Goal: Task Accomplishment & Management: Use online tool/utility

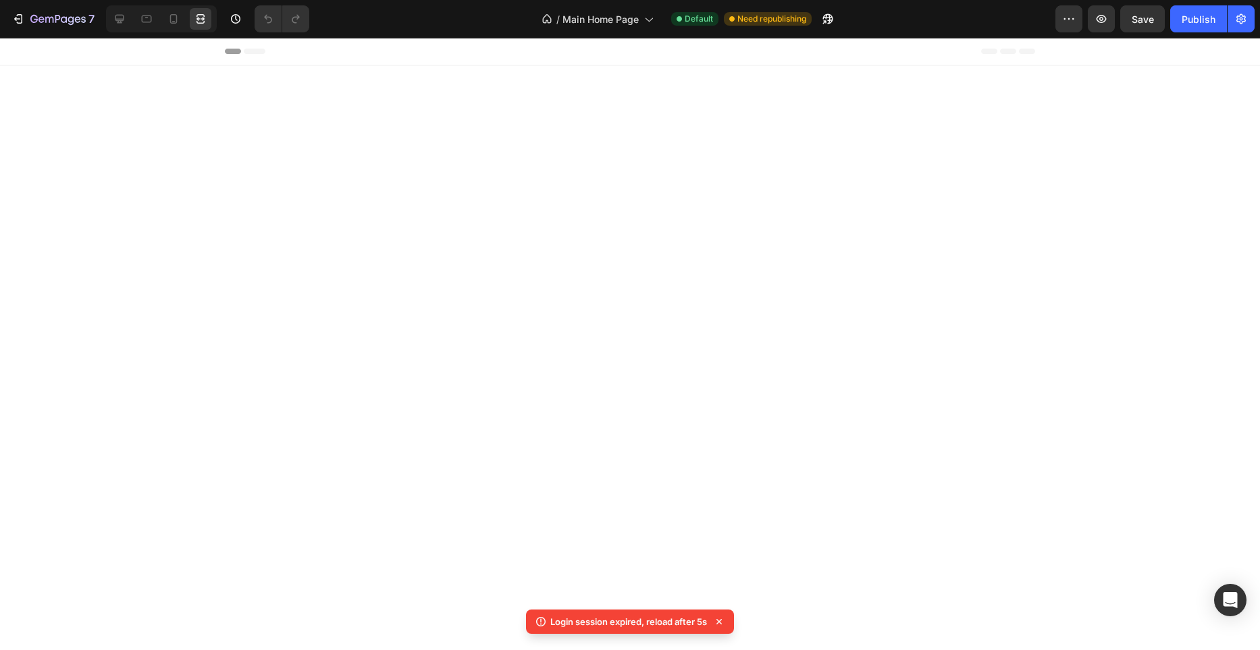
scroll to position [3609, 0]
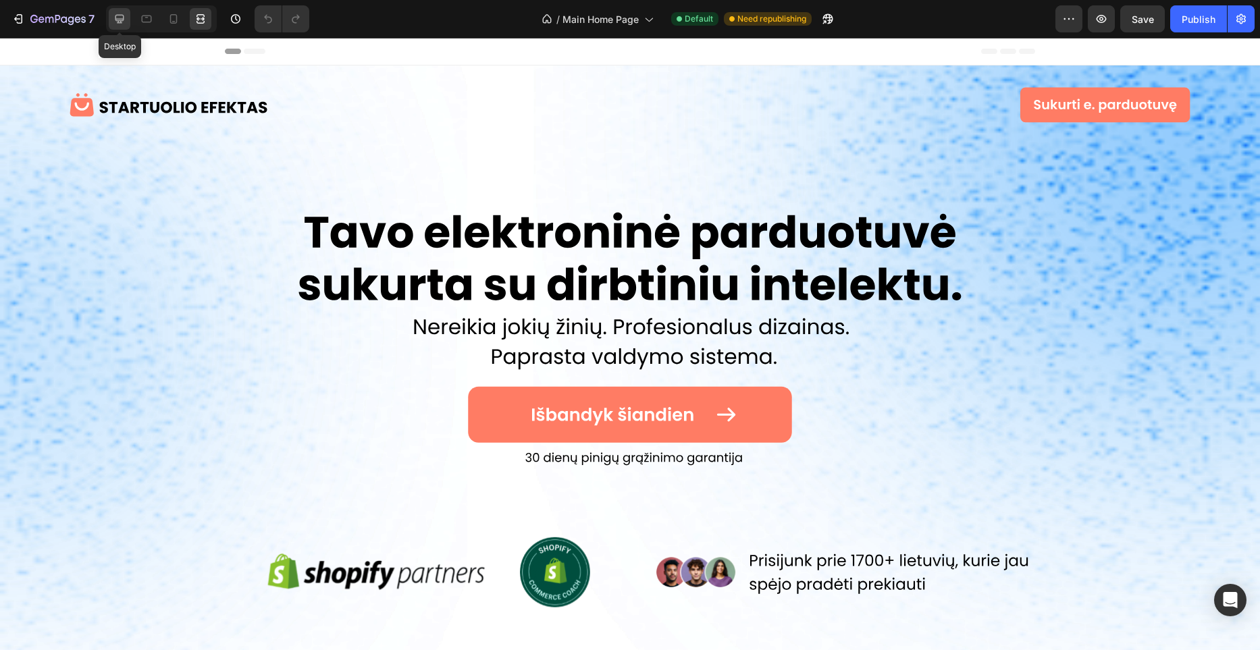
click at [123, 22] on icon at bounding box center [120, 19] width 14 height 14
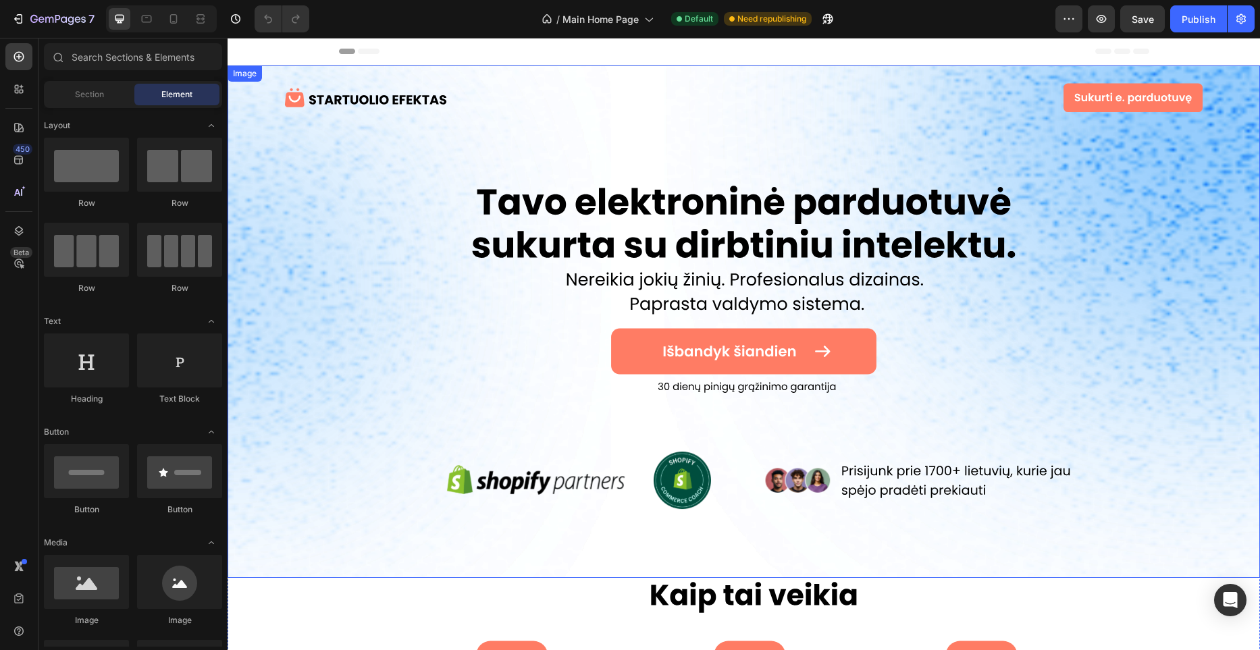
click at [778, 370] on img at bounding box center [744, 322] width 1033 height 513
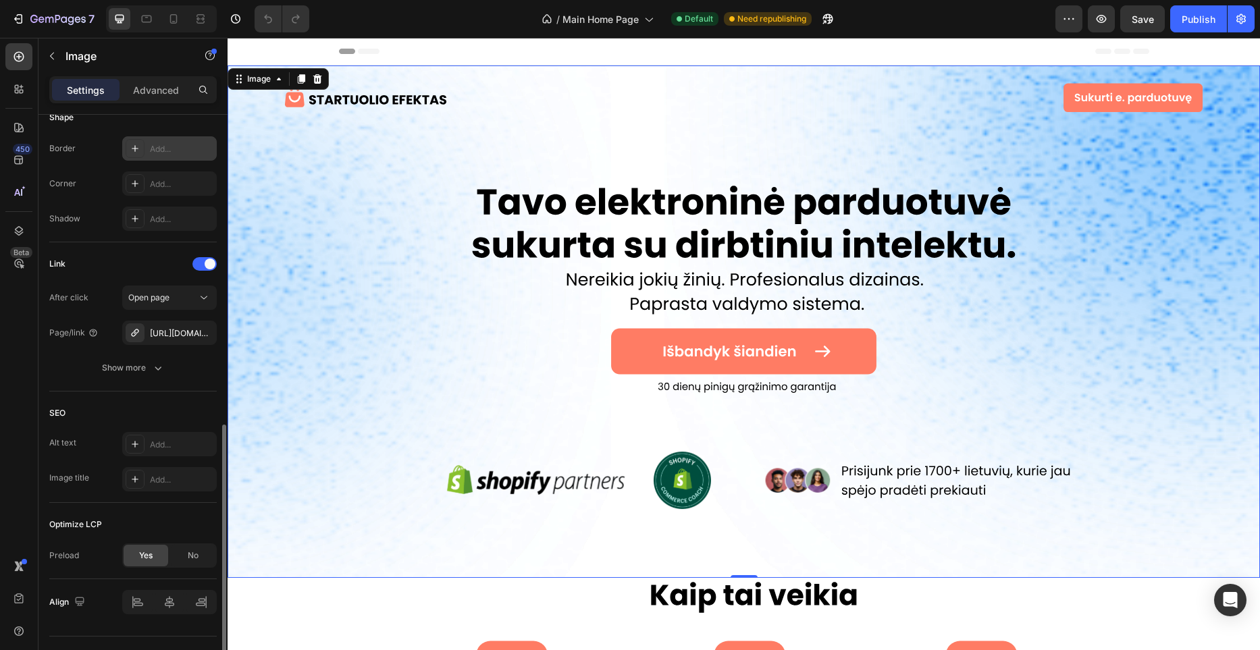
scroll to position [550, 0]
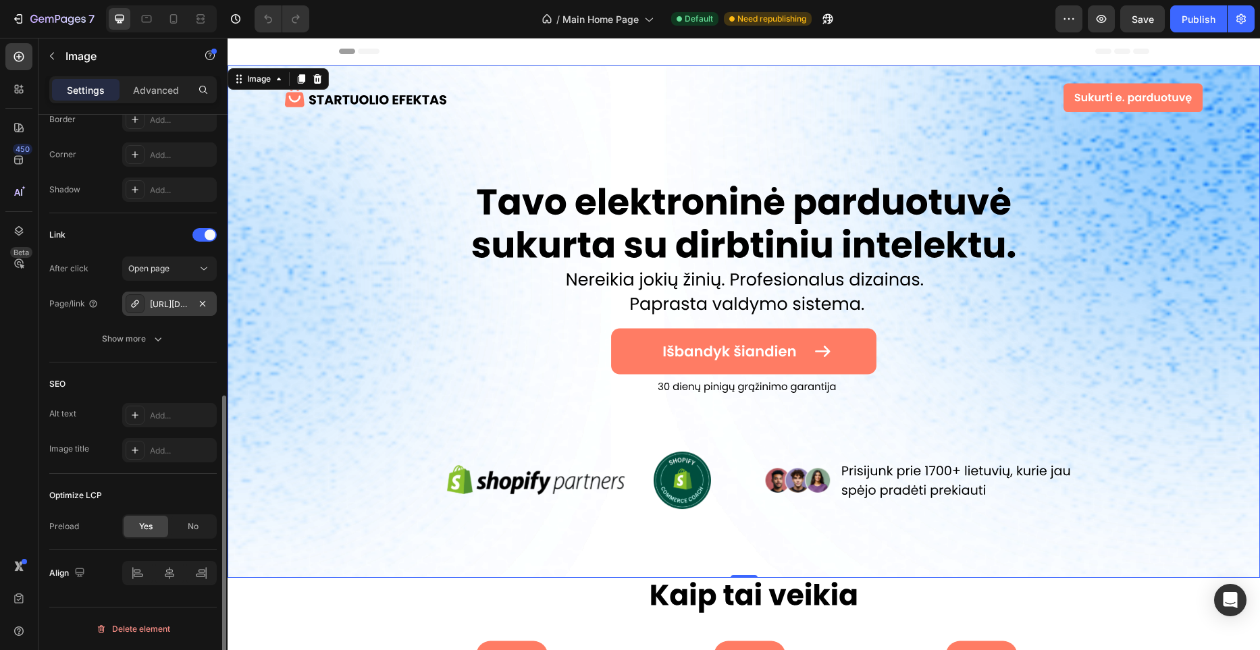
click at [183, 300] on div "[URL][DOMAIN_NAME]" at bounding box center [169, 305] width 39 height 12
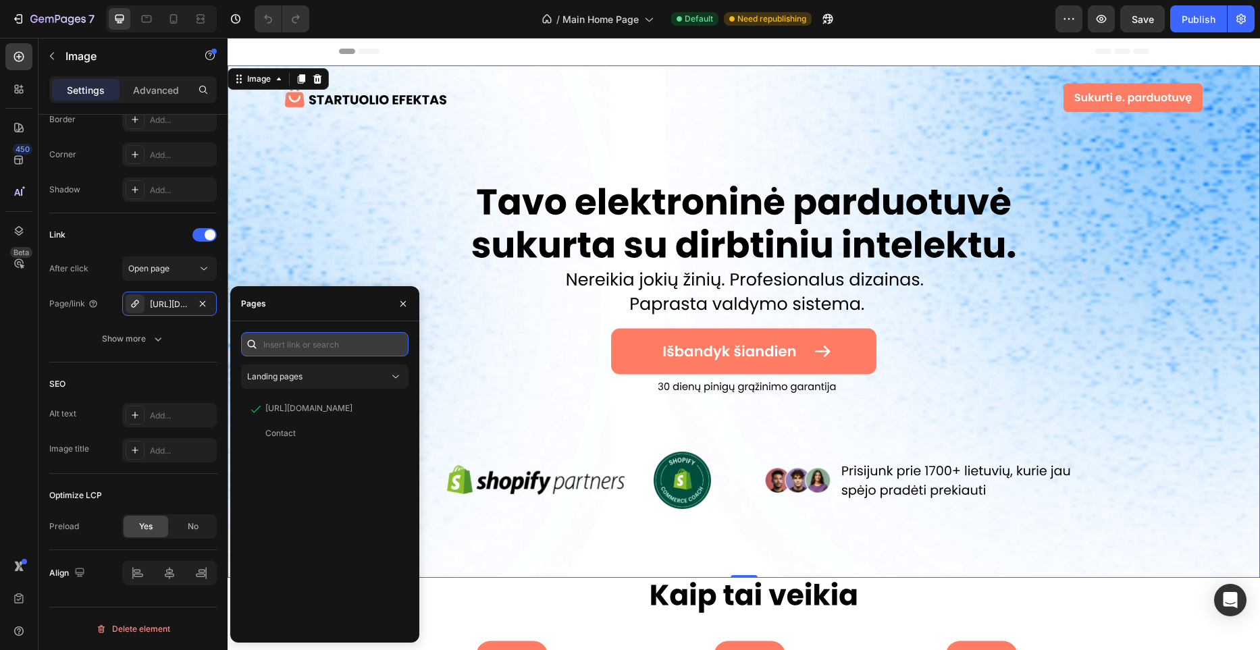
click at [336, 350] on input "text" at bounding box center [325, 344] width 168 height 24
paste input "[URL][DOMAIN_NAME]"
type input "[URL][DOMAIN_NAME]"
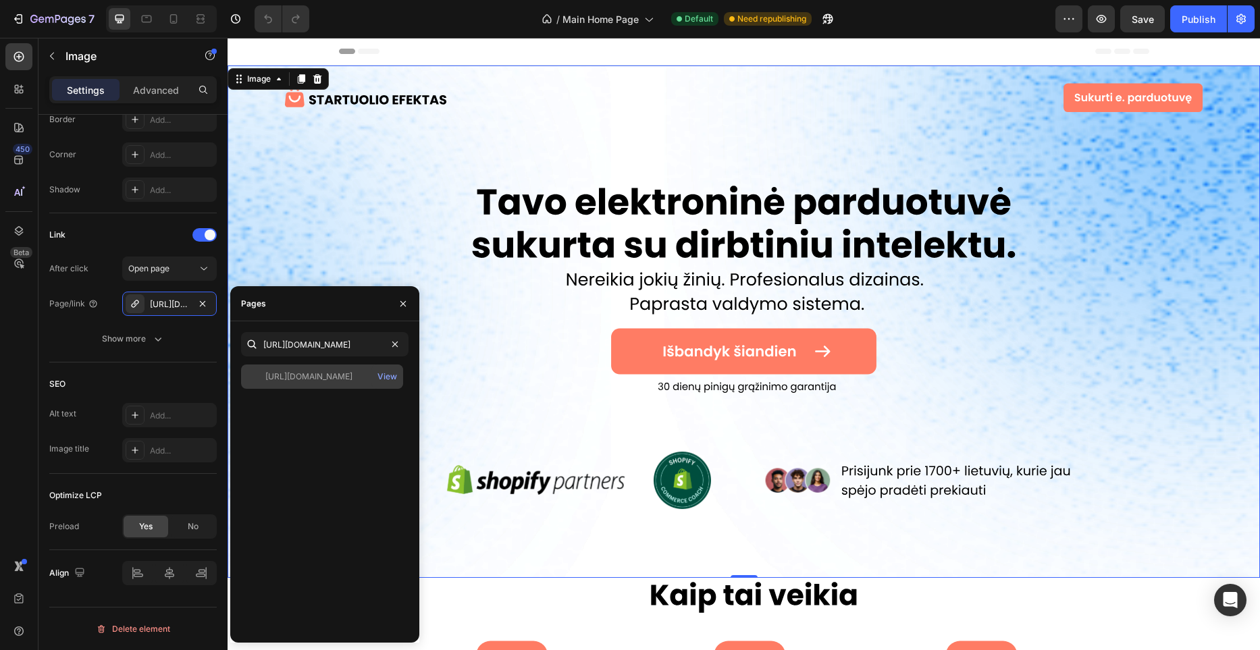
click at [348, 372] on div "[URL][DOMAIN_NAME]" at bounding box center [308, 377] width 87 height 12
click at [405, 305] on icon "button" at bounding box center [403, 304] width 11 height 11
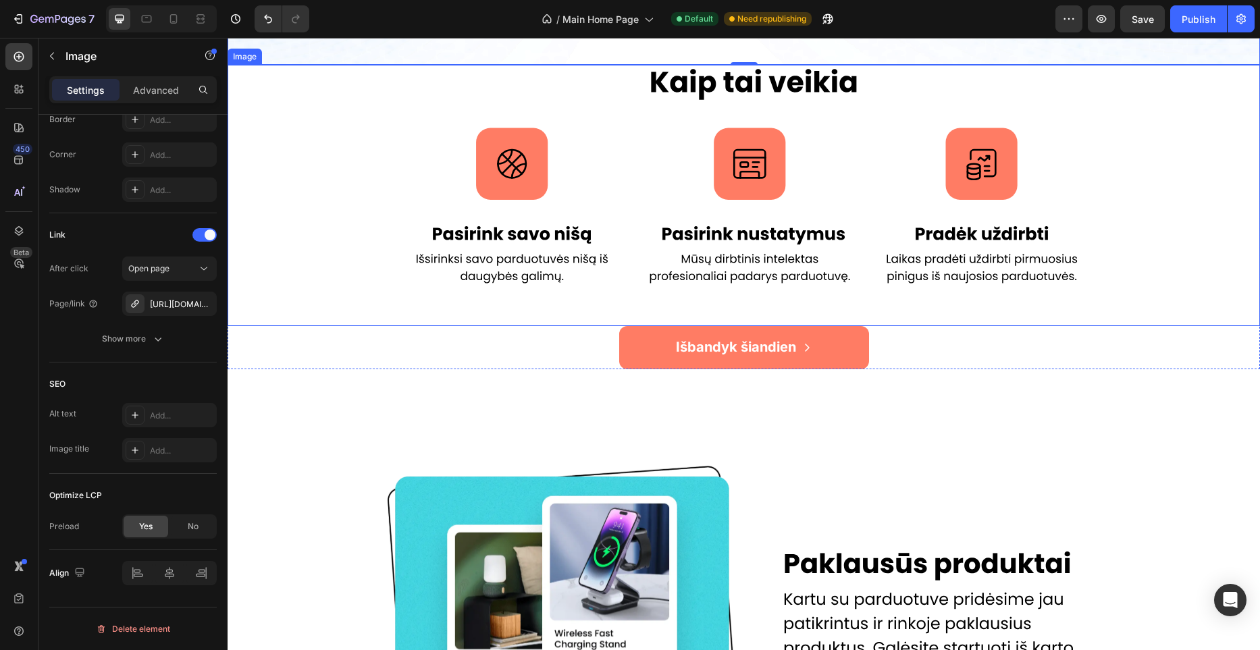
scroll to position [540, 0]
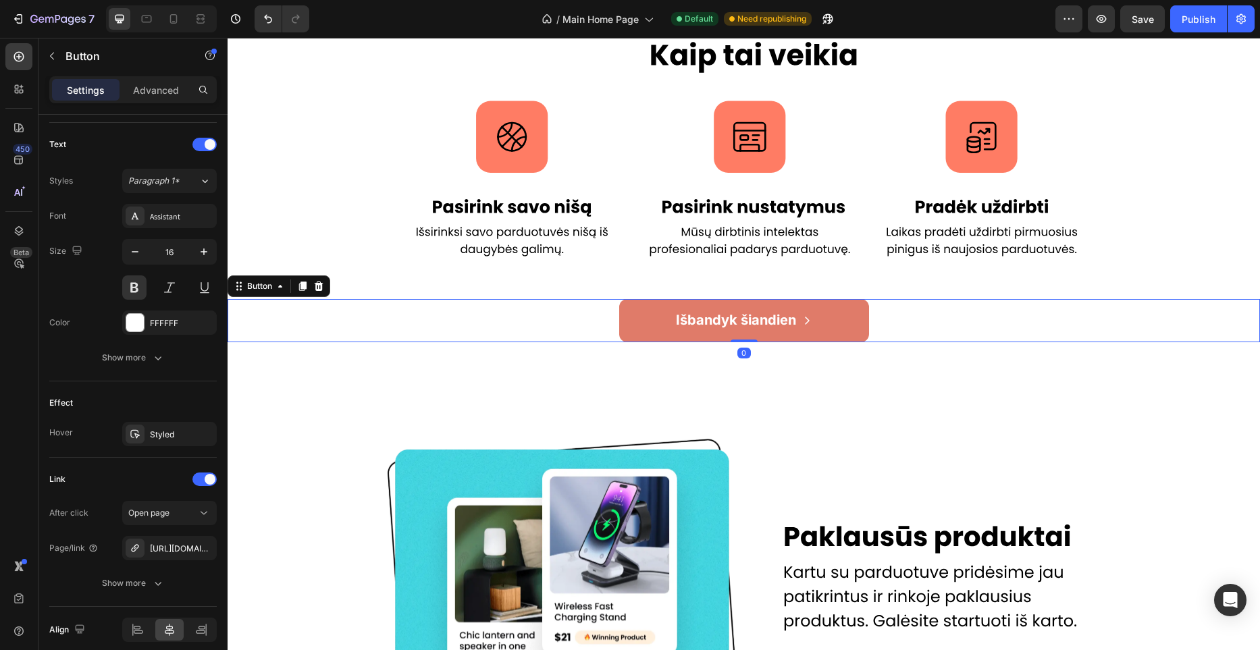
click at [848, 319] on link "Išbandyk šiandien" at bounding box center [744, 320] width 250 height 43
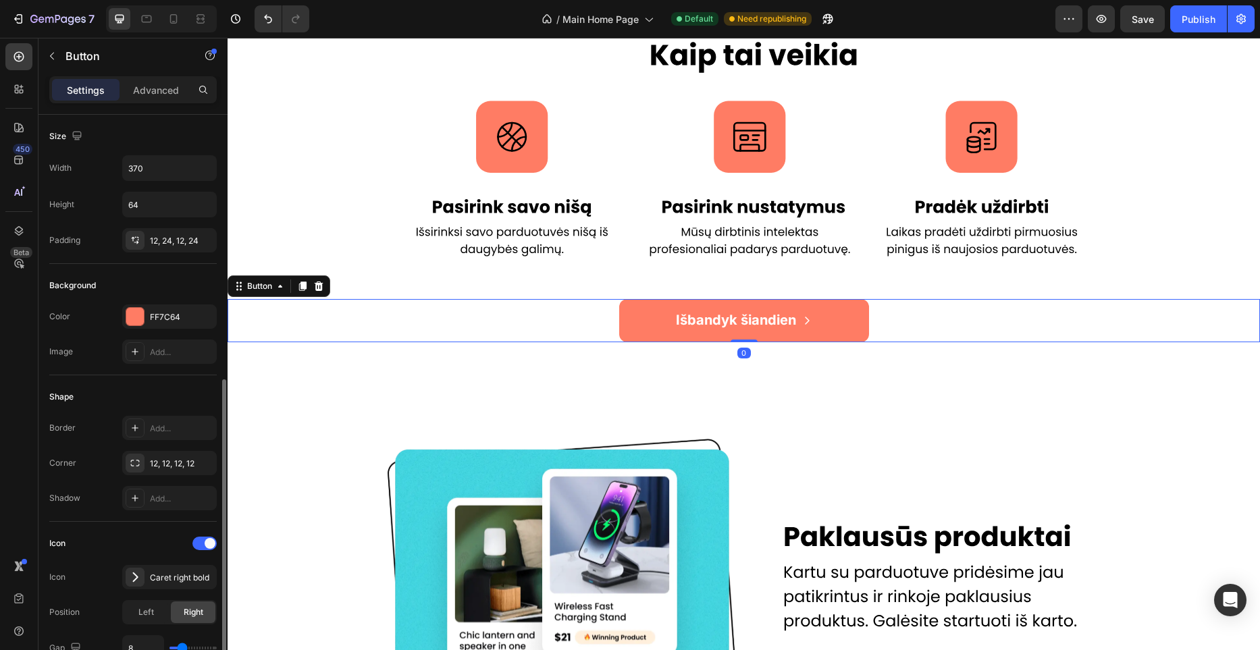
scroll to position [607, 0]
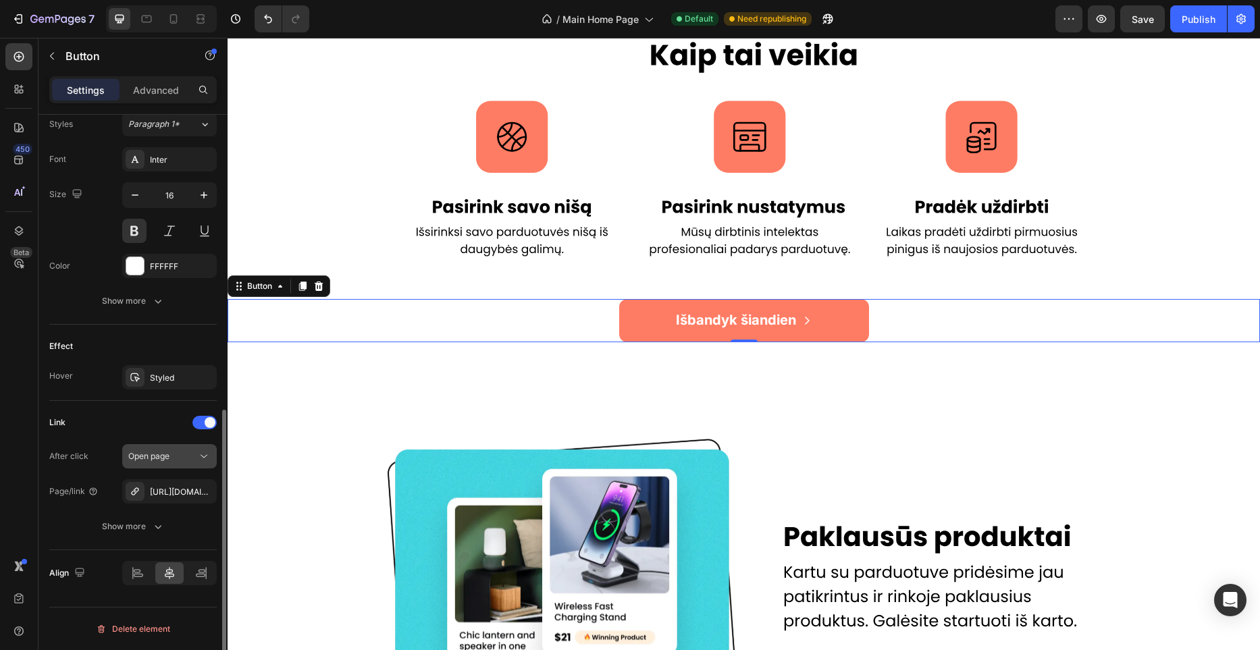
click at [0, 0] on icon "button" at bounding box center [0, 0] width 0 height 0
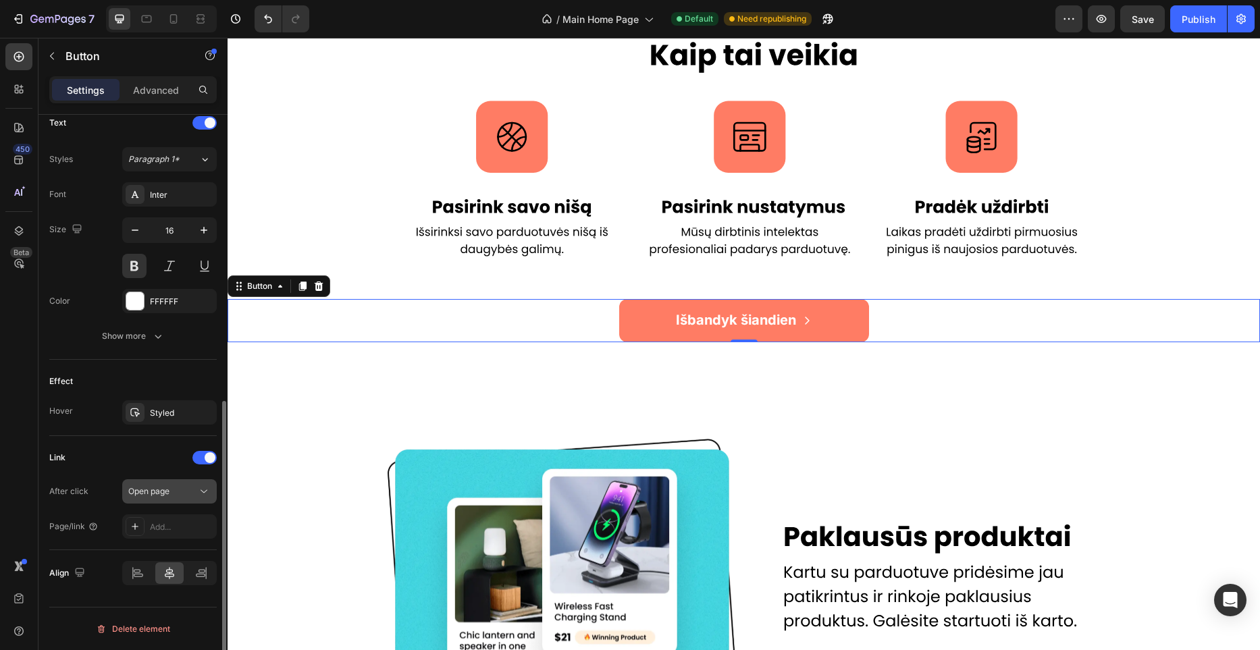
scroll to position [571, 0]
drag, startPoint x: 180, startPoint y: 509, endPoint x: 180, endPoint y: 516, distance: 7.5
click at [180, 509] on div "After click Open page Page/link Add..." at bounding box center [133, 509] width 168 height 59
click at [180, 521] on div "Add..." at bounding box center [181, 527] width 63 height 12
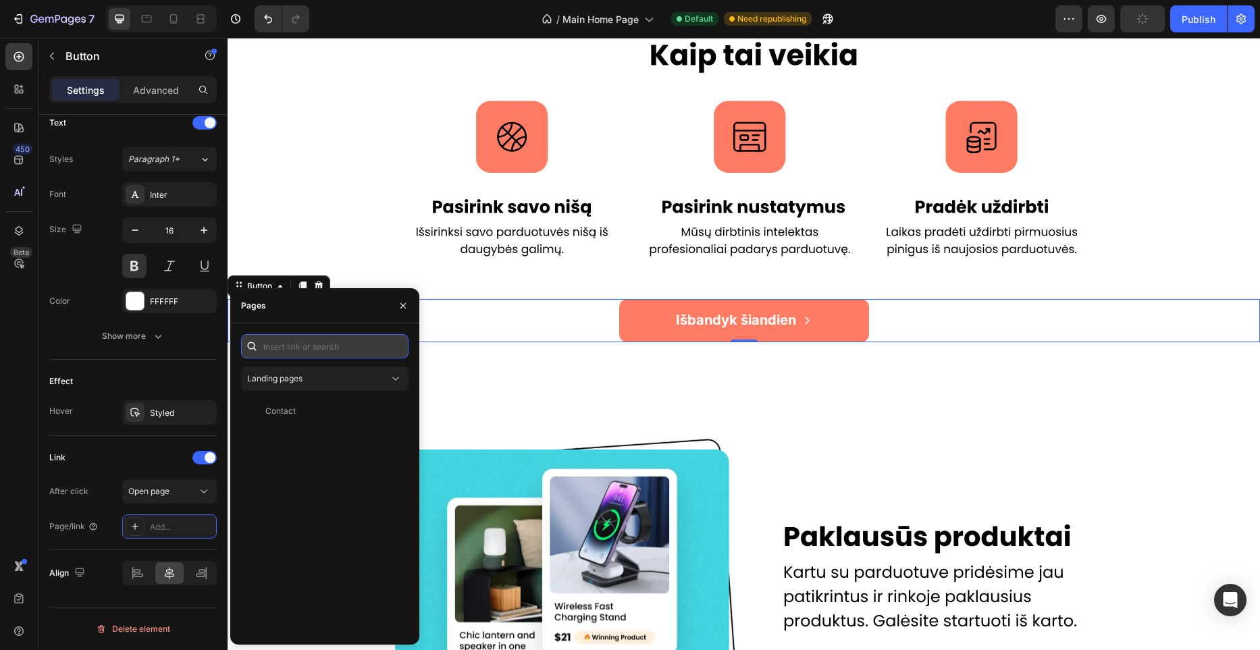
click at [338, 351] on input "text" at bounding box center [325, 346] width 168 height 24
paste input "[URL][DOMAIN_NAME]"
type input "[URL][DOMAIN_NAME]"
click at [328, 378] on div "[URL][DOMAIN_NAME]" at bounding box center [308, 379] width 87 height 12
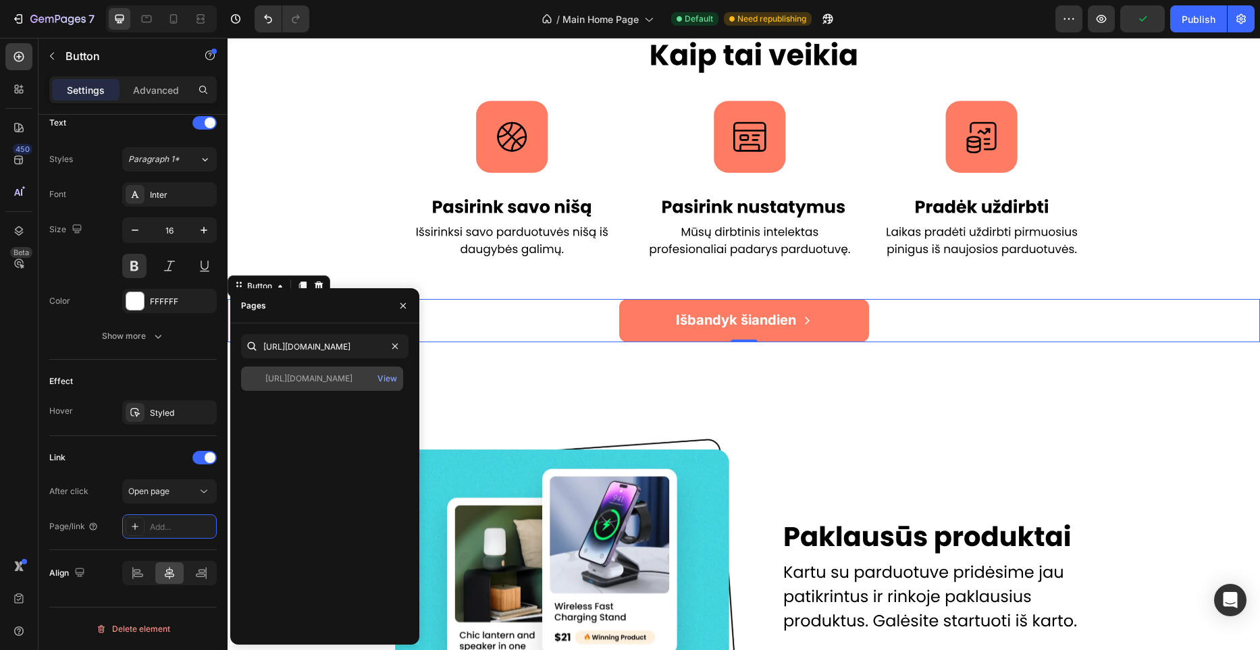
scroll to position [0, 0]
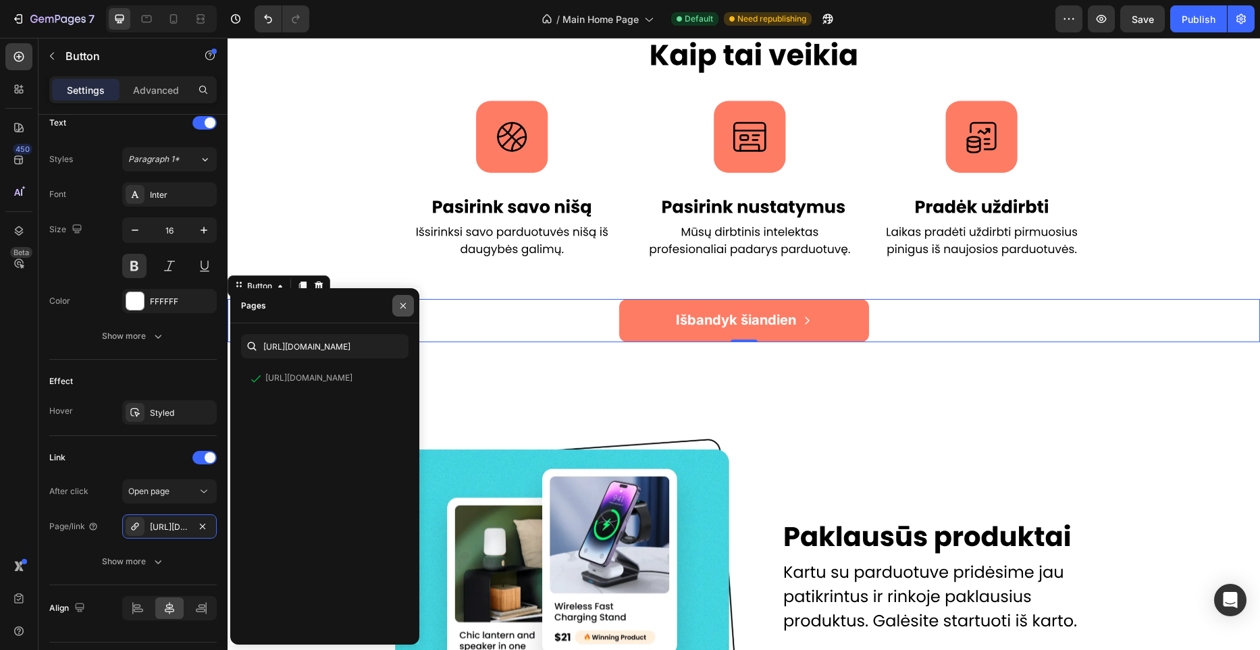
click at [405, 303] on icon "button" at bounding box center [403, 305] width 5 height 5
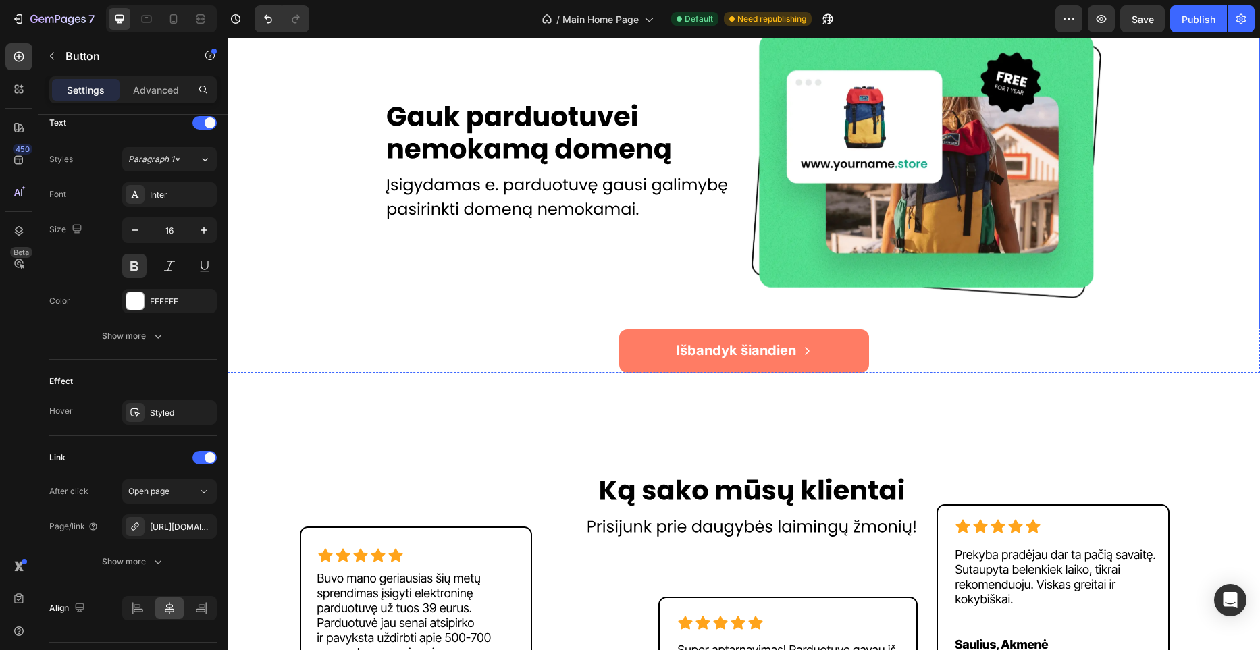
scroll to position [1951, 0]
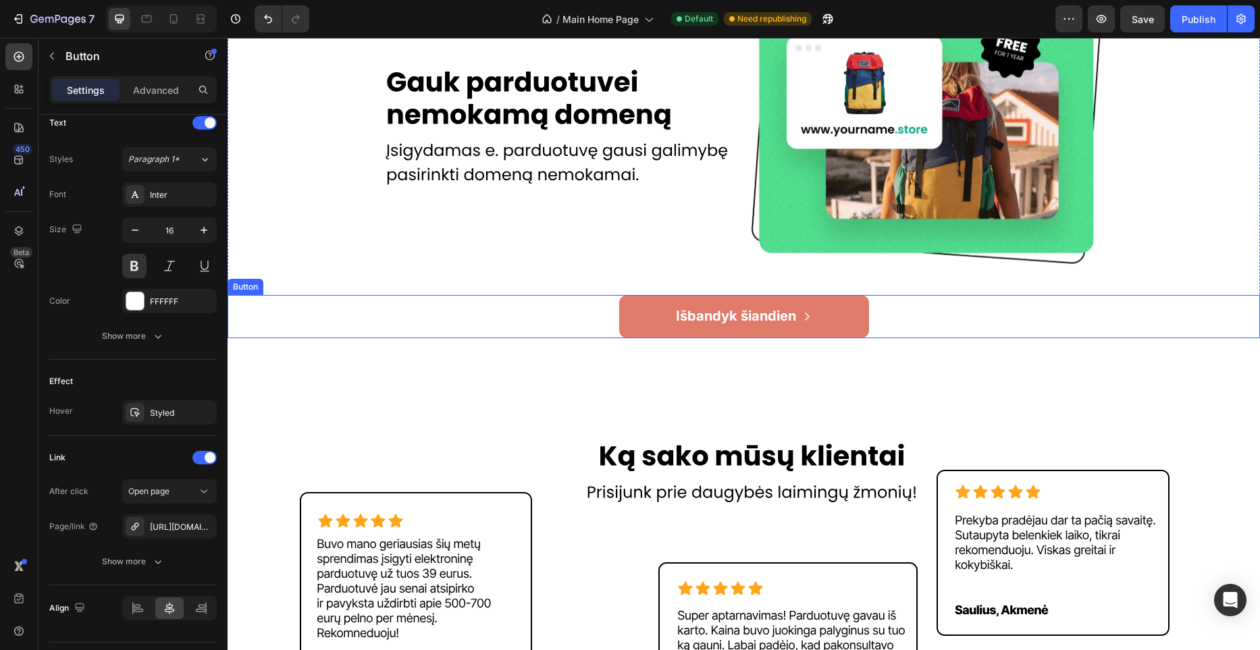
click at [842, 313] on link "Išbandyk šiandien" at bounding box center [744, 316] width 250 height 43
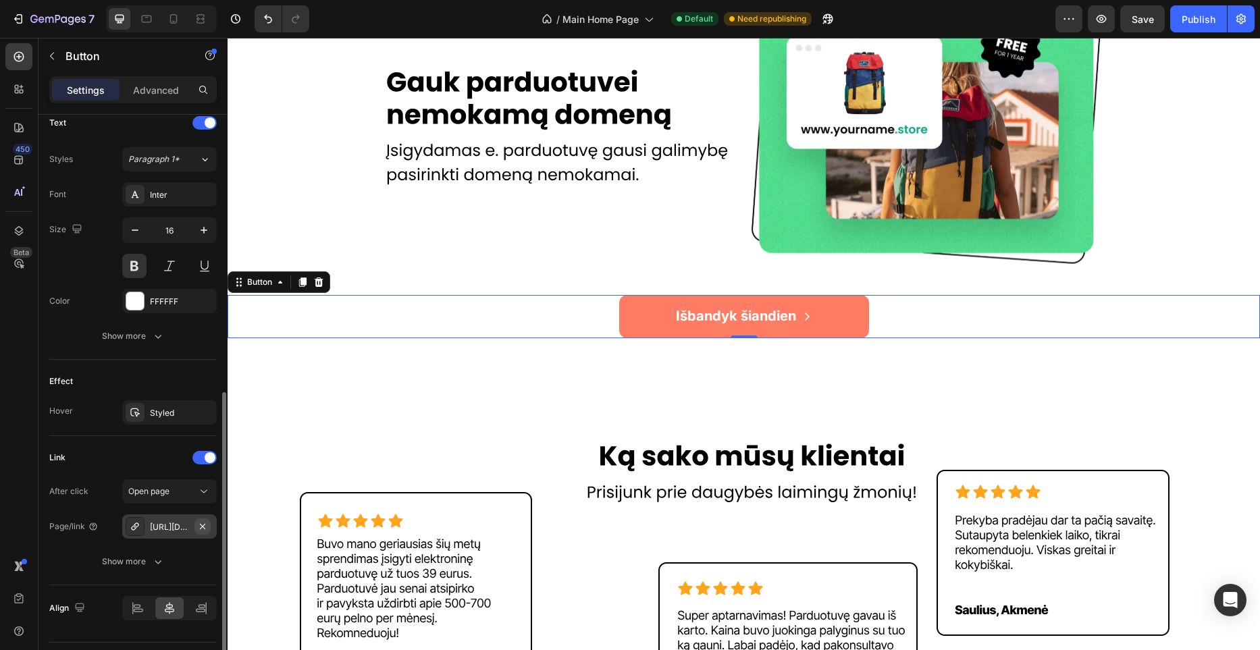
click at [202, 525] on icon "button" at bounding box center [202, 526] width 11 height 11
click at [166, 526] on div "Add..." at bounding box center [181, 527] width 63 height 12
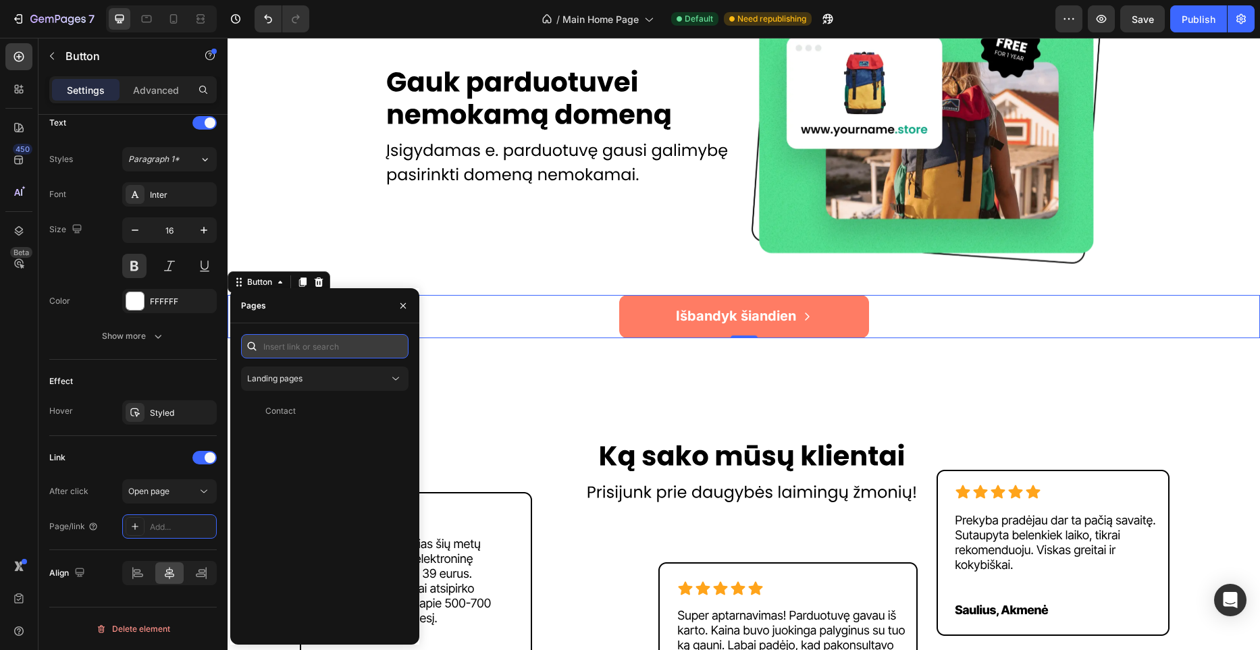
click at [319, 345] on input "text" at bounding box center [325, 346] width 168 height 24
paste input "[URL][DOMAIN_NAME]"
type input "[URL][DOMAIN_NAME]"
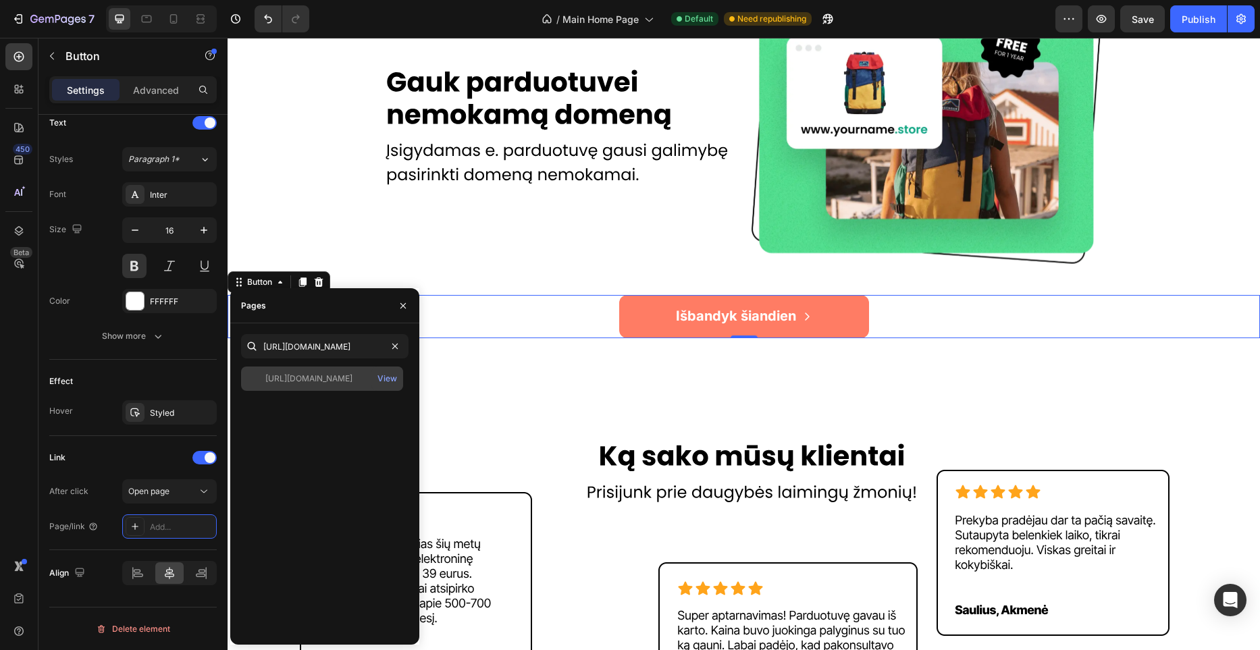
click at [353, 380] on div "[URL][DOMAIN_NAME]" at bounding box center [308, 379] width 87 height 12
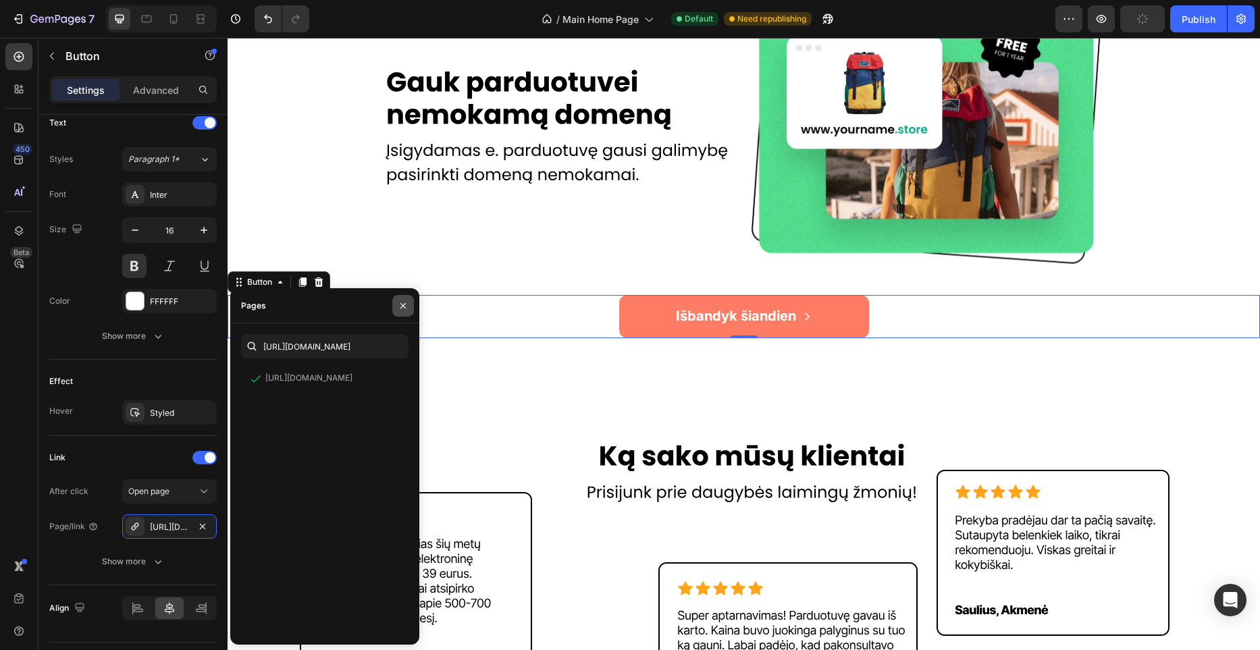
click at [405, 305] on icon "button" at bounding box center [403, 306] width 11 height 11
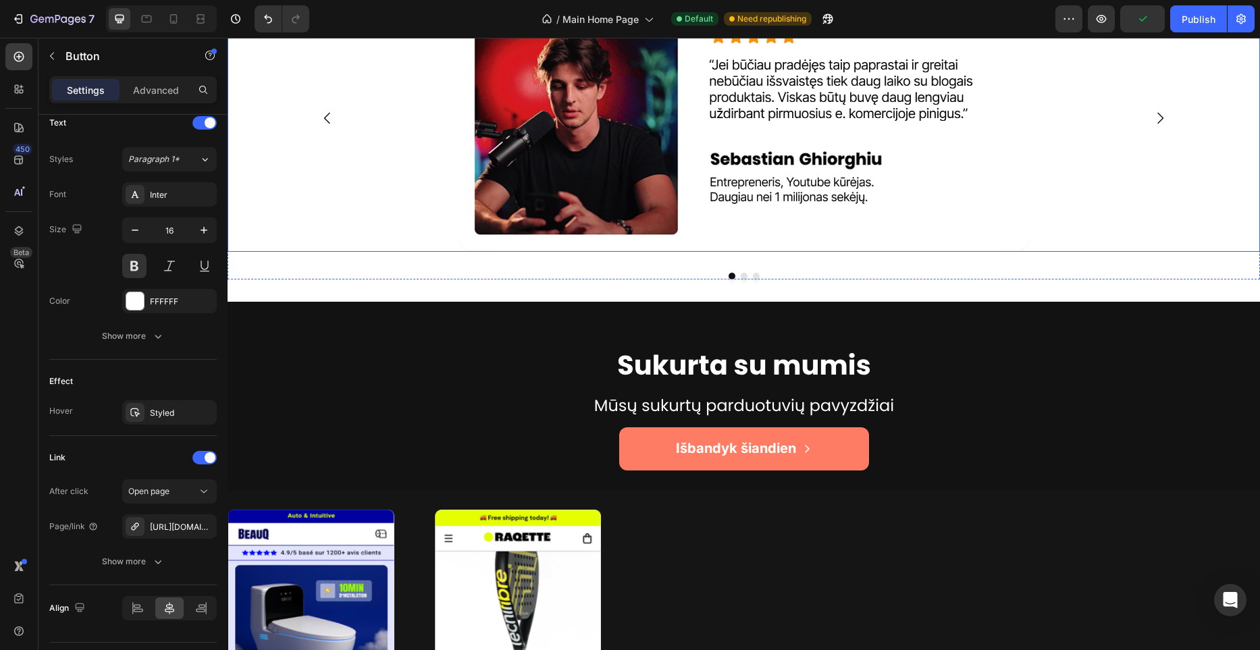
scroll to position [3148, 0]
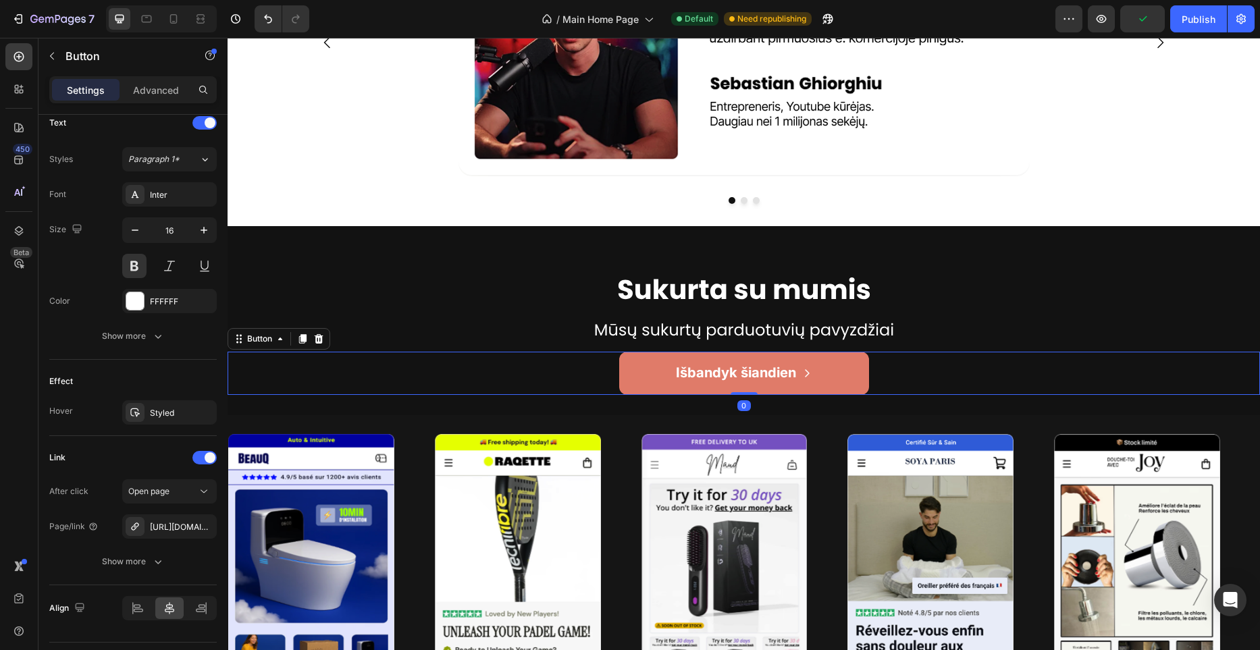
click at [836, 363] on link "Išbandyk šiandien" at bounding box center [744, 373] width 250 height 43
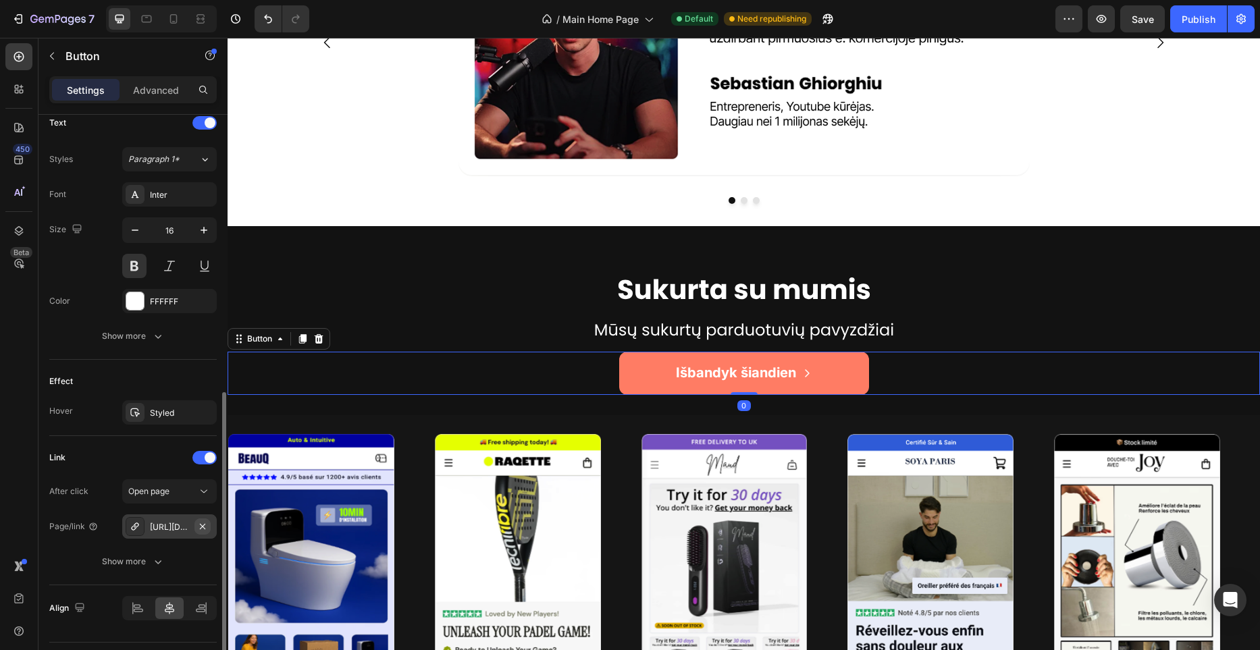
click at [206, 526] on icon "button" at bounding box center [202, 526] width 11 height 11
click at [174, 529] on div "Add..." at bounding box center [181, 527] width 63 height 12
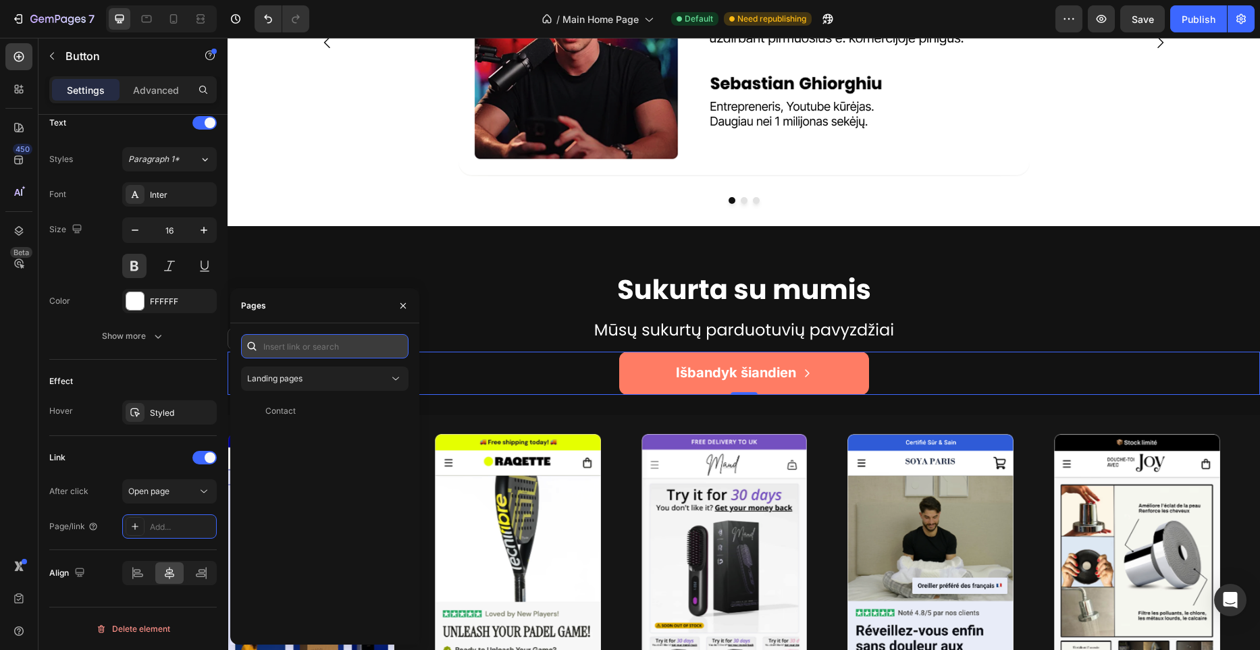
click at [307, 347] on input "text" at bounding box center [325, 346] width 168 height 24
paste input "[URL][DOMAIN_NAME]"
type input "[URL][DOMAIN_NAME]"
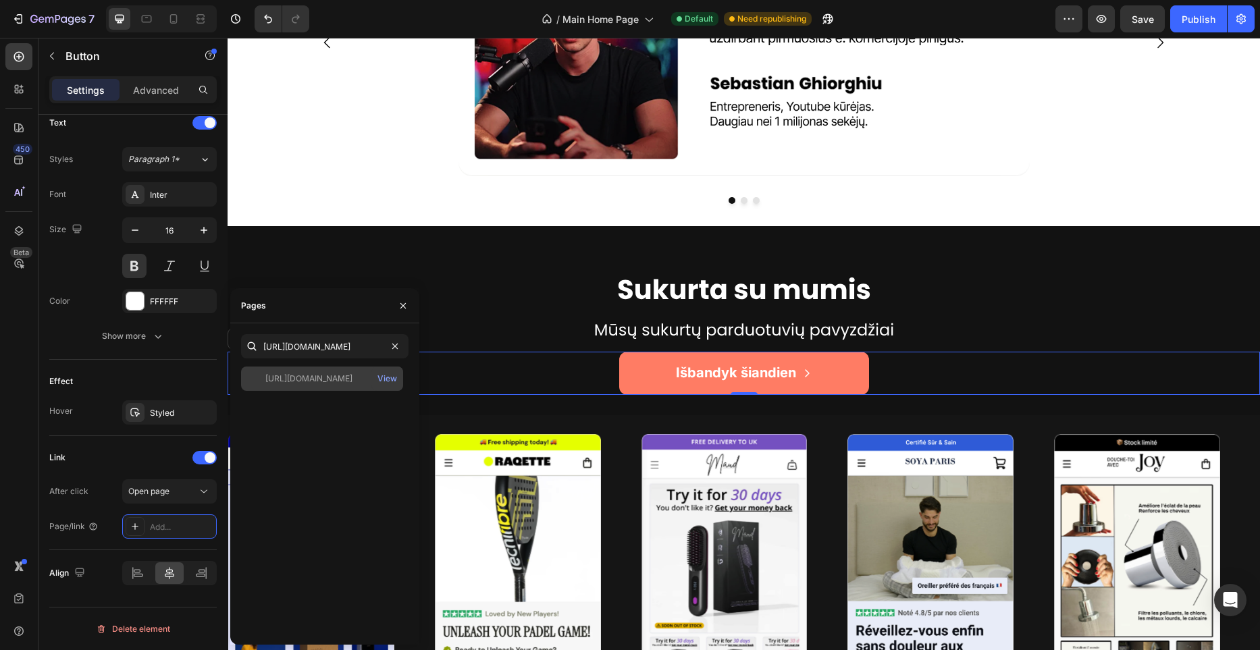
click at [315, 384] on div "[URL][DOMAIN_NAME]" at bounding box center [308, 379] width 87 height 12
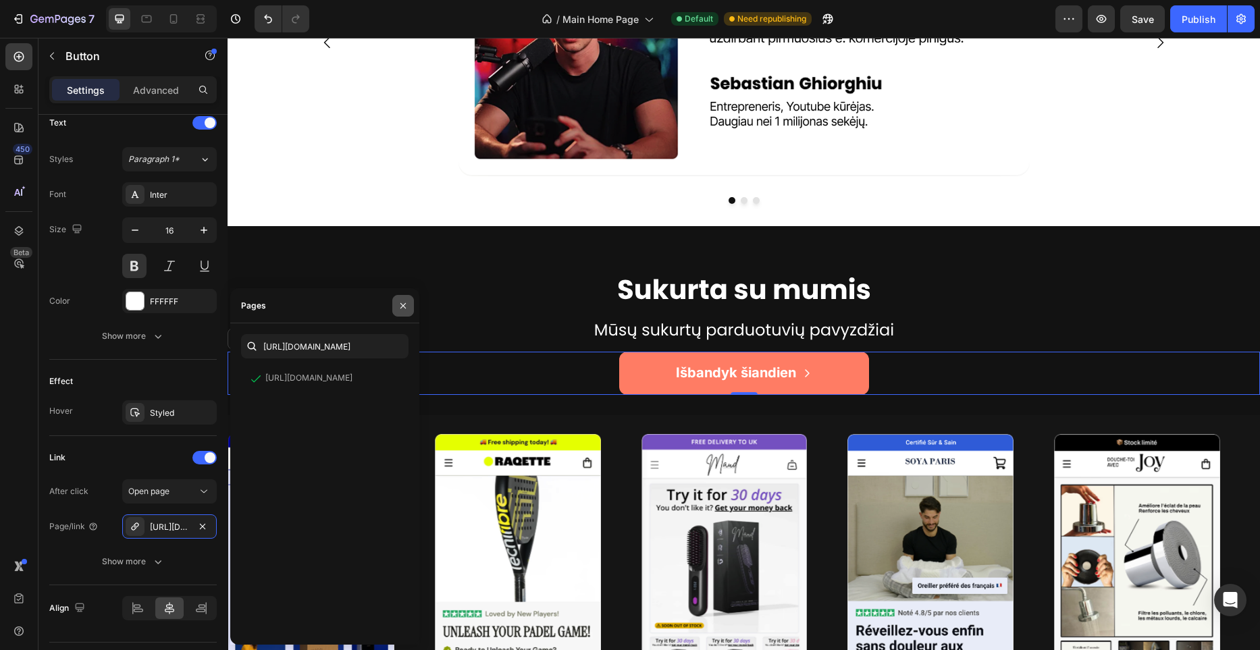
click at [396, 301] on button "button" at bounding box center [403, 306] width 22 height 22
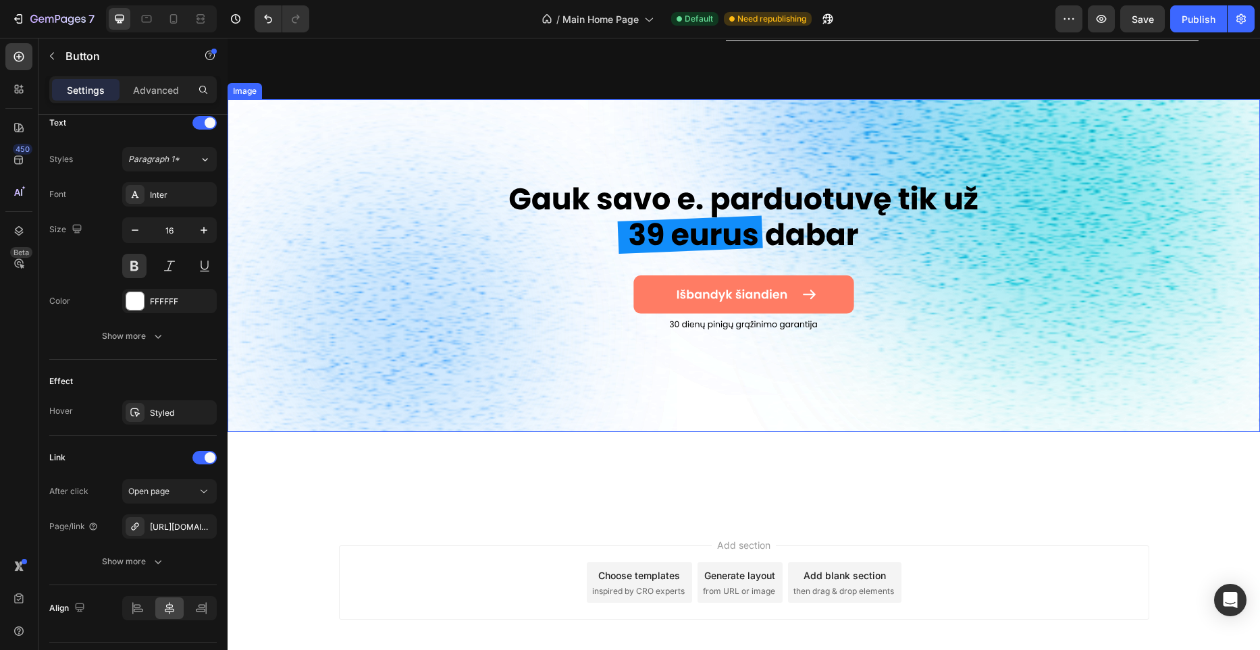
scroll to position [4353, 0]
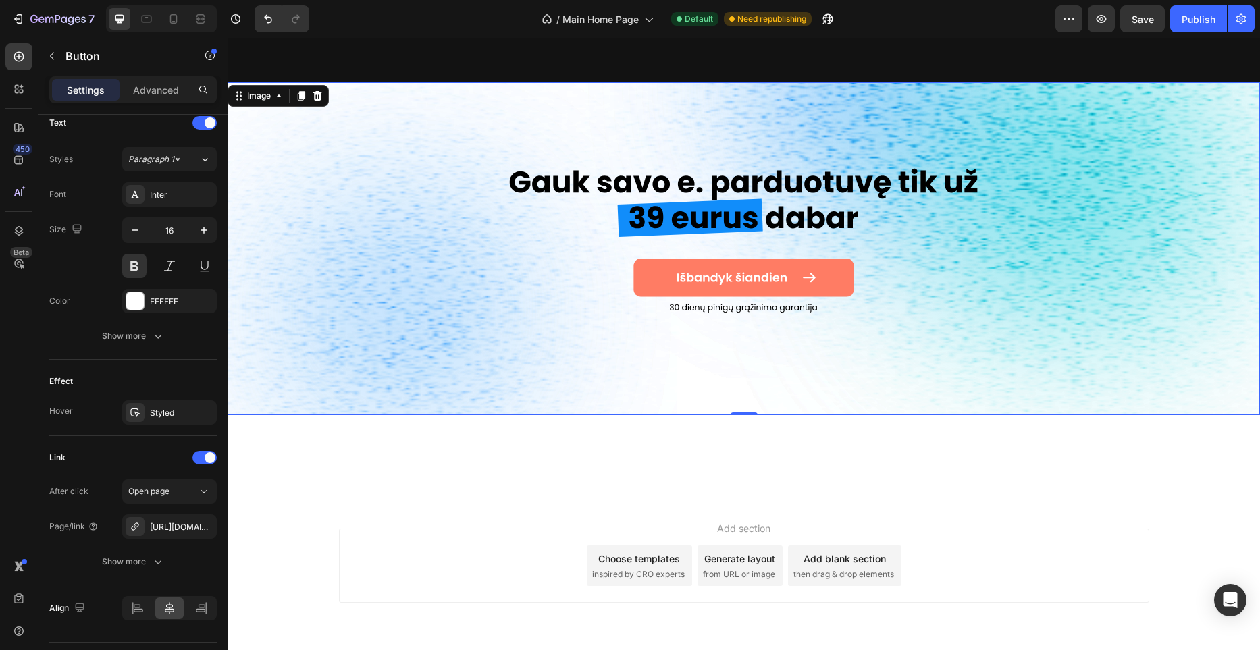
click at [825, 272] on img at bounding box center [744, 248] width 1033 height 333
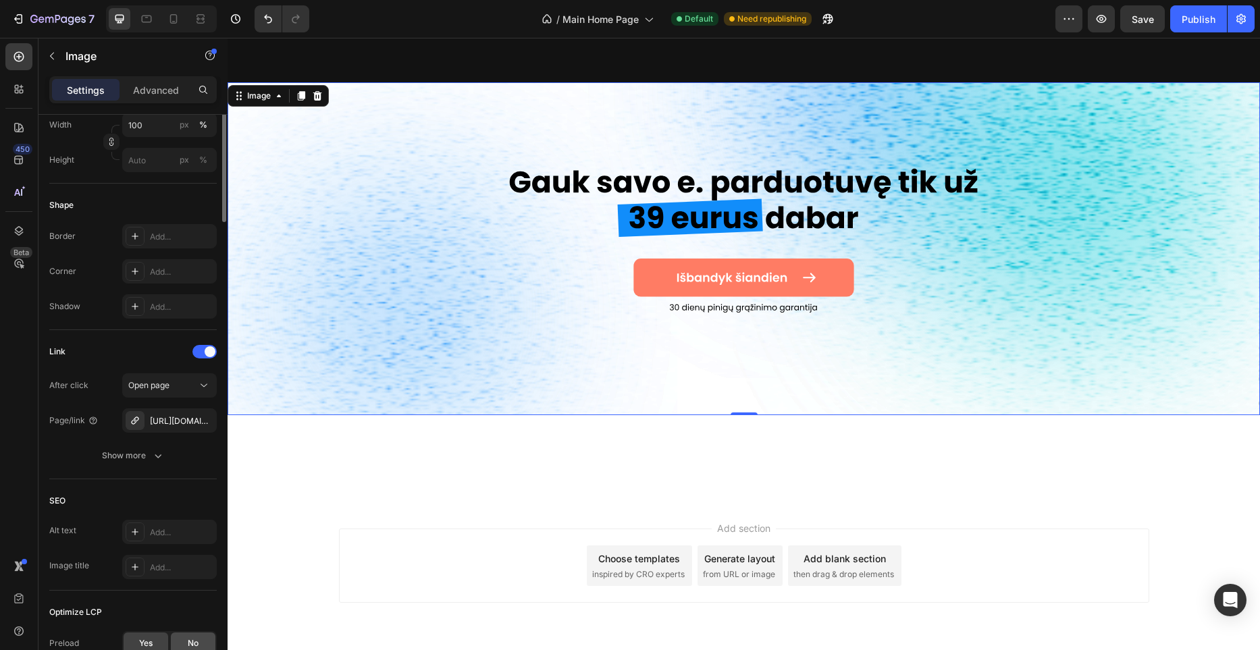
scroll to position [516, 0]
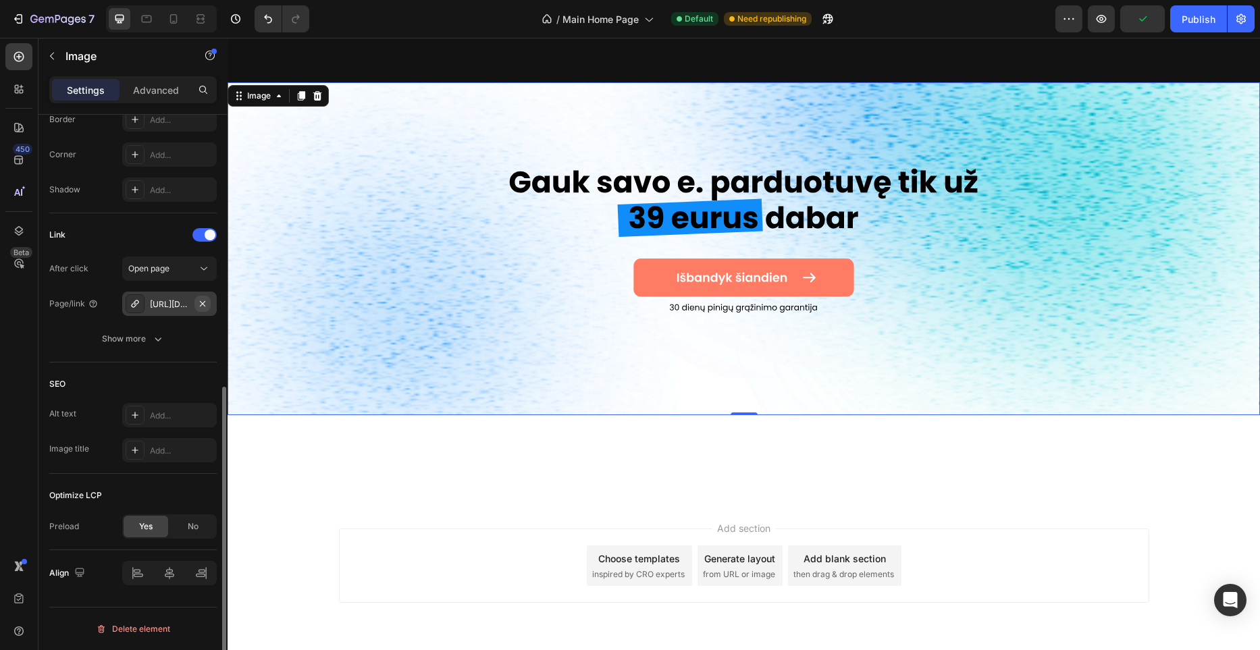
click at [206, 299] on icon "button" at bounding box center [202, 304] width 11 height 11
click at [172, 303] on div "Open page" at bounding box center [162, 304] width 69 height 12
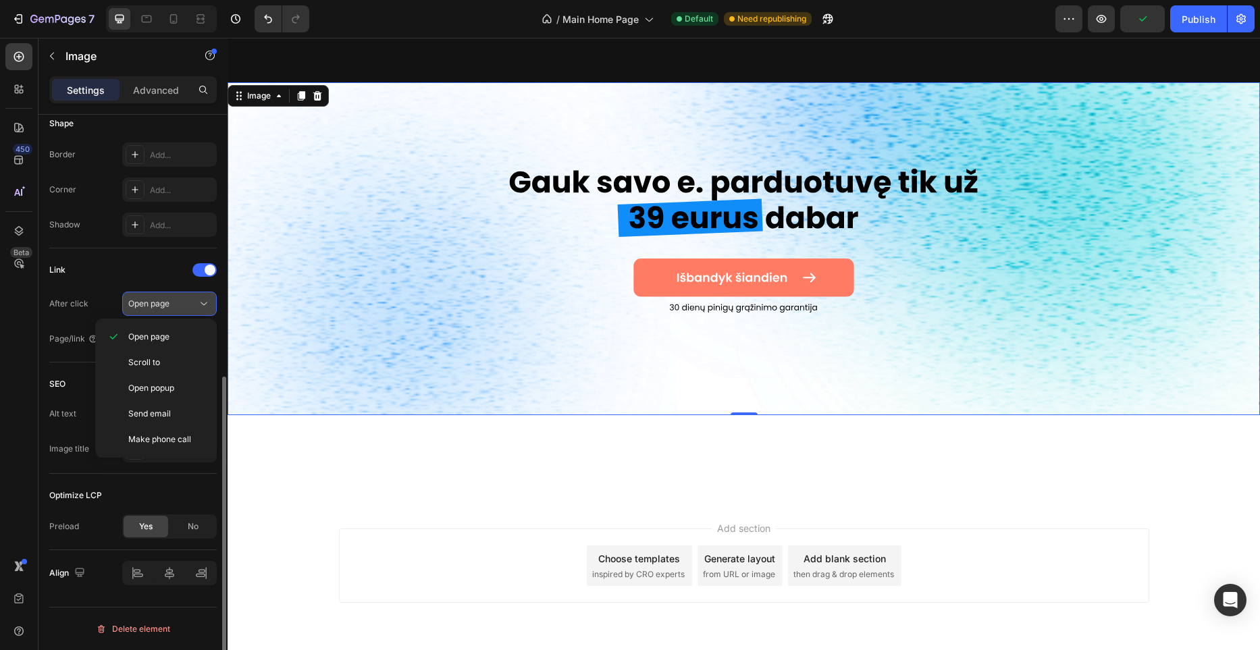
click at [173, 303] on div "Open page" at bounding box center [162, 304] width 69 height 12
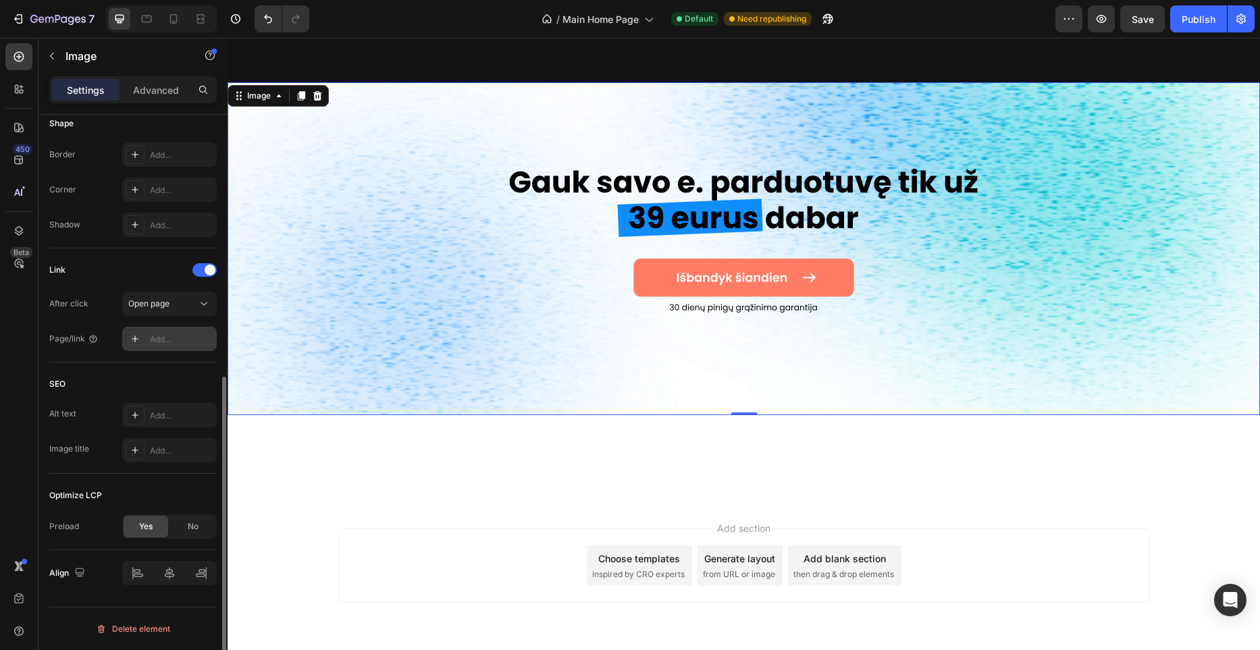
click at [169, 337] on div "Add..." at bounding box center [181, 340] width 63 height 12
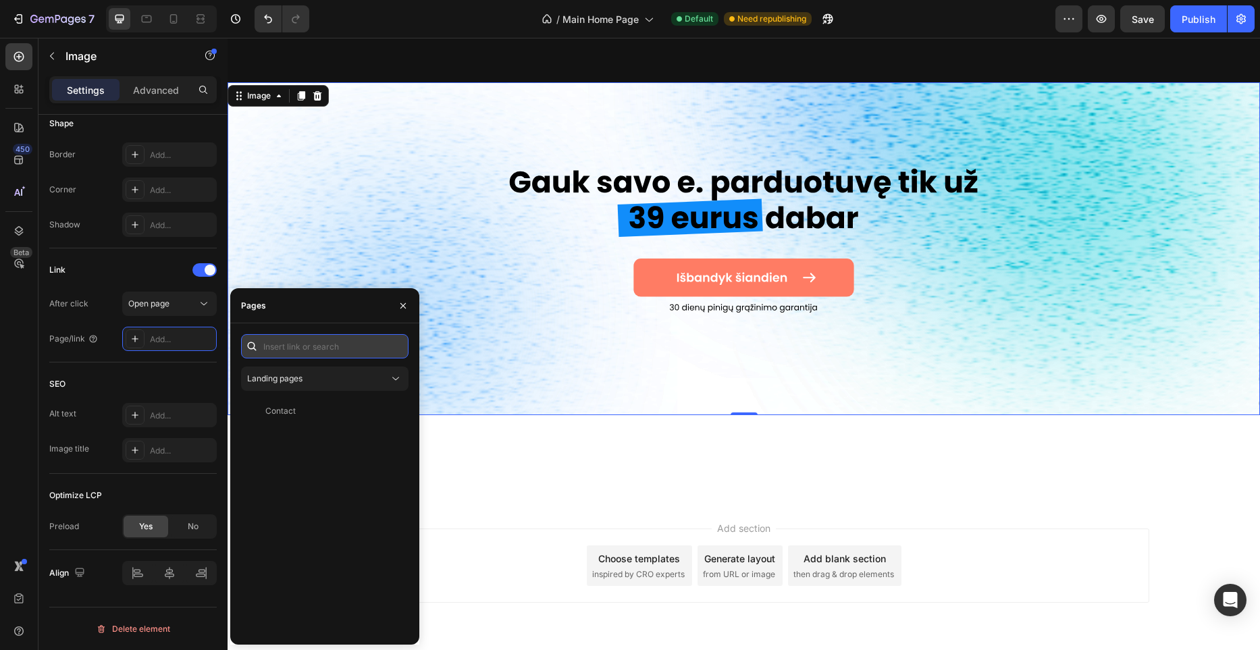
click at [303, 342] on input "text" at bounding box center [325, 346] width 168 height 24
paste input "[URL][DOMAIN_NAME]"
type input "[URL][DOMAIN_NAME]"
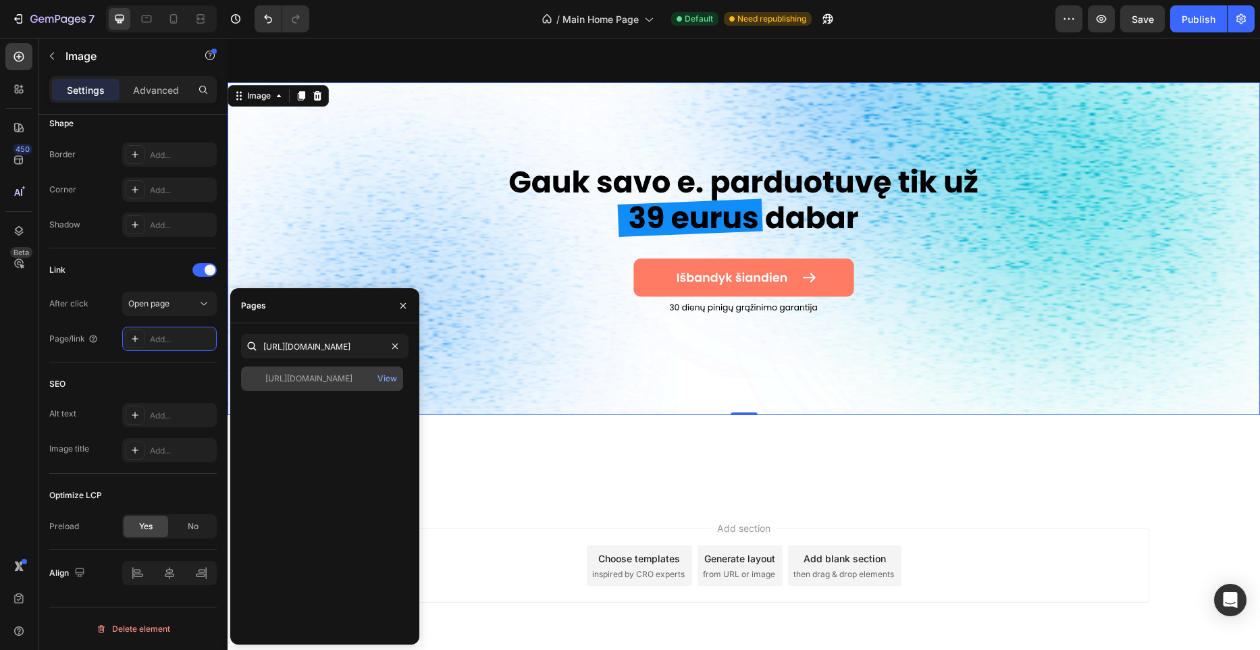
click at [342, 382] on div "[URL][DOMAIN_NAME]" at bounding box center [308, 379] width 87 height 12
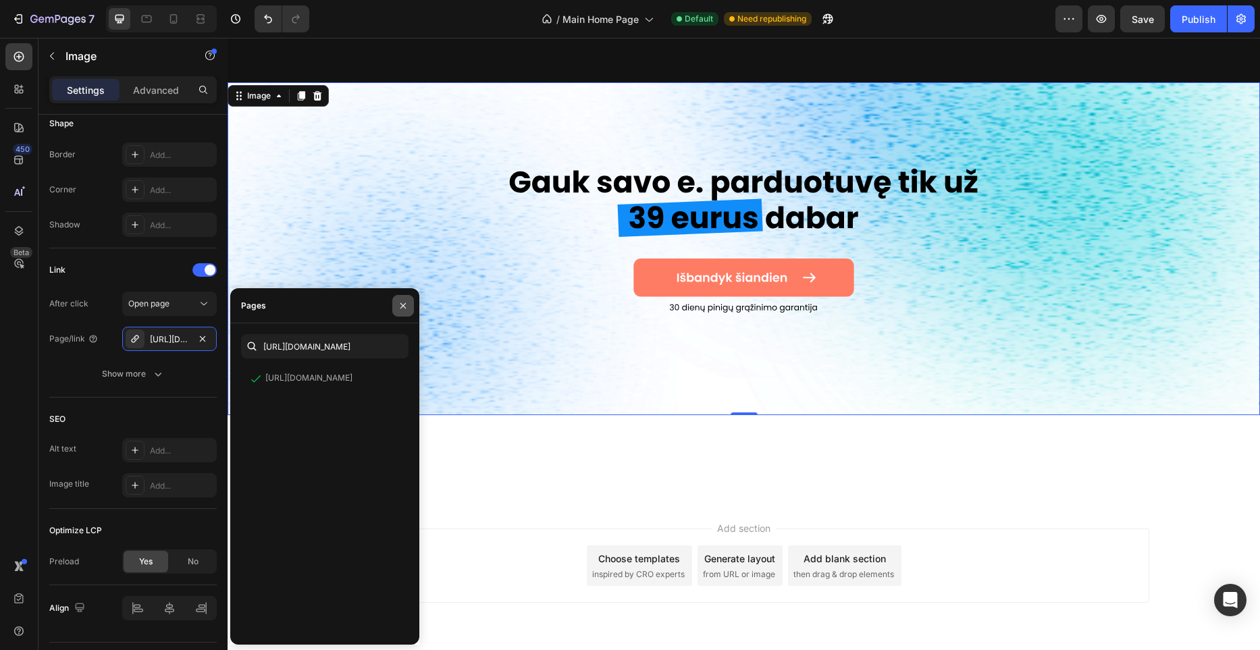
click at [402, 307] on icon "button" at bounding box center [403, 306] width 11 height 11
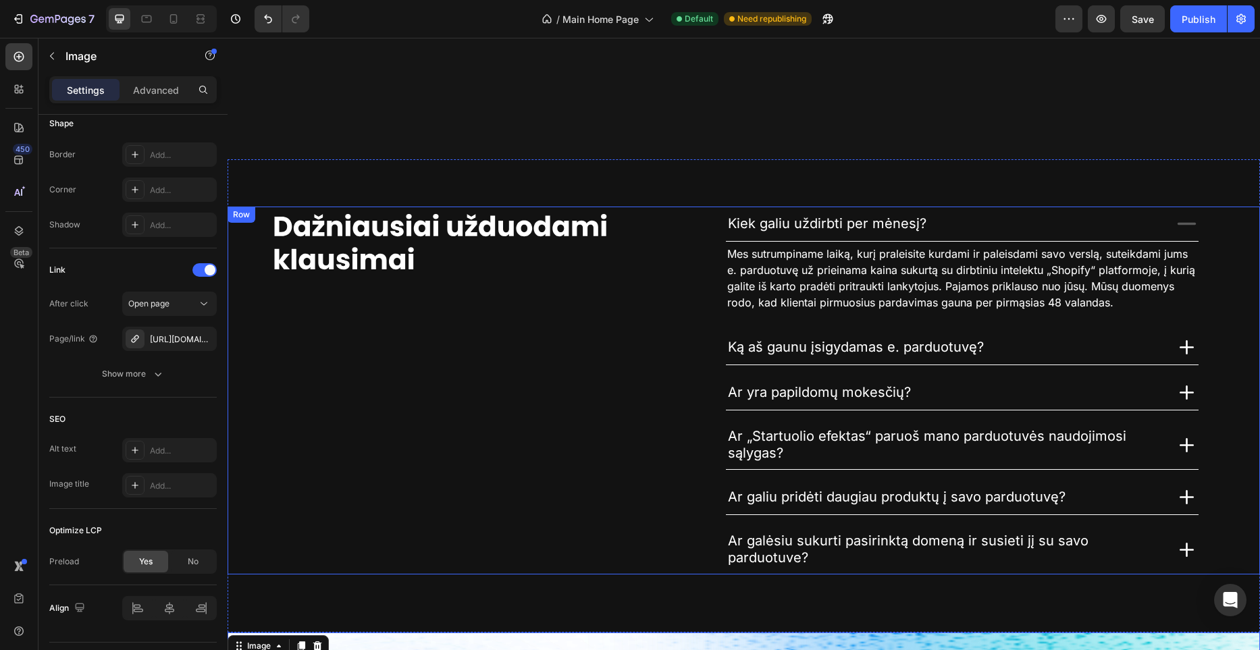
scroll to position [3570, 0]
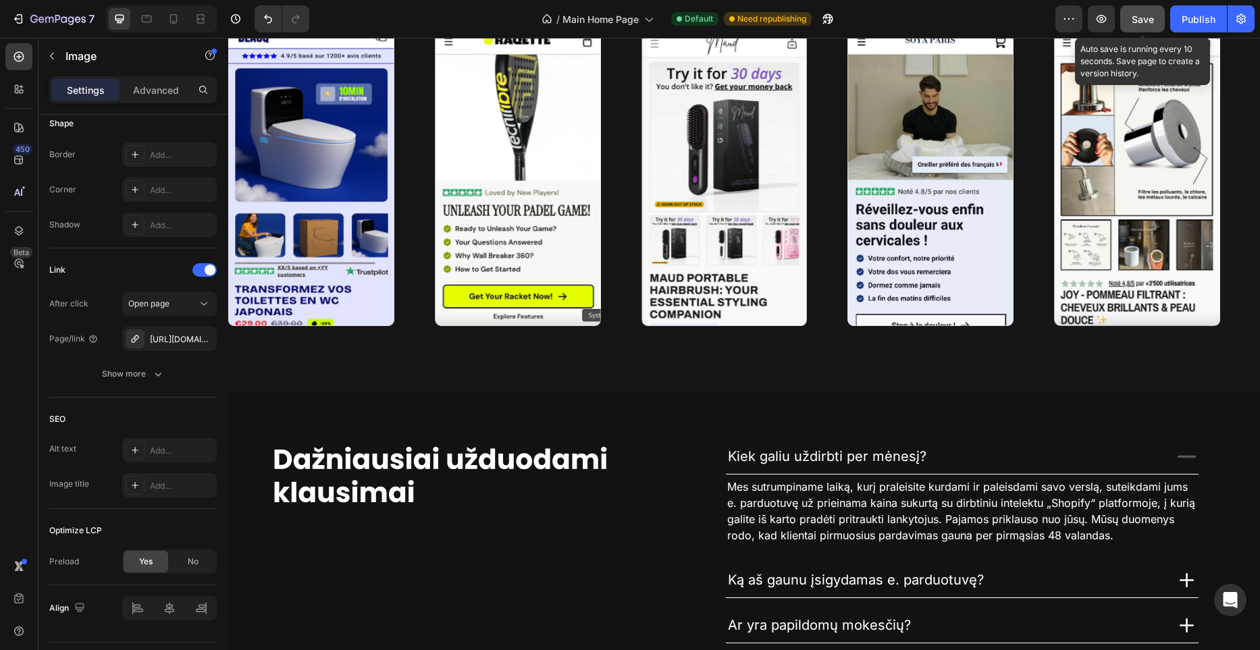
click at [1141, 25] on div "Save" at bounding box center [1143, 19] width 22 height 14
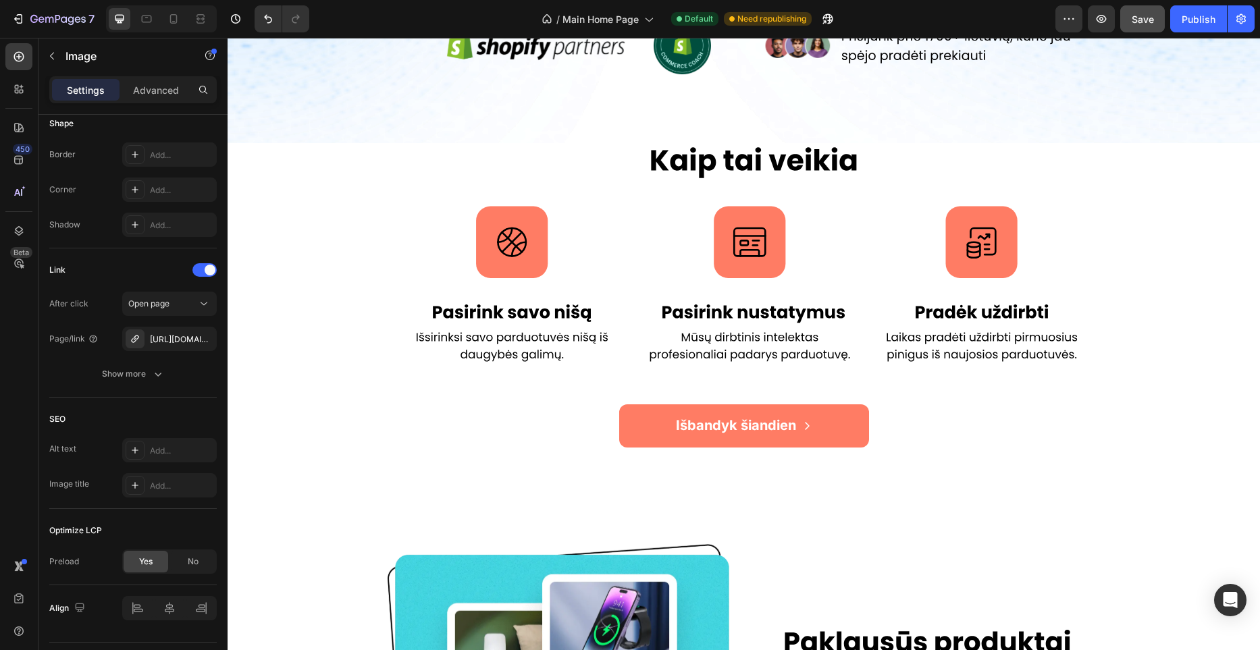
scroll to position [0, 0]
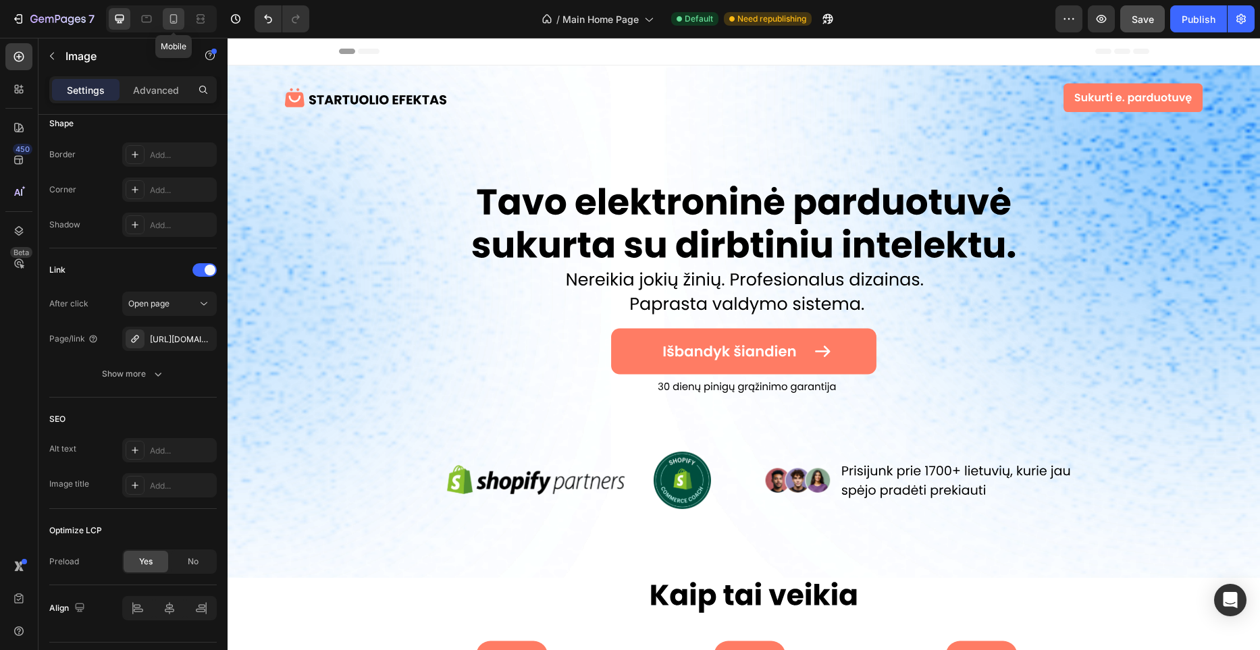
click at [173, 22] on icon at bounding box center [174, 19] width 14 height 14
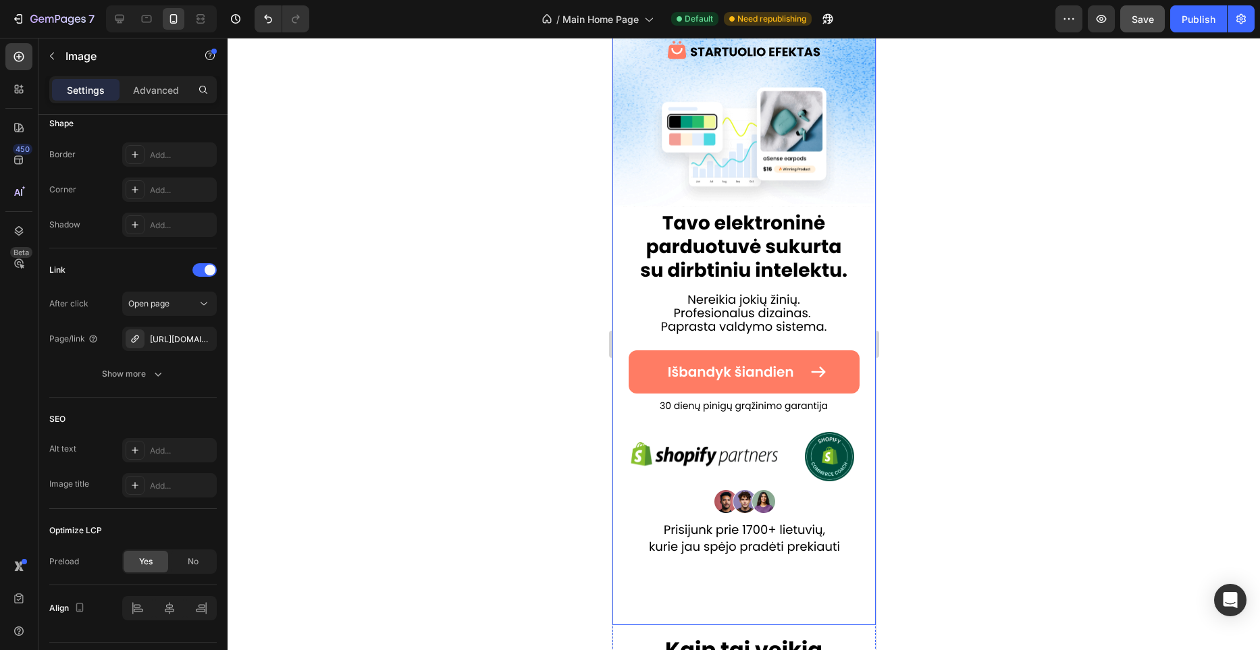
scroll to position [121, 0]
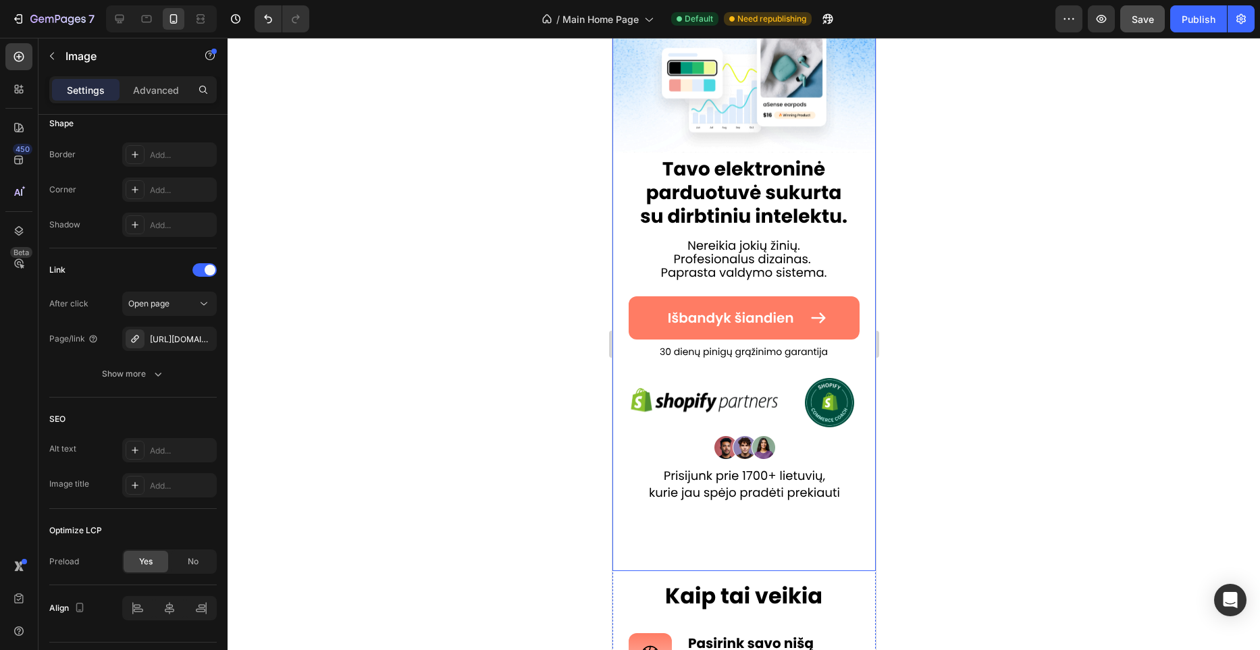
click at [773, 308] on img at bounding box center [743, 273] width 263 height 596
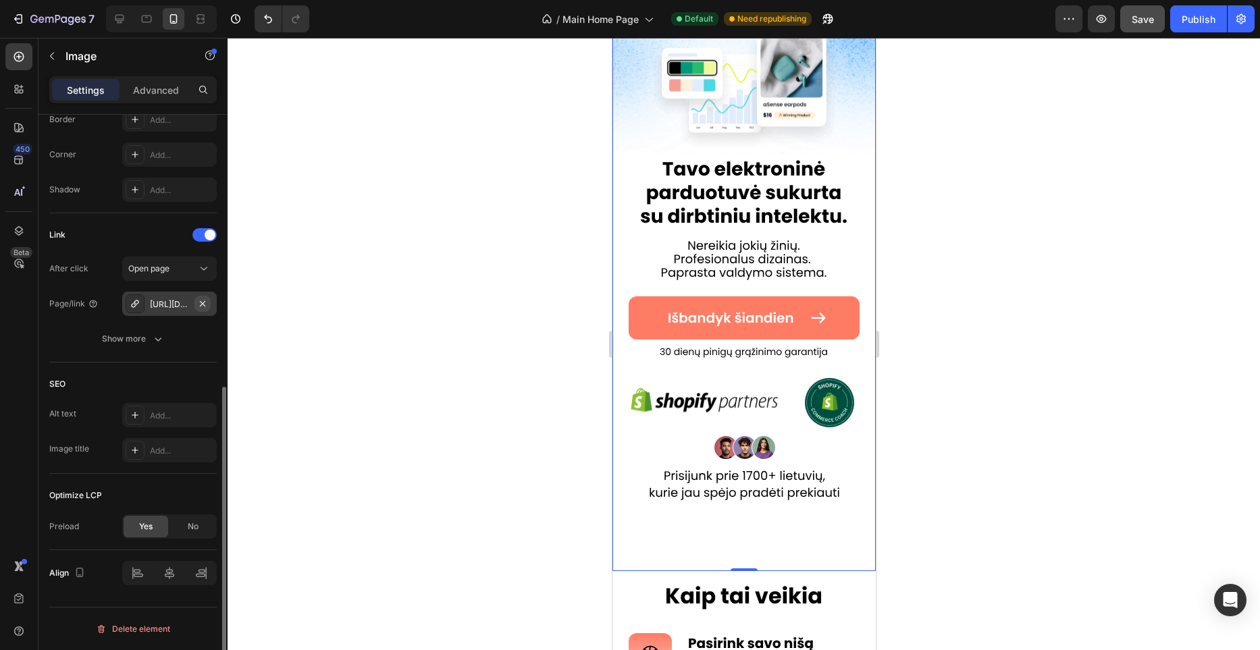
click at [207, 305] on icon "button" at bounding box center [202, 304] width 11 height 11
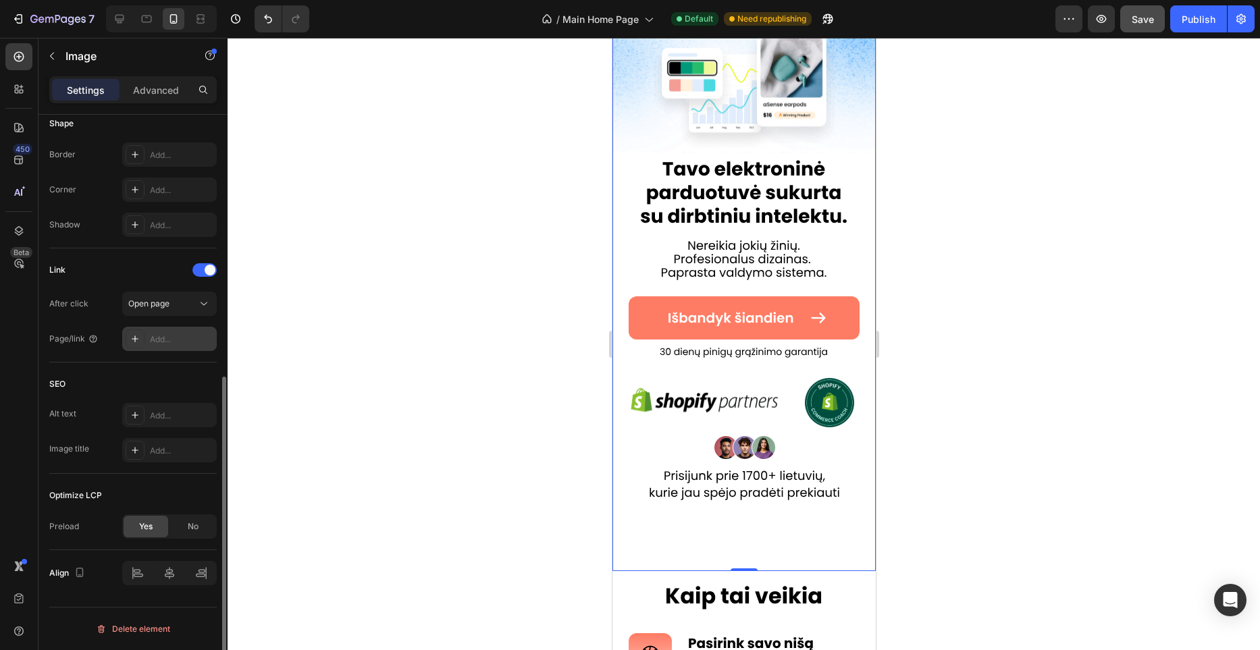
click at [171, 334] on div "Add..." at bounding box center [181, 340] width 63 height 12
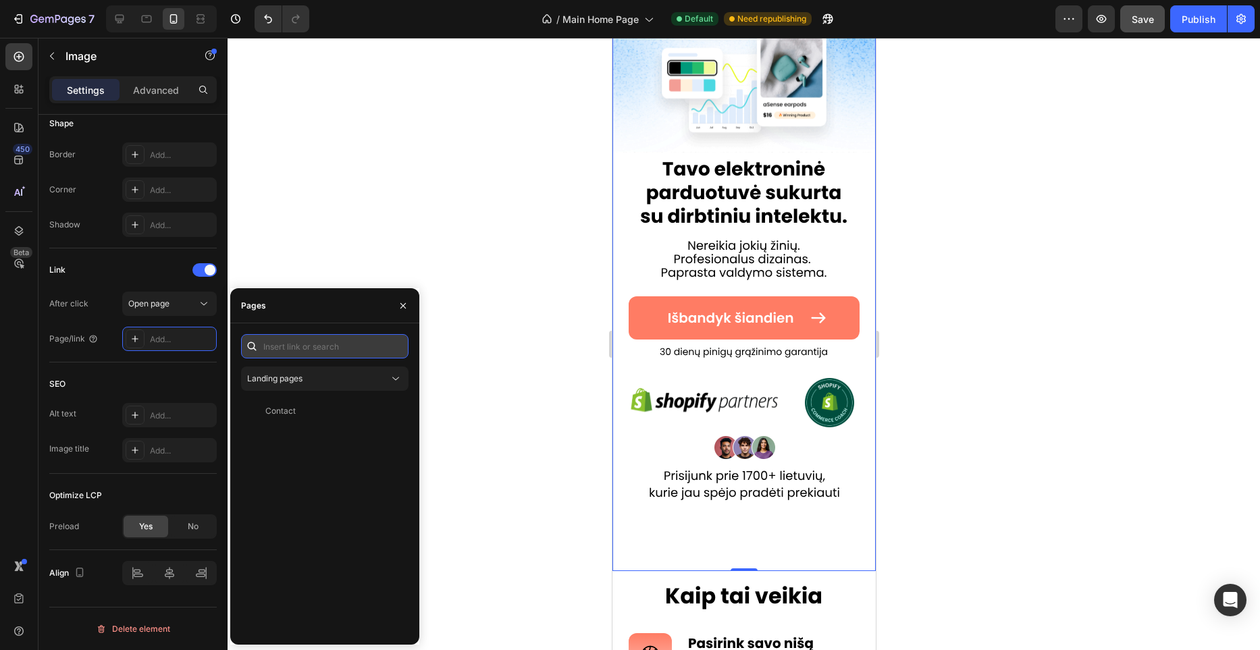
click at [320, 344] on input "text" at bounding box center [325, 346] width 168 height 24
paste input "[URL][DOMAIN_NAME]"
type input "[URL][DOMAIN_NAME]"
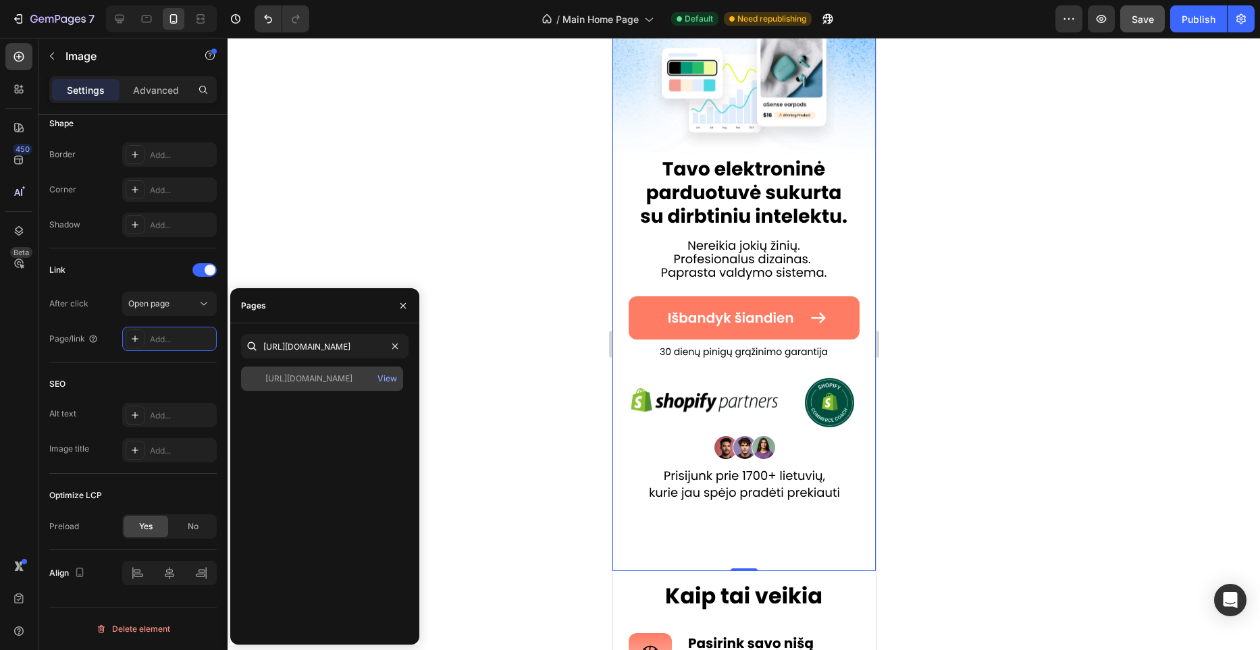
click at [349, 381] on div "[URL][DOMAIN_NAME]" at bounding box center [308, 379] width 87 height 12
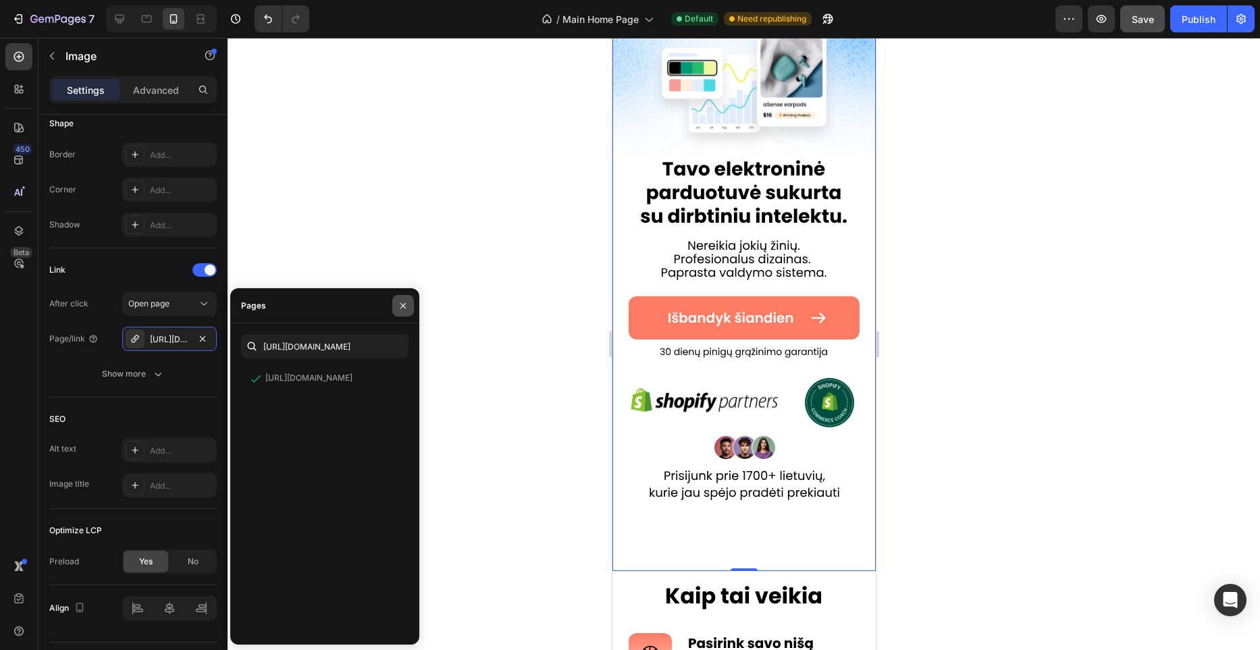
click at [407, 306] on icon "button" at bounding box center [403, 306] width 11 height 11
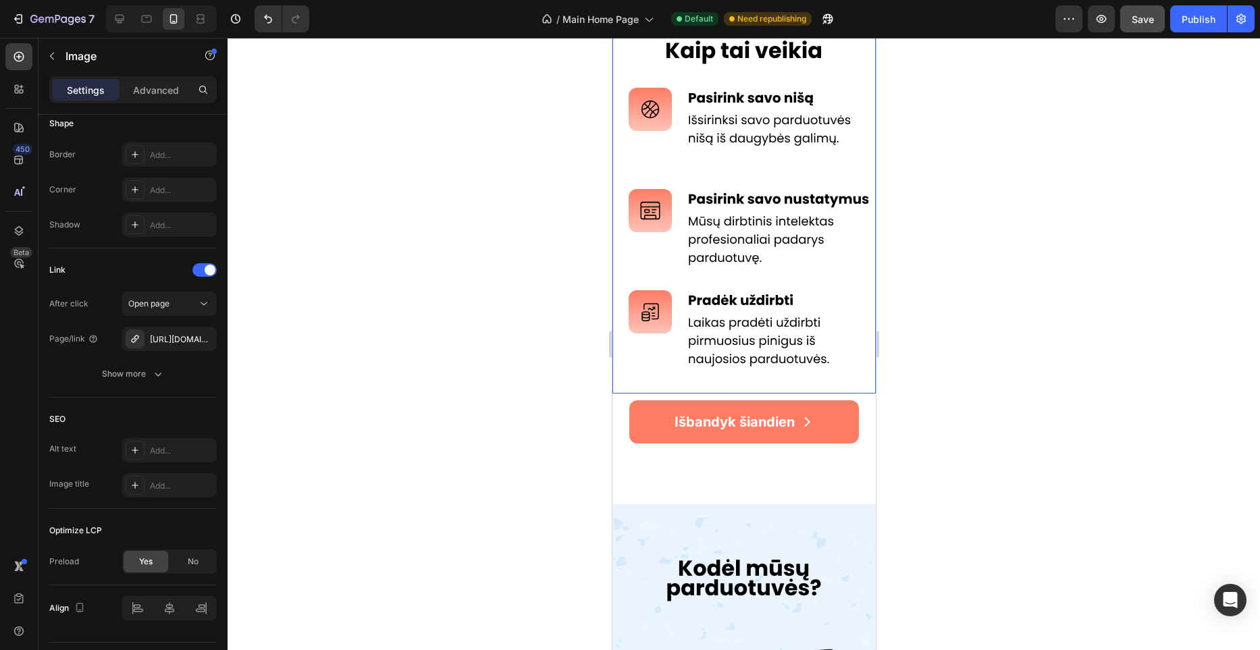
scroll to position [719, 0]
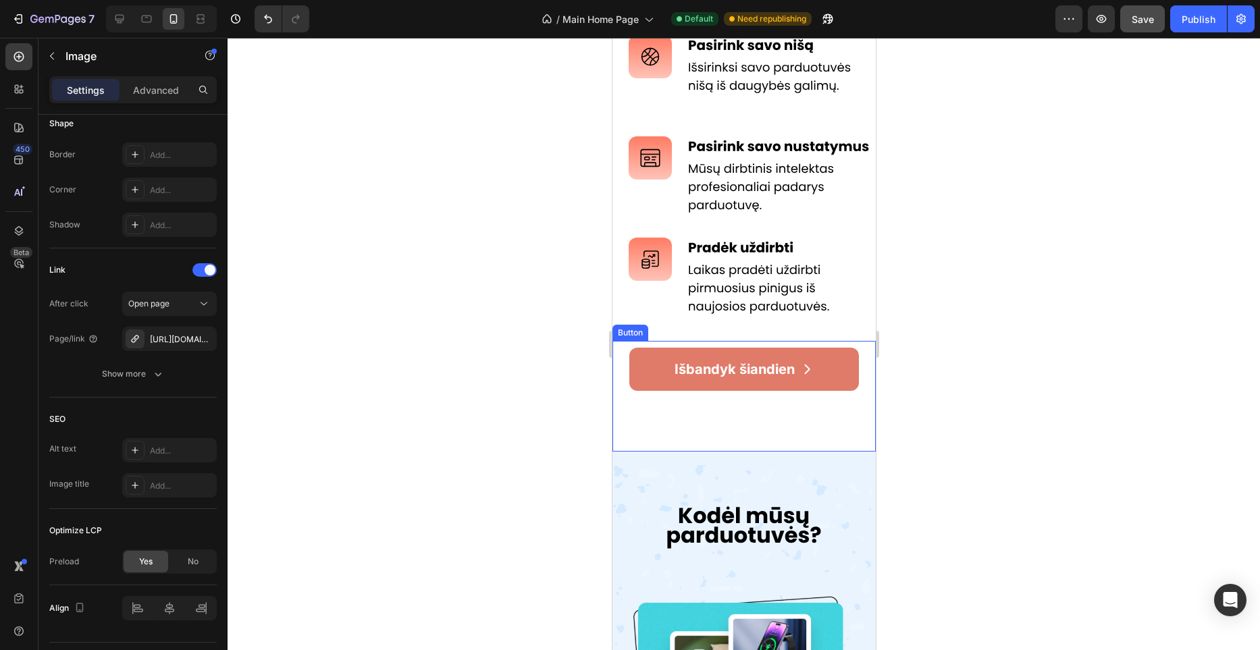
click at [826, 371] on link "Išbandyk šiandien" at bounding box center [744, 369] width 230 height 43
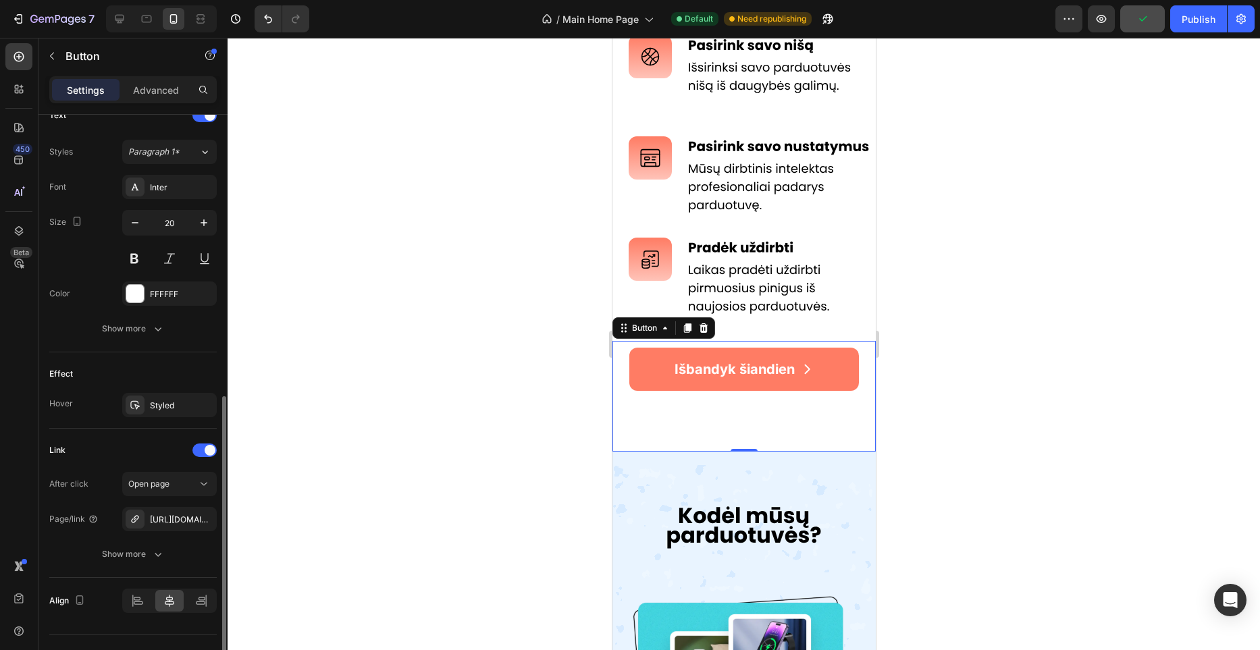
scroll to position [607, 0]
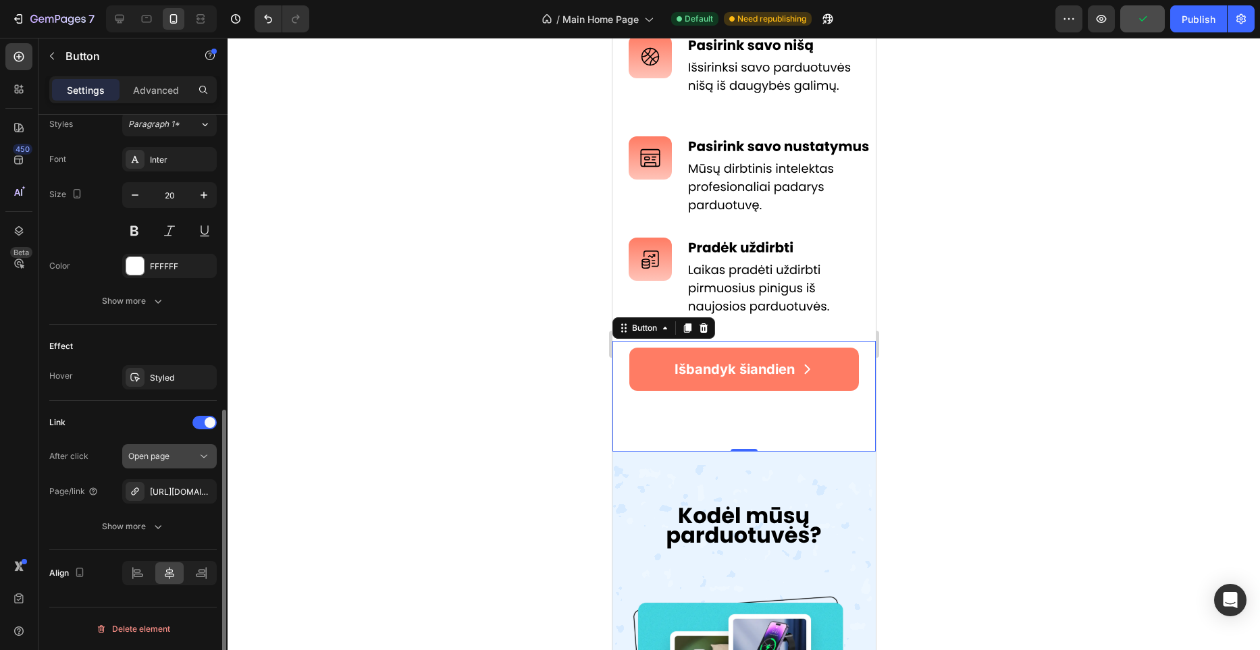
click at [0, 0] on icon "button" at bounding box center [0, 0] width 0 height 0
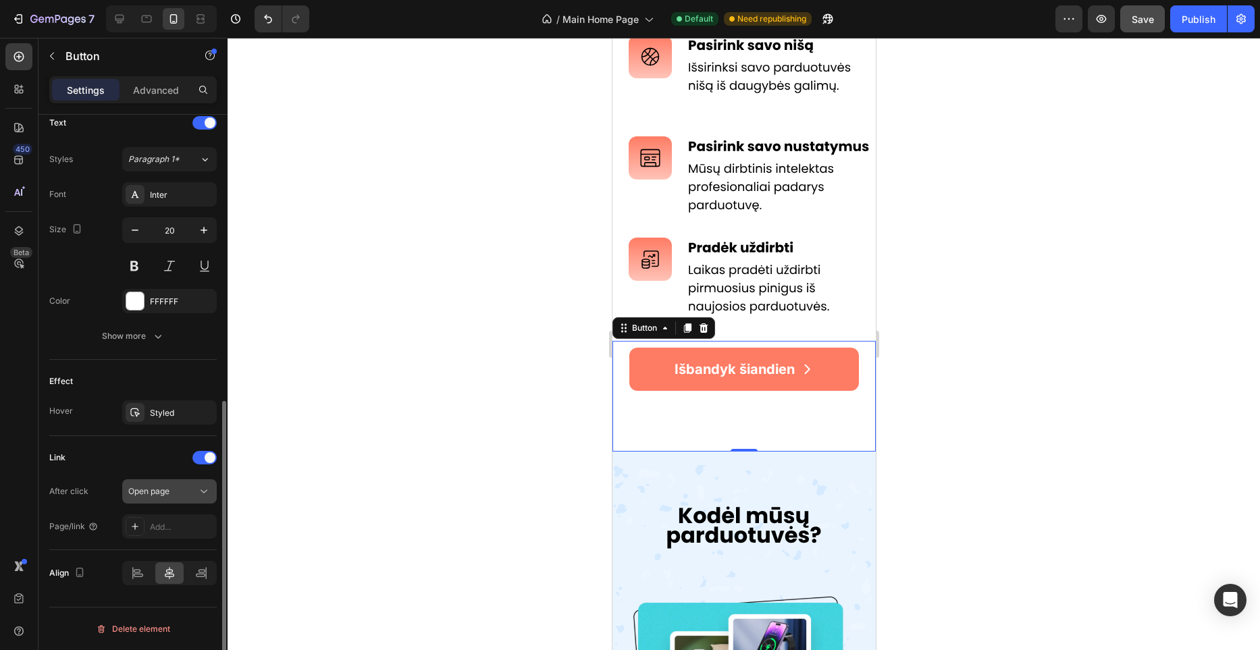
scroll to position [571, 0]
click at [182, 492] on div "Open page" at bounding box center [162, 492] width 69 height 12
click at [183, 492] on div "Open page" at bounding box center [162, 492] width 69 height 12
click at [176, 523] on div "Add..." at bounding box center [181, 527] width 63 height 12
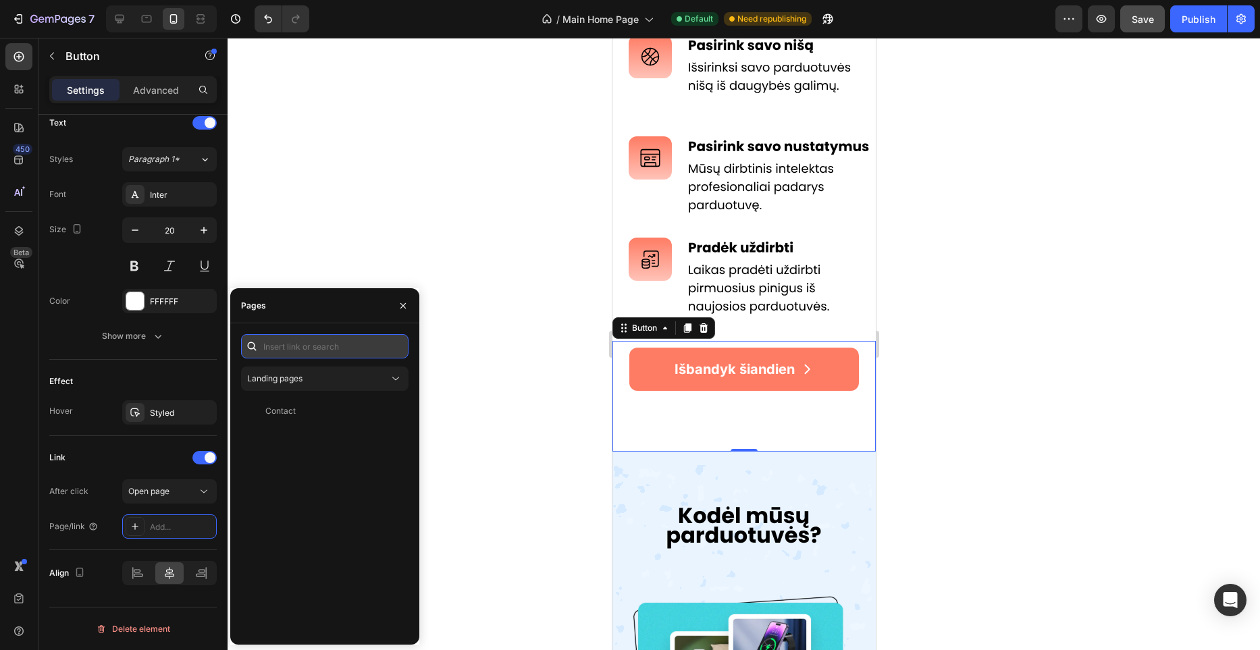
click at [320, 344] on input "text" at bounding box center [325, 346] width 168 height 24
paste input "[URL][DOMAIN_NAME]"
type input "[URL][DOMAIN_NAME]"
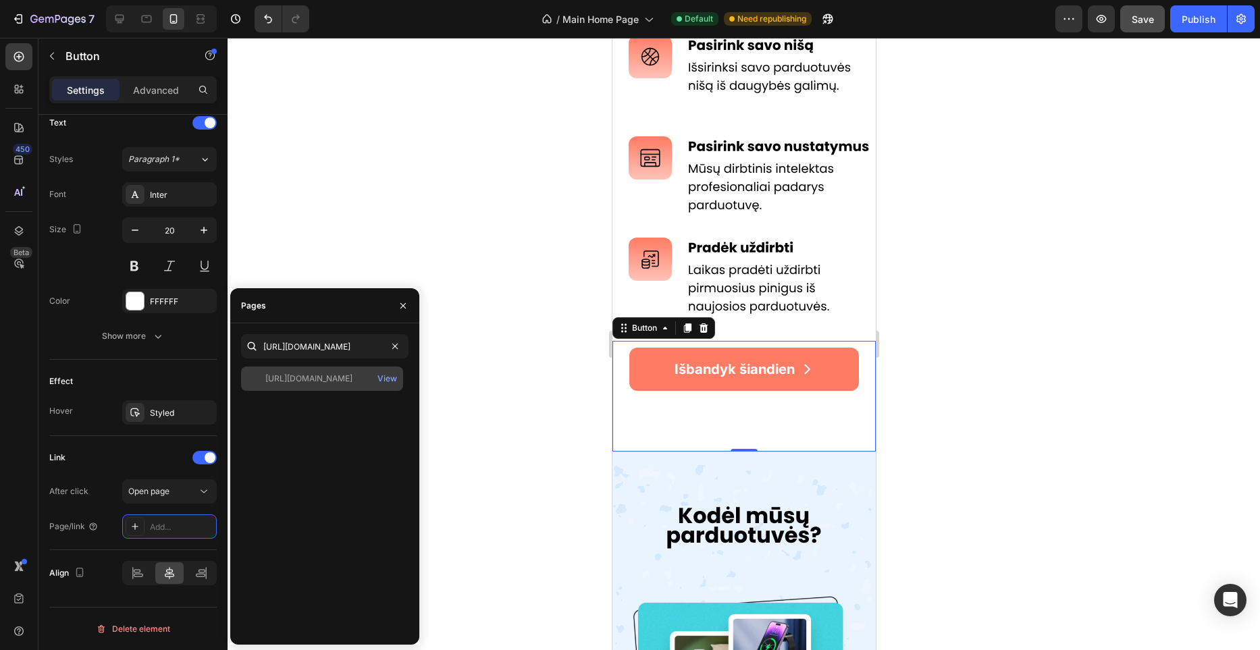
click at [309, 380] on div "[URL][DOMAIN_NAME]" at bounding box center [308, 379] width 87 height 12
drag, startPoint x: 409, startPoint y: 308, endPoint x: 509, endPoint y: 323, distance: 101.1
click at [410, 307] on button "button" at bounding box center [403, 306] width 22 height 22
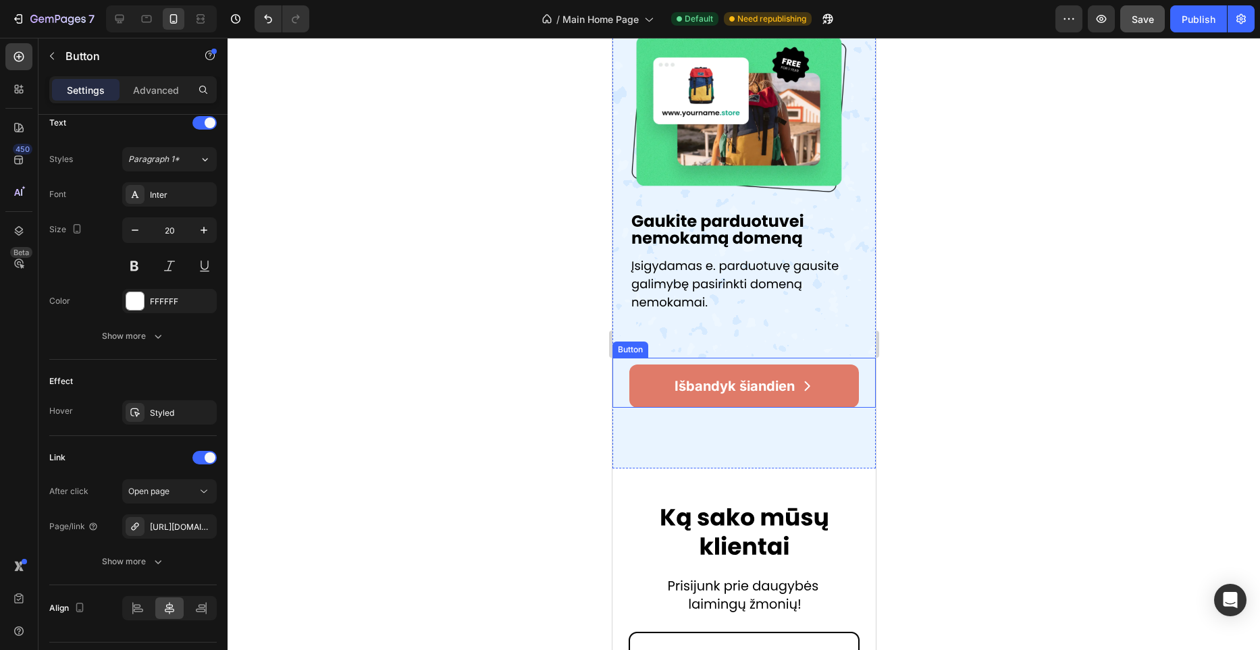
scroll to position [2278, 0]
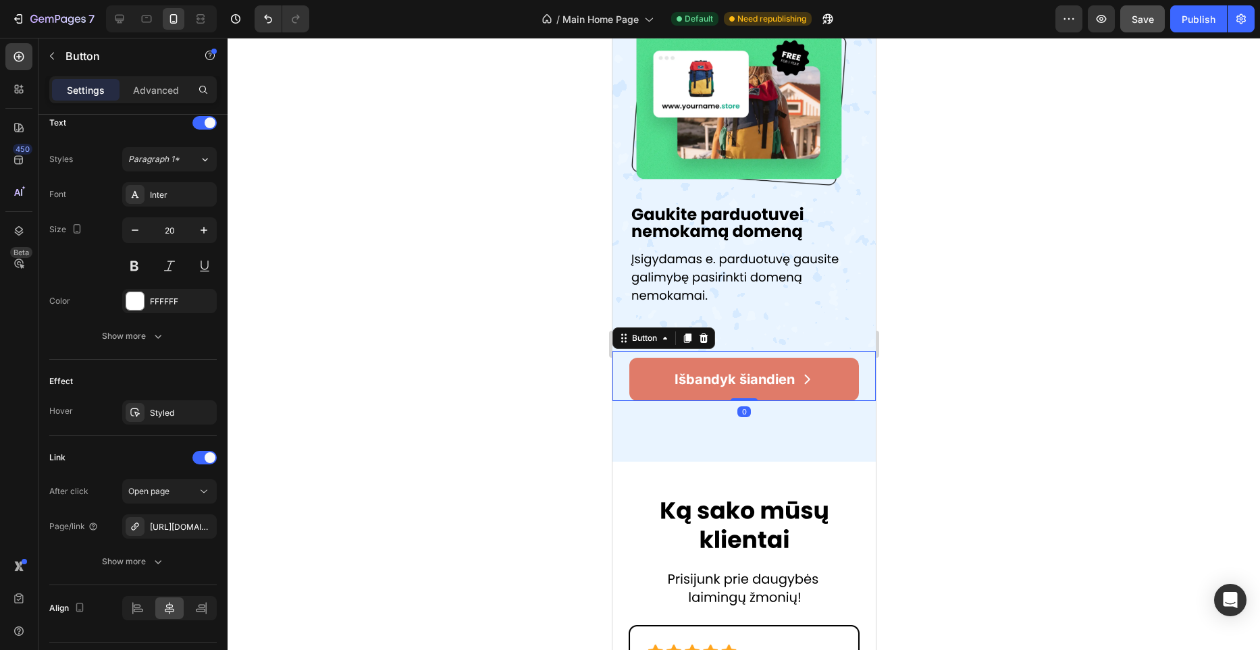
click at [833, 378] on link "Išbandyk šiandien" at bounding box center [744, 379] width 230 height 43
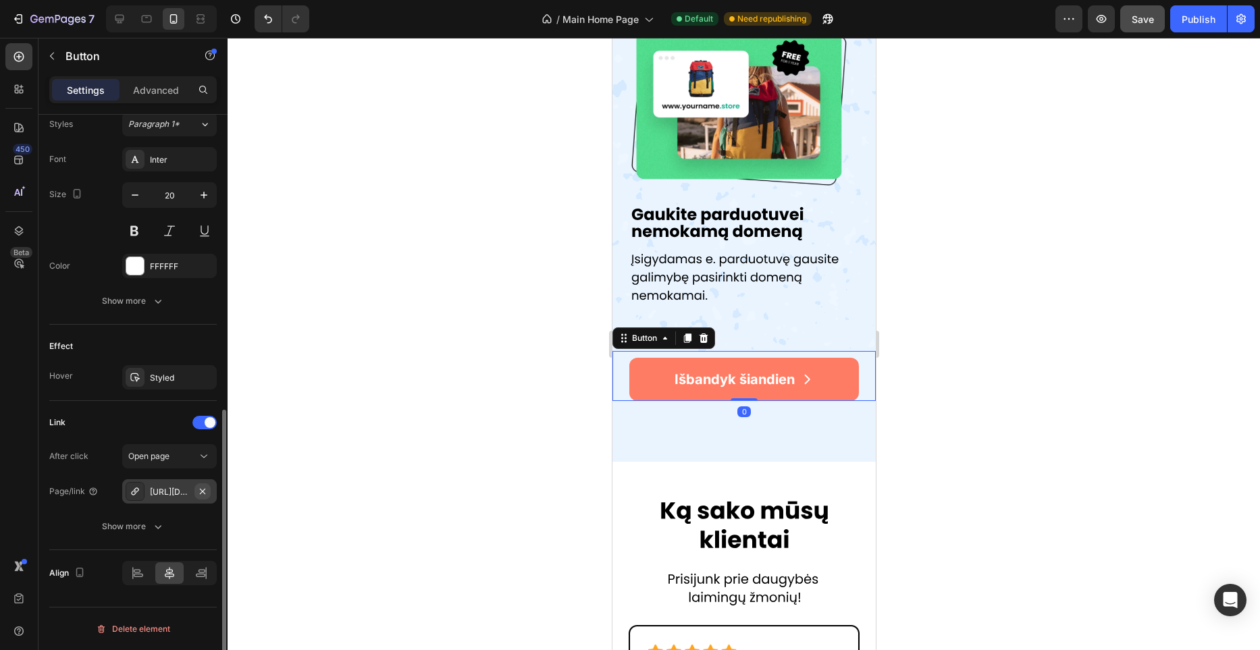
click at [205, 490] on icon "button" at bounding box center [202, 491] width 11 height 11
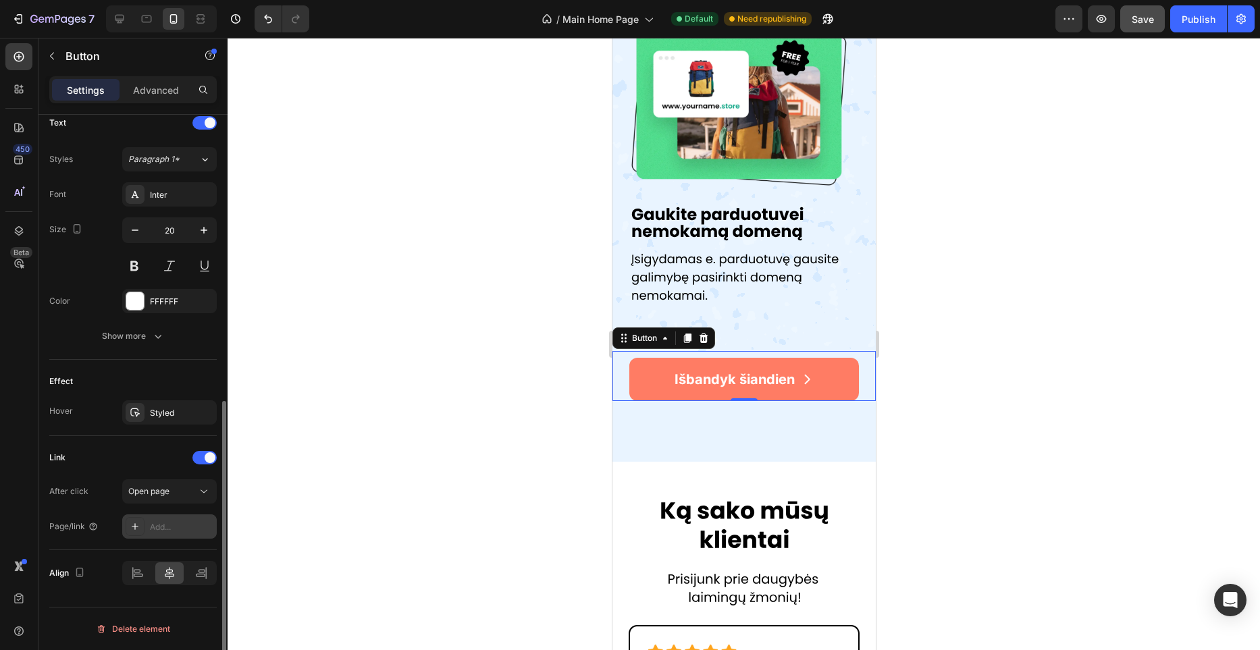
click at [172, 527] on div "Add..." at bounding box center [181, 527] width 63 height 12
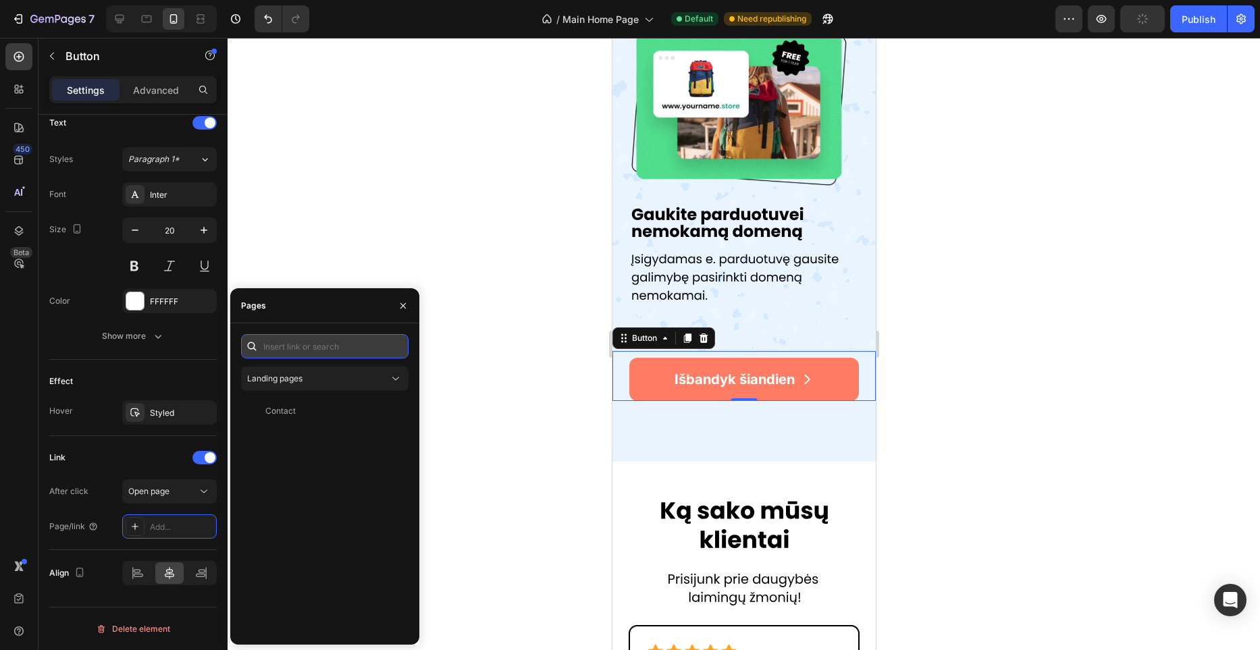
click at [338, 353] on input "text" at bounding box center [325, 346] width 168 height 24
paste input "[URL][DOMAIN_NAME]"
type input "[URL][DOMAIN_NAME]"
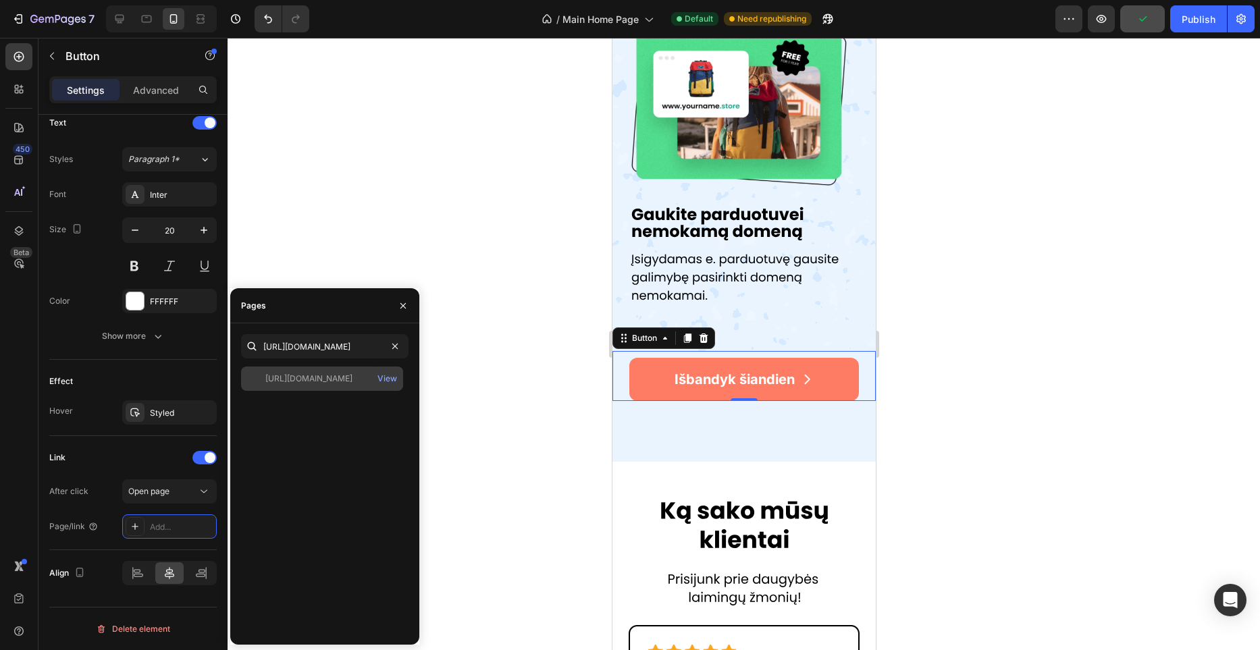
click at [319, 378] on div "[URL][DOMAIN_NAME]" at bounding box center [308, 379] width 87 height 12
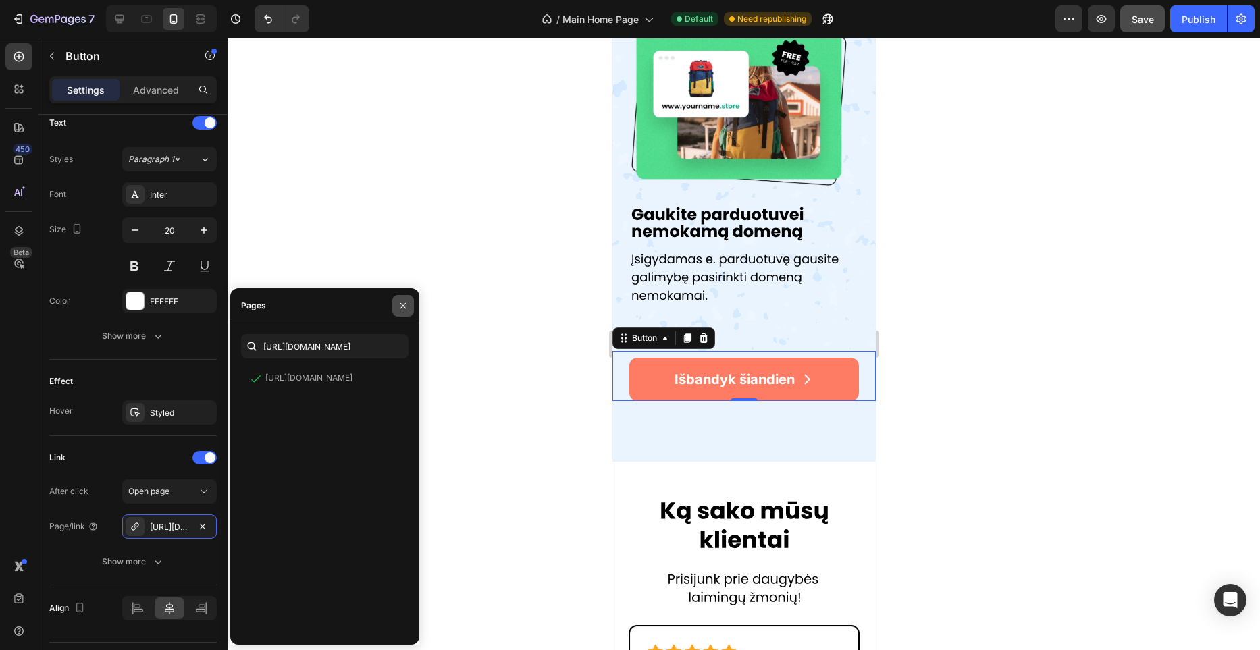
click at [403, 309] on icon "button" at bounding box center [403, 306] width 11 height 11
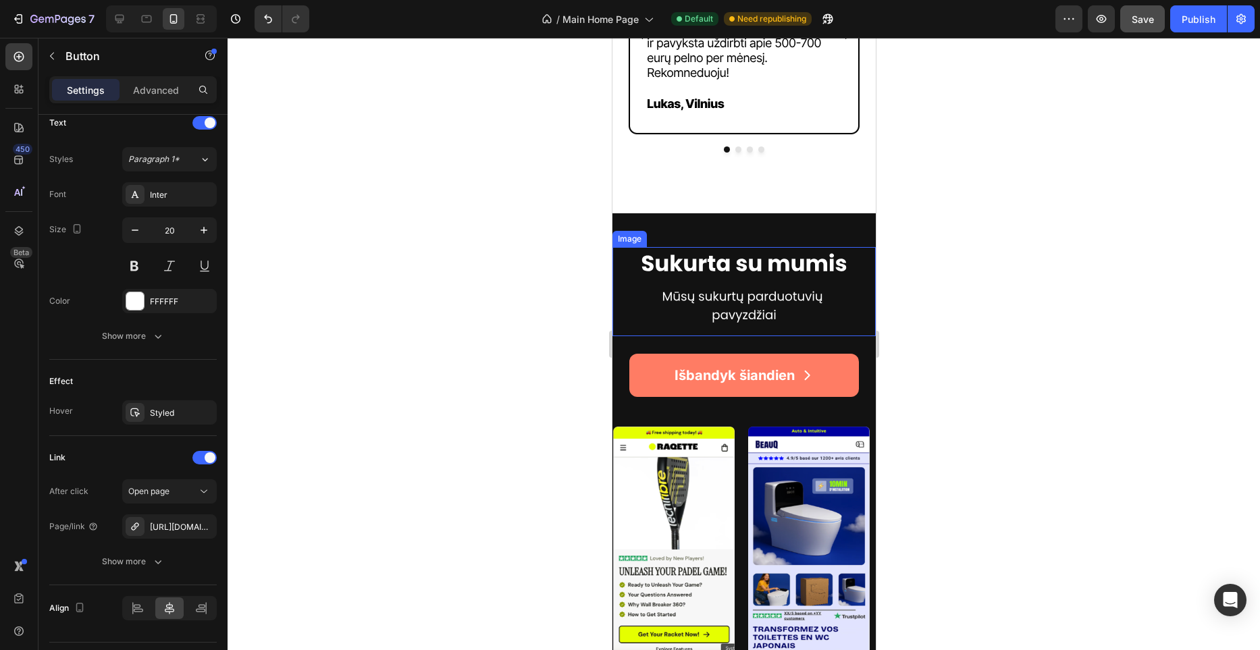
scroll to position [3003, 0]
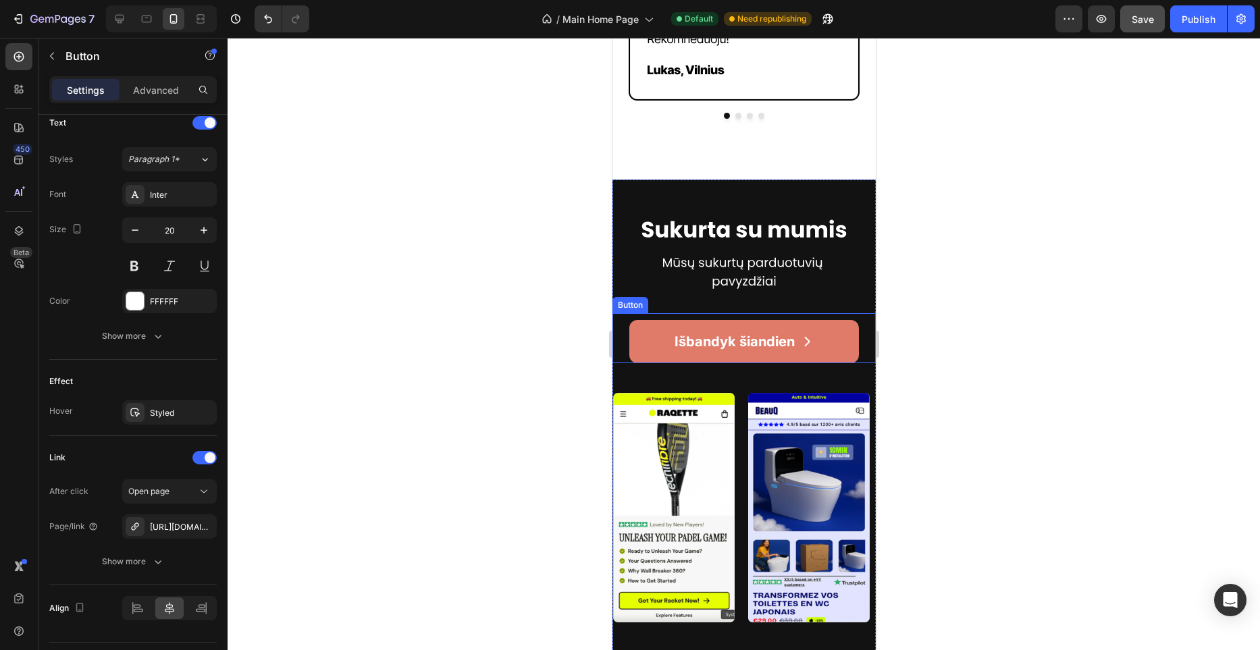
click at [837, 352] on link "Išbandyk šiandien" at bounding box center [744, 341] width 230 height 43
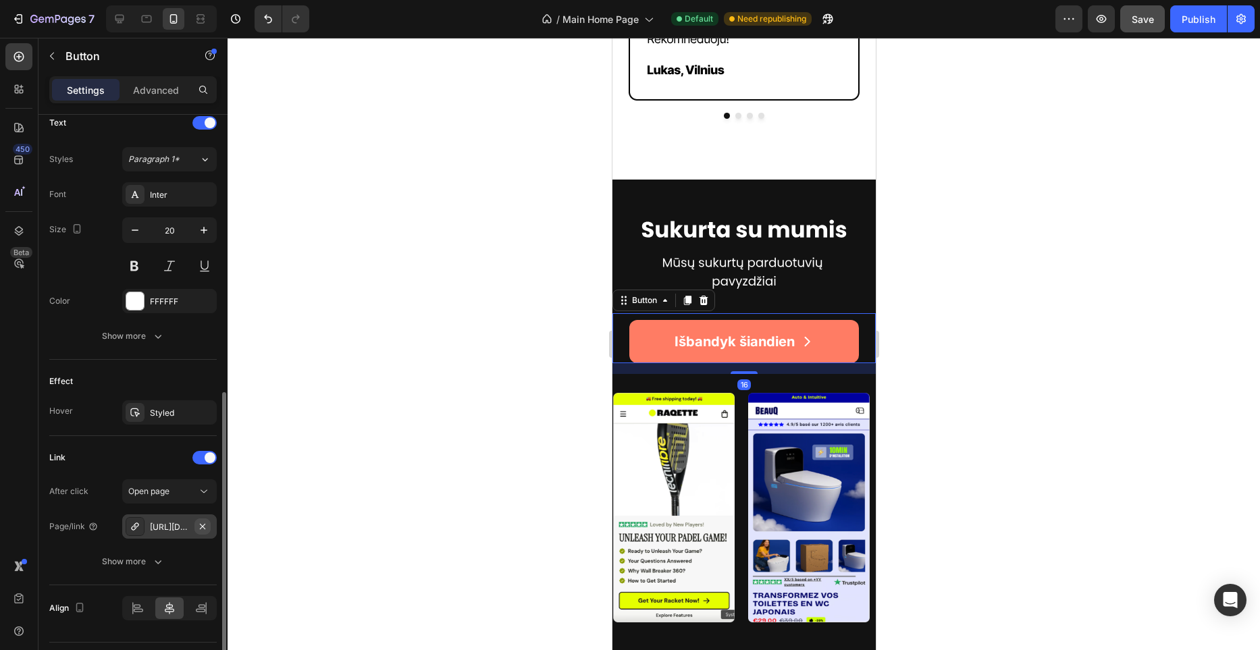
click at [199, 527] on icon "button" at bounding box center [202, 526] width 11 height 11
click at [177, 532] on div "Add..." at bounding box center [181, 527] width 63 height 12
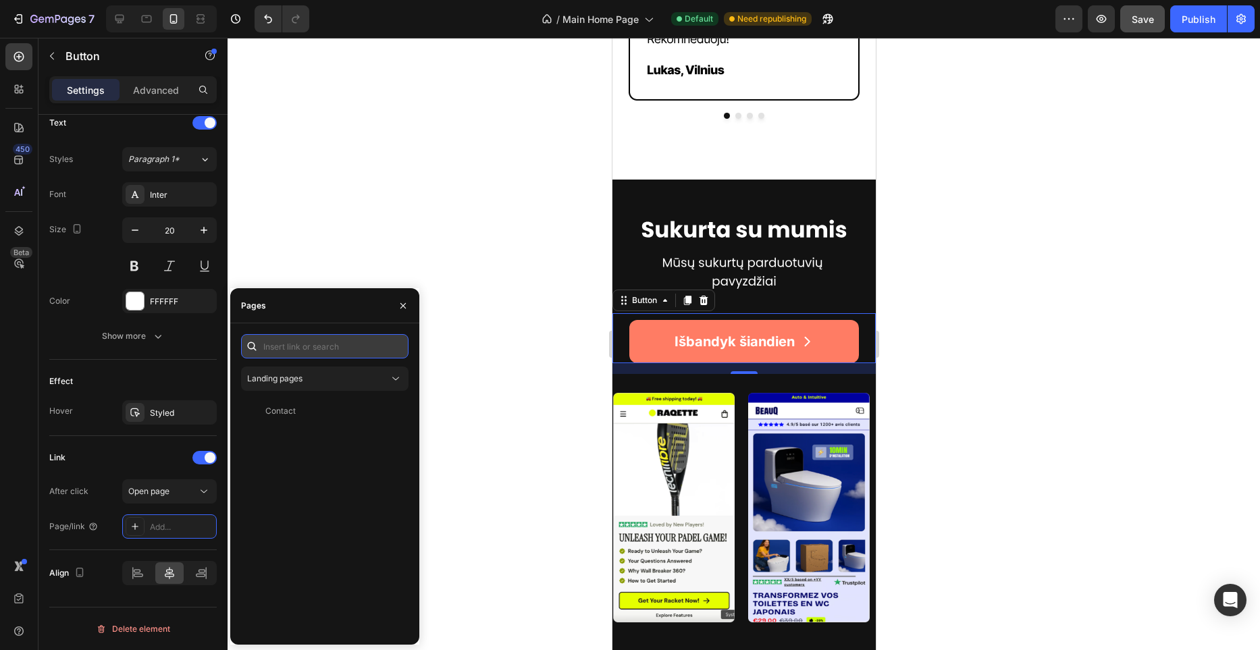
click at [306, 342] on input "text" at bounding box center [325, 346] width 168 height 24
paste input "[URL][DOMAIN_NAME]"
type input "[URL][DOMAIN_NAME]"
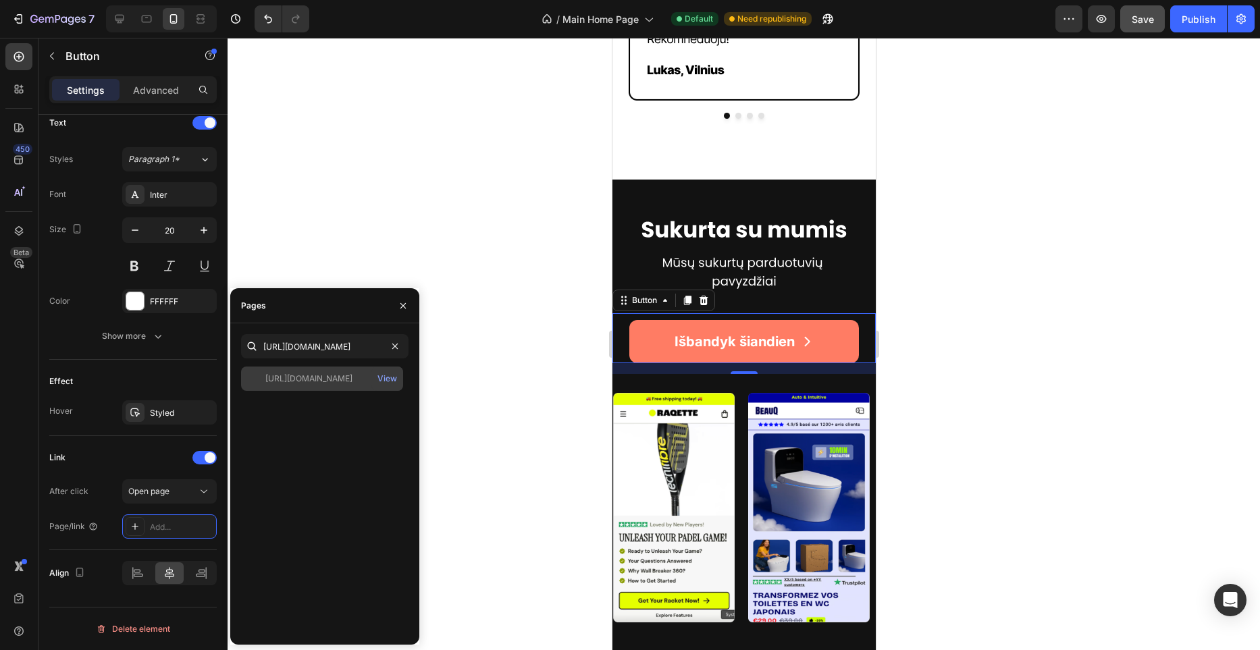
click at [307, 385] on div "[URL][DOMAIN_NAME] View" at bounding box center [322, 379] width 162 height 24
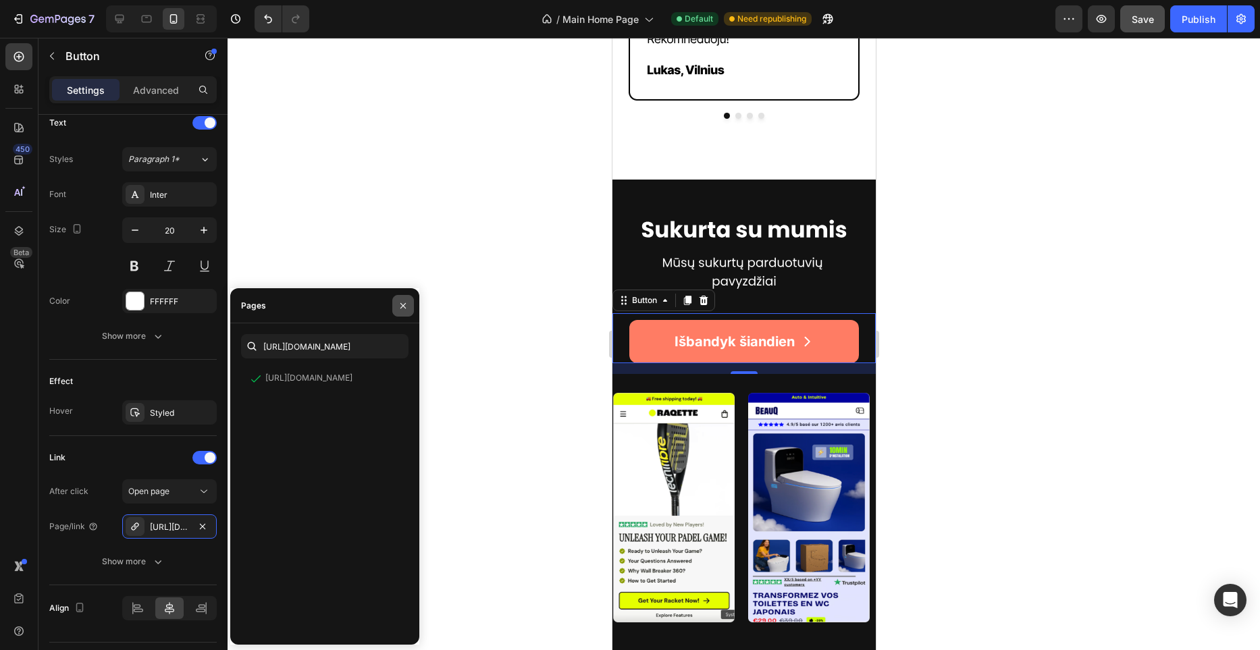
click at [407, 312] on button "button" at bounding box center [403, 306] width 22 height 22
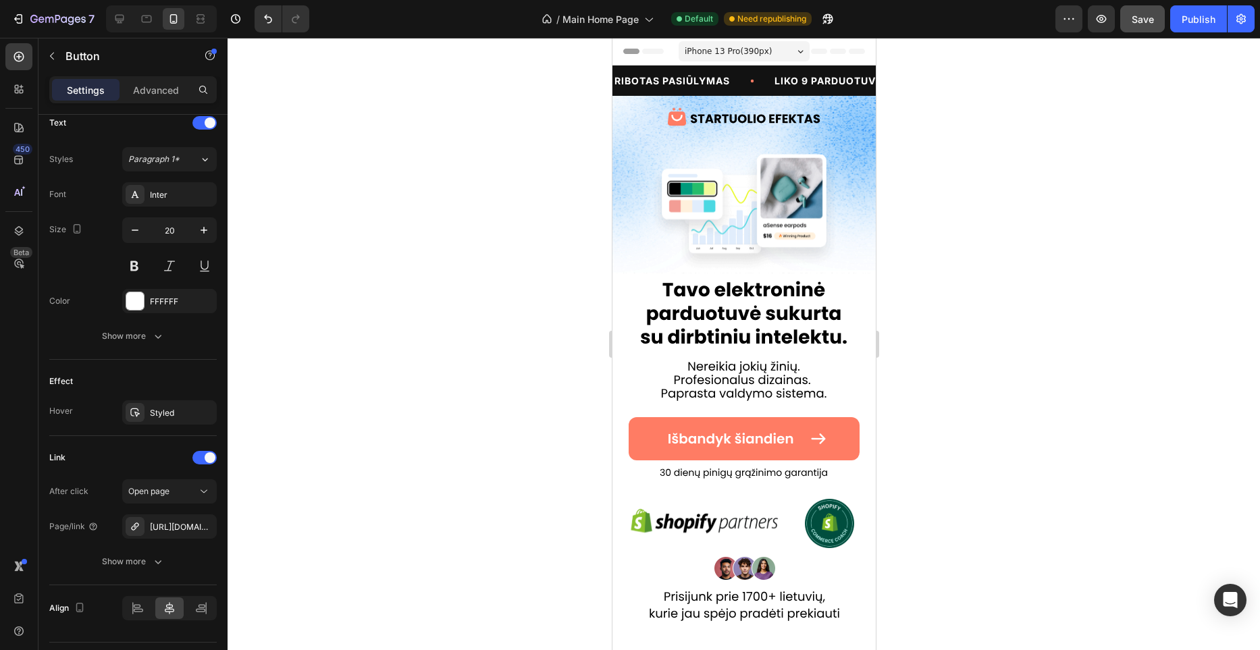
click at [1139, 26] on button "Save" at bounding box center [1143, 18] width 45 height 27
click at [1202, 26] on div "Publish" at bounding box center [1199, 19] width 34 height 14
click at [758, 83] on icon at bounding box center [752, 81] width 14 height 14
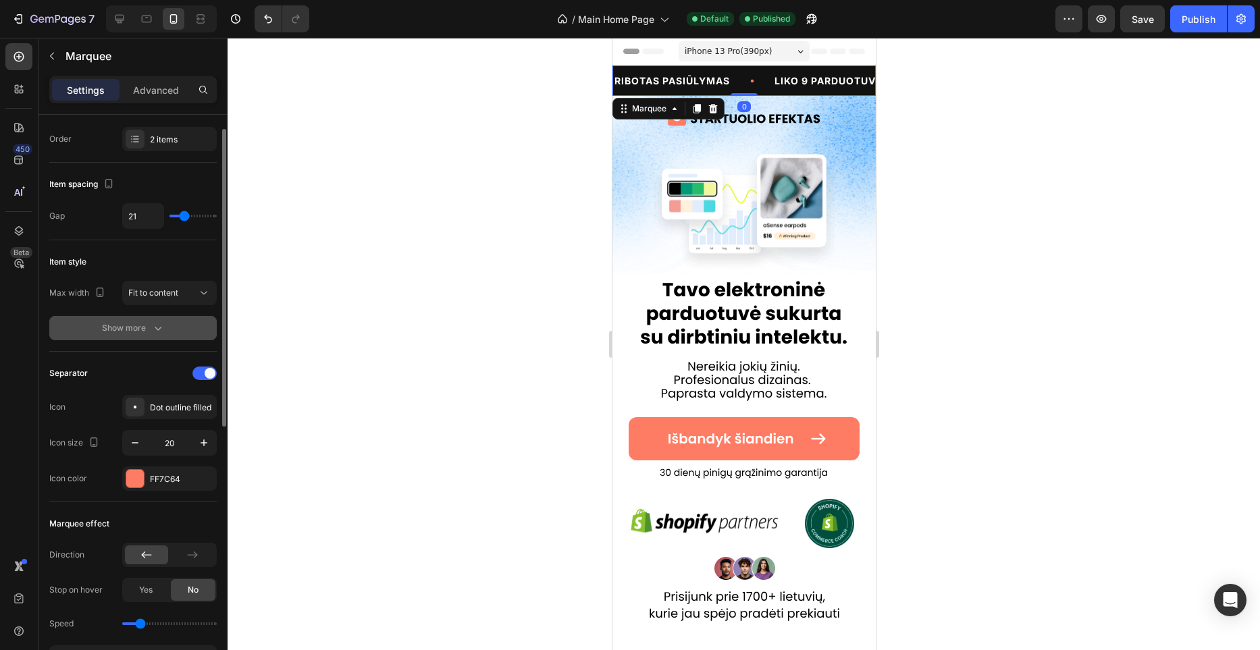
scroll to position [36, 0]
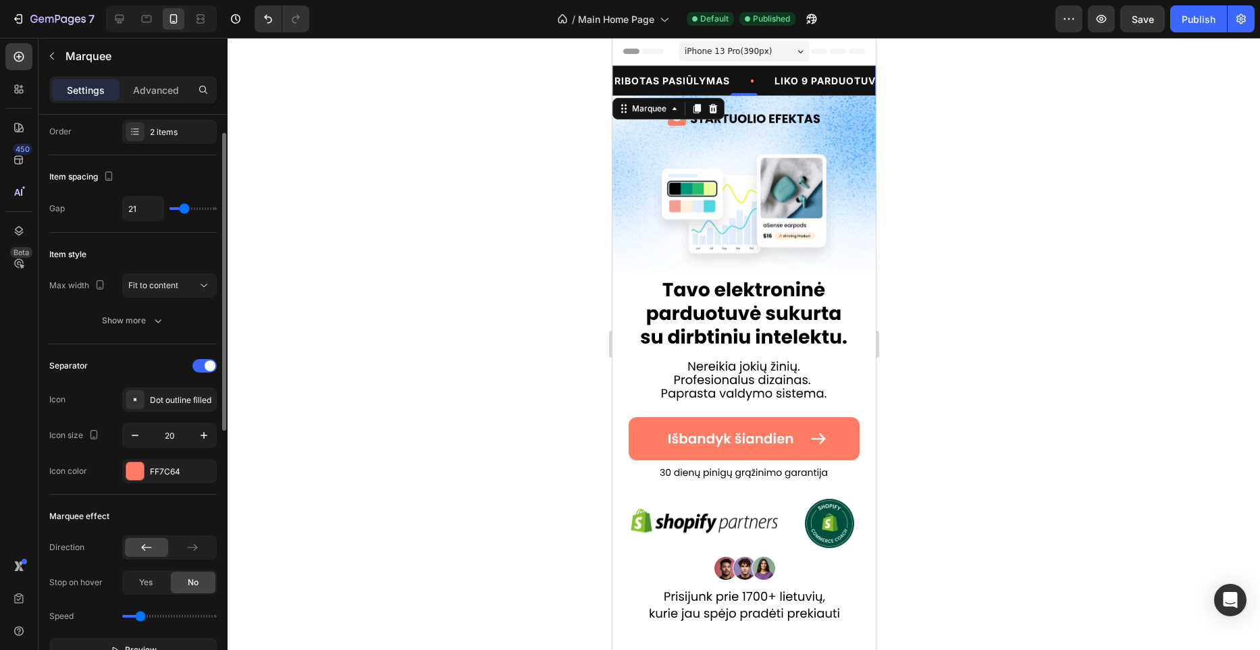
type input "23"
type input "22"
type input "21"
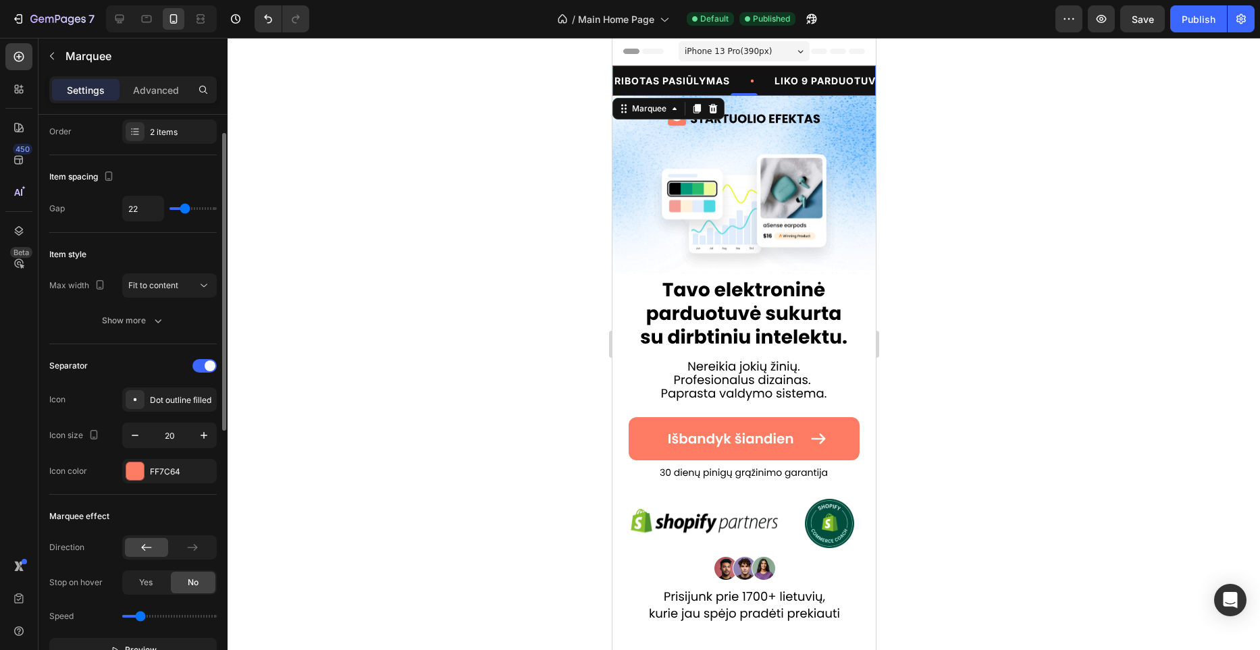
type input "21"
type input "20"
type input "19"
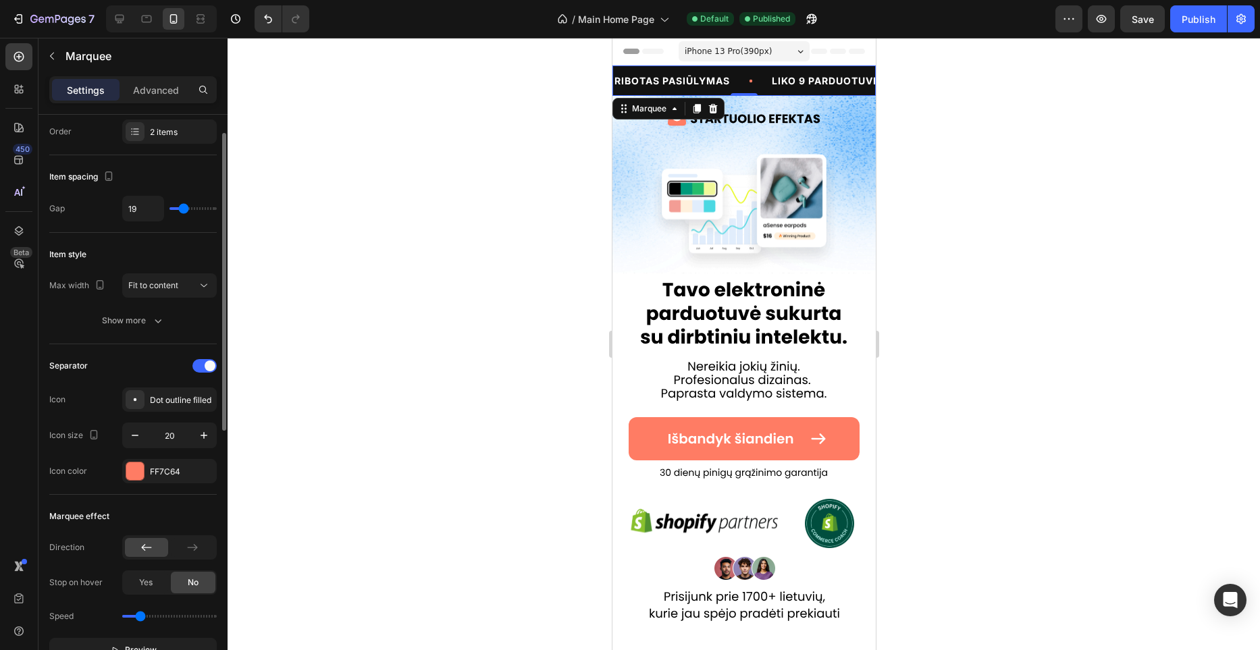
type input "18"
type input "17"
type input "16"
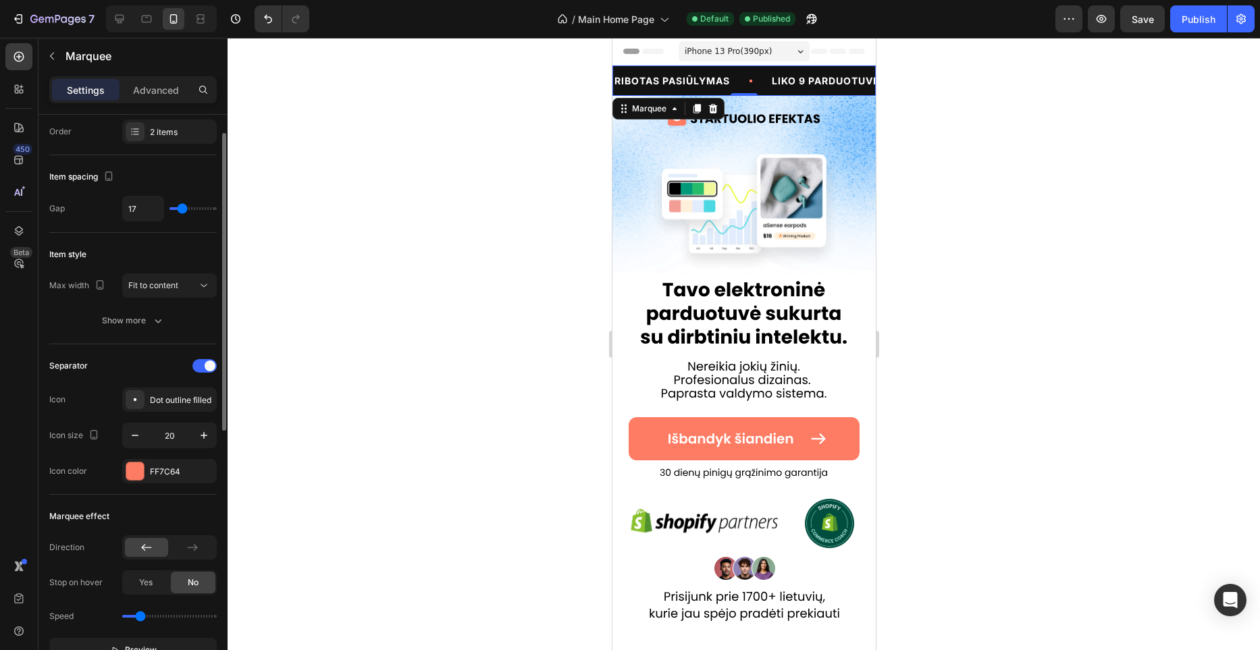
type input "16"
type input "15"
type input "14"
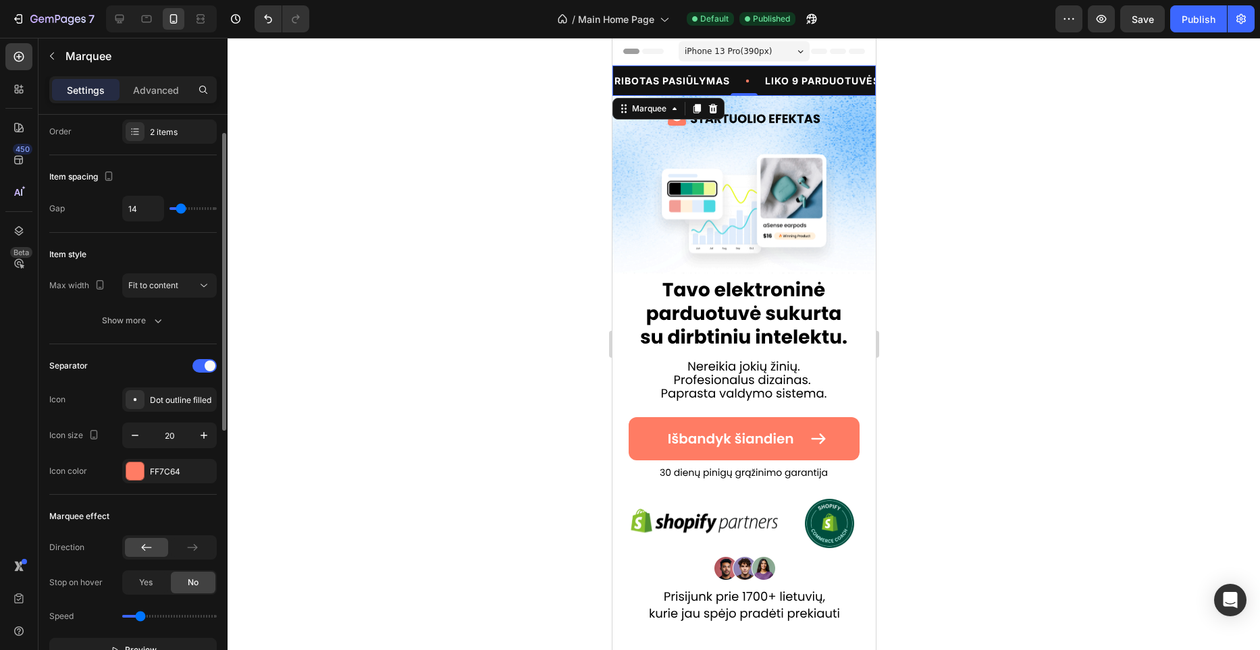
type input "13"
type input "14"
type input "15"
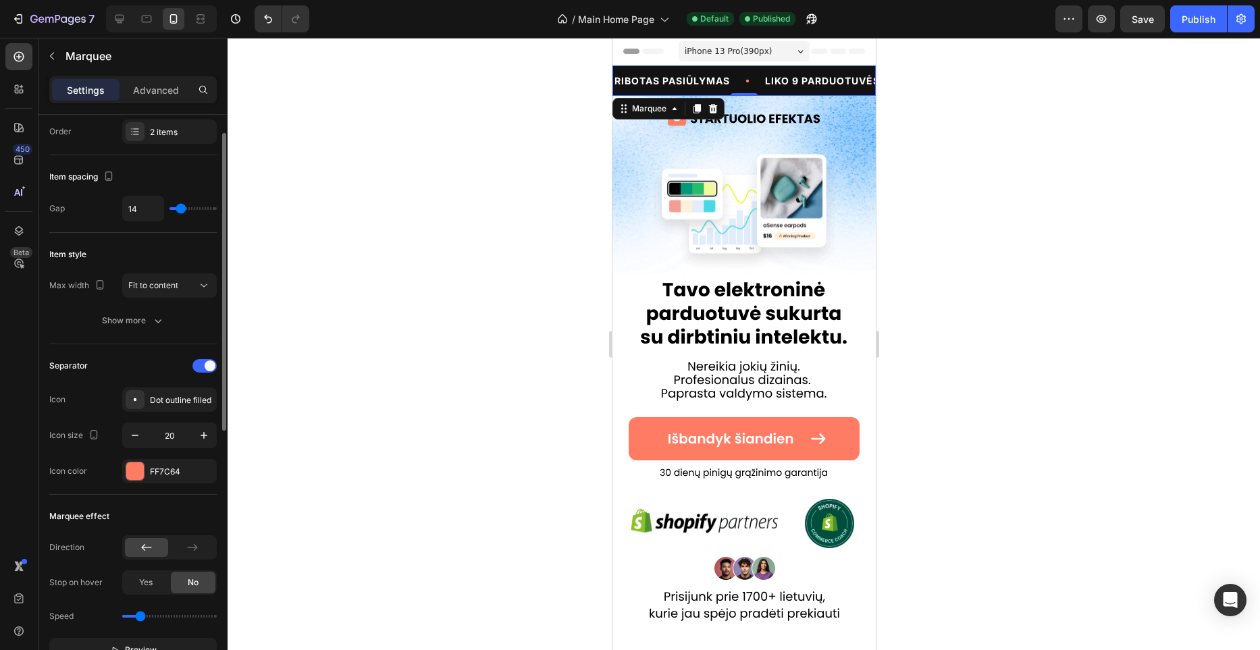
type input "15"
type input "16"
type input "17"
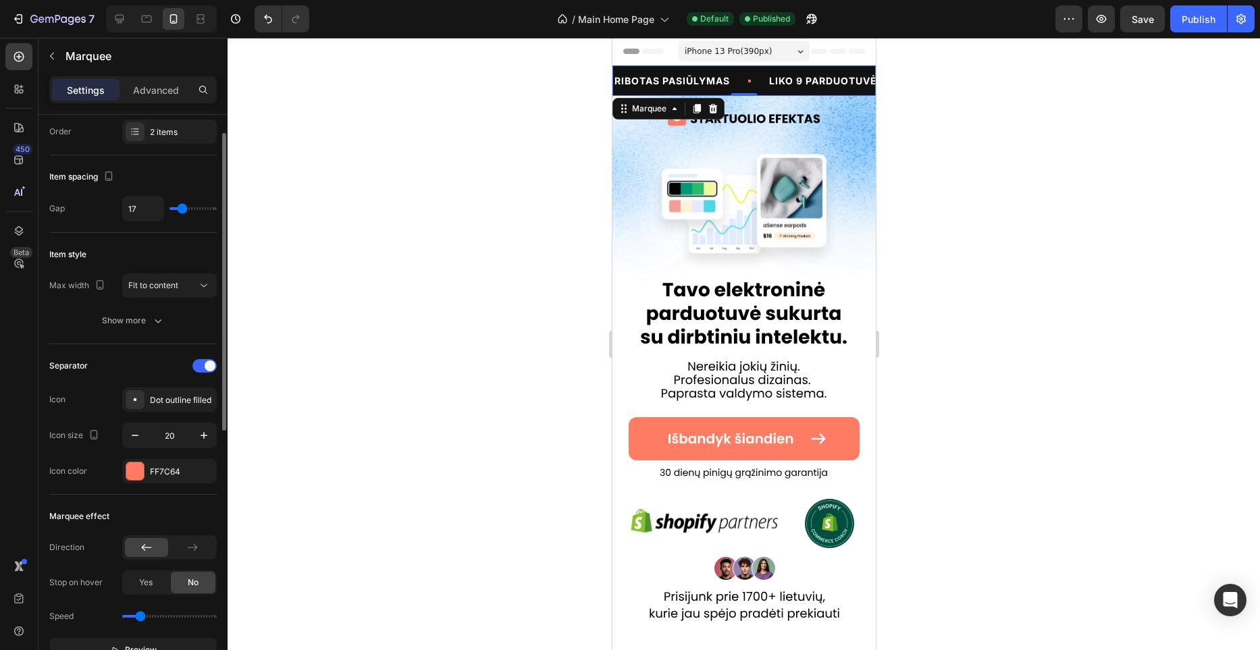
click at [182, 210] on input "range" at bounding box center [193, 208] width 47 height 3
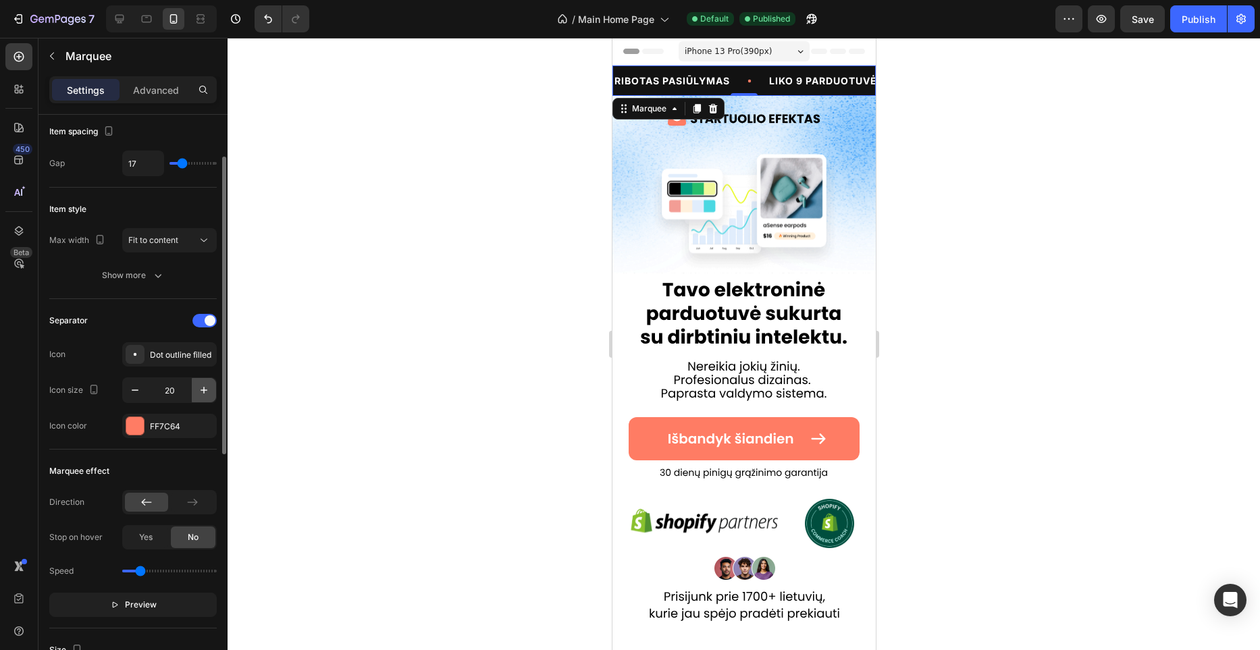
click at [205, 393] on icon "button" at bounding box center [204, 391] width 14 height 14
click at [205, 392] on icon "button" at bounding box center [204, 391] width 14 height 14
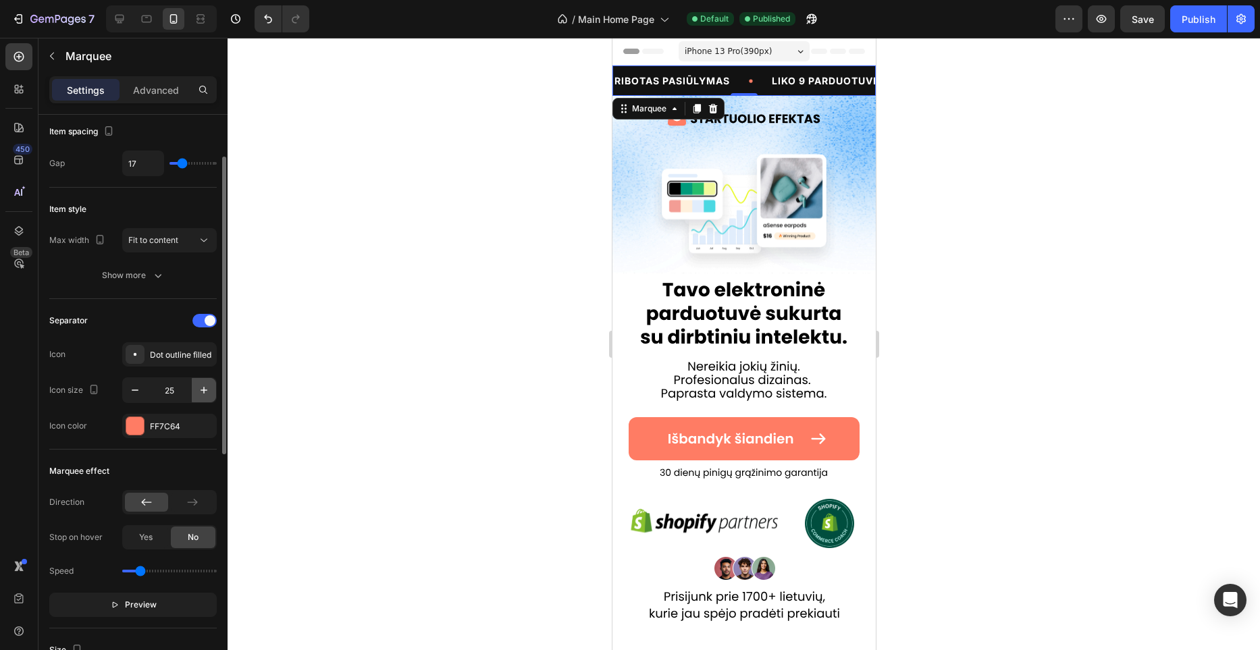
click at [205, 392] on icon "button" at bounding box center [204, 391] width 14 height 14
click at [136, 392] on icon "button" at bounding box center [135, 391] width 14 height 14
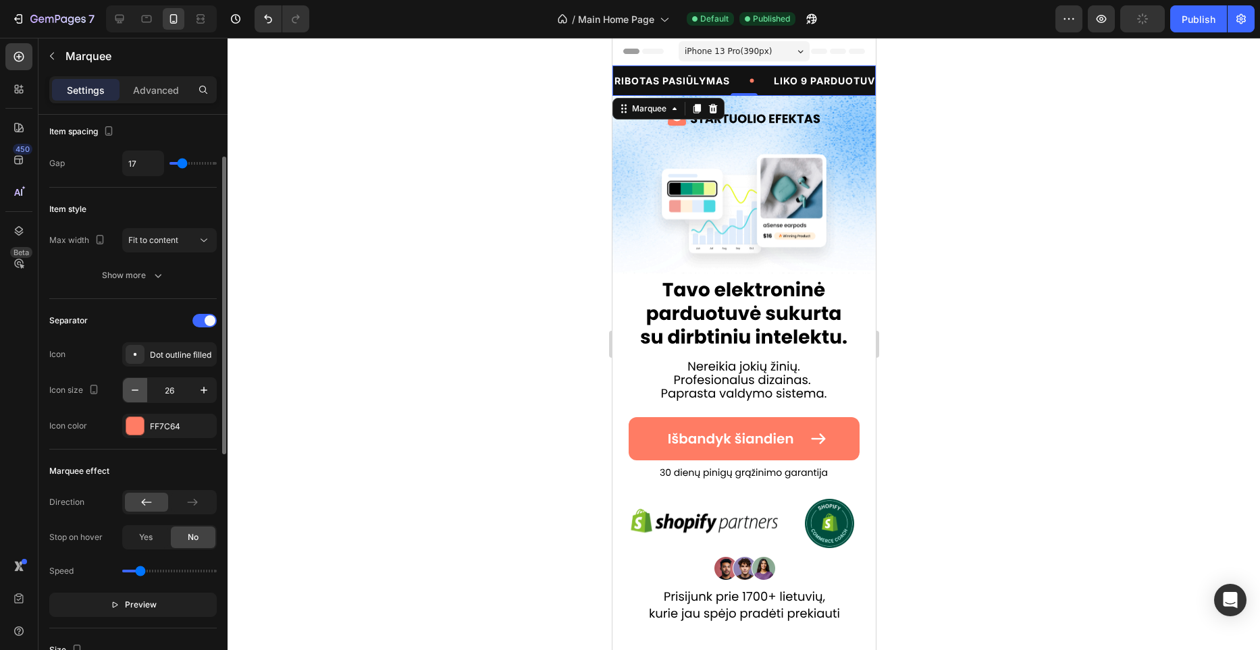
click at [137, 392] on icon "button" at bounding box center [135, 391] width 14 height 14
click at [200, 390] on icon "button" at bounding box center [204, 391] width 14 height 14
type input "25"
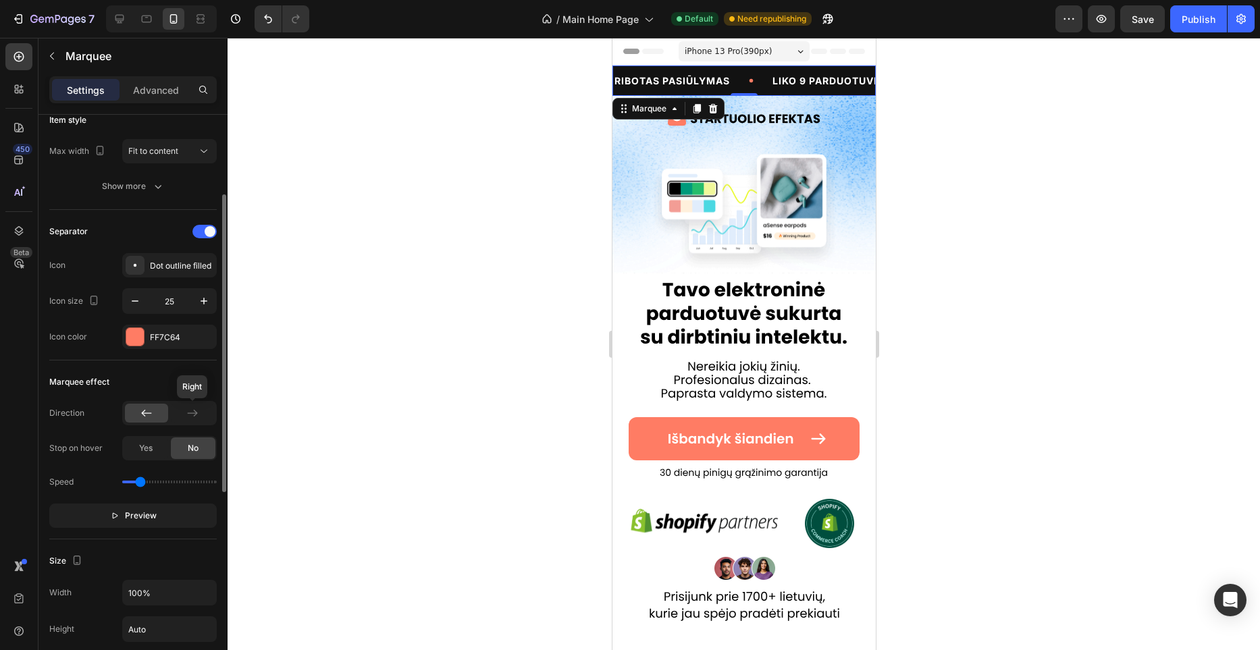
scroll to position [190, 0]
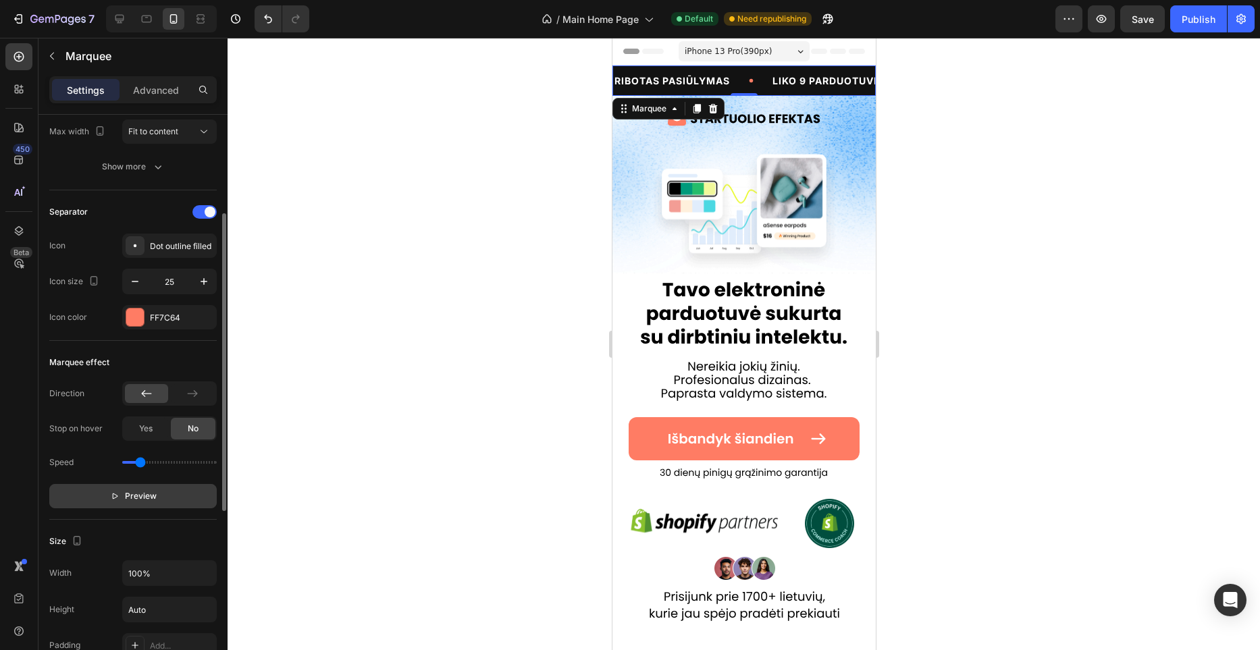
click at [143, 492] on span "Preview" at bounding box center [141, 497] width 32 height 14
click at [143, 492] on span "Pause" at bounding box center [141, 497] width 24 height 14
type input "0.9"
click at [147, 463] on input "range" at bounding box center [169, 462] width 95 height 3
click at [146, 494] on span "Preview" at bounding box center [141, 497] width 32 height 14
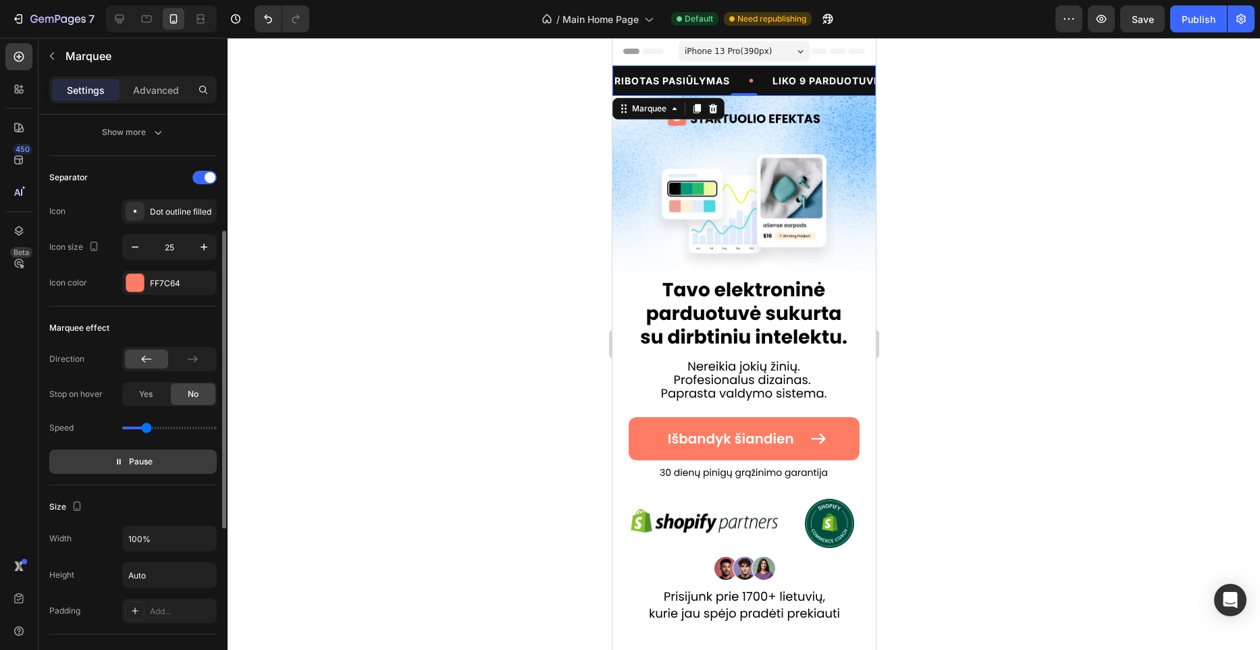
scroll to position [226, 0]
click at [159, 456] on button "Pause" at bounding box center [133, 460] width 168 height 24
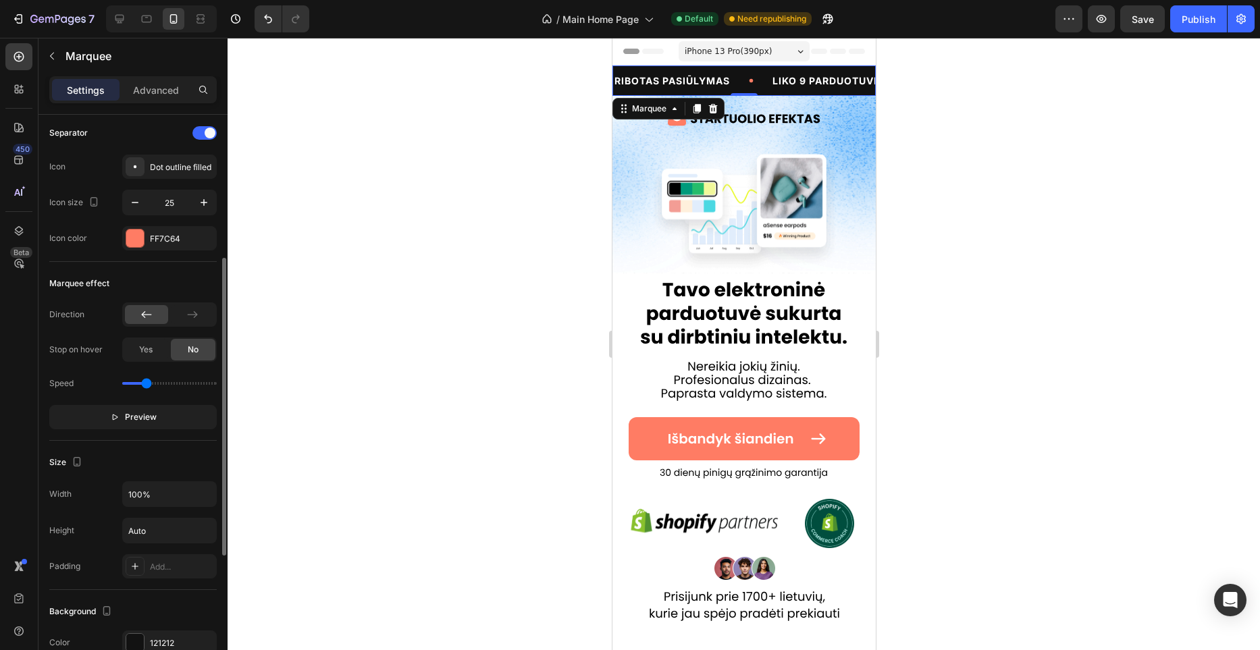
scroll to position [272, 0]
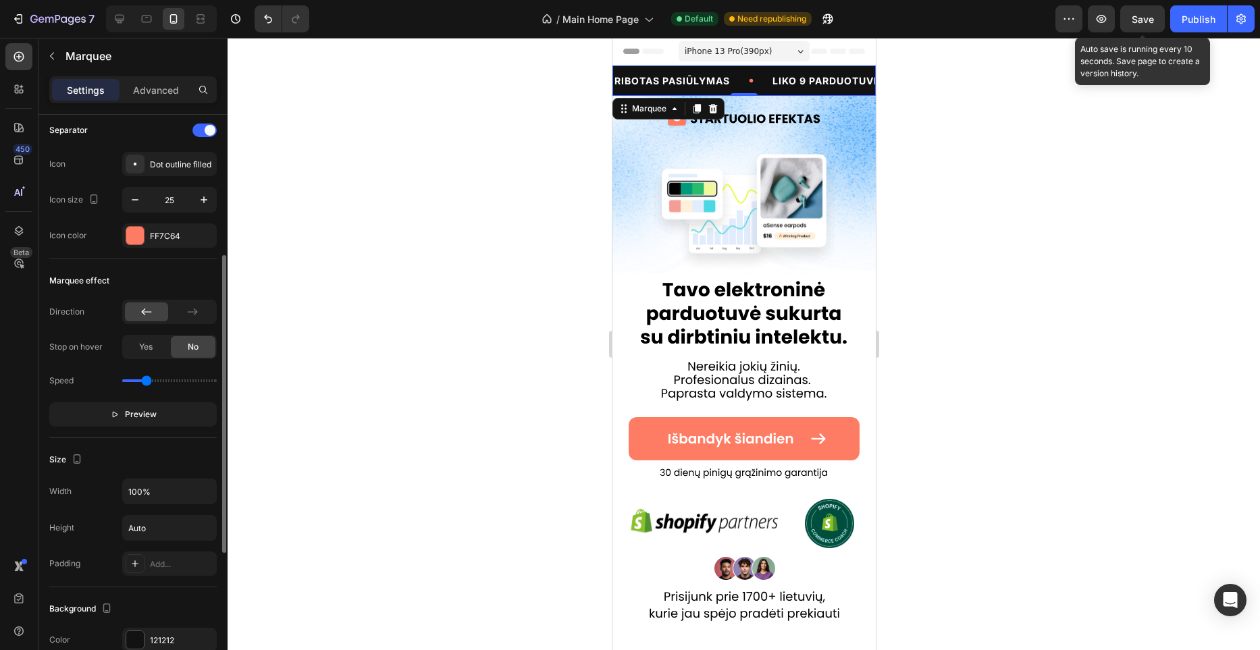
click at [1144, 21] on span "Save" at bounding box center [1143, 19] width 22 height 11
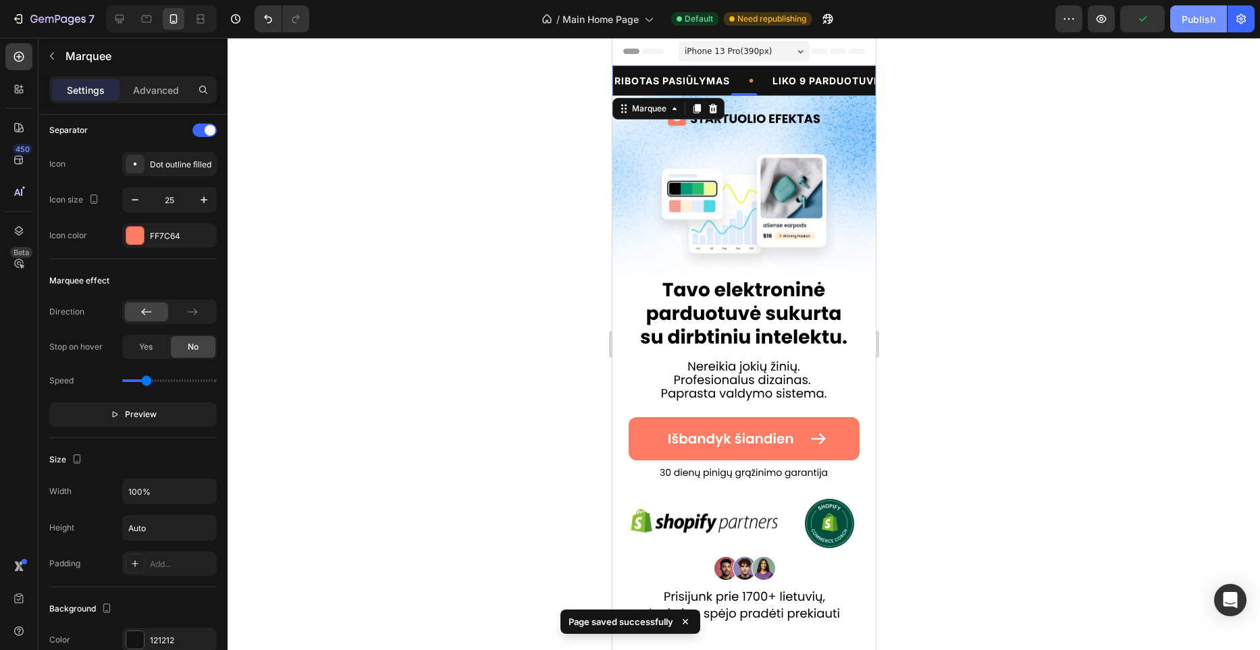
click at [1193, 22] on div "Publish" at bounding box center [1199, 19] width 34 height 14
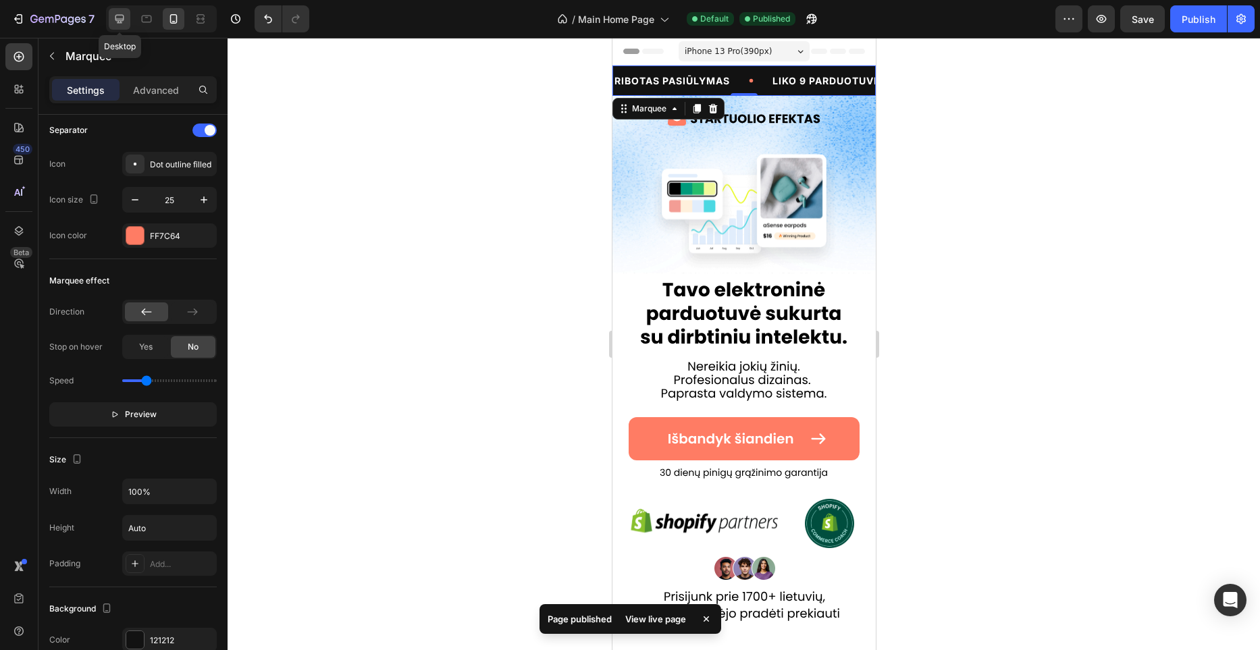
click at [122, 24] on icon at bounding box center [120, 19] width 14 height 14
type input "60"
type input "16"
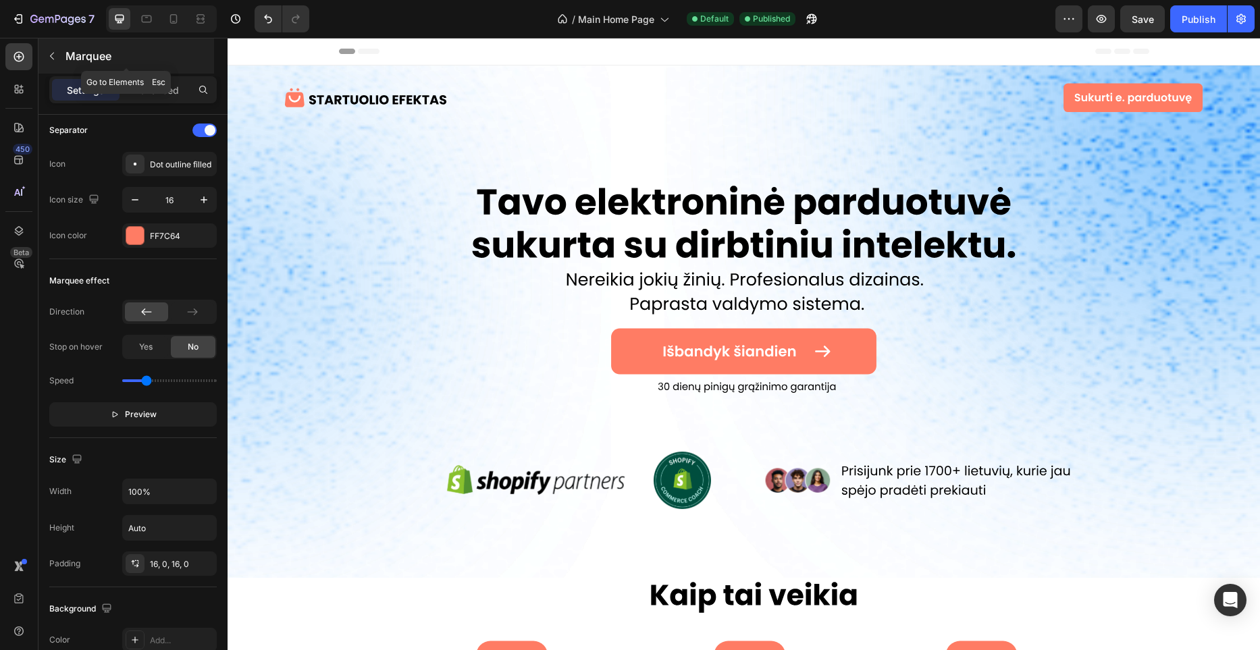
click at [57, 59] on icon "button" at bounding box center [52, 56] width 11 height 11
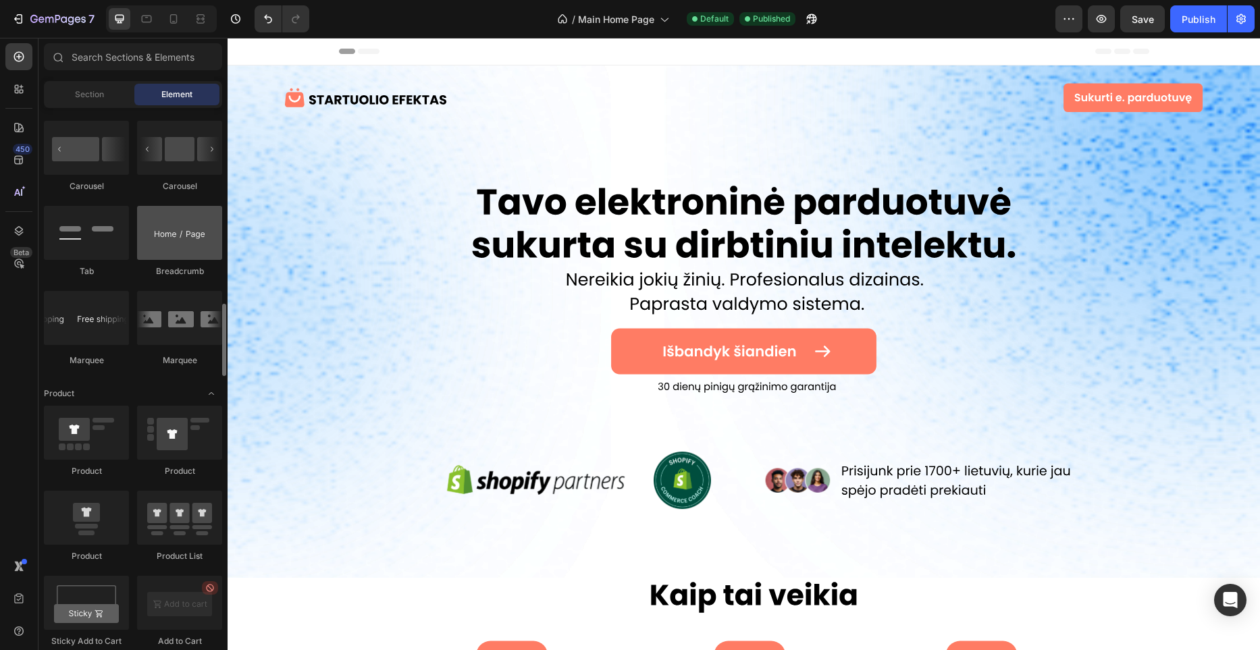
scroll to position [1452, 0]
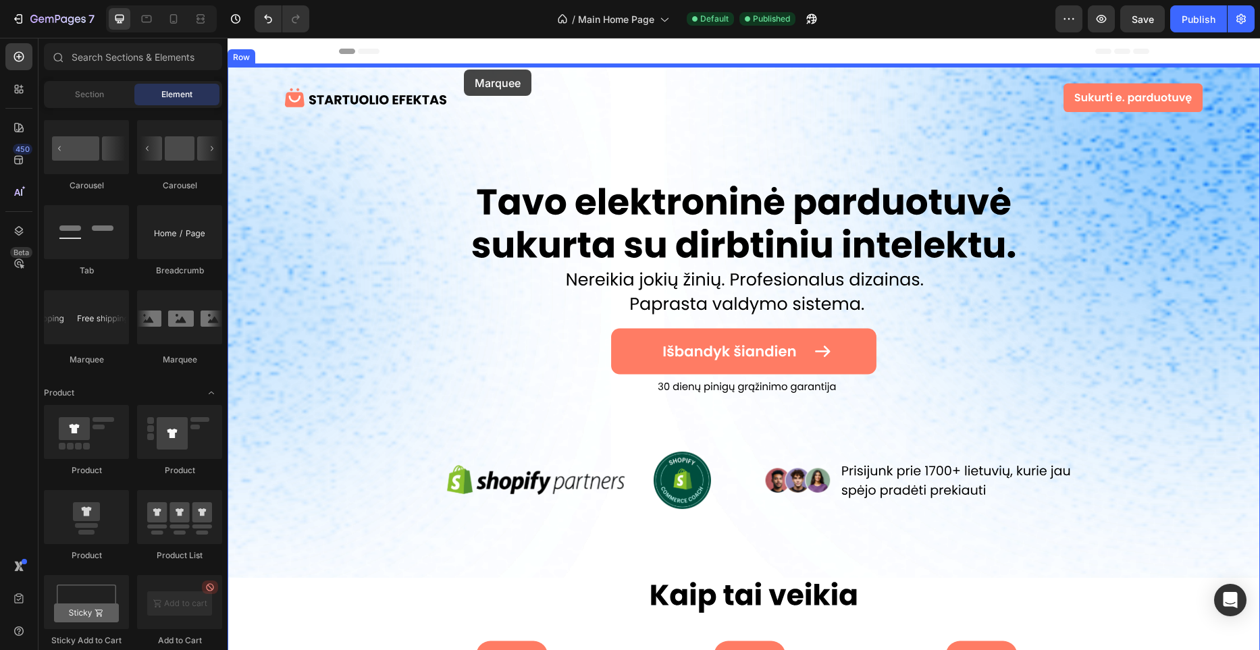
drag, startPoint x: 336, startPoint y: 365, endPoint x: 464, endPoint y: 70, distance: 322.5
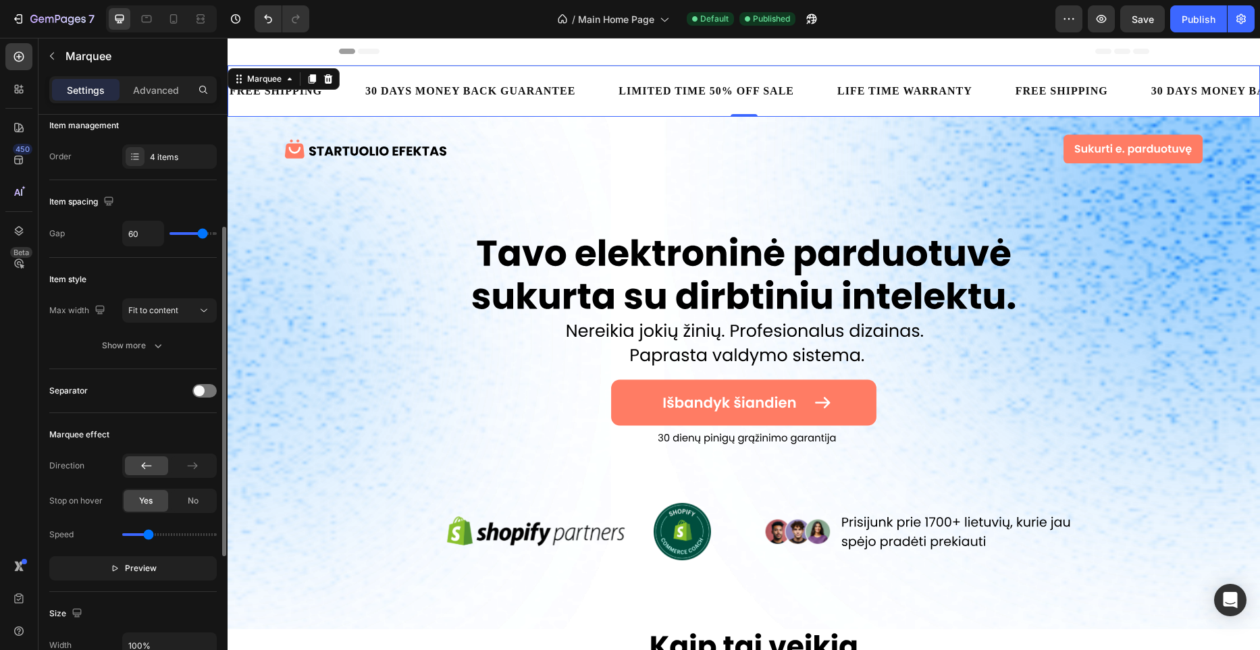
scroll to position [0, 0]
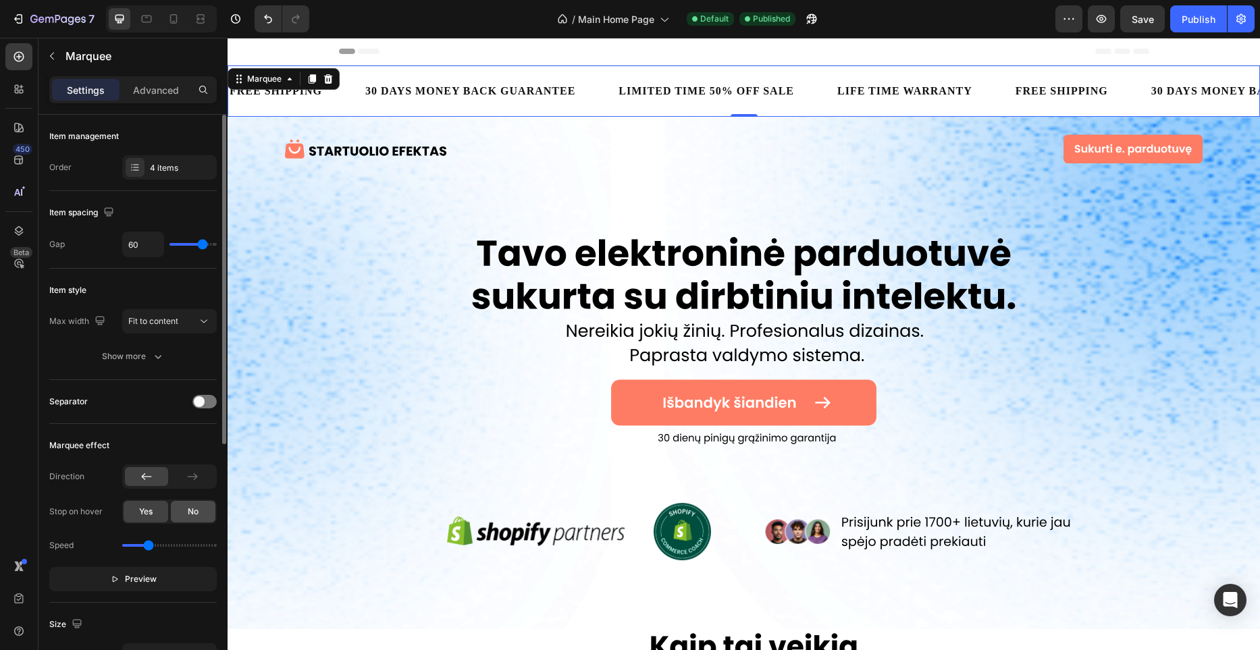
click at [195, 506] on span "No" at bounding box center [193, 512] width 11 height 12
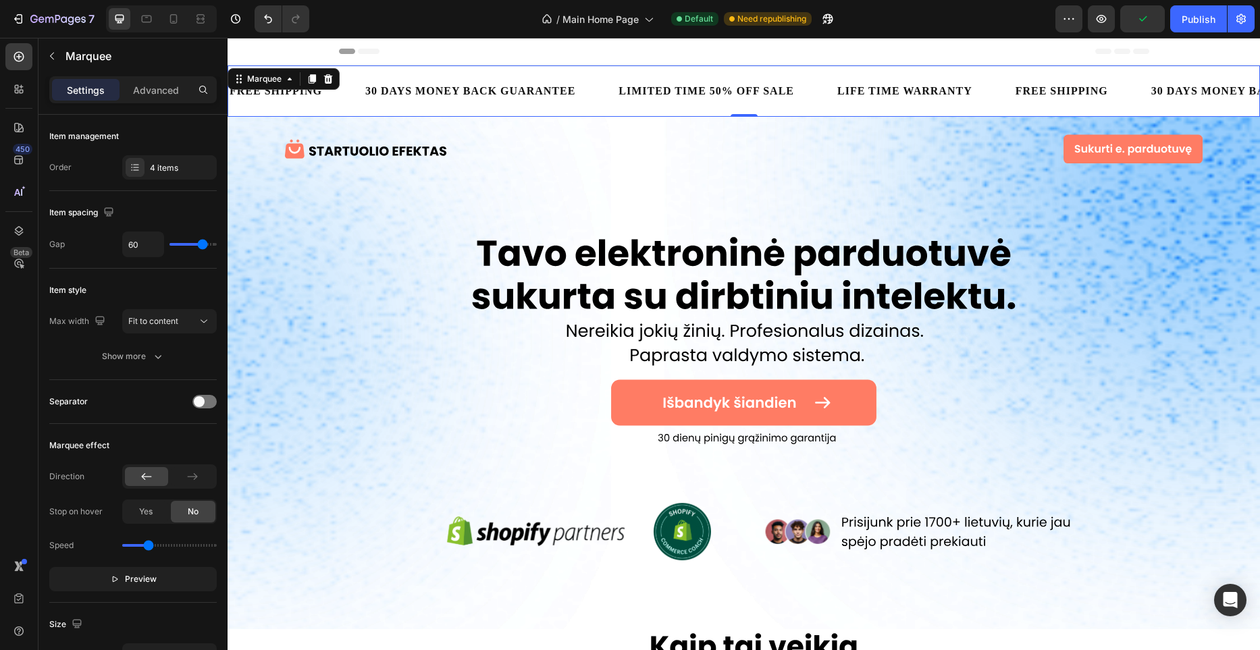
click at [451, 110] on div "FREE SHIPPING Text Block 30 DAYS MONEY BACK GUARANTEE Text Block LIMITED TIME 5…" at bounding box center [744, 91] width 1033 height 51
click at [168, 95] on p "Advanced" at bounding box center [156, 90] width 46 height 14
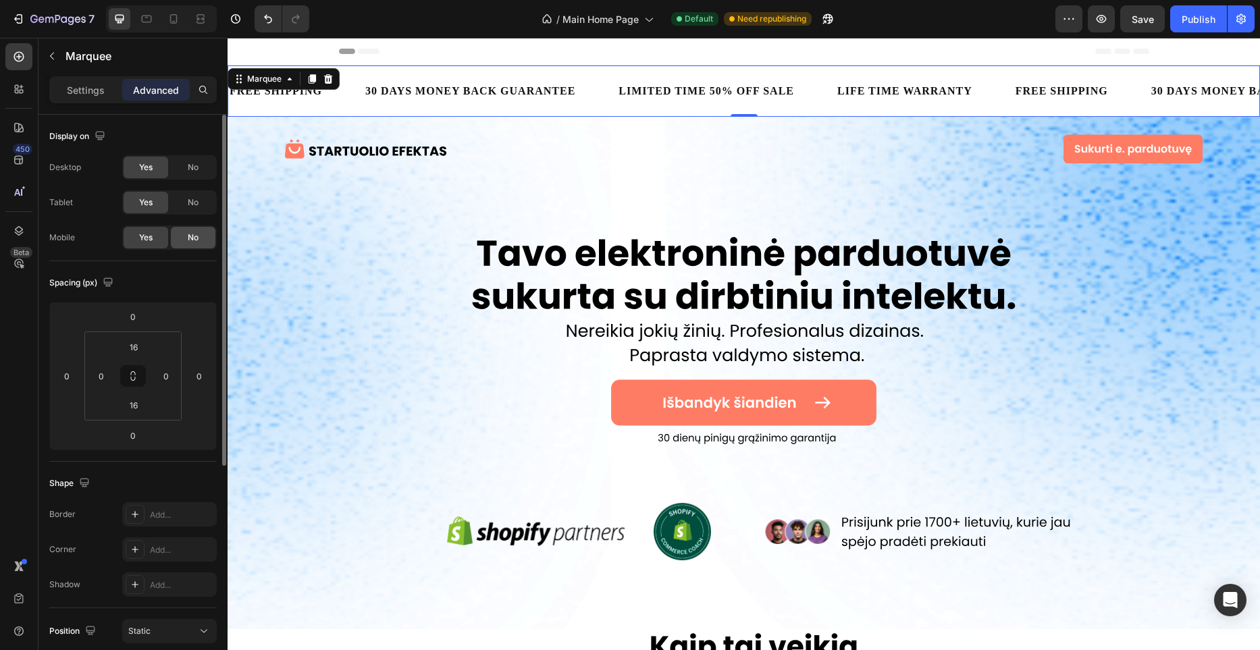
click at [192, 242] on span "No" at bounding box center [193, 238] width 11 height 12
click at [145, 345] on input "16" at bounding box center [133, 347] width 27 height 20
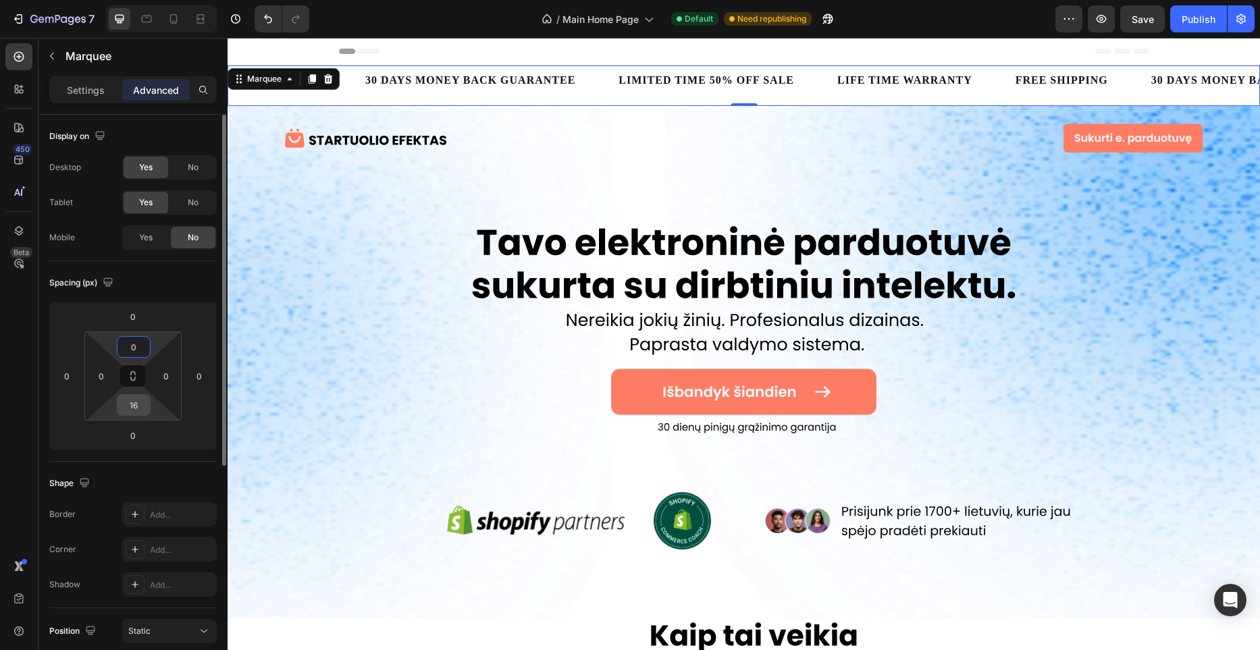
type input "0"
click at [138, 403] on input "16" at bounding box center [133, 405] width 27 height 20
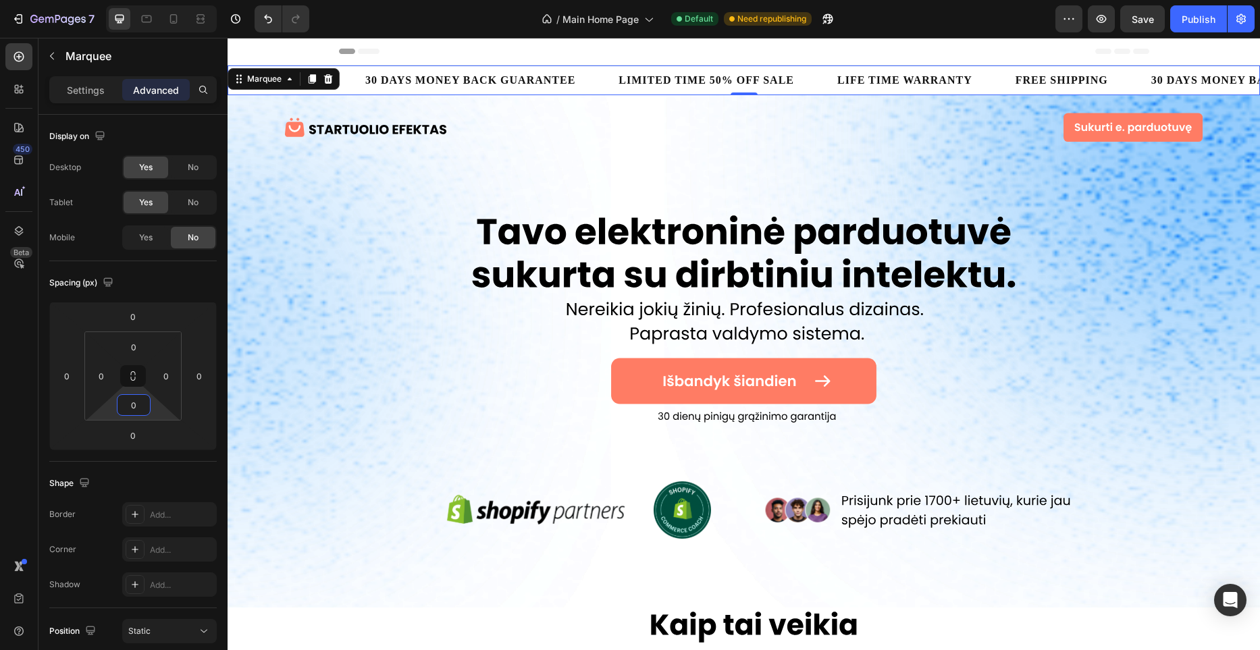
type input "0"
drag, startPoint x: 587, startPoint y: 76, endPoint x: 574, endPoint y: 78, distance: 13.1
click at [587, 76] on div "30 DAYS MONEY BACK GUARANTEE Text Block" at bounding box center [490, 81] width 253 height 30
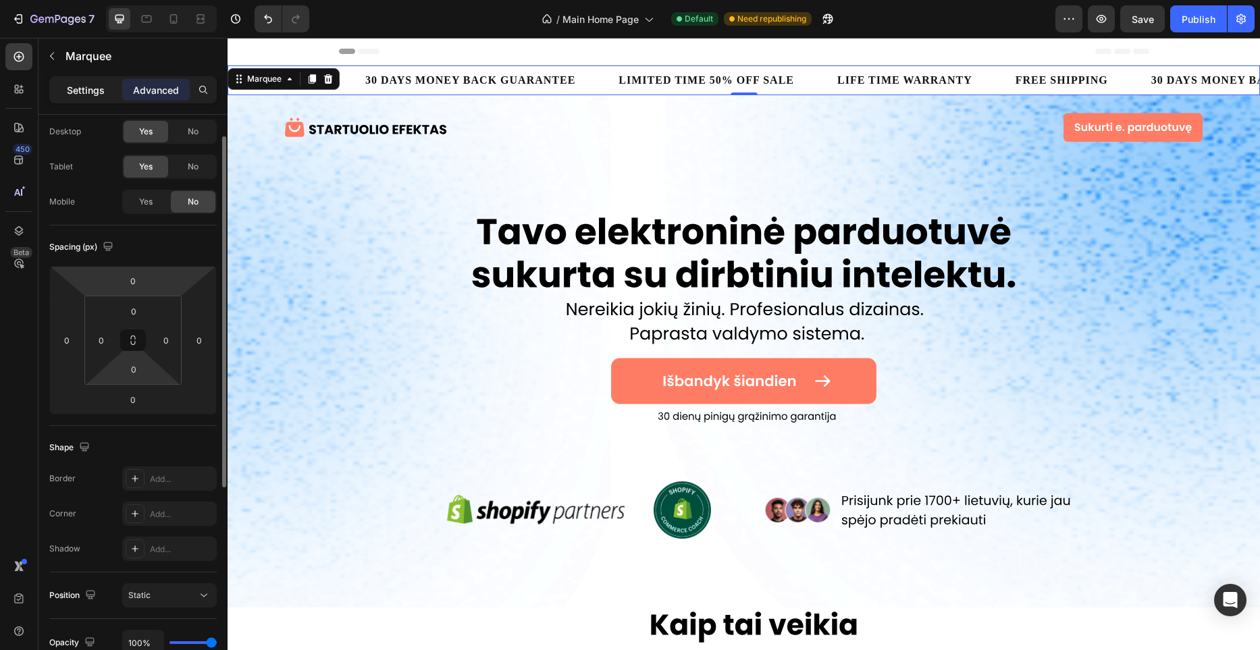
click at [95, 93] on p "Settings" at bounding box center [86, 90] width 38 height 14
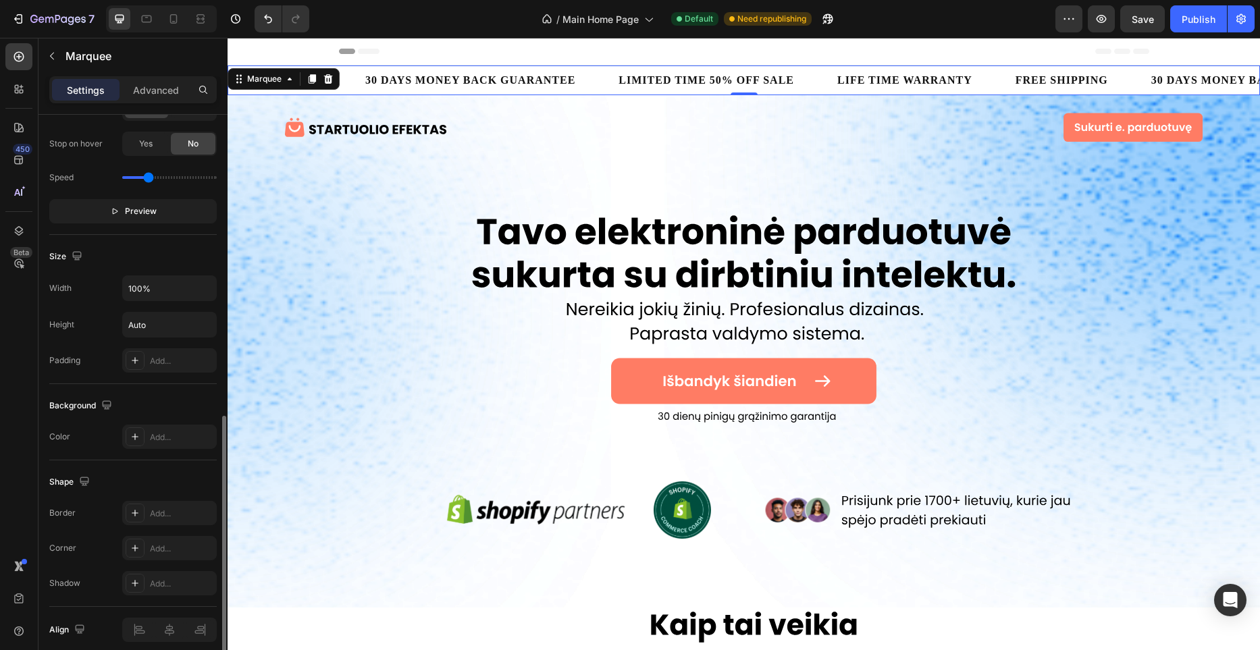
scroll to position [425, 0]
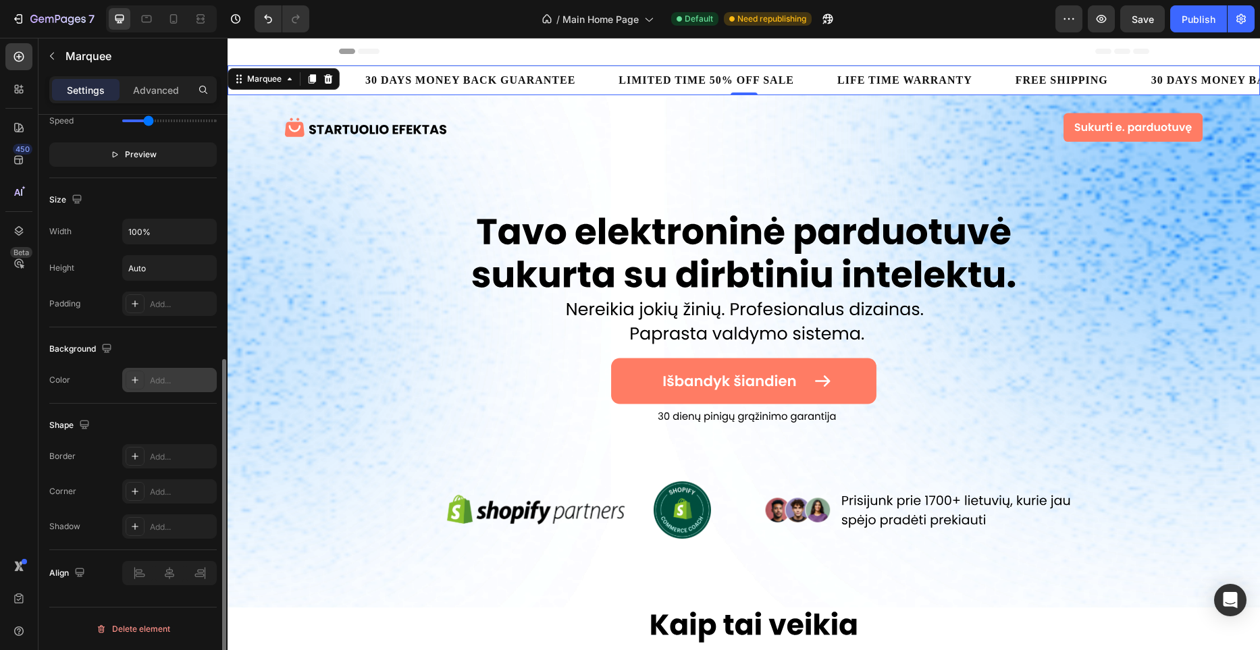
click at [167, 382] on div "Add..." at bounding box center [181, 381] width 63 height 12
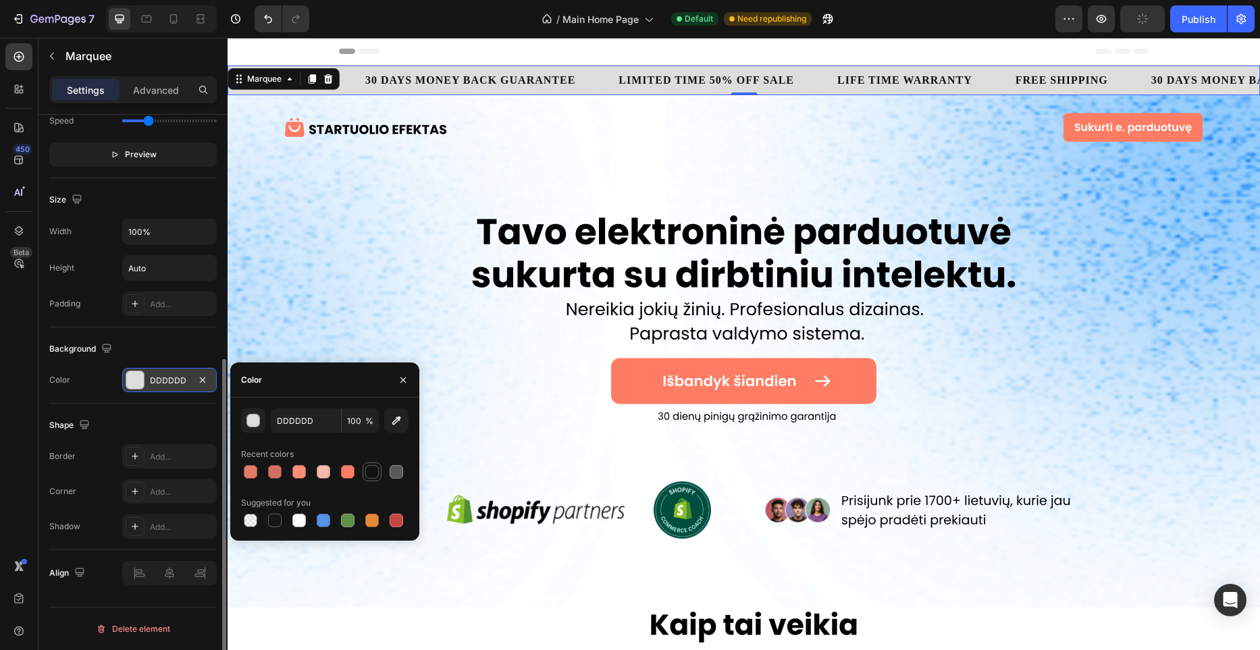
click at [371, 473] on div at bounding box center [372, 472] width 14 height 14
type input "121212"
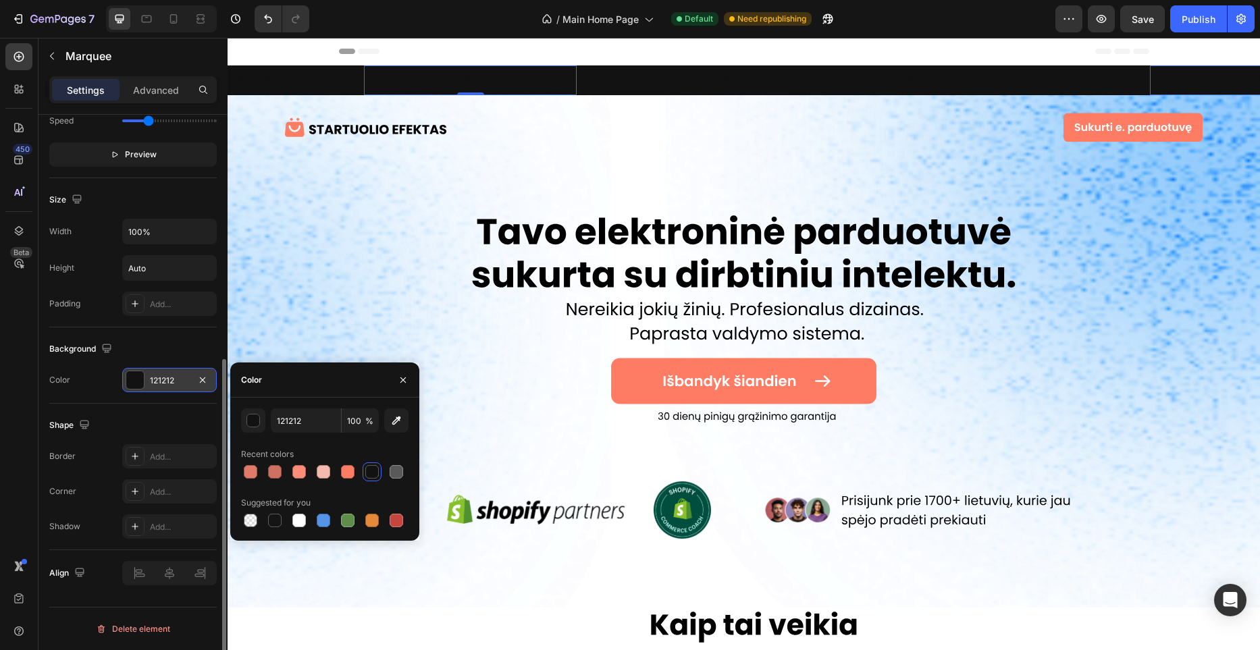
click at [442, 78] on div "30 DAYS MONEY BACK GUARANTEE" at bounding box center [470, 80] width 213 height 19
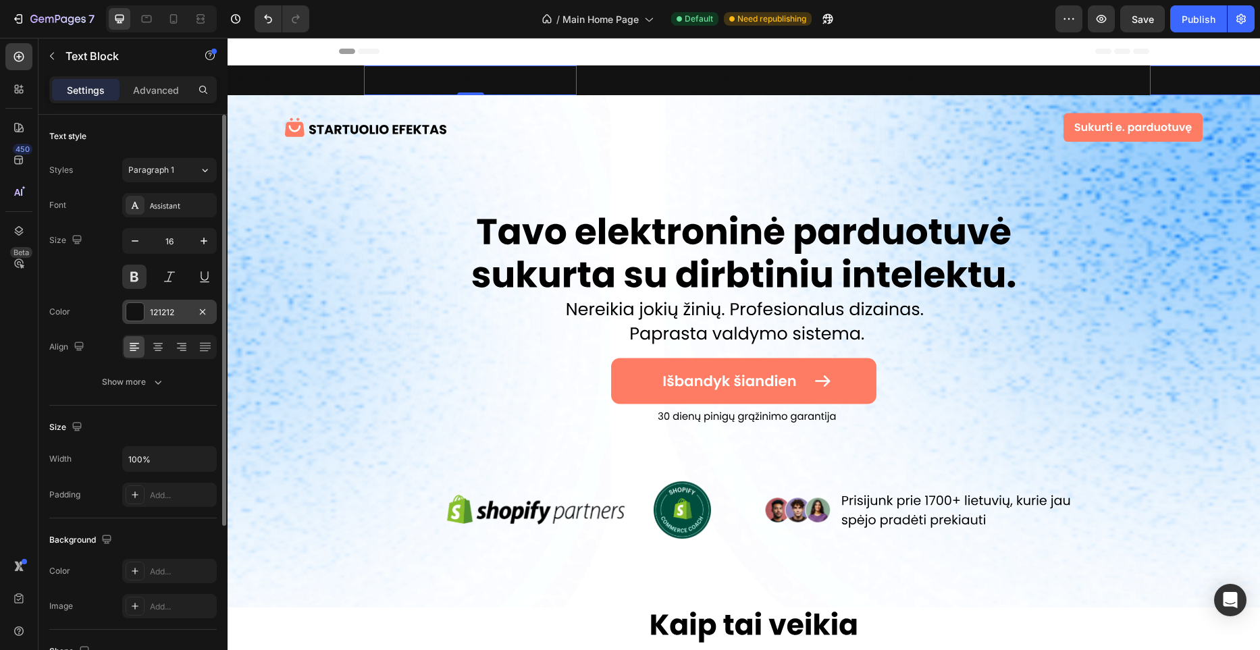
click at [132, 317] on div at bounding box center [135, 312] width 18 height 18
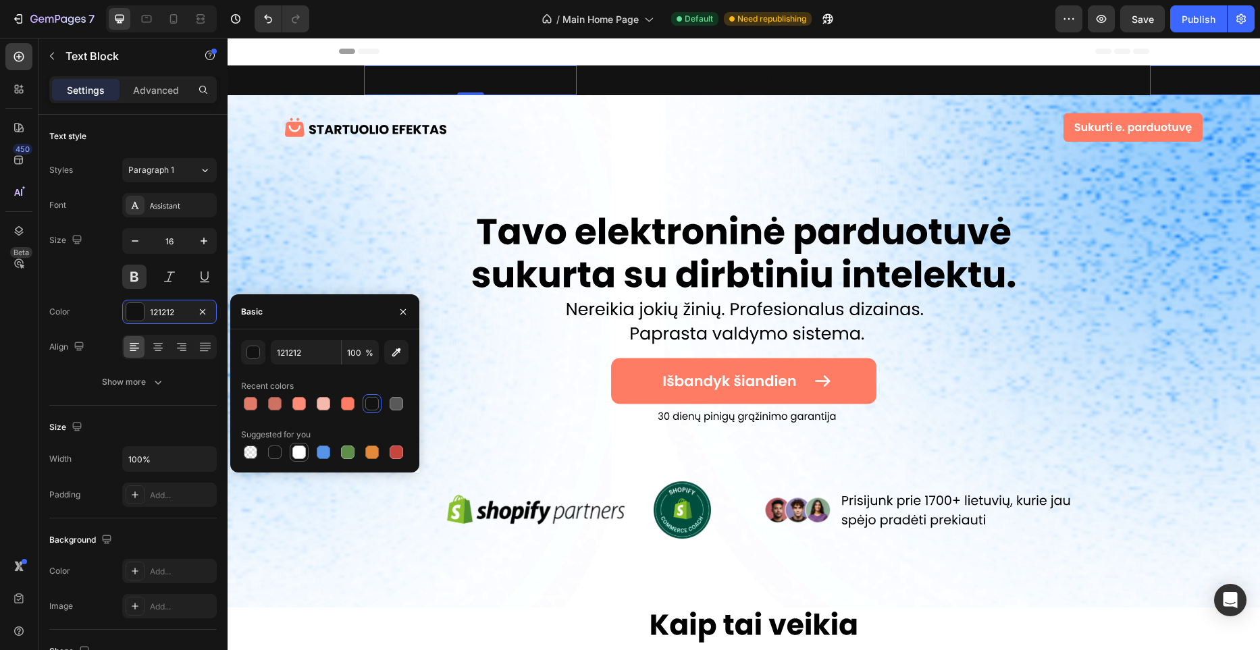
click at [301, 454] on div at bounding box center [299, 453] width 14 height 14
type input "FFFFFF"
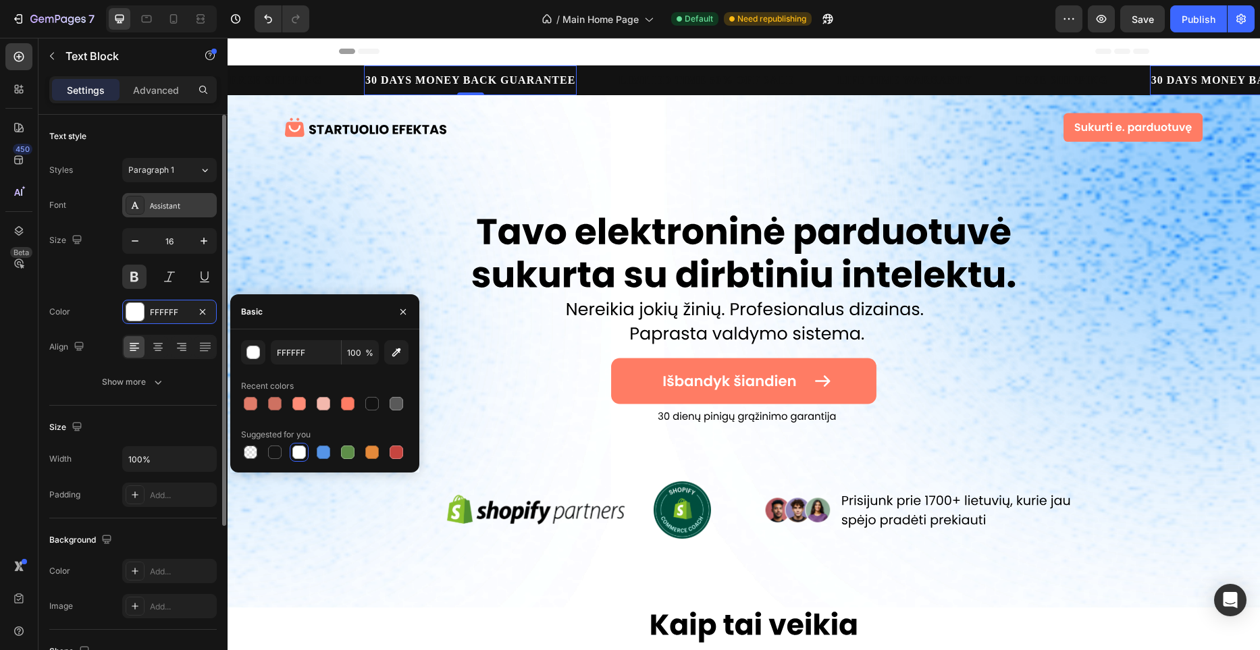
click at [172, 207] on div "Assistant" at bounding box center [181, 206] width 63 height 12
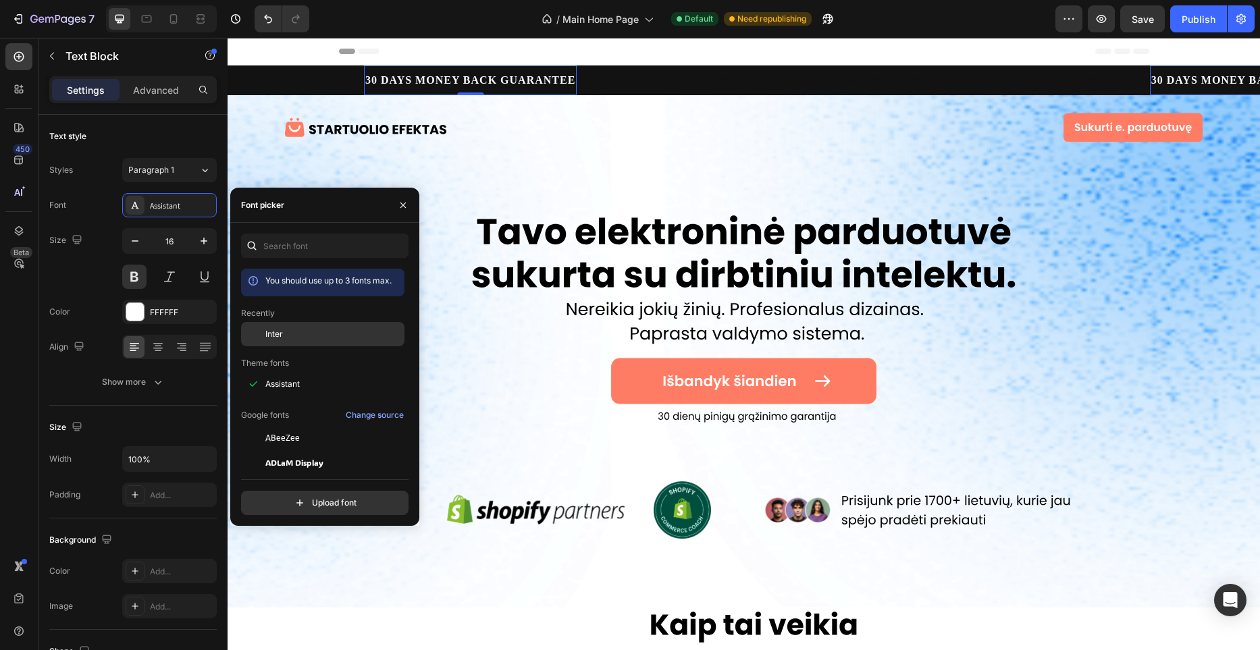
click at [274, 332] on span "Inter" at bounding box center [274, 334] width 18 height 12
click at [739, 80] on div "LIMITED TIME 50% OFF SALE" at bounding box center [711, 80] width 178 height 19
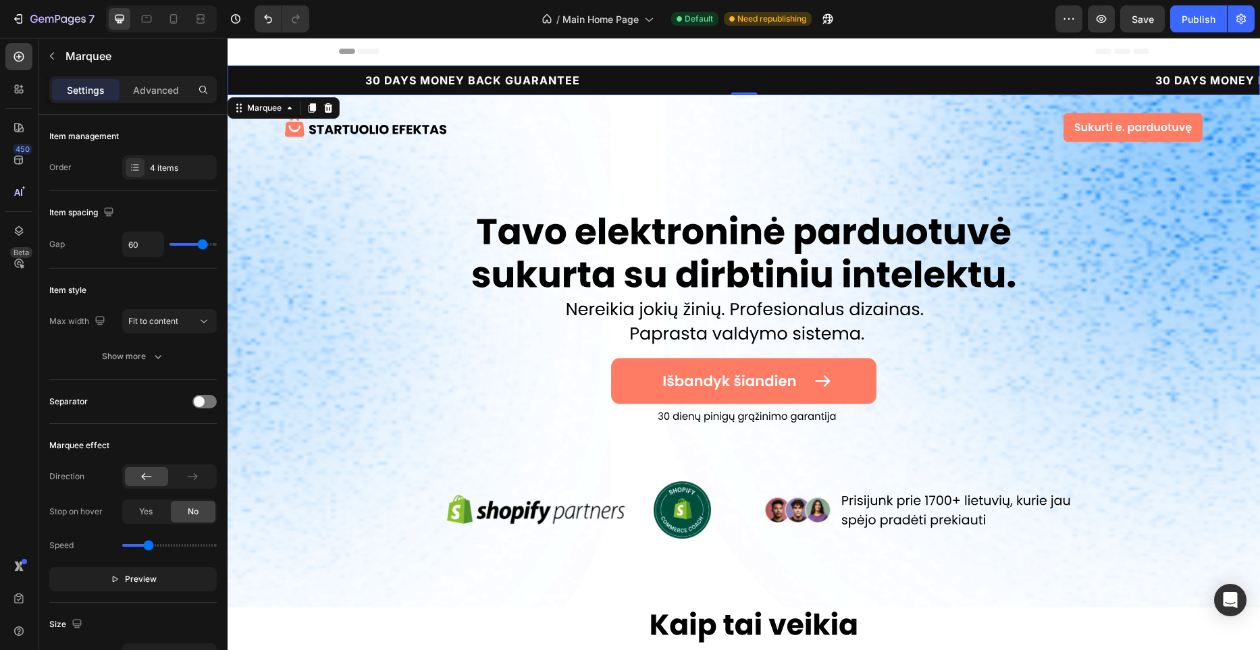
click at [335, 87] on div "FREE SHIPPING Text Block" at bounding box center [296, 81] width 136 height 30
click at [192, 166] on div "4 items" at bounding box center [181, 168] width 63 height 12
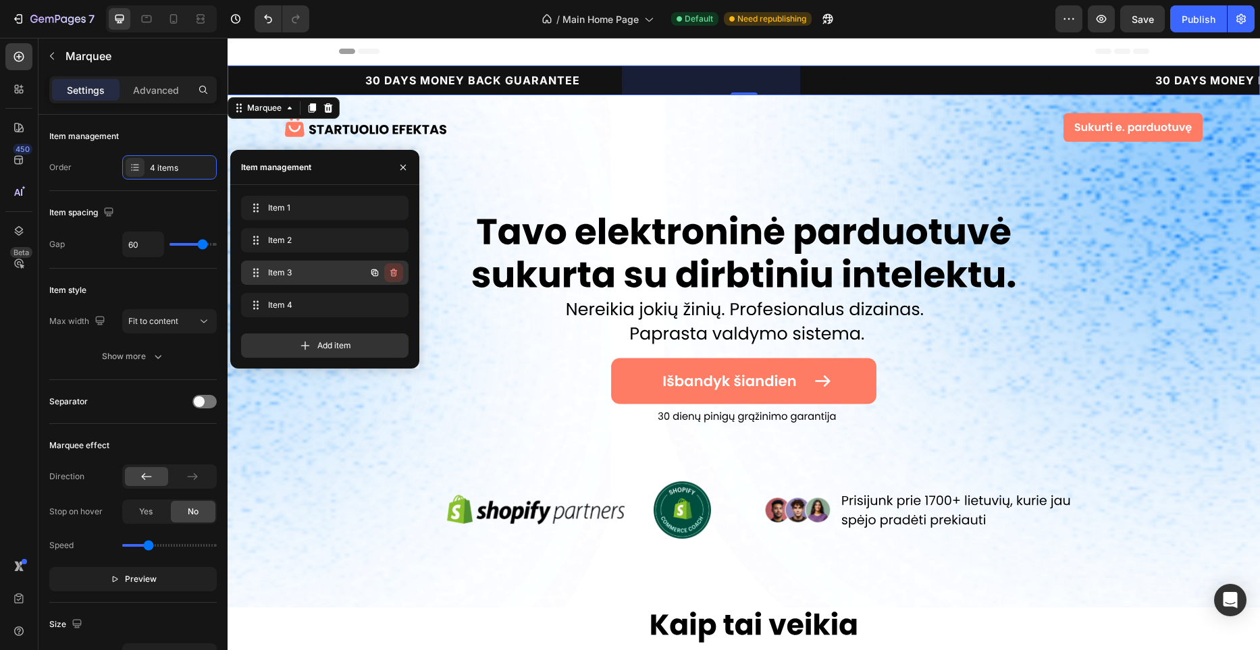
click at [395, 267] on icon "button" at bounding box center [393, 272] width 11 height 11
click at [398, 269] on button "Delete" at bounding box center [384, 272] width 37 height 19
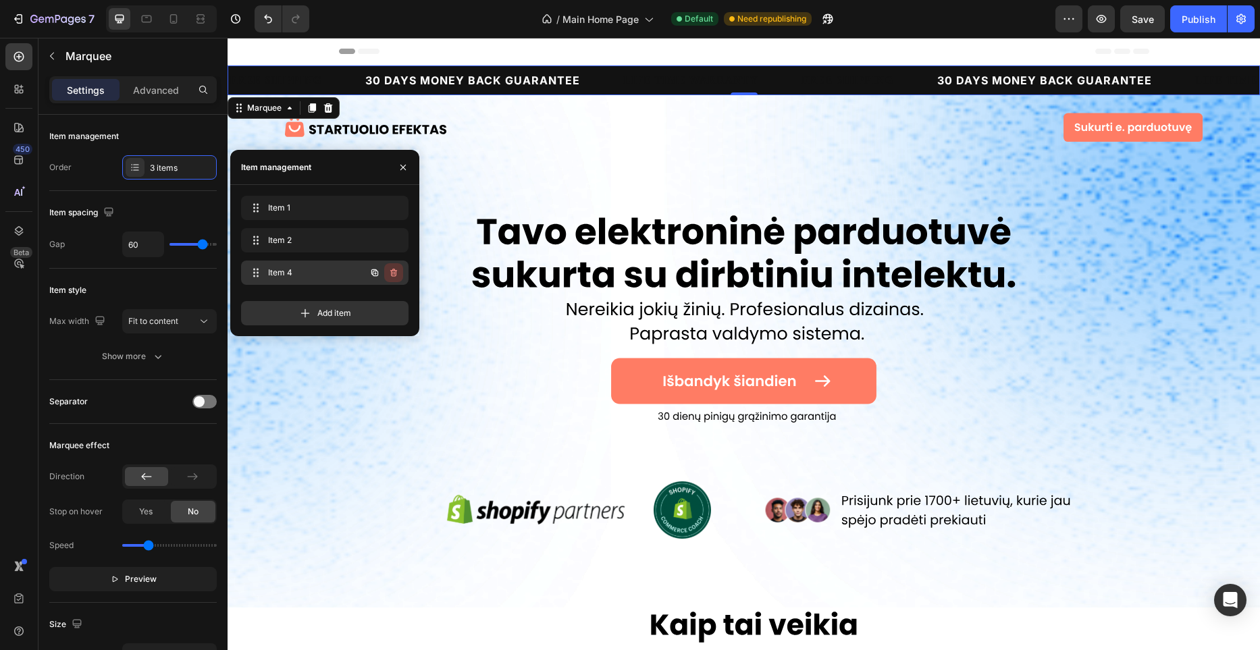
click at [395, 274] on icon "button" at bounding box center [393, 272] width 11 height 11
click at [395, 274] on div "Delete" at bounding box center [384, 273] width 25 height 12
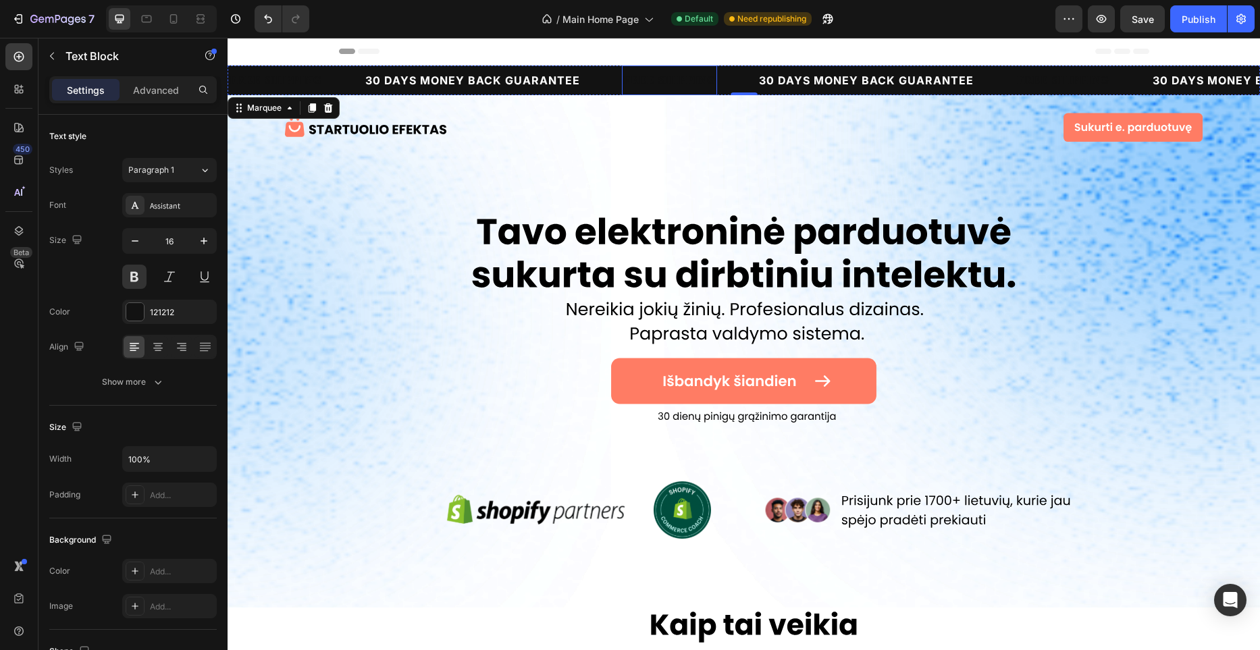
click at [684, 82] on div "FREE SHIPPING" at bounding box center [669, 80] width 95 height 19
click at [684, 82] on p "FREE SHIPPING" at bounding box center [669, 80] width 93 height 16
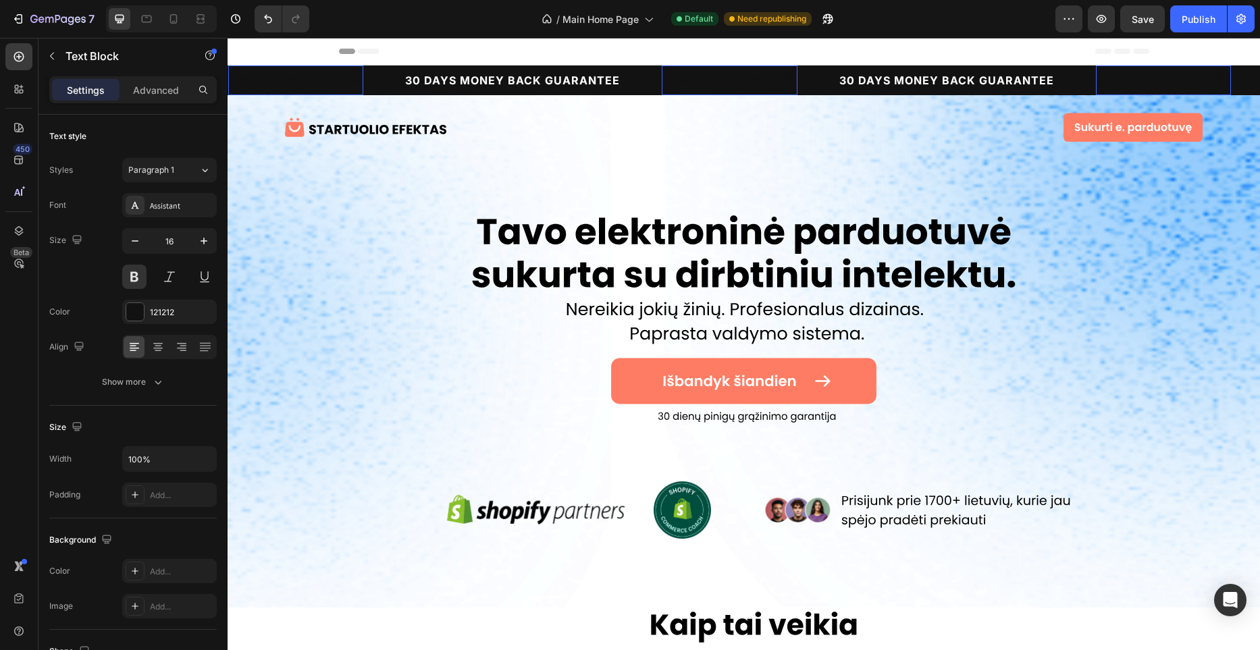
click at [745, 77] on p "LIKO 9 PARDUOTUVĖS" at bounding box center [729, 80] width 132 height 16
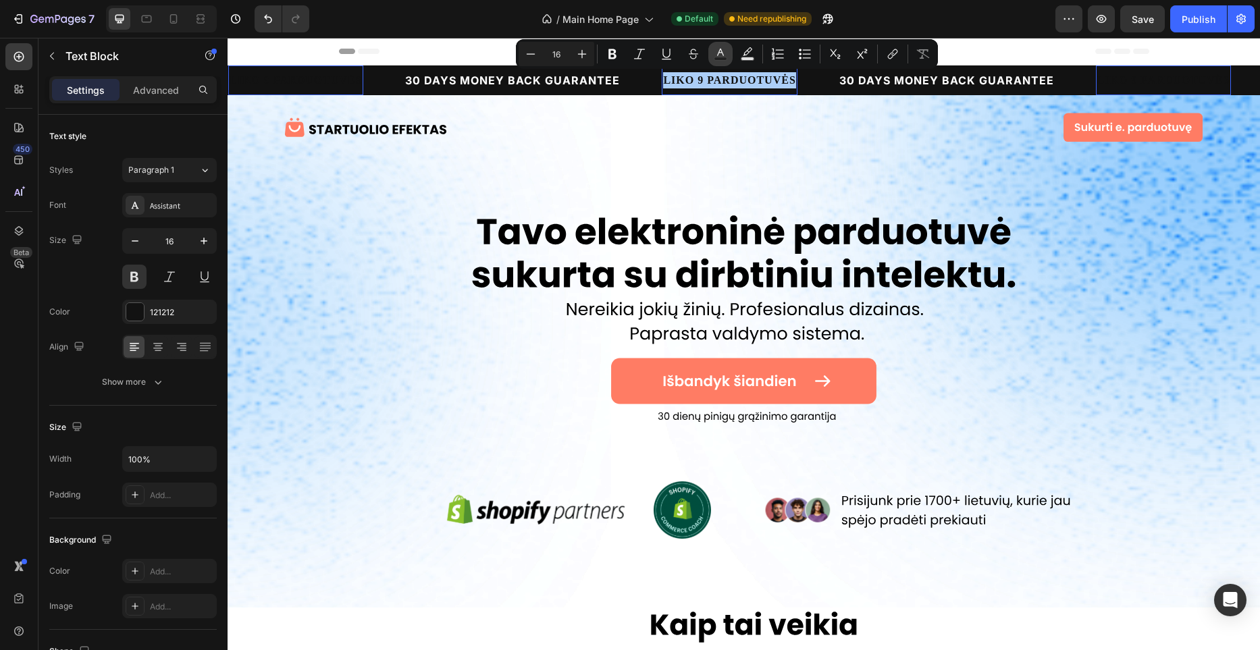
click at [731, 57] on button "Text Color" at bounding box center [721, 54] width 24 height 24
type input "121212"
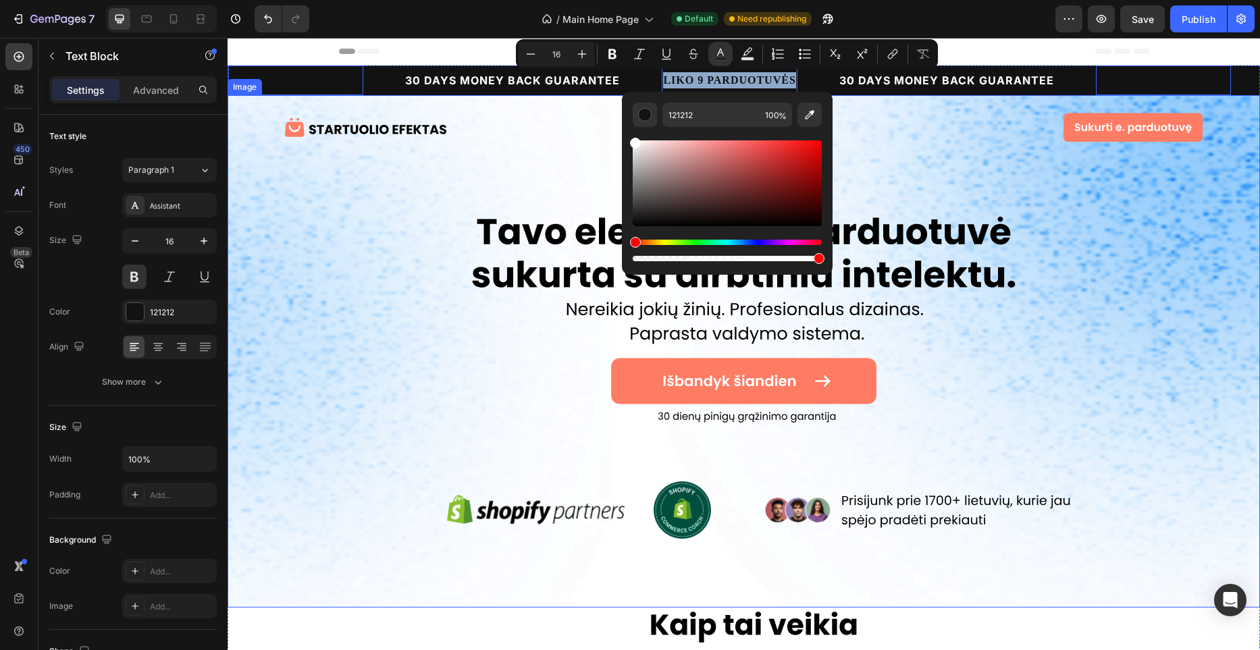
type input "FFFFFF"
drag, startPoint x: 868, startPoint y: 190, endPoint x: 618, endPoint y: 127, distance: 257.8
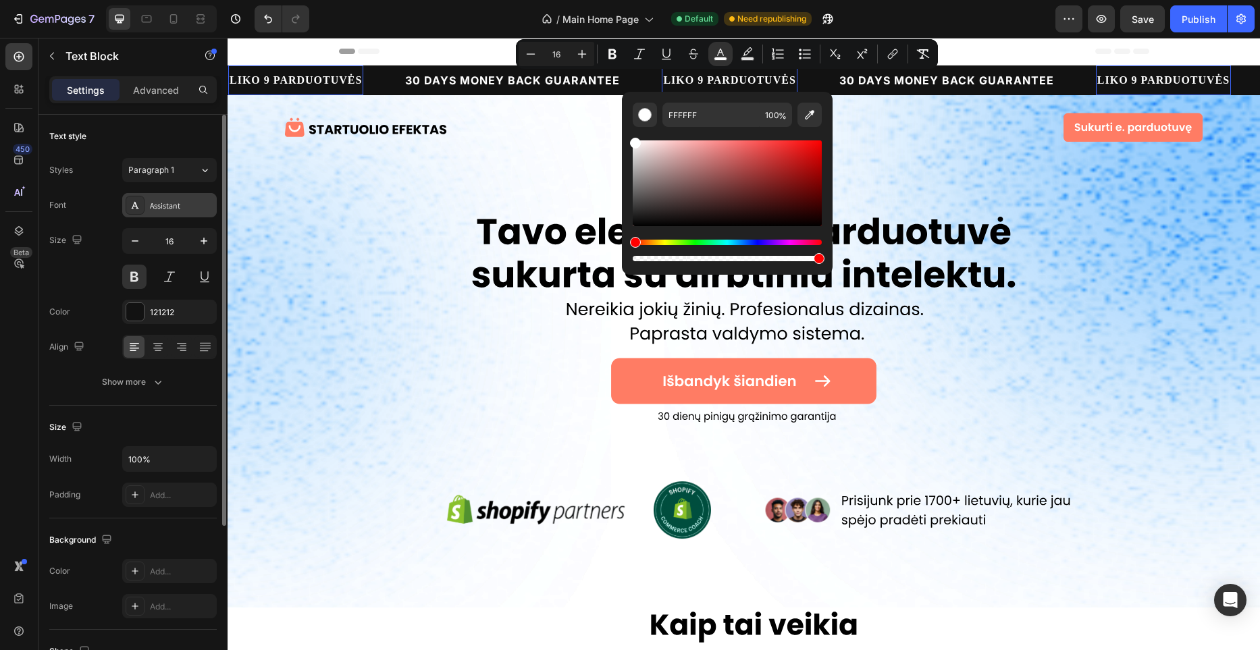
click at [161, 205] on div "Assistant" at bounding box center [181, 206] width 63 height 12
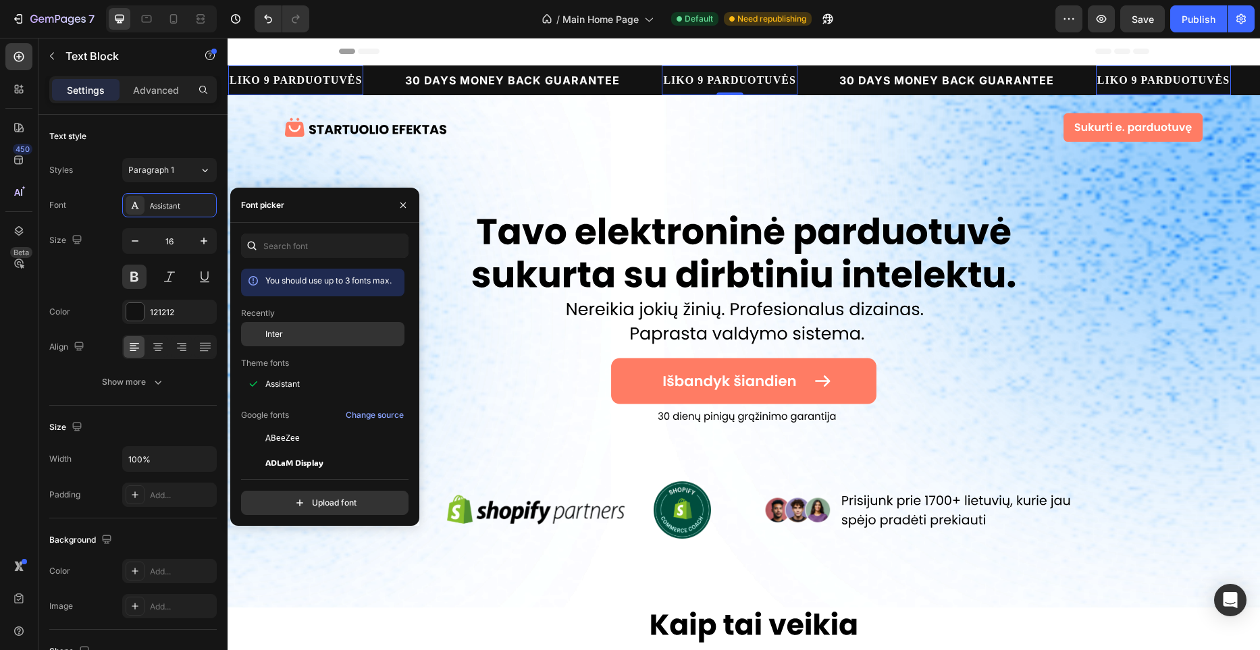
click at [311, 332] on div "Inter" at bounding box center [333, 334] width 136 height 12
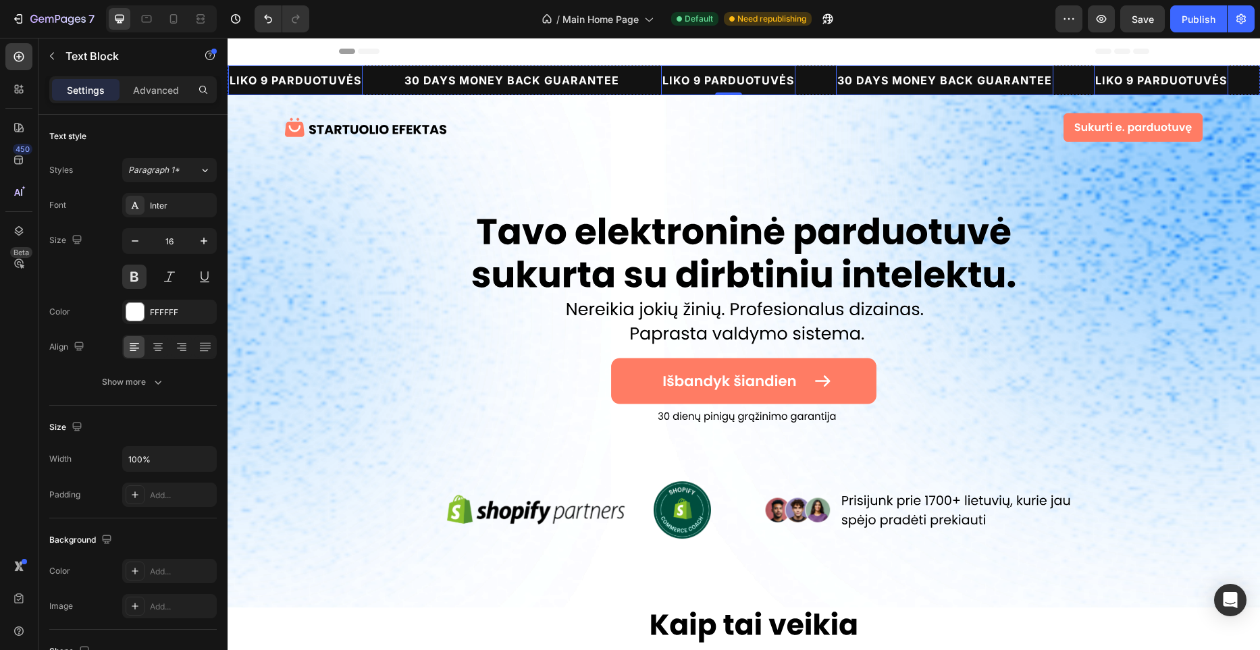
click at [902, 85] on div "30 DAYS MONEY BACK GUARANTEE" at bounding box center [944, 80] width 217 height 19
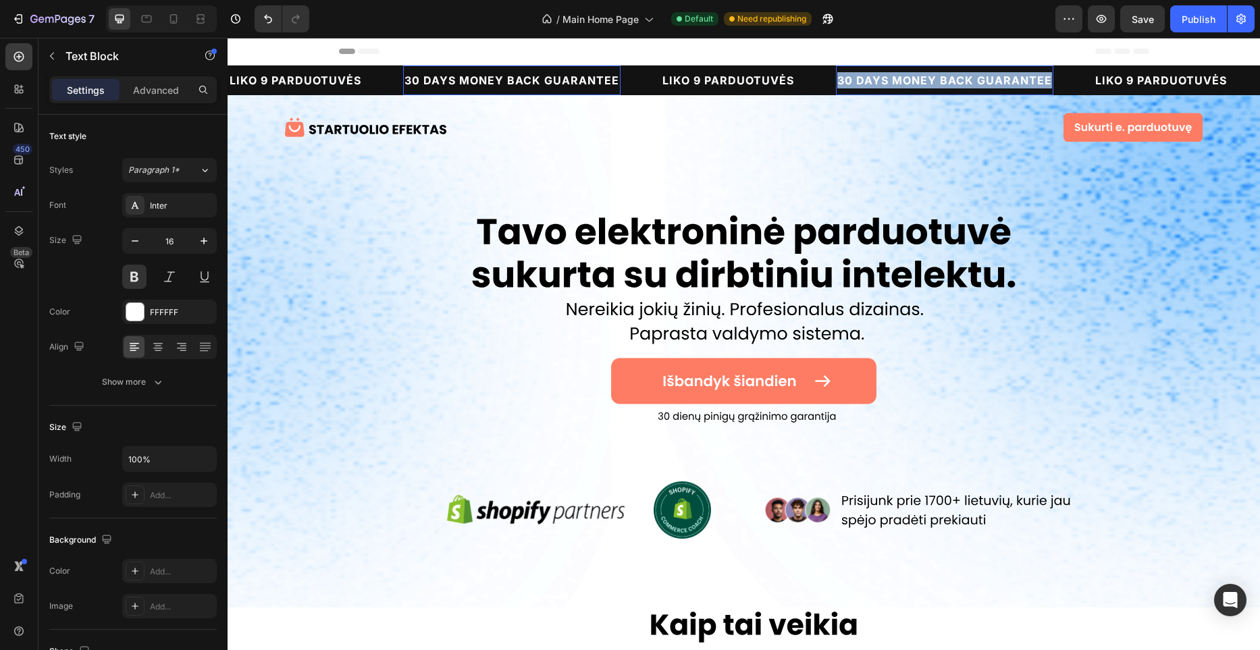
click at [902, 85] on p "30 DAYS MONEY BACK GUARANTEE" at bounding box center [945, 80] width 215 height 16
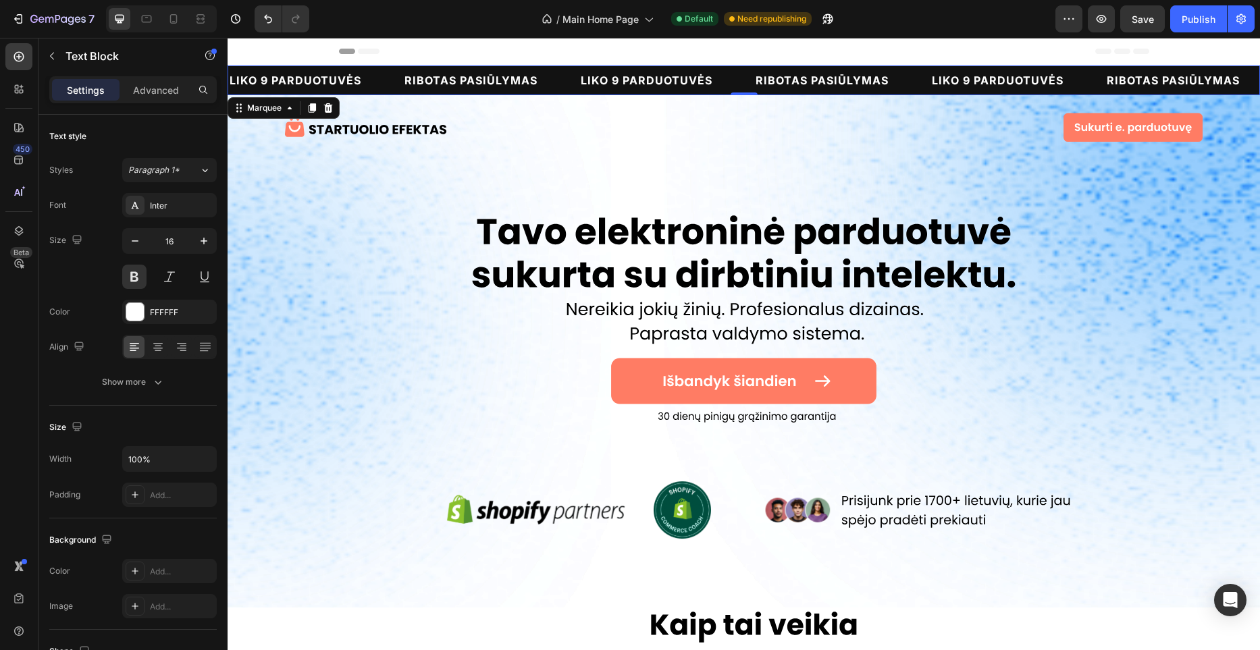
click at [565, 91] on div "RIBOTAS PASIŪLYMAS Text Block" at bounding box center [491, 81] width 176 height 30
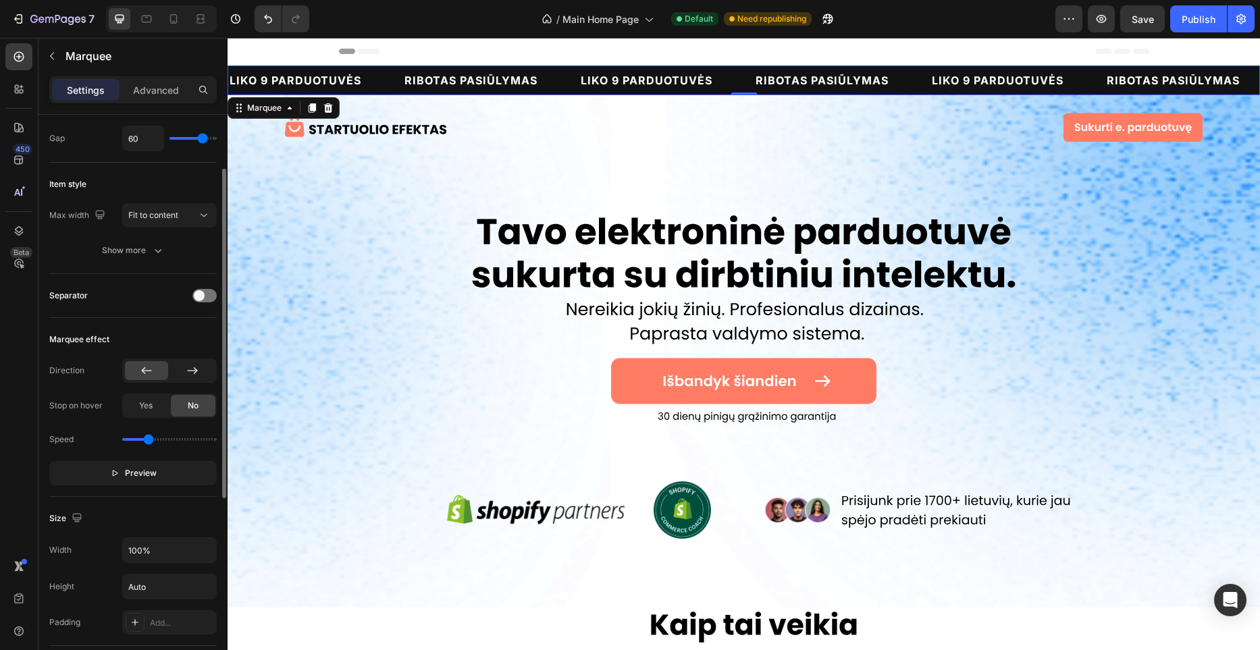
scroll to position [101, 0]
click at [203, 294] on div at bounding box center [204, 301] width 24 height 14
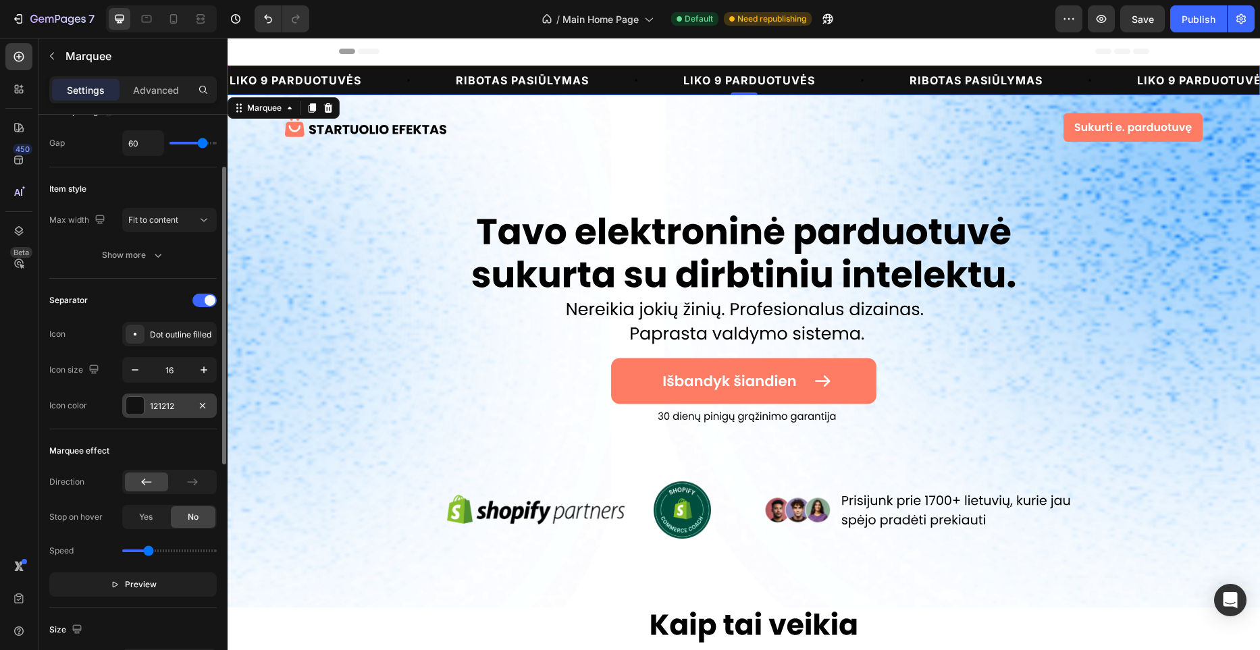
click at [138, 400] on div at bounding box center [135, 406] width 18 height 18
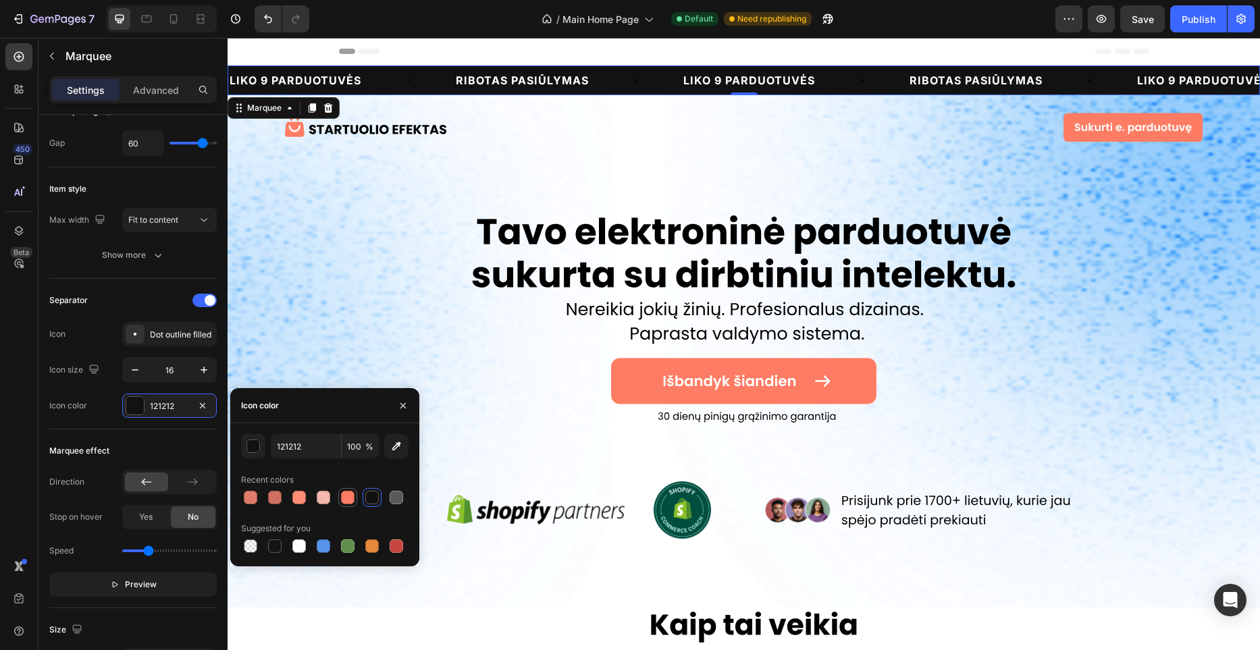
click at [349, 494] on div at bounding box center [348, 498] width 14 height 14
type input "FF7C64"
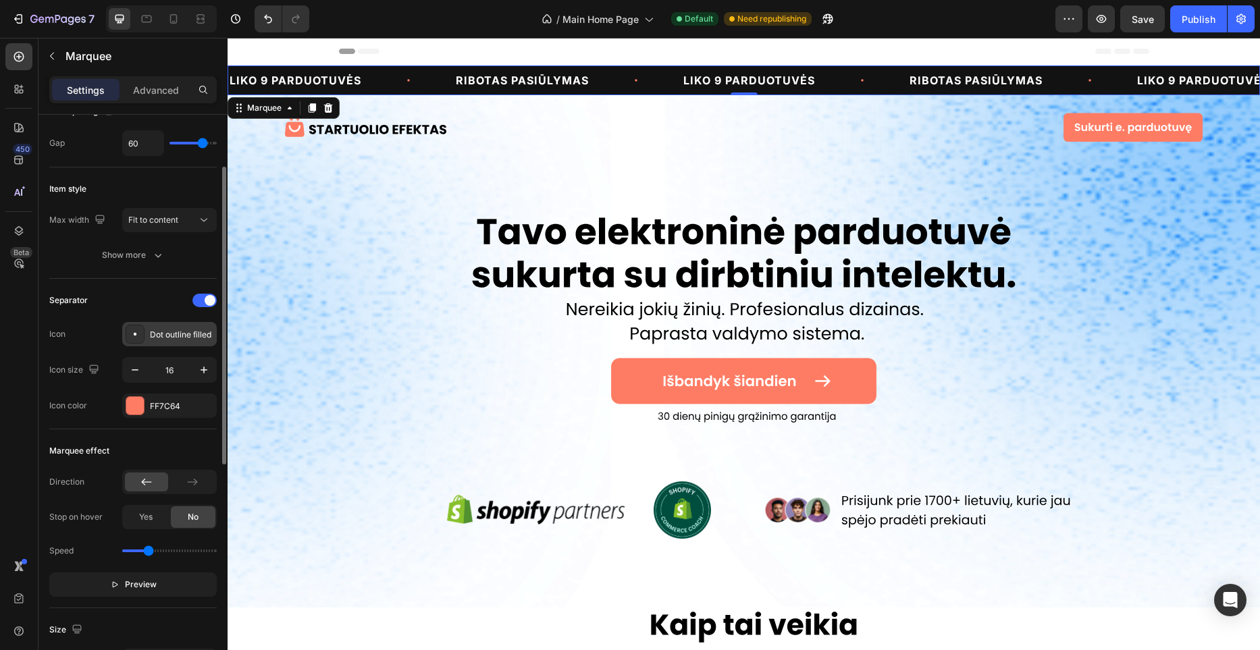
click at [180, 337] on div "Dot outline filled" at bounding box center [181, 335] width 63 height 12
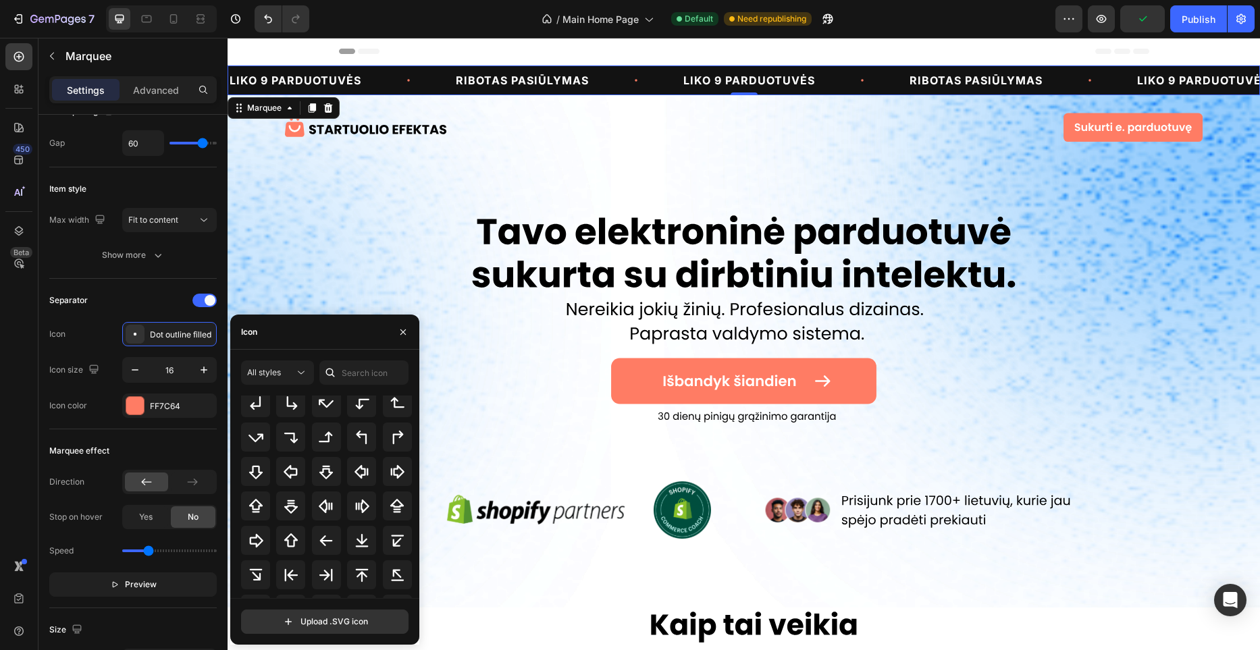
scroll to position [439, 0]
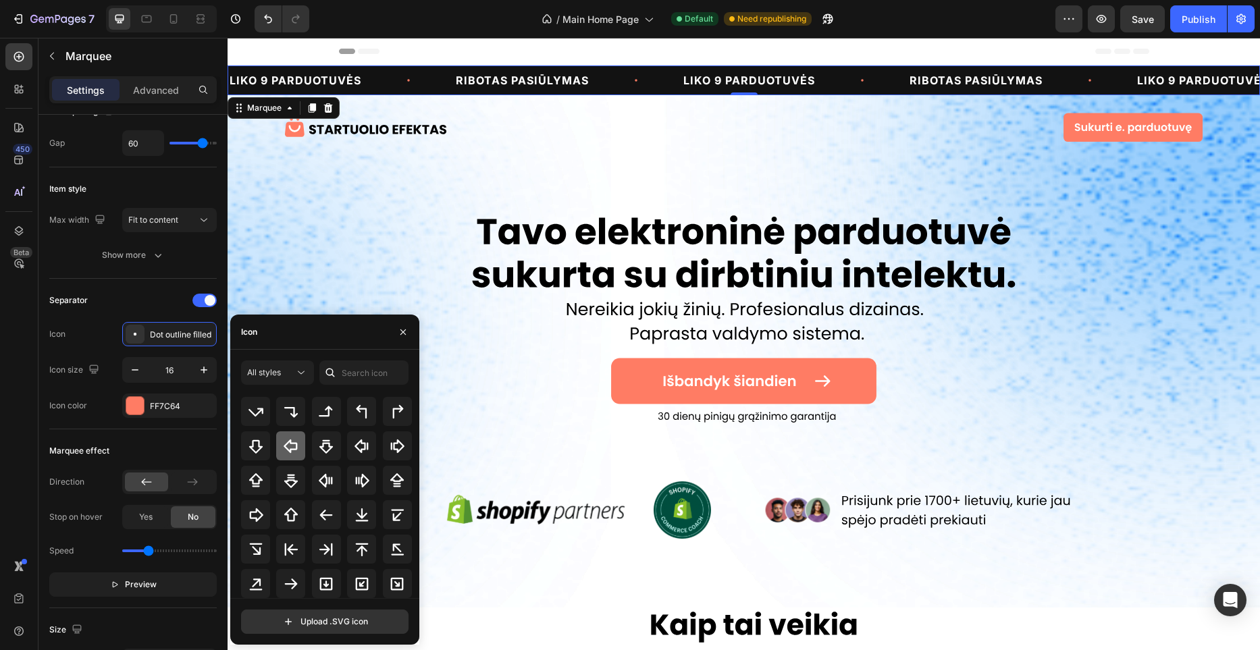
click at [290, 451] on icon at bounding box center [291, 446] width 16 height 16
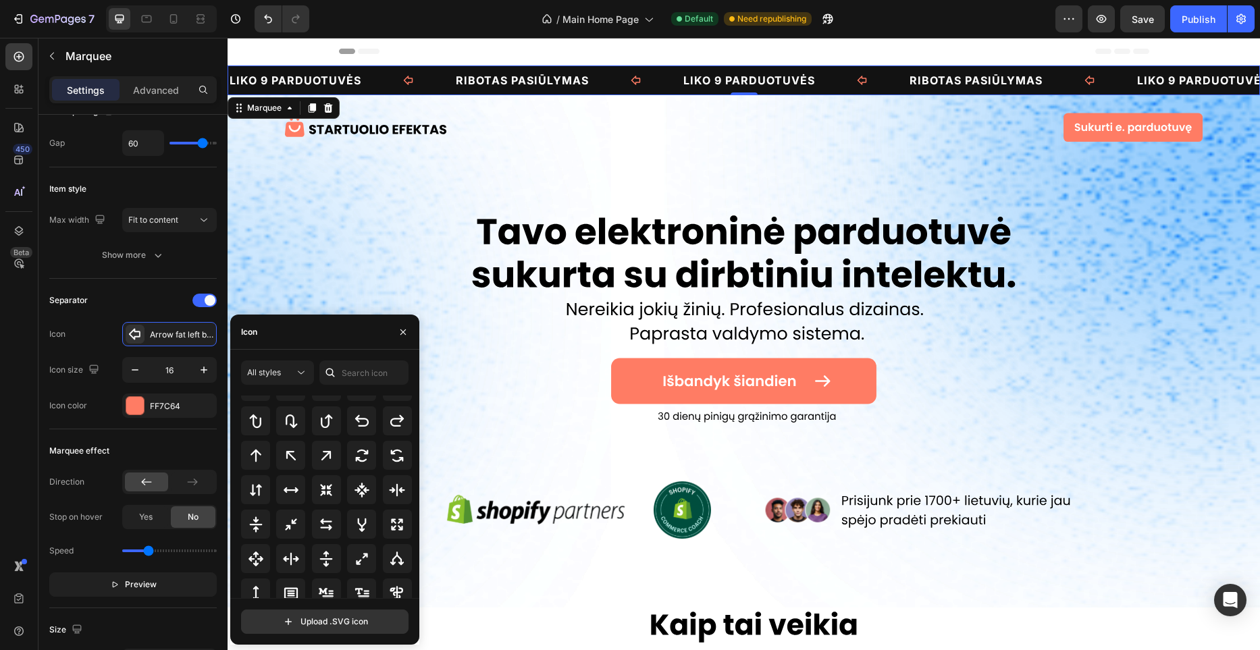
scroll to position [729, 0]
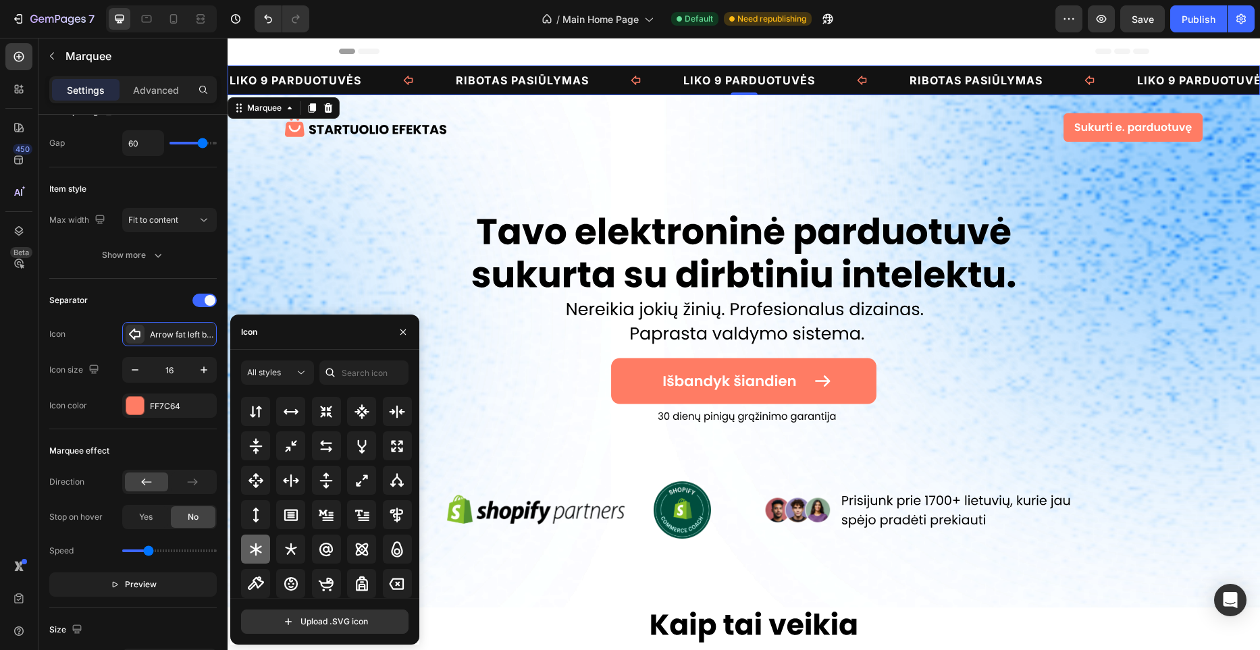
click at [248, 548] on icon at bounding box center [256, 550] width 16 height 16
click at [285, 547] on icon at bounding box center [290, 548] width 11 height 11
click at [258, 552] on icon at bounding box center [256, 550] width 16 height 16
click at [283, 552] on icon at bounding box center [291, 550] width 16 height 16
click at [319, 548] on icon at bounding box center [326, 549] width 14 height 14
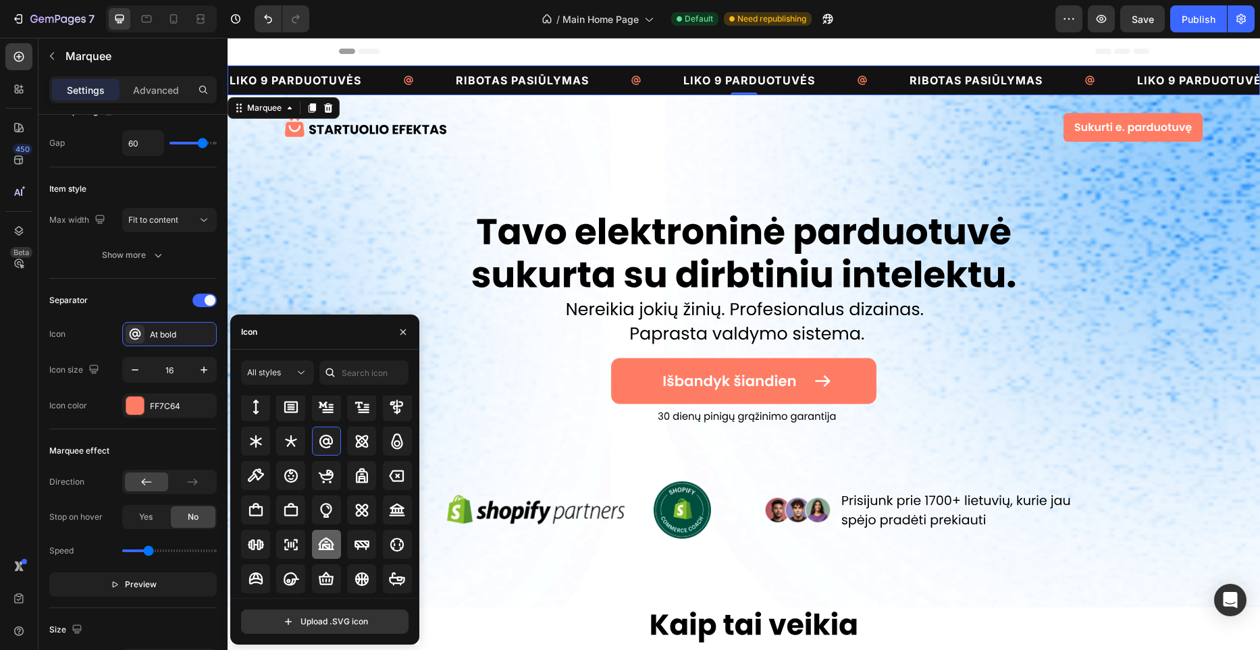
scroll to position [836, 0]
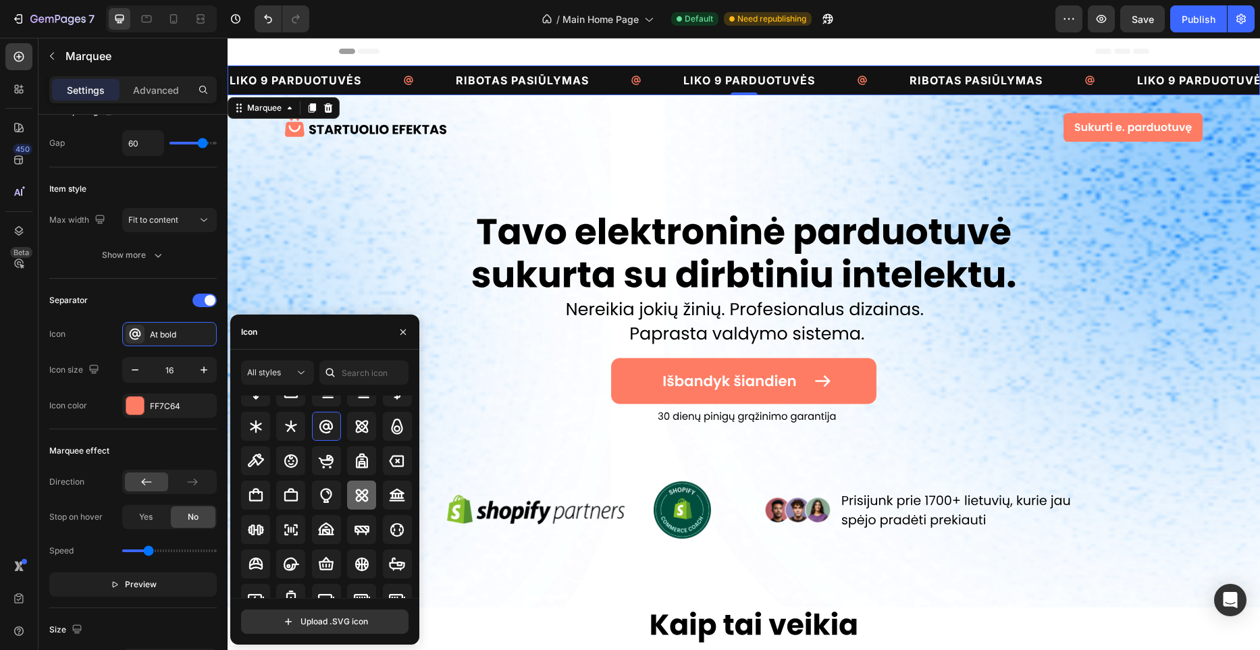
click at [359, 497] on icon at bounding box center [361, 495] width 13 height 13
click at [360, 558] on icon at bounding box center [362, 564] width 14 height 14
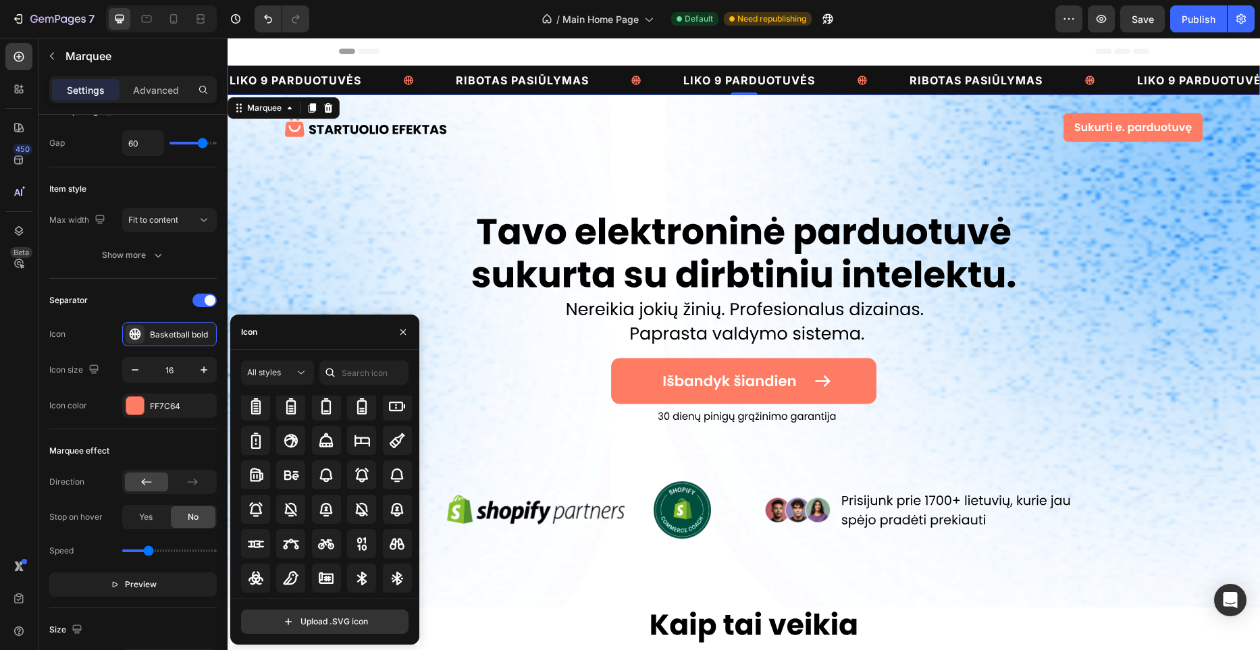
scroll to position [1056, 0]
click at [294, 442] on icon at bounding box center [291, 440] width 16 height 16
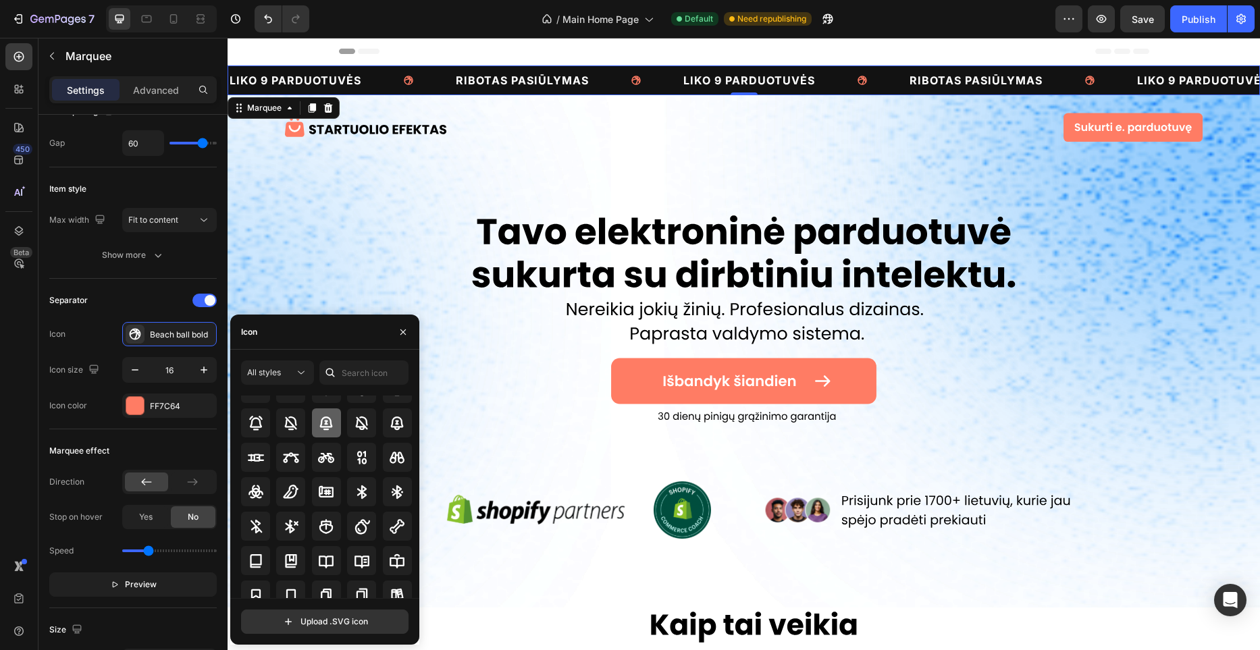
scroll to position [1121, 0]
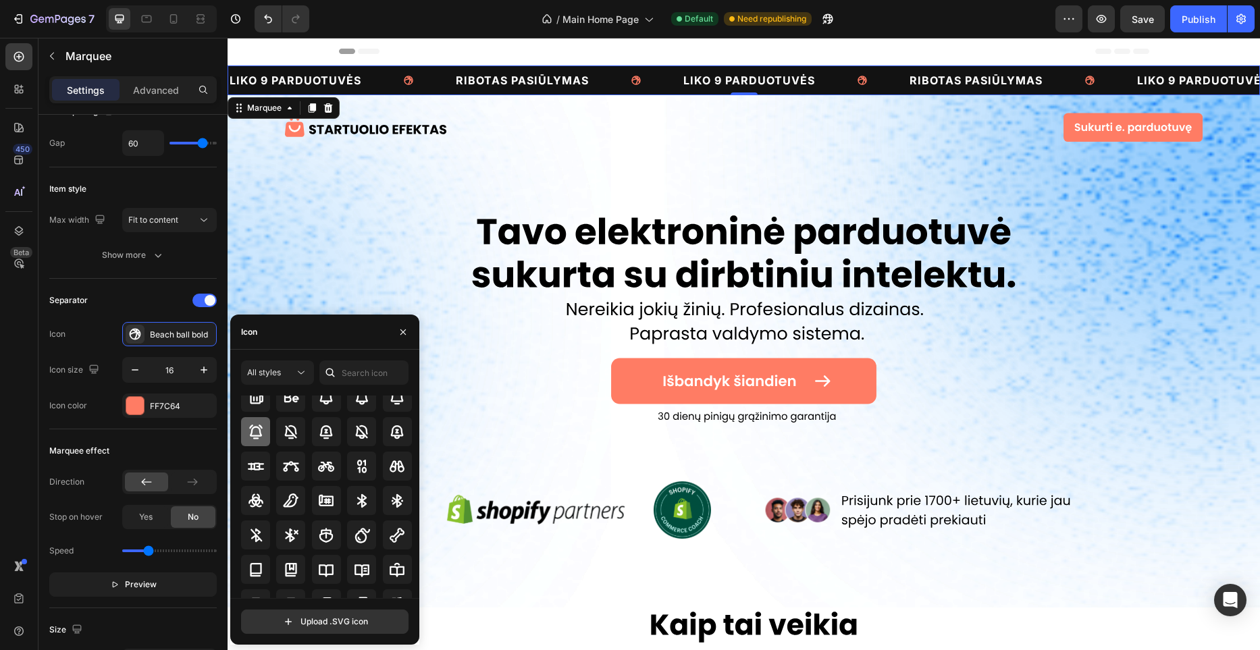
click at [268, 440] on div at bounding box center [255, 431] width 29 height 29
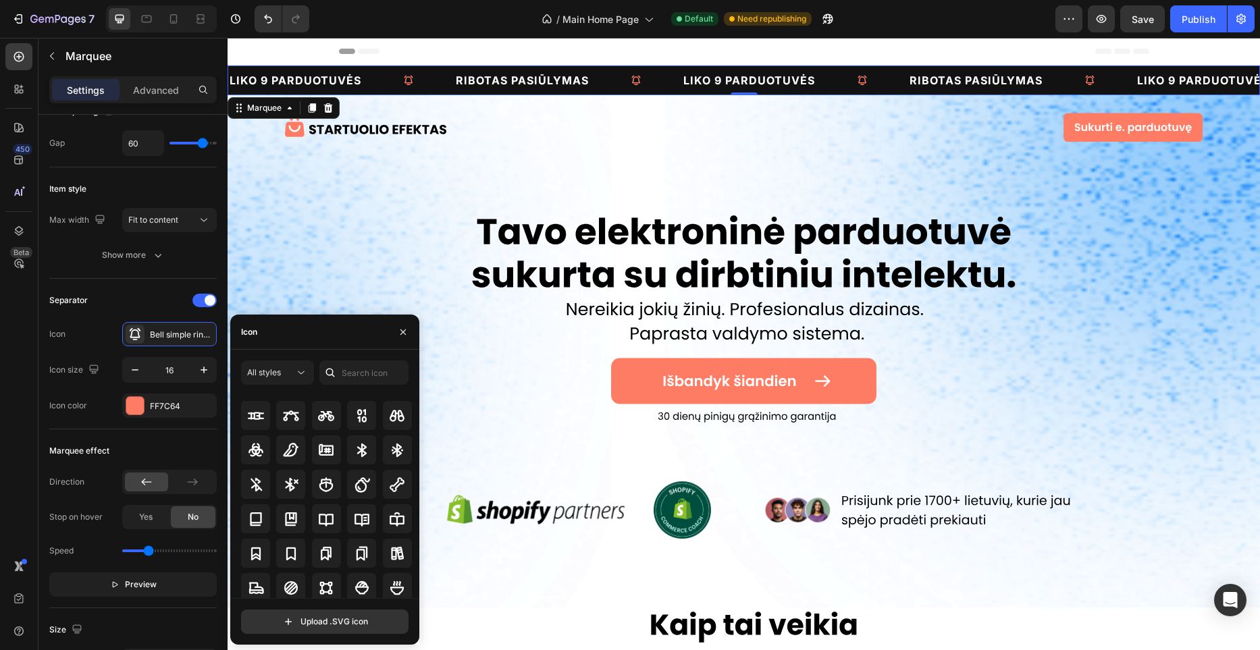
scroll to position [1151, 0]
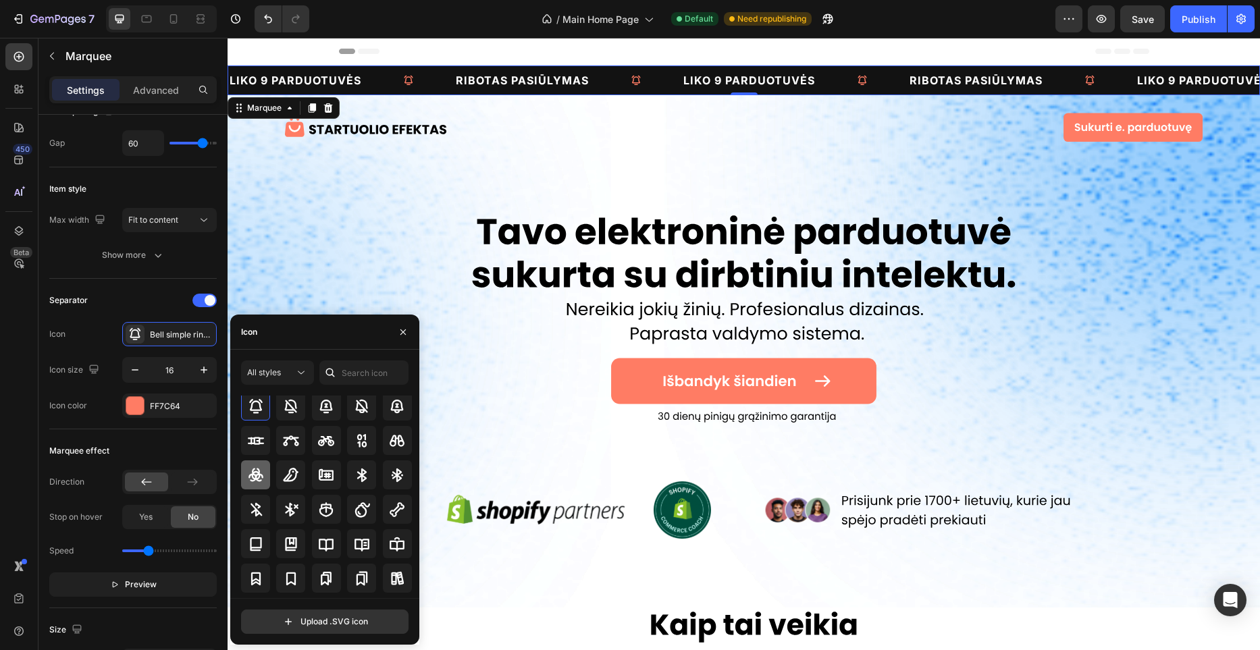
click at [268, 476] on div at bounding box center [255, 475] width 29 height 29
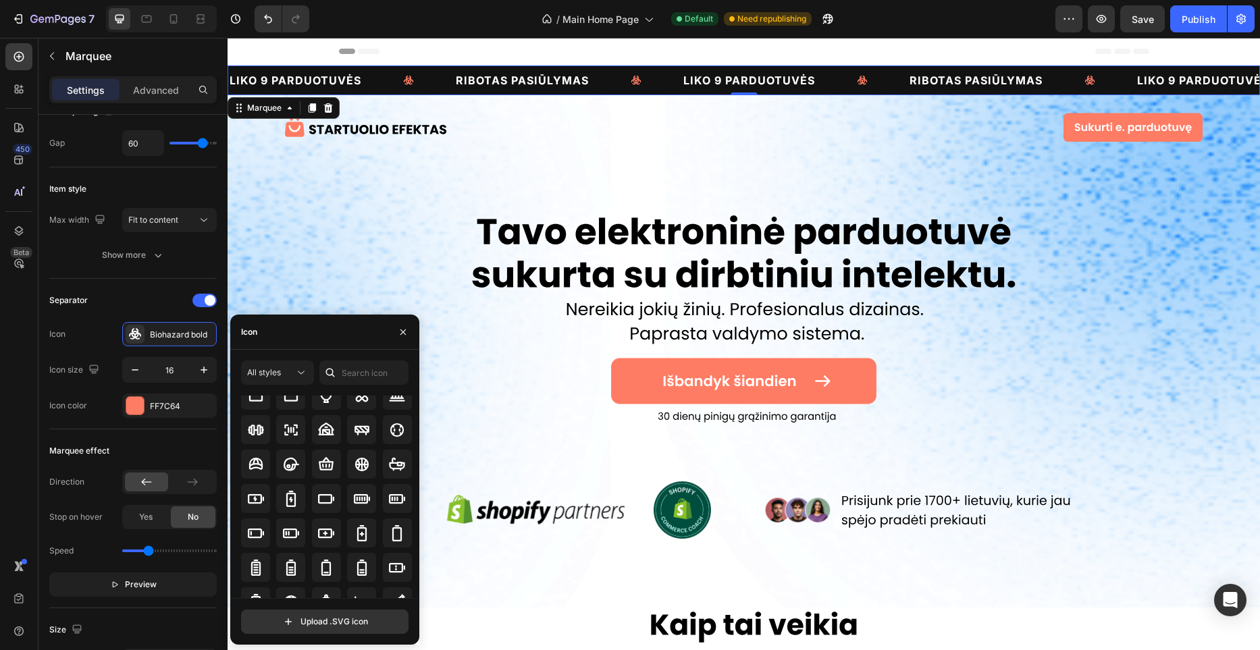
scroll to position [926, 0]
click at [395, 505] on icon at bounding box center [397, 502] width 16 height 16
click at [265, 468] on div at bounding box center [255, 466] width 29 height 29
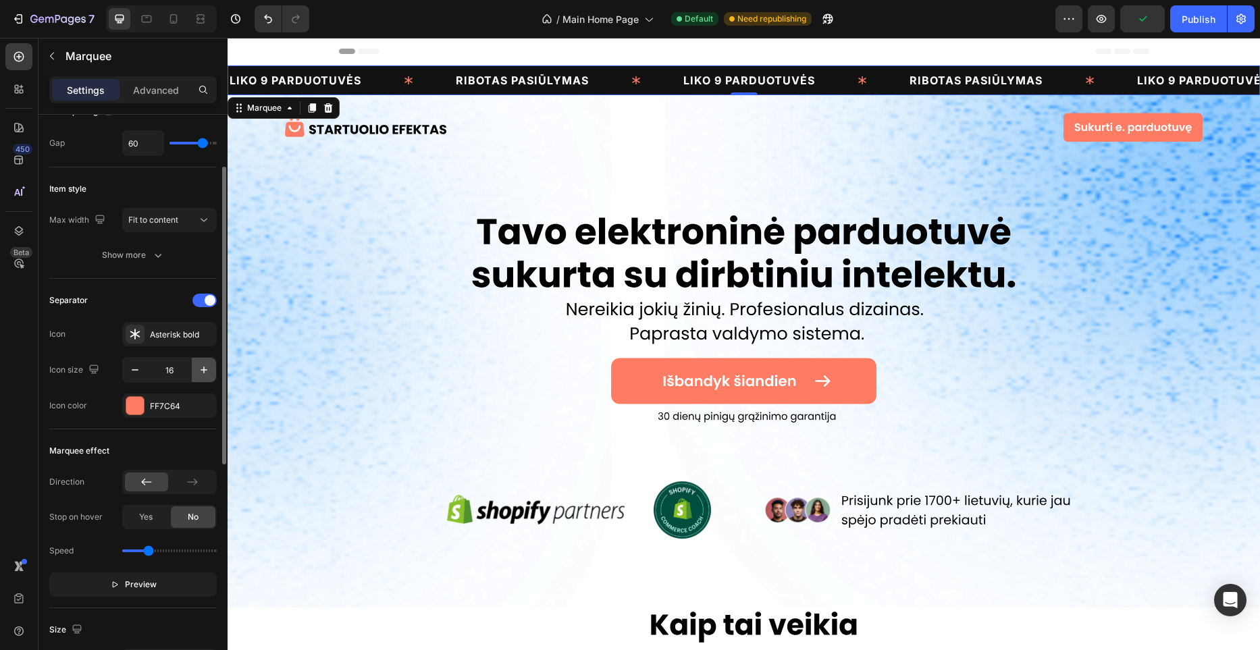
click at [201, 373] on icon "button" at bounding box center [204, 370] width 14 height 14
click at [201, 374] on icon "button" at bounding box center [204, 370] width 14 height 14
click at [200, 374] on icon "button" at bounding box center [204, 370] width 14 height 14
type input "20"
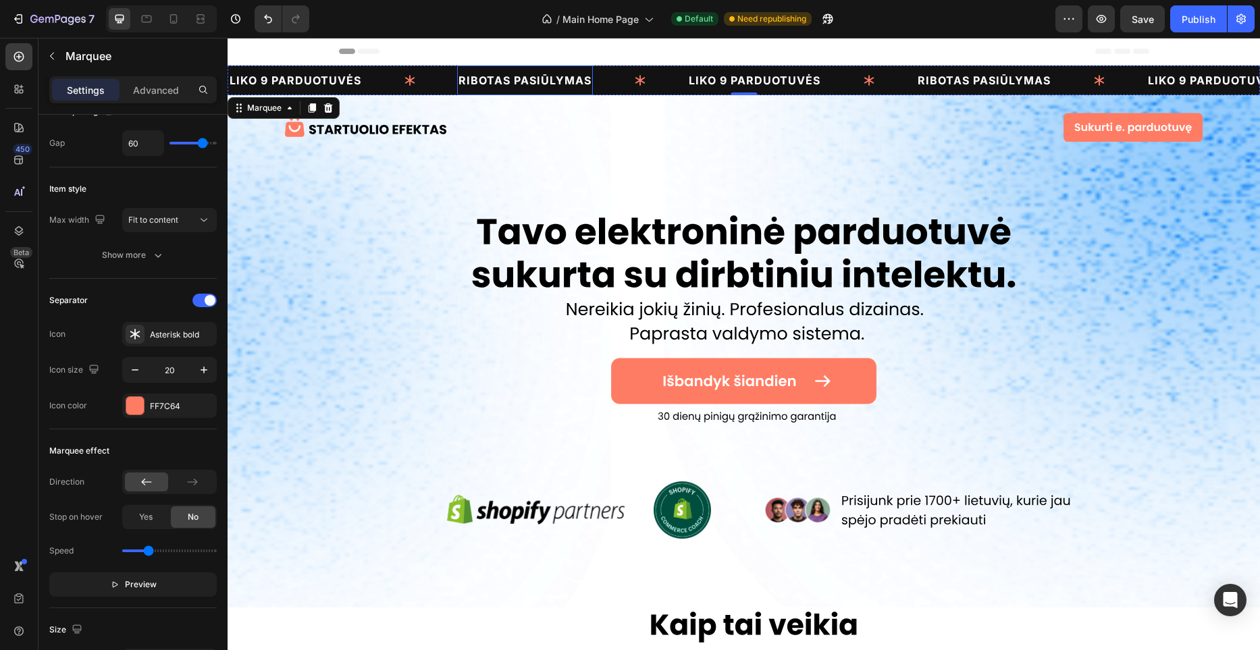
click at [508, 80] on p "RIBOTAS PASIŪLYMAS" at bounding box center [525, 80] width 133 height 16
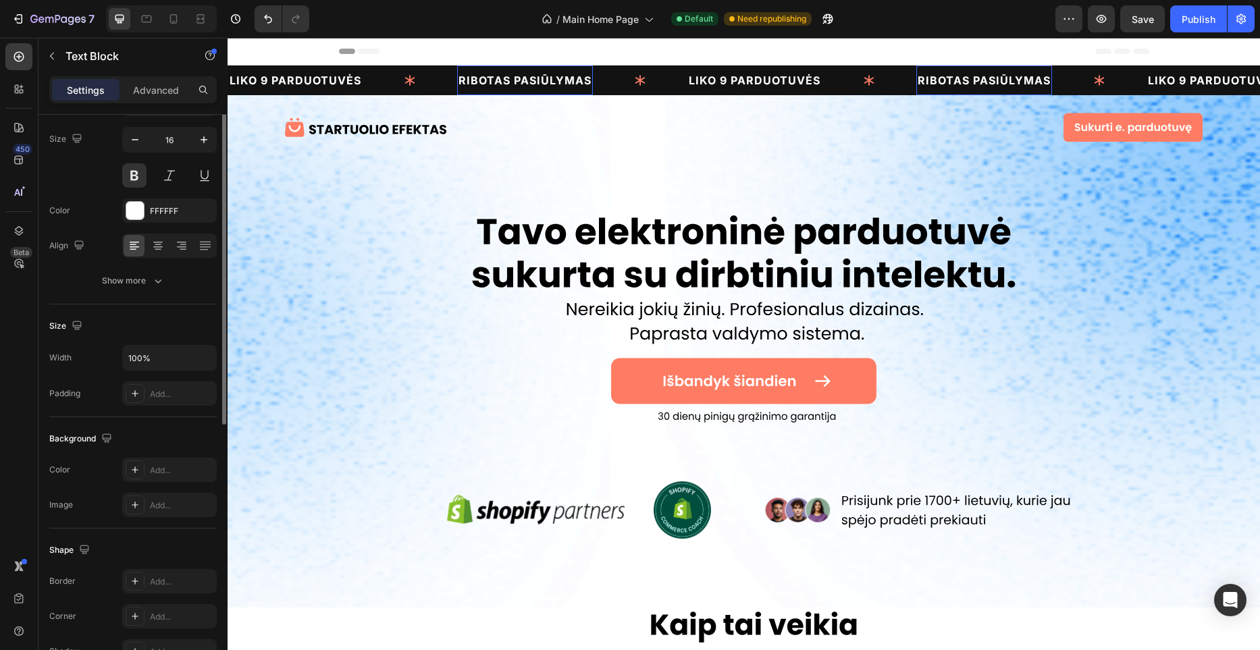
click at [508, 80] on p "RIBOTAS PASIŪLYMAS" at bounding box center [525, 80] width 133 height 16
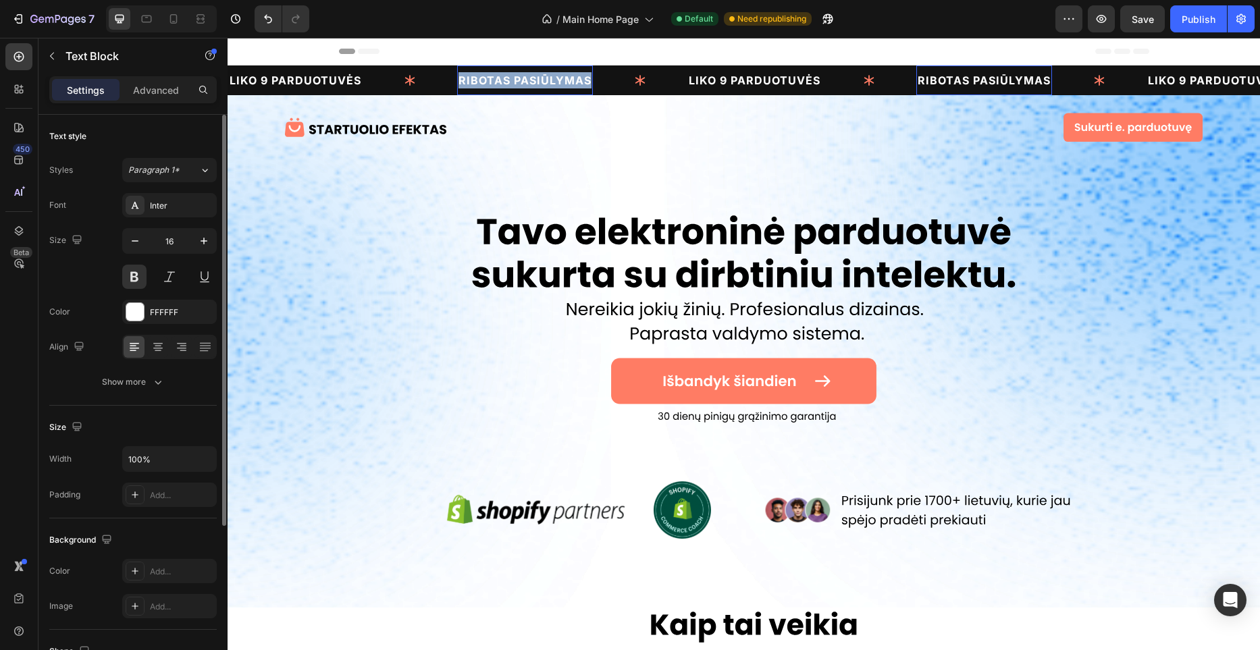
click at [508, 80] on p "RIBOTAS PASIŪLYMAS" at bounding box center [525, 80] width 133 height 16
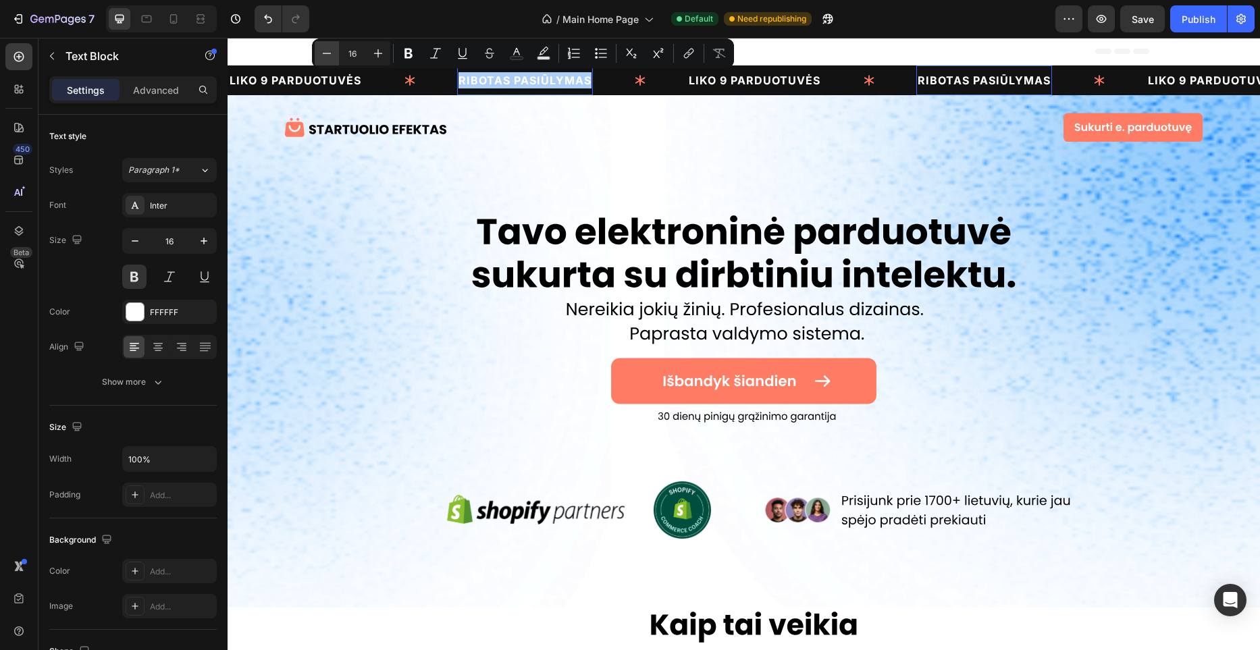
click at [328, 53] on icon "Editor contextual toolbar" at bounding box center [327, 54] width 14 height 14
type input "15"
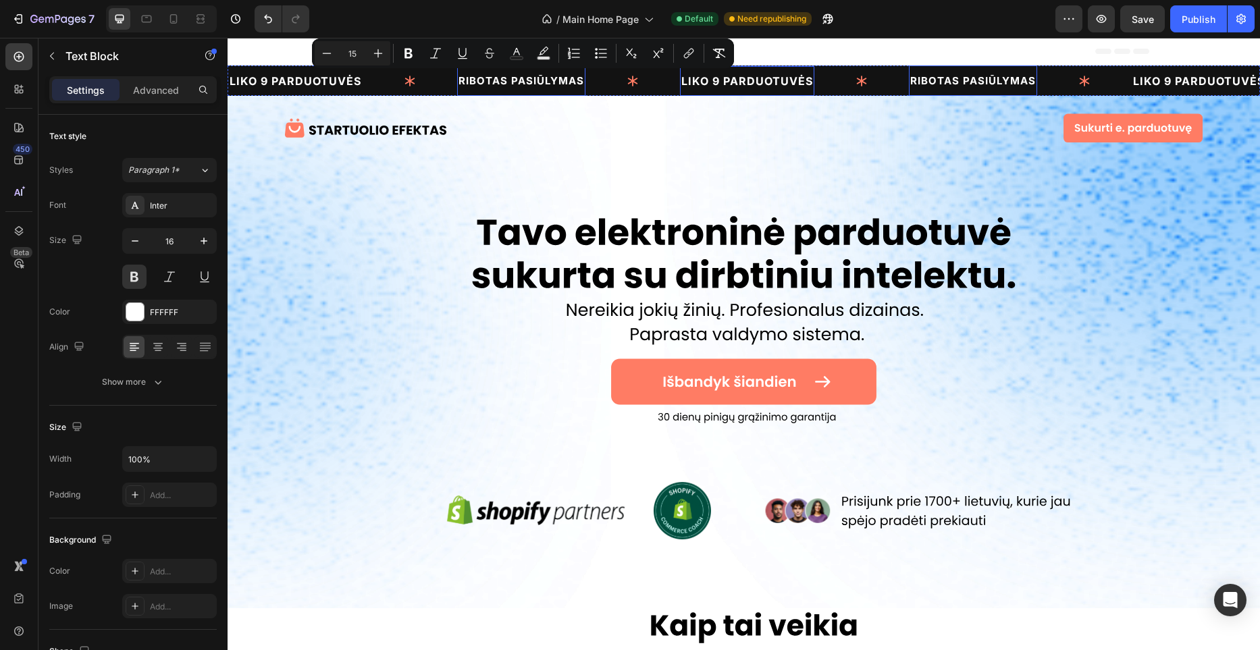
click at [743, 88] on p "LIKO 9 PARDUOTUVĖS" at bounding box center [748, 81] width 132 height 16
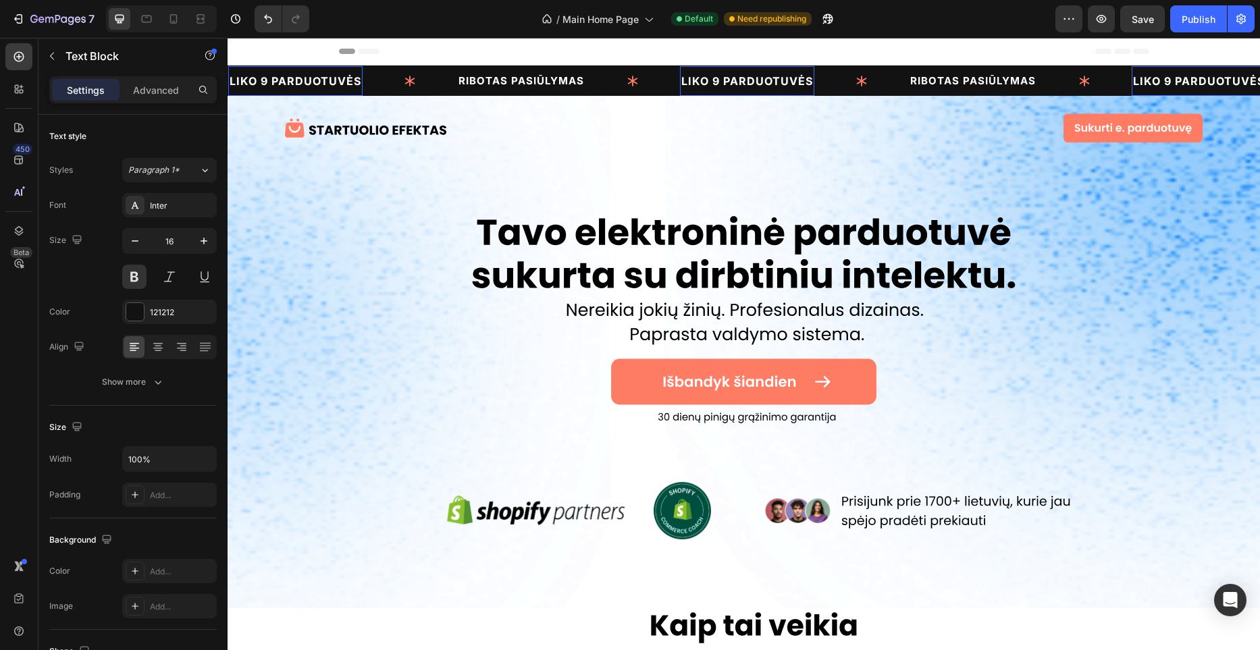
click at [743, 88] on p "LIKO 9 PARDUOTUVĖS" at bounding box center [748, 81] width 132 height 16
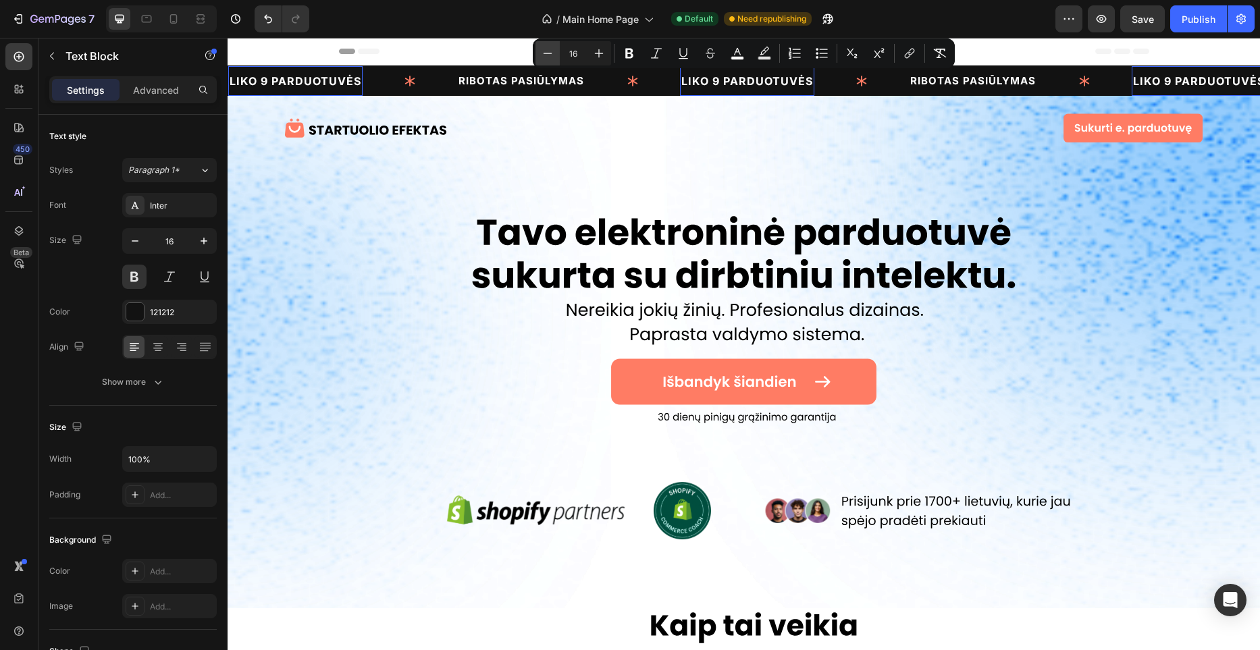
click at [555, 57] on button "Minus" at bounding box center [548, 53] width 24 height 24
type input "15"
click at [934, 86] on span "RIBOTAS PASIŪLYMAS" at bounding box center [960, 80] width 126 height 13
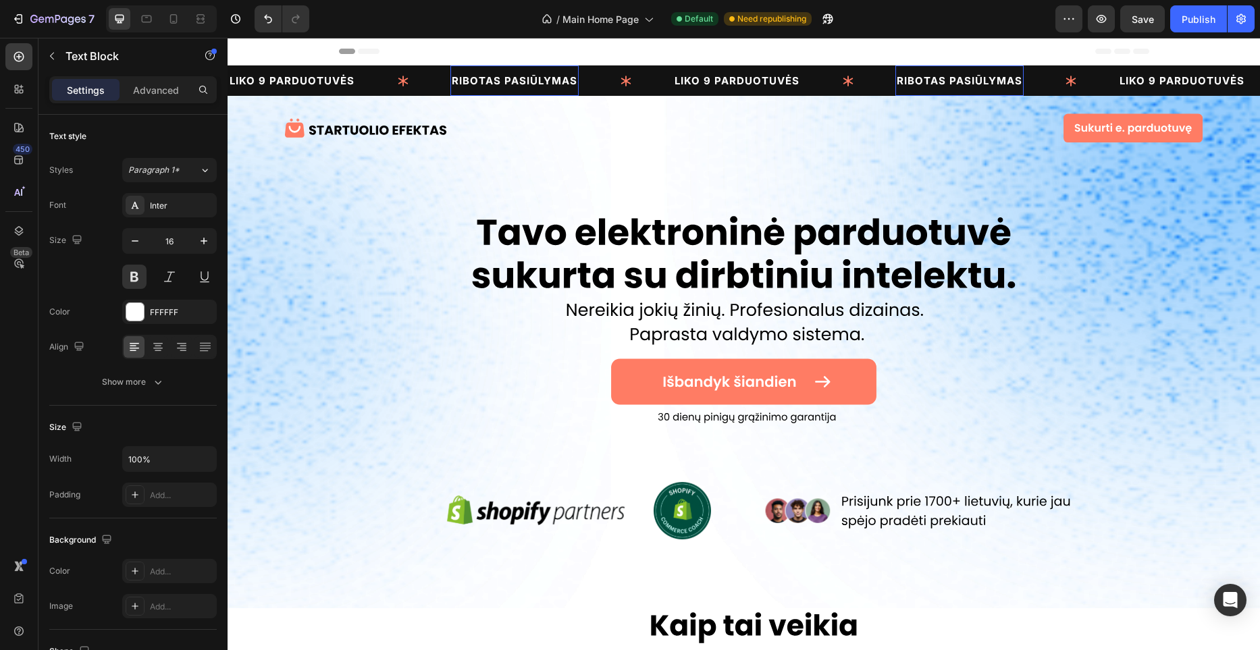
click at [934, 86] on span "RIBOTAS PASIŪLYMAS" at bounding box center [960, 80] width 126 height 13
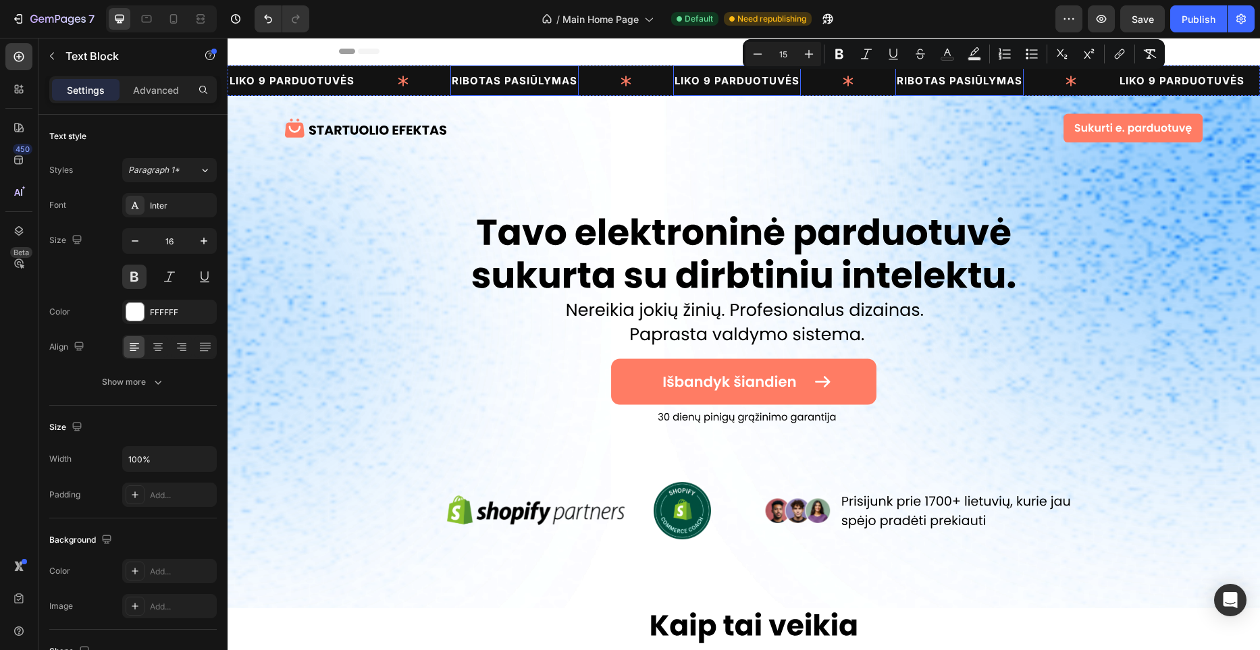
click at [719, 86] on span "LIKO 9 PARDUOTUVĖS" at bounding box center [737, 80] width 125 height 13
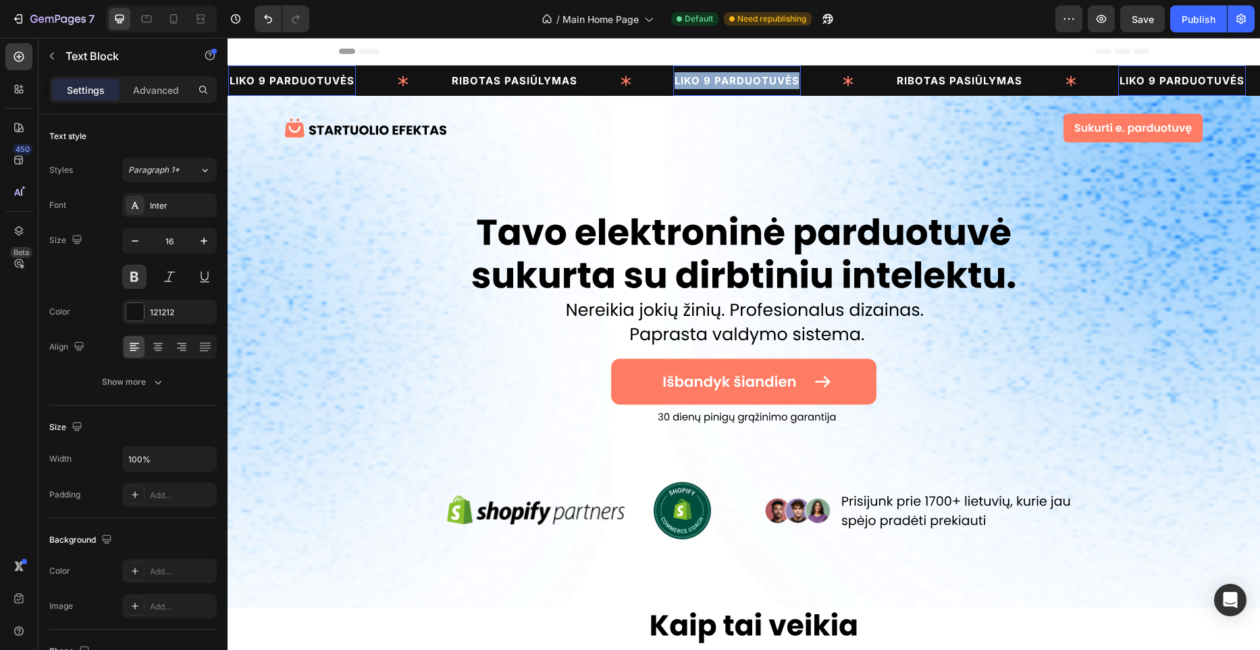
click at [719, 86] on span "LIKO 9 PARDUOTUVĖS" at bounding box center [737, 80] width 125 height 13
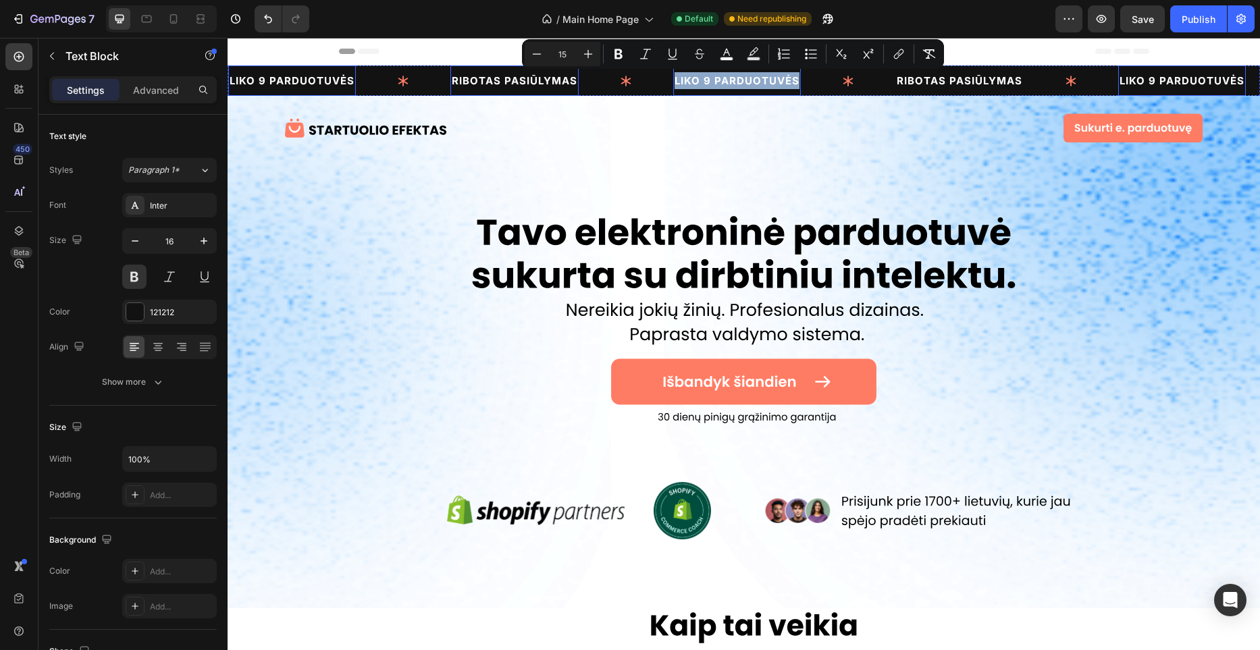
click at [557, 86] on span "RIBOTAS PASIŪLYMAS" at bounding box center [515, 80] width 126 height 13
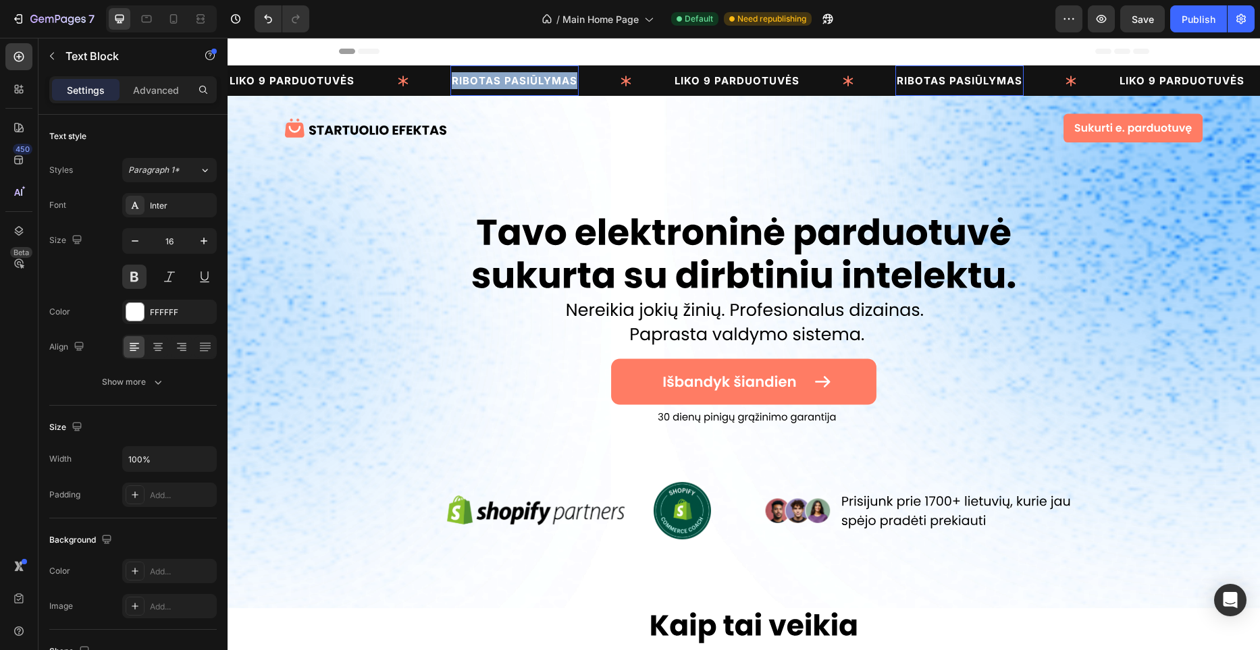
click at [557, 86] on span "RIBOTAS PASIŪLYMAS" at bounding box center [515, 80] width 126 height 13
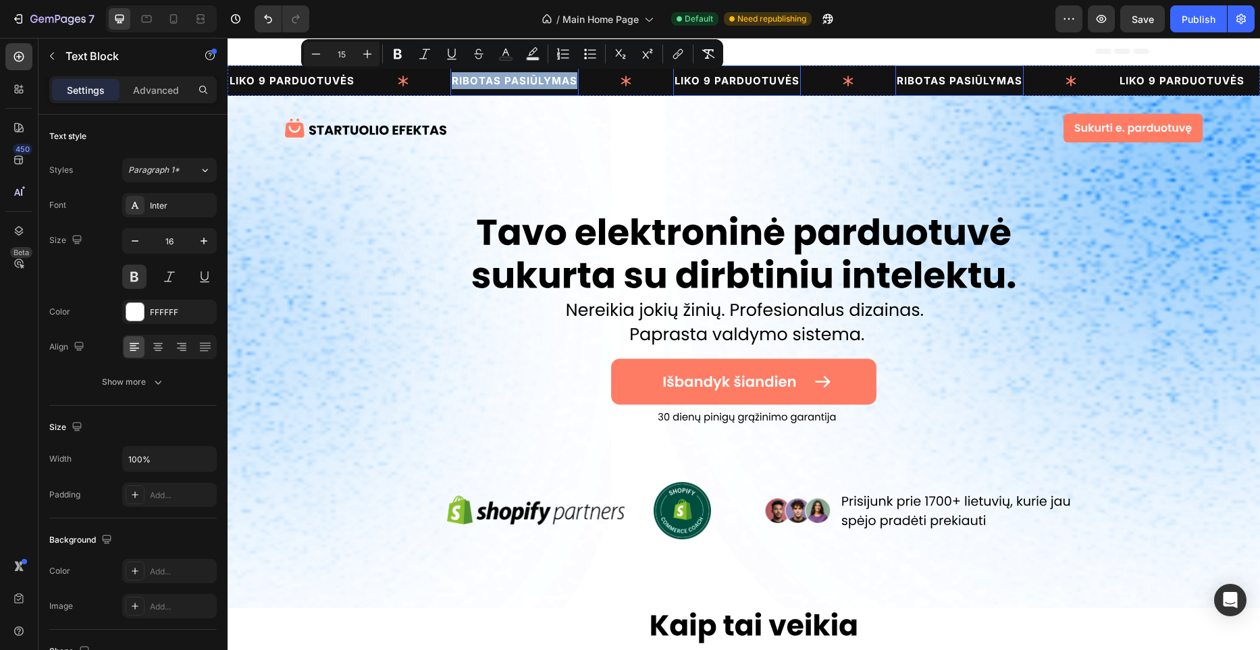
click at [734, 87] on p "LIKO 9 PARDUOTUVĖS" at bounding box center [737, 80] width 125 height 17
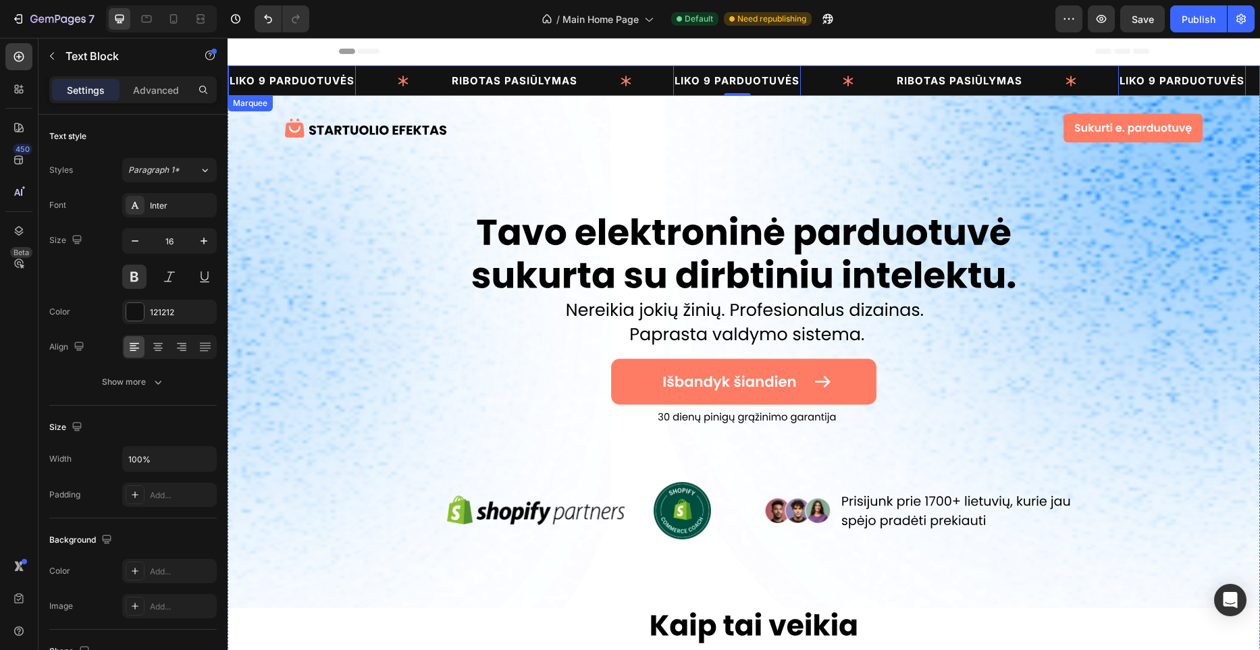
click at [842, 86] on icon at bounding box center [849, 81] width 14 height 14
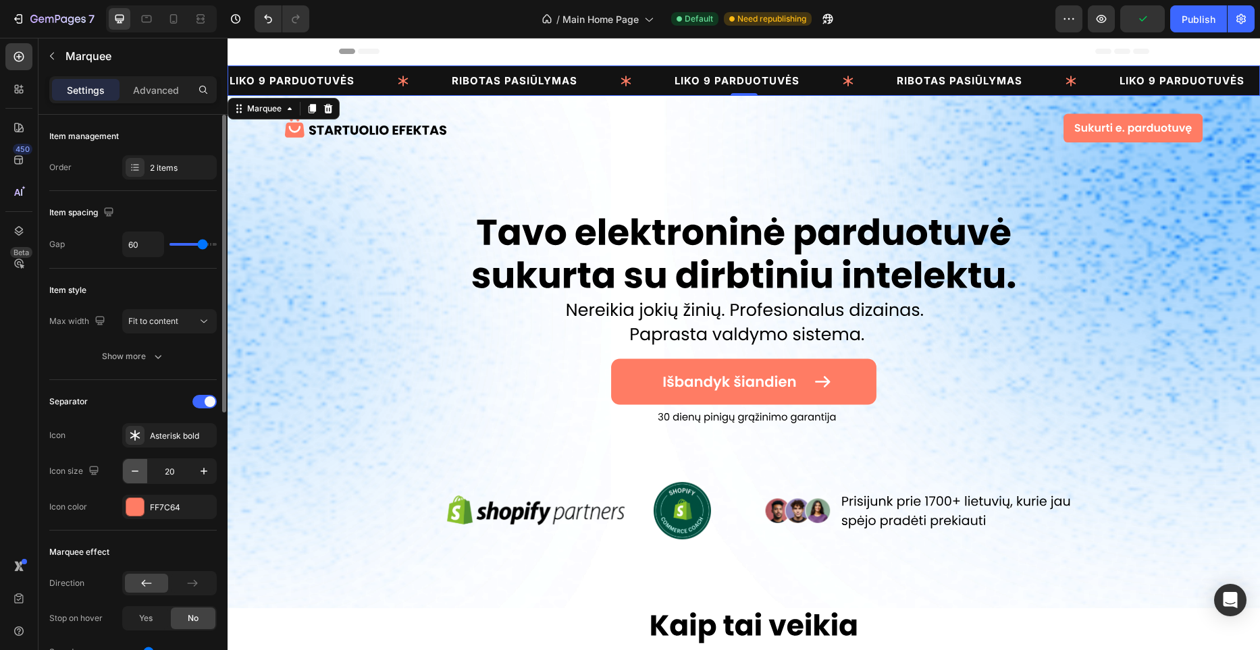
click at [138, 473] on icon "button" at bounding box center [135, 472] width 14 height 14
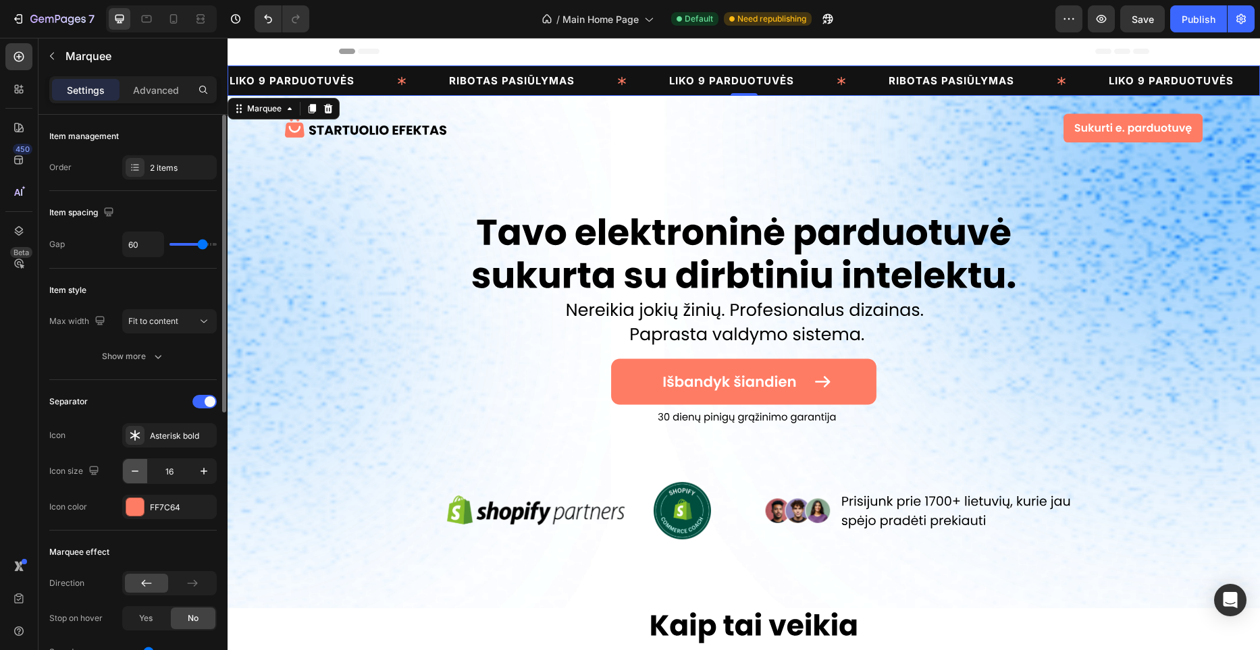
type input "15"
type input "63"
type input "62"
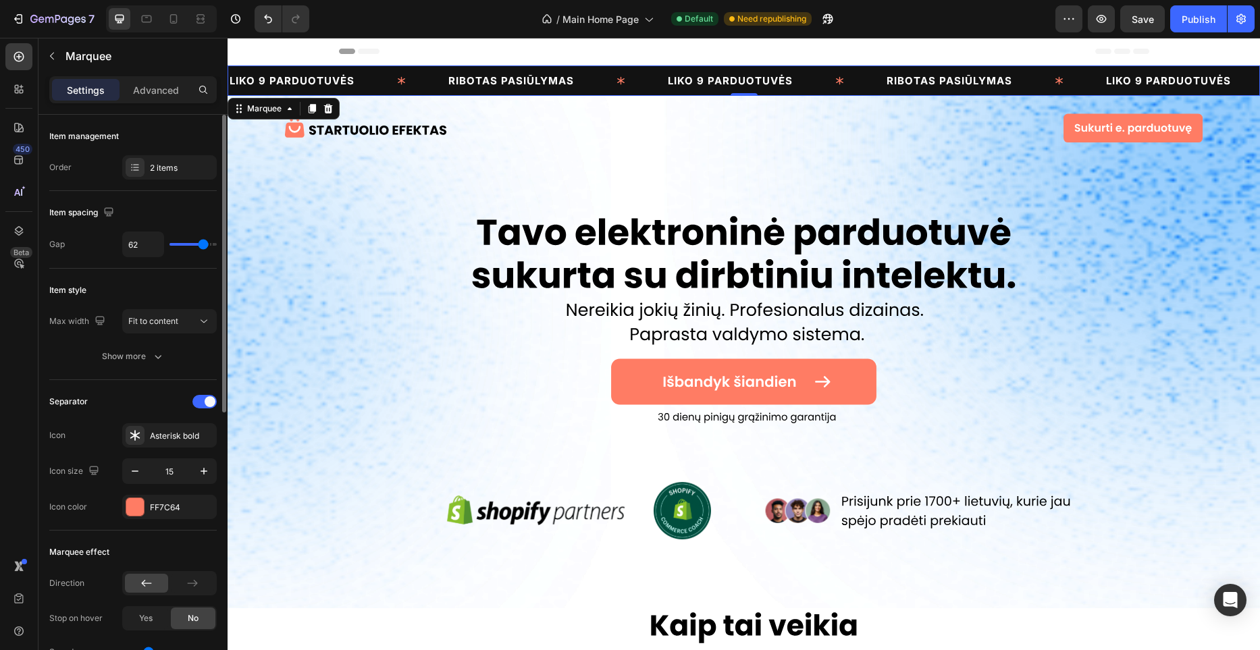
type input "61"
type input "60"
type input "59"
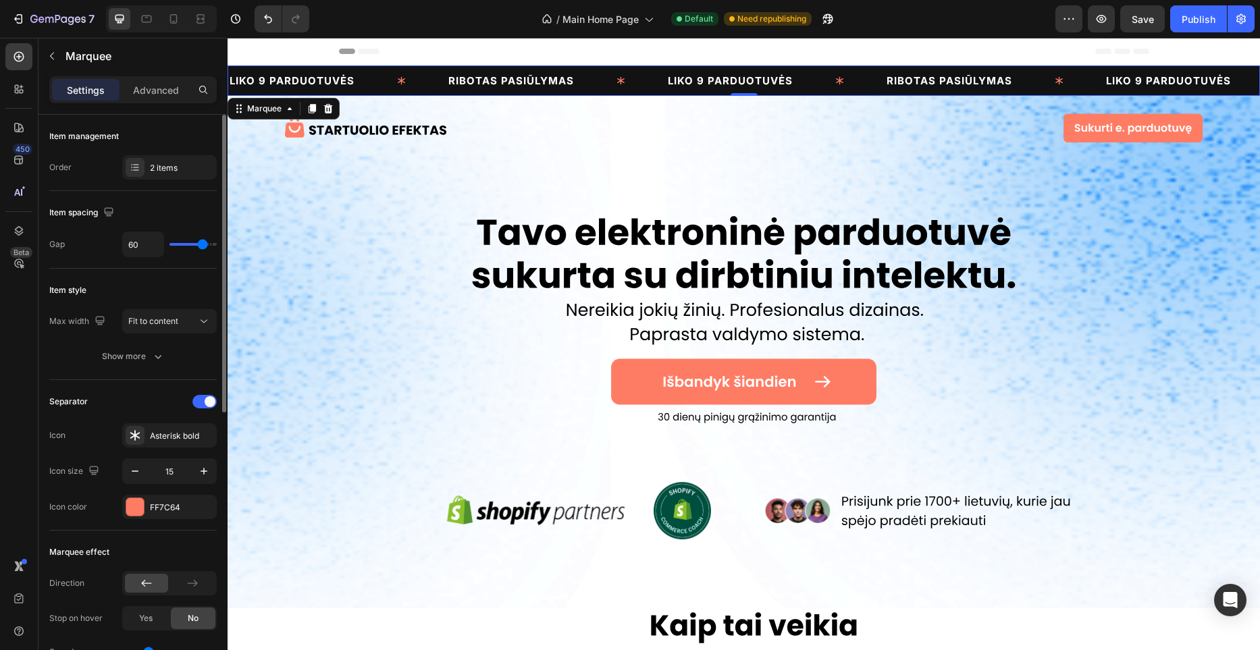
type input "59"
type input "58"
type input "57"
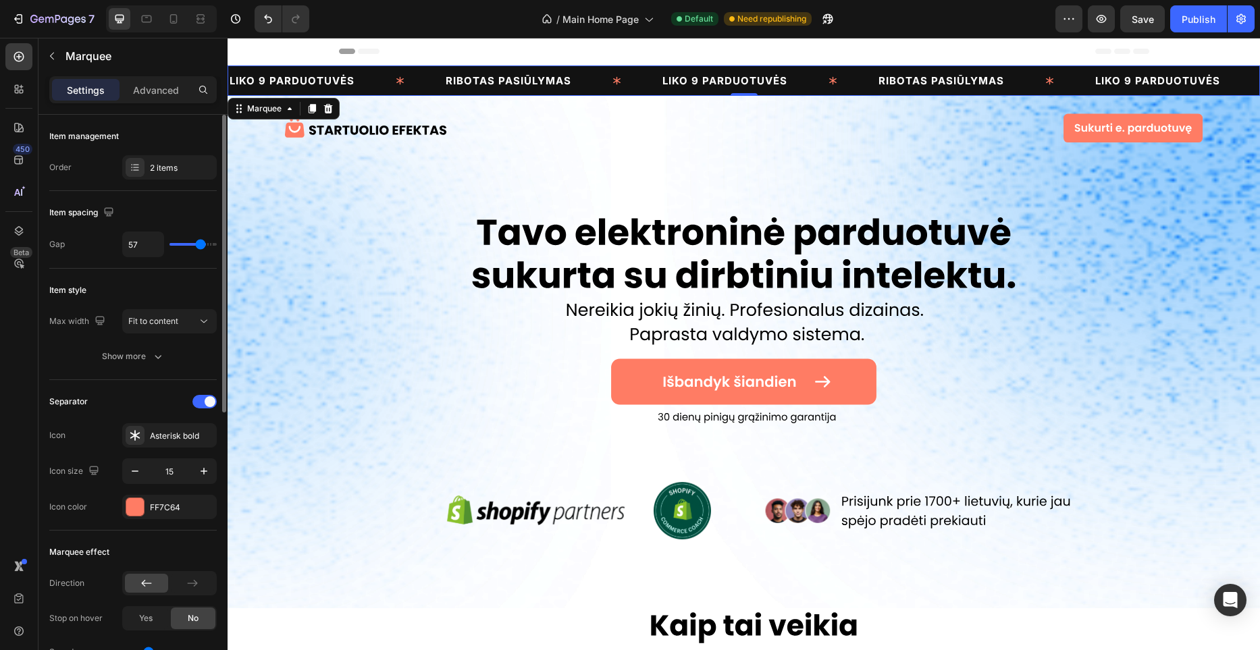
type input "56"
type input "55"
type input "54"
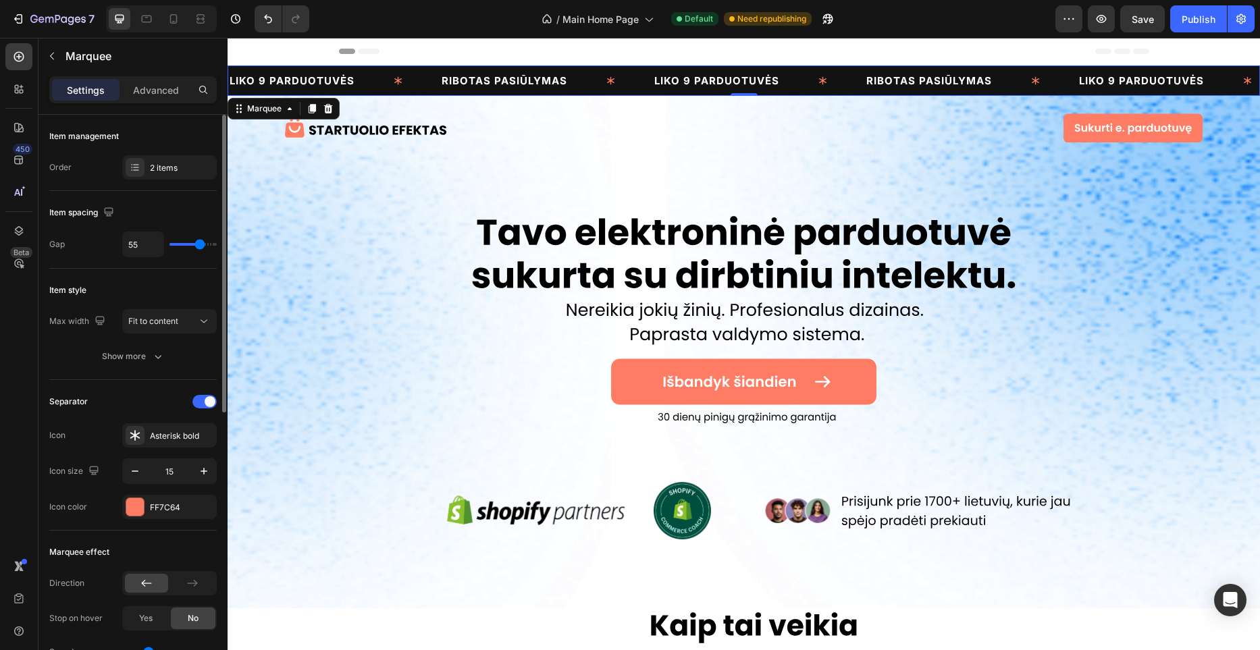
type input "54"
type input "53"
type input "52"
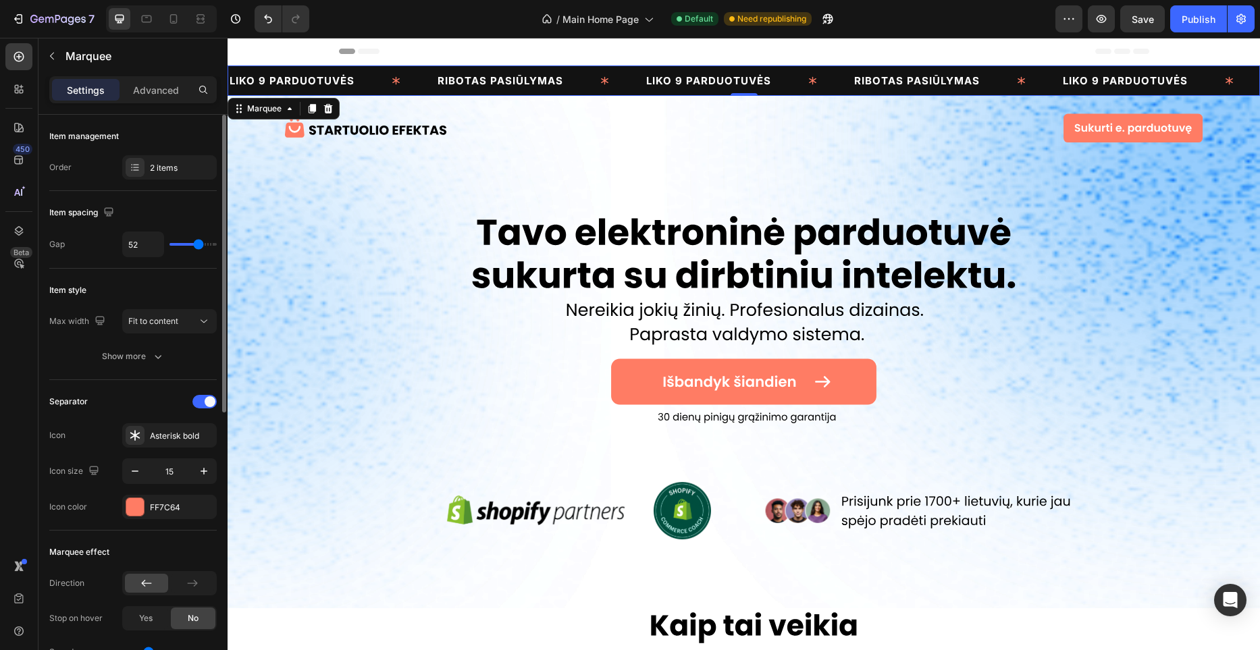
type input "51"
type input "52"
type input "60"
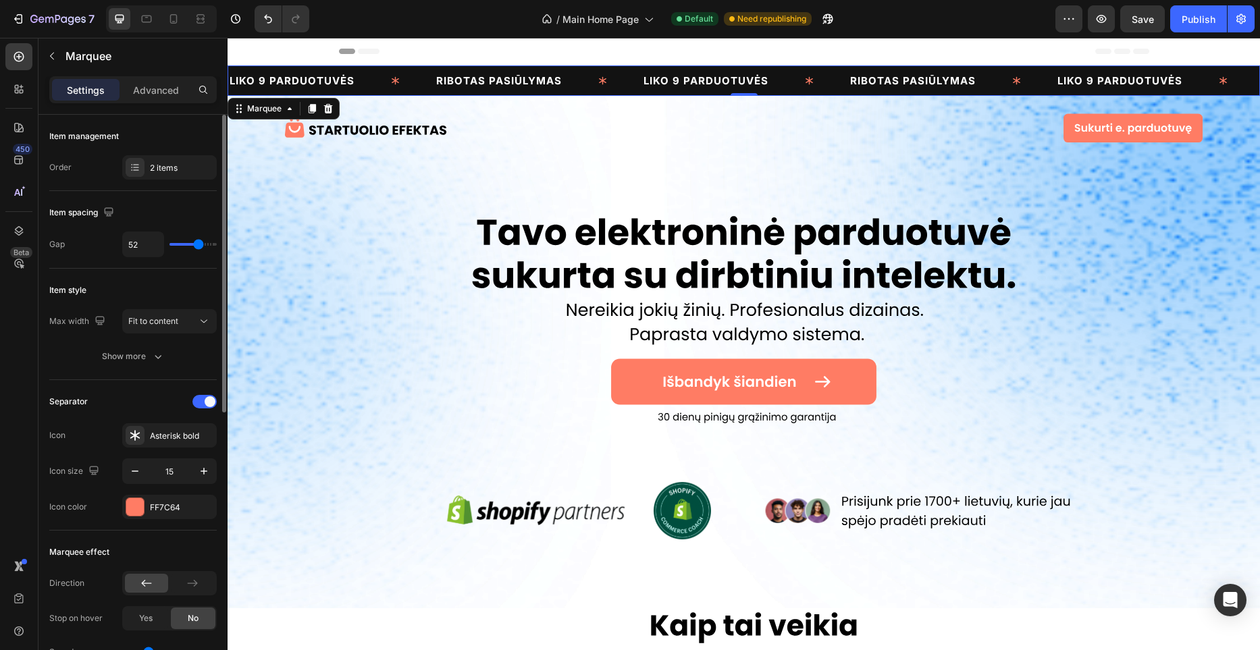
type input "60"
type input "63"
type input "65"
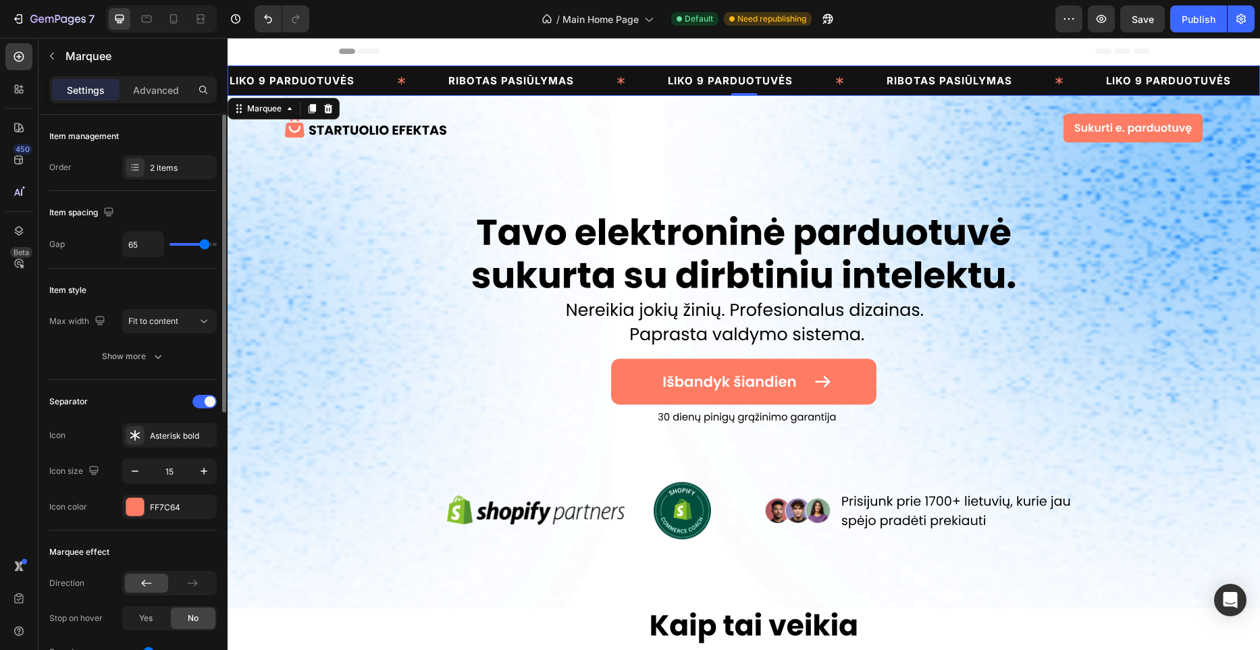
type input "67"
type input "68"
type input "69"
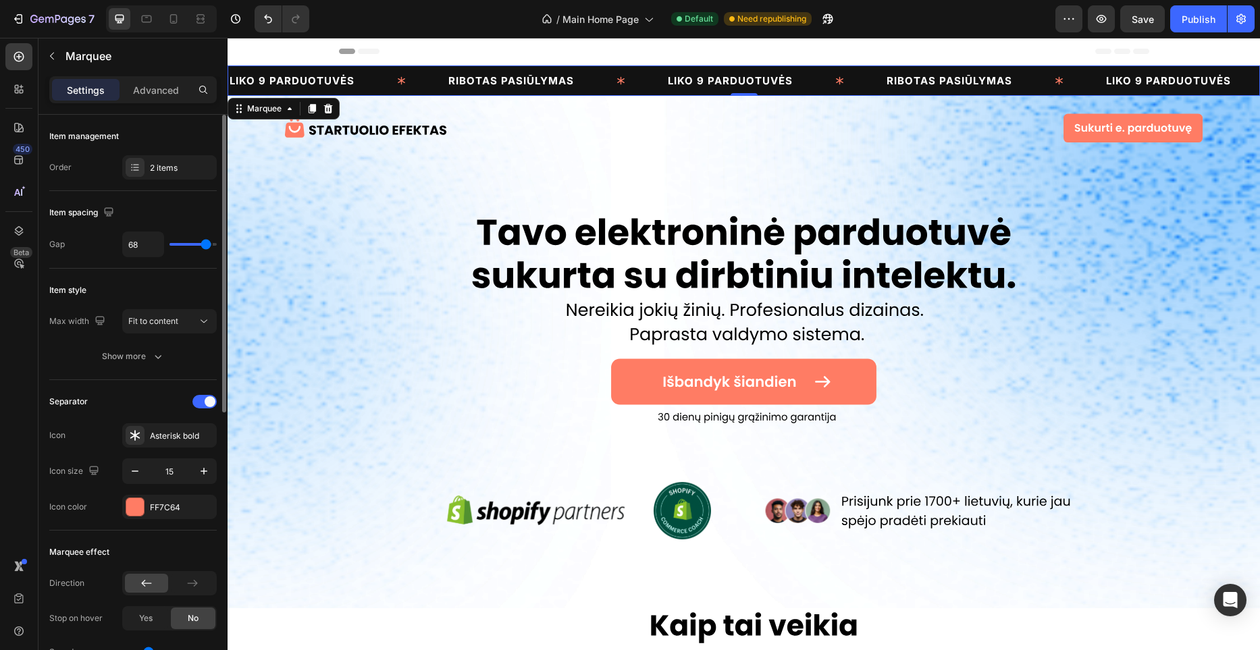
type input "69"
type input "70"
type input "71"
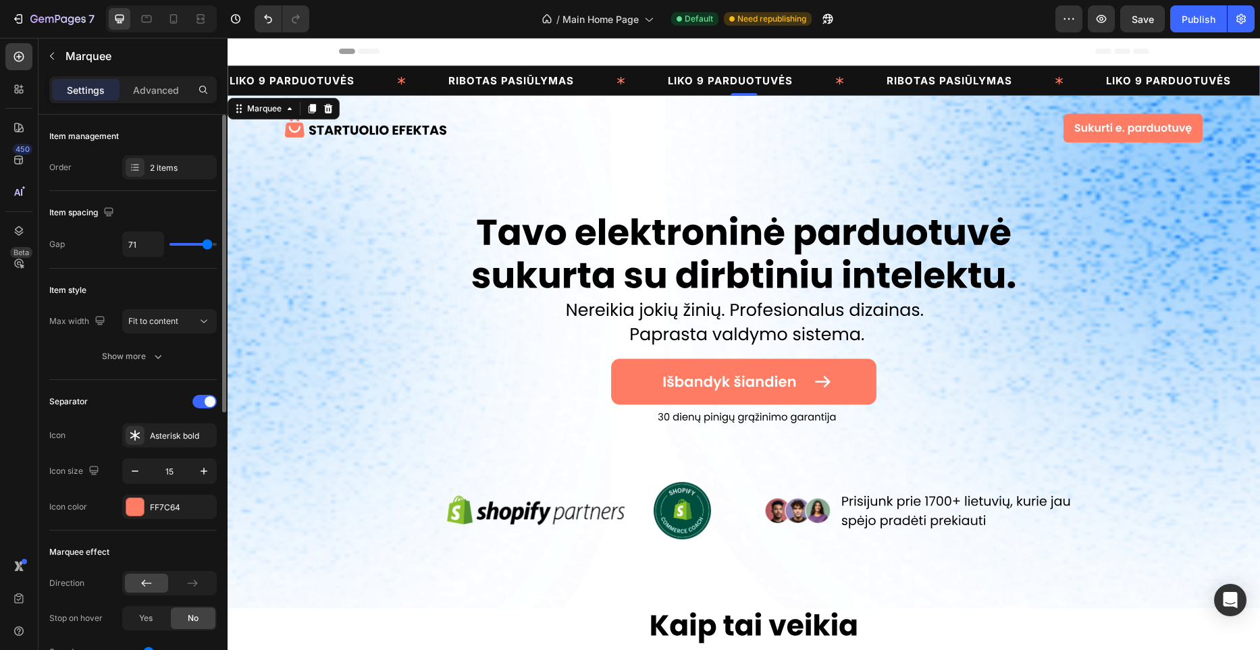
type input "72"
type input "73"
type input "74"
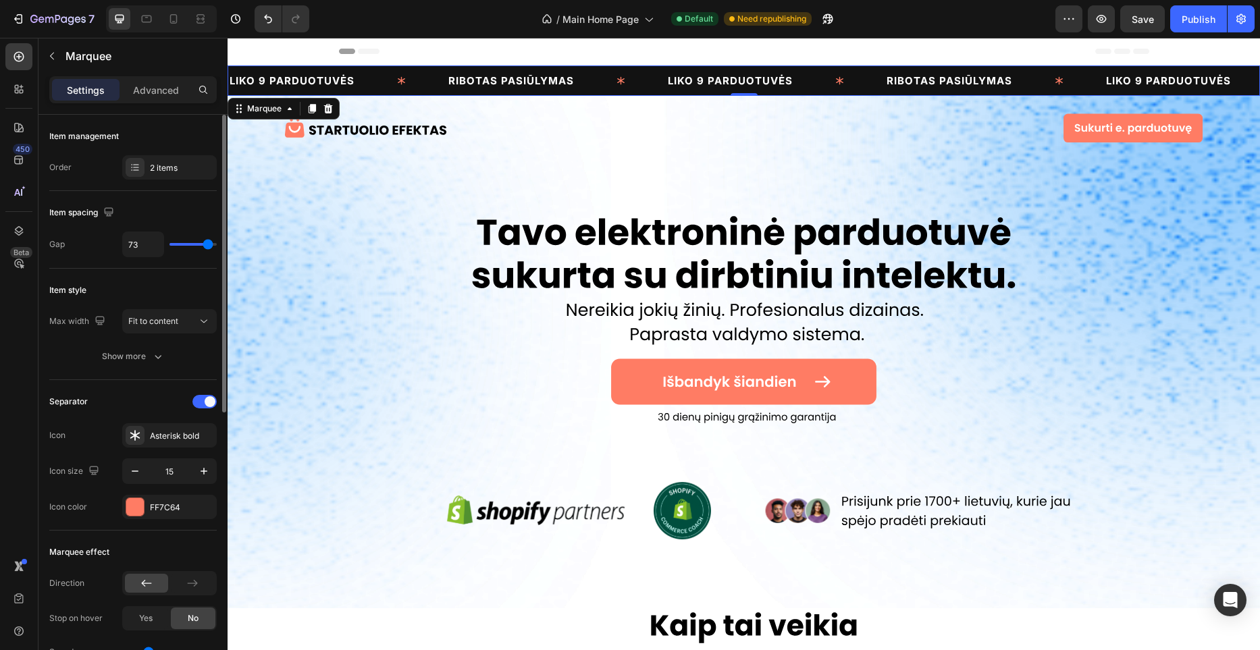
type input "74"
type input "75"
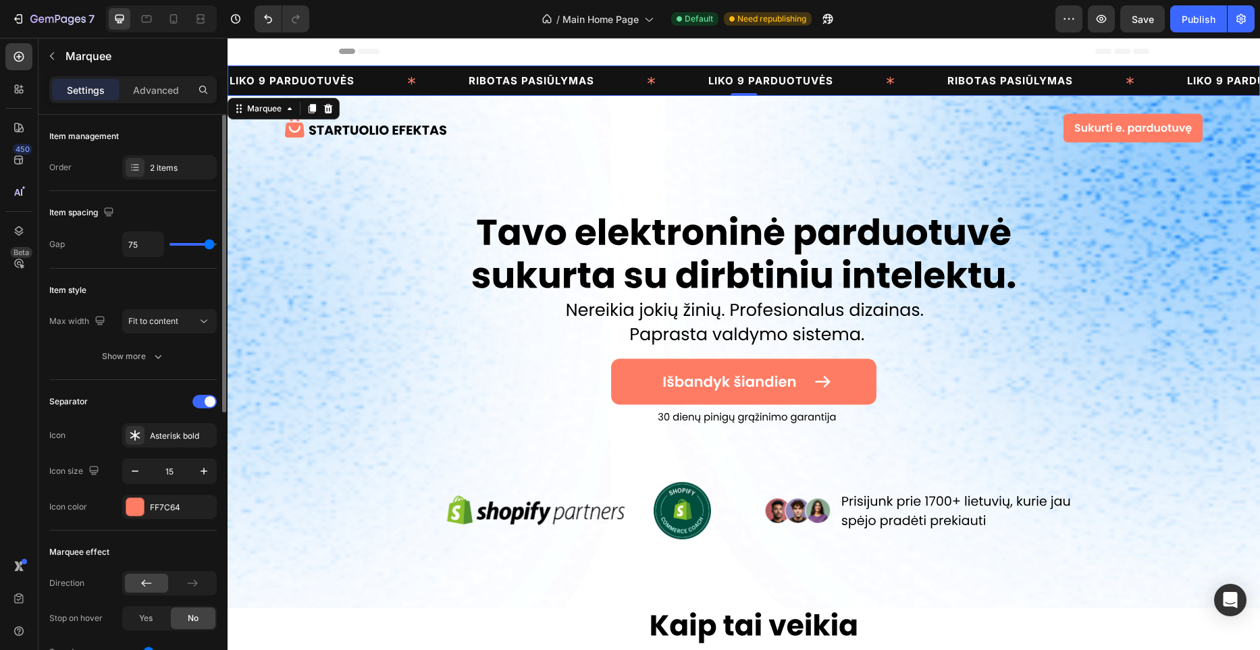
type input "76"
type input "77"
type input "78"
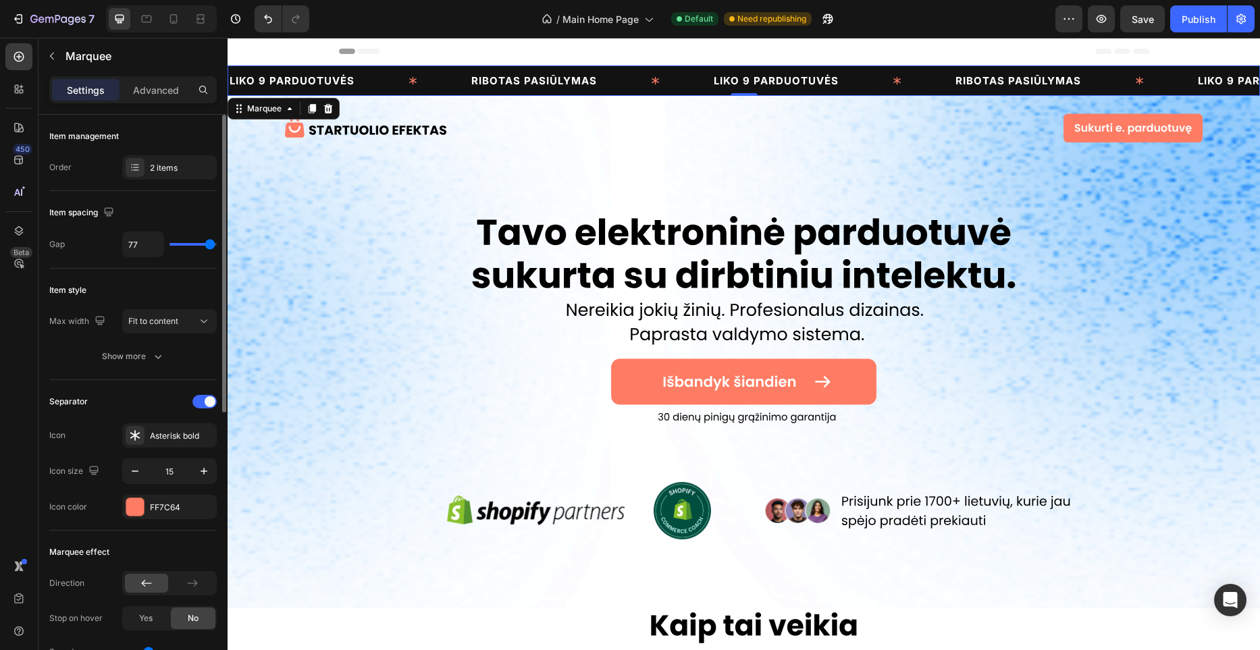
type input "78"
type input "80"
drag, startPoint x: 203, startPoint y: 244, endPoint x: 223, endPoint y: 243, distance: 19.6
type input "80"
click at [217, 243] on input "range" at bounding box center [193, 244] width 47 height 3
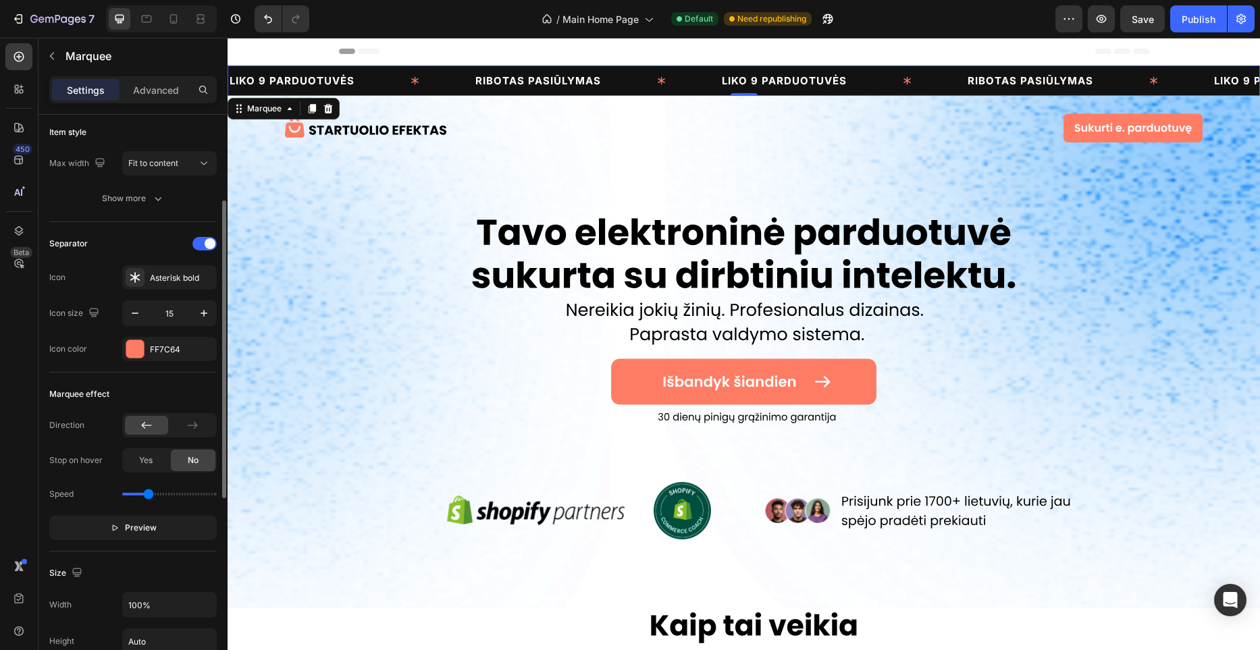
scroll to position [161, 0]
drag, startPoint x: 153, startPoint y: 492, endPoint x: 161, endPoint y: 491, distance: 8.2
type input "1.6"
click at [161, 491] on input "range" at bounding box center [169, 491] width 95 height 3
click at [346, 79] on span "LIKO 9 PARDUOTUVĖS" at bounding box center [284, 80] width 125 height 13
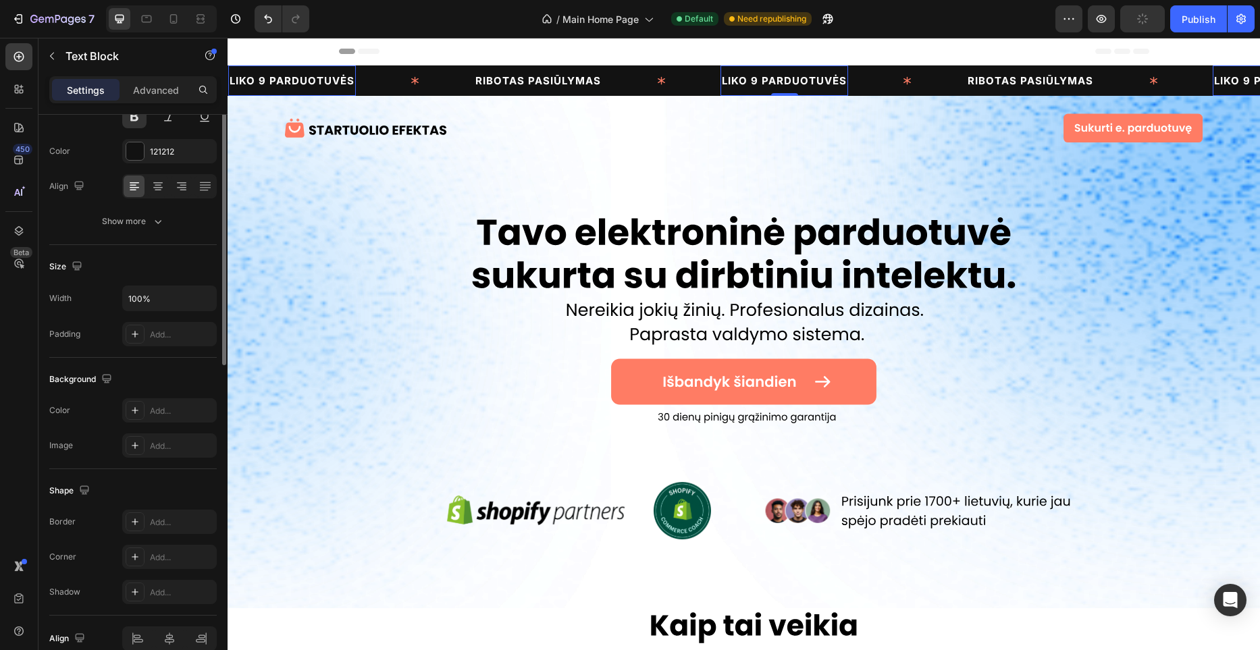
scroll to position [0, 0]
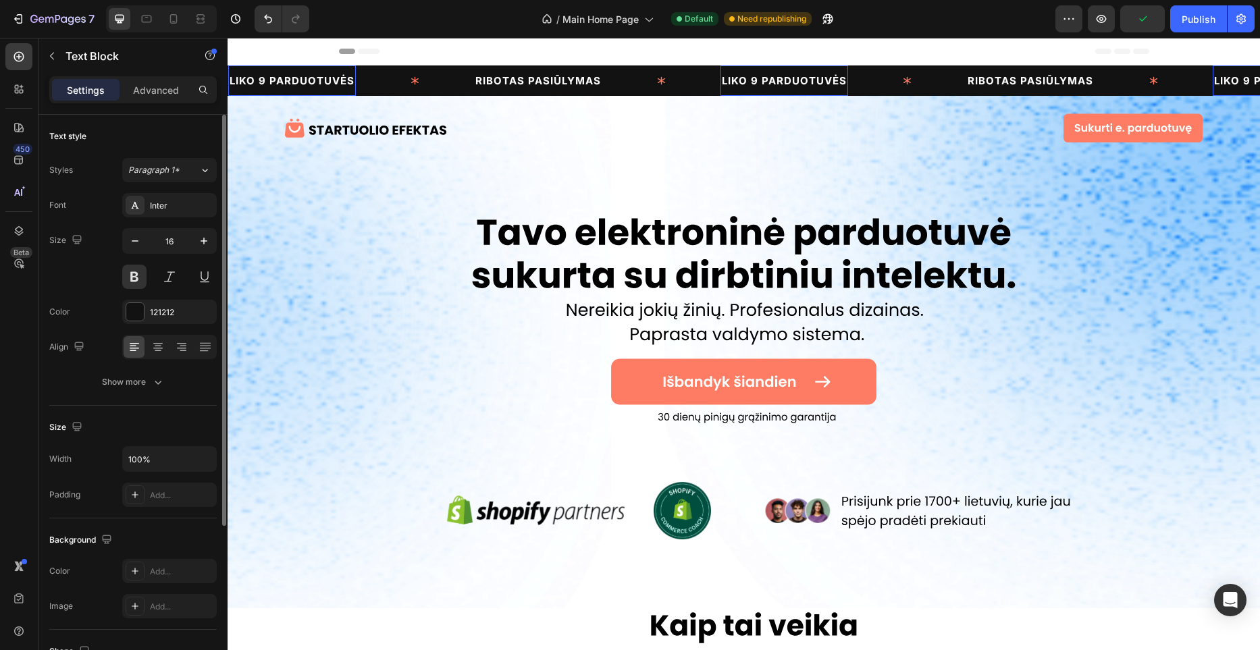
click at [483, 82] on span "LIKO 9 PARDUOTUVĖS" at bounding box center [420, 80] width 125 height 13
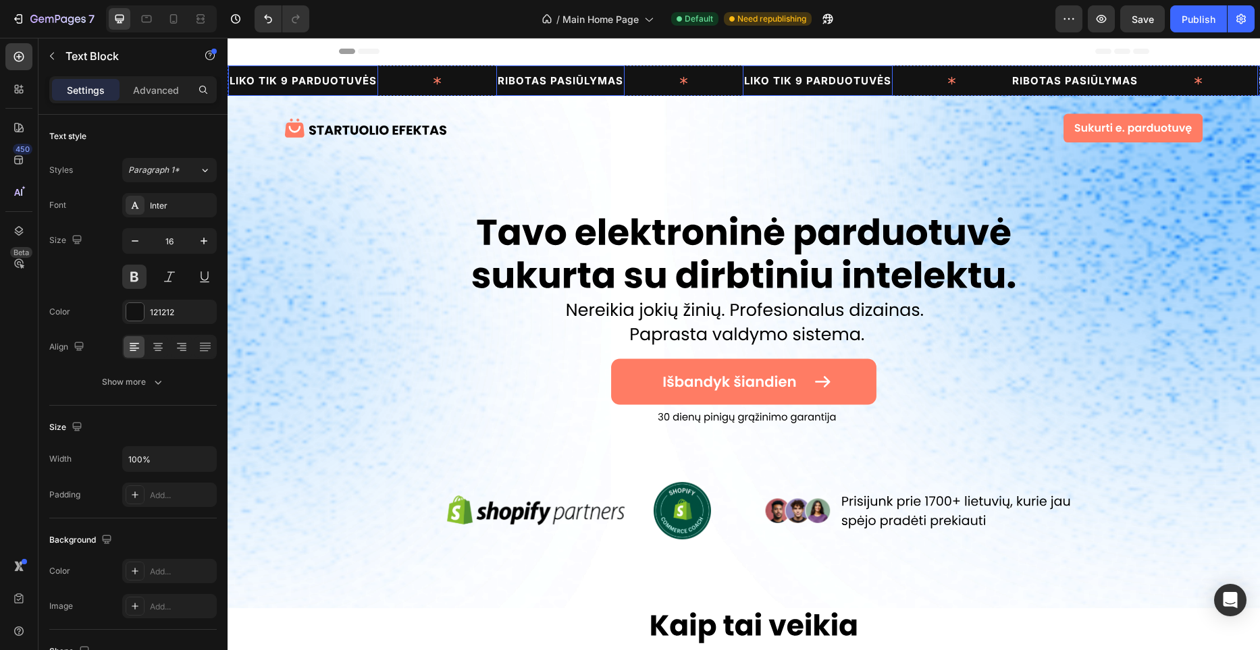
click at [343, 82] on span "RIBOTAS PASIŪLYMAS" at bounding box center [280, 80] width 126 height 13
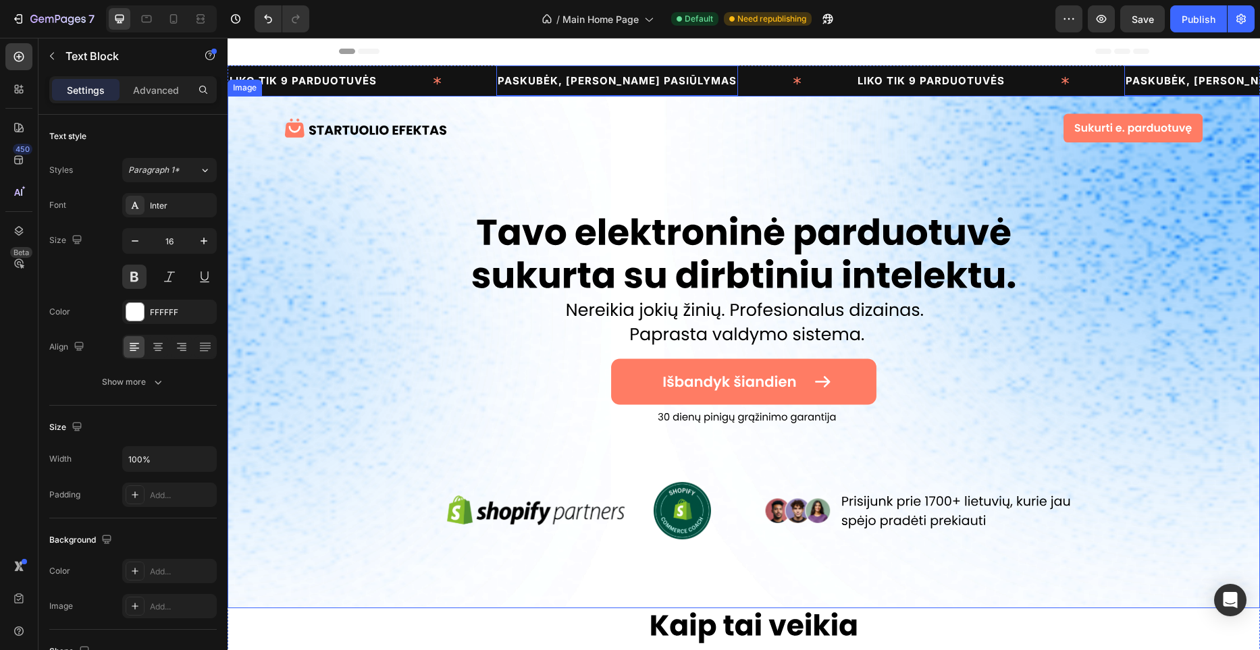
click at [637, 122] on img at bounding box center [744, 352] width 1033 height 513
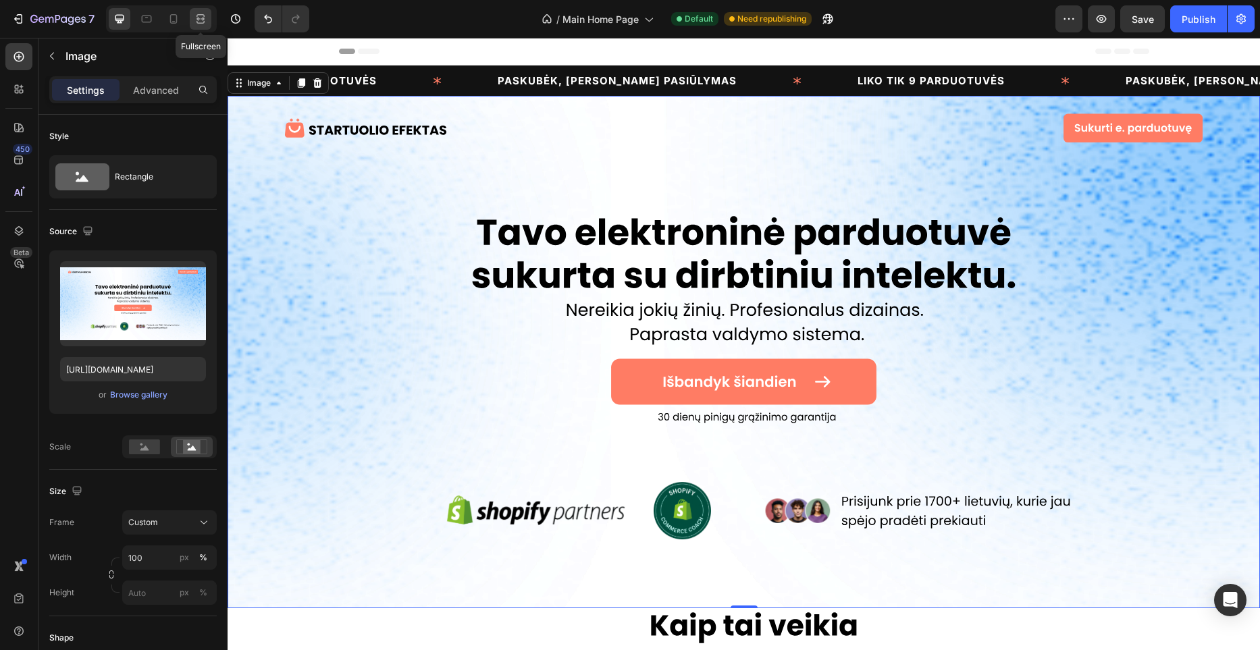
click at [200, 19] on icon at bounding box center [201, 19] width 14 height 14
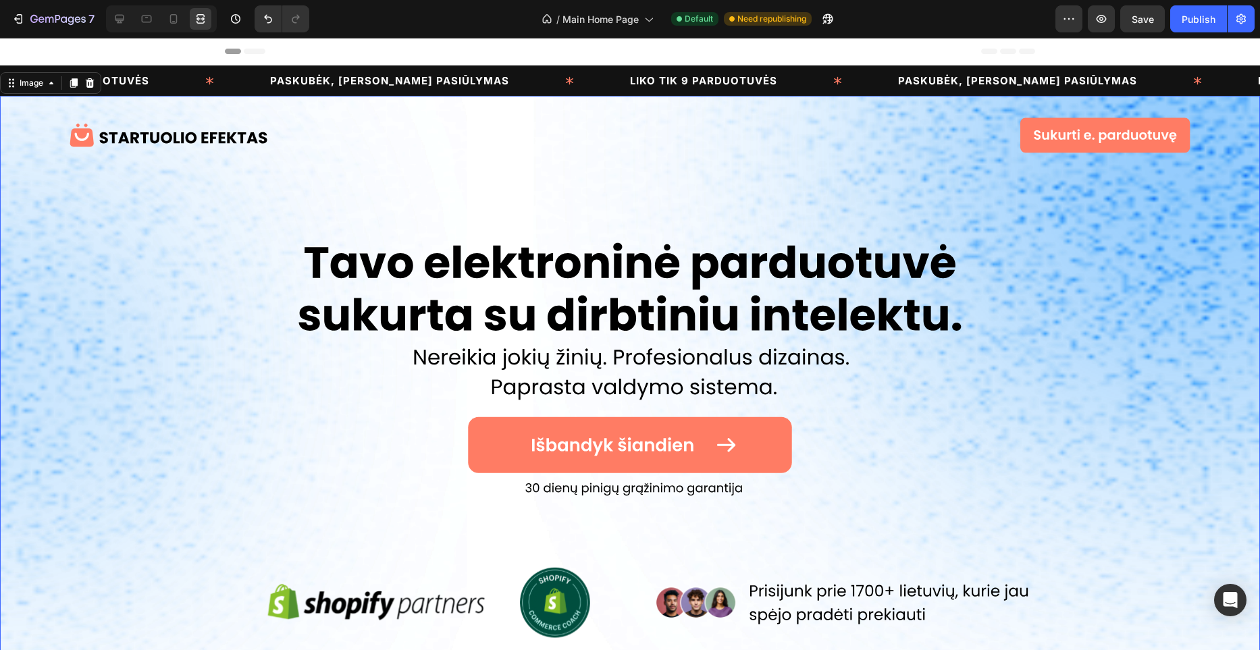
click at [749, 205] on img at bounding box center [630, 409] width 1260 height 626
click at [128, 19] on div at bounding box center [120, 19] width 22 height 22
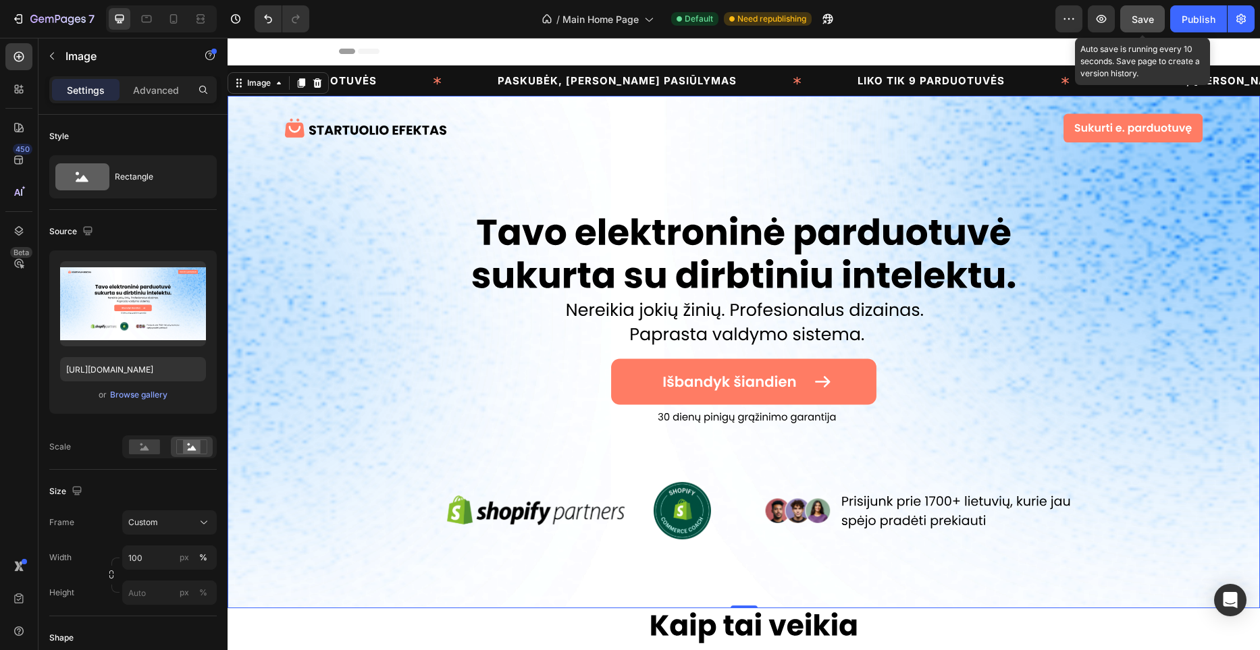
click at [1127, 25] on button "Save" at bounding box center [1143, 18] width 45 height 27
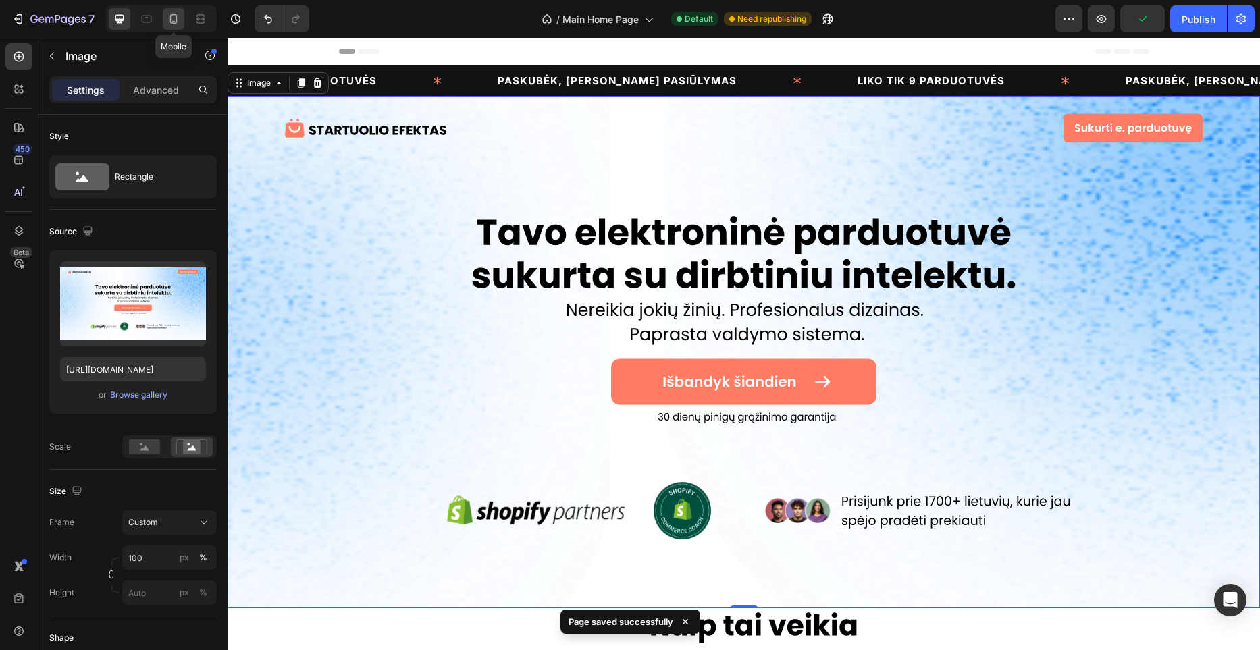
click at [170, 18] on icon at bounding box center [173, 18] width 7 height 9
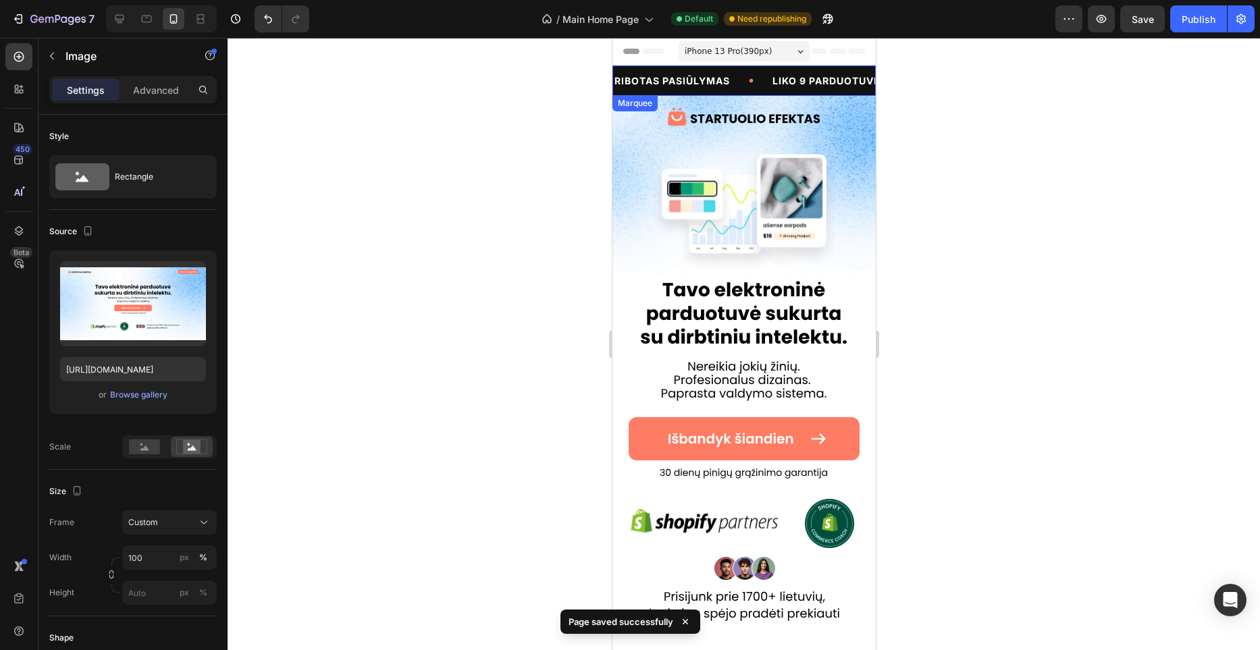
click at [528, 86] on div "RIBOTAS PASIŪLYMAS Text Block" at bounding box center [448, 81] width 158 height 30
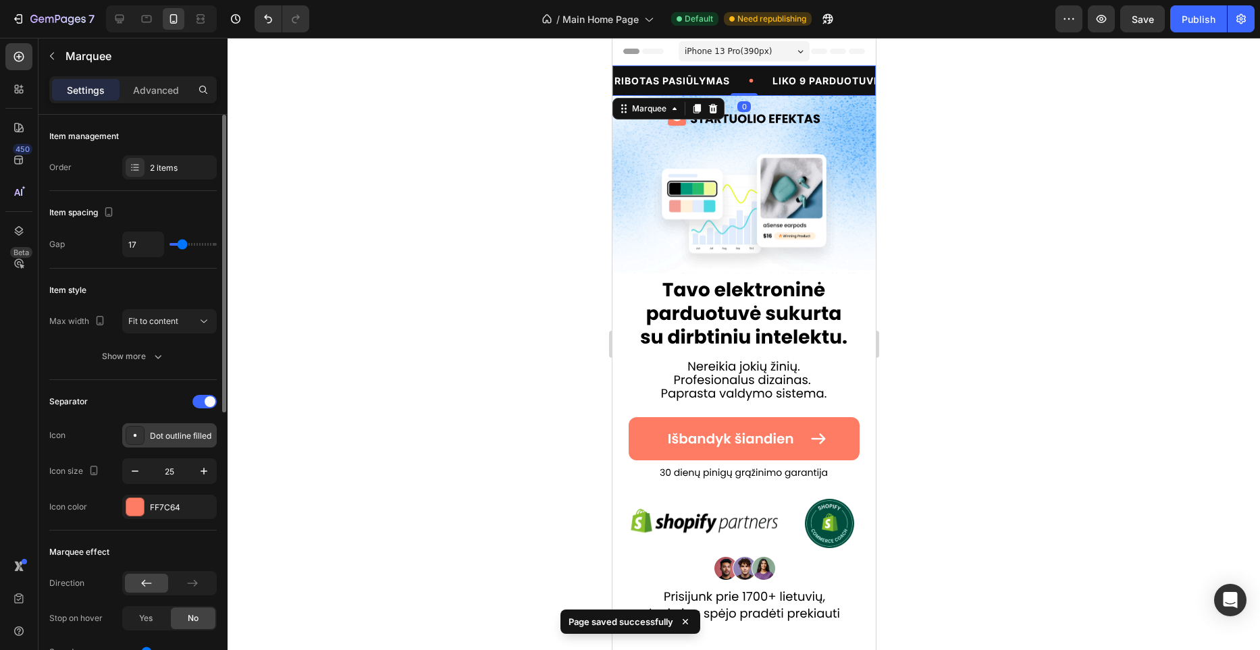
click at [152, 423] on div "Dot outline filled" at bounding box center [169, 435] width 95 height 24
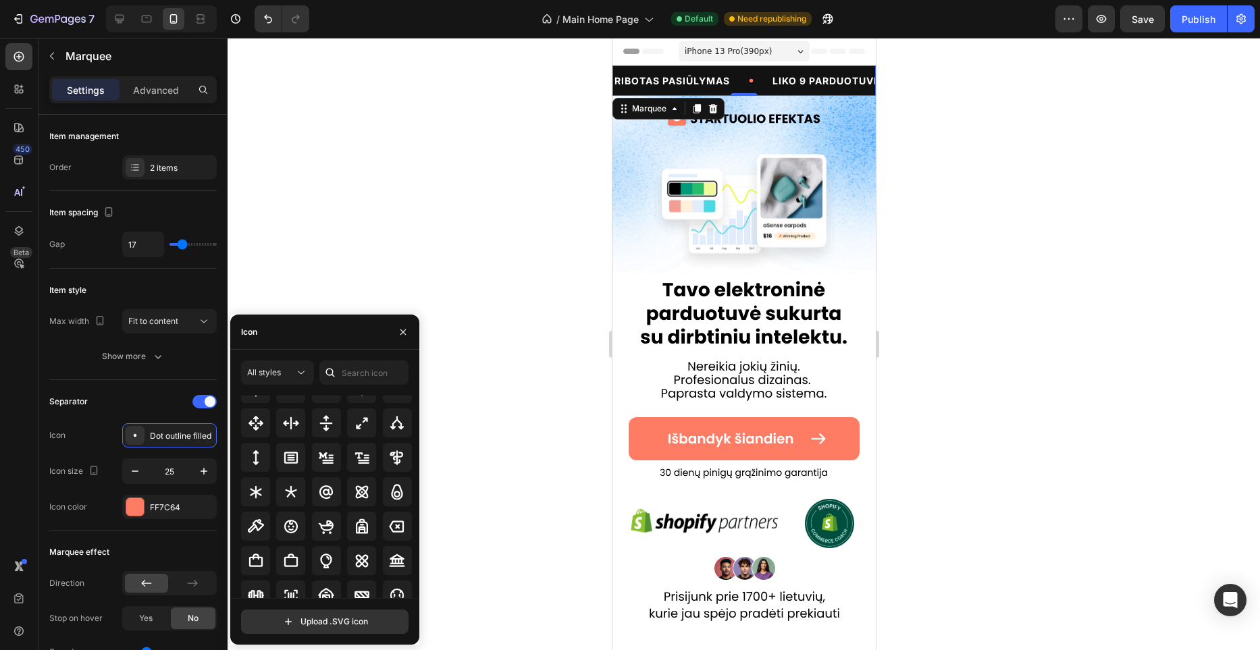
scroll to position [795, 0]
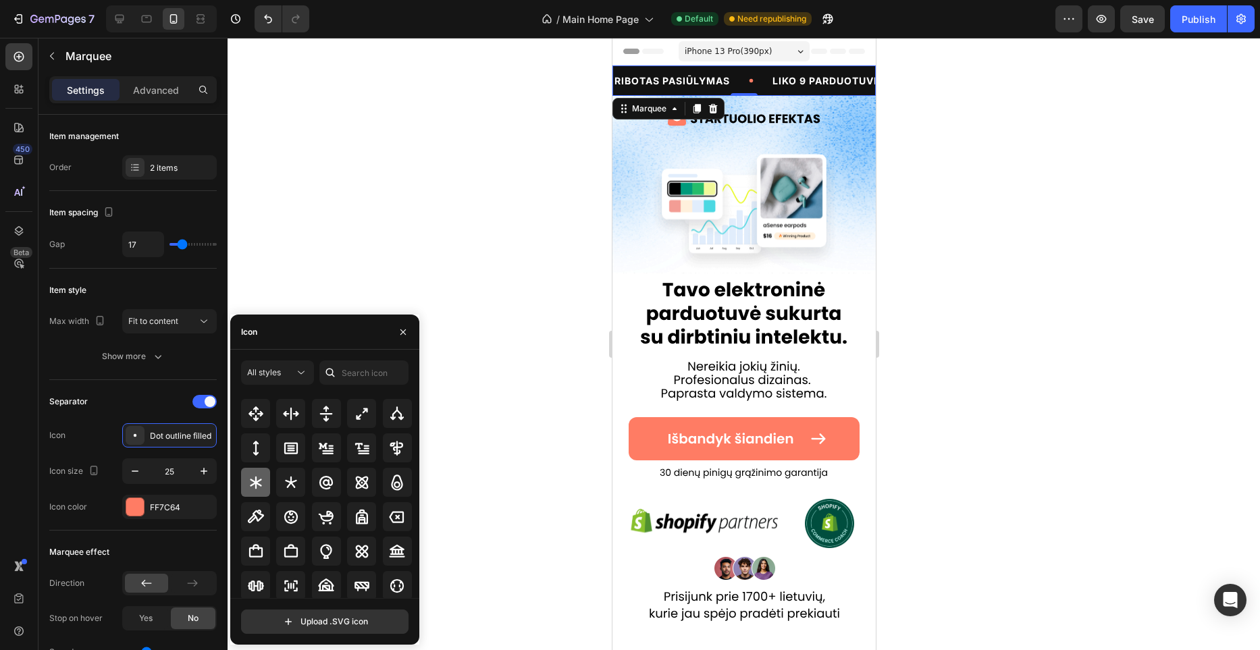
click at [256, 480] on icon at bounding box center [256, 483] width 16 height 16
click at [132, 469] on icon "button" at bounding box center [135, 472] width 14 height 14
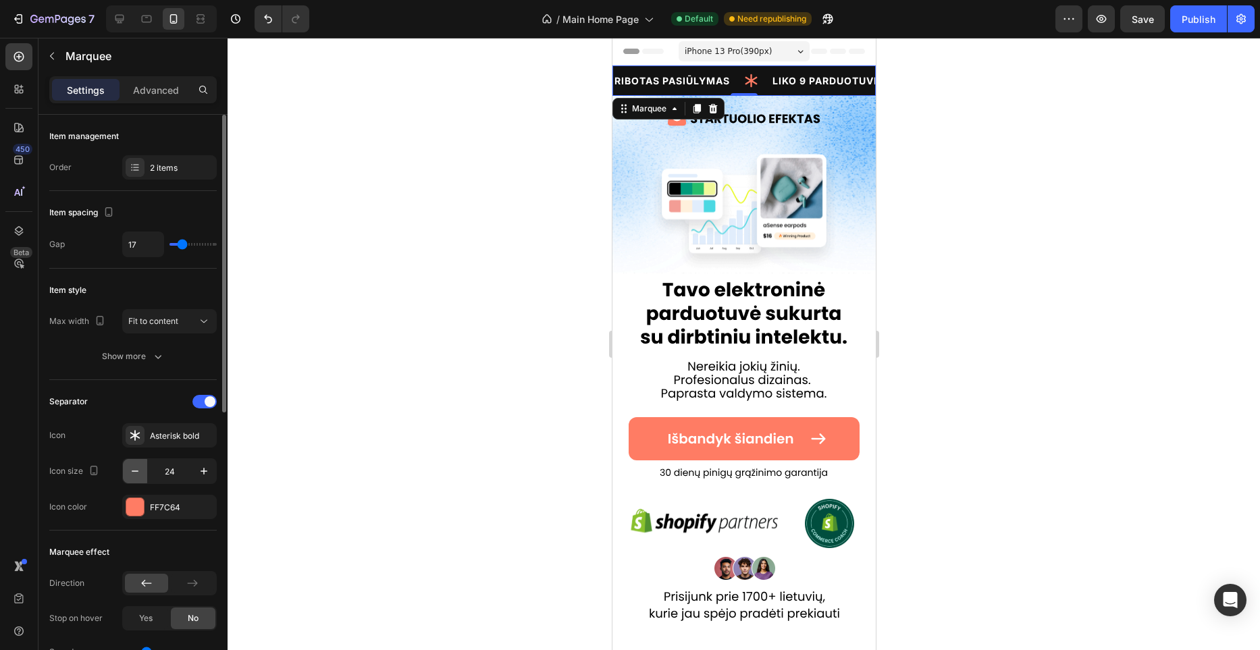
click at [132, 469] on icon "button" at bounding box center [135, 472] width 14 height 14
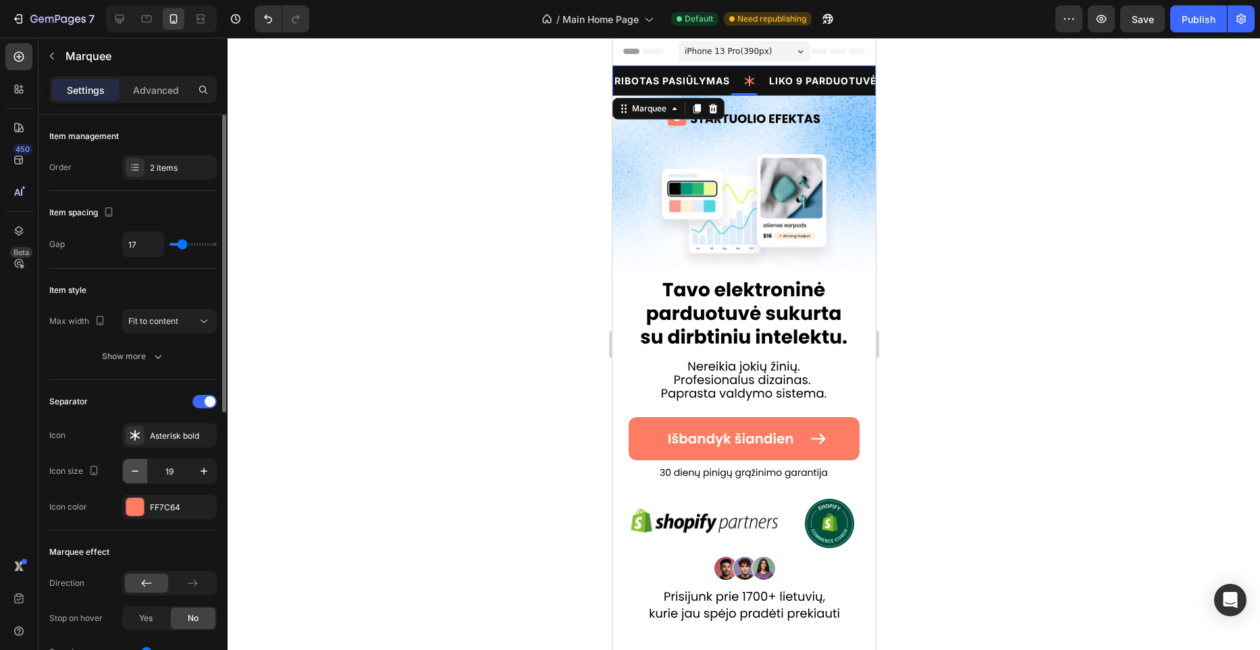
click at [132, 469] on icon "button" at bounding box center [135, 472] width 14 height 14
click at [133, 469] on icon "button" at bounding box center [135, 472] width 14 height 14
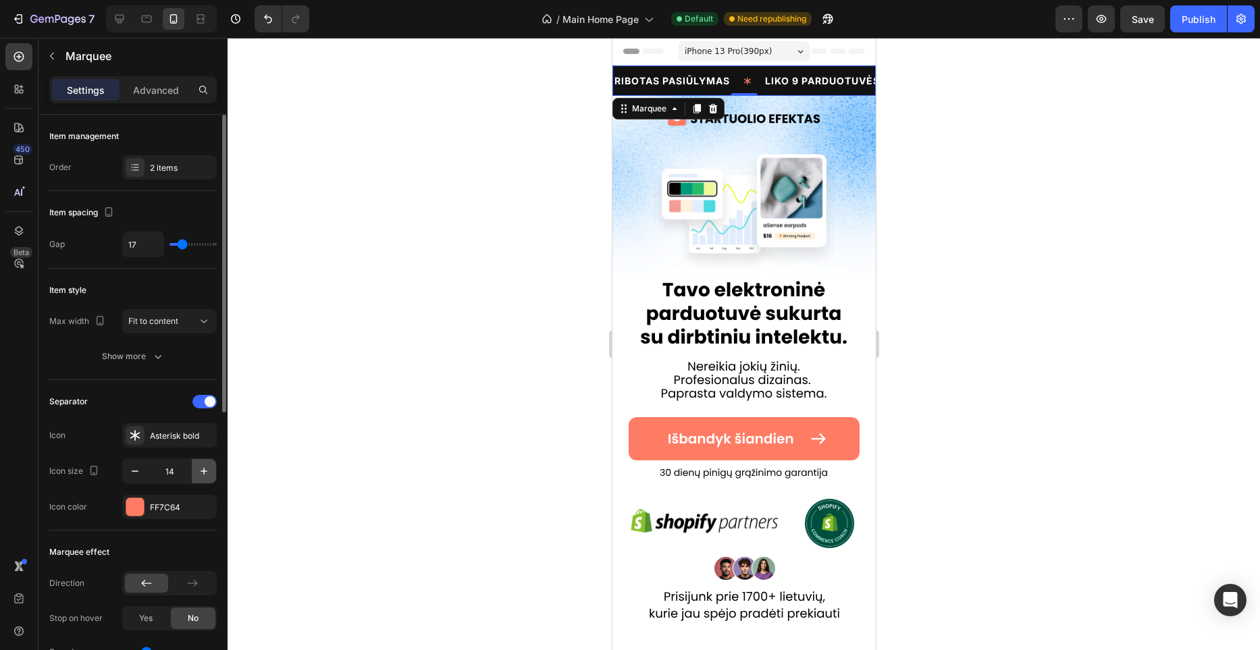
click at [206, 473] on icon "button" at bounding box center [204, 472] width 14 height 14
click at [143, 475] on button "button" at bounding box center [135, 471] width 24 height 24
type input "12"
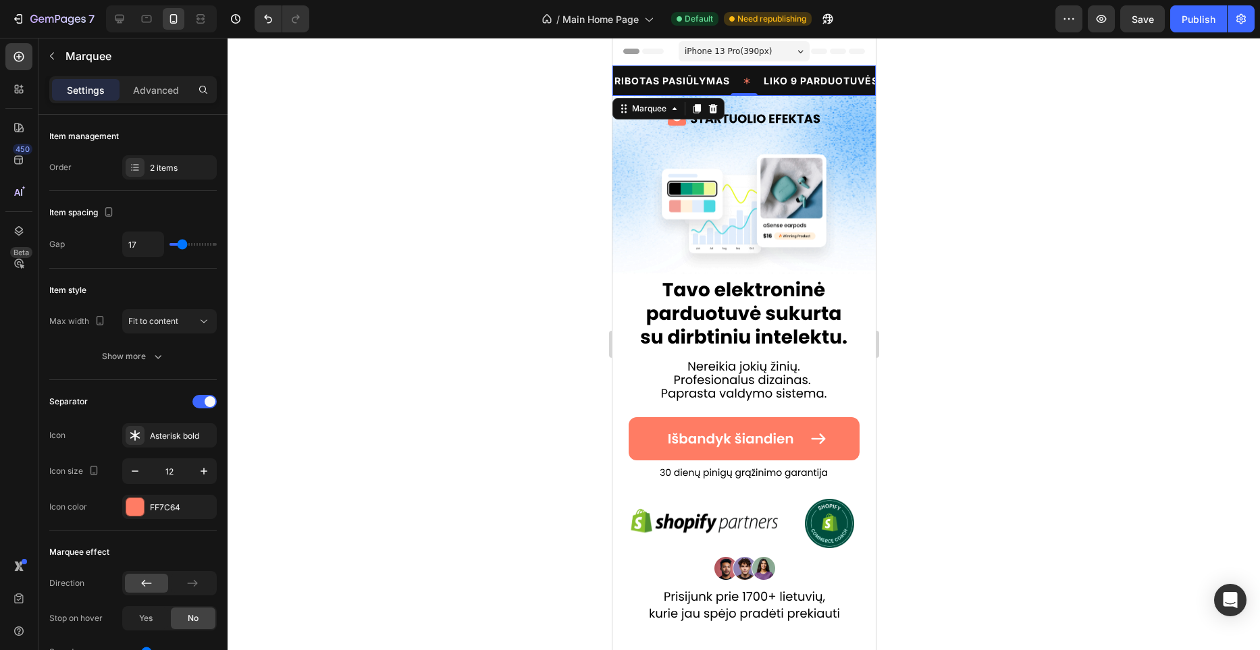
drag, startPoint x: 477, startPoint y: 349, endPoint x: 200, endPoint y: 409, distance: 283.4
click at [477, 349] on div at bounding box center [744, 344] width 1033 height 613
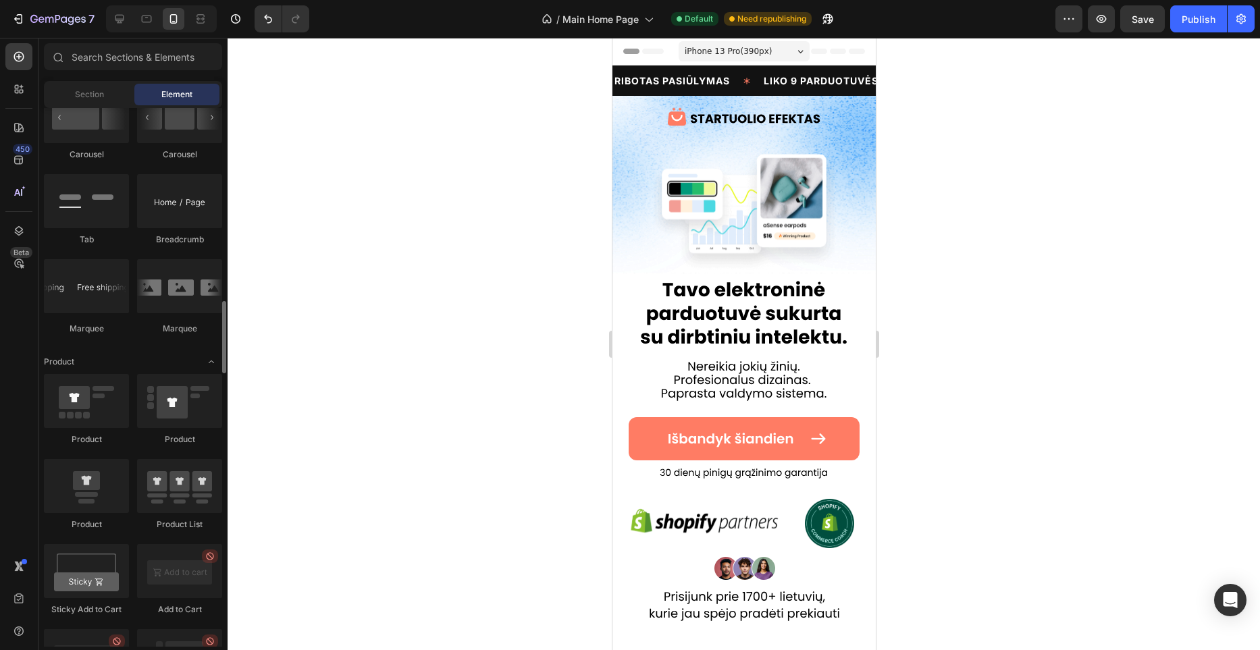
scroll to position [1488, 0]
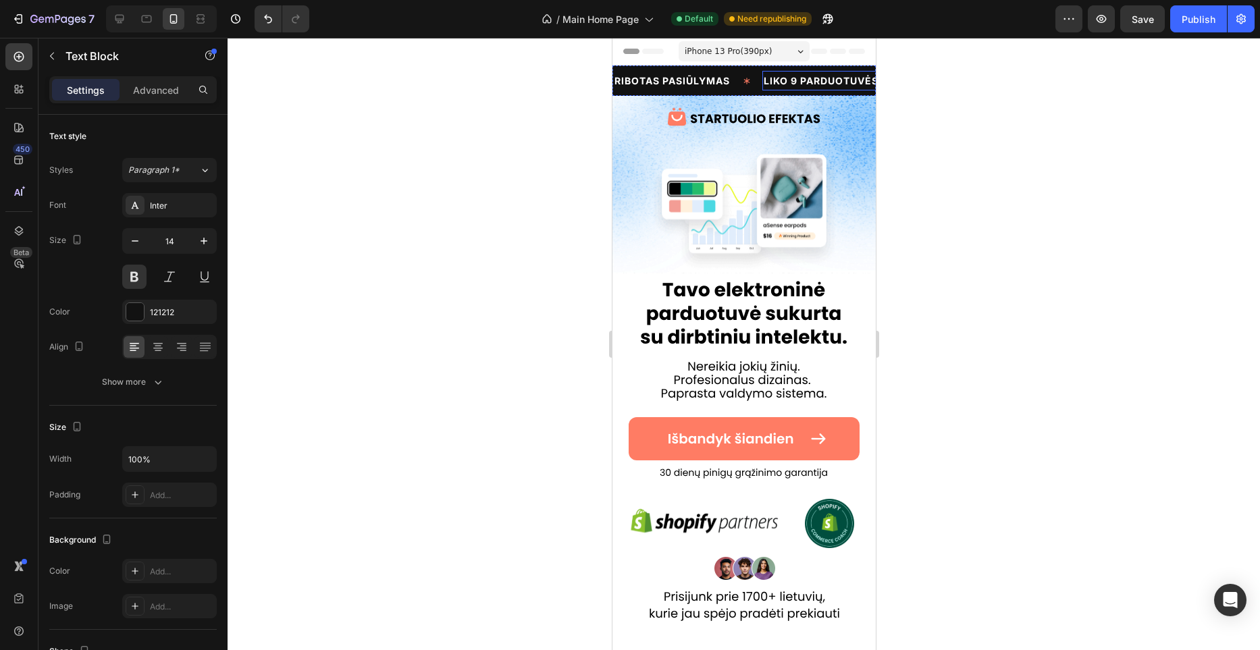
click at [765, 86] on p "LIKO 9 PARDUOTUVĖS" at bounding box center [793, 80] width 115 height 17
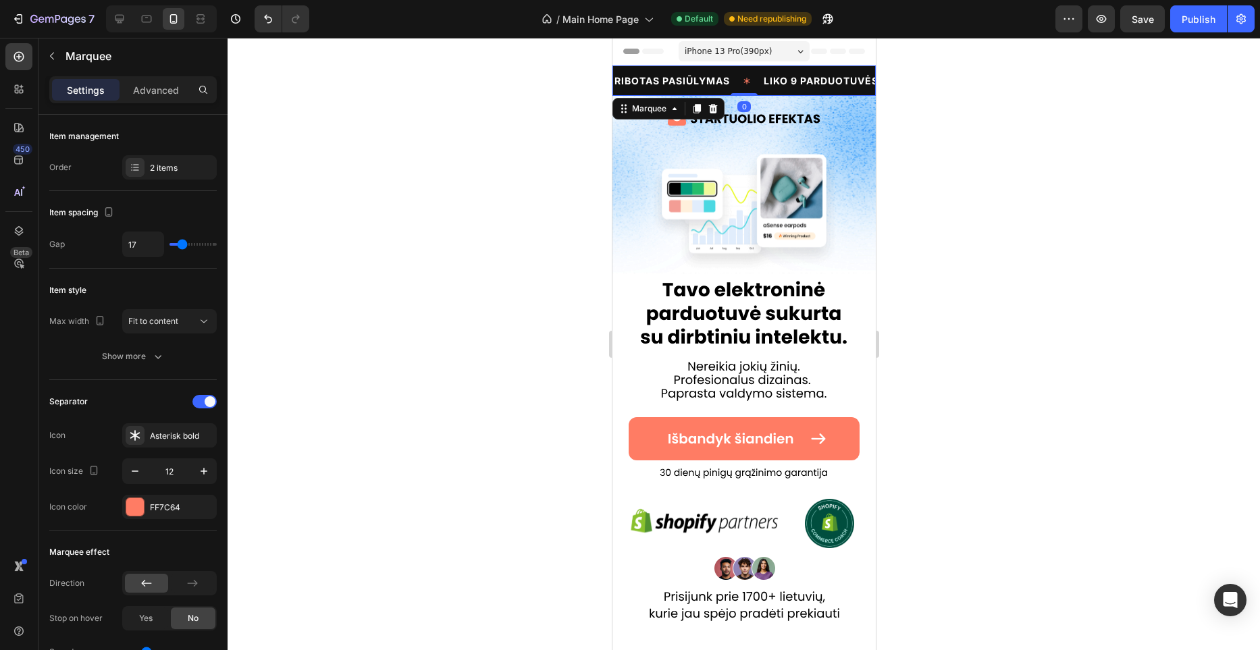
click at [598, 88] on div "RIBOTAS PASIŪLYMAS Text Block" at bounding box center [523, 81] width 149 height 30
click at [205, 462] on button "button" at bounding box center [204, 471] width 24 height 24
click at [205, 463] on button "button" at bounding box center [204, 471] width 24 height 24
type input "15"
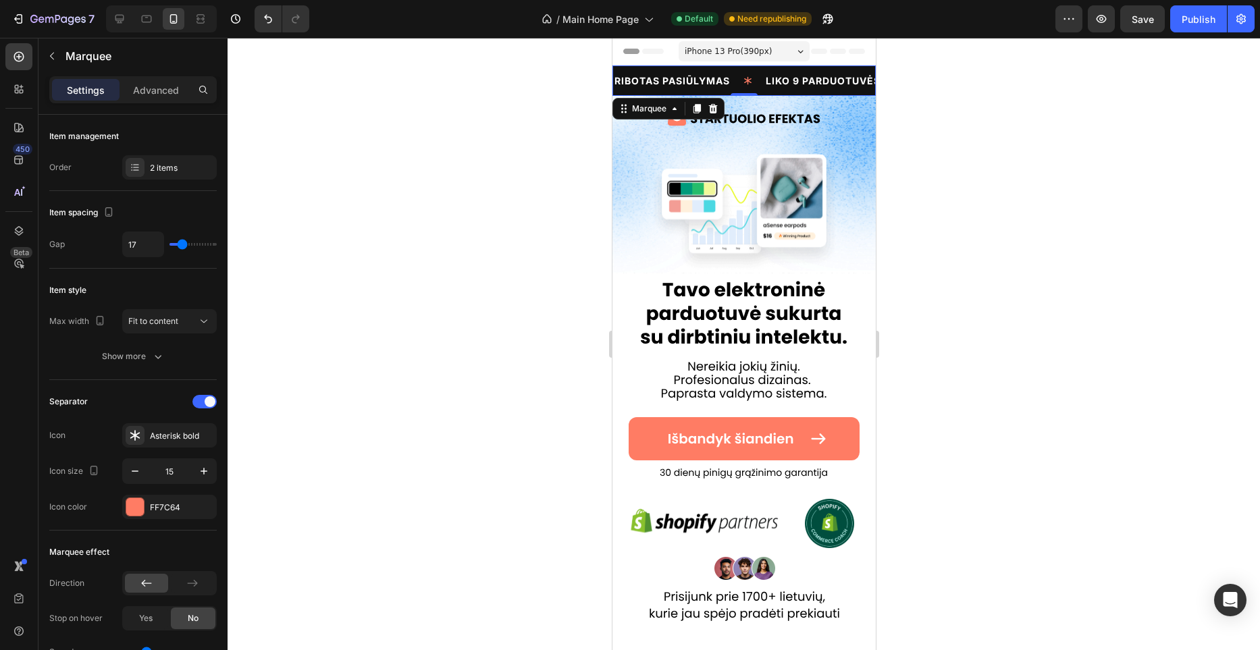
click at [451, 380] on div at bounding box center [744, 344] width 1033 height 613
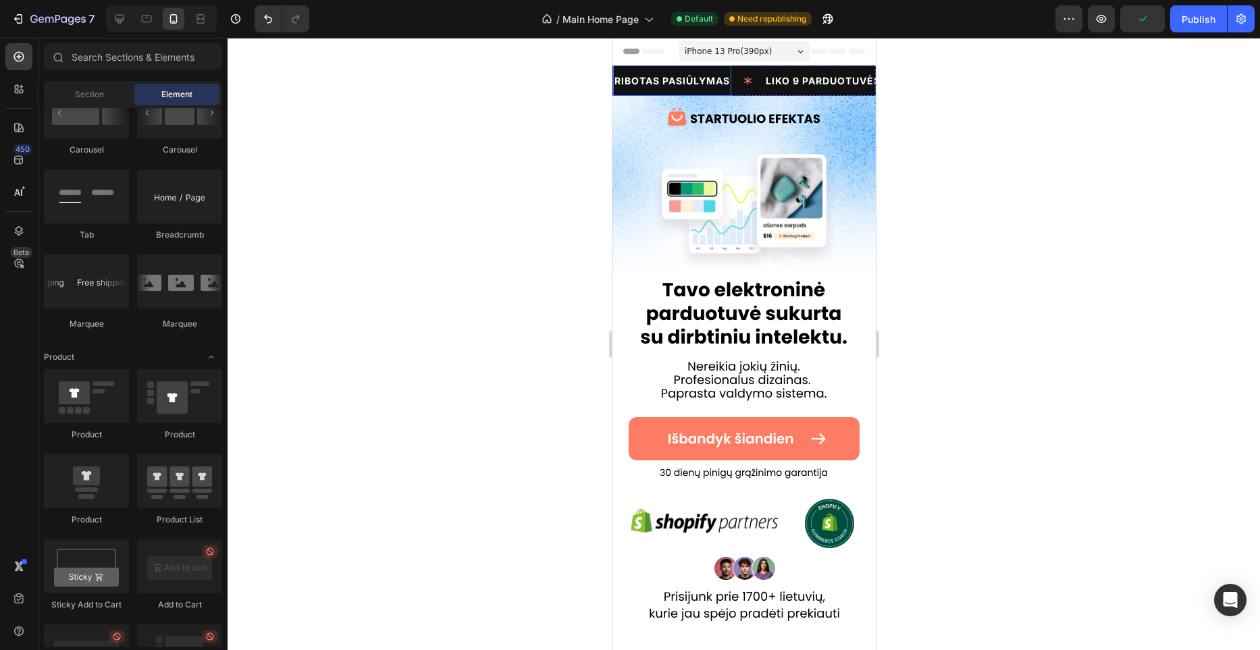
click at [650, 84] on span "RIBOTAS PASIŪLYMAS" at bounding box center [642, 80] width 115 height 11
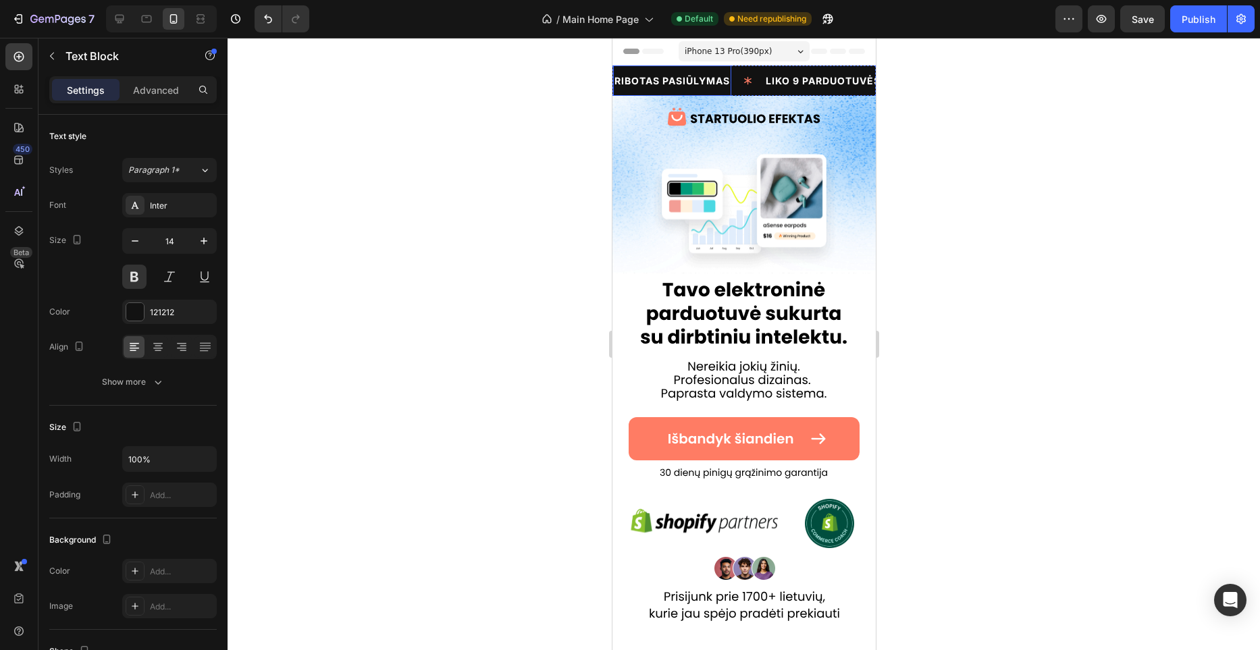
click at [650, 84] on span "RIBOTAS PASIŪLYMAS" at bounding box center [651, 80] width 115 height 11
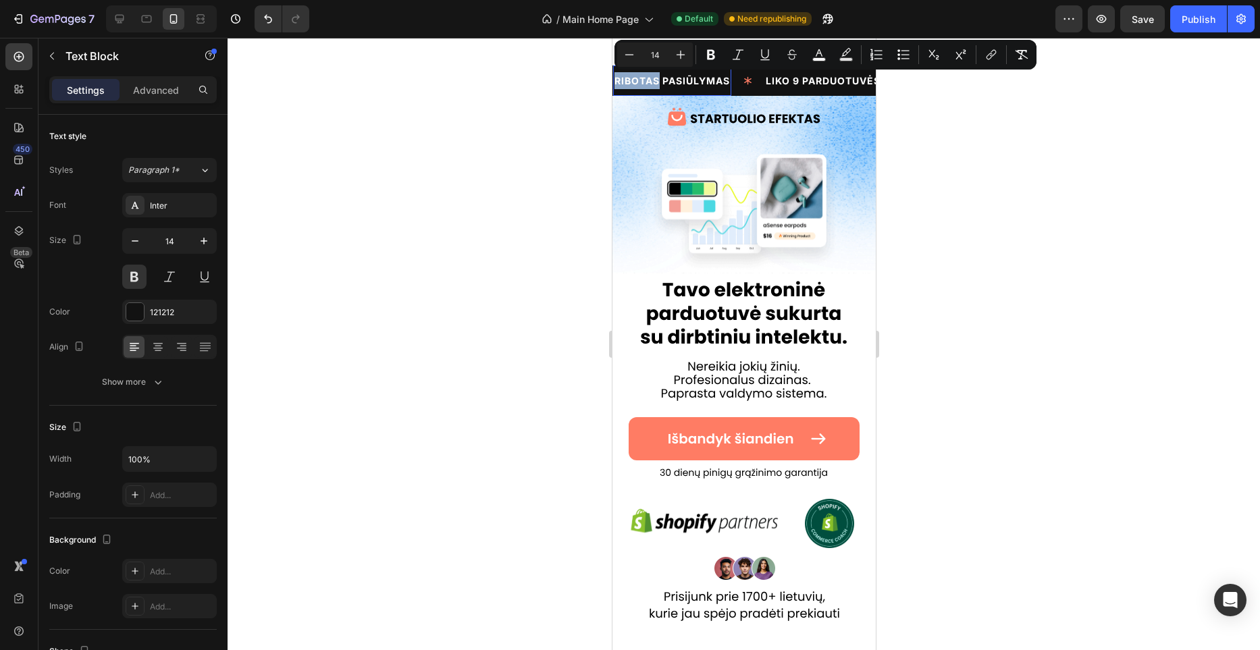
click at [522, 85] on span "RIBOTAS PASIŪLYMAS" at bounding box center [464, 80] width 115 height 11
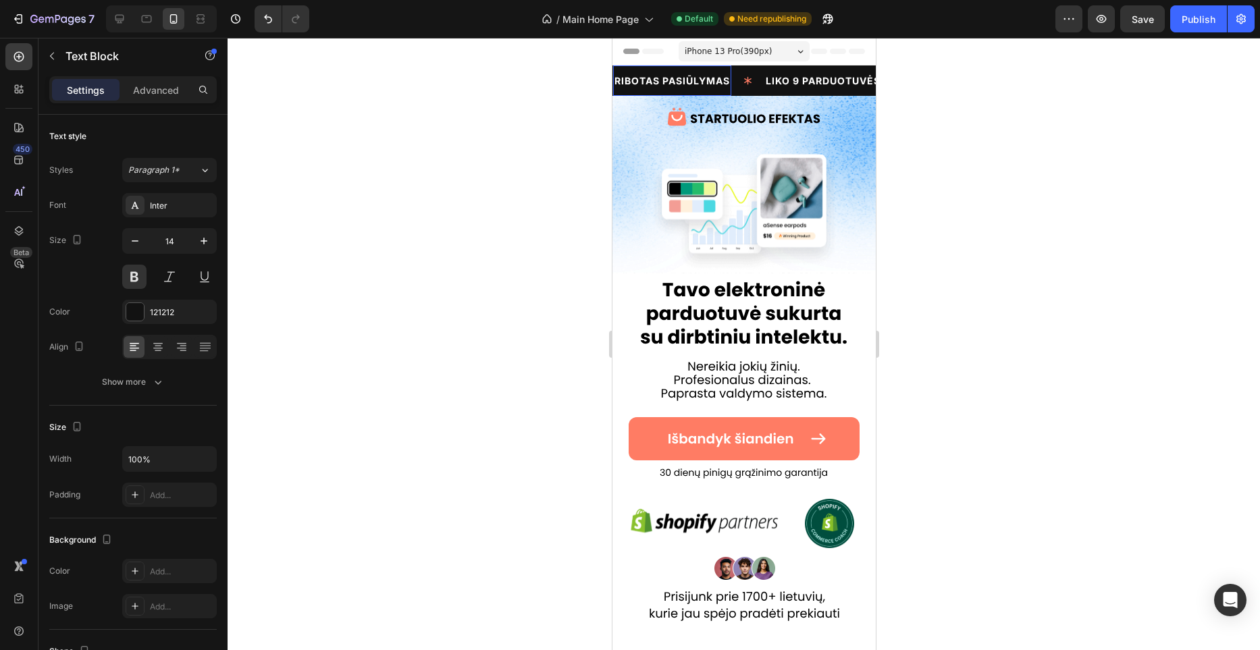
click at [615, 84] on span "RIBOTAS PASIŪLYMAS" at bounding box center [637, 80] width 115 height 11
click at [767, 85] on span "LIKO 9 PARDUOTUVĖS" at bounding box center [709, 80] width 115 height 11
click at [827, 85] on span "LIKO 9 PARDUOTUVĖS" at bounding box center [770, 80] width 115 height 11
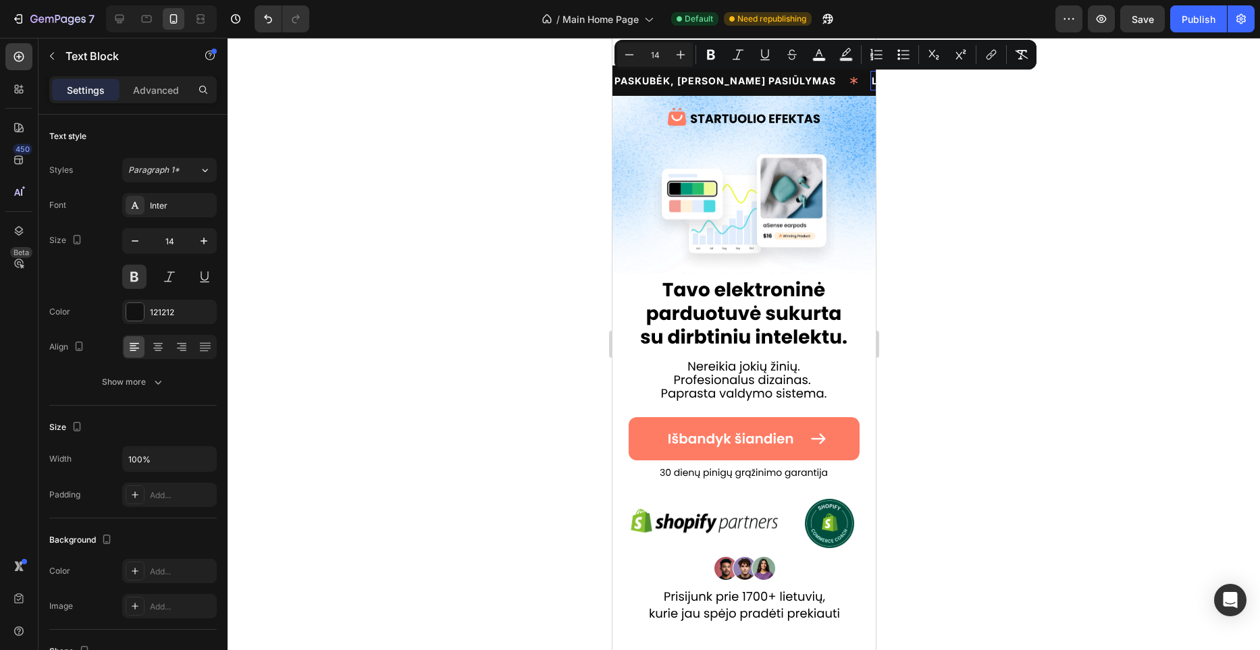
click at [861, 84] on span "LIKO 9 PARDUOTUVĖS" at bounding box center [918, 80] width 115 height 11
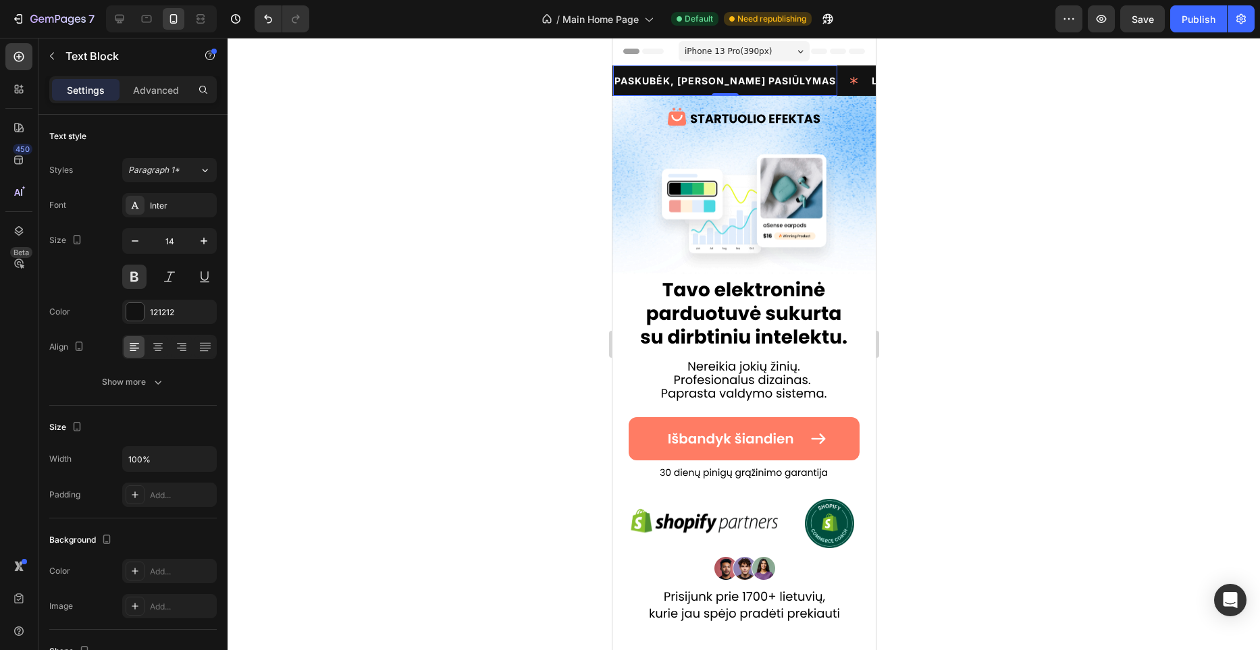
click at [560, 87] on p "PASKUBĖK, [PERSON_NAME] PASIŪLYMAS" at bounding box center [449, 80] width 222 height 17
click at [571, 91] on div "PASKUBĖK, RIBOTAS PASIŪLYMAS Text Block 0" at bounding box center [441, 81] width 257 height 30
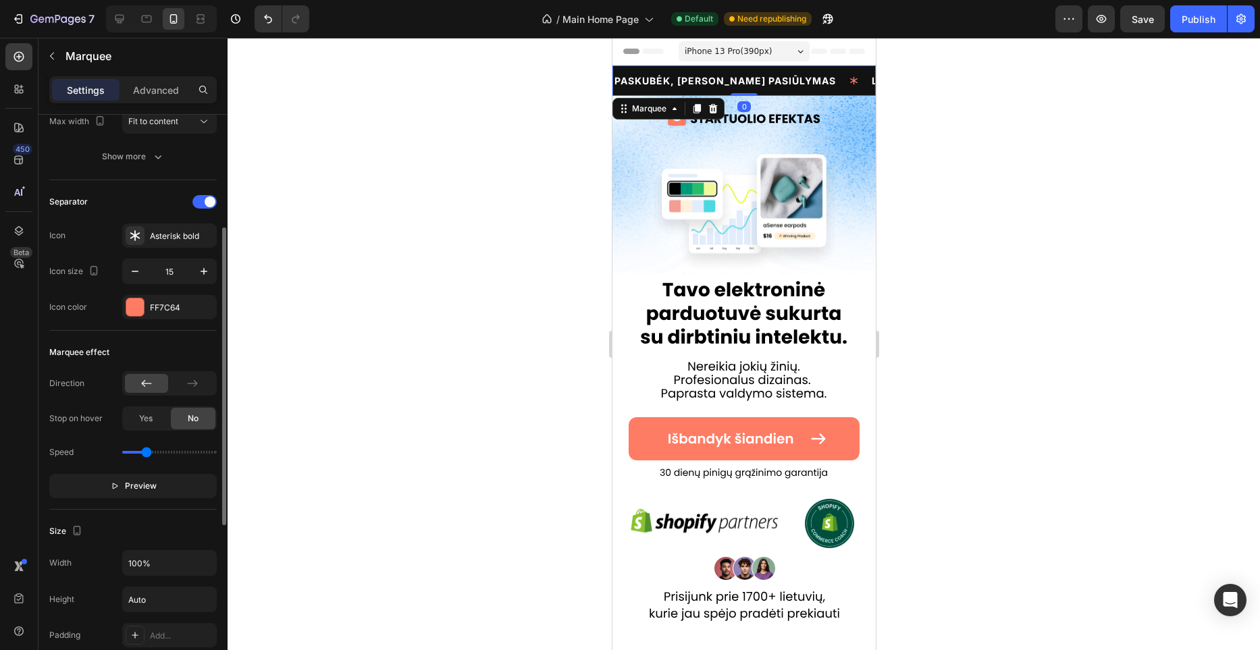
scroll to position [207, 0]
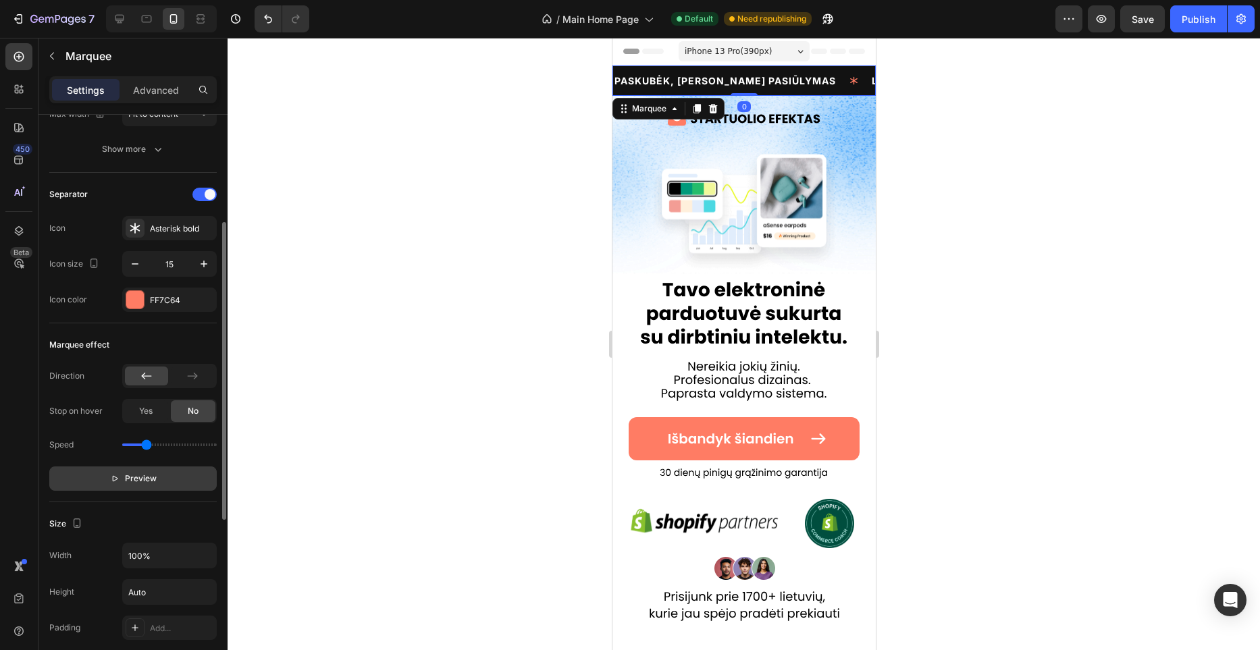
click at [153, 474] on span "Preview" at bounding box center [141, 479] width 32 height 14
click at [696, 79] on span "PASKUBĖK, [PERSON_NAME] PASIŪLYMAS" at bounding box center [701, 80] width 222 height 11
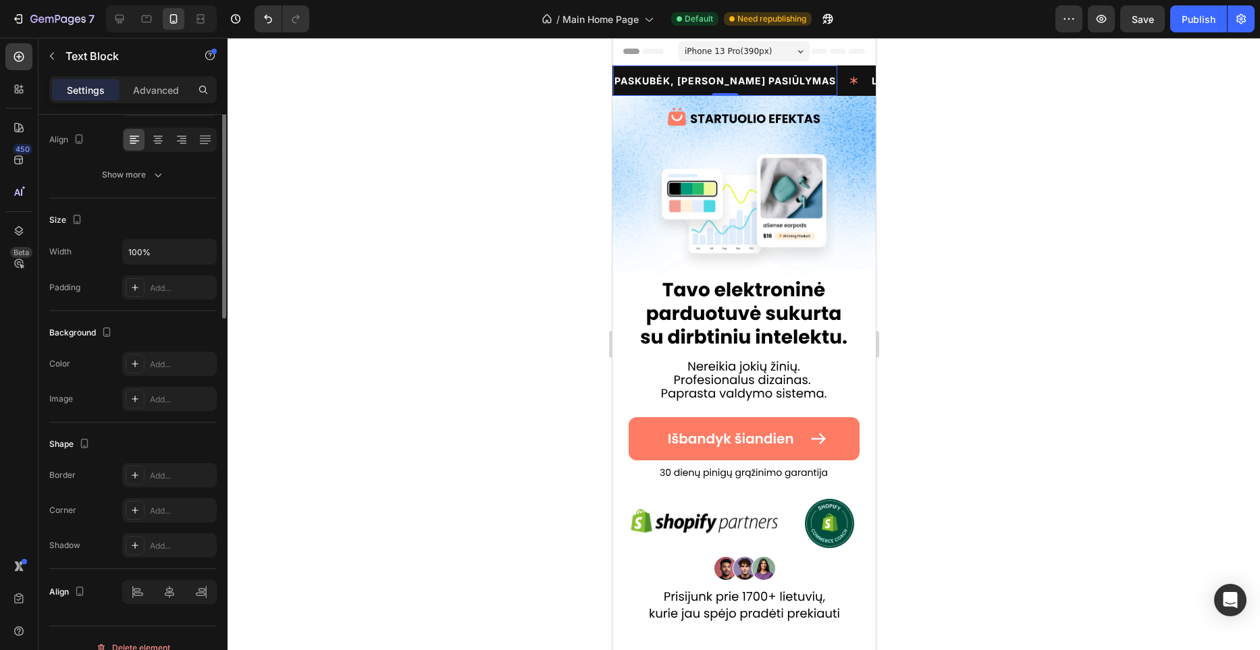
scroll to position [0, 0]
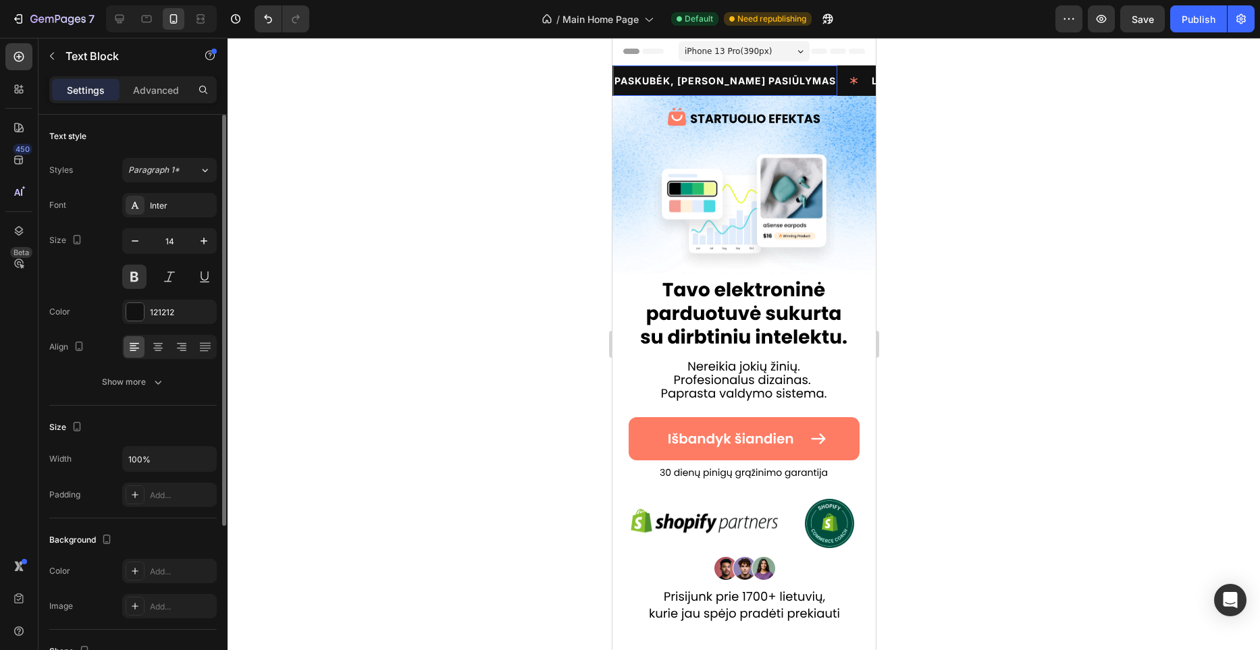
click at [877, 94] on div "PASKUBĖK, RIBOTAS PASIŪLYMAS Text Block 0" at bounding box center [989, 81] width 224 height 30
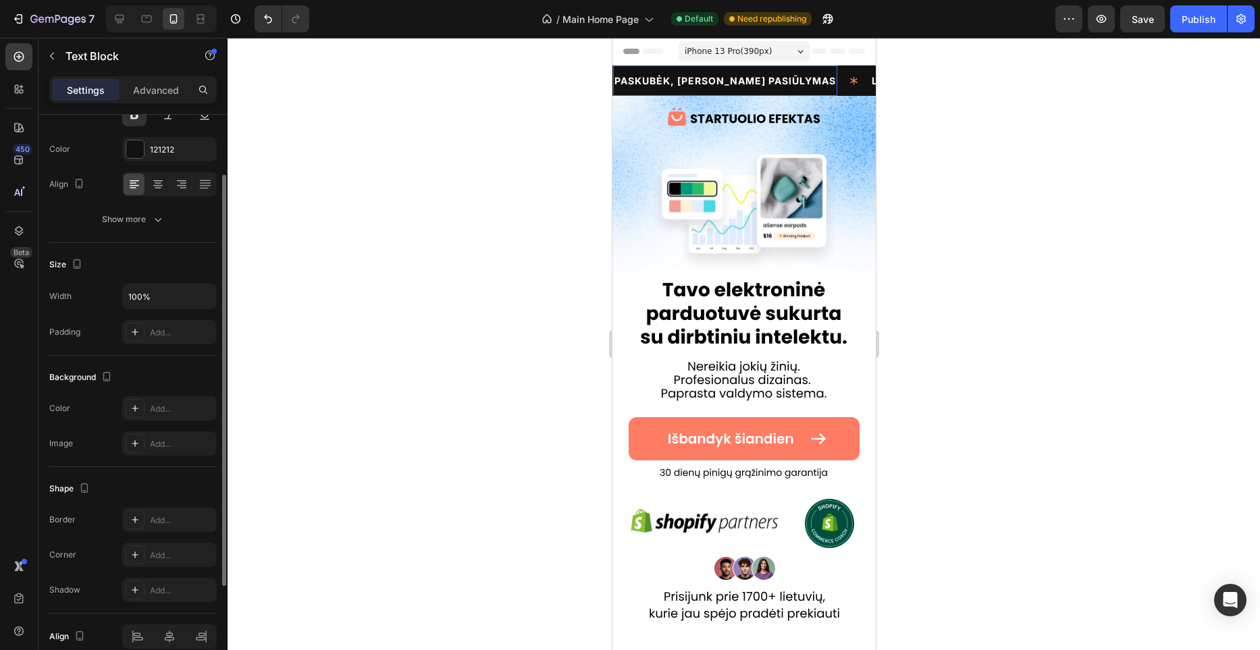
scroll to position [165, 0]
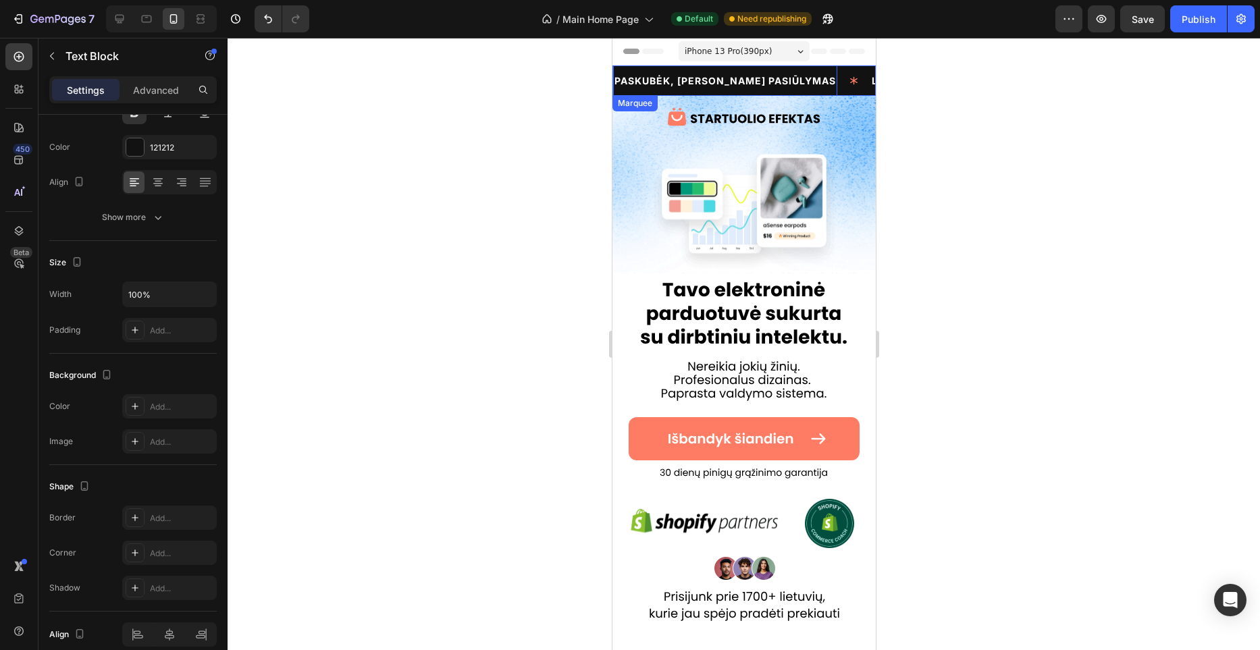
click at [616, 66] on div "PASKUBĖK, RIBOTAS PASIŪLYMAS Text Block 0" at bounding box center [487, 81] width 257 height 30
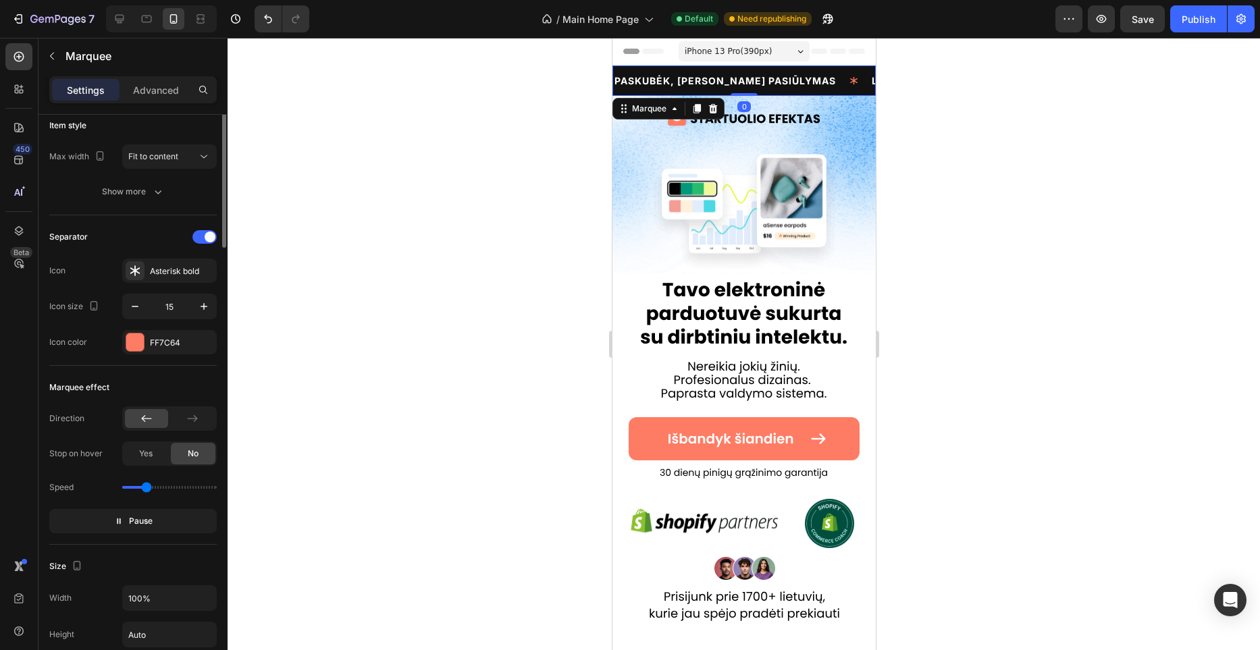
scroll to position [0, 0]
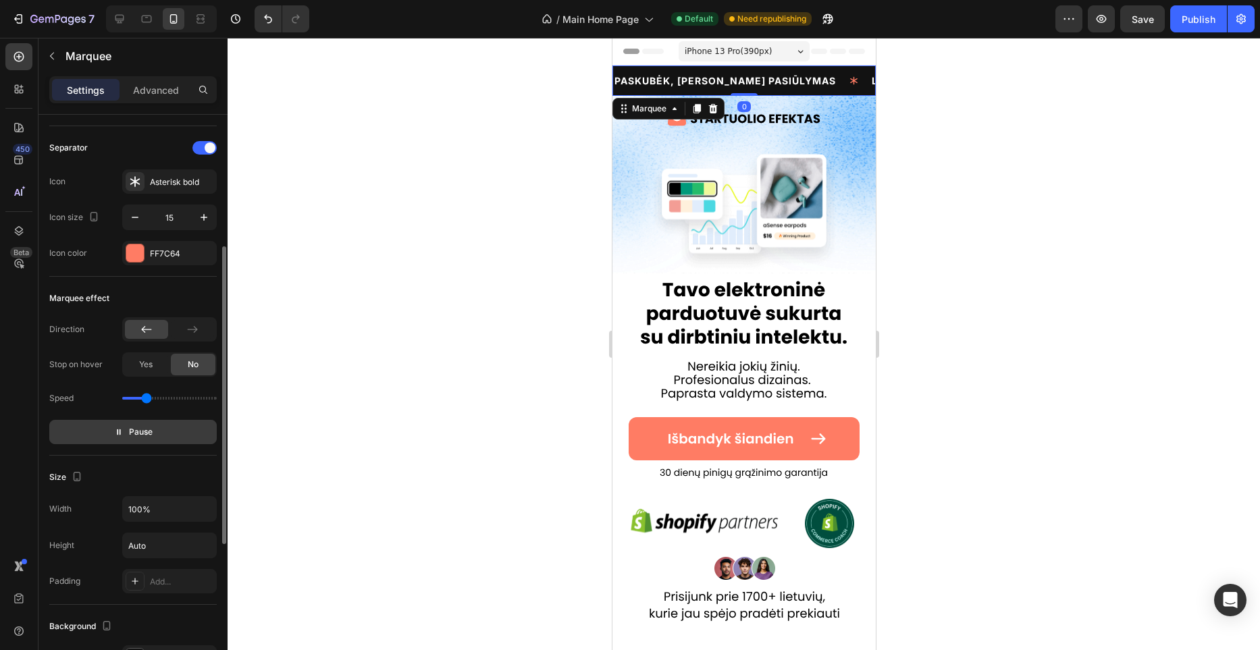
click at [159, 426] on button "Pause" at bounding box center [133, 432] width 168 height 24
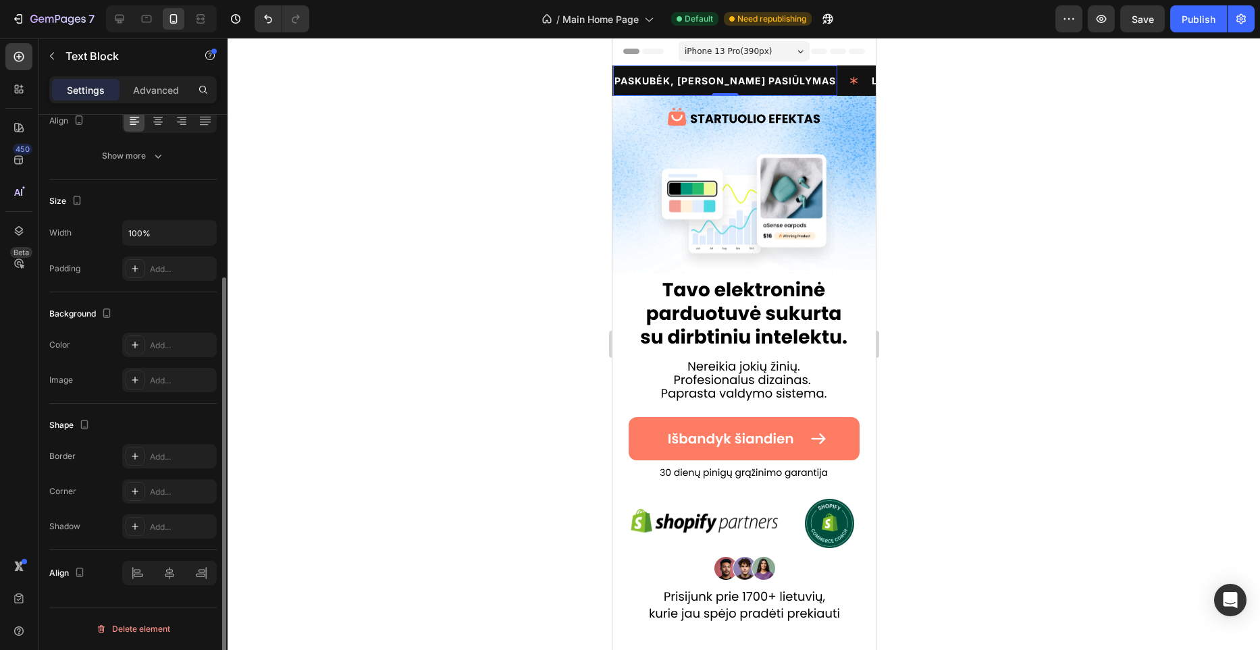
click at [598, 77] on span "PASKUBĖK, [PERSON_NAME] PASIŪLYMAS" at bounding box center [488, 80] width 222 height 11
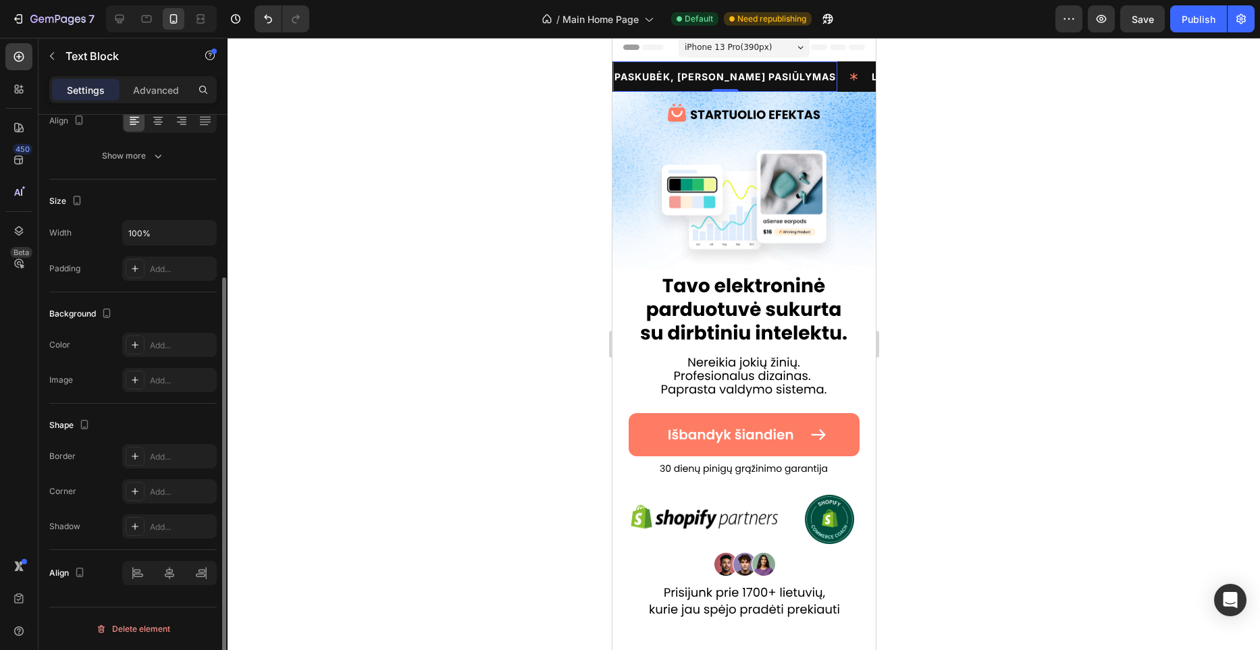
scroll to position [0, 0]
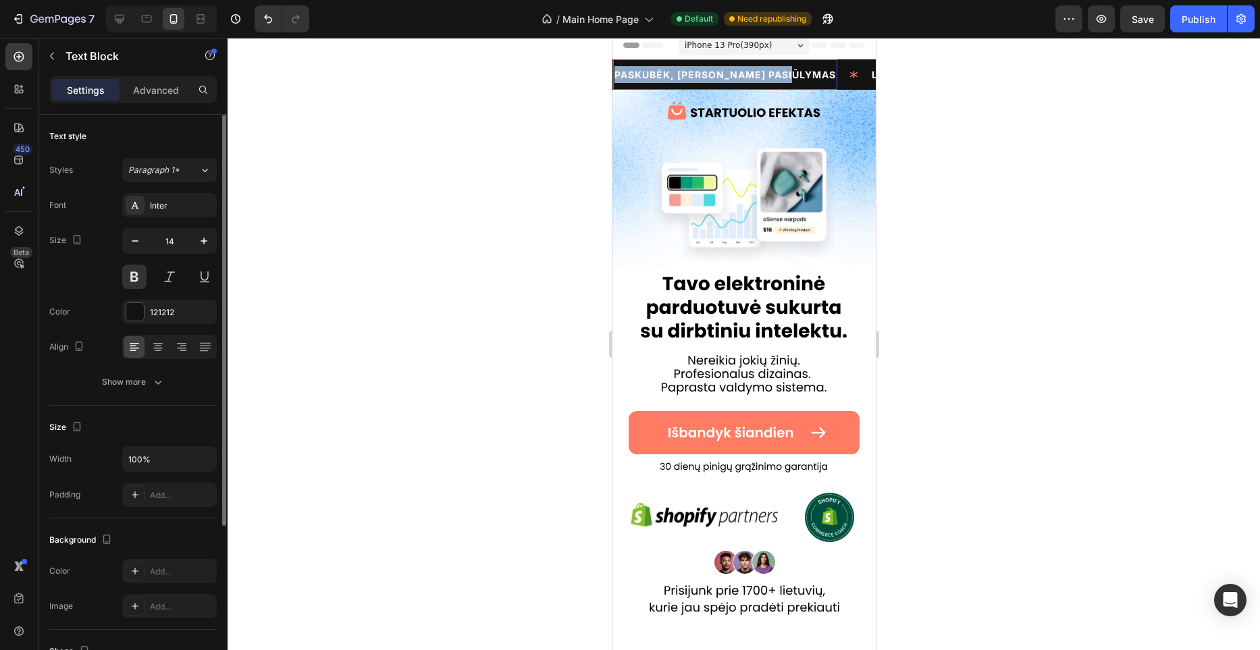
click at [727, 77] on span "PASKUBĖK, [PERSON_NAME] PASIŪLYMAS" at bounding box center [643, 74] width 222 height 11
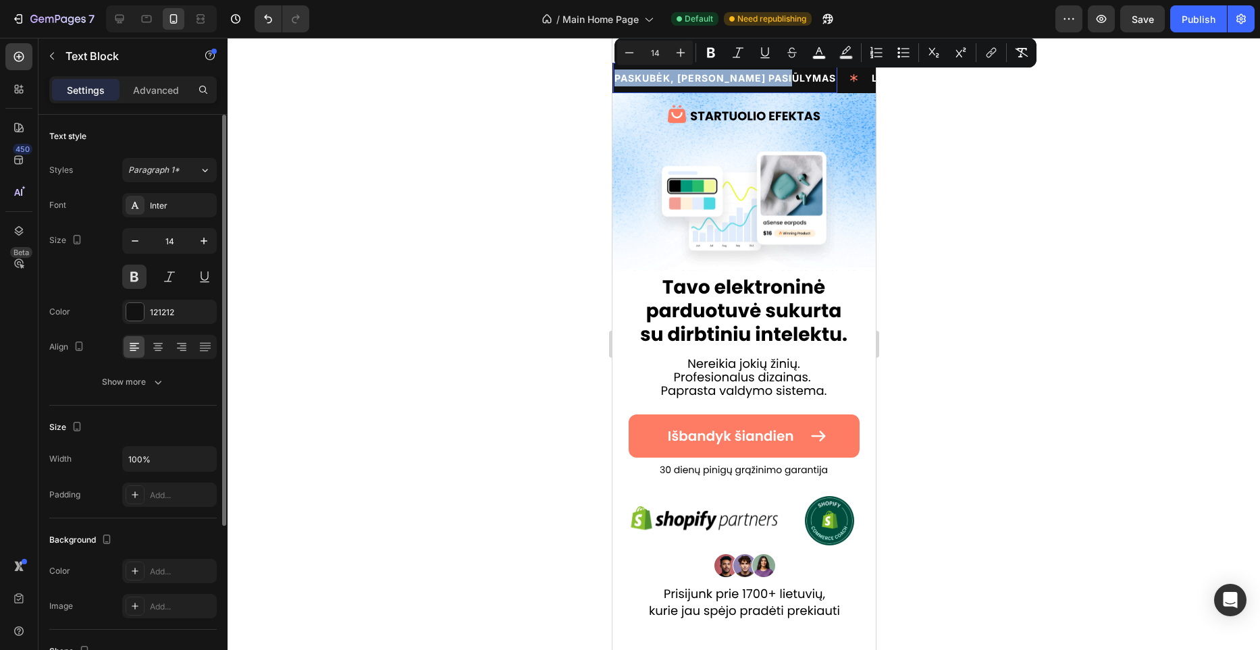
scroll to position [2, 0]
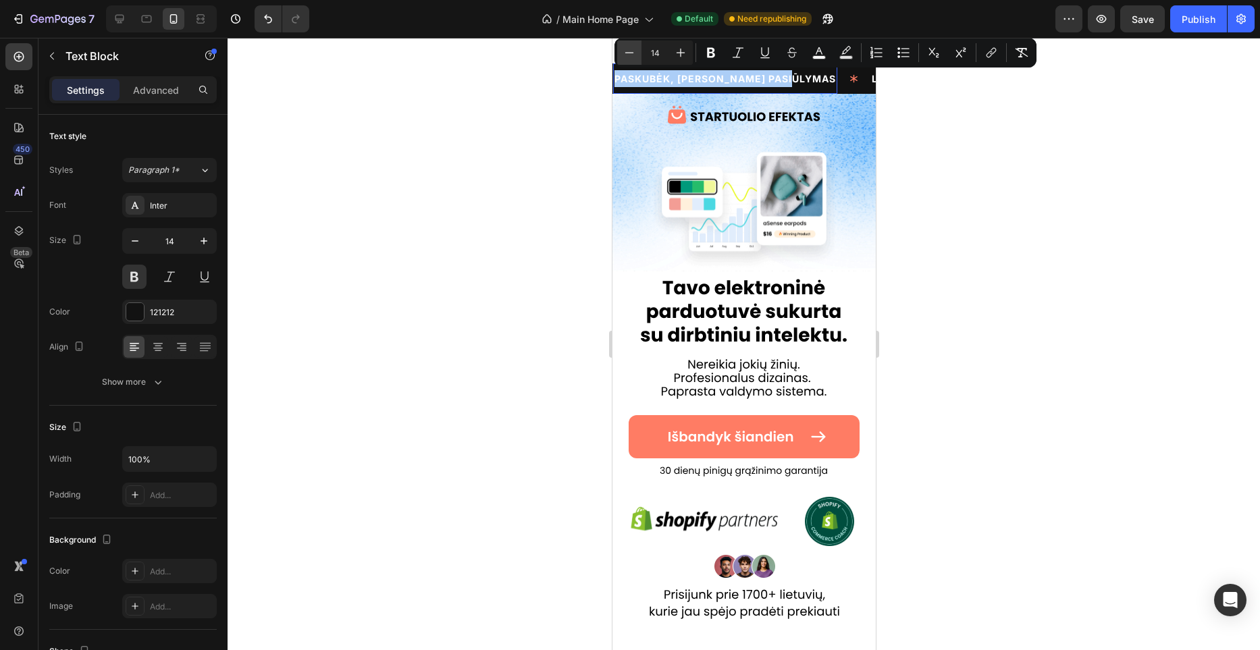
click at [633, 55] on icon "Editor contextual toolbar" at bounding box center [630, 53] width 14 height 14
type input "12"
click at [728, 80] on span "LIKO TIK 9 PARDUOTUVĖS" at bounding box center [660, 79] width 135 height 11
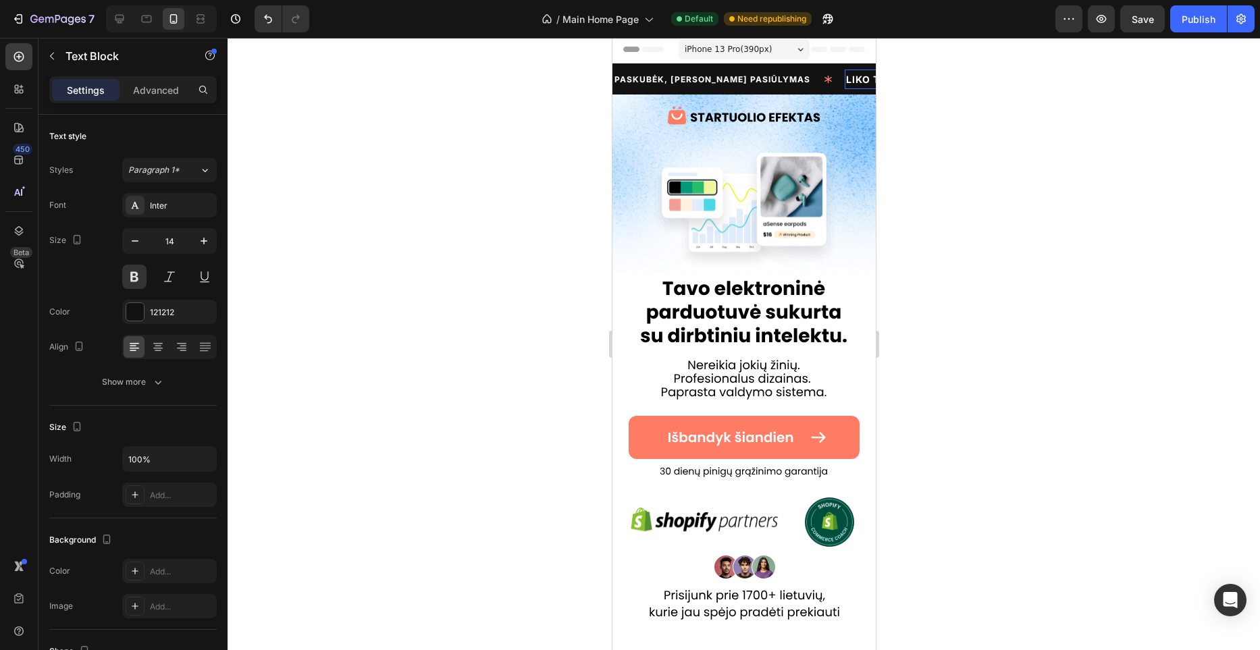
click at [842, 80] on span "LIKO TIK 9 PARDUOTUVĖS" at bounding box center [909, 79] width 135 height 11
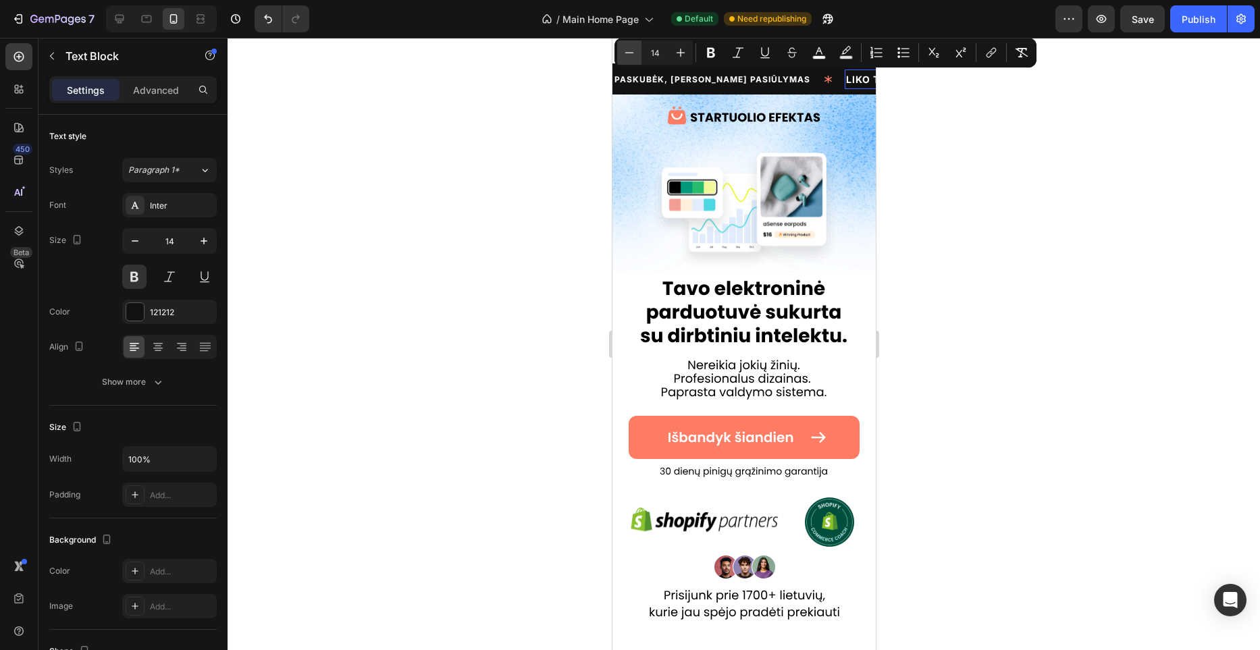
click at [626, 53] on icon "Editor contextual toolbar" at bounding box center [629, 52] width 9 height 1
type input "12"
click at [542, 122] on div at bounding box center [744, 344] width 1033 height 613
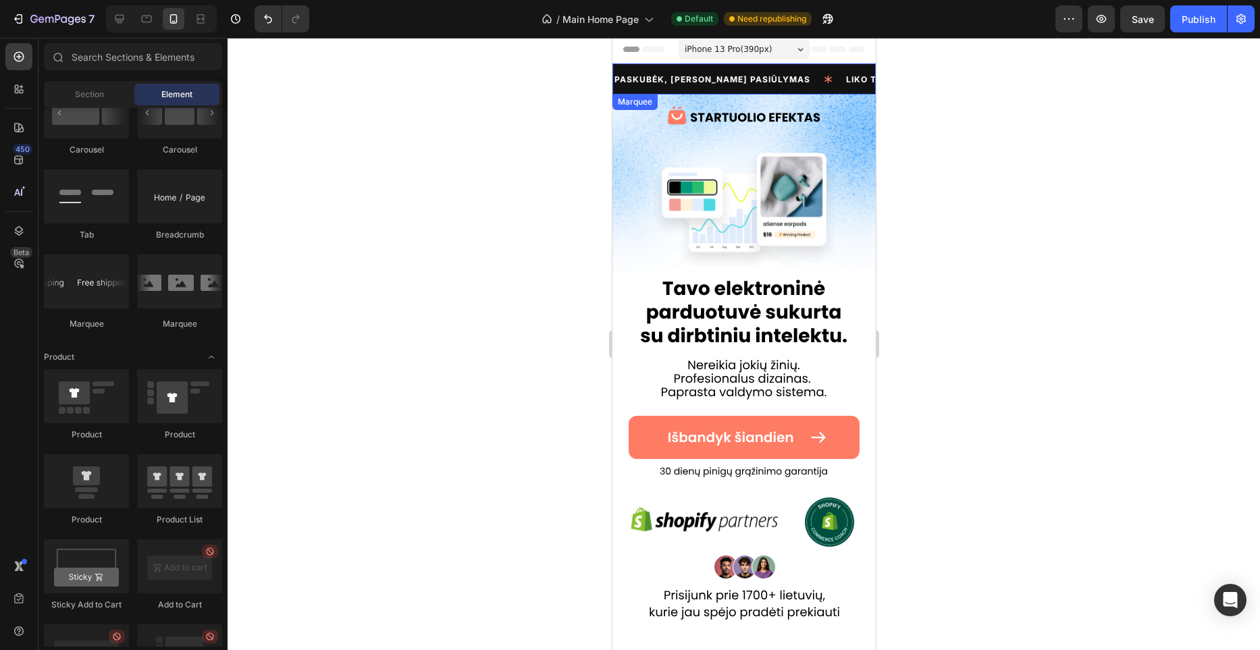
click at [580, 88] on div "PASKUBĖK, RIBOTAS PASIŪLYMAS Text Block" at bounding box center [464, 78] width 232 height 31
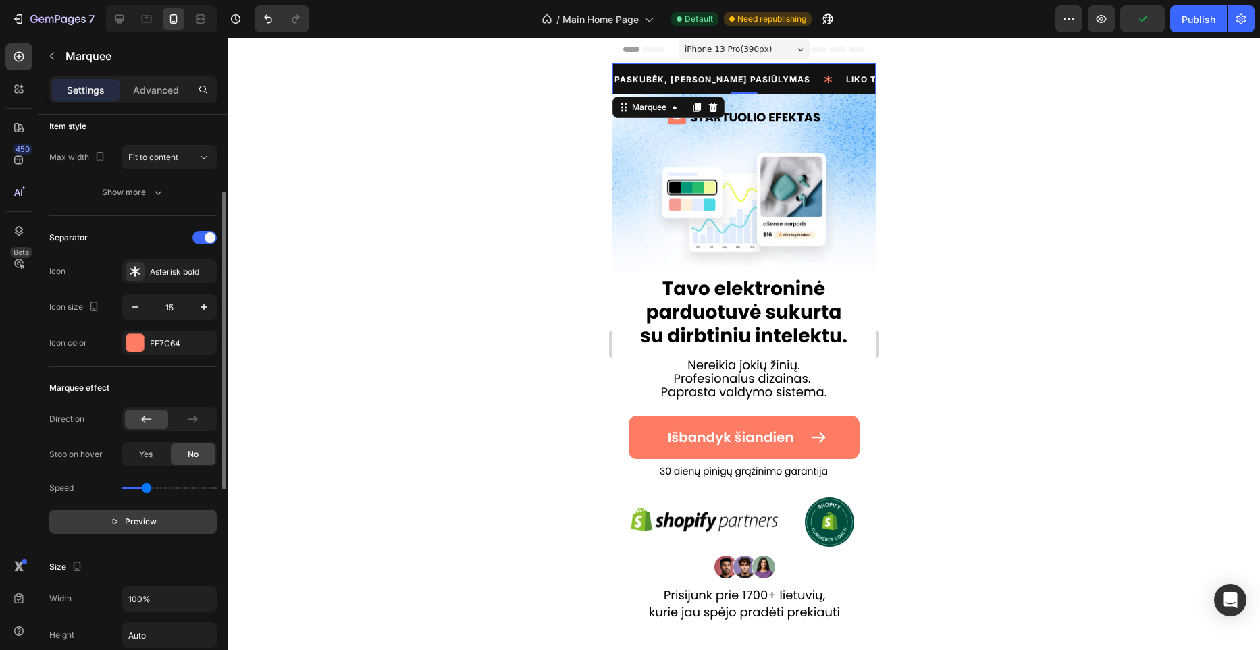
scroll to position [182, 0]
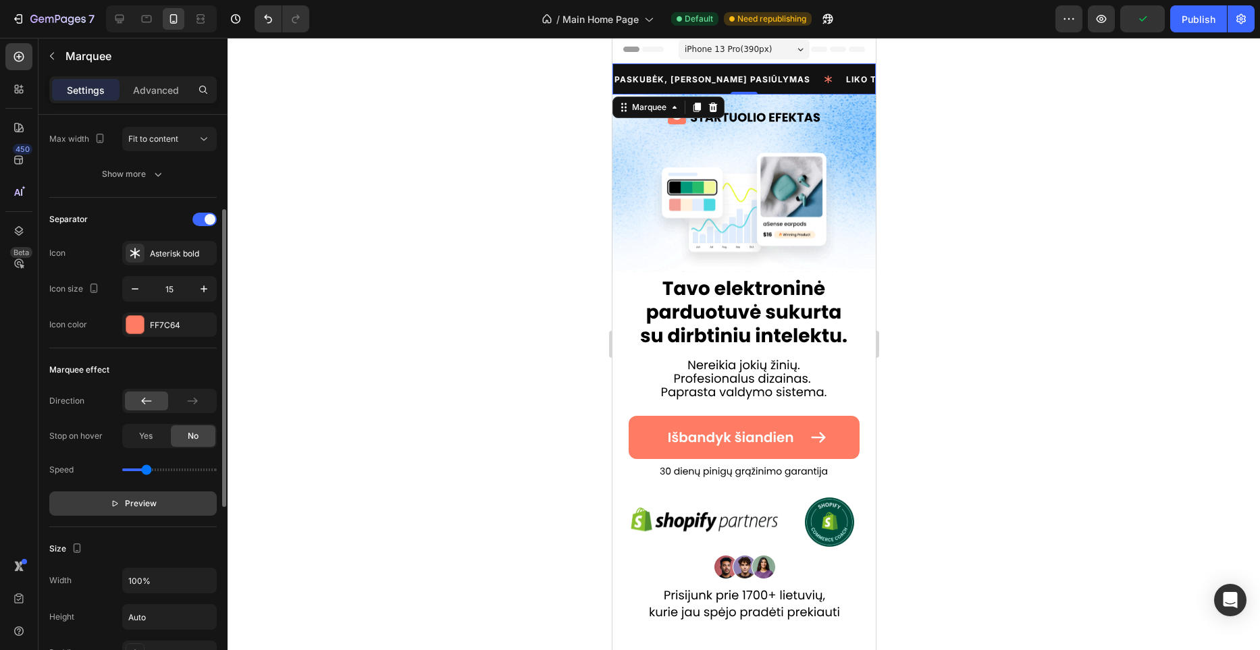
click at [130, 505] on span "Preview" at bounding box center [141, 504] width 32 height 14
click at [133, 502] on span "Pause" at bounding box center [141, 504] width 24 height 14
click at [419, 364] on div at bounding box center [744, 344] width 1033 height 613
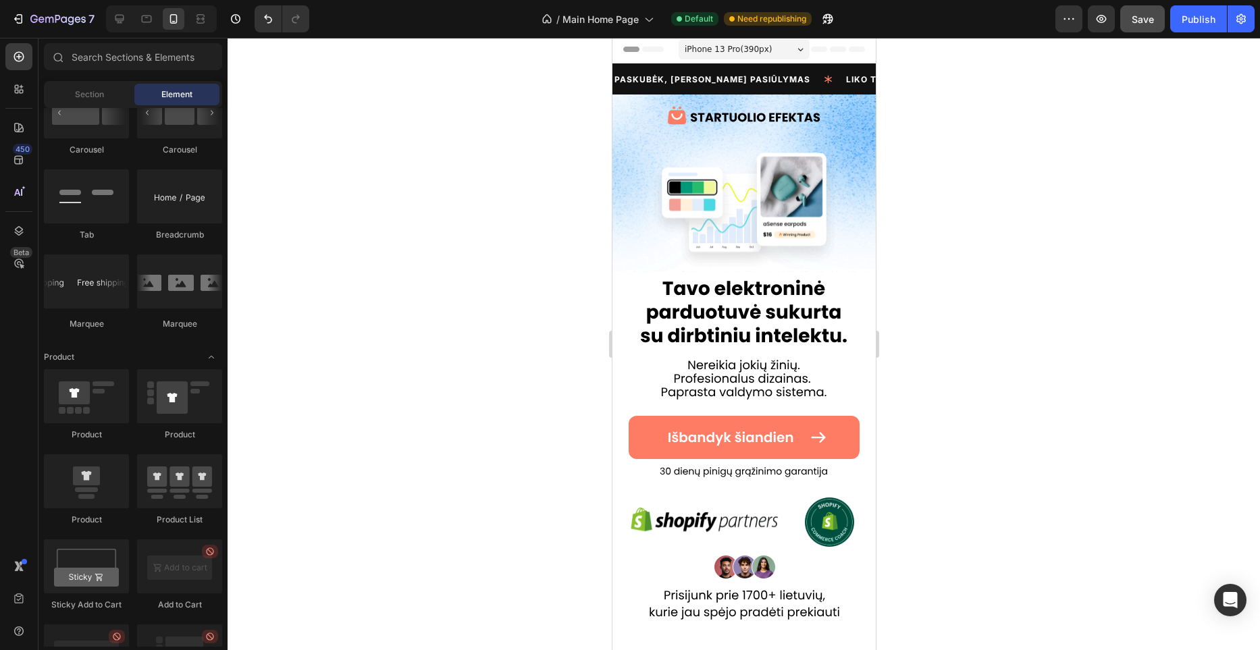
click at [1158, 28] on button "Save" at bounding box center [1143, 18] width 45 height 27
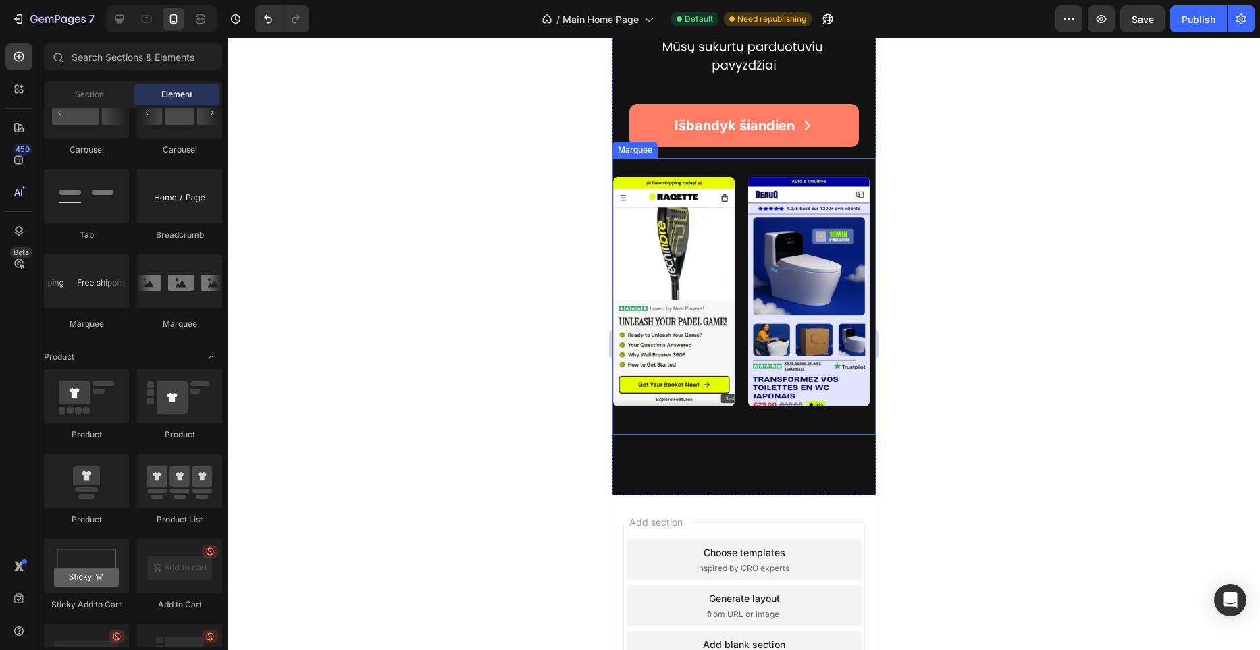
scroll to position [3351, 0]
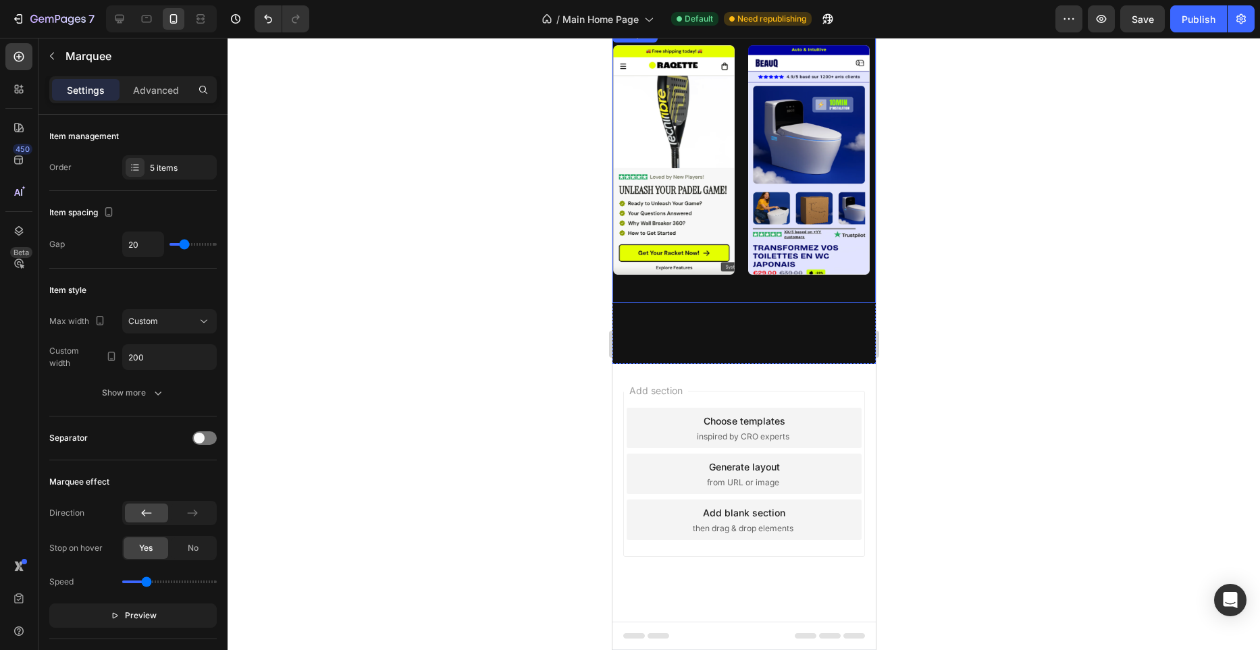
click at [738, 282] on div "Image" at bounding box center [680, 160] width 135 height 246
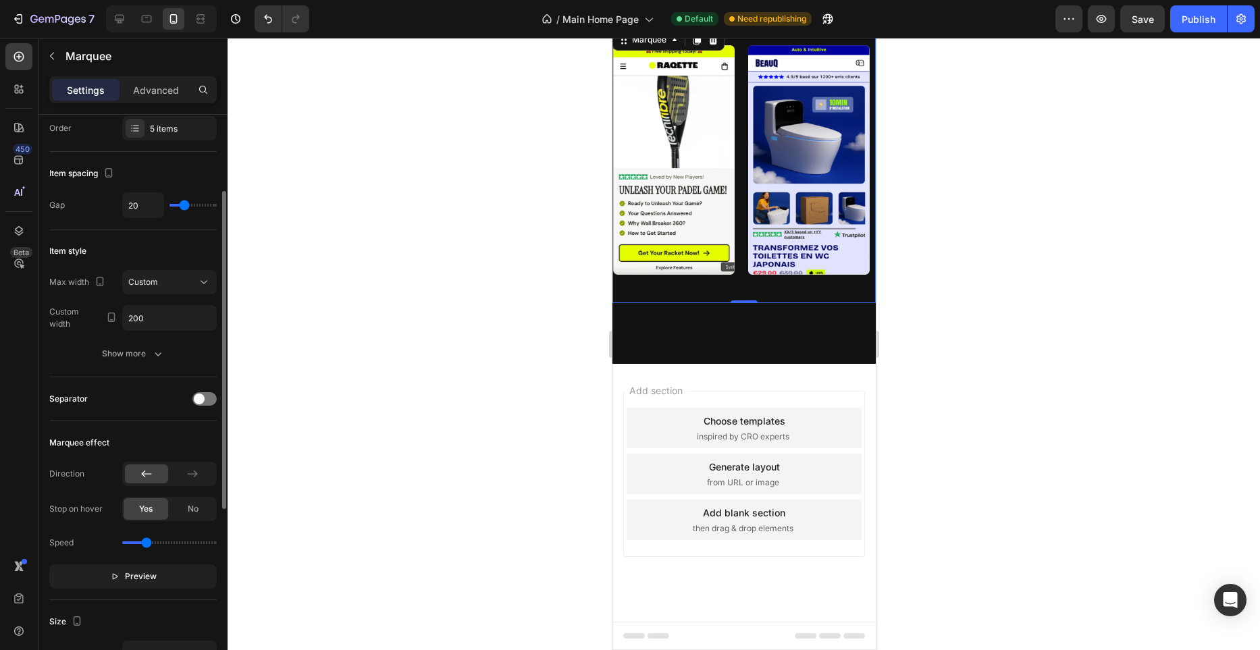
scroll to position [85, 0]
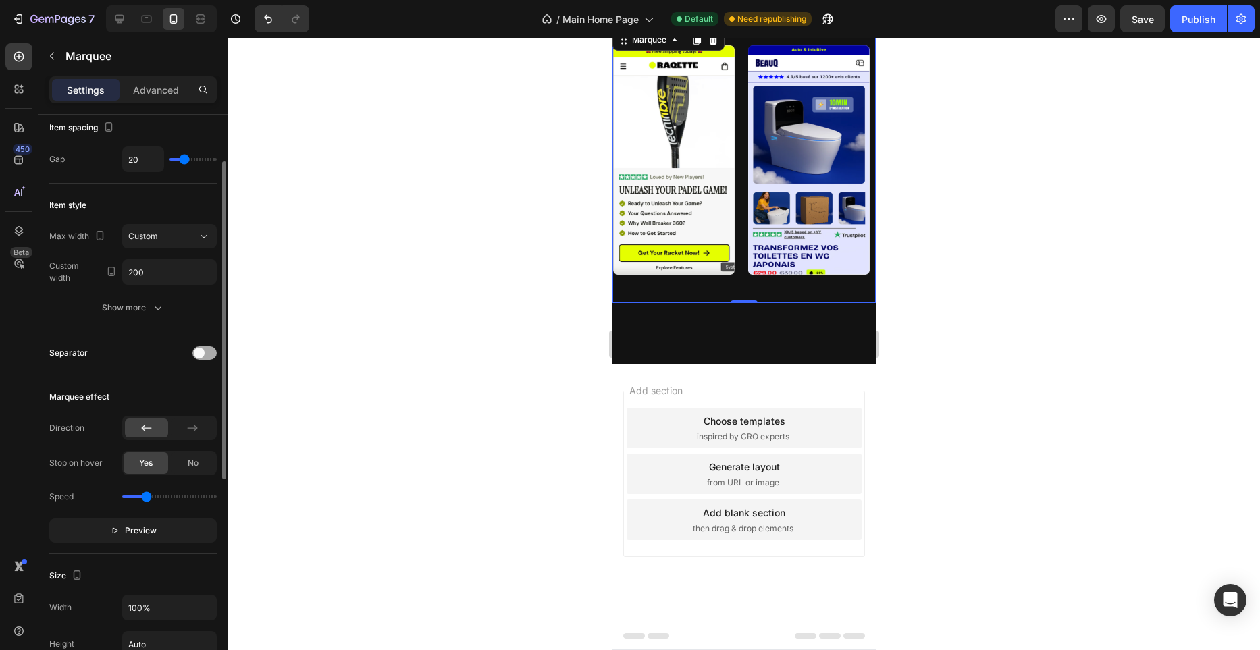
click at [203, 359] on div at bounding box center [204, 353] width 24 height 14
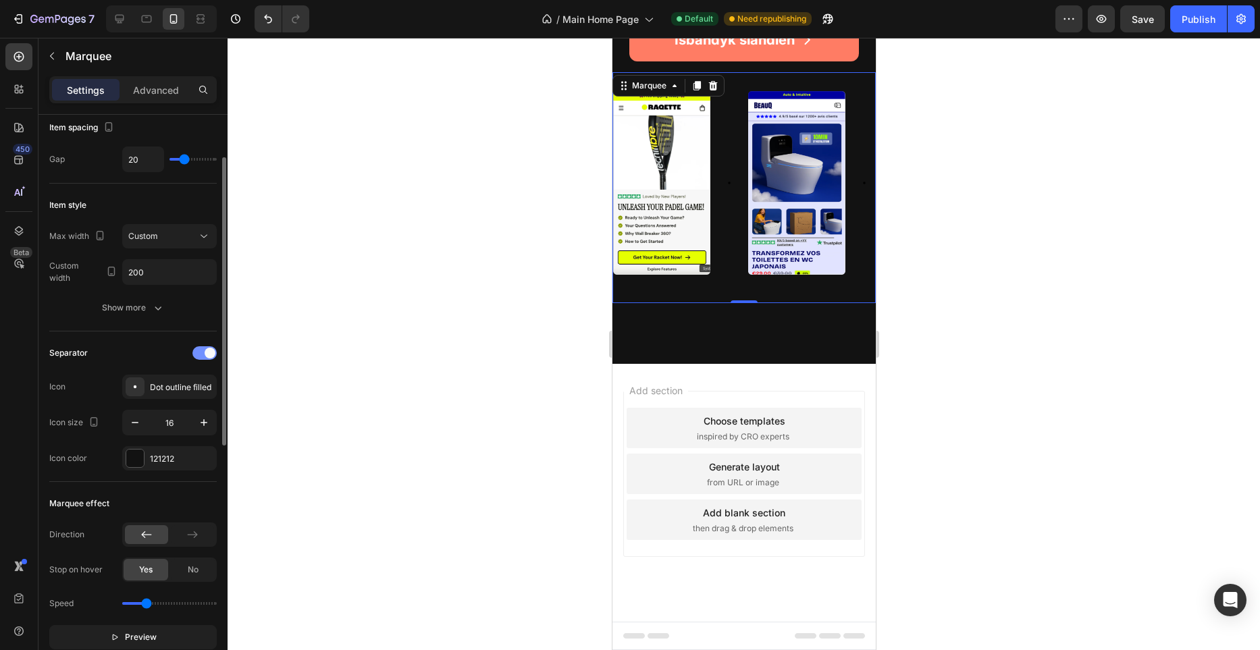
scroll to position [3280, 0]
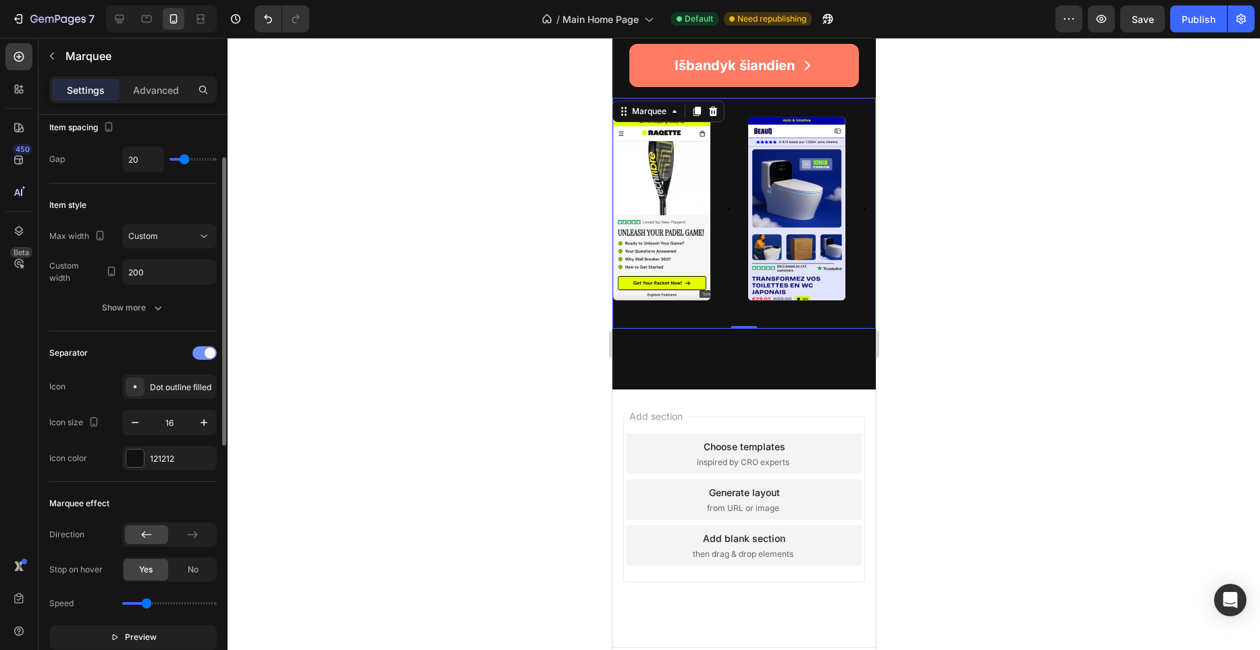
click at [203, 359] on div at bounding box center [204, 353] width 24 height 14
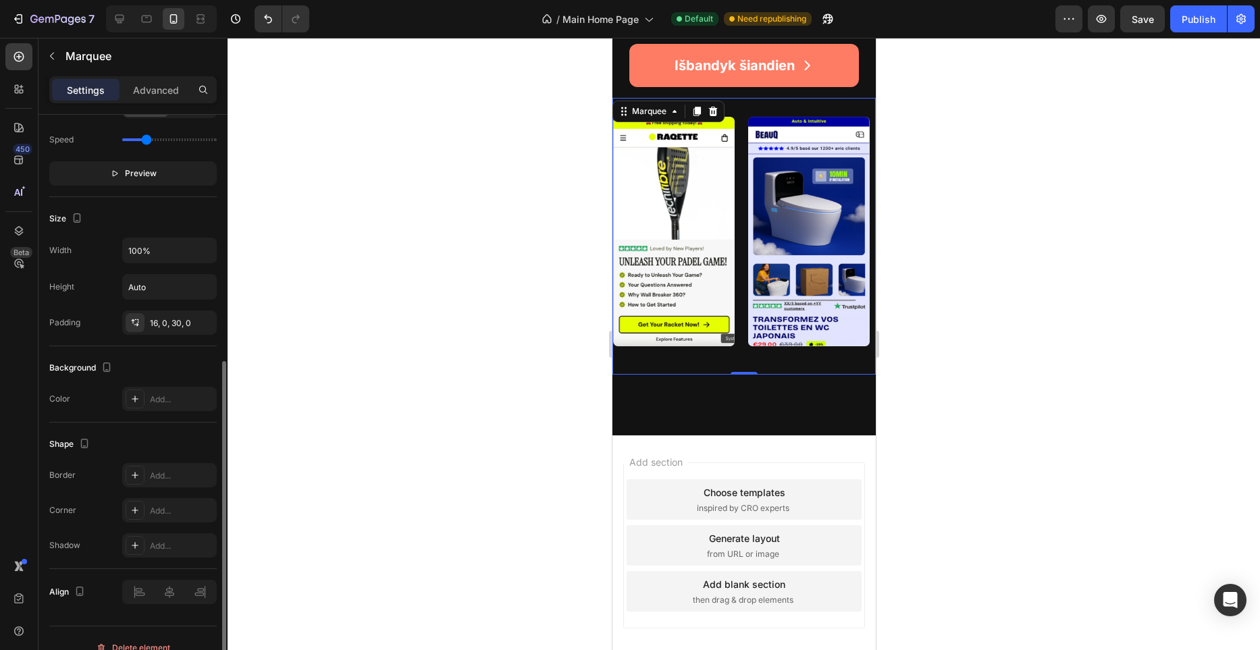
scroll to position [461, 0]
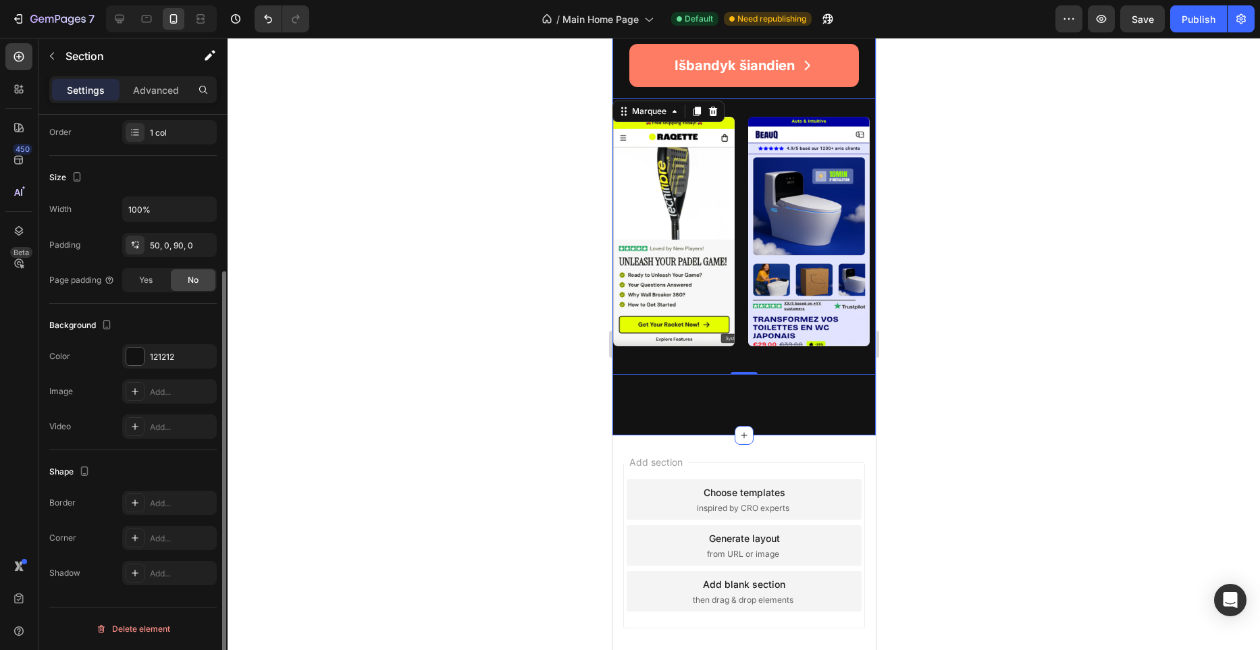
click at [741, 423] on div "Image Row Išbandyk šiandien Button Image Image Image Image Image Image Image Im…" at bounding box center [743, 169] width 263 height 532
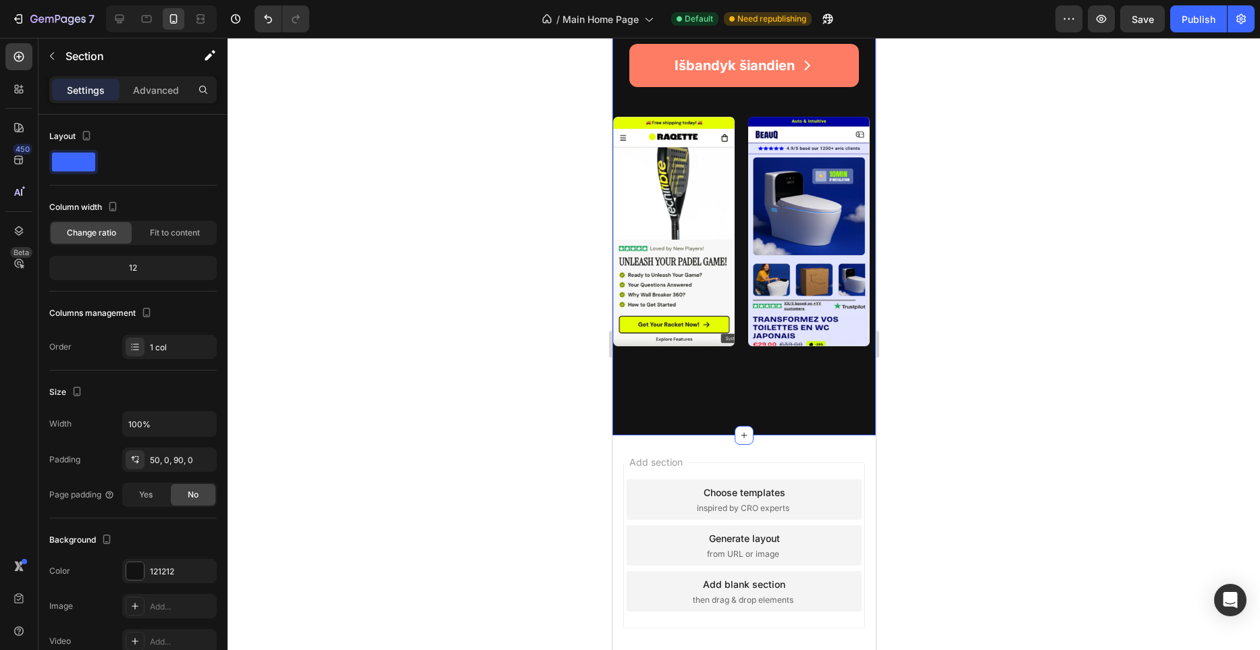
scroll to position [3351, 0]
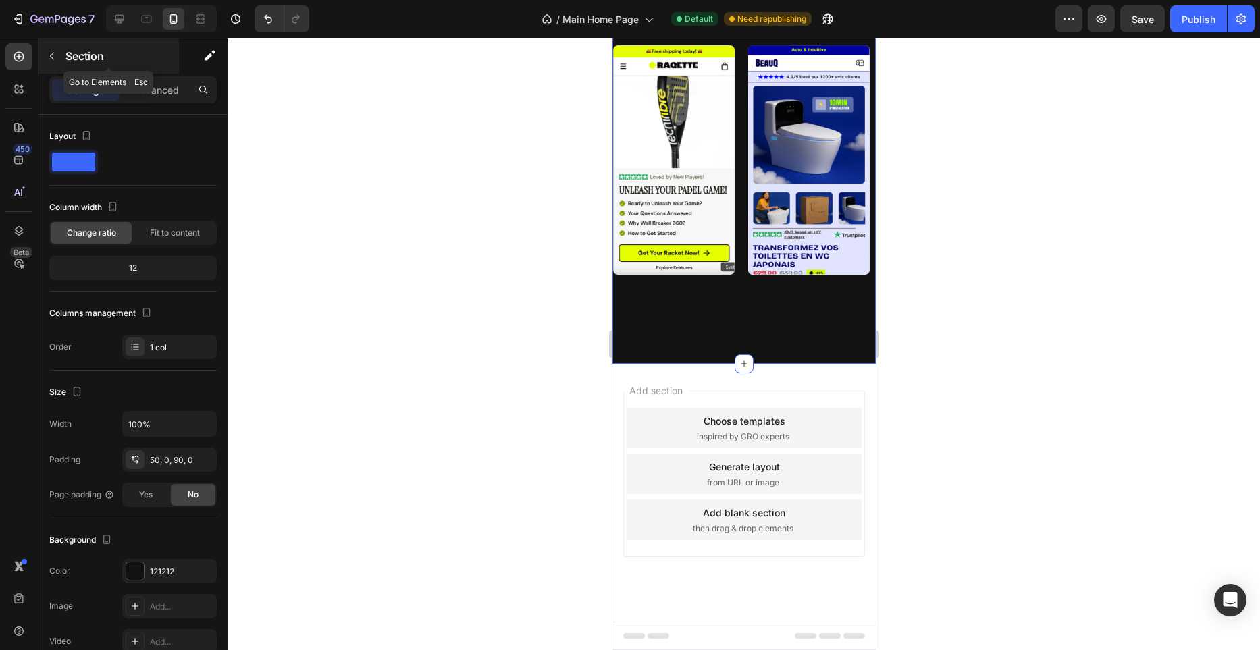
click at [53, 57] on icon "button" at bounding box center [52, 56] width 11 height 11
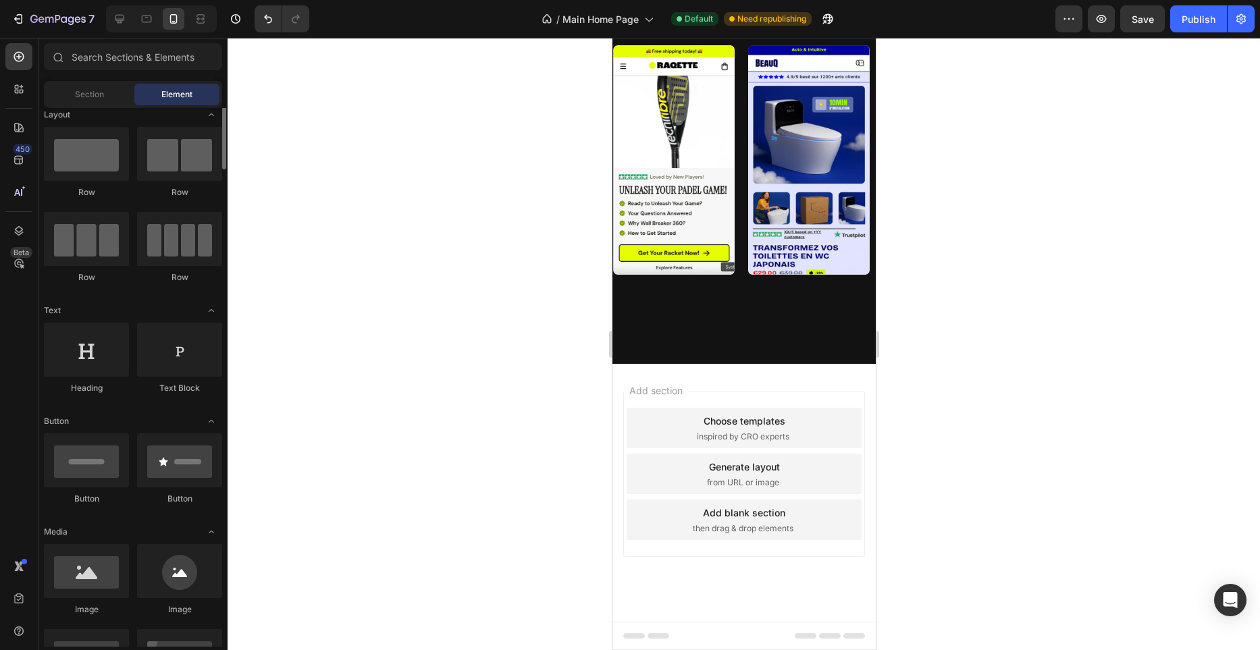
scroll to position [0, 0]
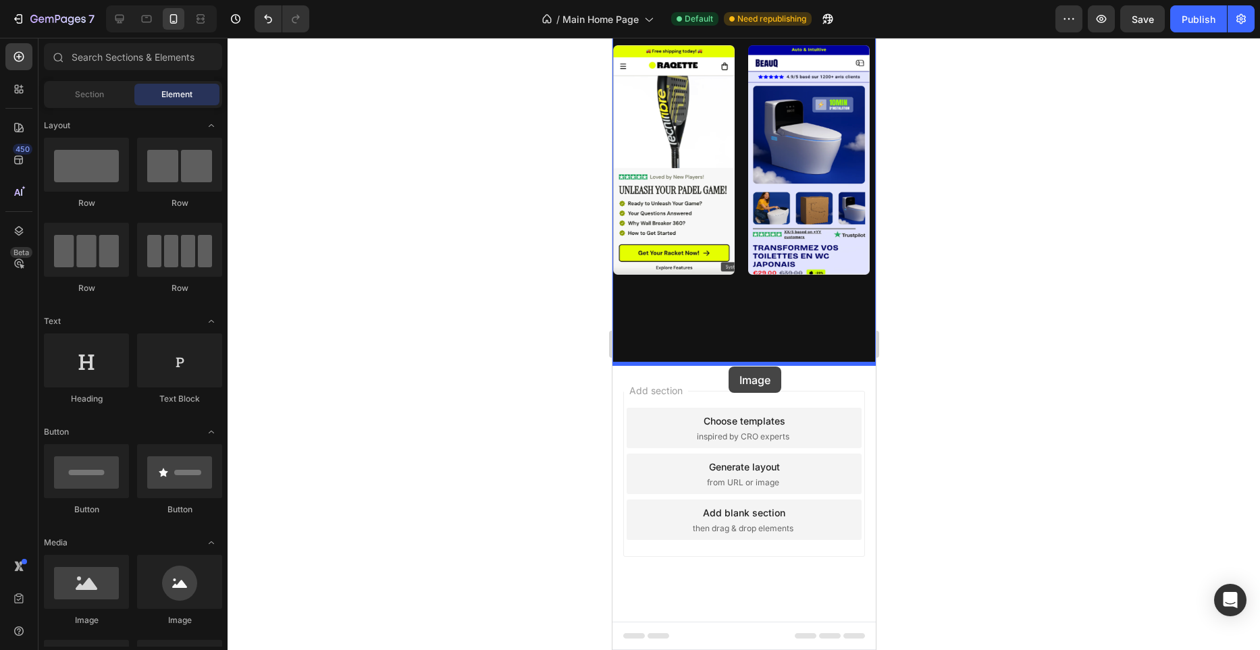
drag, startPoint x: 718, startPoint y: 644, endPoint x: 729, endPoint y: 367, distance: 277.1
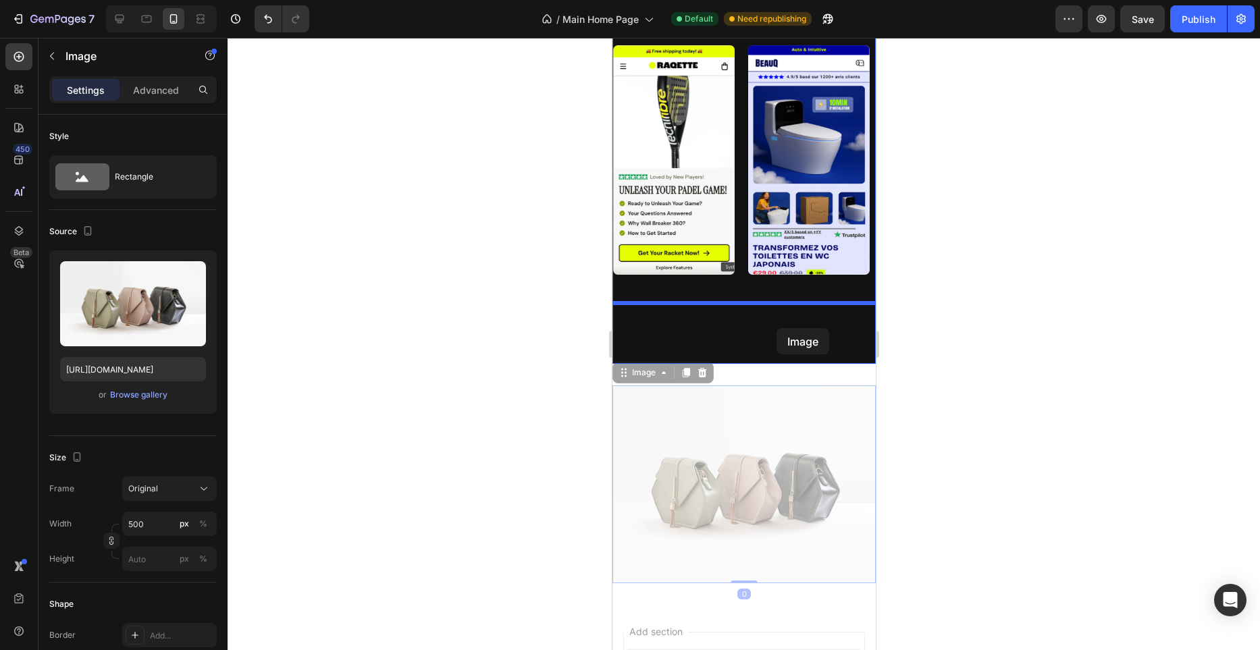
drag, startPoint x: 777, startPoint y: 436, endPoint x: 776, endPoint y: 328, distance: 108.1
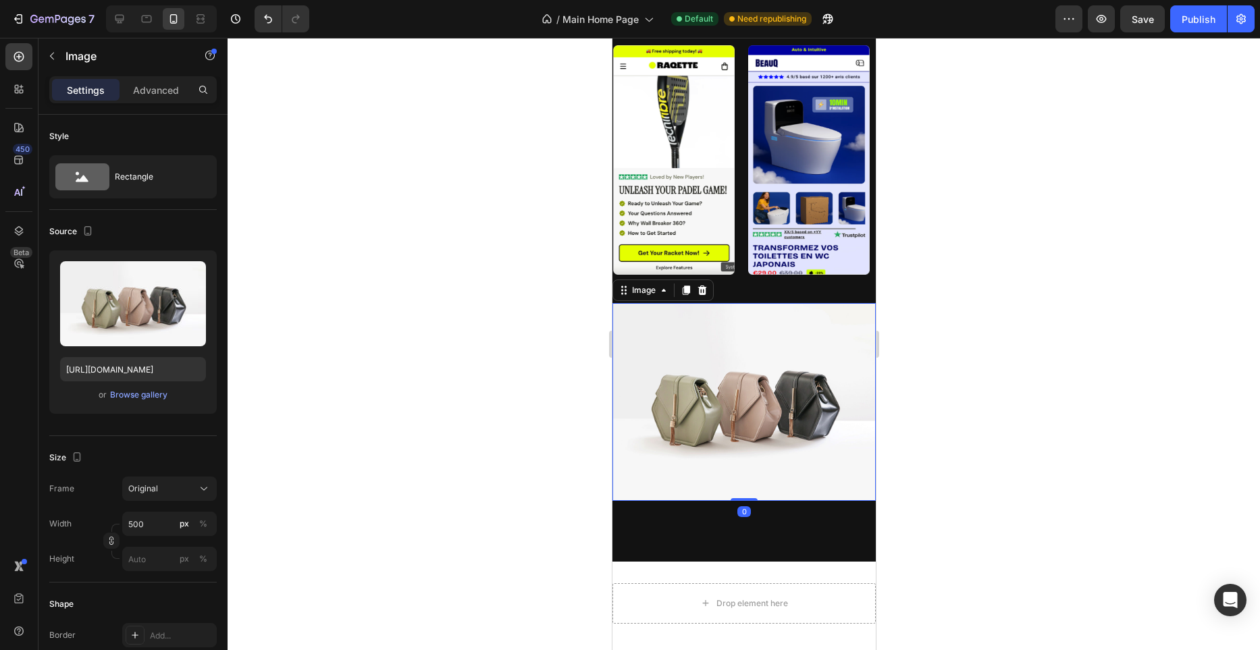
click at [775, 398] on img at bounding box center [743, 402] width 263 height 198
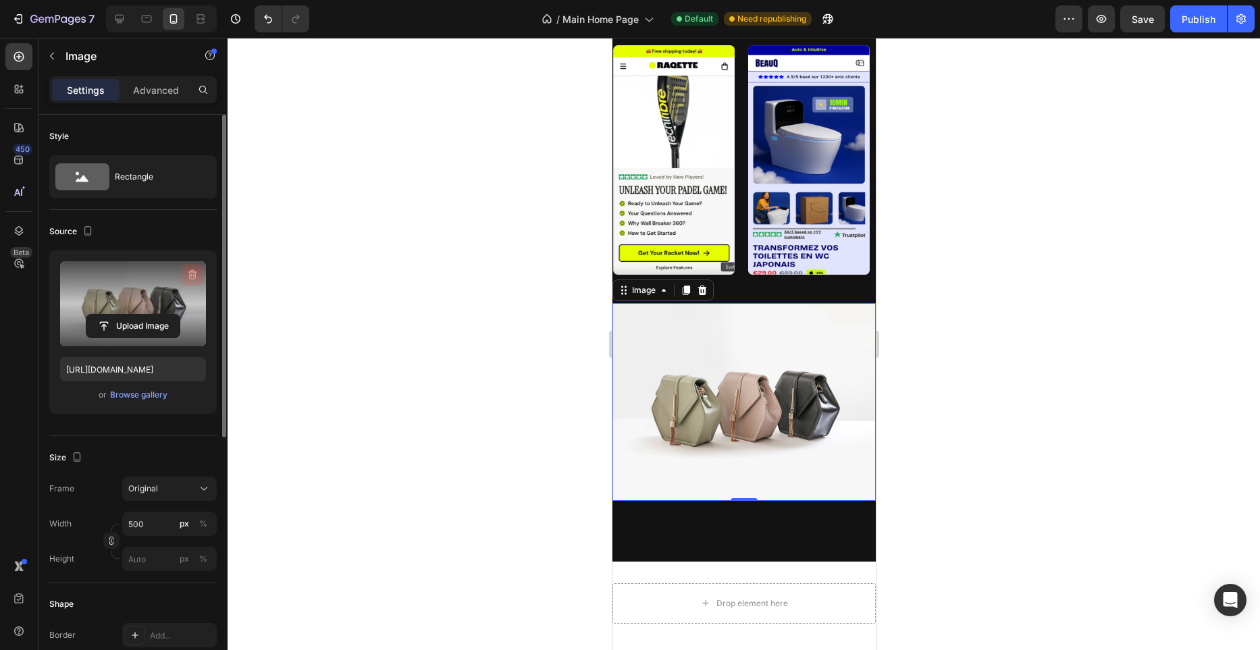
drag, startPoint x: 190, startPoint y: 274, endPoint x: 161, endPoint y: 111, distance: 164.6
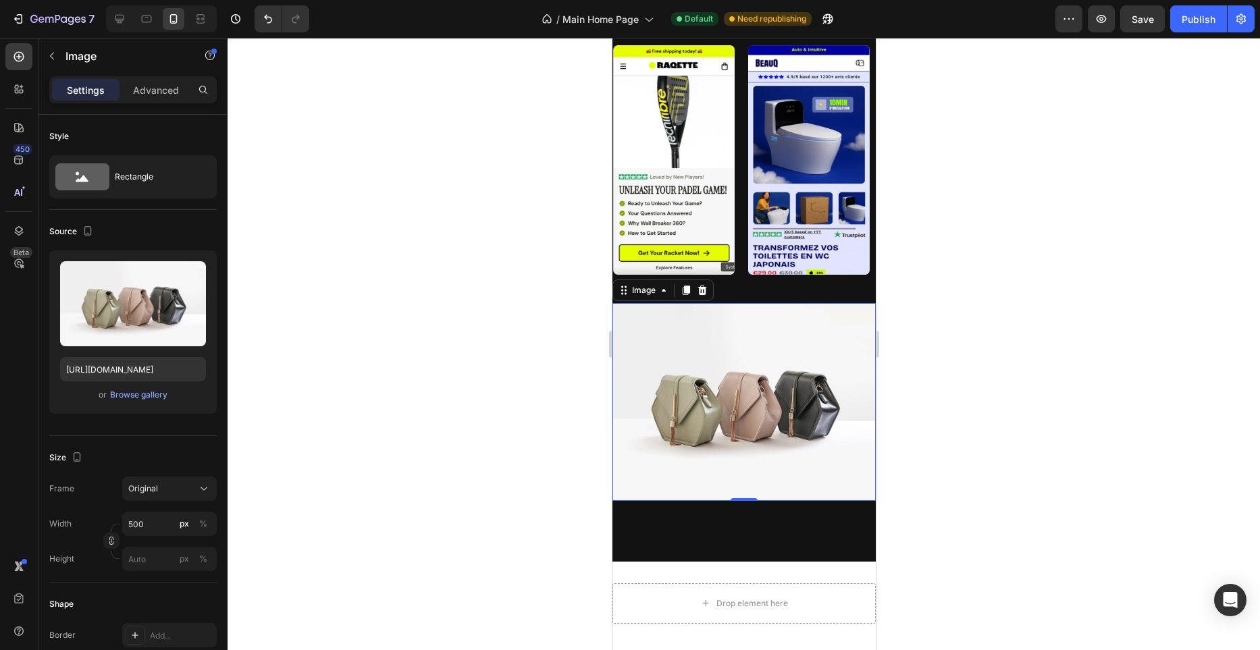
click at [190, 274] on icon "button" at bounding box center [193, 275] width 14 height 14
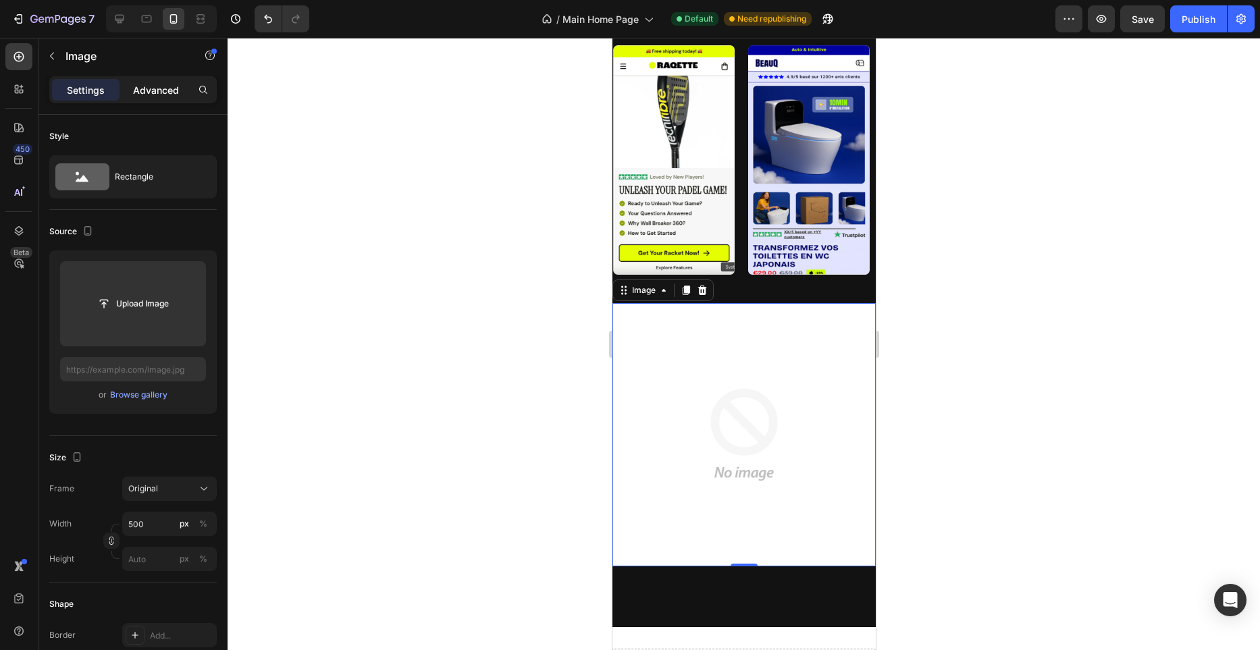
click at [151, 88] on p "Advanced" at bounding box center [156, 90] width 46 height 14
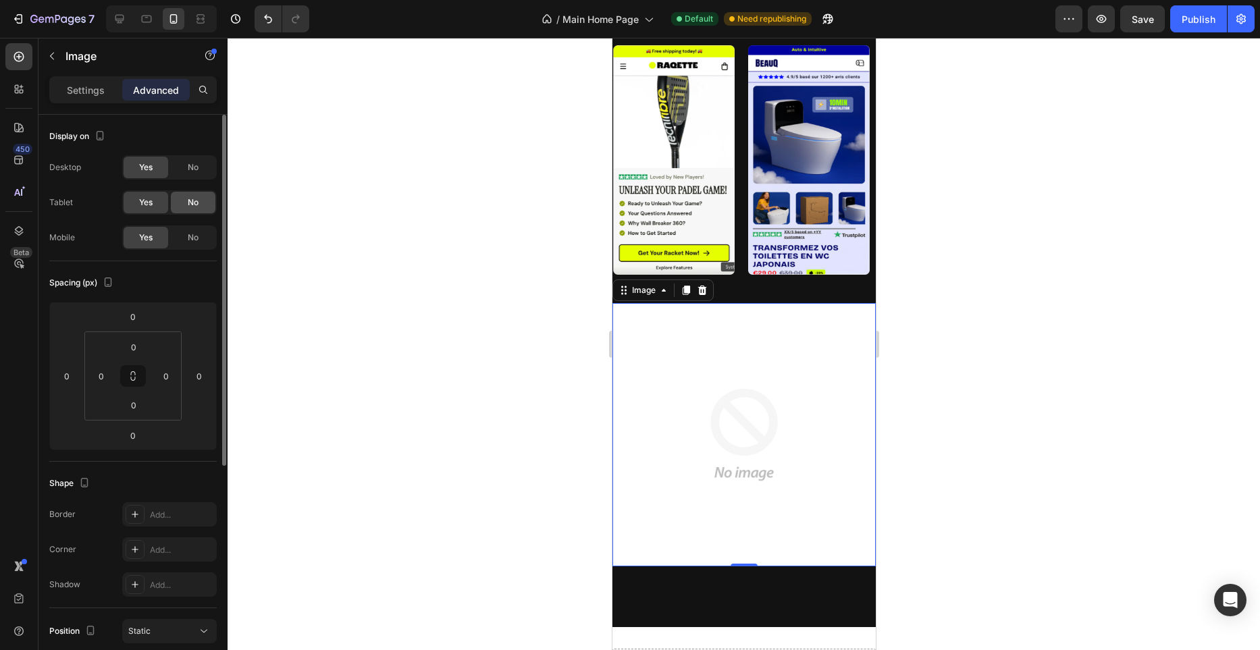
click at [205, 202] on div "No" at bounding box center [193, 203] width 45 height 22
click at [194, 165] on span "No" at bounding box center [193, 167] width 11 height 12
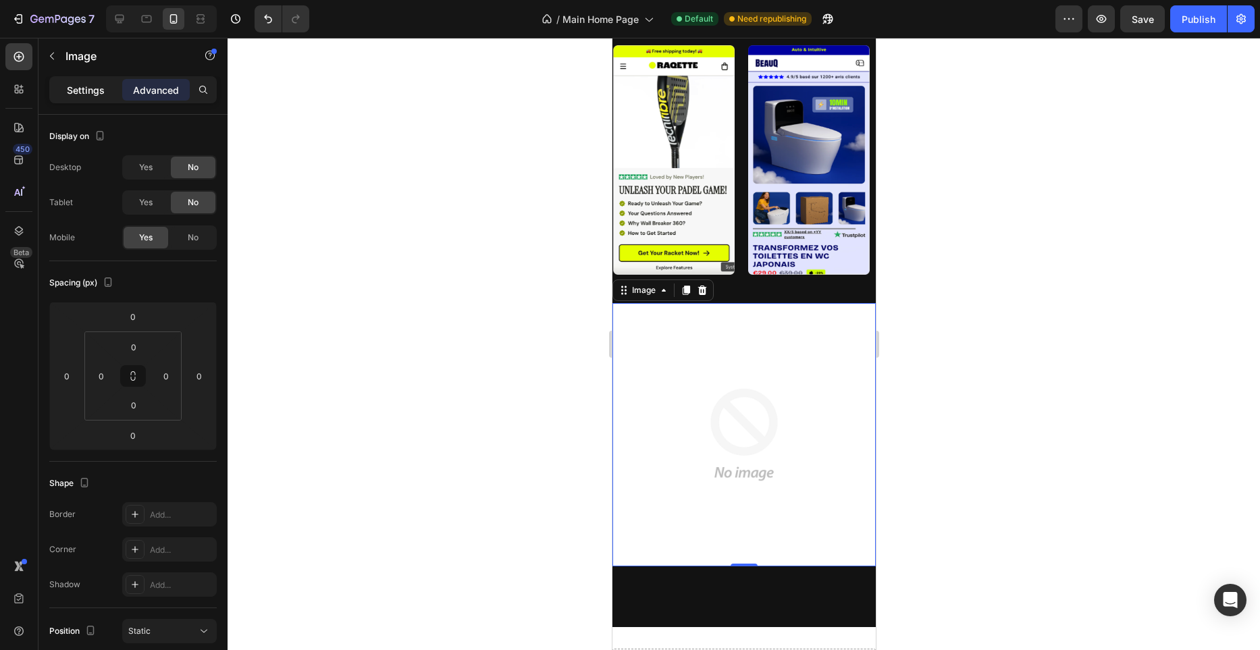
click at [85, 87] on p "Settings" at bounding box center [86, 90] width 38 height 14
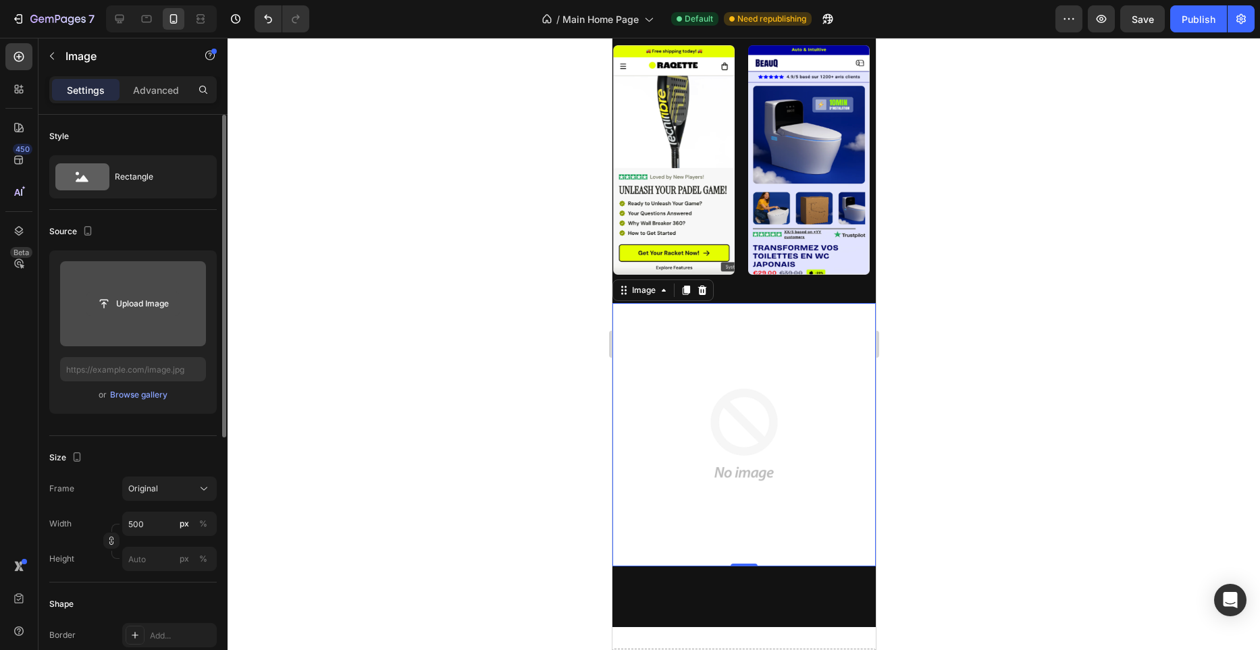
click at [149, 307] on input "file" at bounding box center [132, 303] width 93 height 23
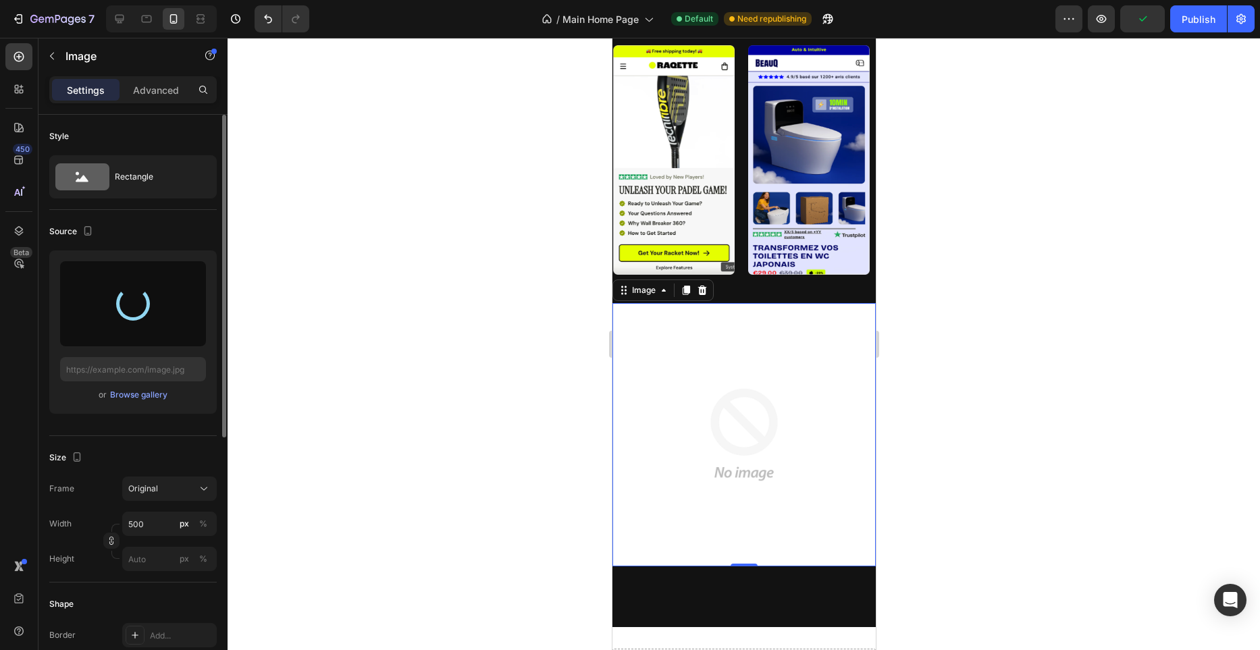
type input "[URL][DOMAIN_NAME]"
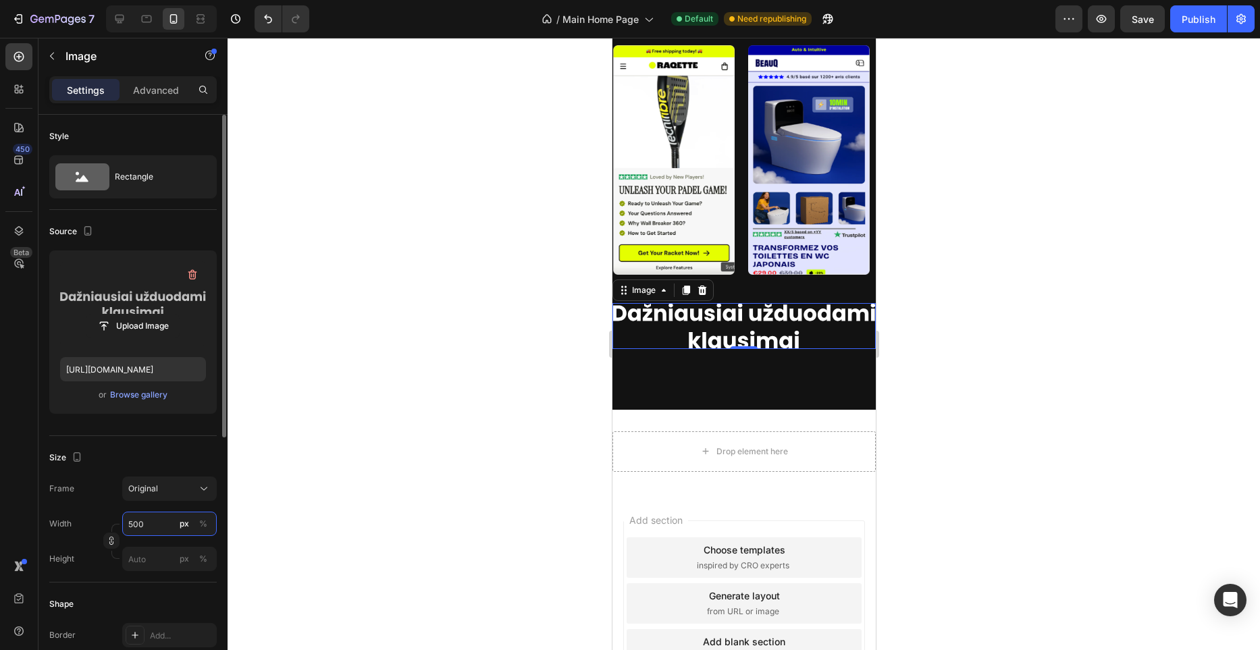
drag, startPoint x: 149, startPoint y: 516, endPoint x: 152, endPoint y: 506, distance: 10.5
click at [151, 513] on input "500" at bounding box center [169, 524] width 95 height 24
click at [156, 498] on button "Original" at bounding box center [169, 489] width 95 height 24
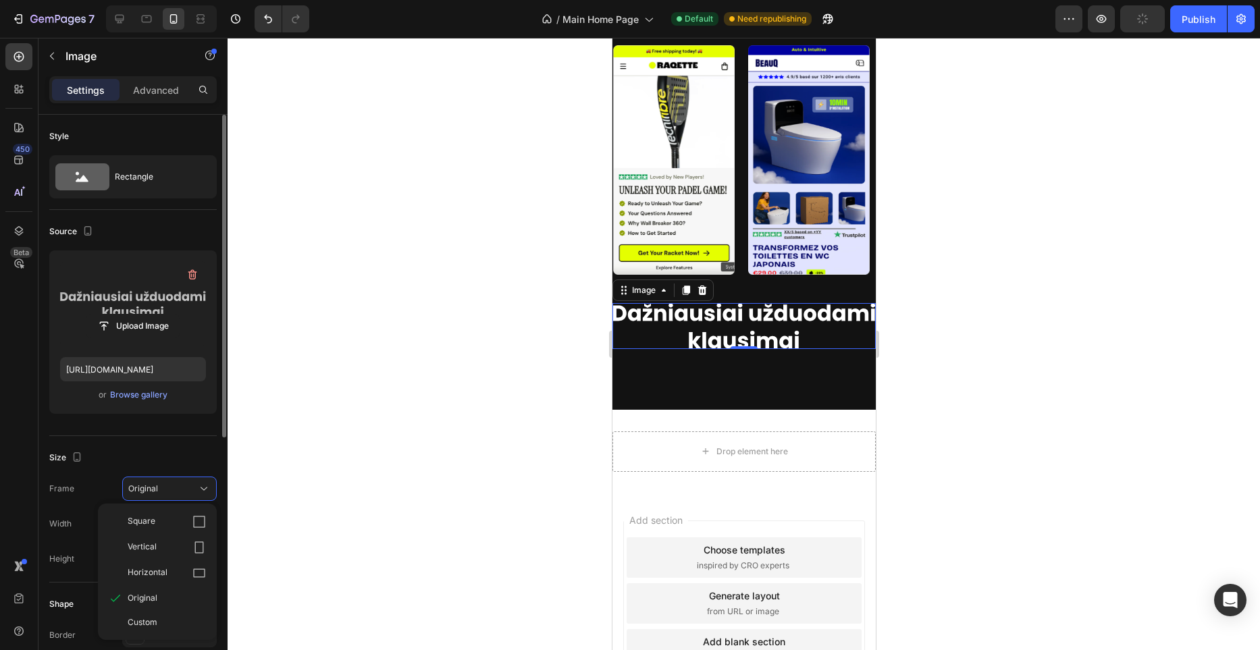
click at [148, 618] on span "Custom" at bounding box center [143, 623] width 30 height 12
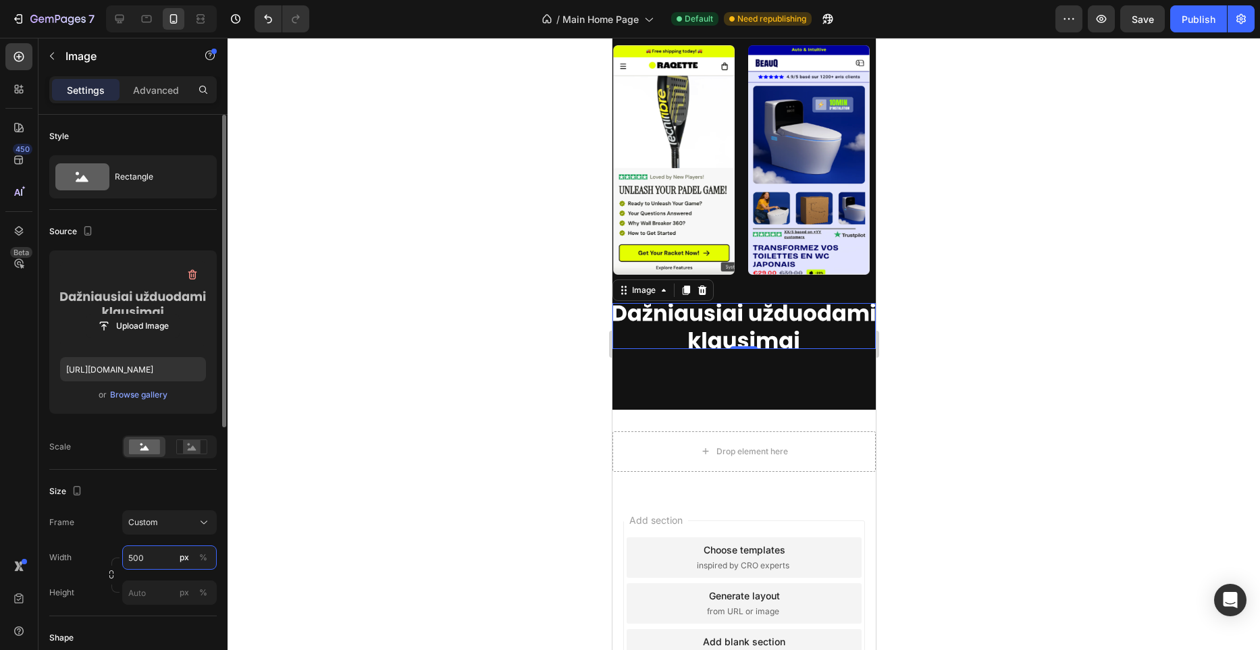
click at [156, 560] on input "500" at bounding box center [169, 558] width 95 height 24
paste input "389"
click at [156, 560] on input "500389" at bounding box center [169, 558] width 95 height 24
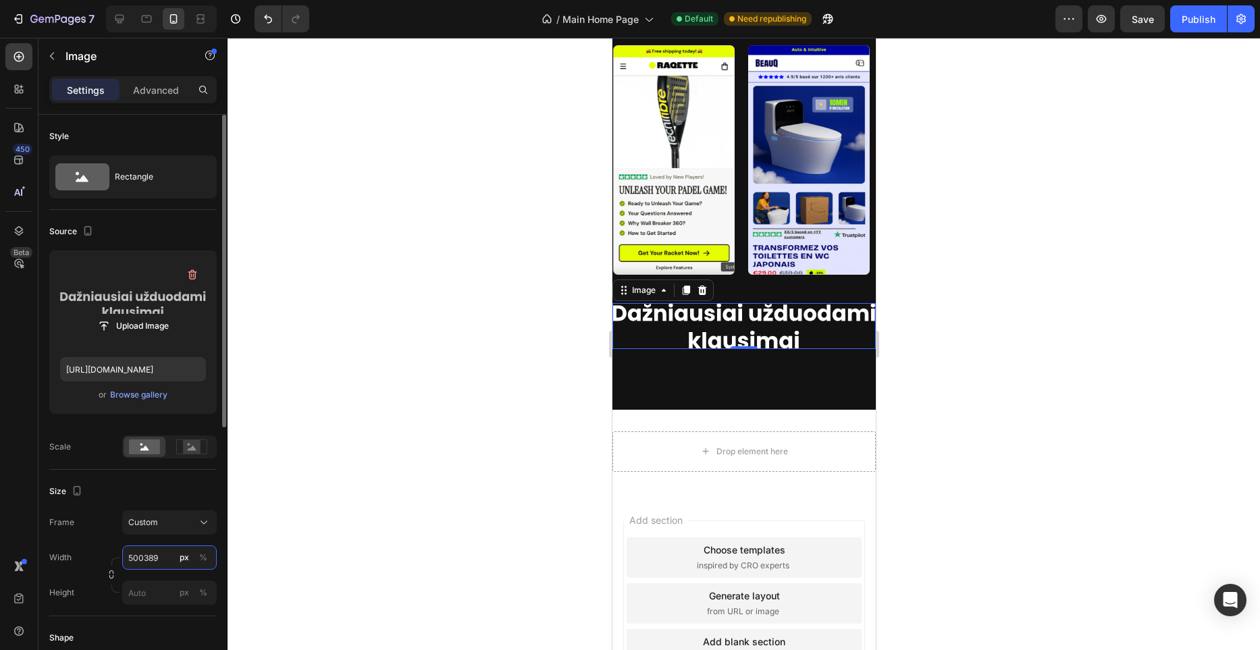
paste input "text"
type input "389"
click at [152, 591] on input "px %" at bounding box center [169, 593] width 95 height 24
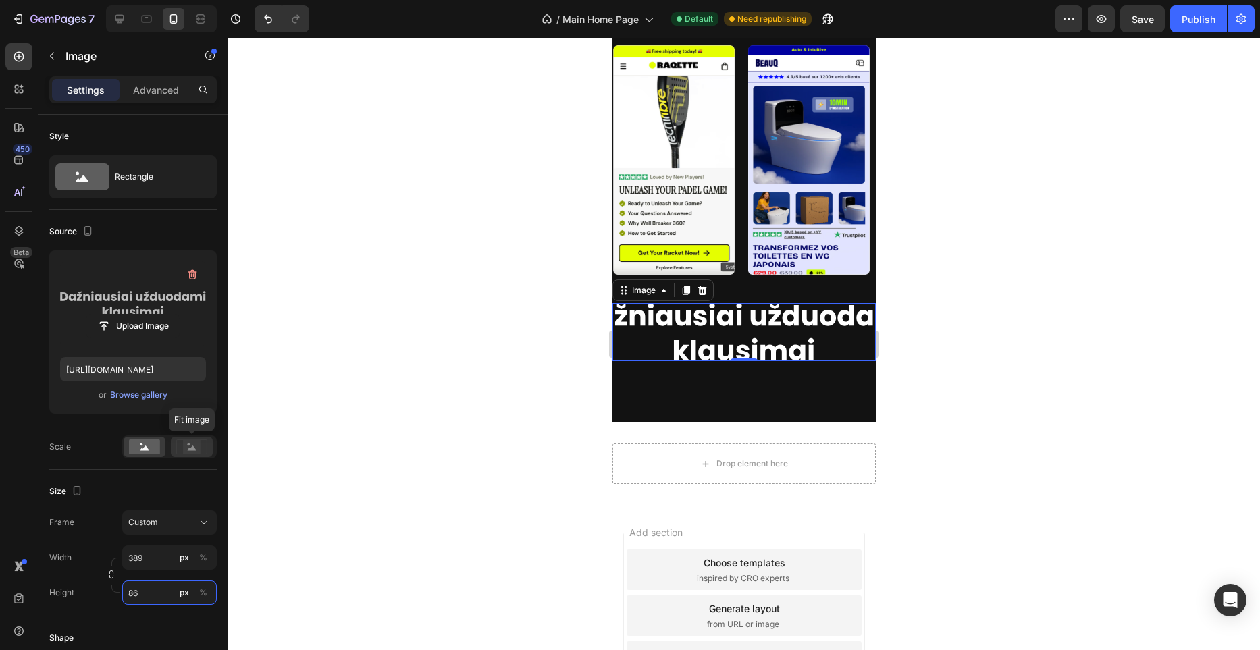
type input "86"
click at [191, 437] on div at bounding box center [192, 447] width 42 height 20
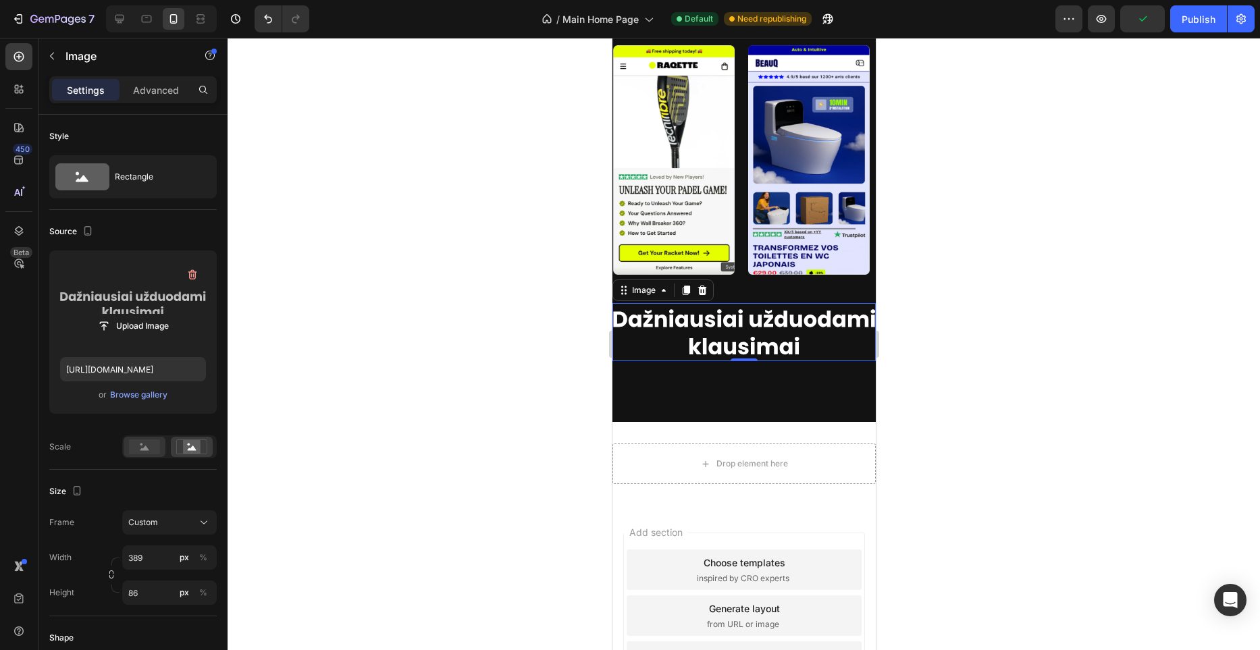
click at [158, 453] on rect at bounding box center [144, 447] width 31 height 15
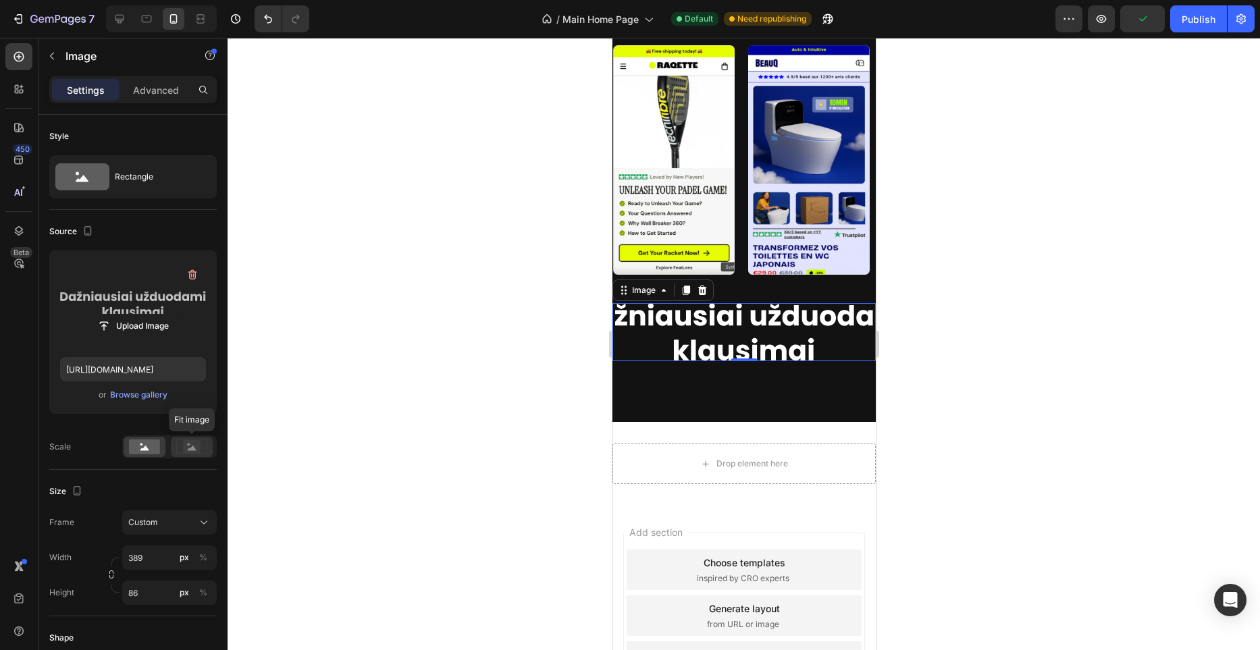
click at [190, 451] on rect at bounding box center [192, 447] width 18 height 14
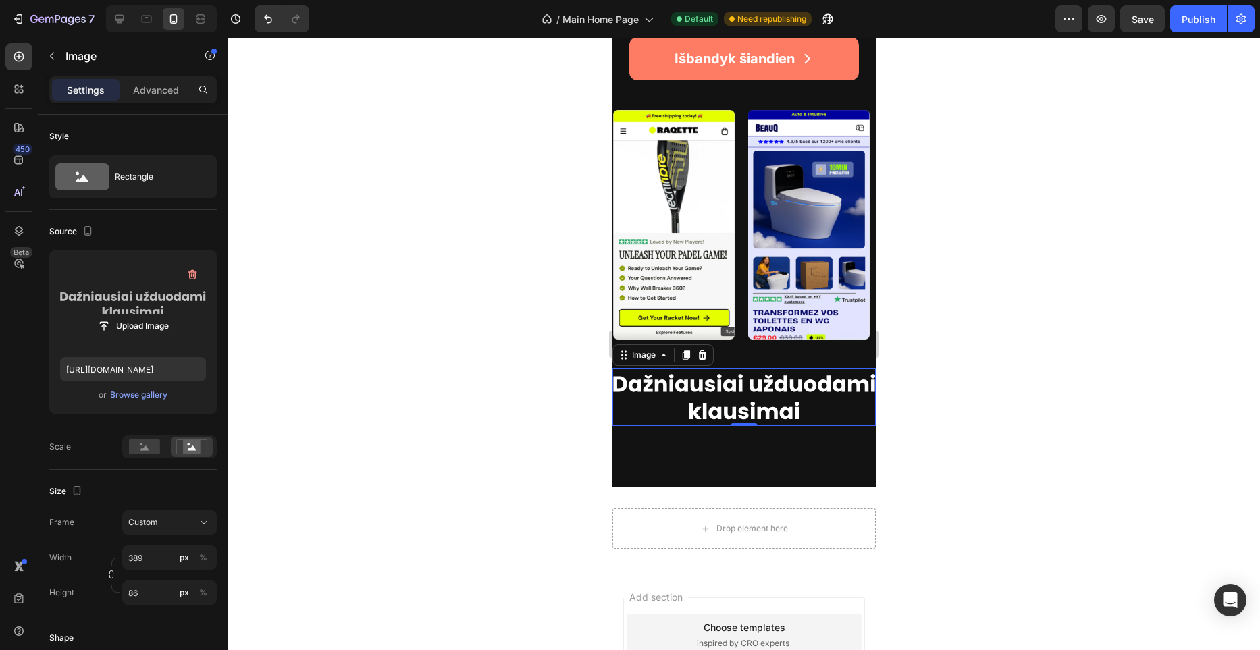
scroll to position [3292, 0]
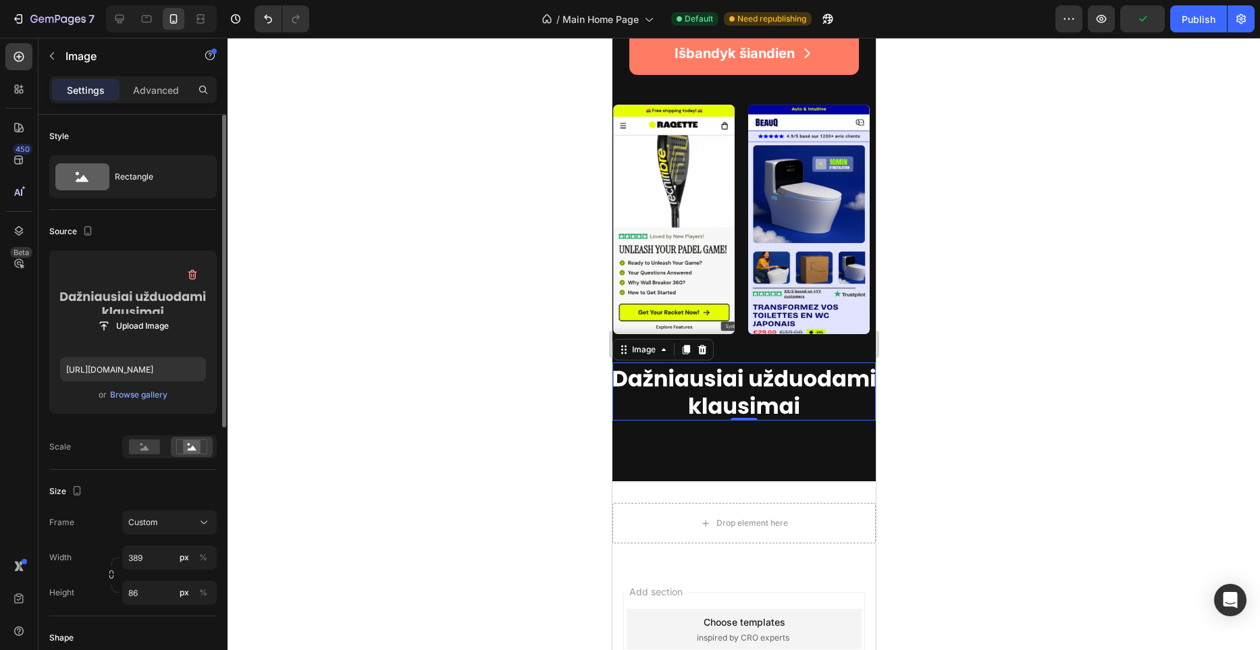
click at [139, 545] on div "Frame Custom Width 389 px % Height 86 px %" at bounding box center [133, 558] width 168 height 95
click at [146, 552] on input "389" at bounding box center [169, 558] width 95 height 24
click at [146, 550] on input "300" at bounding box center [169, 558] width 95 height 24
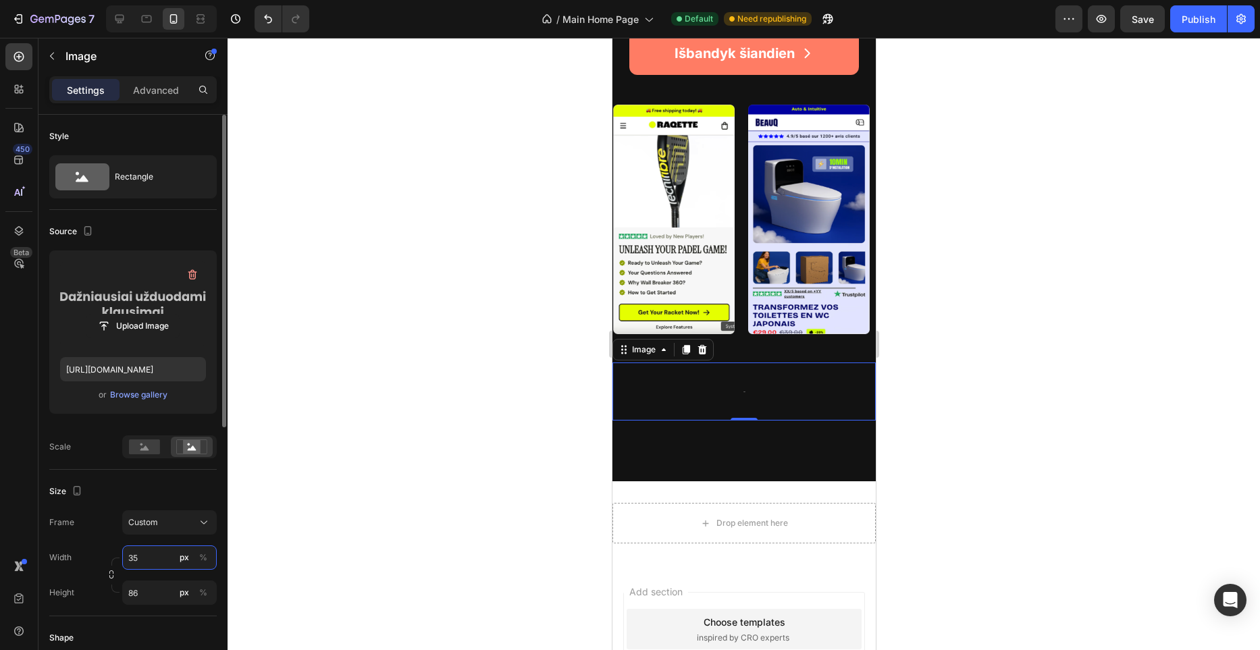
type input "350"
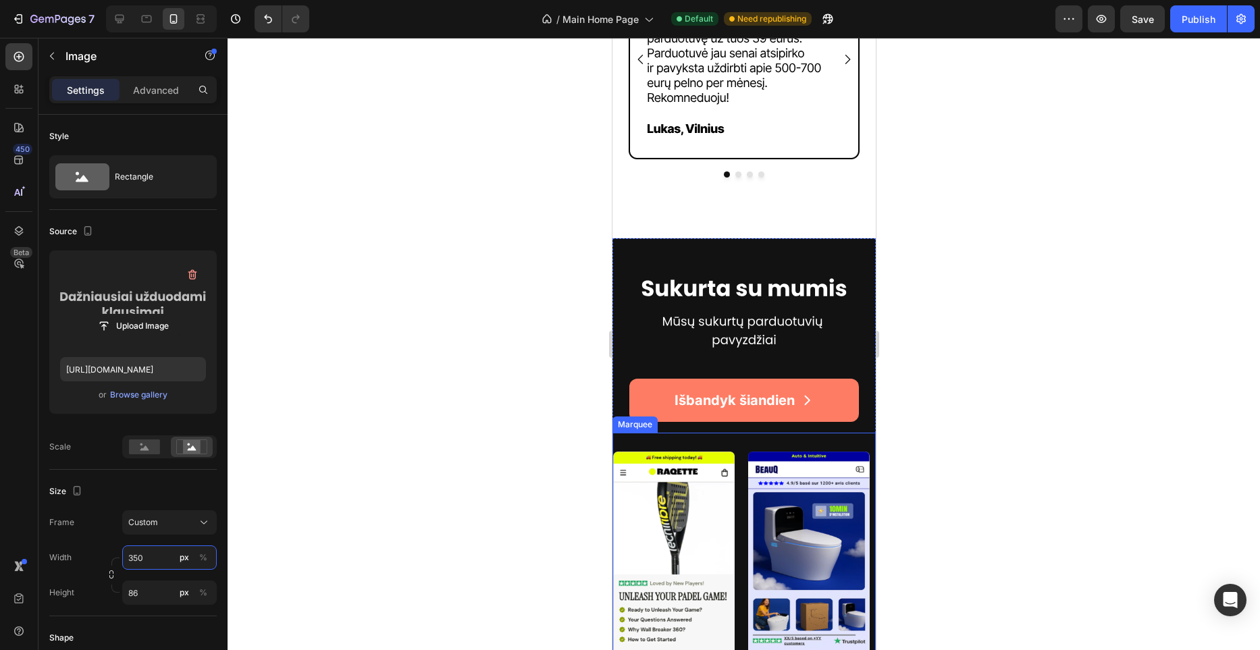
scroll to position [2957, 0]
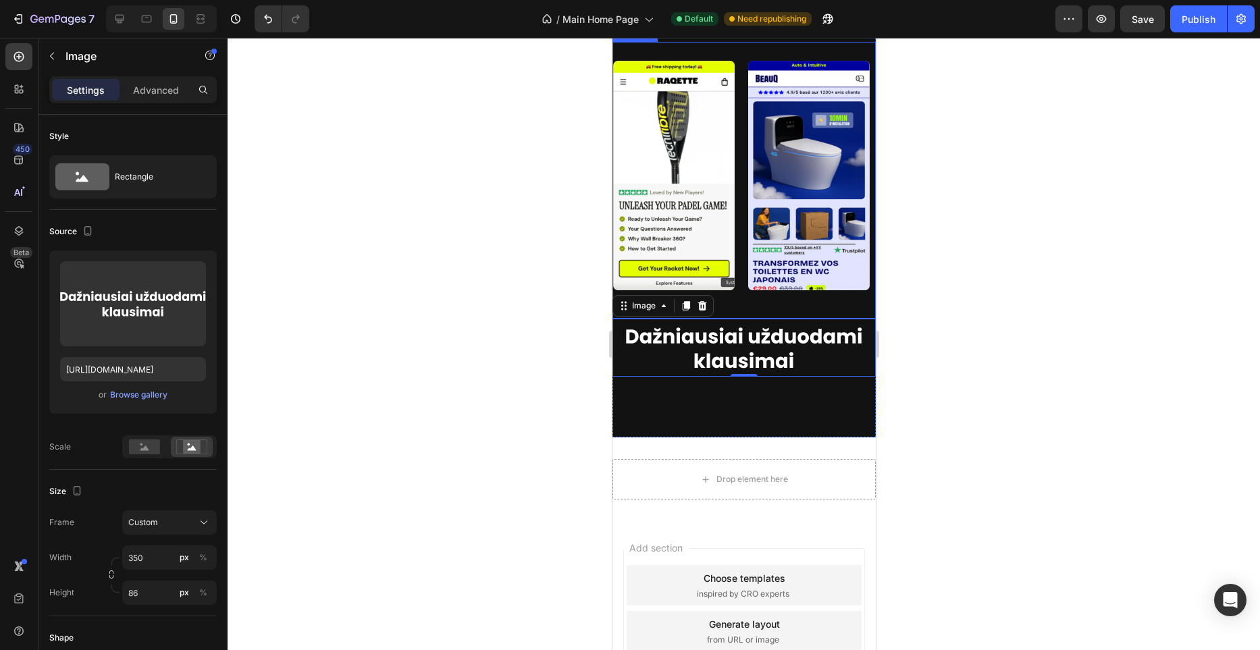
scroll to position [3265, 0]
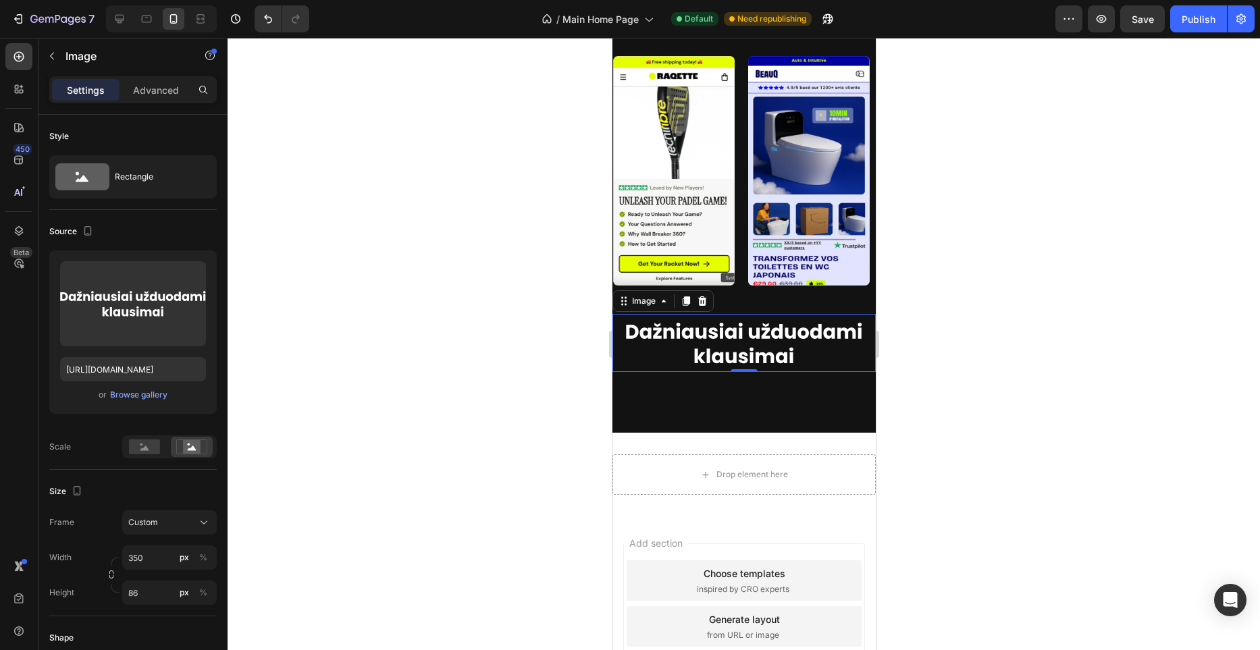
click at [760, 314] on div "Image Image Image Image Image Image Image Image Image Image Marquee" at bounding box center [743, 175] width 263 height 277
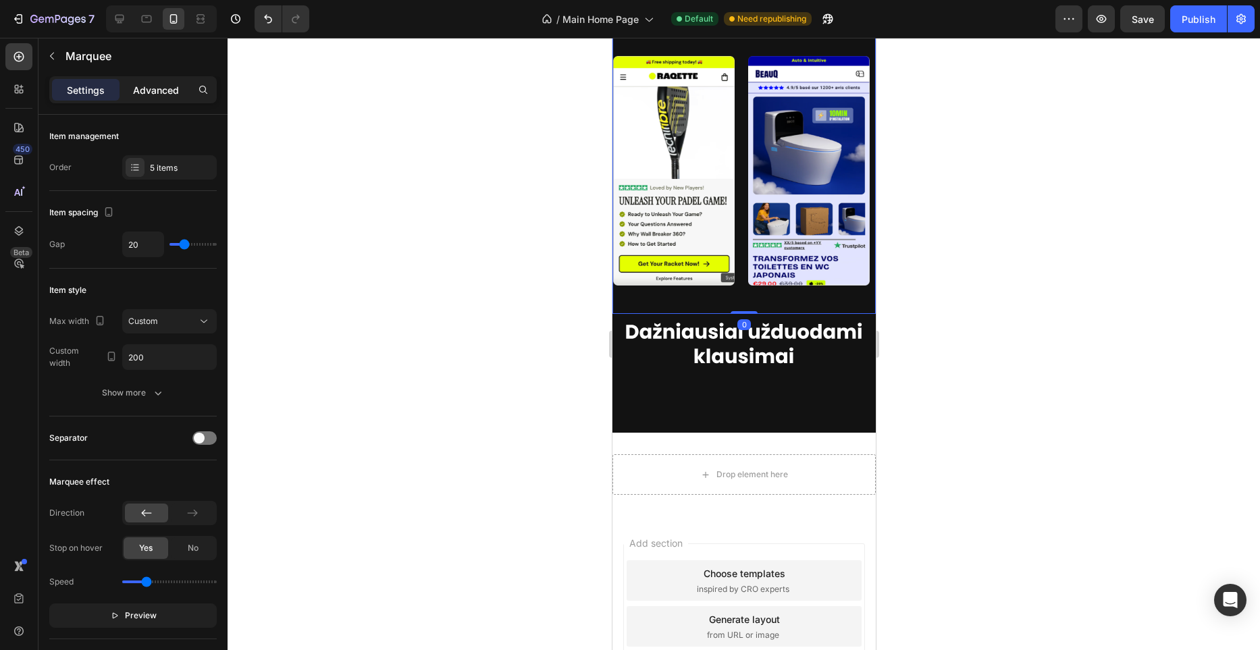
click at [171, 99] on div "Advanced" at bounding box center [156, 90] width 68 height 22
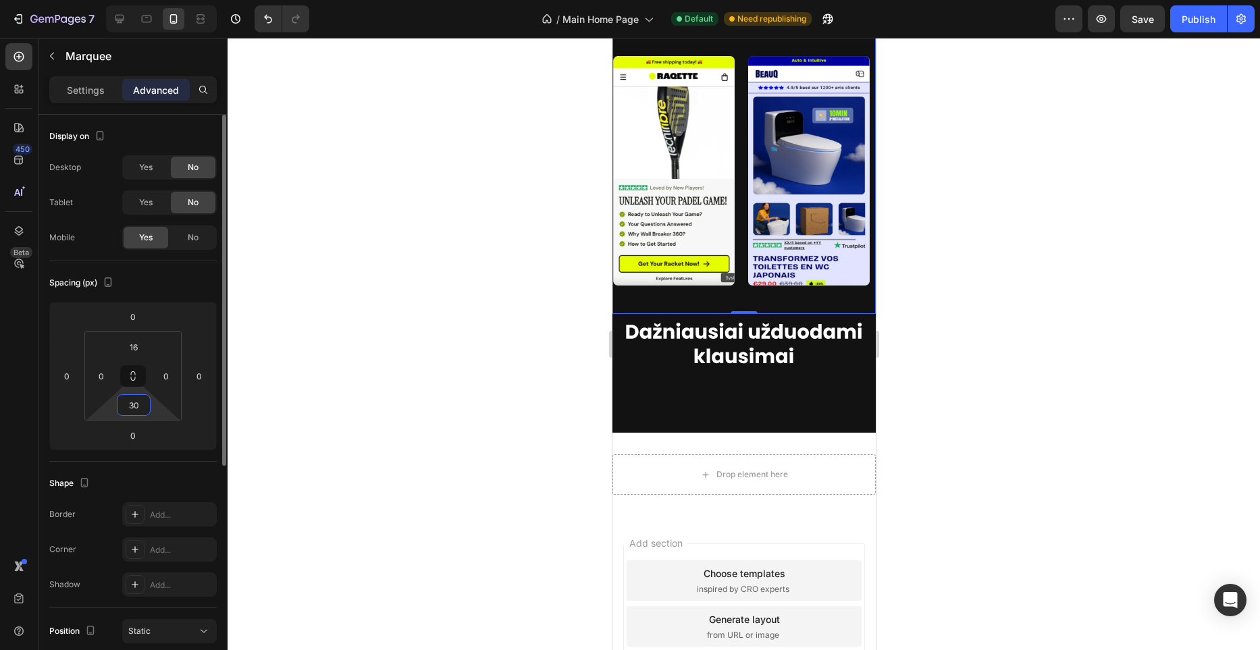
click at [138, 409] on input "30" at bounding box center [133, 405] width 27 height 20
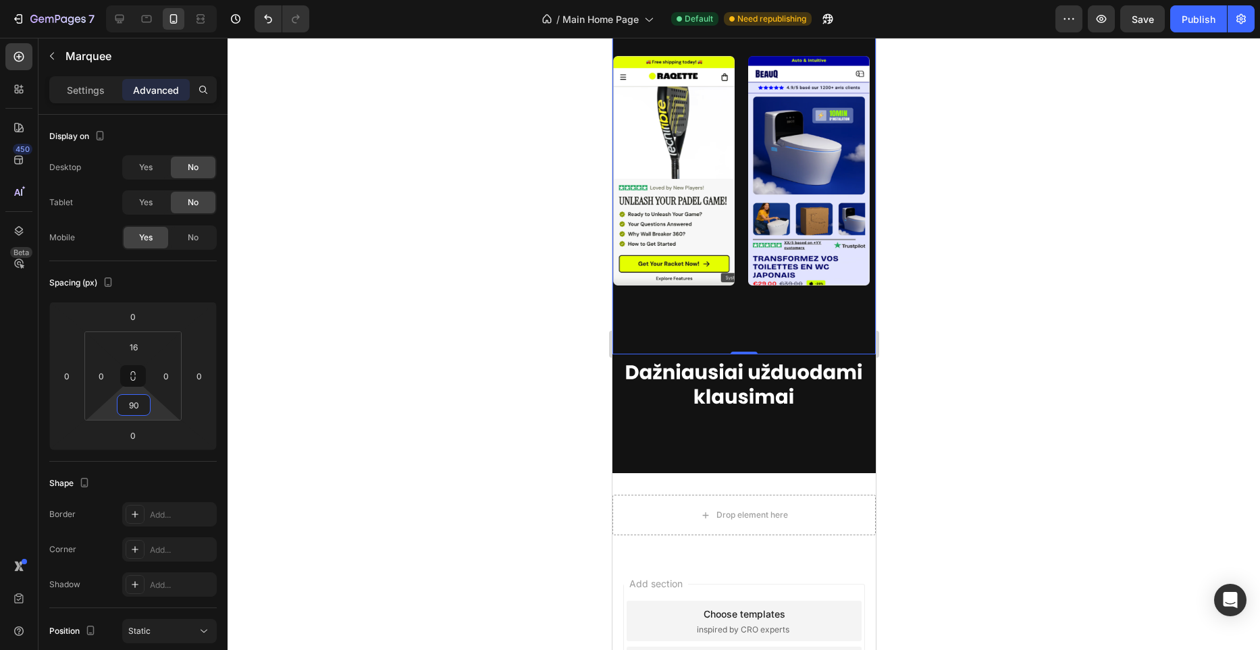
type input "90"
click at [494, 314] on div at bounding box center [744, 344] width 1033 height 613
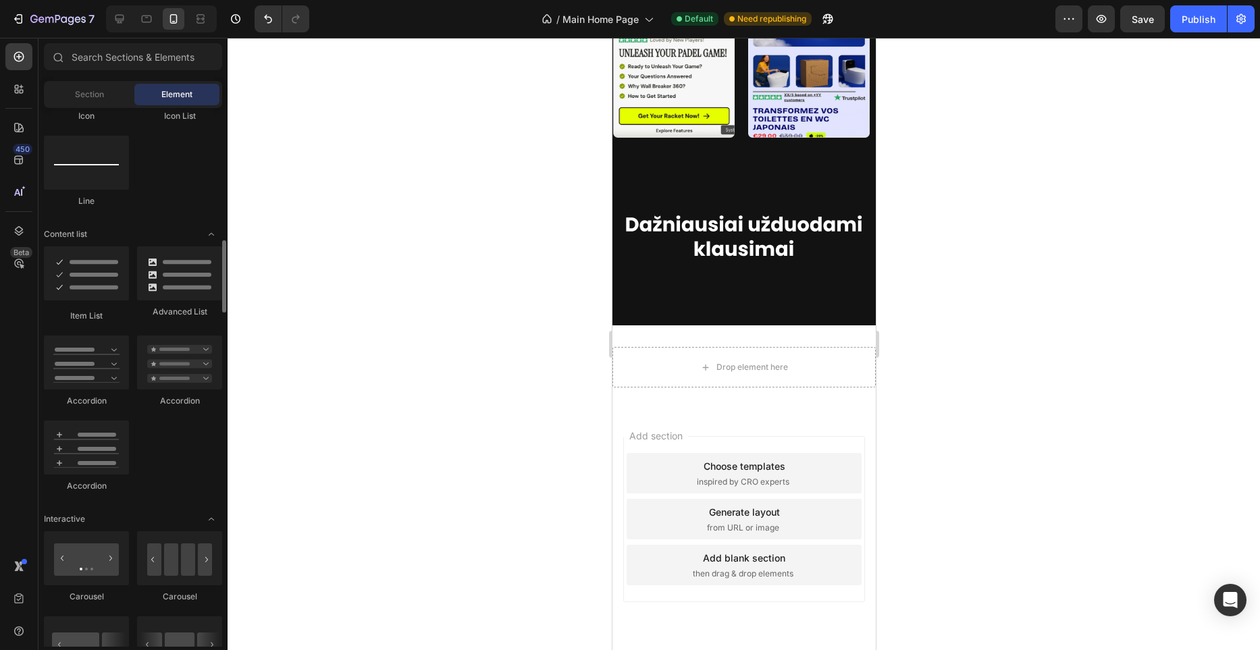
scroll to position [960, 0]
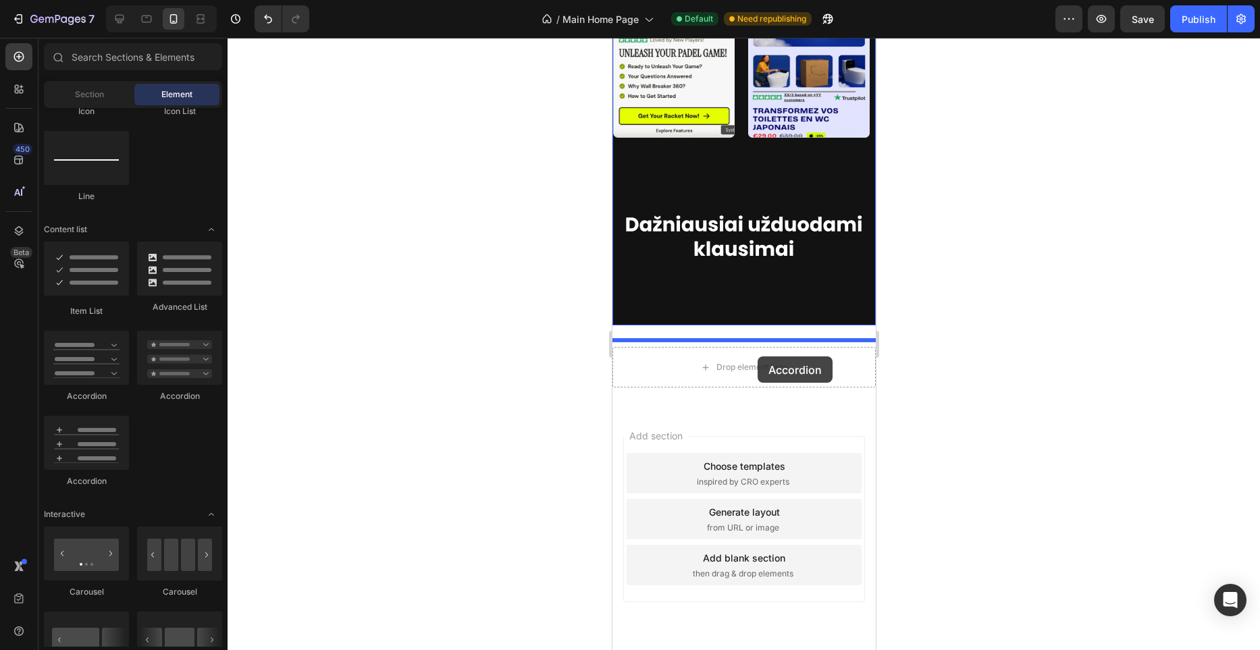
drag, startPoint x: 698, startPoint y: 488, endPoint x: 757, endPoint y: 357, distance: 143.6
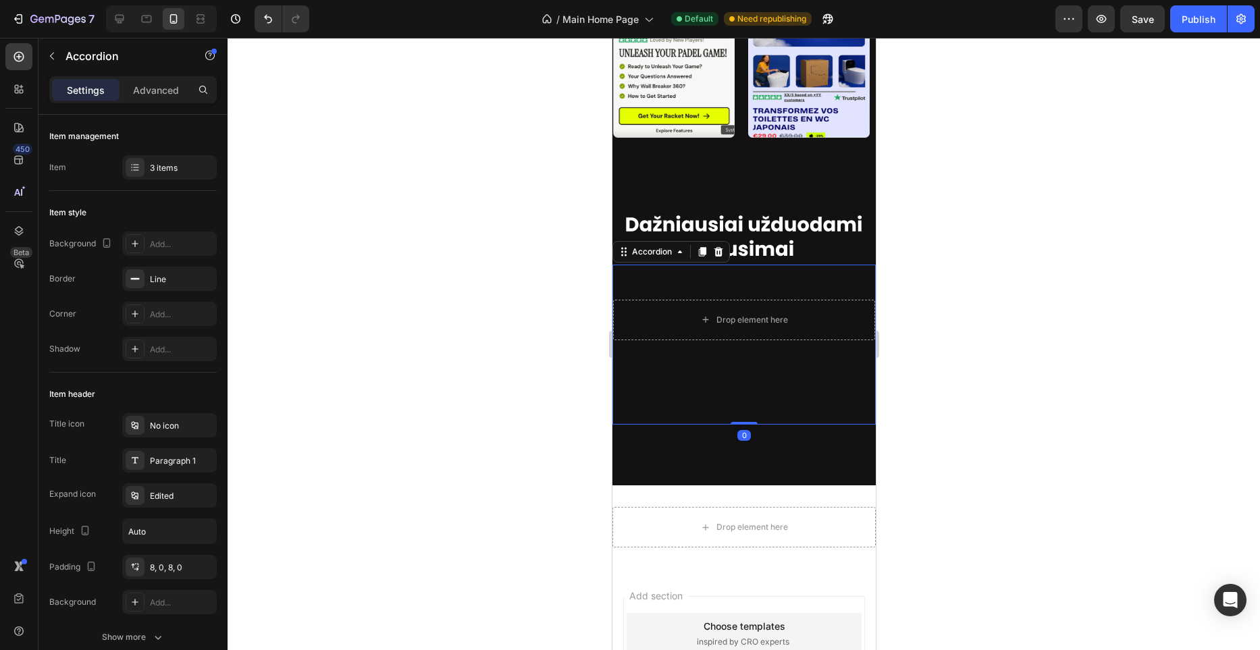
click at [772, 291] on div "Accordion 1" at bounding box center [754, 280] width 240 height 21
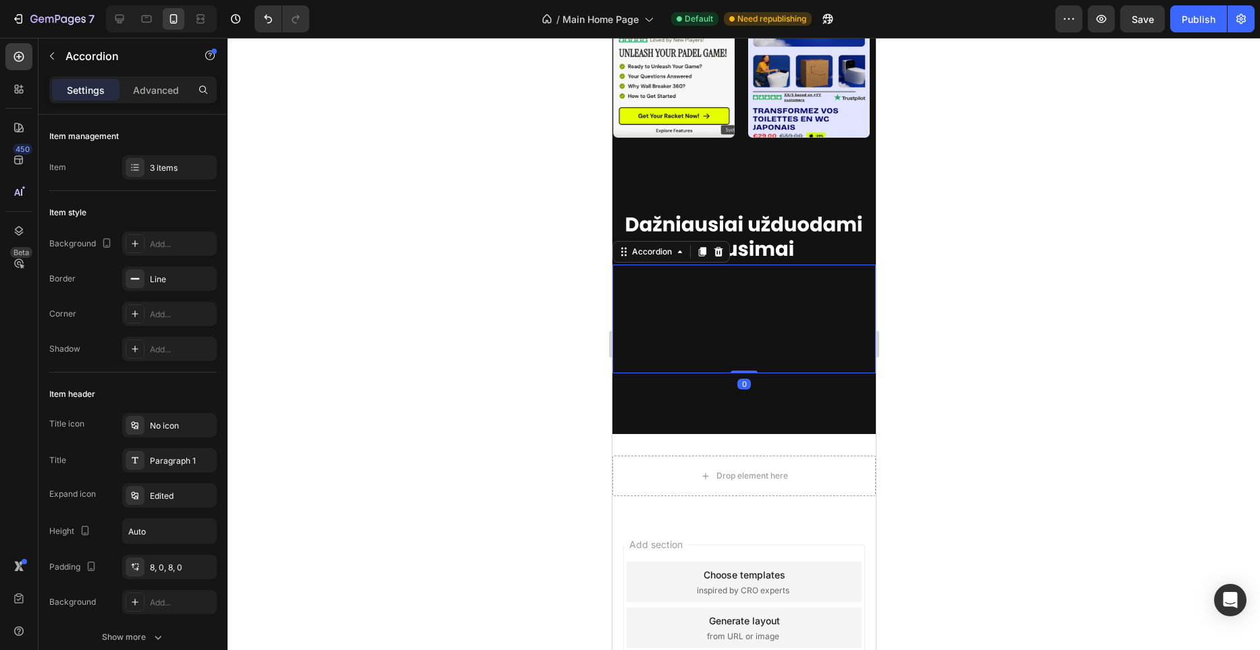
click at [772, 291] on div "Accordion 1" at bounding box center [754, 280] width 240 height 21
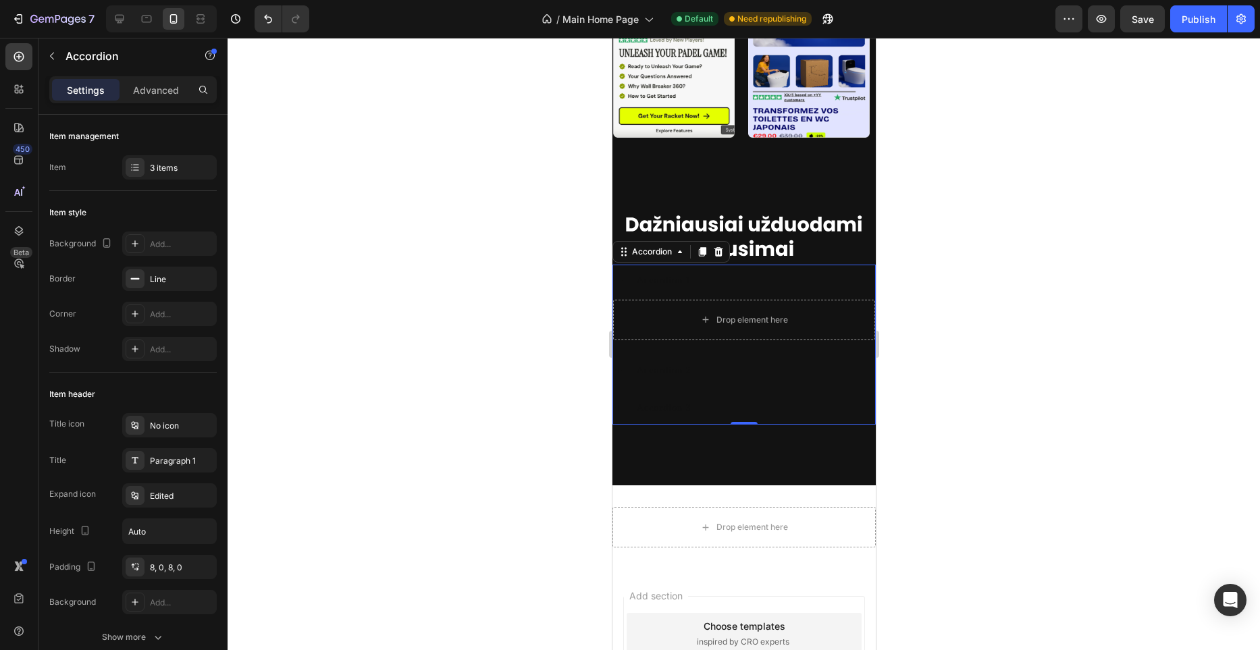
click at [693, 291] on div "Accordion 1" at bounding box center [754, 280] width 240 height 21
click at [675, 291] on div "Accordion 1" at bounding box center [663, 280] width 59 height 21
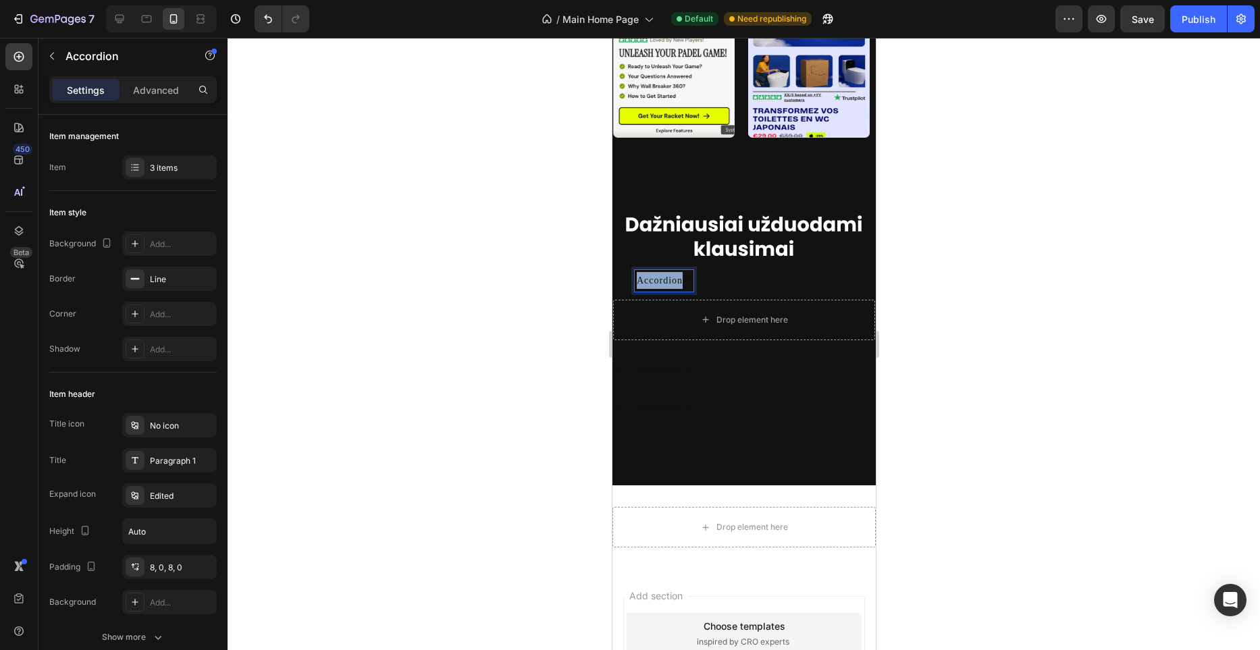
click at [675, 289] on p "Accordion 1" at bounding box center [663, 280] width 55 height 17
click at [800, 332] on button "Text Color" at bounding box center [792, 330] width 24 height 24
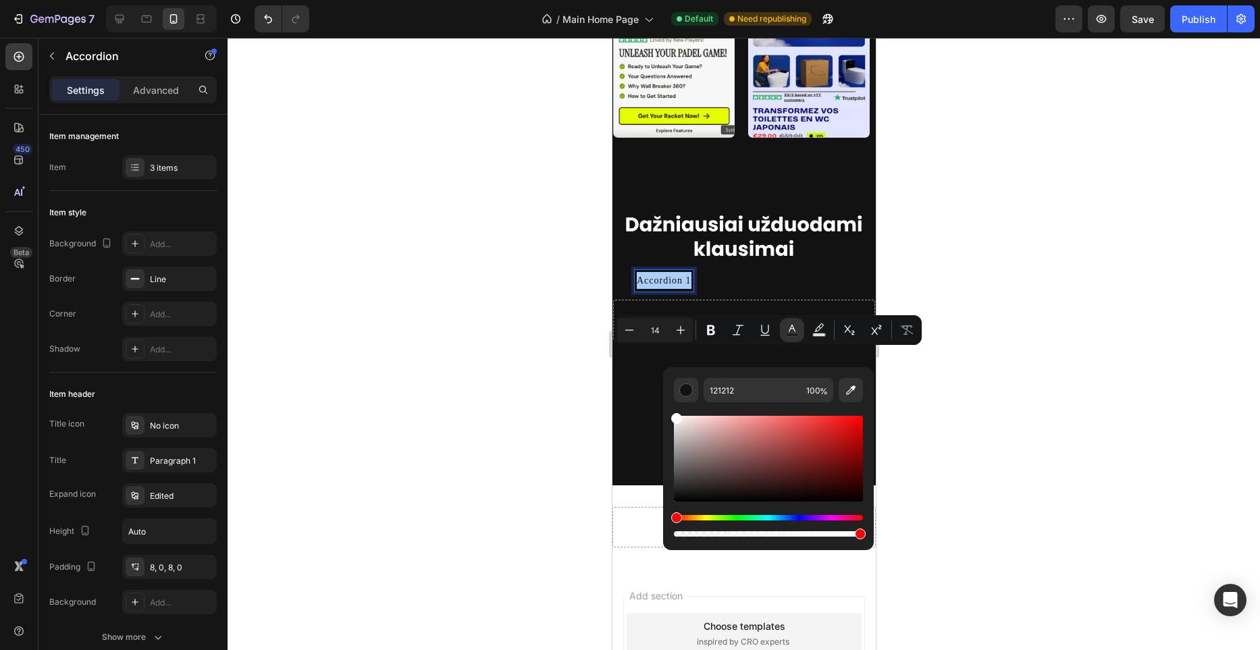
drag, startPoint x: 691, startPoint y: 457, endPoint x: 665, endPoint y: 394, distance: 67.9
click at [665, 394] on div "121212 100 %" at bounding box center [768, 453] width 211 height 172
type input "FFFFFF"
drag, startPoint x: 498, startPoint y: 381, endPoint x: 601, endPoint y: 368, distance: 104.1
click at [498, 381] on div at bounding box center [744, 344] width 1033 height 613
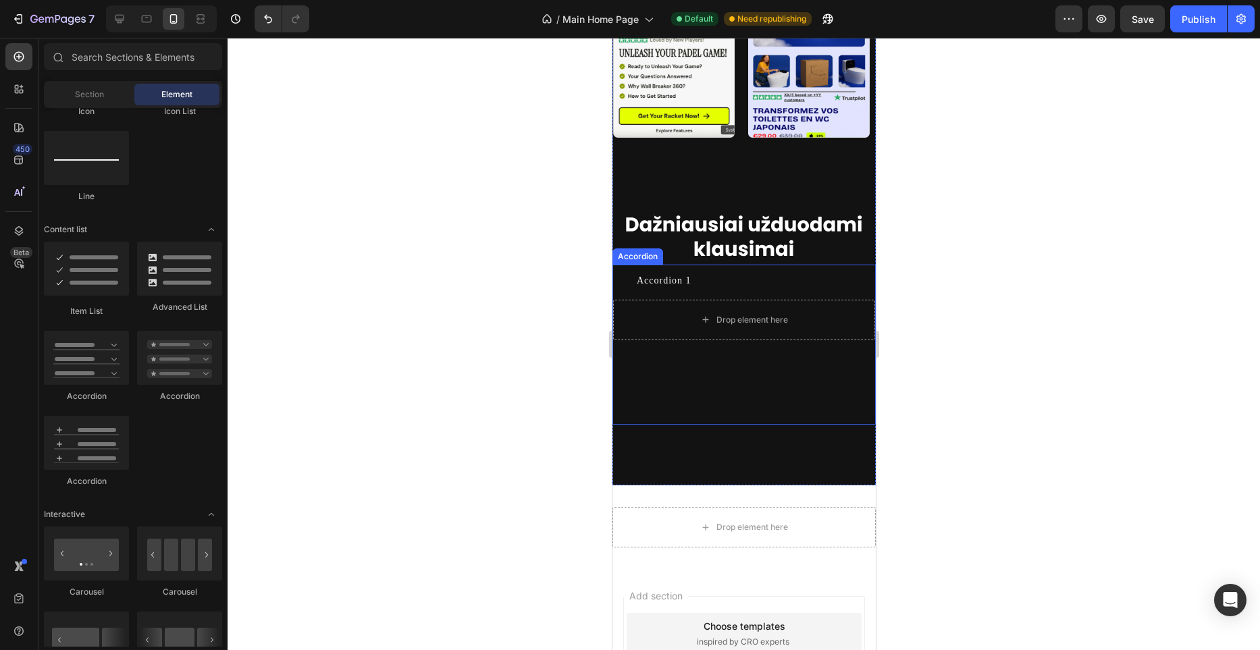
click at [634, 291] on div "Accordion 1" at bounding box center [663, 280] width 59 height 21
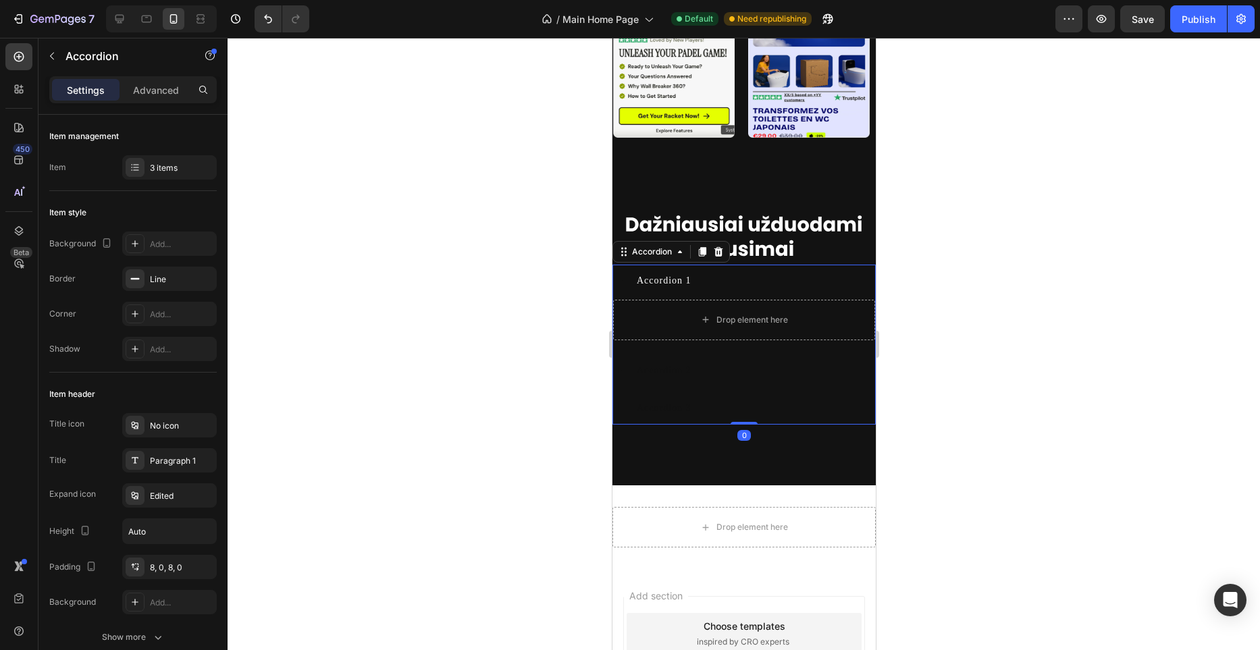
click at [630, 297] on div "Accordion 1" at bounding box center [744, 281] width 262 height 32
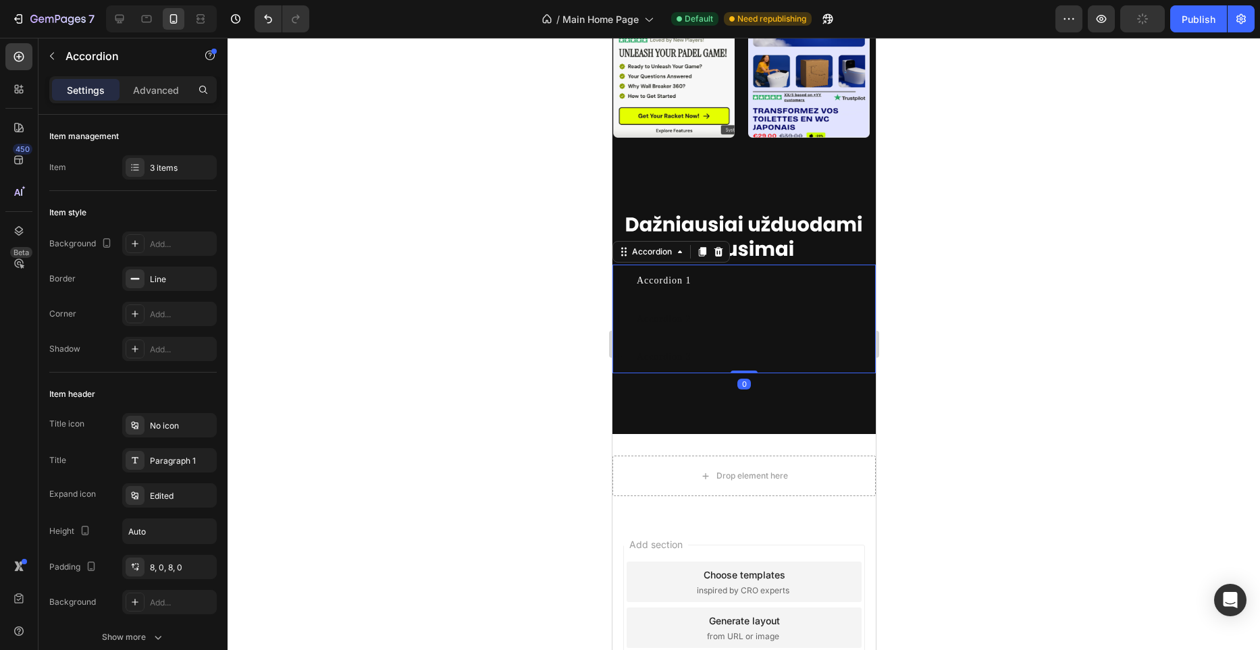
click at [630, 297] on div "Accordion 1" at bounding box center [744, 281] width 262 height 32
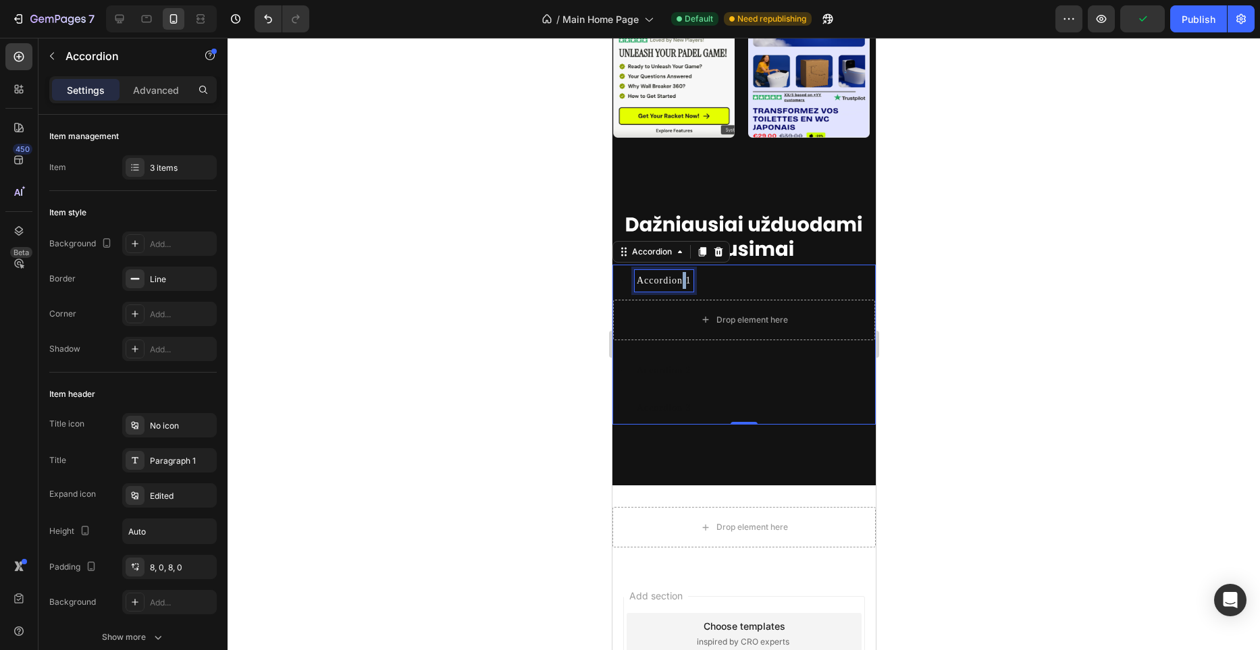
click at [680, 286] on span "Accordion 1" at bounding box center [663, 281] width 55 height 10
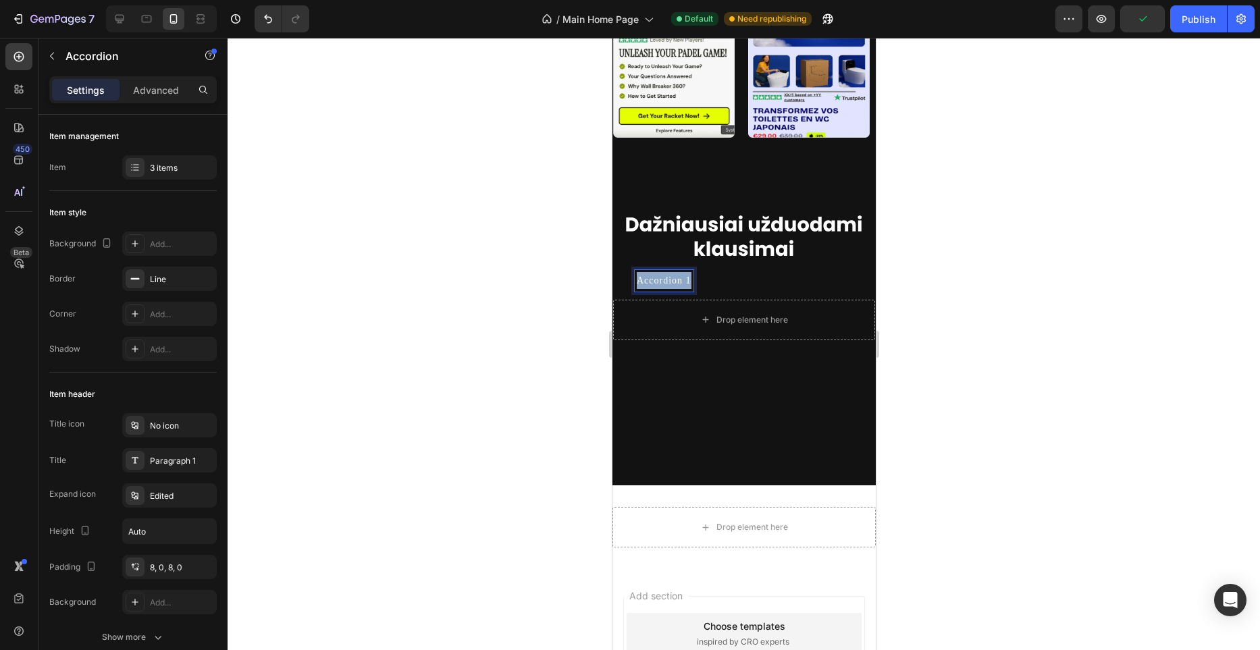
click at [680, 286] on span "Accordion 1" at bounding box center [663, 281] width 55 height 10
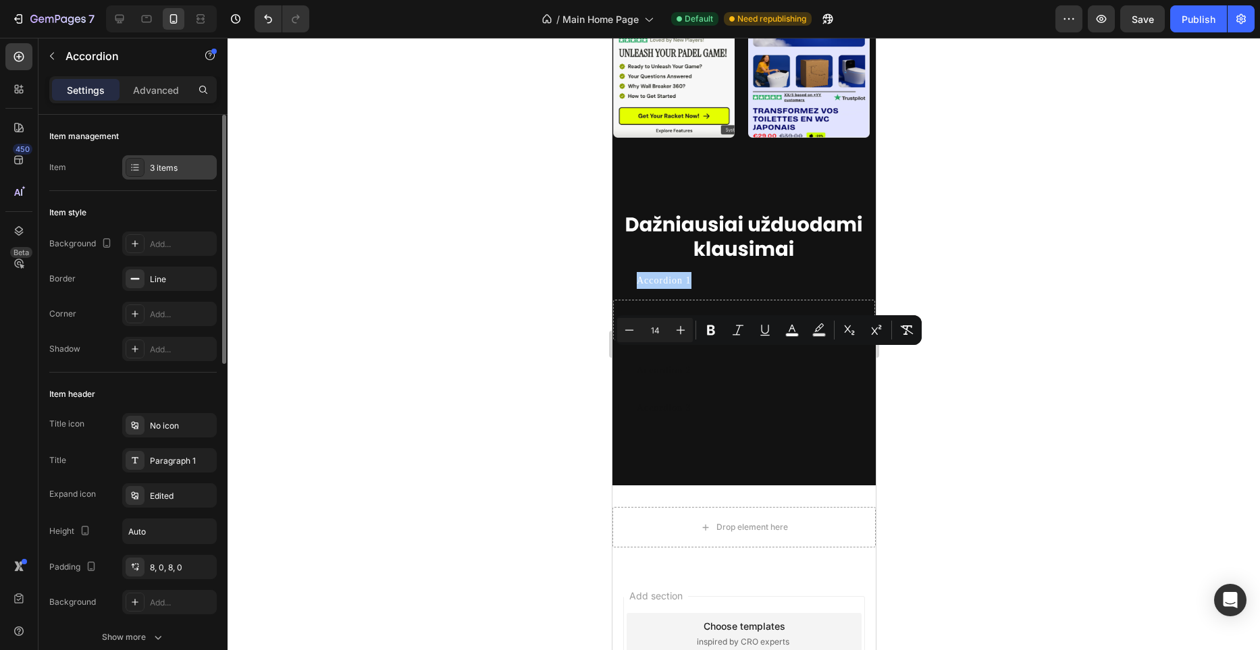
click at [172, 165] on div "3 items" at bounding box center [181, 168] width 63 height 12
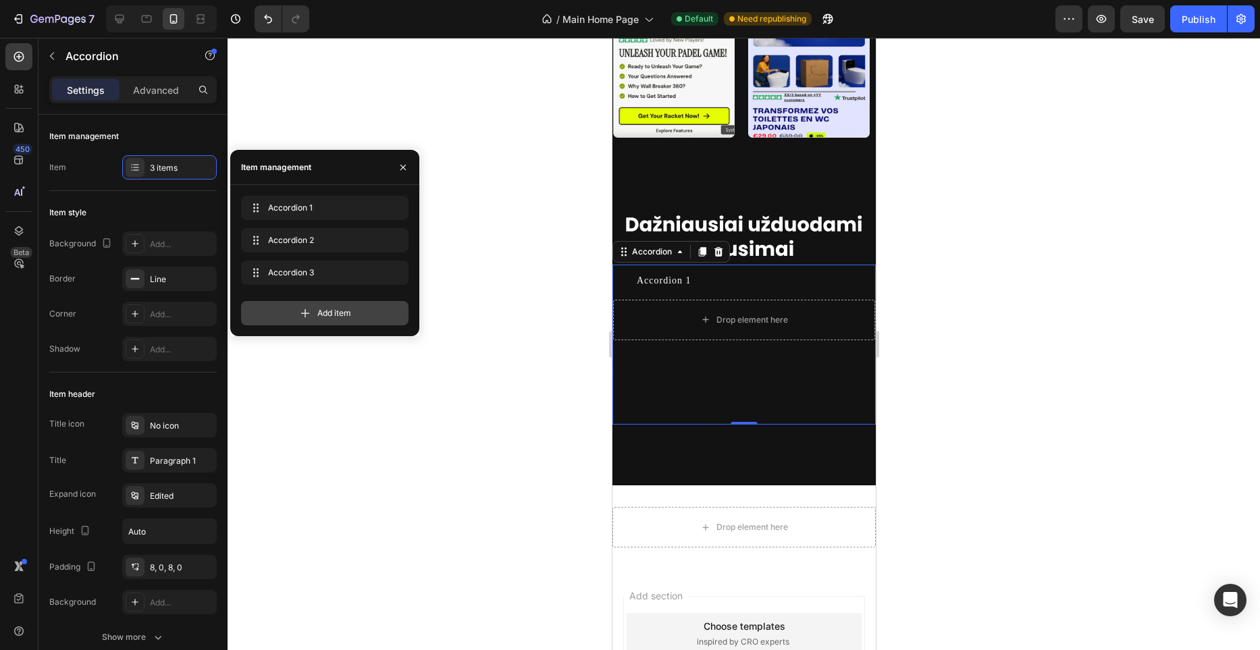
click at [350, 311] on span "Add item" at bounding box center [334, 313] width 34 height 12
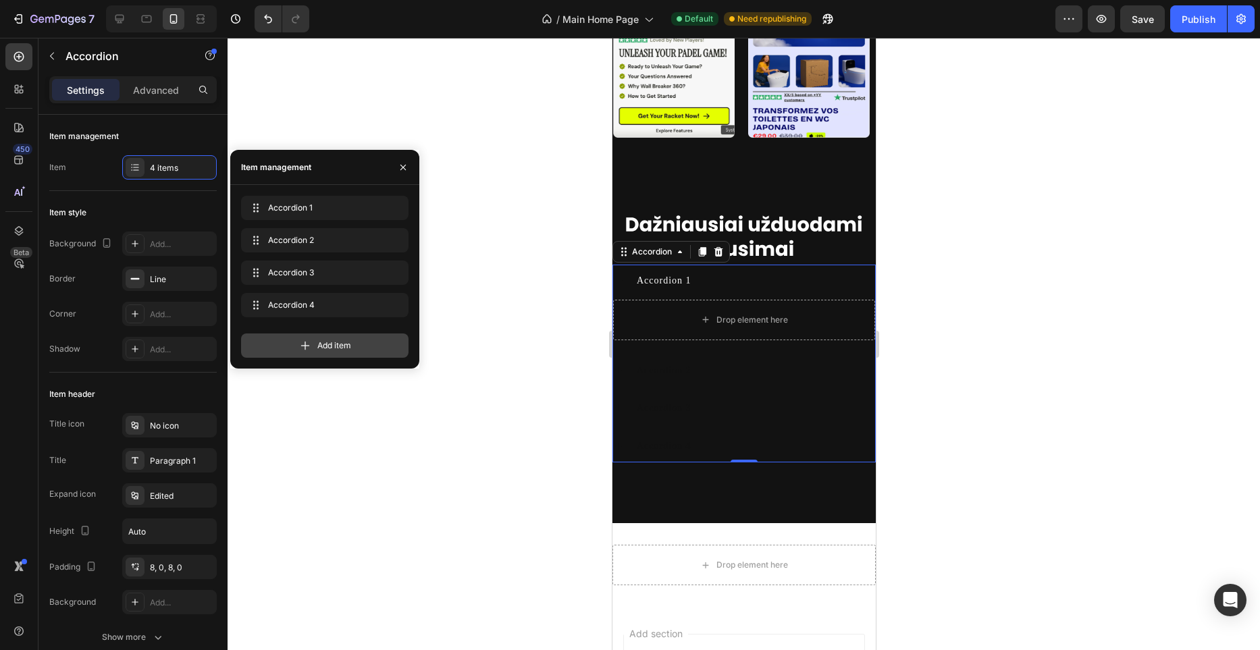
click at [340, 349] on span "Add item" at bounding box center [334, 346] width 34 height 12
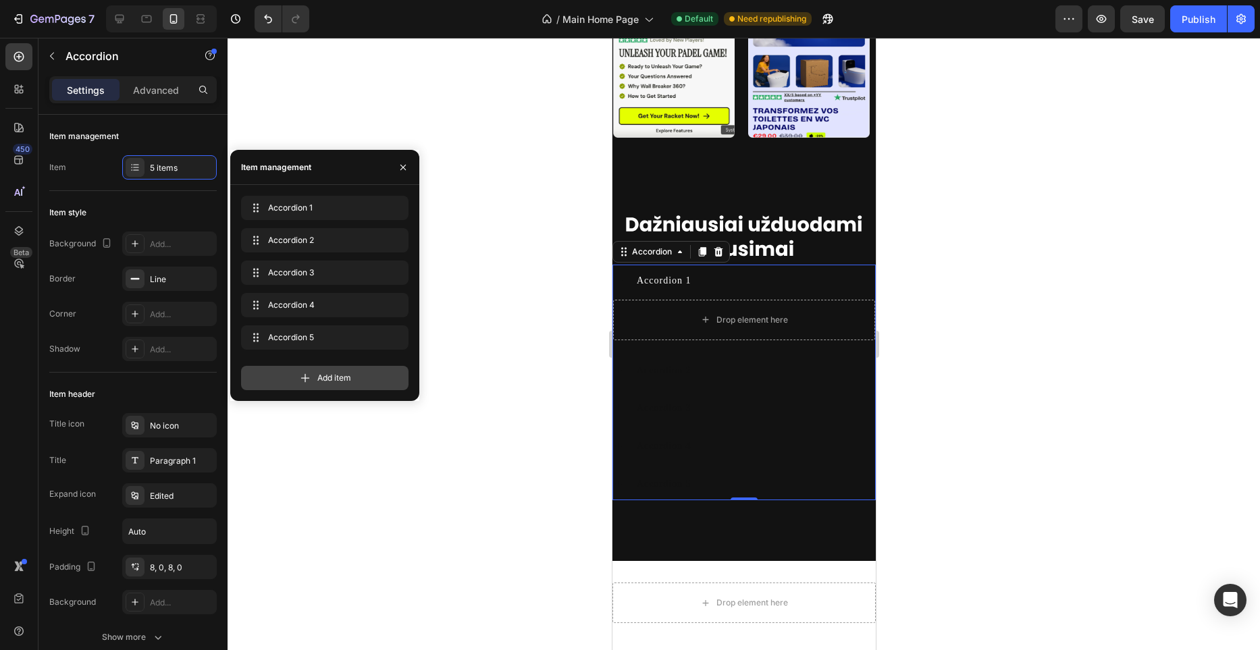
click at [346, 374] on span "Add item" at bounding box center [334, 378] width 34 height 12
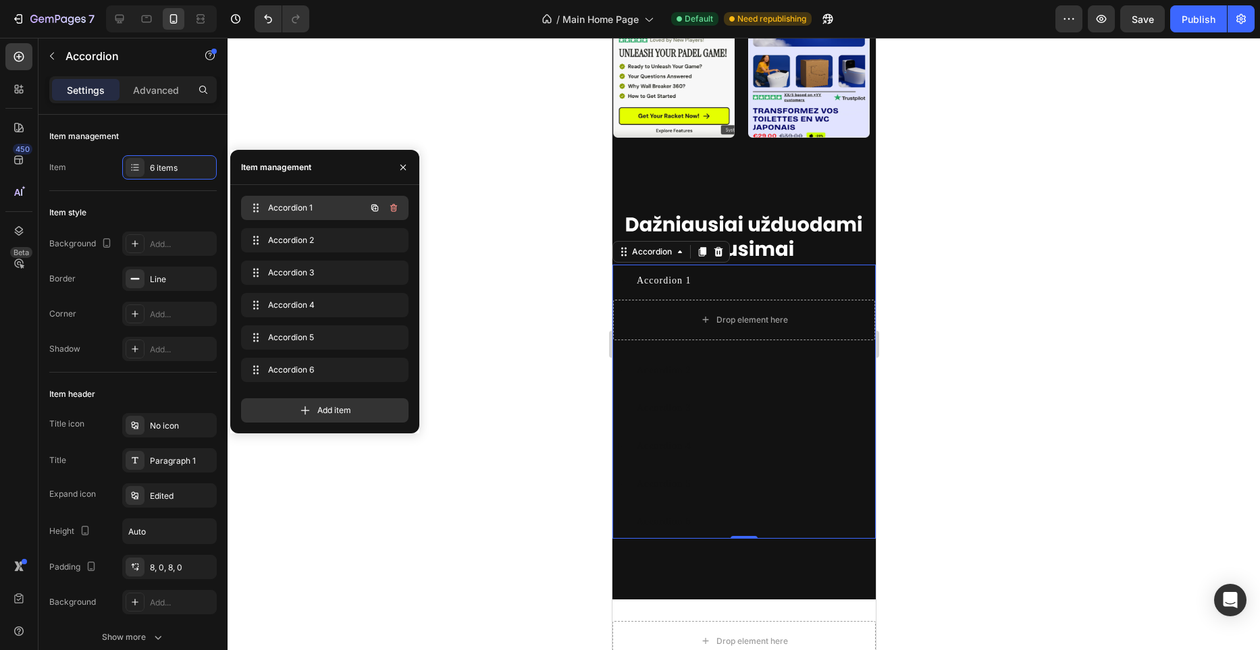
click at [300, 210] on span "Accordion 1" at bounding box center [306, 208] width 76 height 12
click at [350, 207] on div "Accordion 1 Accordion 1" at bounding box center [306, 208] width 119 height 19
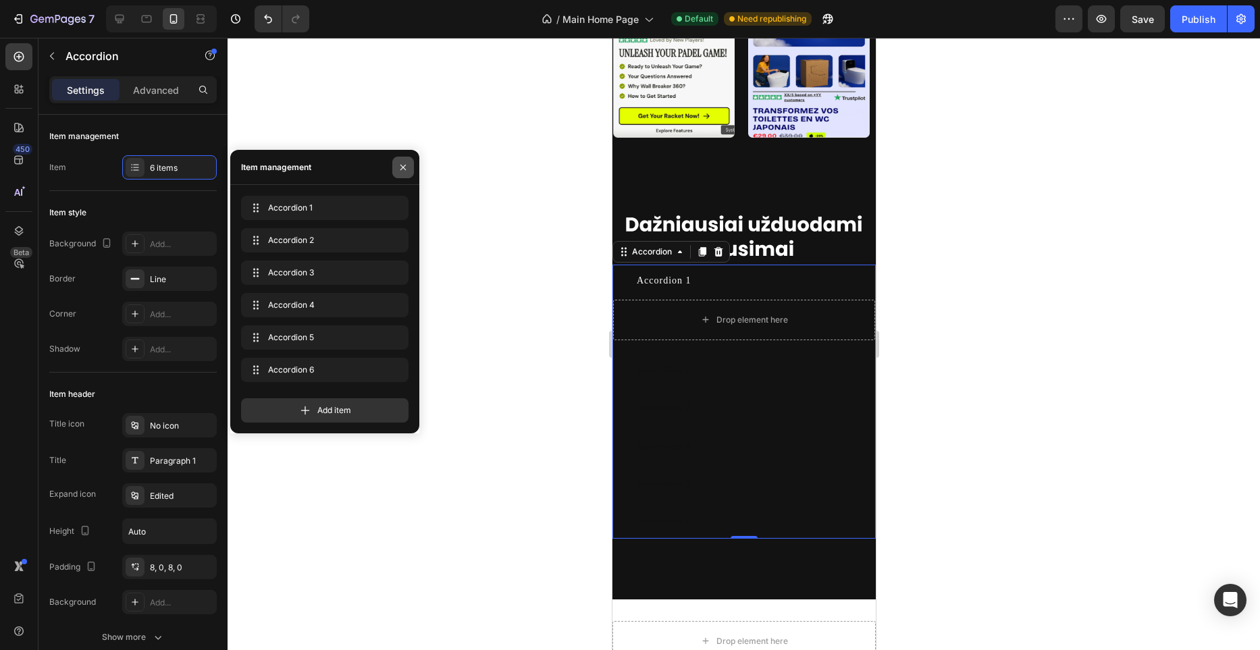
click at [403, 169] on icon "button" at bounding box center [403, 167] width 11 height 11
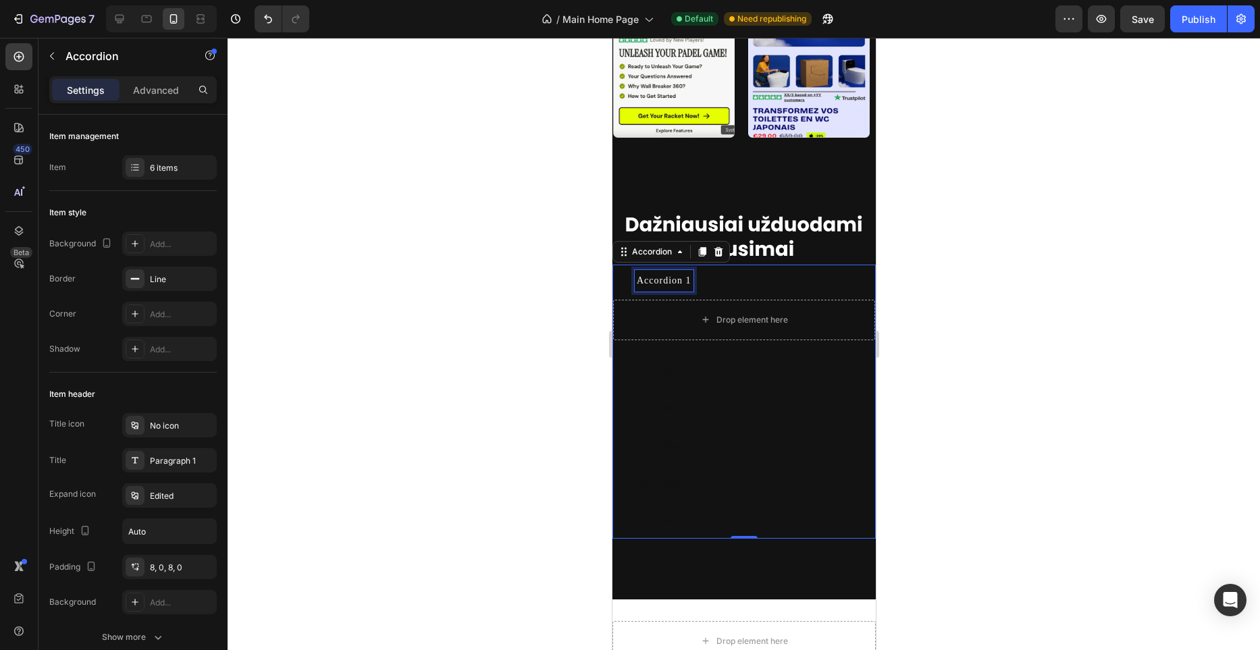
click at [661, 286] on span "Accordion 1" at bounding box center [663, 281] width 55 height 10
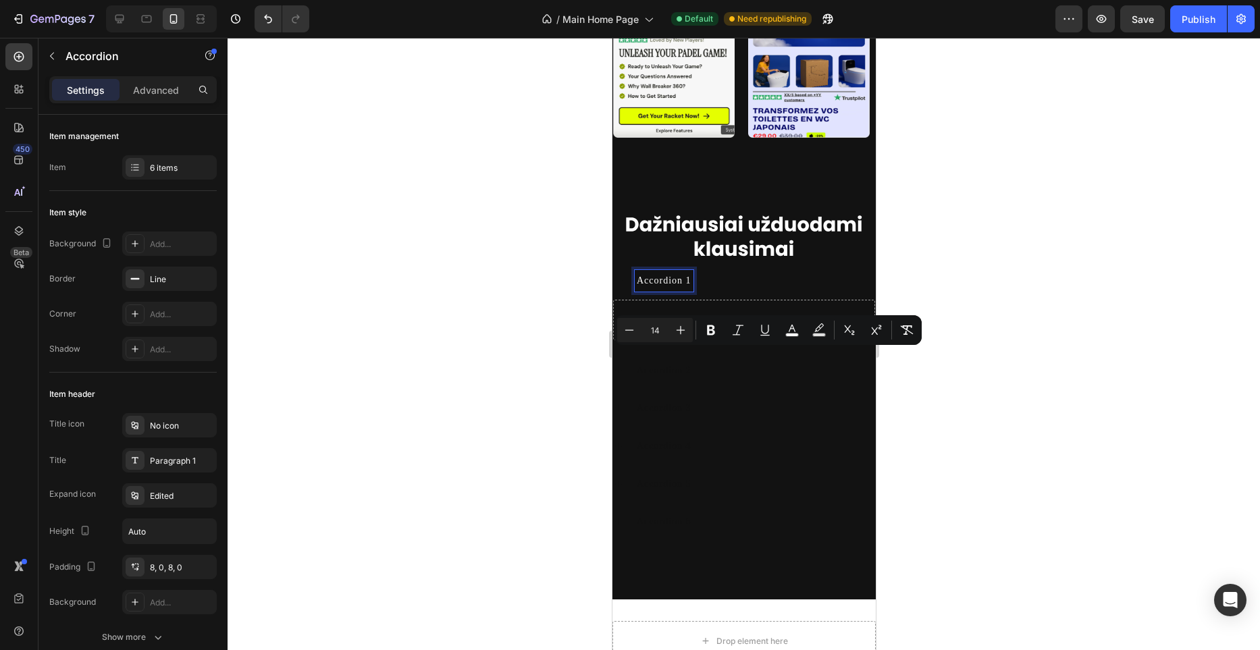
click at [688, 286] on span "Accordion 1" at bounding box center [663, 281] width 55 height 10
click at [307, 343] on div at bounding box center [744, 344] width 1033 height 613
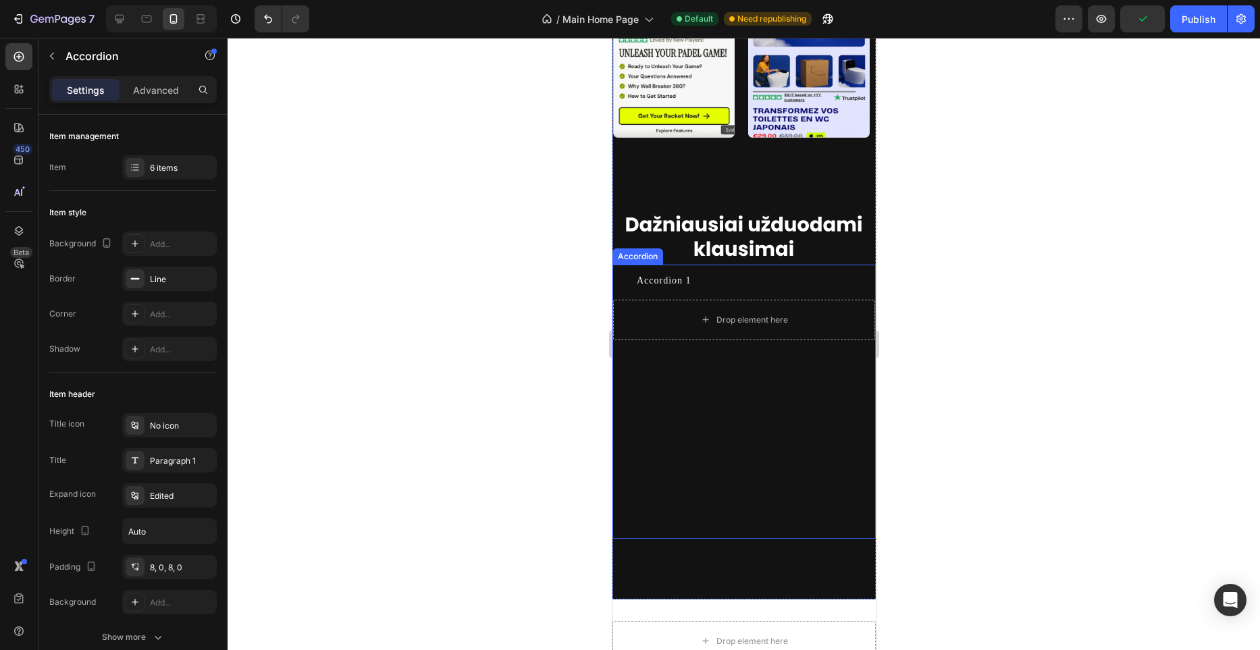
click at [727, 291] on div "Accordion 1" at bounding box center [754, 280] width 240 height 21
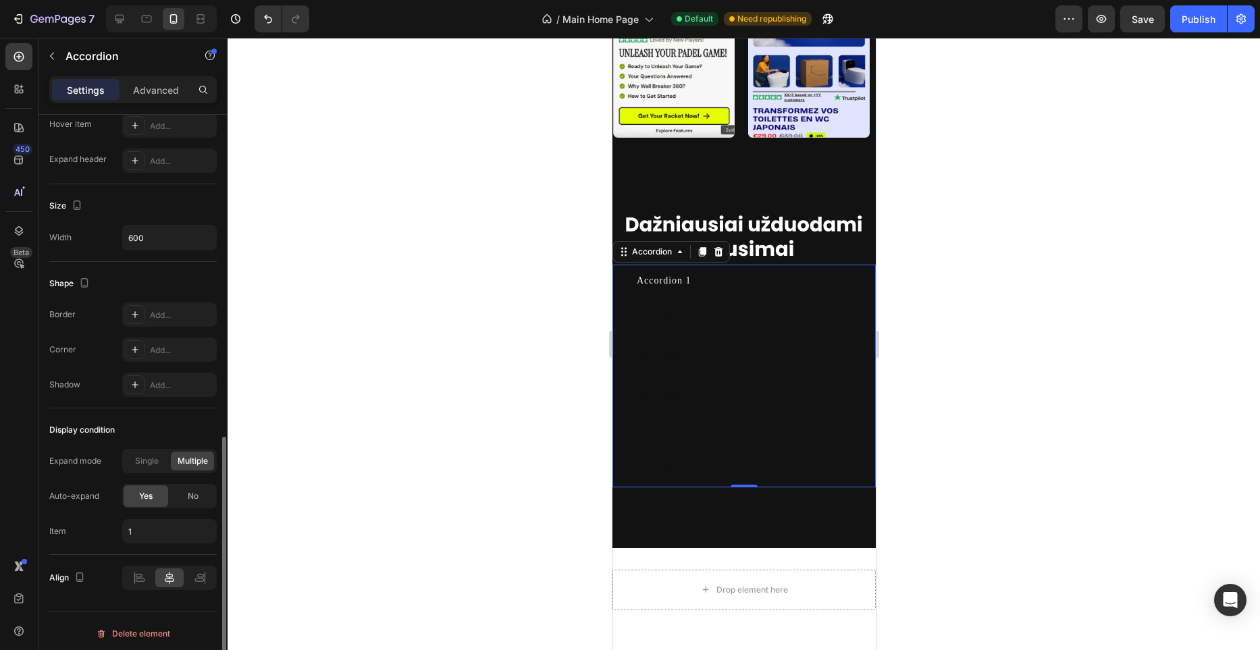
scroll to position [747, 0]
click at [147, 454] on span "Single" at bounding box center [147, 457] width 24 height 12
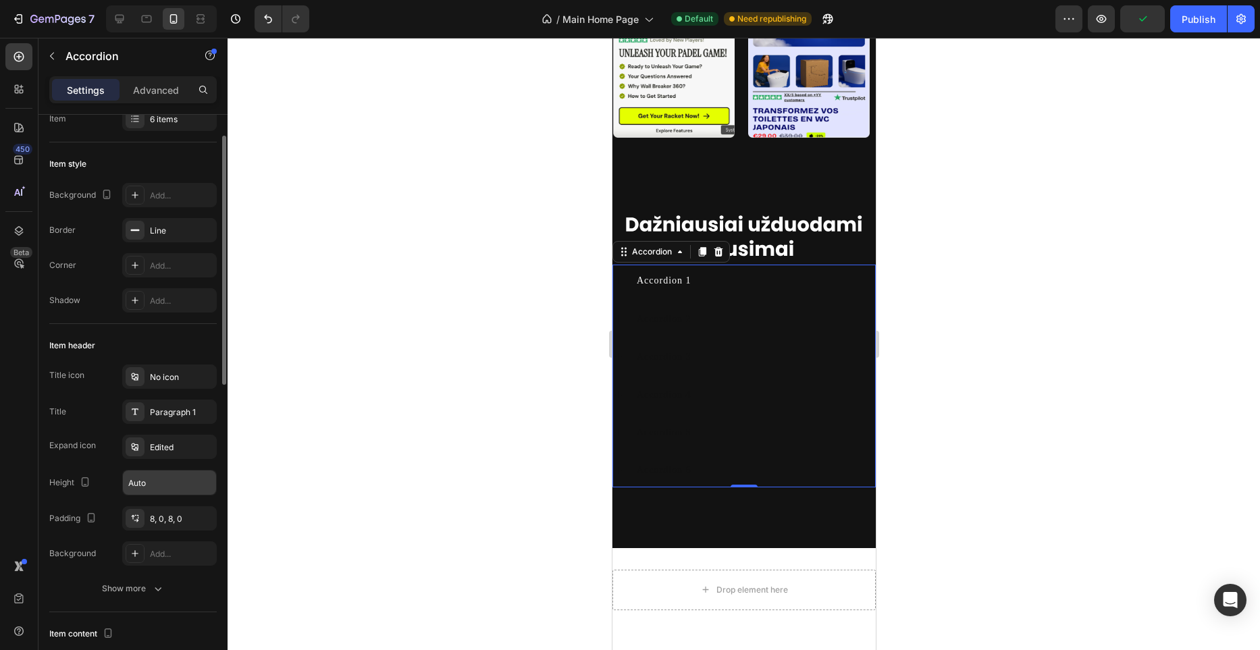
scroll to position [0, 0]
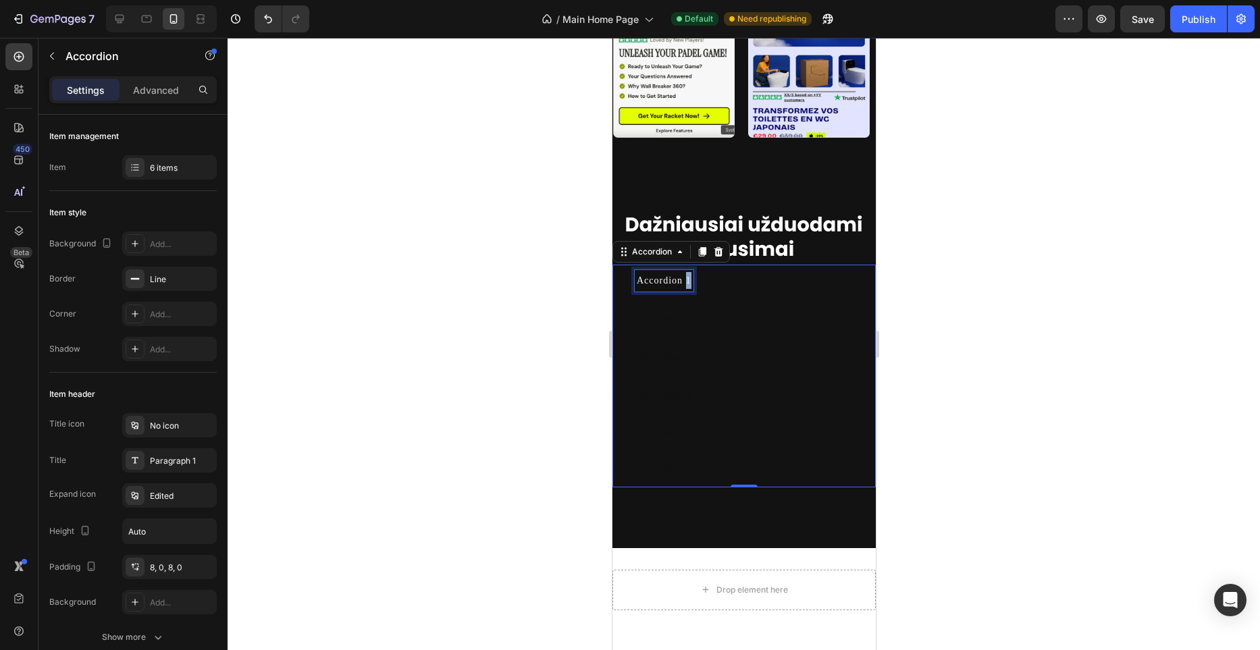
click at [687, 286] on span "Accordion 1" at bounding box center [663, 281] width 55 height 10
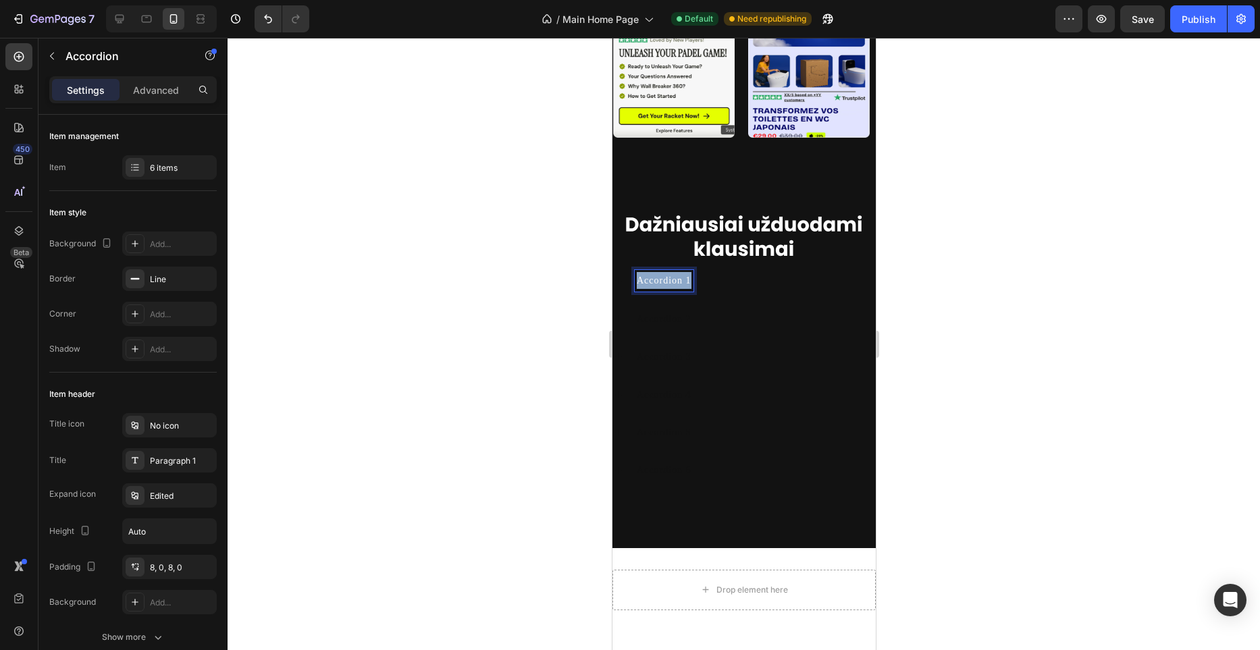
click at [687, 286] on span "Accordion 1" at bounding box center [663, 281] width 55 height 10
click at [602, 374] on div at bounding box center [744, 344] width 1033 height 613
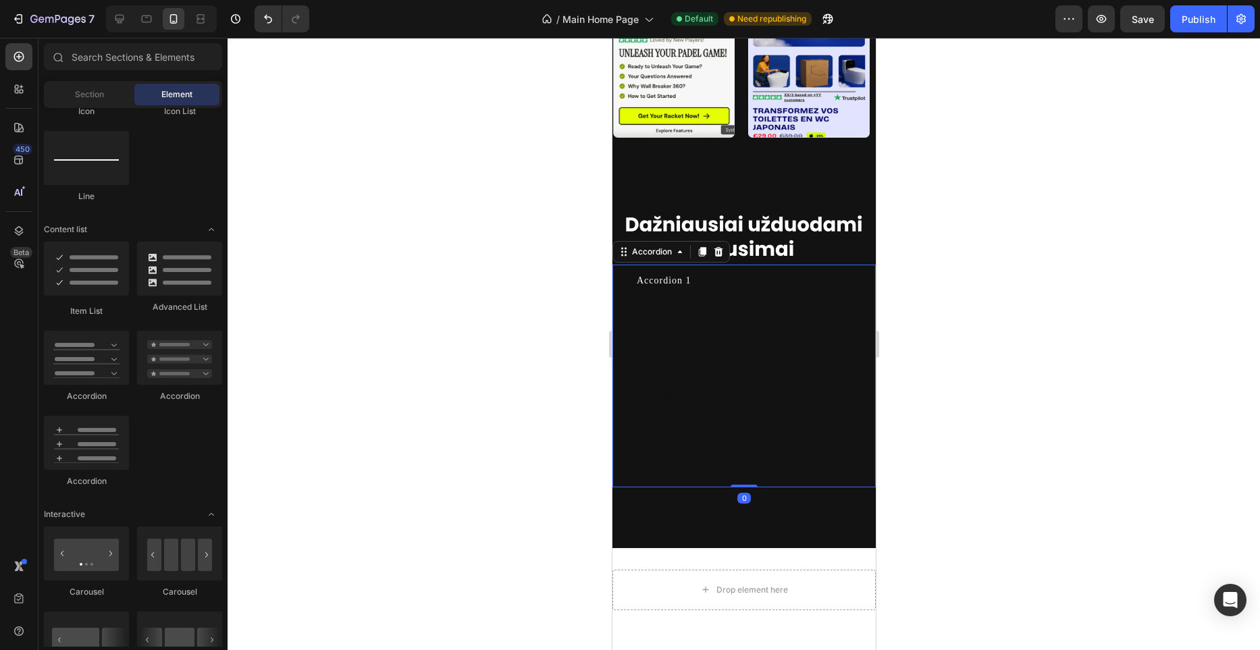
click at [755, 291] on div "Accordion 1" at bounding box center [754, 280] width 240 height 21
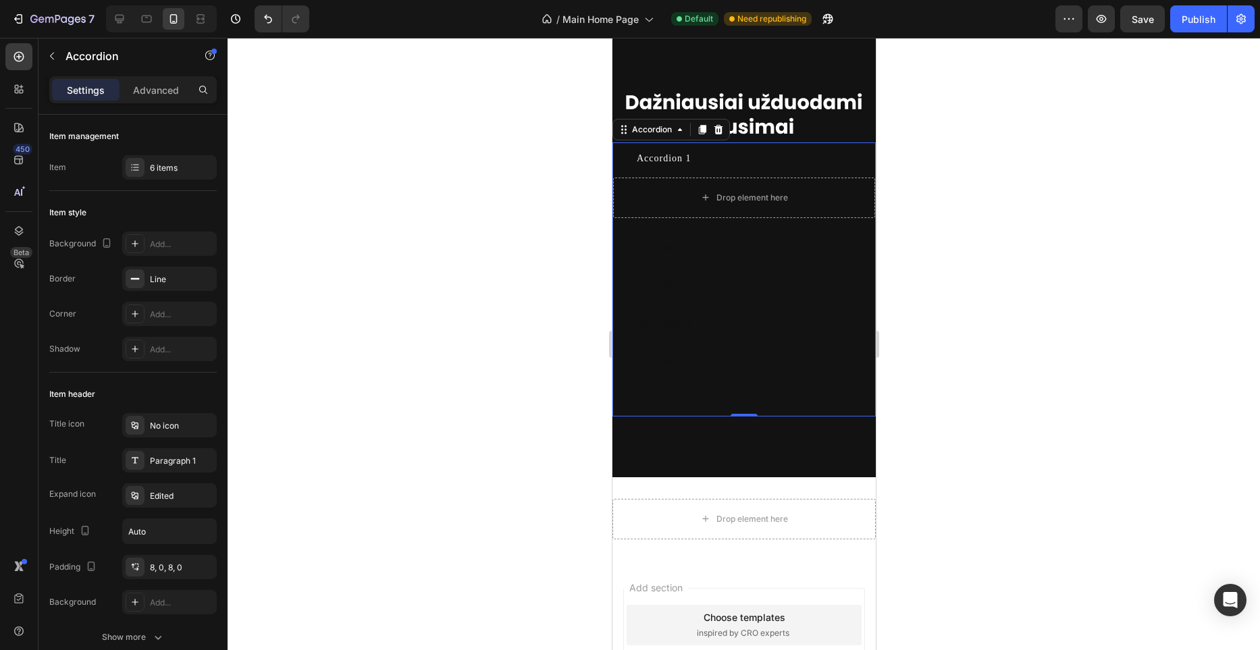
scroll to position [3576, 0]
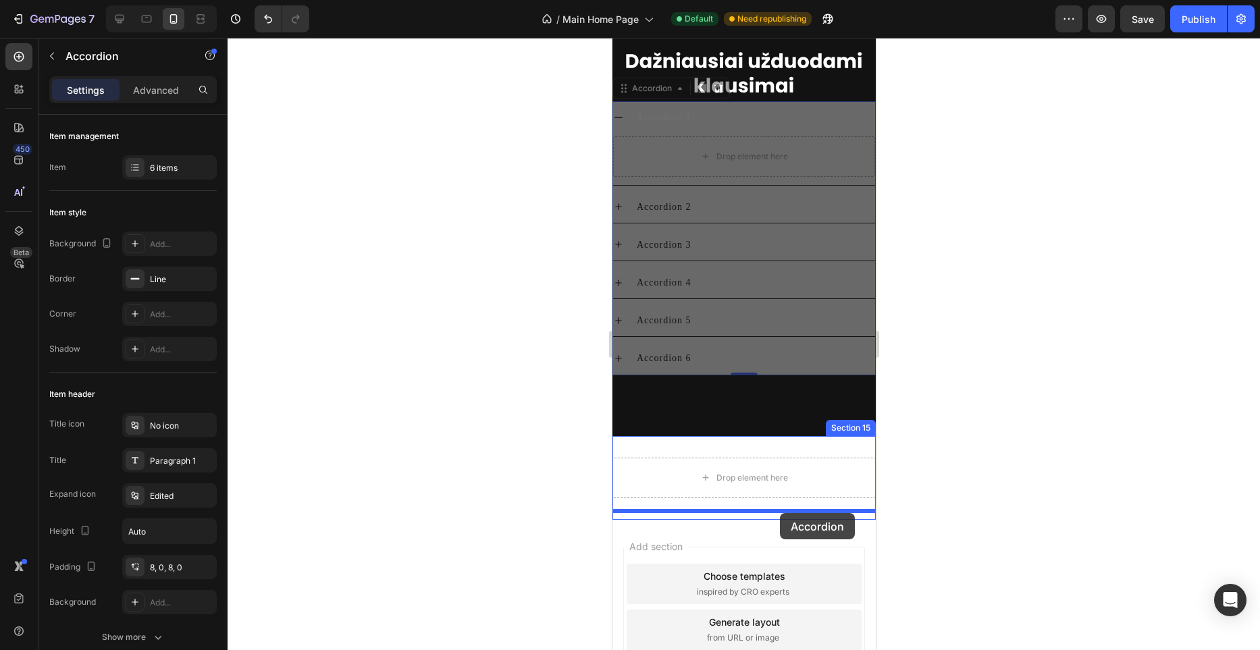
drag, startPoint x: 757, startPoint y: 192, endPoint x: 779, endPoint y: 513, distance: 321.6
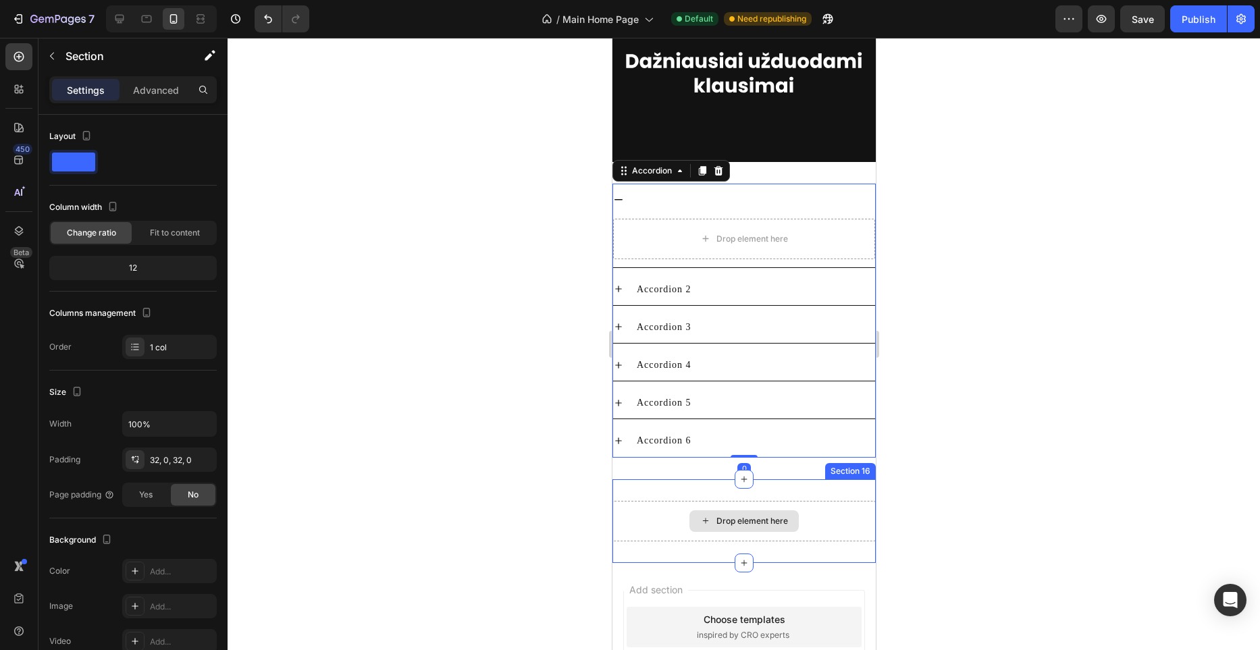
click at [814, 542] on div "Drop element here" at bounding box center [743, 521] width 263 height 41
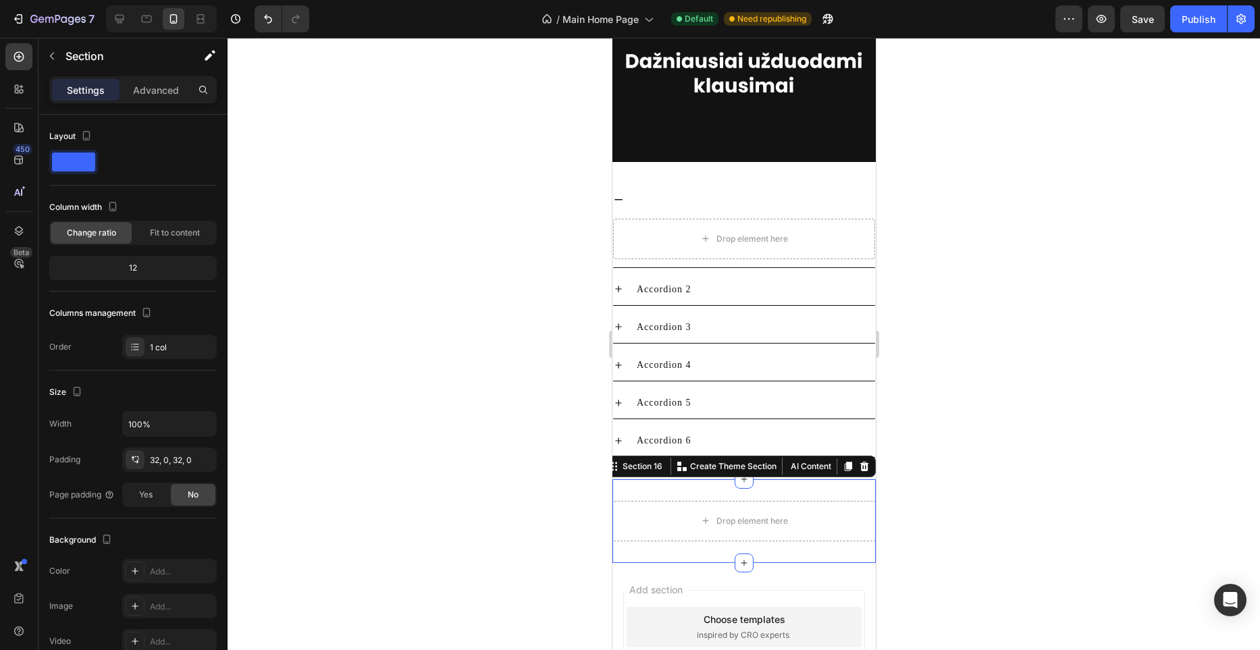
click at [866, 471] on icon at bounding box center [864, 466] width 9 height 9
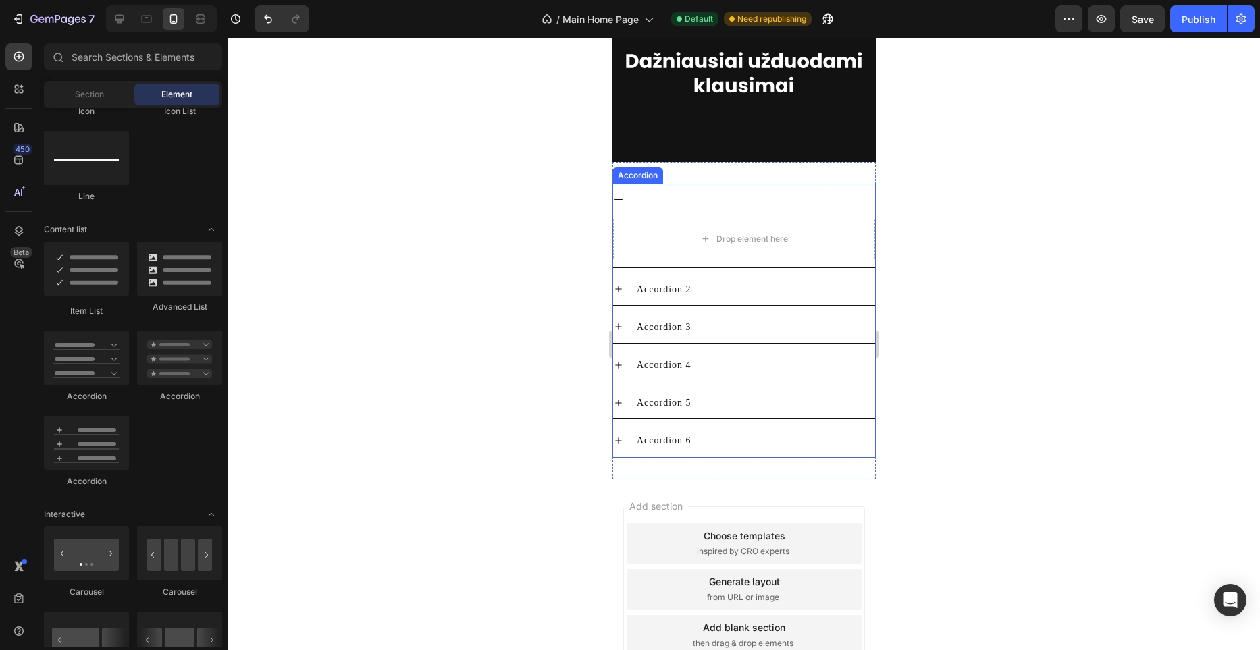
click at [673, 205] on span "Accordion 1" at bounding box center [663, 200] width 55 height 10
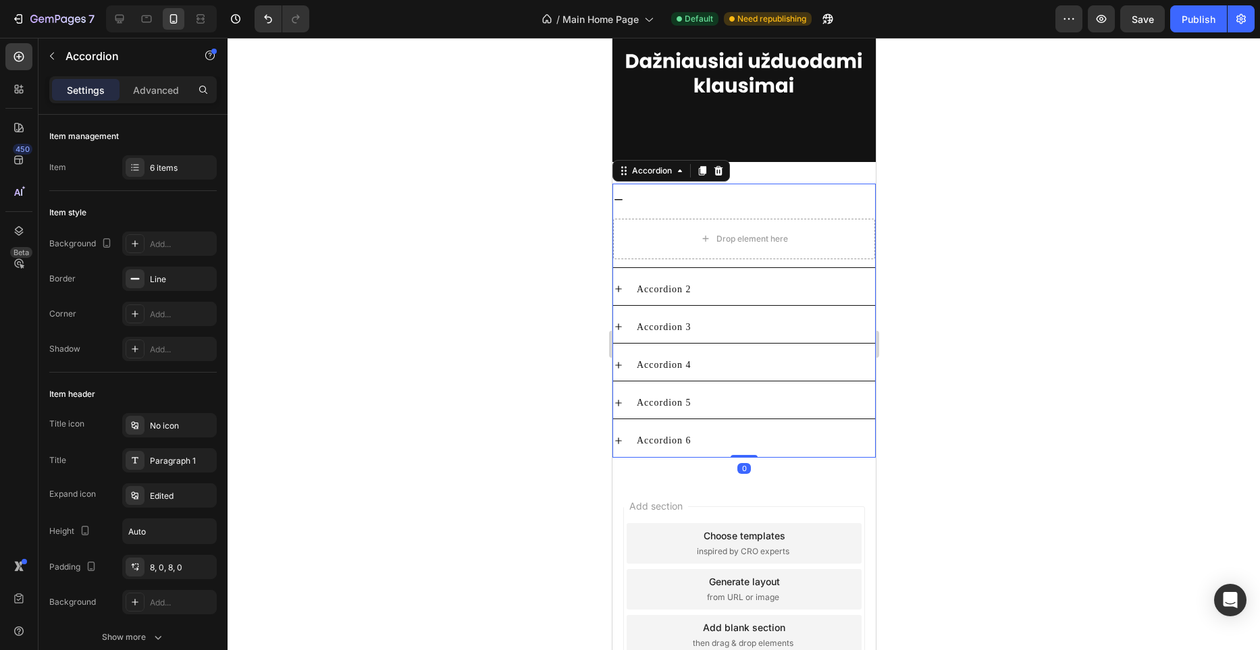
click at [673, 205] on span "Accordion 1" at bounding box center [663, 200] width 55 height 10
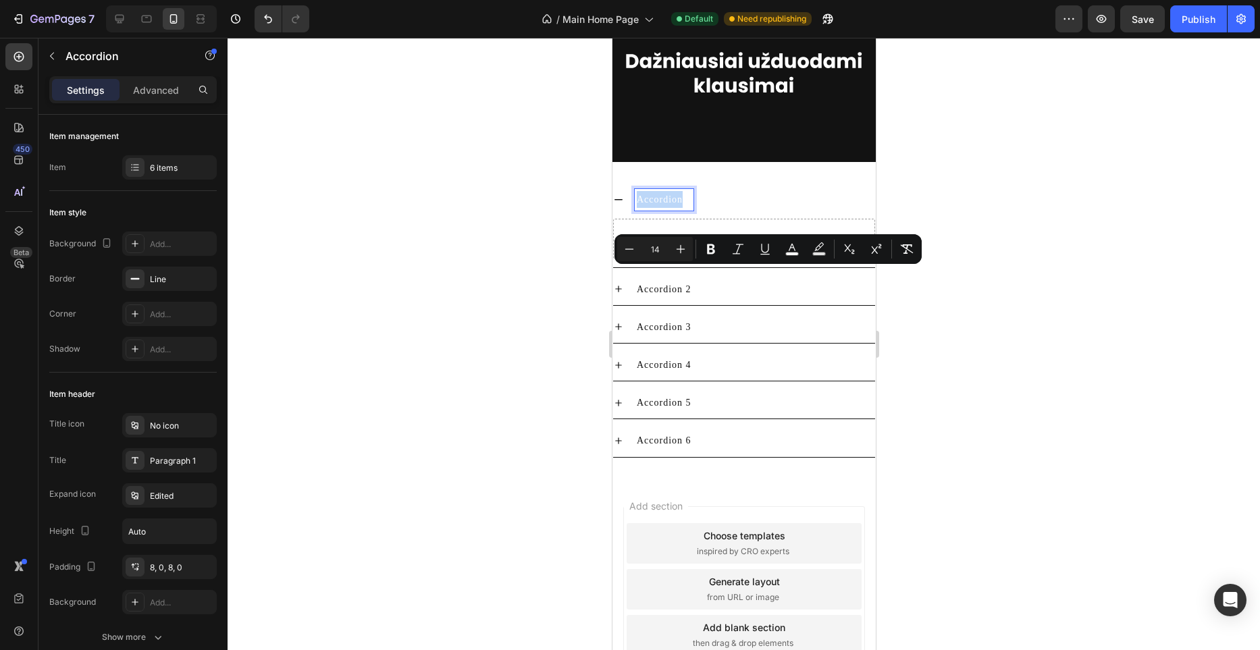
click at [673, 205] on span "Accordion 1" at bounding box center [663, 200] width 55 height 10
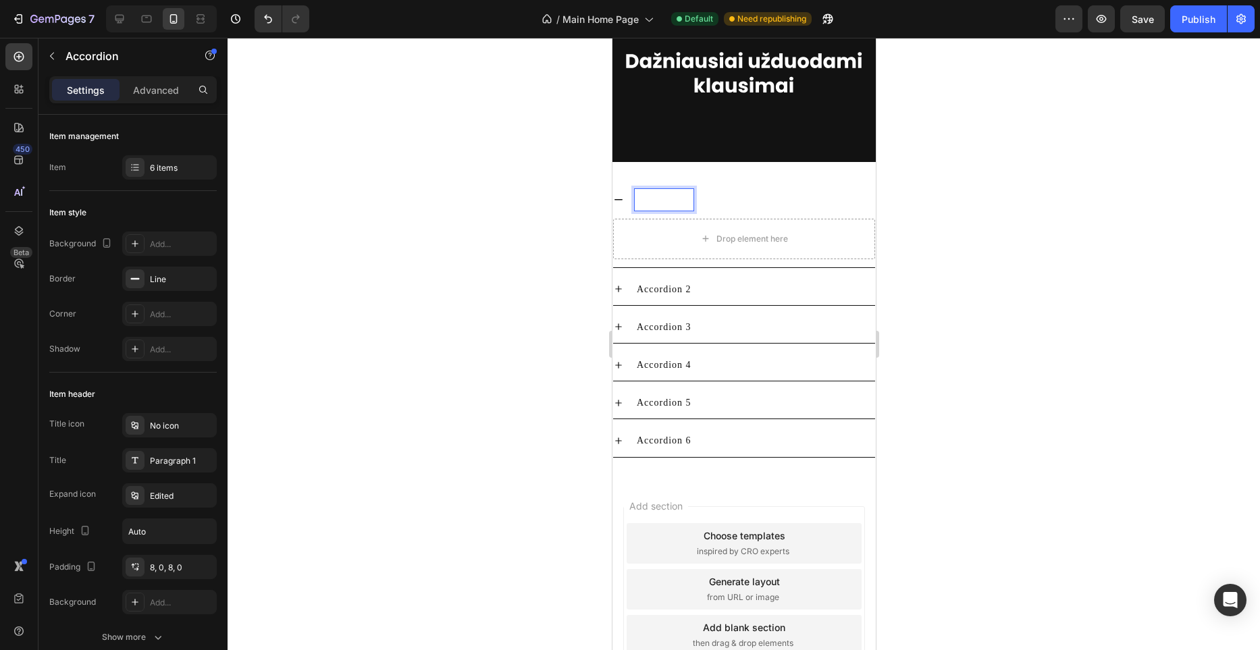
click at [684, 298] on p "Accordion 2" at bounding box center [663, 289] width 55 height 17
click at [671, 205] on span "Accordion 1" at bounding box center [663, 200] width 55 height 10
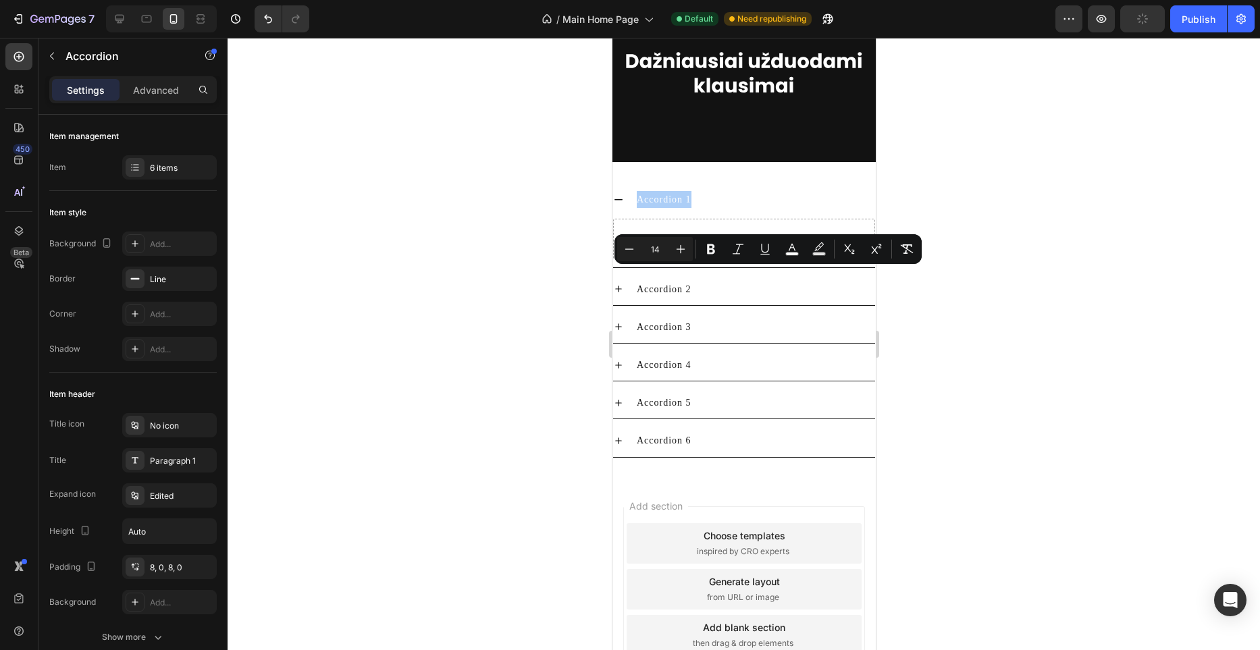
click at [486, 281] on div at bounding box center [744, 344] width 1033 height 613
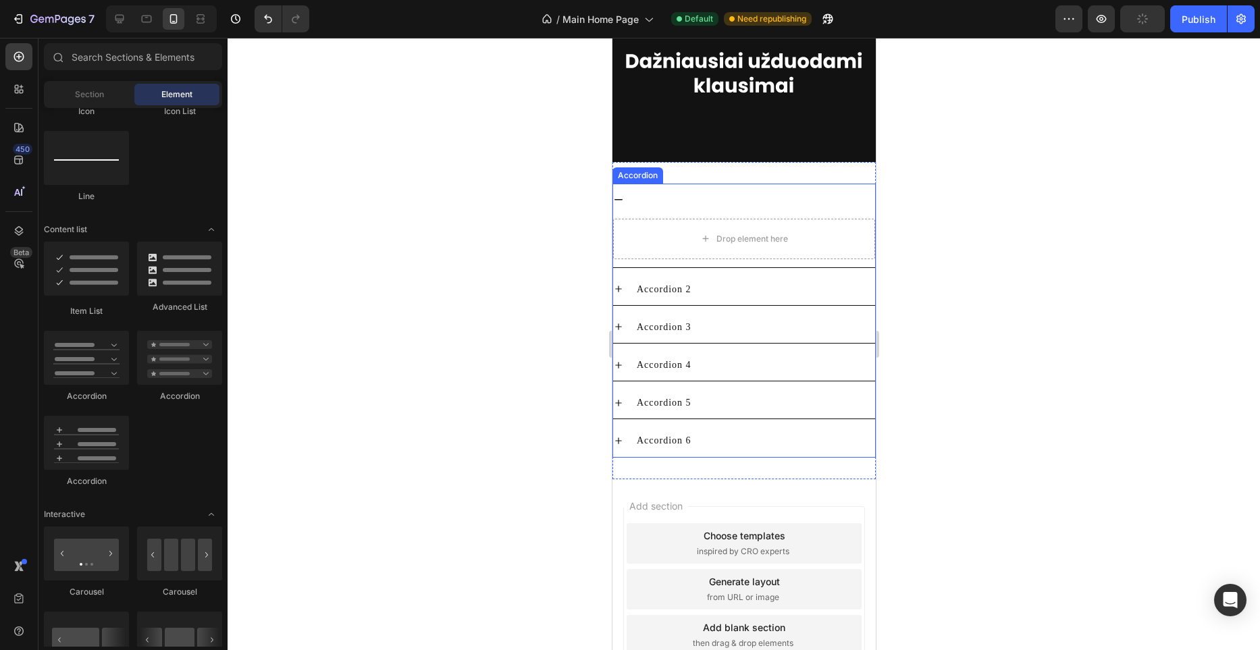
click at [726, 210] on div "Accordion 1" at bounding box center [754, 199] width 240 height 21
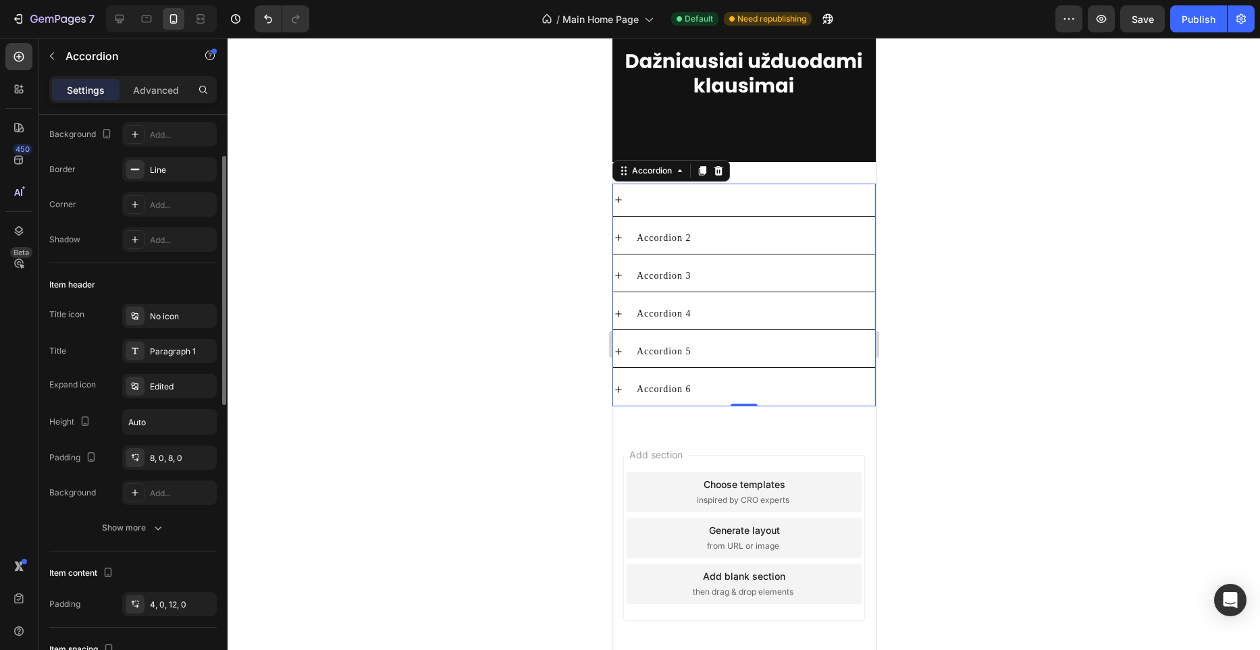
scroll to position [111, 0]
click at [176, 315] on div "No icon" at bounding box center [181, 315] width 63 height 12
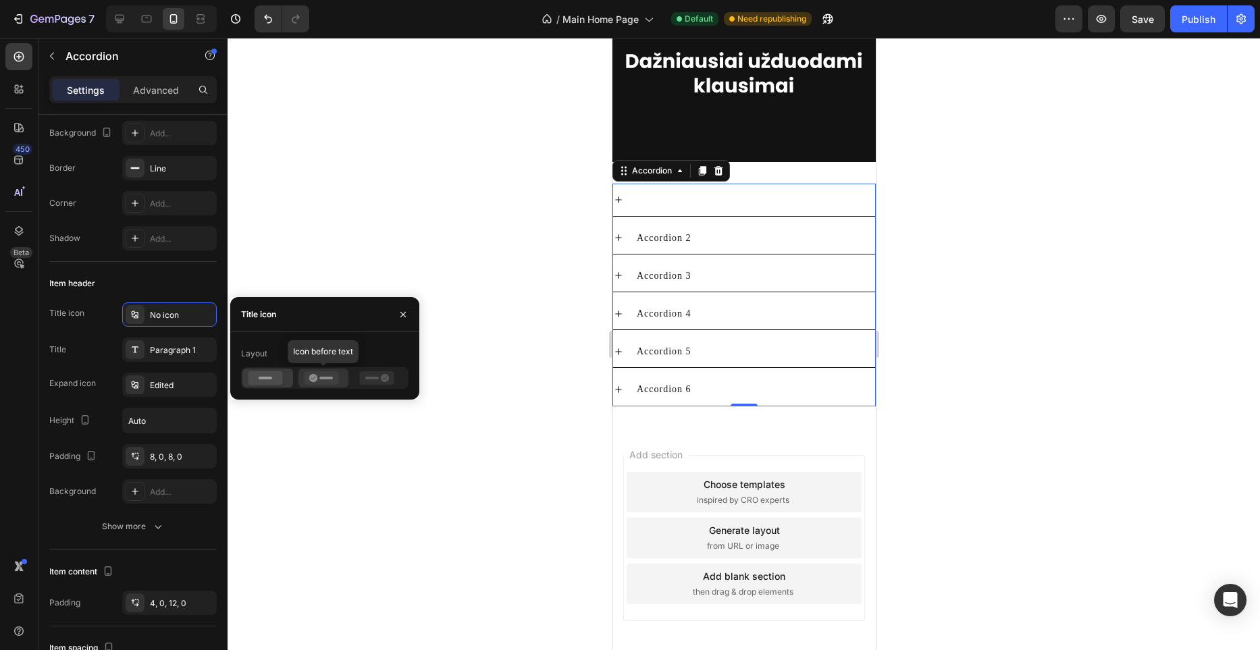
click at [321, 381] on icon at bounding box center [321, 378] width 34 height 14
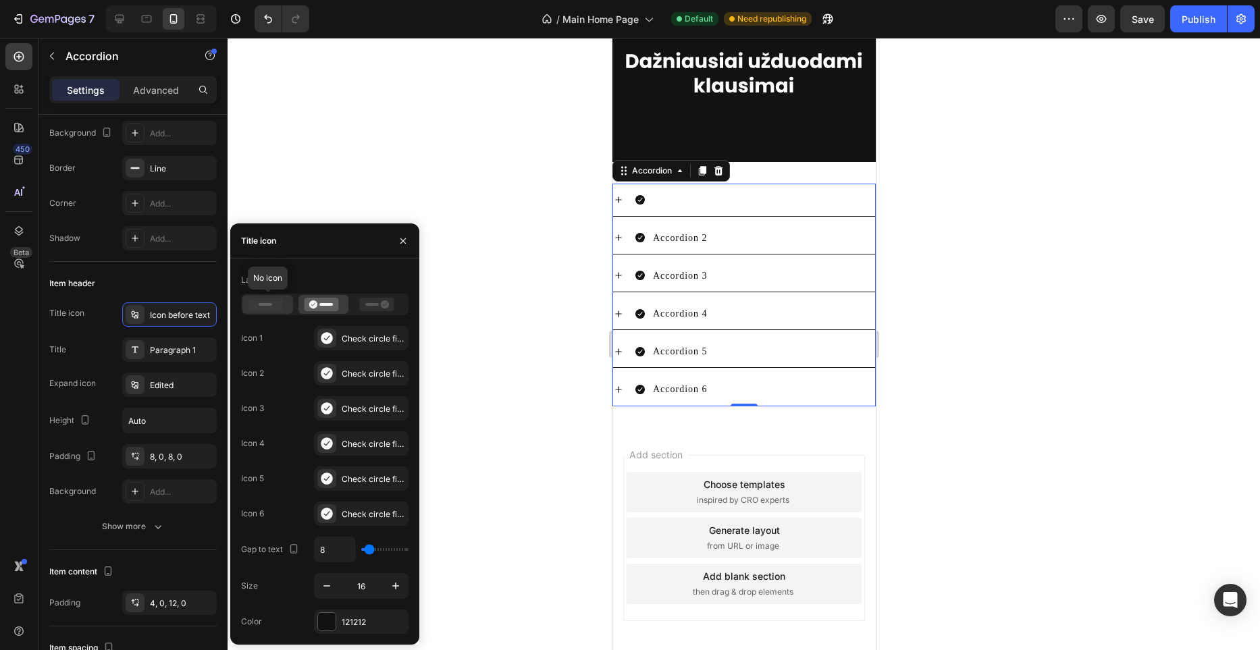
click at [263, 300] on icon at bounding box center [266, 305] width 34 height 14
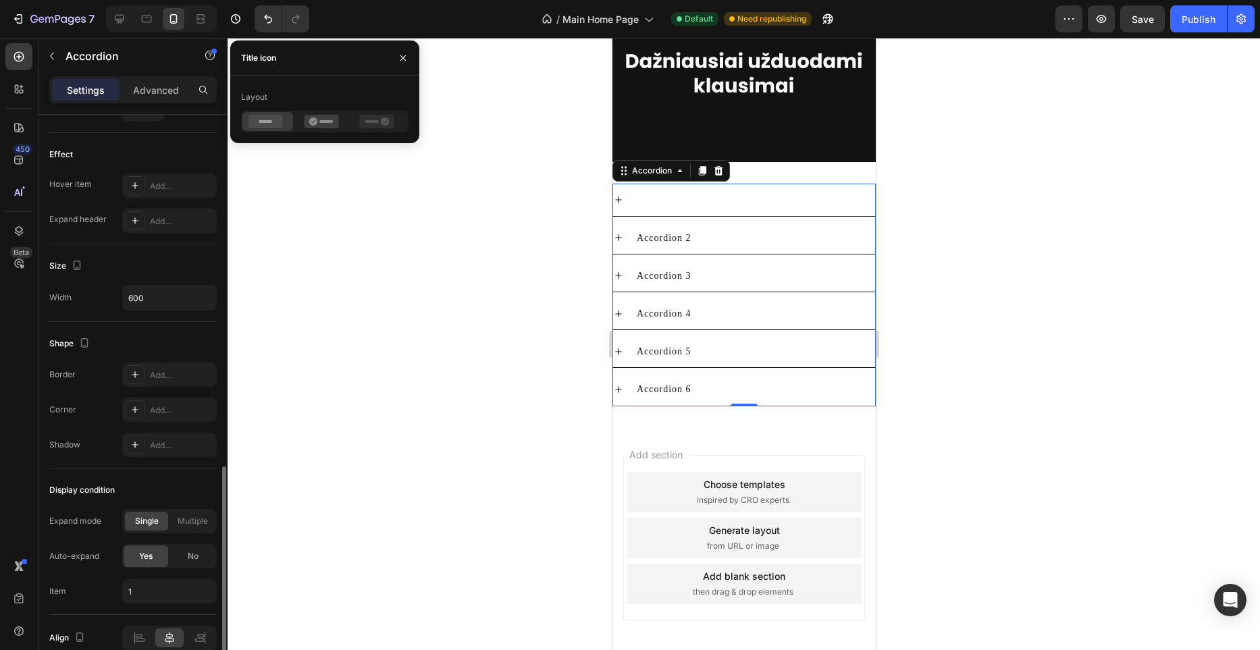
scroll to position [672, 0]
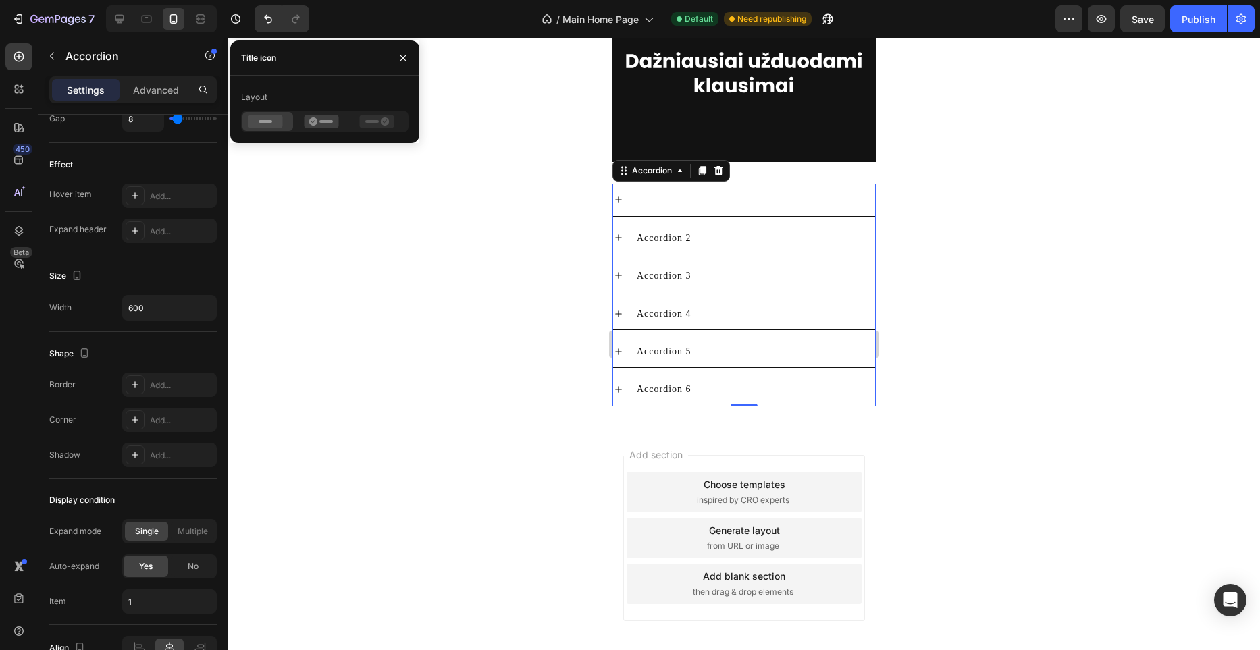
click at [620, 205] on icon at bounding box center [618, 200] width 11 height 11
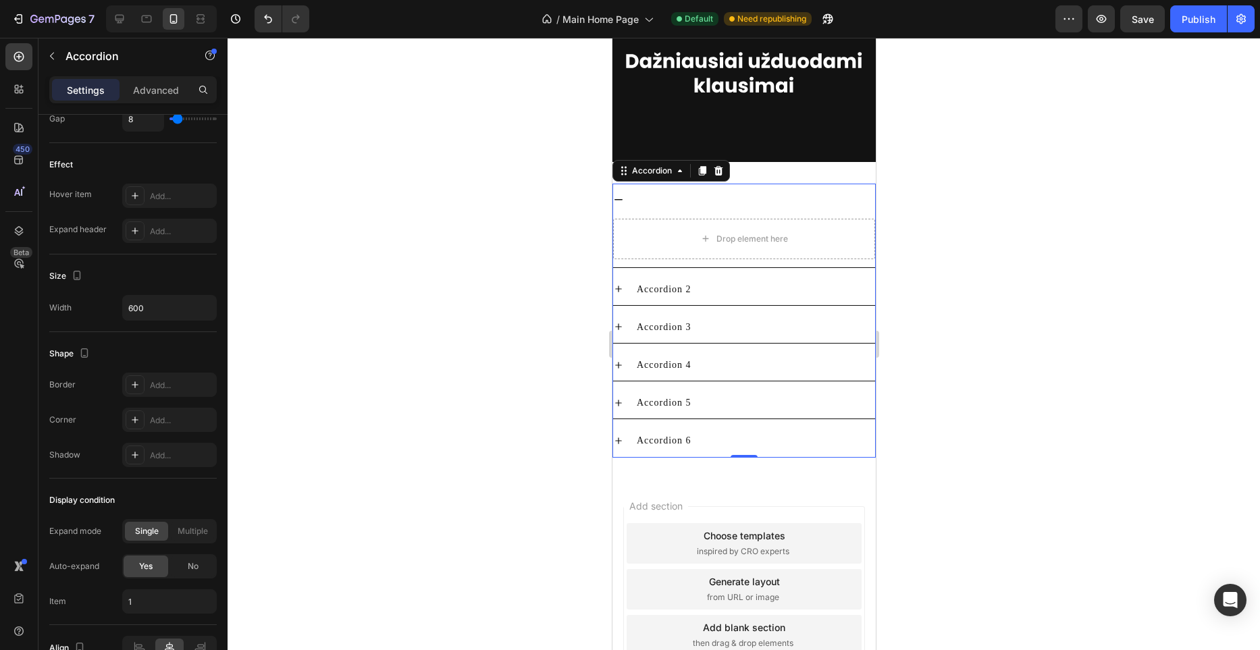
click at [620, 205] on icon at bounding box center [618, 200] width 11 height 11
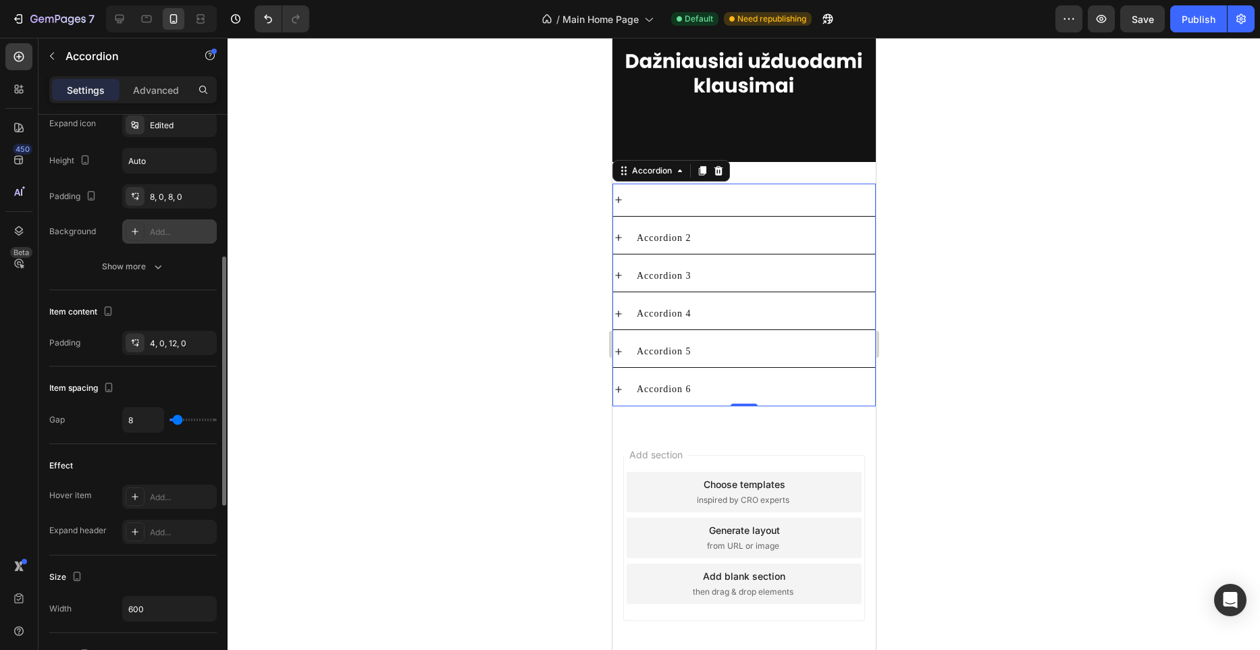
scroll to position [272, 0]
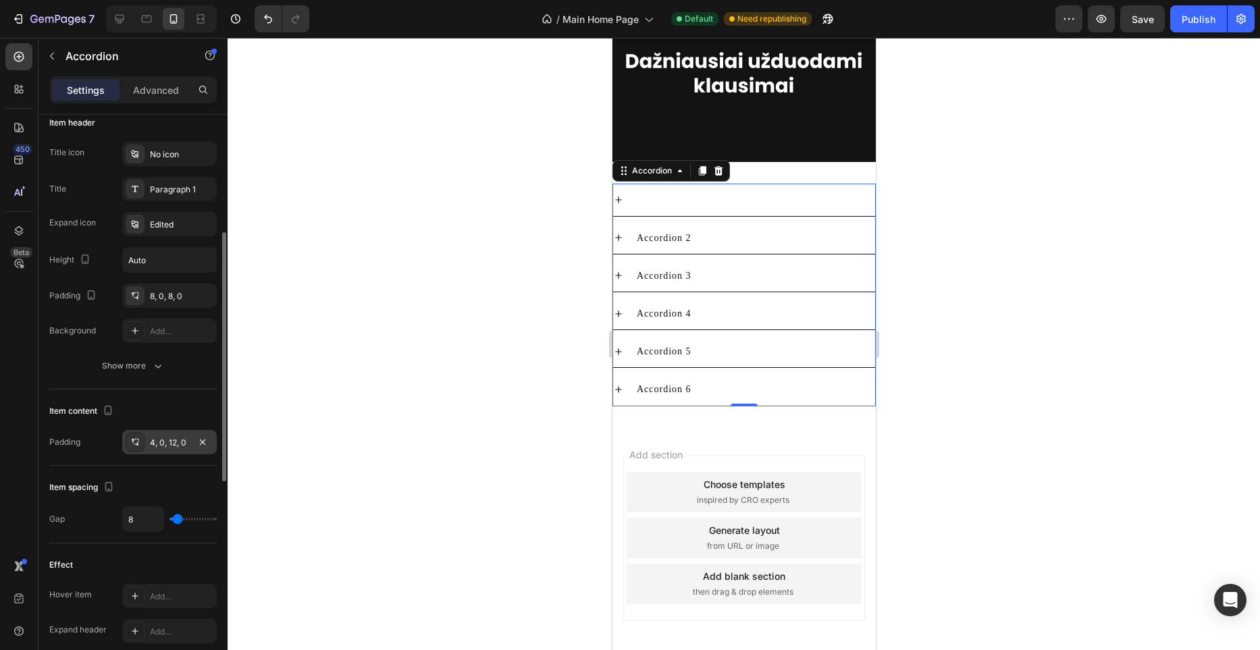
click at [186, 439] on div "4, 0, 12, 0" at bounding box center [169, 443] width 39 height 12
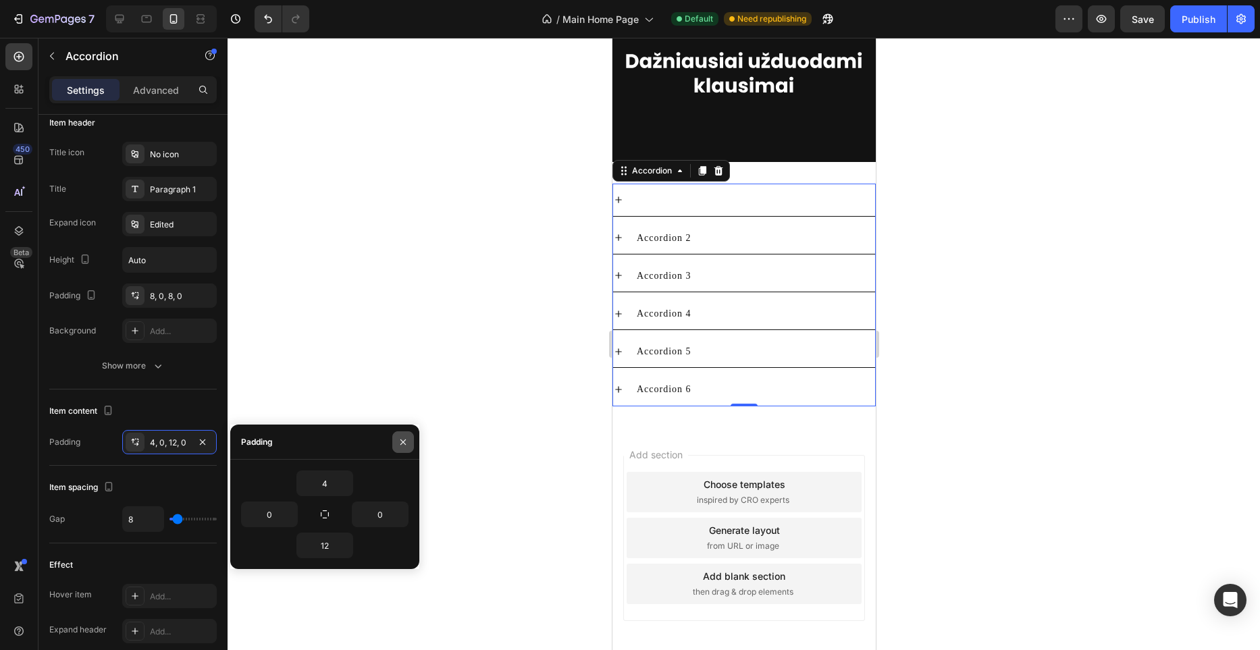
click at [404, 436] on button "button" at bounding box center [403, 443] width 22 height 22
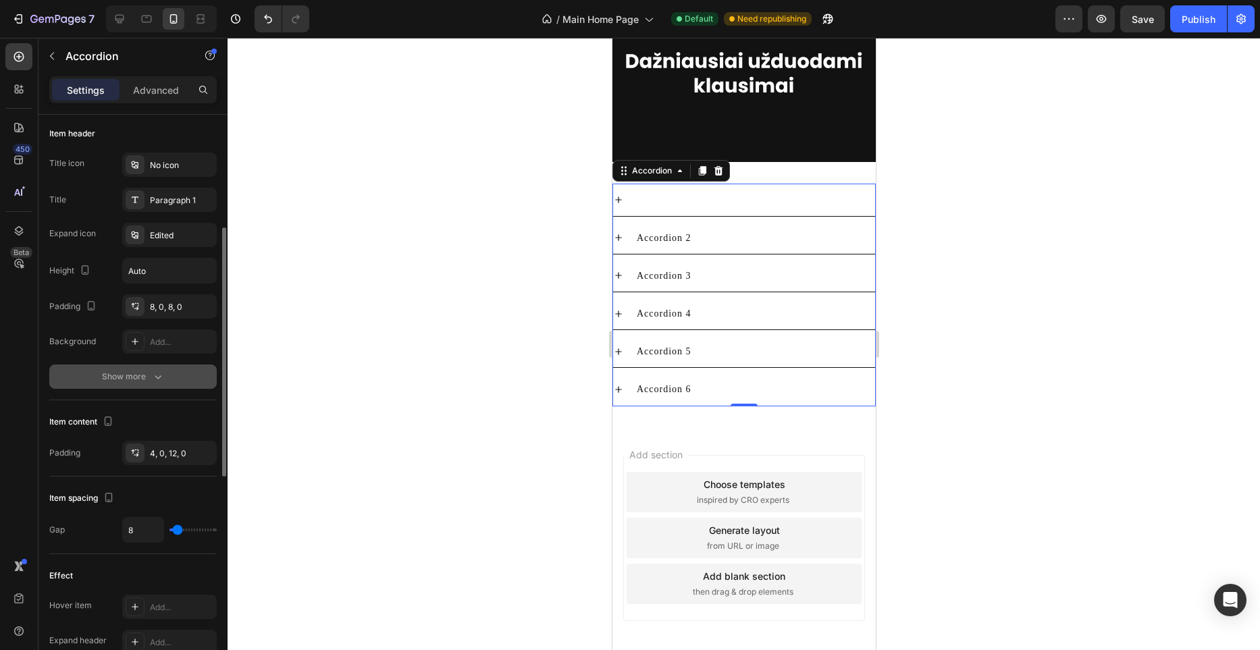
click at [147, 378] on div "Show more" at bounding box center [133, 377] width 63 height 14
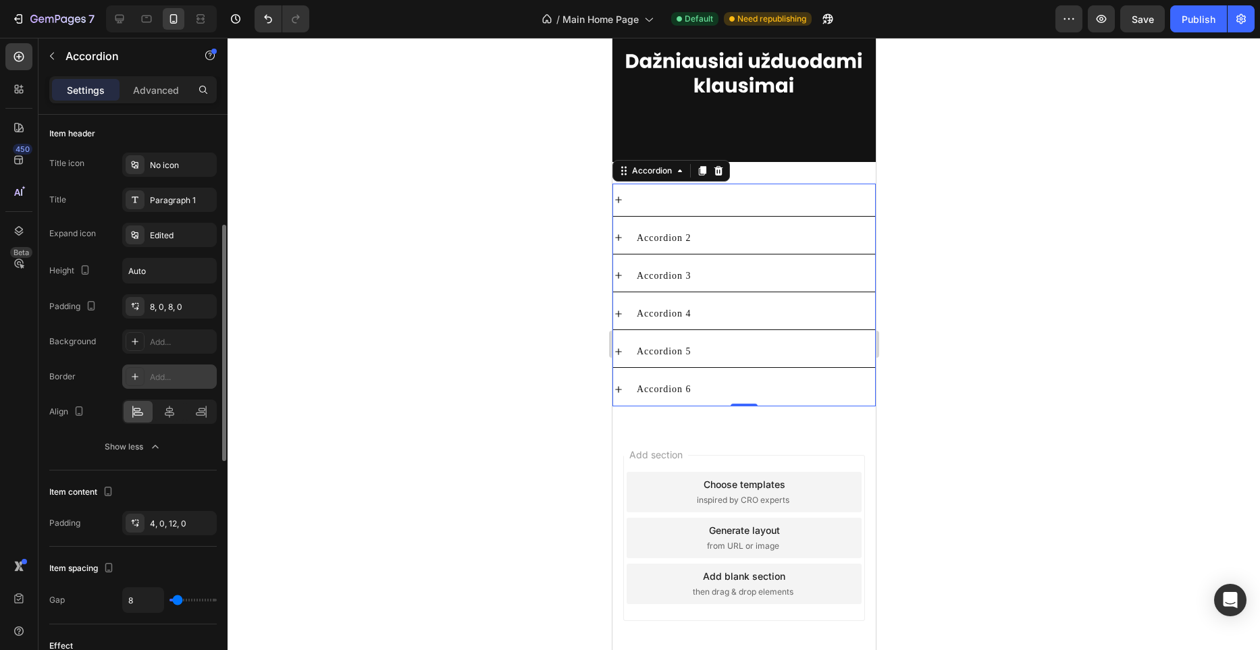
scroll to position [281, 0]
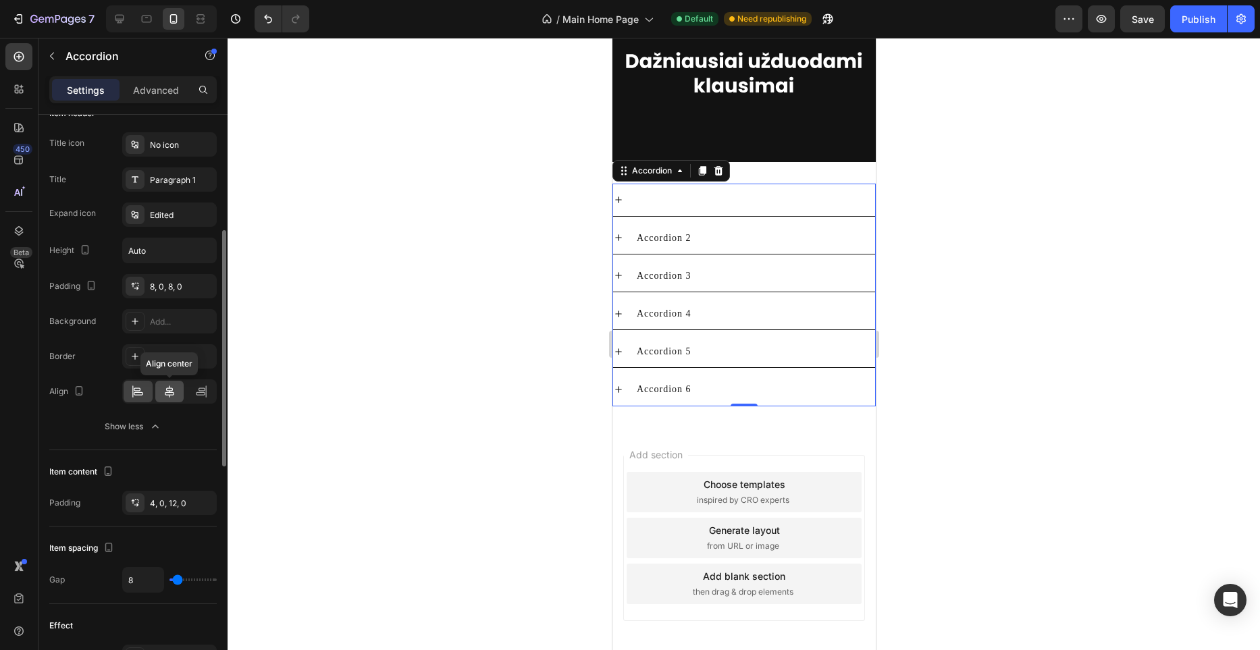
click at [177, 392] on div at bounding box center [169, 392] width 29 height 22
click at [151, 394] on div at bounding box center [138, 392] width 29 height 22
click at [160, 392] on div at bounding box center [169, 392] width 29 height 22
click at [145, 394] on div at bounding box center [138, 392] width 29 height 22
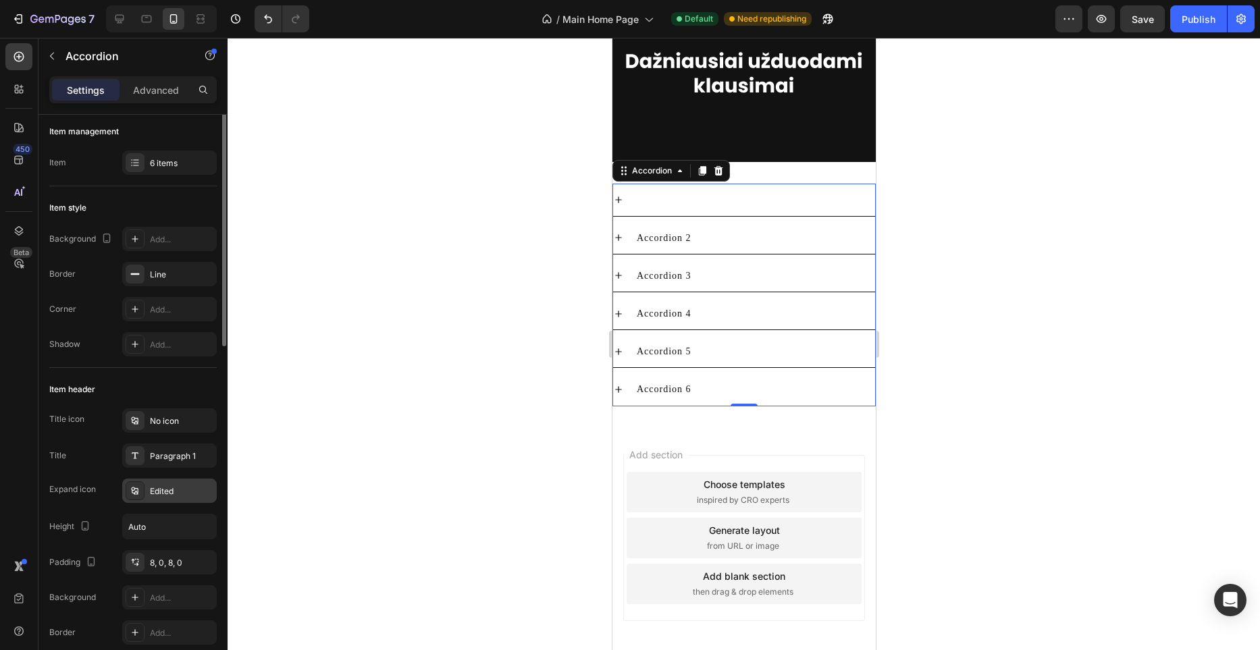
scroll to position [0, 0]
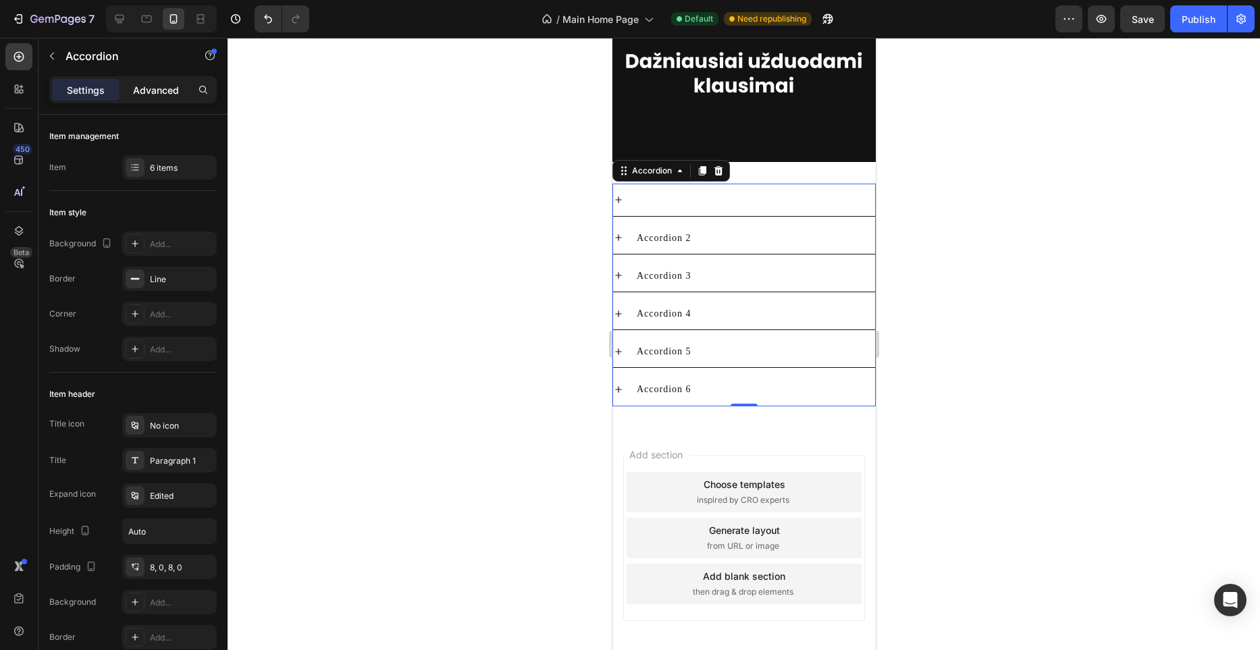
click at [172, 82] on div "Advanced" at bounding box center [156, 90] width 68 height 22
type input "100%"
type input "100"
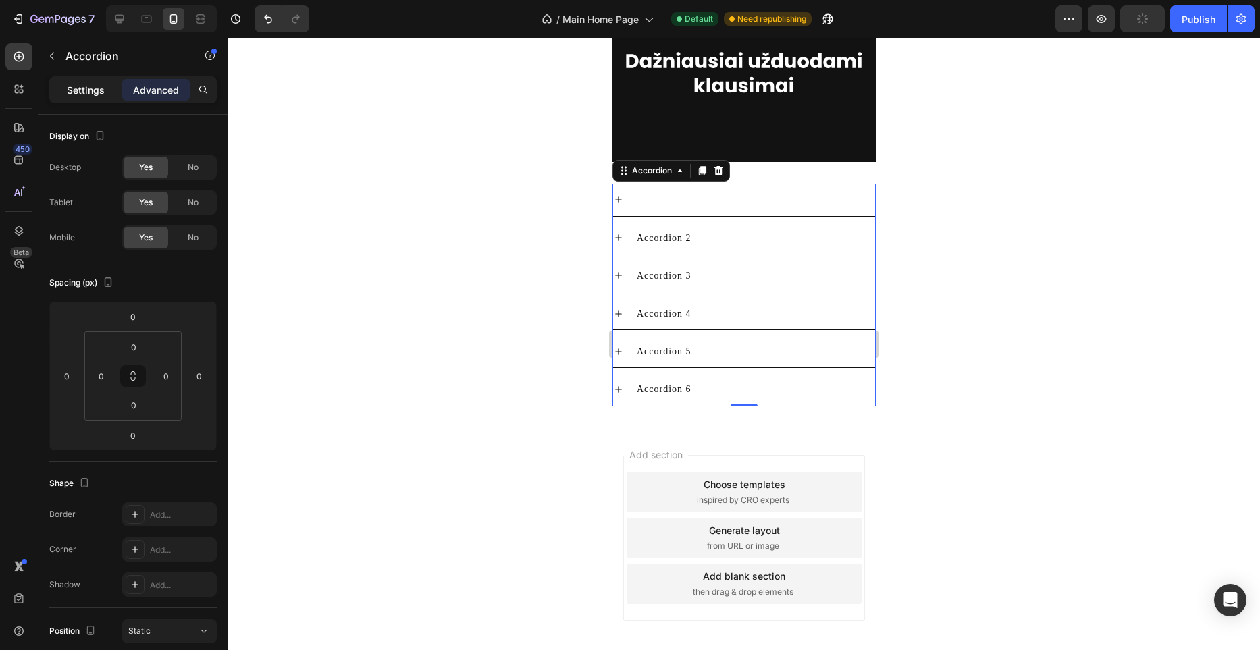
drag, startPoint x: 91, startPoint y: 93, endPoint x: 101, endPoint y: 93, distance: 9.5
click at [91, 93] on p "Settings" at bounding box center [86, 90] width 38 height 14
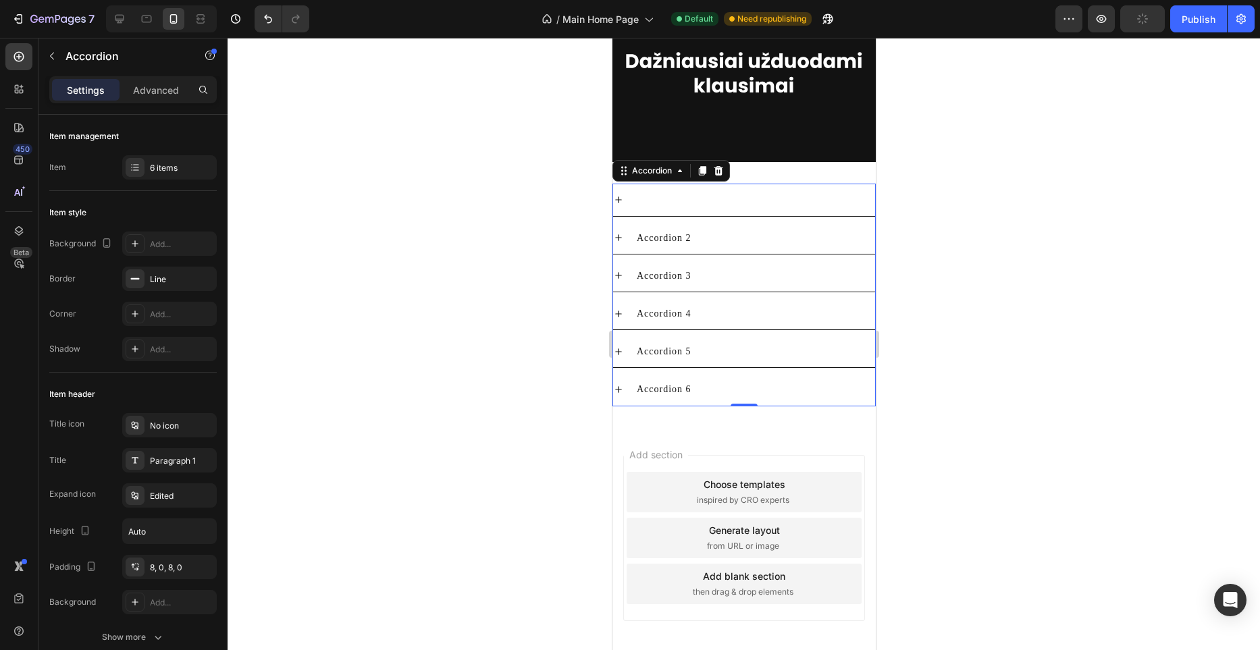
type input "8"
click at [756, 210] on div "Accordion 1" at bounding box center [754, 199] width 240 height 21
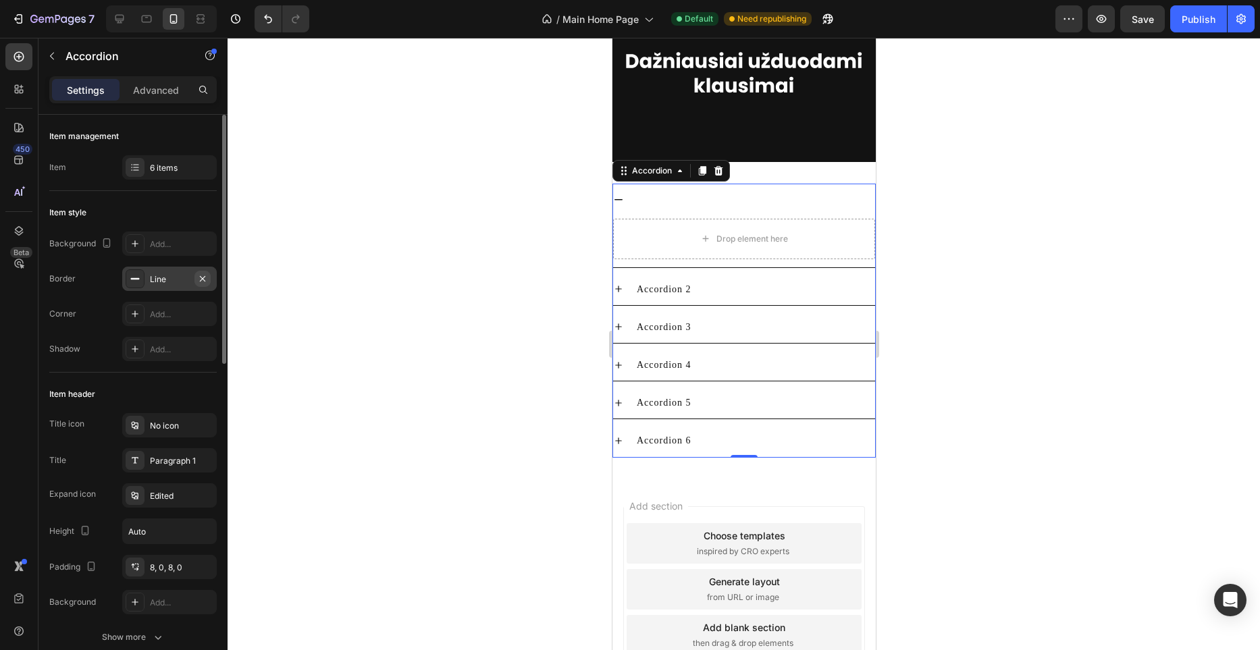
click at [196, 282] on button "button" at bounding box center [203, 279] width 16 height 16
click at [169, 282] on div "Line" at bounding box center [169, 280] width 39 height 12
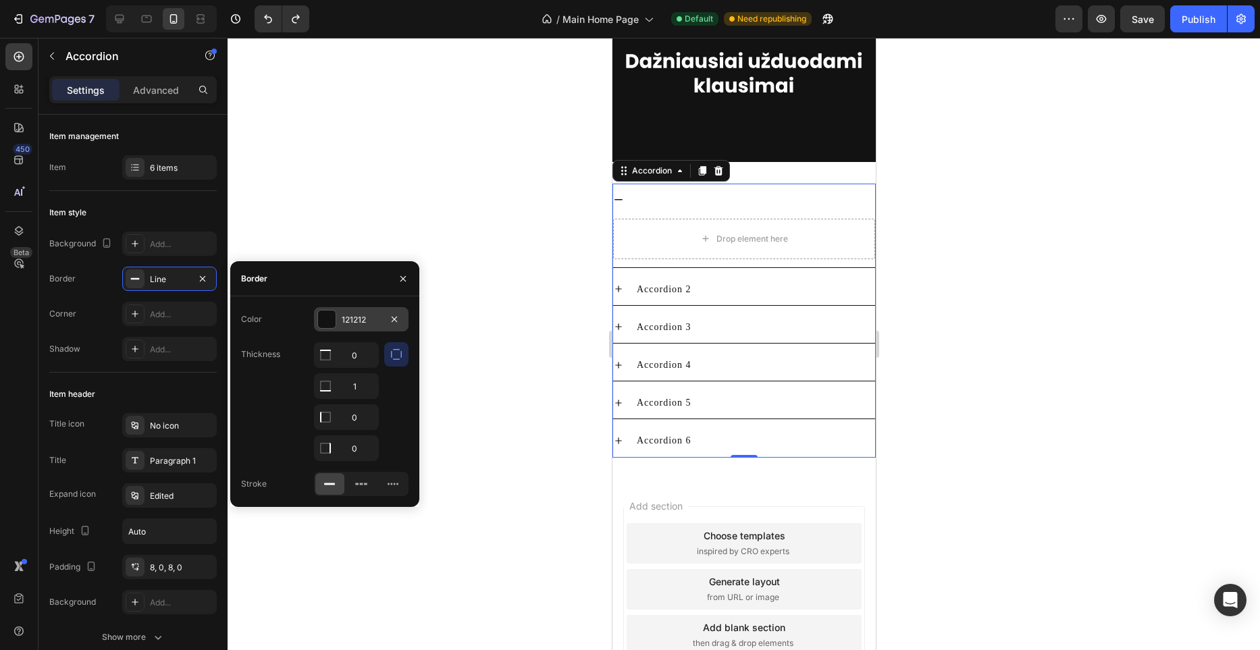
click at [331, 316] on div at bounding box center [327, 320] width 18 height 18
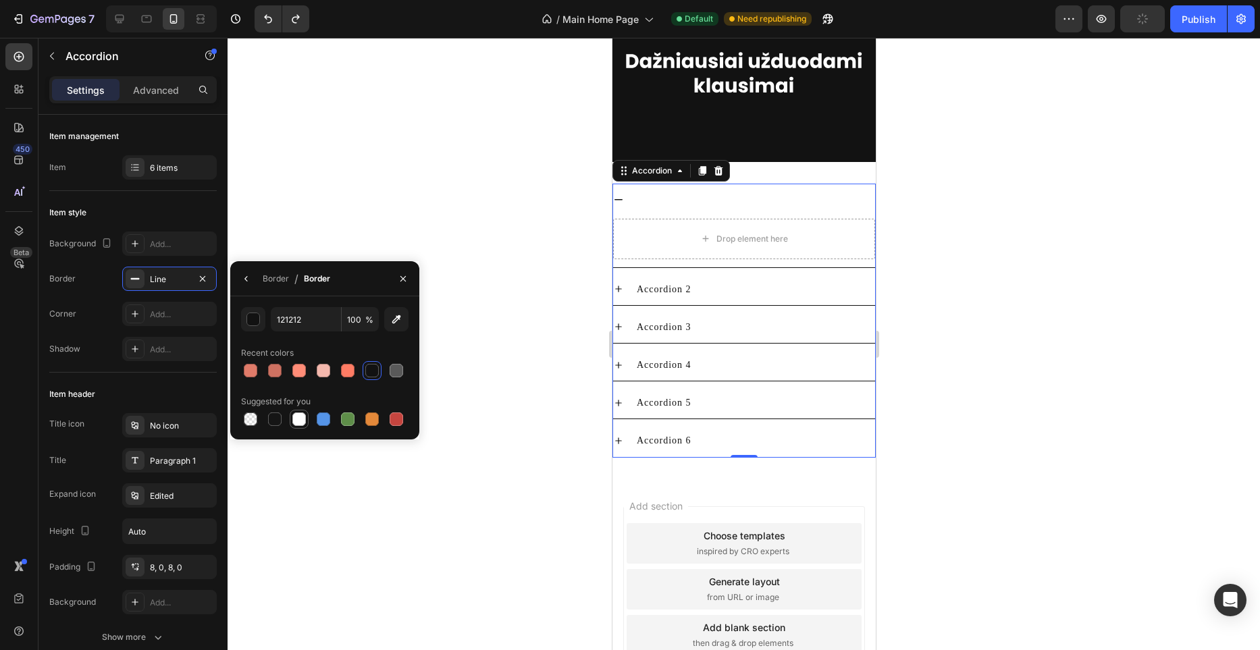
click at [305, 415] on div at bounding box center [299, 420] width 14 height 14
type input "FFFFFF"
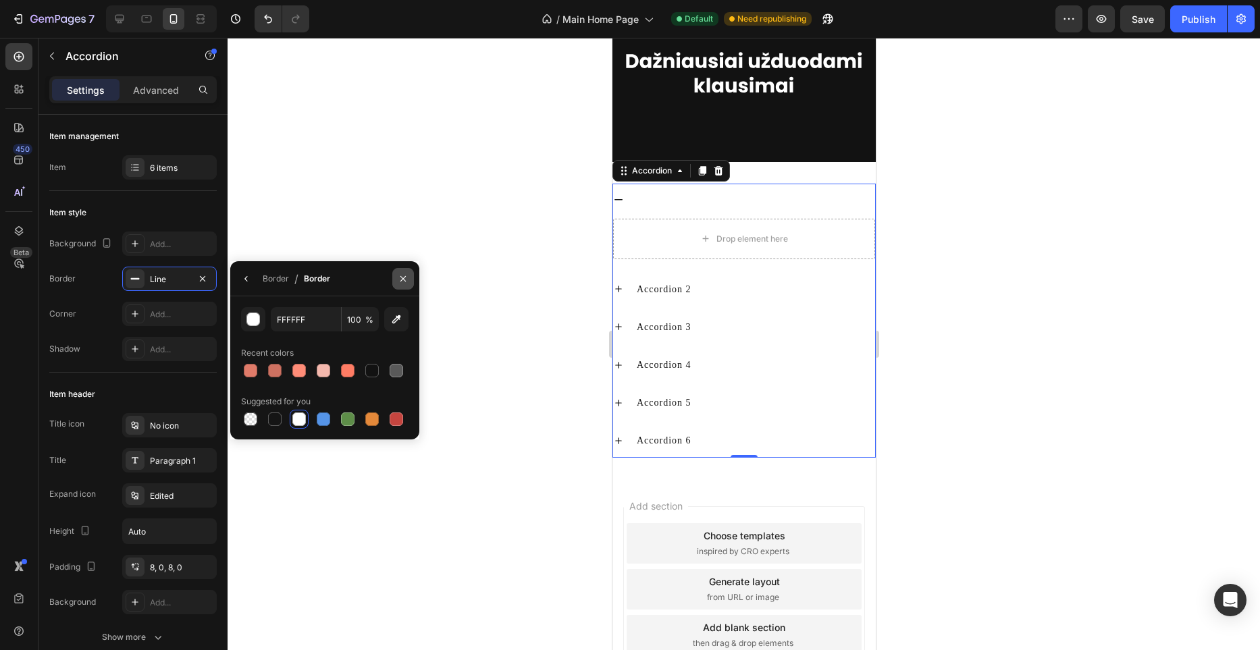
click at [407, 282] on icon "button" at bounding box center [403, 279] width 11 height 11
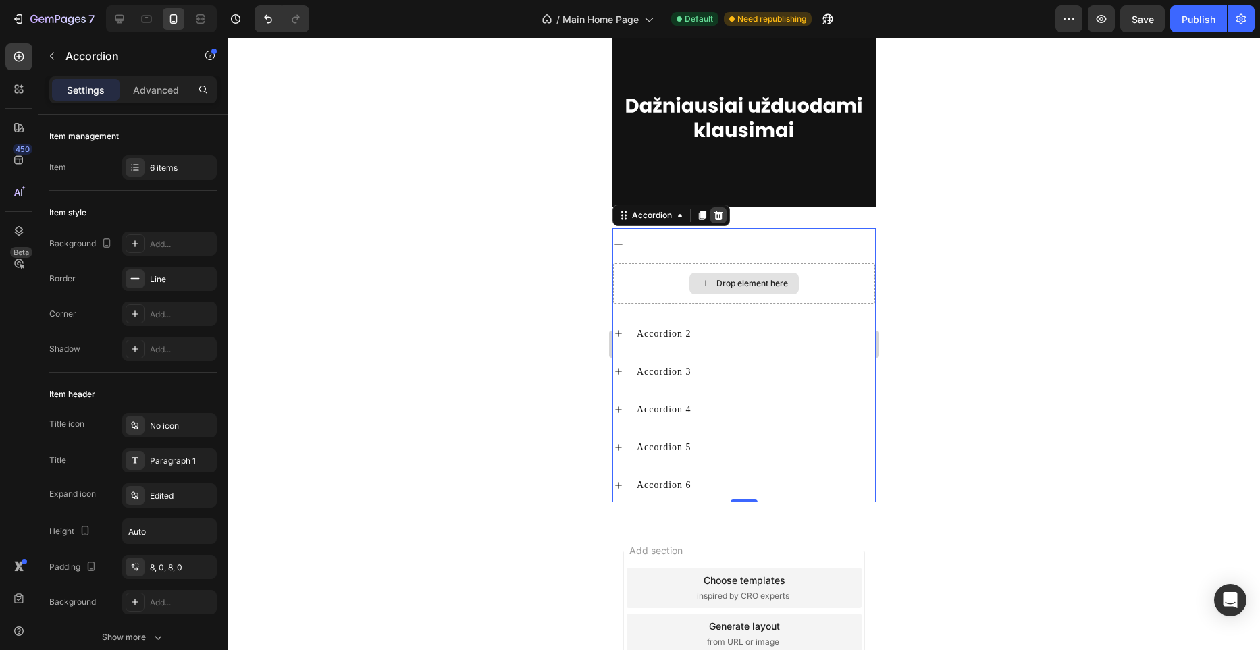
scroll to position [3512, 0]
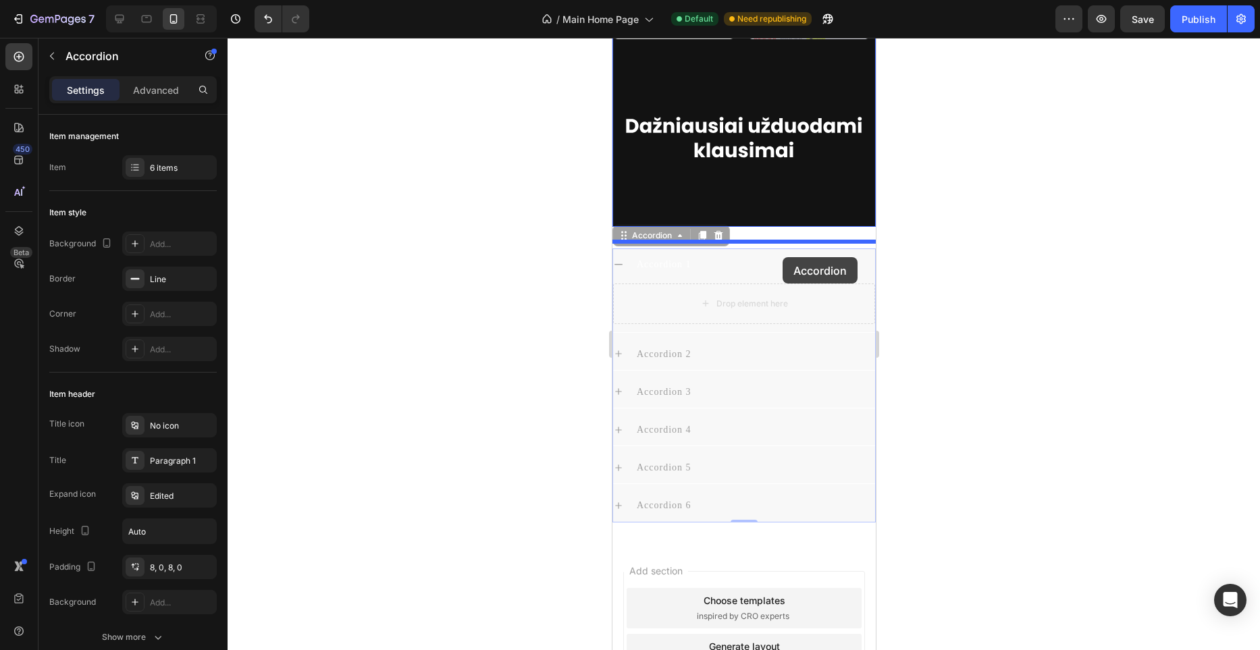
drag, startPoint x: 815, startPoint y: 340, endPoint x: 782, endPoint y: 257, distance: 88.5
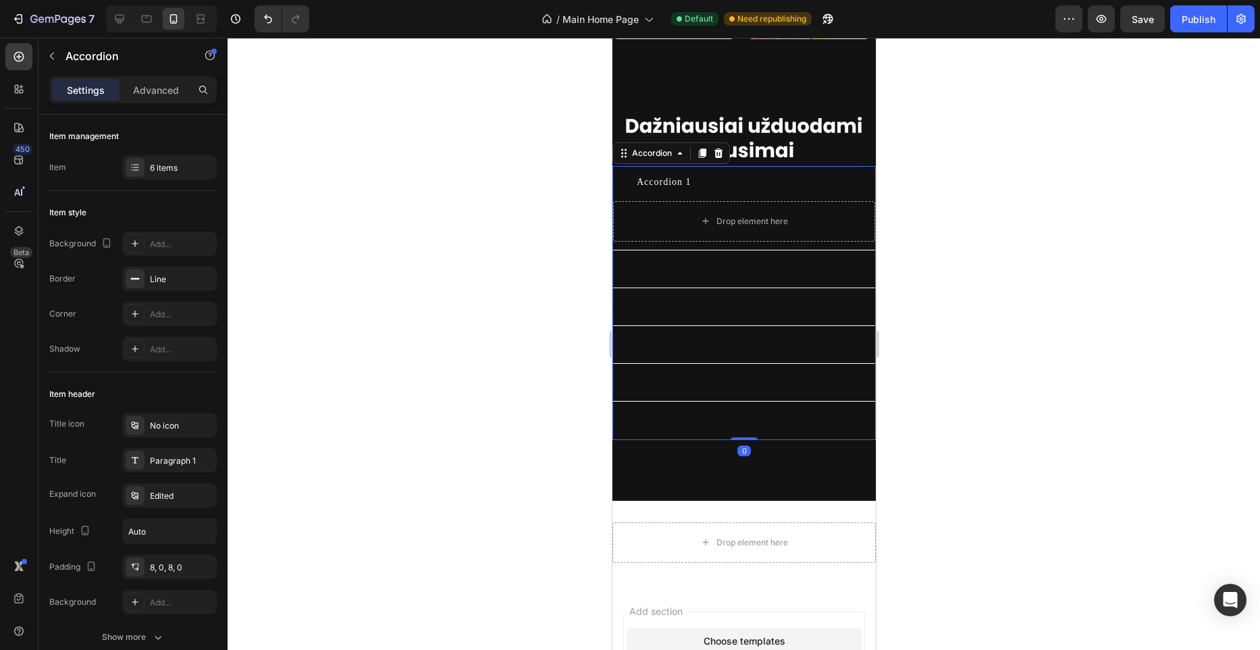
click at [672, 280] on p "Accordion 2" at bounding box center [663, 271] width 55 height 17
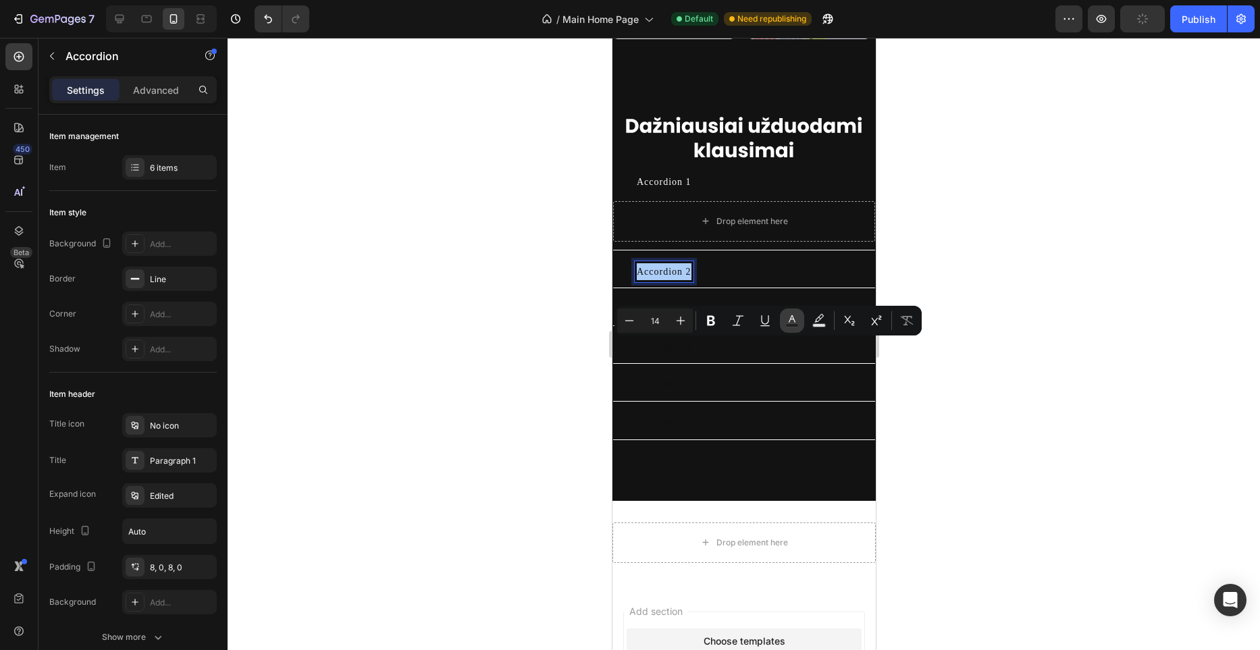
click at [786, 321] on icon "Editor contextual toolbar" at bounding box center [793, 321] width 14 height 14
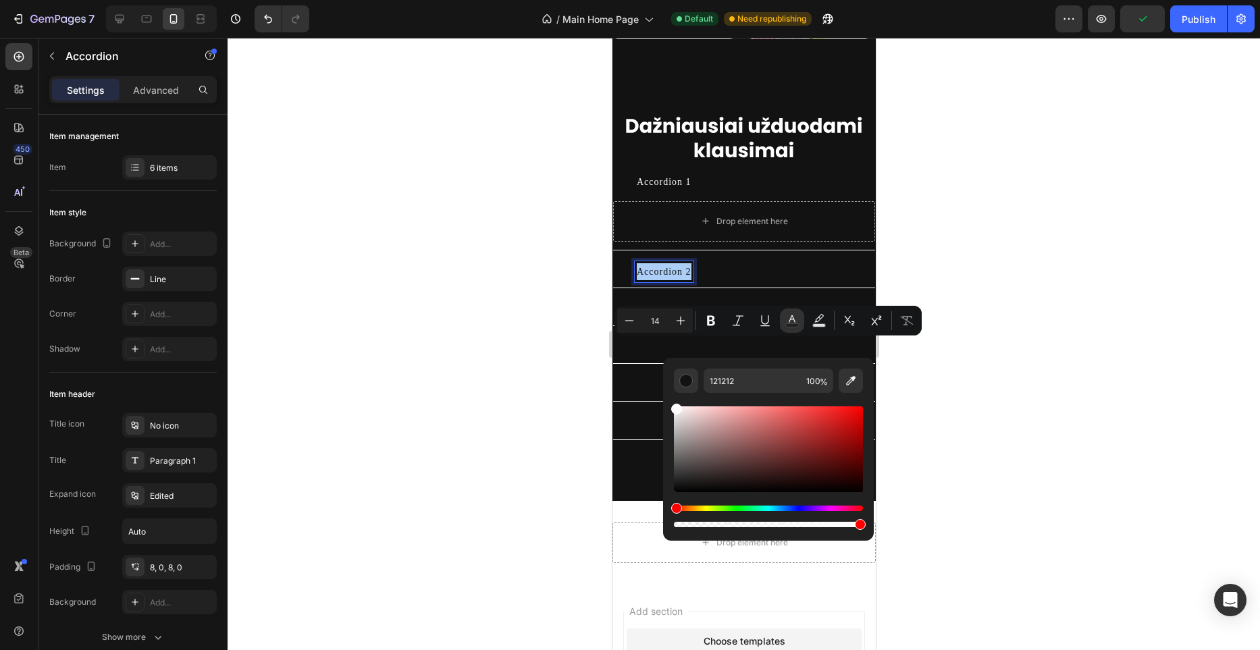
drag, startPoint x: 1300, startPoint y: 451, endPoint x: 650, endPoint y: 396, distance: 652.8
type input "FFFFFF"
click at [647, 320] on div "Accordion 3" at bounding box center [663, 309] width 59 height 21
click at [654, 318] on p "Accordion 3" at bounding box center [663, 309] width 55 height 17
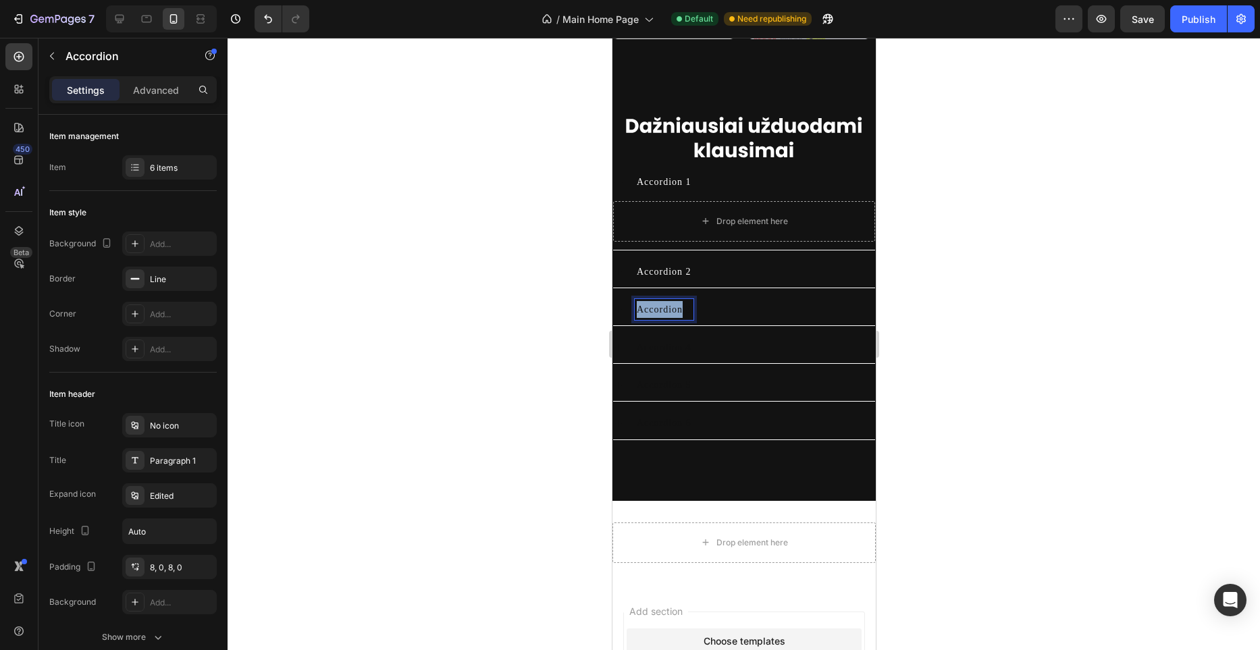
click at [654, 318] on p "Accordion 3" at bounding box center [663, 309] width 55 height 17
click at [798, 361] on icon "Editor contextual toolbar" at bounding box center [793, 359] width 14 height 14
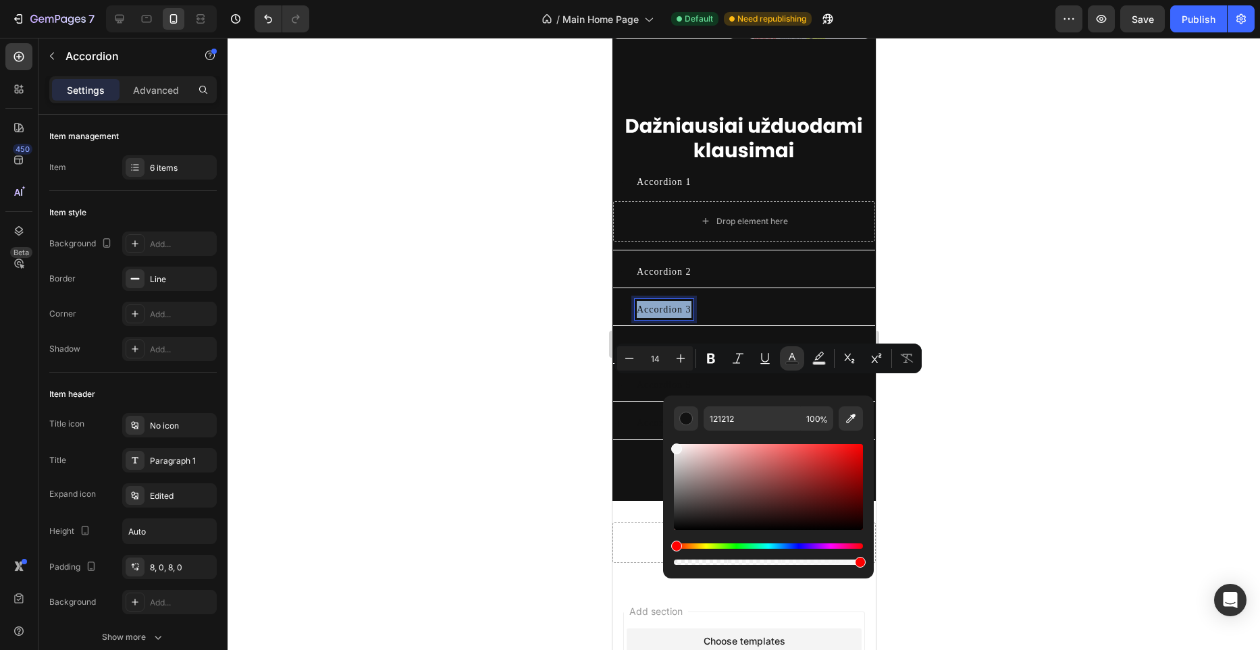
drag, startPoint x: 1354, startPoint y: 514, endPoint x: 648, endPoint y: 434, distance: 710.4
type input "F7F7F7"
click at [650, 356] on p "Accordion 4" at bounding box center [663, 347] width 55 height 17
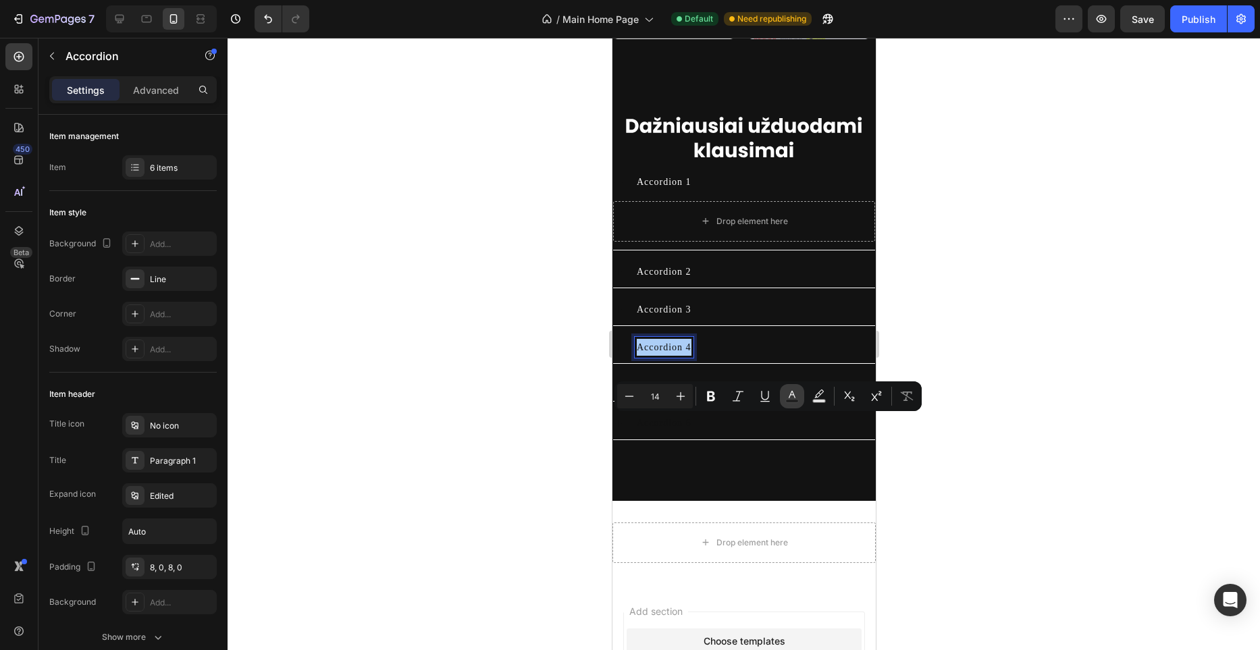
click at [786, 398] on icon "Editor contextual toolbar" at bounding box center [793, 397] width 14 height 14
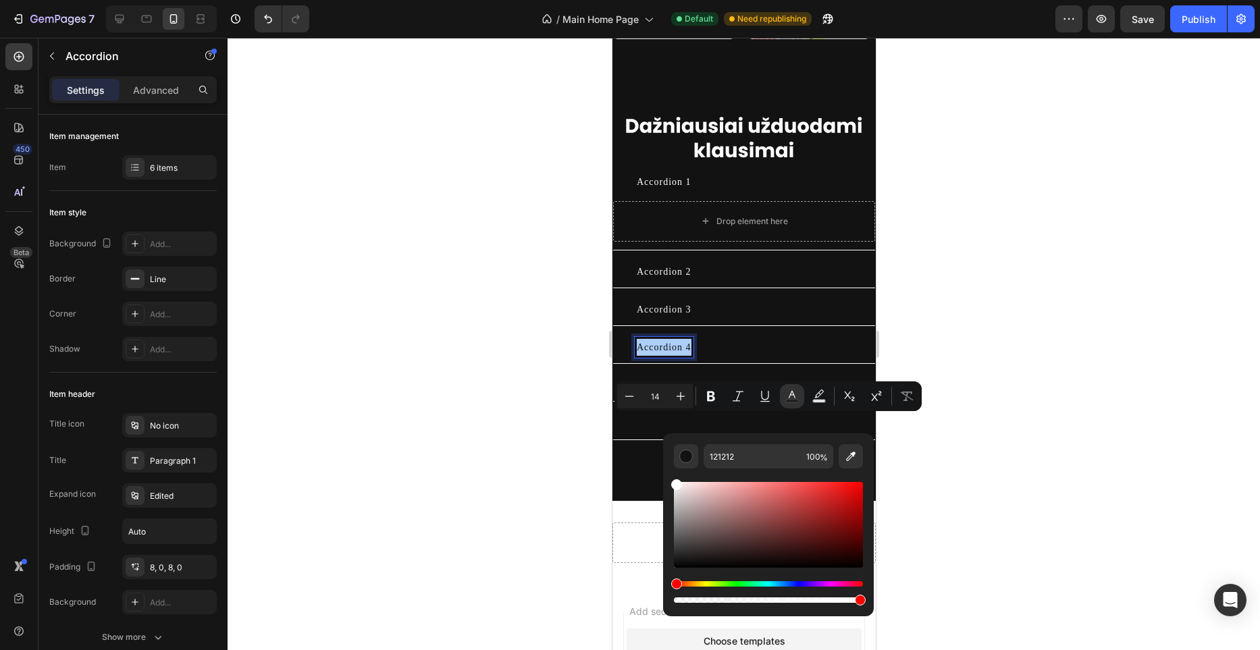
drag, startPoint x: 706, startPoint y: 490, endPoint x: 663, endPoint y: 471, distance: 47.8
click at [663, 473] on div "121212 100 %" at bounding box center [768, 520] width 211 height 172
type input "FFFFFF"
click at [652, 394] on p "Accordion 5" at bounding box center [663, 385] width 55 height 17
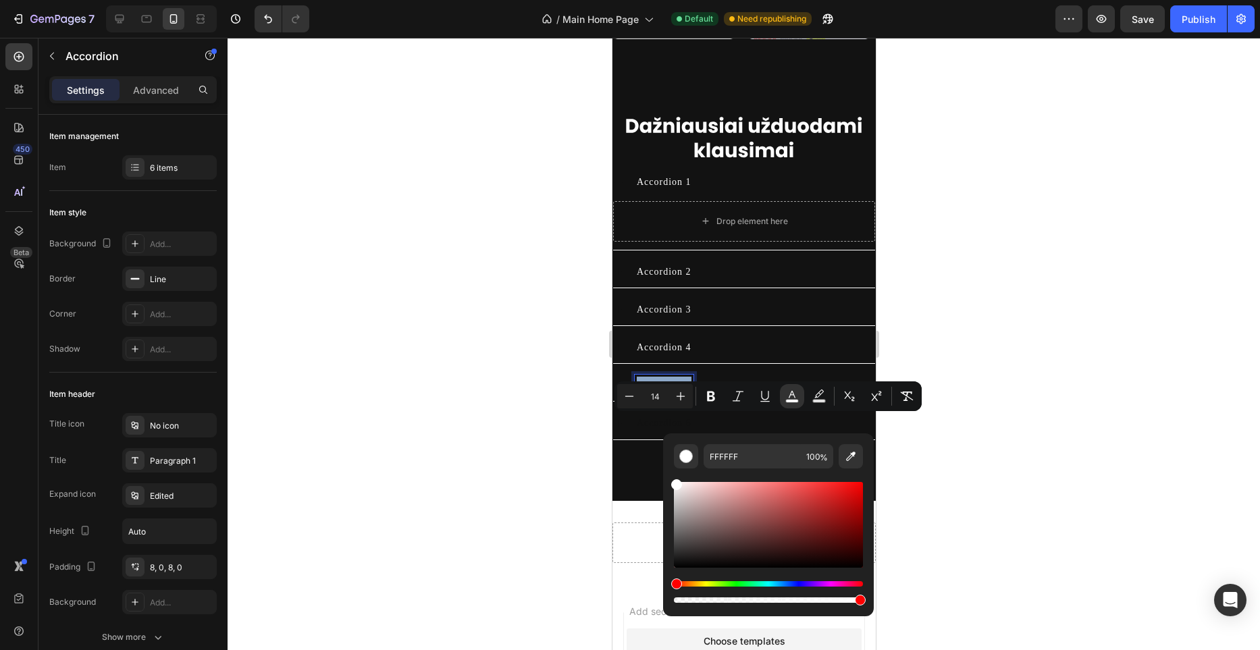
click at [652, 394] on p "Accordion 5" at bounding box center [663, 385] width 55 height 17
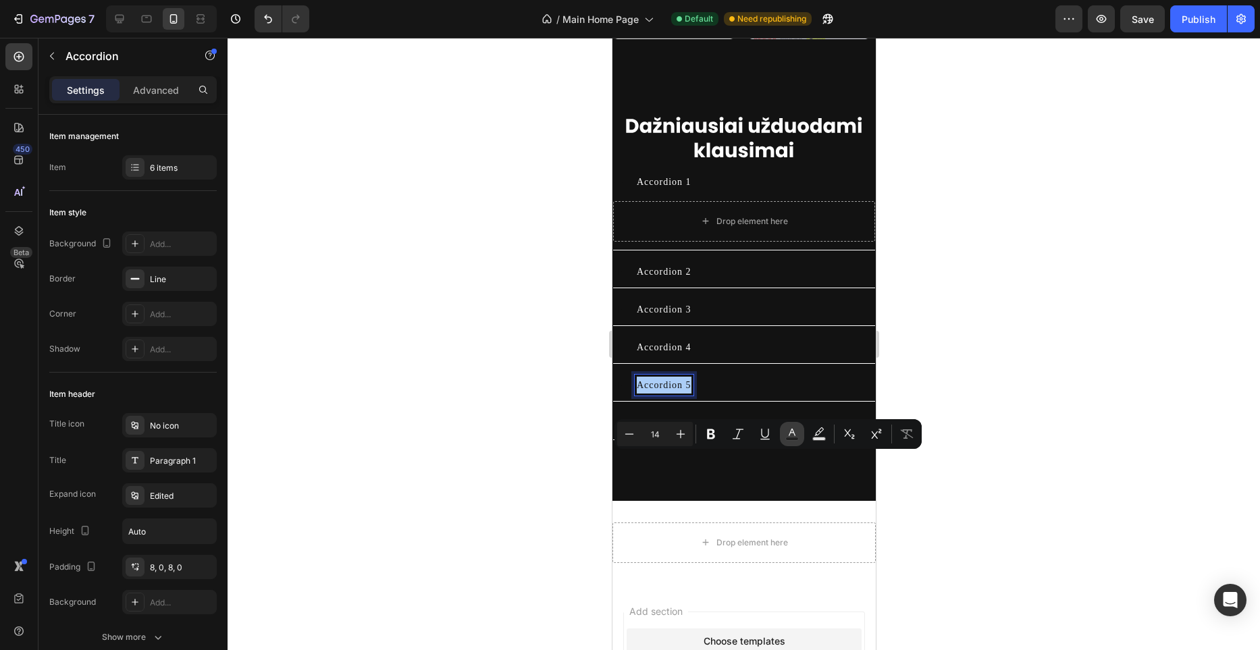
click at [796, 438] on rect "Editor contextual toolbar" at bounding box center [792, 439] width 13 height 3
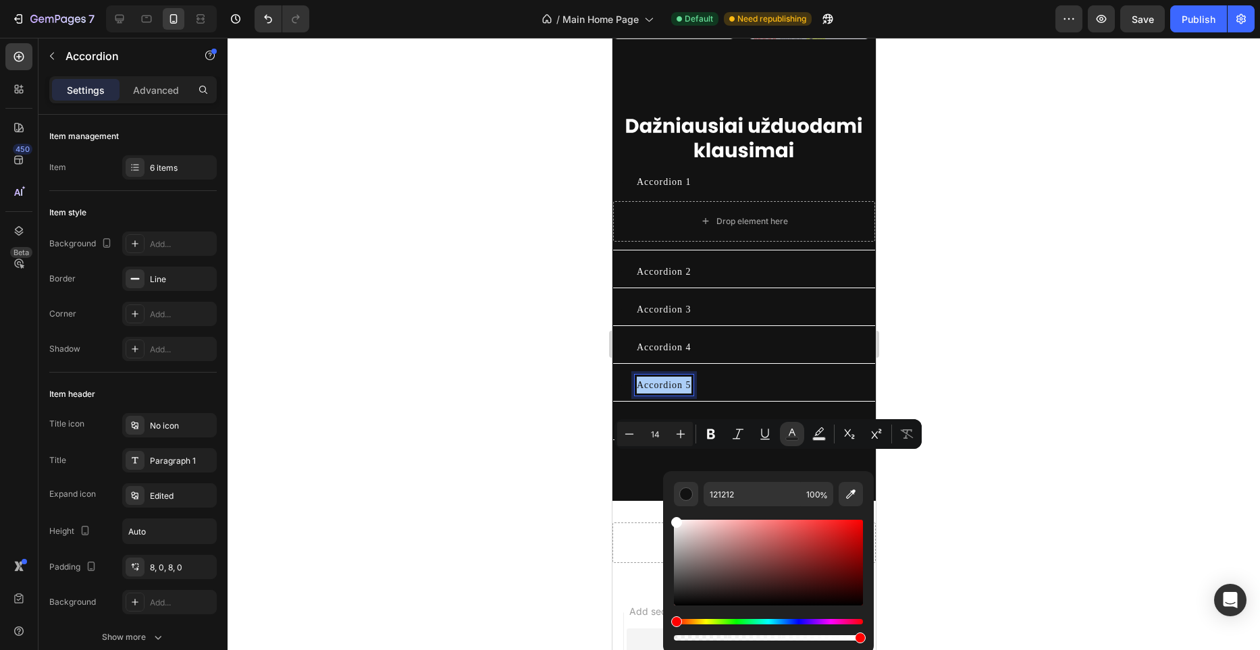
drag, startPoint x: 688, startPoint y: 526, endPoint x: 663, endPoint y: 515, distance: 27.8
click at [663, 515] on div "121212 100 %" at bounding box center [768, 557] width 211 height 172
type input "FFFFFF"
click at [546, 449] on div at bounding box center [744, 344] width 1033 height 613
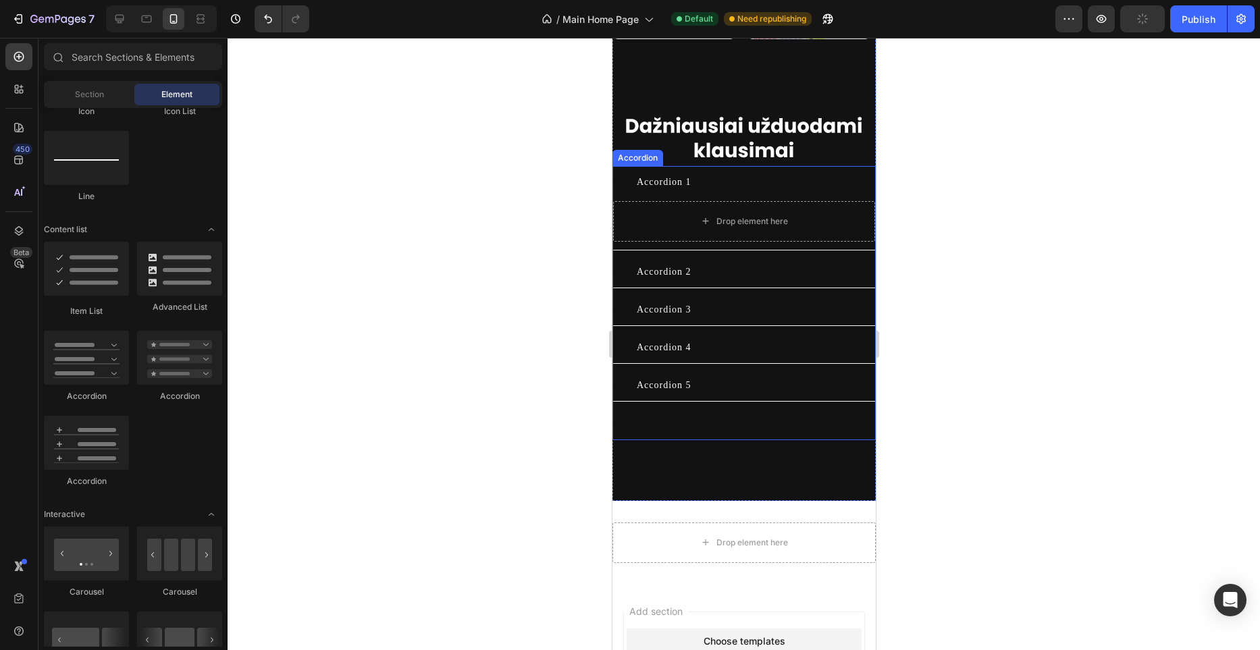
click at [668, 432] on p "Accordion 6" at bounding box center [663, 423] width 55 height 17
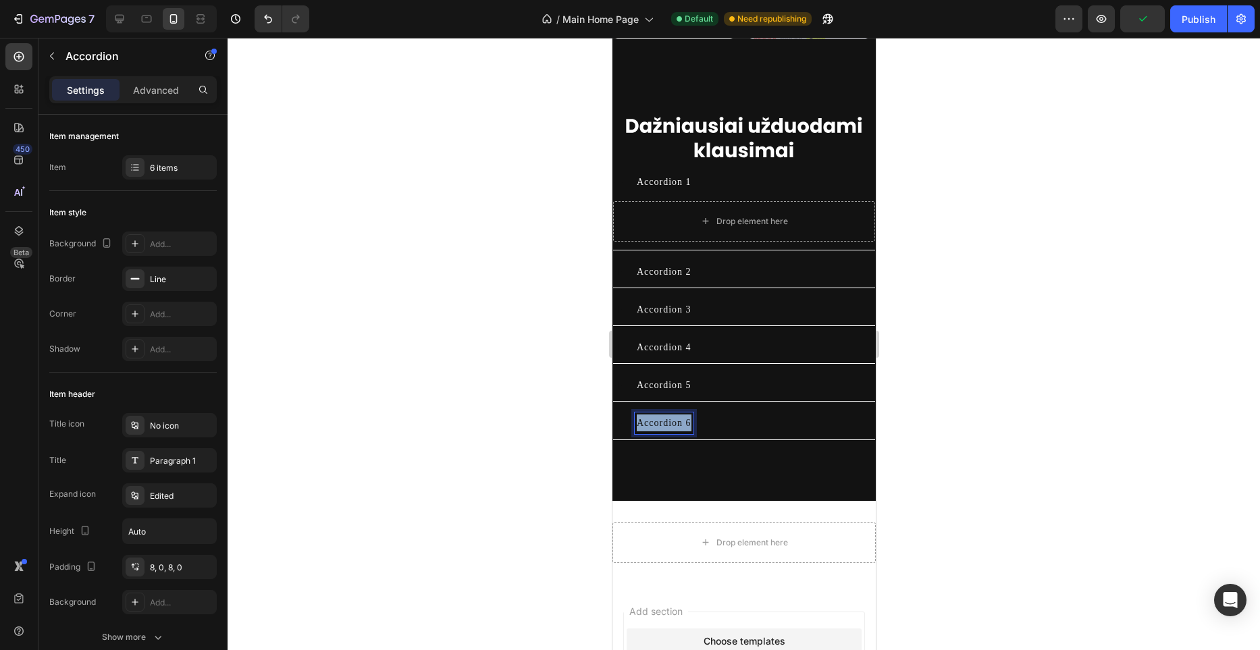
click at [668, 432] on p "Accordion 6" at bounding box center [663, 423] width 55 height 17
click at [798, 469] on icon "Editor contextual toolbar" at bounding box center [793, 473] width 14 height 14
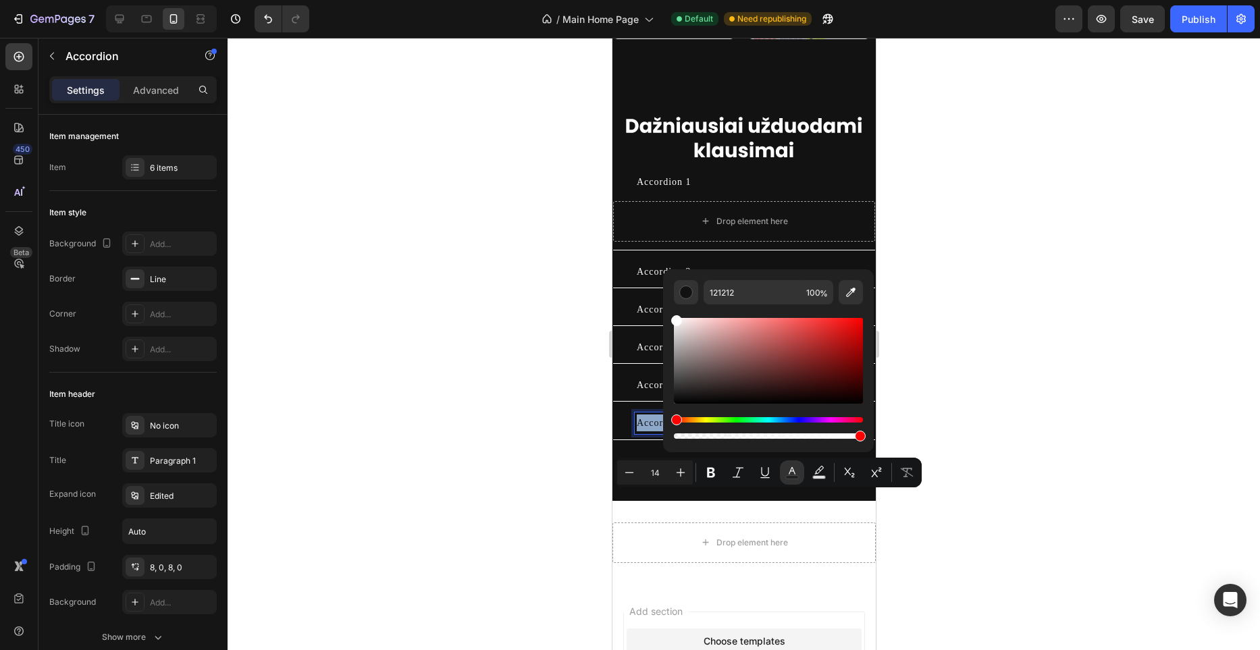
type input "FFFFFF"
drag, startPoint x: 1310, startPoint y: 386, endPoint x: 654, endPoint y: 299, distance: 661.6
click at [587, 363] on div at bounding box center [744, 344] width 1033 height 613
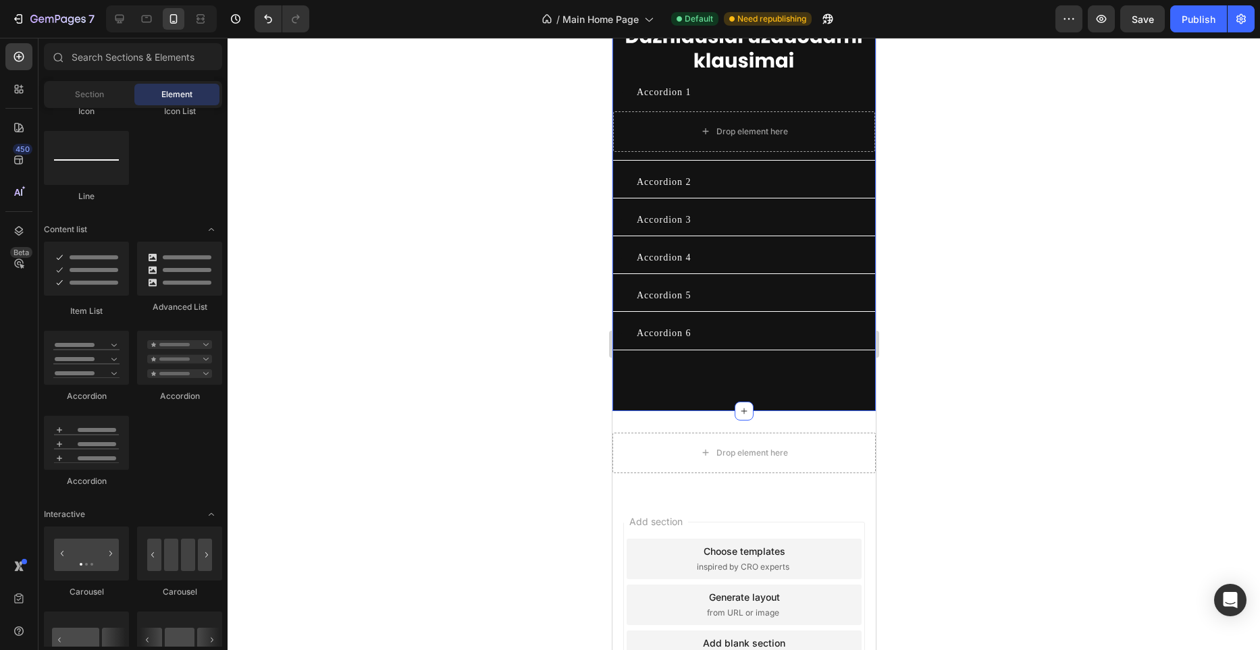
scroll to position [3614, 0]
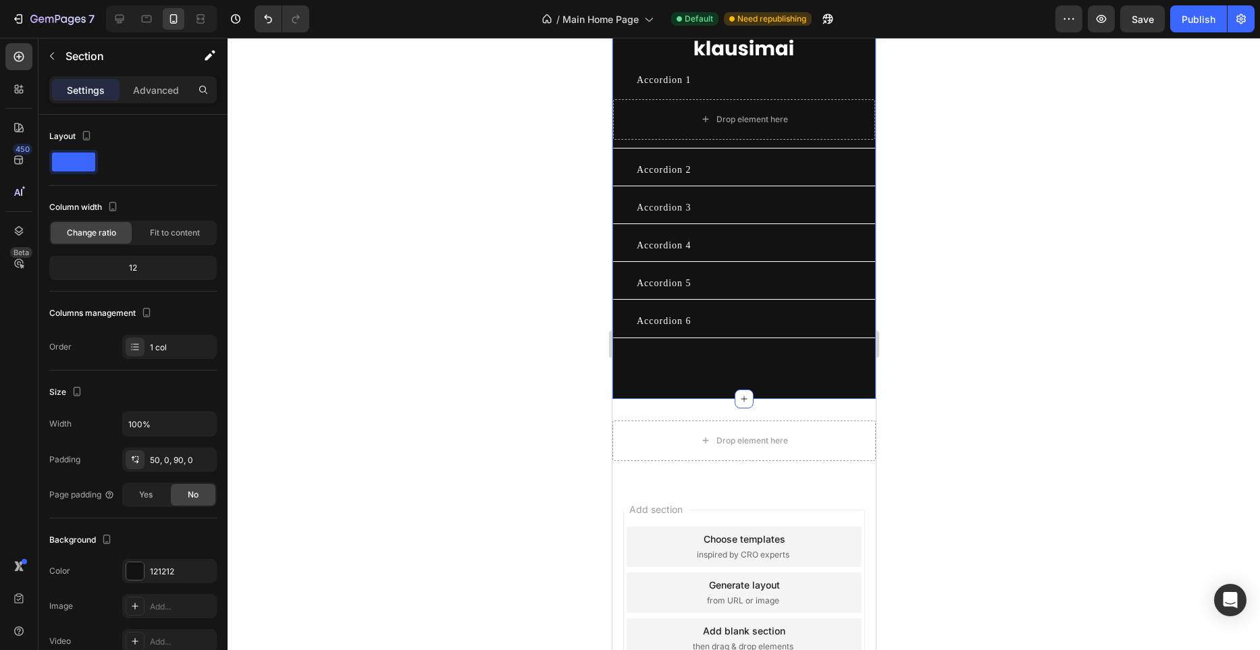
click at [757, 224] on div "Accordion 3" at bounding box center [744, 208] width 262 height 32
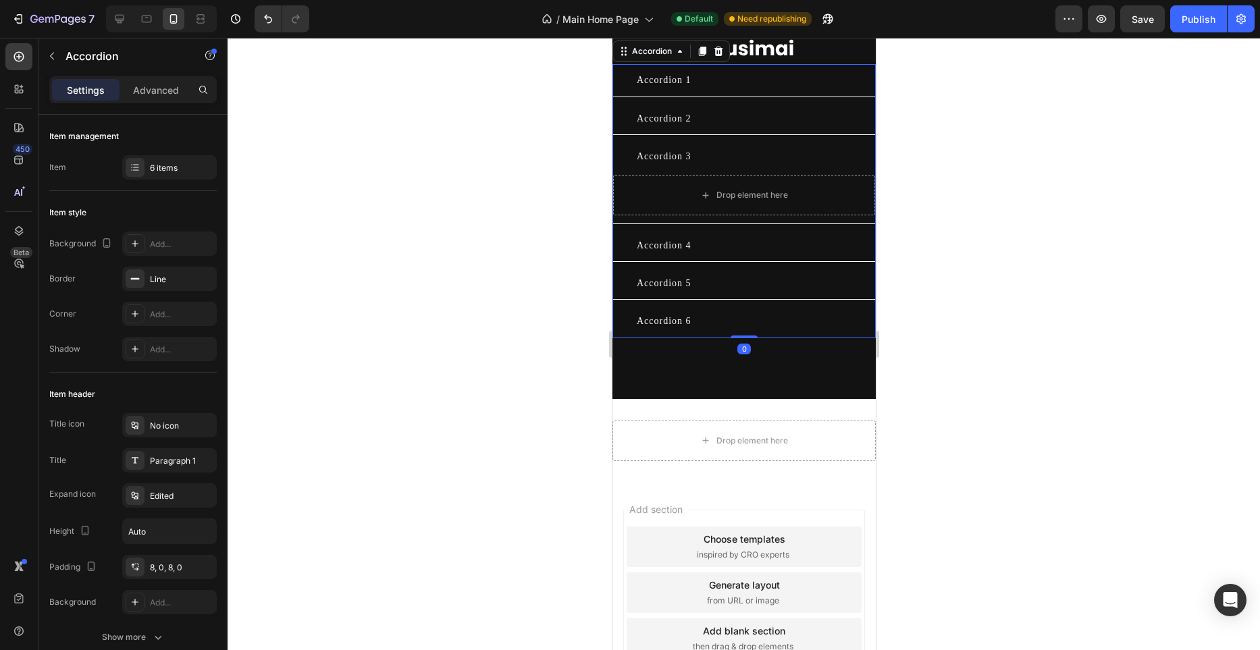
click at [713, 91] on div "Accordion 1" at bounding box center [754, 80] width 240 height 21
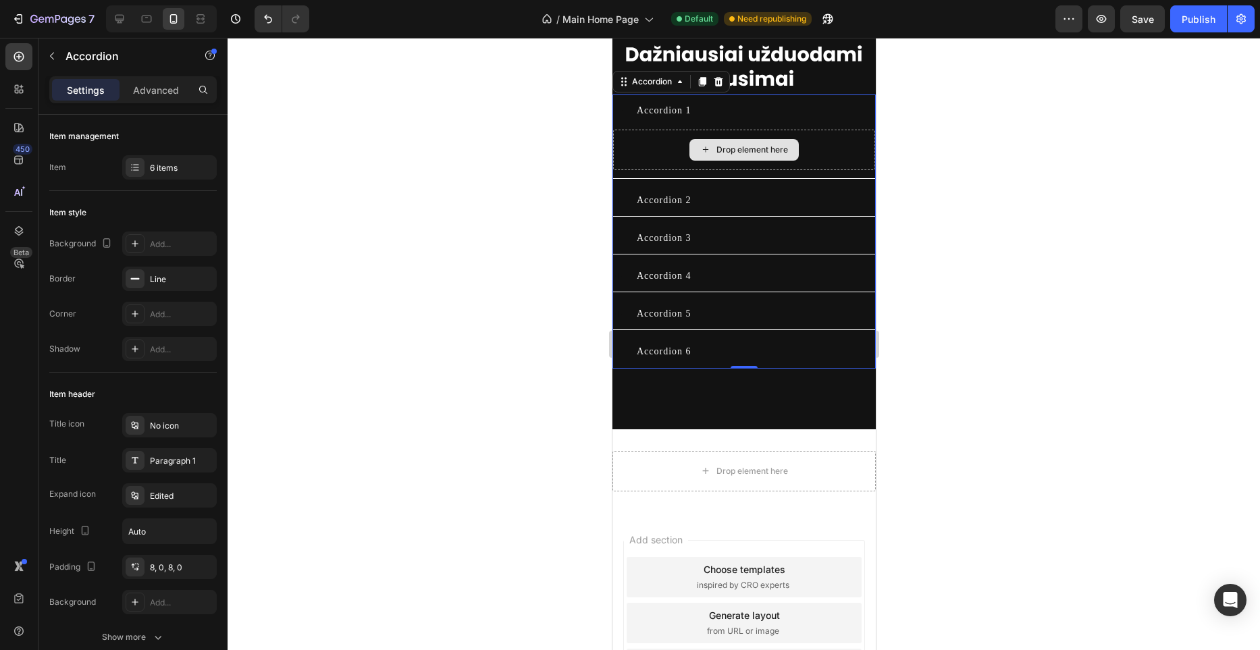
scroll to position [3570, 0]
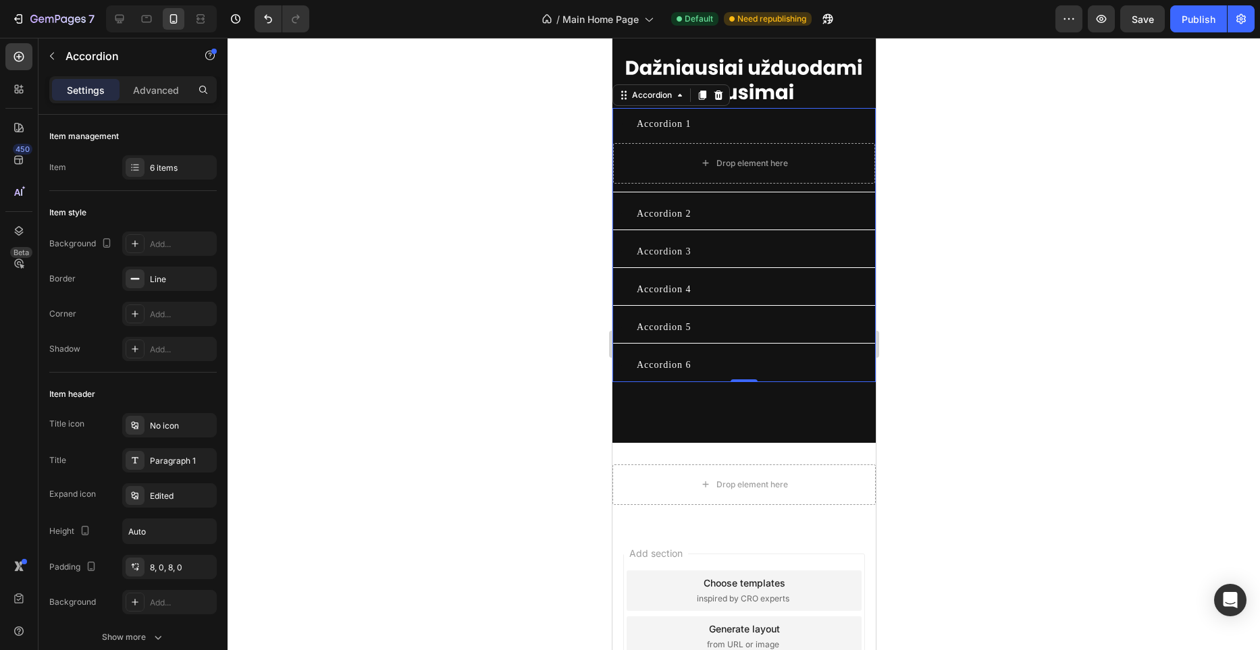
click at [709, 134] on div "Accordion 1" at bounding box center [754, 123] width 240 height 21
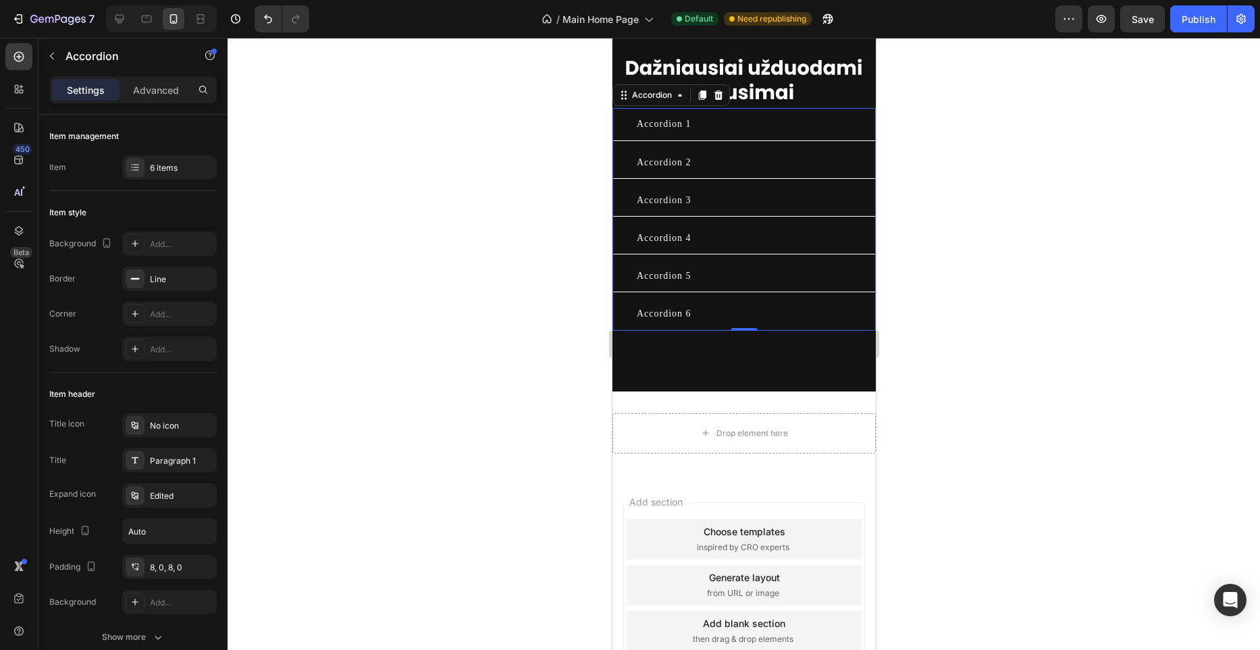
click at [733, 134] on div "Accordion 1" at bounding box center [754, 123] width 240 height 21
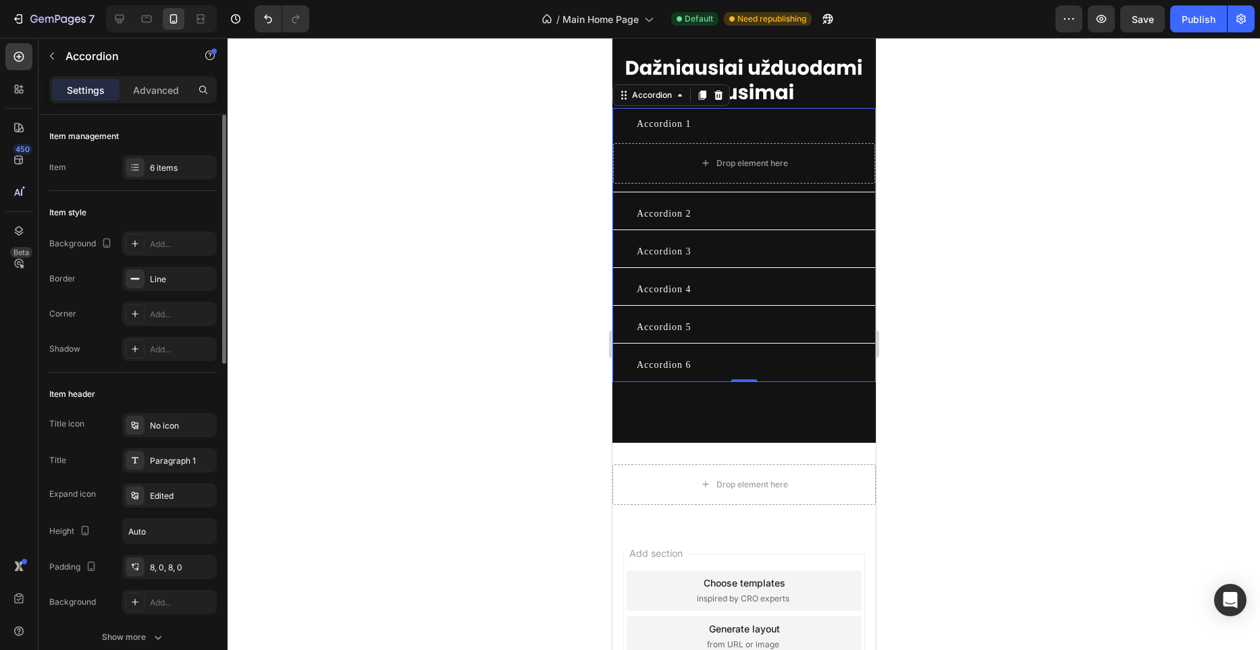
click at [172, 373] on div "Item management Item 6 items" at bounding box center [133, 517] width 168 height 288
click at [172, 172] on div "6 items" at bounding box center [181, 168] width 63 height 12
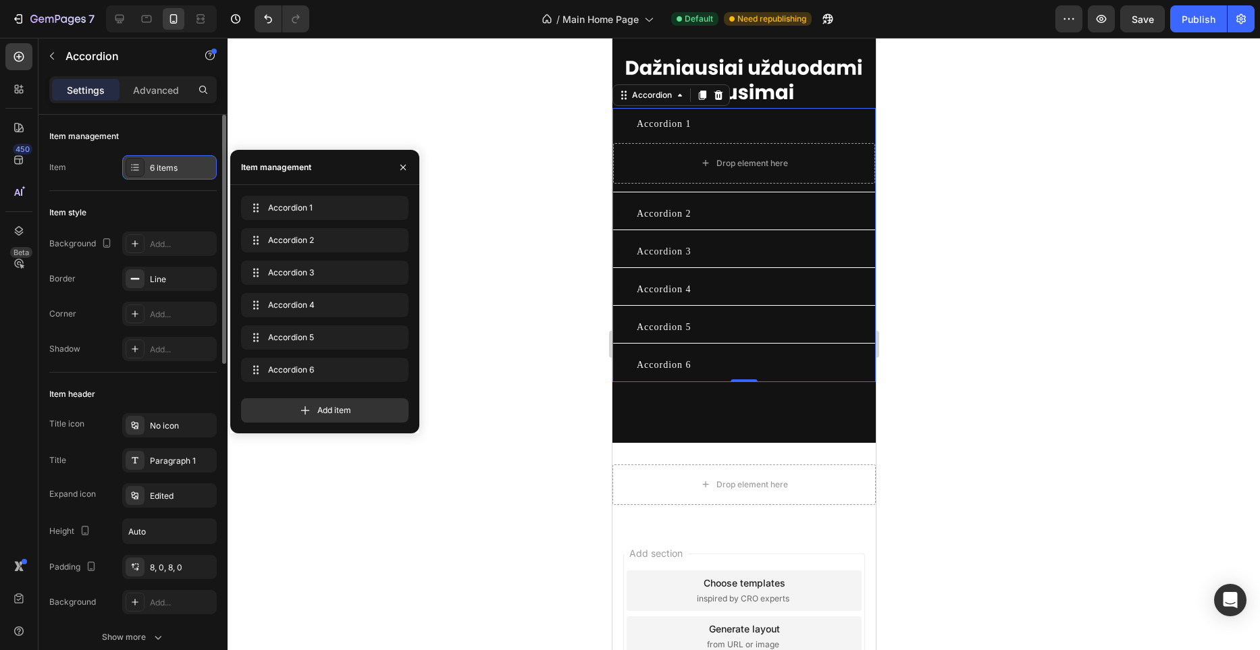
click at [173, 176] on div "6 items" at bounding box center [169, 167] width 95 height 24
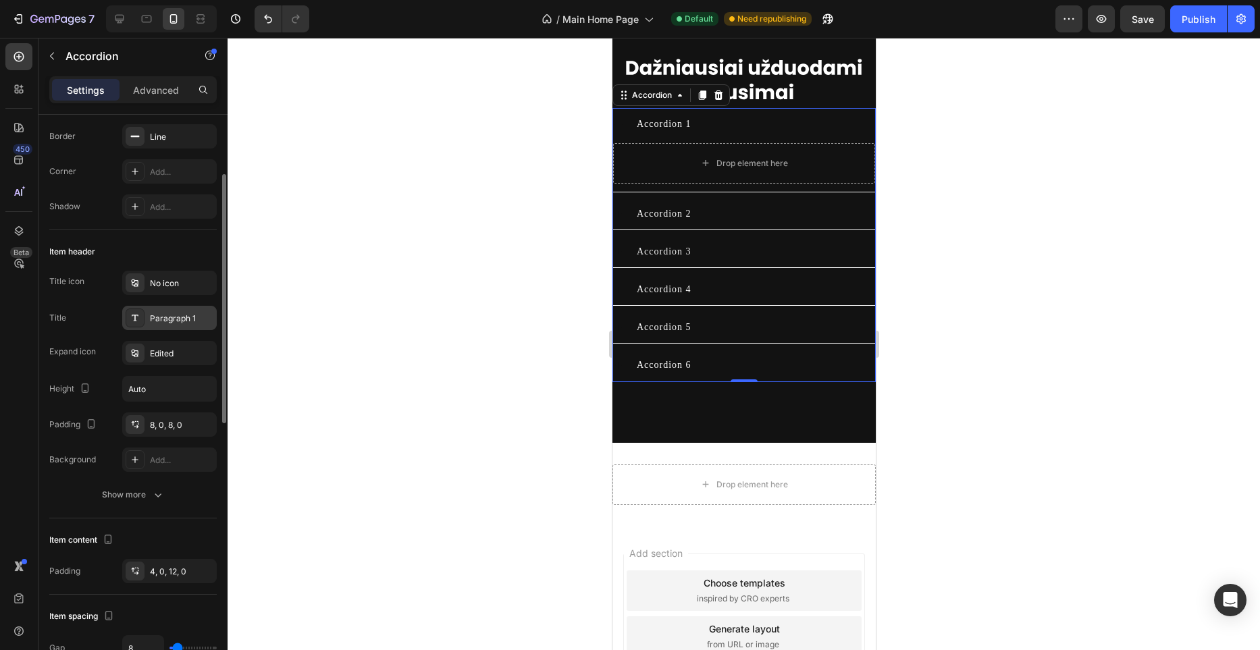
scroll to position [144, 0]
click at [173, 315] on div "Paragraph 1" at bounding box center [181, 317] width 63 height 12
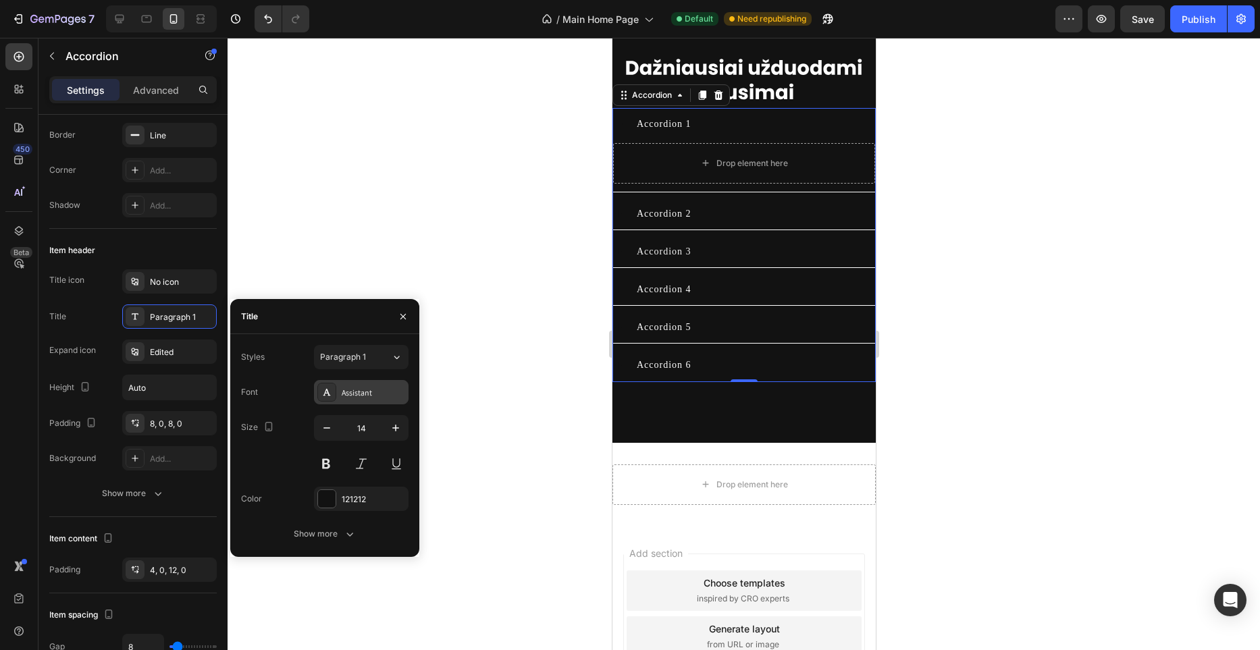
click at [365, 390] on div "Assistant" at bounding box center [373, 393] width 63 height 12
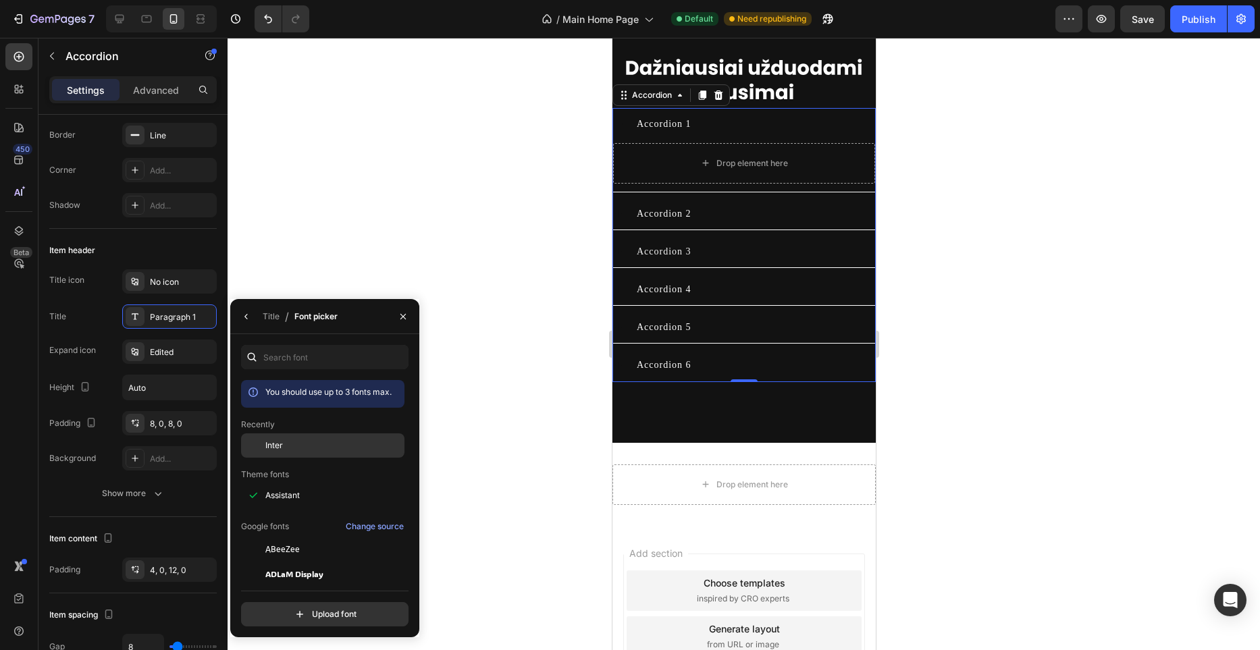
click at [317, 448] on div "Inter" at bounding box center [333, 446] width 136 height 12
click at [248, 313] on icon "button" at bounding box center [246, 316] width 11 height 11
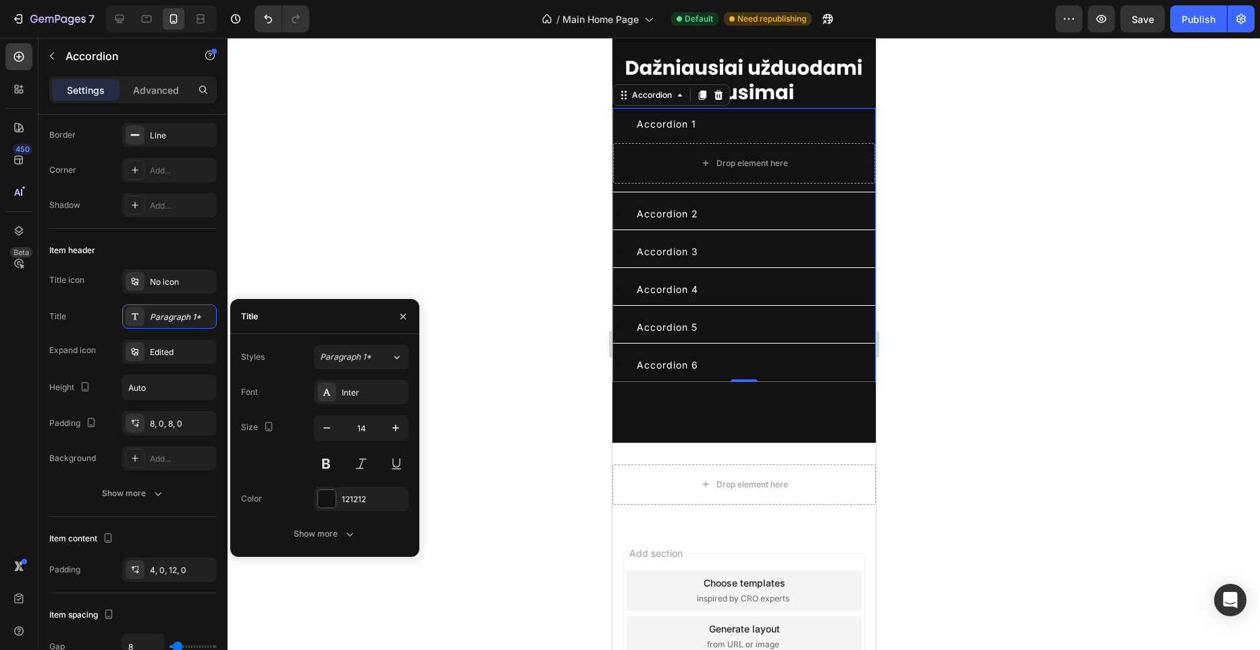
click at [336, 548] on div "Styles Paragraph 1* Font Inter Size 14 Color 121212 Show more" at bounding box center [324, 445] width 189 height 223
click at [339, 541] on button "Show more" at bounding box center [325, 534] width 168 height 24
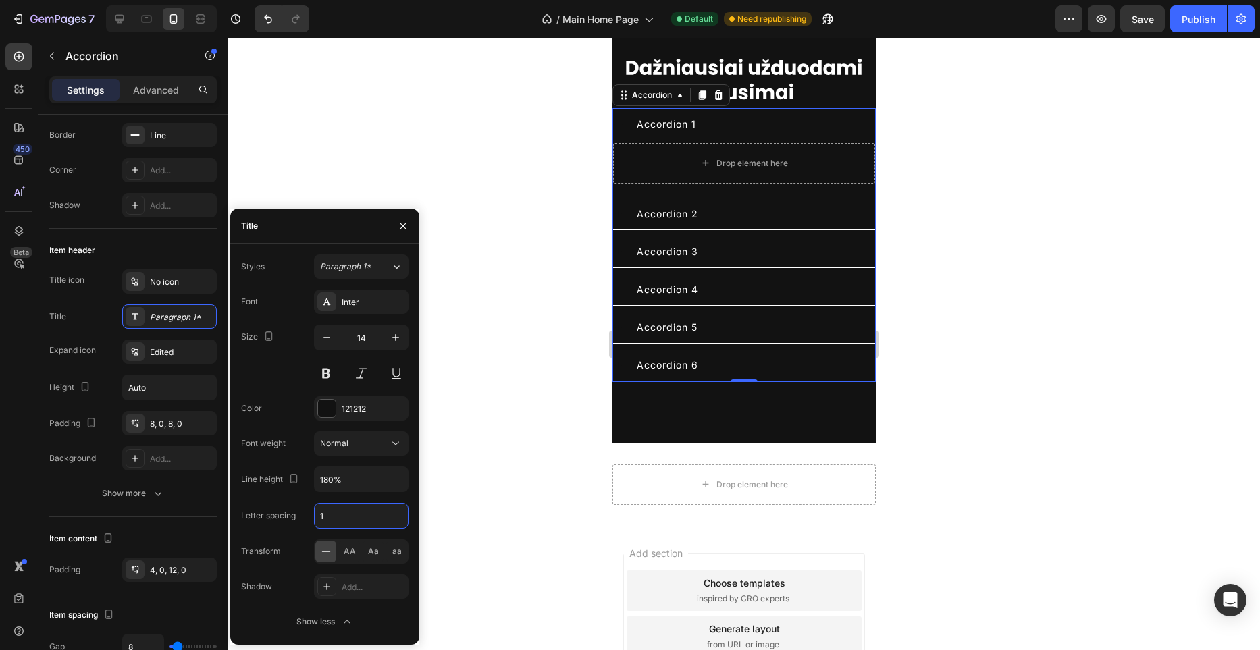
click at [363, 524] on input "1" at bounding box center [361, 516] width 93 height 24
type input "0"
click at [397, 343] on icon "button" at bounding box center [396, 338] width 14 height 14
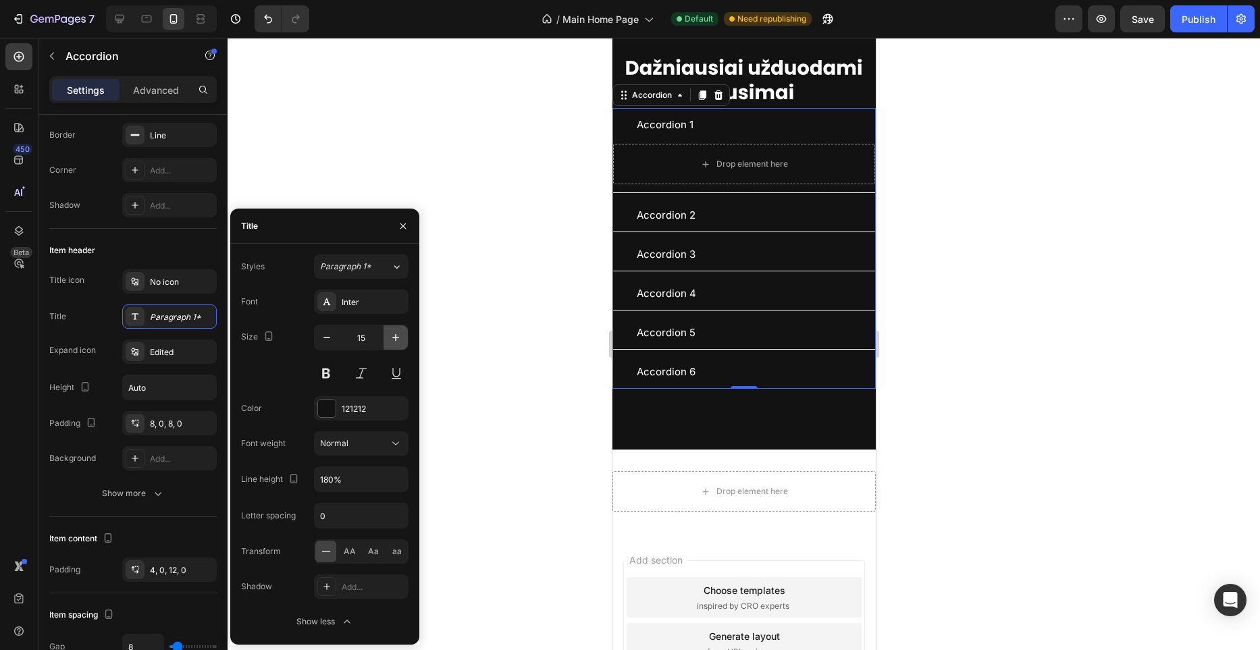
click at [397, 341] on icon "button" at bounding box center [396, 338] width 14 height 14
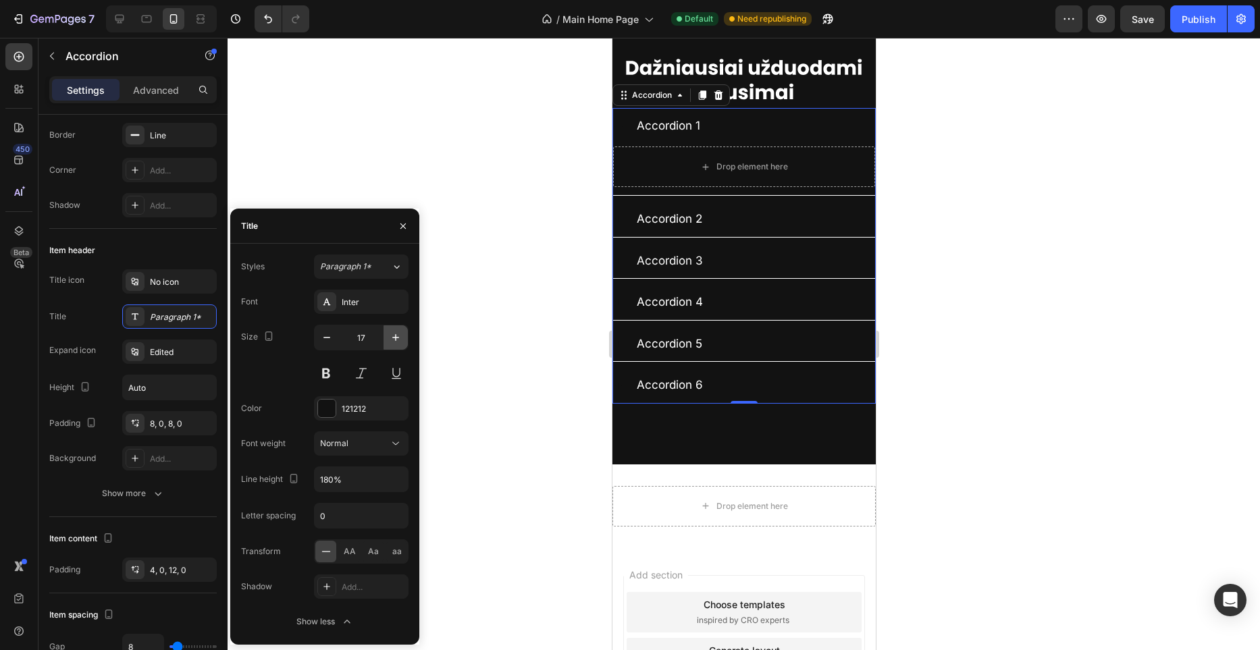
click at [397, 341] on icon "button" at bounding box center [396, 338] width 14 height 14
type input "18"
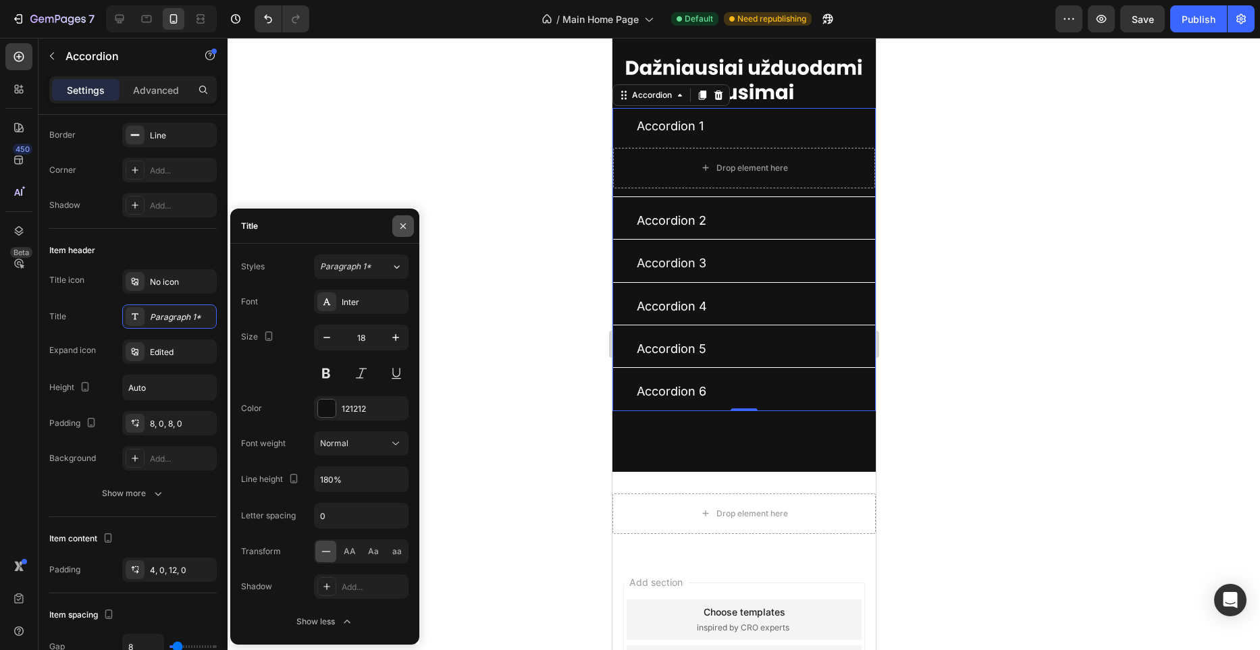
click at [397, 234] on button "button" at bounding box center [403, 226] width 22 height 22
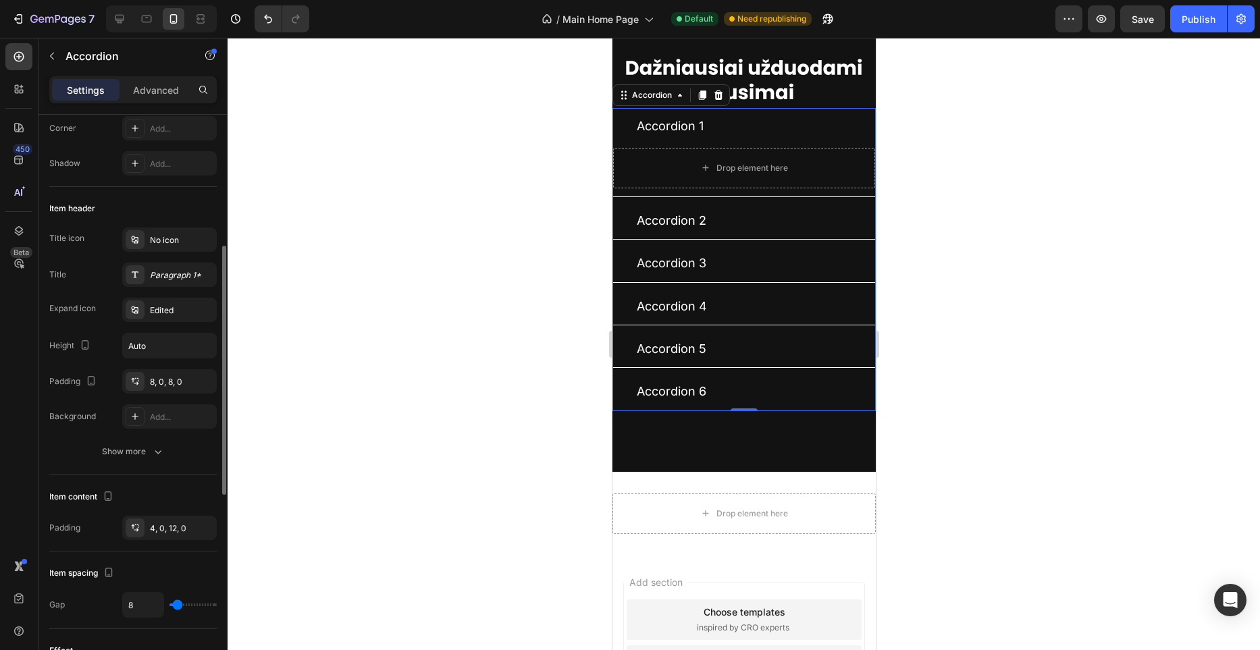
scroll to position [228, 0]
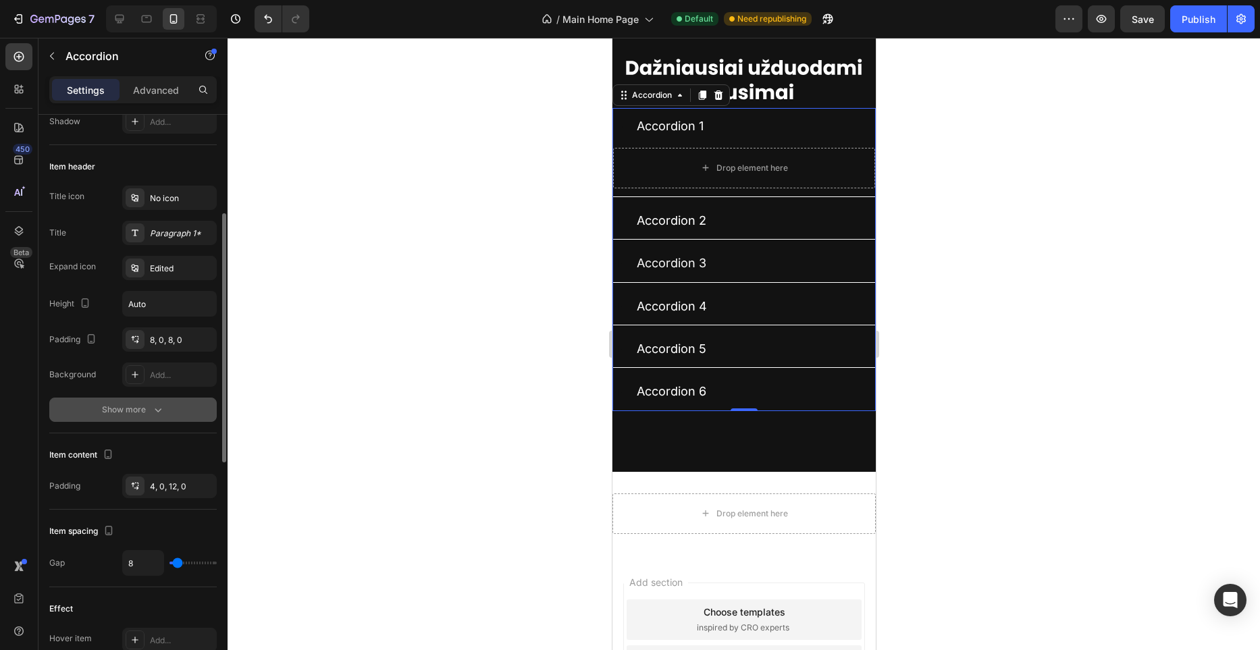
click at [174, 406] on button "Show more" at bounding box center [133, 410] width 168 height 24
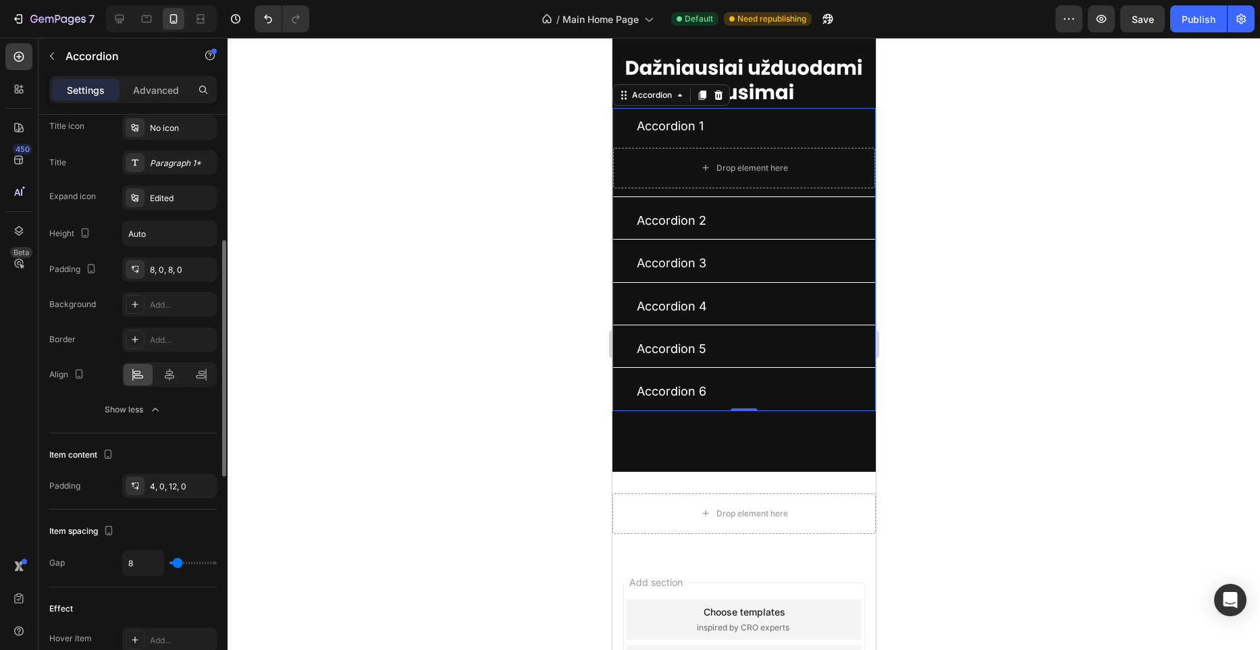
scroll to position [301, 0]
click at [179, 380] on div at bounding box center [169, 372] width 29 height 22
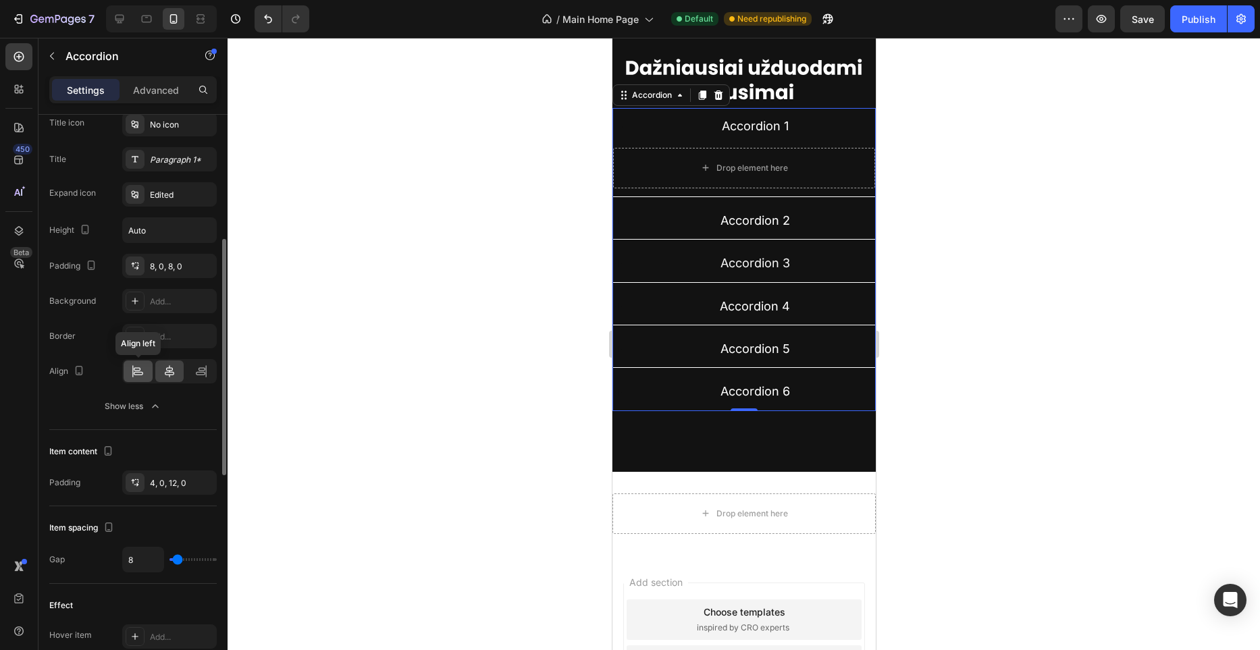
click at [148, 379] on div at bounding box center [138, 372] width 29 height 22
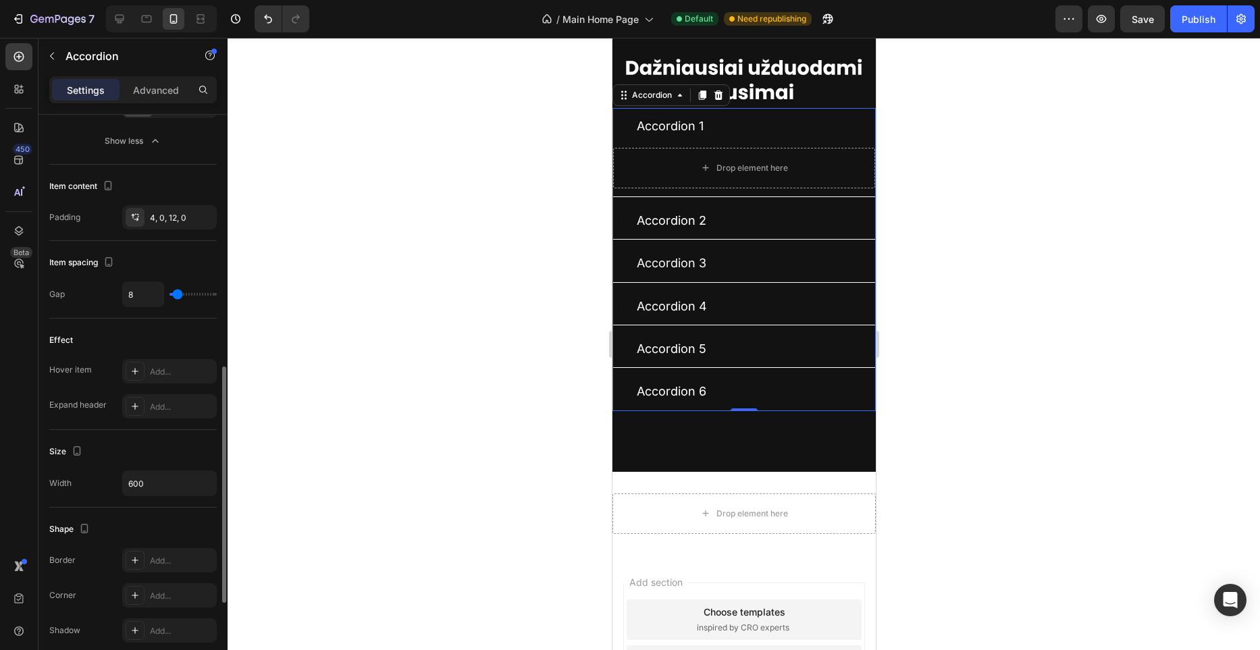
scroll to position [580, 0]
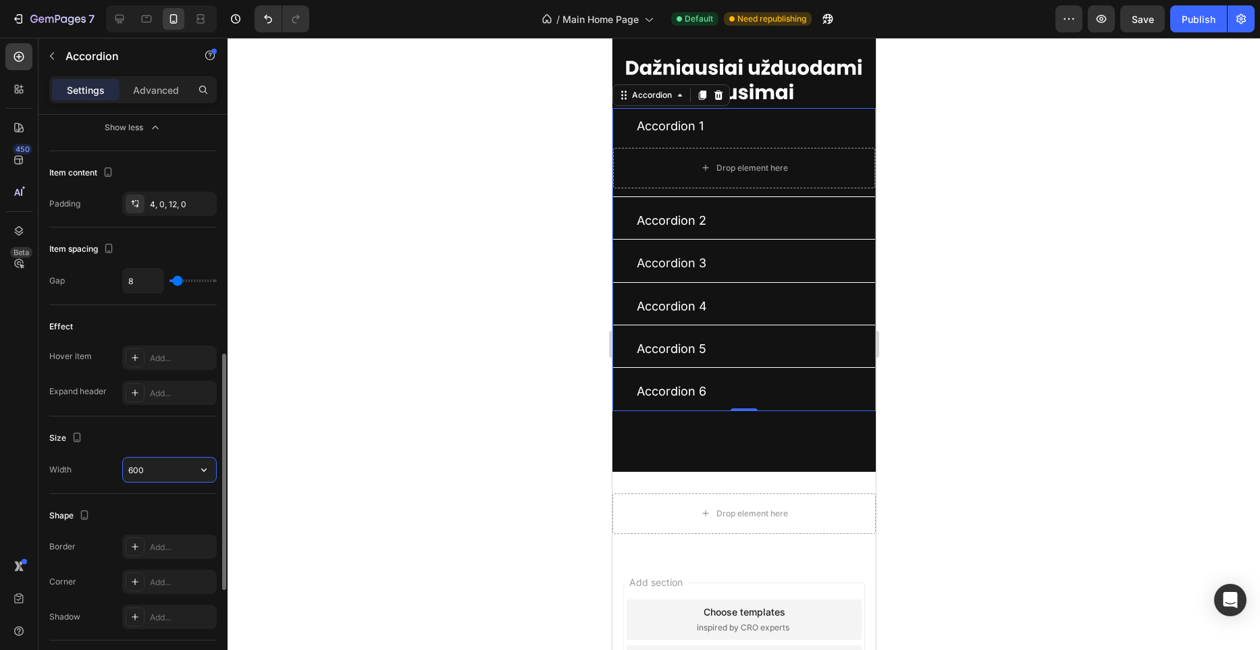
click at [155, 469] on input "600" at bounding box center [169, 470] width 93 height 24
click at [152, 469] on input "300" at bounding box center [169, 470] width 93 height 24
click at [202, 377] on div "Hover item Add... Expand header Add..." at bounding box center [133, 375] width 168 height 59
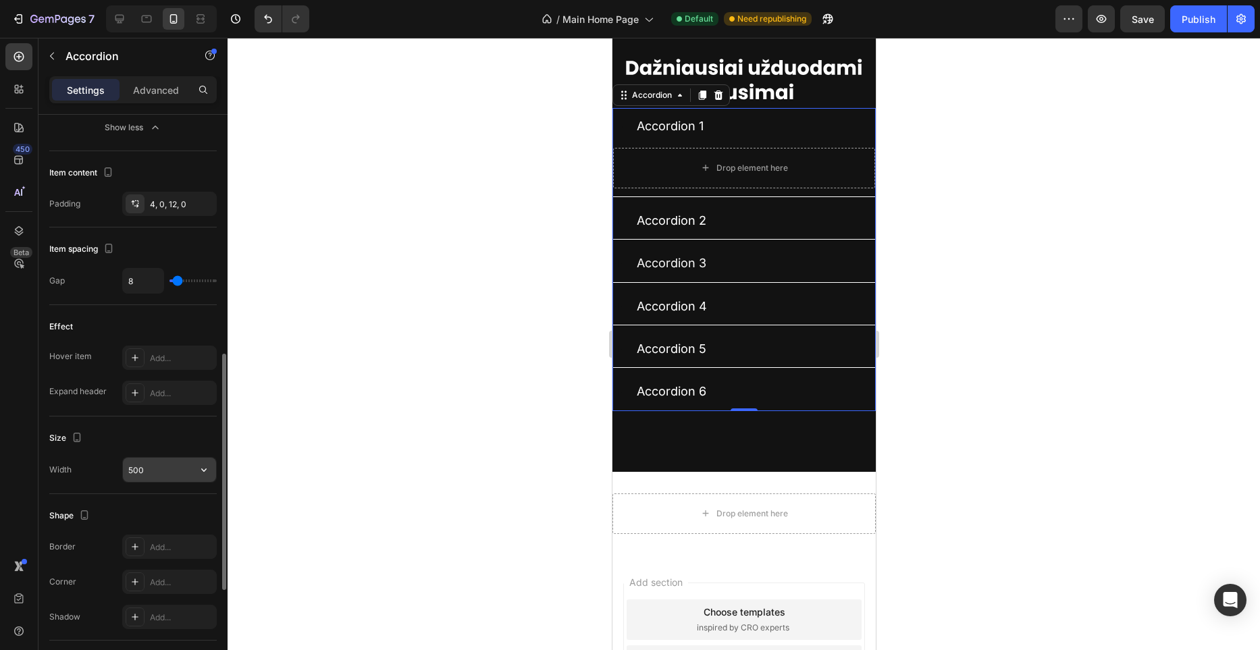
click at [177, 458] on div "500" at bounding box center [169, 470] width 95 height 26
click at [177, 459] on input "500" at bounding box center [169, 470] width 93 height 24
click at [160, 468] on input "400" at bounding box center [169, 470] width 93 height 24
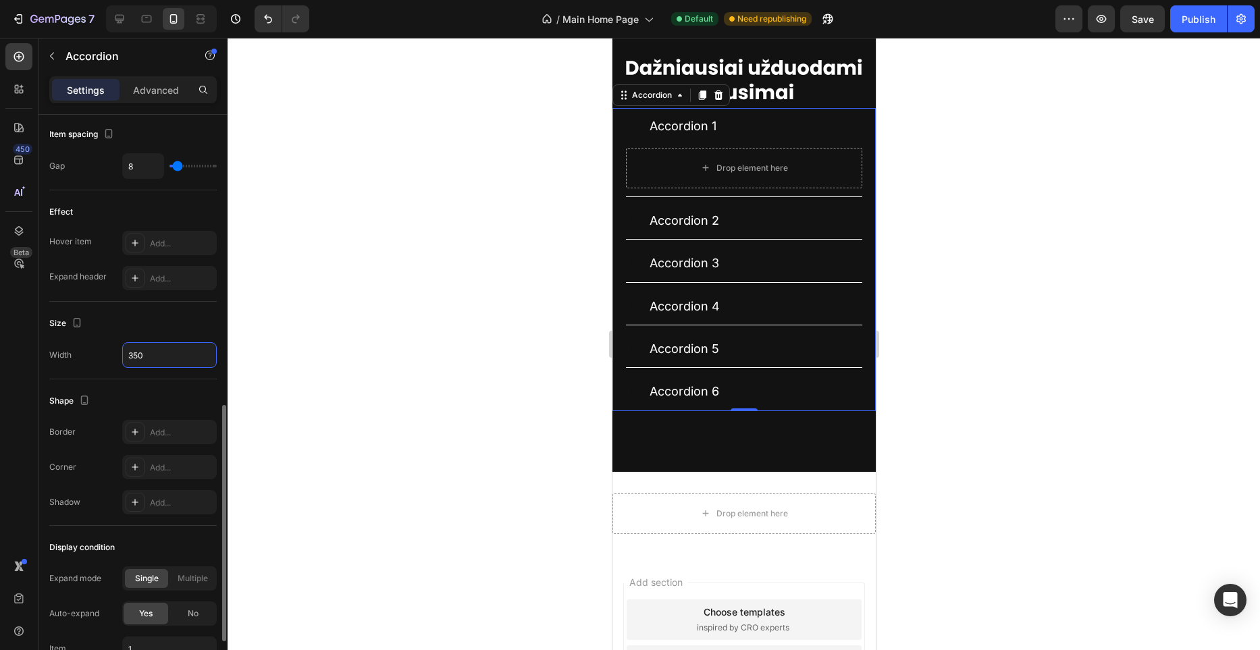
scroll to position [698, 0]
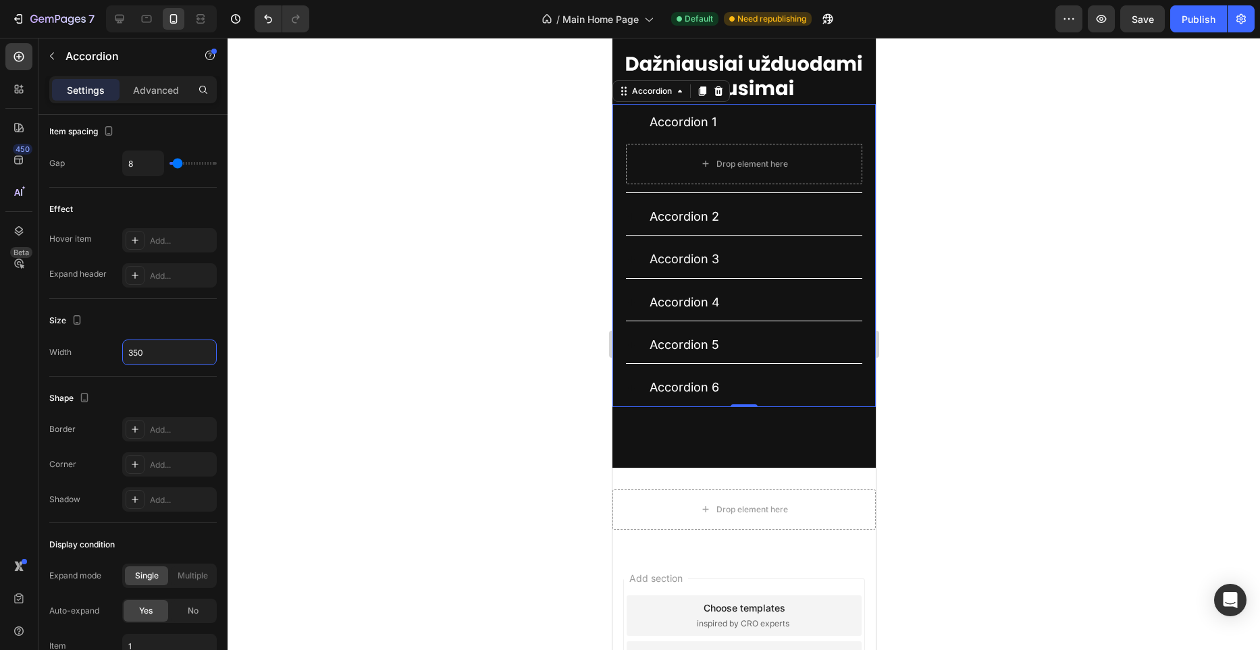
type input "350"
click at [733, 135] on div "Accordion 1" at bounding box center [754, 122] width 215 height 26
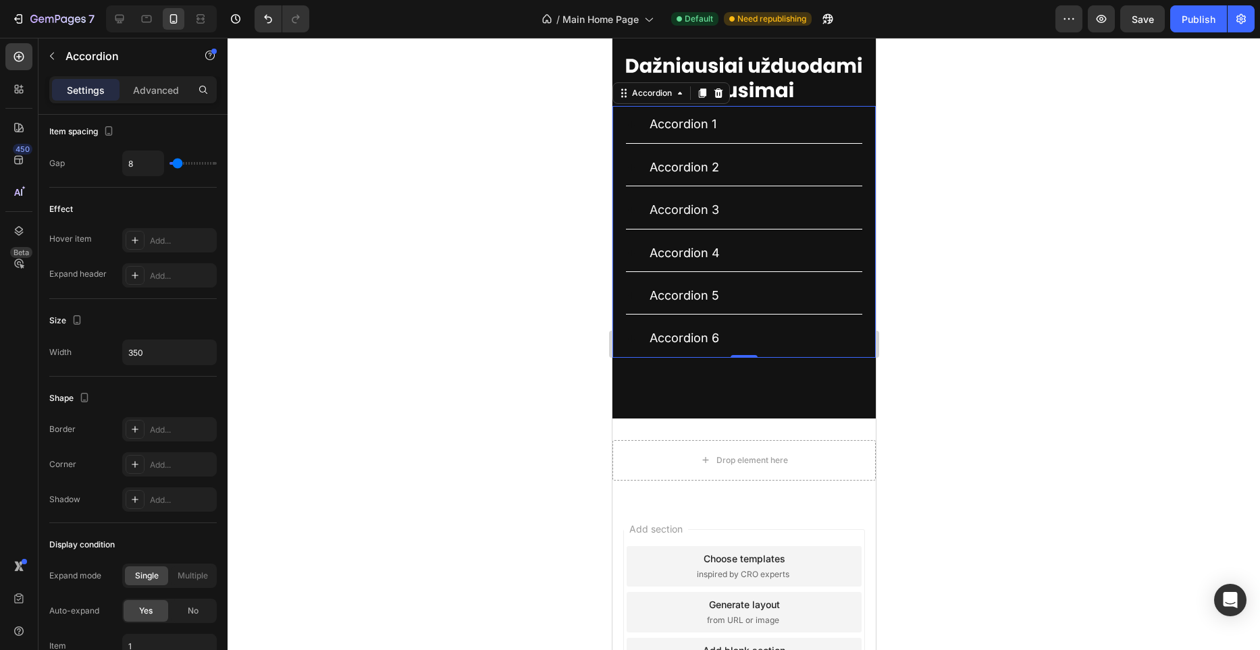
scroll to position [3571, 0]
click at [735, 138] on div "Accordion 1" at bounding box center [754, 125] width 215 height 26
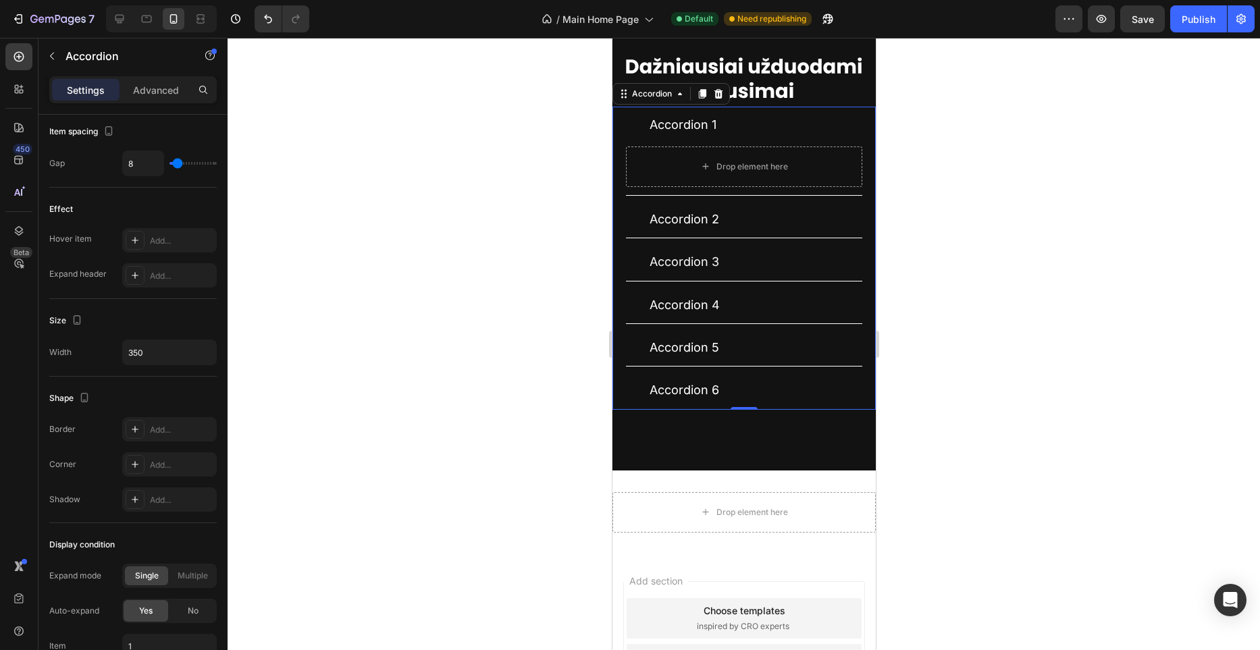
click at [735, 138] on div "Accordion 1" at bounding box center [754, 125] width 215 height 26
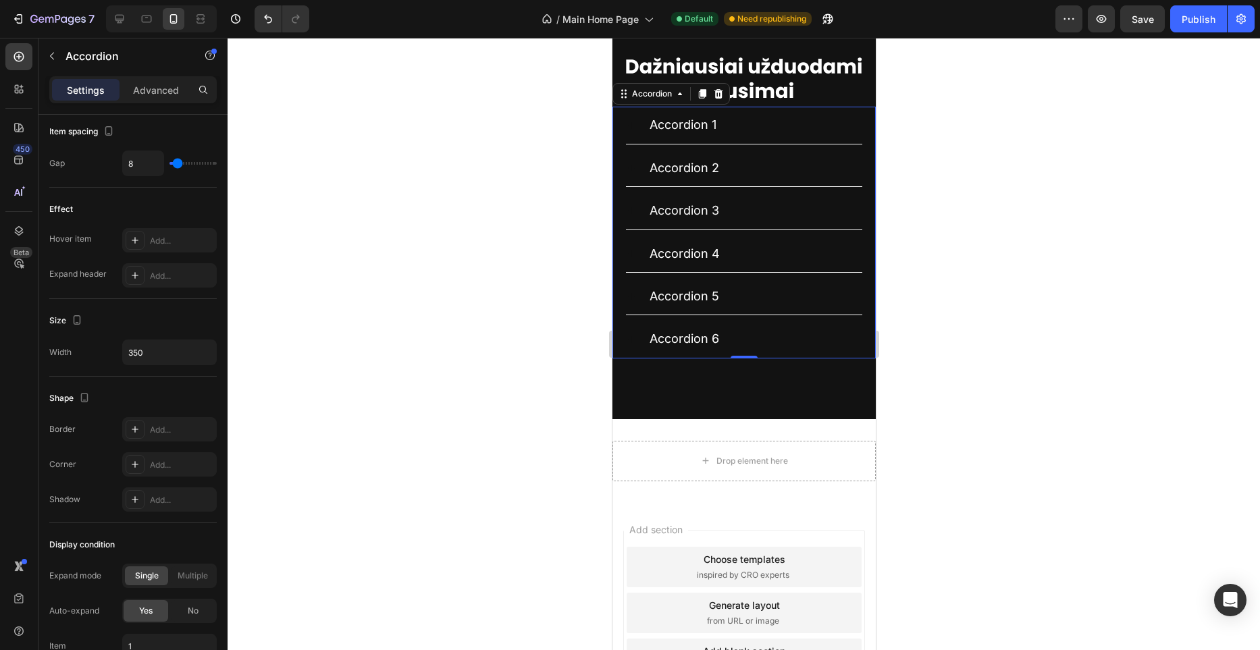
scroll to position [3572, 0]
click at [481, 234] on div at bounding box center [744, 344] width 1033 height 613
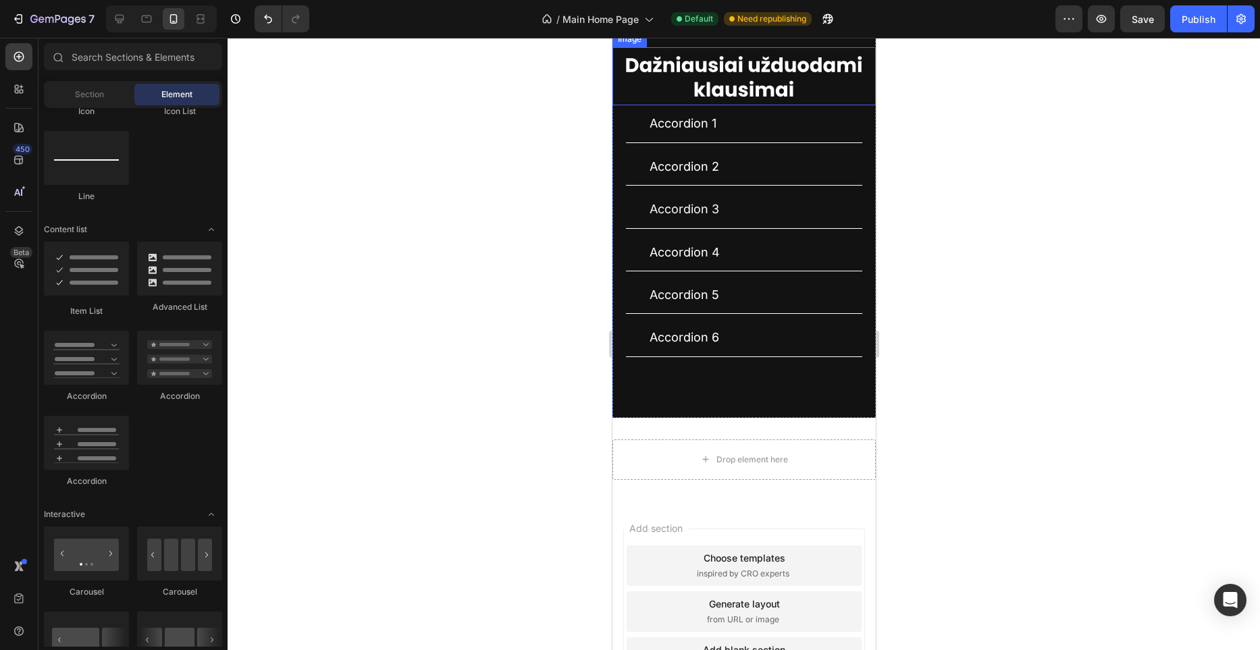
click at [791, 105] on img at bounding box center [743, 76] width 236 height 58
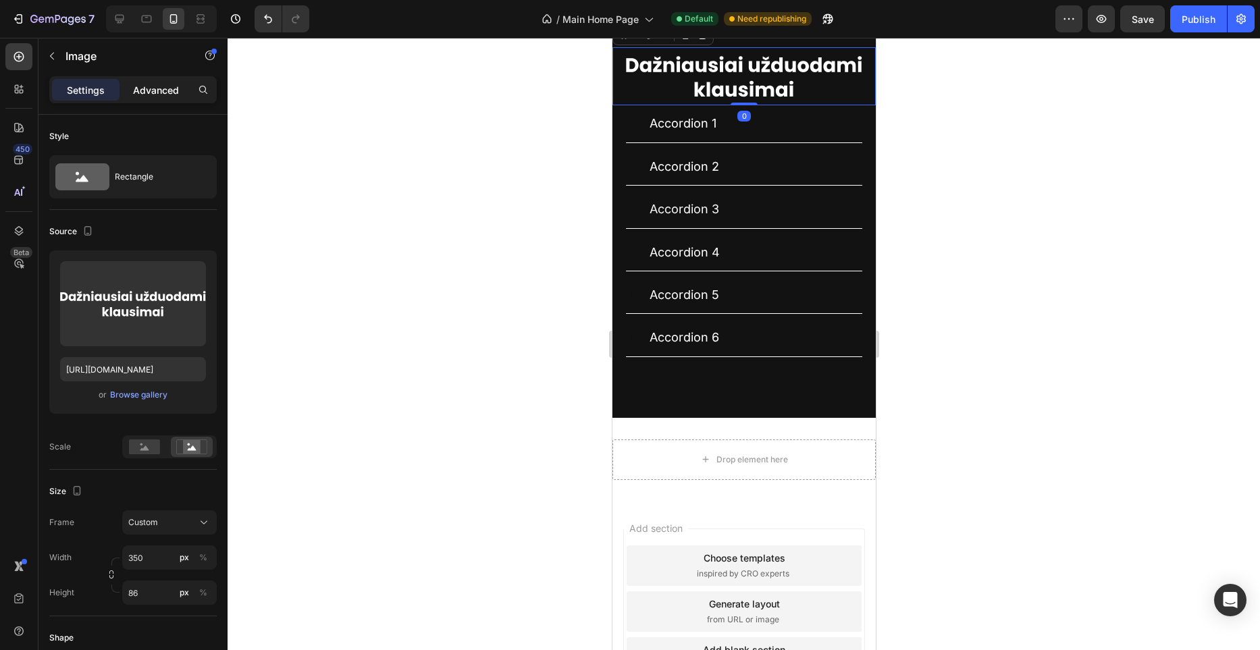
click at [157, 91] on p "Advanced" at bounding box center [156, 90] width 46 height 14
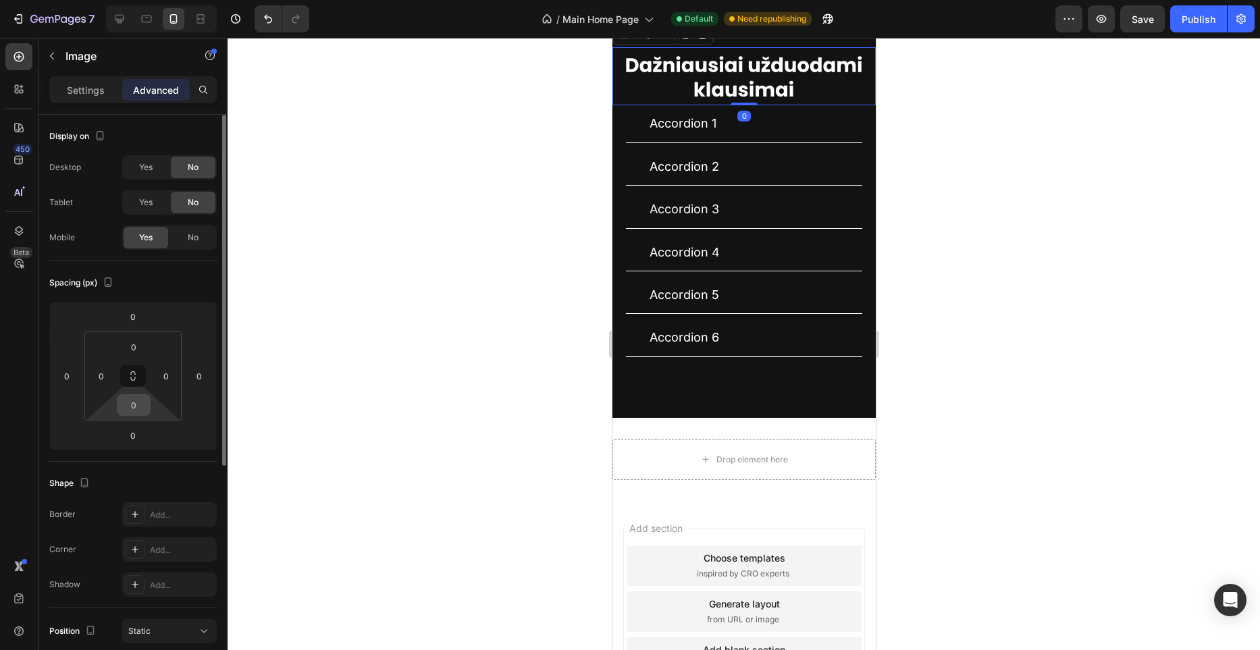
click at [139, 413] on input "0" at bounding box center [133, 405] width 27 height 20
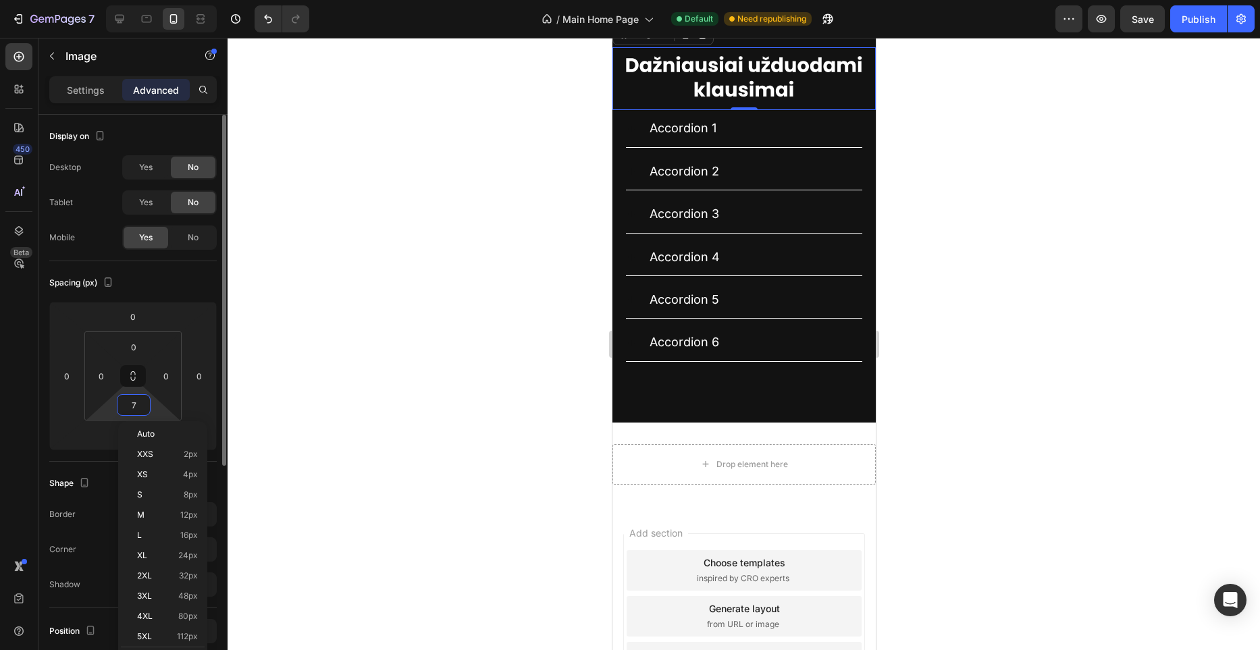
type input "70"
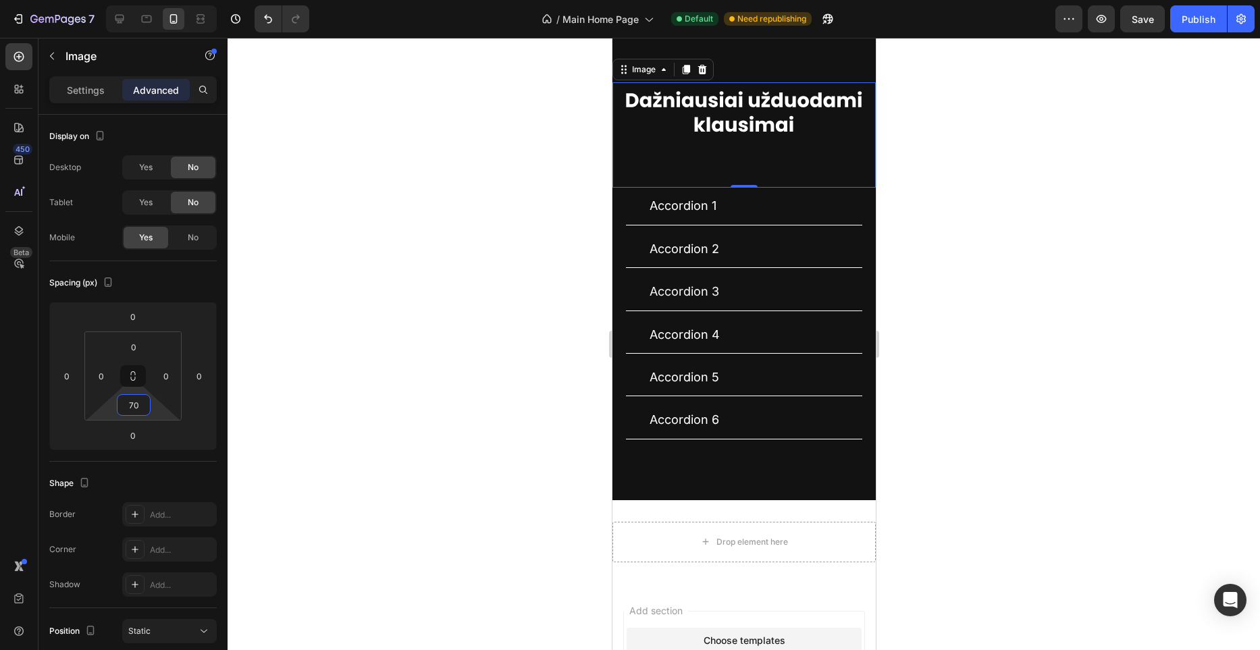
scroll to position [3536, 0]
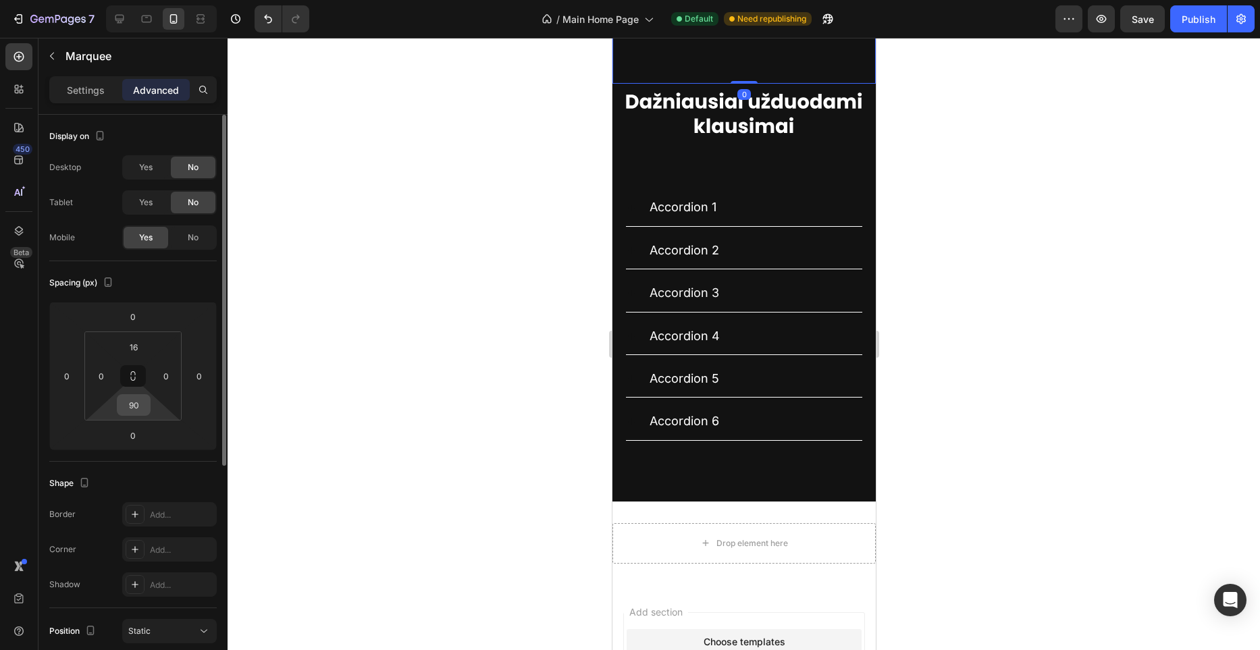
click at [133, 395] on input "90" at bounding box center [133, 405] width 27 height 20
click at [135, 399] on input "90" at bounding box center [133, 405] width 27 height 20
click at [136, 399] on input "90" at bounding box center [133, 405] width 27 height 20
click at [135, 400] on input "90" at bounding box center [133, 405] width 27 height 20
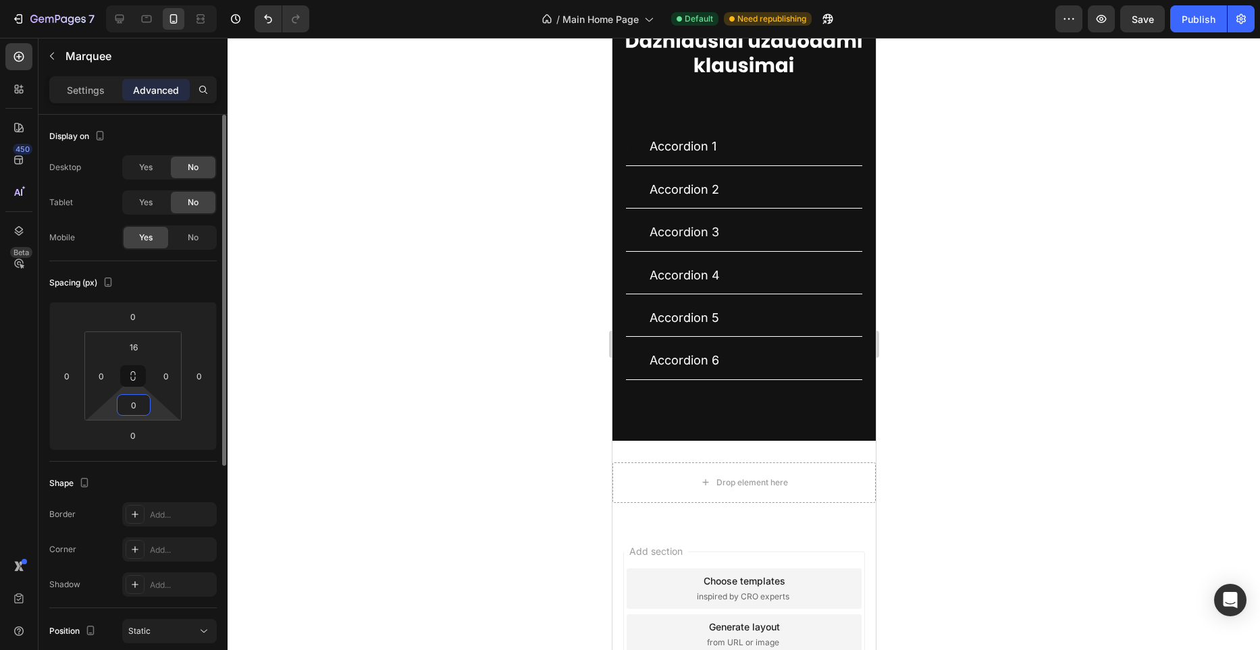
click at [135, 400] on input "0" at bounding box center [133, 405] width 27 height 20
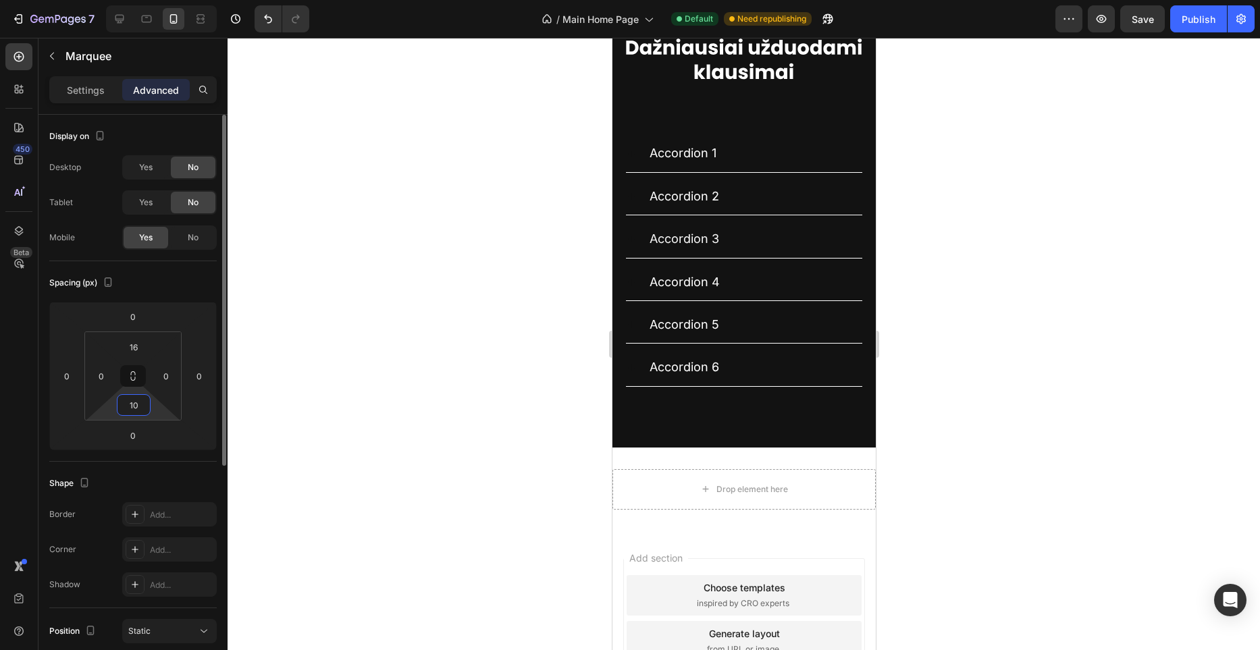
click at [132, 401] on input "10" at bounding box center [133, 405] width 27 height 20
type input "110"
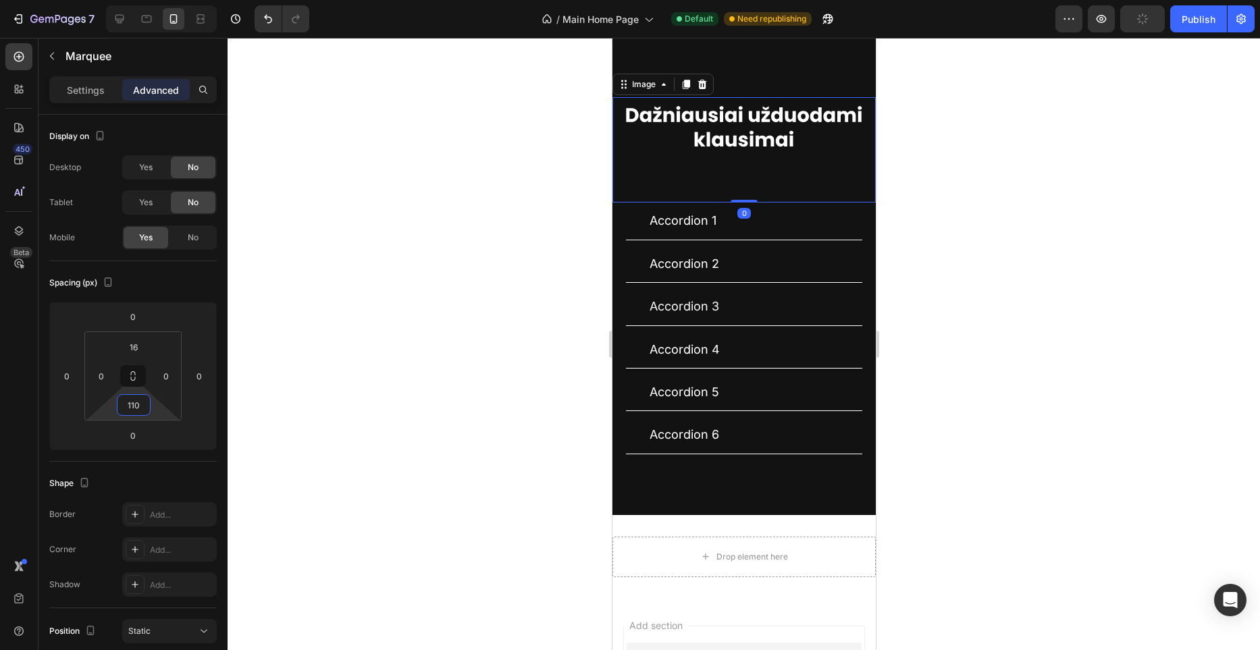
click at [746, 203] on div "Image 0" at bounding box center [743, 149] width 263 height 105
click at [145, 409] on input "70" at bounding box center [133, 405] width 27 height 20
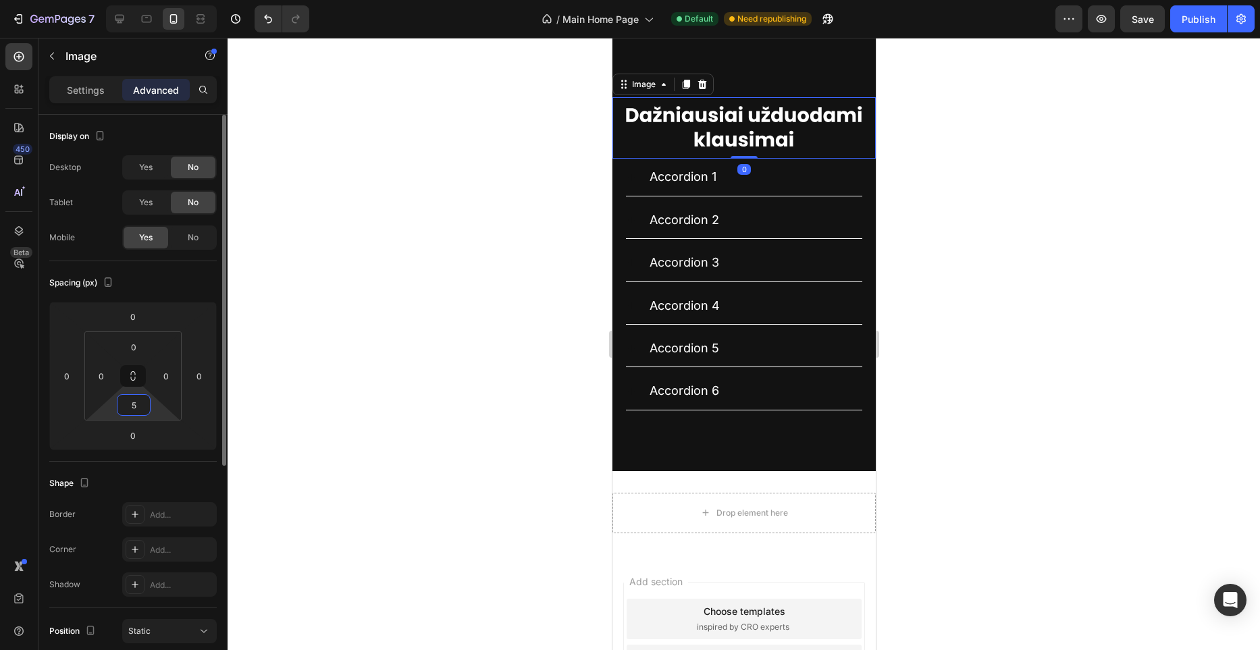
type input "50"
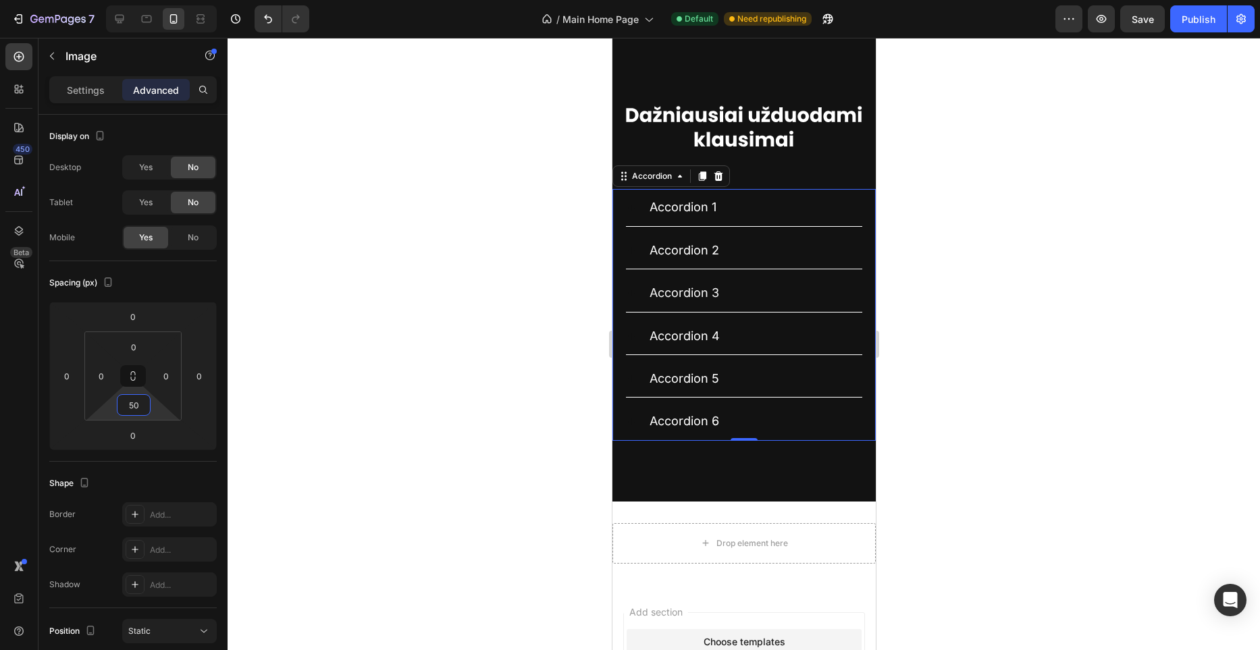
click at [765, 220] on div "Accordion 1" at bounding box center [754, 208] width 215 height 26
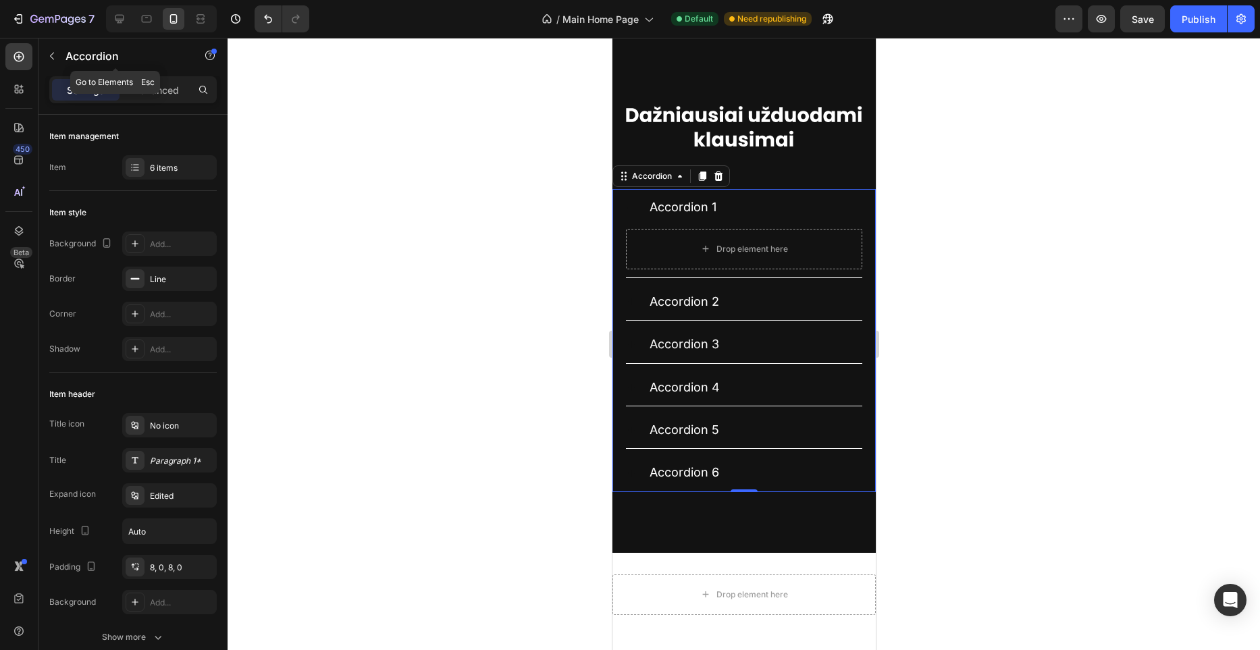
click at [51, 49] on button "button" at bounding box center [52, 56] width 22 height 22
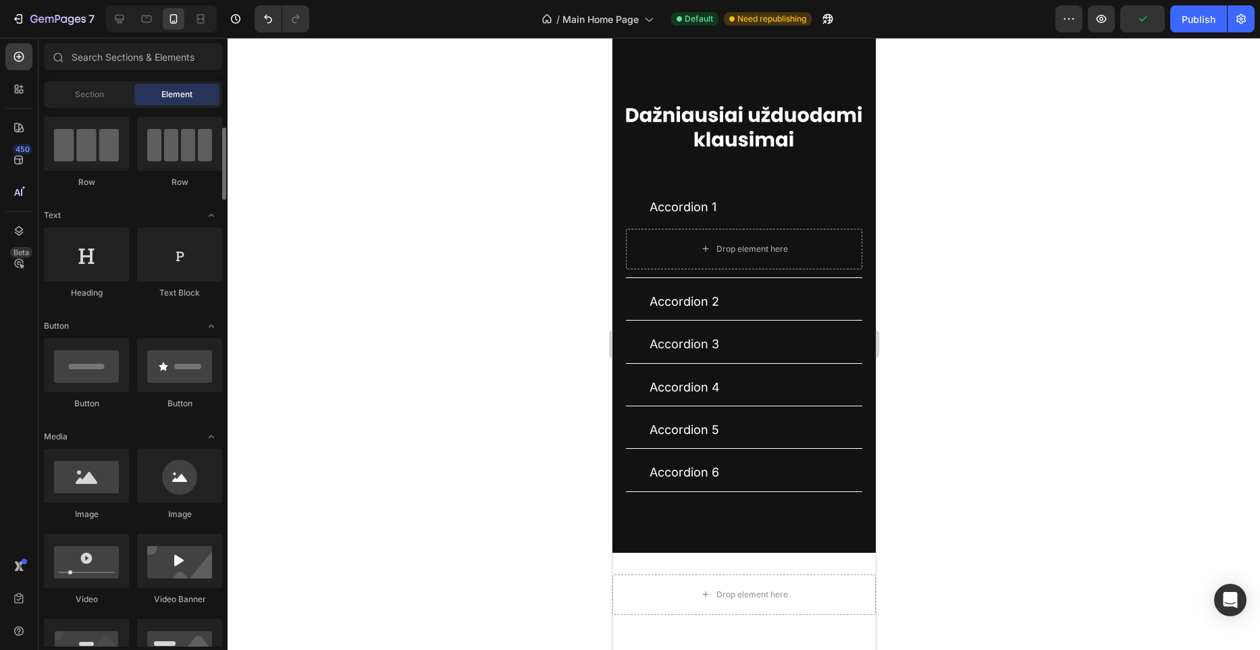
scroll to position [105, 0]
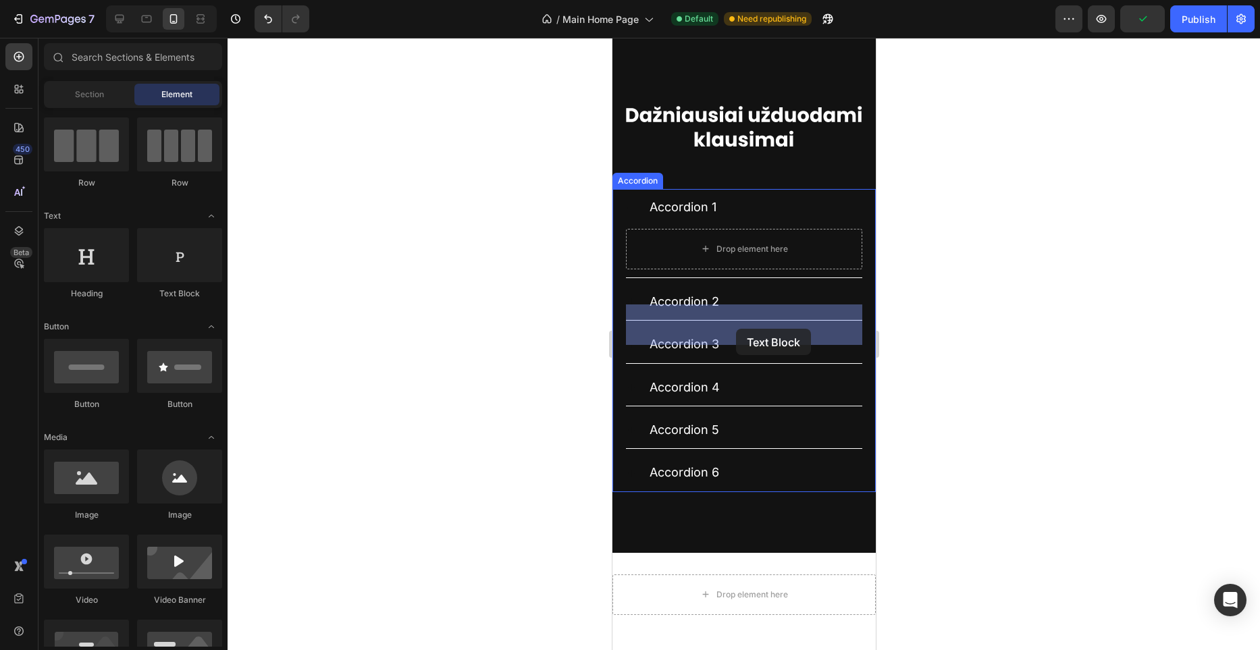
drag, startPoint x: 783, startPoint y: 286, endPoint x: 736, endPoint y: 329, distance: 63.6
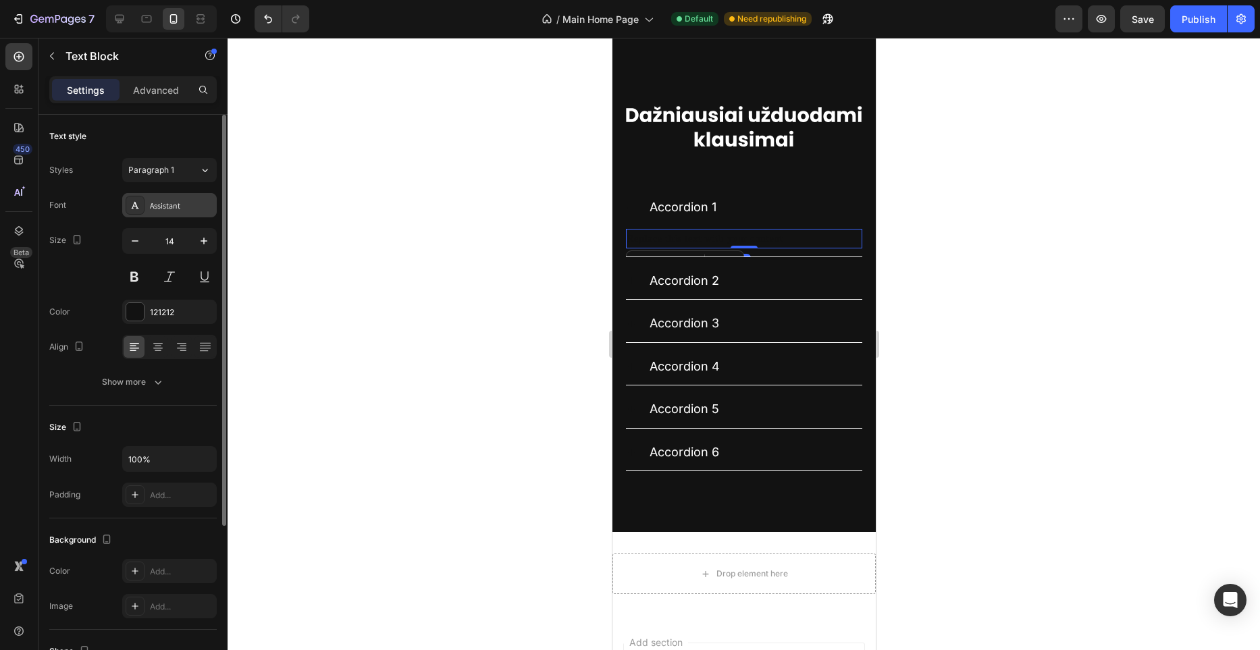
click at [163, 208] on div "Assistant" at bounding box center [181, 206] width 63 height 12
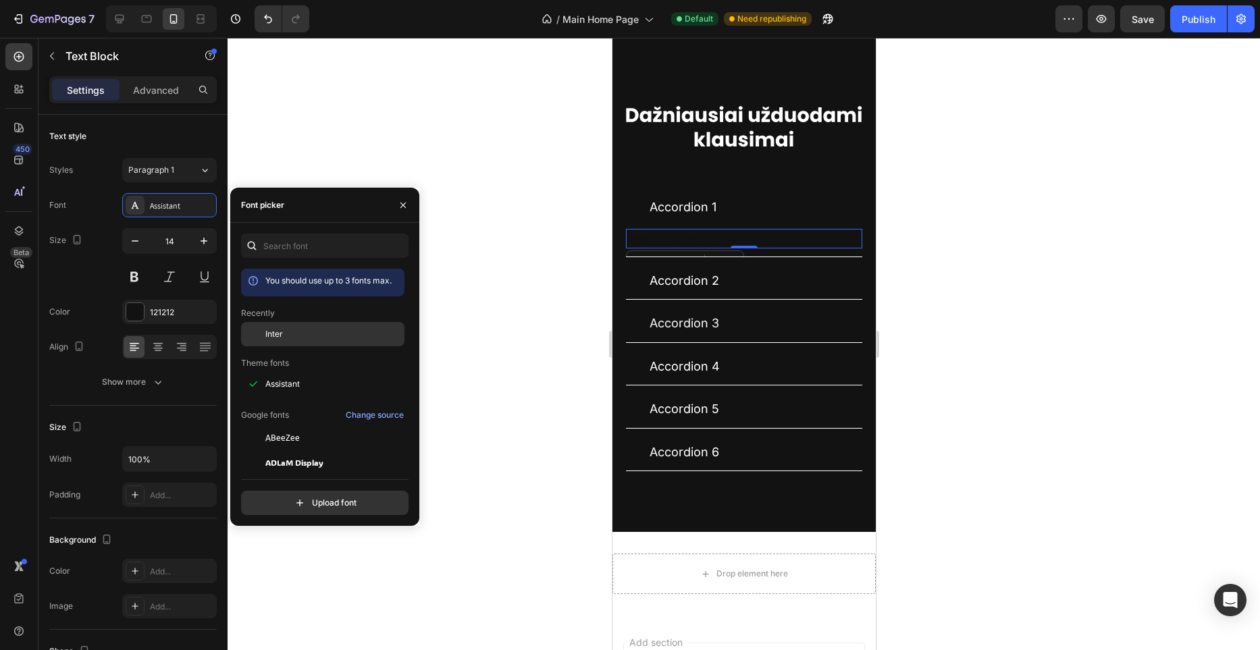
click at [320, 334] on div "Inter" at bounding box center [333, 334] width 136 height 12
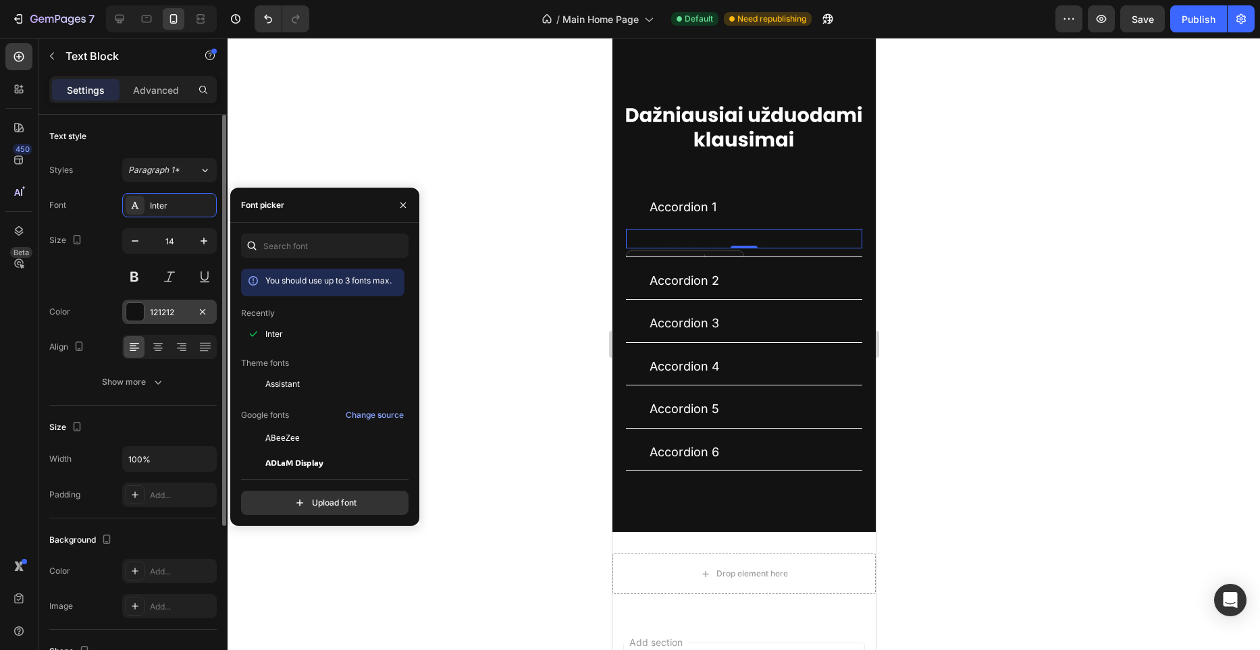
click at [132, 311] on div at bounding box center [135, 312] width 18 height 18
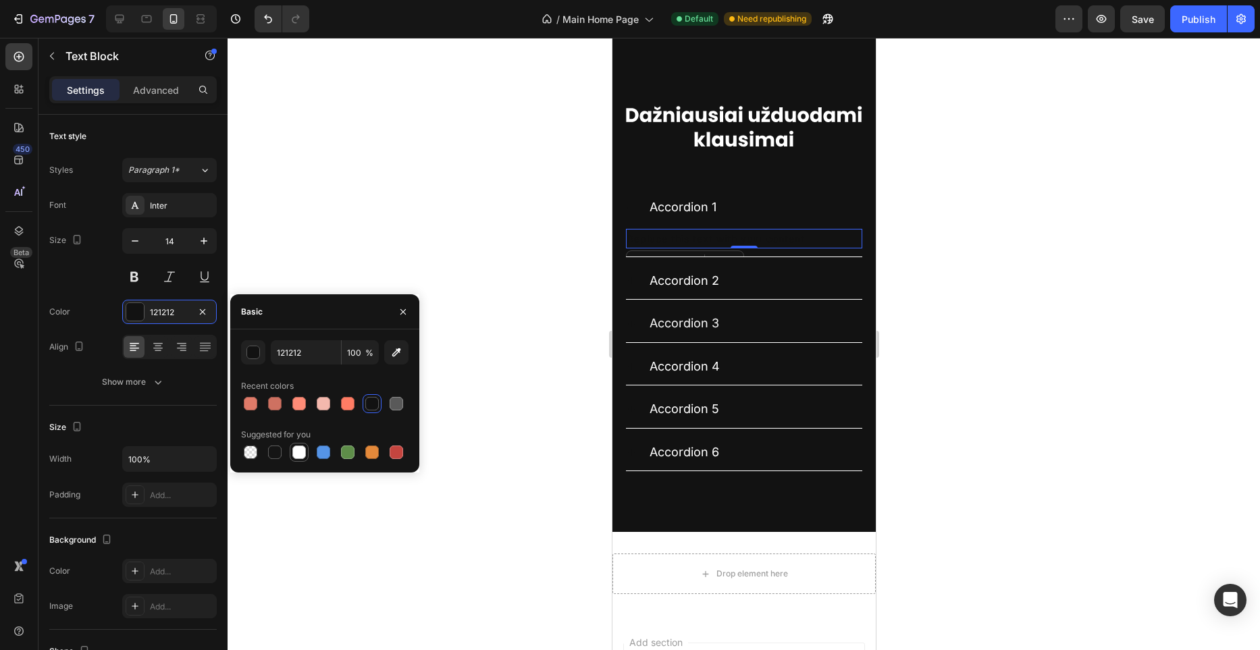
click at [299, 455] on div at bounding box center [299, 453] width 14 height 14
type input "FFFFFF"
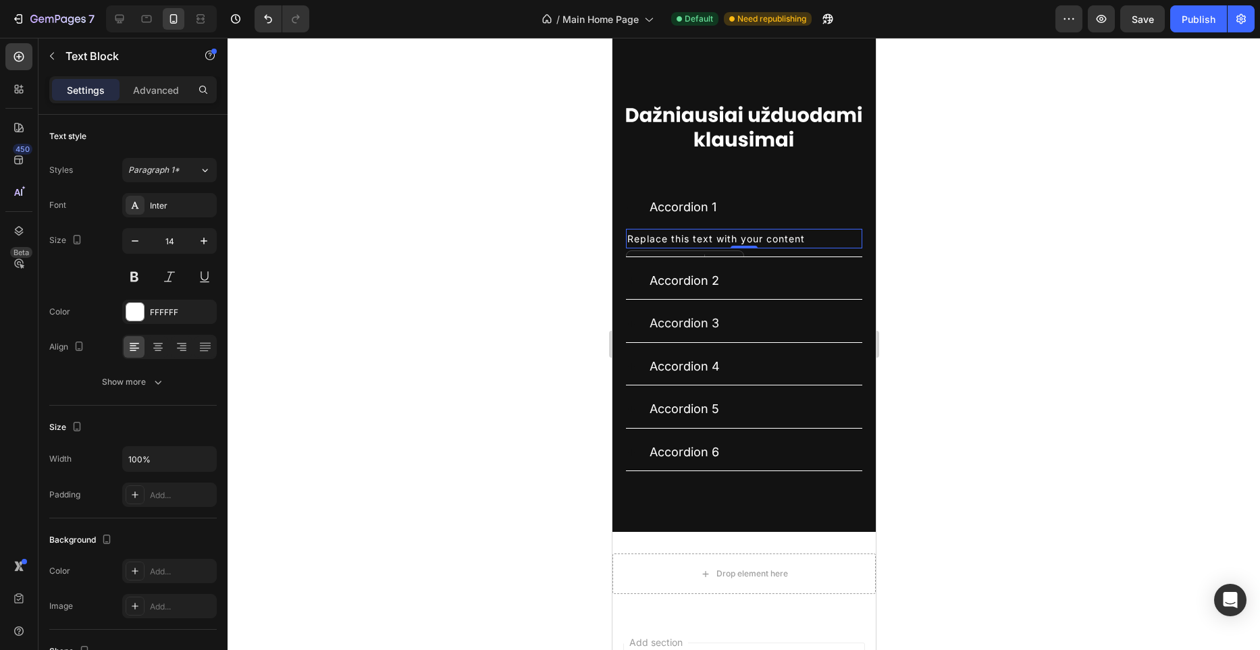
click at [534, 328] on div at bounding box center [744, 344] width 1033 height 613
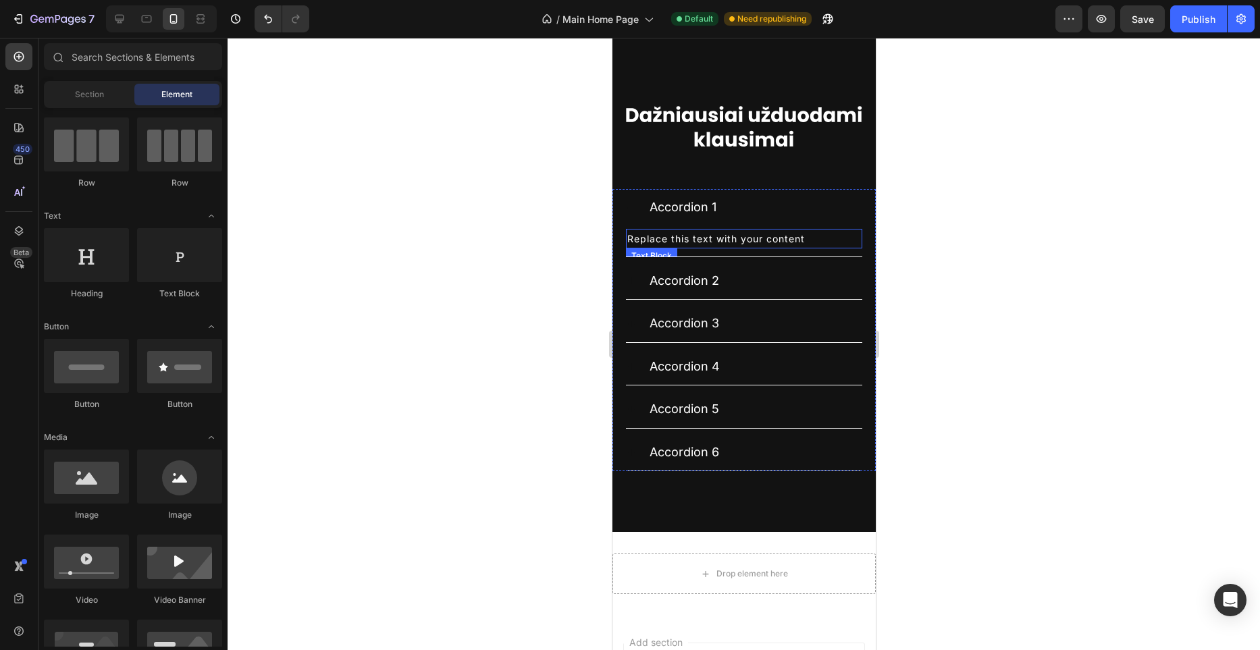
click at [702, 249] on div "Replace this text with your content" at bounding box center [743, 239] width 236 height 20
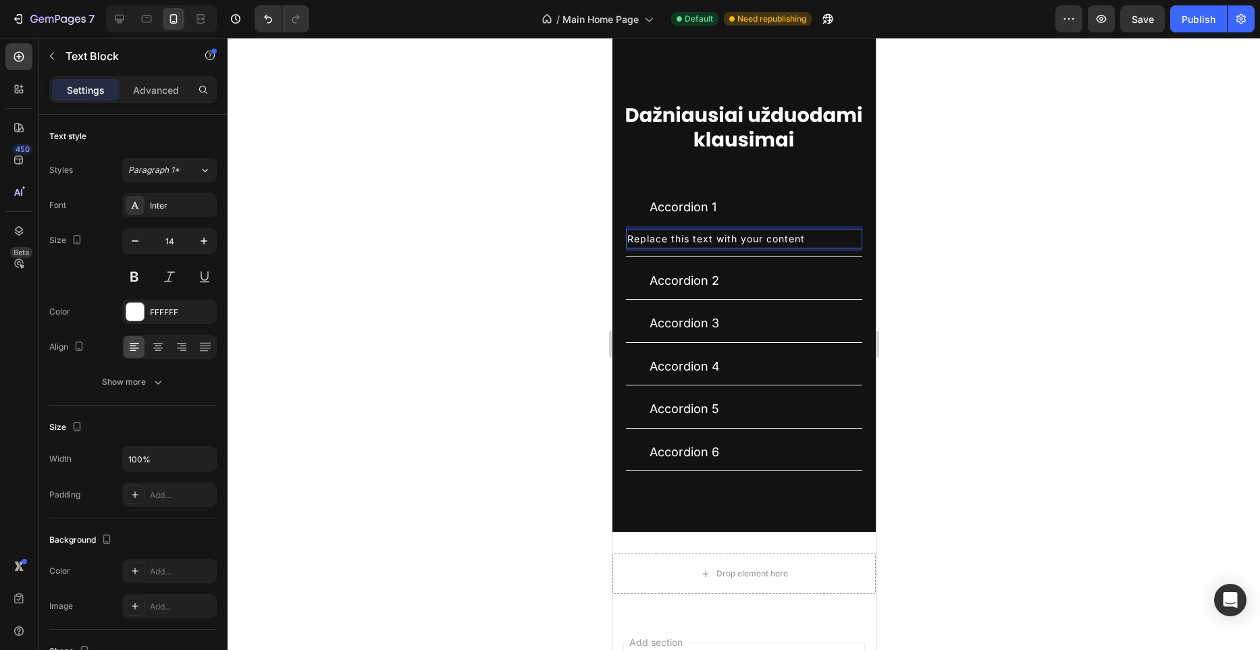
click at [702, 249] on div "Replace this text with your content" at bounding box center [743, 239] width 236 height 20
click at [702, 247] on p "Replace this text with your content" at bounding box center [744, 238] width 234 height 17
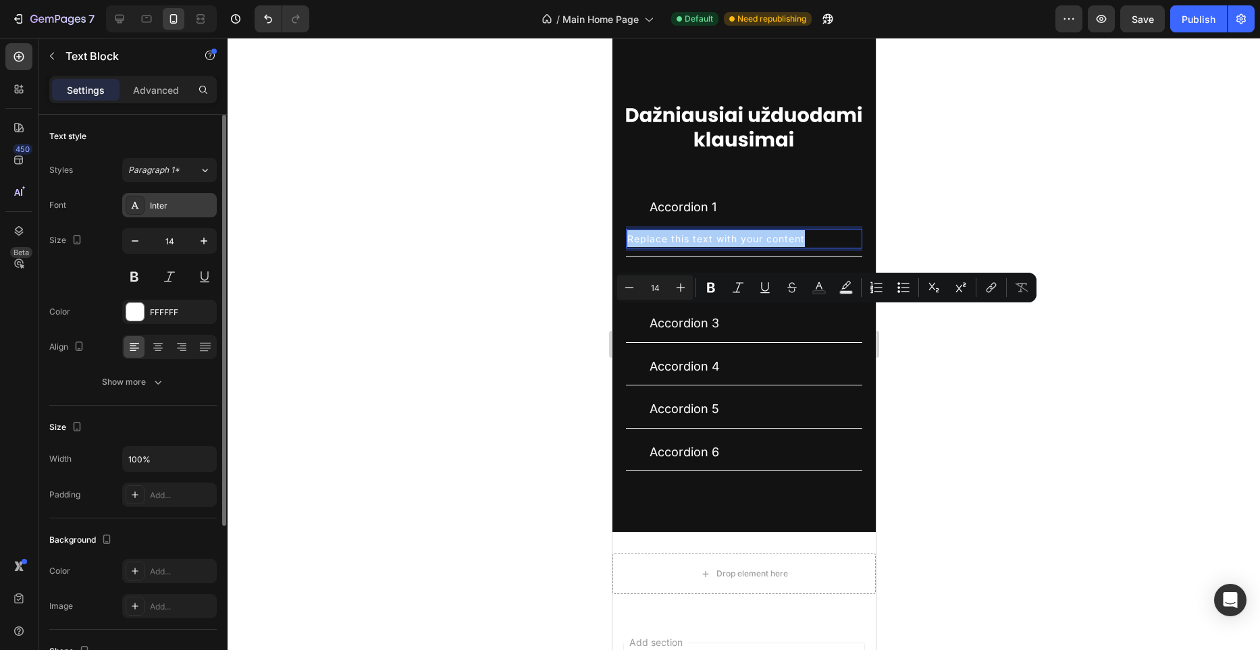
click at [184, 211] on div "Inter" at bounding box center [181, 206] width 63 height 12
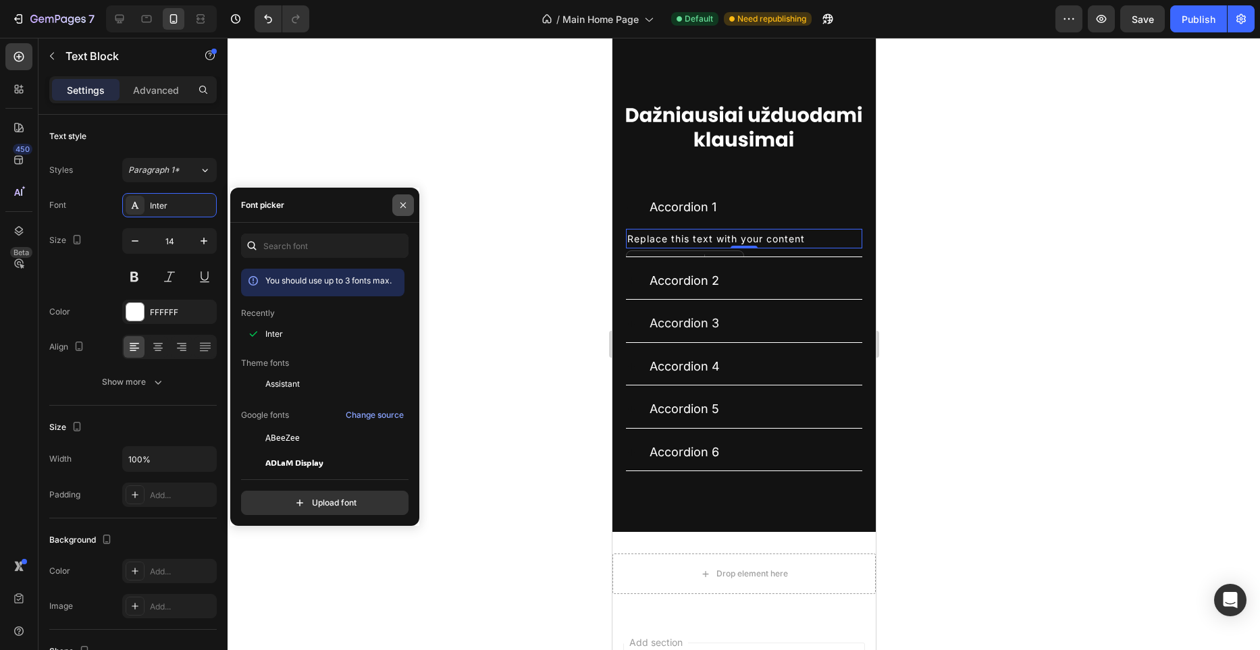
click at [405, 208] on icon "button" at bounding box center [403, 205] width 11 height 11
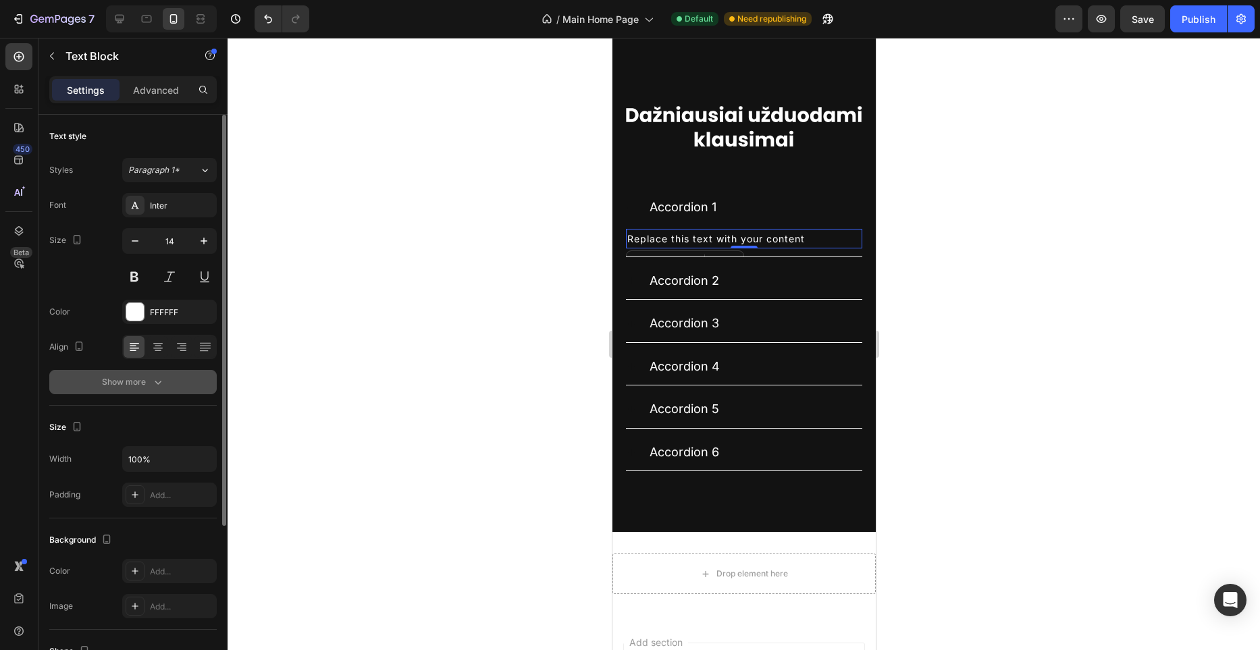
click at [138, 383] on div "Show more" at bounding box center [133, 383] width 63 height 14
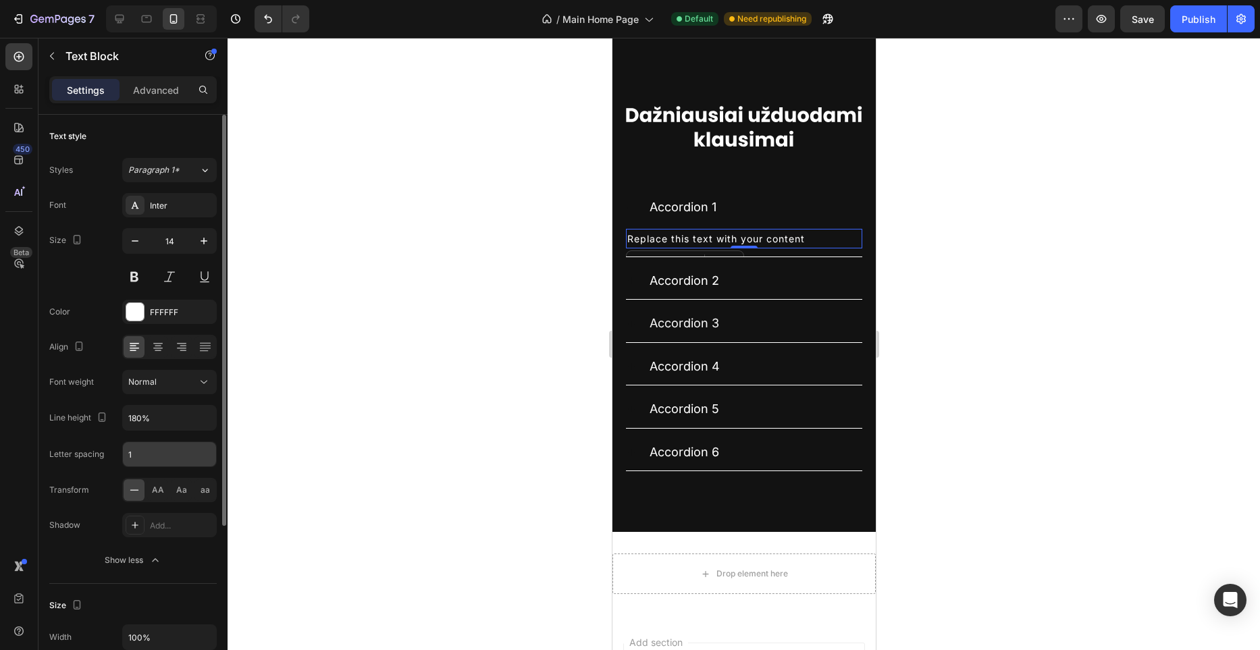
click at [157, 459] on input "1" at bounding box center [169, 454] width 93 height 24
type input "0"
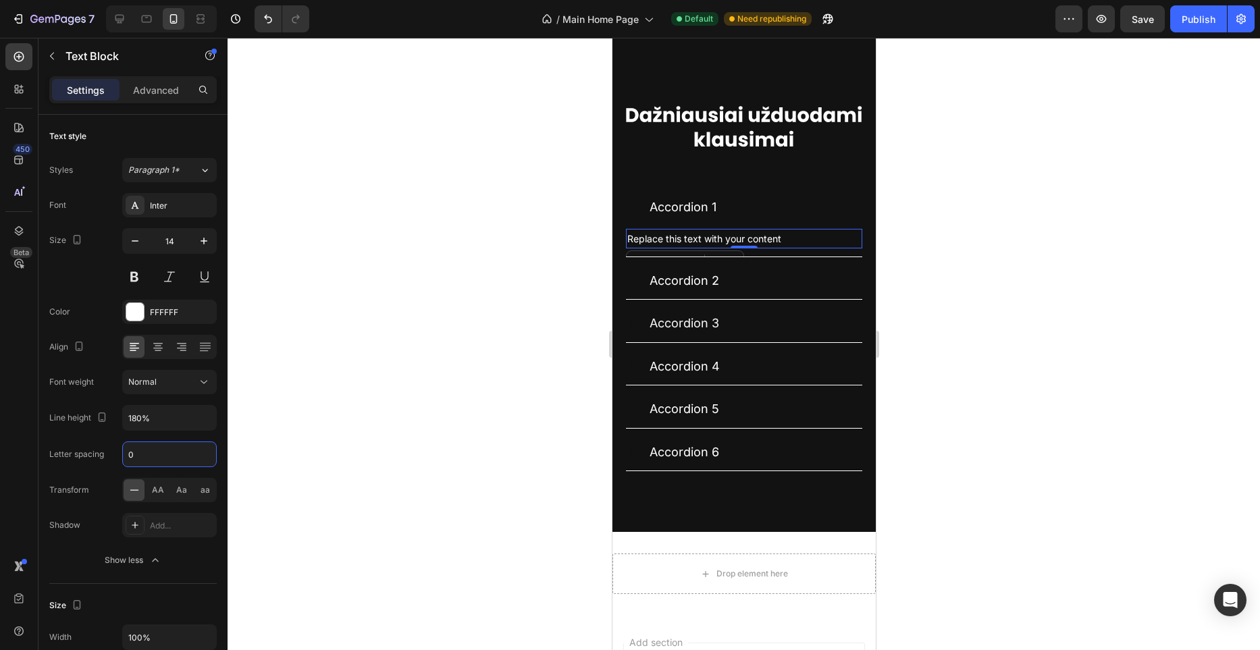
click at [481, 381] on div at bounding box center [744, 344] width 1033 height 613
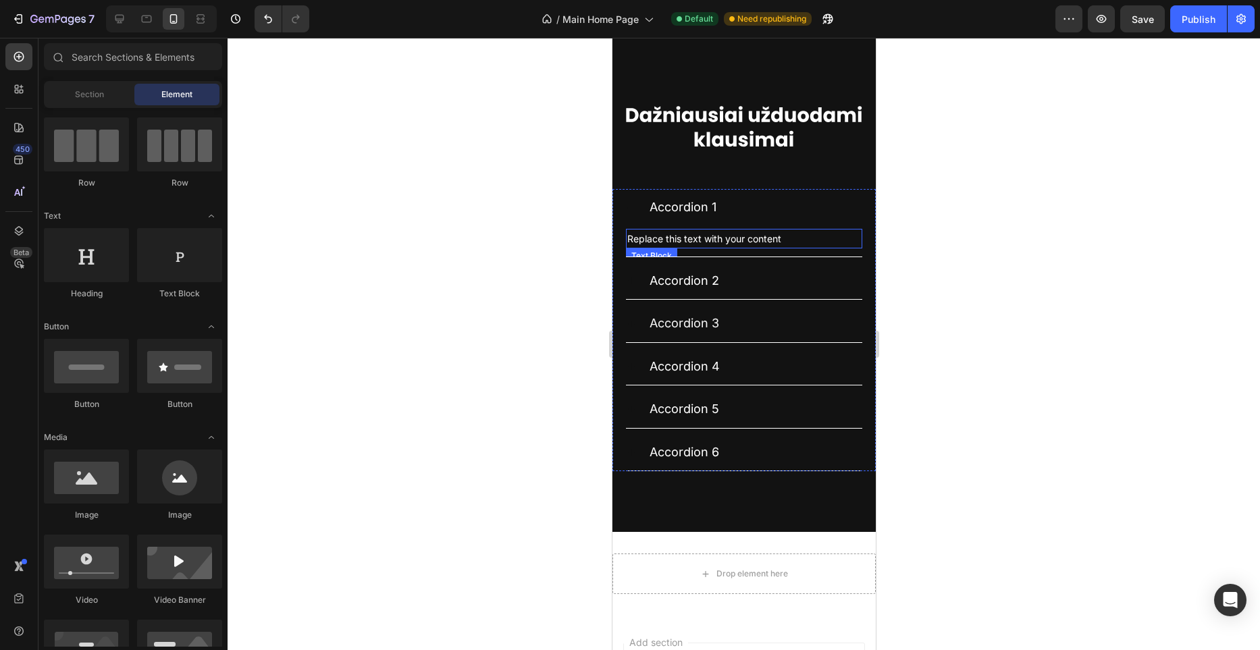
click at [816, 247] on p "Replace this text with your content" at bounding box center [744, 238] width 234 height 17
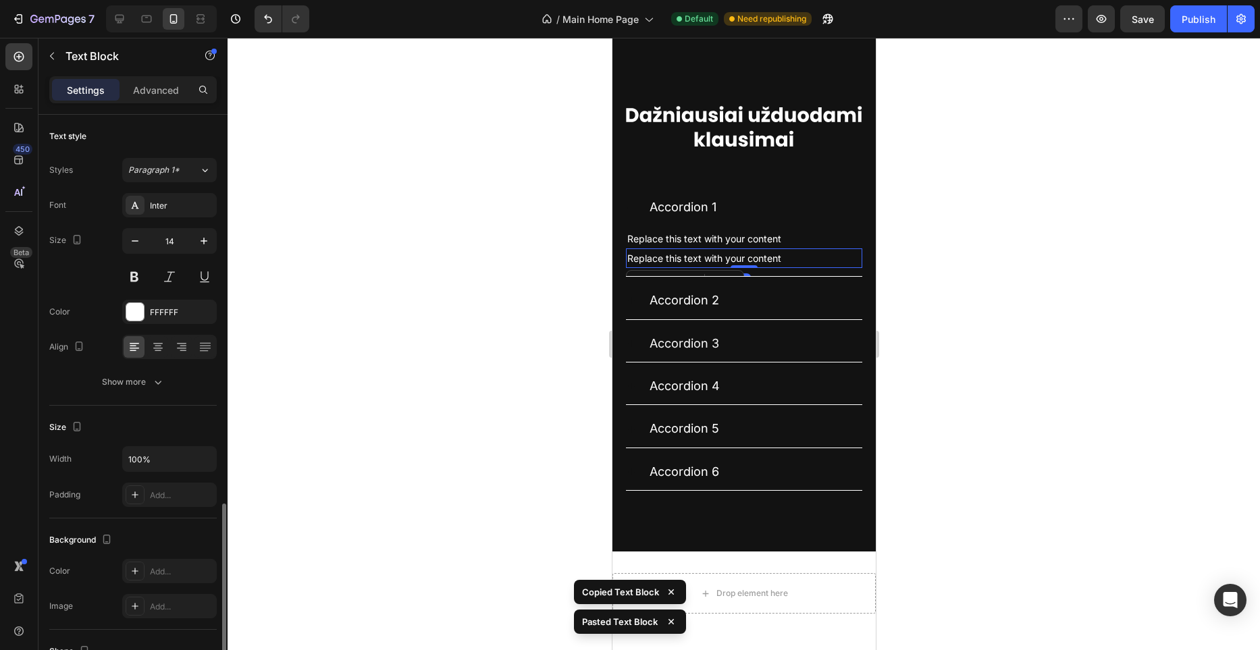
scroll to position [226, 0]
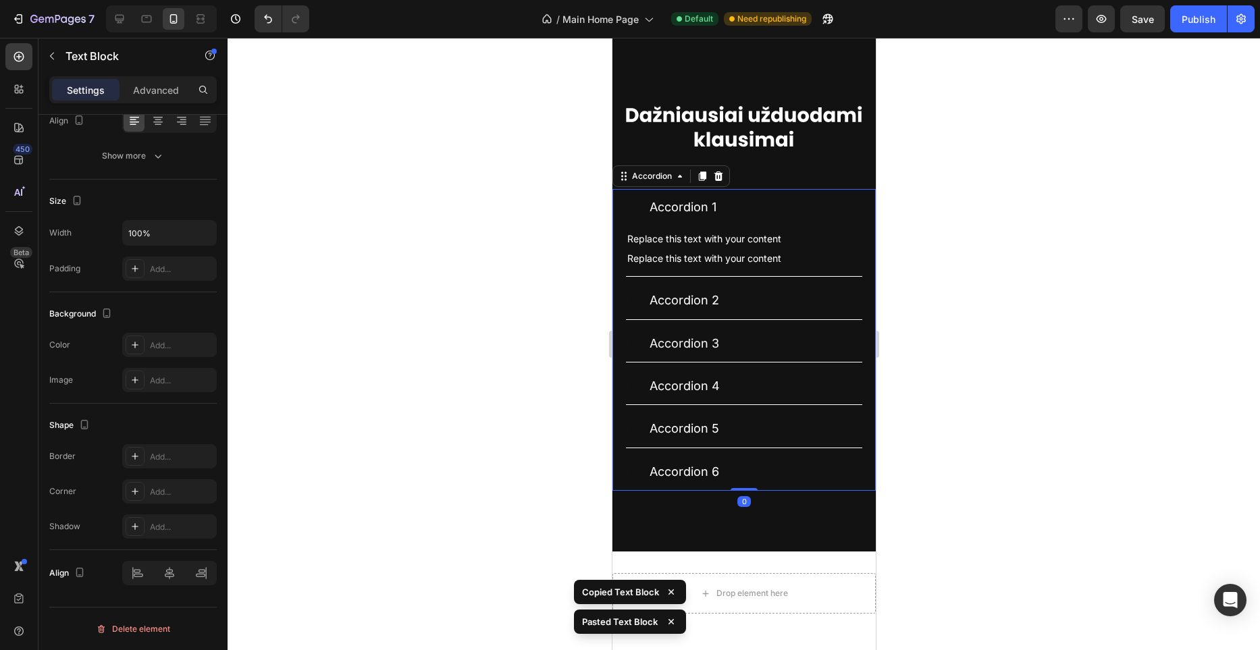
click at [746, 313] on div "Accordion 2" at bounding box center [754, 301] width 215 height 26
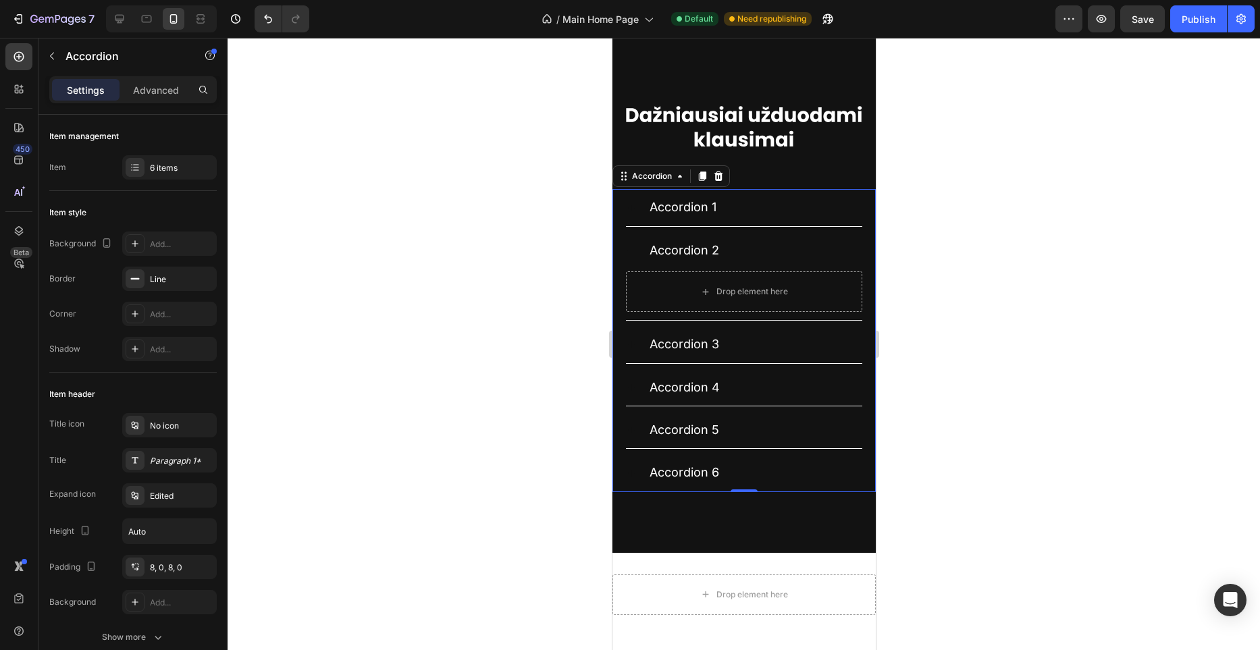
click at [770, 220] on div "Accordion 1" at bounding box center [754, 208] width 215 height 26
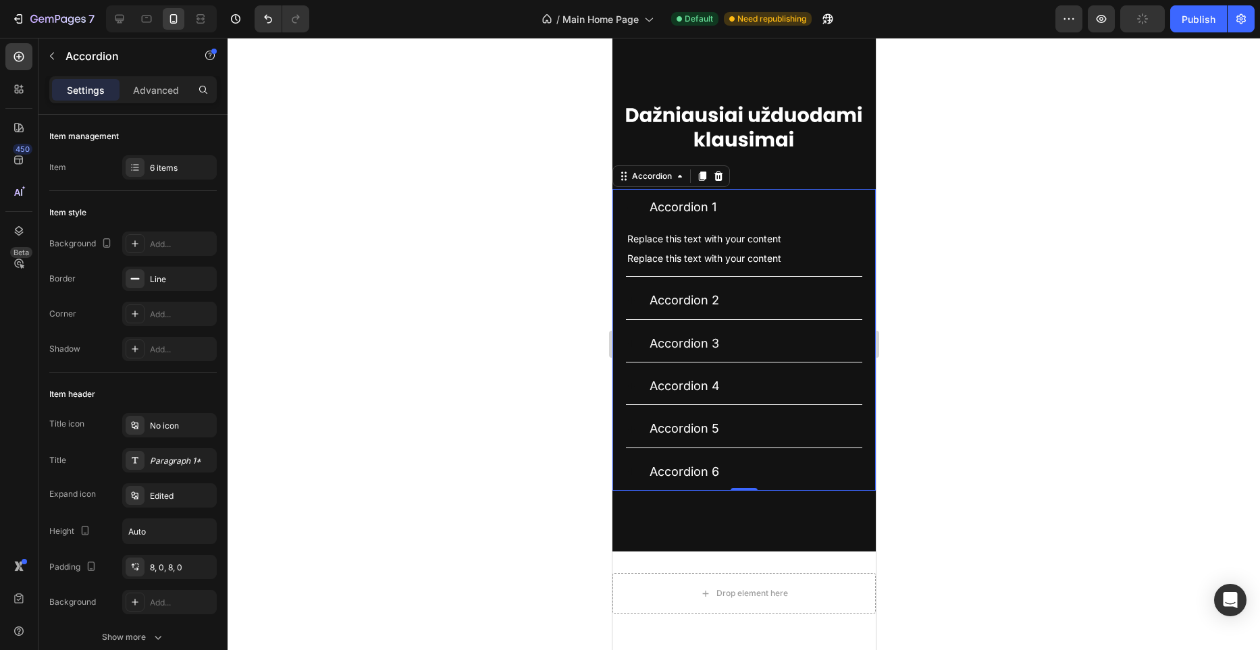
drag, startPoint x: 360, startPoint y: 384, endPoint x: 380, endPoint y: 378, distance: 21.0
click at [360, 384] on div at bounding box center [744, 344] width 1033 height 613
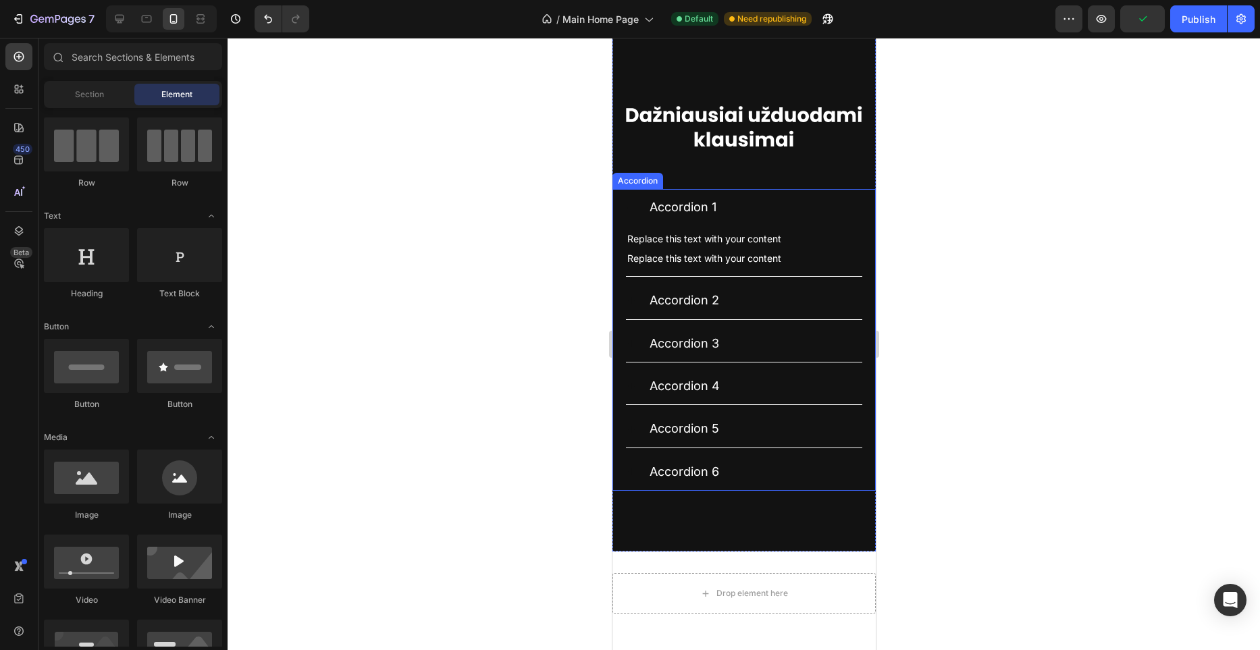
click at [791, 226] on div "Accordion 1" at bounding box center [743, 207] width 236 height 36
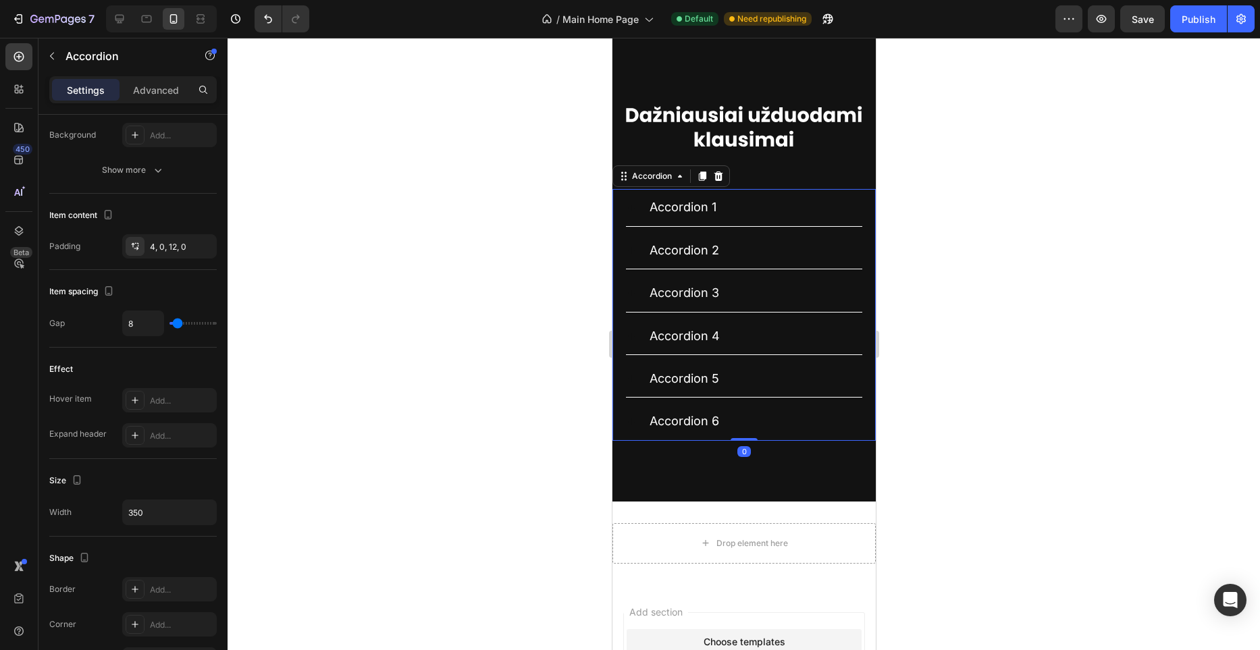
scroll to position [747, 0]
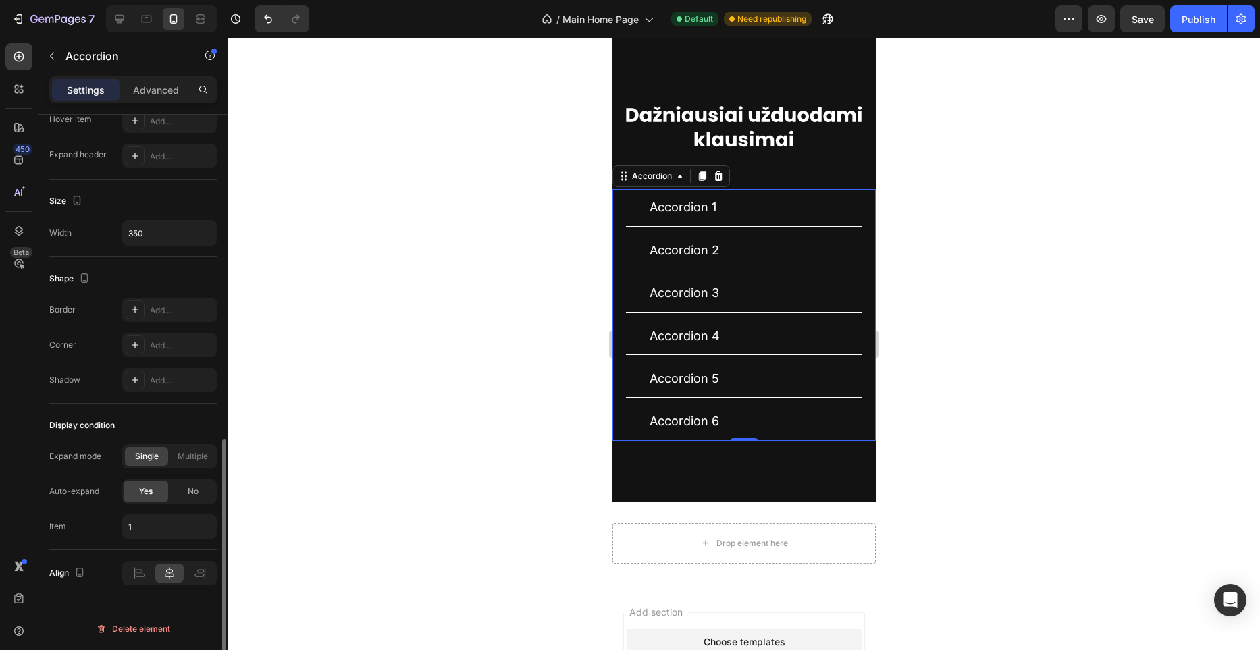
click at [190, 445] on div "Single Multiple" at bounding box center [169, 456] width 95 height 24
click at [195, 451] on span "Multiple" at bounding box center [193, 457] width 30 height 12
type input "1,2"
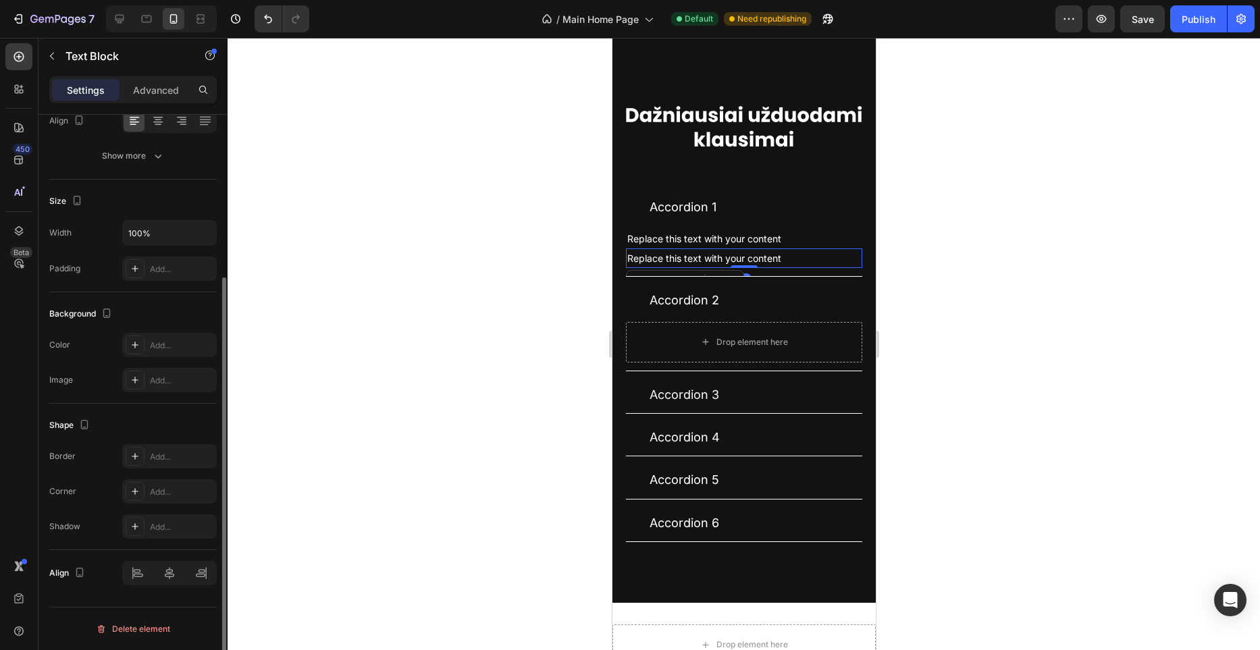
click at [741, 268] on div "Replace this text with your content" at bounding box center [743, 259] width 236 height 20
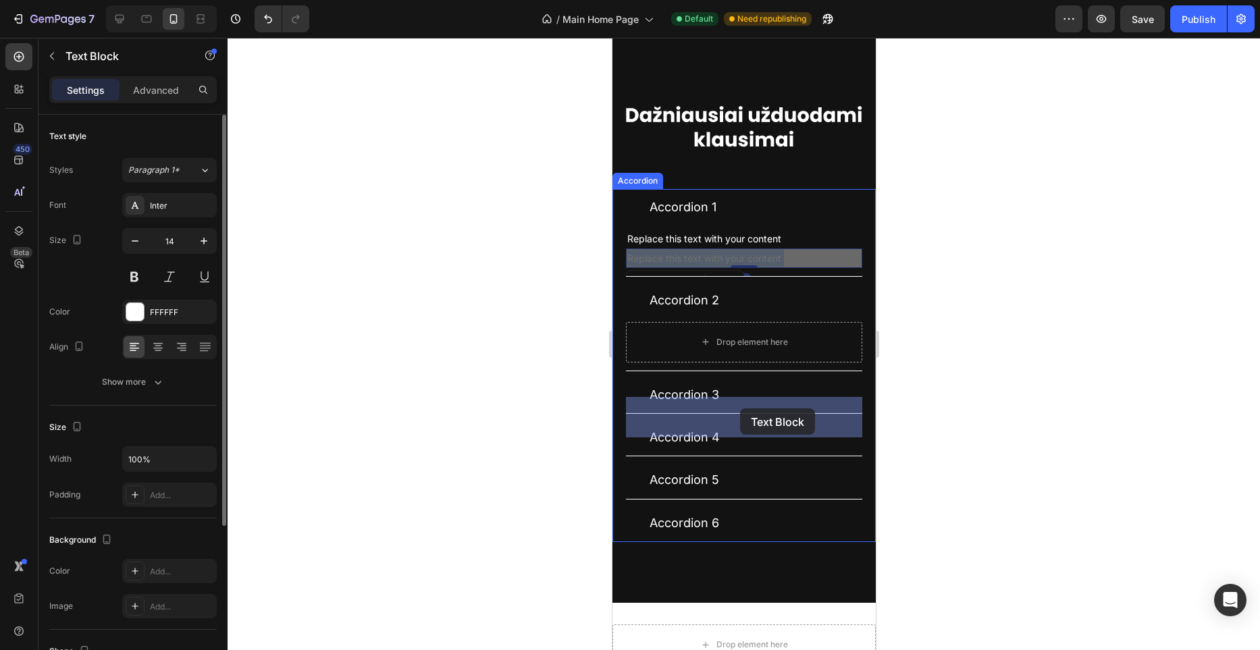
drag, startPoint x: 742, startPoint y: 333, endPoint x: 740, endPoint y: 409, distance: 75.7
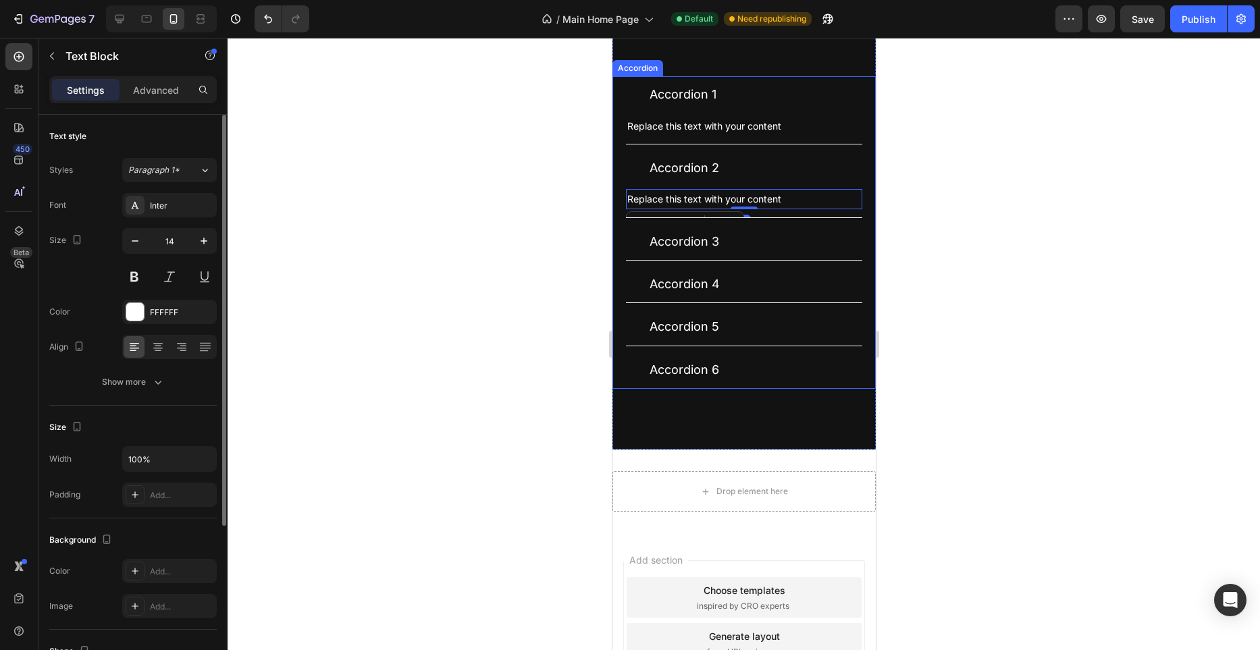
click at [748, 255] on div "Accordion 3" at bounding box center [754, 242] width 215 height 26
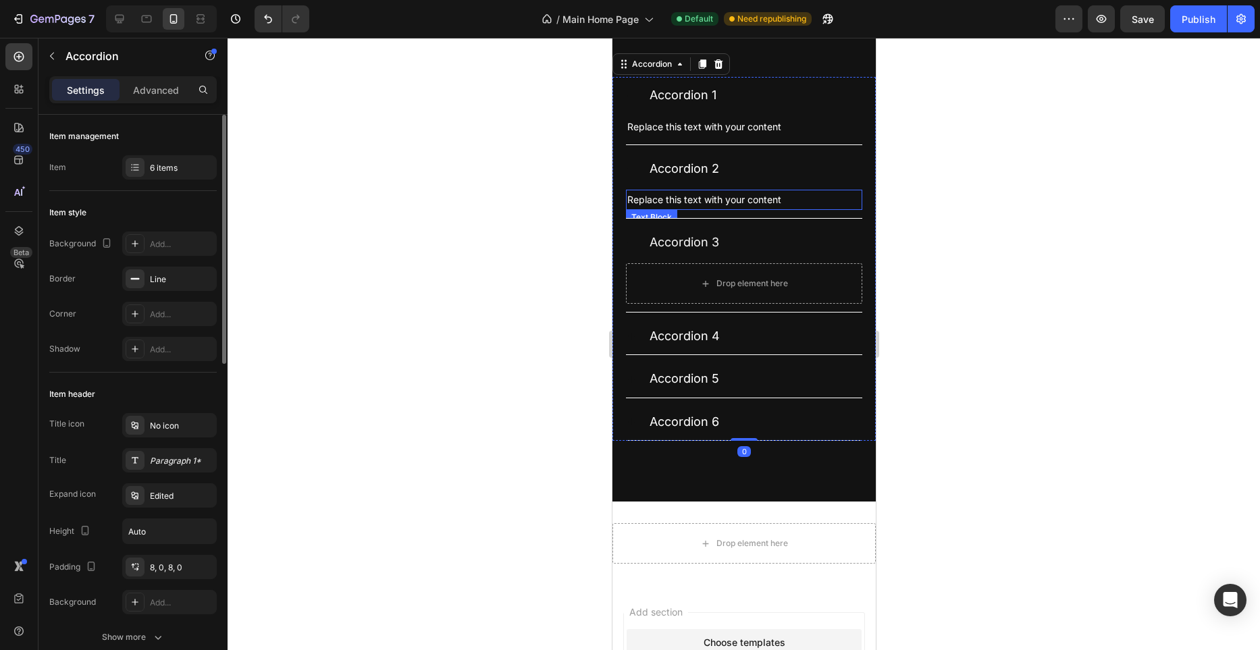
click at [747, 209] on div "Replace this text with your content Text Block" at bounding box center [743, 200] width 236 height 20
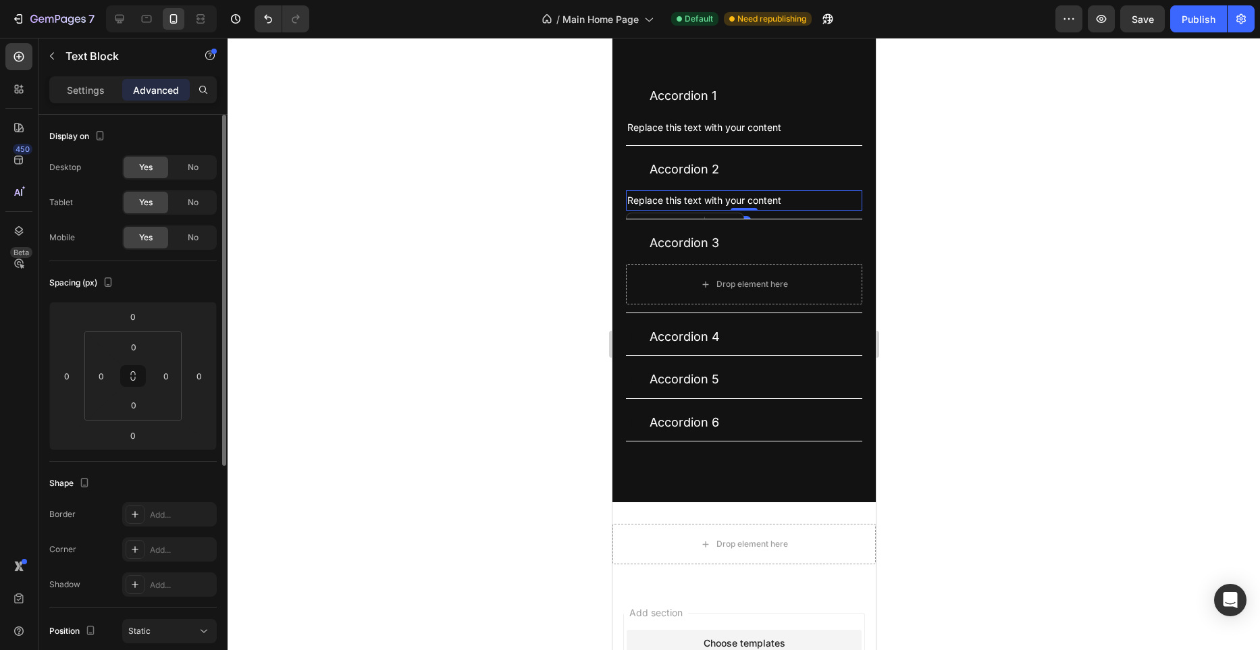
scroll to position [3647, 0]
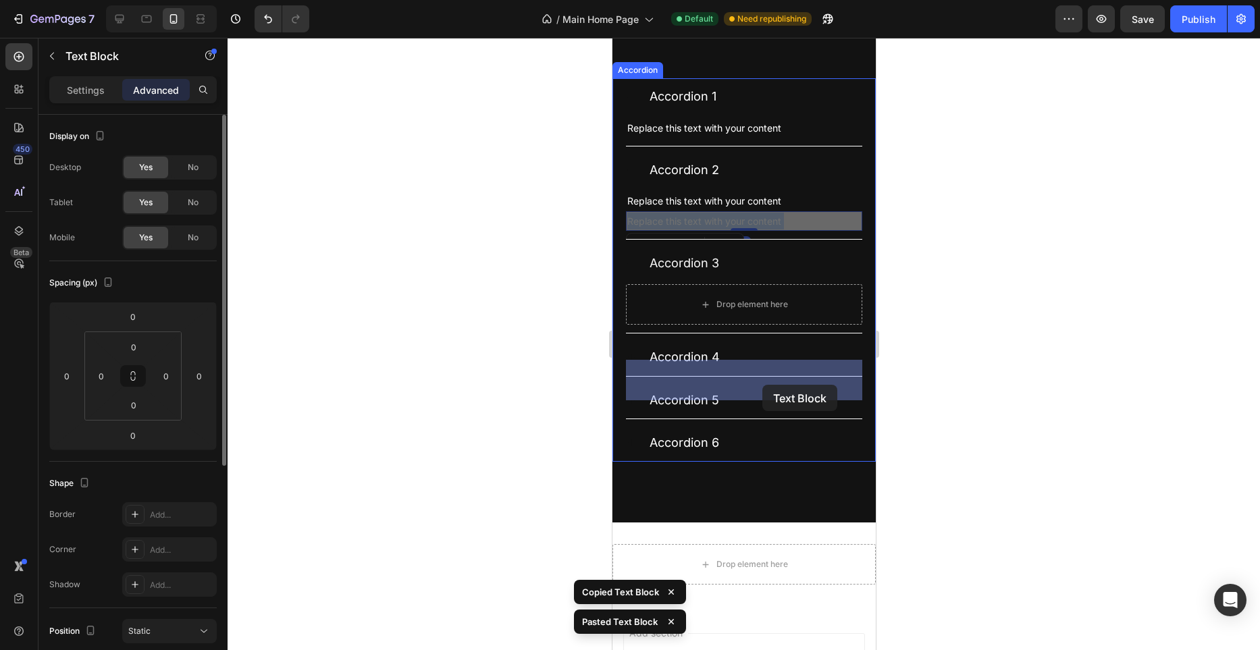
drag, startPoint x: 763, startPoint y: 296, endPoint x: 761, endPoint y: 386, distance: 89.9
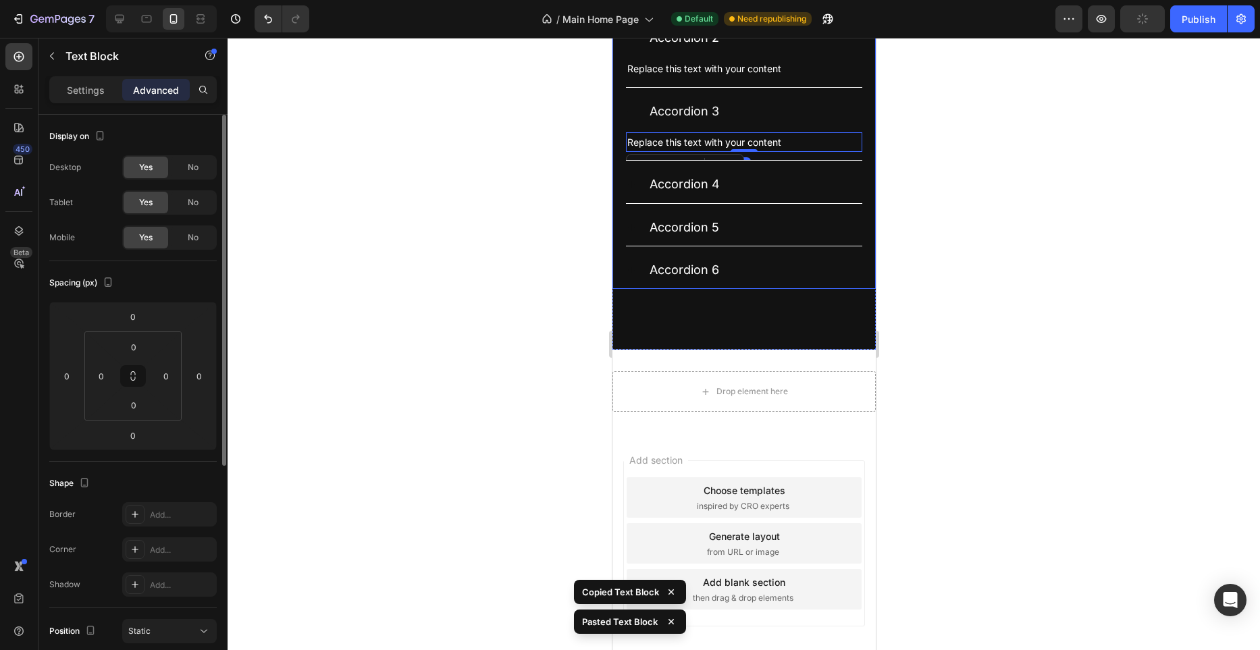
click at [744, 197] on div "Accordion 4" at bounding box center [754, 185] width 215 height 26
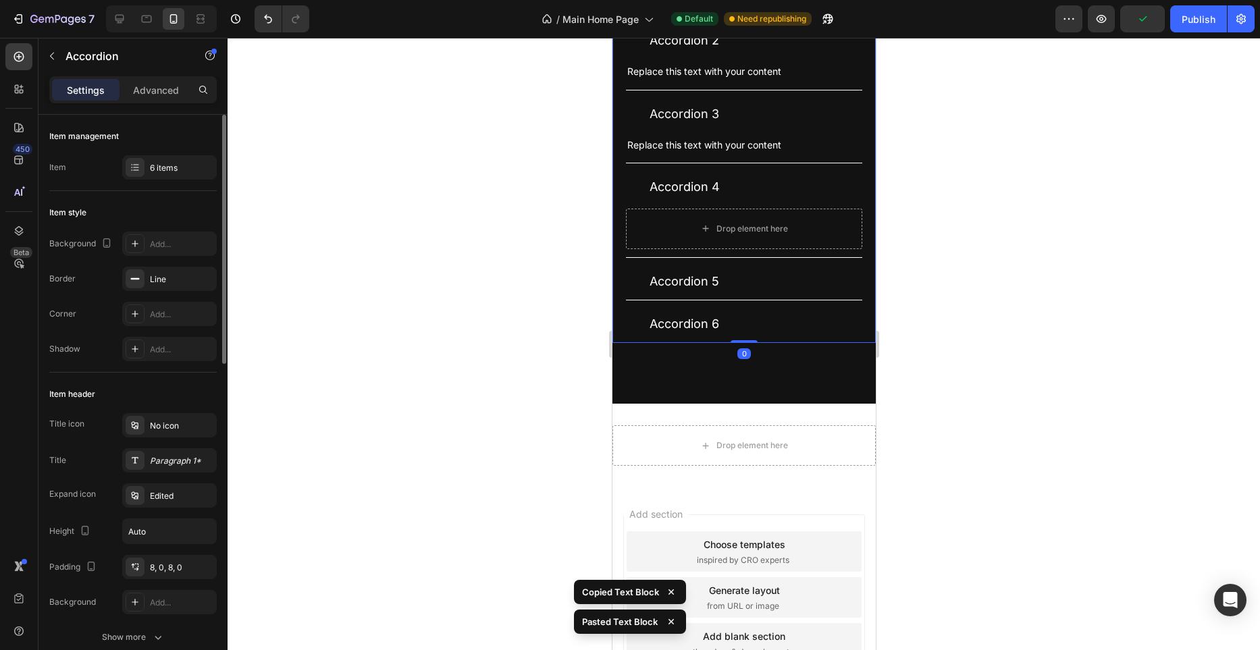
scroll to position [3776, 0]
click at [748, 155] on div "Replace this text with your content" at bounding box center [743, 146] width 236 height 20
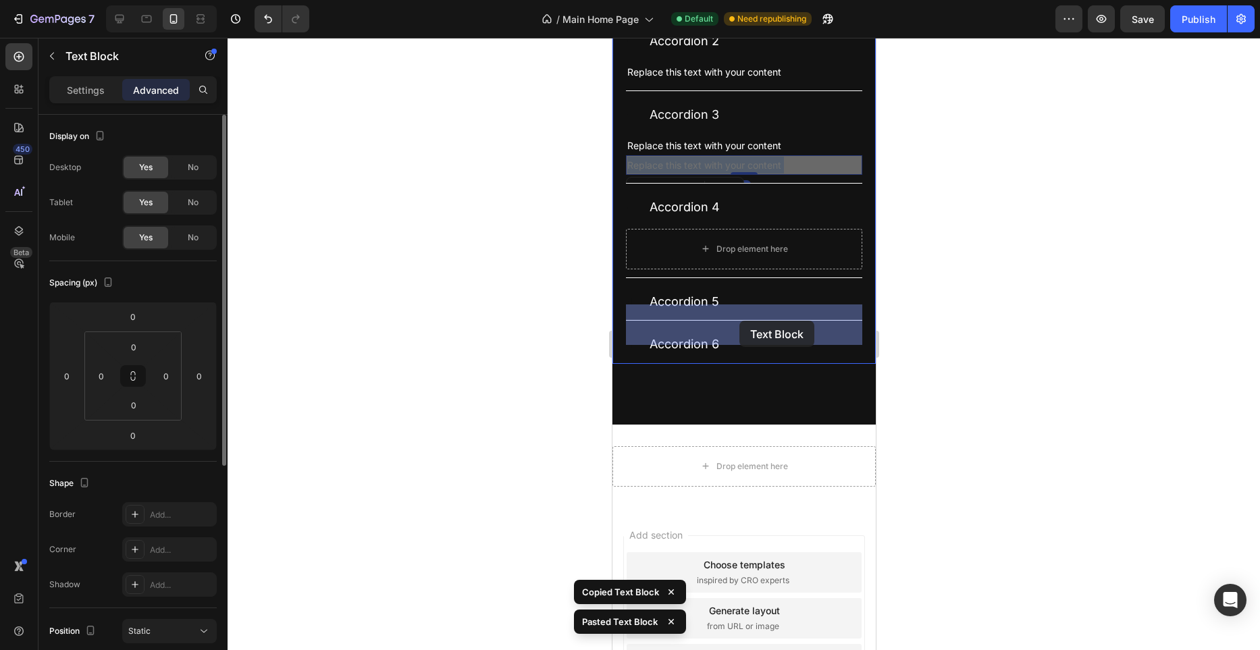
drag, startPoint x: 750, startPoint y: 242, endPoint x: 739, endPoint y: 321, distance: 79.8
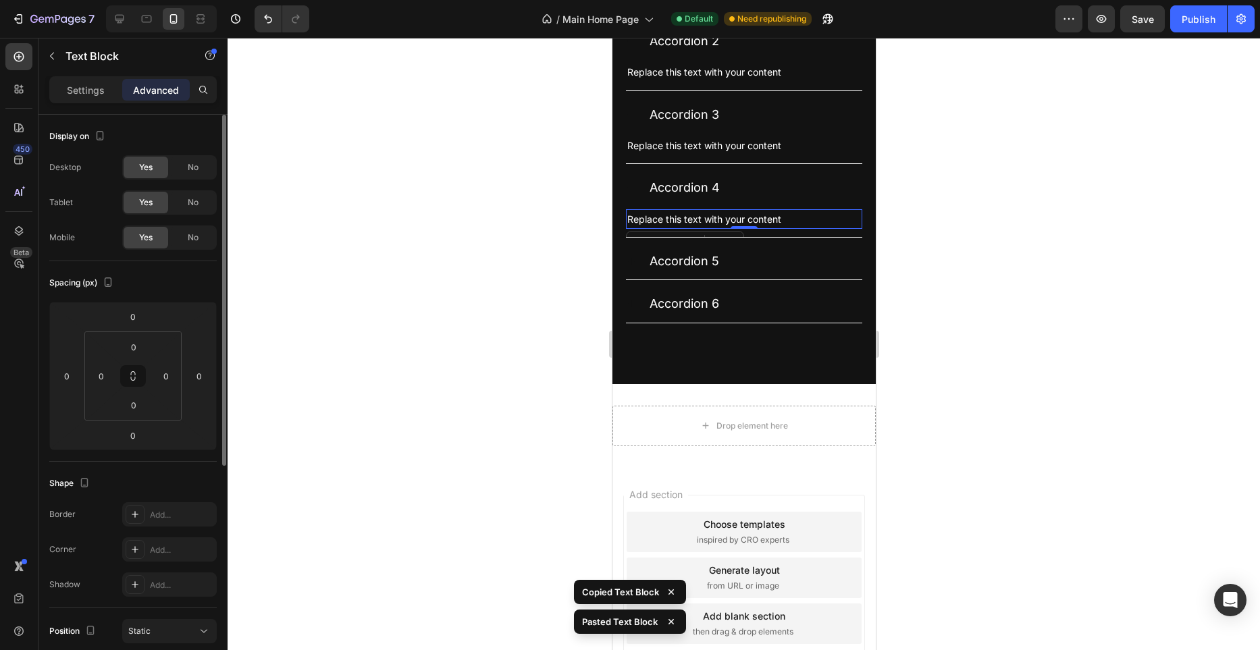
click at [730, 229] on div "Replace this text with your content" at bounding box center [743, 219] width 236 height 20
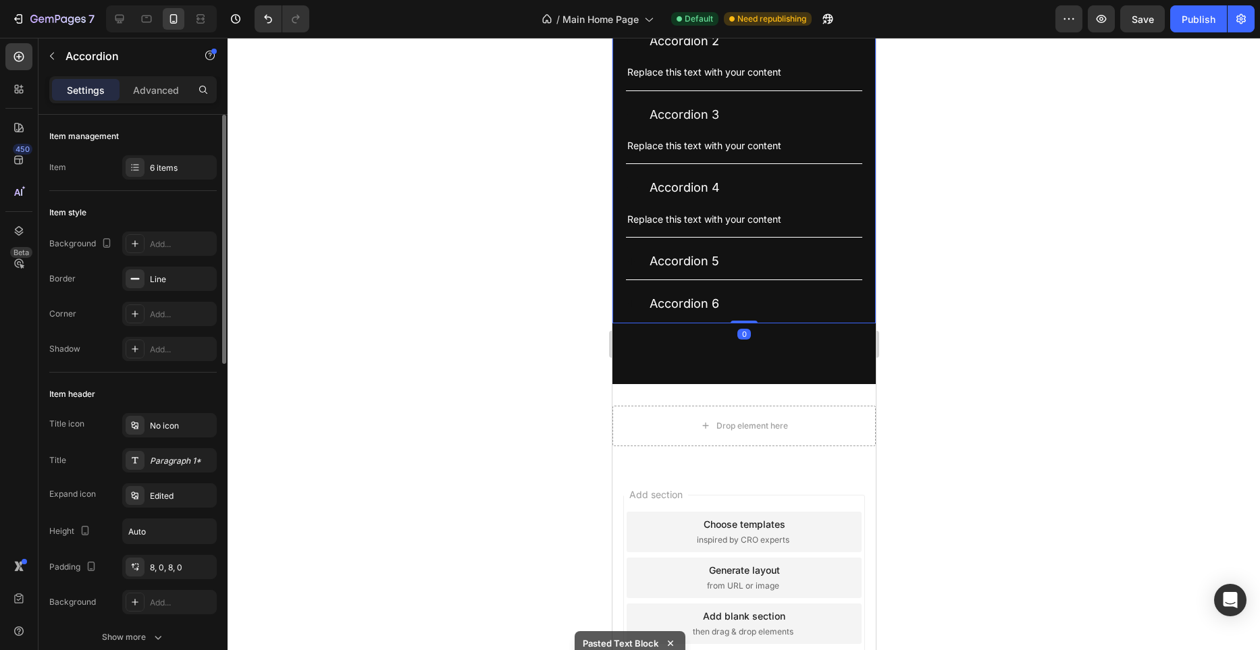
click at [732, 274] on div "Accordion 5" at bounding box center [754, 262] width 215 height 26
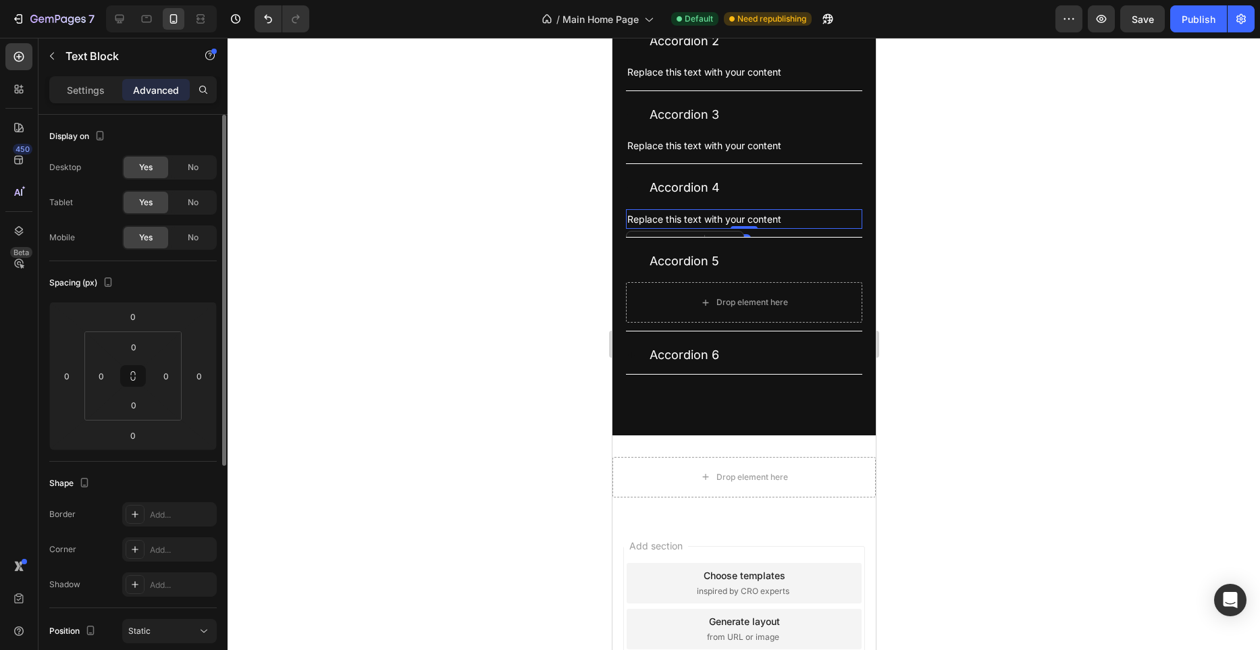
click at [740, 228] on p "Replace this text with your content" at bounding box center [744, 219] width 234 height 17
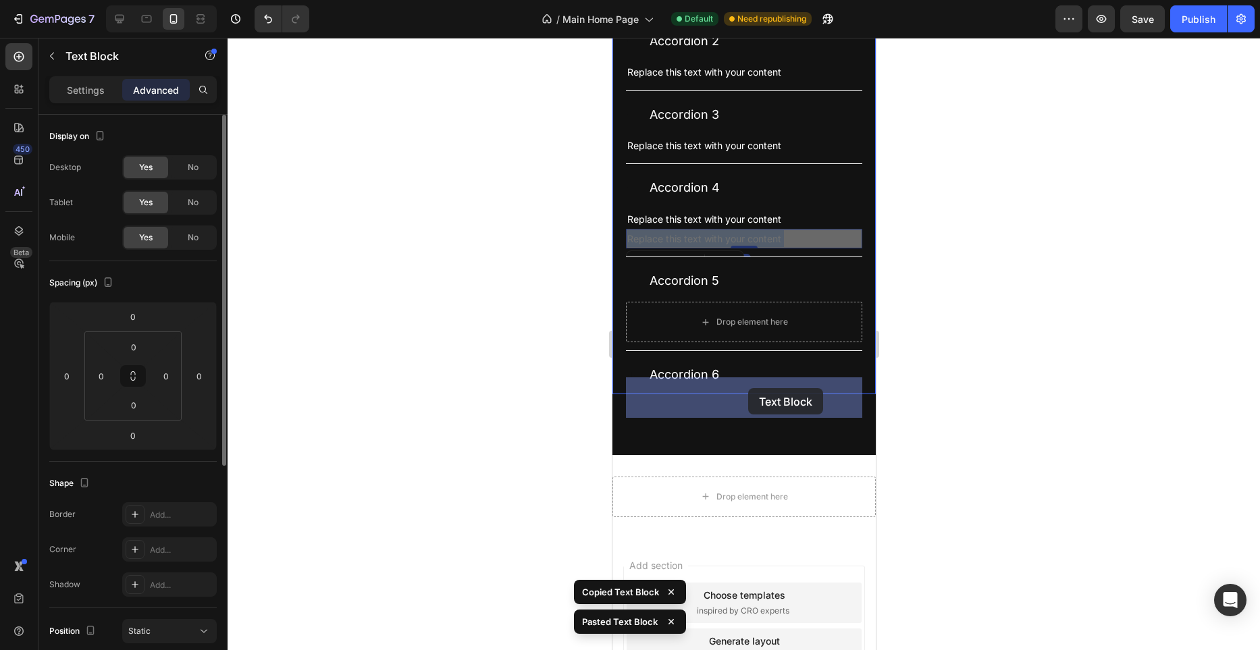
drag, startPoint x: 744, startPoint y: 313, endPoint x: 746, endPoint y: 389, distance: 76.3
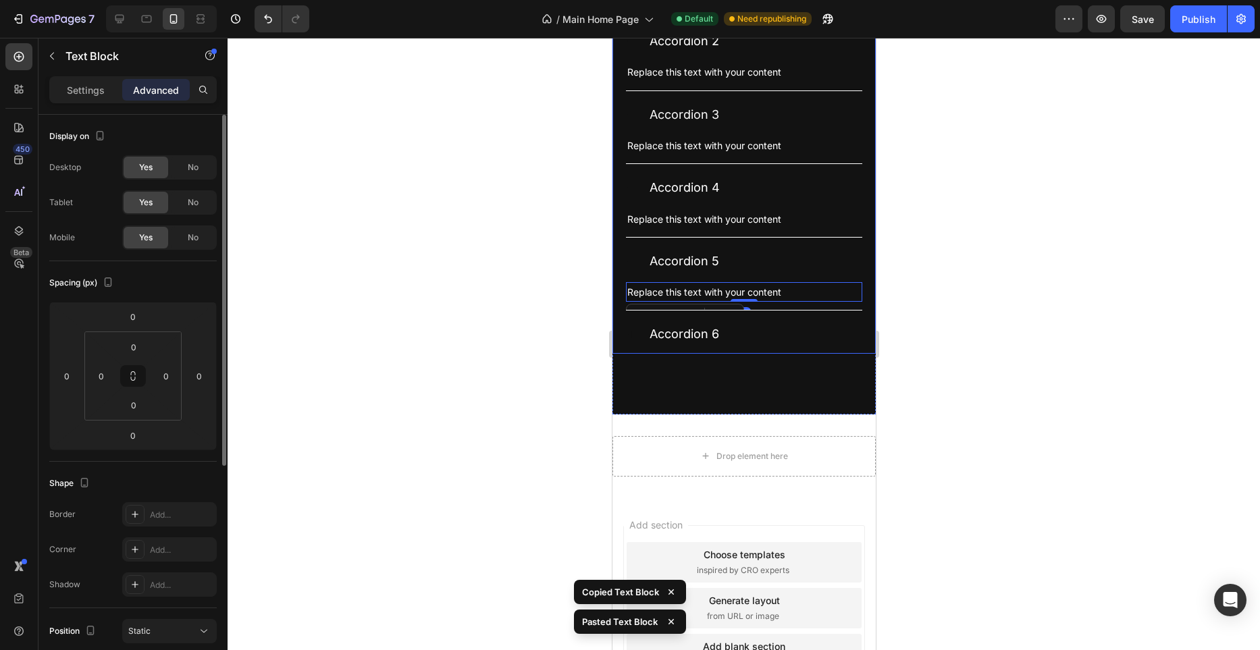
click at [750, 347] on div "Accordion 6" at bounding box center [754, 335] width 215 height 26
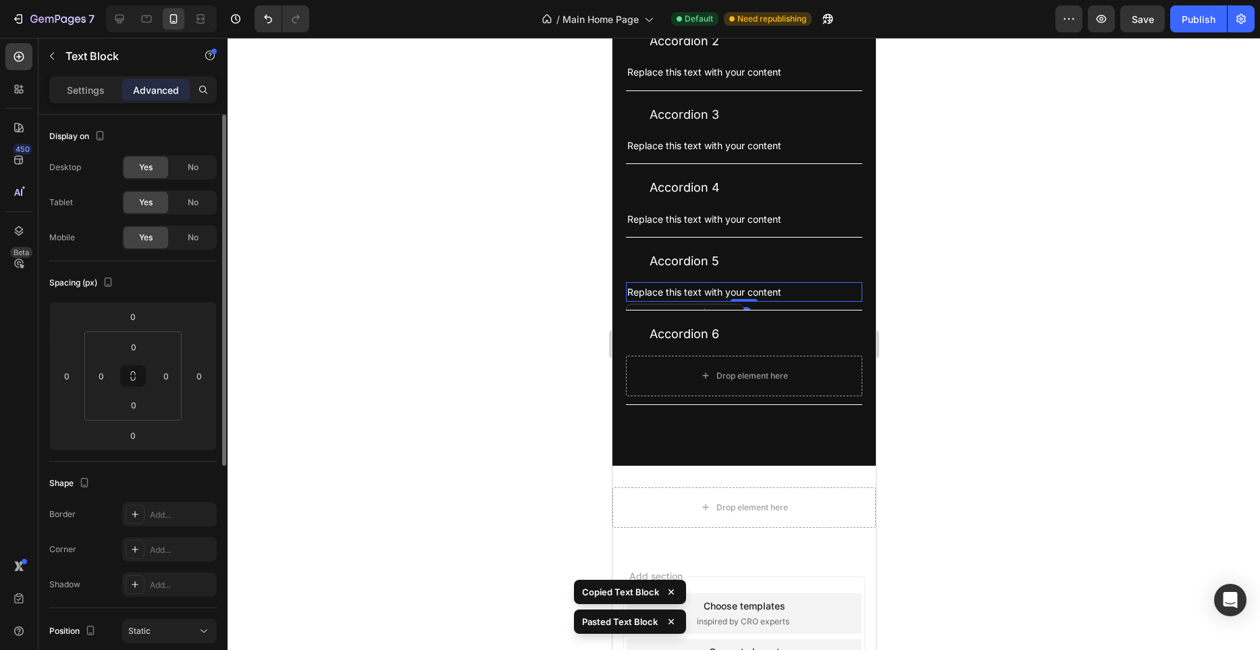
click at [732, 302] on div "Replace this text with your content" at bounding box center [743, 292] width 236 height 20
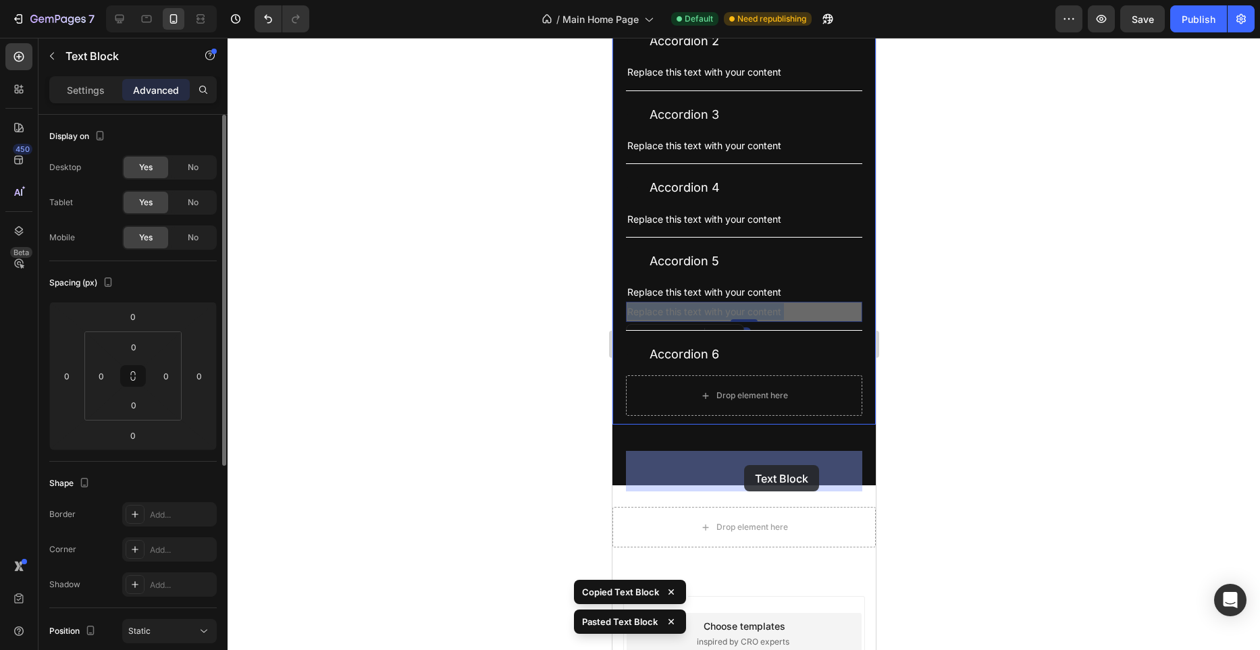
drag, startPoint x: 736, startPoint y: 387, endPoint x: 743, endPoint y: 465, distance: 78.7
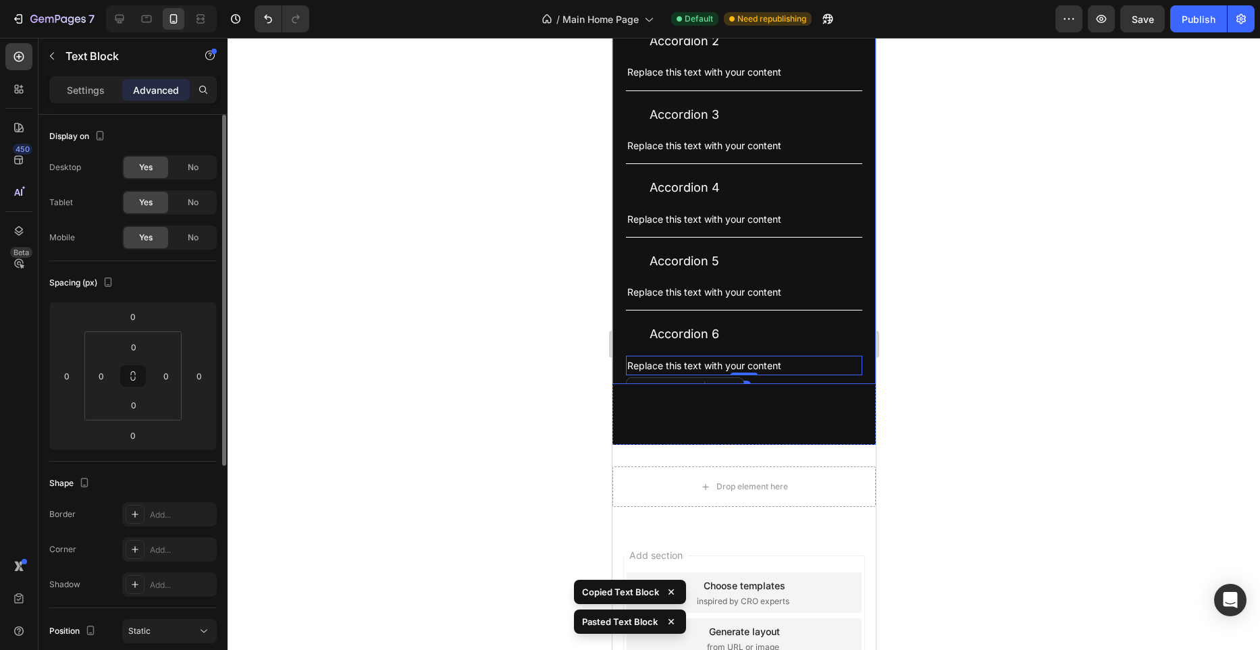
click at [721, 347] on div "Accordion 6" at bounding box center [754, 335] width 215 height 26
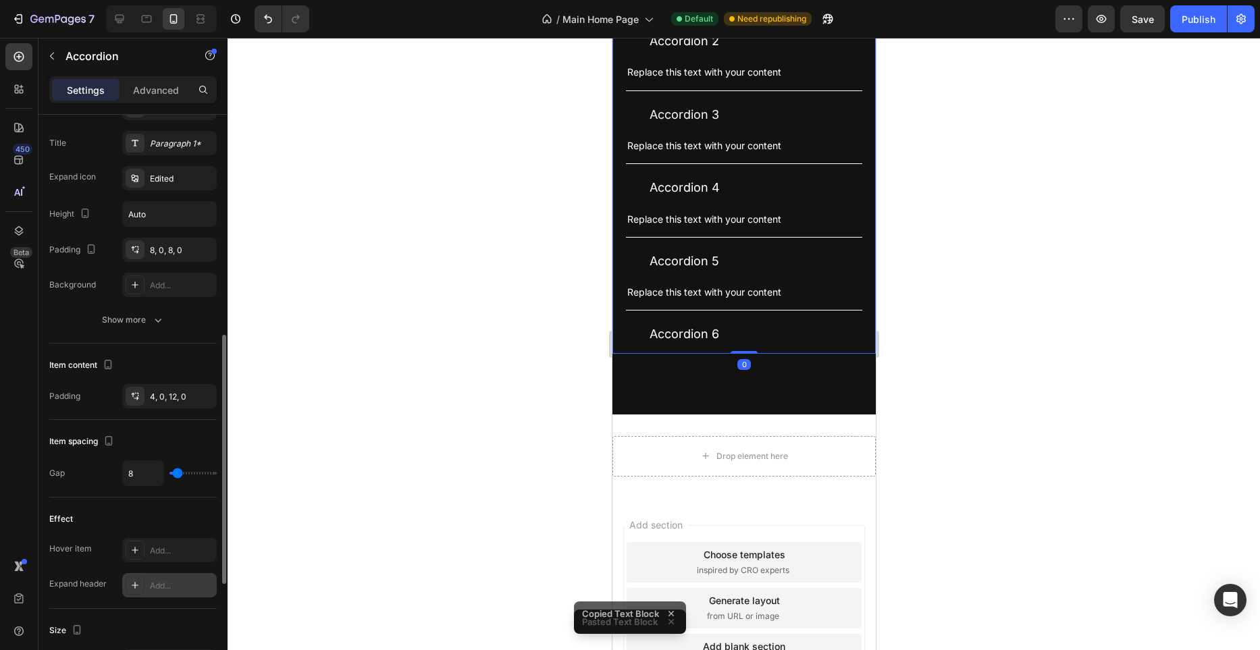
scroll to position [444, 0]
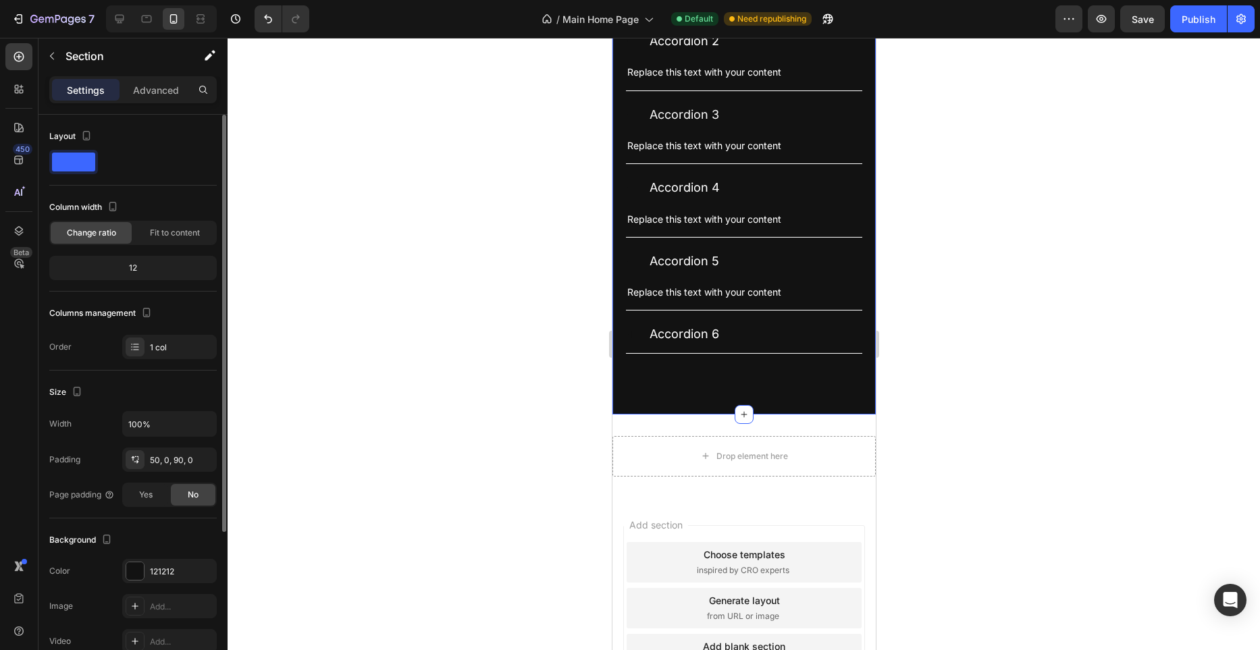
scroll to position [215, 0]
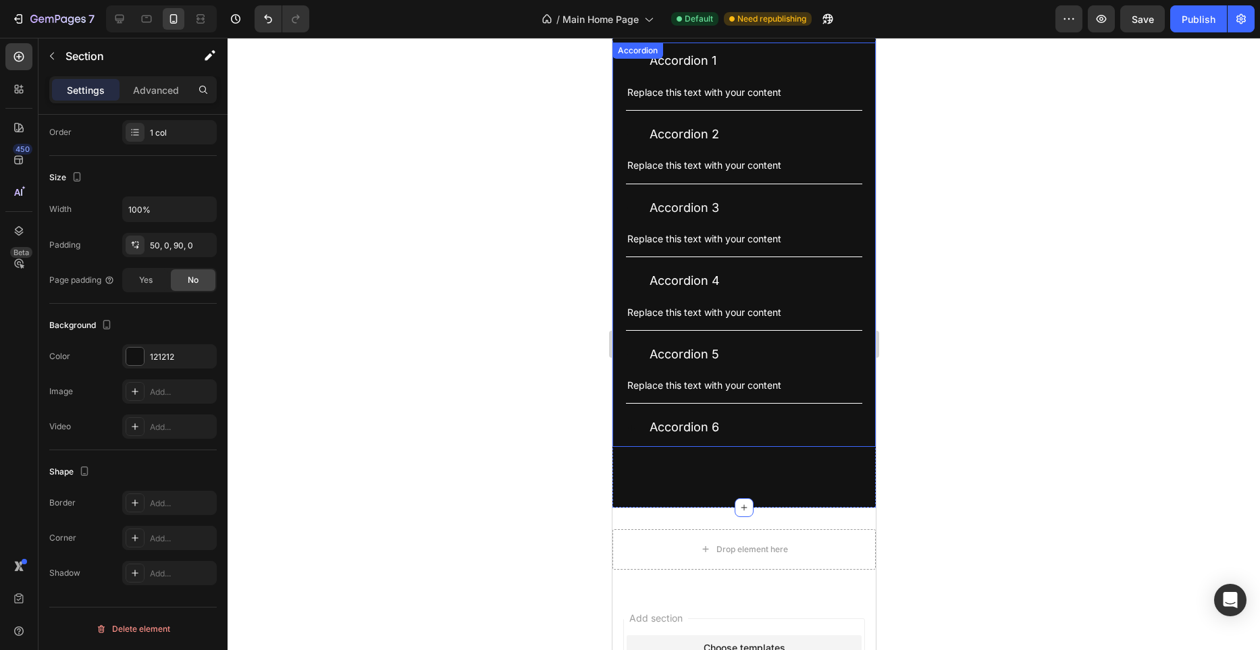
scroll to position [3539, 0]
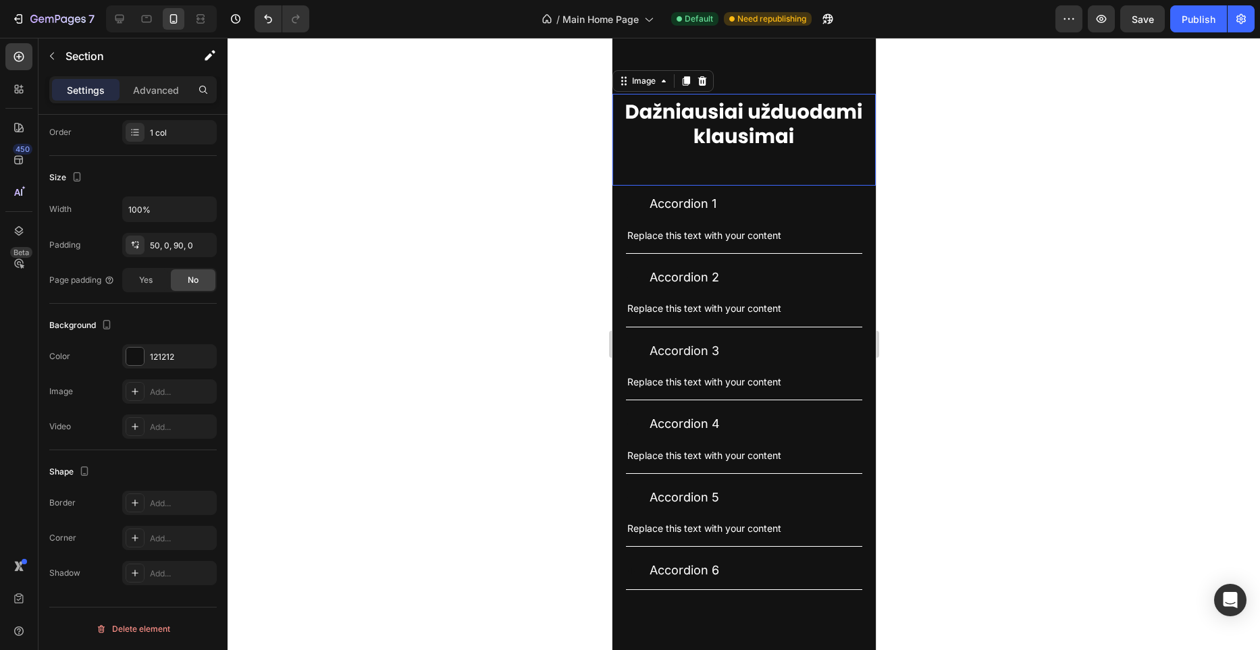
click at [763, 186] on div "Image 0" at bounding box center [743, 140] width 263 height 92
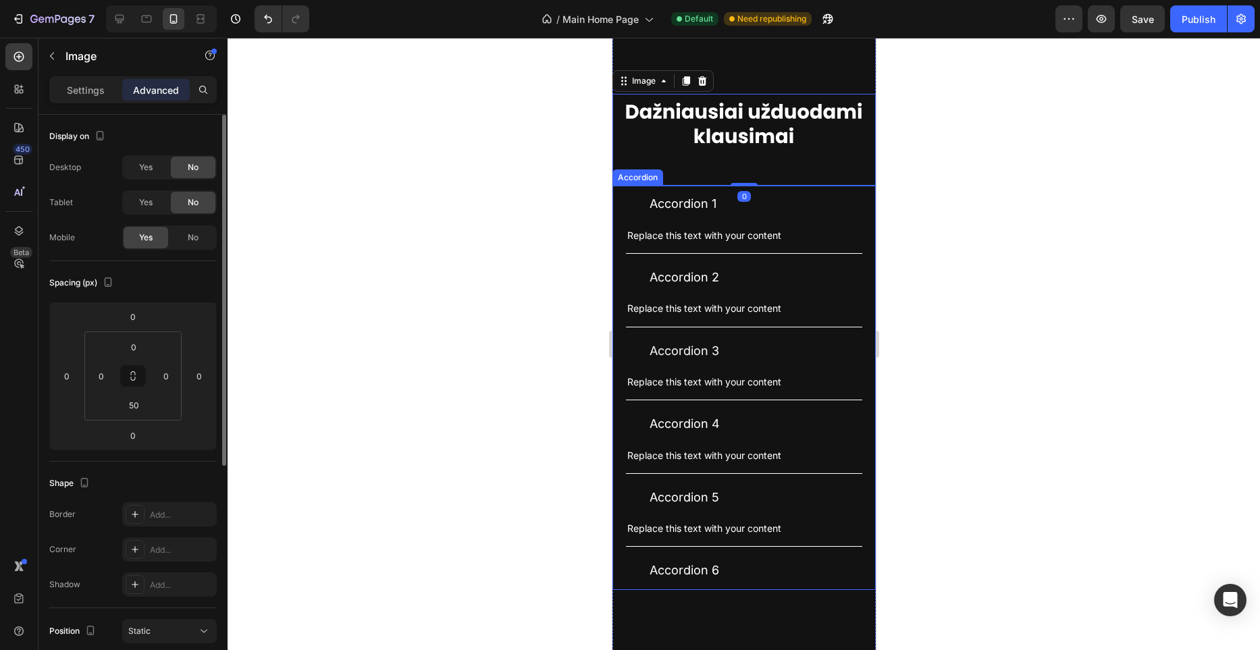
click at [769, 217] on div "Accordion 1" at bounding box center [754, 204] width 215 height 26
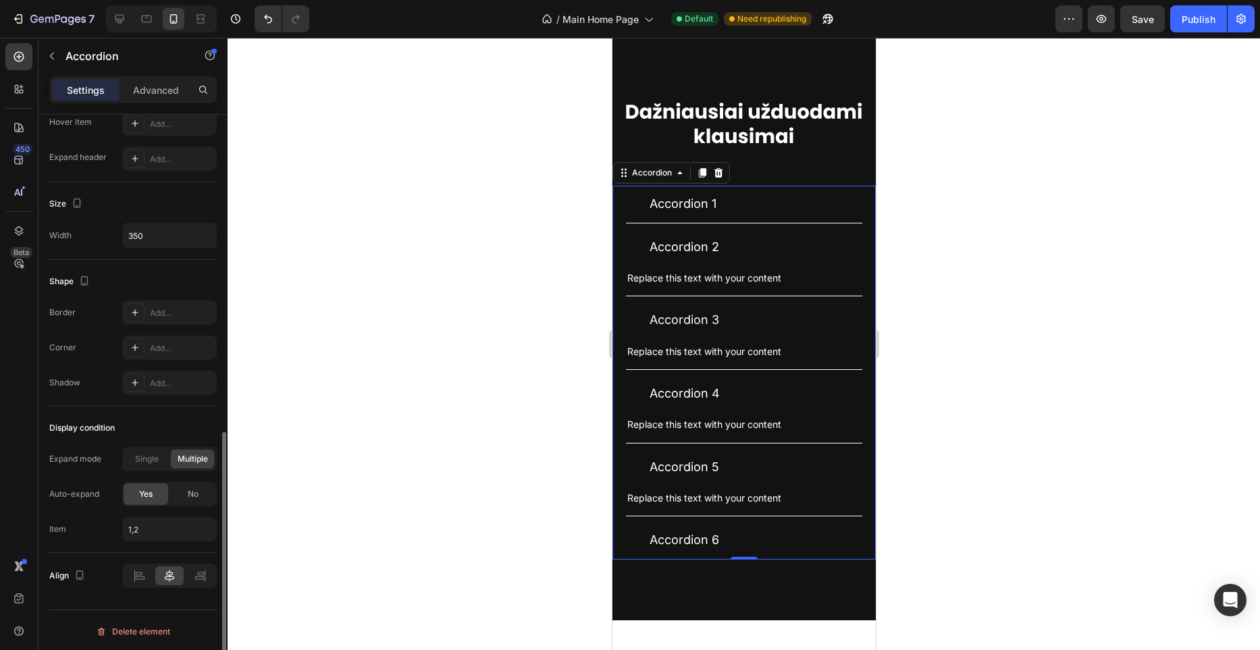
scroll to position [747, 0]
click at [159, 451] on div "Single" at bounding box center [146, 456] width 43 height 19
type input "1"
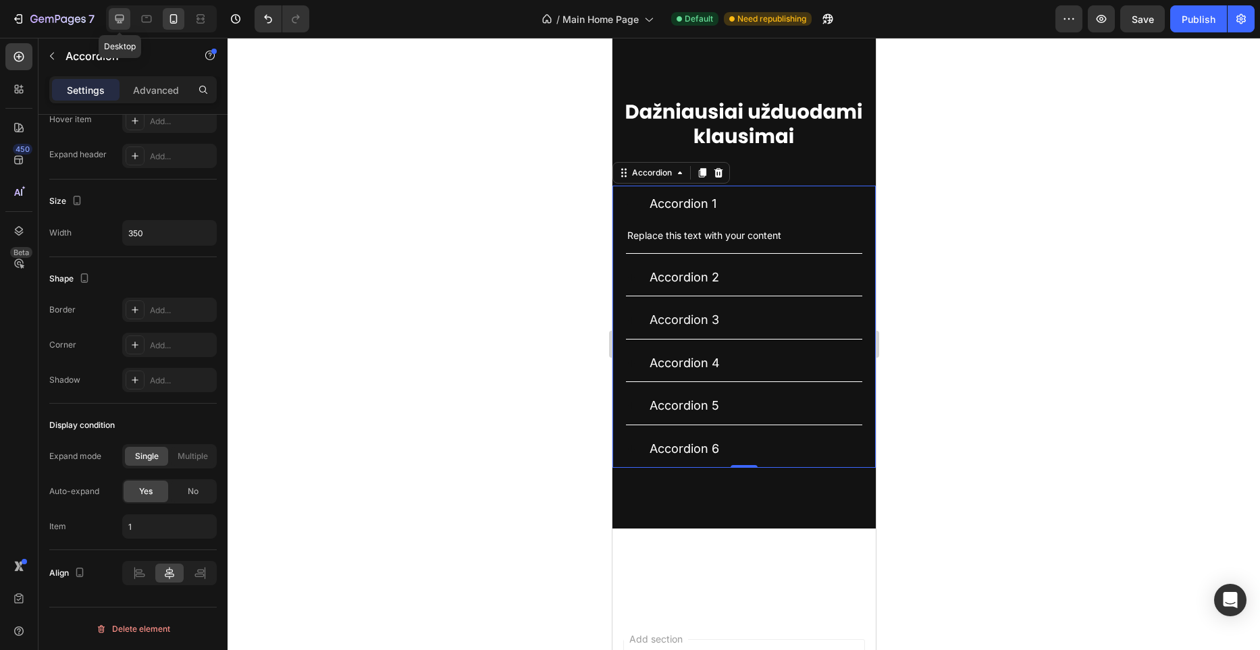
click at [128, 23] on div at bounding box center [120, 19] width 22 height 22
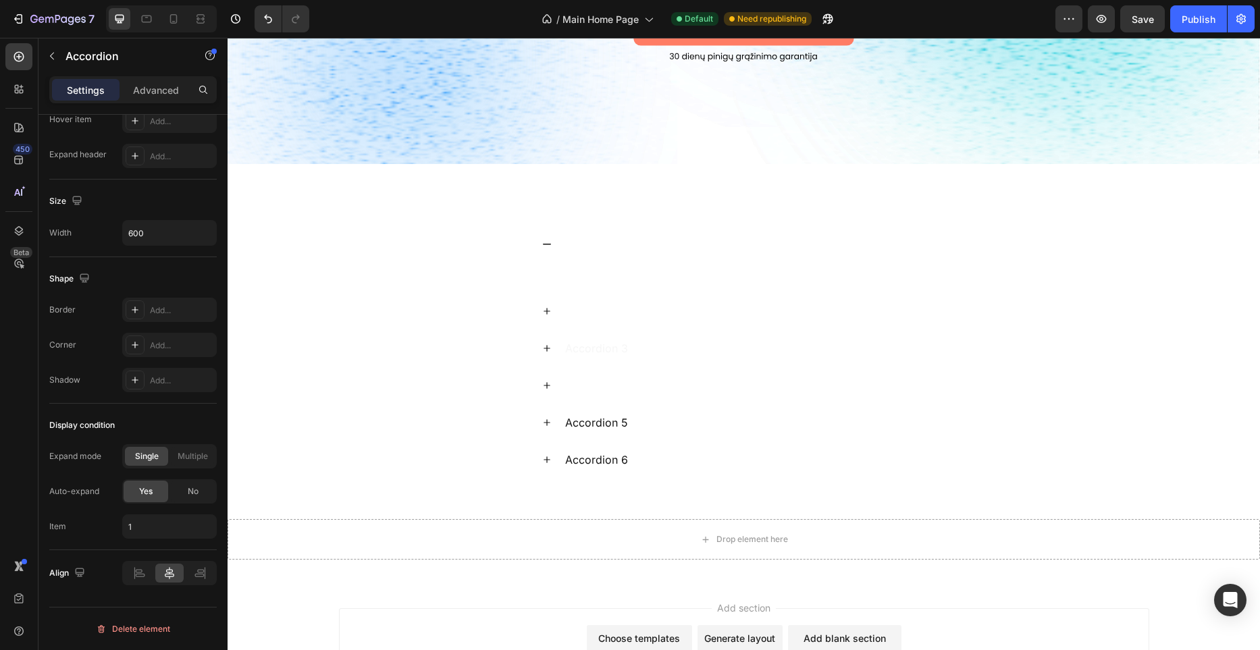
scroll to position [4150, 0]
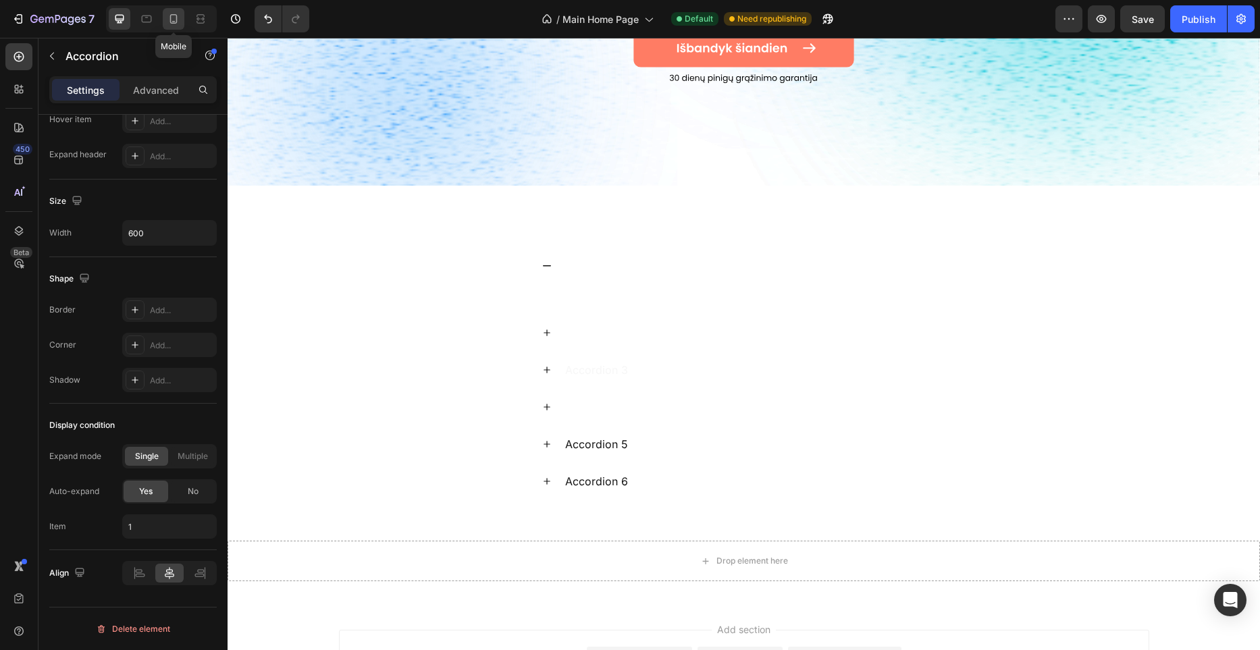
click at [178, 18] on icon at bounding box center [174, 19] width 14 height 14
type input "350"
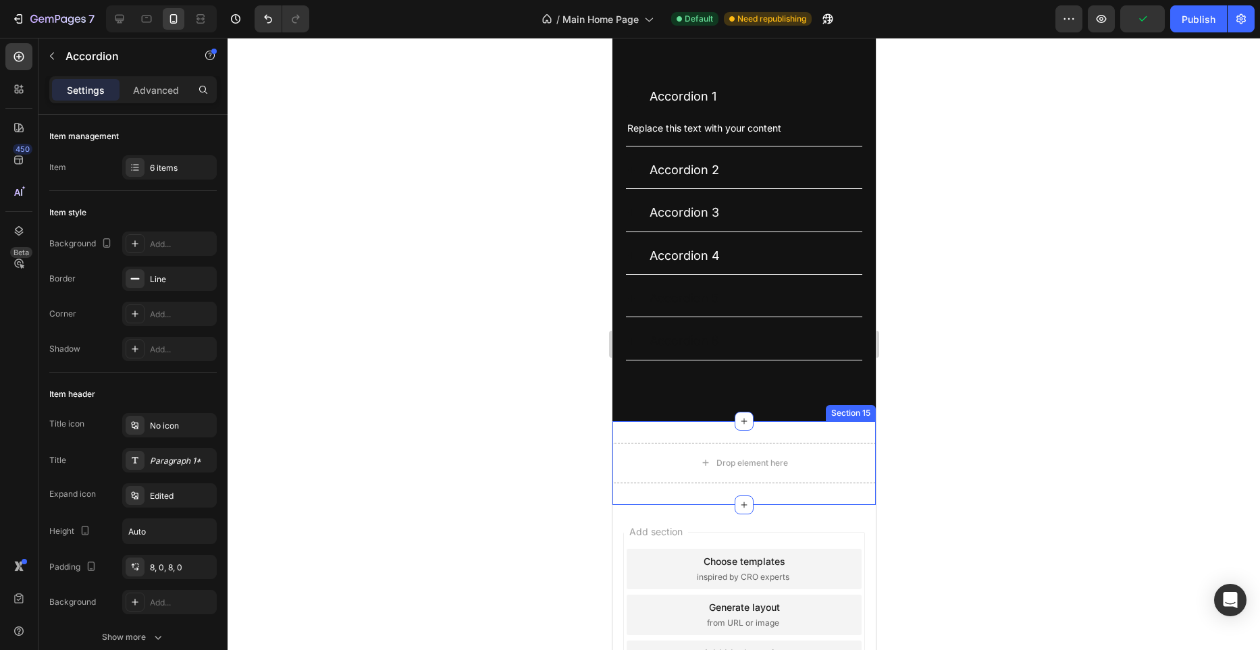
click at [841, 426] on div "Drop element here Section 15" at bounding box center [743, 463] width 263 height 84
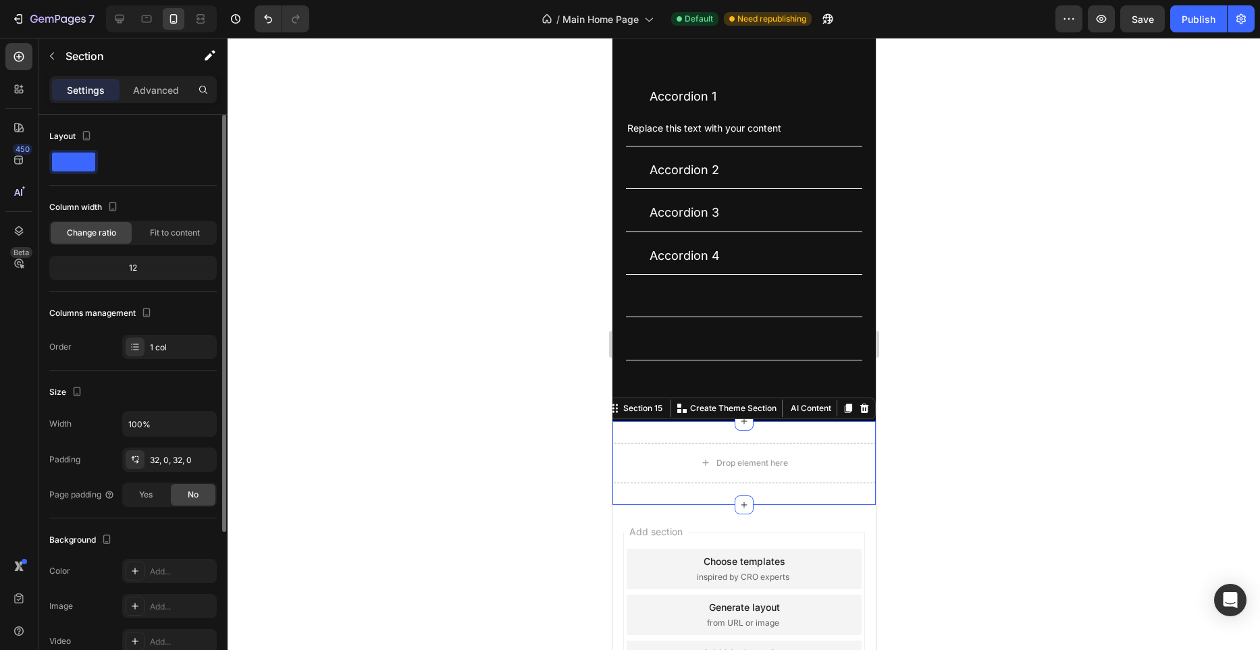
click at [860, 417] on div "Section 15 You can create reusable sections Create Theme Section AI Content Wri…" at bounding box center [739, 409] width 272 height 22
click at [863, 411] on icon at bounding box center [864, 408] width 9 height 9
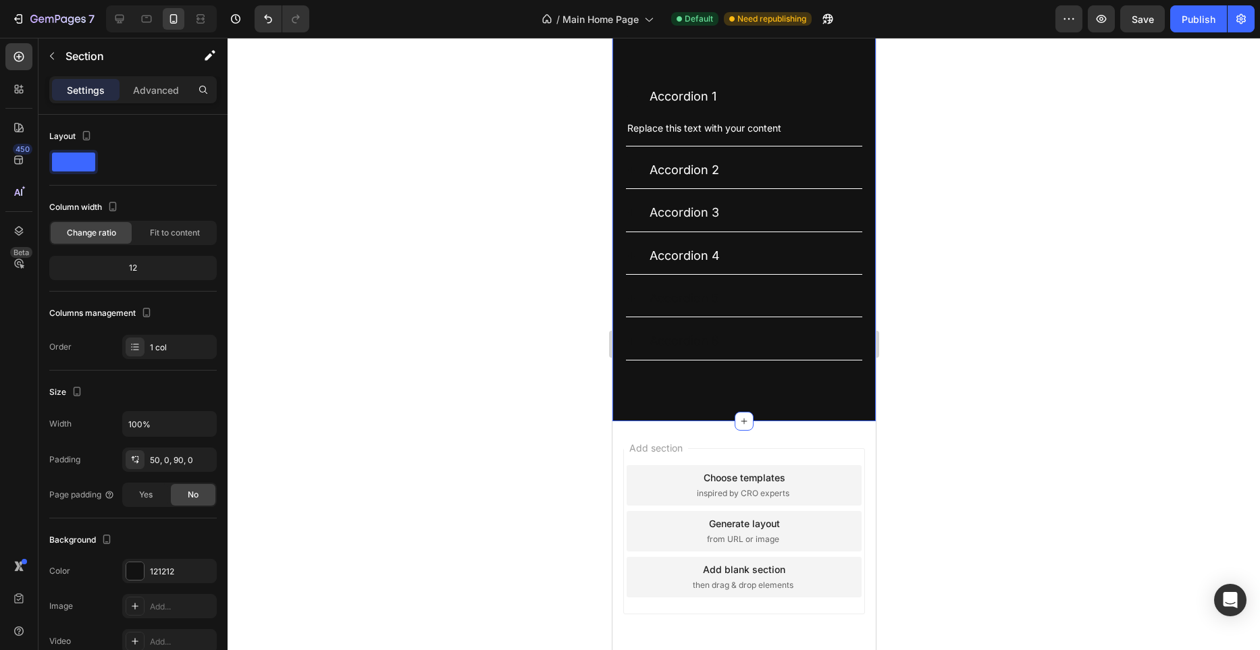
click at [180, 101] on div "Settings Advanced" at bounding box center [133, 89] width 168 height 27
click at [177, 97] on div "Advanced" at bounding box center [156, 90] width 68 height 22
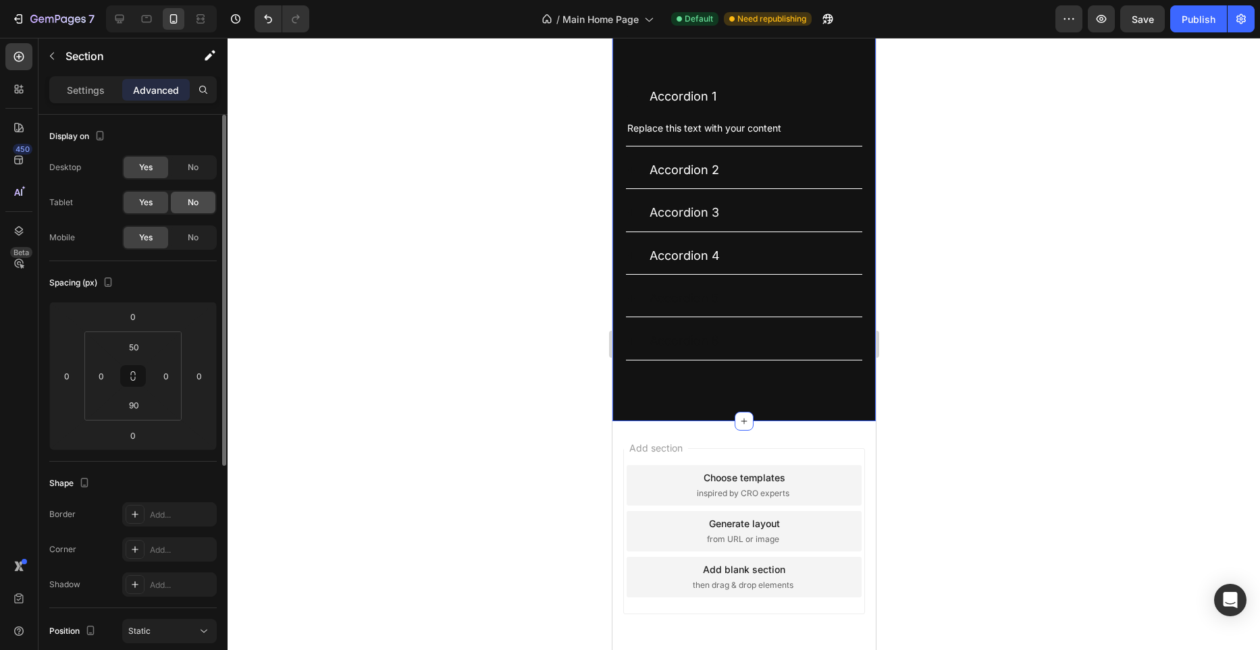
click at [184, 201] on div "No" at bounding box center [193, 203] width 45 height 22
click at [185, 166] on div "No" at bounding box center [193, 168] width 45 height 22
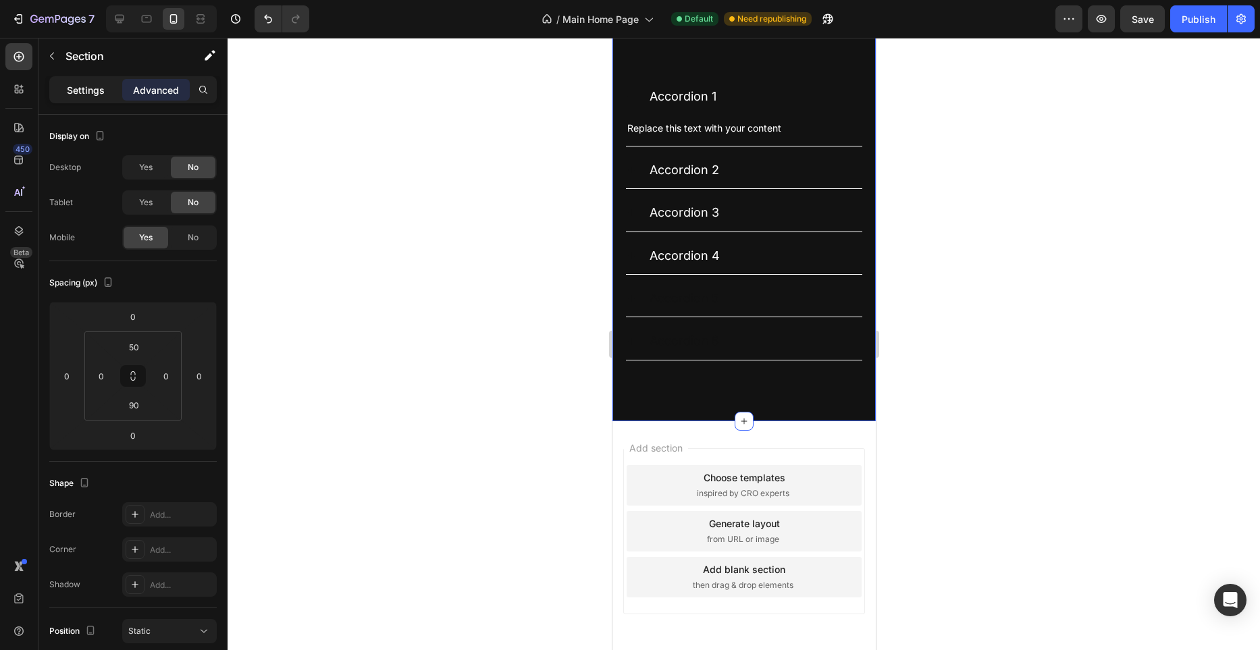
click at [78, 88] on p "Settings" at bounding box center [86, 90] width 38 height 14
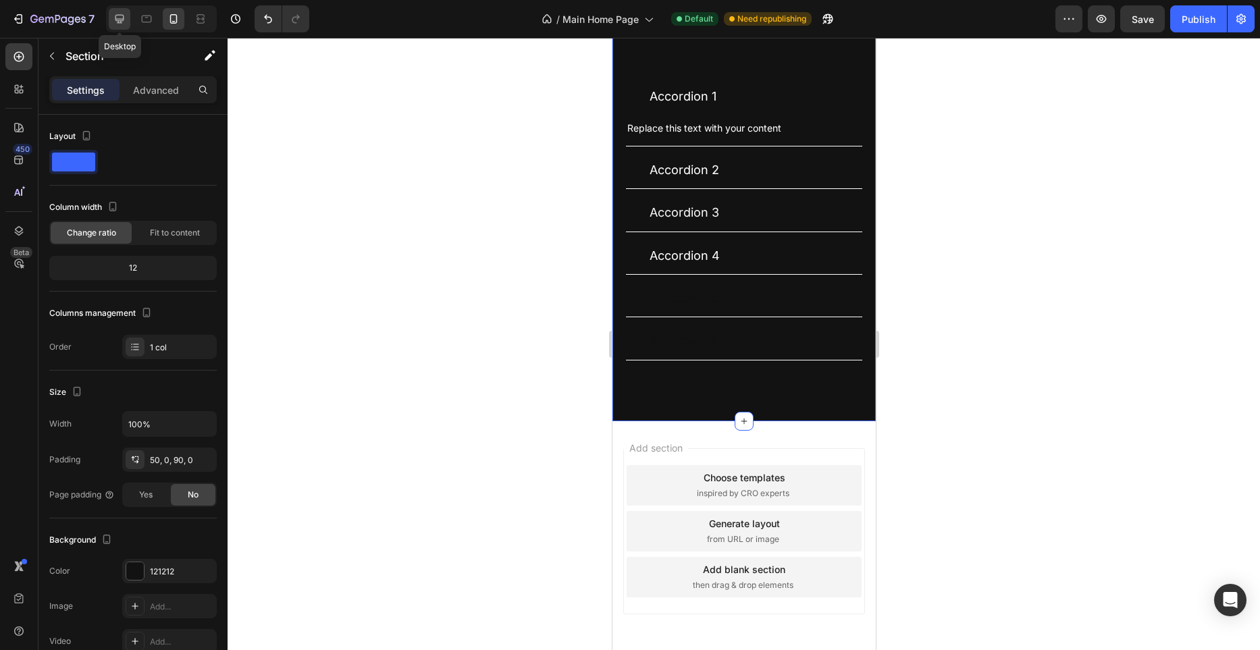
click at [117, 20] on icon at bounding box center [119, 19] width 9 height 9
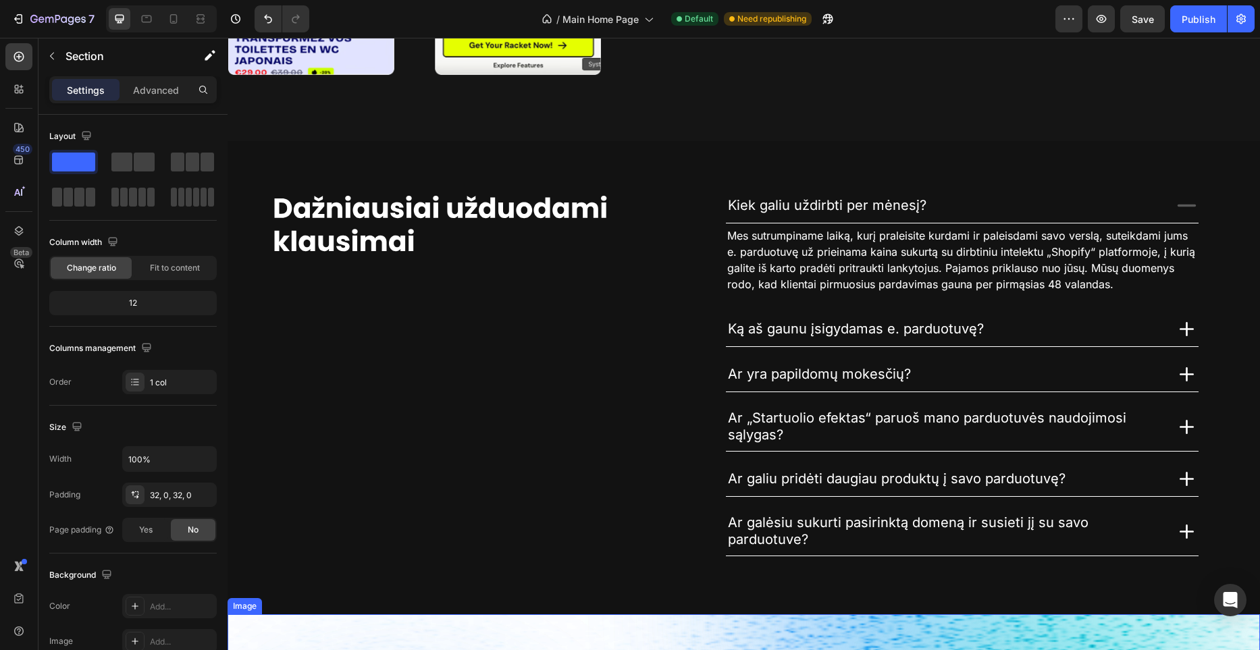
scroll to position [2925, 0]
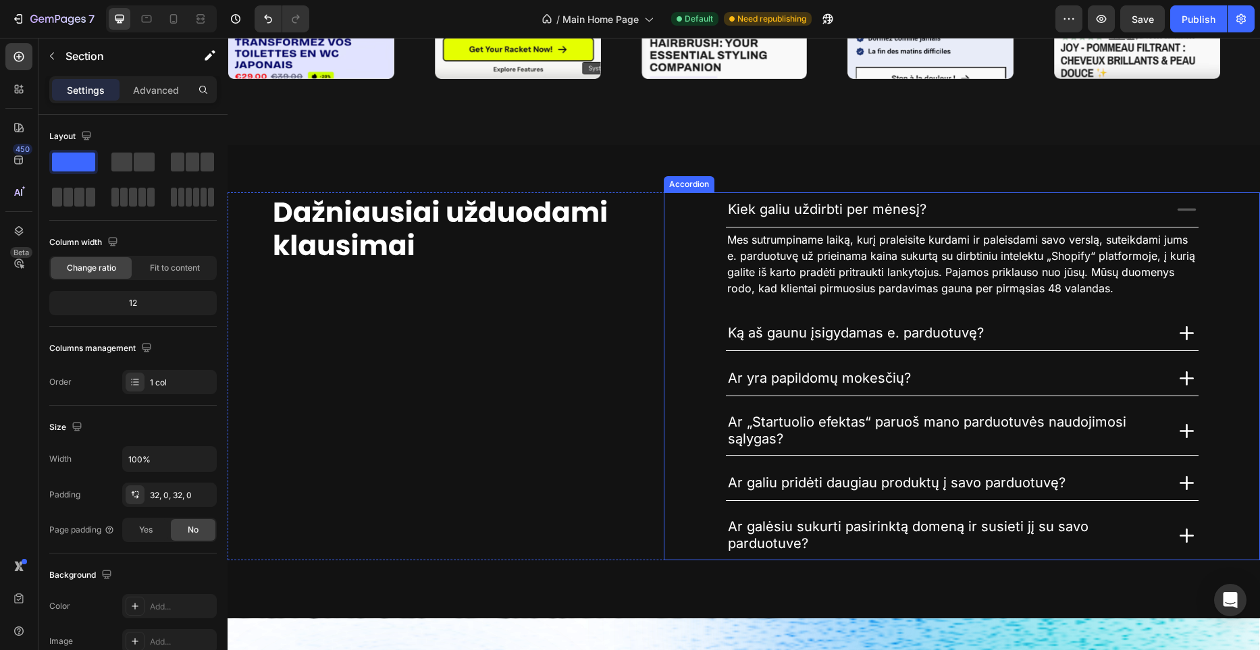
click at [806, 213] on span "Kiek galiu uždirbti per mėnesį?" at bounding box center [827, 209] width 199 height 16
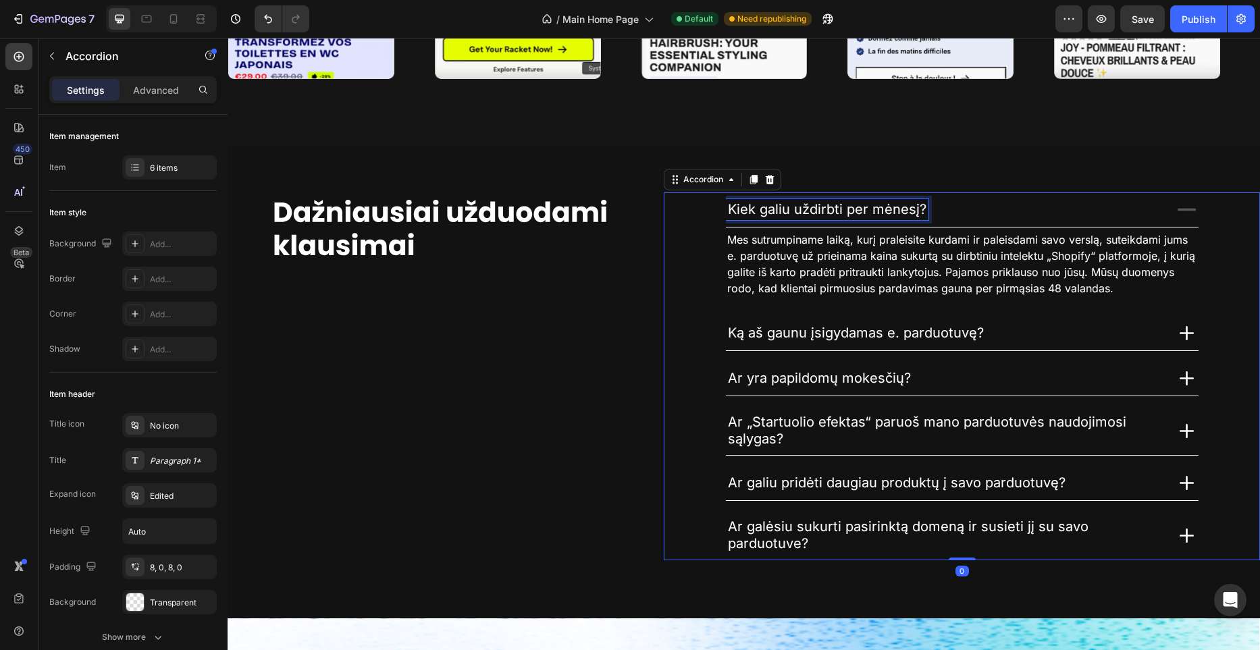
click at [806, 213] on span "Kiek galiu uždirbti per mėnesį?" at bounding box center [827, 209] width 199 height 16
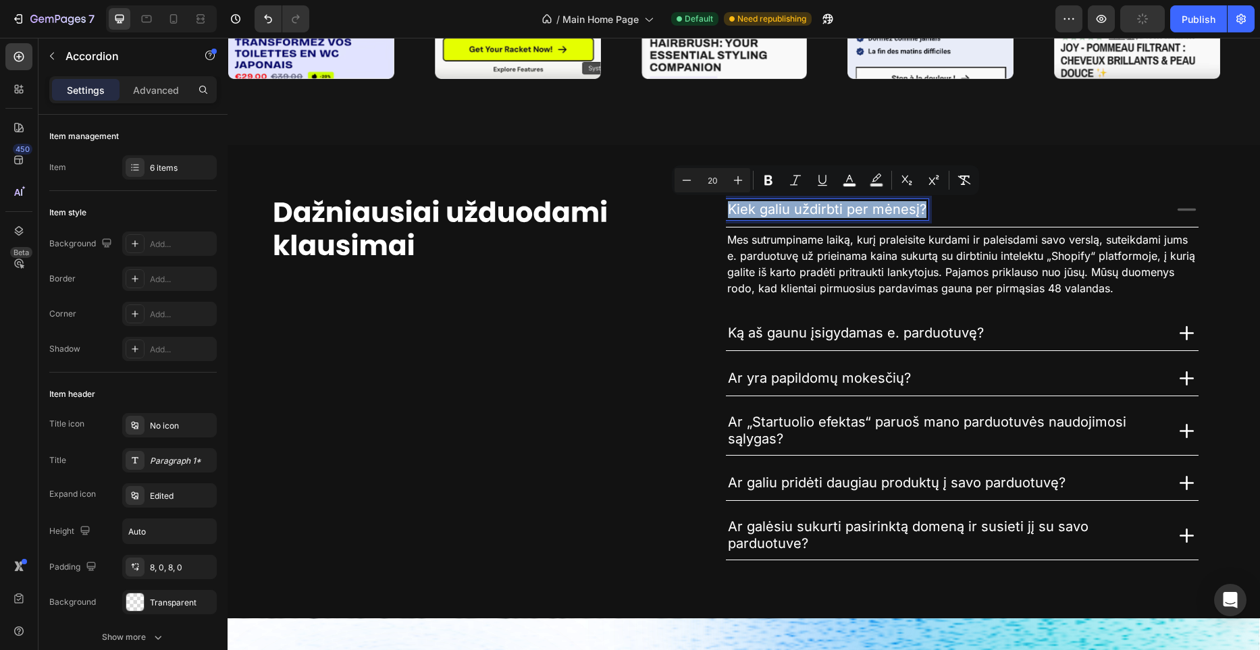
scroll to position [2929, 0]
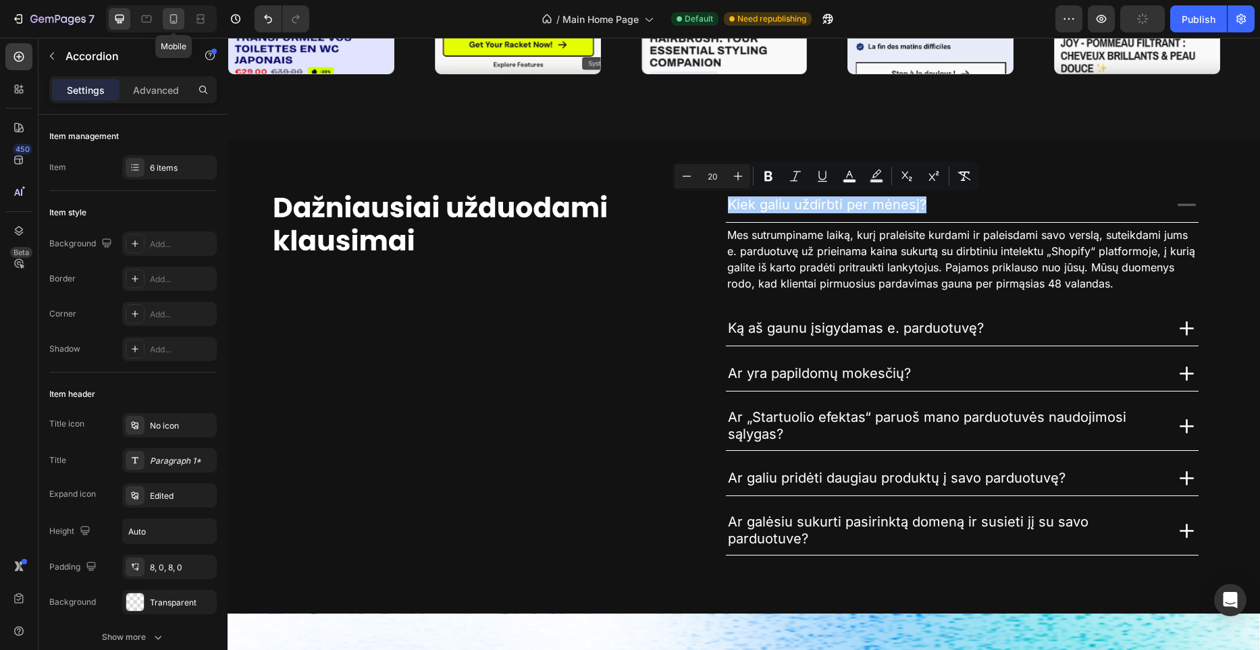
click at [170, 24] on icon at bounding box center [174, 19] width 14 height 14
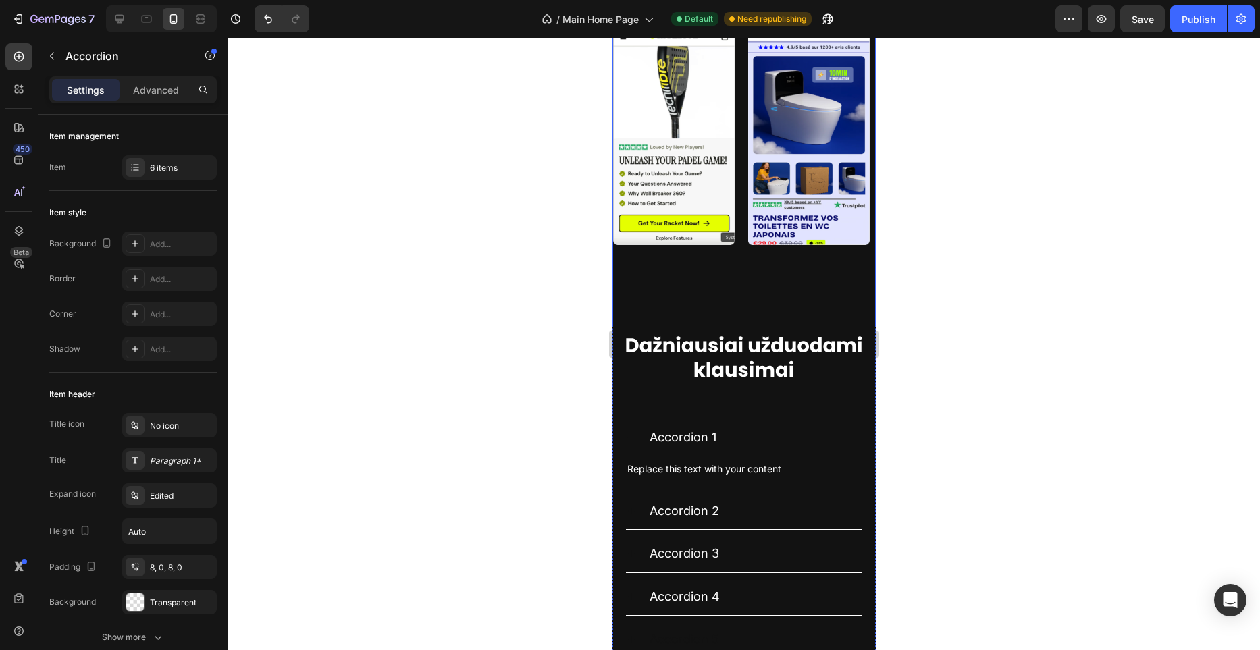
scroll to position [3430, 0]
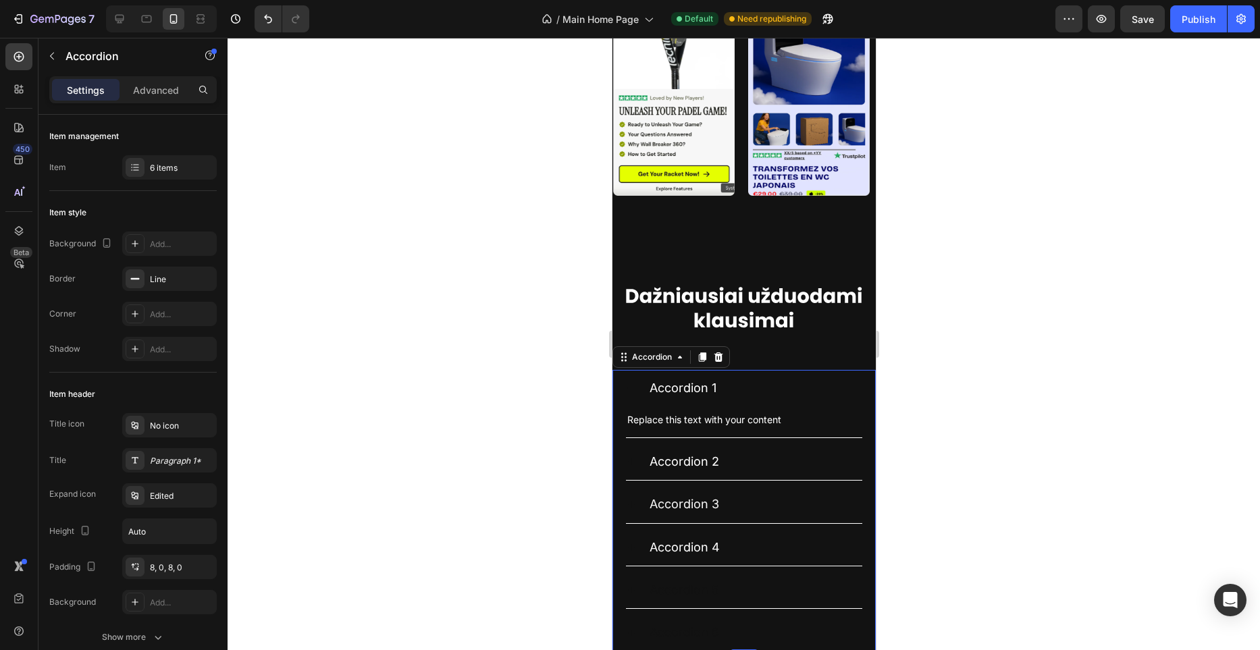
click at [689, 391] on span "Accordion 1" at bounding box center [682, 388] width 67 height 14
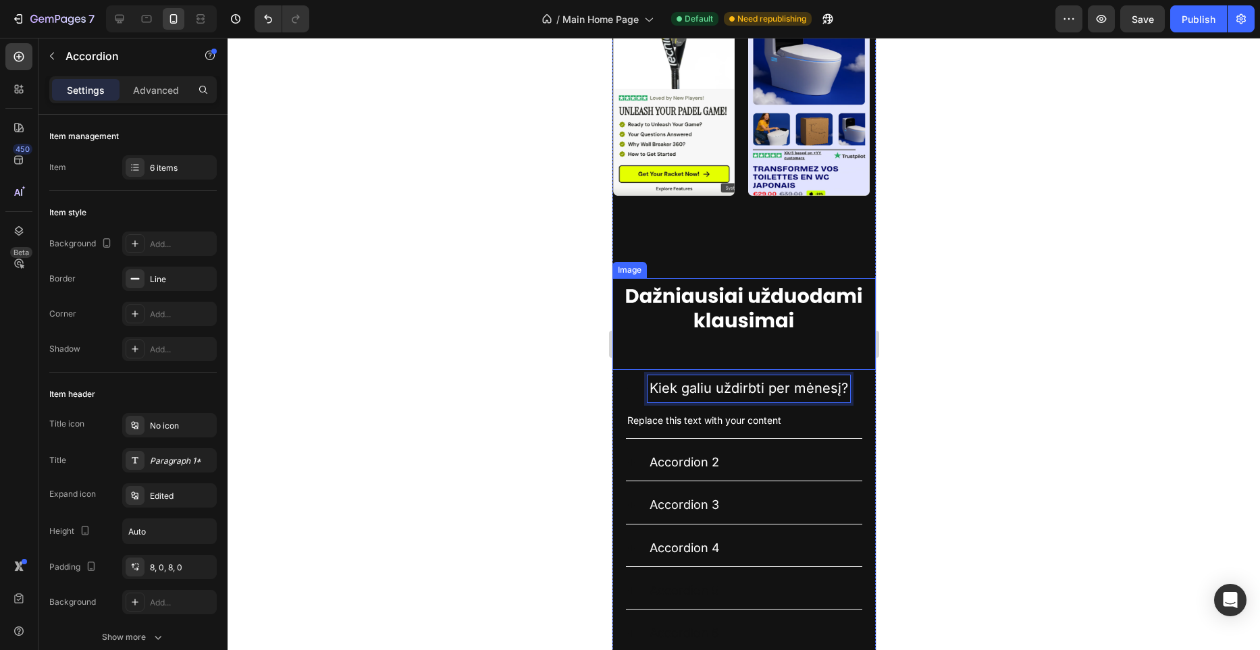
click at [550, 332] on div at bounding box center [744, 344] width 1033 height 613
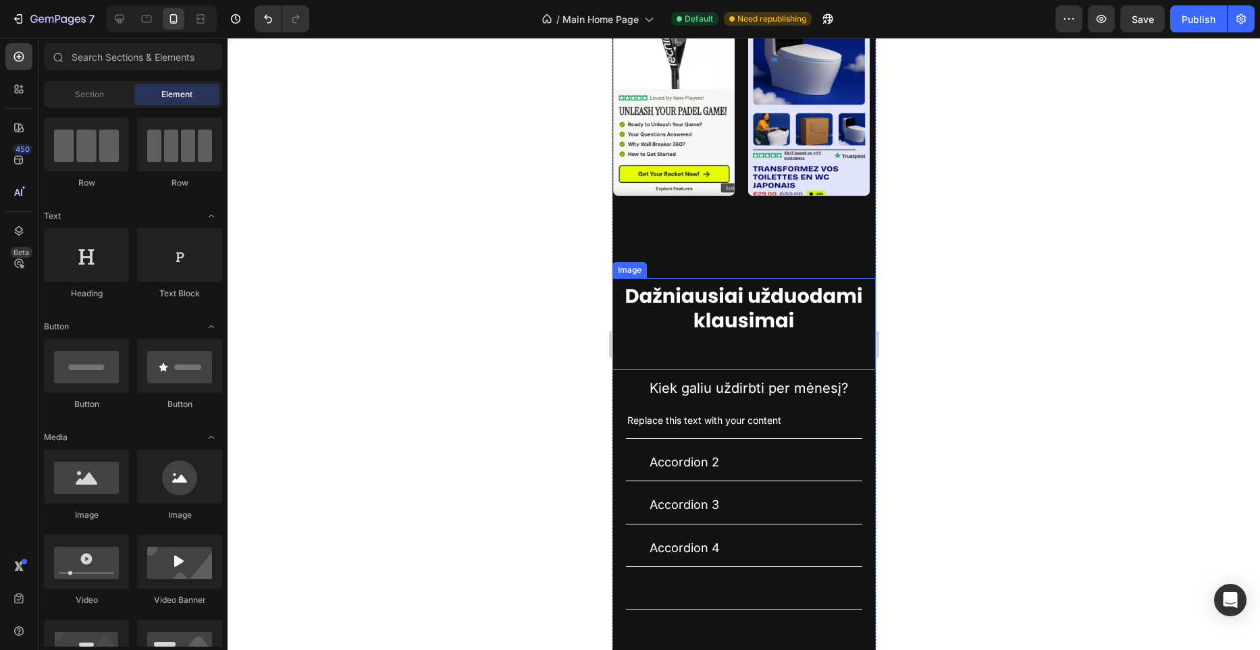
click at [541, 336] on div at bounding box center [744, 344] width 1033 height 613
click at [586, 411] on div at bounding box center [744, 344] width 1033 height 613
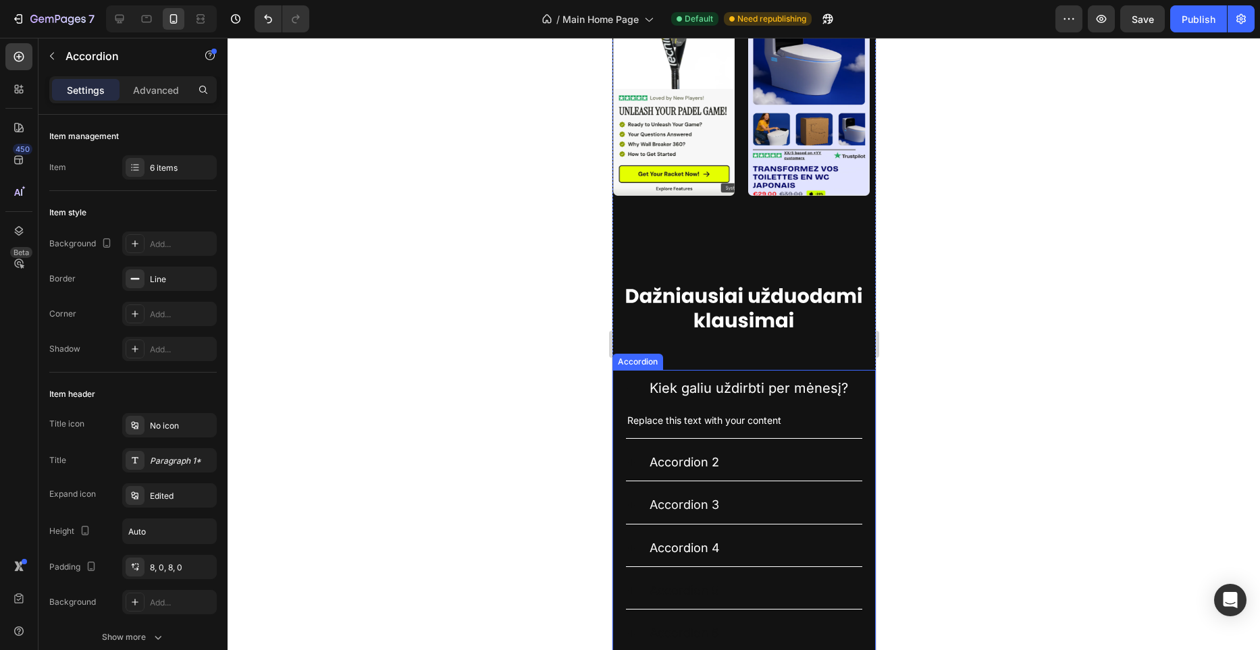
click at [632, 392] on icon at bounding box center [630, 389] width 11 height 11
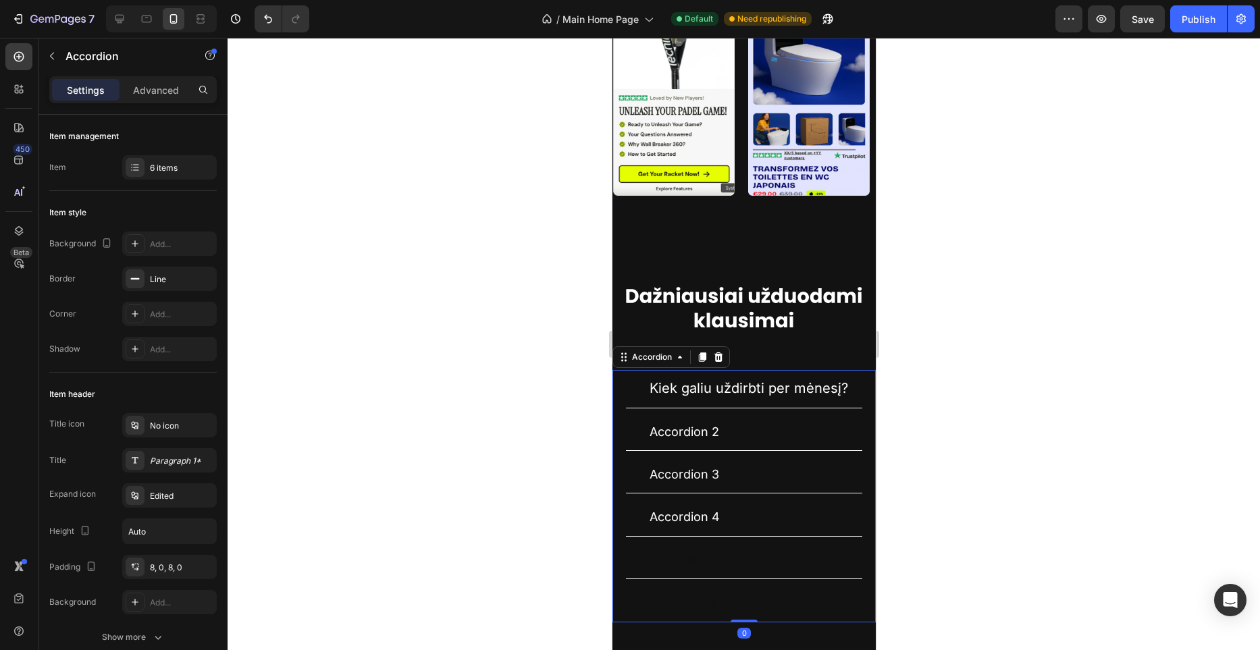
click at [635, 391] on icon at bounding box center [630, 389] width 11 height 11
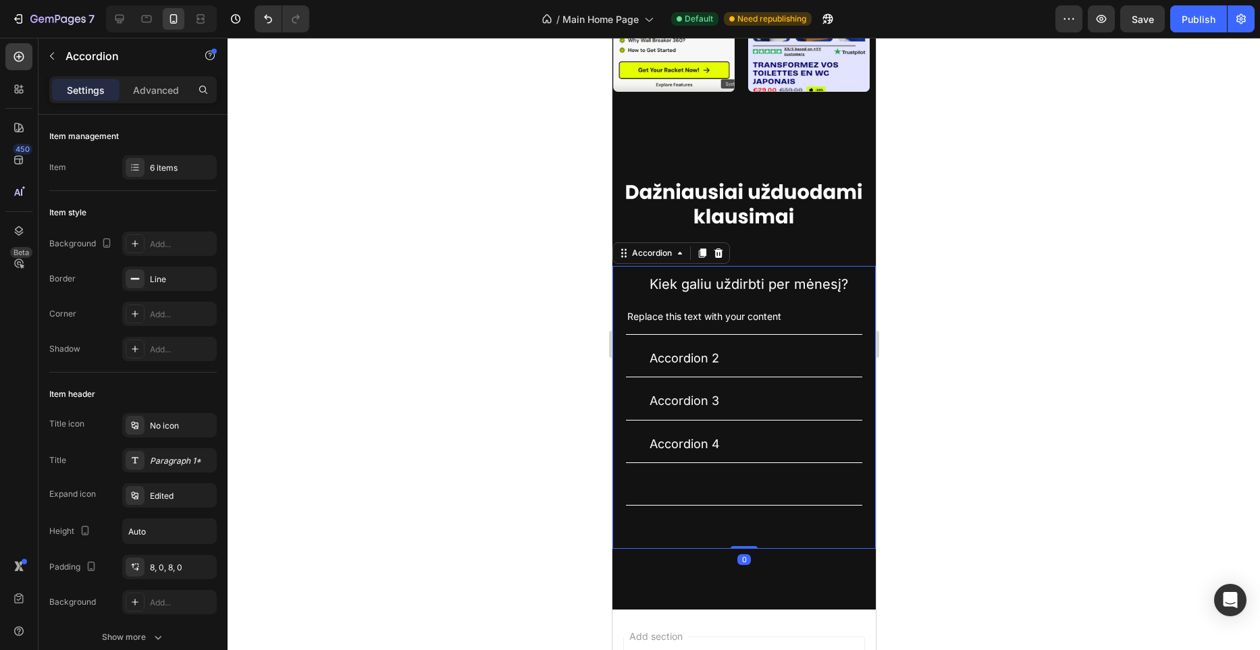
scroll to position [3537, 0]
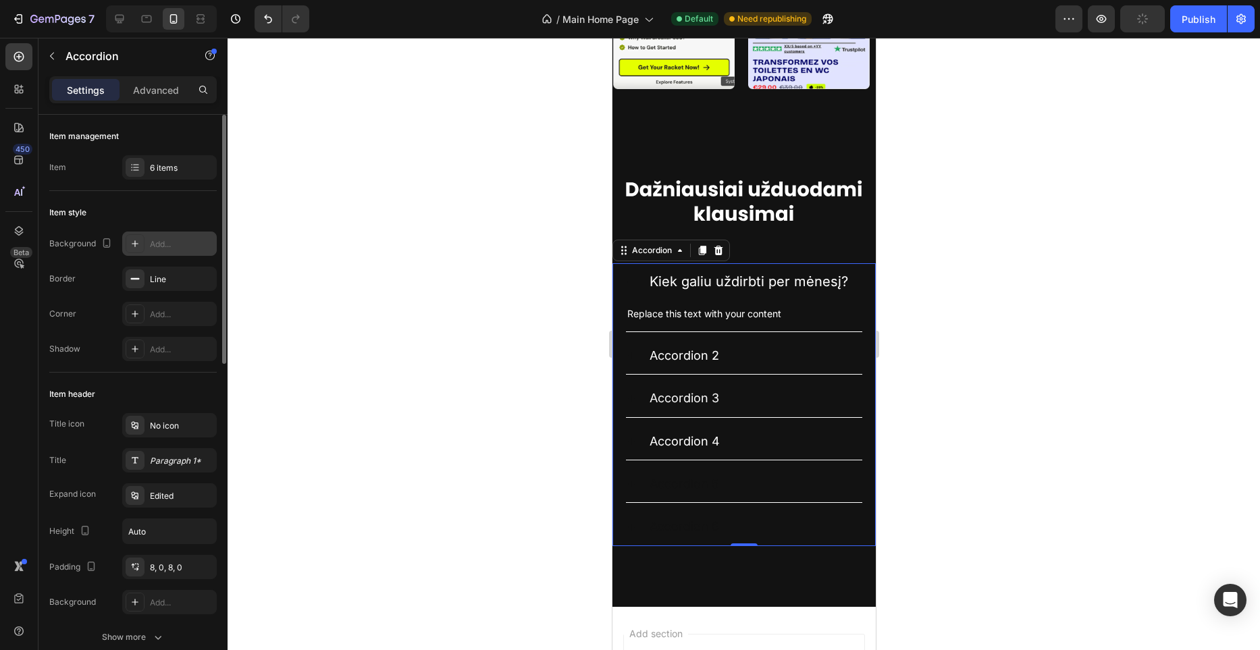
click at [169, 242] on div "Add..." at bounding box center [181, 244] width 63 height 12
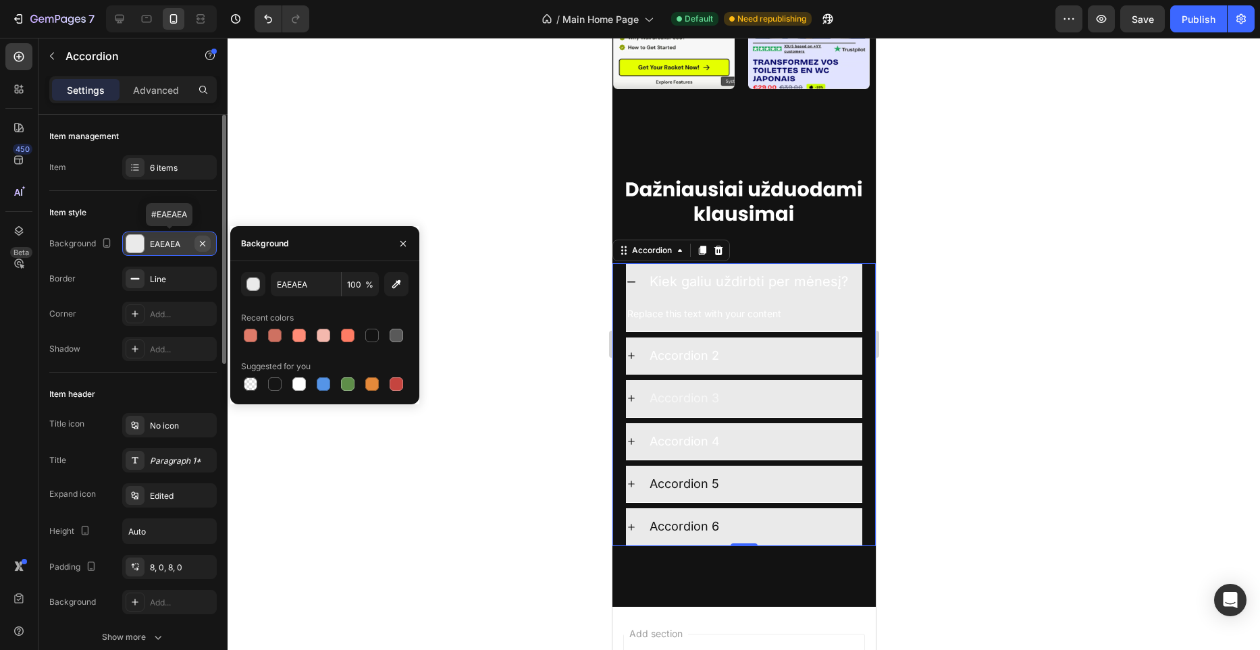
click at [205, 245] on icon "button" at bounding box center [202, 243] width 11 height 11
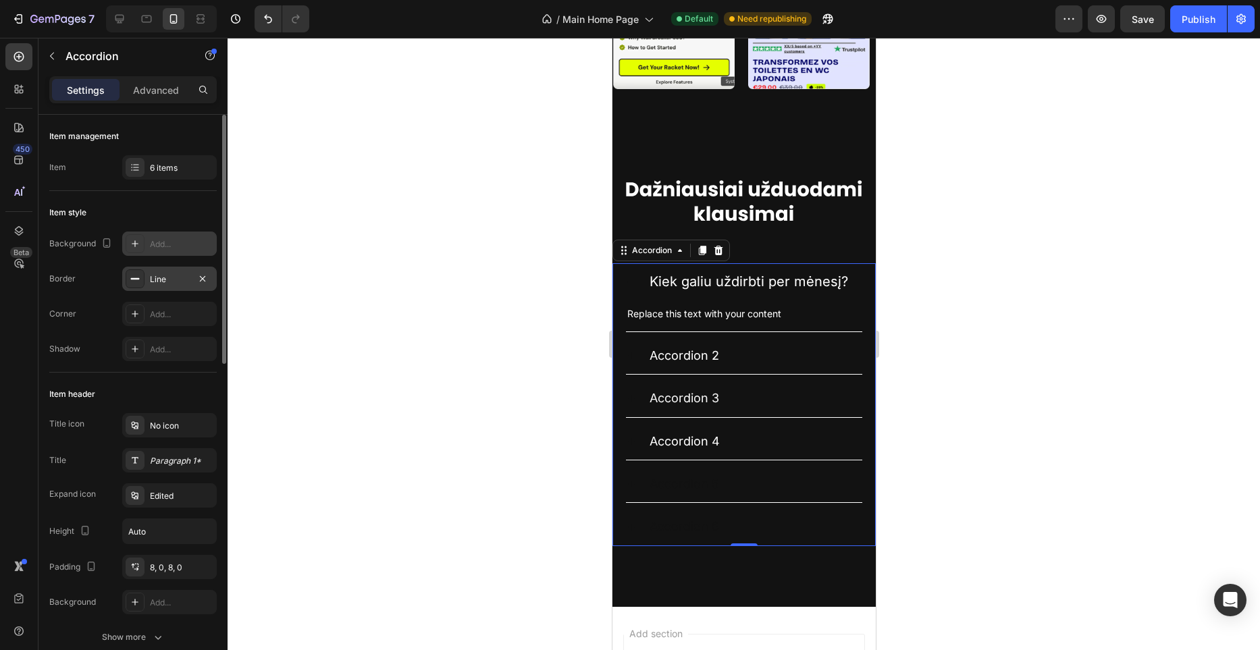
scroll to position [1, 0]
click at [181, 284] on div "Line" at bounding box center [169, 278] width 95 height 24
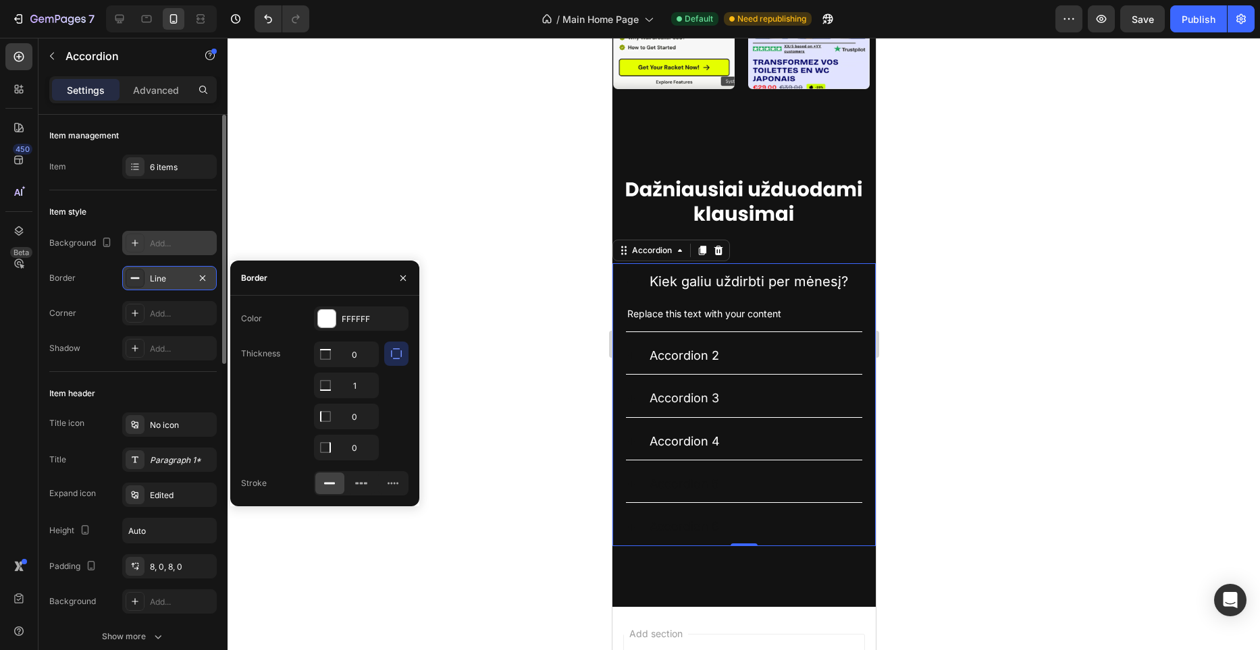
click at [181, 284] on div "Line" at bounding box center [169, 278] width 95 height 24
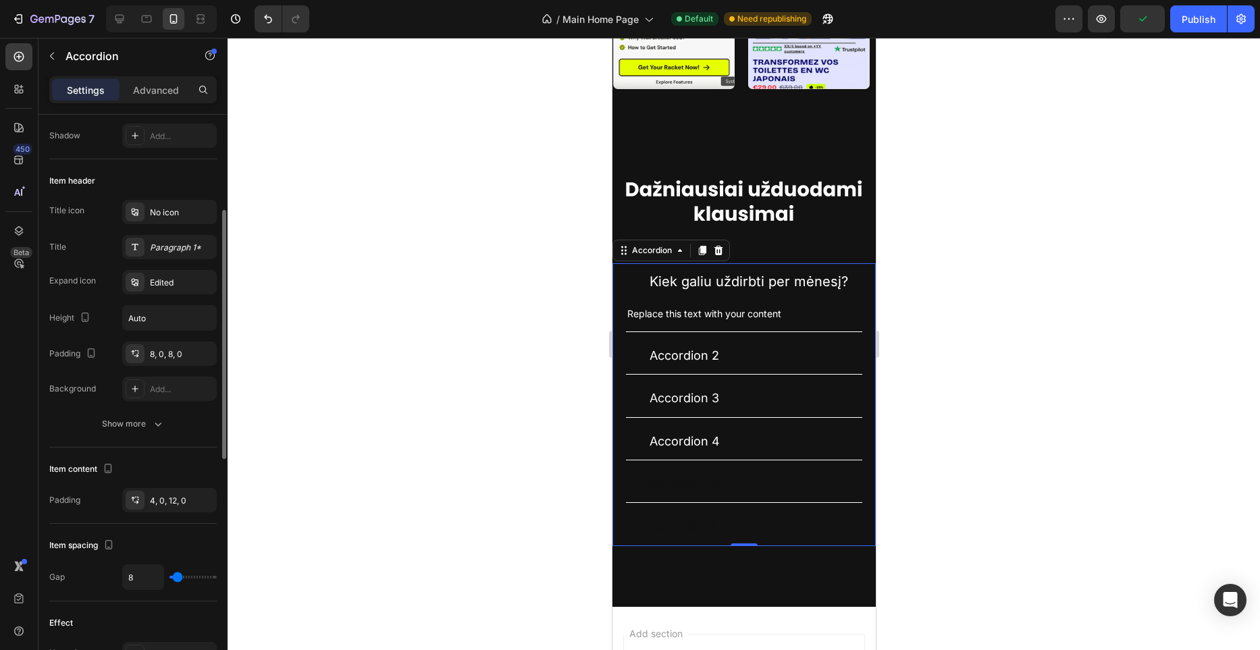
scroll to position [215, 0]
click at [182, 282] on div "Edited" at bounding box center [181, 281] width 63 height 12
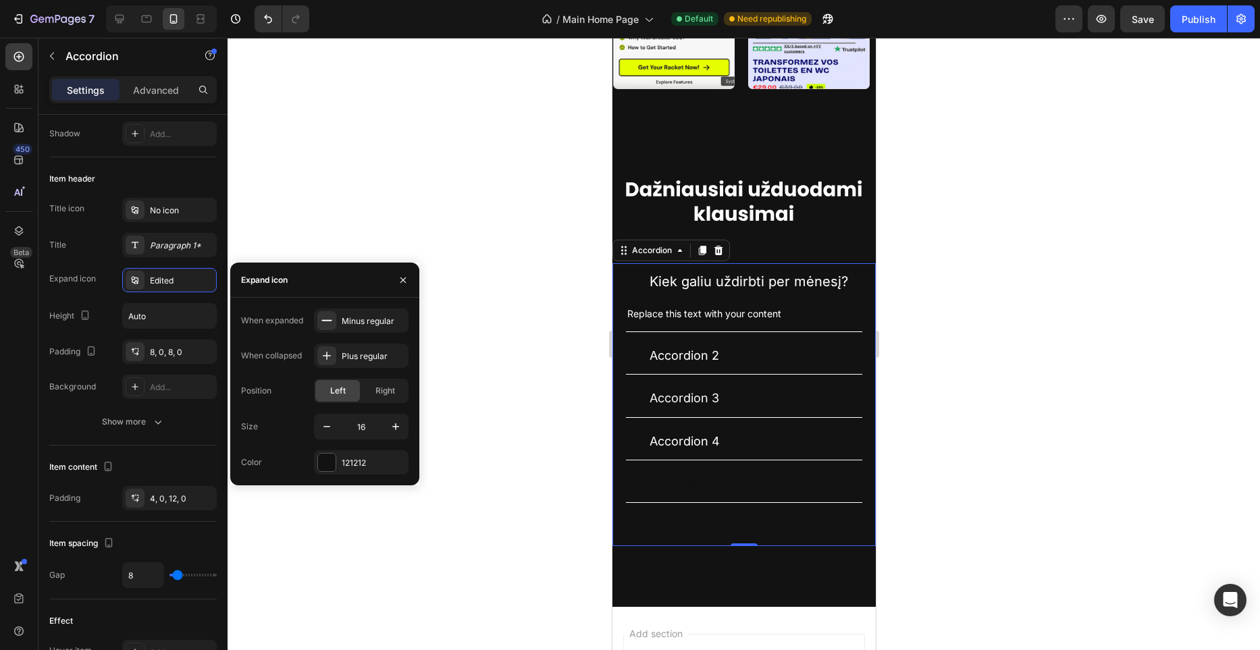
click at [330, 462] on div at bounding box center [327, 463] width 18 height 18
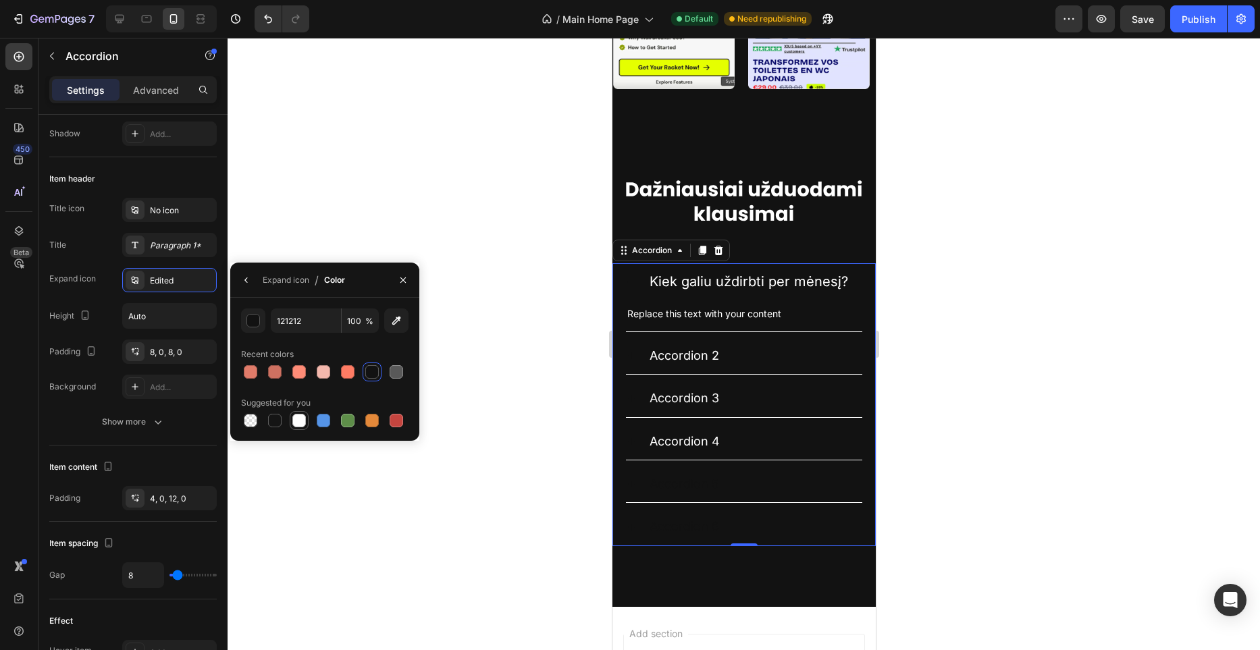
click at [305, 421] on div at bounding box center [299, 421] width 14 height 14
type input "FFFFFF"
click at [252, 281] on button "button" at bounding box center [247, 280] width 22 height 22
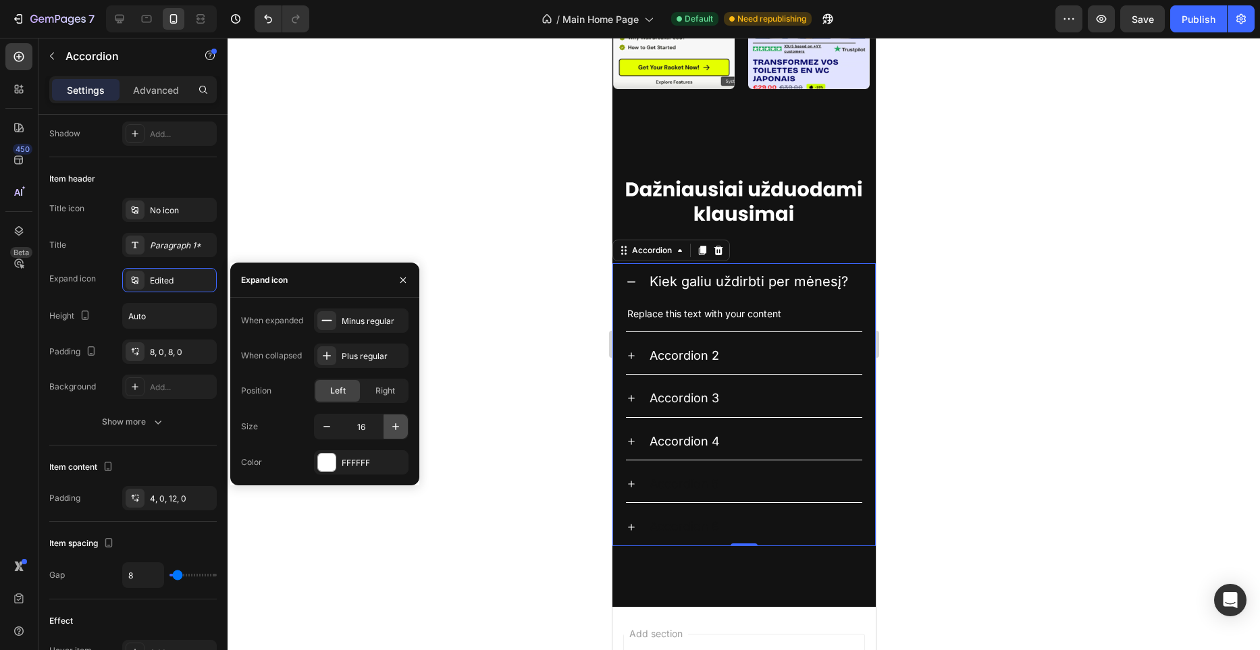
click at [401, 432] on icon "button" at bounding box center [396, 427] width 14 height 14
click at [398, 429] on icon "button" at bounding box center [396, 427] width 14 height 14
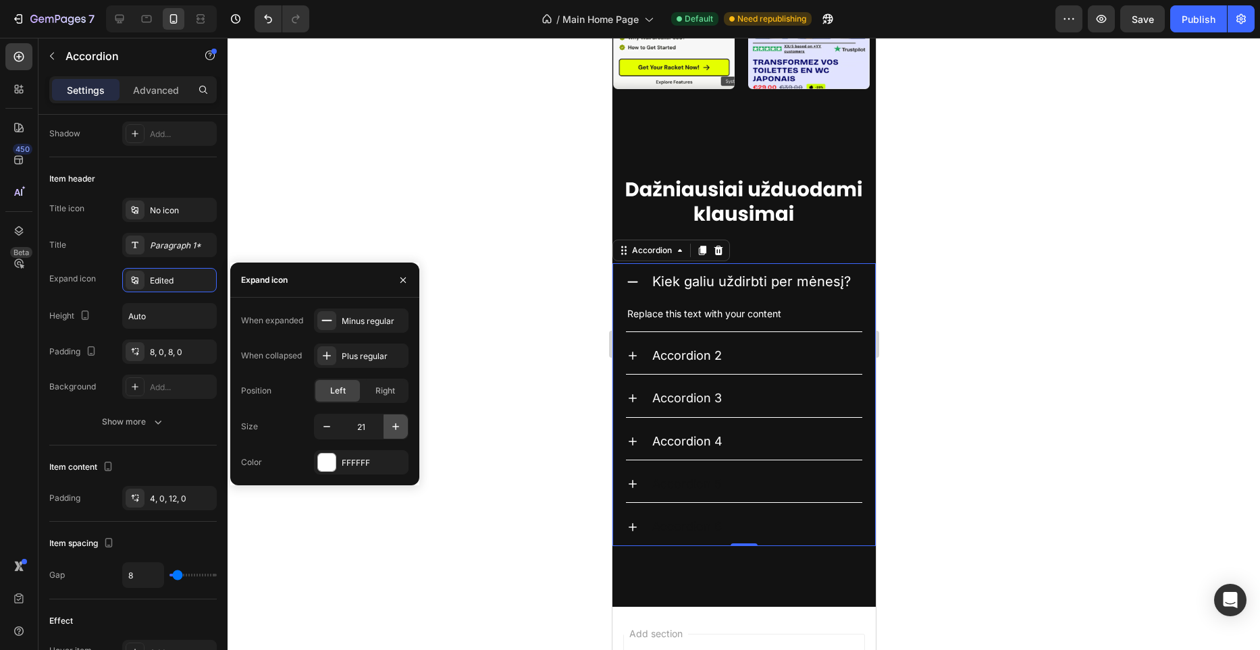
click at [398, 429] on icon "button" at bounding box center [396, 427] width 14 height 14
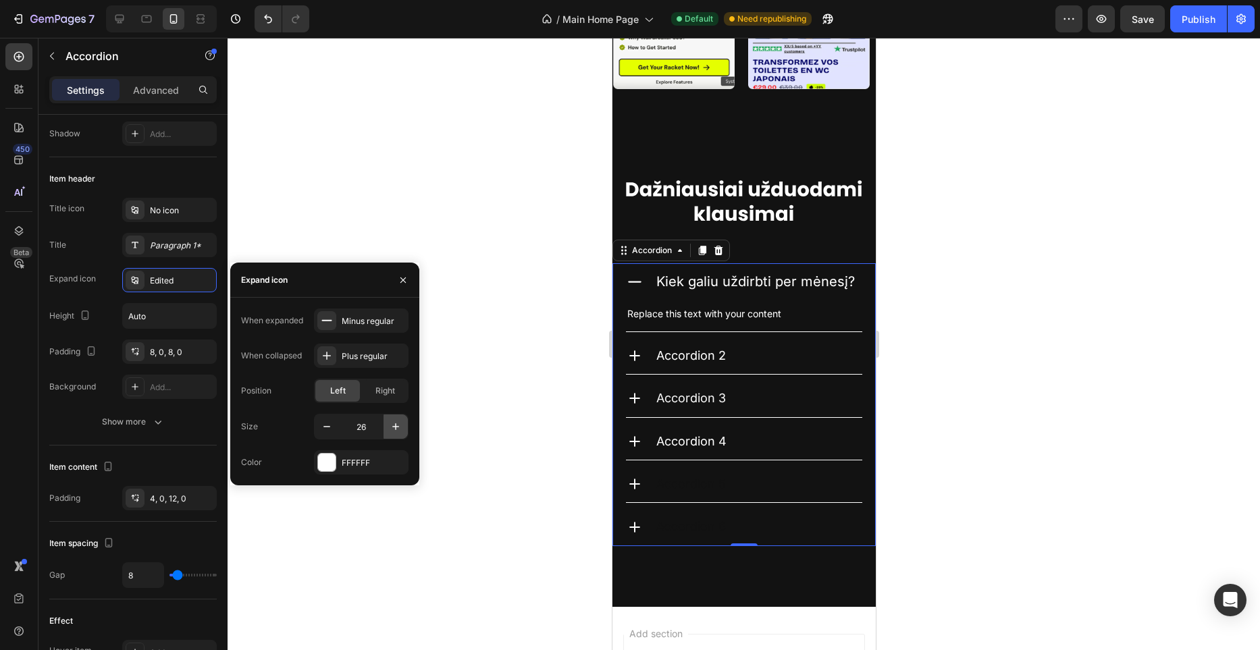
click at [398, 429] on icon "button" at bounding box center [396, 427] width 14 height 14
type input "30"
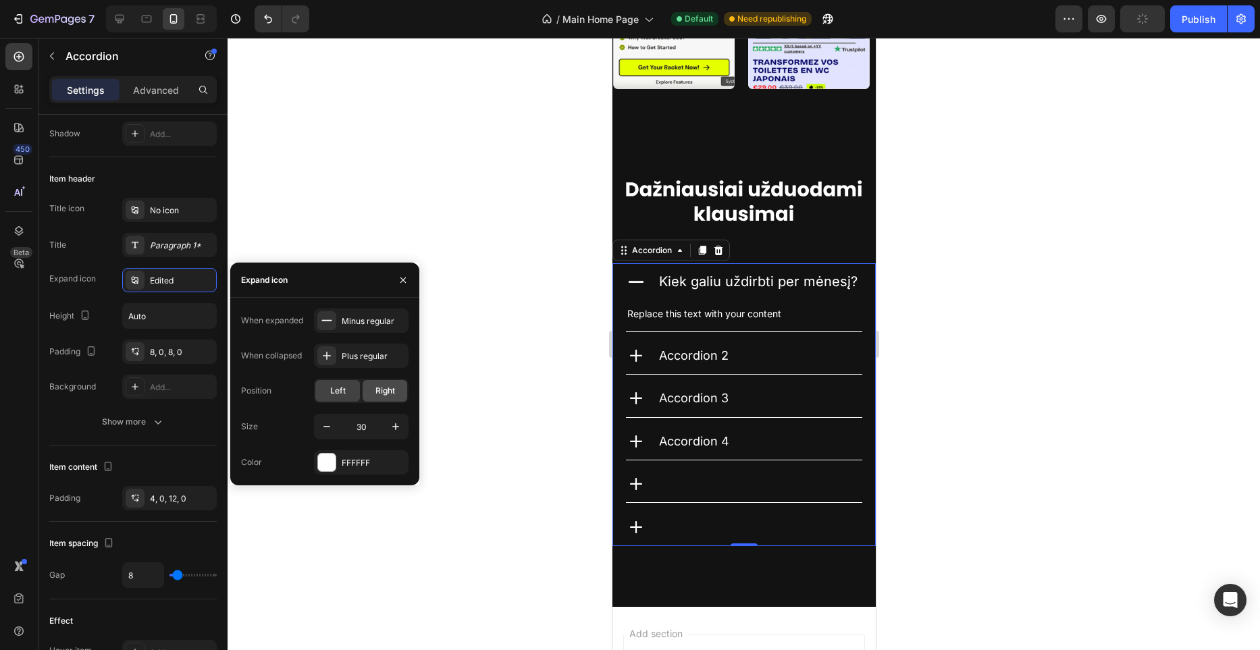
click at [378, 388] on span "Right" at bounding box center [386, 391] width 20 height 12
click at [401, 281] on icon "button" at bounding box center [403, 280] width 11 height 11
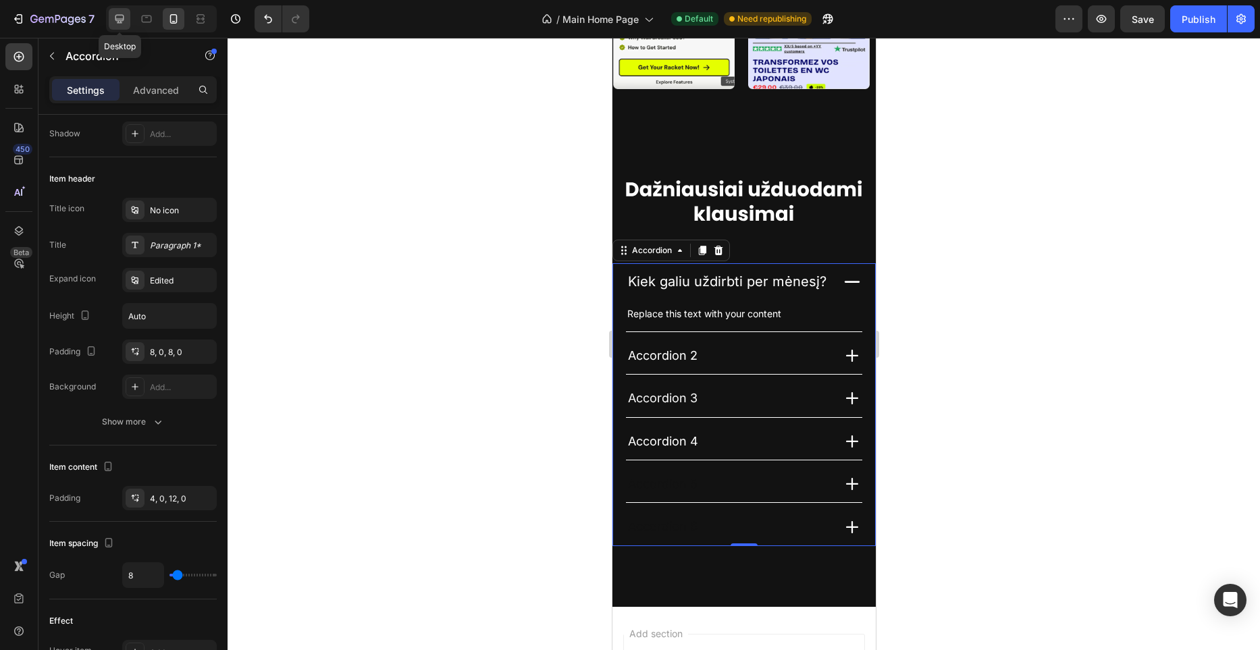
click at [115, 16] on icon at bounding box center [119, 19] width 9 height 9
type input "600"
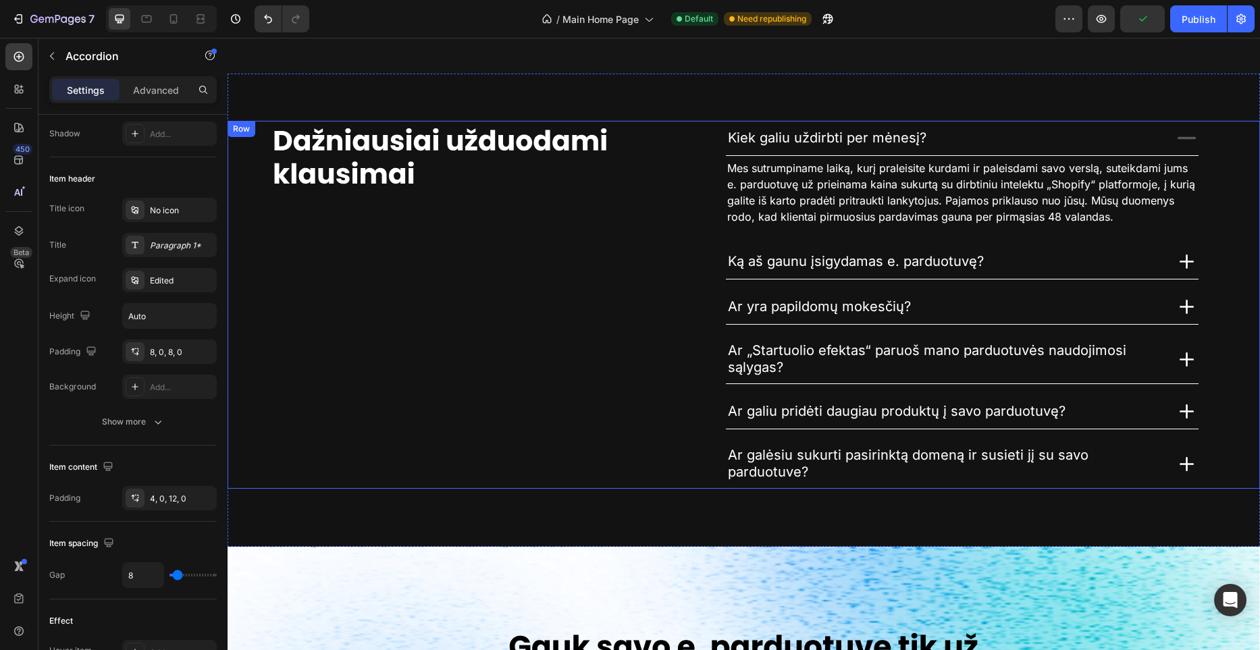
scroll to position [2995, 0]
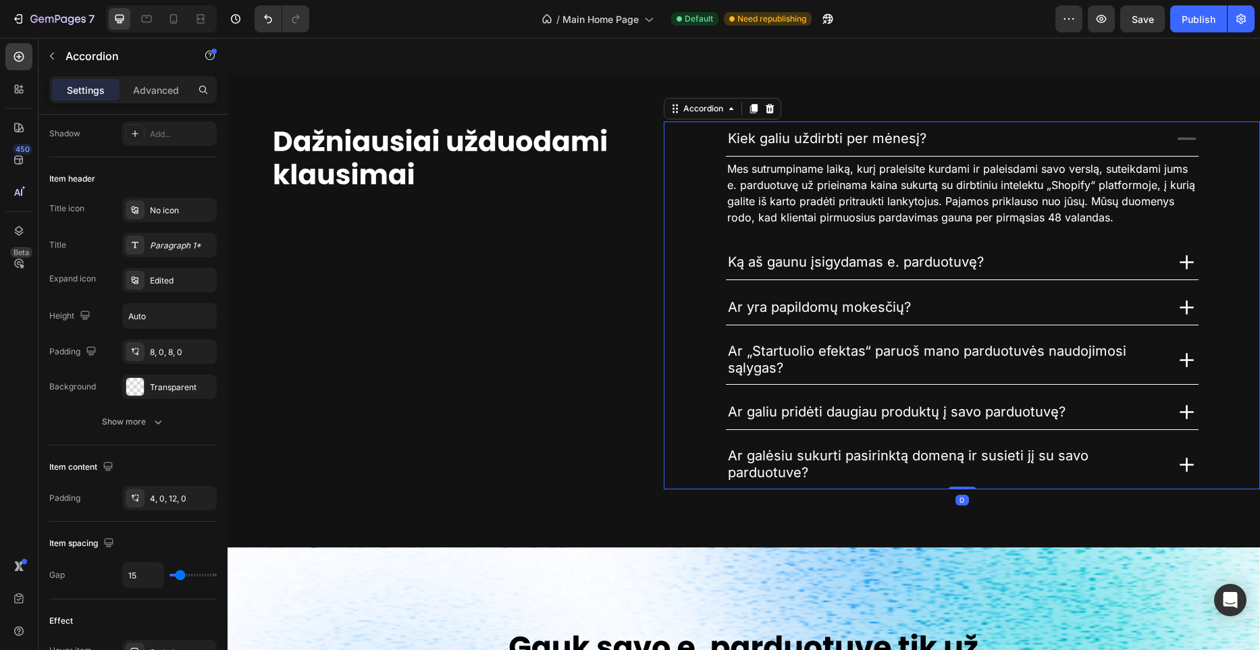
click at [1185, 146] on icon at bounding box center [1187, 139] width 24 height 24
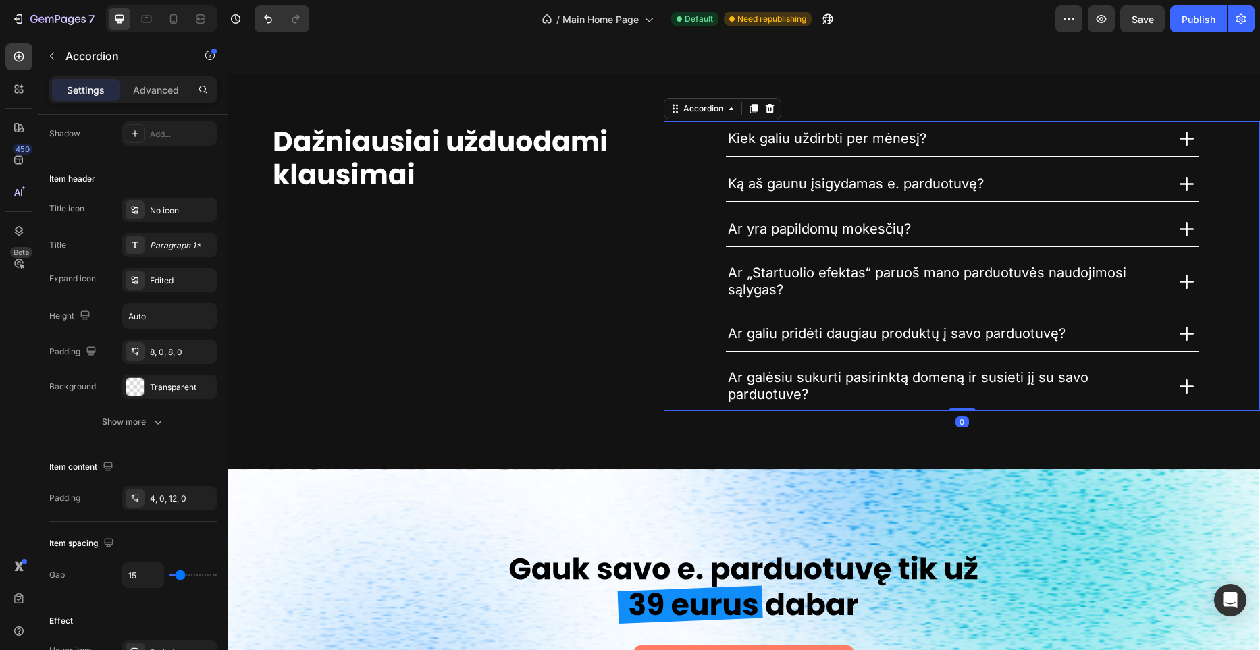
click at [1104, 142] on div "Kiek galiu uždirbti per mėnesį?" at bounding box center [945, 138] width 438 height 21
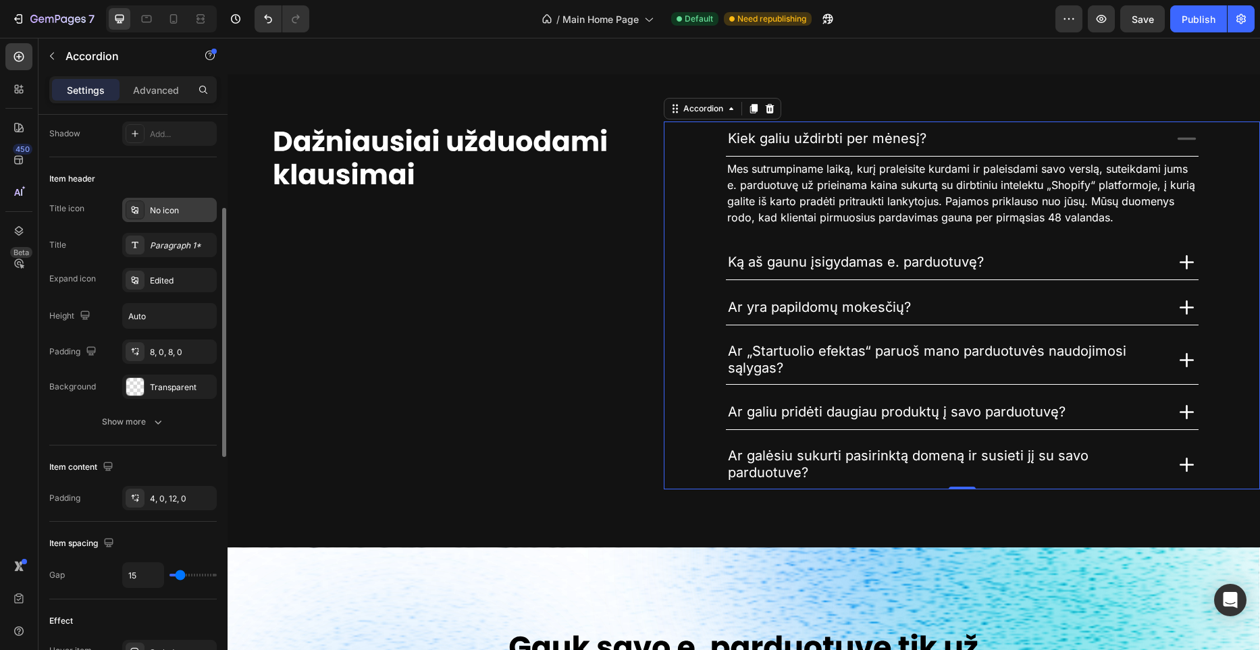
click at [173, 213] on div "No icon" at bounding box center [181, 211] width 63 height 12
click at [183, 280] on div "Edited" at bounding box center [181, 281] width 63 height 12
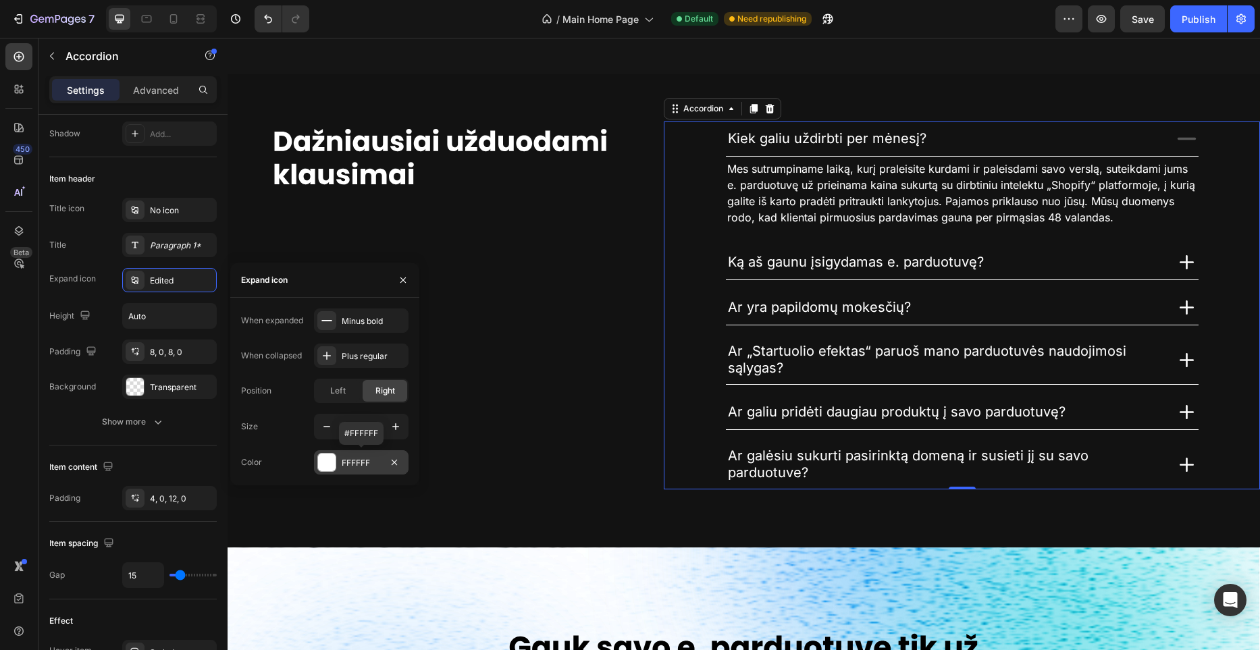
click at [324, 459] on div at bounding box center [327, 463] width 18 height 18
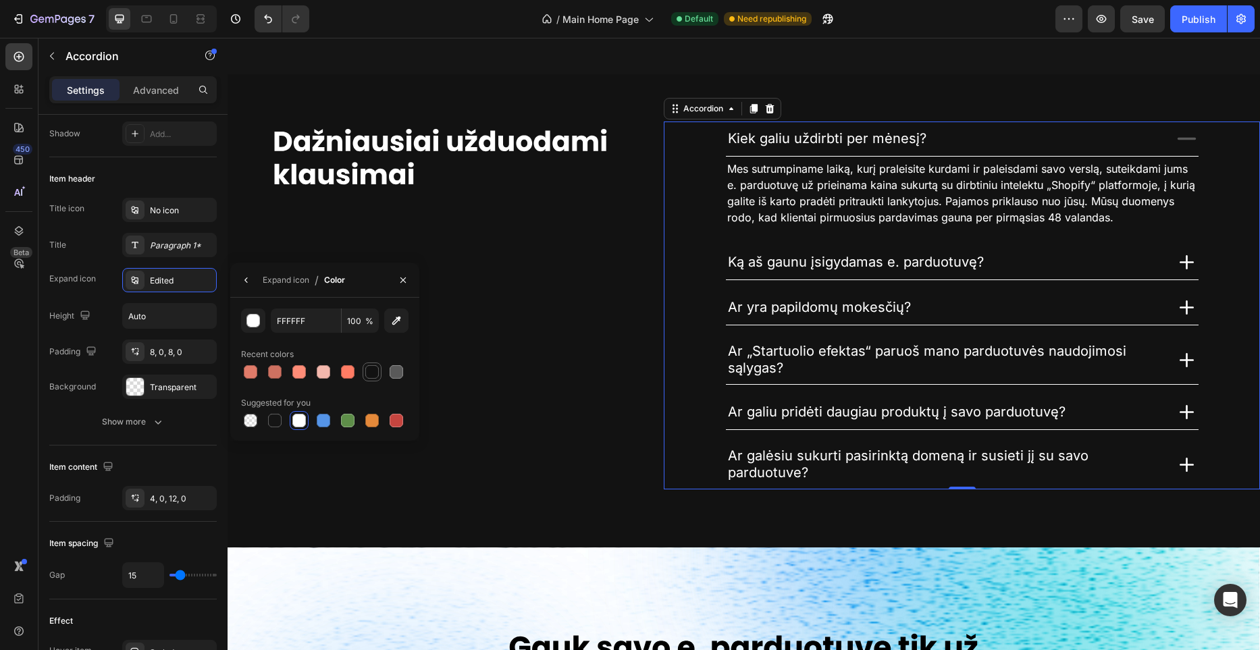
click at [374, 370] on div at bounding box center [372, 372] width 14 height 14
click at [305, 417] on div at bounding box center [299, 421] width 14 height 14
type input "FFFFFF"
click at [254, 288] on button "button" at bounding box center [247, 280] width 22 height 22
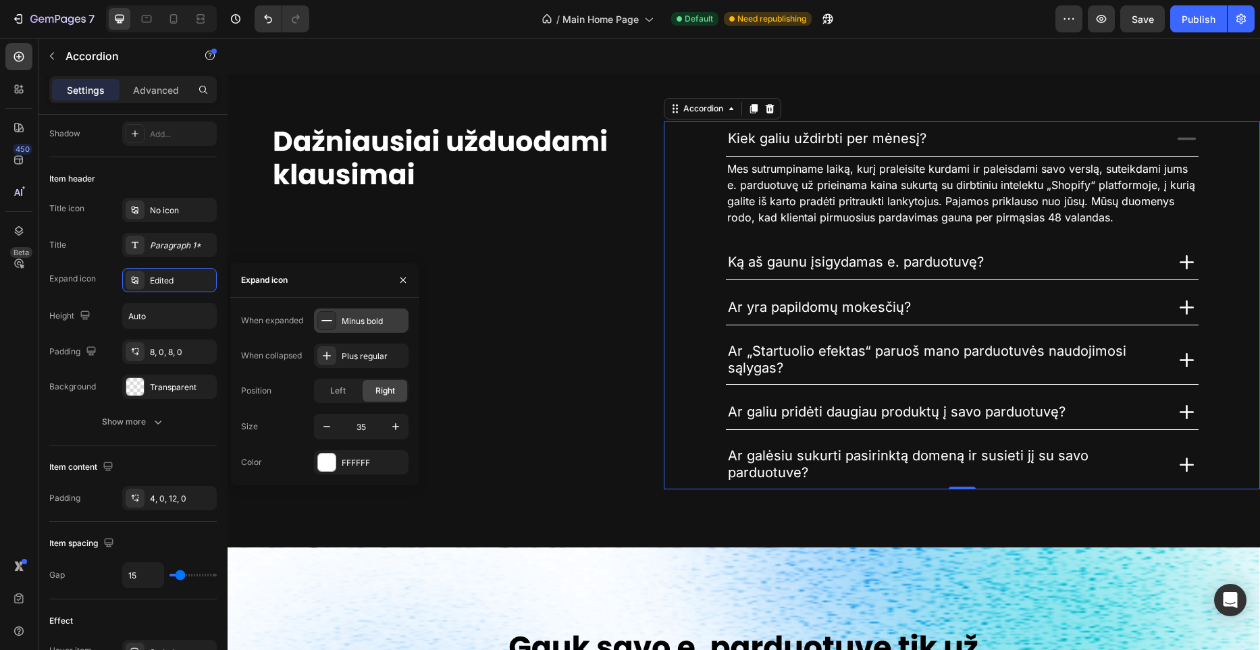
click at [365, 326] on div "Minus bold" at bounding box center [373, 321] width 63 height 12
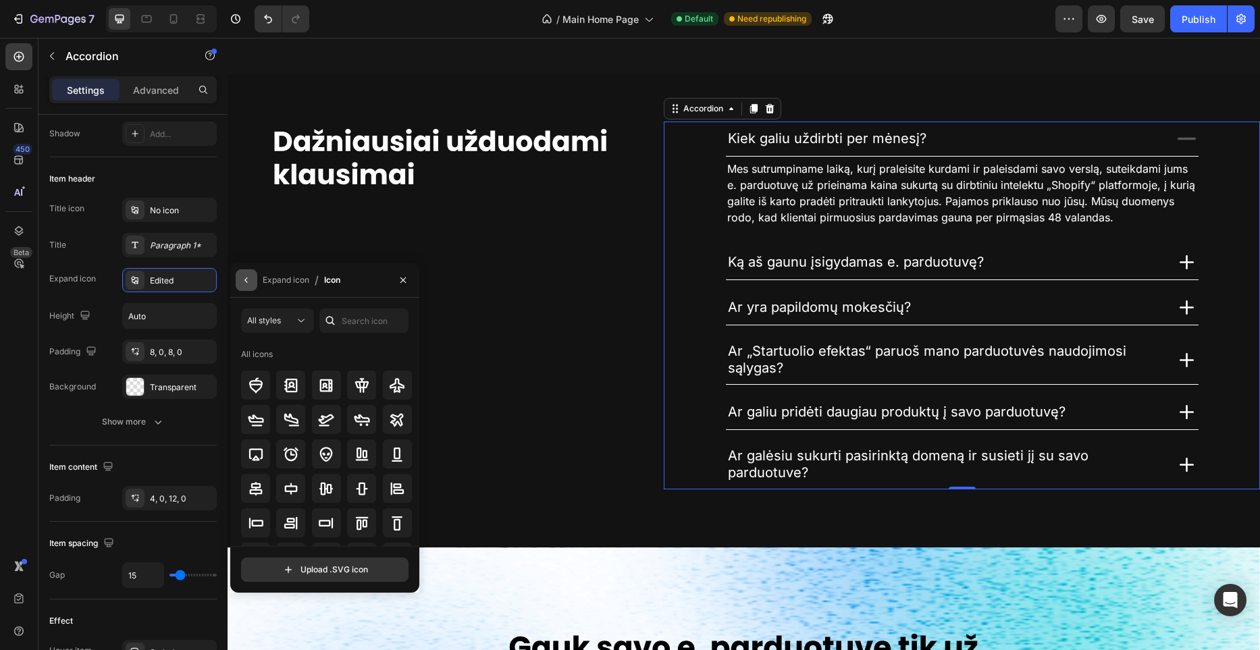
click at [249, 278] on icon "button" at bounding box center [246, 280] width 11 height 11
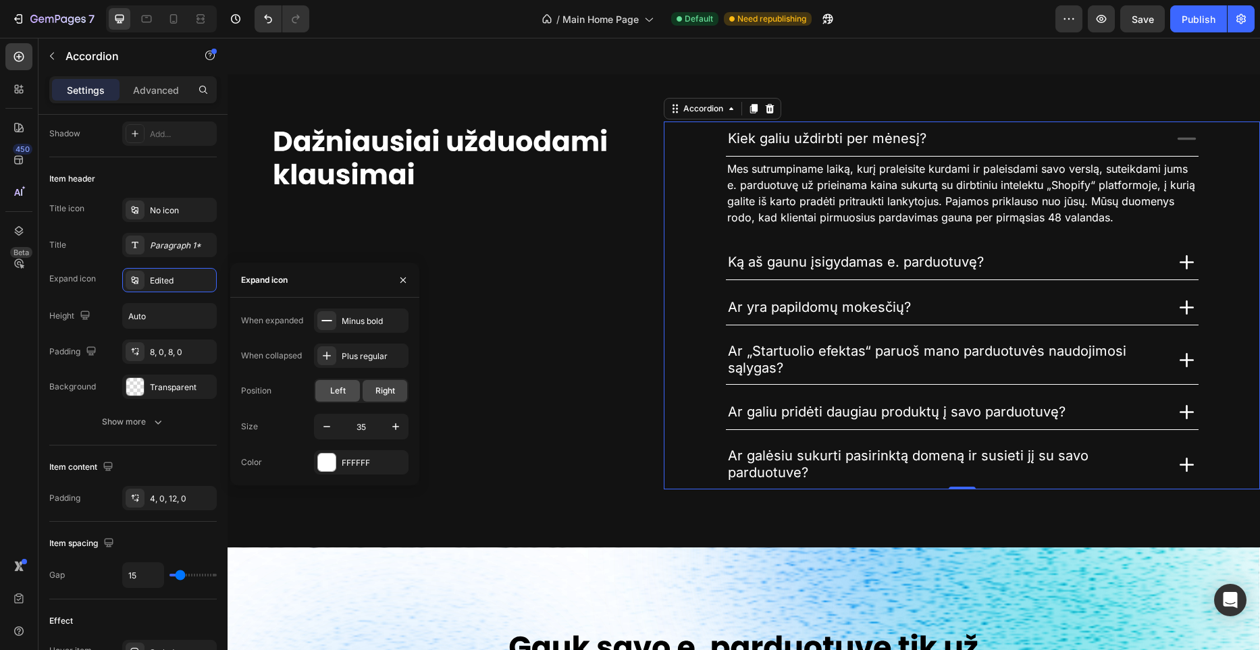
click at [349, 390] on div "Left" at bounding box center [337, 391] width 45 height 22
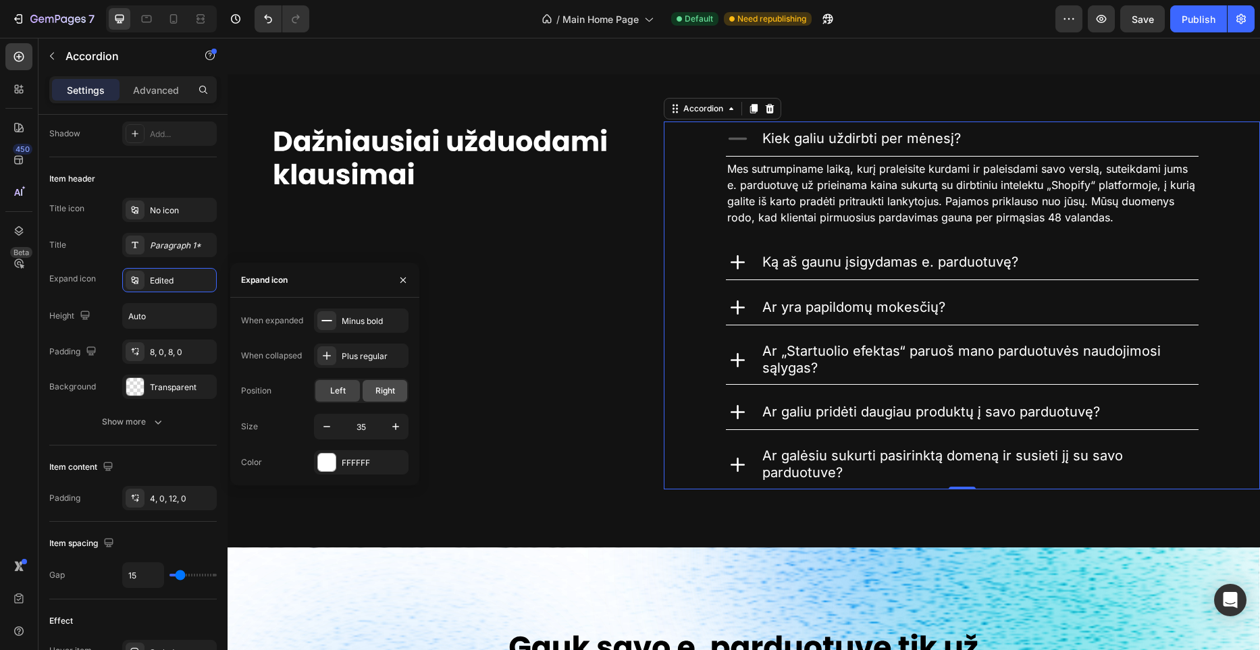
click at [379, 392] on span "Right" at bounding box center [386, 391] width 20 height 12
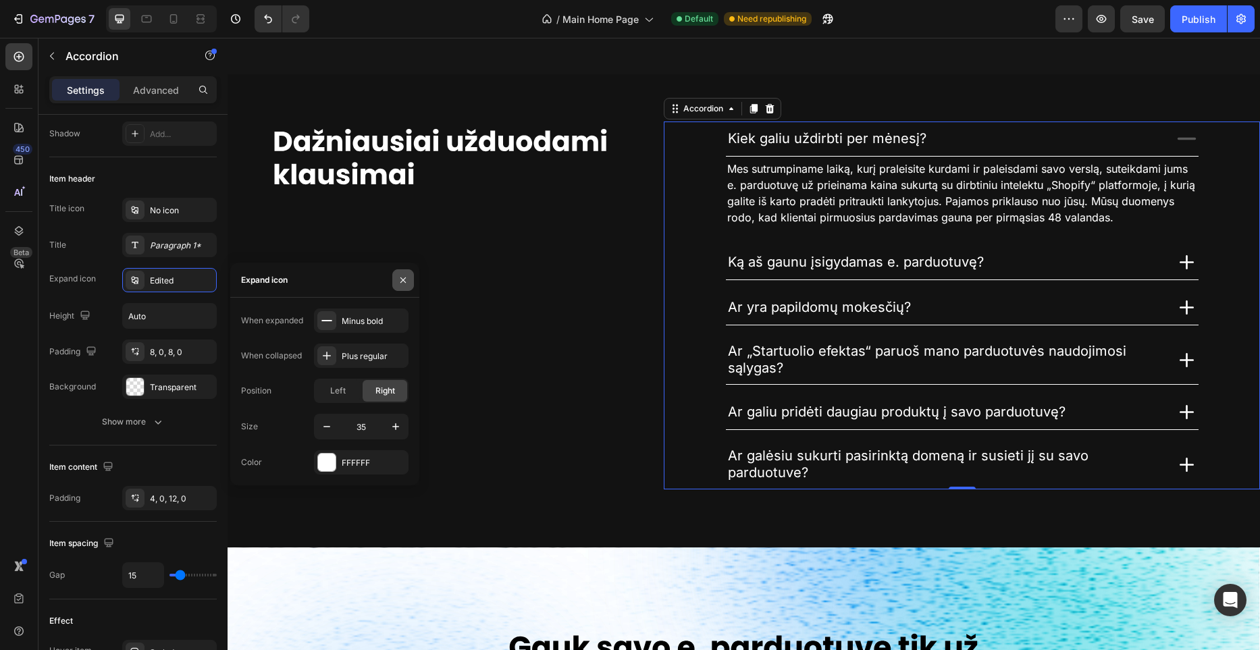
click at [398, 284] on icon "button" at bounding box center [403, 280] width 11 height 11
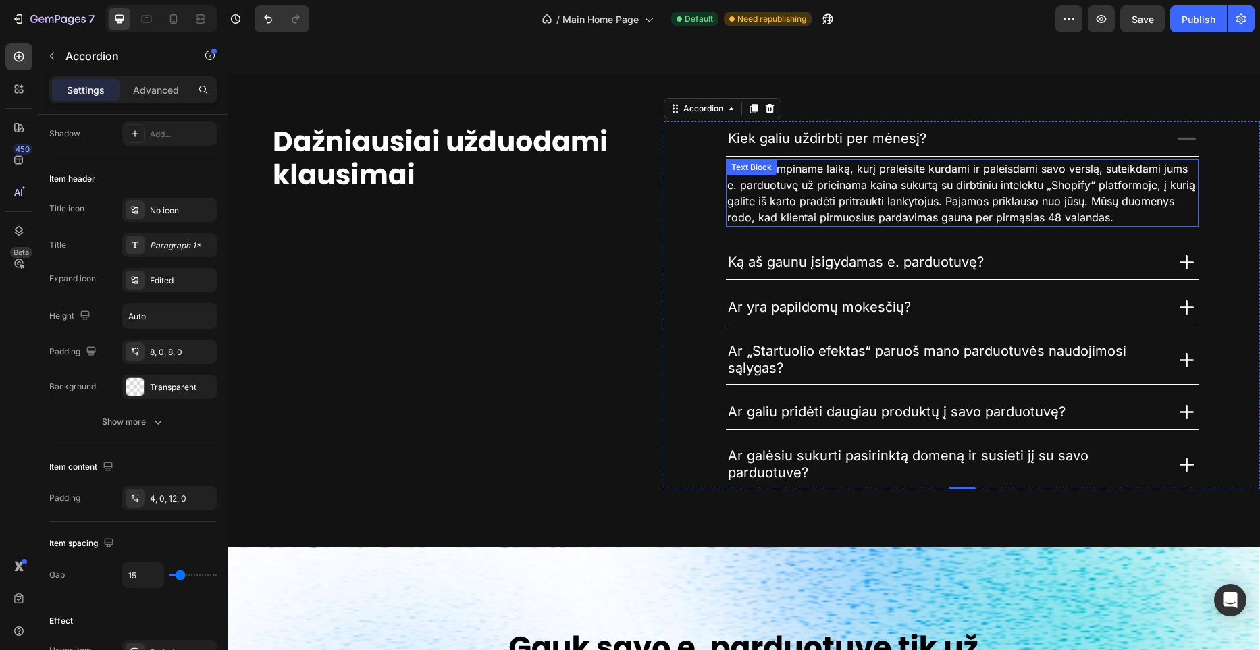
click at [830, 184] on span "Mes sutrumpiname laiką, kurį praleisite kurdami ir paleisdami savo verslą, sute…" at bounding box center [961, 193] width 468 height 62
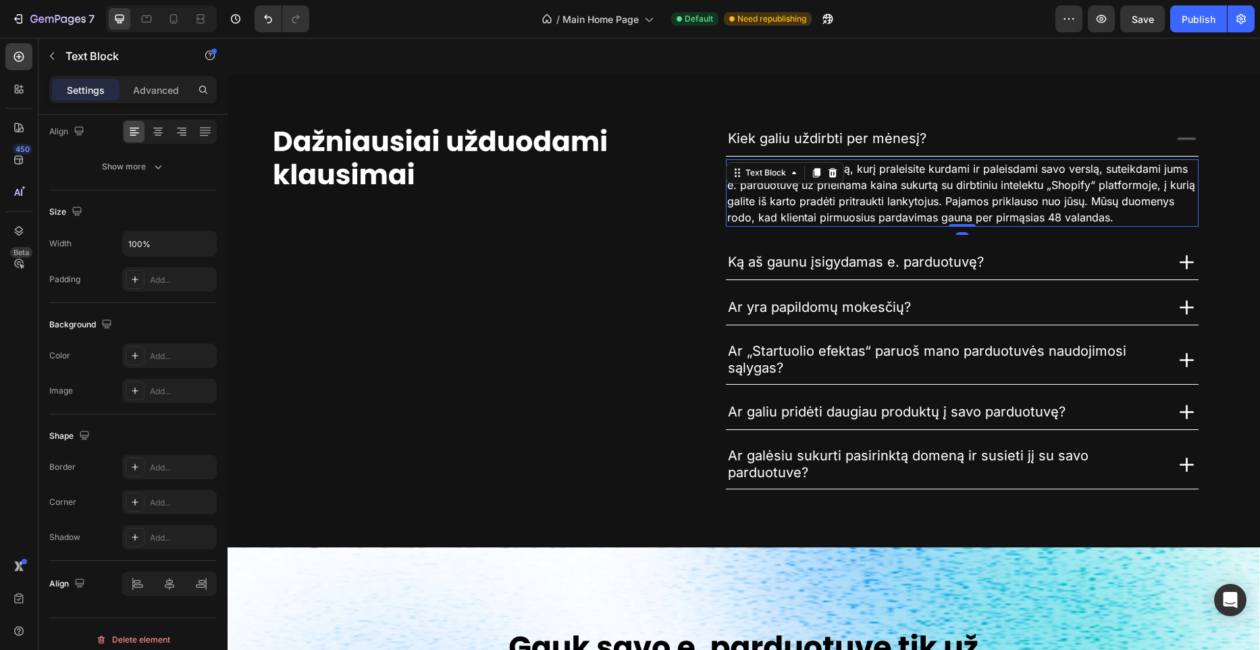
scroll to position [0, 0]
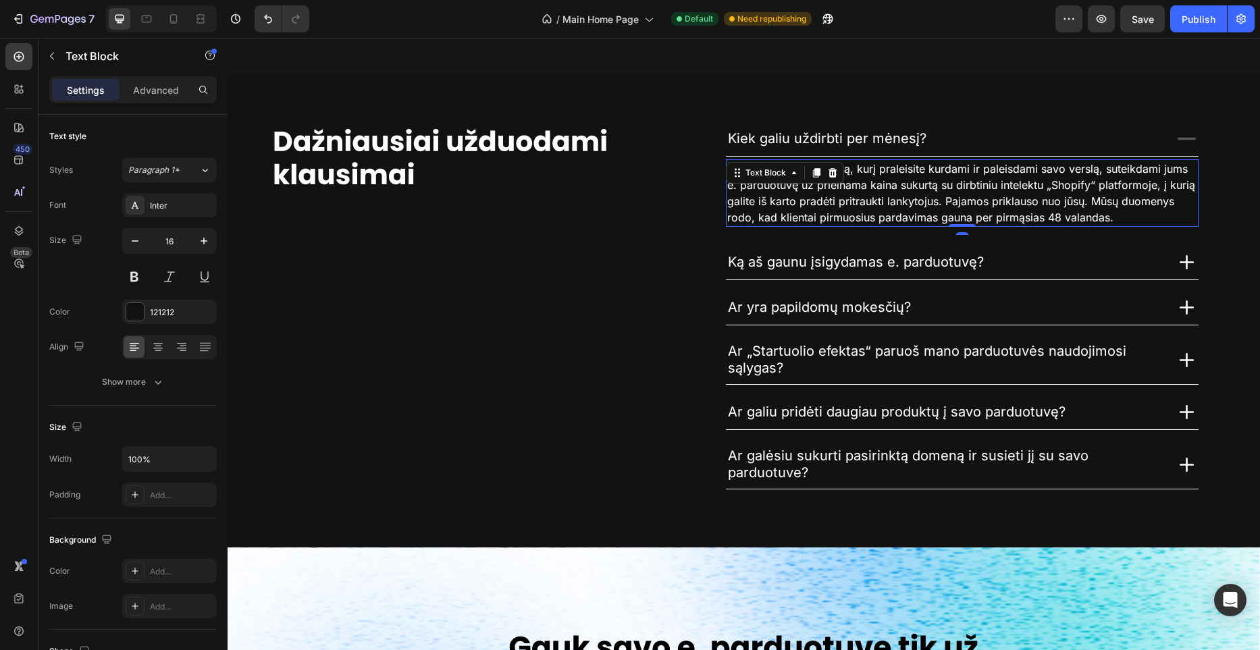
click at [830, 184] on span "Mes sutrumpiname laiką, kurį praleisite kurdami ir paleisdami savo verslą, sute…" at bounding box center [961, 193] width 468 height 62
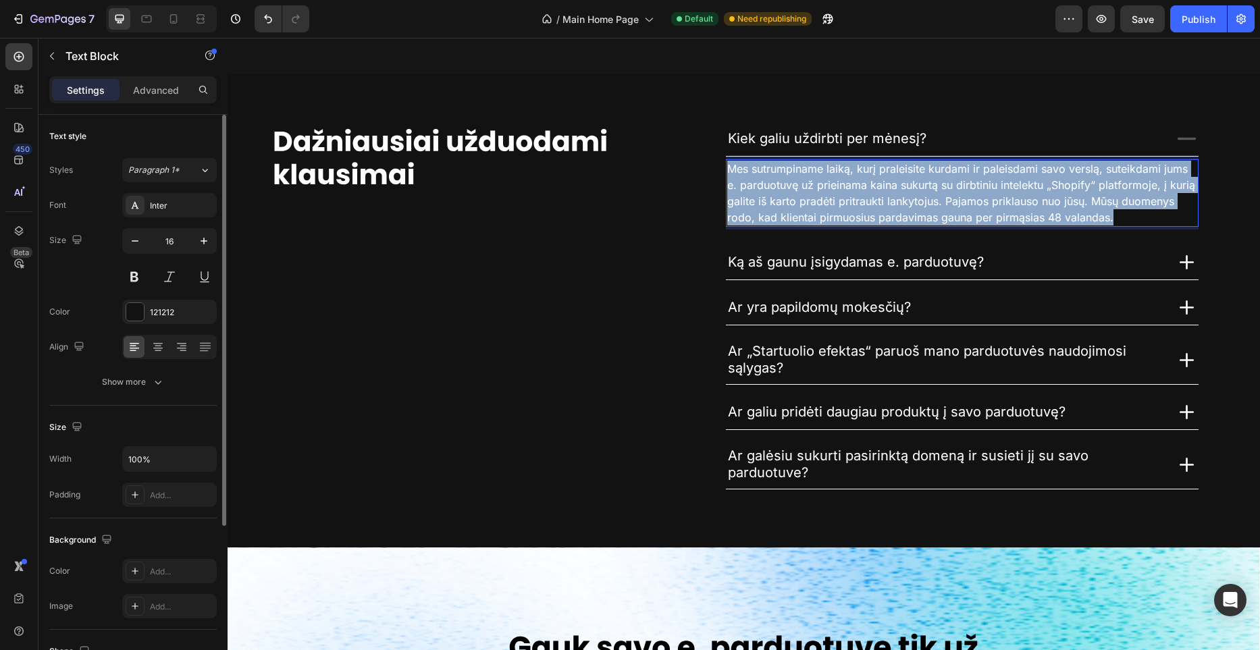
click at [830, 184] on span "Mes sutrumpiname laiką, kurį praleisite kurdami ir paleisdami savo verslą, sute…" at bounding box center [961, 193] width 468 height 62
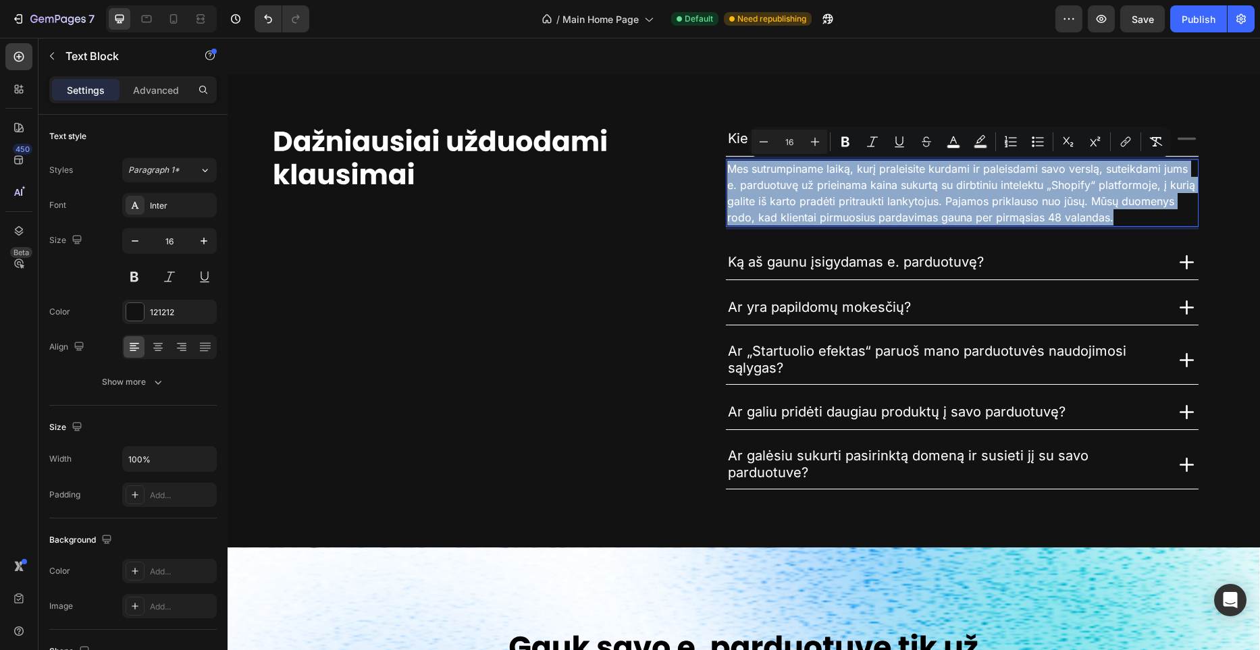
copy span "Mes sutrumpiname laiką, kurį praleisite kurdami ir paleisdami savo verslą, sute…"
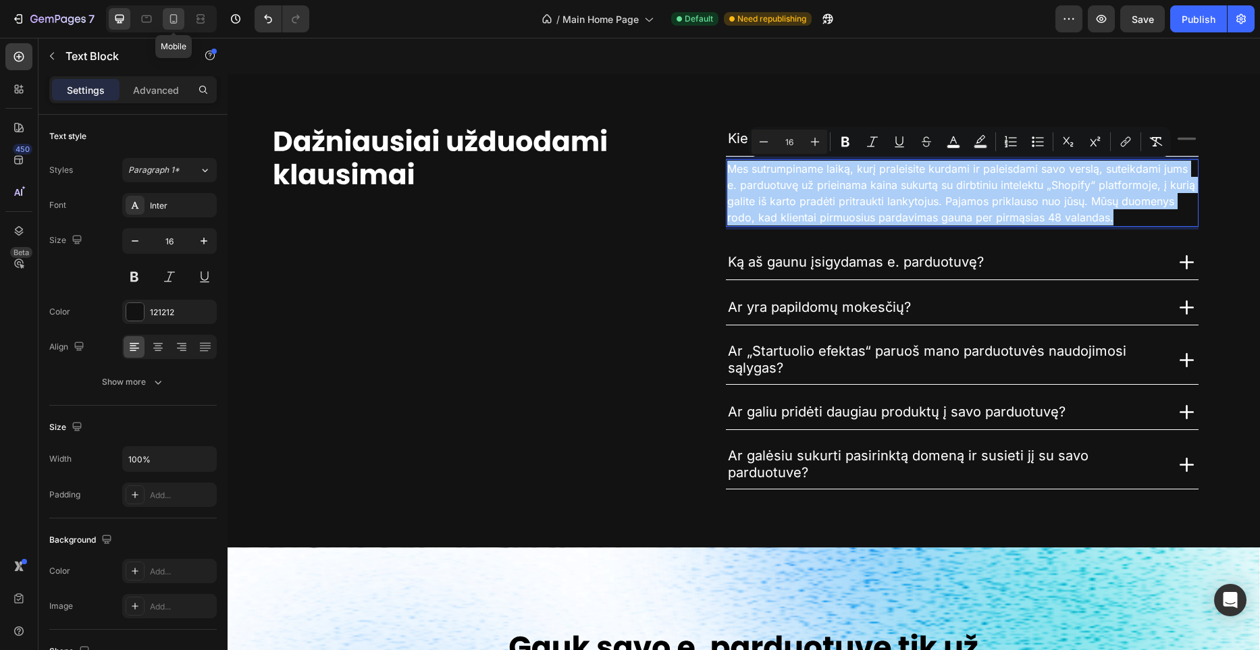
click at [176, 19] on icon at bounding box center [174, 19] width 14 height 14
type input "14"
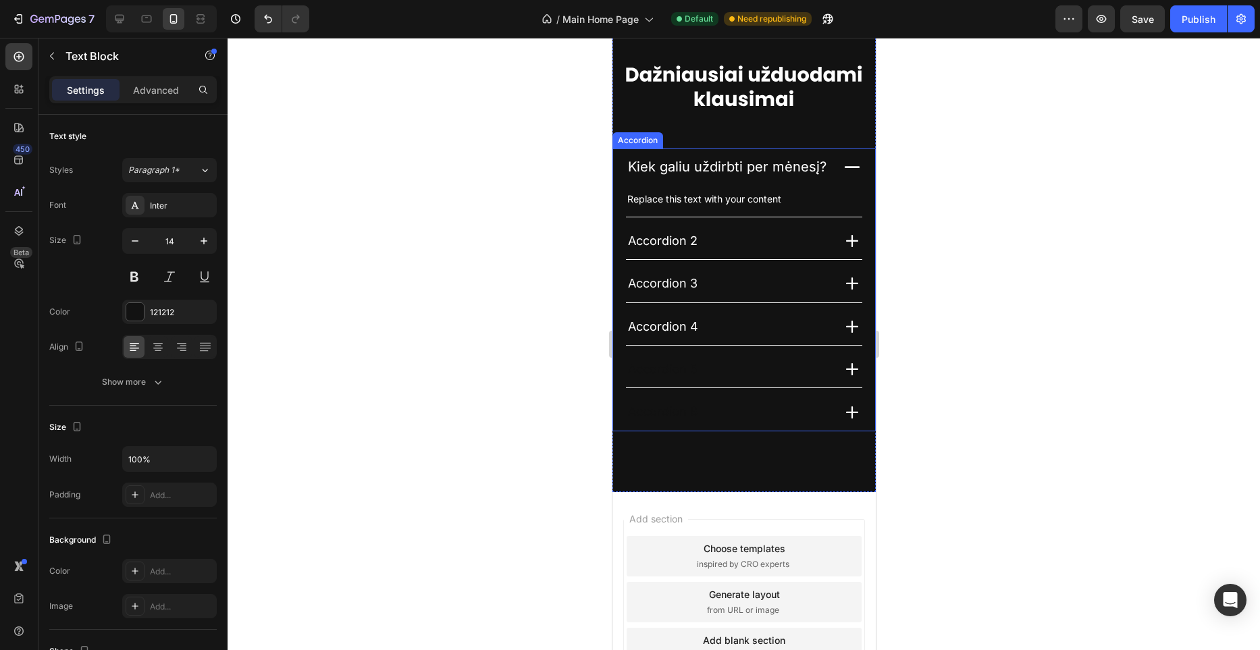
scroll to position [3605, 0]
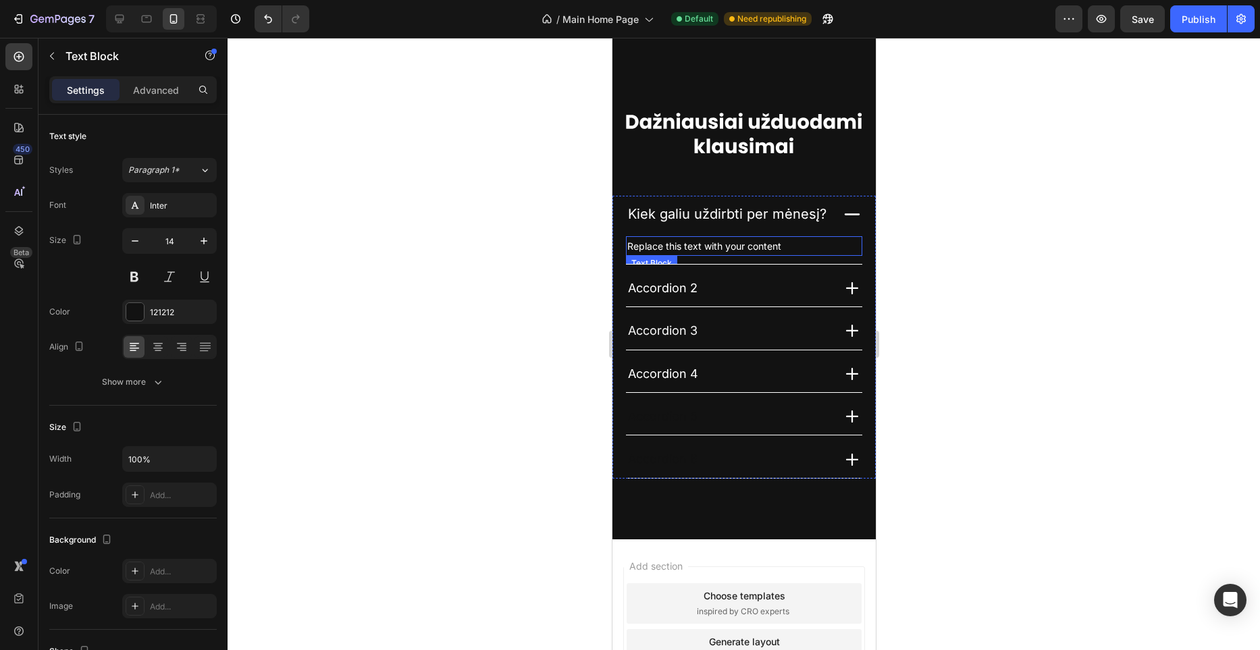
click at [742, 244] on div "Replace this text with your content" at bounding box center [743, 246] width 236 height 20
click at [742, 244] on p "Replace this text with your content" at bounding box center [744, 246] width 234 height 17
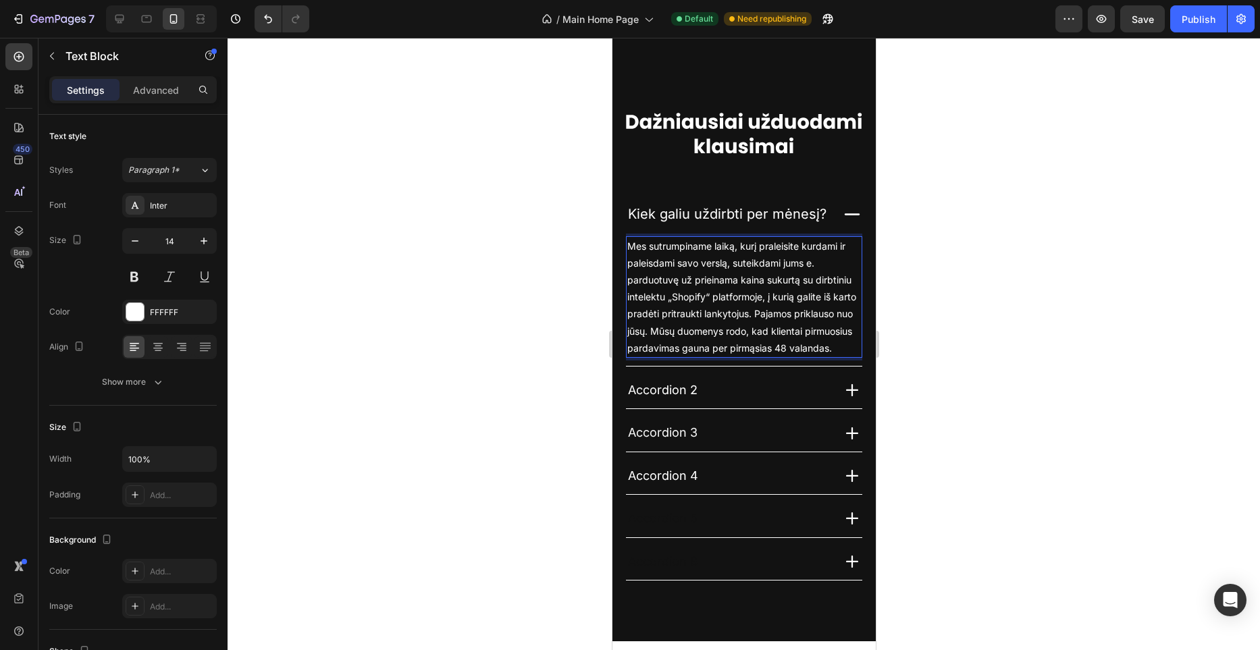
click at [883, 266] on div at bounding box center [744, 344] width 1033 height 613
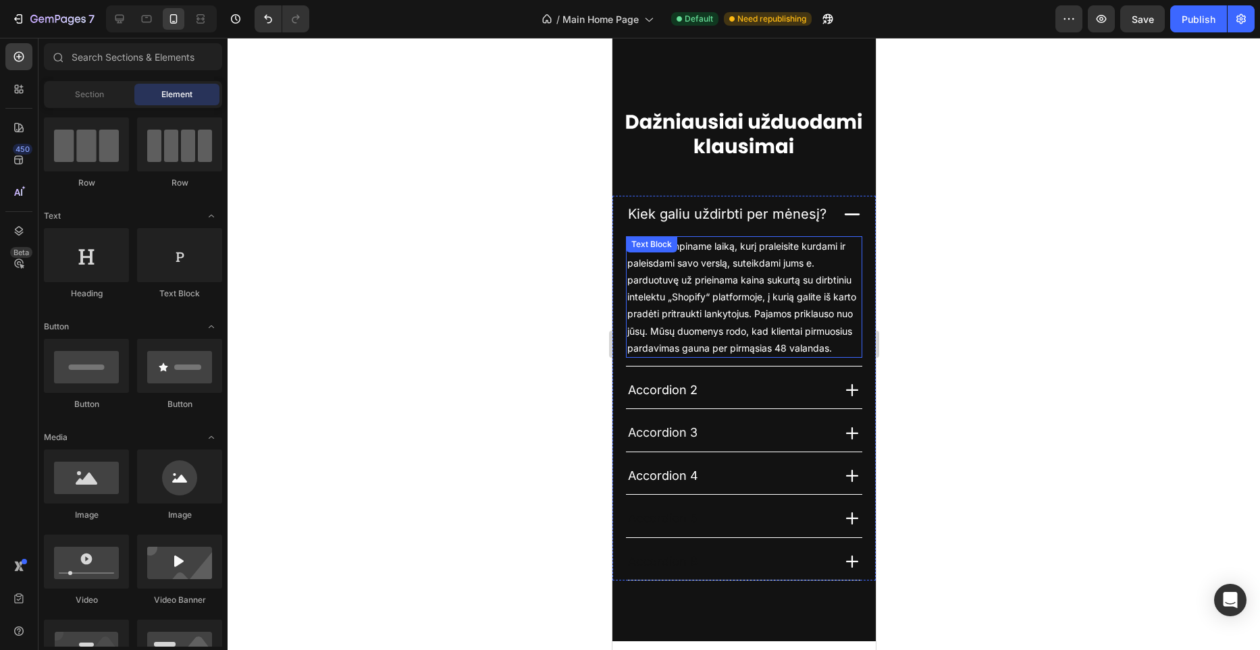
click at [762, 273] on p "Mes sutrumpiname laiką, kurį praleisite kurdami ir paleisdami savo verslą, sute…" at bounding box center [744, 297] width 234 height 119
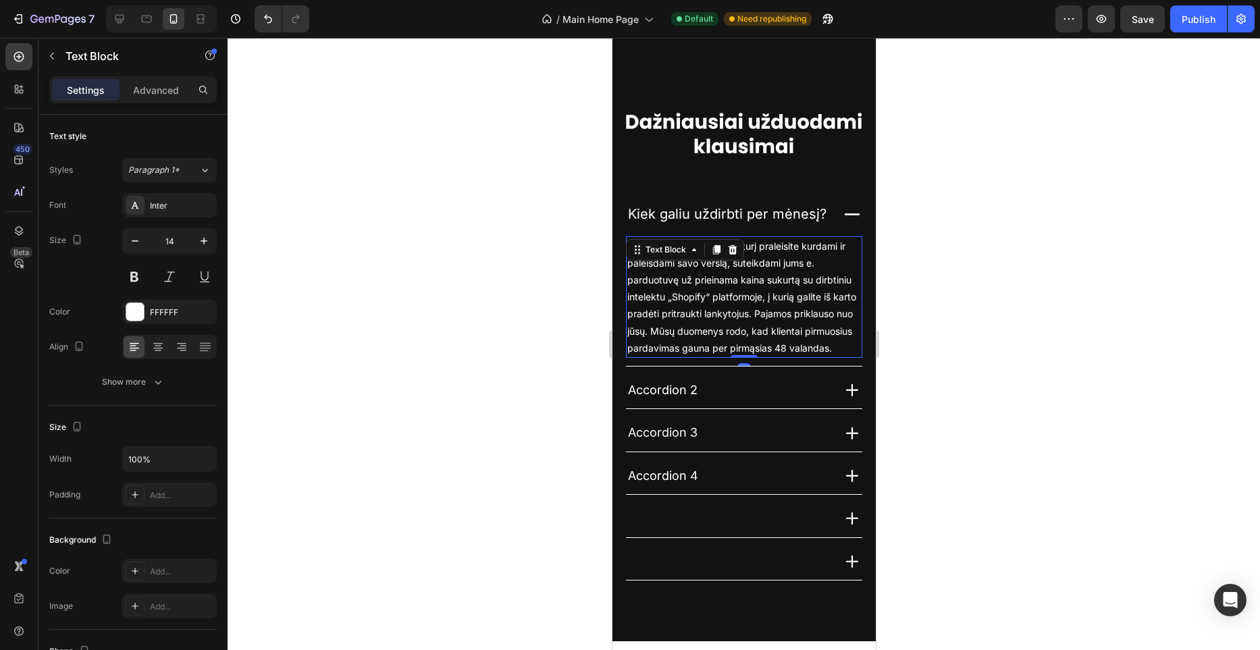
click at [459, 264] on div at bounding box center [744, 344] width 1033 height 613
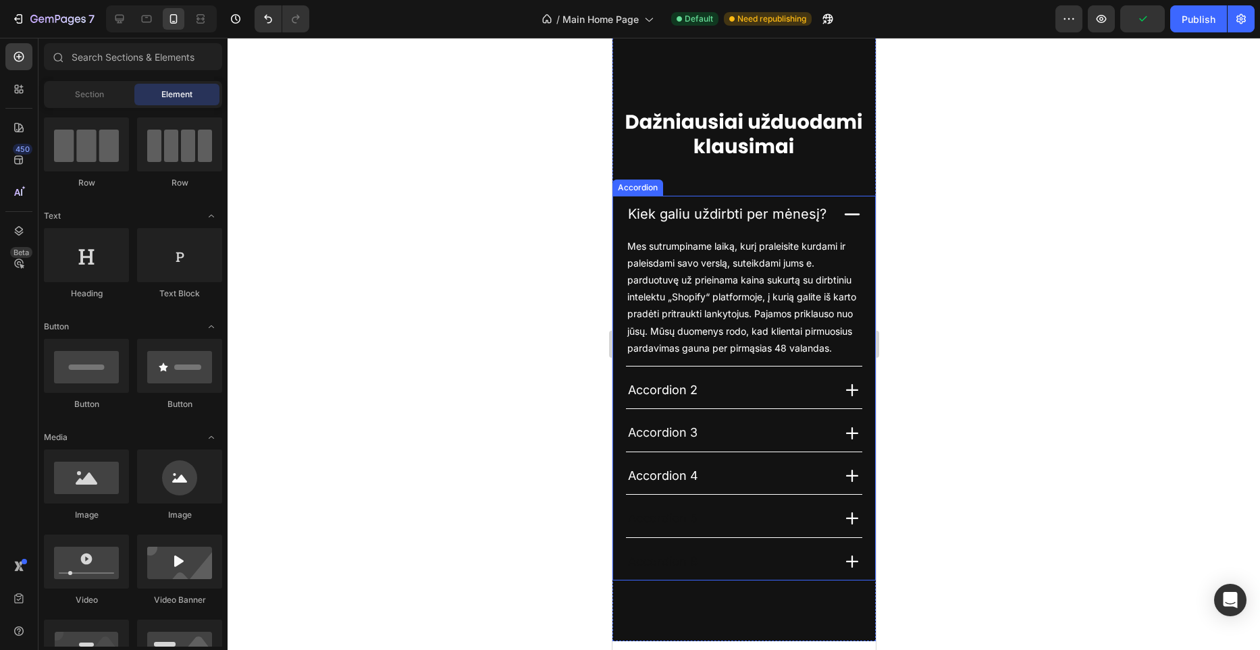
scroll to position [3693, 0]
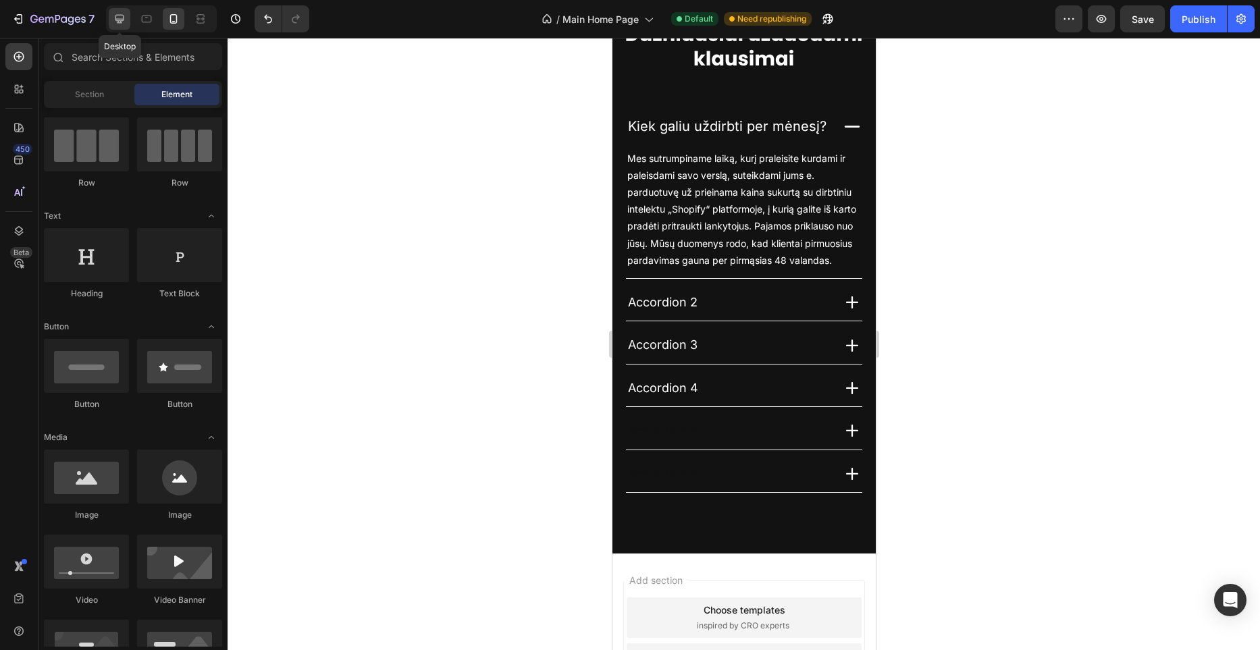
click at [121, 26] on div at bounding box center [120, 19] width 22 height 22
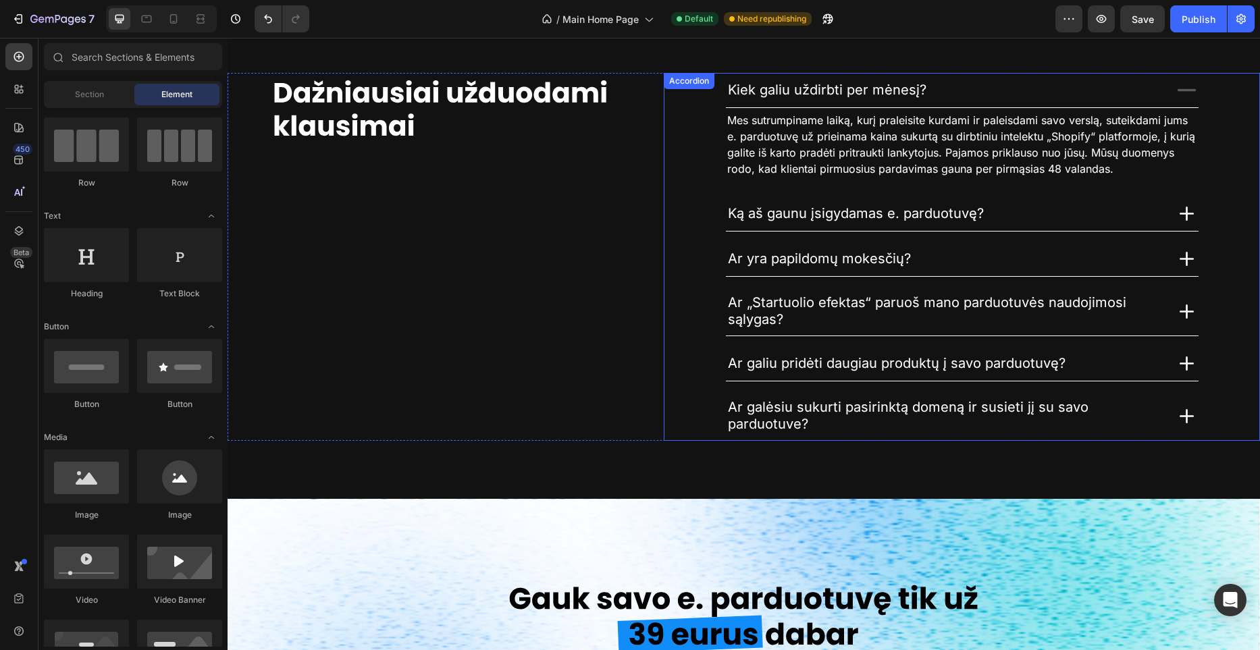
scroll to position [3043, 0]
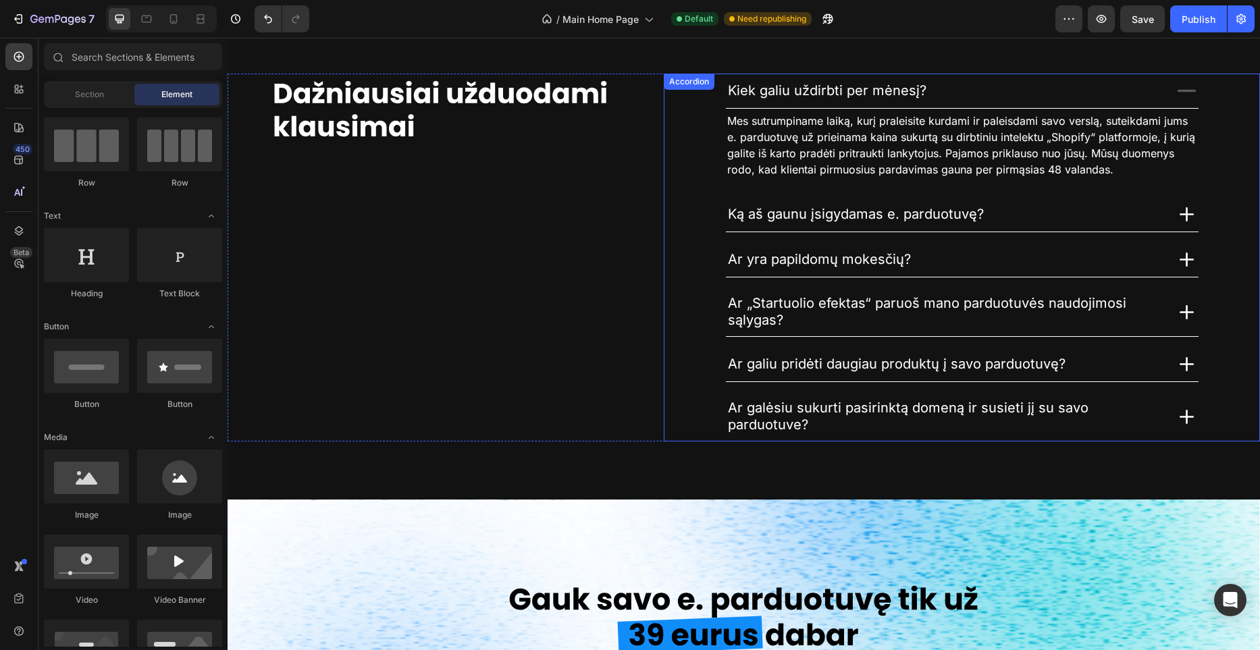
click at [840, 215] on span "Ką aš gaunu įsigydamas e. parduotuvę?" at bounding box center [856, 214] width 256 height 16
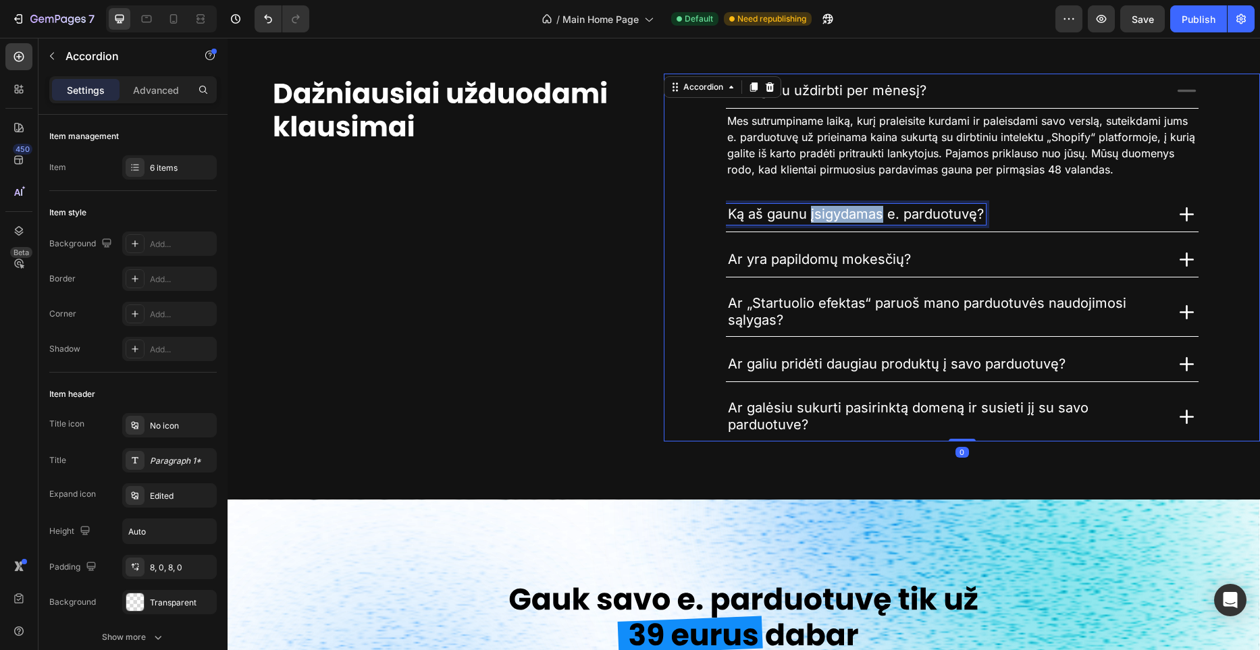
click at [840, 215] on span "Ką aš gaunu įsigydamas e. parduotuvę?" at bounding box center [856, 214] width 256 height 16
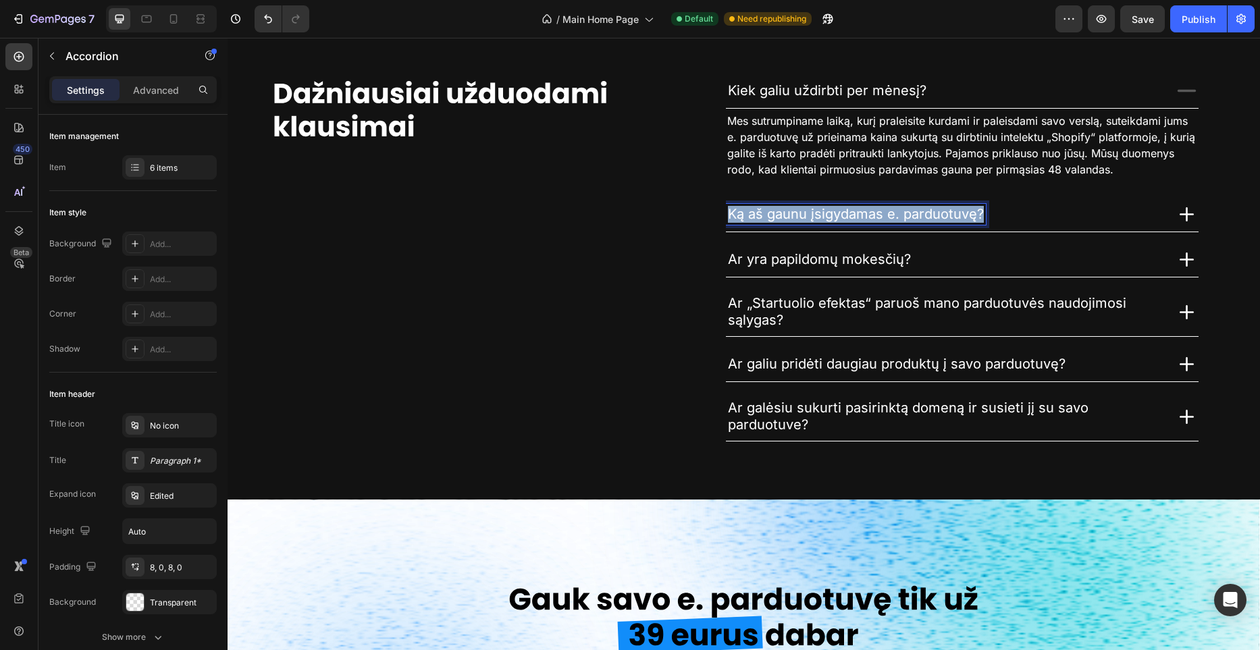
click at [840, 215] on span "Ką aš gaunu įsigydamas e. parduotuvę?" at bounding box center [856, 214] width 256 height 16
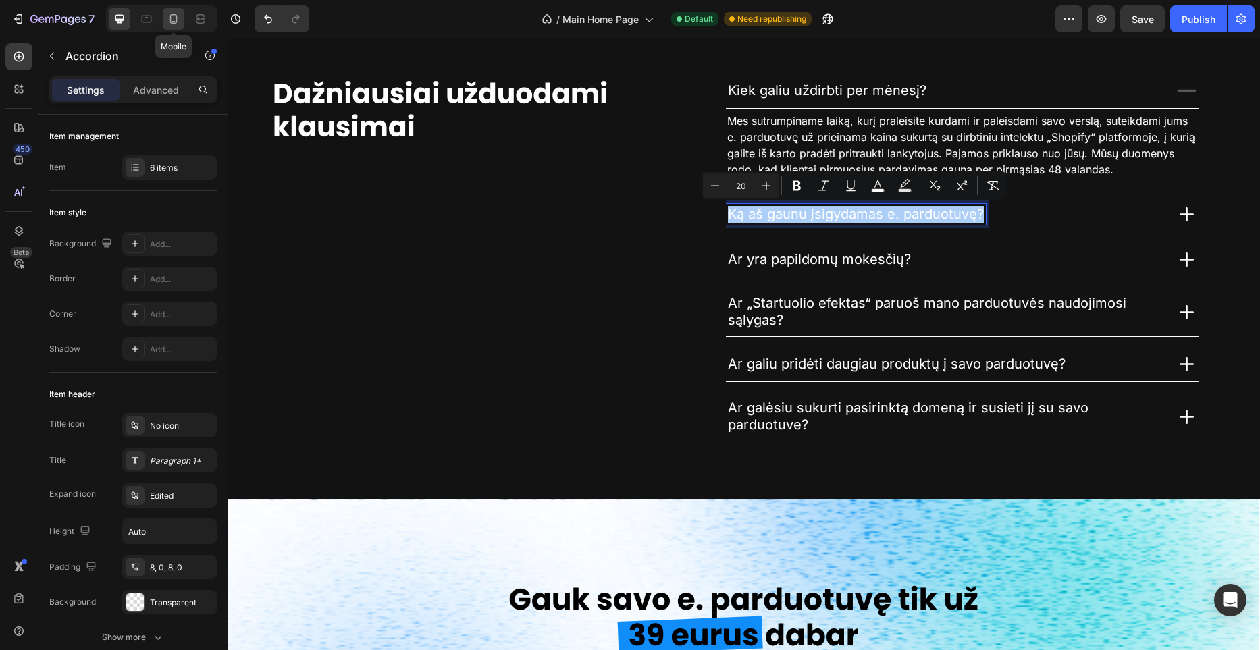
click at [163, 21] on div at bounding box center [174, 19] width 22 height 22
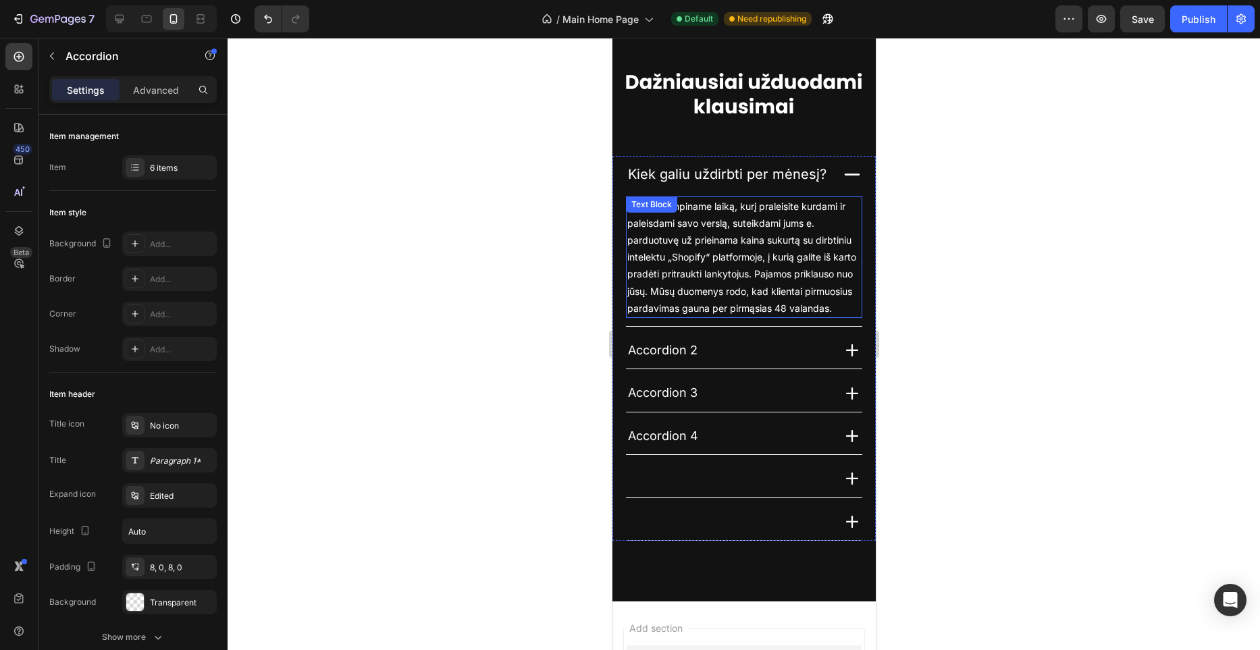
scroll to position [3629, 0]
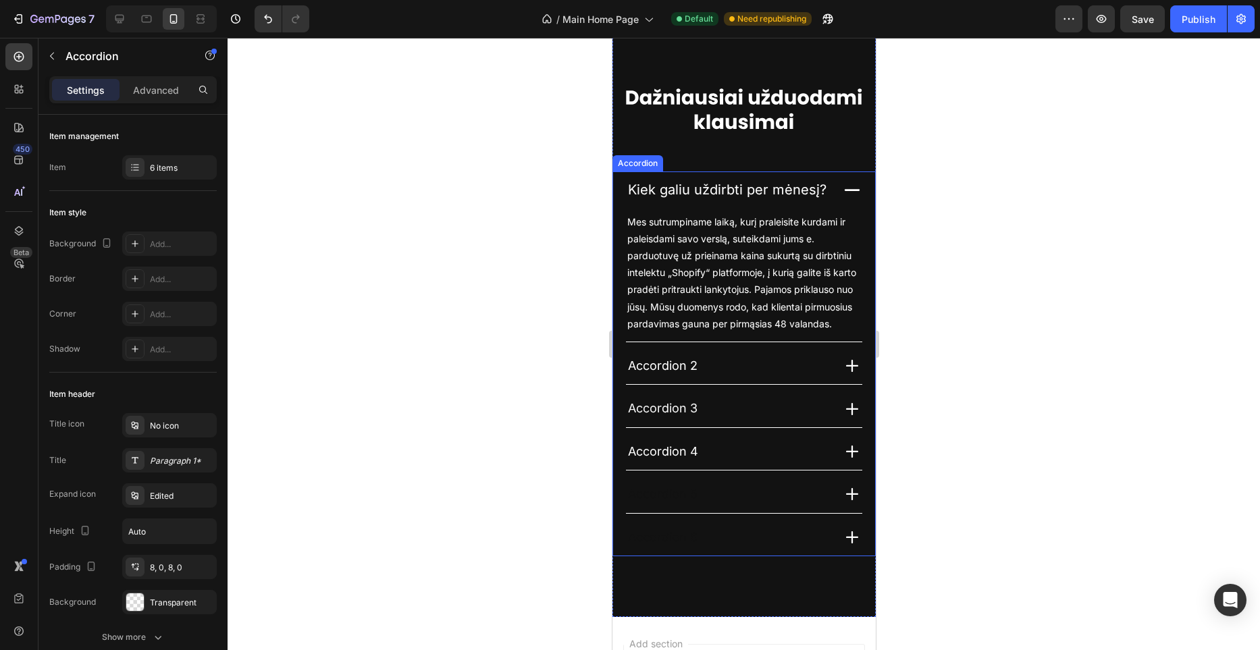
click at [693, 369] on span "Accordion 2" at bounding box center [662, 366] width 70 height 14
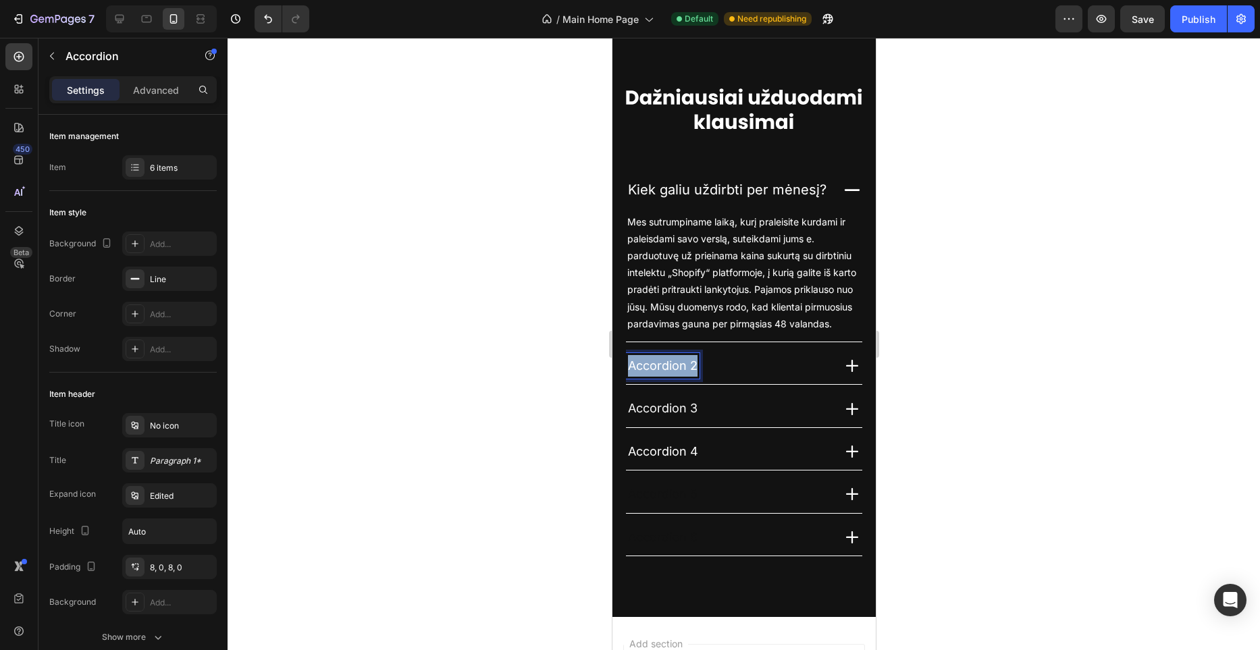
click at [693, 369] on span "Accordion 2" at bounding box center [662, 366] width 70 height 14
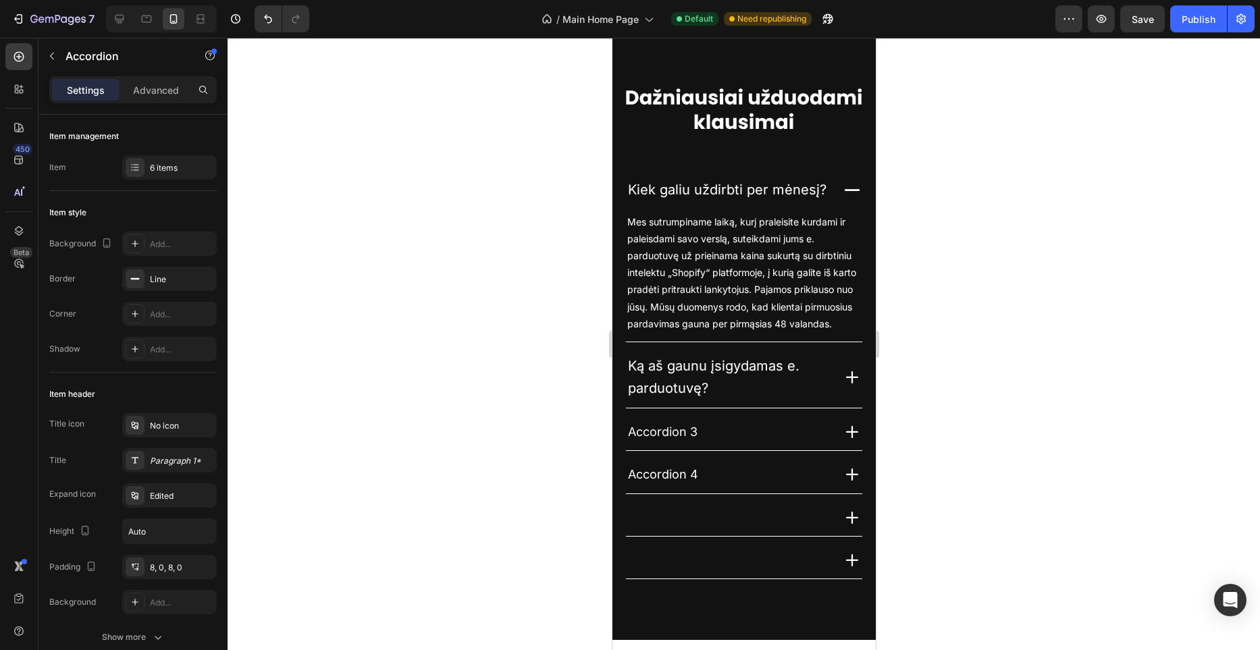
click at [564, 309] on div at bounding box center [744, 344] width 1033 height 613
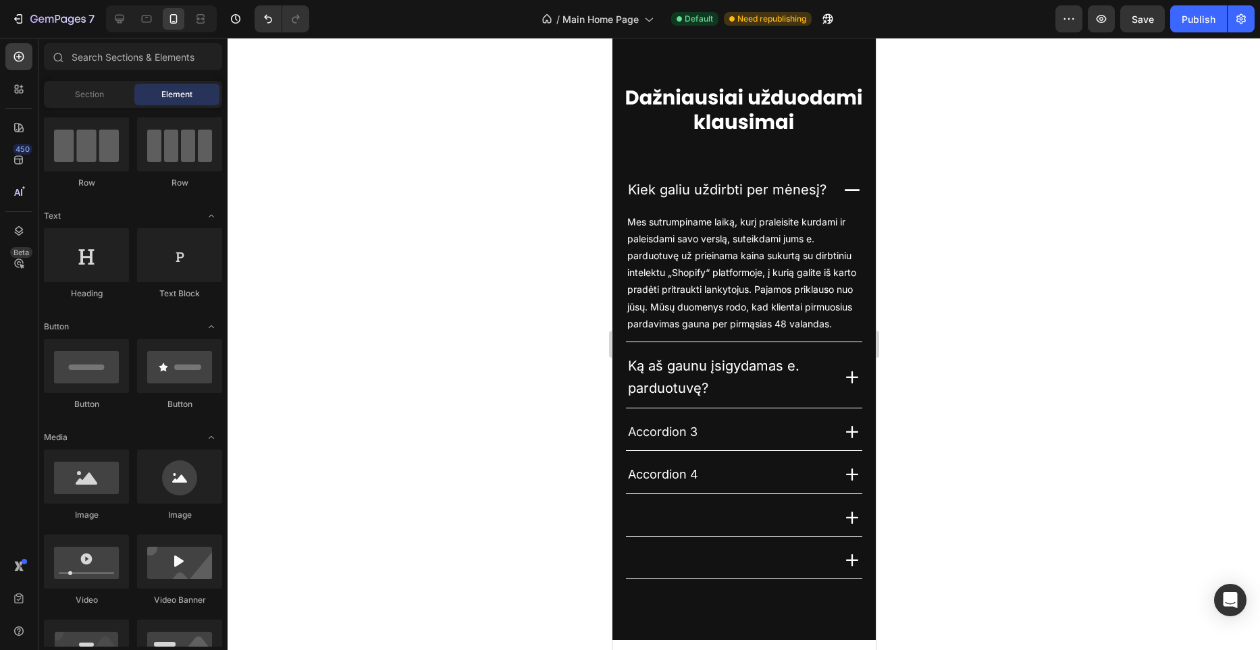
click at [130, 26] on div at bounding box center [161, 18] width 111 height 27
click at [128, 25] on div at bounding box center [120, 19] width 22 height 22
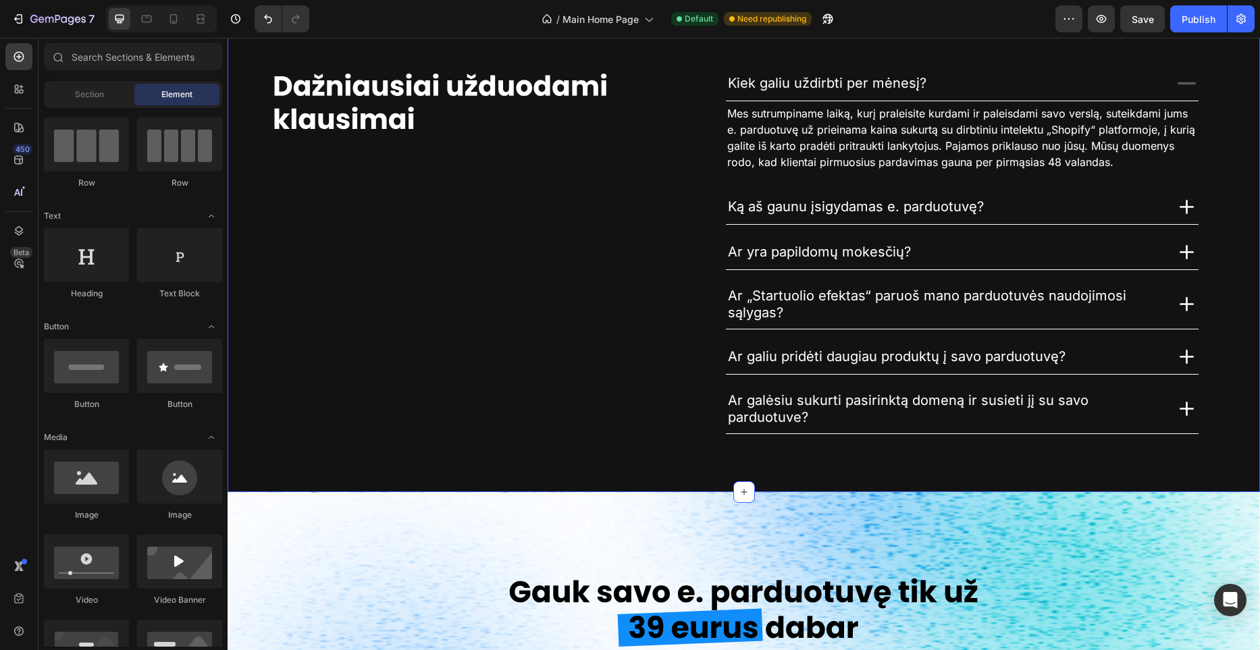
scroll to position [3421, 0]
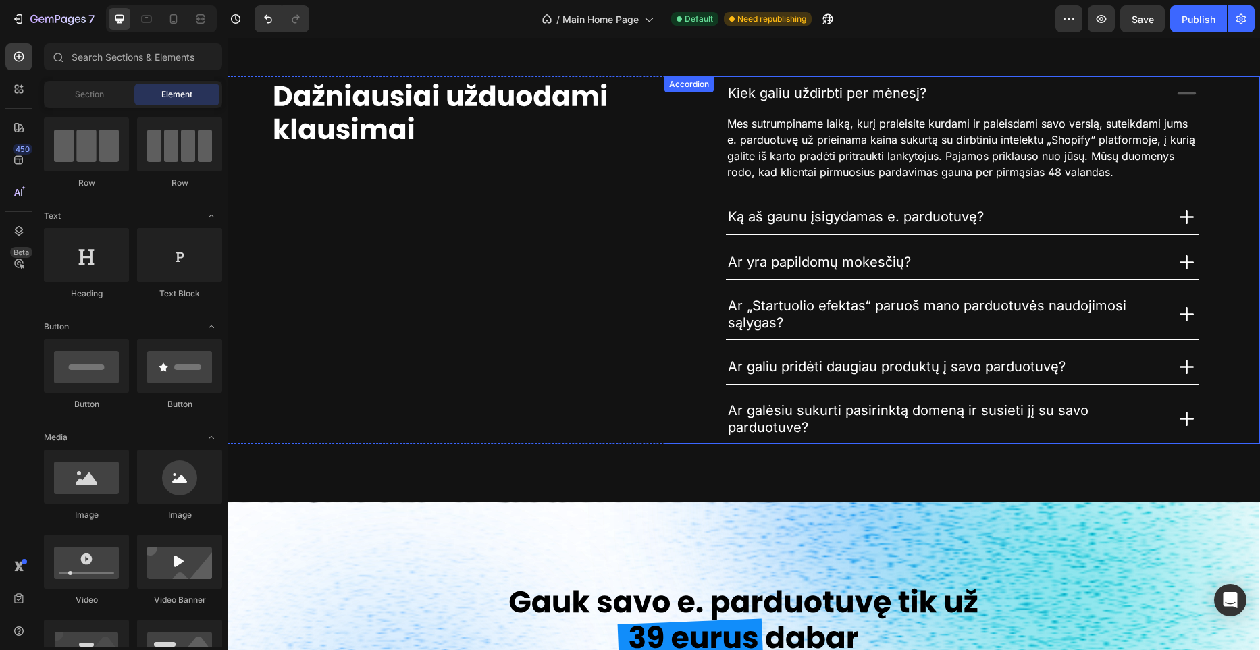
click at [818, 263] on span "Ar yra papildomų mokesčių?" at bounding box center [819, 262] width 183 height 16
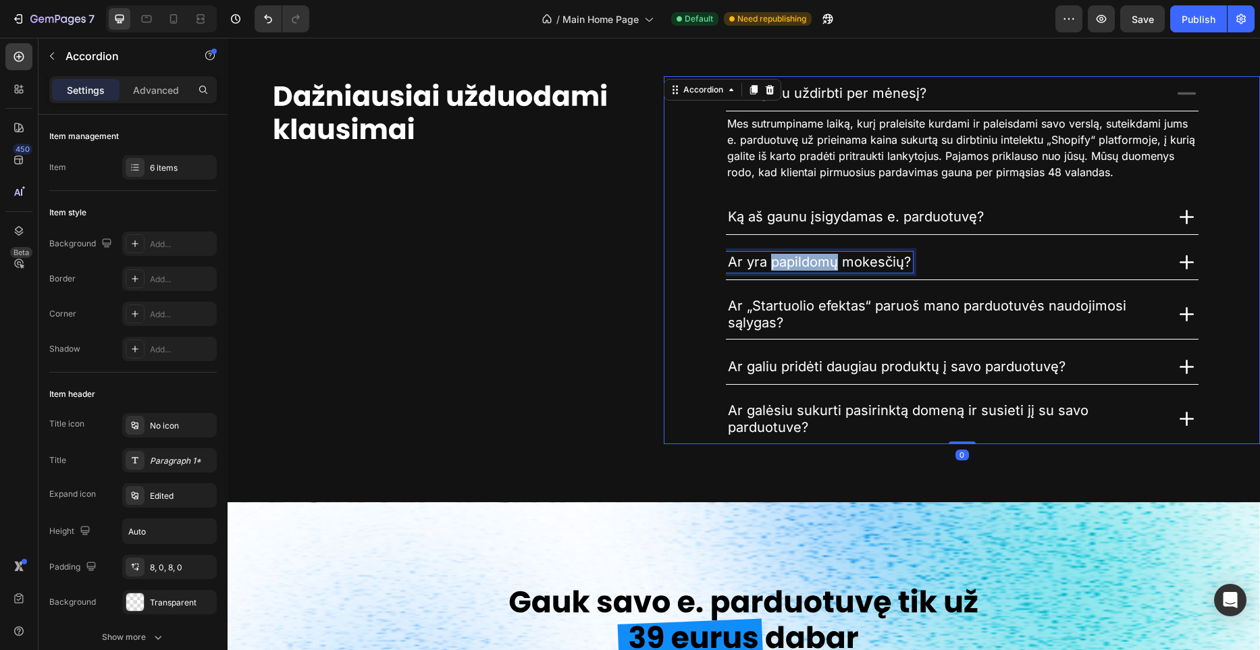
click at [818, 263] on span "Ar yra papildomų mokesčių?" at bounding box center [819, 262] width 183 height 16
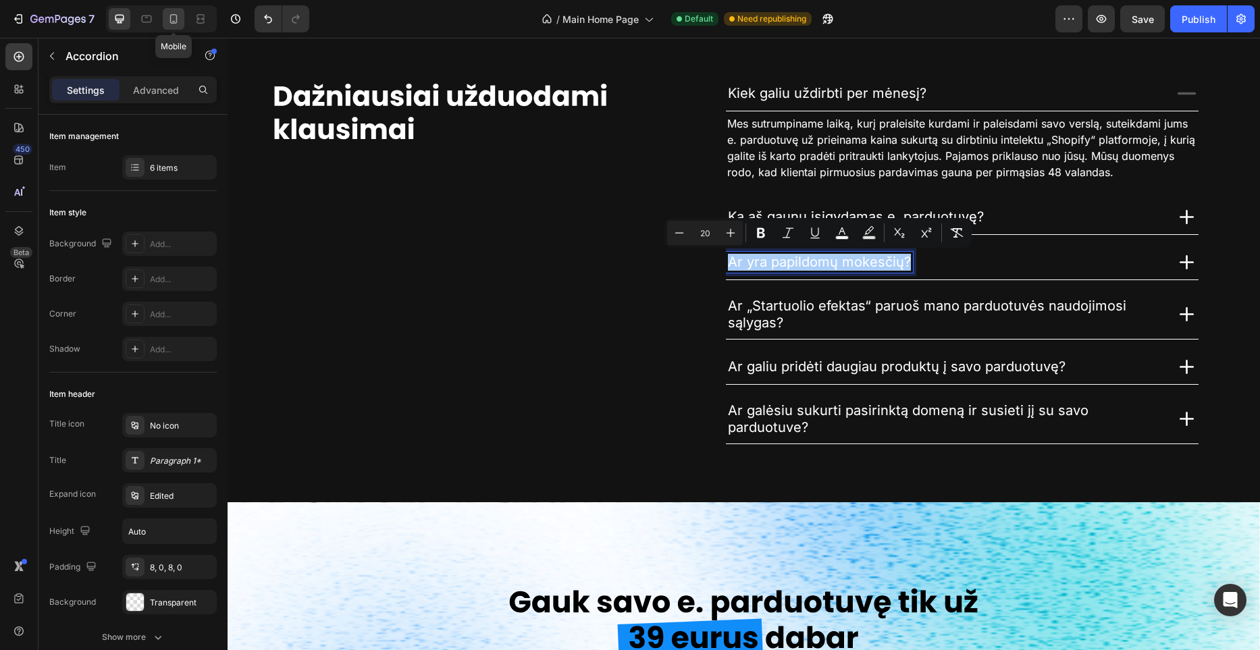
click at [183, 24] on div at bounding box center [174, 19] width 22 height 22
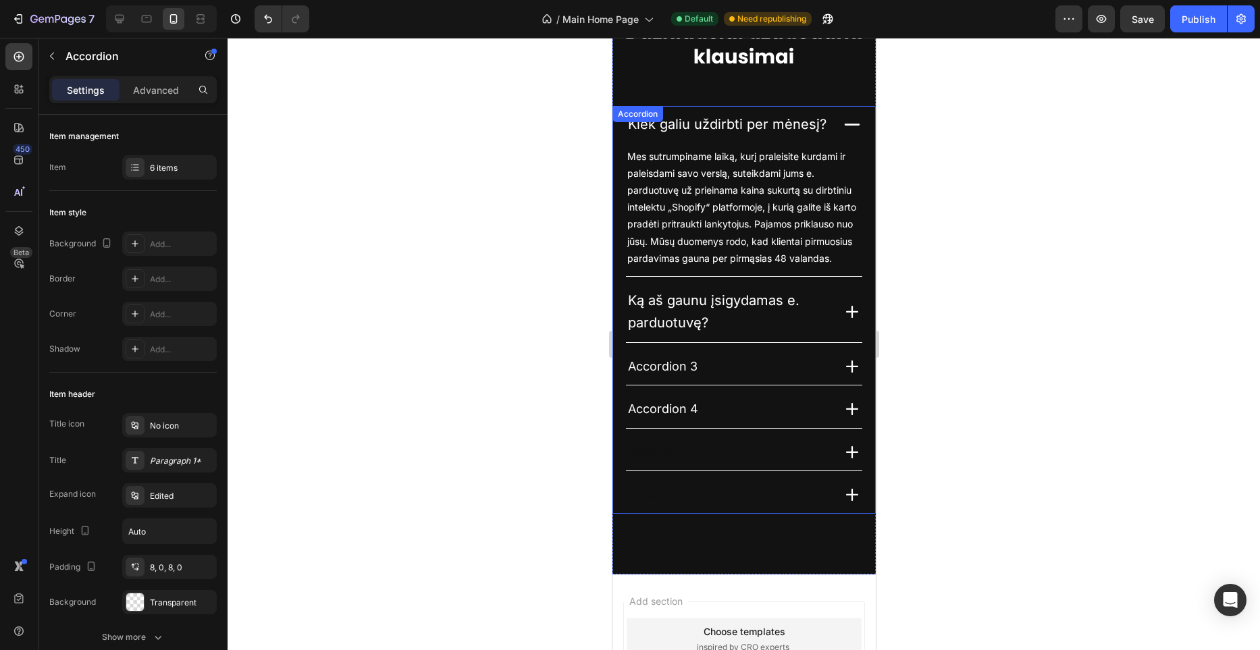
scroll to position [3689, 0]
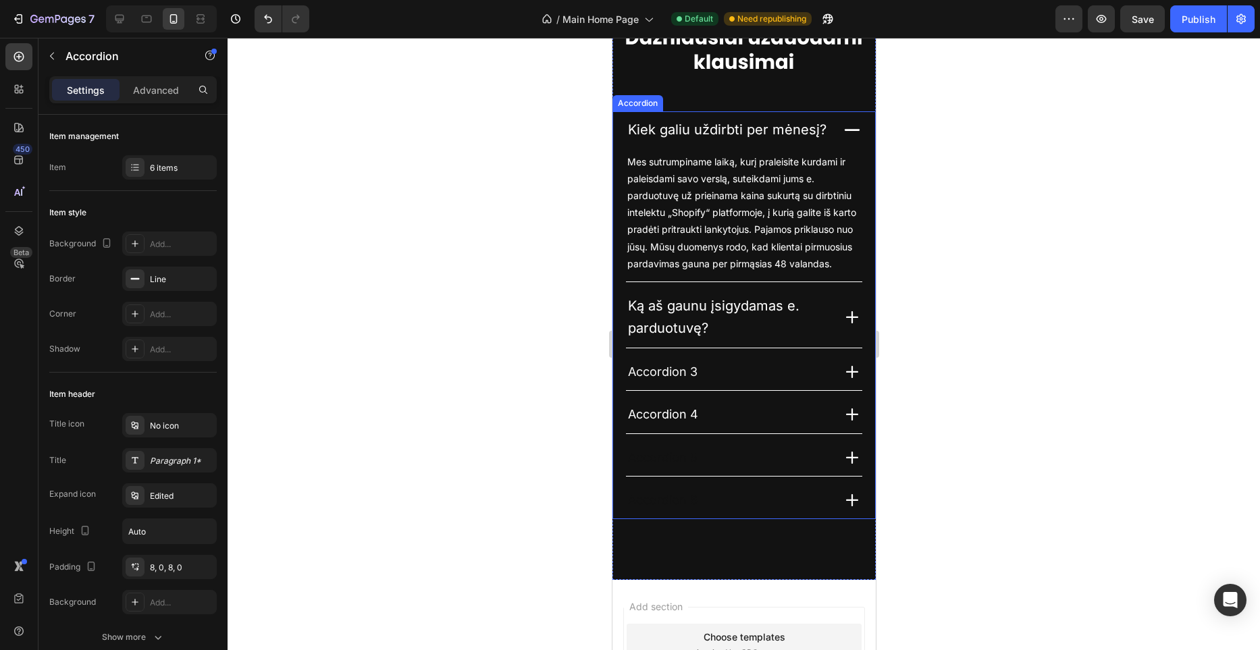
click at [682, 376] on span "Accordion 3" at bounding box center [662, 372] width 70 height 14
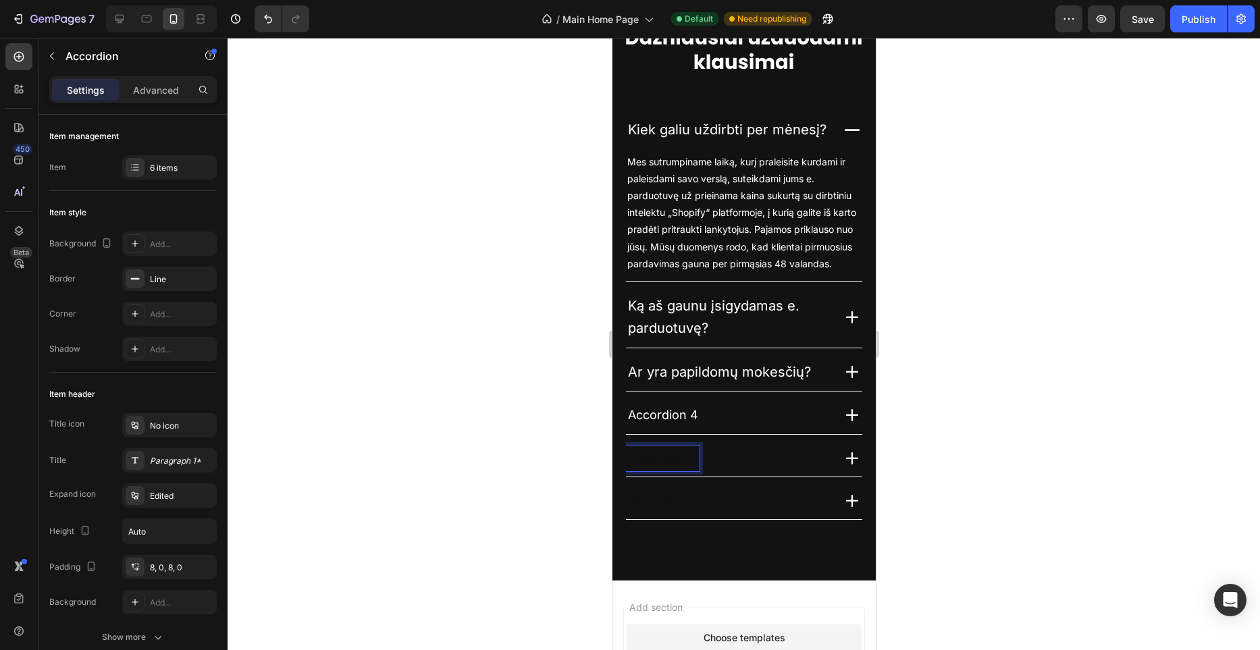
click at [662, 455] on p "Accordion 5" at bounding box center [662, 459] width 70 height 22
drag, startPoint x: 501, startPoint y: 384, endPoint x: 420, endPoint y: 353, distance: 86.8
click at [501, 384] on div at bounding box center [744, 344] width 1033 height 613
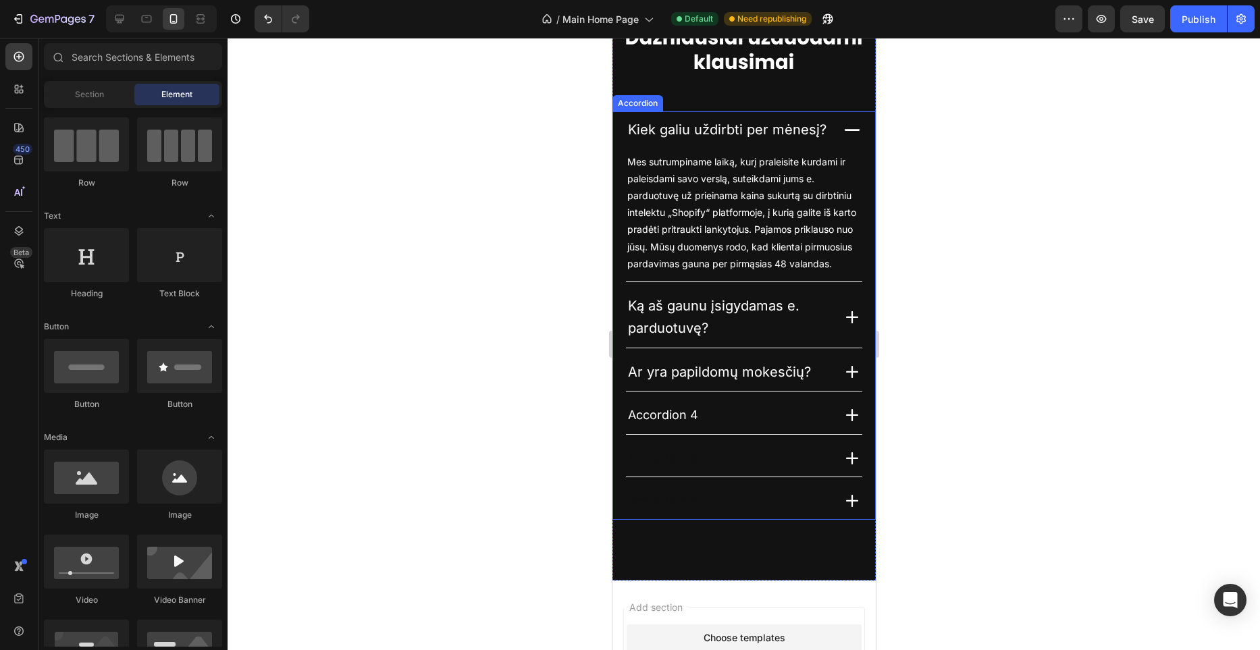
click at [937, 315] on div at bounding box center [744, 344] width 1033 height 613
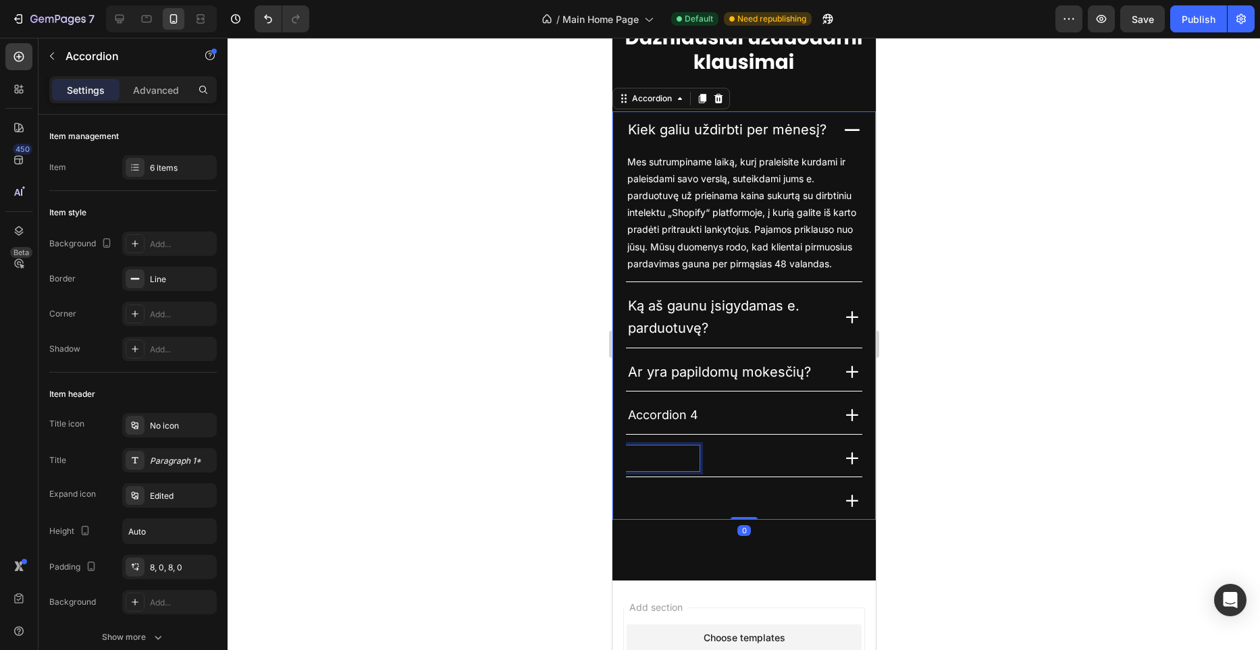
click at [680, 451] on p "Accordion 5" at bounding box center [662, 459] width 70 height 22
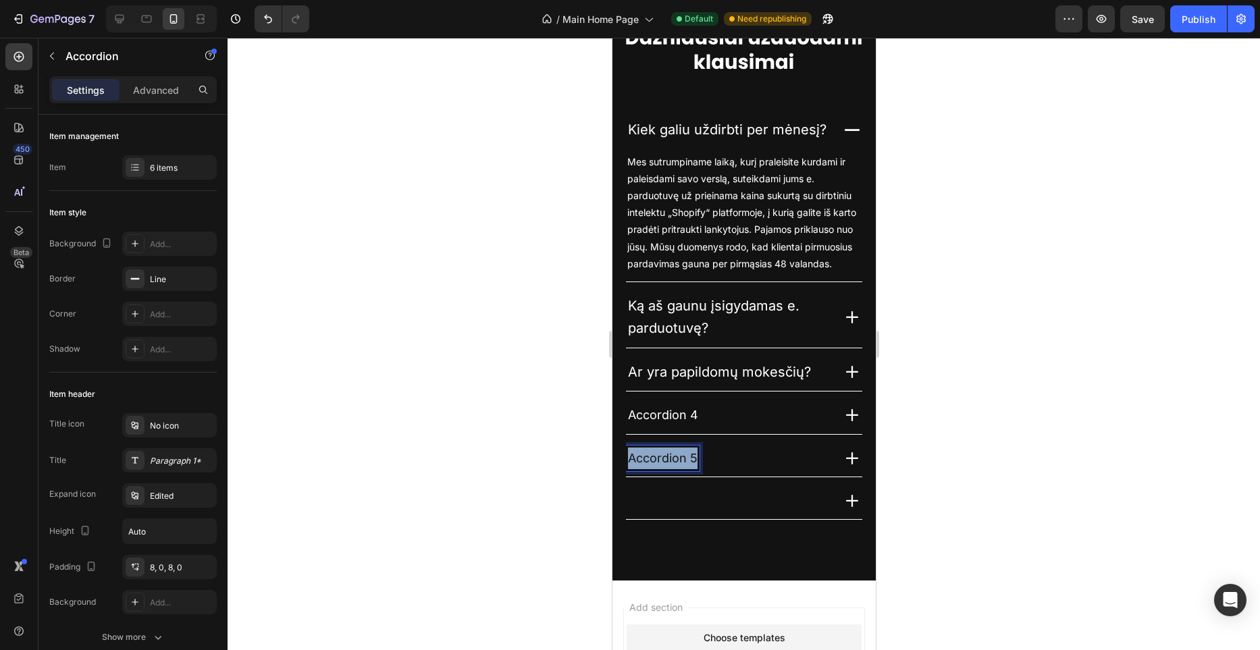
click at [680, 451] on p "Accordion 5" at bounding box center [662, 459] width 70 height 22
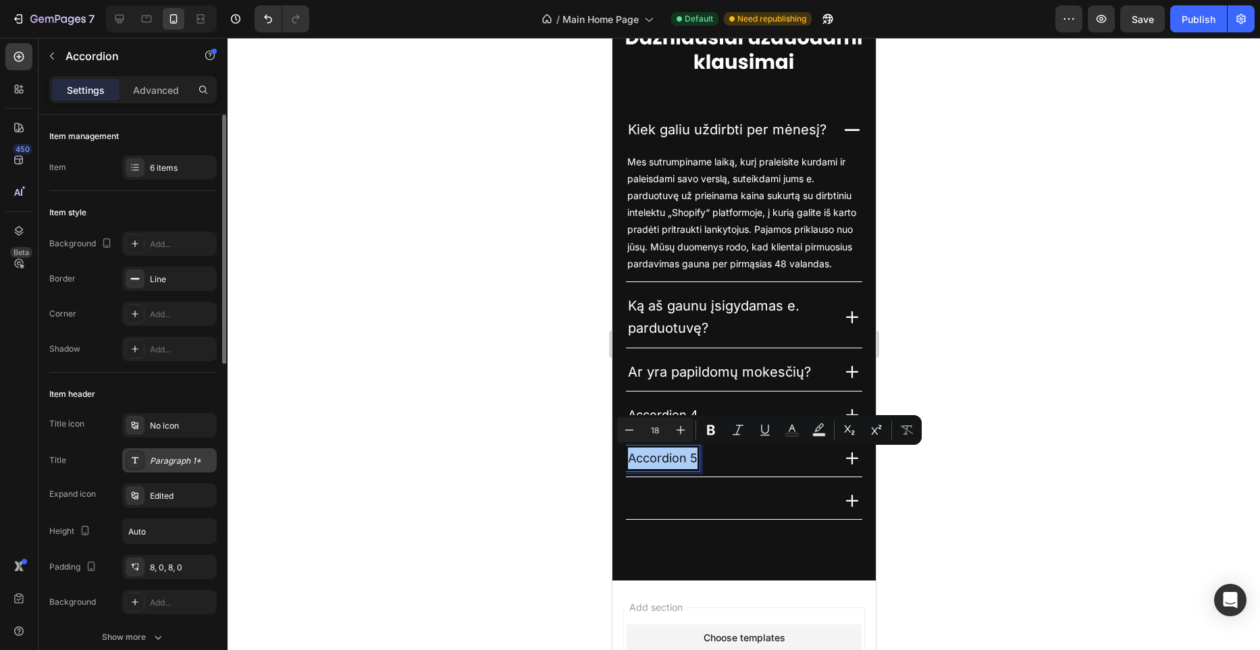
click at [185, 456] on div "Paragraph 1*" at bounding box center [181, 461] width 63 height 12
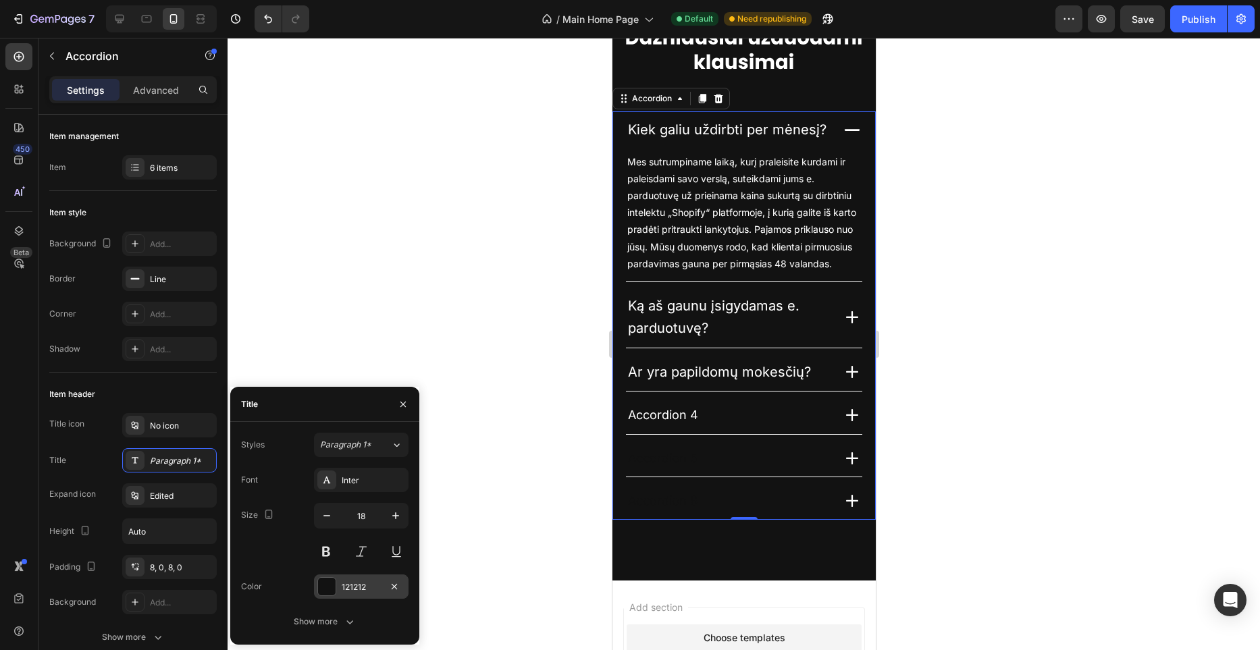
click at [328, 582] on div at bounding box center [327, 587] width 18 height 18
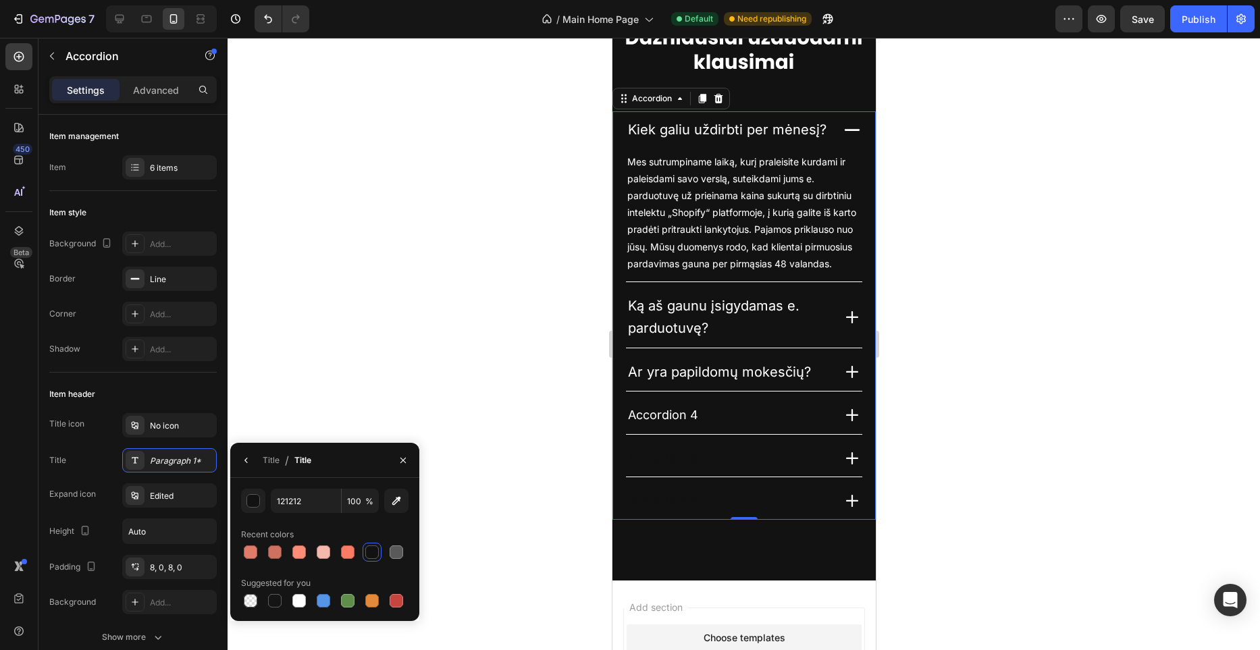
drag, startPoint x: 299, startPoint y: 594, endPoint x: 322, endPoint y: 589, distance: 24.1
click at [299, 594] on div at bounding box center [299, 601] width 14 height 14
type input "FFFFFF"
click at [554, 371] on div at bounding box center [744, 344] width 1033 height 613
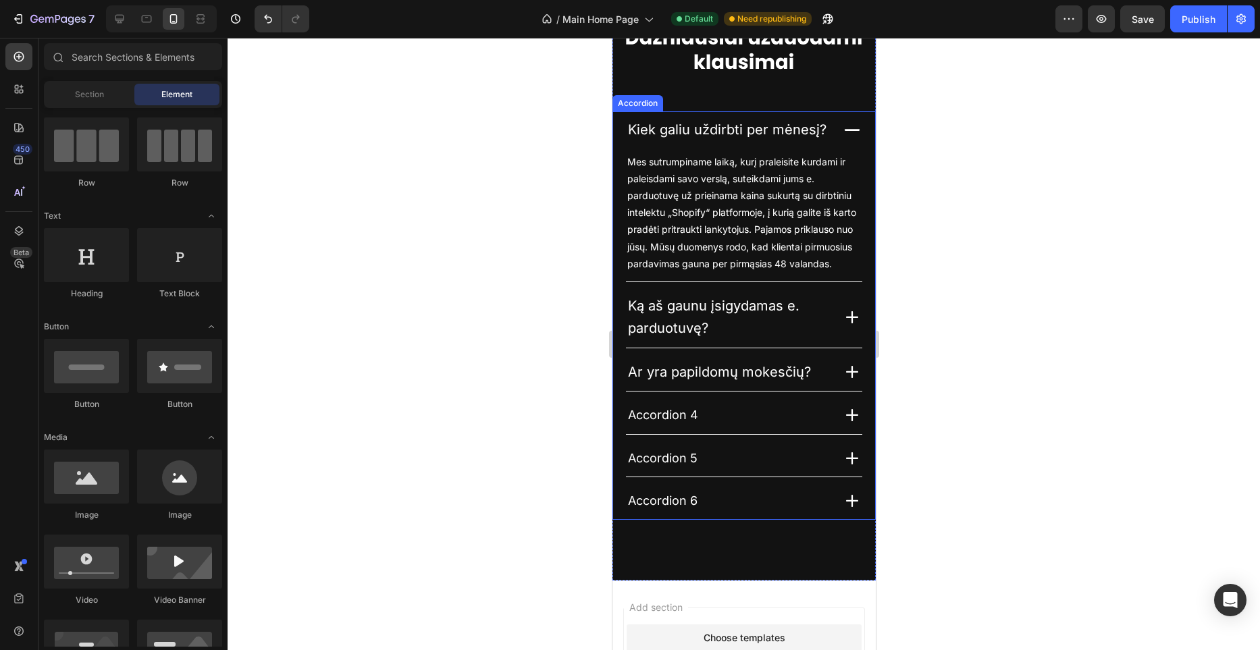
click at [829, 322] on div "Ką aš gaunu įsigydamas e. parduotuvę?" at bounding box center [727, 317] width 205 height 49
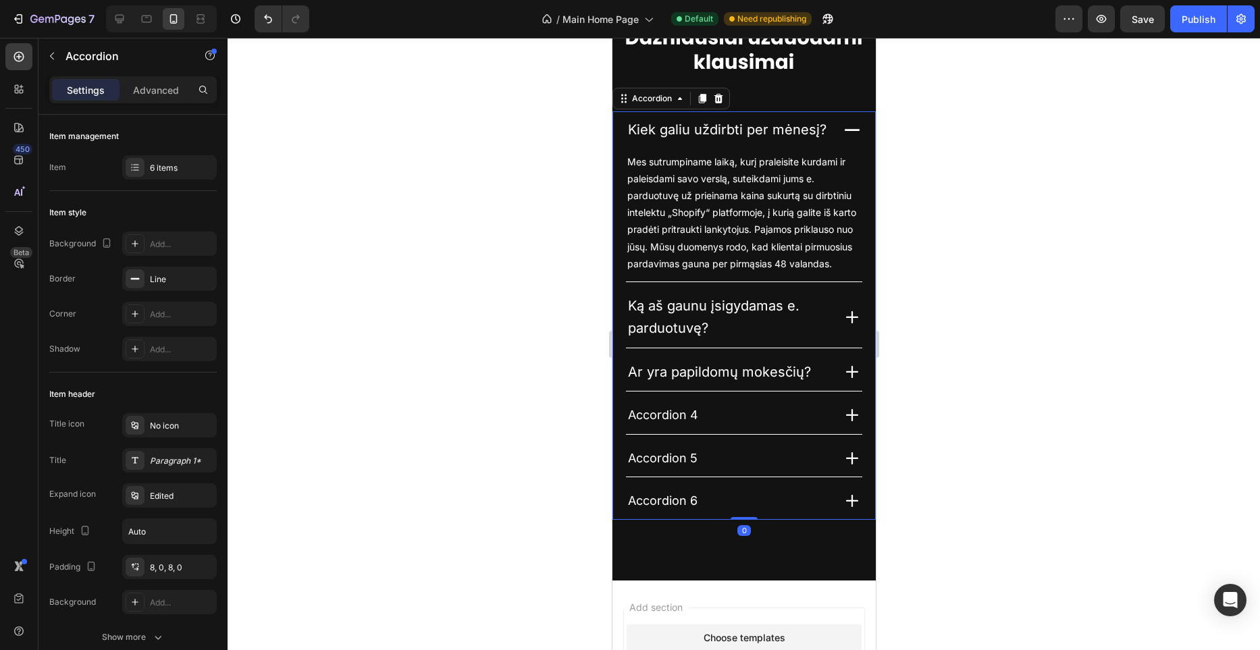
click at [843, 318] on icon at bounding box center [852, 317] width 20 height 20
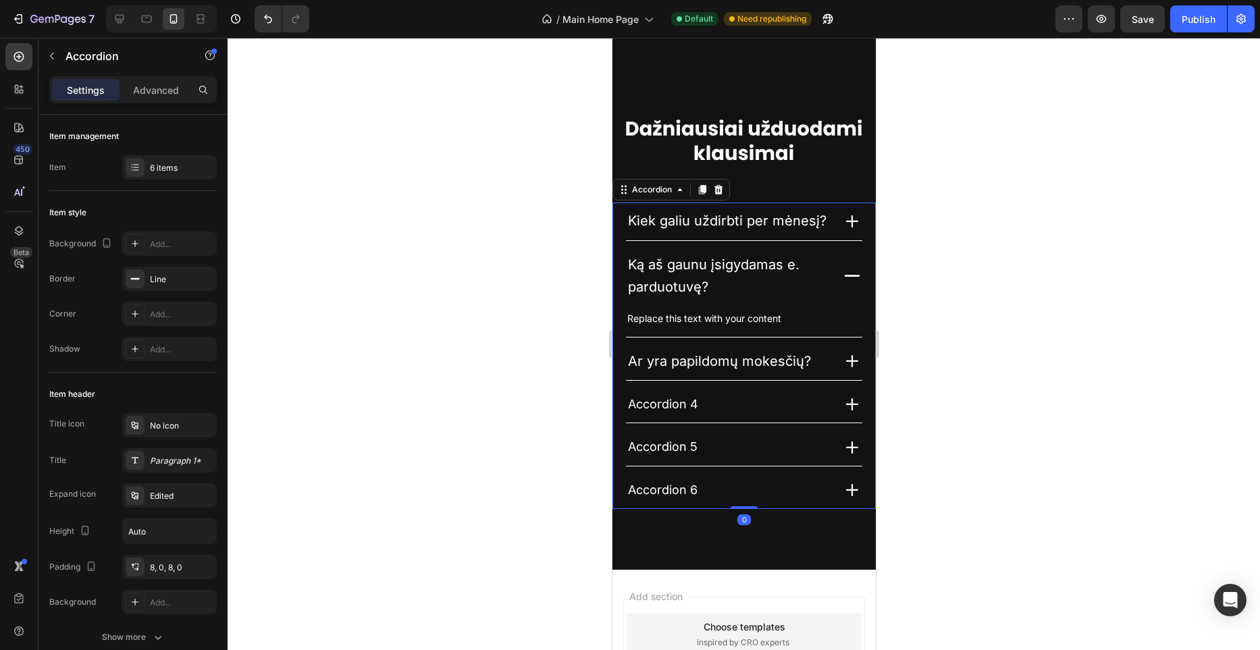
scroll to position [3597, 0]
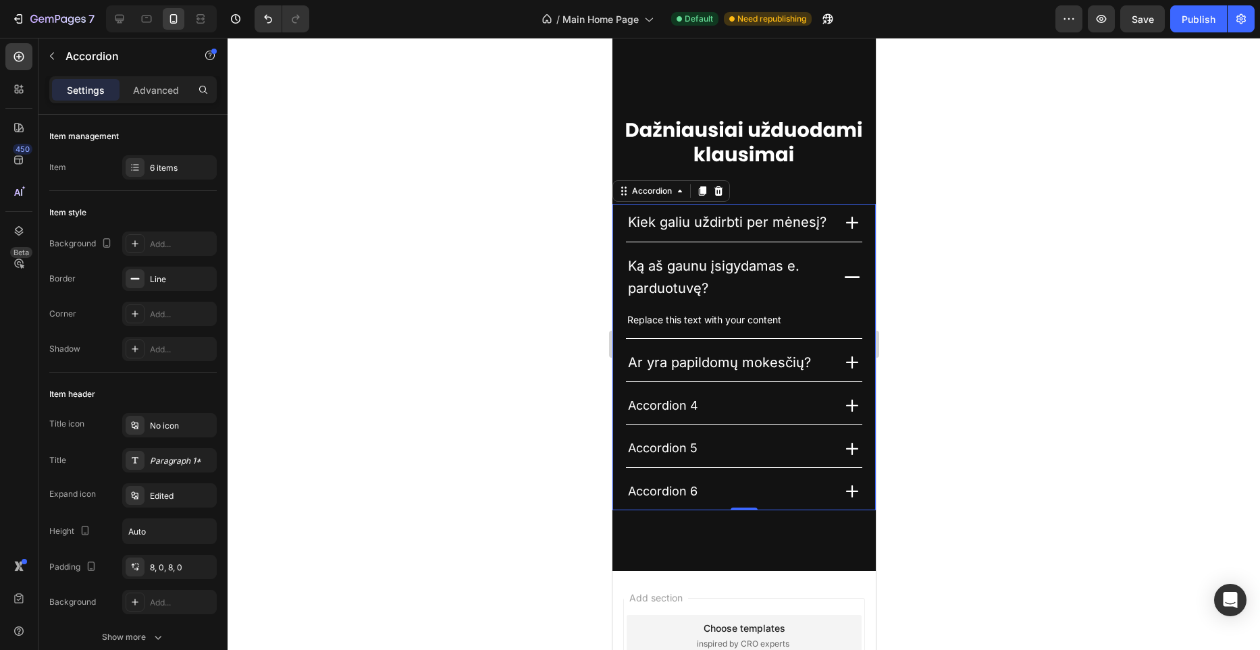
click at [846, 280] on icon at bounding box center [852, 277] width 20 height 20
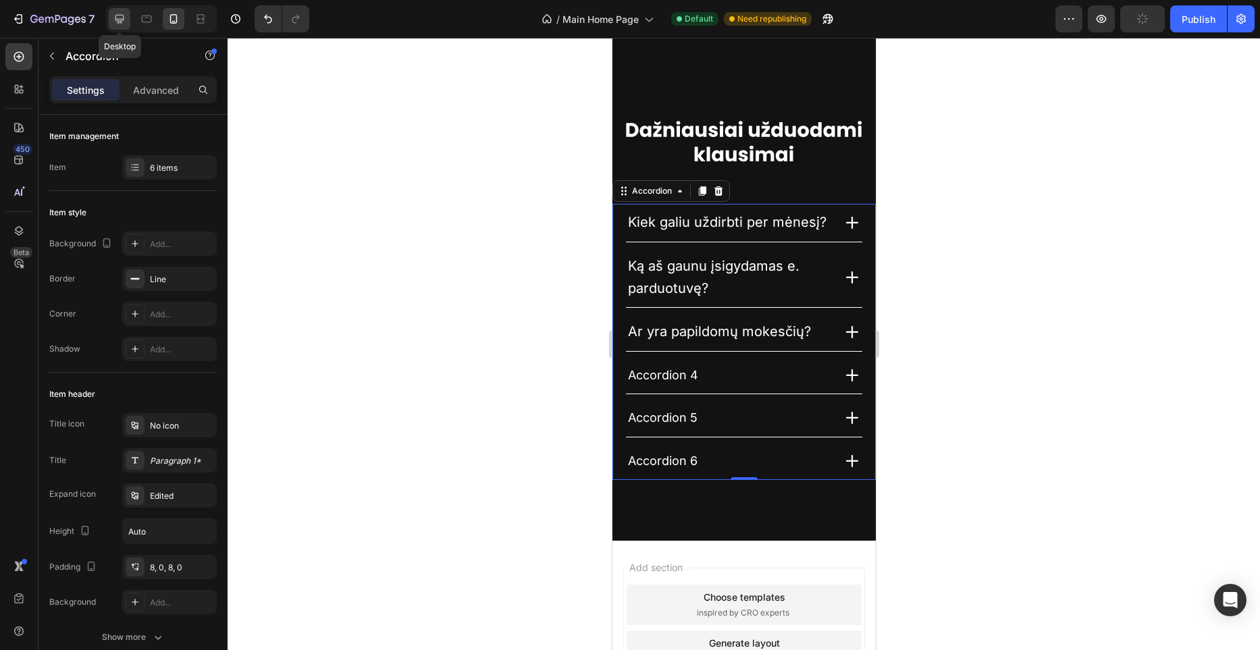
click at [124, 26] on div at bounding box center [120, 19] width 22 height 22
type input "600"
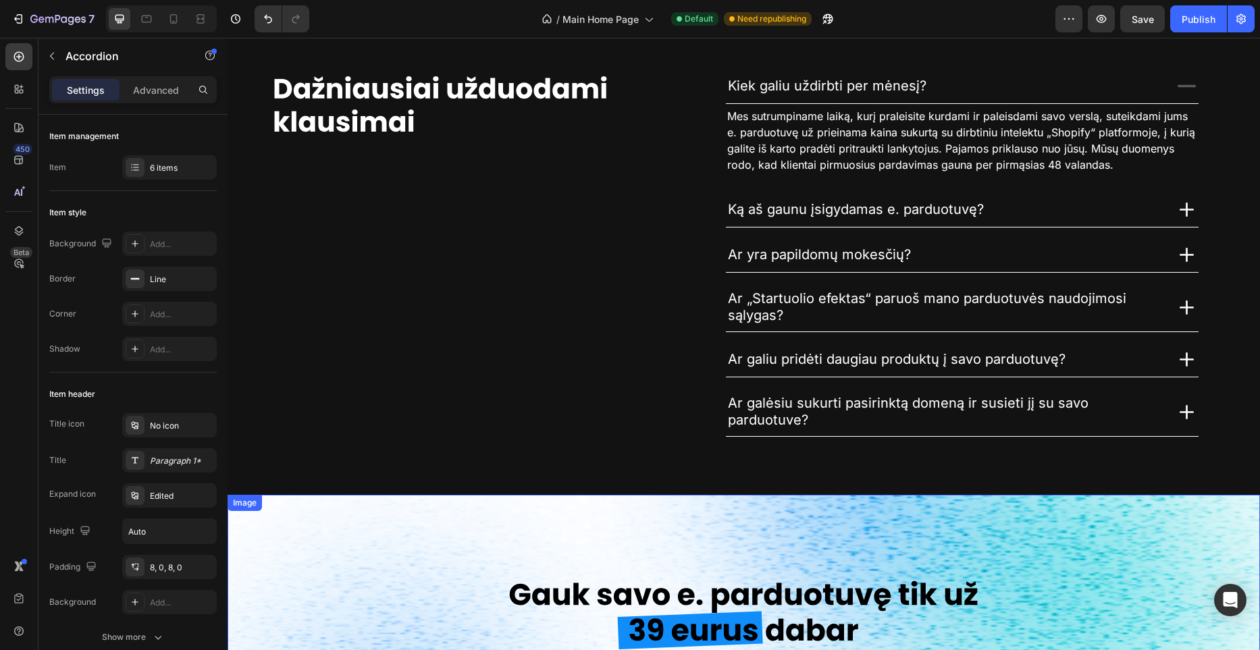
scroll to position [3048, 0]
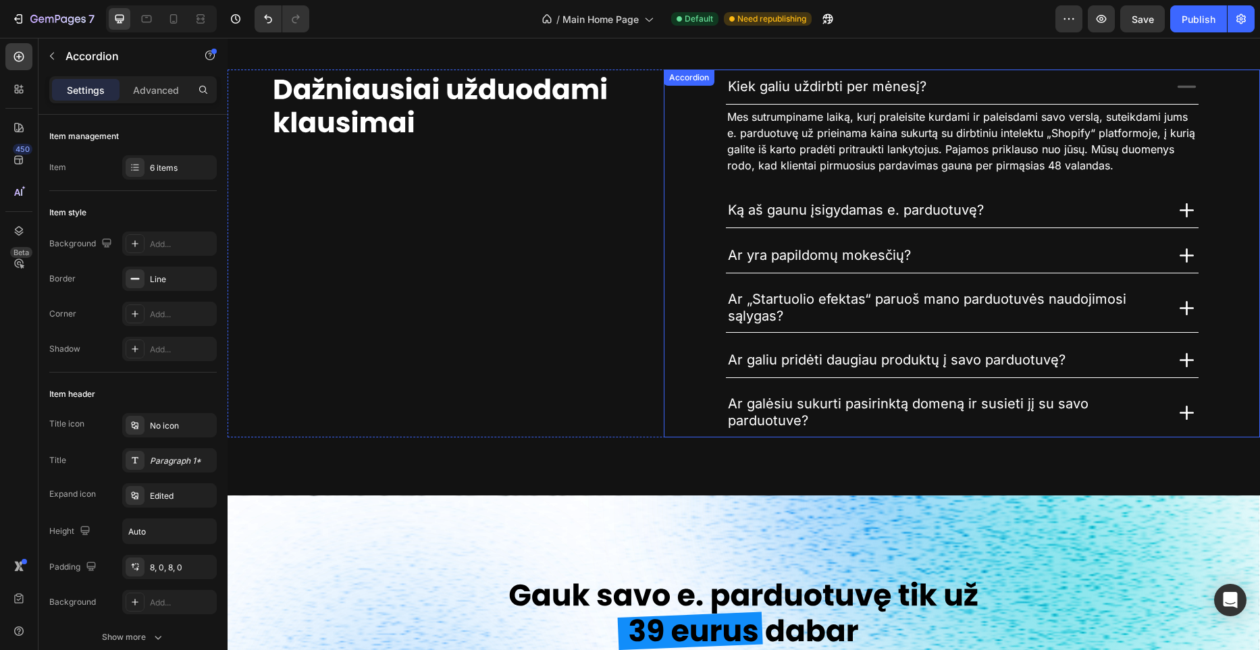
click at [775, 309] on span "Ar „Startuolio efektas“ paruoš mano parduotuvės naudojimosi sąlygas?" at bounding box center [927, 307] width 398 height 33
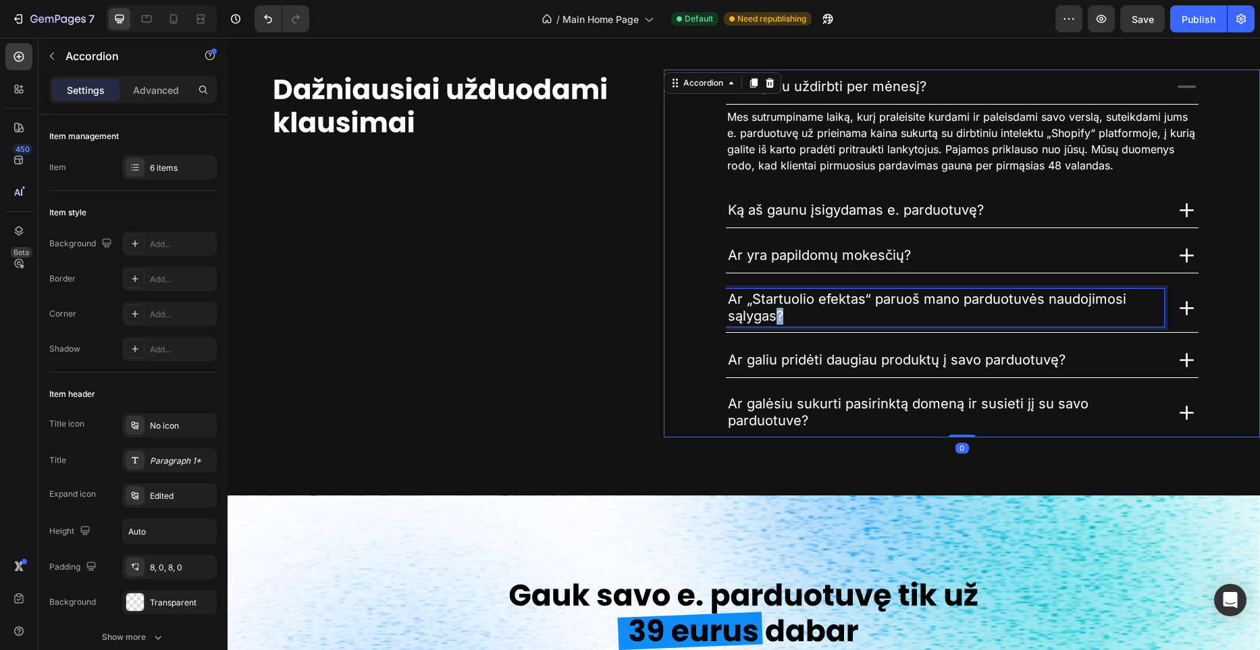
click at [775, 309] on span "Ar „Startuolio efektas“ paruoš mano parduotuvės naudojimosi sąlygas?" at bounding box center [927, 307] width 398 height 33
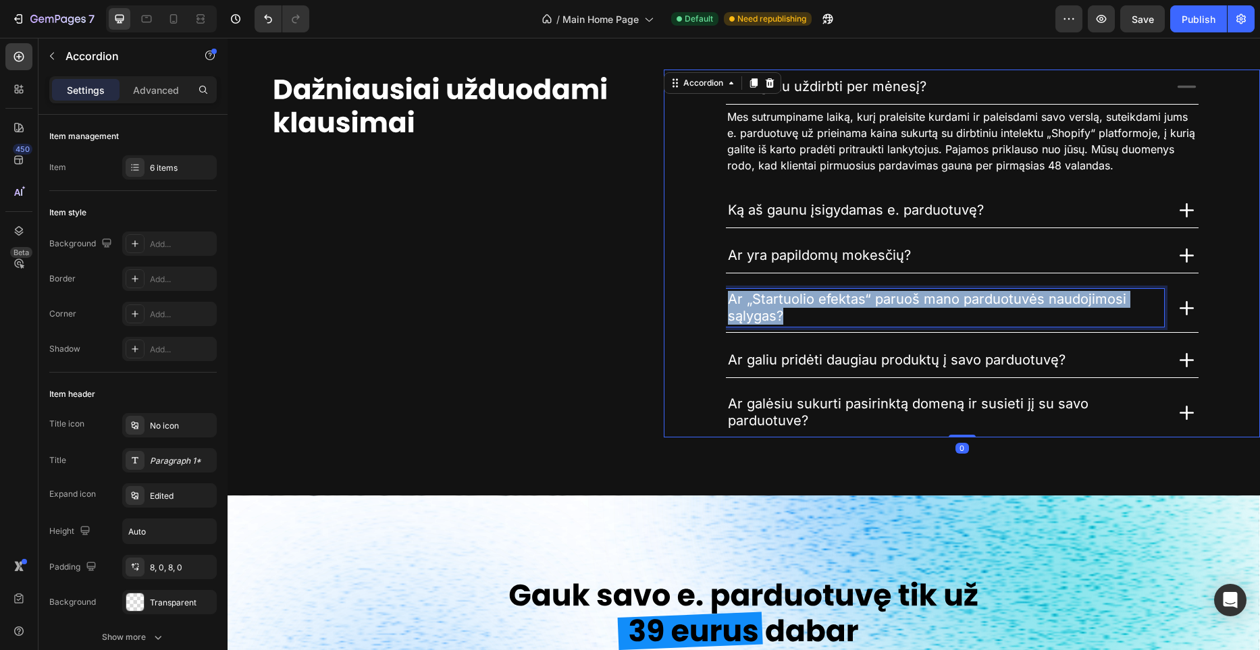
click at [775, 309] on span "Ar „Startuolio efektas“ paruoš mano parduotuvės naudojimosi sąlygas?" at bounding box center [927, 307] width 398 height 33
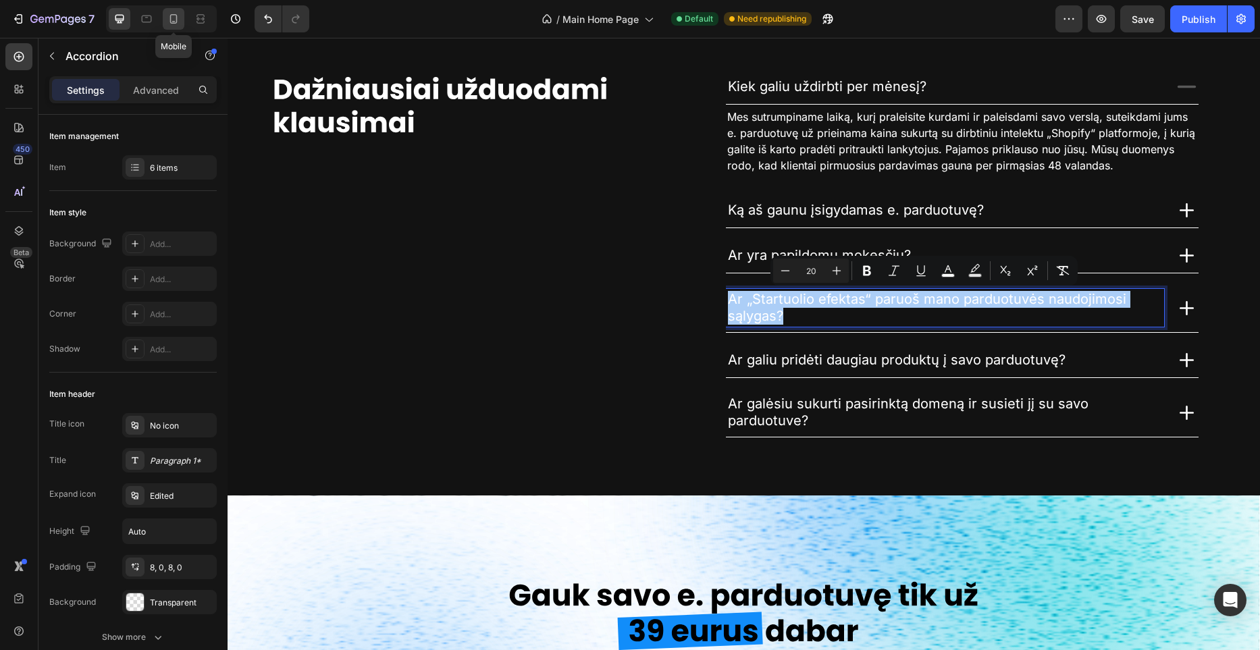
click at [167, 22] on icon at bounding box center [174, 19] width 14 height 14
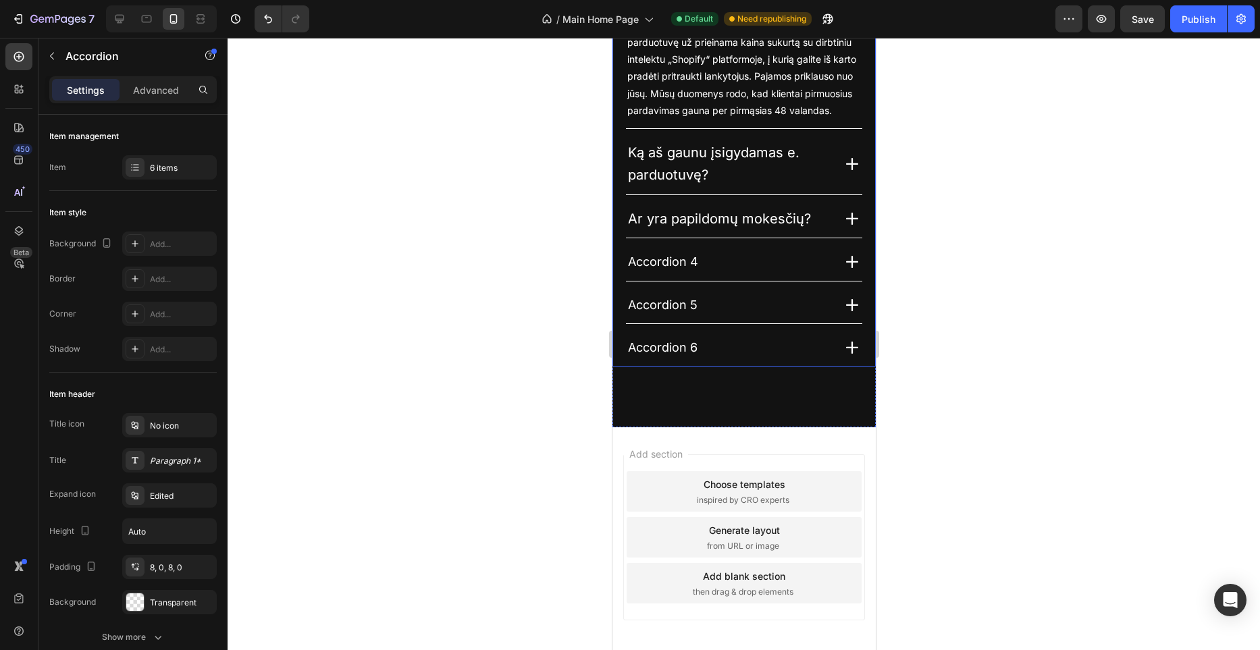
click at [677, 261] on span "Accordion 4" at bounding box center [662, 262] width 70 height 14
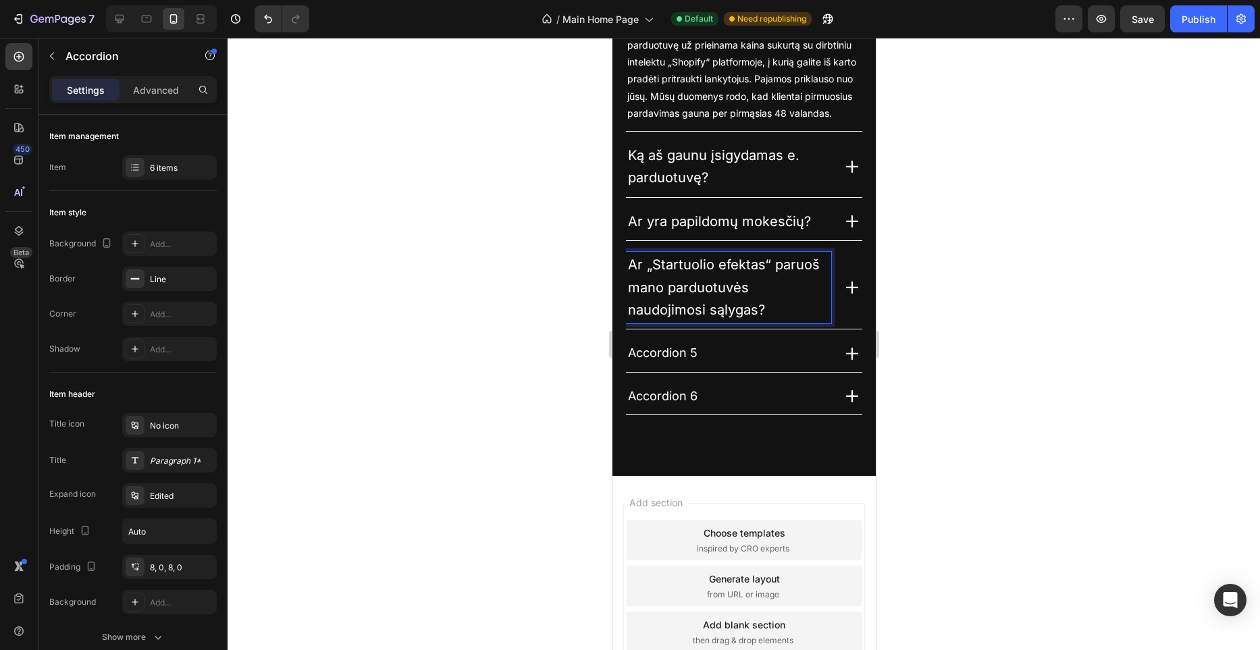
scroll to position [3838, 0]
click at [484, 282] on div at bounding box center [744, 344] width 1033 height 613
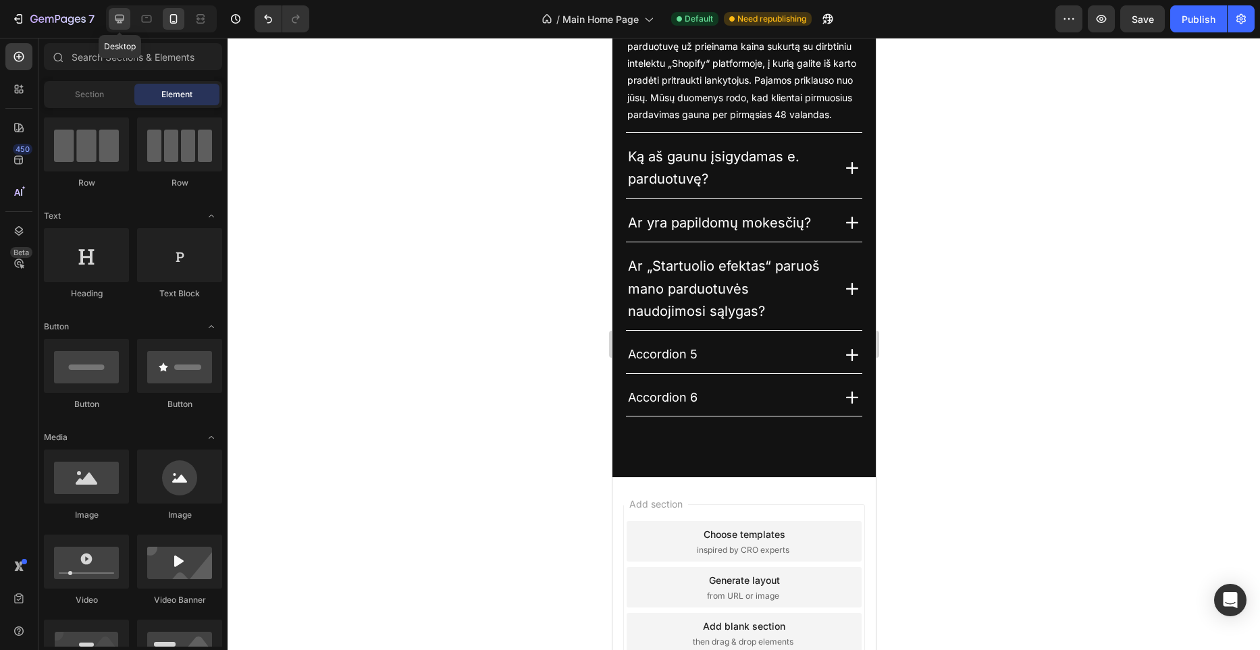
click at [124, 18] on icon at bounding box center [120, 19] width 14 height 14
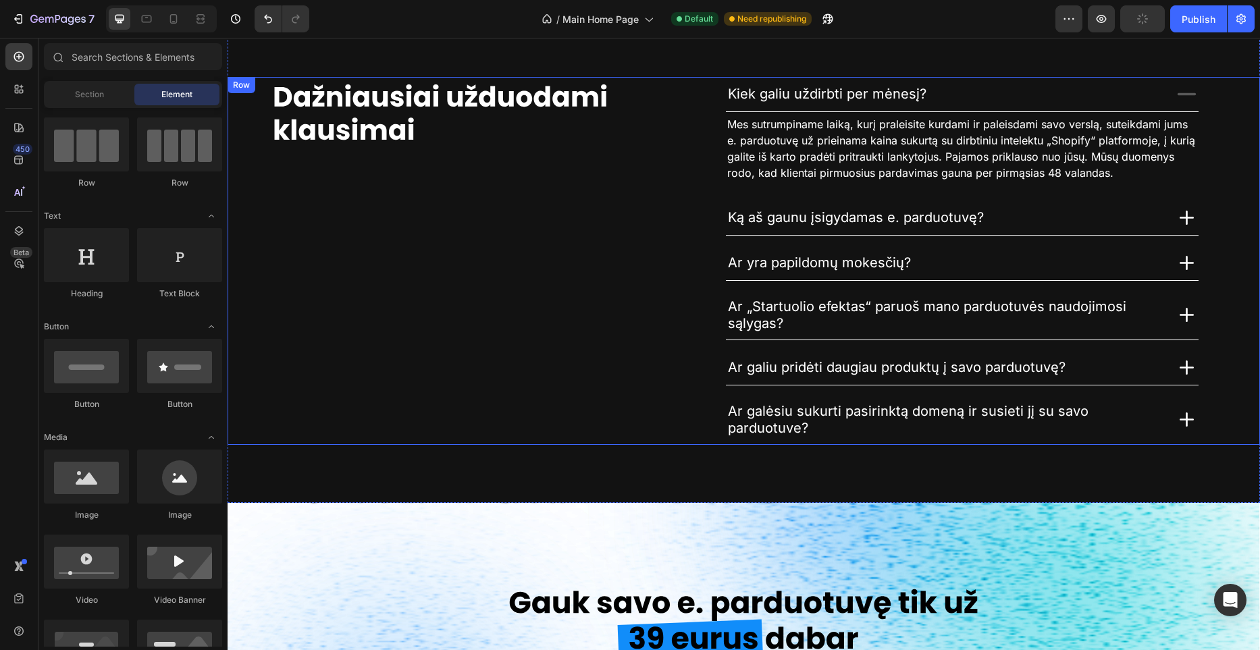
scroll to position [3312, 0]
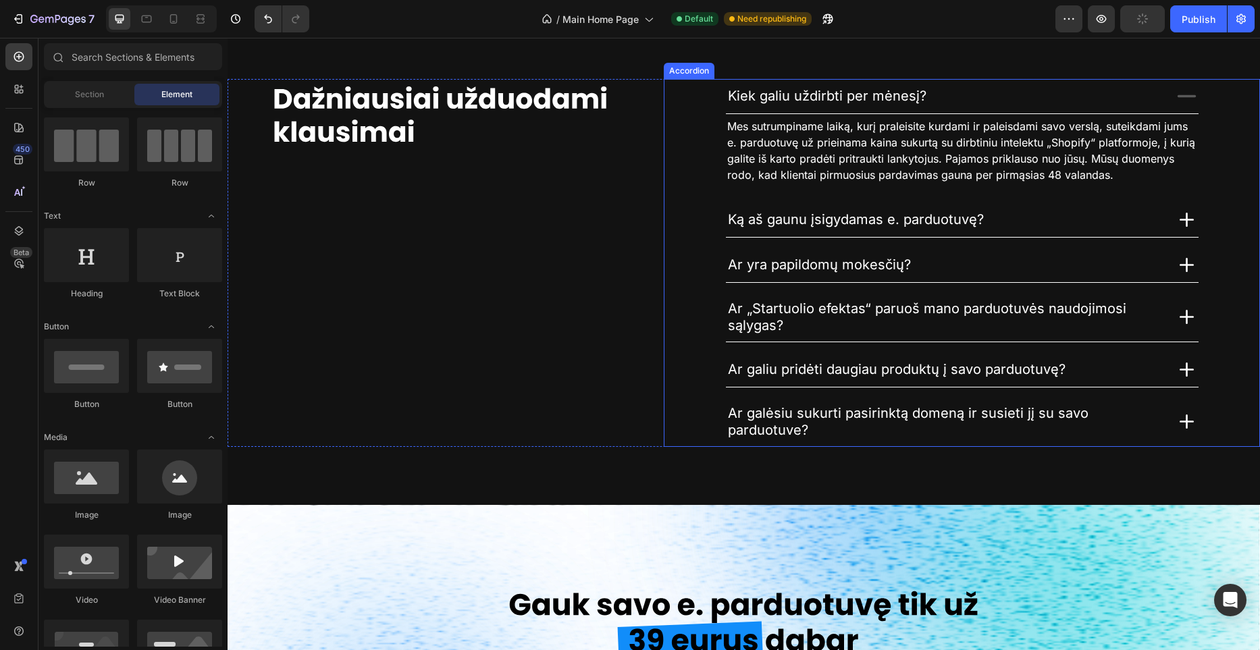
click at [823, 366] on span "Ar galiu pridėti daugiau produktų į savo parduotuvę?" at bounding box center [897, 369] width 338 height 16
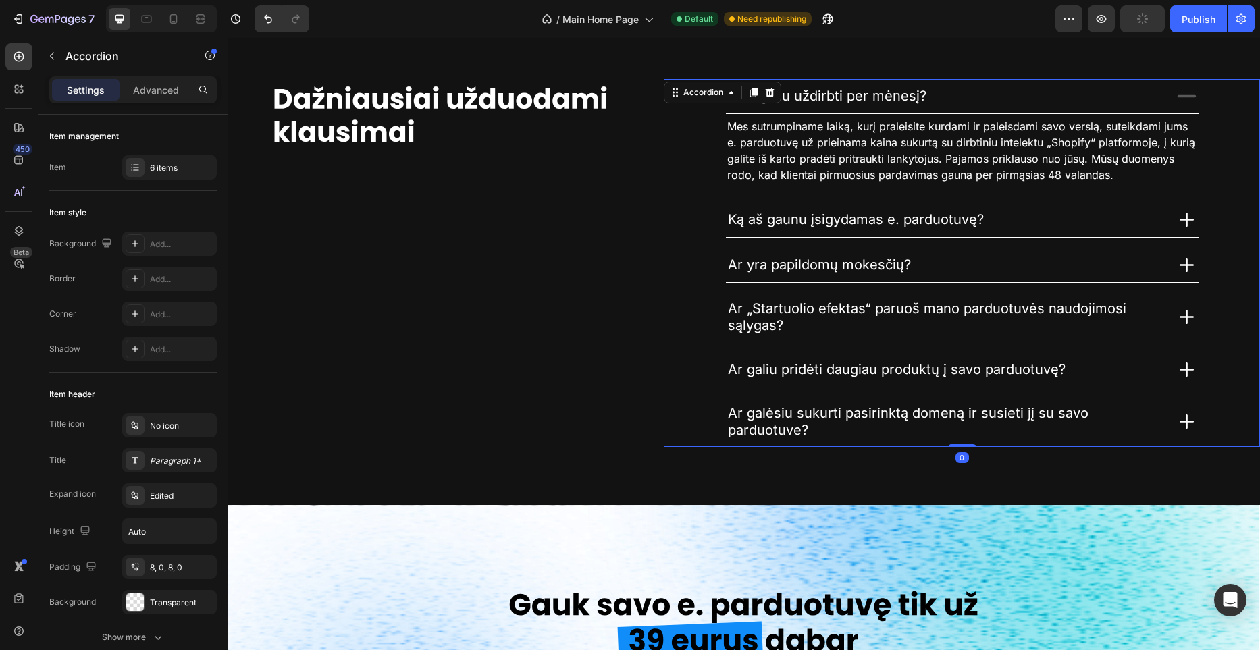
click at [823, 366] on span "Ar galiu pridėti daugiau produktų į savo parduotuvę?" at bounding box center [897, 369] width 338 height 16
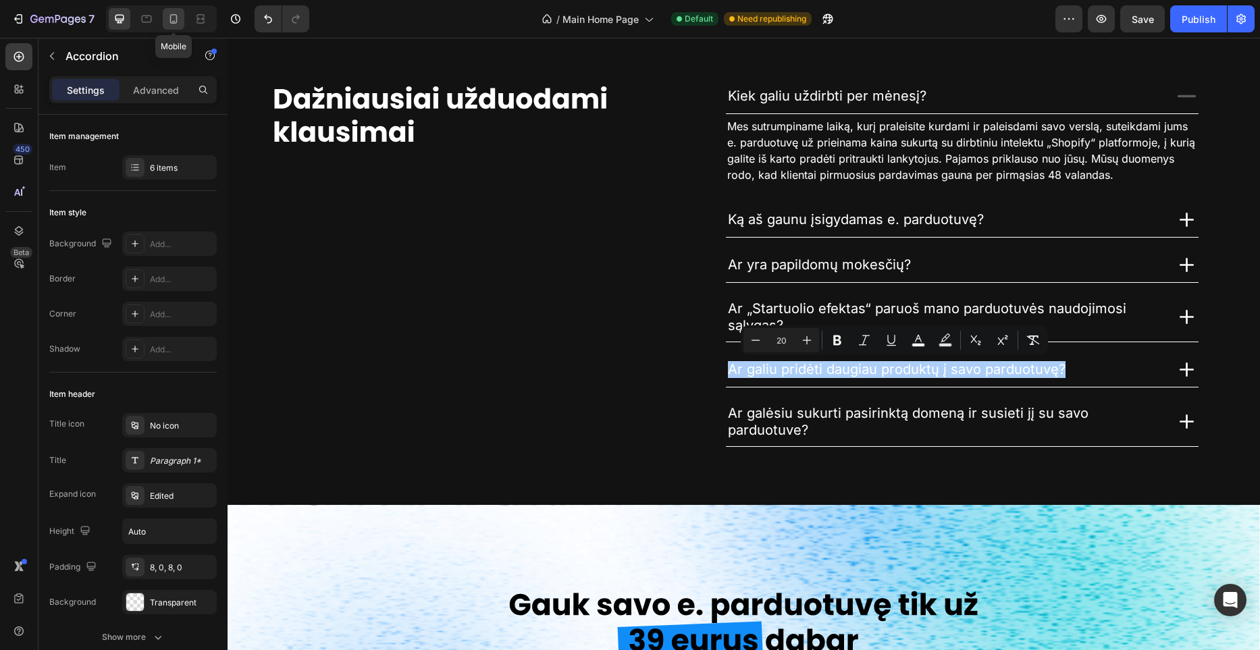
click at [173, 16] on icon at bounding box center [174, 19] width 14 height 14
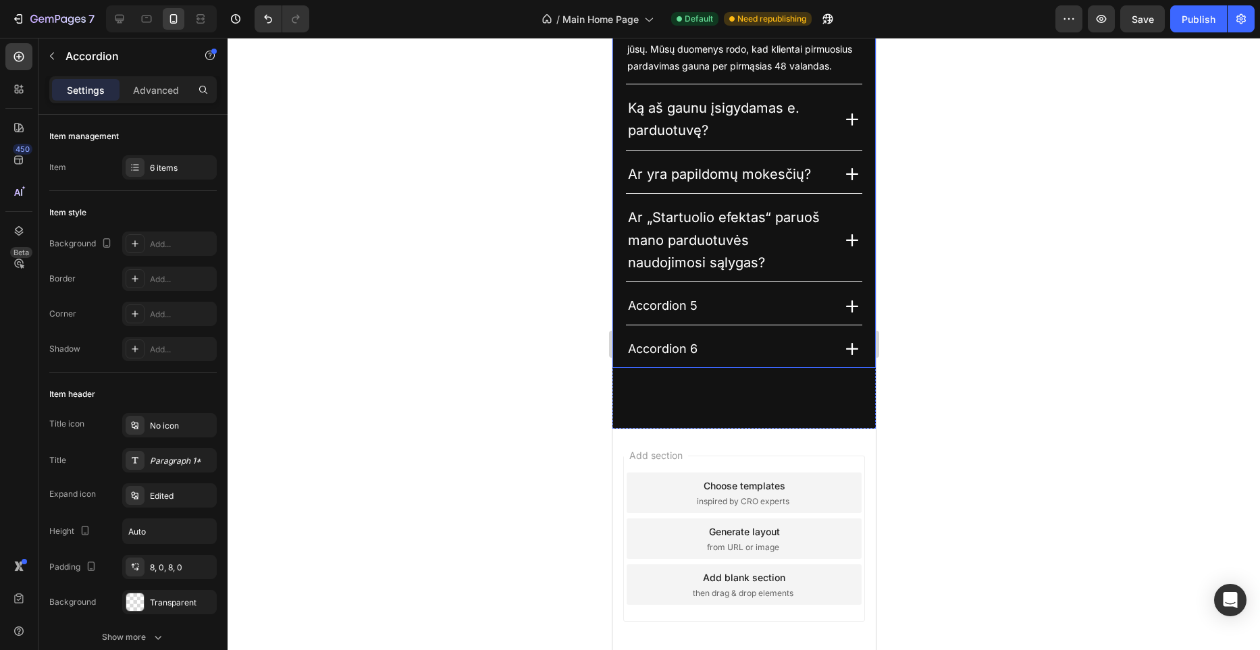
scroll to position [3952, 0]
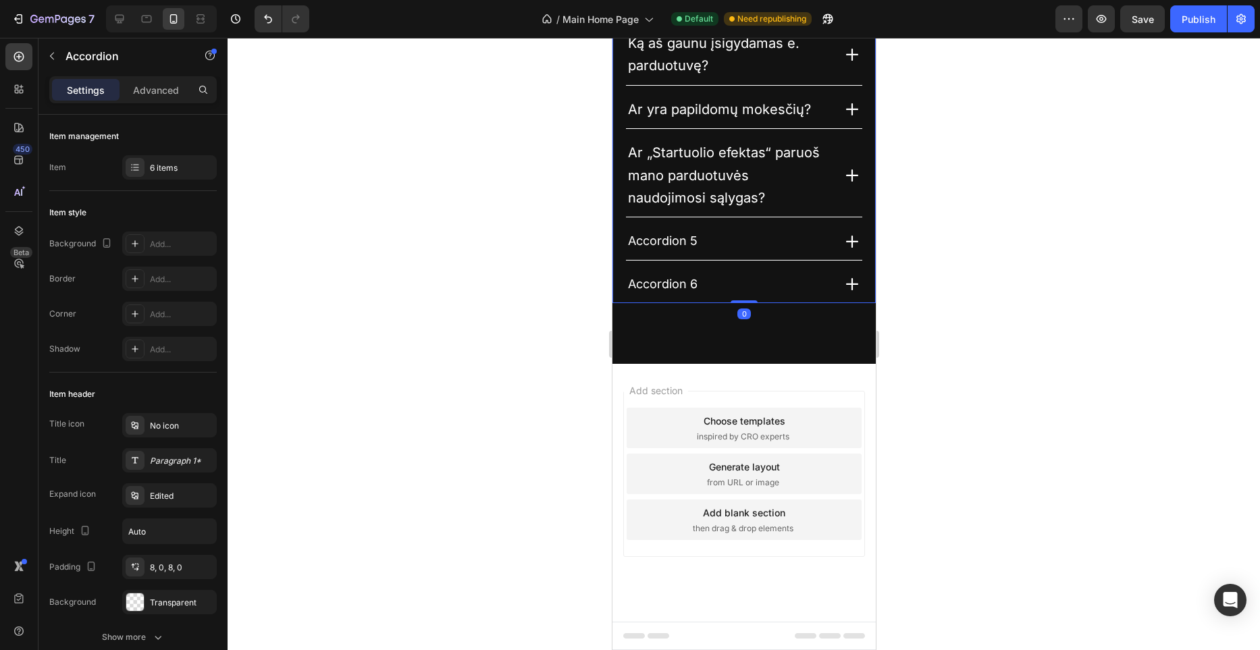
click at [671, 232] on p "Accordion 5" at bounding box center [662, 241] width 70 height 22
click at [671, 233] on p "Accordion 5" at bounding box center [662, 241] width 70 height 22
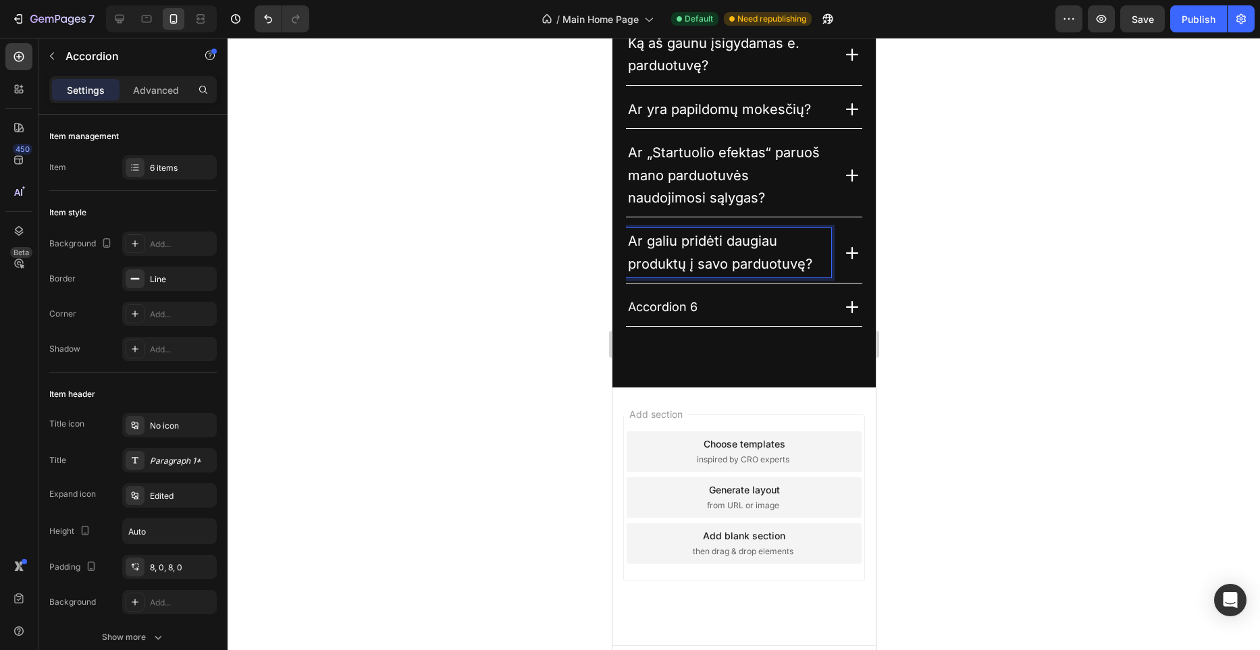
drag, startPoint x: 88, startPoint y: 199, endPoint x: 530, endPoint y: 232, distance: 442.2
click at [521, 230] on div at bounding box center [744, 344] width 1033 height 613
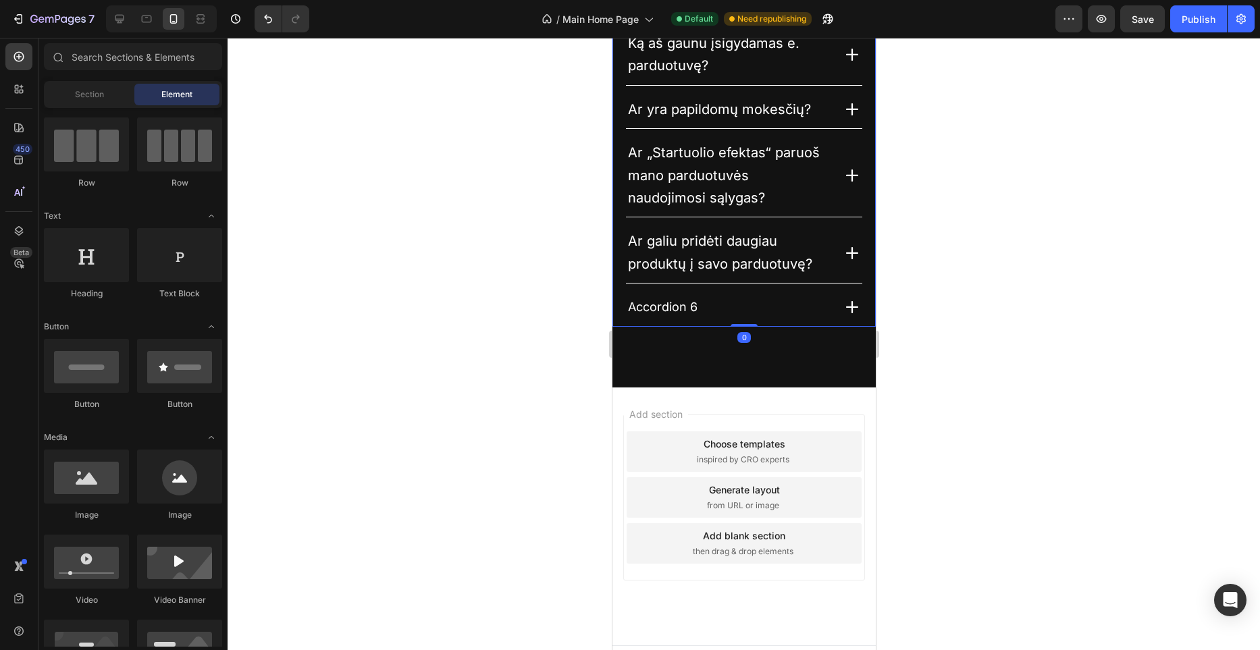
click at [725, 250] on p "Ar galiu pridėti daugiau produktų į savo parduotuvę?" at bounding box center [727, 252] width 201 height 45
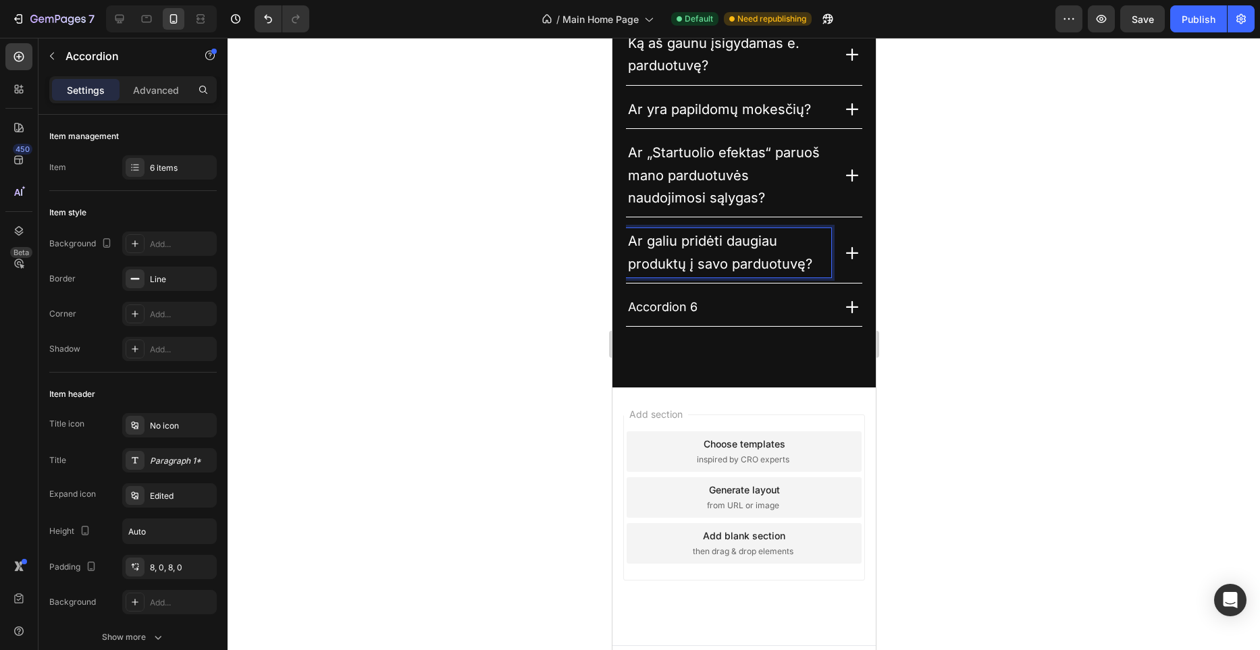
click at [725, 249] on p "Ar galiu pridėti daugiau produktų į savo parduotuvę?" at bounding box center [727, 252] width 201 height 45
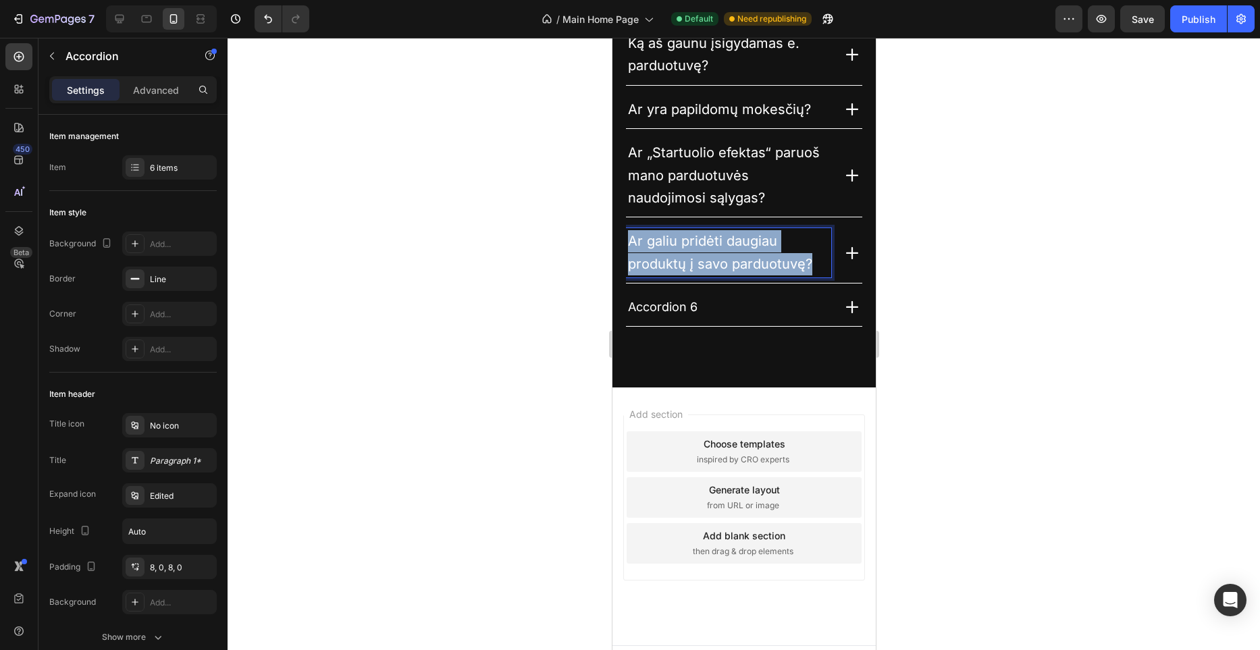
click at [725, 249] on p "Ar galiu pridėti daugiau produktų į savo parduotuvę?" at bounding box center [727, 252] width 201 height 45
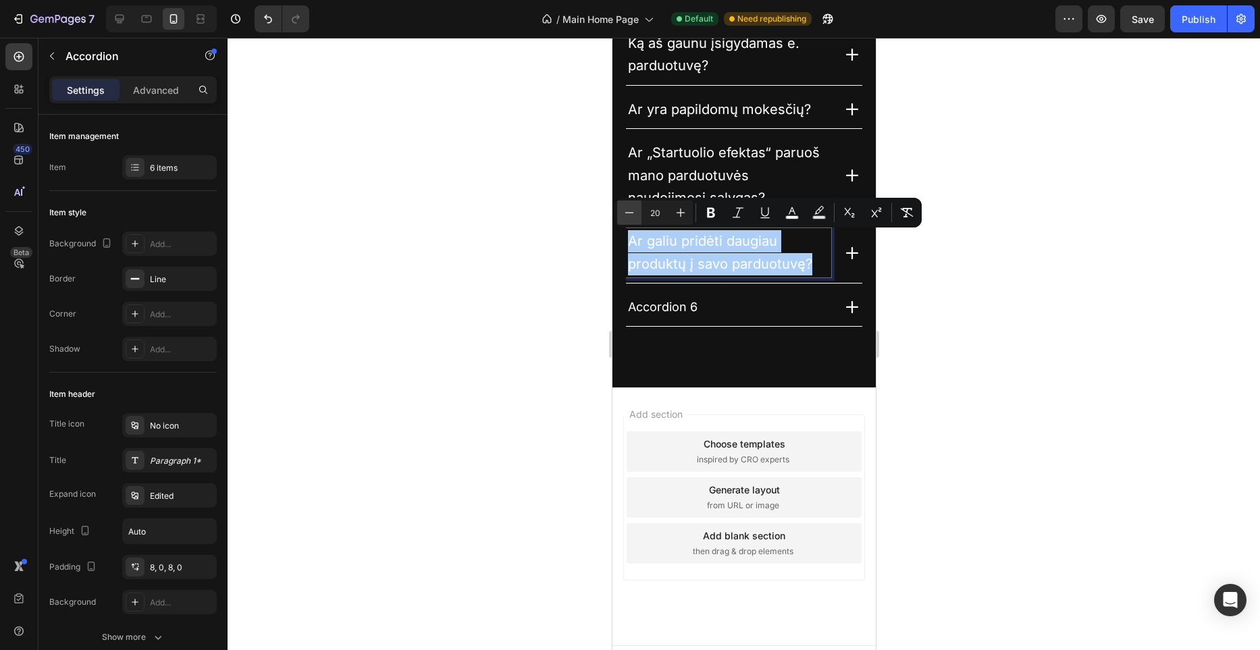
click at [632, 212] on icon "Editor contextual toolbar" at bounding box center [629, 212] width 9 height 1
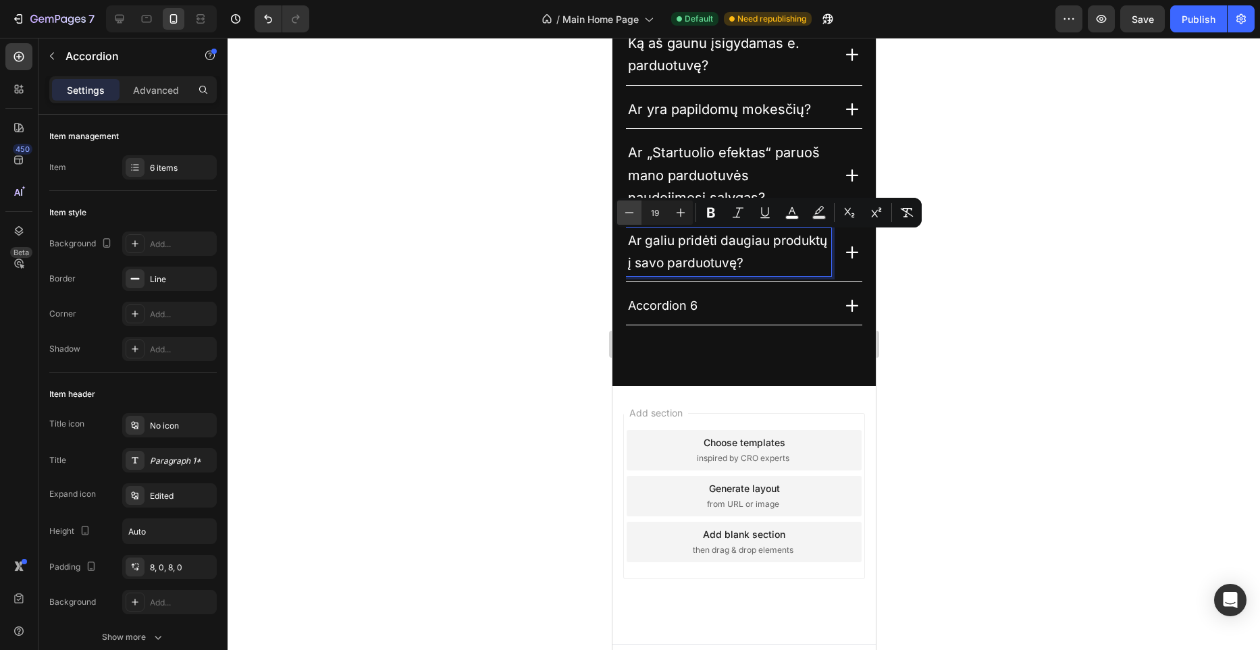
click at [632, 212] on icon "Editor contextual toolbar" at bounding box center [629, 212] width 9 height 1
type input "18"
click at [674, 184] on p "Ar „Startuolio efektas“ paruoš mano parduotuvės naudojimosi sąlygas?" at bounding box center [727, 176] width 201 height 68
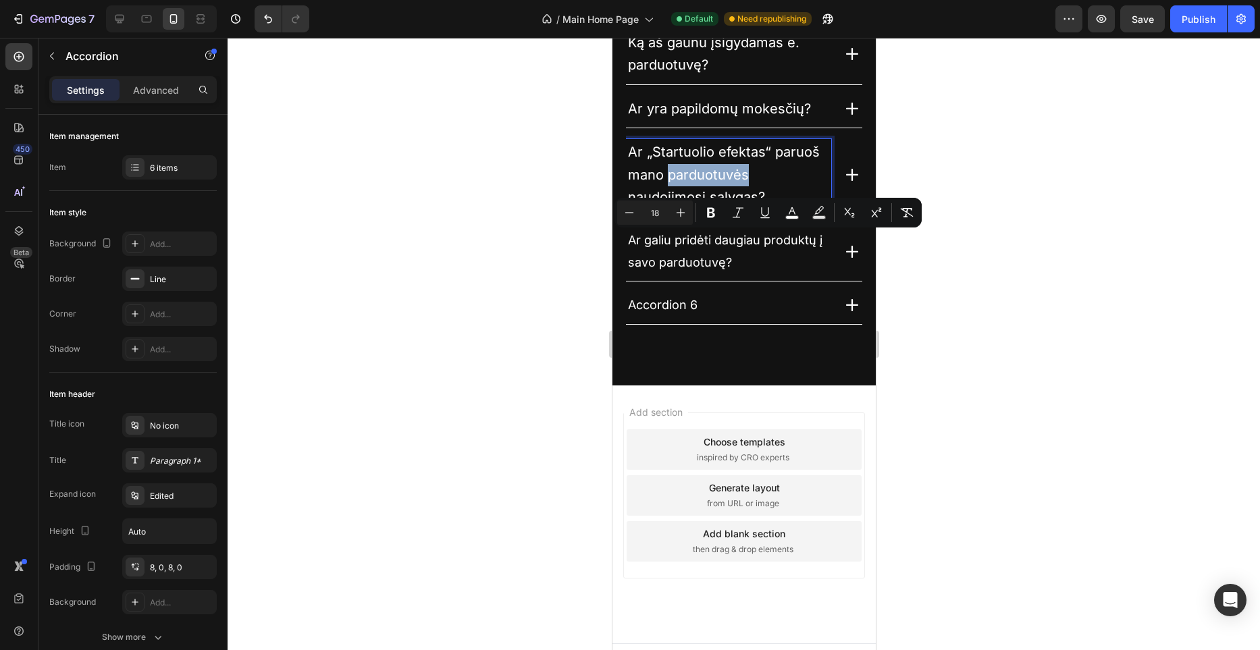
click at [673, 184] on p "Ar „Startuolio efektas“ paruoš mano parduotuvės naudojimosi sąlygas?" at bounding box center [727, 175] width 201 height 68
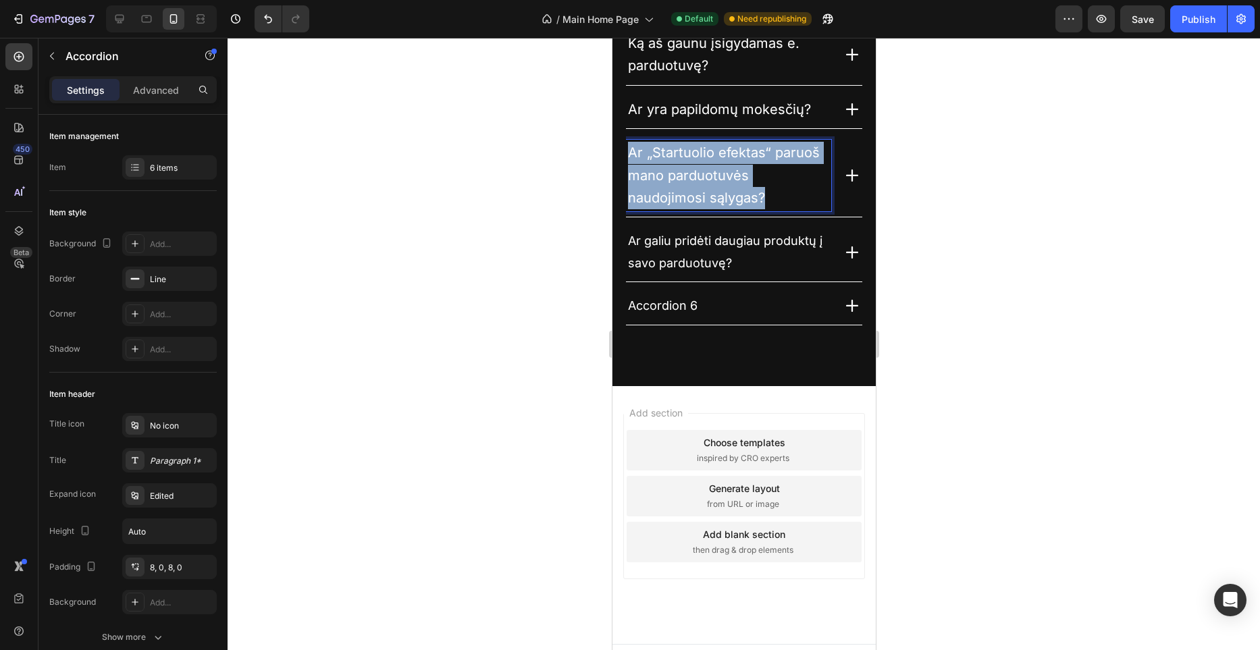
click at [673, 184] on p "Ar „Startuolio efektas“ paruoš mano parduotuvės naudojimosi sąlygas?" at bounding box center [727, 176] width 201 height 68
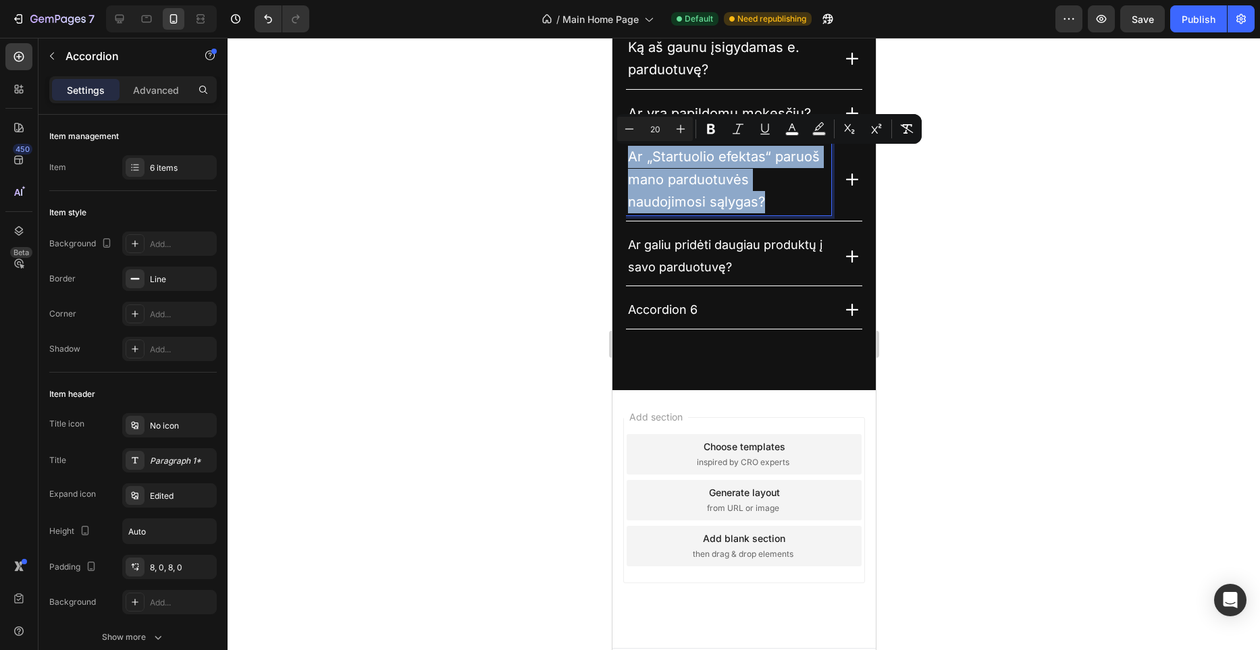
scroll to position [3945, 0]
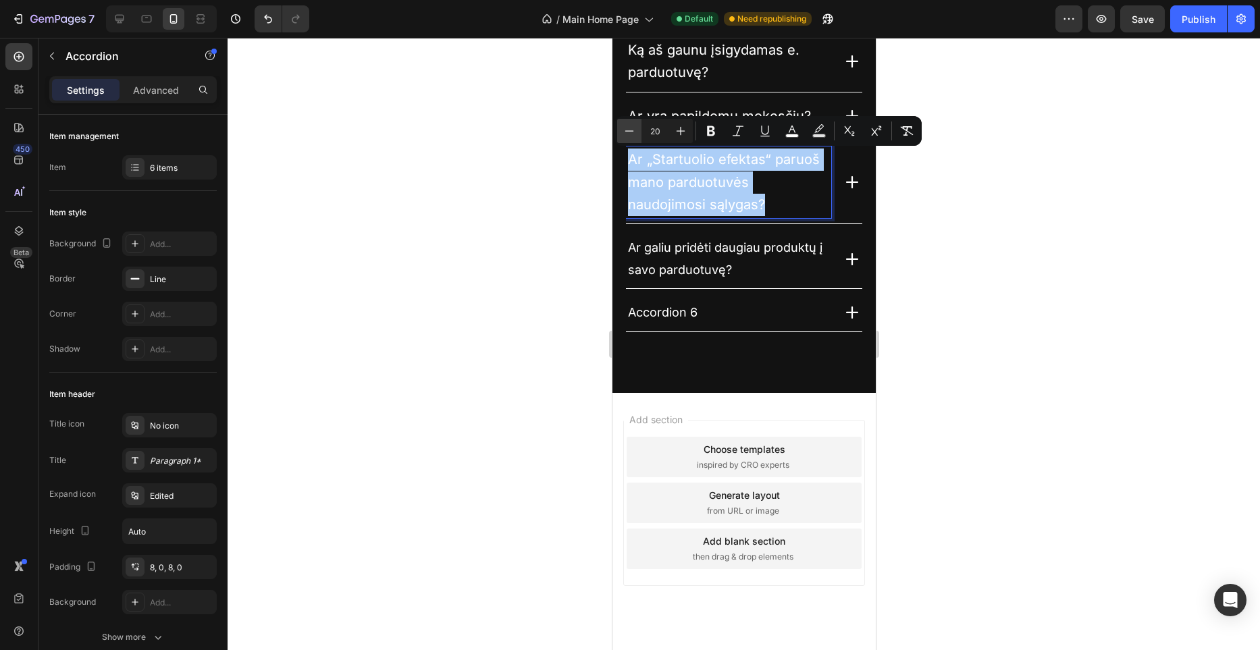
click at [635, 131] on icon "Editor contextual toolbar" at bounding box center [630, 131] width 14 height 14
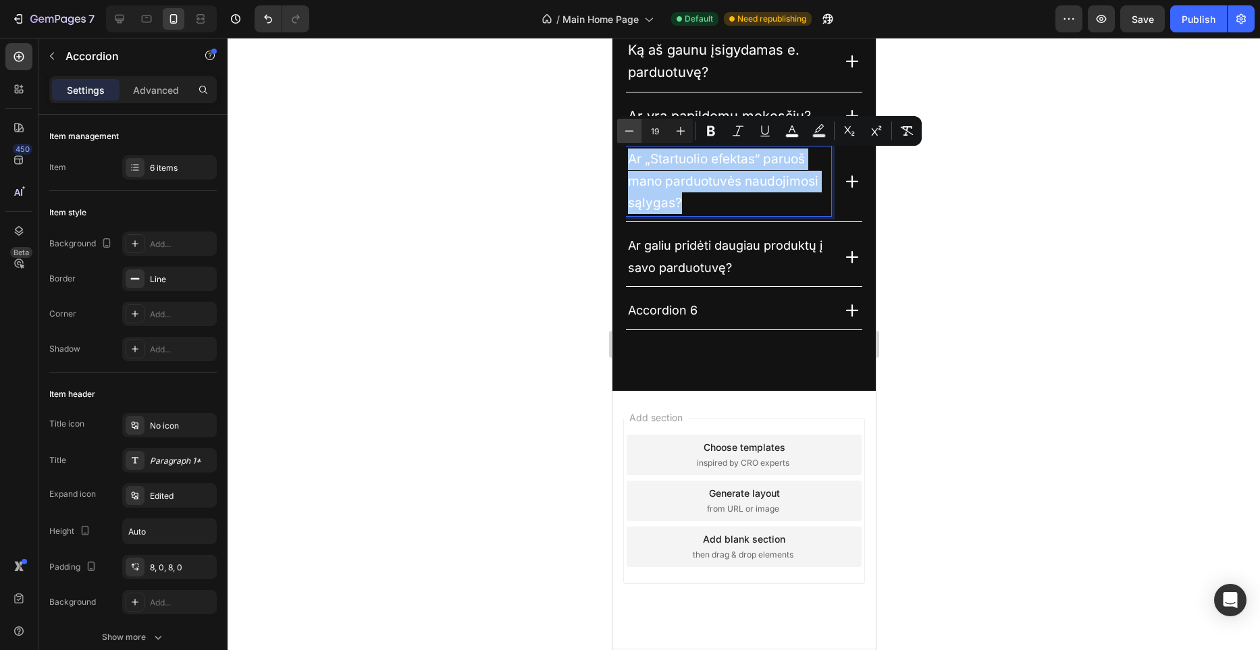
click at [635, 131] on icon "Editor contextual toolbar" at bounding box center [630, 131] width 14 height 14
type input "18"
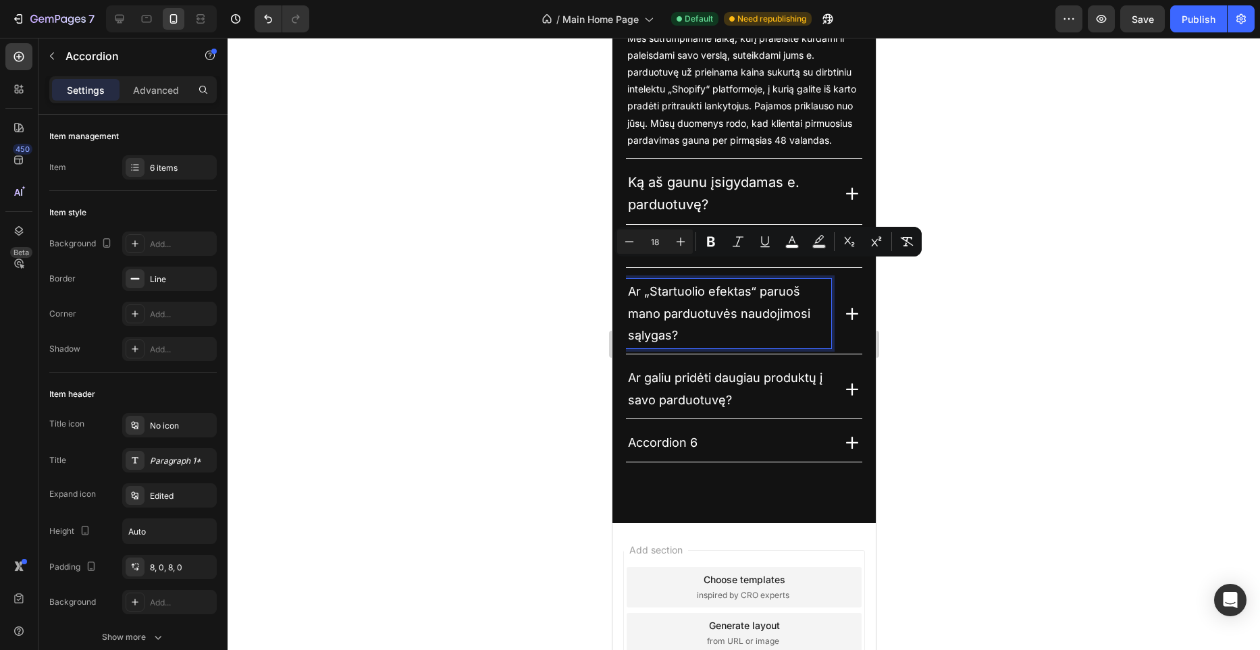
scroll to position [3797, 0]
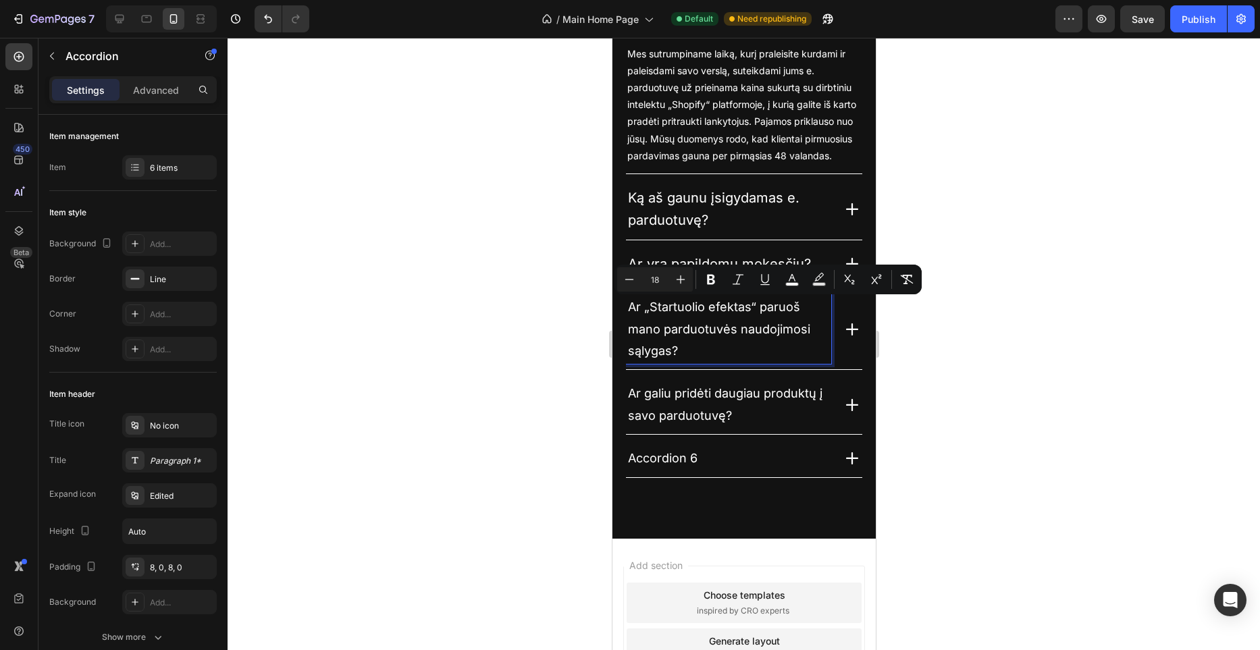
click at [684, 209] on p "Ką aš gaunu įsigydamas e. parduotuvę?" at bounding box center [727, 209] width 201 height 45
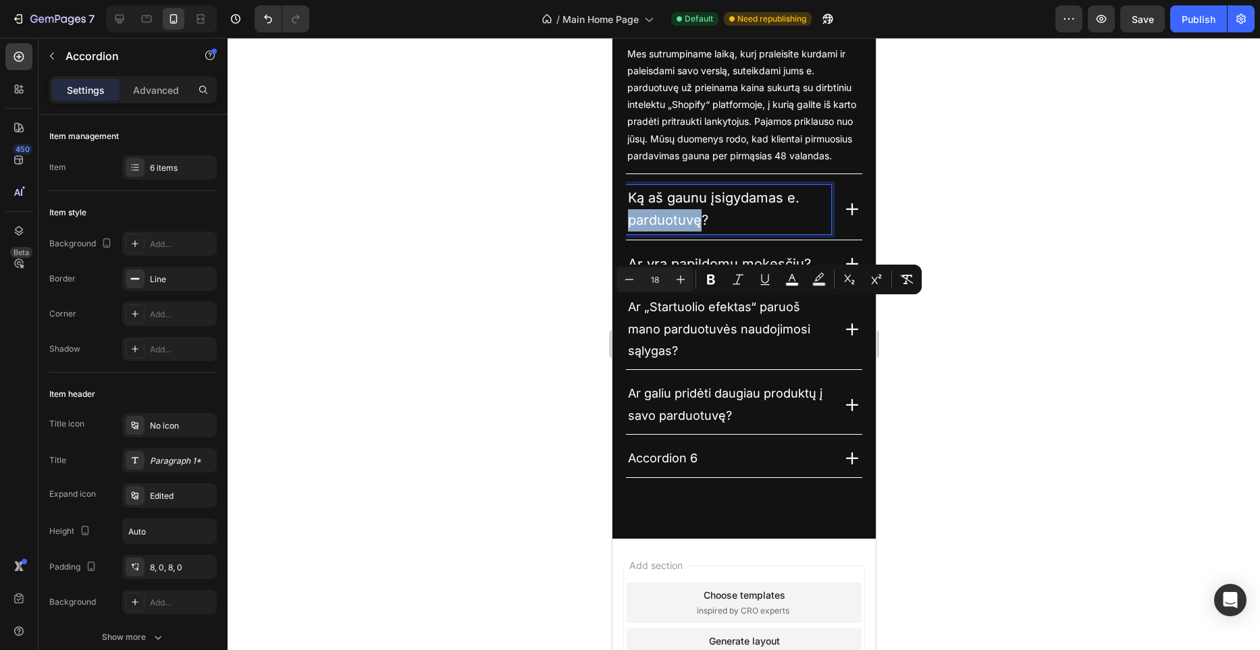
click at [684, 209] on p "Ką aš gaunu įsigydamas e. parduotuvę?" at bounding box center [727, 209] width 201 height 45
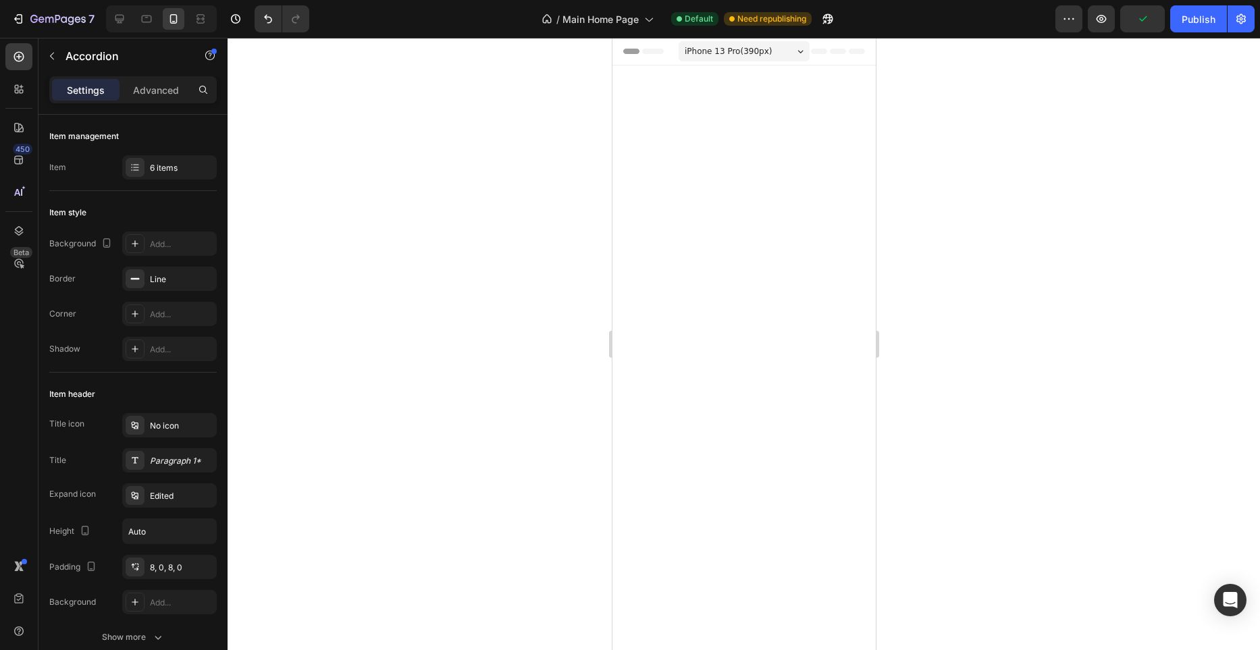
scroll to position [3797, 0]
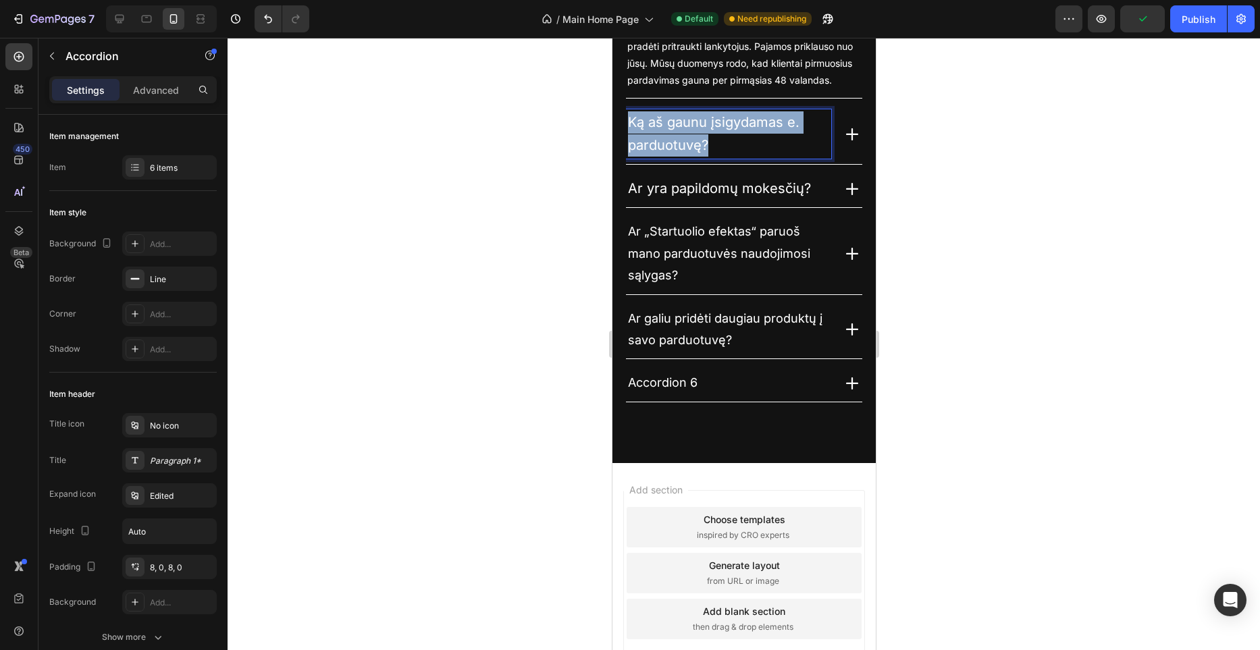
click at [629, 157] on p "Ką aš gaunu įsigydamas e. parduotuvę?" at bounding box center [727, 133] width 201 height 45
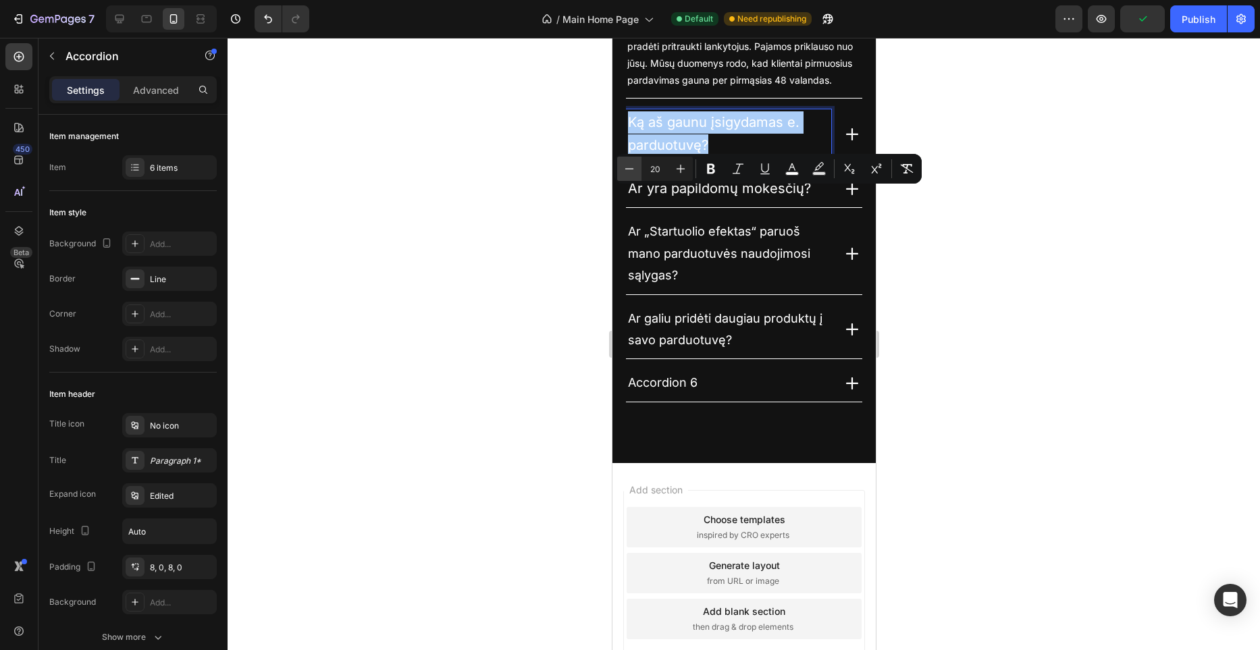
click at [635, 172] on icon "Editor contextual toolbar" at bounding box center [630, 169] width 14 height 14
type input "18"
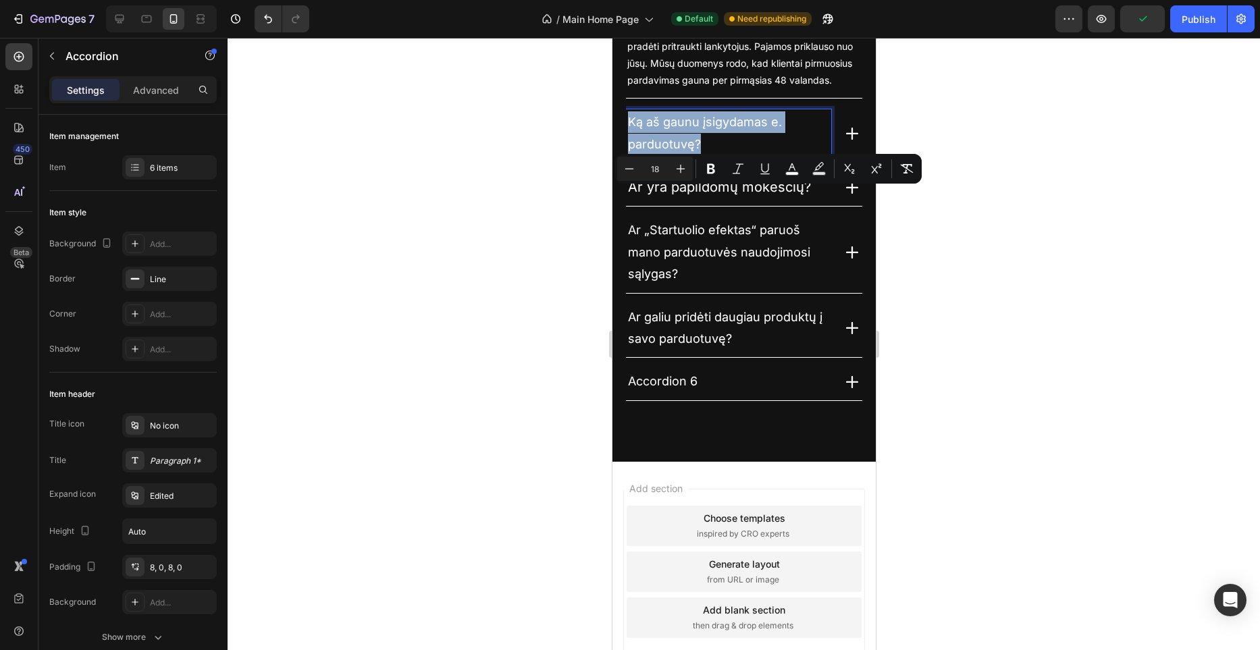
click at [703, 199] on p "Ar yra papildomų mokesčių?" at bounding box center [718, 187] width 183 height 22
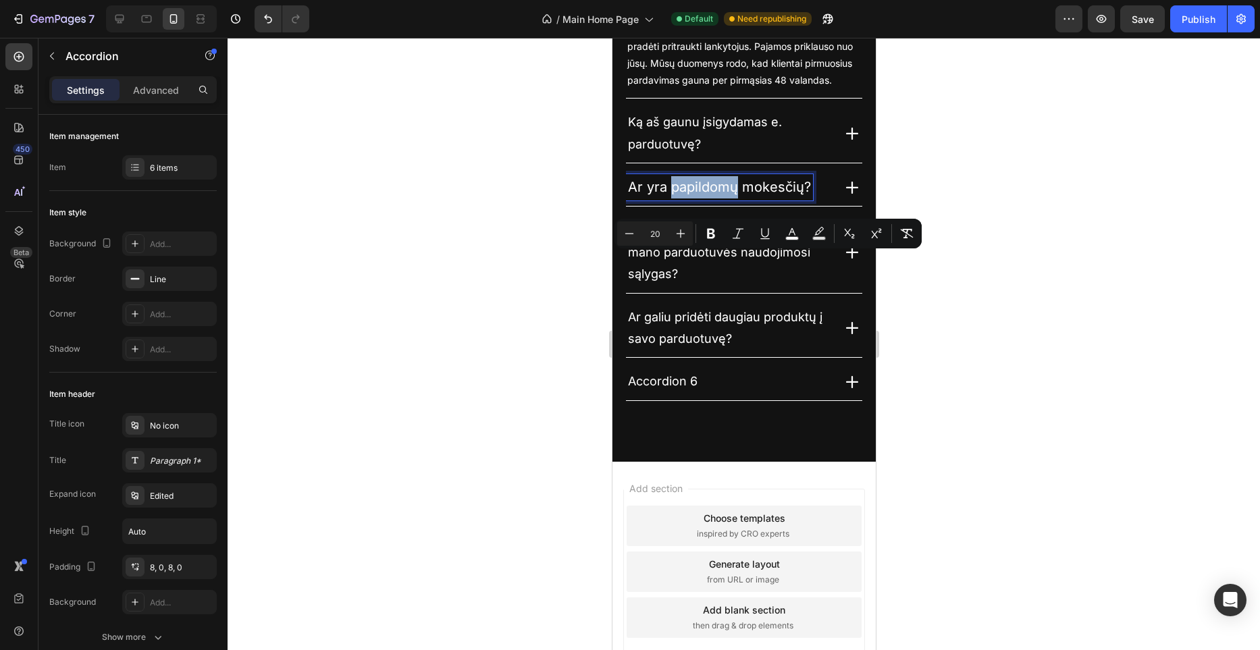
click at [703, 199] on p "Ar yra papildomų mokesčių?" at bounding box center [718, 187] width 183 height 22
drag, startPoint x: 699, startPoint y: 264, endPoint x: 703, endPoint y: 271, distance: 7.9
click at [703, 199] on p "Ar yra papildomų mokesčių?" at bounding box center [718, 187] width 183 height 22
click at [701, 199] on p "Ar yra papildomų mokesčių?" at bounding box center [718, 187] width 183 height 22
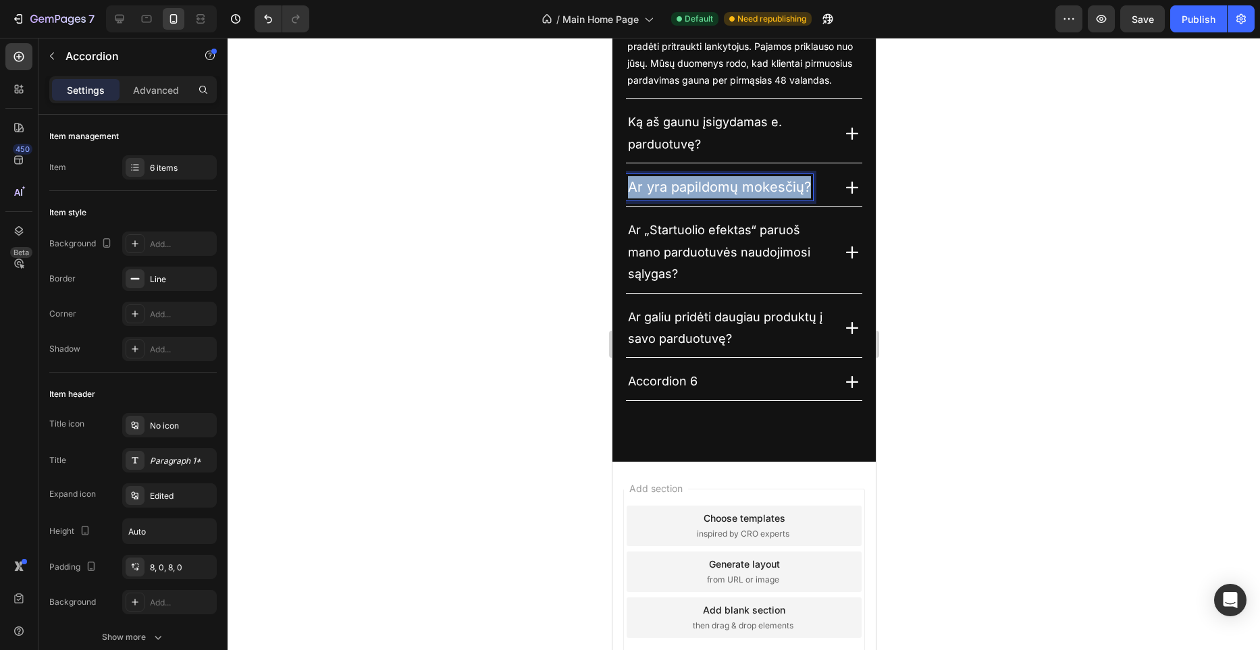
click at [701, 199] on p "Ar yra papildomų mokesčių?" at bounding box center [718, 187] width 183 height 22
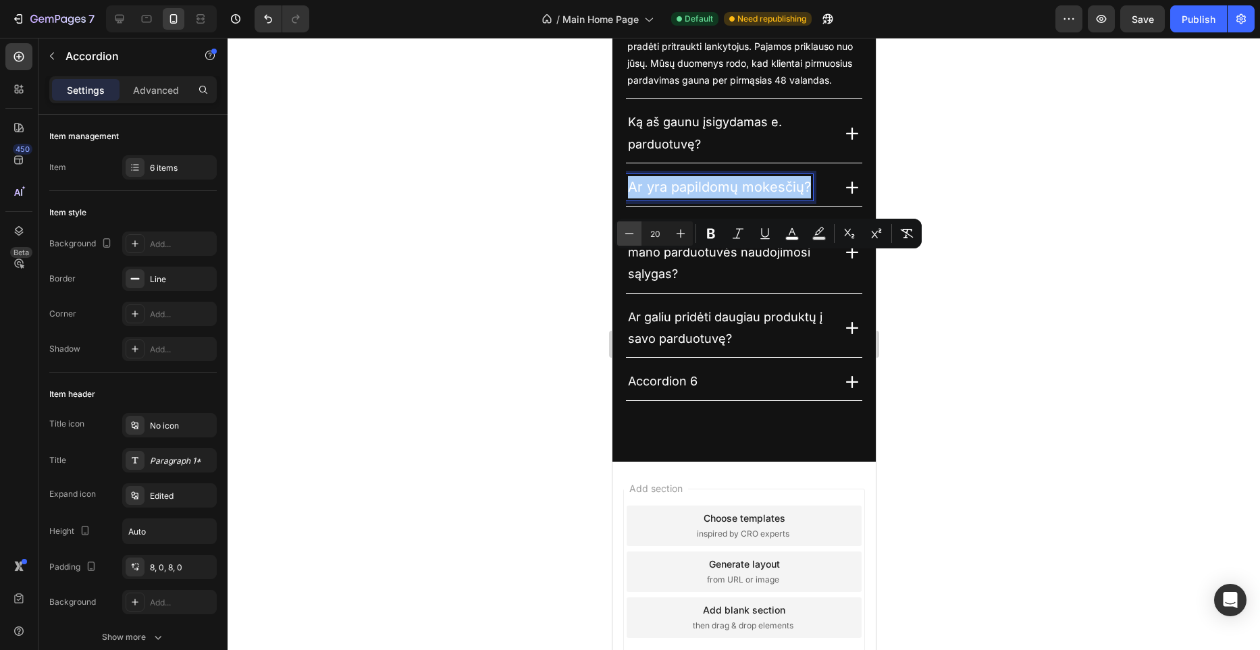
click at [633, 236] on icon "Editor contextual toolbar" at bounding box center [630, 234] width 14 height 14
type input "18"
click at [563, 255] on div at bounding box center [744, 344] width 1033 height 613
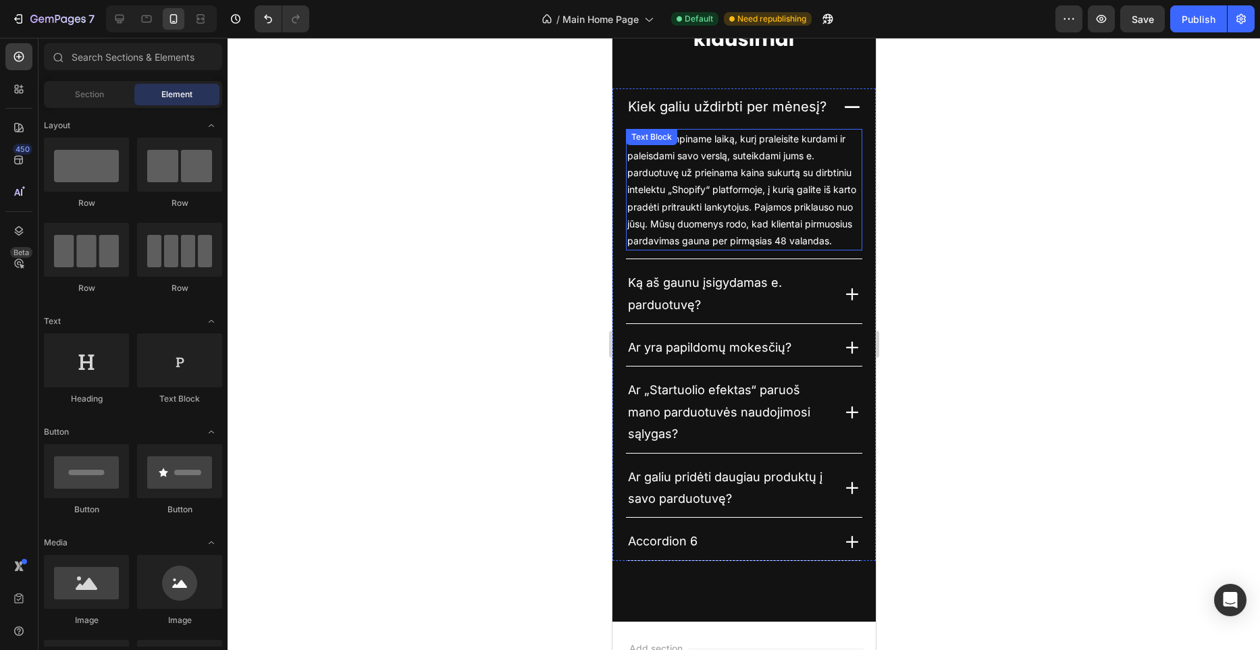
scroll to position [3628, 0]
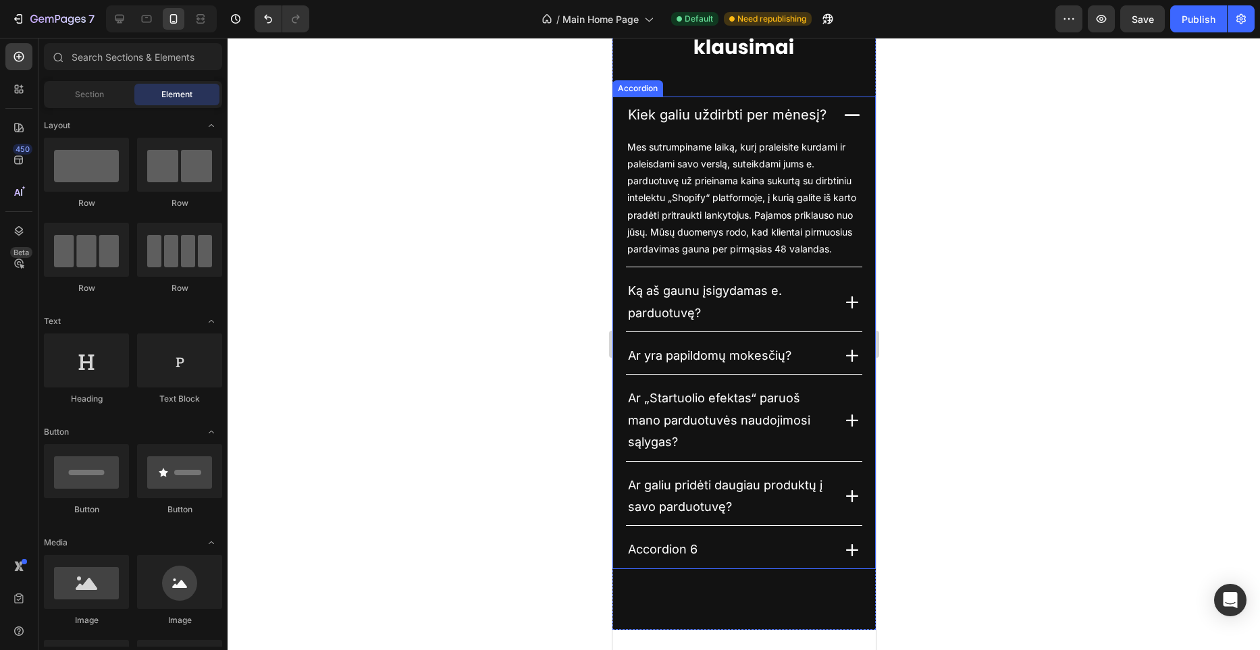
click at [696, 123] on span "Kiek galiu uždirbti per mėnesį?" at bounding box center [726, 115] width 199 height 16
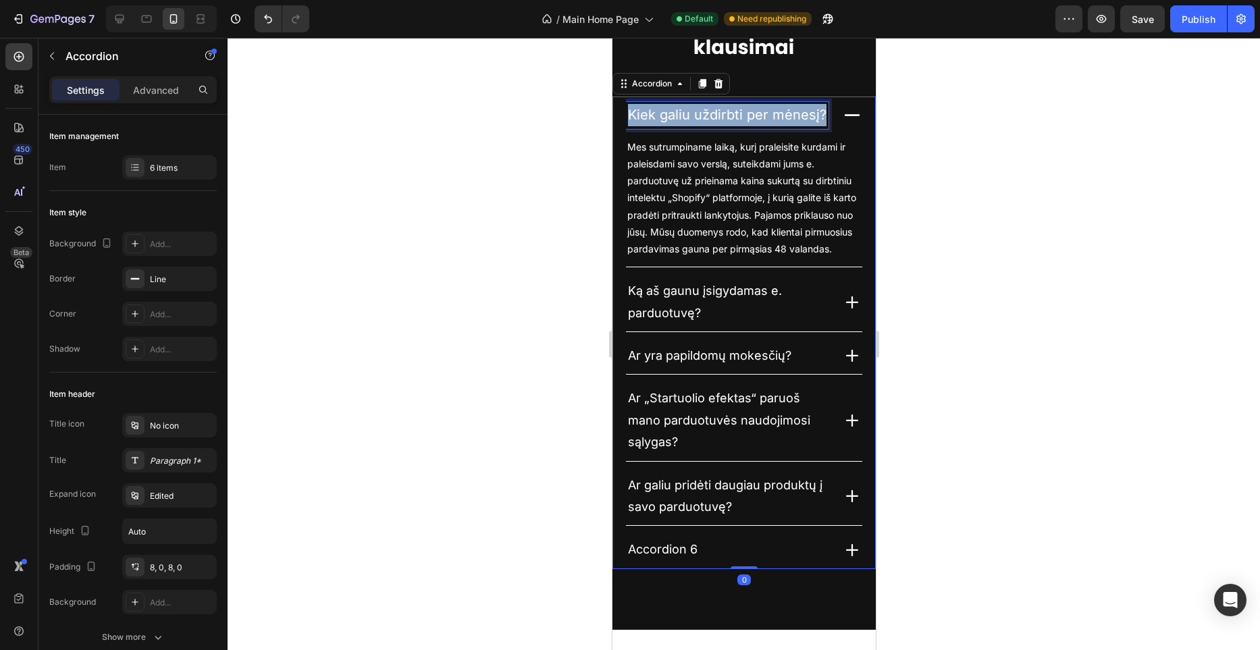
click at [696, 123] on span "Kiek galiu uždirbti per mėnesį?" at bounding box center [726, 115] width 199 height 16
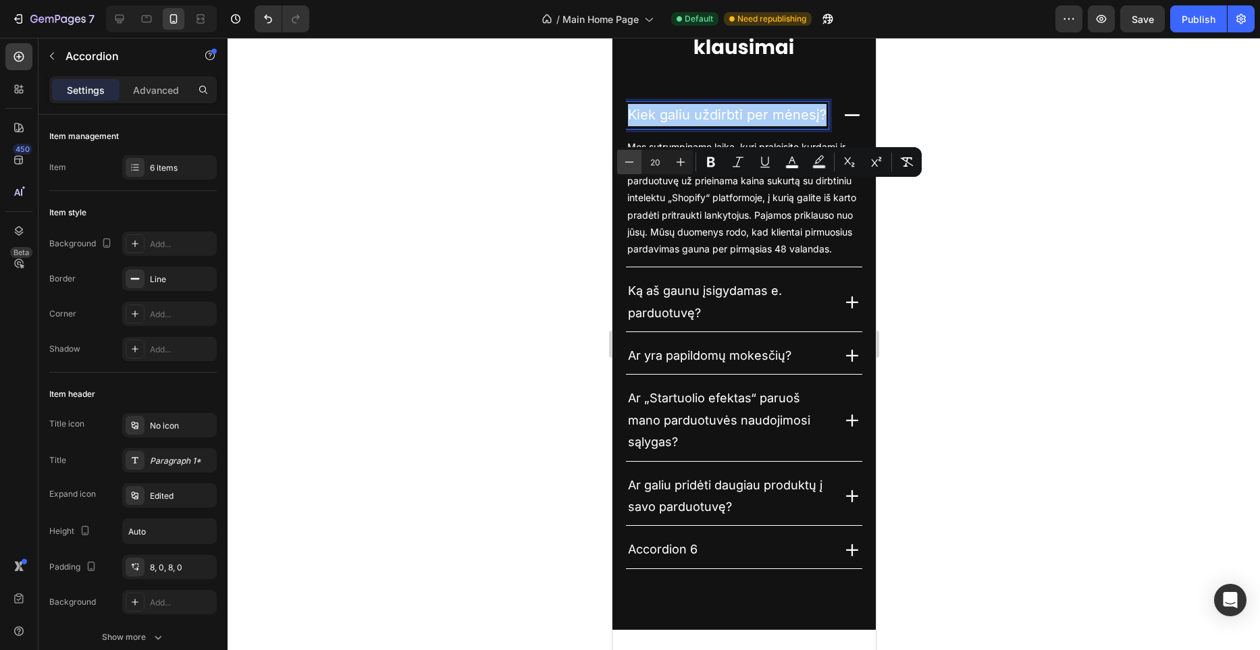
click at [619, 161] on button "Minus" at bounding box center [629, 162] width 24 height 24
type input "18"
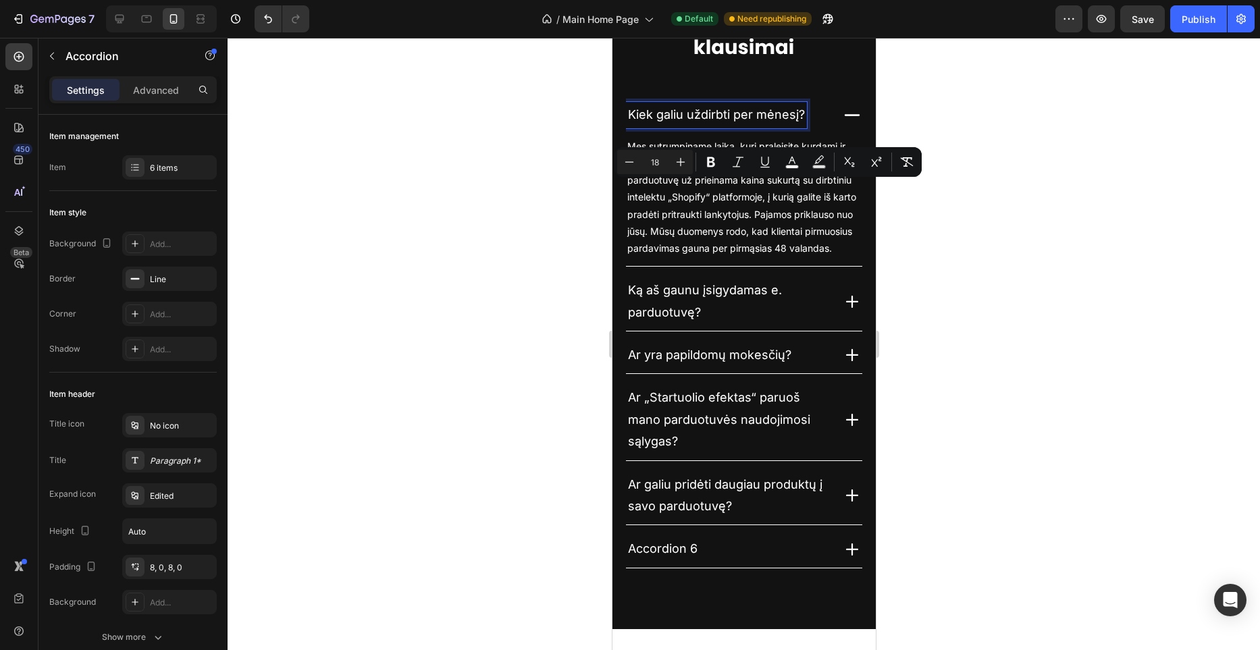
click at [552, 205] on div at bounding box center [744, 344] width 1033 height 613
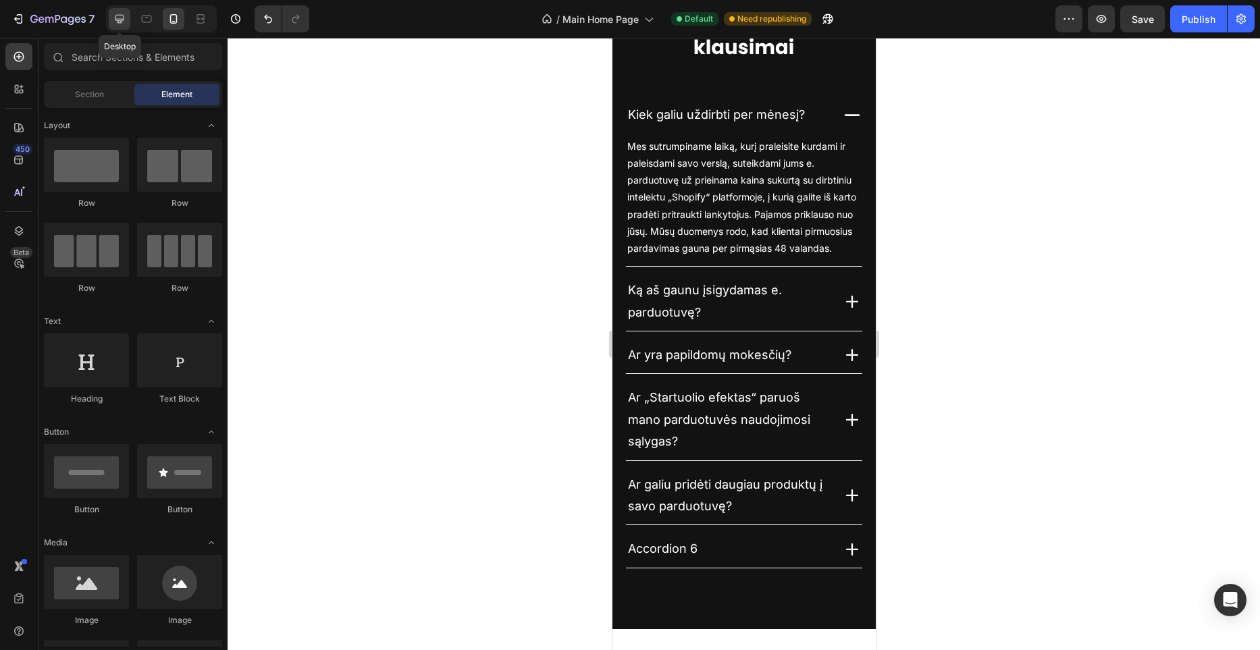
click at [127, 25] on div at bounding box center [120, 19] width 22 height 22
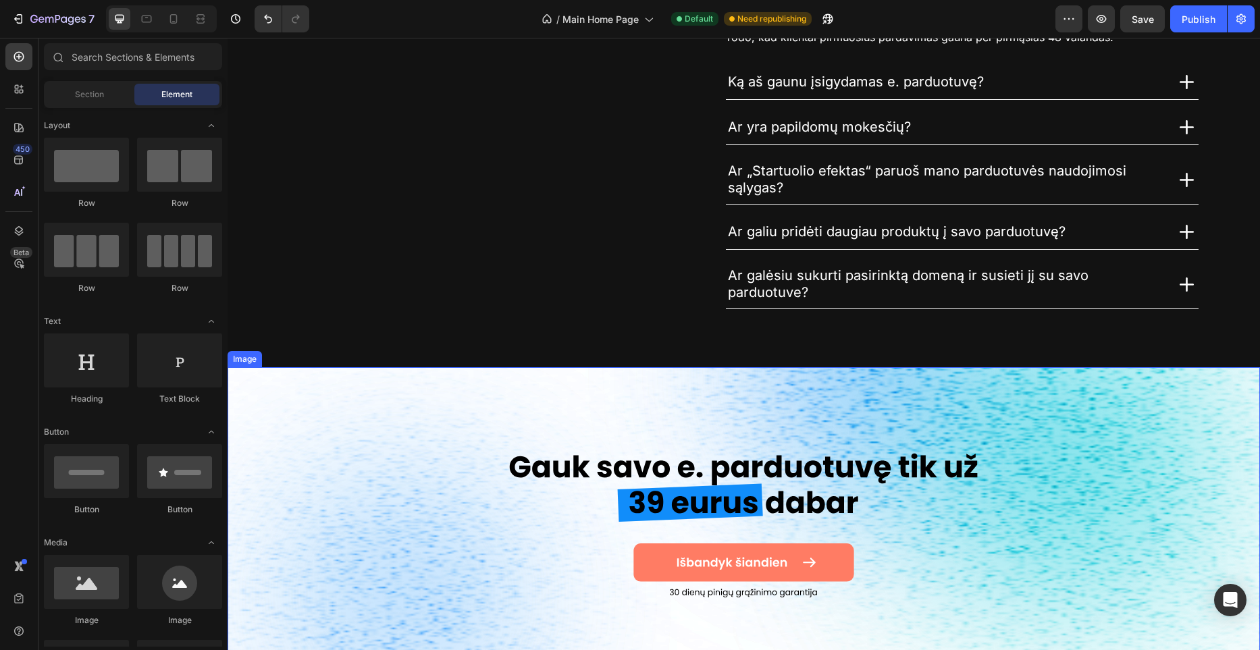
scroll to position [3636, 0]
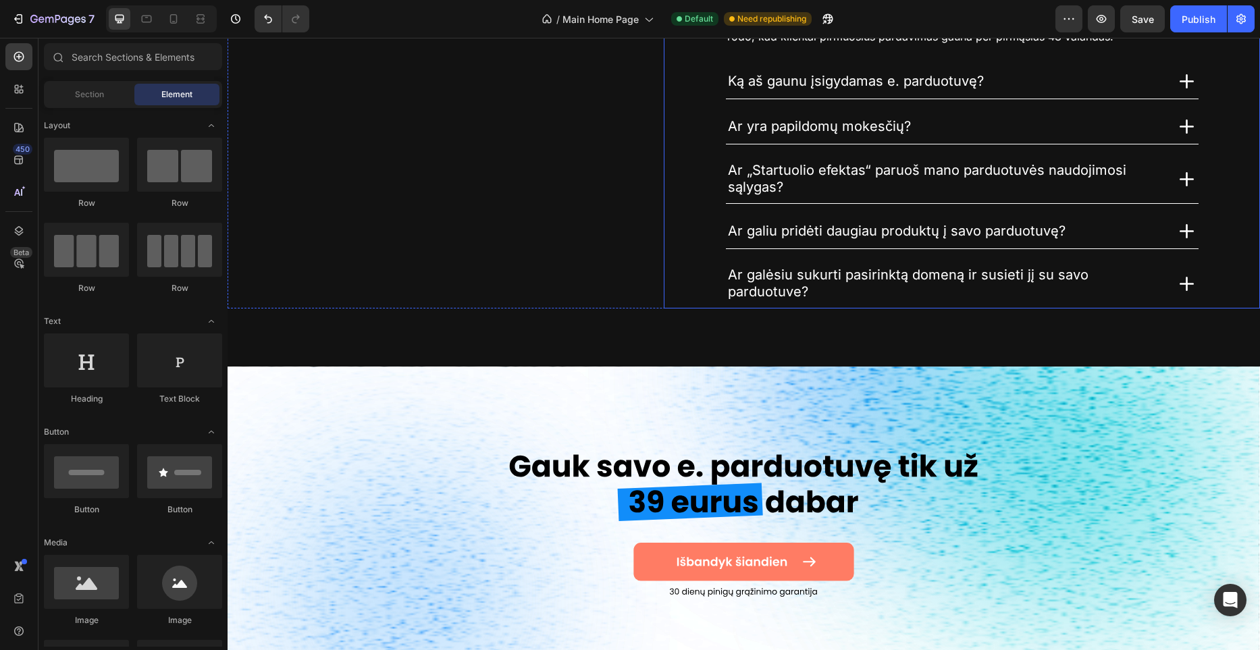
click at [789, 281] on span "Ar galėsiu sukurti pasirinktą domeną ir susieti jį su savo parduotuve?" at bounding box center [908, 283] width 361 height 33
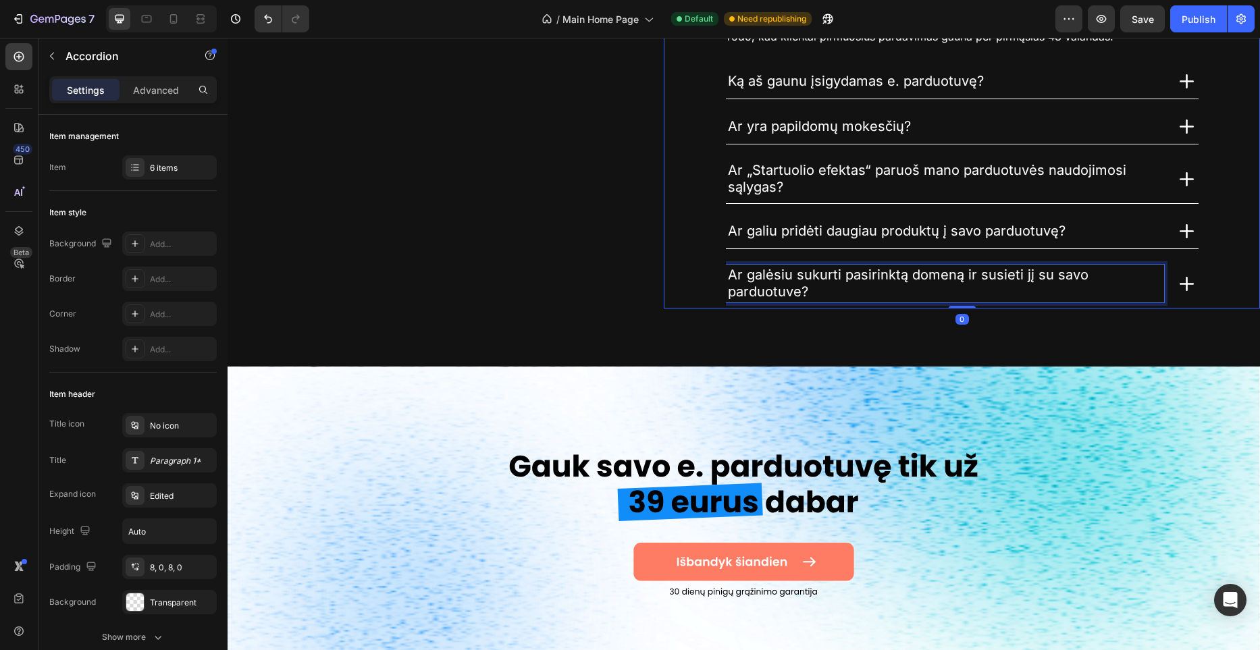
click at [789, 281] on span "Ar galėsiu sukurti pasirinktą domeną ir susieti jį su savo parduotuve?" at bounding box center [908, 283] width 361 height 33
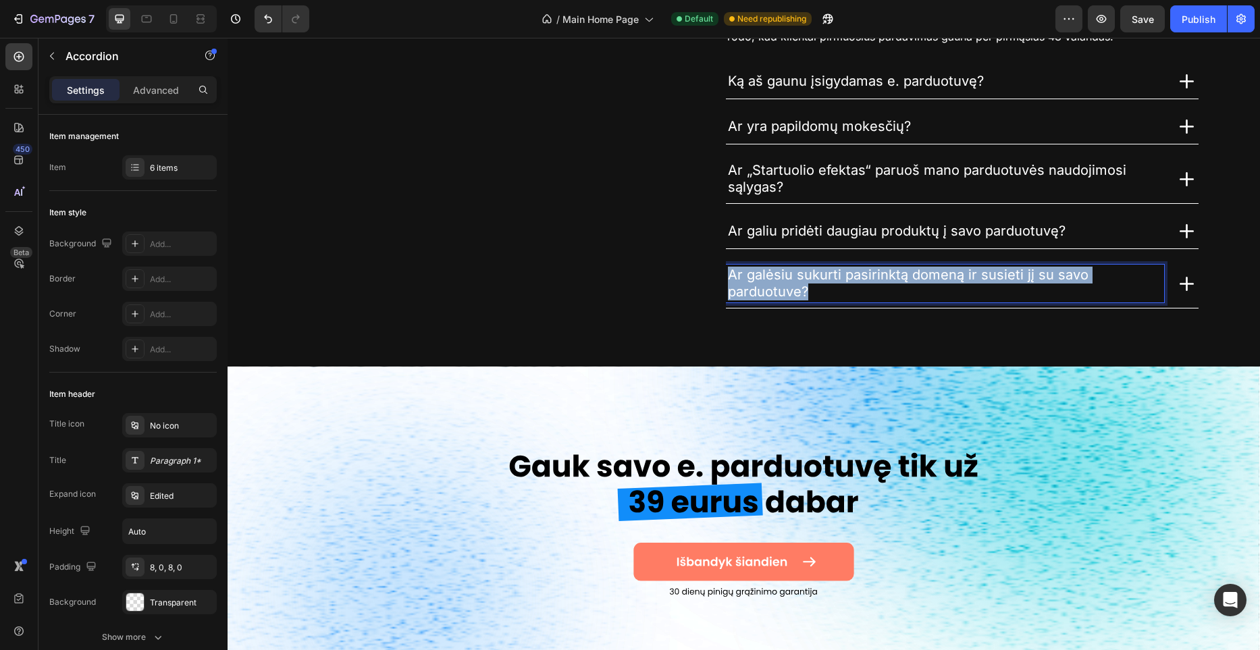
click at [789, 281] on span "Ar galėsiu sukurti pasirinktą domeną ir susieti jį su savo parduotuve?" at bounding box center [908, 283] width 361 height 33
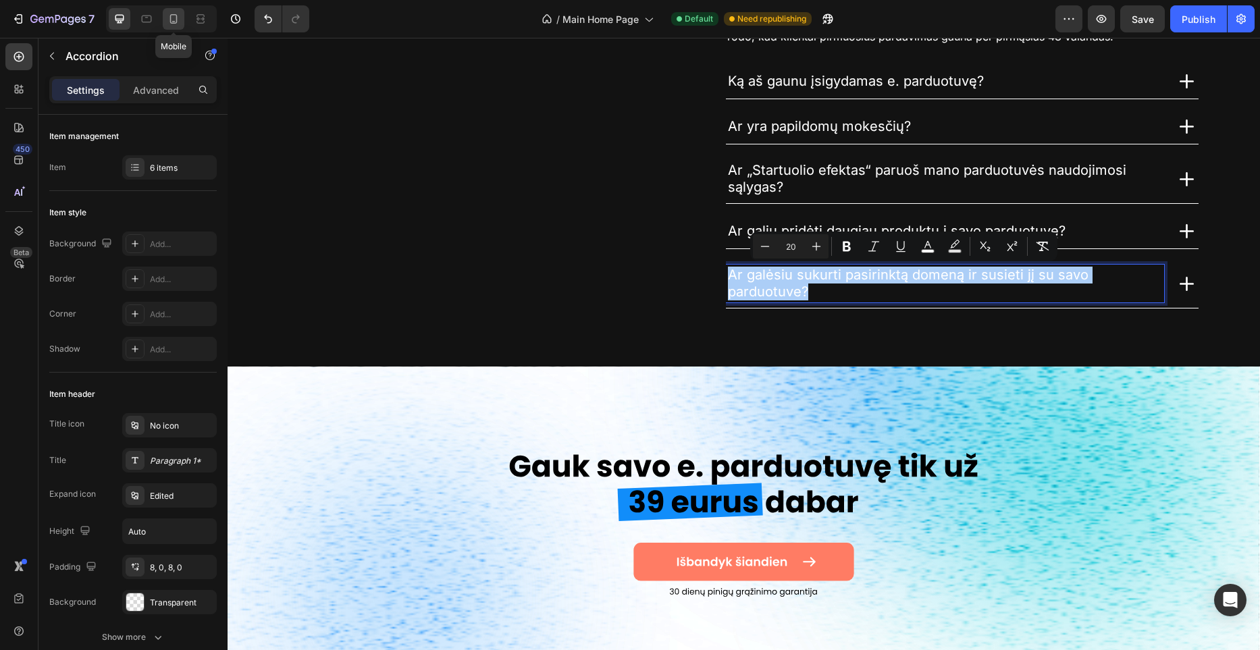
click at [180, 24] on div at bounding box center [174, 19] width 22 height 22
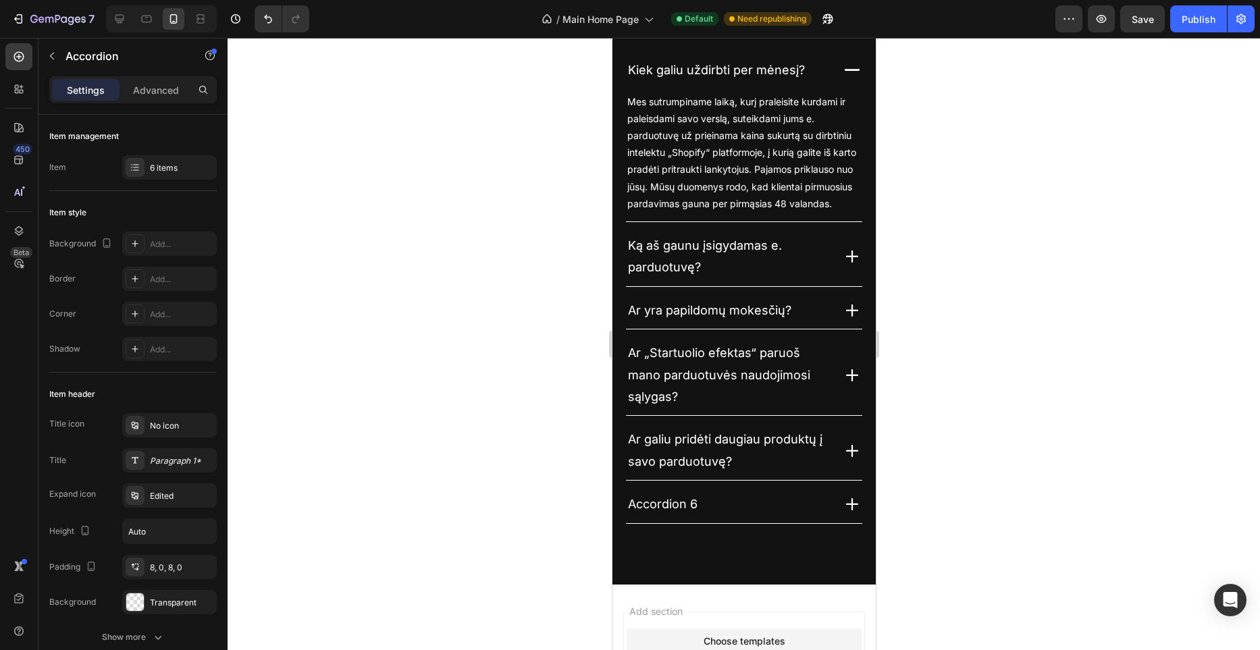
scroll to position [3969, 0]
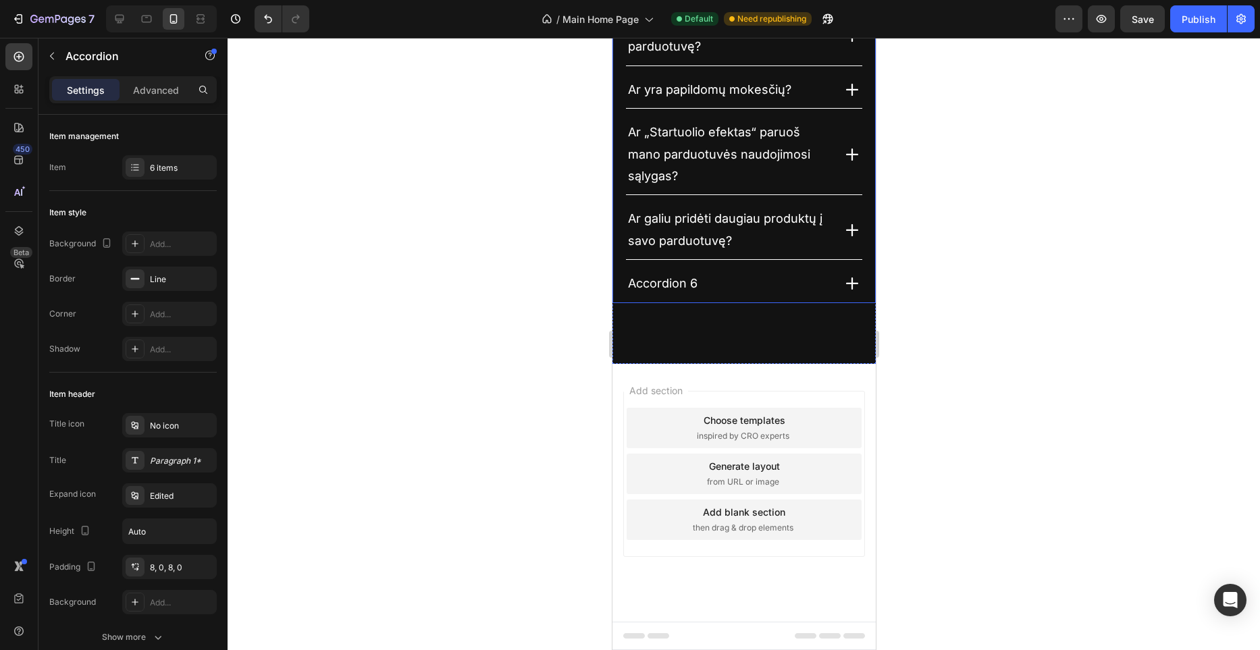
click at [679, 278] on p "Accordion 6" at bounding box center [662, 284] width 70 height 22
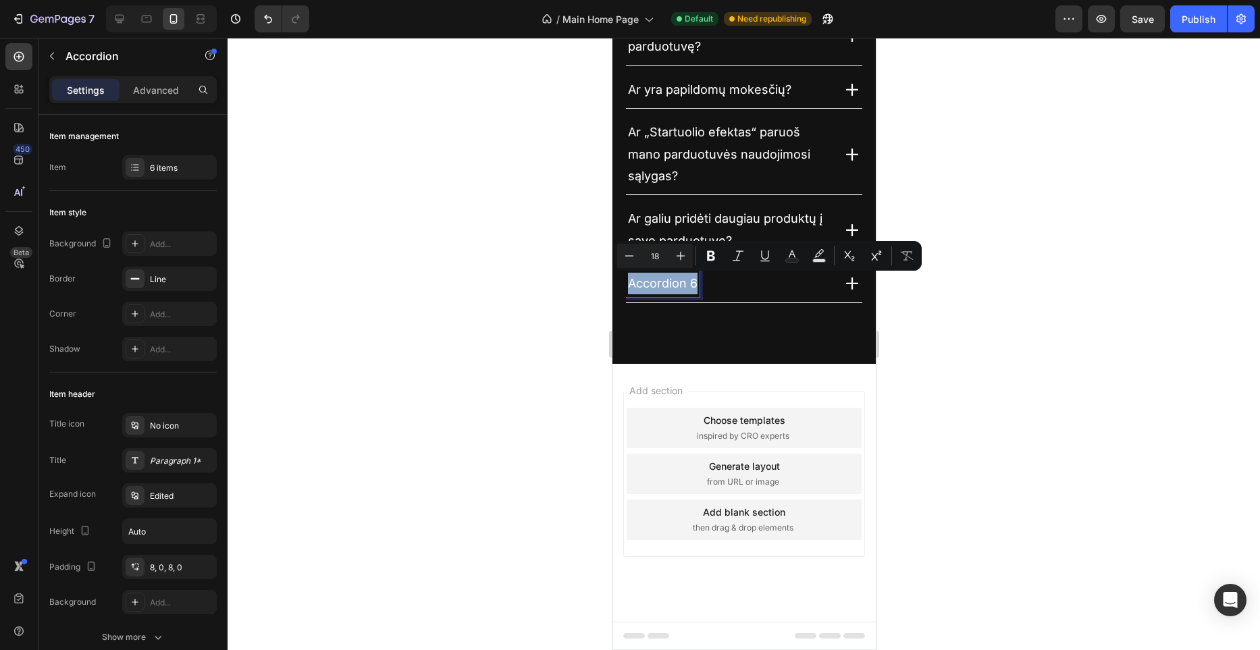
type input "20"
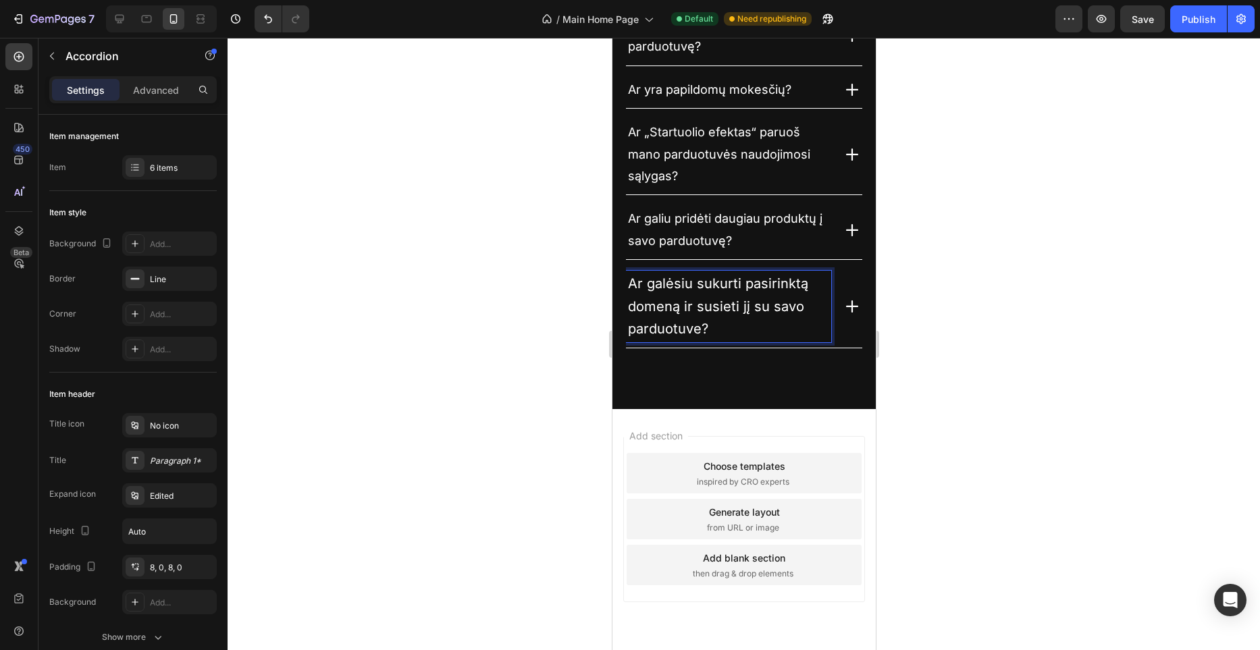
click at [687, 307] on span "Ar galėsiu sukurti pasirinktą domeną ir susieti jį su savo parduotuve?" at bounding box center [717, 306] width 180 height 61
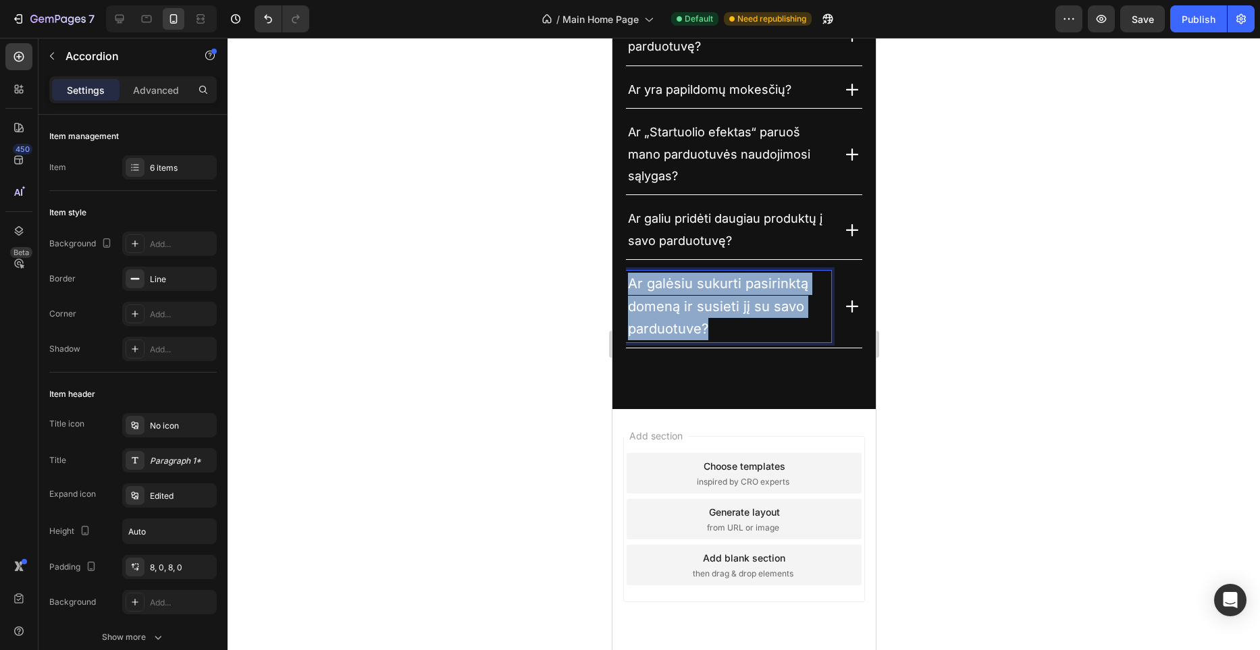
click at [687, 307] on span "Ar galėsiu sukurti pasirinktą domeną ir susieti jį su savo parduotuve?" at bounding box center [717, 306] width 180 height 61
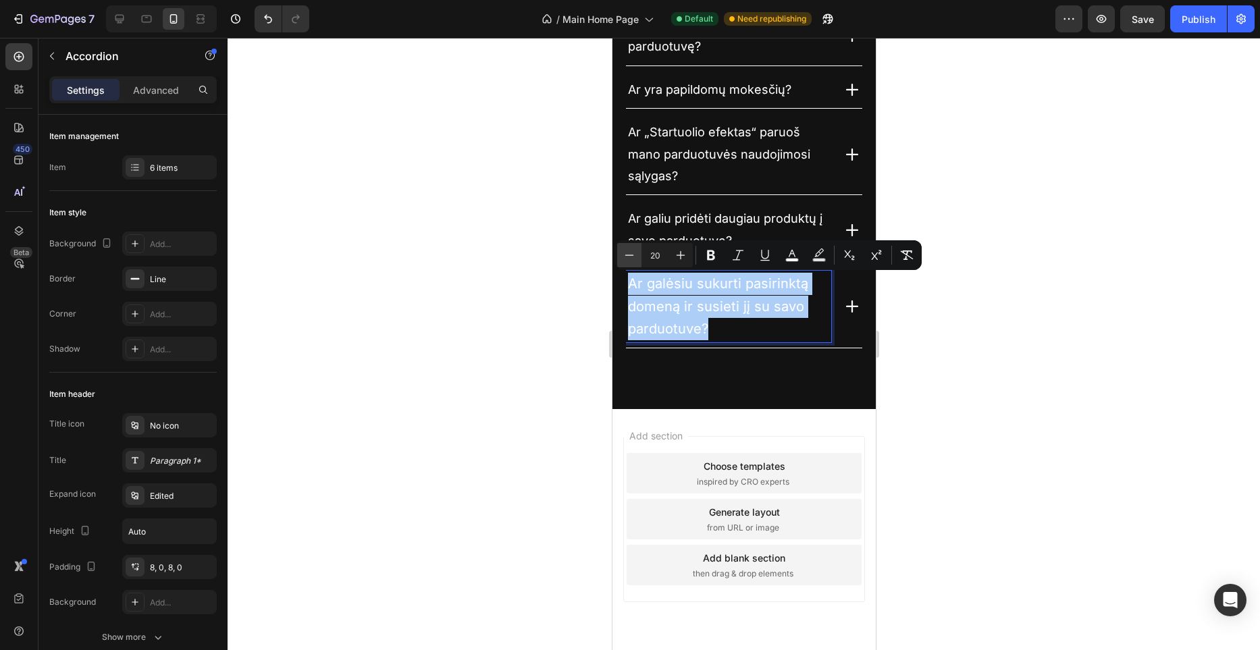
click at [635, 256] on icon "Editor contextual toolbar" at bounding box center [630, 256] width 14 height 14
click at [635, 255] on icon "Editor contextual toolbar" at bounding box center [630, 256] width 14 height 14
type input "18"
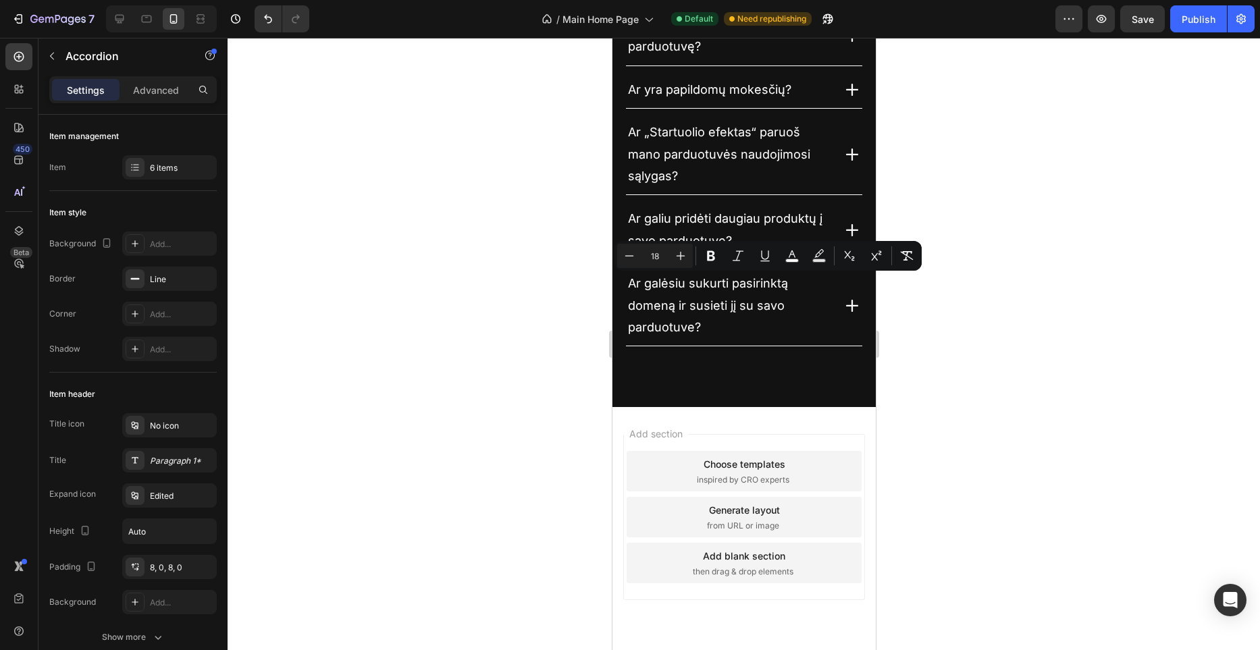
click at [981, 305] on div at bounding box center [744, 344] width 1033 height 613
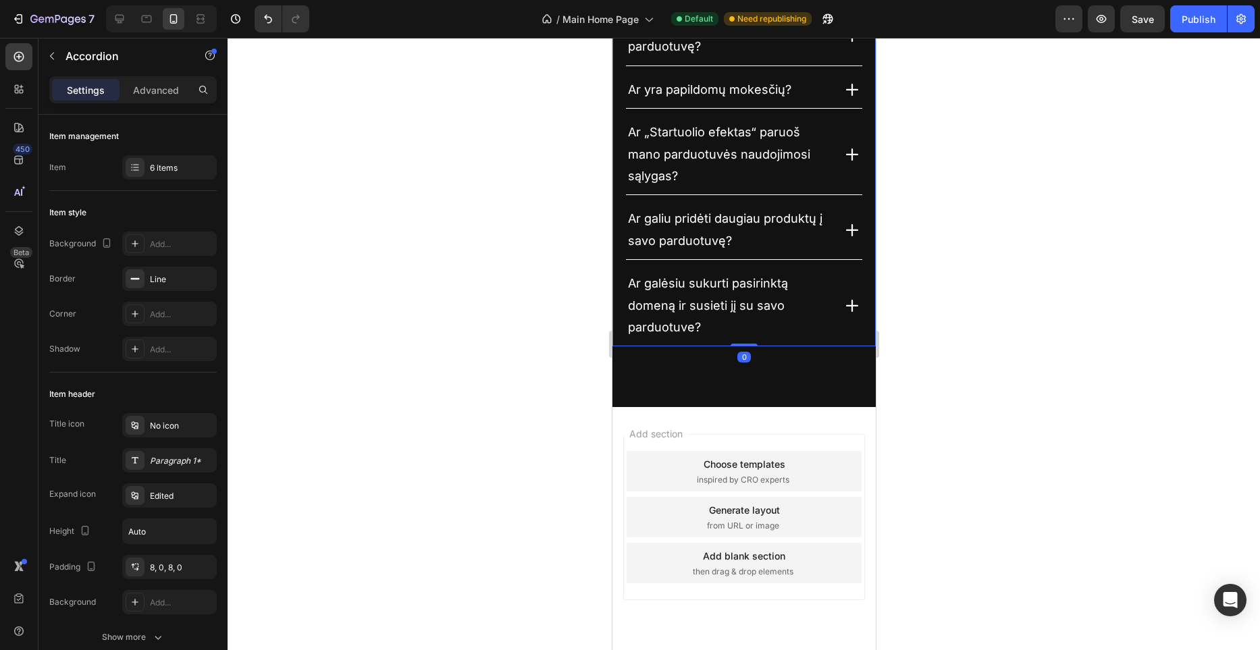
click at [696, 311] on span "Ar galėsiu sukurti pasirinktą domeną ir susieti jį su savo parduotuve?" at bounding box center [707, 305] width 160 height 58
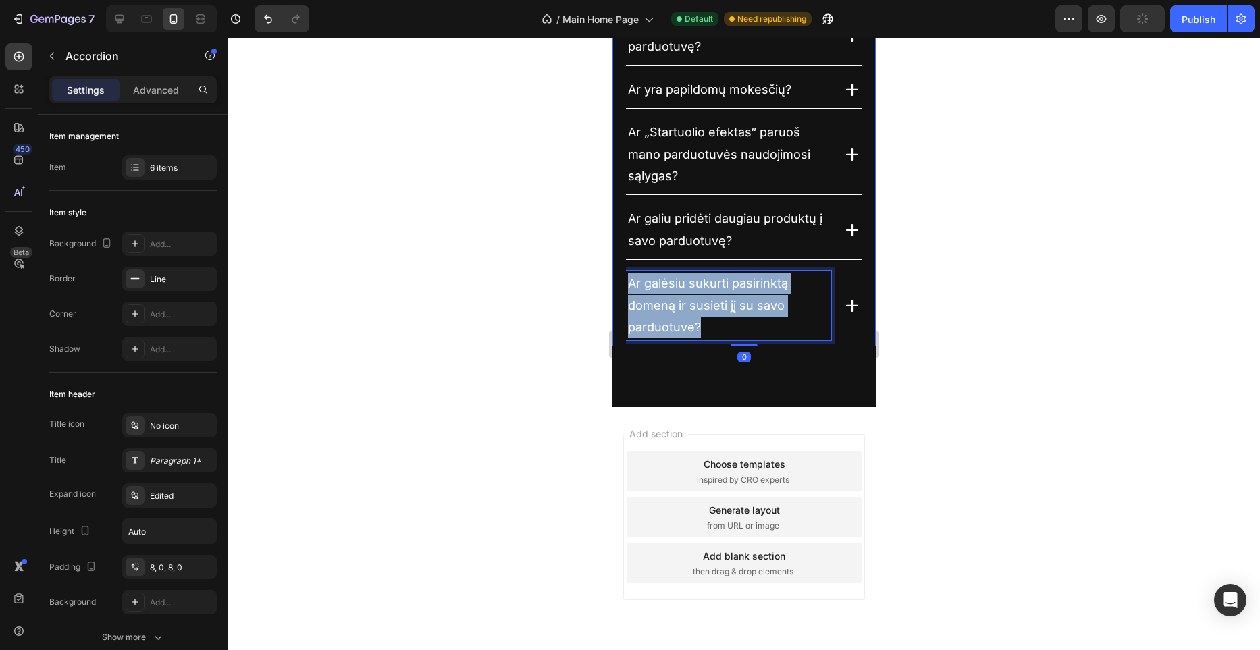
click at [696, 311] on span "Ar galėsiu sukurti pasirinktą domeną ir susieti jį su savo parduotuve?" at bounding box center [707, 305] width 160 height 58
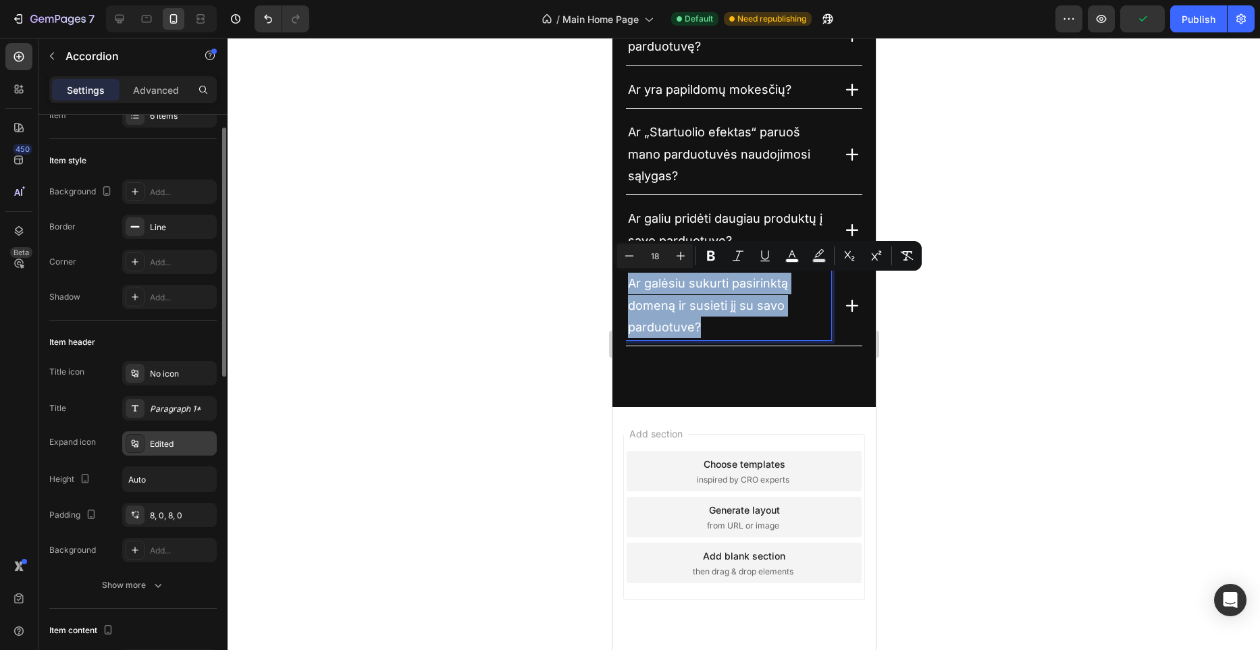
scroll to position [76, 0]
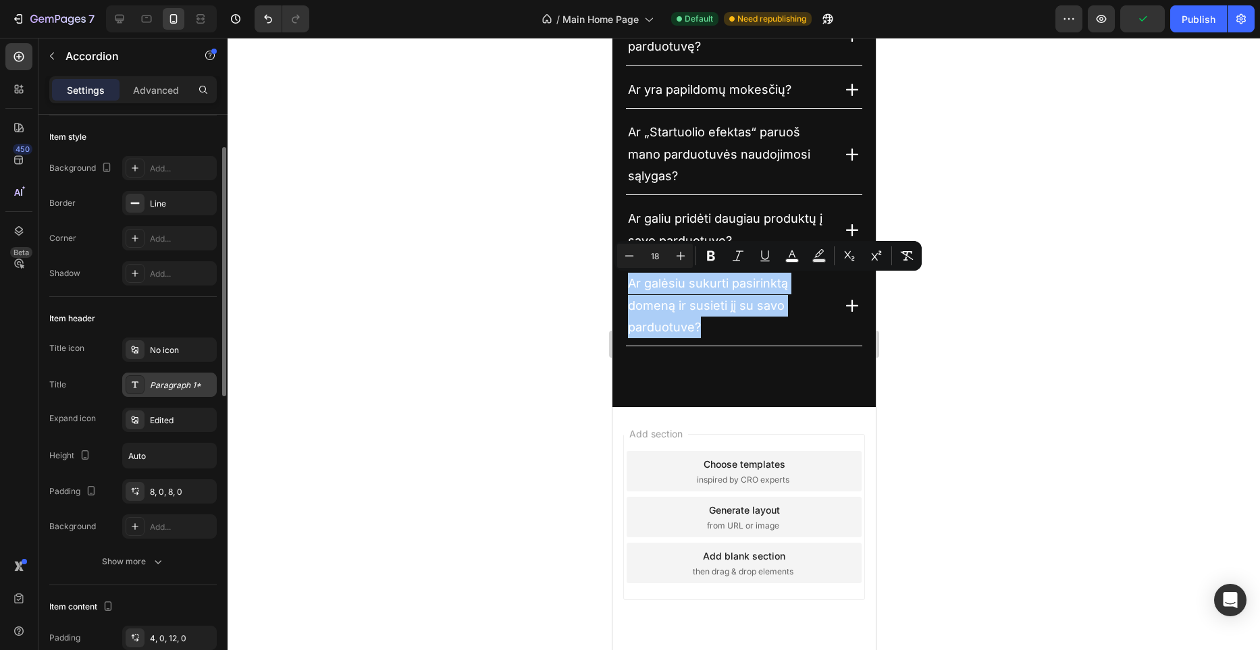
click at [171, 396] on div "Paragraph 1*" at bounding box center [169, 385] width 95 height 24
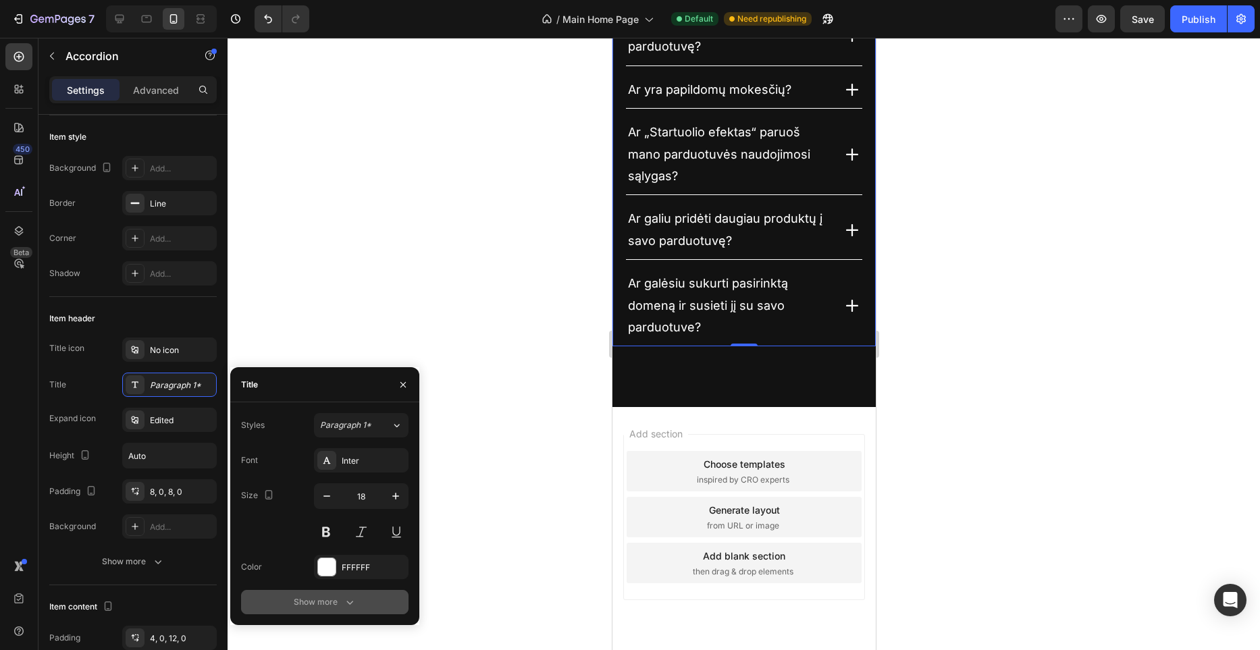
click at [352, 598] on icon "button" at bounding box center [350, 603] width 14 height 14
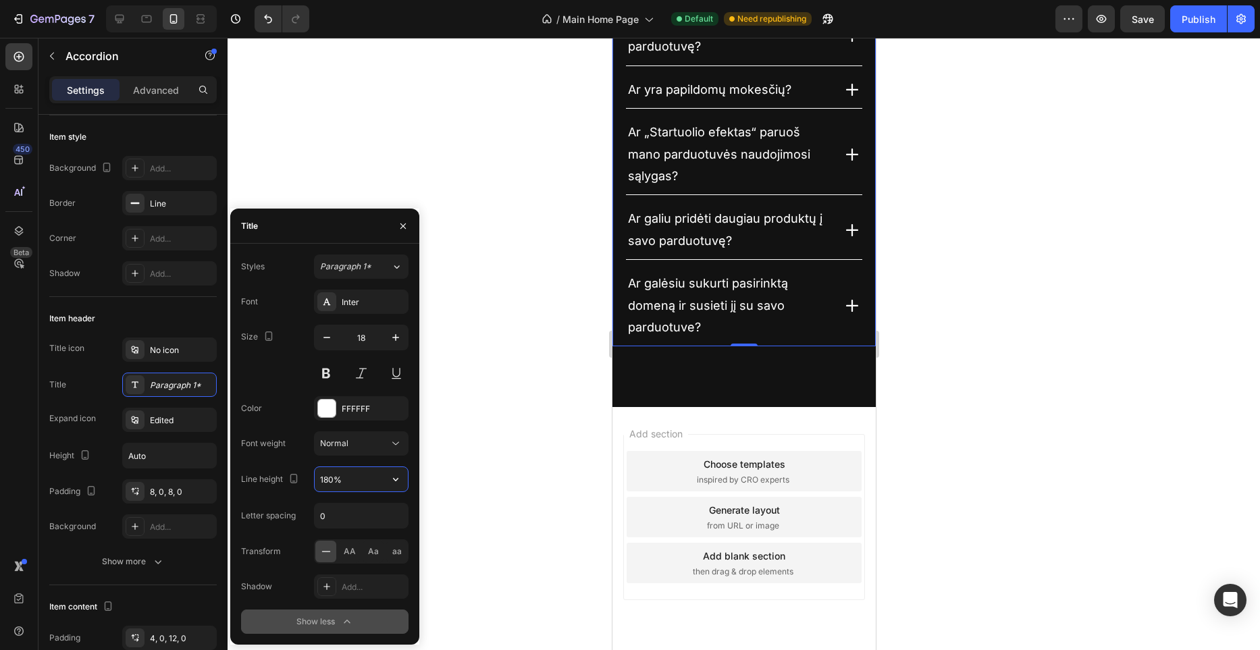
click at [346, 482] on input "180%" at bounding box center [361, 479] width 93 height 24
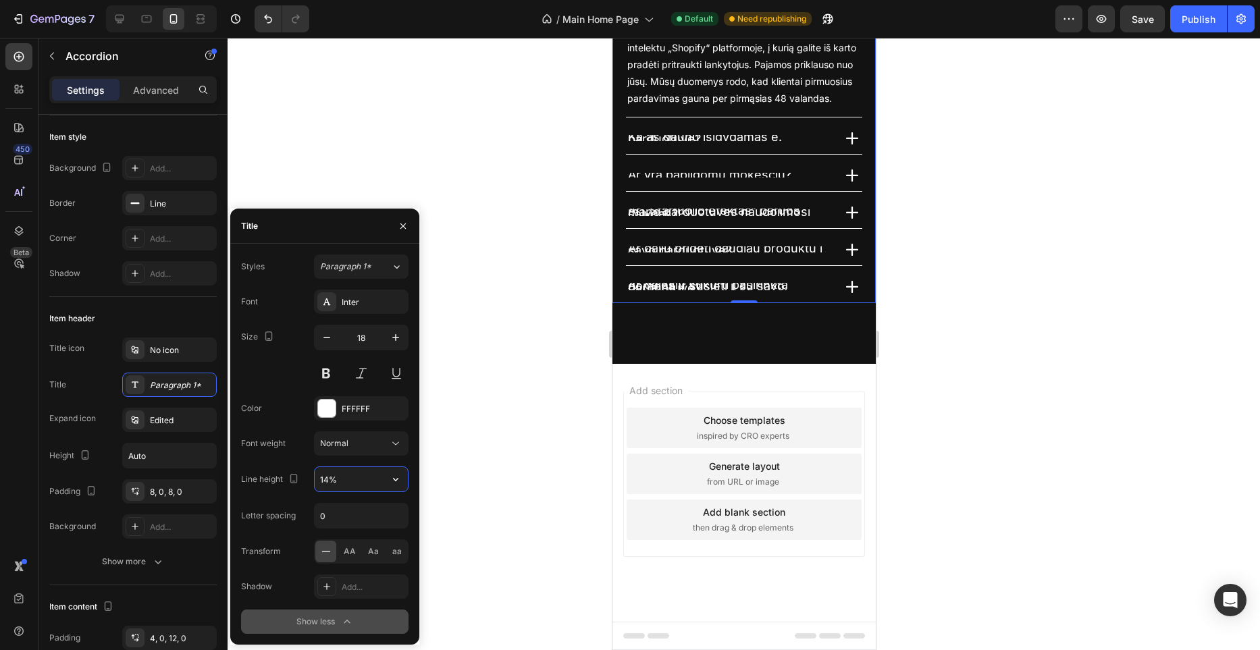
type input "140%"
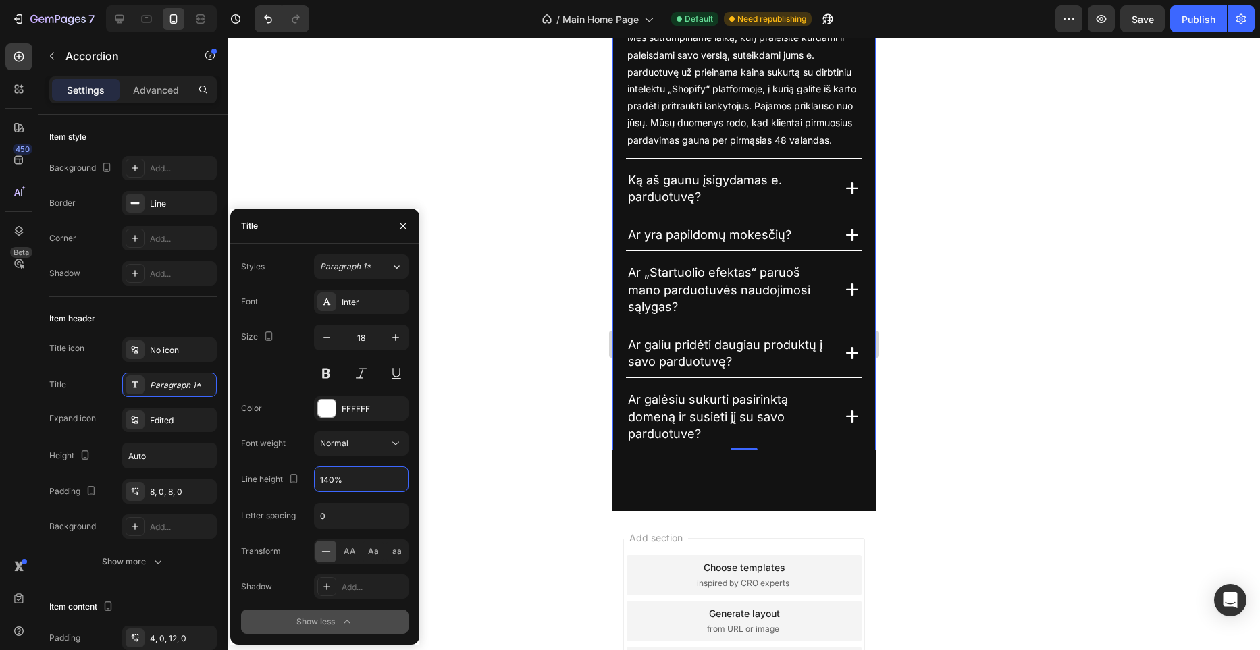
scroll to position [3782, 0]
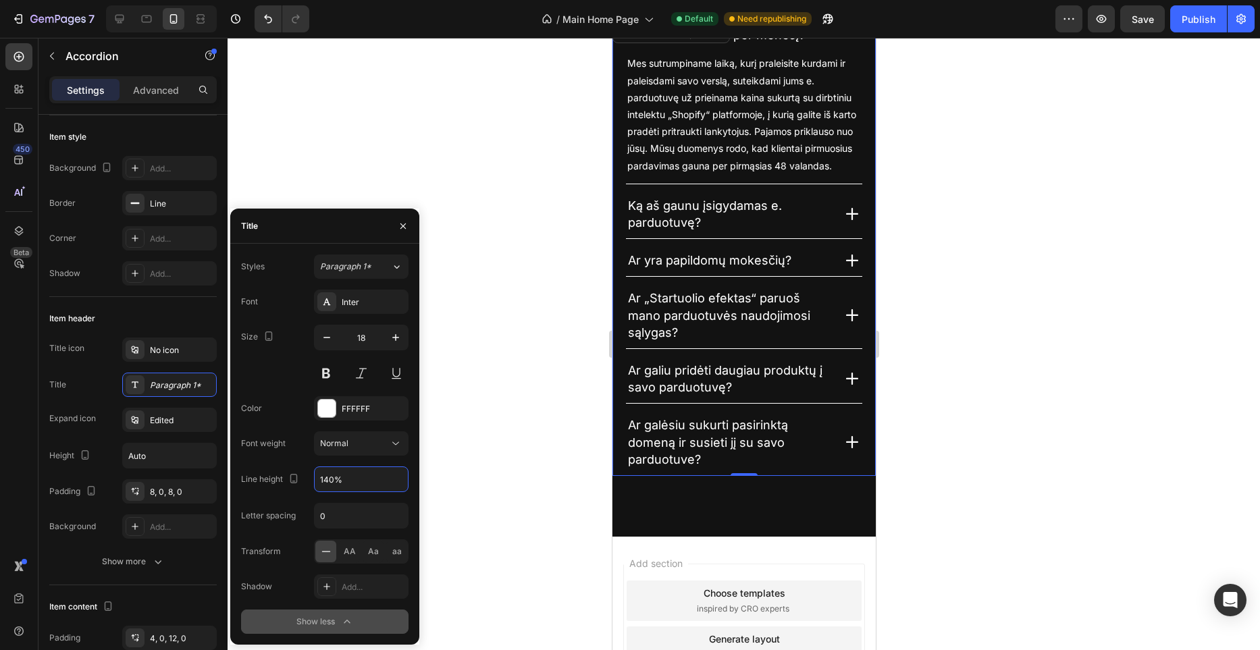
click at [565, 342] on div at bounding box center [744, 344] width 1033 height 613
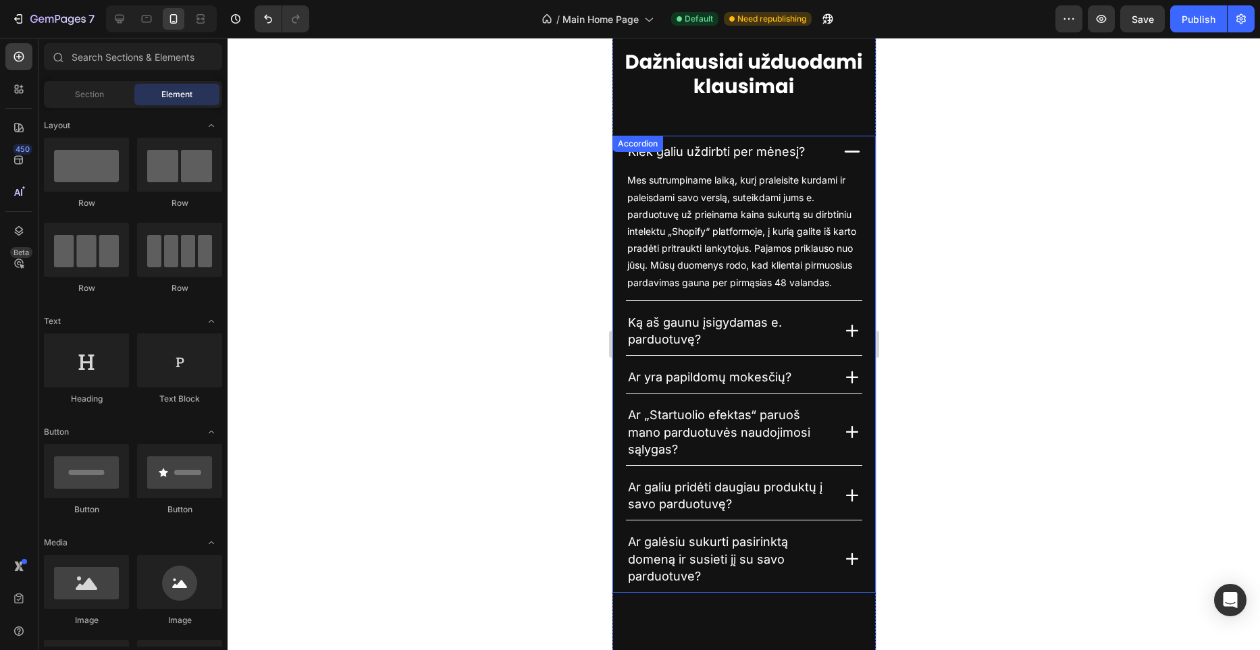
scroll to position [3654, 0]
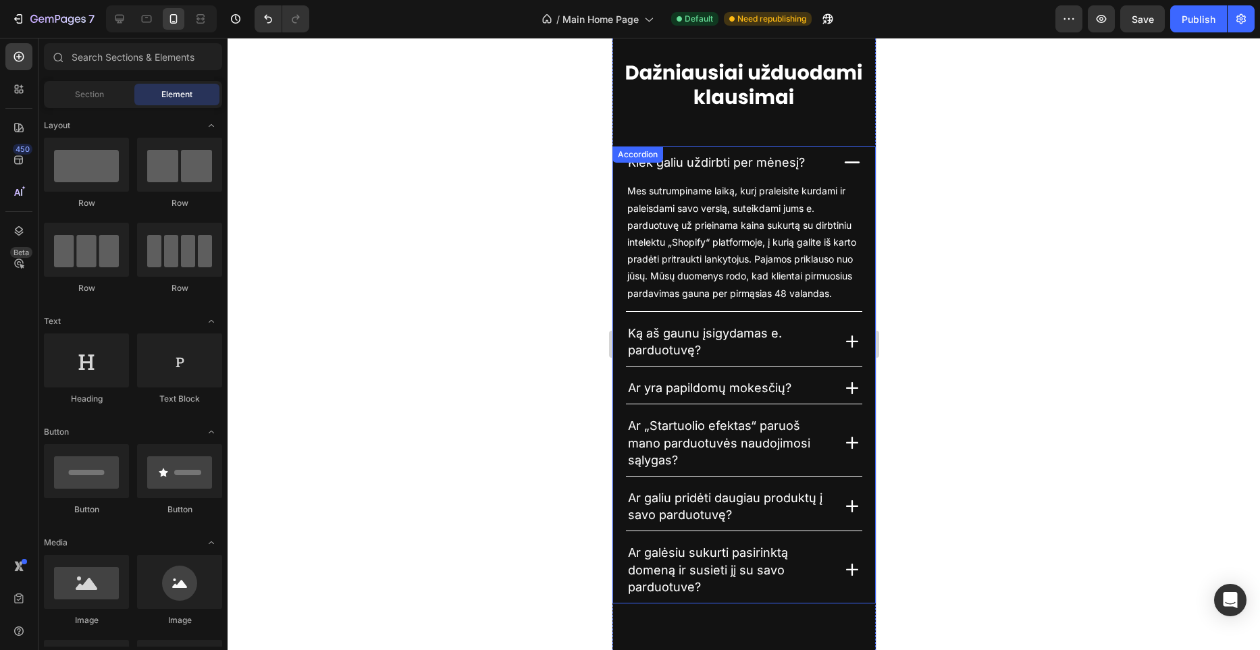
click at [847, 336] on icon at bounding box center [852, 342] width 20 height 20
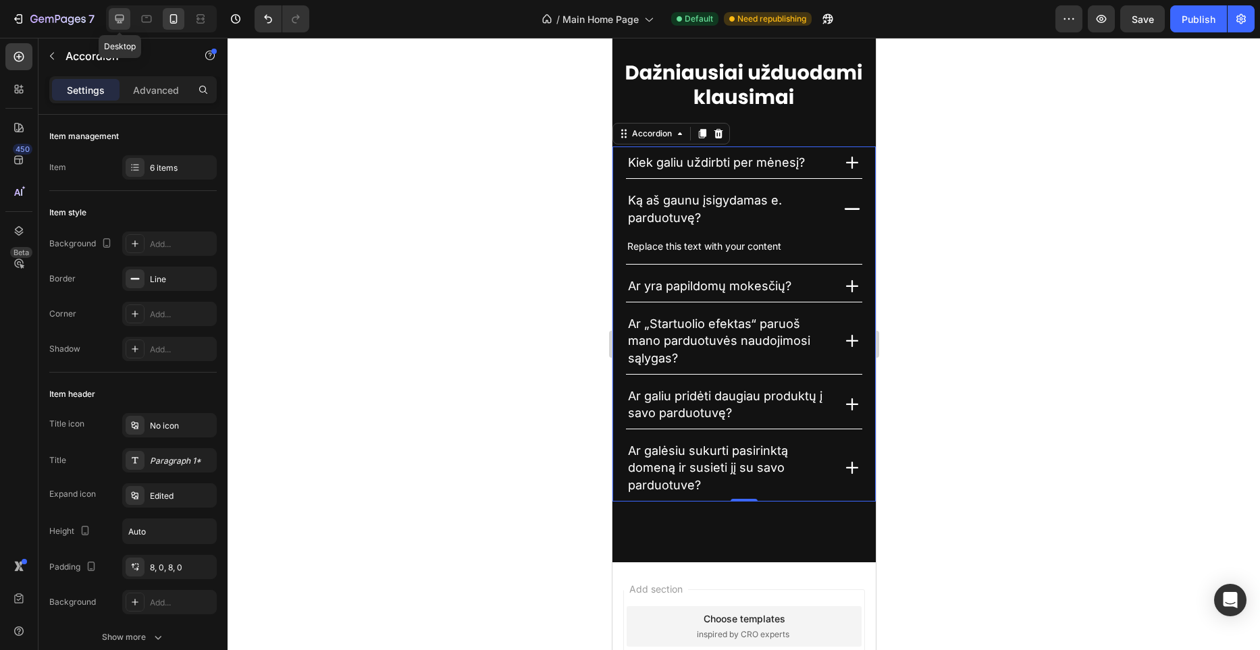
click at [122, 26] on div at bounding box center [120, 19] width 22 height 22
type input "600"
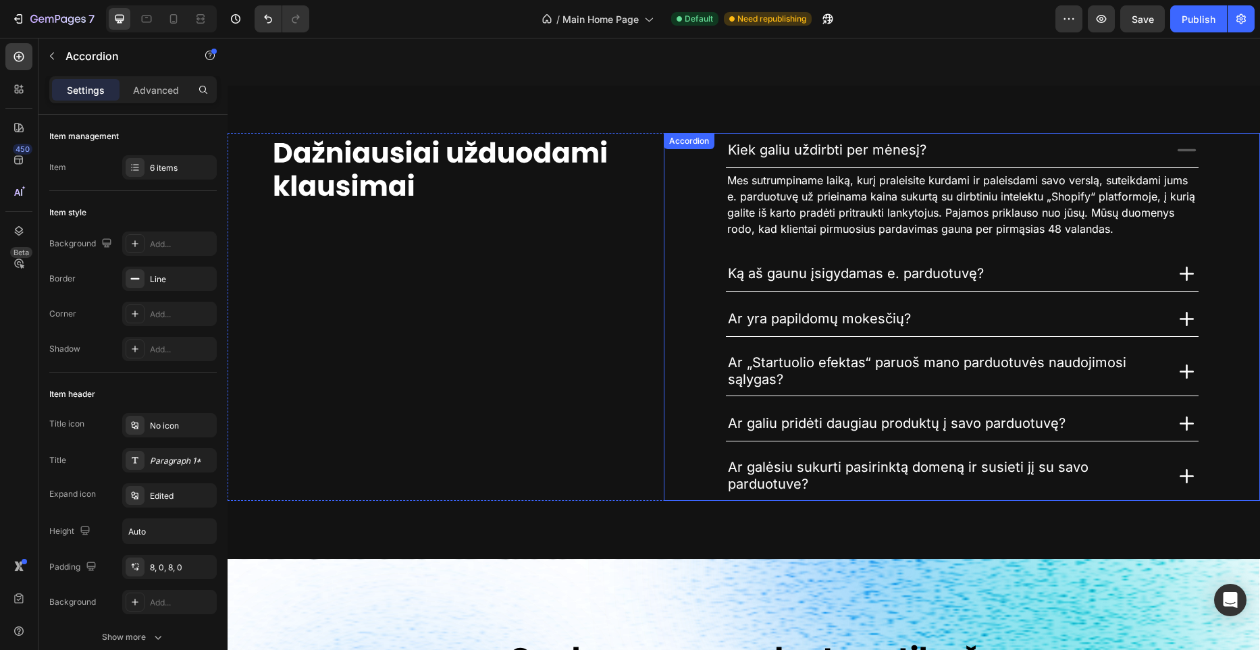
scroll to position [2719, 0]
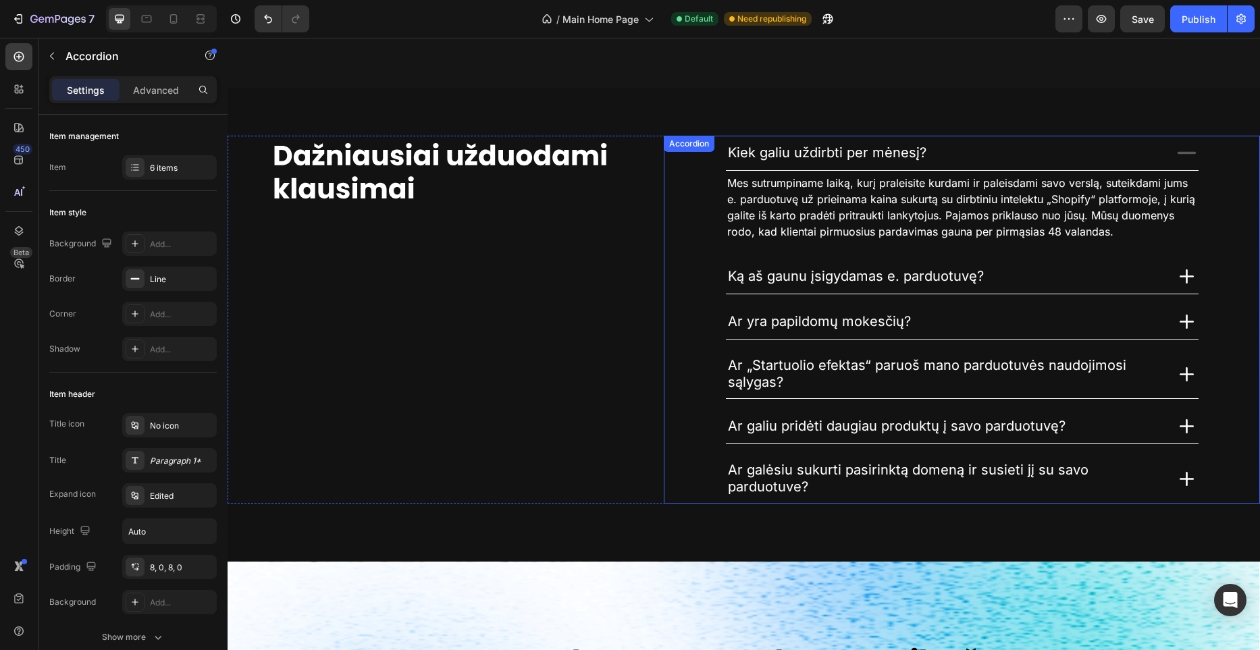
click at [1187, 278] on icon at bounding box center [1187, 276] width 14 height 14
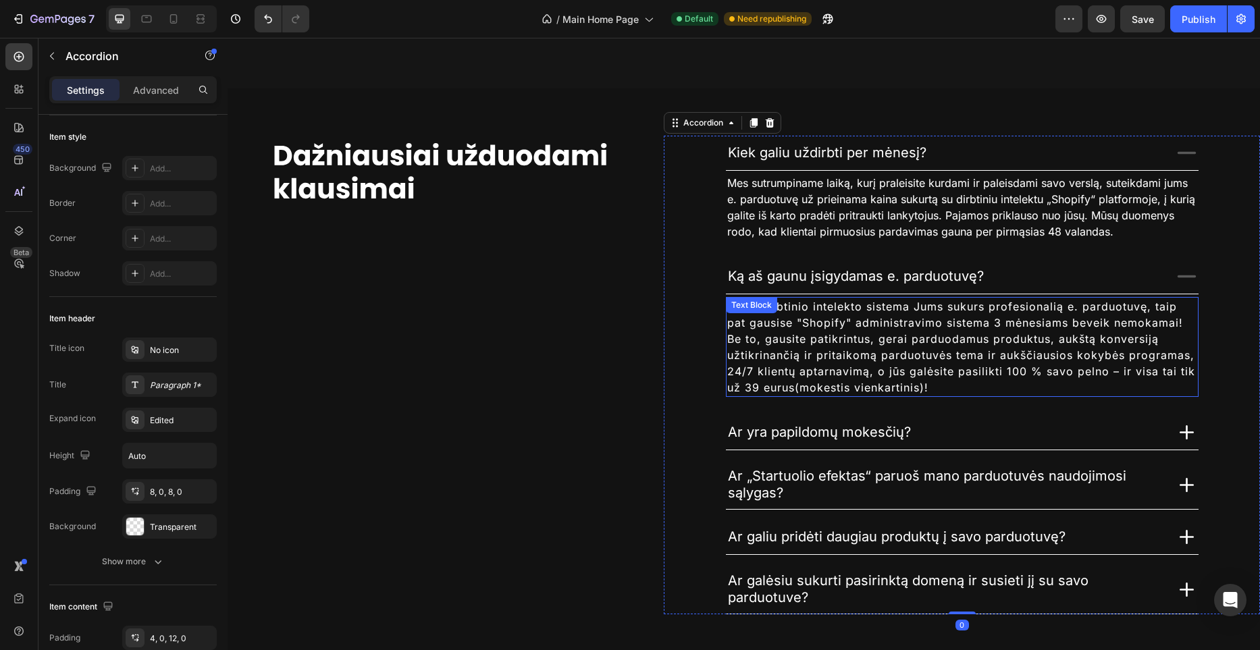
click at [913, 309] on span "Mūsų dirbtinio intelekto sistema Jums sukurs profesionalią e. parduotuvę, taip …" at bounding box center [961, 347] width 468 height 95
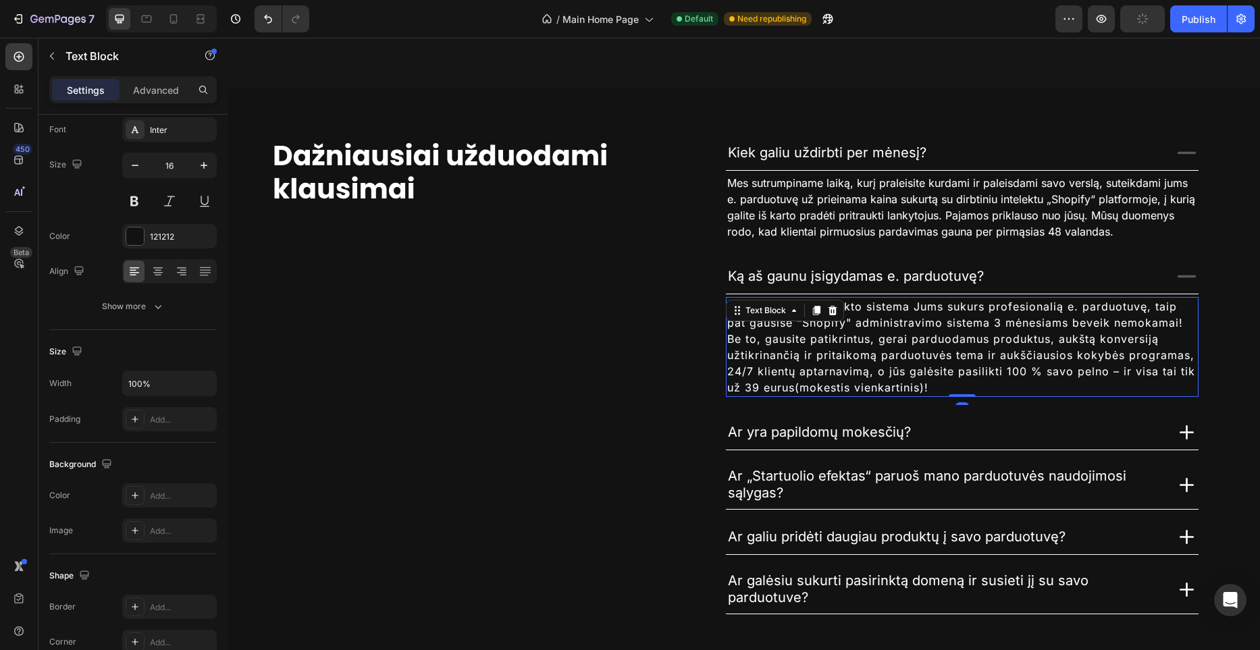
click at [913, 309] on span "Mūsų dirbtinio intelekto sistema Jums sukurs profesionalią e. parduotuvę, taip …" at bounding box center [961, 347] width 468 height 95
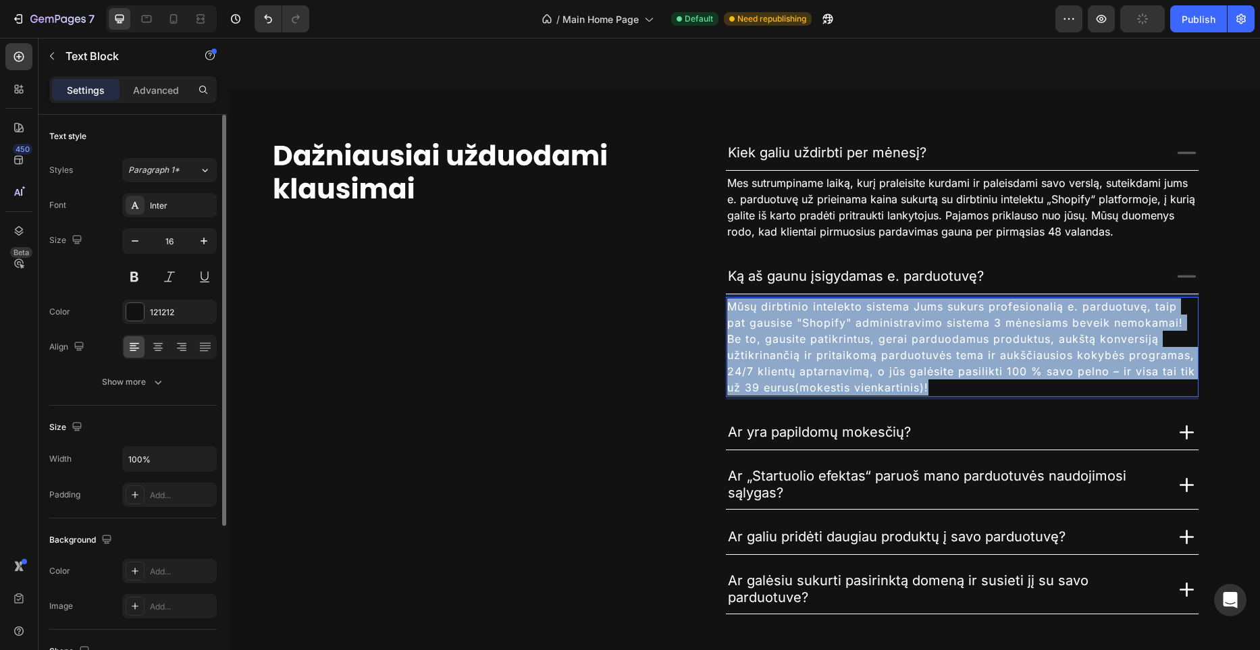
click at [913, 309] on span "Mūsų dirbtinio intelekto sistema Jums sukurs profesionalią e. parduotuvę, taip …" at bounding box center [961, 347] width 468 height 95
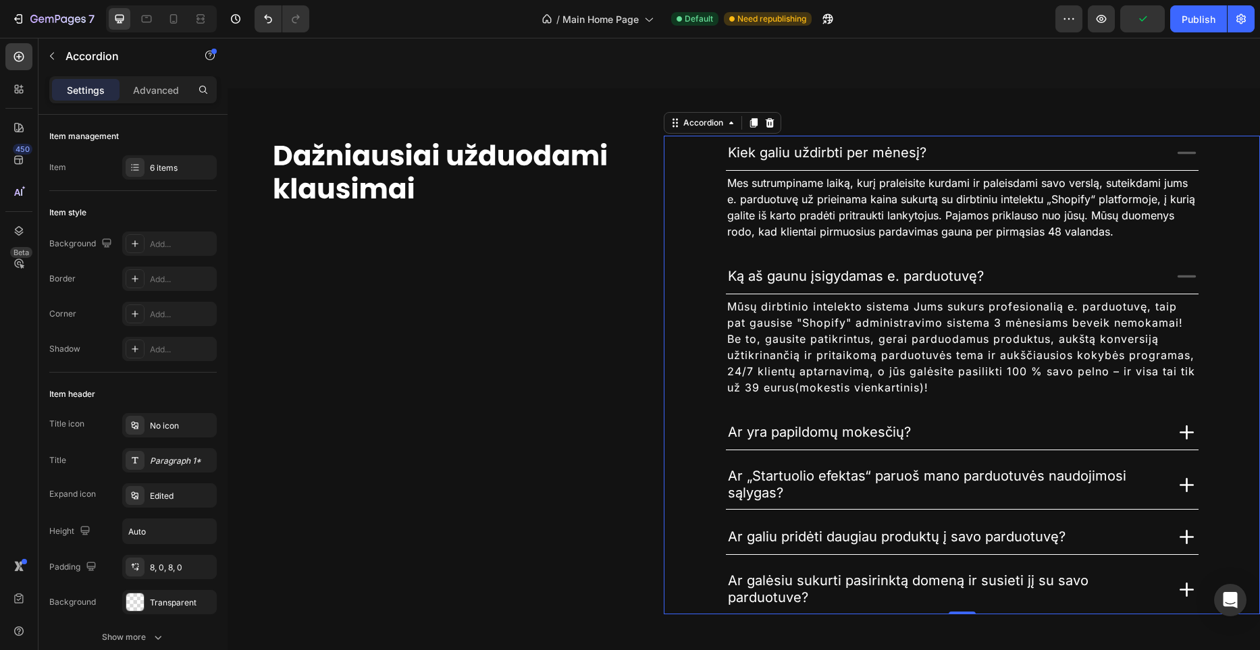
click at [1191, 280] on icon at bounding box center [1187, 277] width 24 height 24
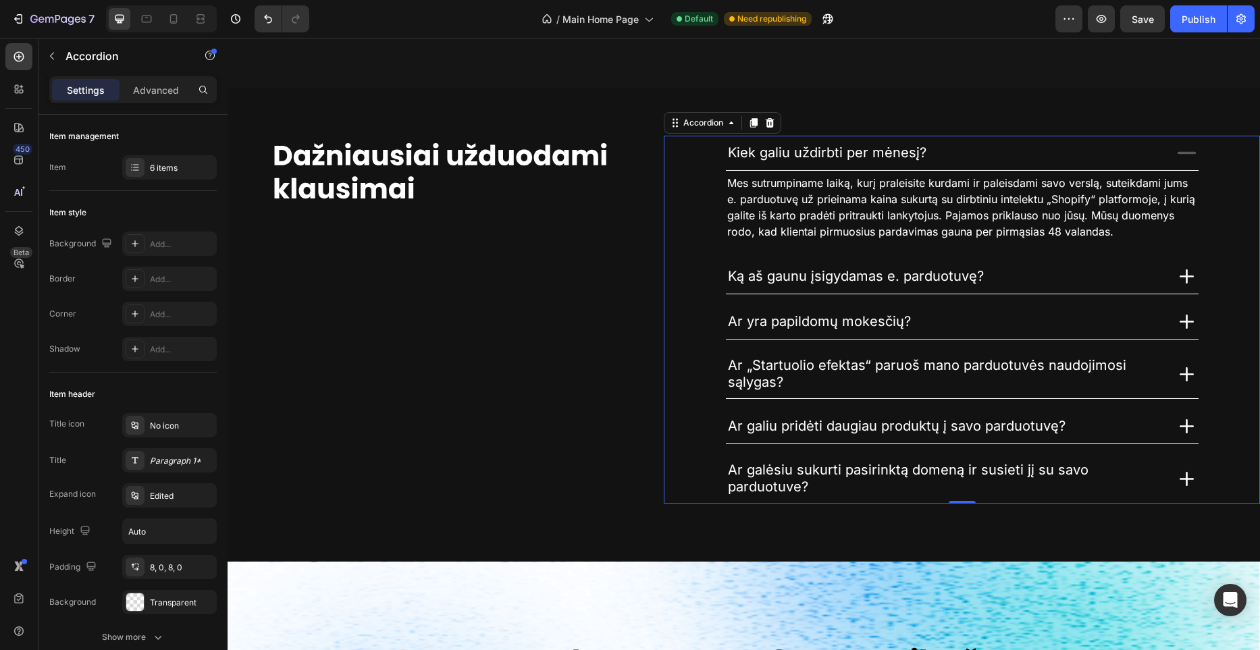
click at [683, 178] on div "Kiek galiu uždirbti per mėnesį? Mes sutrumpiname laiką, kurį praleisite kurdami…" at bounding box center [962, 192] width 595 height 113
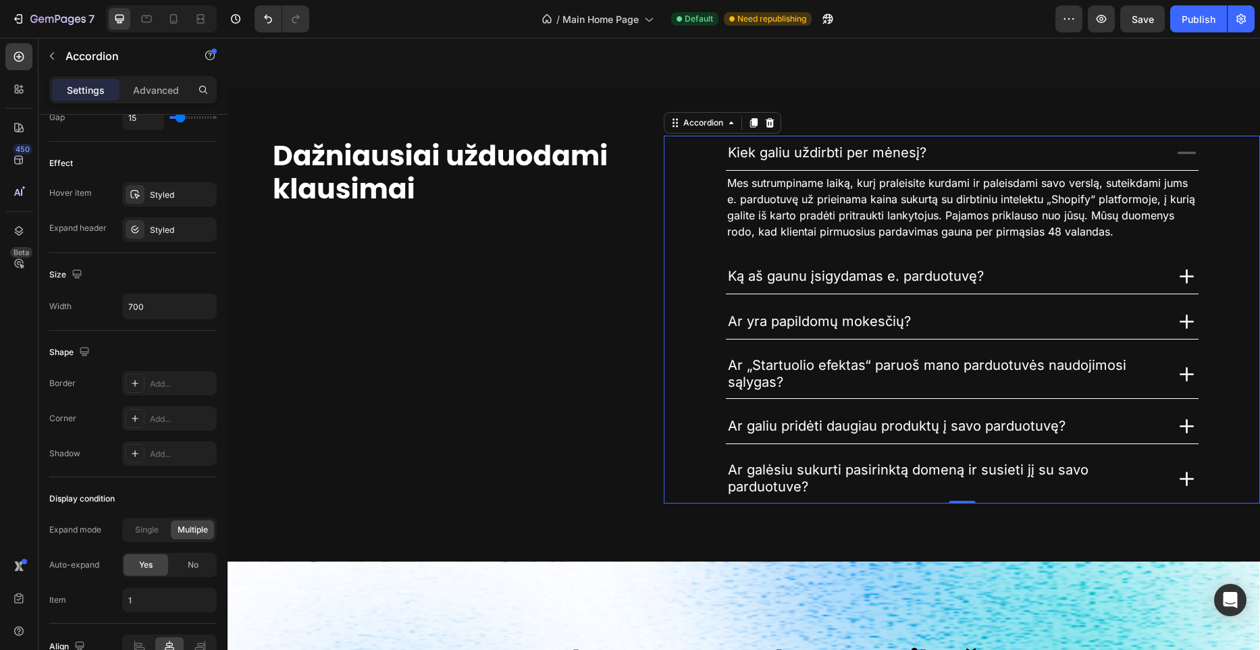
scroll to position [747, 0]
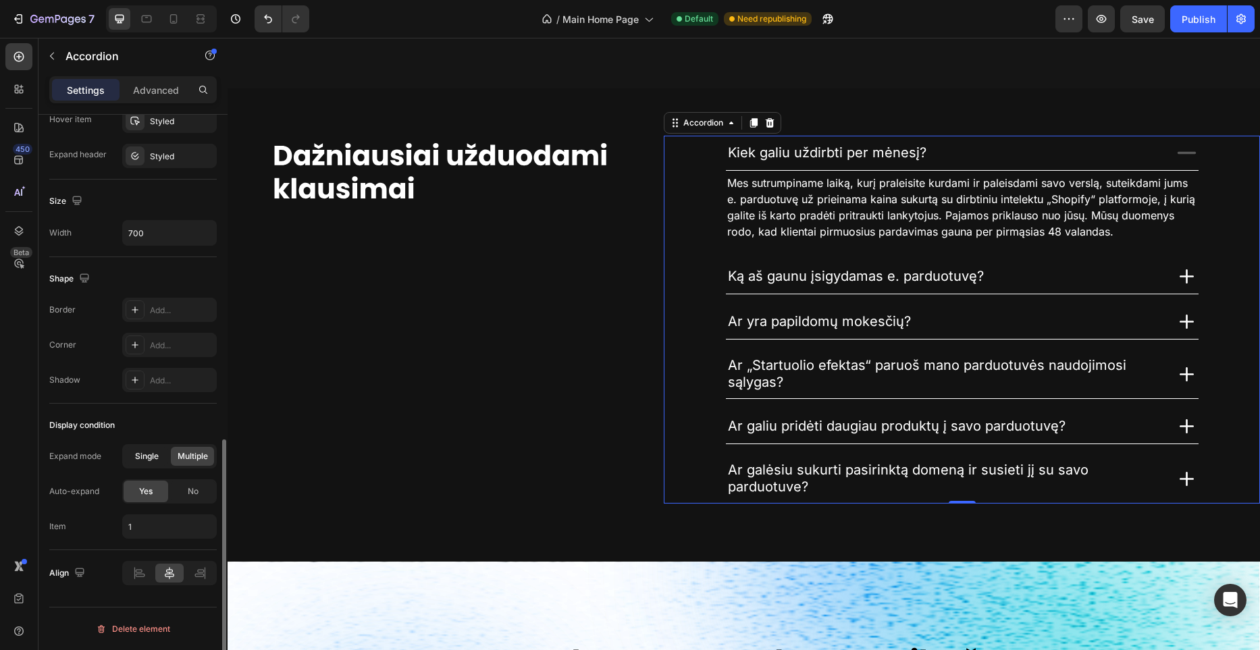
click at [153, 453] on span "Single" at bounding box center [147, 457] width 24 height 12
click at [177, 21] on icon at bounding box center [174, 19] width 14 height 14
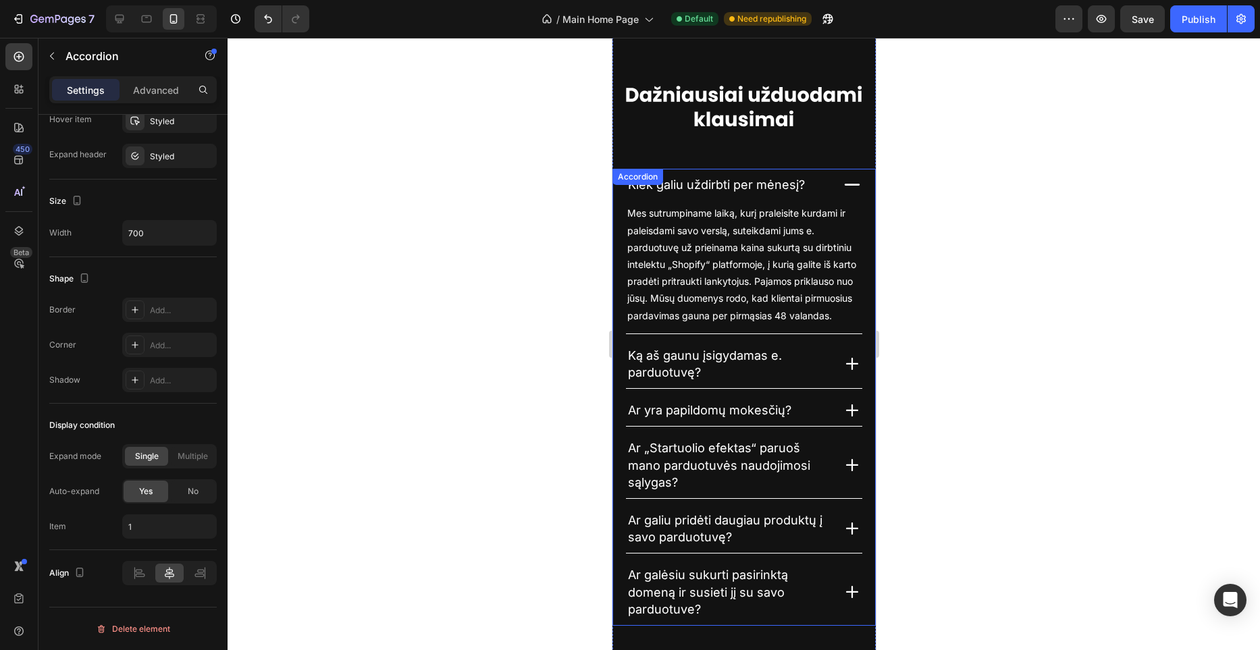
scroll to position [3631, 0]
click at [851, 356] on icon at bounding box center [852, 365] width 20 height 20
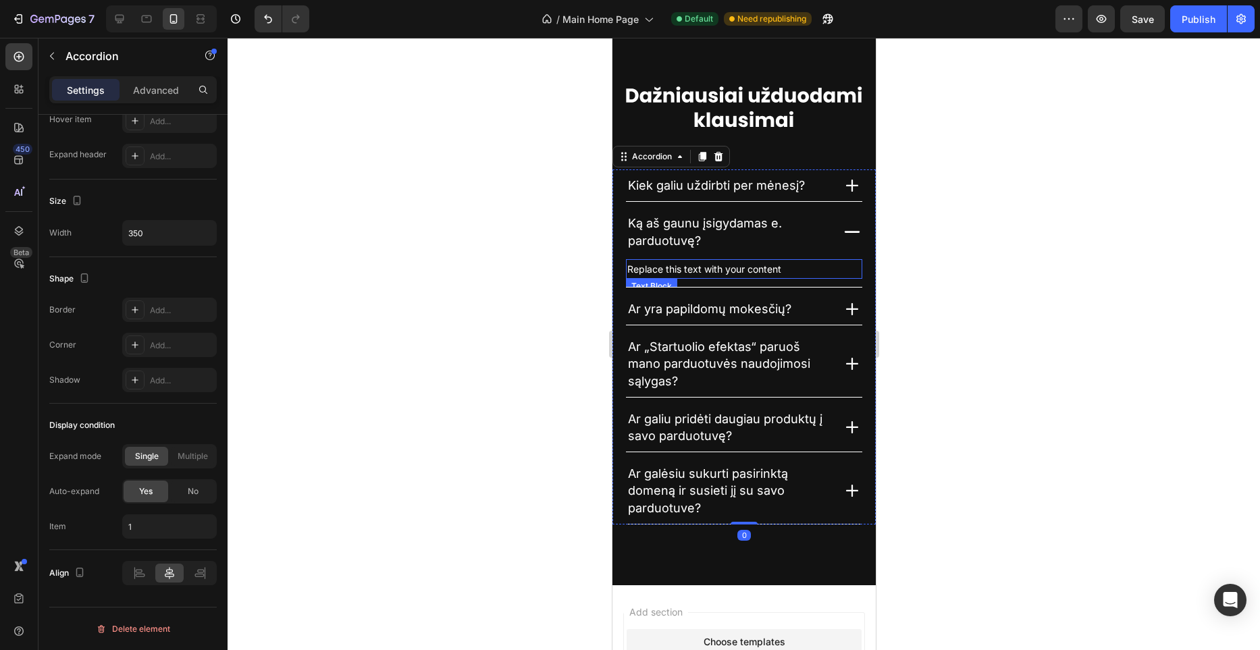
click at [711, 269] on div "Replace this text with your content" at bounding box center [743, 269] width 236 height 20
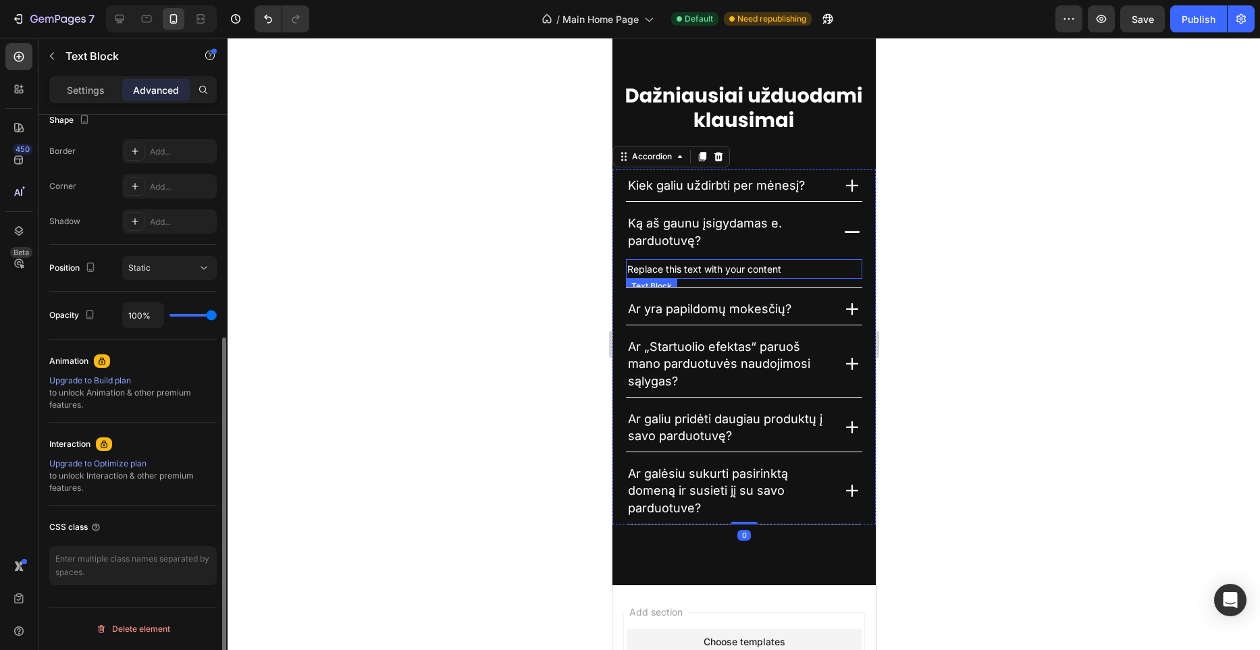
scroll to position [0, 0]
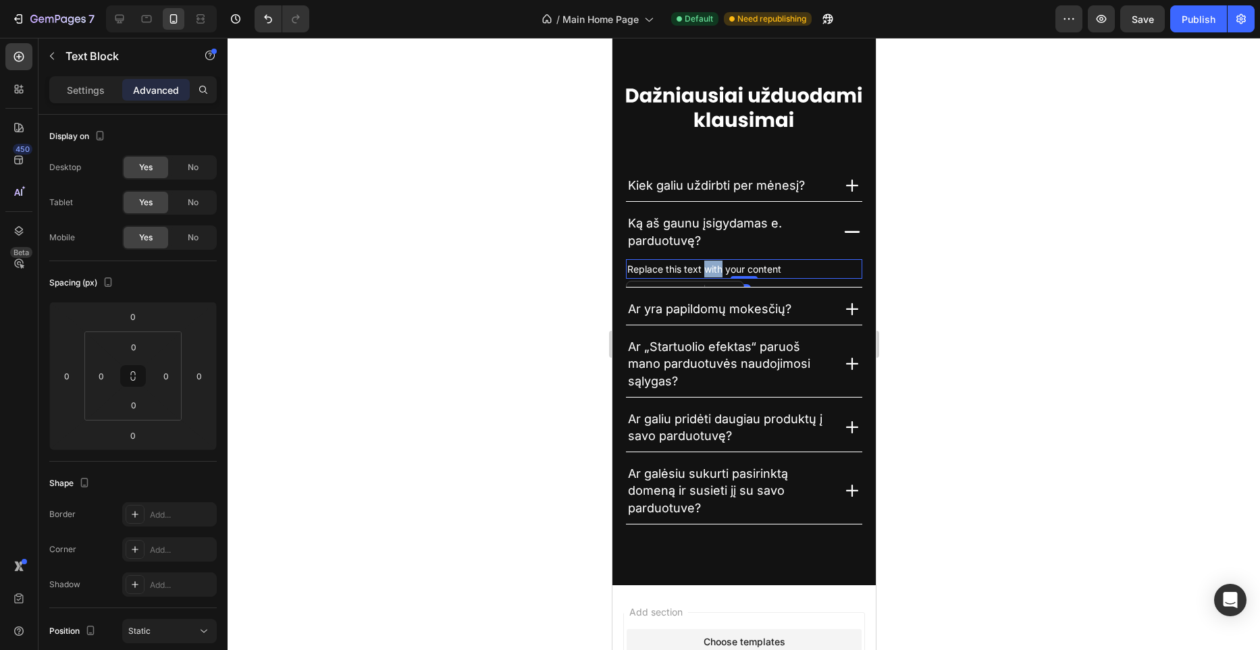
click at [711, 269] on div "Replace this text with your content" at bounding box center [743, 269] width 236 height 20
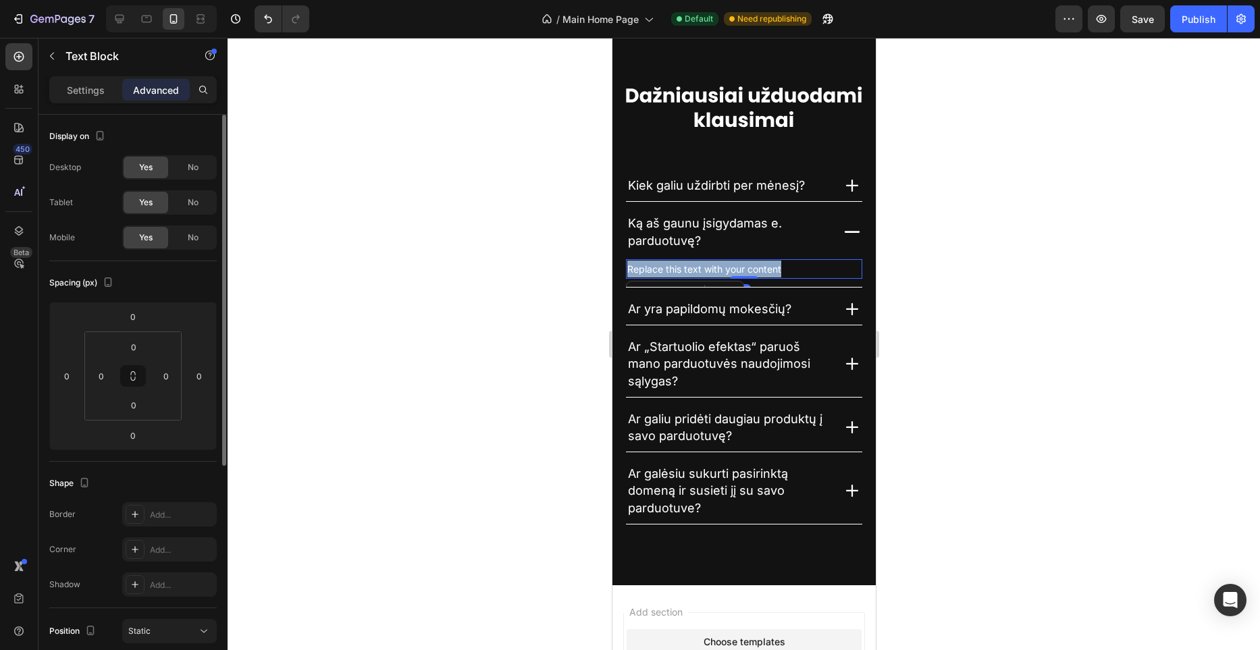
click at [711, 269] on p "Replace this text with your content" at bounding box center [744, 269] width 234 height 17
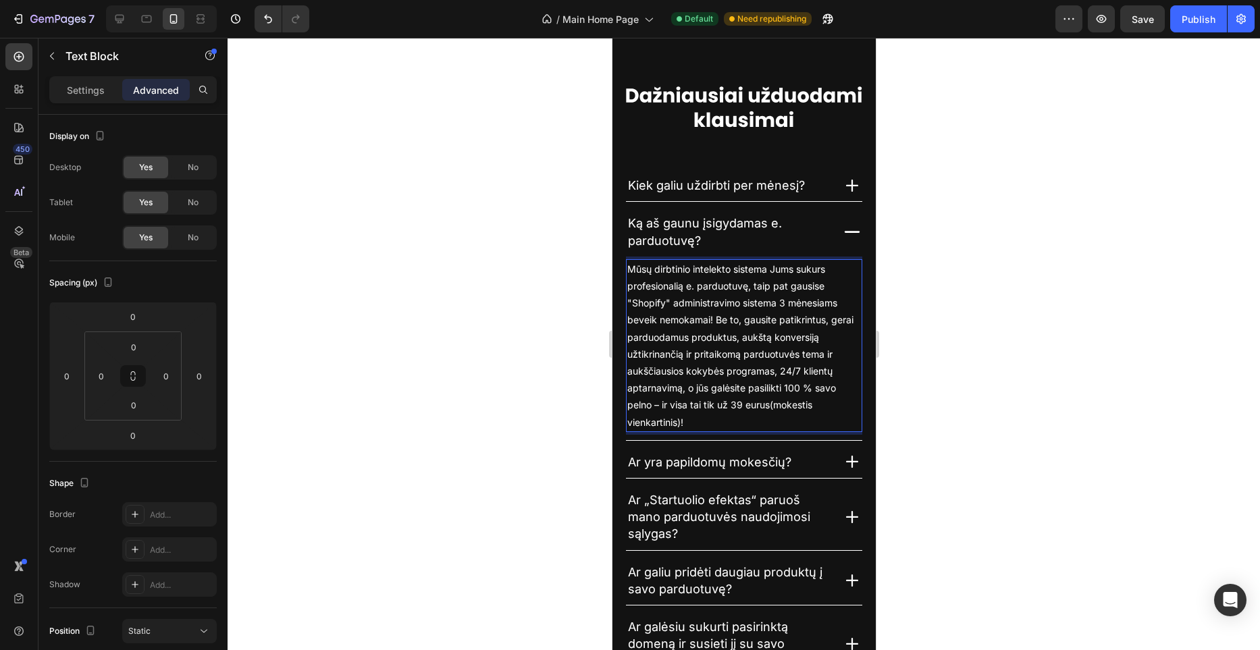
click at [717, 287] on span "Mūsų dirbtinio intelekto sistema Jums sukurs profesionalią e. parduotuvę, taip …" at bounding box center [740, 345] width 226 height 165
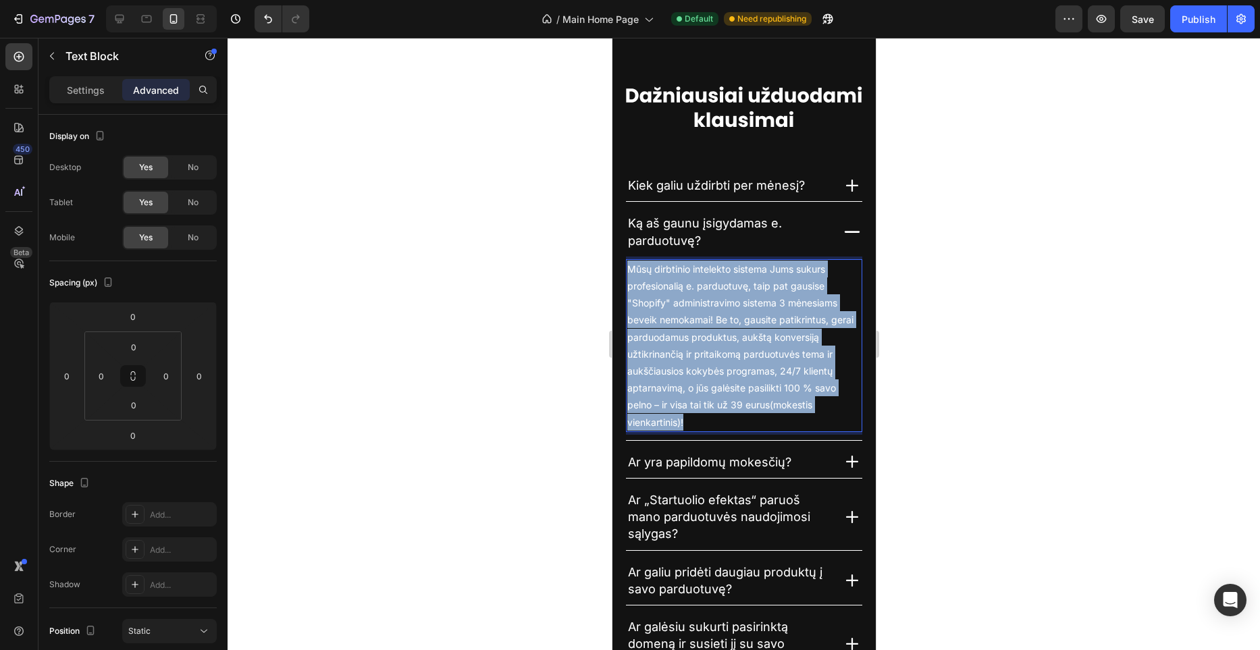
click at [717, 287] on span "Mūsų dirbtinio intelekto sistema Jums sukurs profesionalią e. parduotuvę, taip …" at bounding box center [740, 345] width 226 height 165
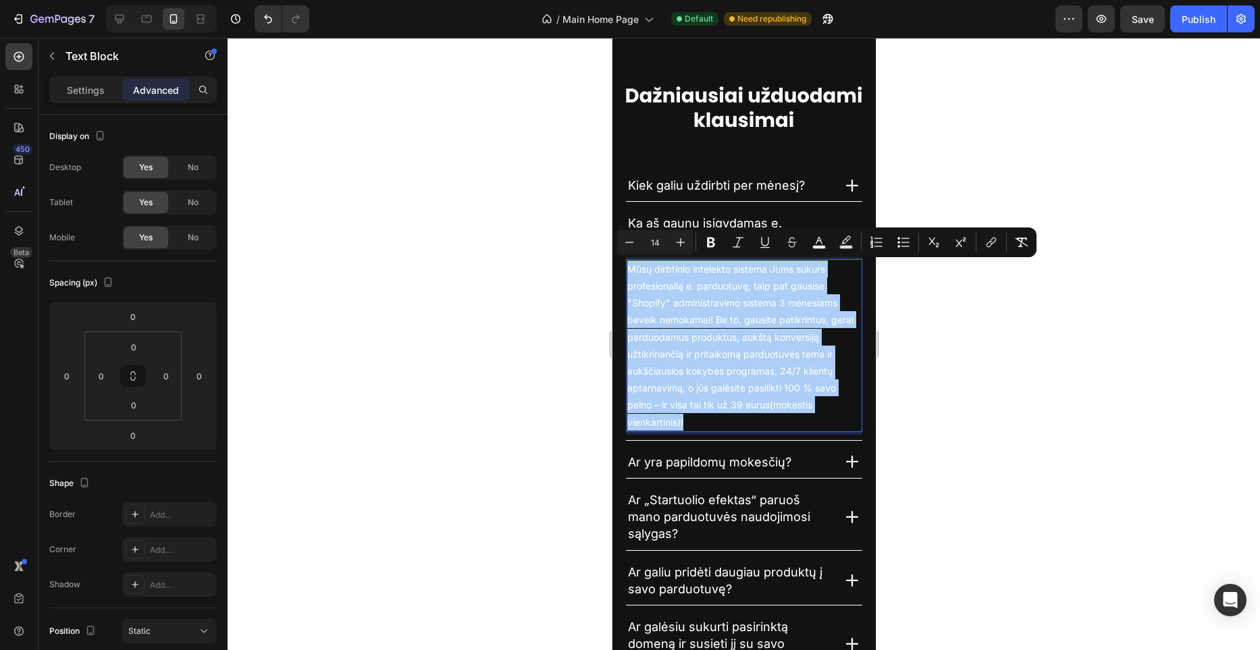
click at [486, 288] on div at bounding box center [744, 344] width 1033 height 613
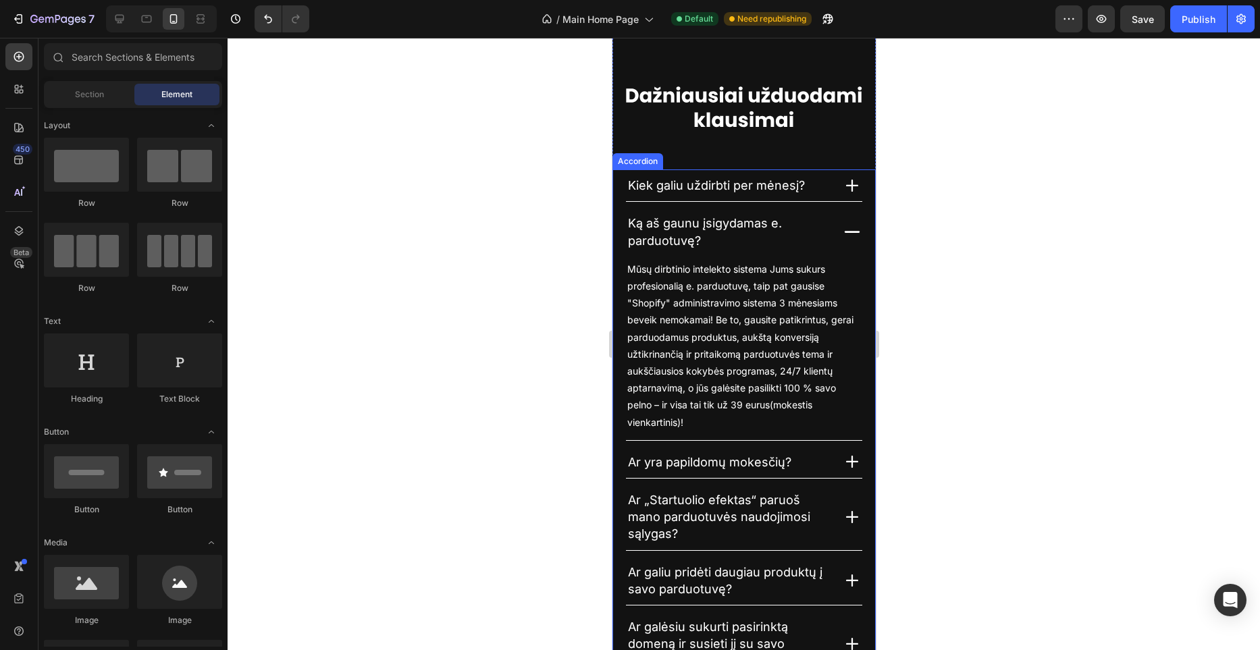
click at [852, 233] on icon at bounding box center [852, 232] width 20 height 20
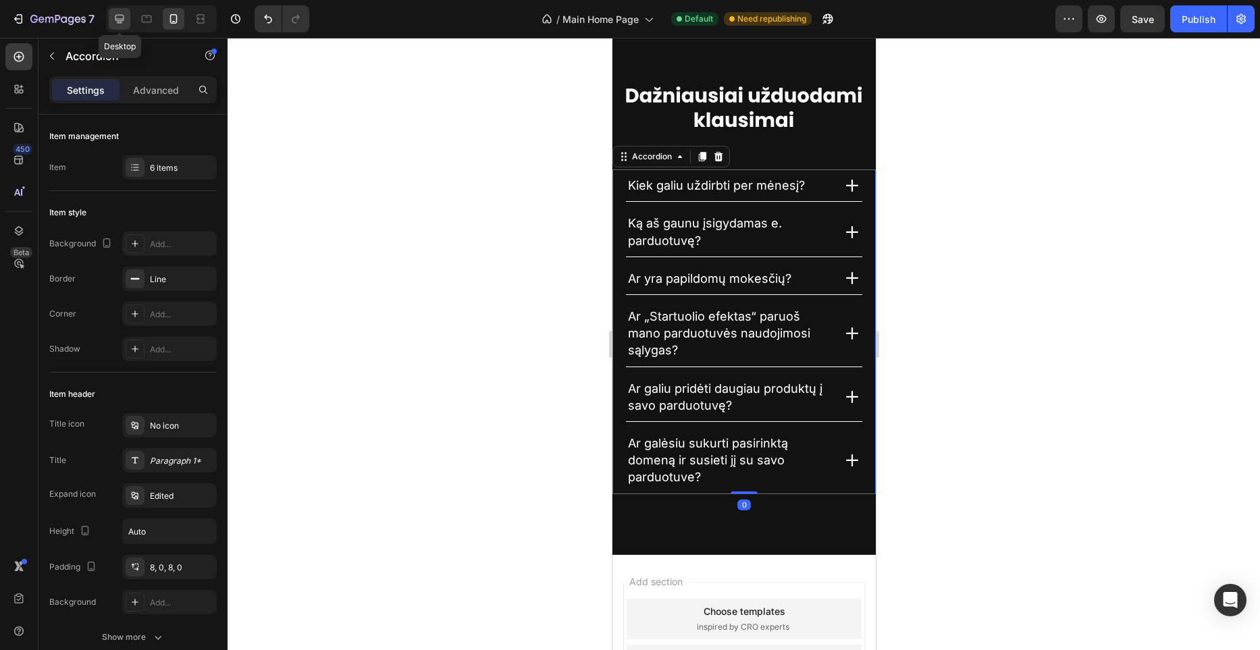
click at [123, 27] on div at bounding box center [120, 19] width 22 height 22
type input "600"
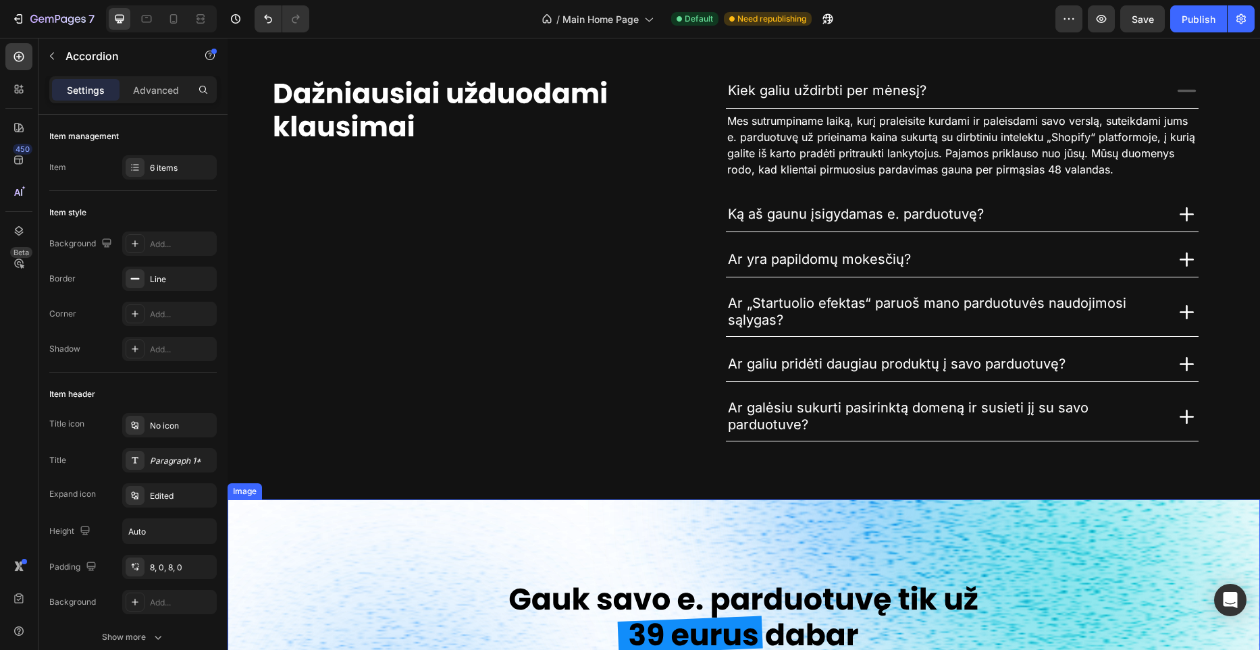
scroll to position [2923, 0]
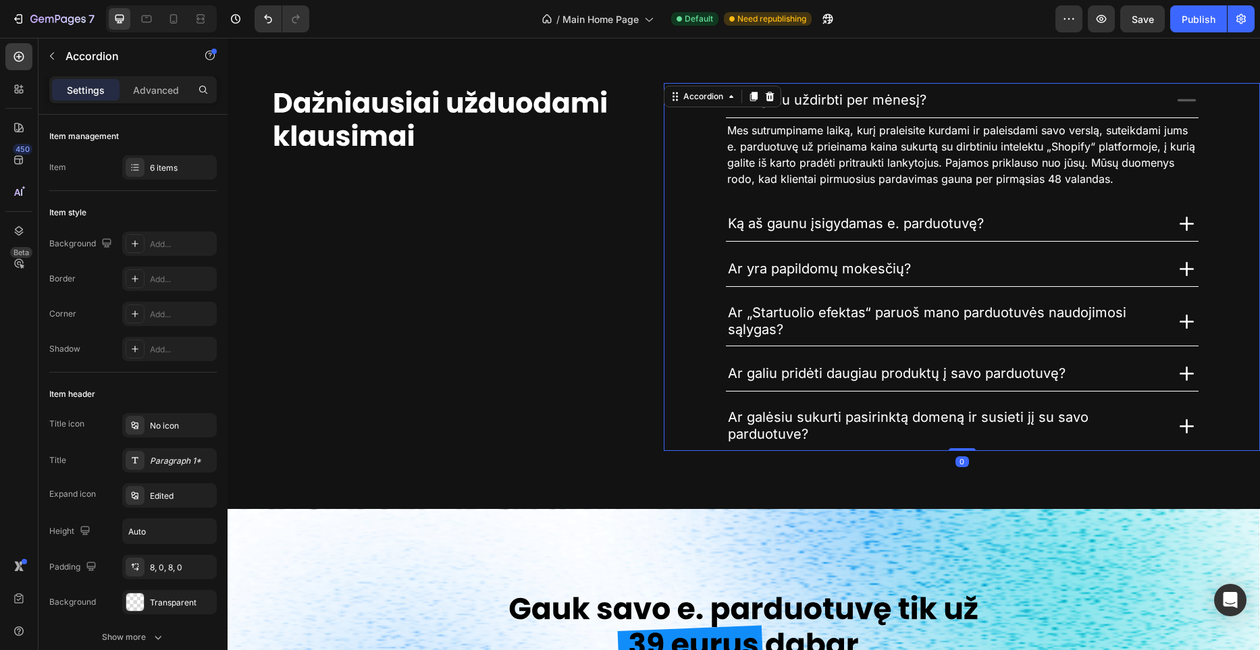
click at [1182, 267] on icon at bounding box center [1187, 269] width 24 height 24
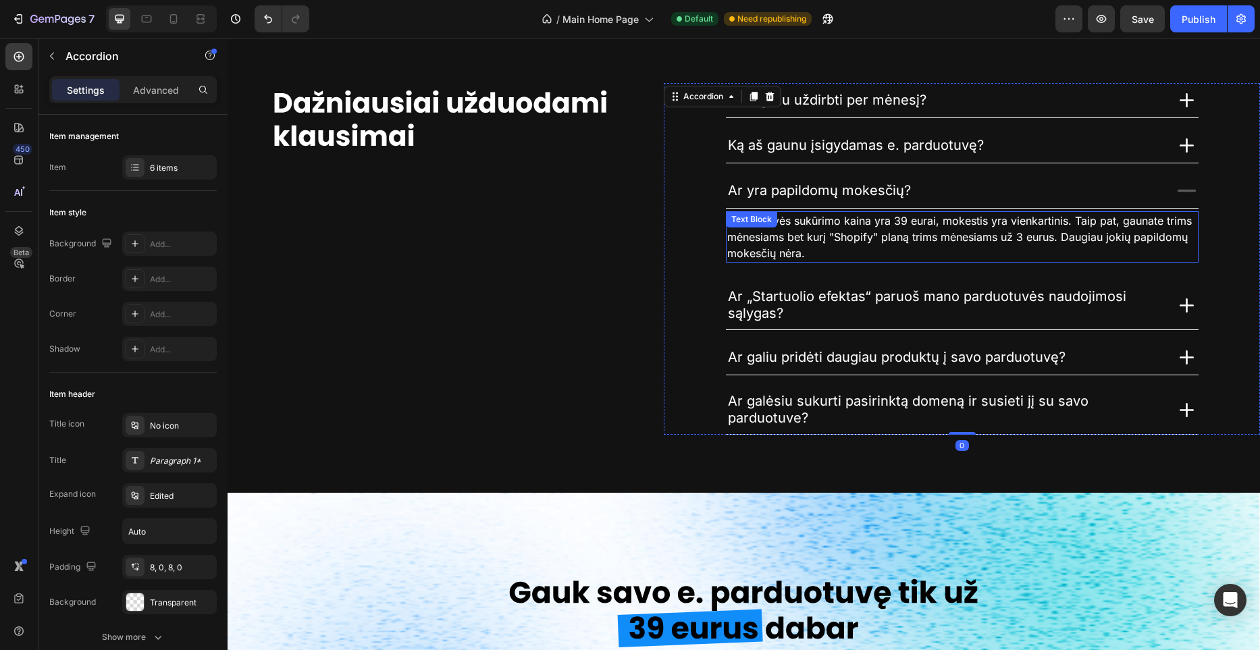
click at [878, 232] on span "Parduotuvės sukūrimo kaina yra 39 eurai, mokestis yra vienkartinis. Taip pat, g…" at bounding box center [959, 237] width 465 height 46
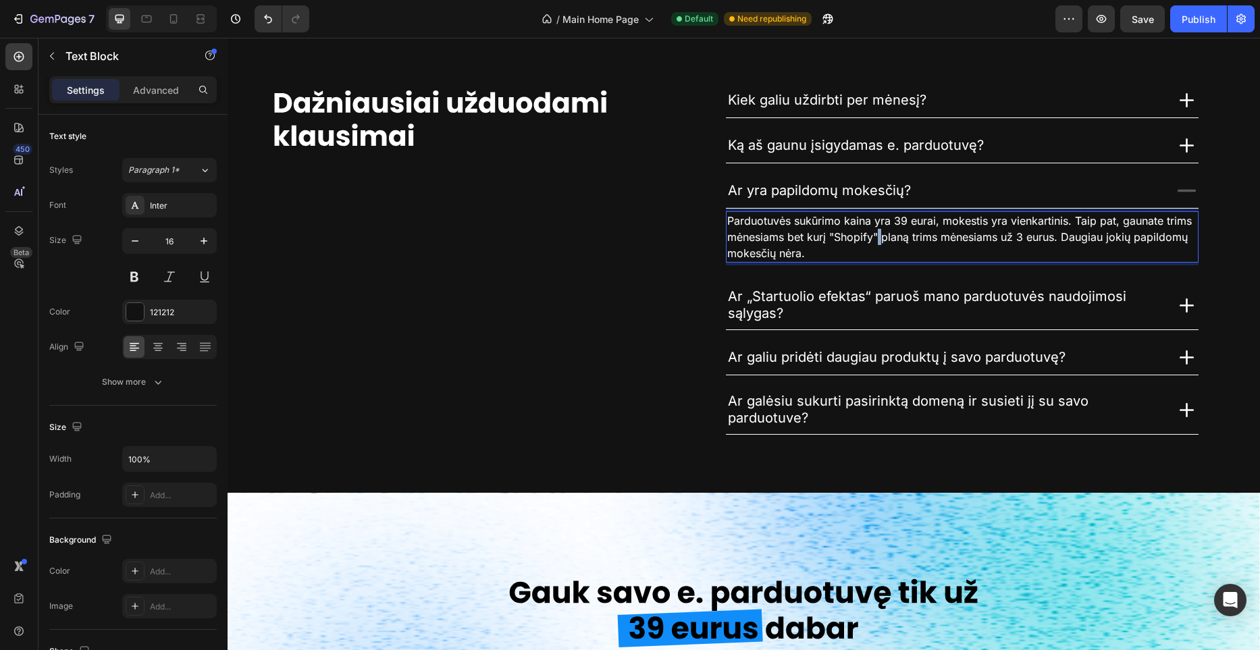
click at [878, 232] on span "Parduotuvės sukūrimo kaina yra 39 eurai, mokestis yra vienkartinis. Taip pat, g…" at bounding box center [959, 237] width 465 height 46
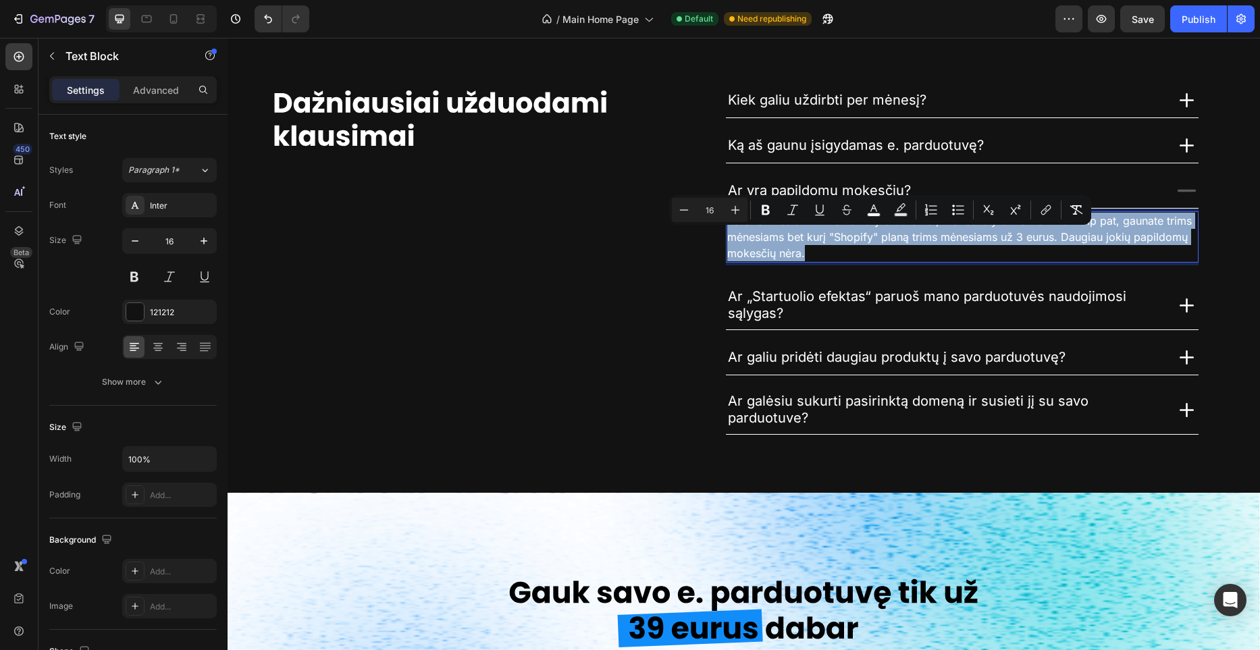
click at [878, 232] on span "Parduotuvės sukūrimo kaina yra 39 eurai, mokestis yra vienkartinis. Taip pat, g…" at bounding box center [959, 237] width 465 height 46
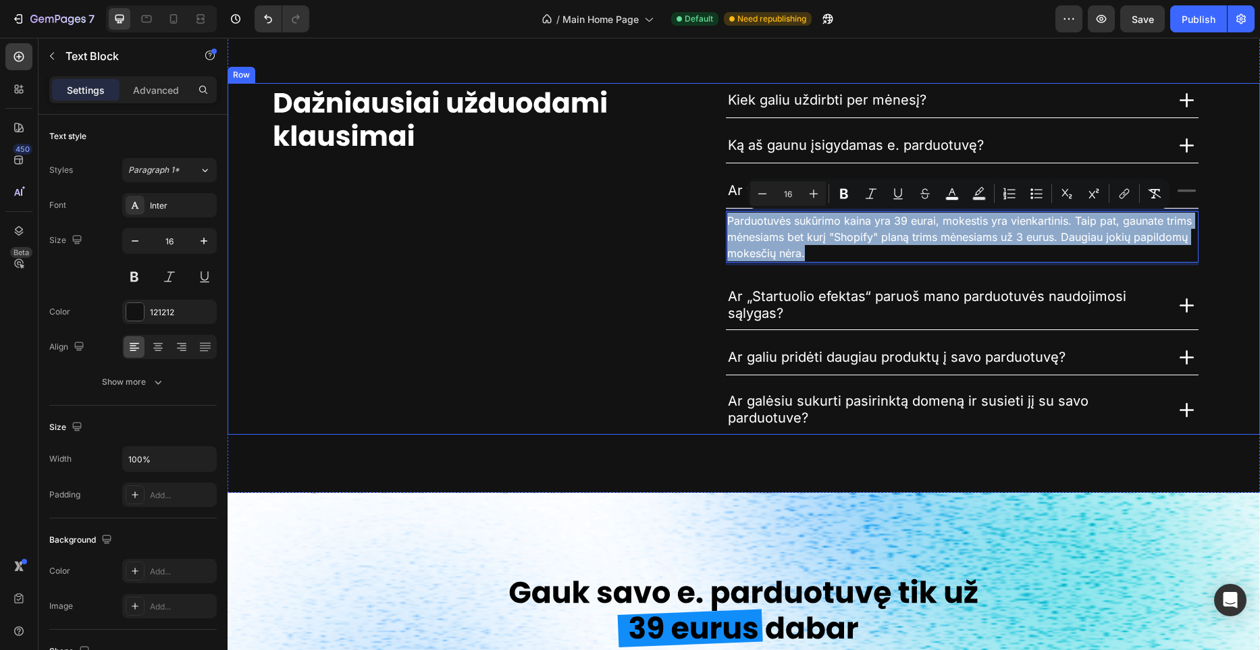
click at [582, 289] on div "Image" at bounding box center [441, 259] width 426 height 352
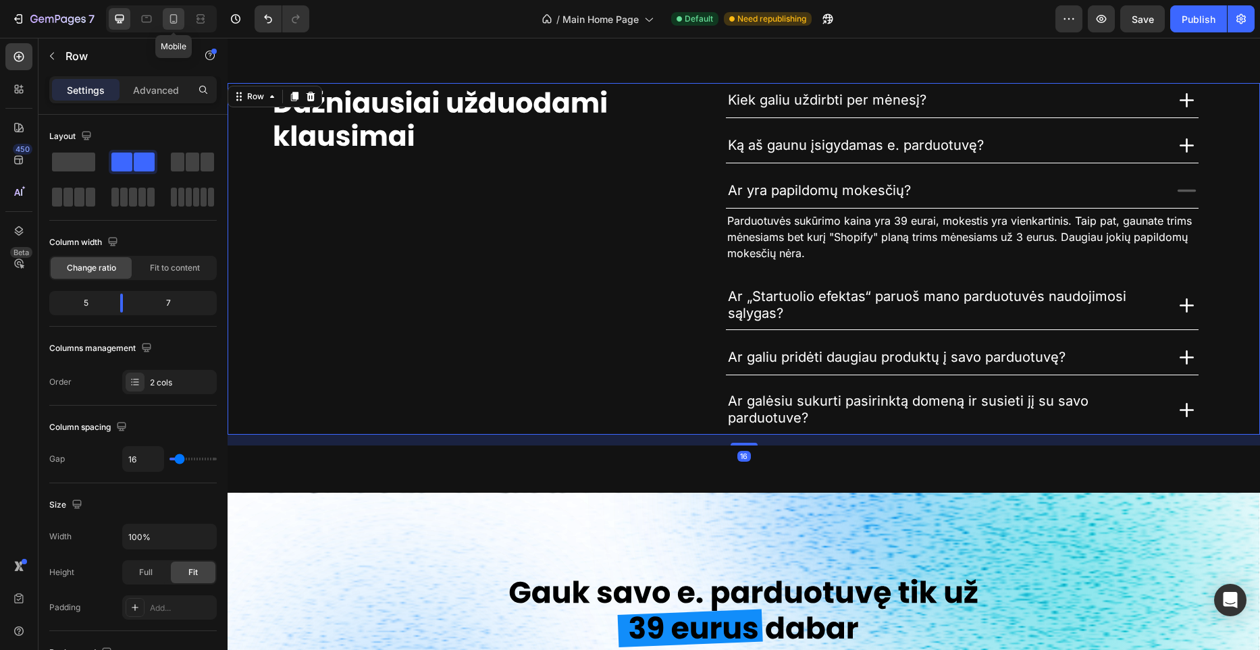
click at [174, 22] on icon at bounding box center [174, 19] width 14 height 14
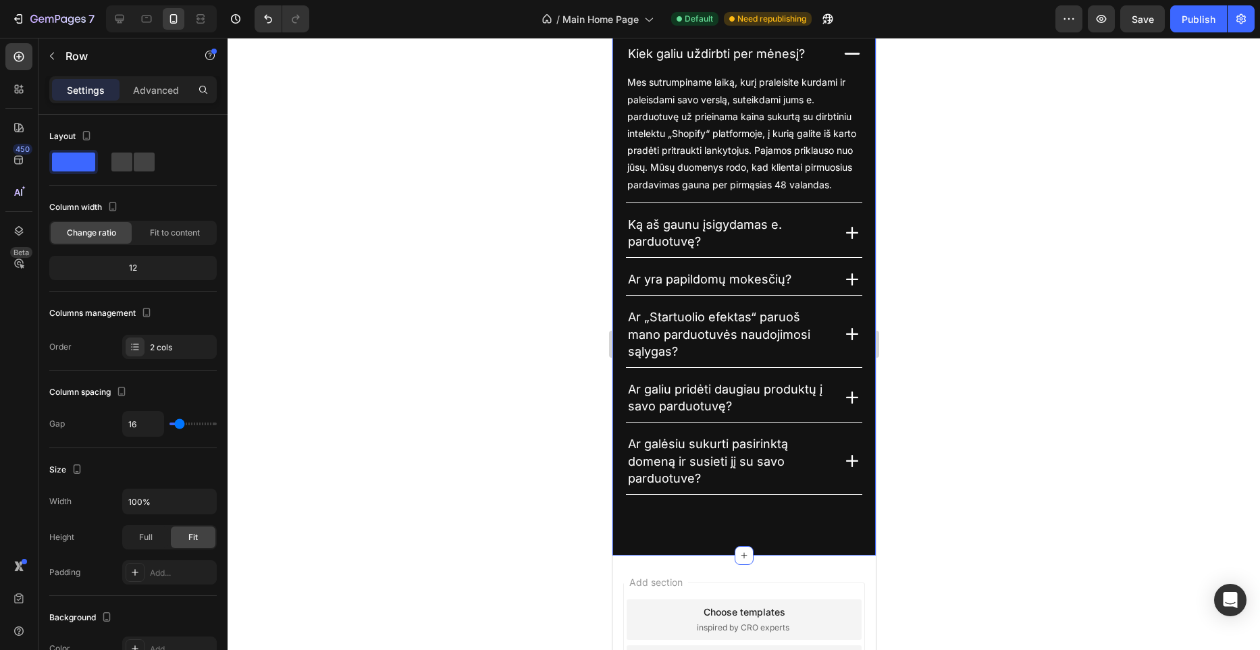
scroll to position [3713, 0]
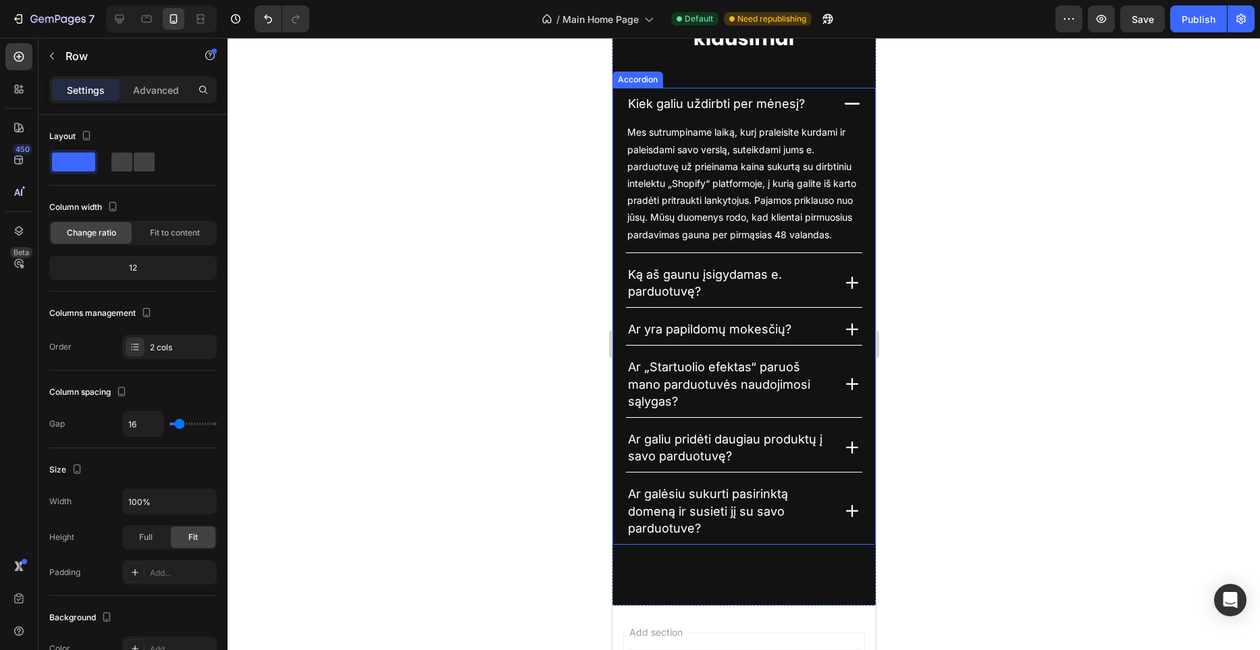
click at [852, 384] on icon at bounding box center [852, 384] width 12 height 12
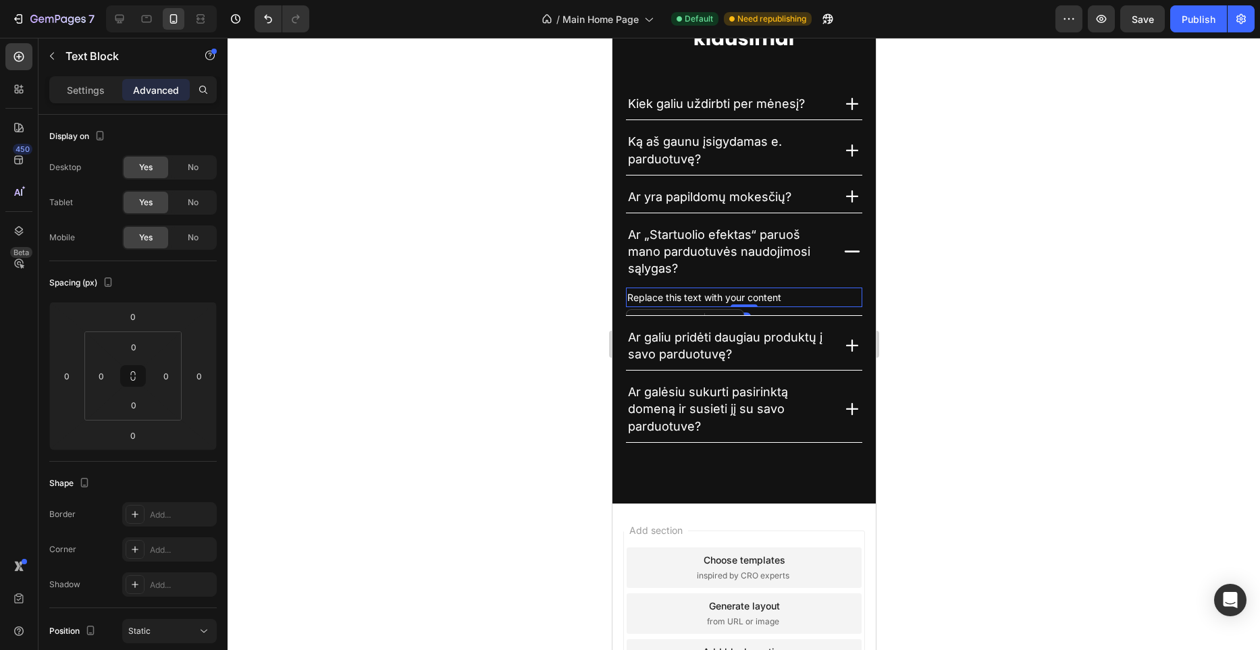
click at [700, 297] on div "Replace this text with your content" at bounding box center [743, 298] width 236 height 20
click at [700, 297] on p "Replace this text with your content" at bounding box center [744, 297] width 234 height 17
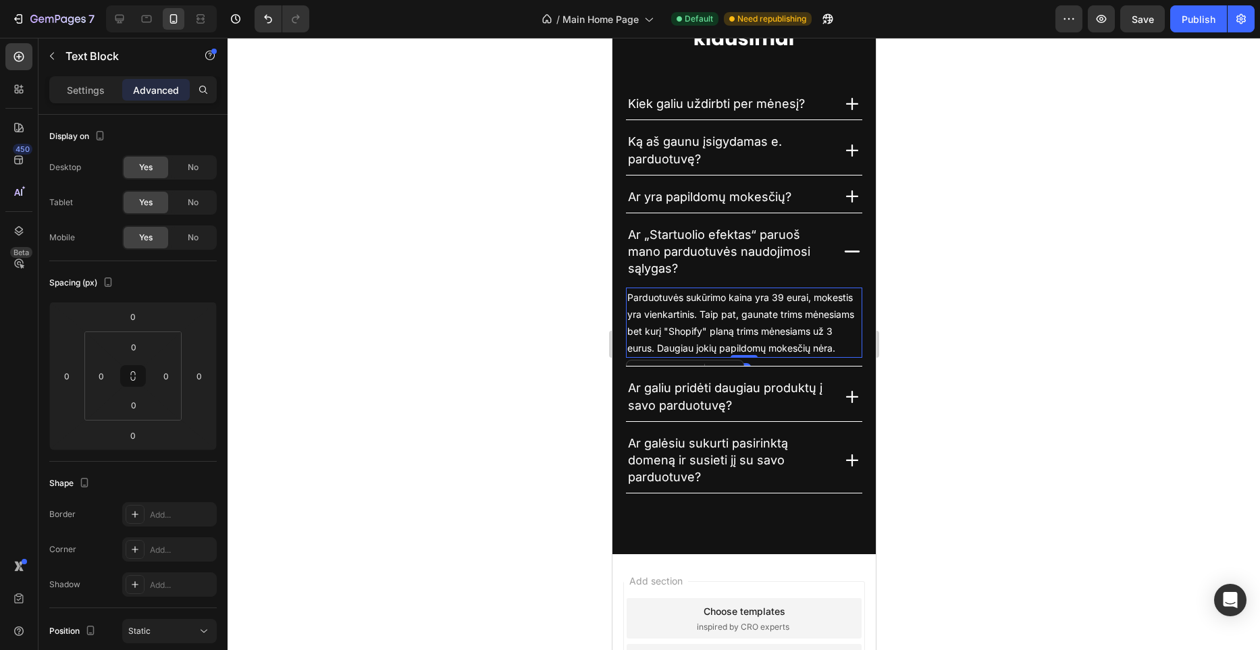
click at [565, 327] on div at bounding box center [744, 344] width 1033 height 613
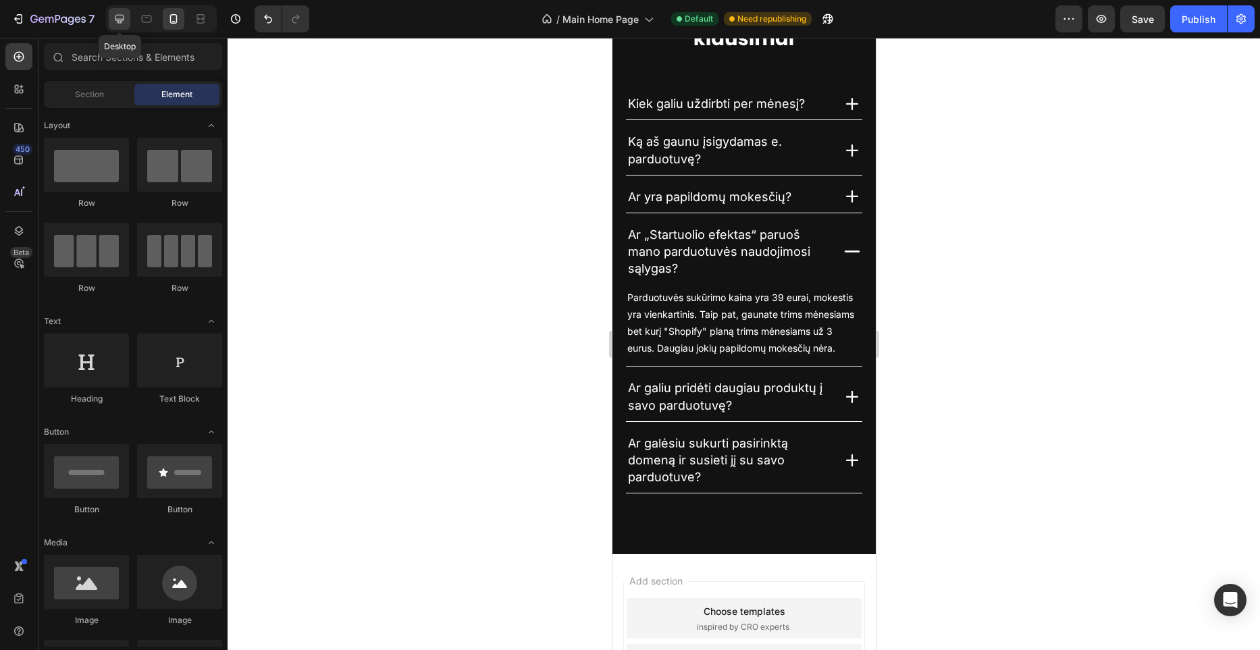
click at [111, 18] on div at bounding box center [120, 19] width 22 height 22
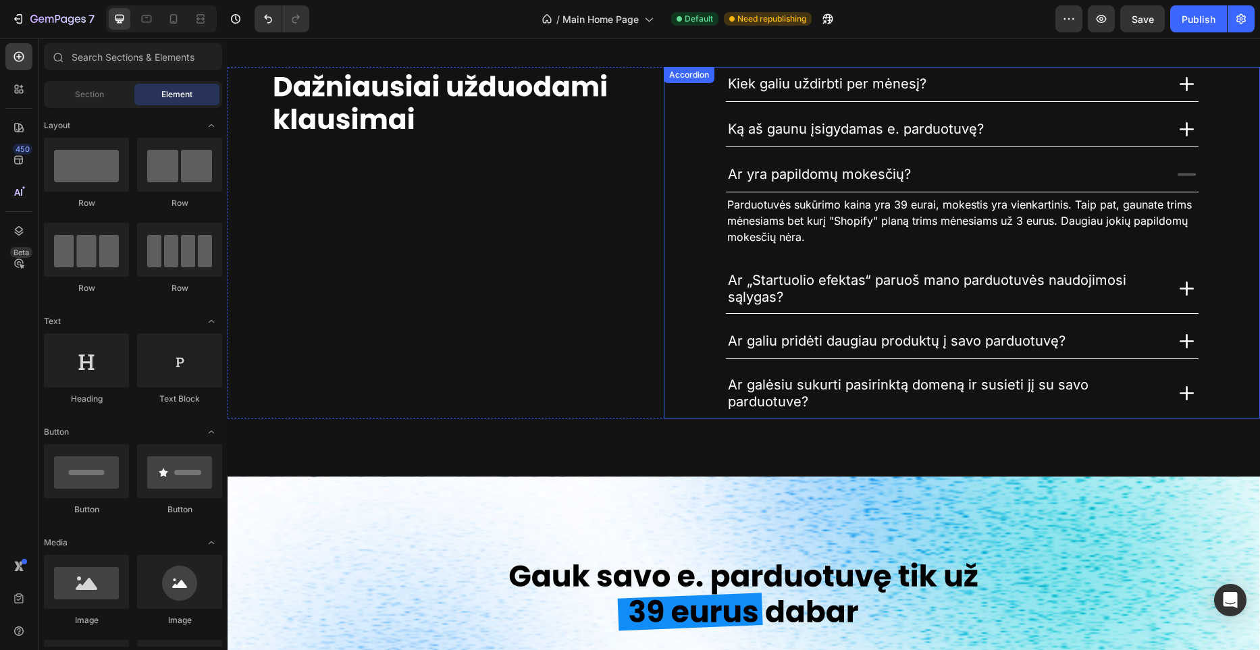
scroll to position [3109, 0]
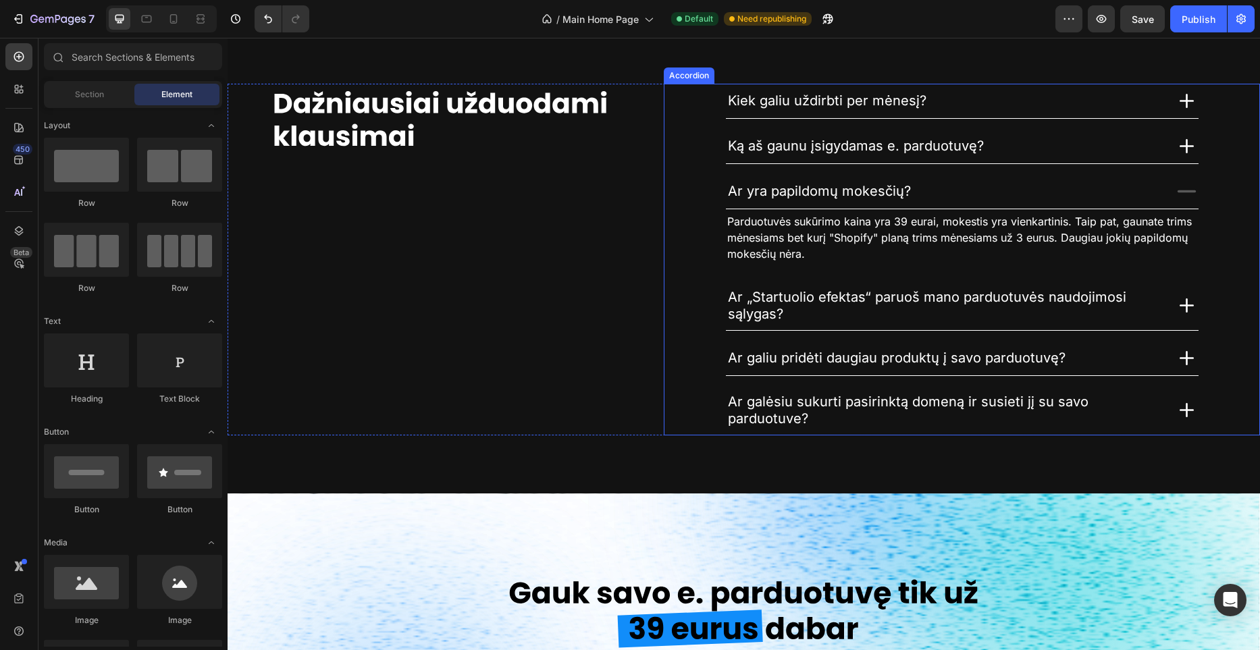
click at [1194, 194] on icon at bounding box center [1187, 192] width 24 height 24
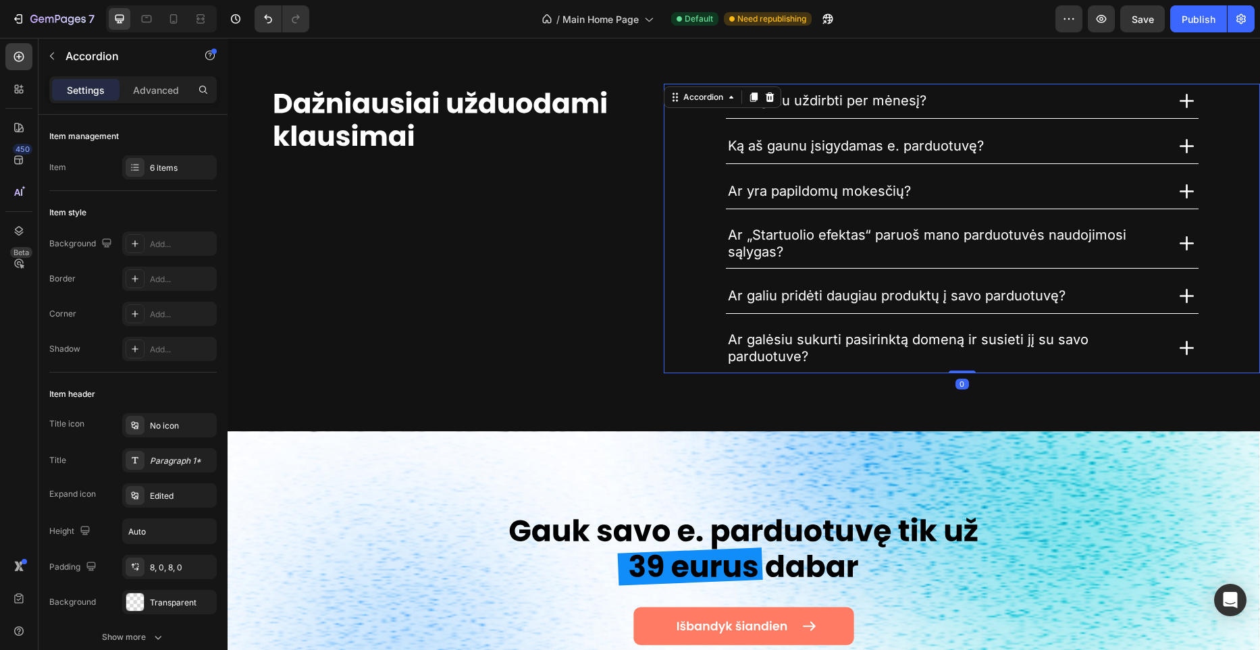
click at [1184, 236] on icon at bounding box center [1187, 244] width 24 height 24
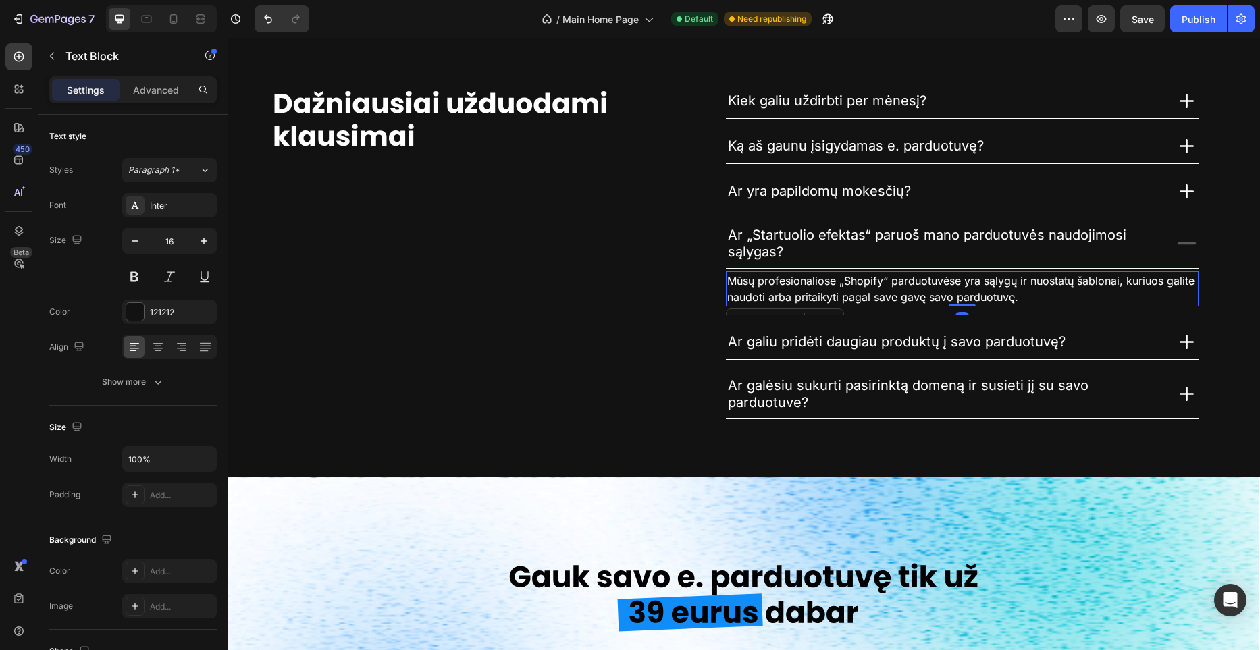
click at [880, 293] on span "Mūsų profesionaliose „Shopify“ parduotuvėse yra sąlygų ir nuostatų šablonai, ku…" at bounding box center [960, 289] width 467 height 30
click at [879, 294] on span "Mūsų profesionaliose „Shopify“ parduotuvėse yra sąlygų ir nuostatų šablonai, ku…" at bounding box center [960, 289] width 467 height 30
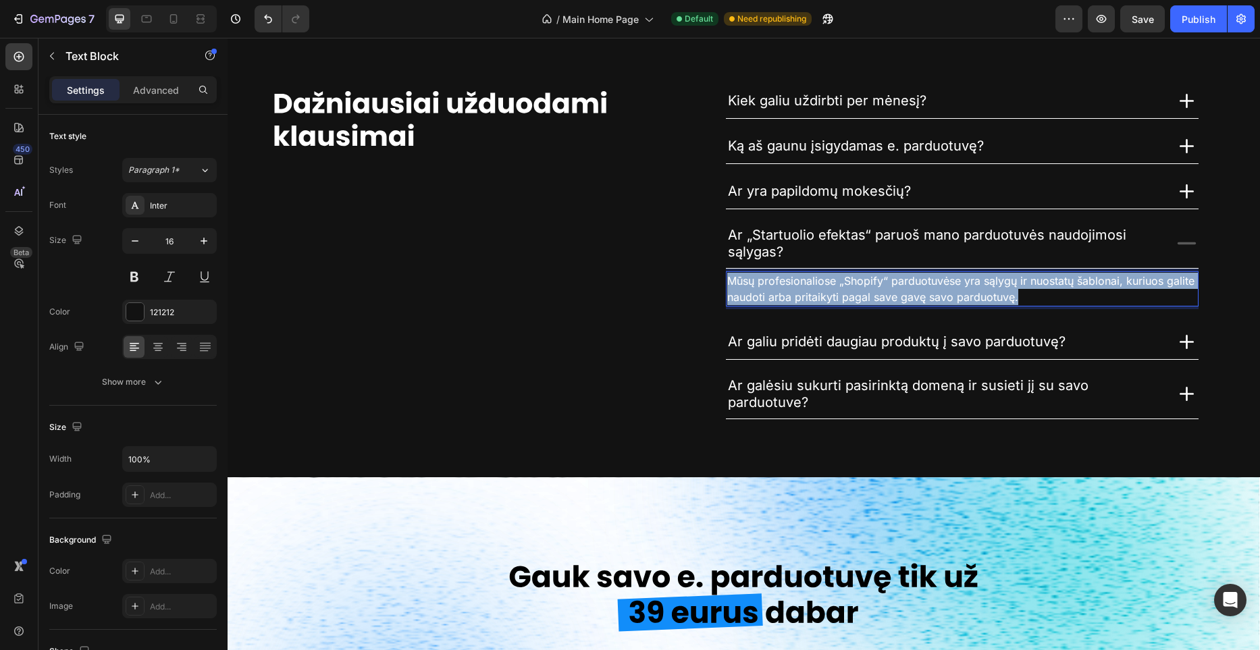
click at [879, 294] on span "Mūsų profesionaliose „Shopify“ parduotuvėse yra sąlygų ir nuostatų šablonai, ku…" at bounding box center [960, 289] width 467 height 30
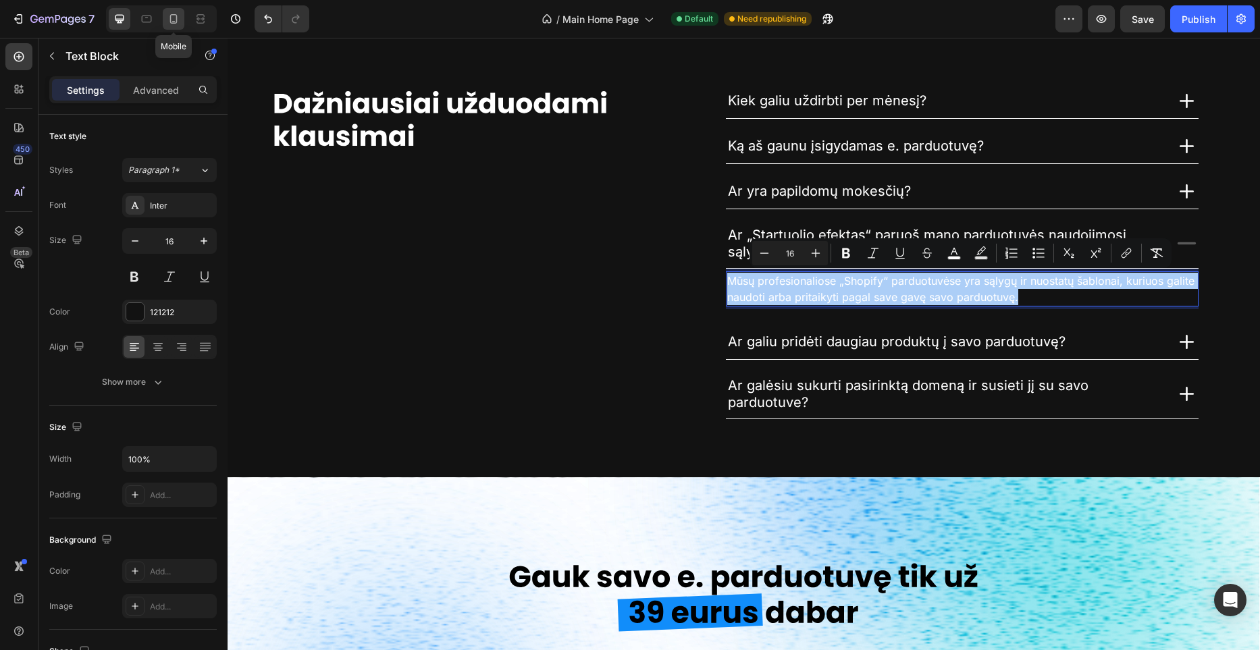
click at [177, 21] on icon at bounding box center [174, 19] width 14 height 14
type input "14"
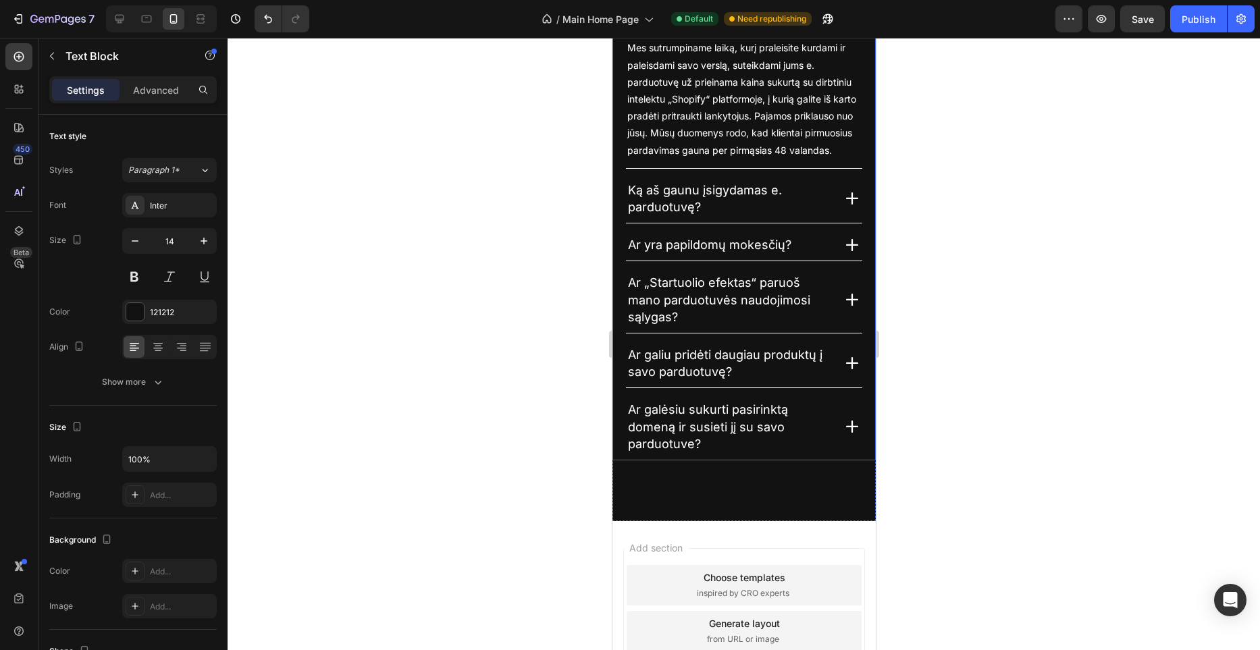
scroll to position [3801, 0]
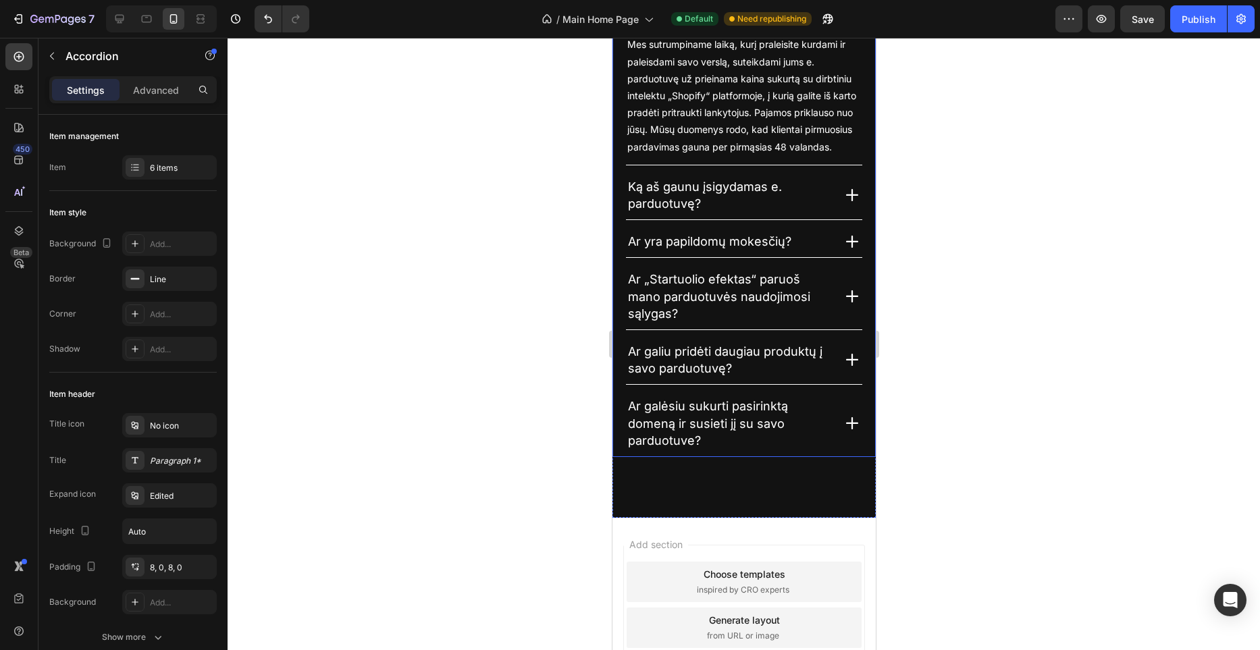
click at [844, 301] on icon at bounding box center [852, 296] width 20 height 20
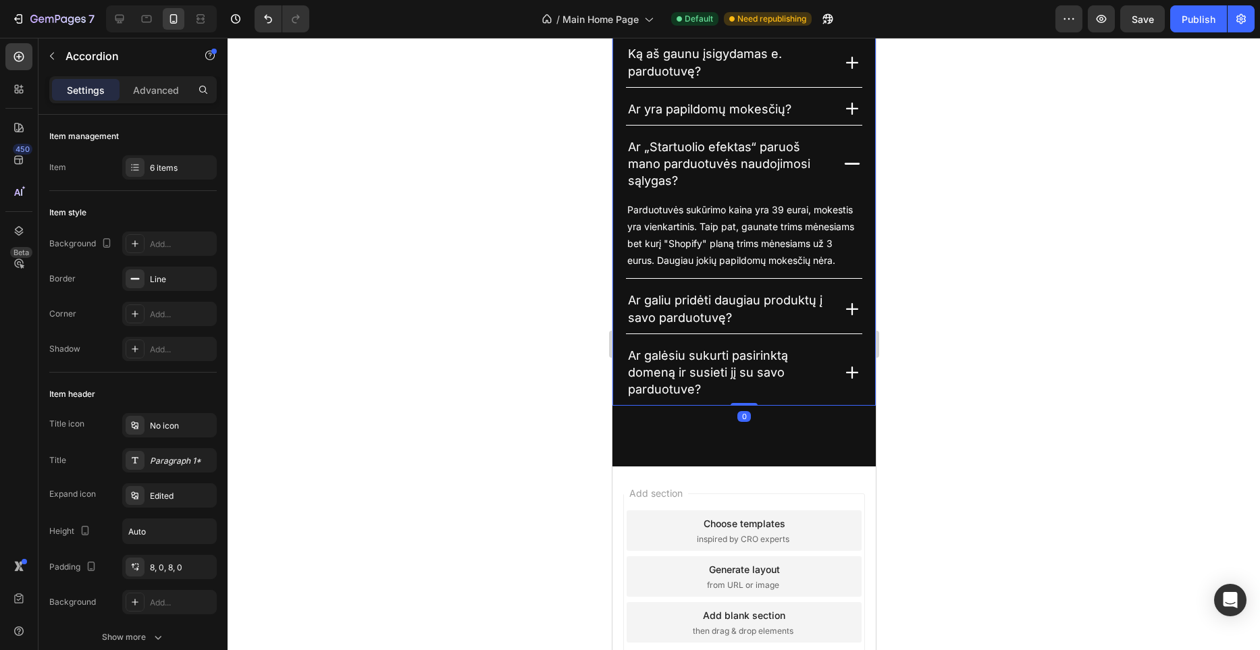
click at [856, 311] on icon at bounding box center [852, 309] width 20 height 20
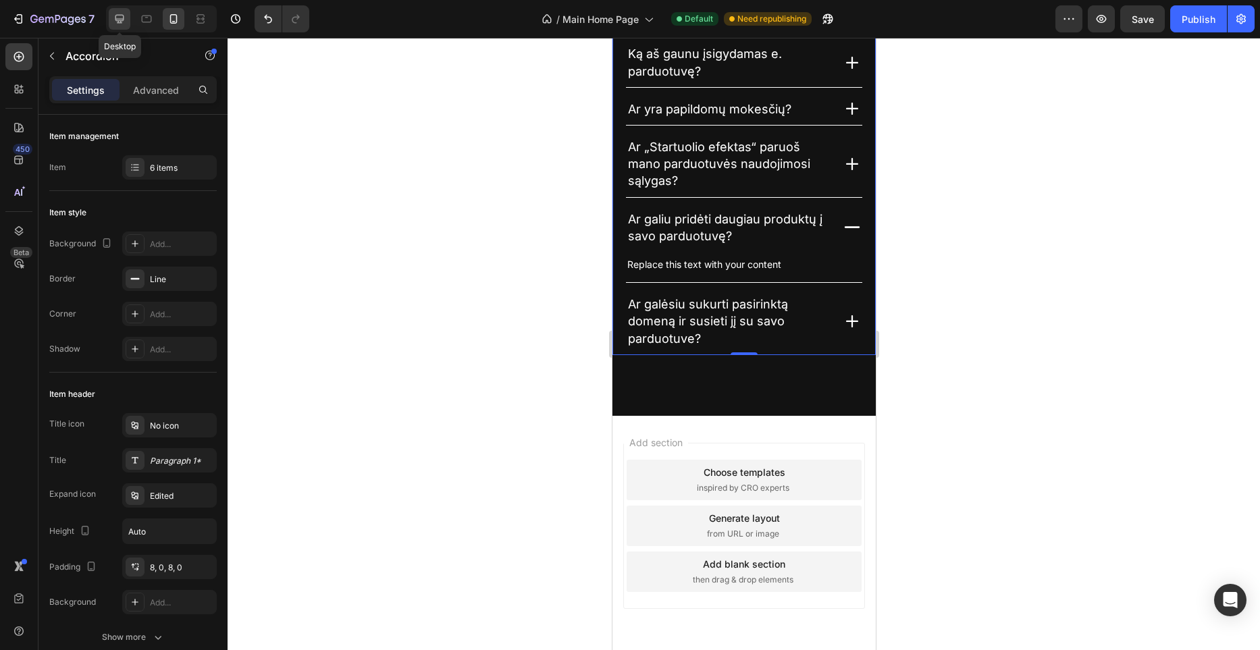
click at [120, 15] on icon at bounding box center [119, 19] width 9 height 9
type input "600"
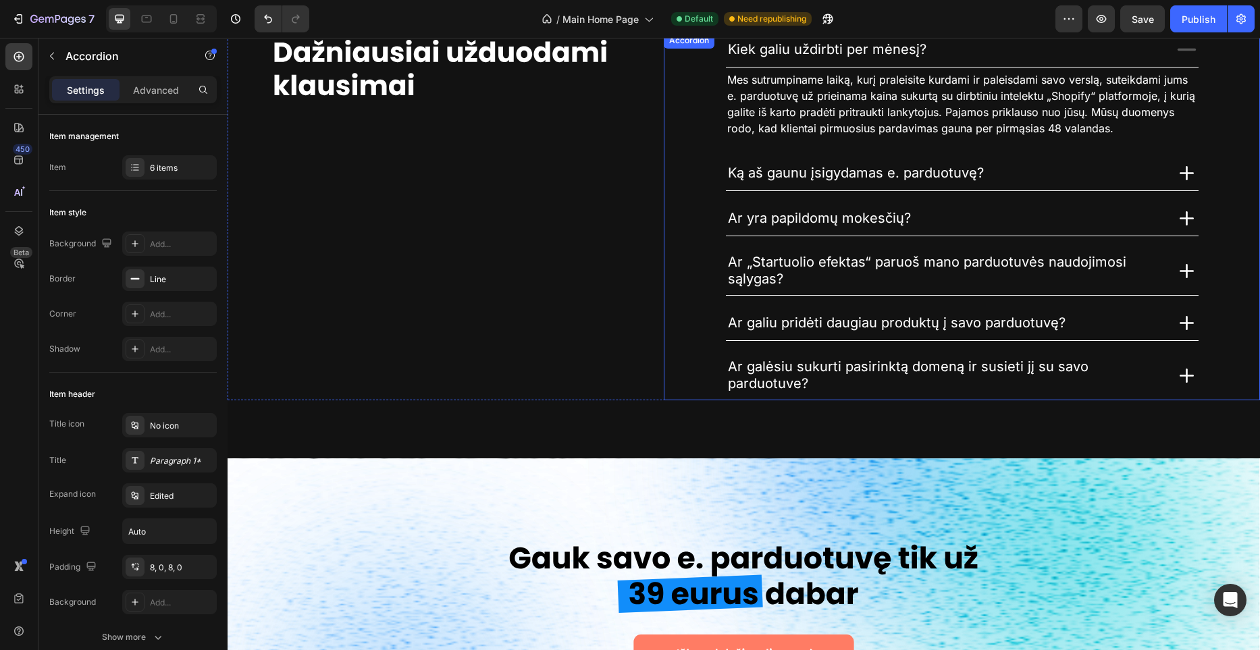
scroll to position [2999, 0]
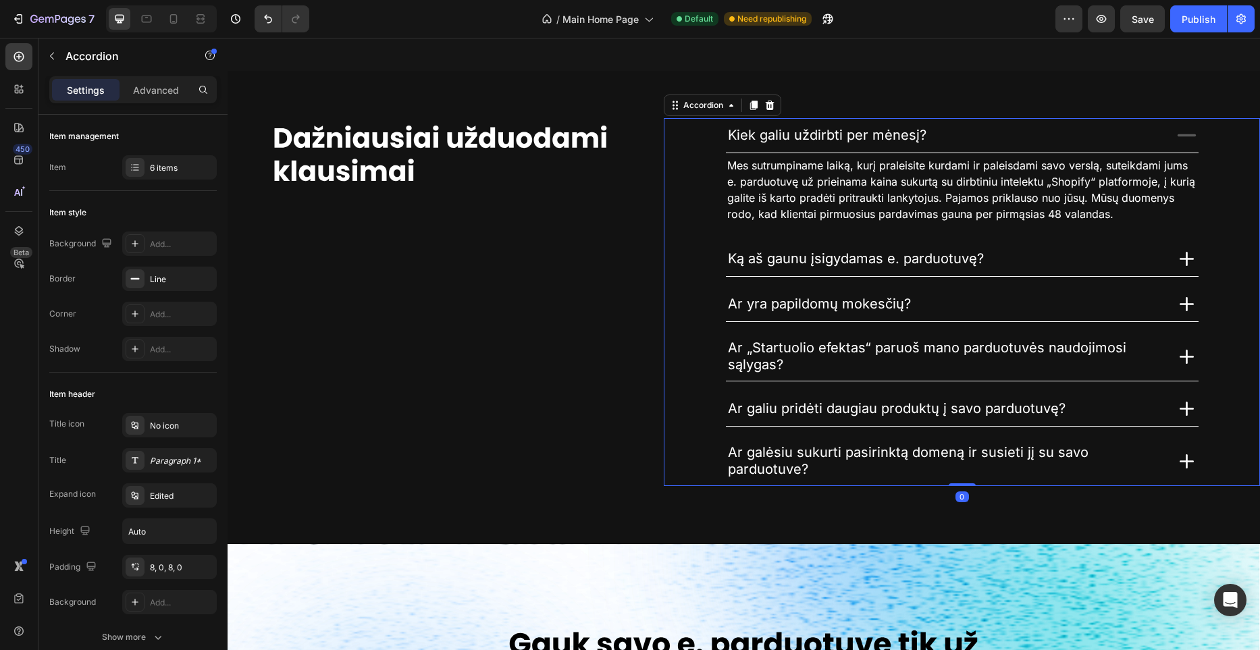
click at [1191, 403] on icon at bounding box center [1187, 409] width 24 height 24
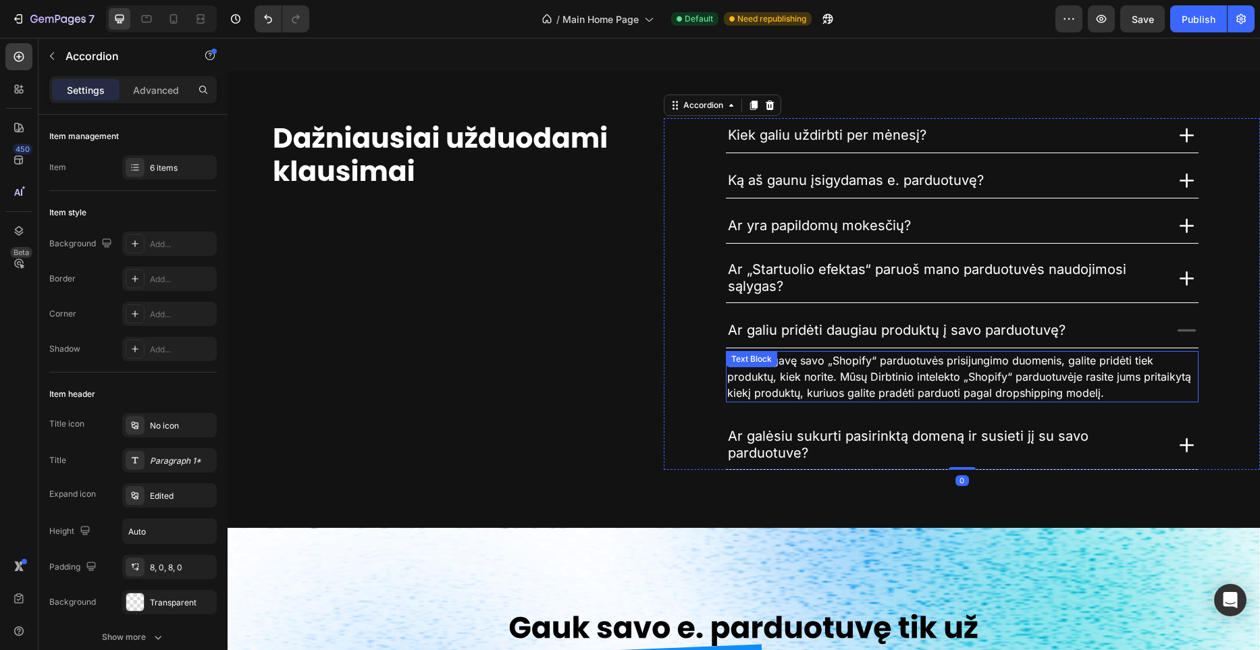
click at [860, 370] on span "Žinoma, gavę savo „Shopify“ parduotuvės prisijungimo duomenis, galite pridėti t…" at bounding box center [959, 377] width 464 height 46
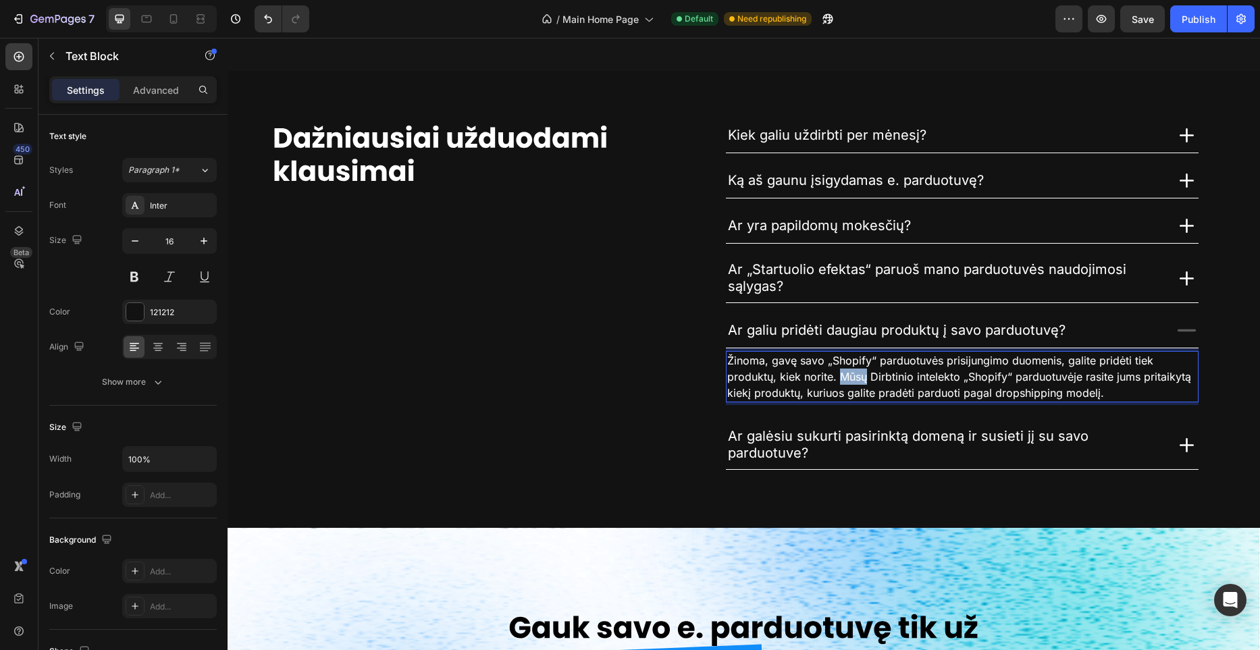
click at [860, 370] on span "Žinoma, gavę savo „Shopify“ parduotuvės prisijungimo duomenis, galite pridėti t…" at bounding box center [959, 377] width 464 height 46
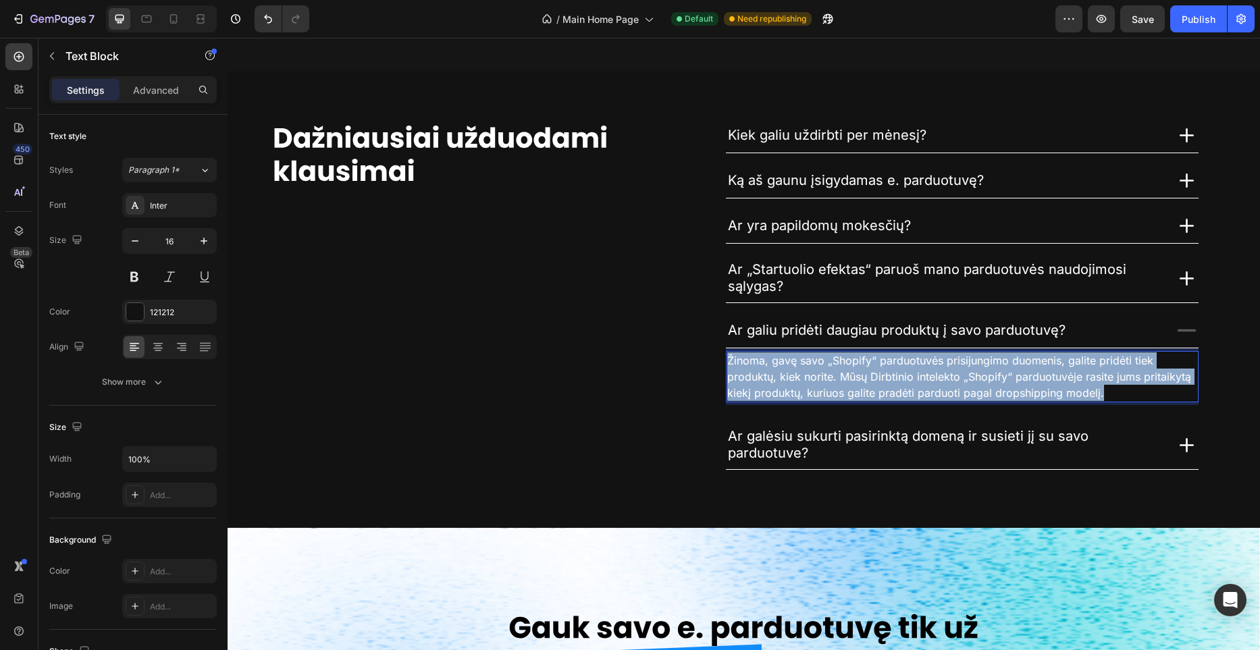
click at [860, 370] on span "Žinoma, gavę savo „Shopify“ parduotuvės prisijungimo duomenis, galite pridėti t…" at bounding box center [959, 377] width 464 height 46
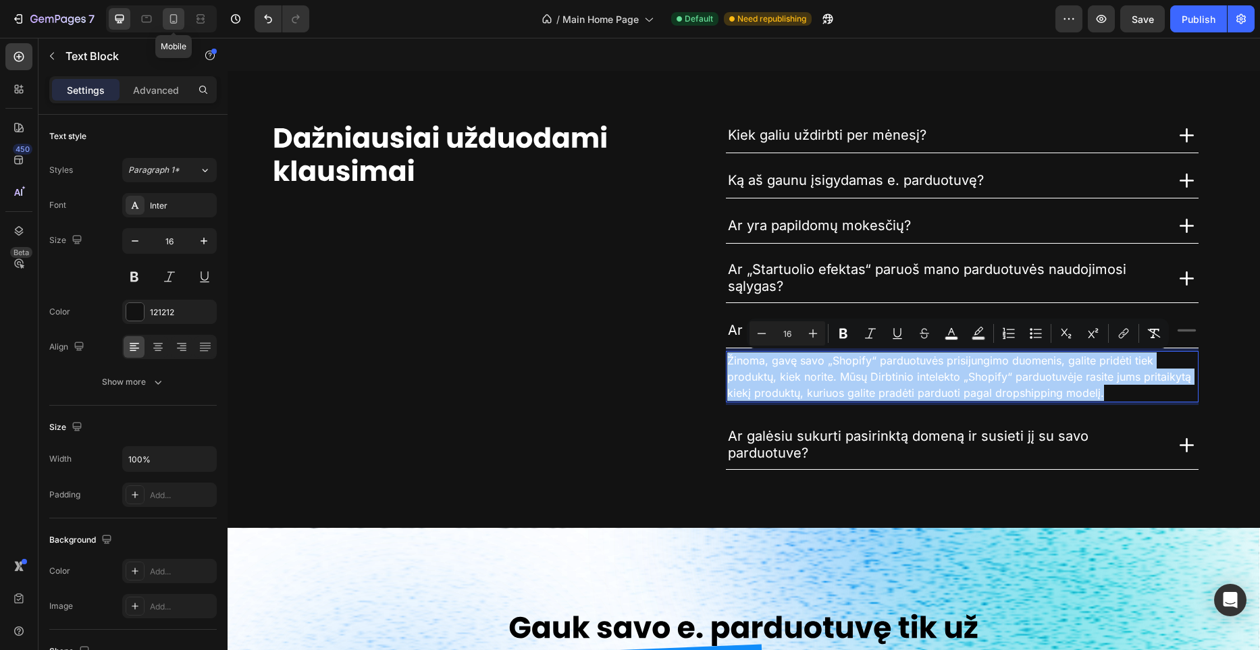
click at [177, 21] on icon at bounding box center [174, 19] width 14 height 14
type input "14"
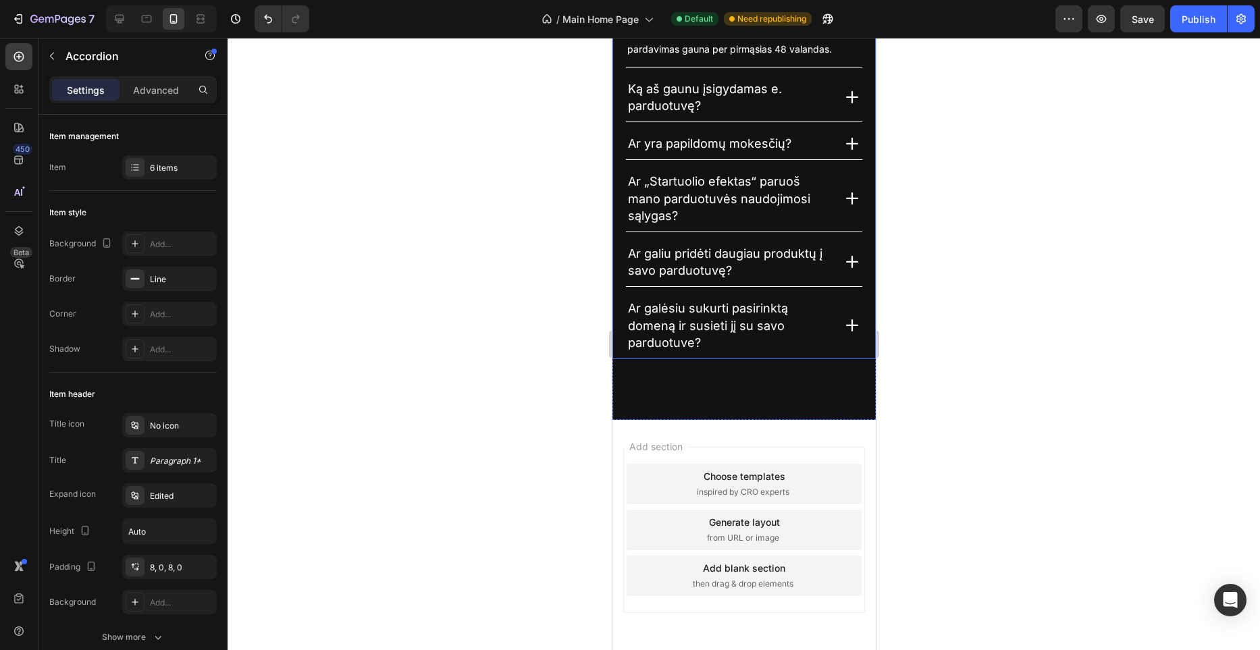
click at [846, 200] on icon at bounding box center [852, 198] width 20 height 20
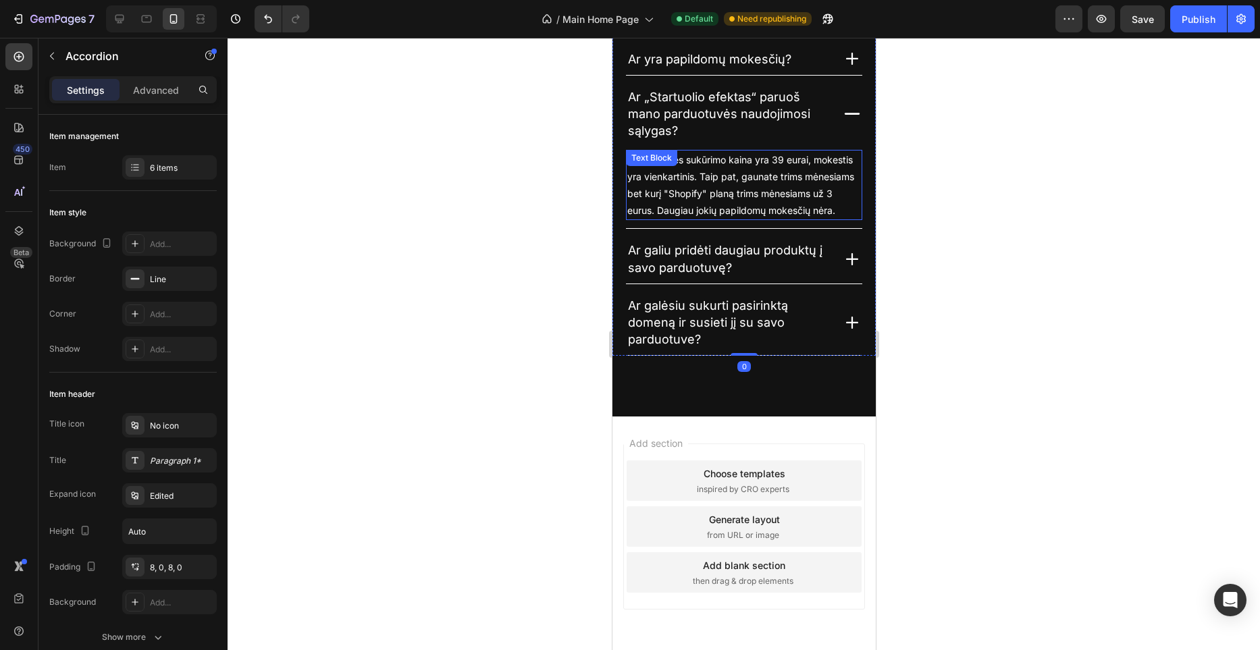
scroll to position [2885, 0]
click at [835, 196] on p "Parduotuvės sukūrimo kaina yra 39 eurai, mokestis yra vienkartinis. Taip pat, g…" at bounding box center [744, 186] width 234 height 68
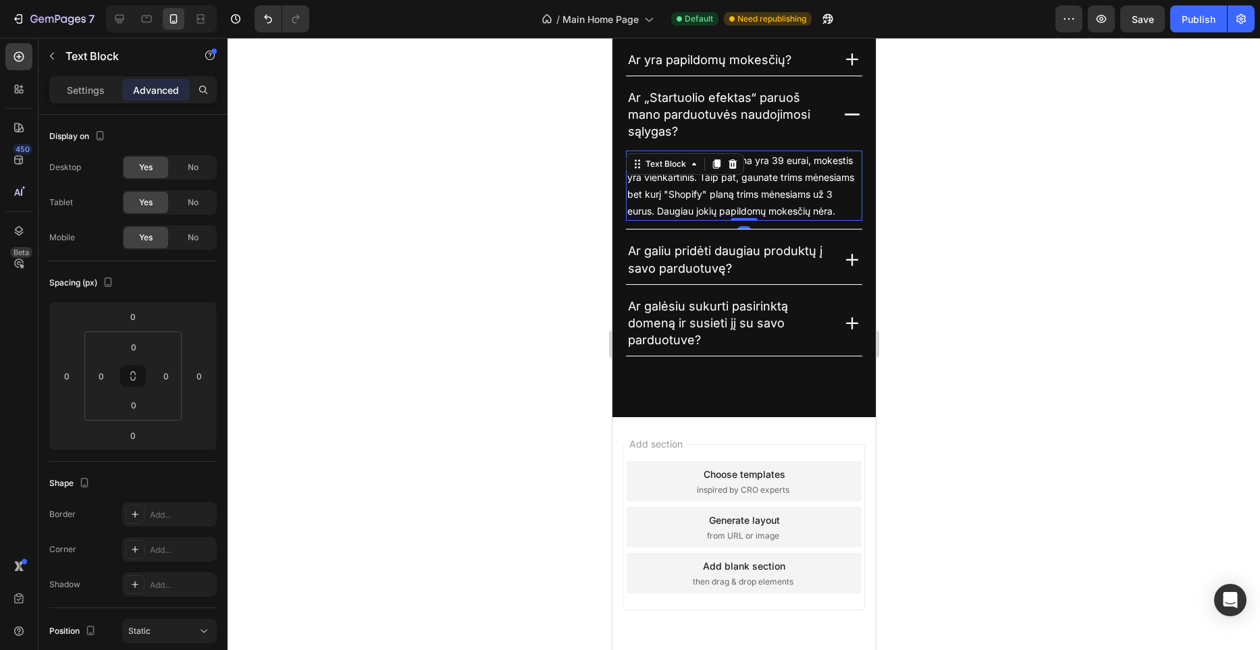
click at [835, 196] on p "Parduotuvės sukūrimo kaina yra 39 eurai, mokestis yra vienkartinis. Taip pat, g…" at bounding box center [744, 186] width 234 height 68
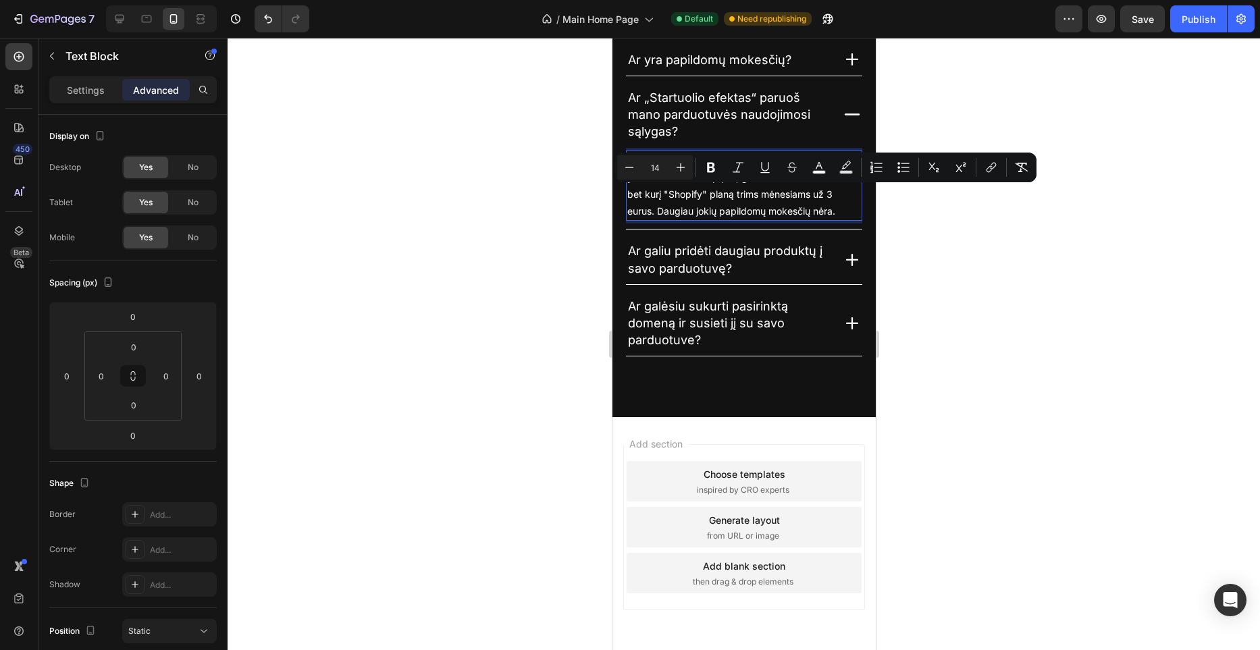
click at [833, 198] on span "Parduotuvės sukūrimo kaina yra 39 eurai, mokestis yra vienkartinis. Taip pat, g…" at bounding box center [740, 186] width 227 height 63
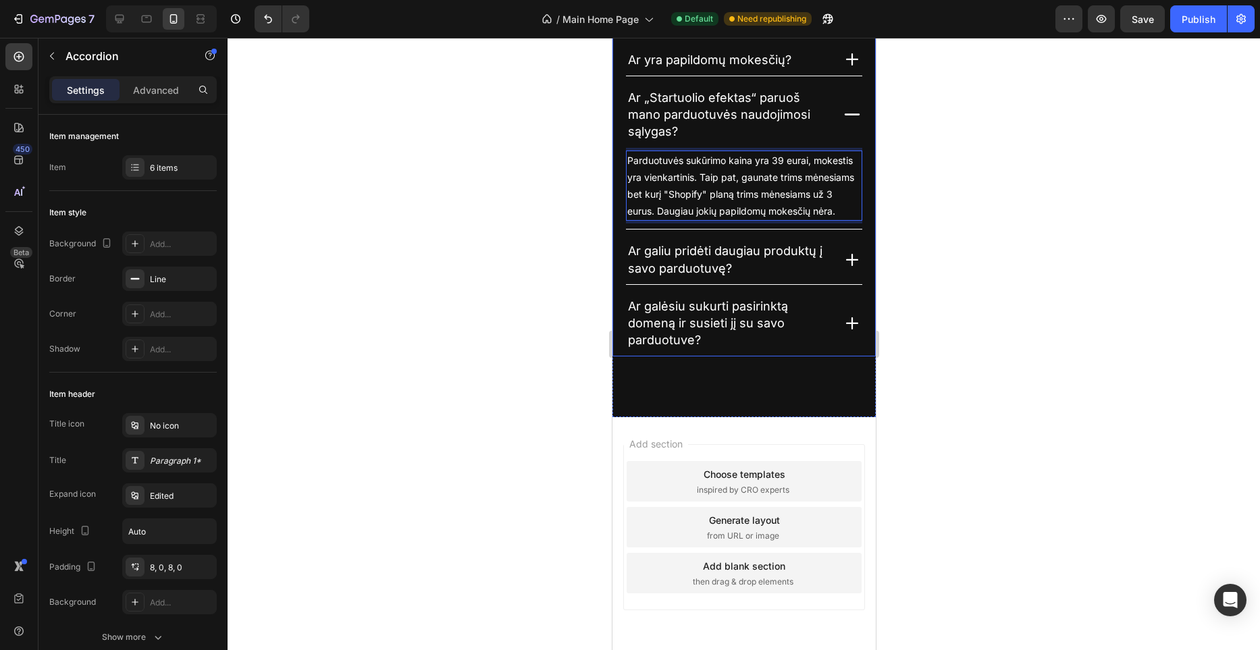
click at [855, 114] on icon at bounding box center [852, 114] width 16 height 2
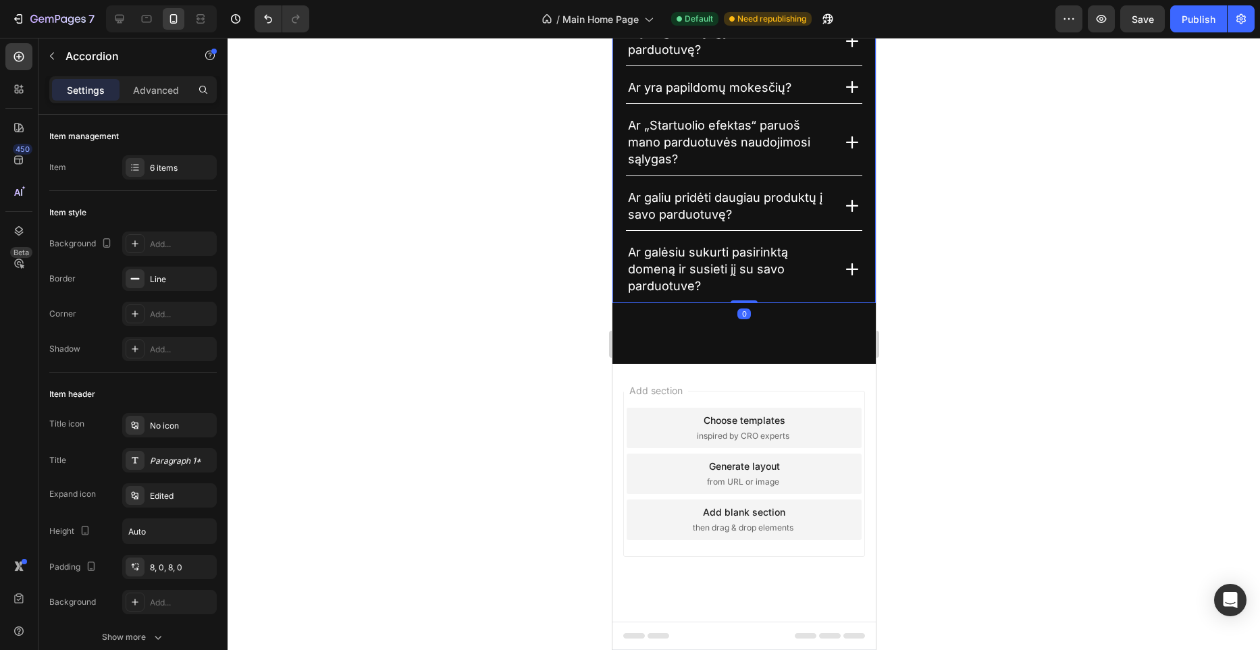
click at [853, 198] on icon at bounding box center [852, 206] width 20 height 20
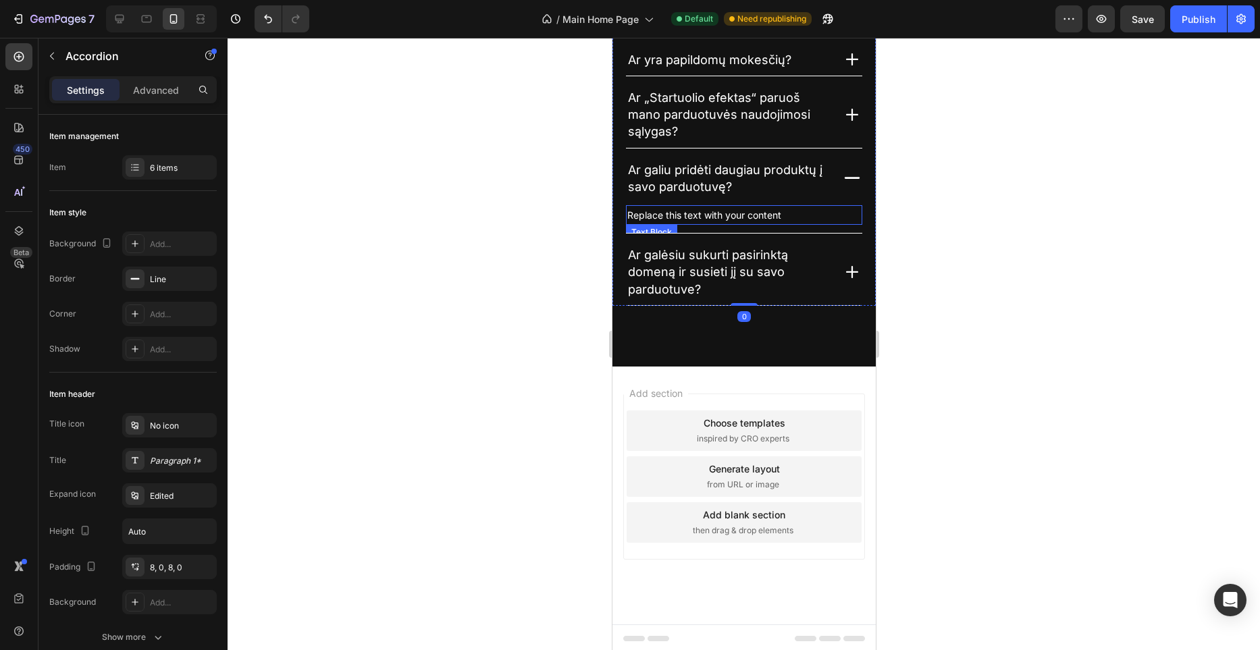
click at [758, 211] on div "Replace this text with your content" at bounding box center [743, 215] width 236 height 20
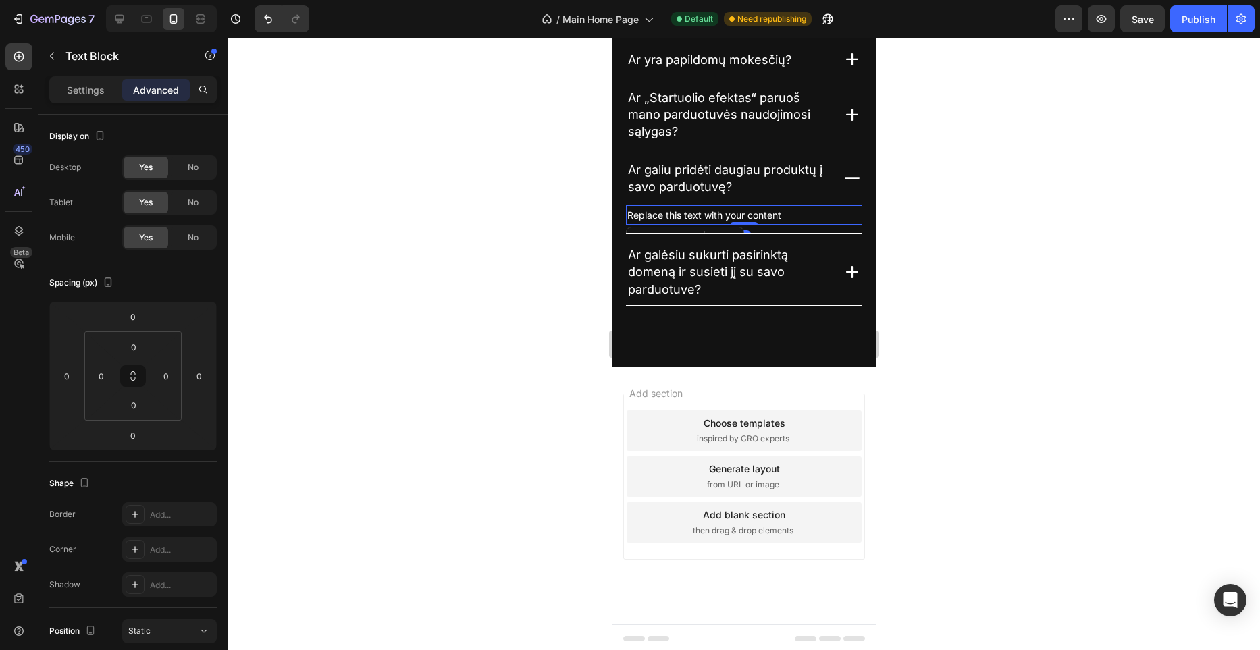
click at [758, 214] on p "Replace this text with your content" at bounding box center [744, 215] width 234 height 17
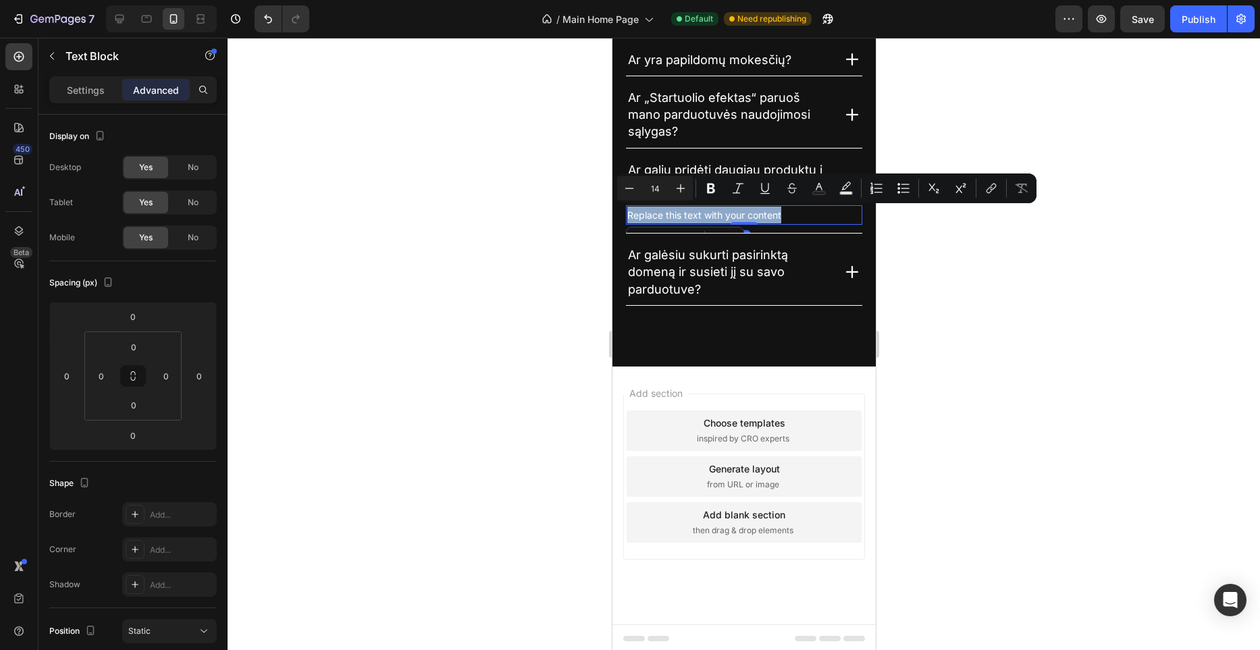
click at [758, 214] on p "Replace this text with your content" at bounding box center [744, 215] width 234 height 17
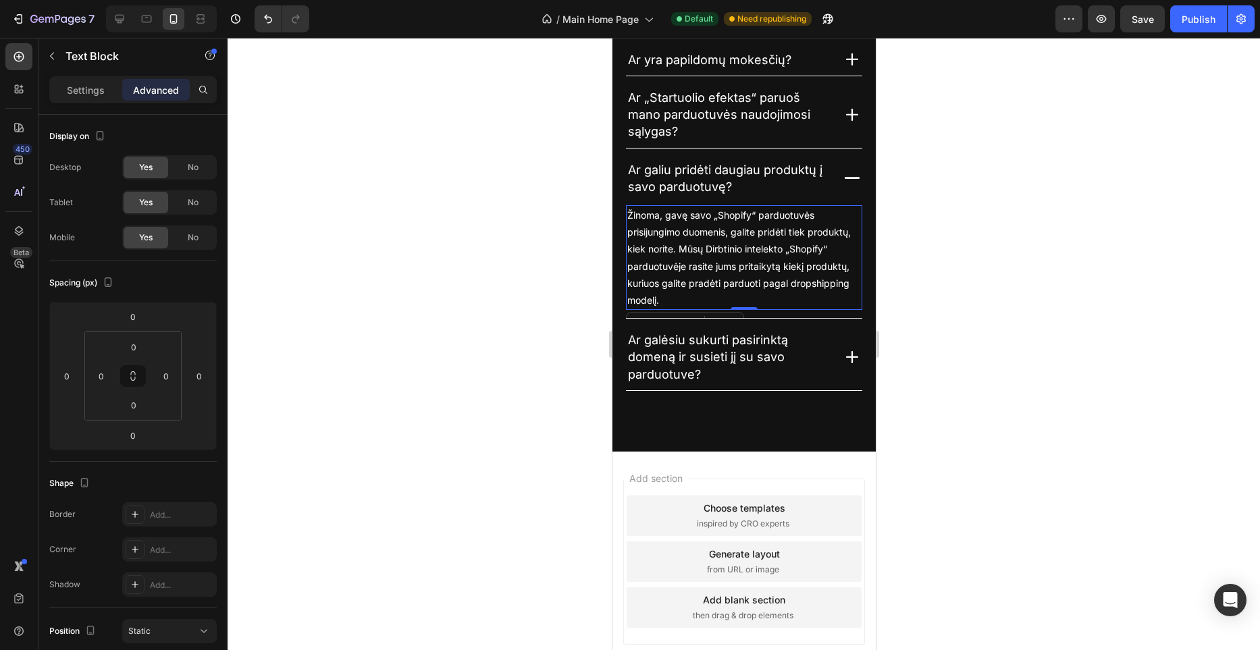
click at [505, 232] on div at bounding box center [744, 344] width 1033 height 613
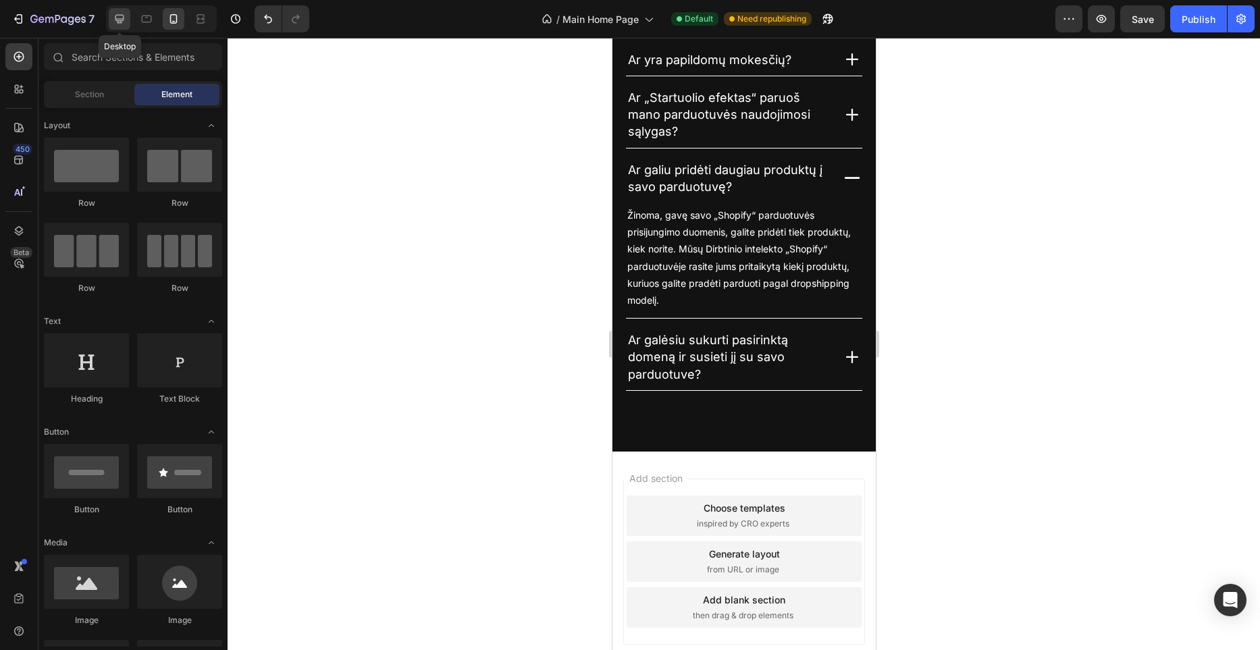
click at [116, 22] on icon at bounding box center [120, 19] width 14 height 14
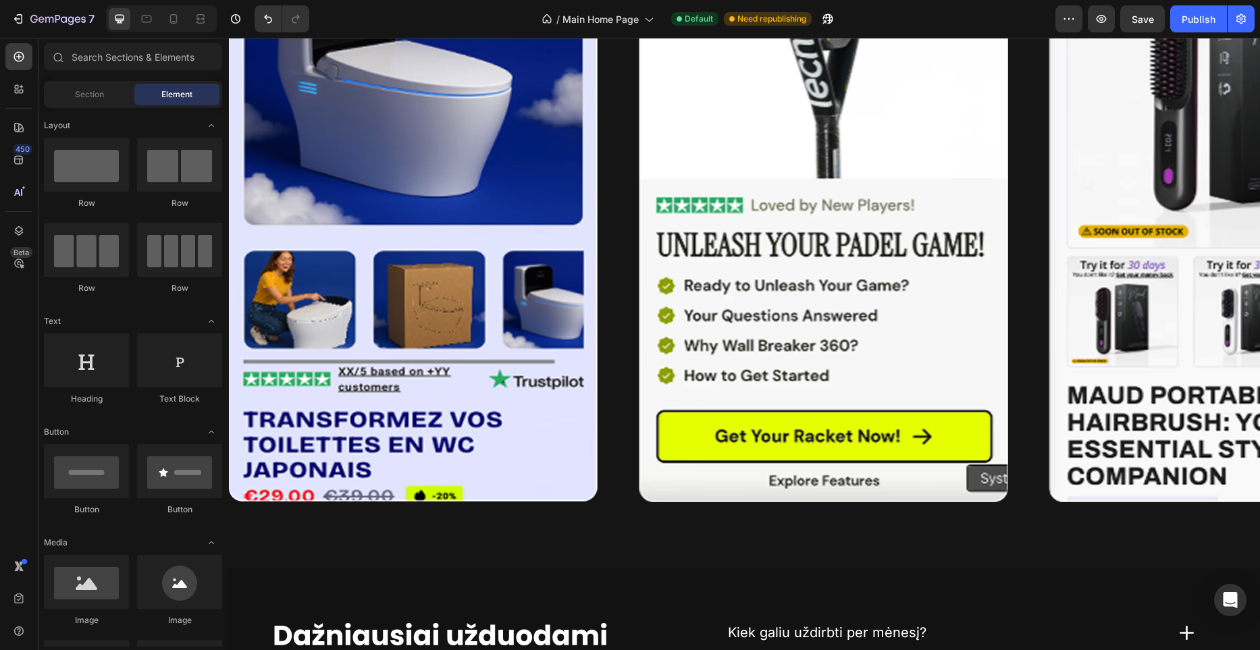
scroll to position [3191, 0]
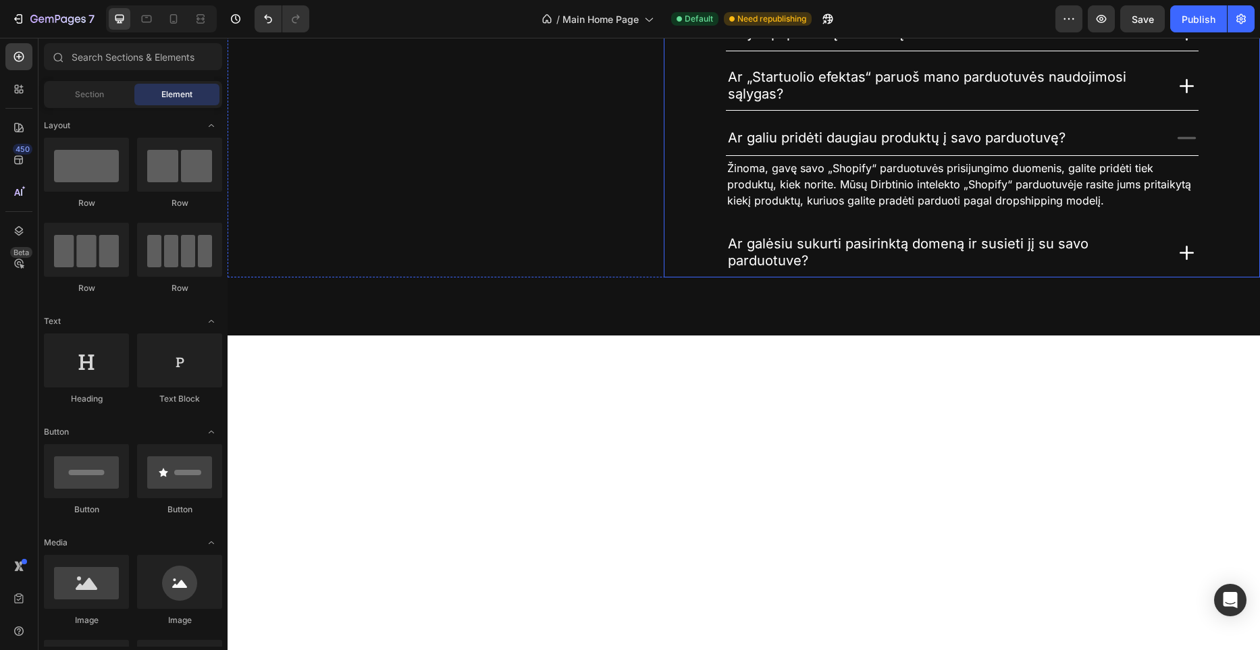
click at [1185, 251] on icon at bounding box center [1187, 253] width 24 height 24
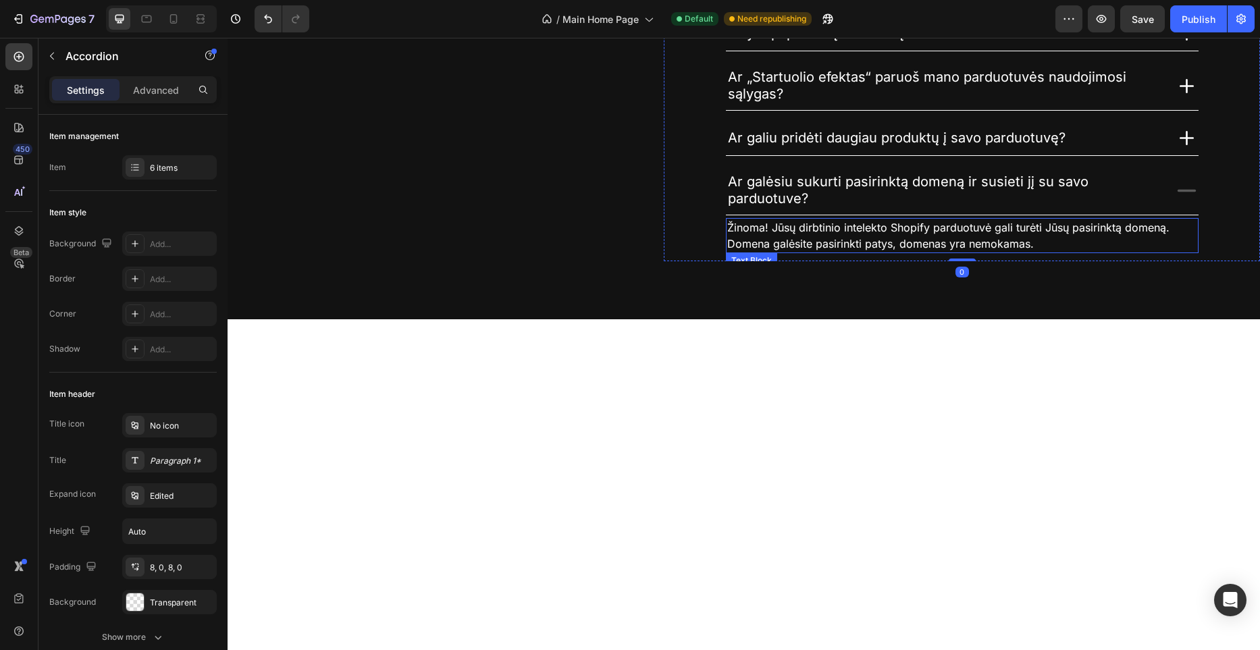
click at [838, 231] on span "Žinoma! Jūsų dirbtinio intelekto Shopify parduotuvė gali turėti Jūsų pasirinktą…" at bounding box center [948, 236] width 442 height 30
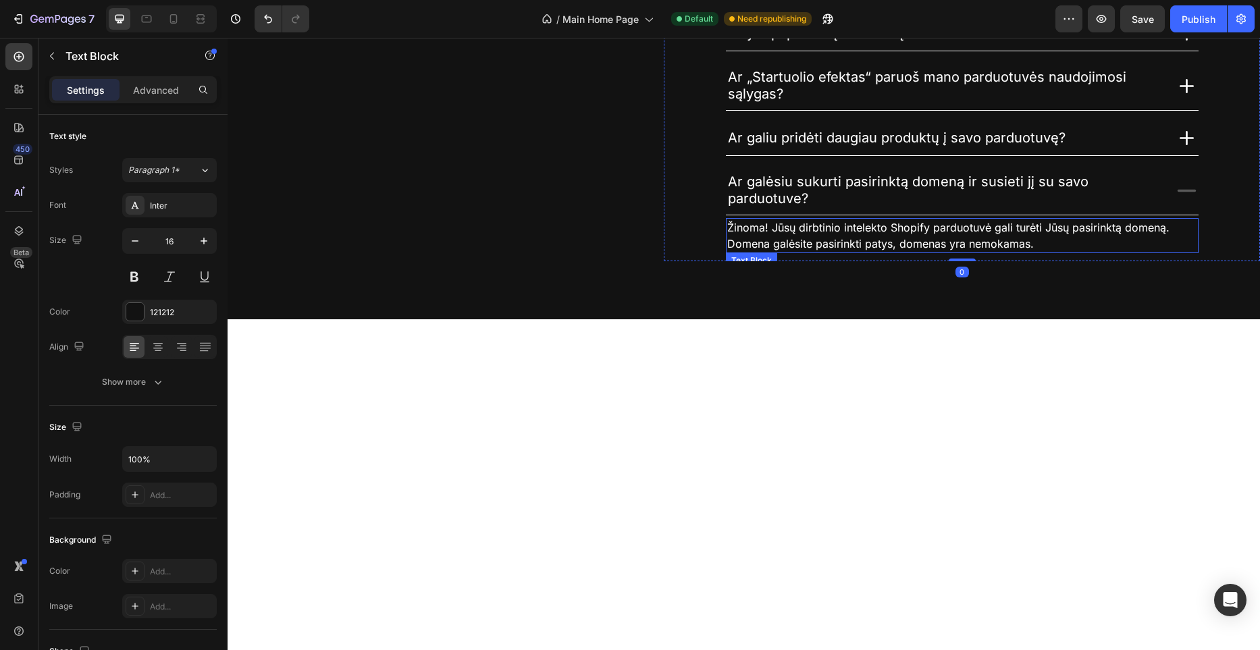
click at [837, 231] on span "Žinoma! Jūsų dirbtinio intelekto Shopify parduotuvė gali turėti Jūsų pasirinktą…" at bounding box center [948, 236] width 442 height 30
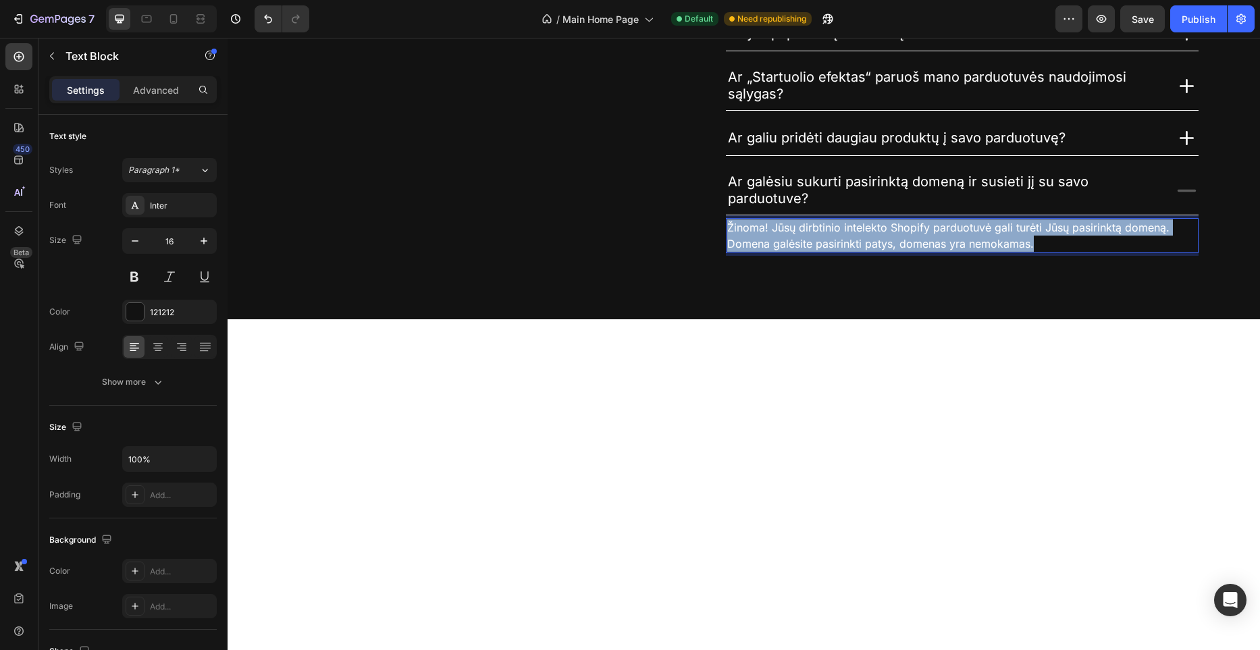
click at [837, 231] on span "Žinoma! Jūsų dirbtinio intelekto Shopify parduotuvė gali turėti Jūsų pasirinktą…" at bounding box center [948, 236] width 442 height 30
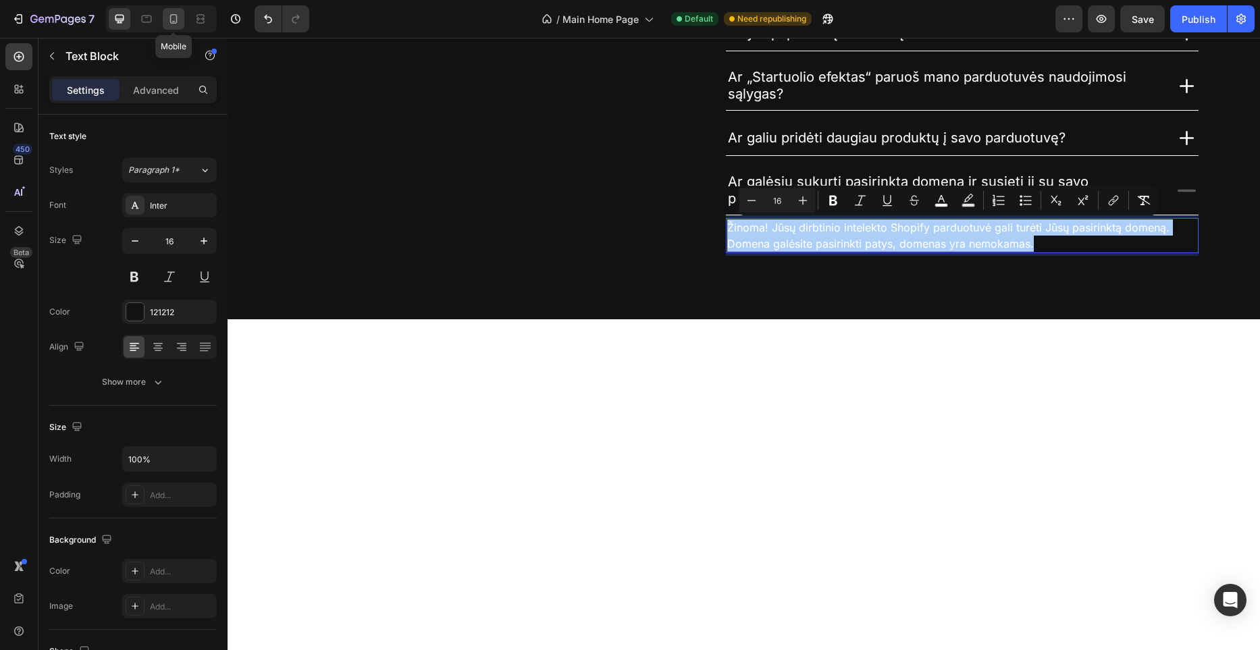
click at [169, 24] on icon at bounding box center [174, 19] width 14 height 14
type input "14"
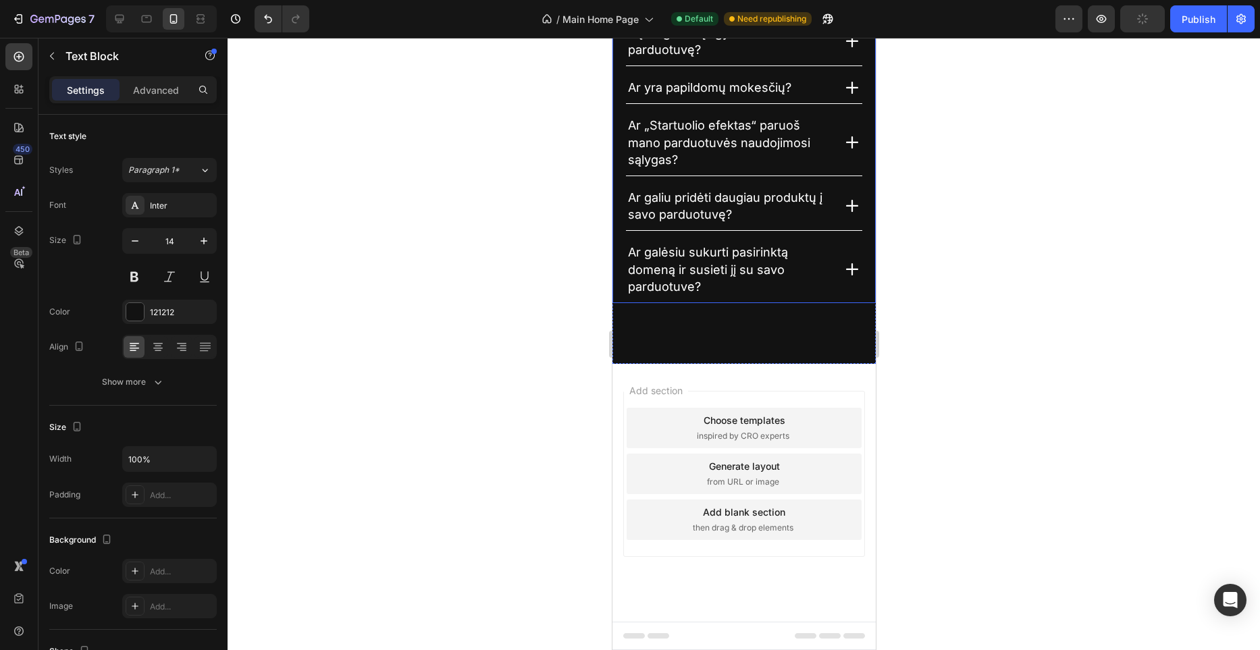
click at [848, 272] on icon at bounding box center [852, 269] width 20 height 20
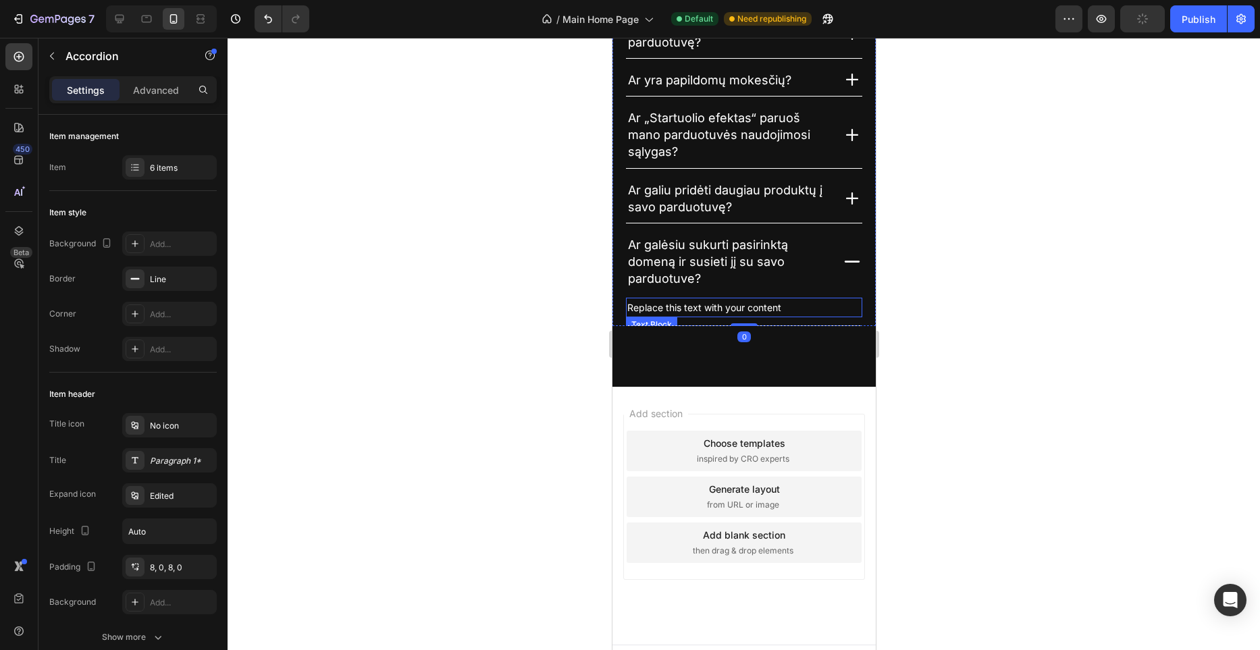
scroll to position [3822, 0]
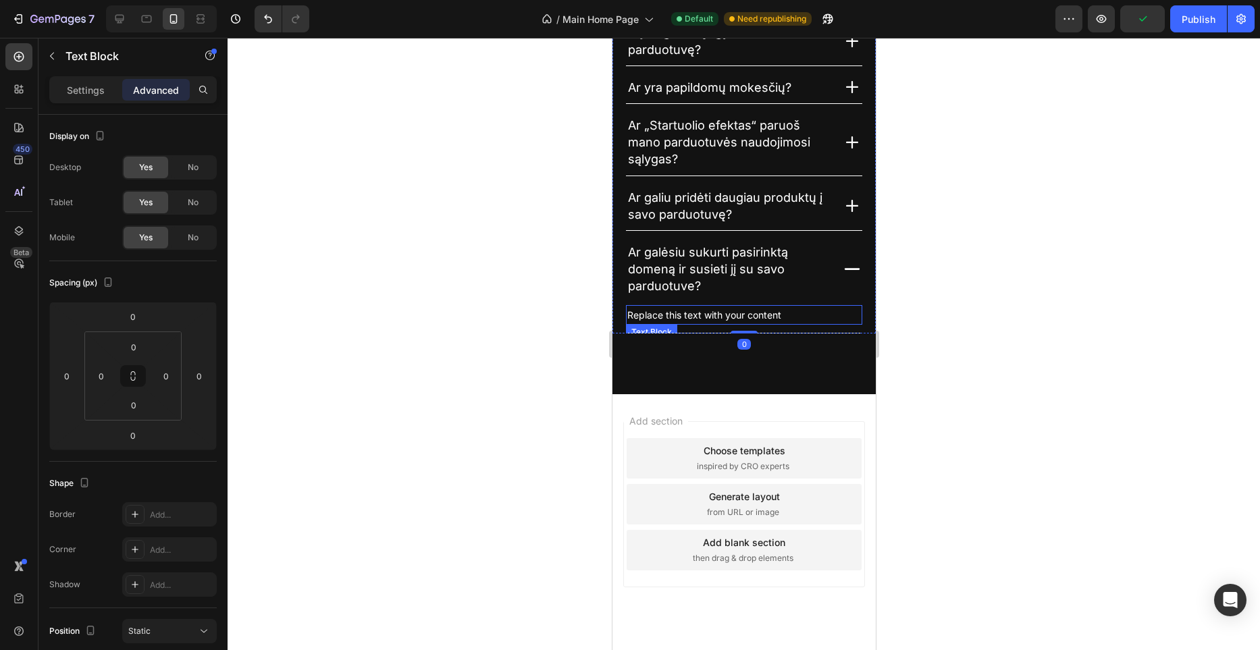
click at [729, 315] on div "Replace this text with your content" at bounding box center [743, 315] width 236 height 20
click at [729, 315] on p "Replace this text with your content" at bounding box center [744, 315] width 234 height 17
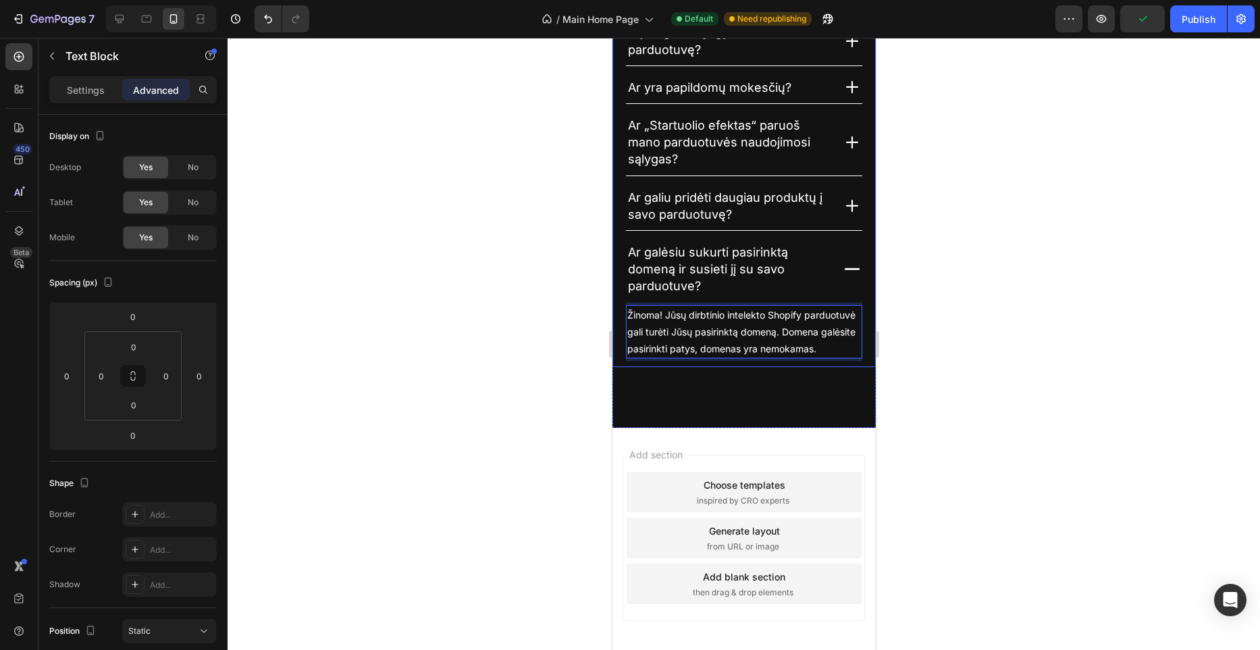
click at [858, 267] on icon at bounding box center [852, 269] width 20 height 20
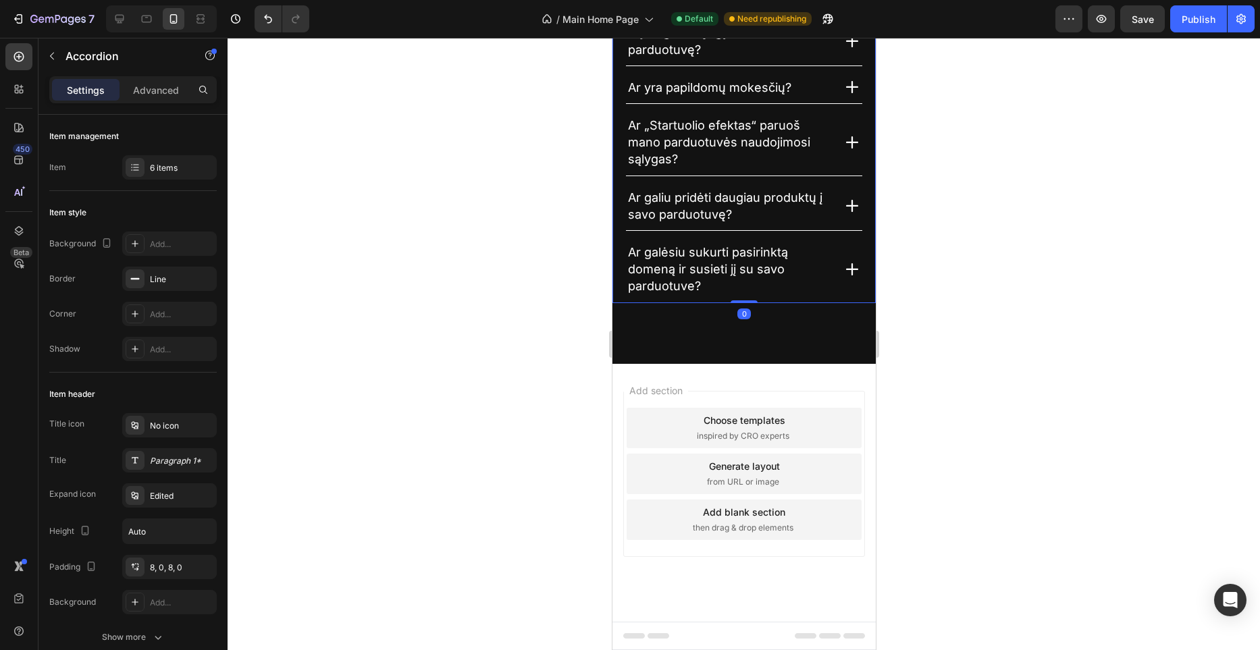
click at [515, 272] on div at bounding box center [744, 344] width 1033 height 613
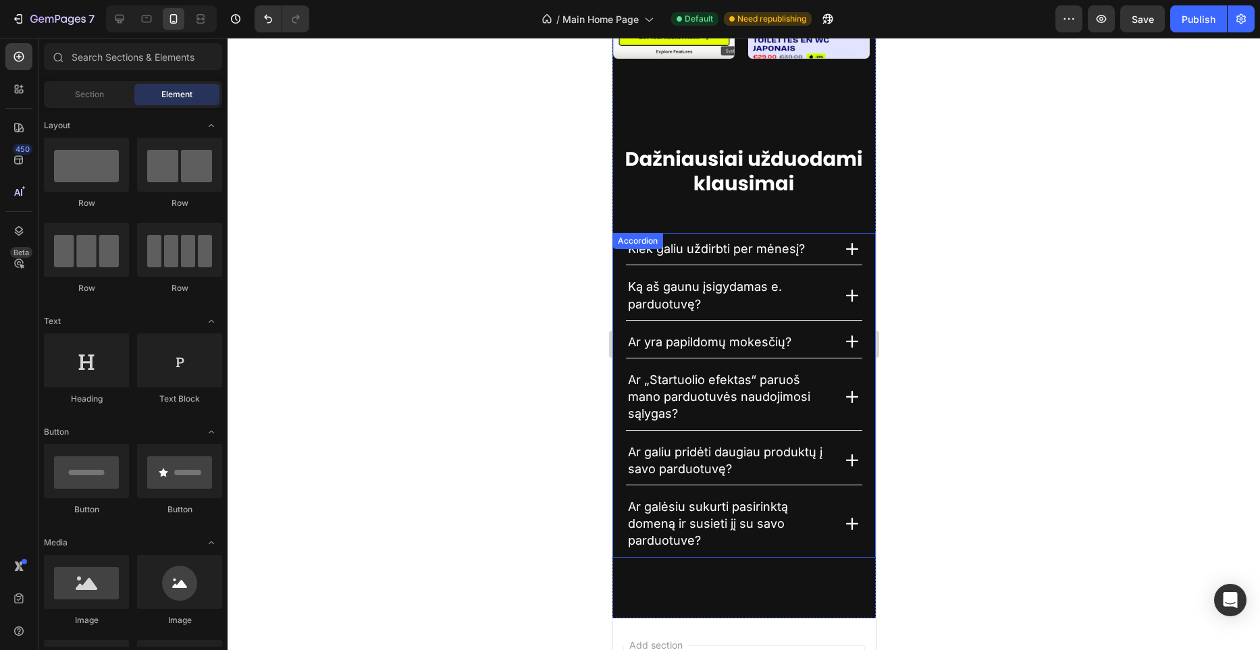
scroll to position [3549, 0]
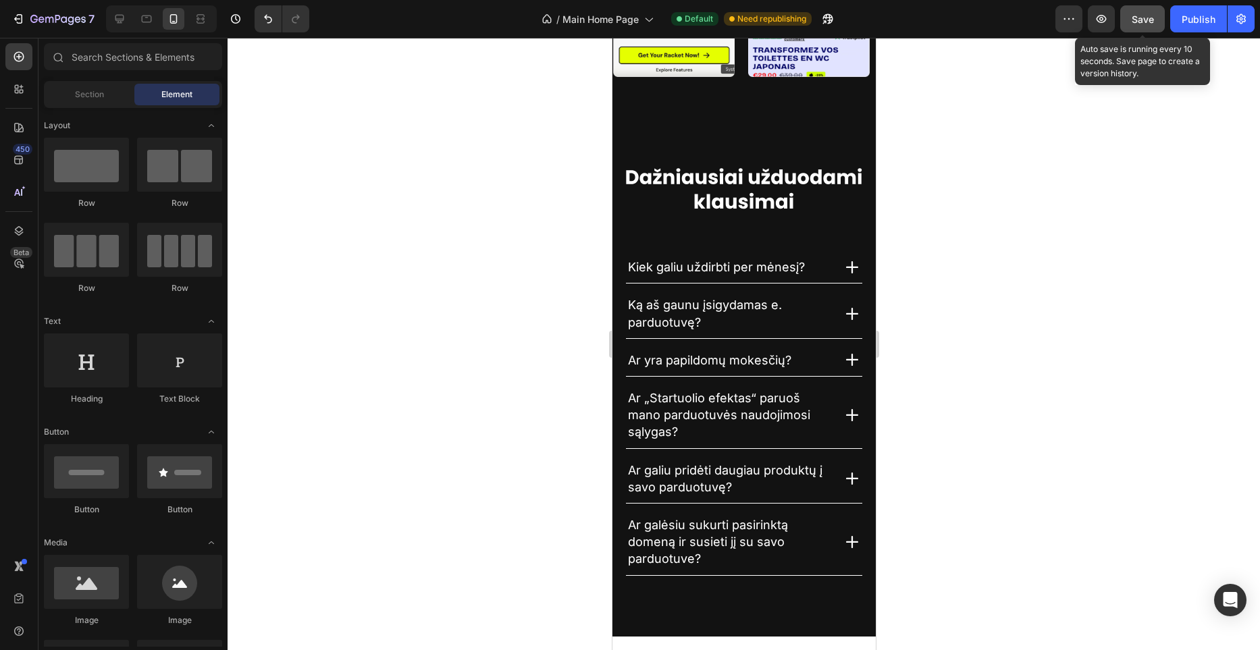
click at [1147, 24] on span "Save" at bounding box center [1143, 19] width 22 height 11
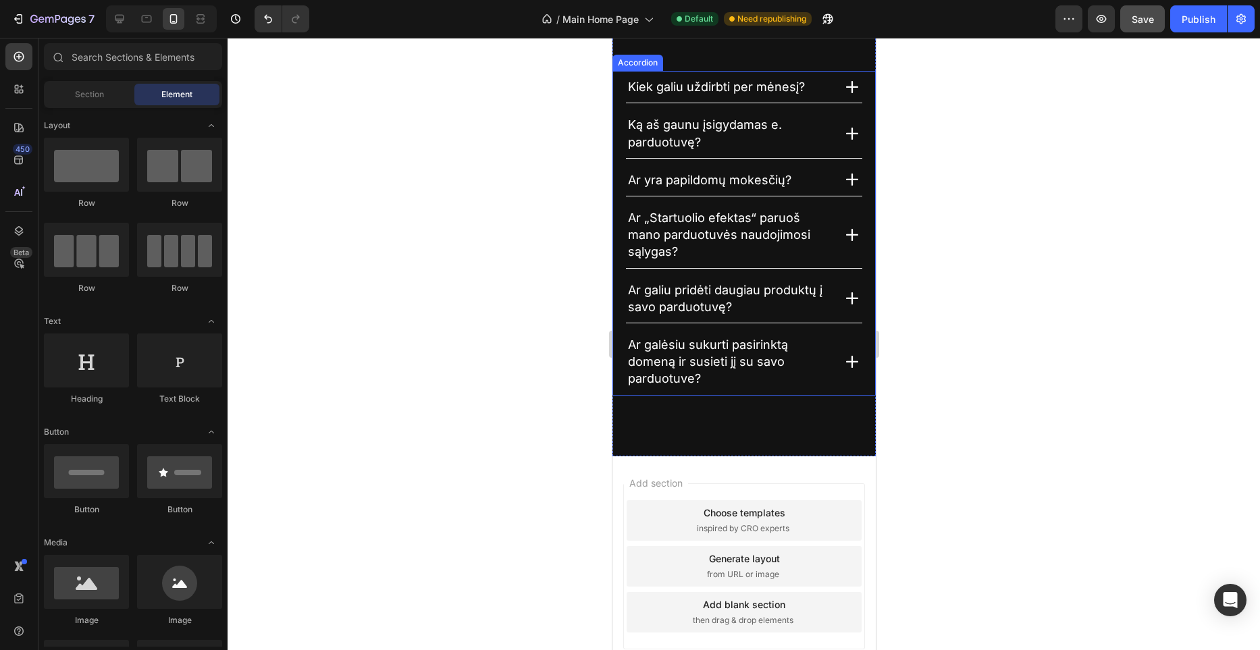
scroll to position [3726, 0]
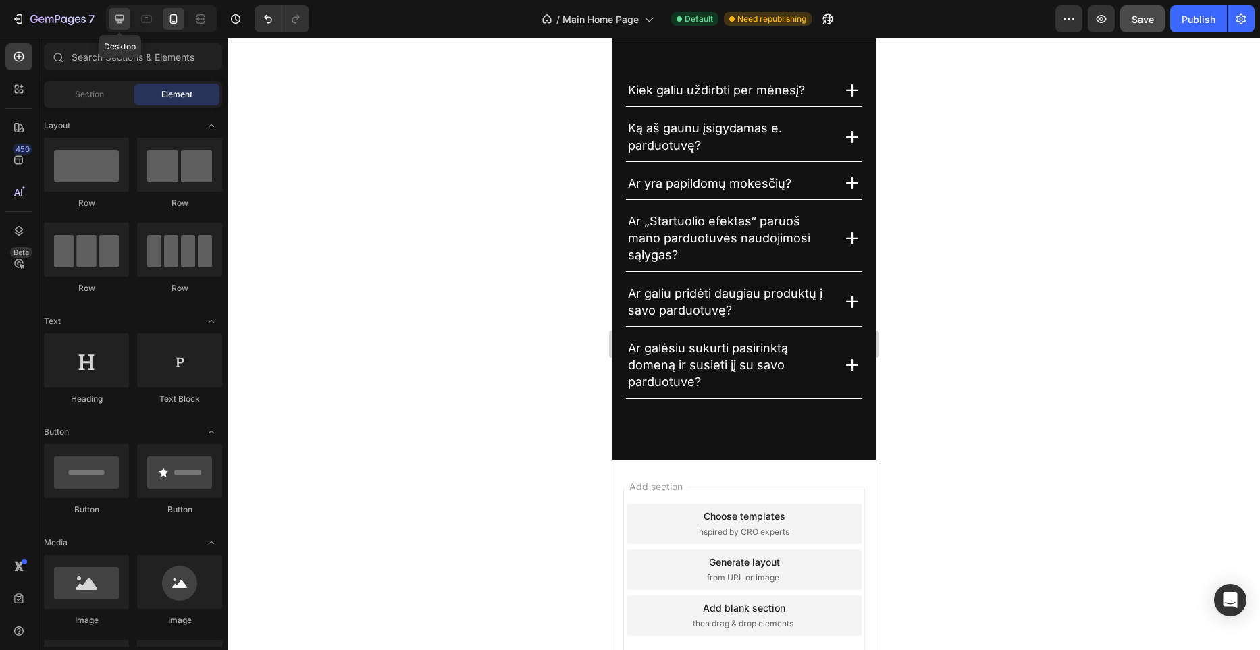
click at [115, 14] on icon at bounding box center [120, 19] width 14 height 14
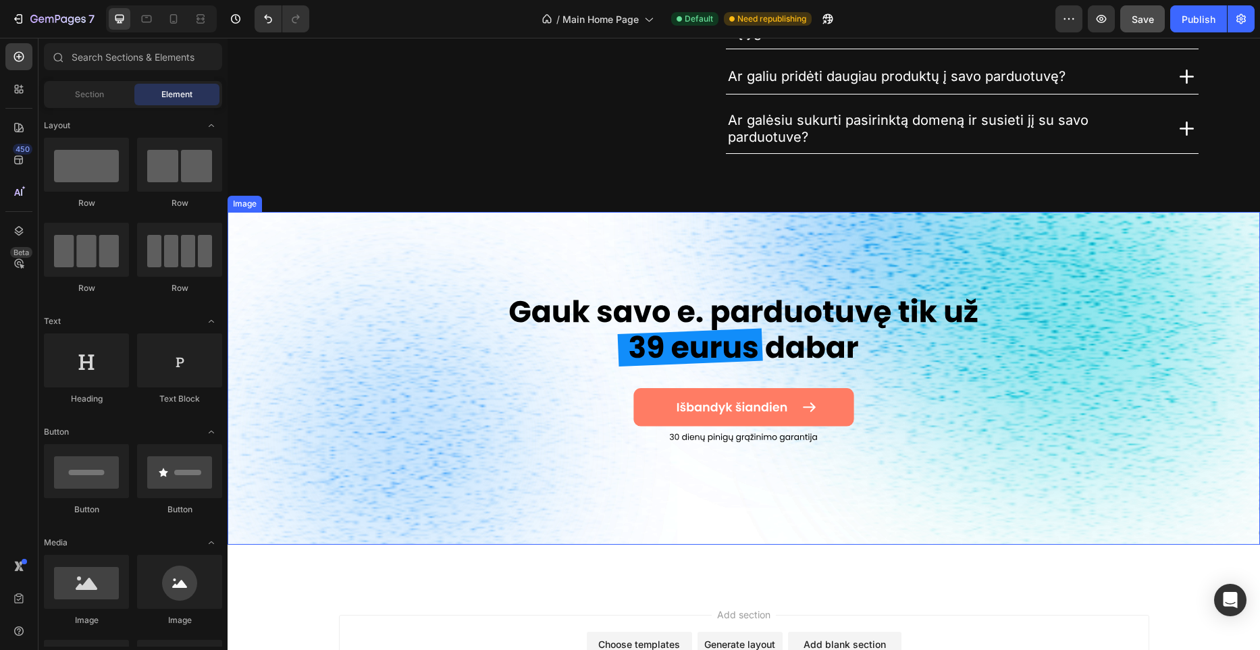
scroll to position [3678, 0]
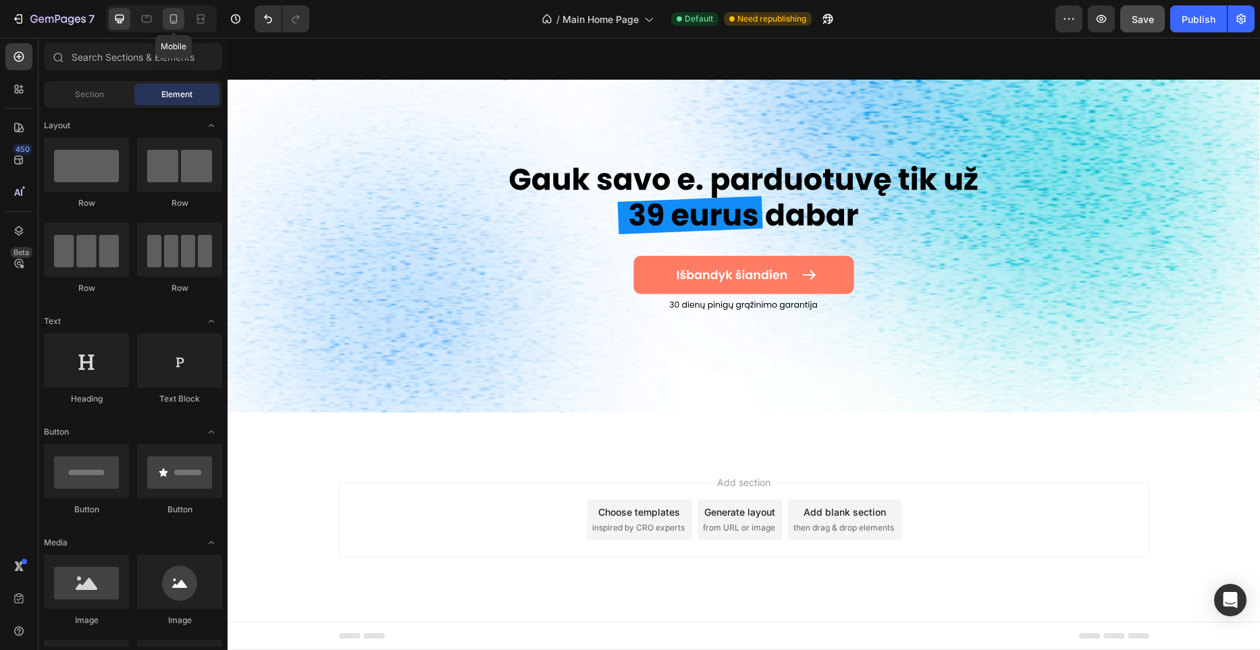
click at [167, 19] on icon at bounding box center [174, 19] width 14 height 14
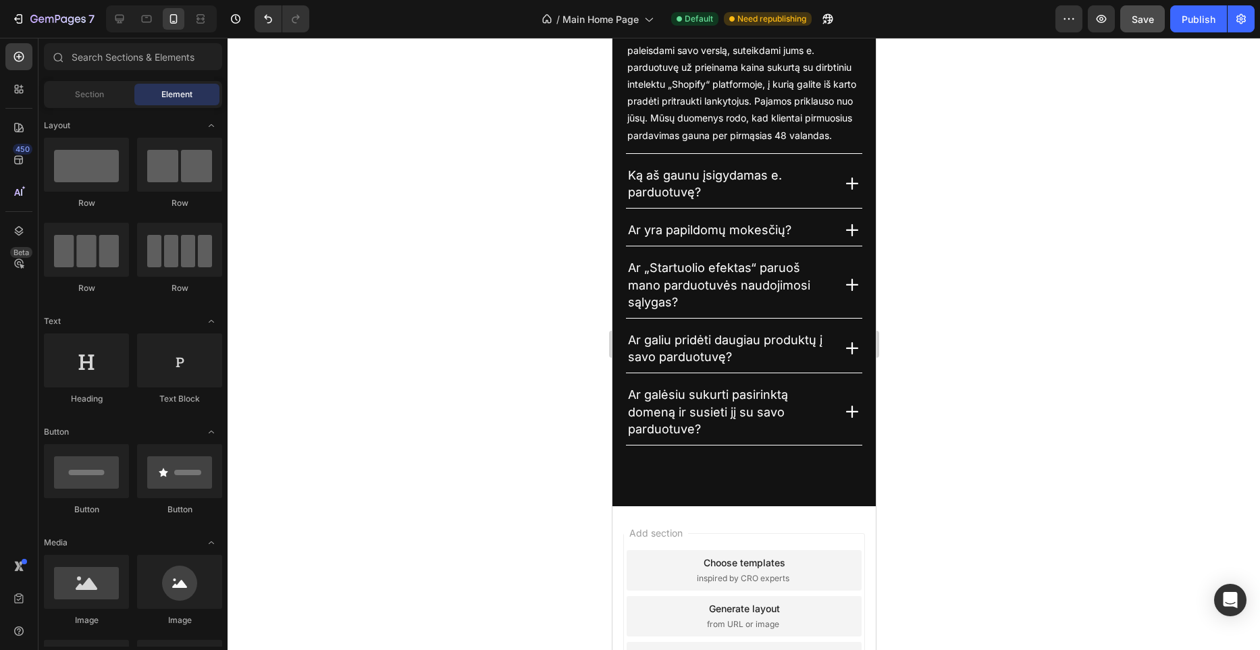
scroll to position [3955, 0]
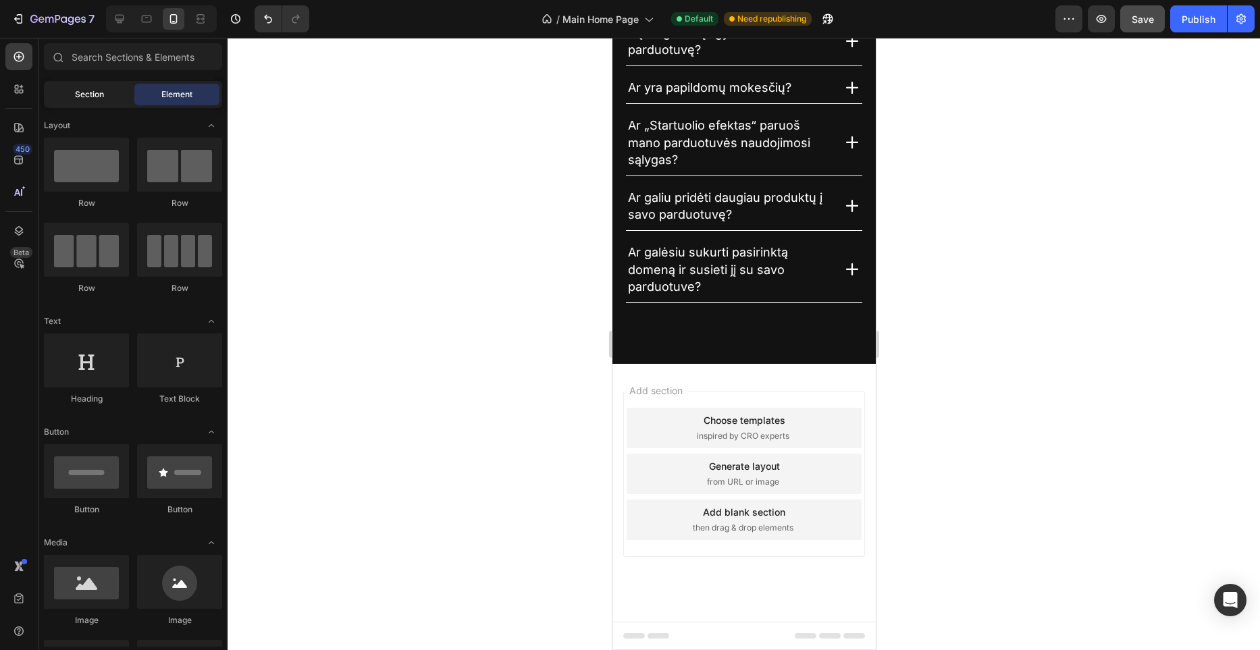
click at [93, 91] on span "Section" at bounding box center [89, 94] width 29 height 12
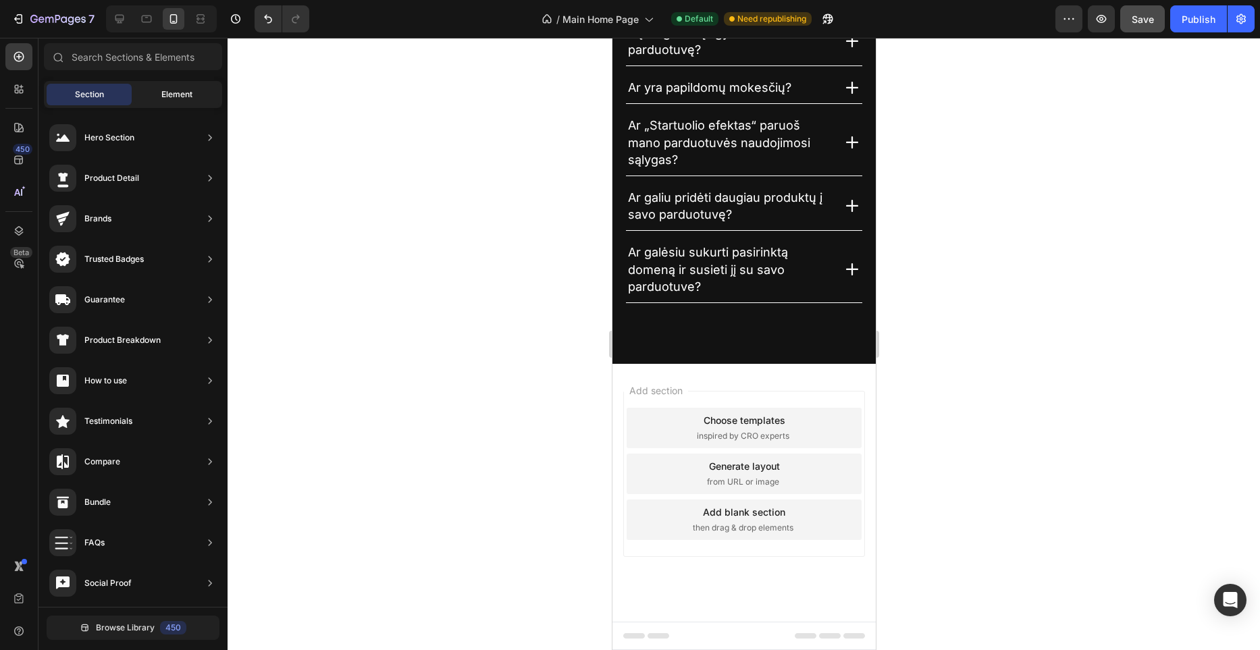
click at [188, 91] on span "Element" at bounding box center [176, 94] width 31 height 12
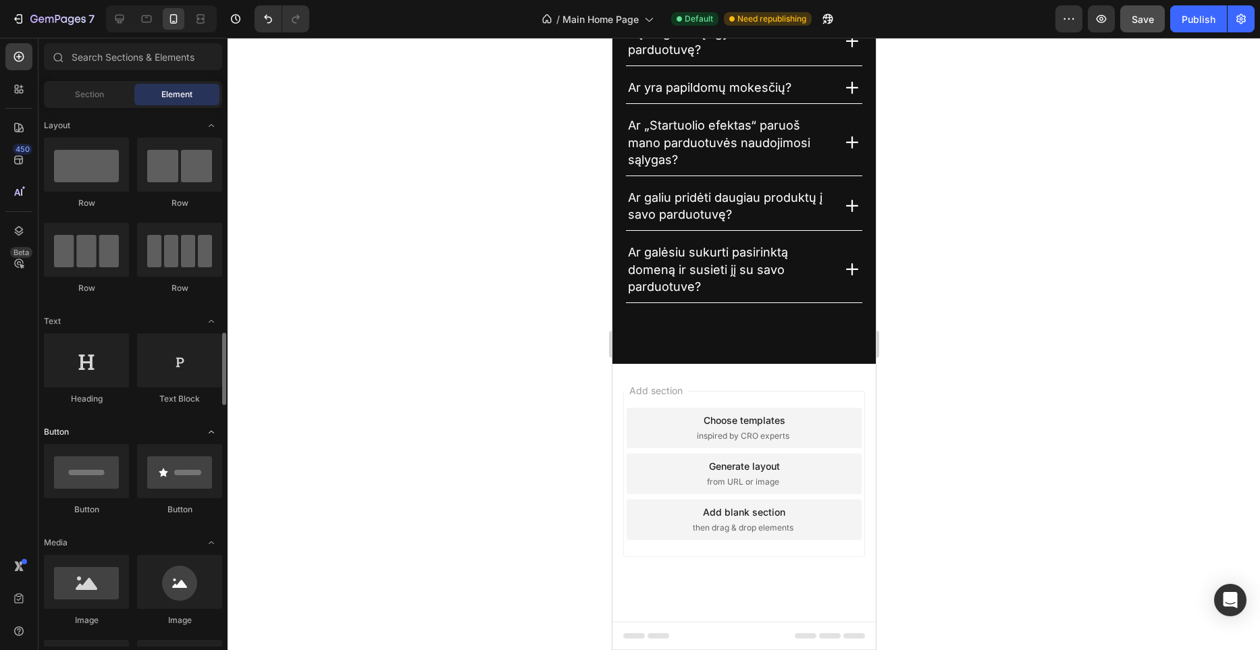
scroll to position [247, 0]
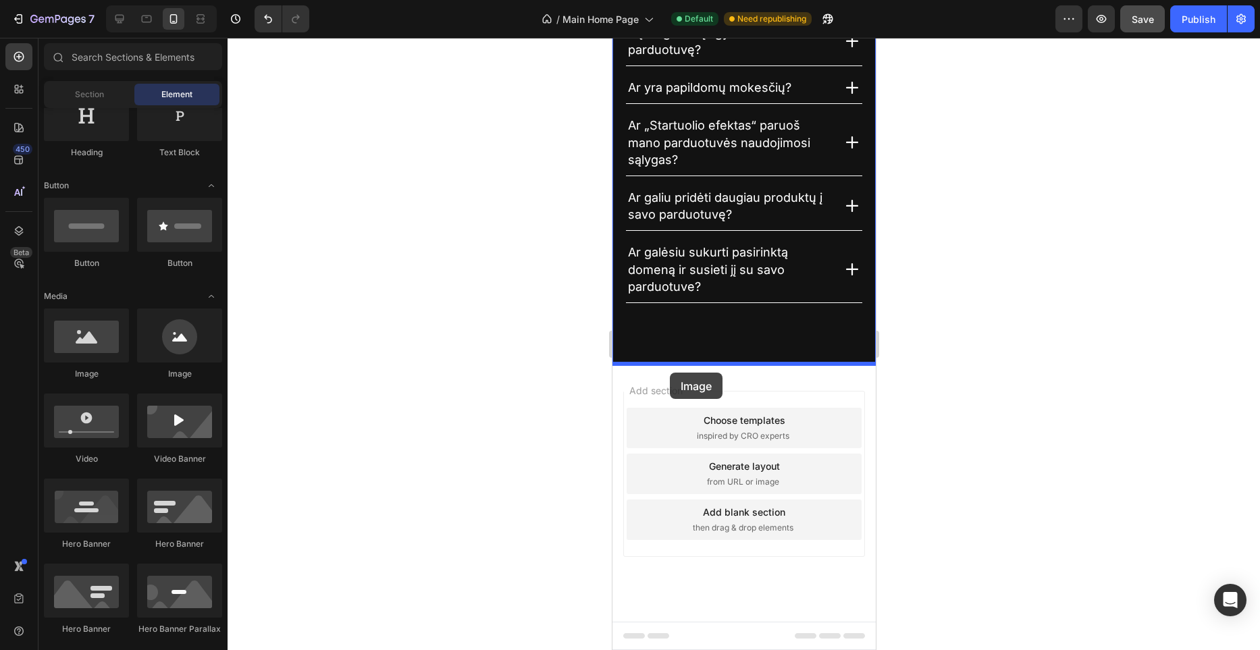
drag, startPoint x: 696, startPoint y: 378, endPoint x: 669, endPoint y: 373, distance: 27.4
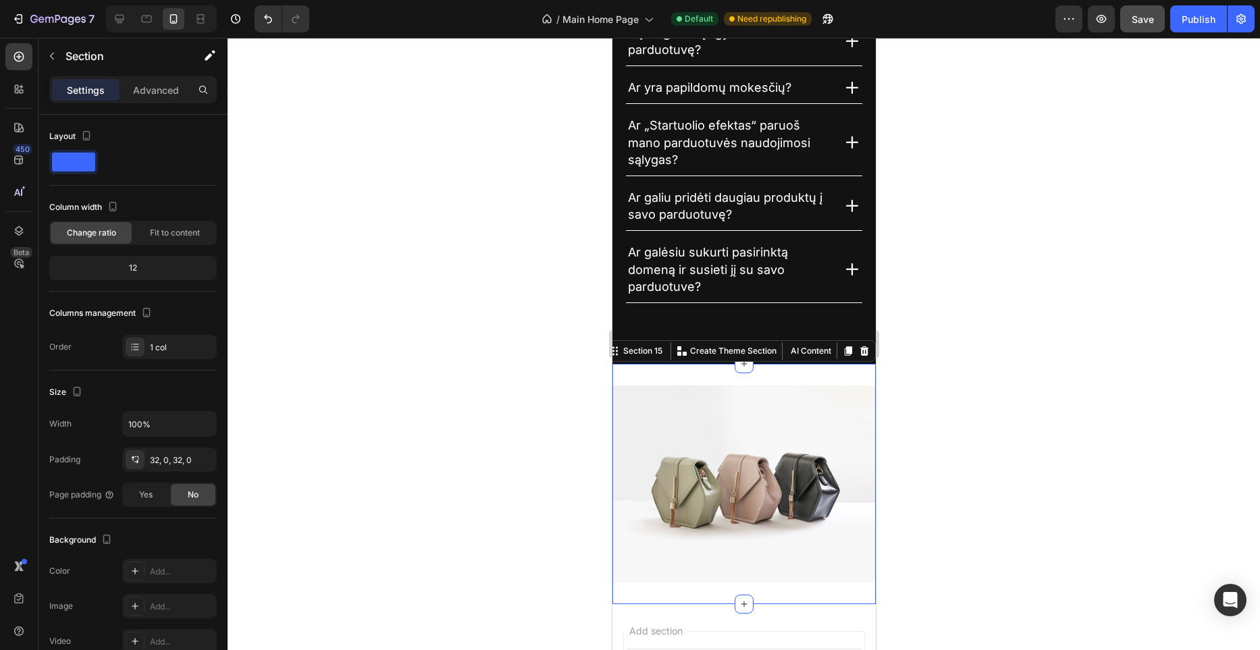
click at [777, 379] on div "Image Section 15 You can create reusable sections Create Theme Section AI Conte…" at bounding box center [743, 484] width 263 height 241
click at [159, 86] on p "Advanced" at bounding box center [156, 90] width 46 height 14
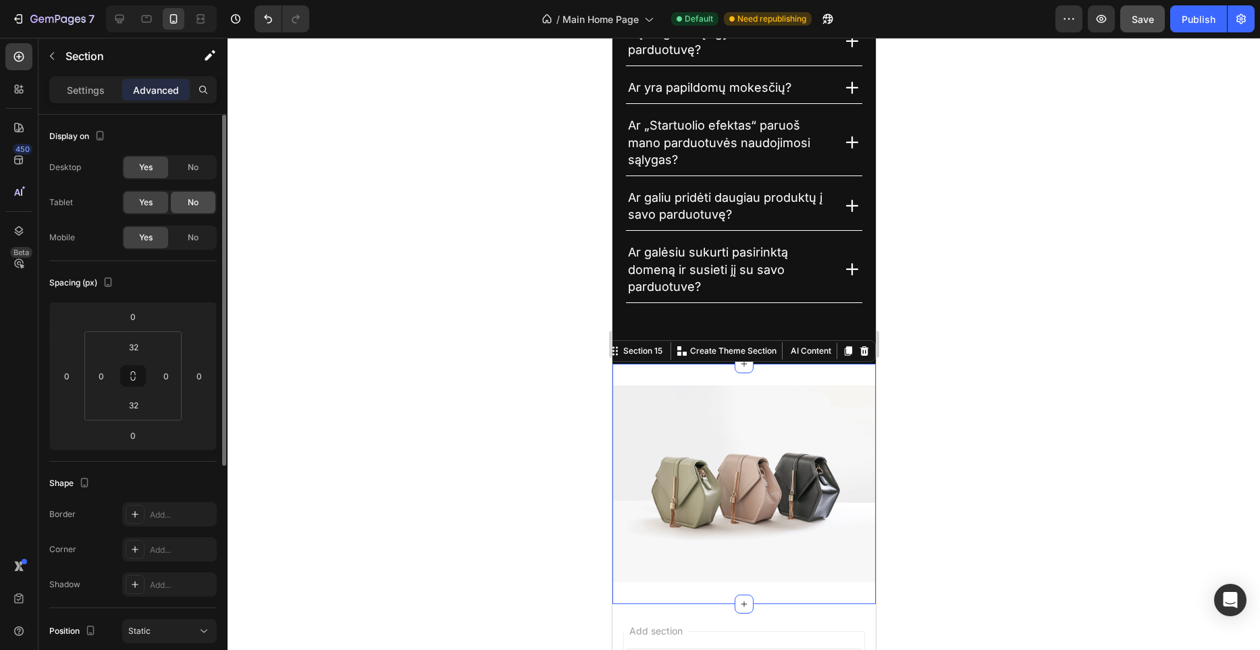
click at [201, 197] on div "No" at bounding box center [193, 203] width 45 height 22
click at [195, 164] on span "No" at bounding box center [193, 167] width 11 height 12
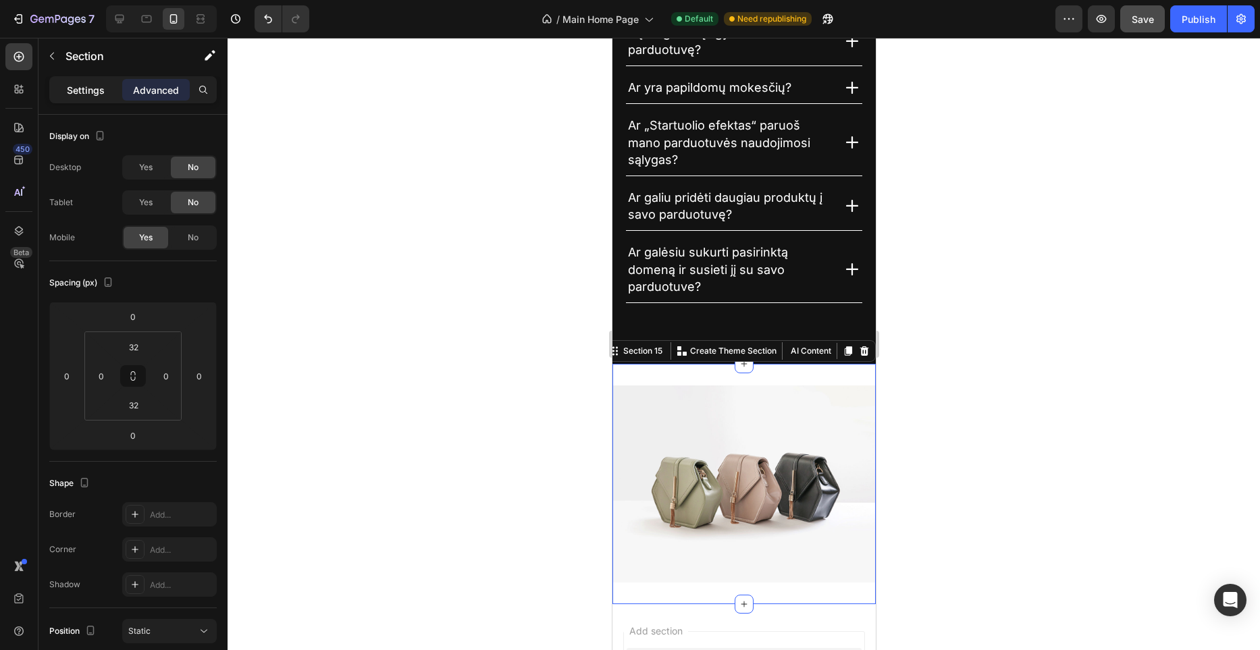
click at [99, 96] on p "Settings" at bounding box center [86, 90] width 38 height 14
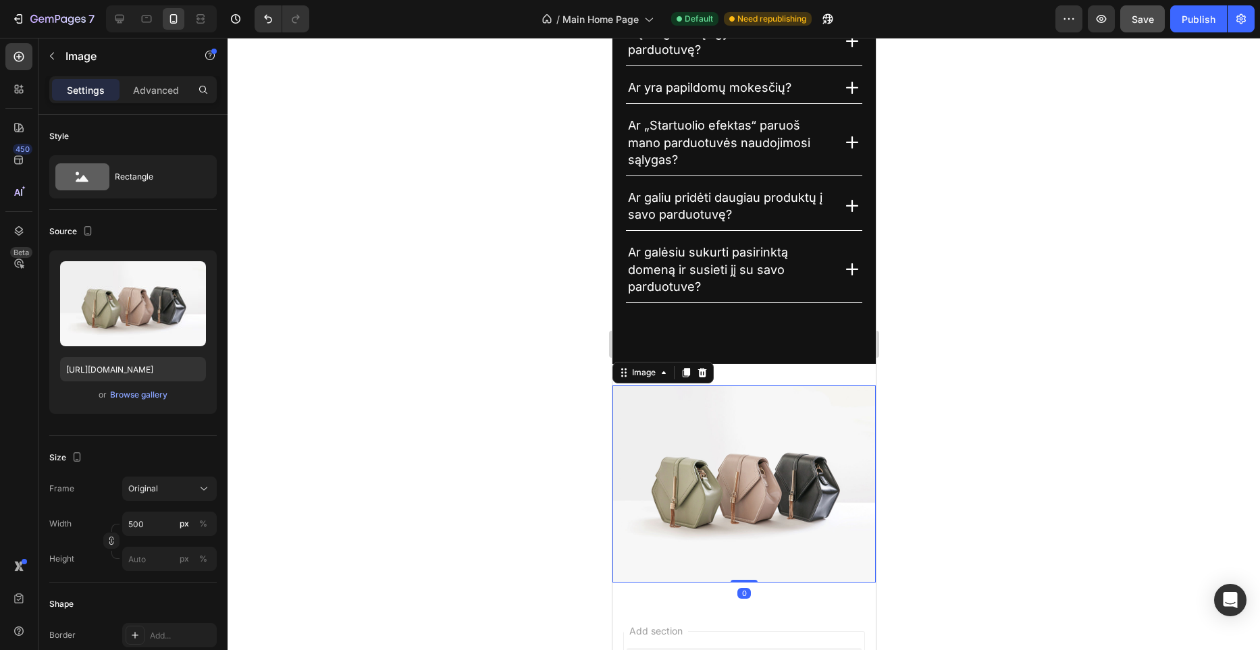
click at [717, 488] on img at bounding box center [743, 485] width 263 height 198
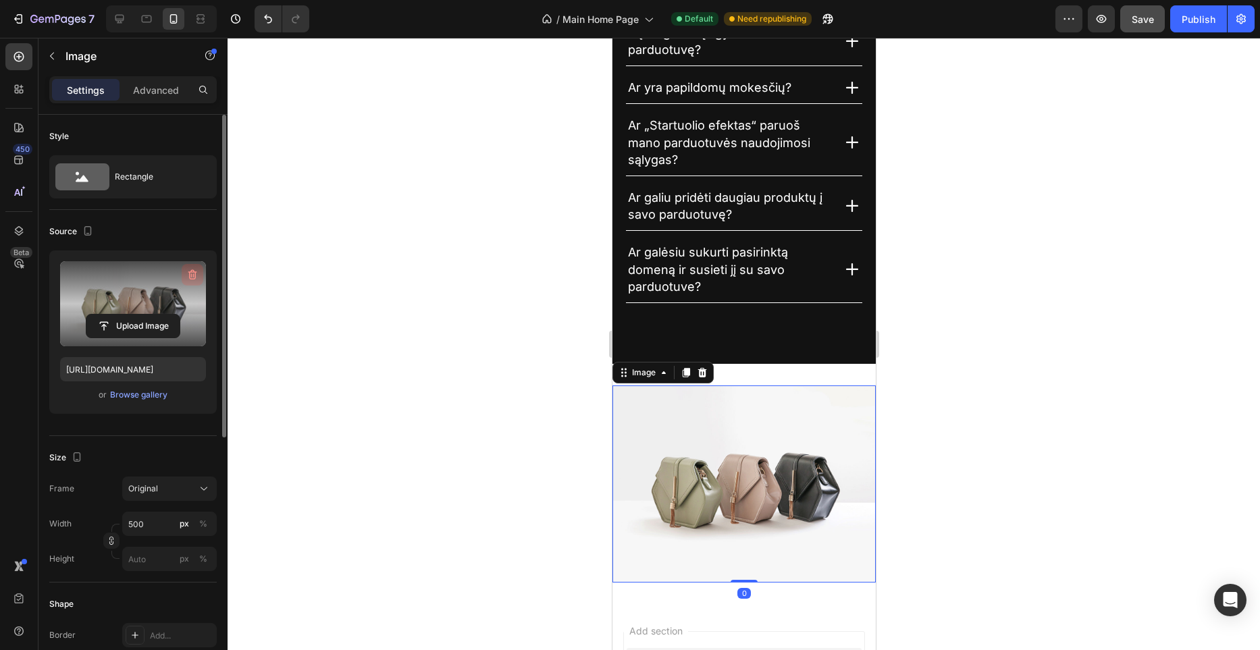
click at [187, 269] on icon "button" at bounding box center [193, 275] width 14 height 14
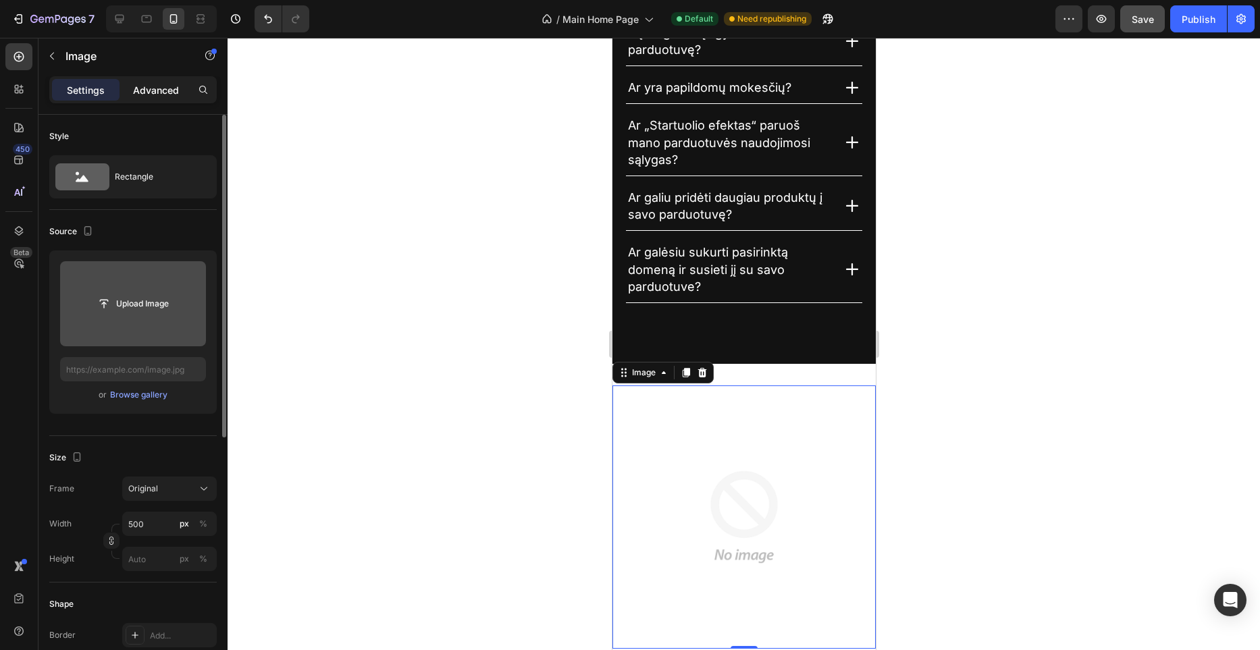
click at [158, 80] on div "Advanced" at bounding box center [156, 90] width 68 height 22
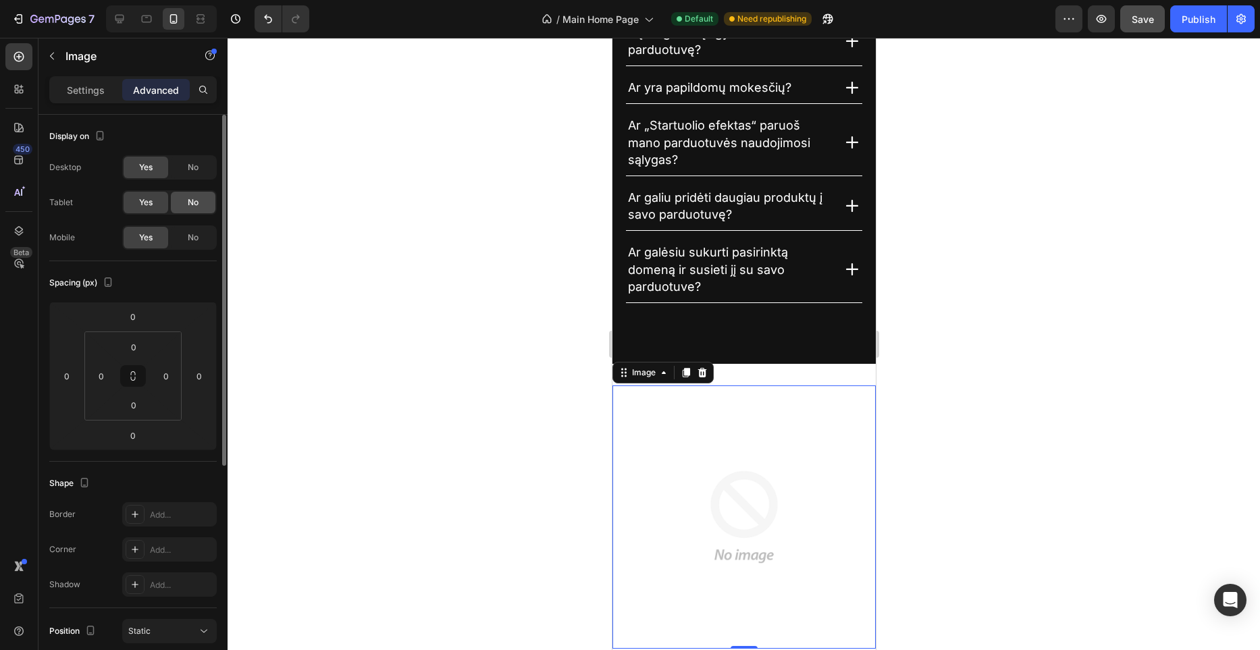
click at [197, 197] on span "No" at bounding box center [193, 203] width 11 height 12
click at [196, 170] on span "No" at bounding box center [193, 167] width 11 height 12
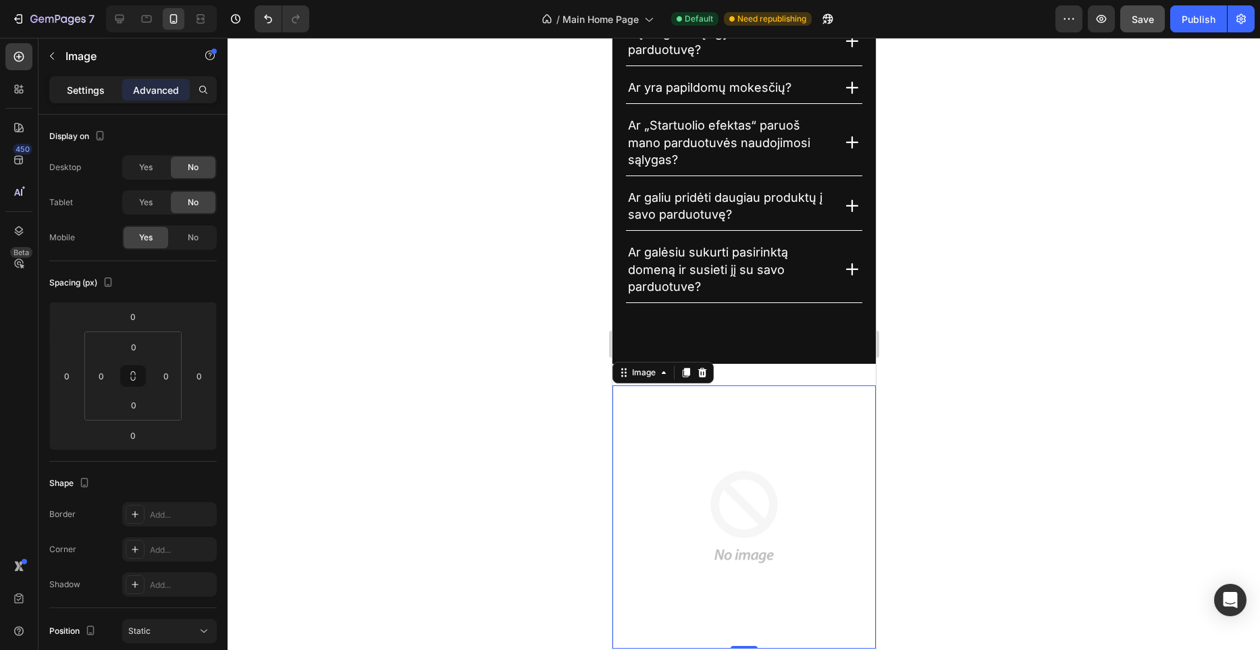
click at [93, 90] on p "Settings" at bounding box center [86, 90] width 38 height 14
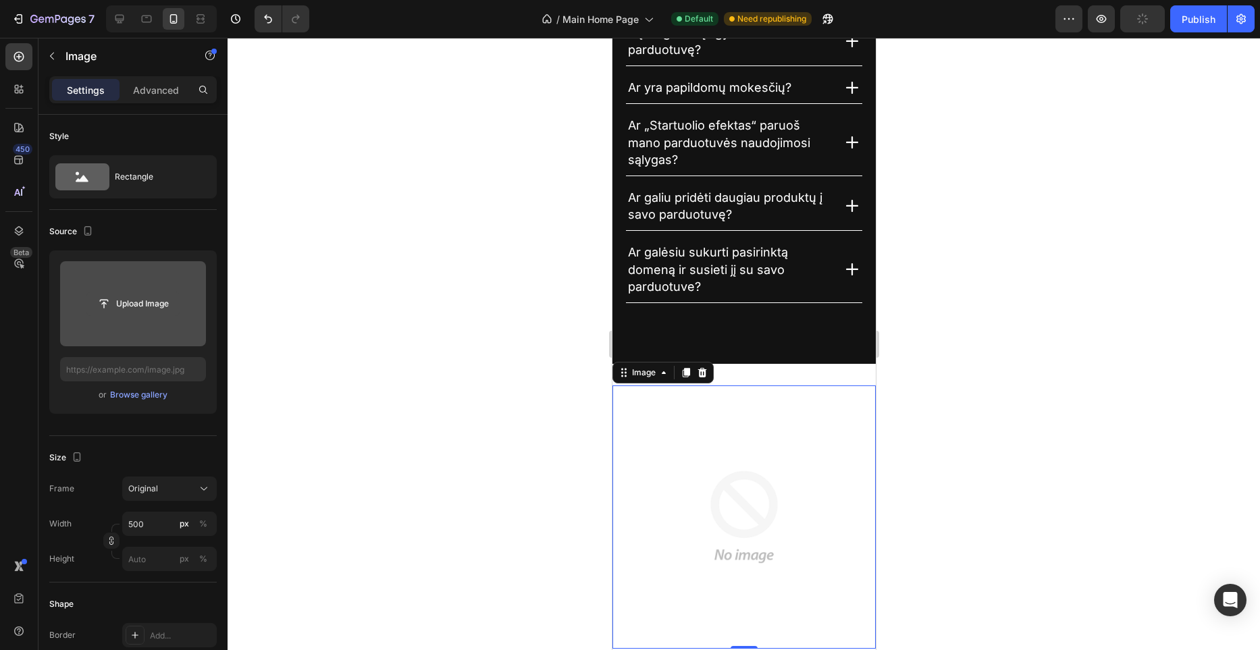
click at [159, 313] on input "file" at bounding box center [132, 303] width 93 height 23
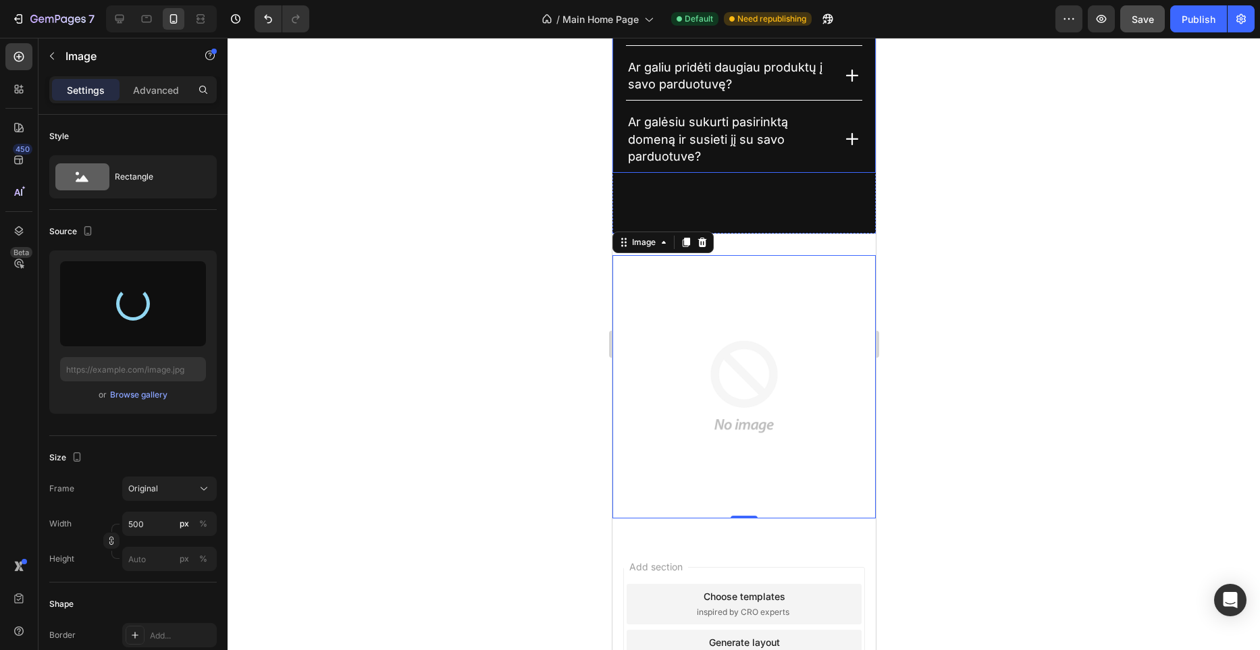
scroll to position [4086, 0]
type input "https://files.gempages.net/gempages_581465094467093422-4bfa21f7-dacc-4f59-949d-…"
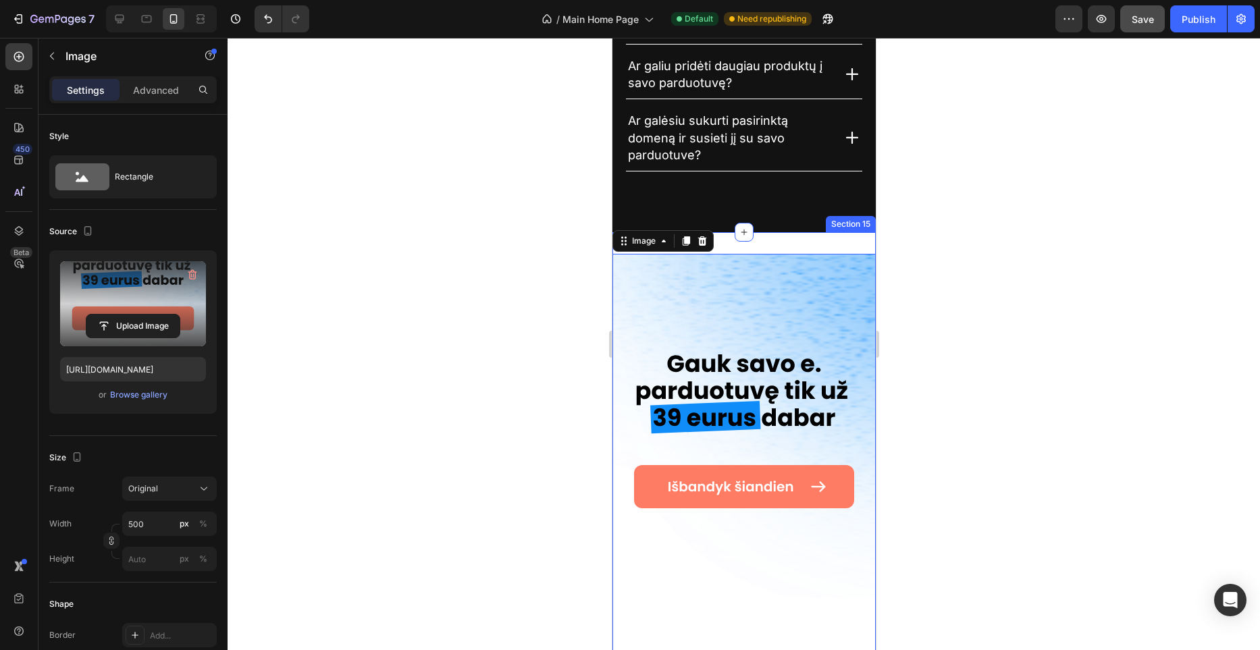
click at [819, 245] on div "Image 0 Section 15" at bounding box center [743, 460] width 263 height 457
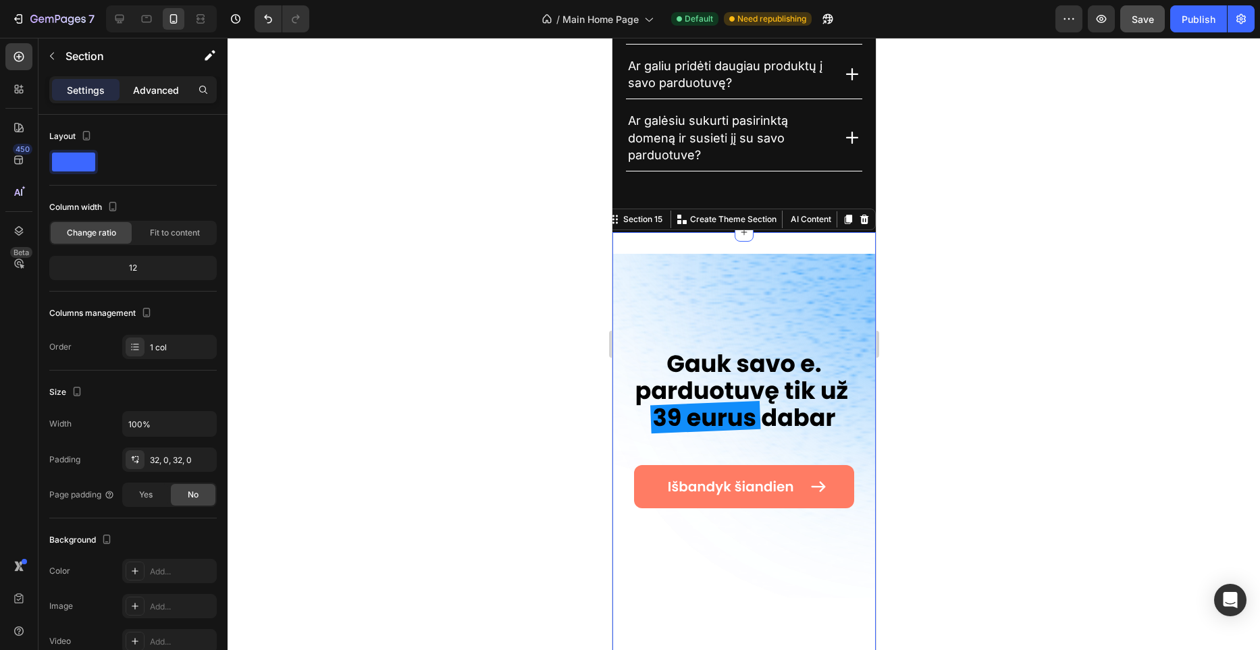
click at [165, 100] on div "Advanced" at bounding box center [156, 90] width 68 height 22
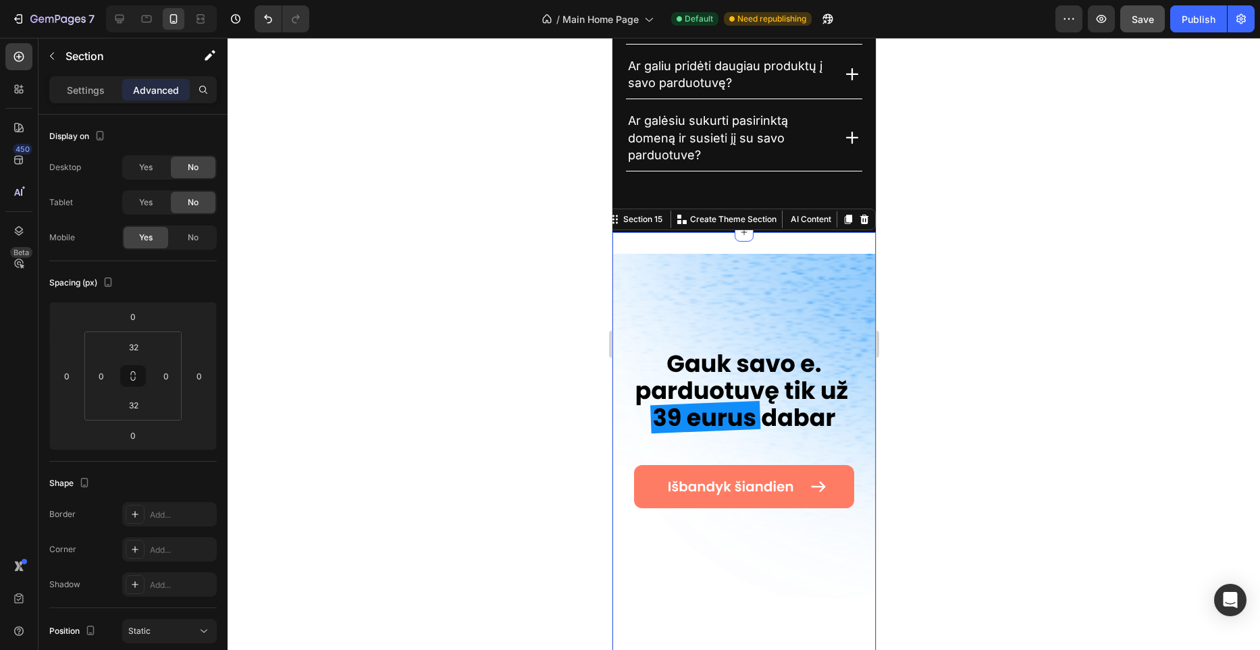
click at [165, 97] on div "Advanced" at bounding box center [156, 90] width 68 height 22
click at [139, 349] on input "32" at bounding box center [133, 347] width 27 height 20
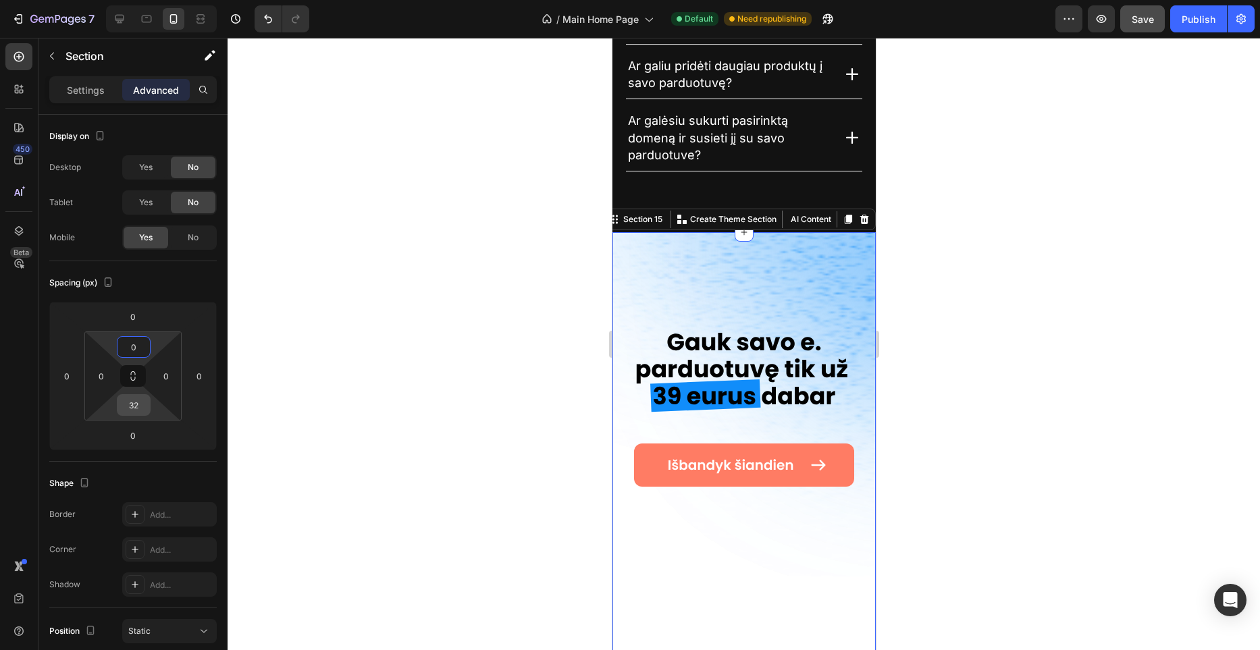
type input "0"
click at [140, 409] on input "32" at bounding box center [133, 405] width 27 height 20
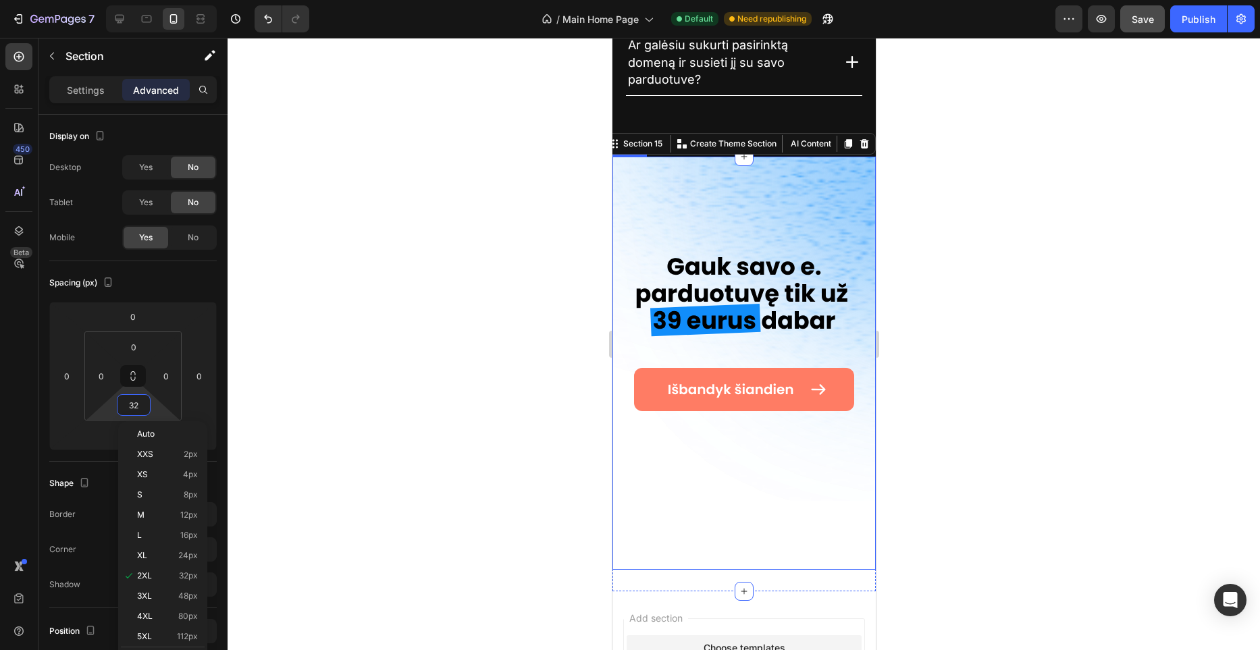
scroll to position [4187, 0]
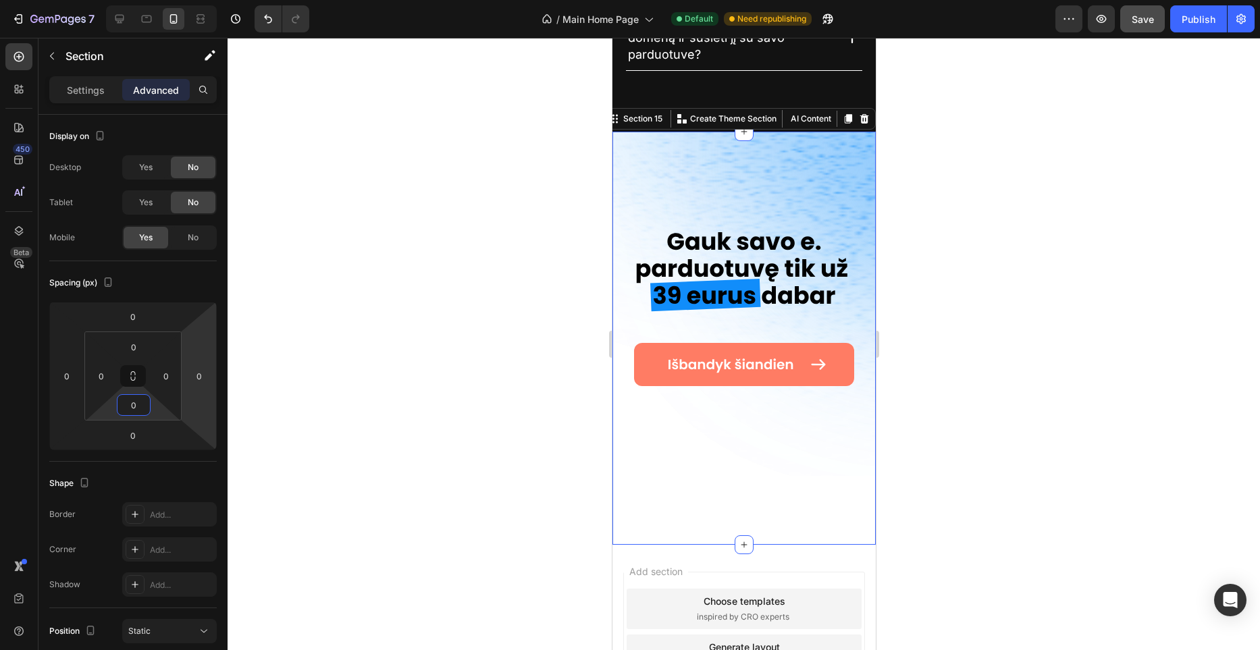
type input "0"
click at [433, 265] on div at bounding box center [744, 344] width 1033 height 613
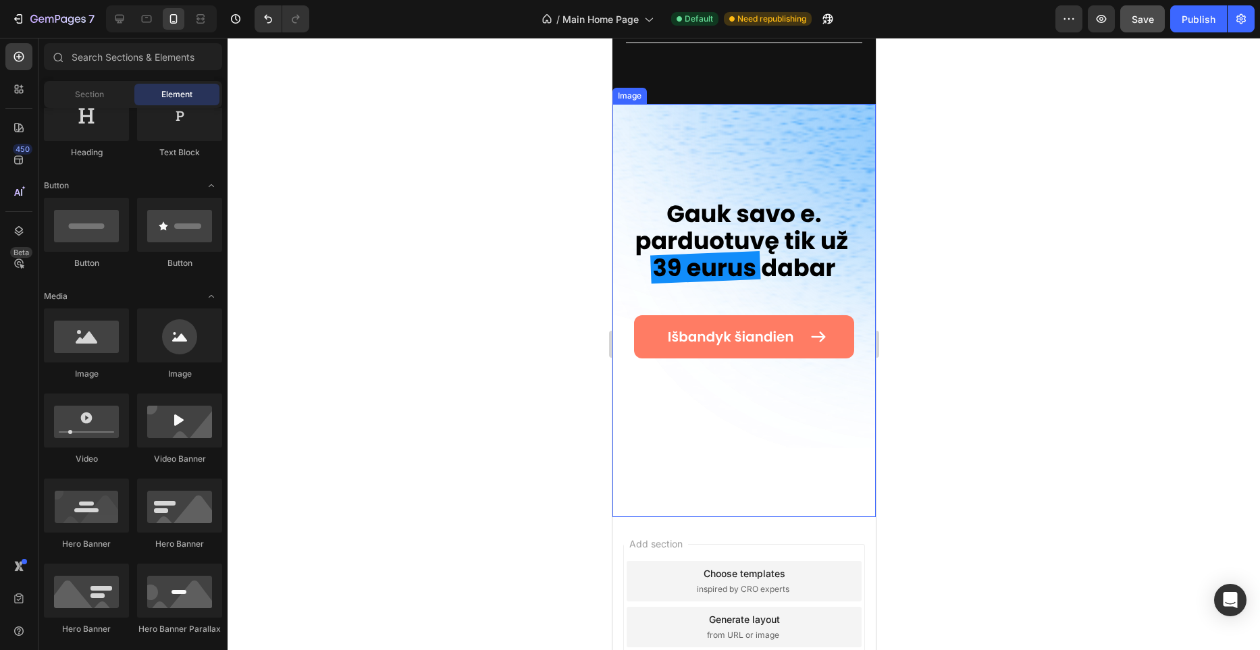
scroll to position [4227, 0]
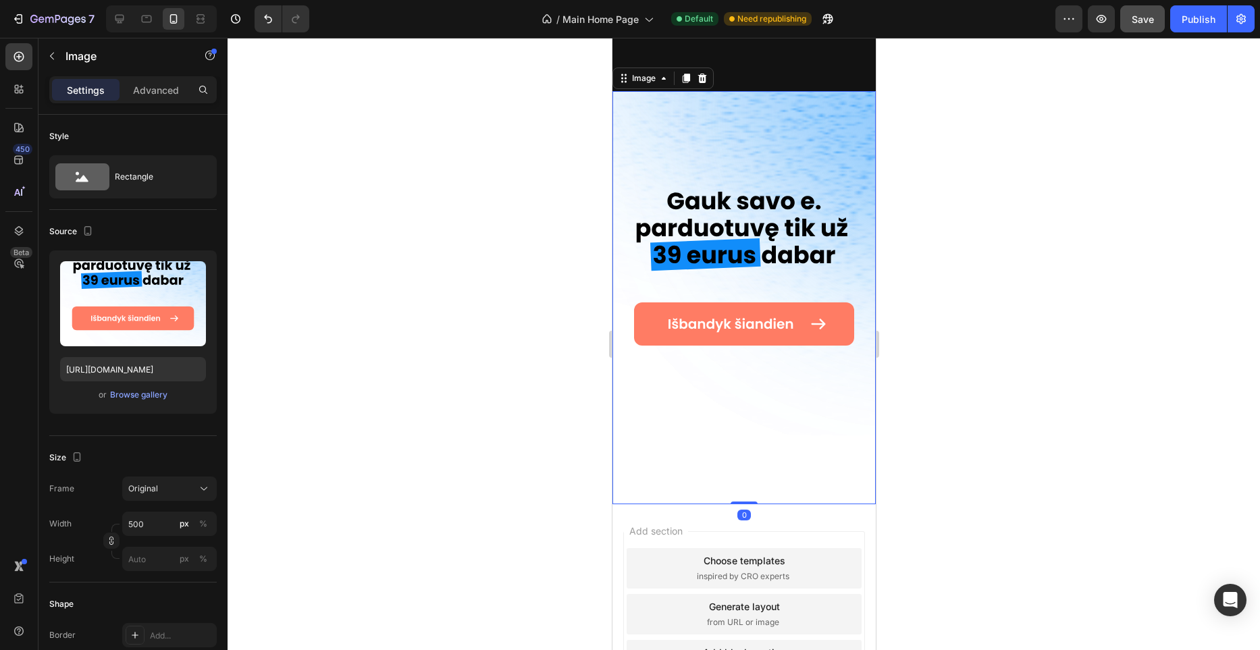
click at [727, 374] on img at bounding box center [743, 297] width 263 height 413
click at [178, 490] on div "Original" at bounding box center [161, 489] width 66 height 12
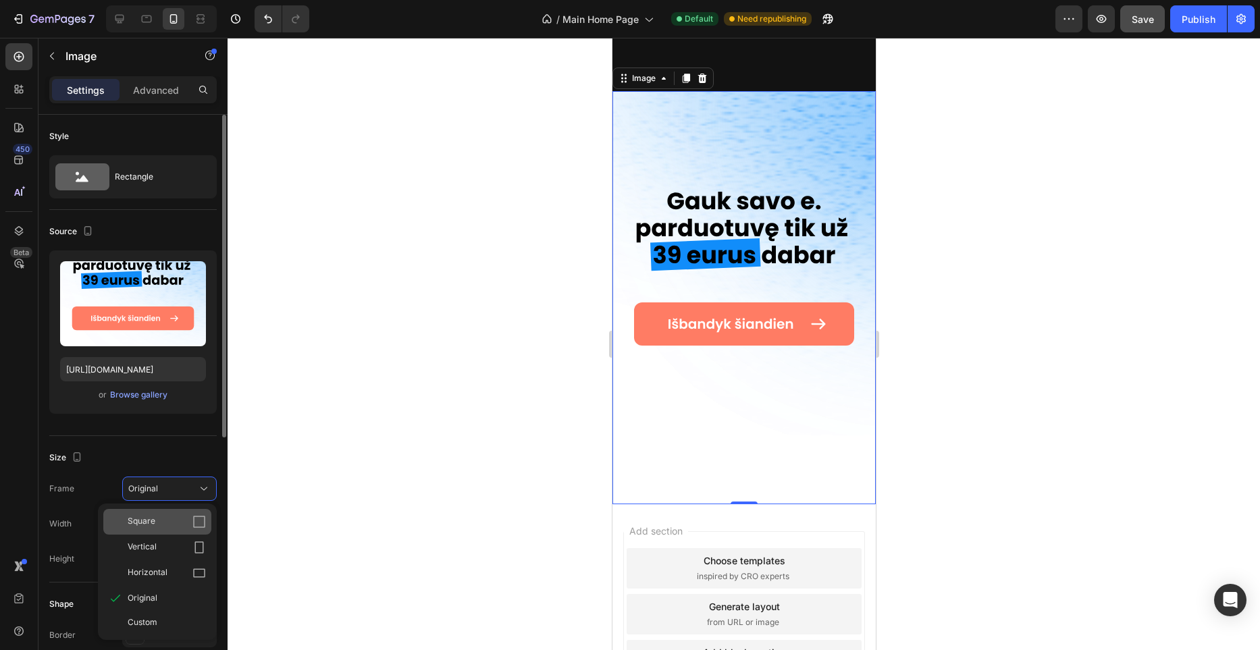
click at [163, 518] on div "Square" at bounding box center [167, 522] width 78 height 14
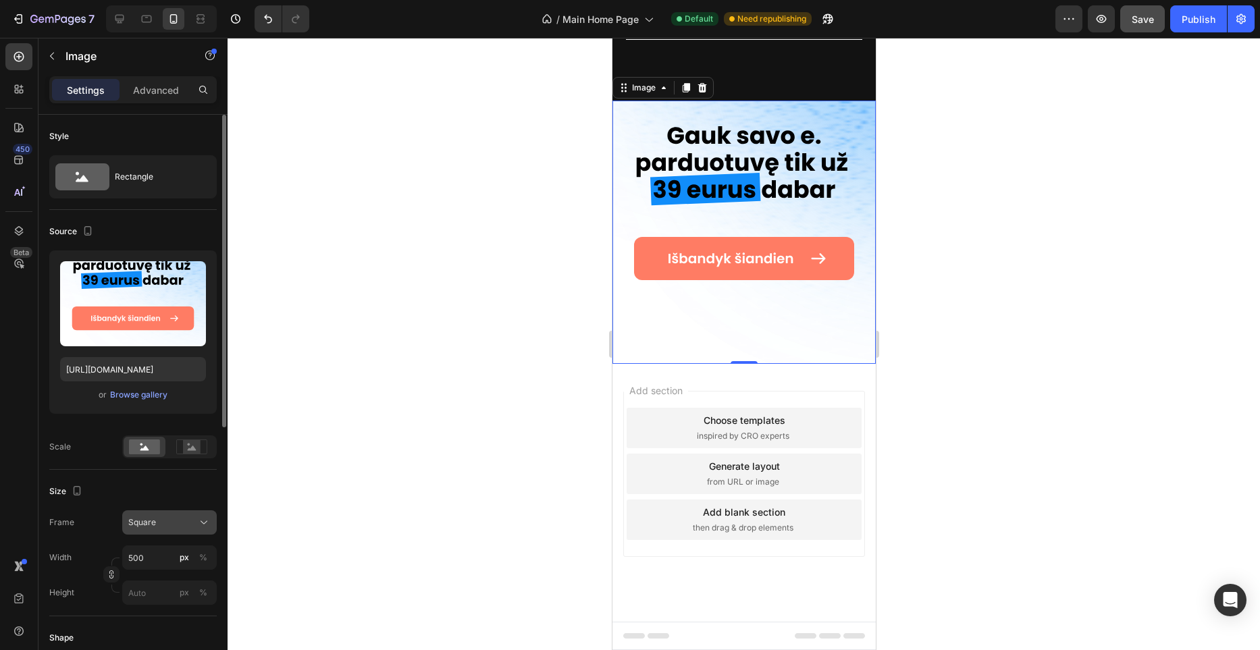
scroll to position [4218, 0]
click at [494, 352] on div at bounding box center [744, 344] width 1033 height 613
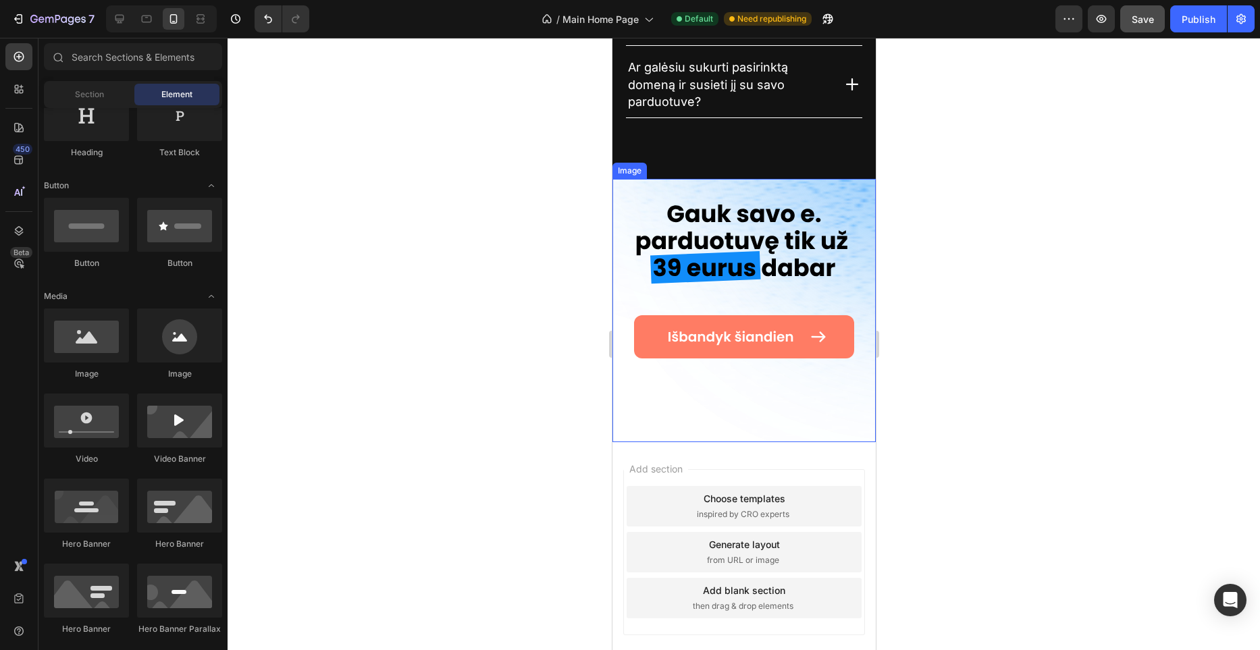
scroll to position [4136, 0]
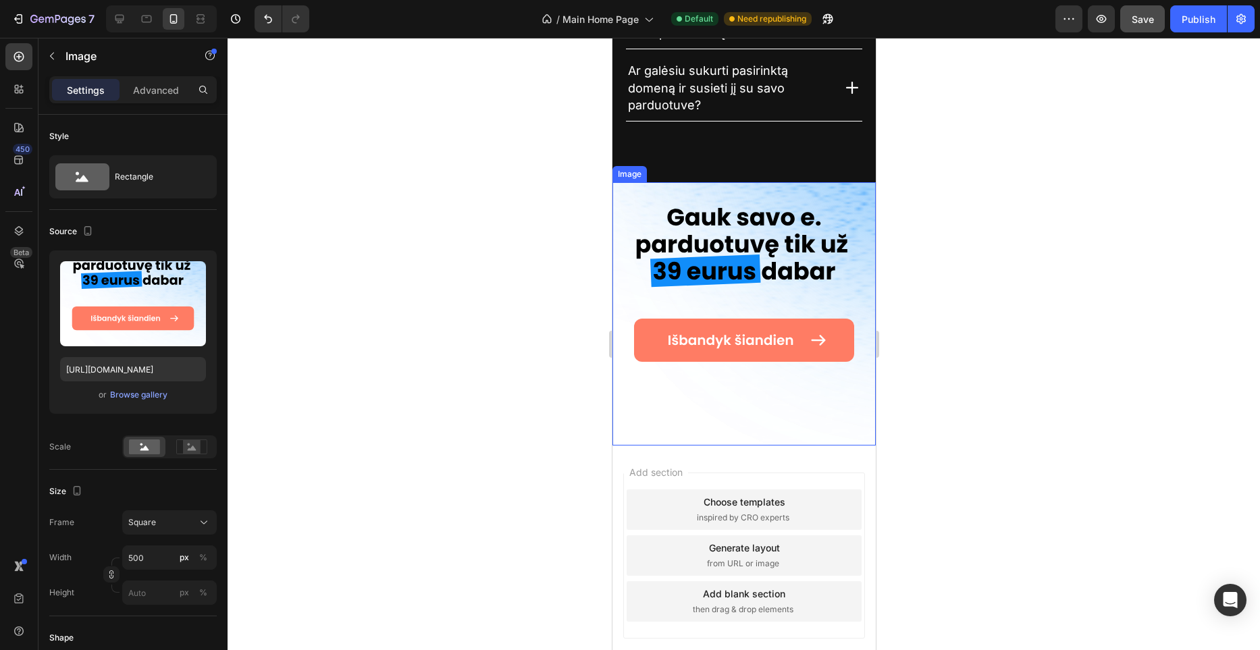
click at [799, 192] on img at bounding box center [743, 313] width 263 height 263
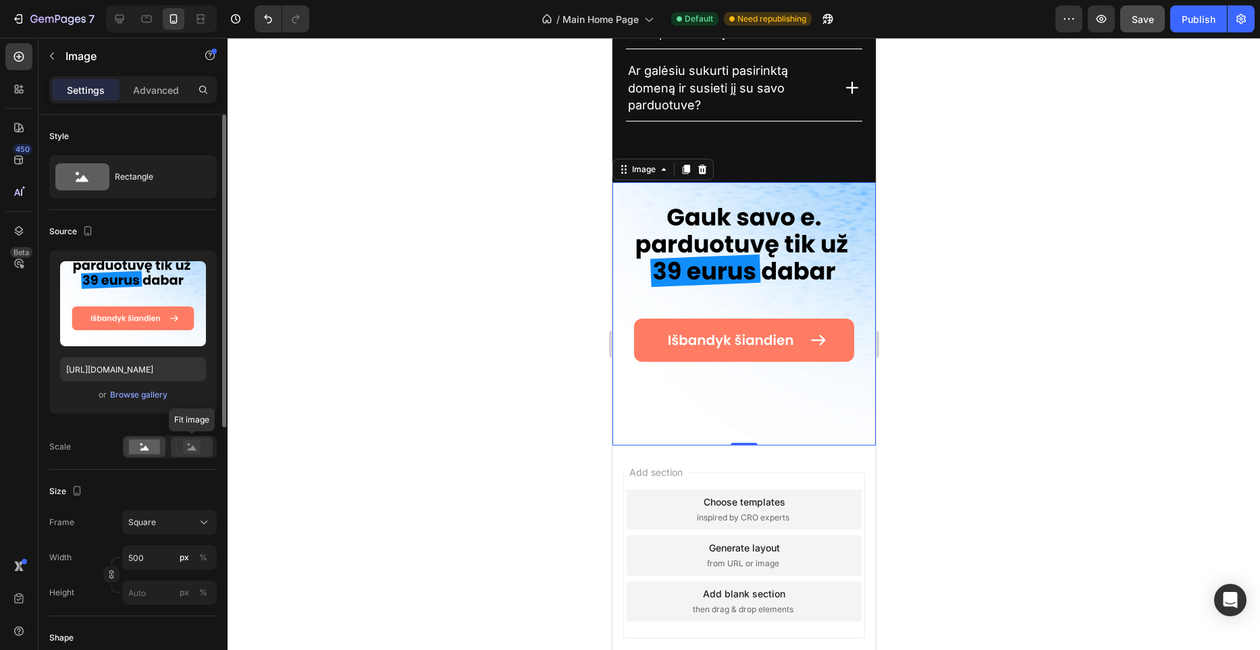
click at [189, 448] on rect at bounding box center [192, 447] width 18 height 14
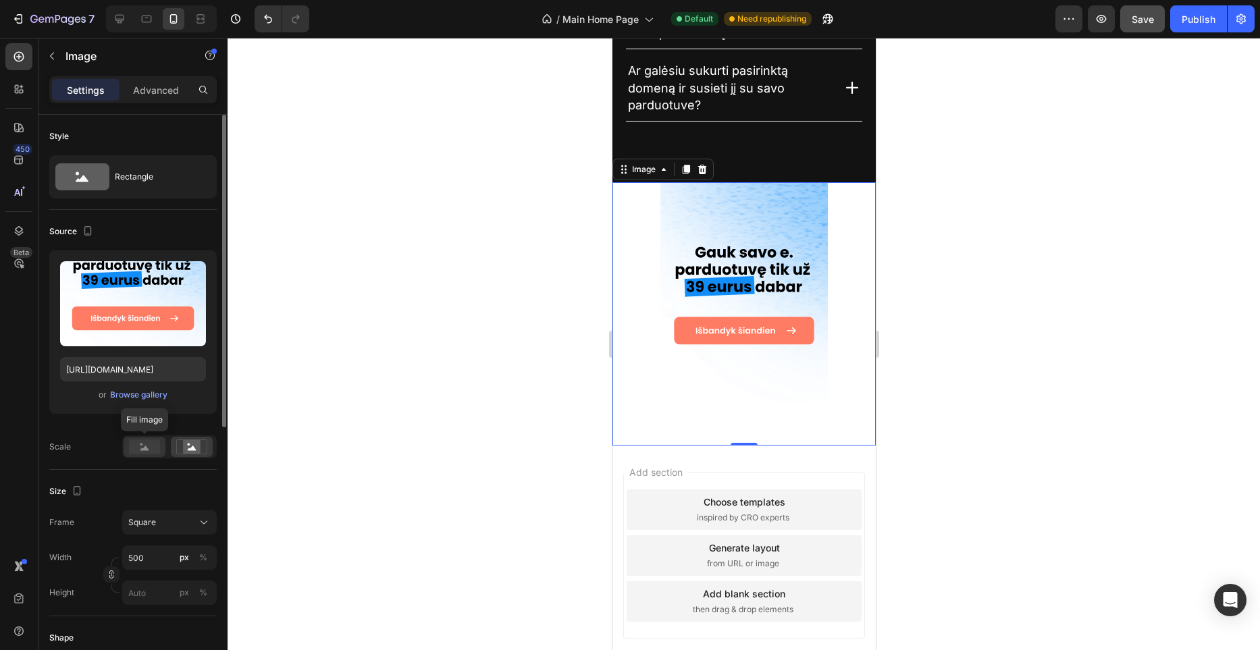
click at [142, 447] on rect at bounding box center [144, 447] width 31 height 15
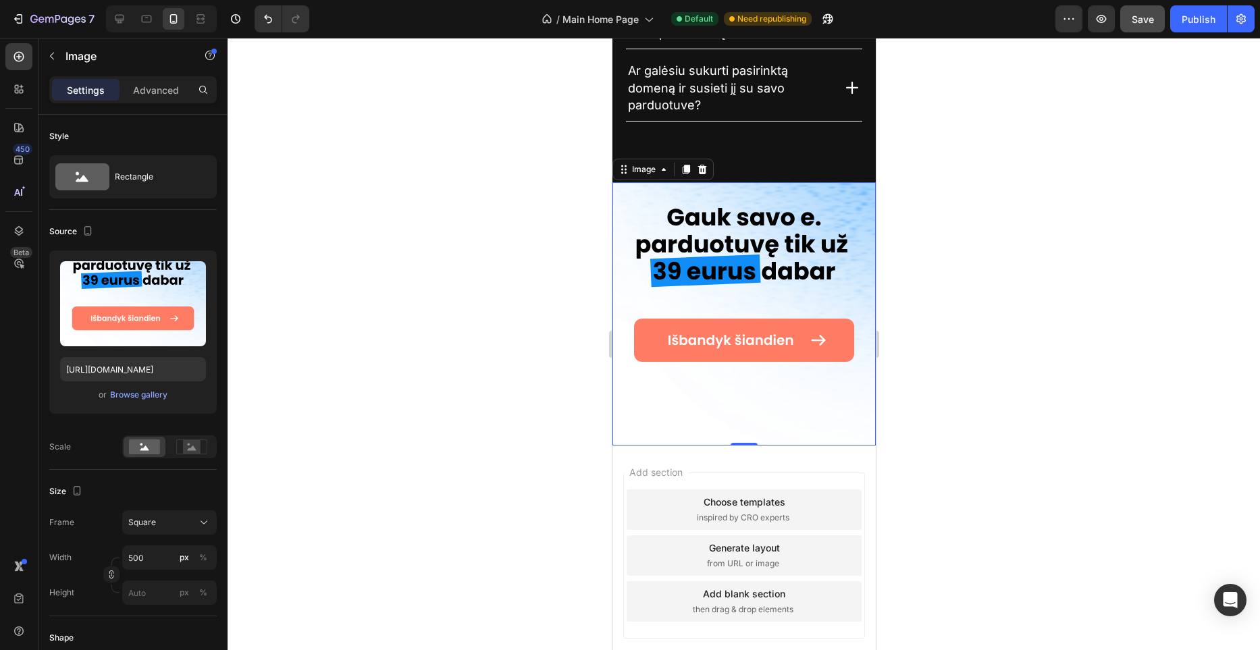
click at [164, 103] on div "Settings Advanced" at bounding box center [133, 89] width 168 height 27
click at [165, 99] on div "Advanced" at bounding box center [156, 90] width 68 height 22
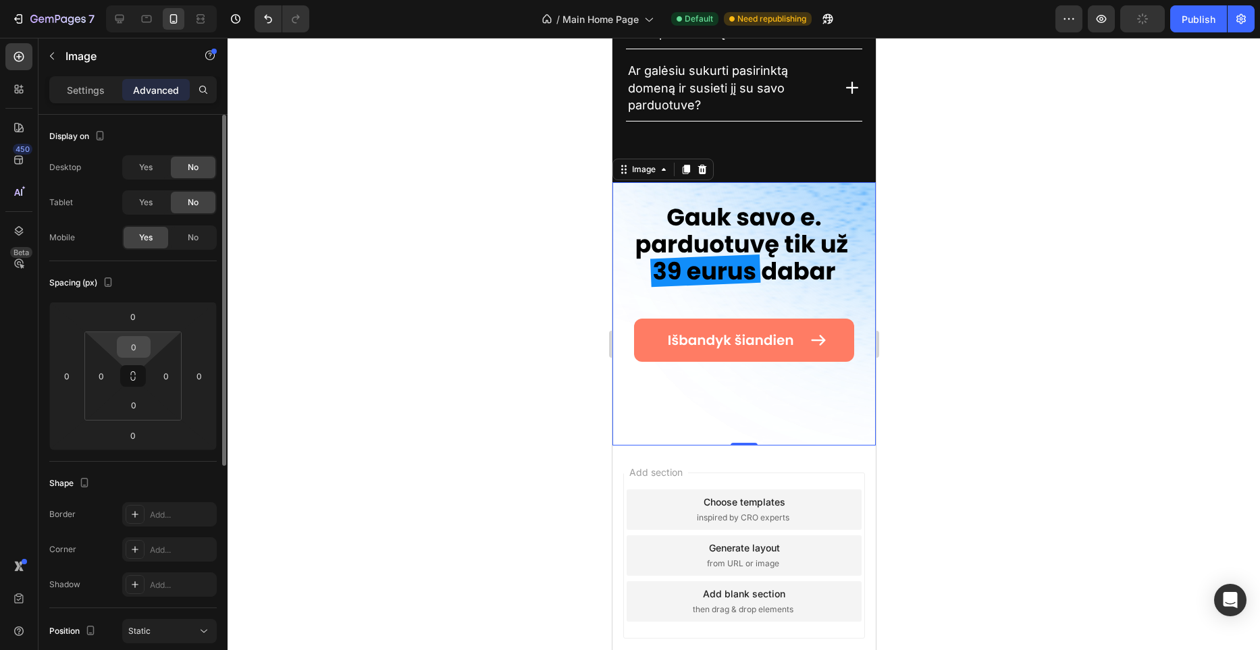
click at [136, 343] on input "0" at bounding box center [133, 347] width 27 height 20
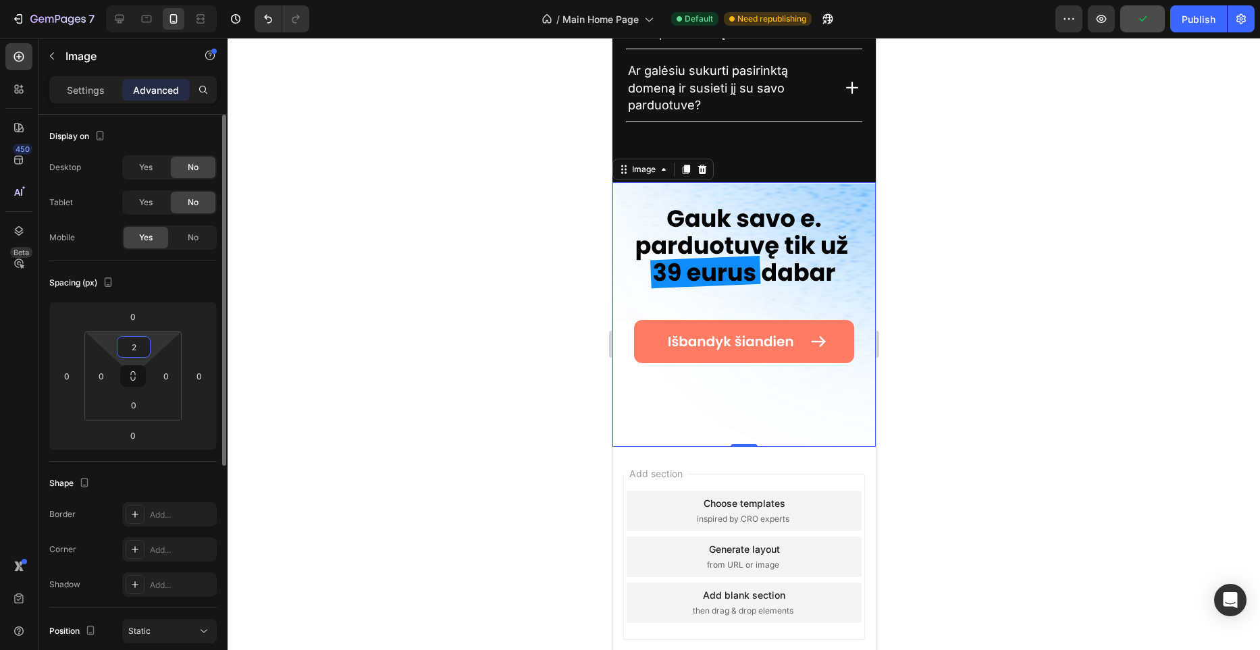
type input "20"
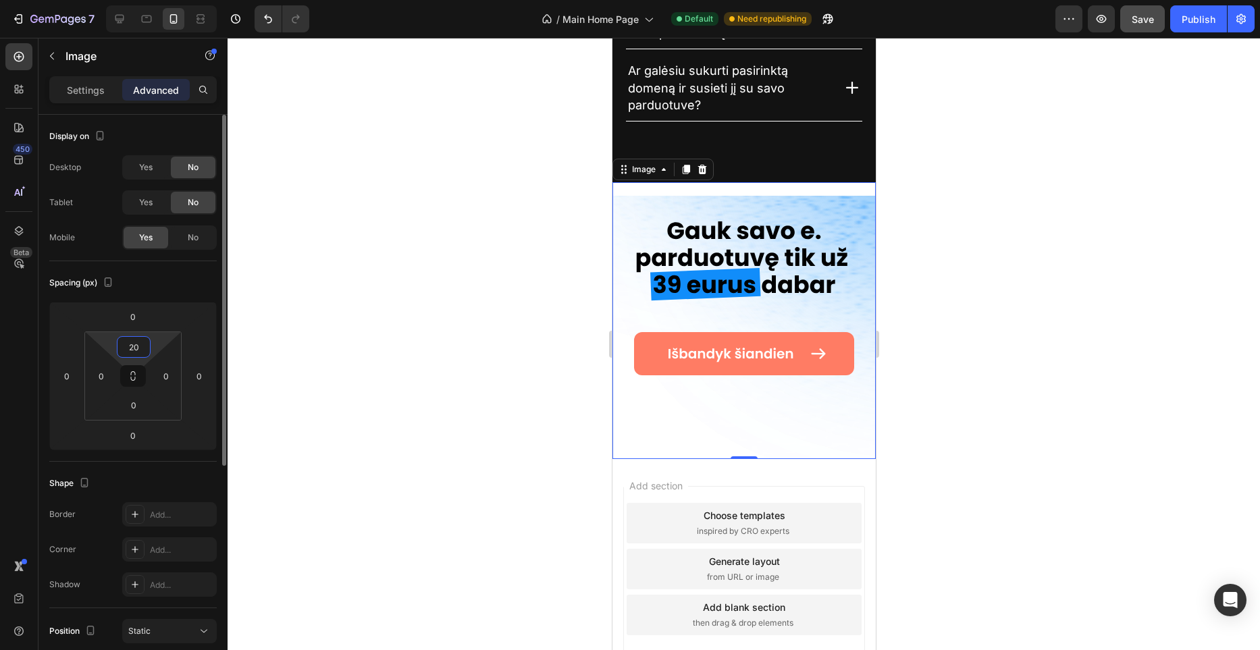
click at [136, 343] on input "20" at bounding box center [133, 347] width 27 height 20
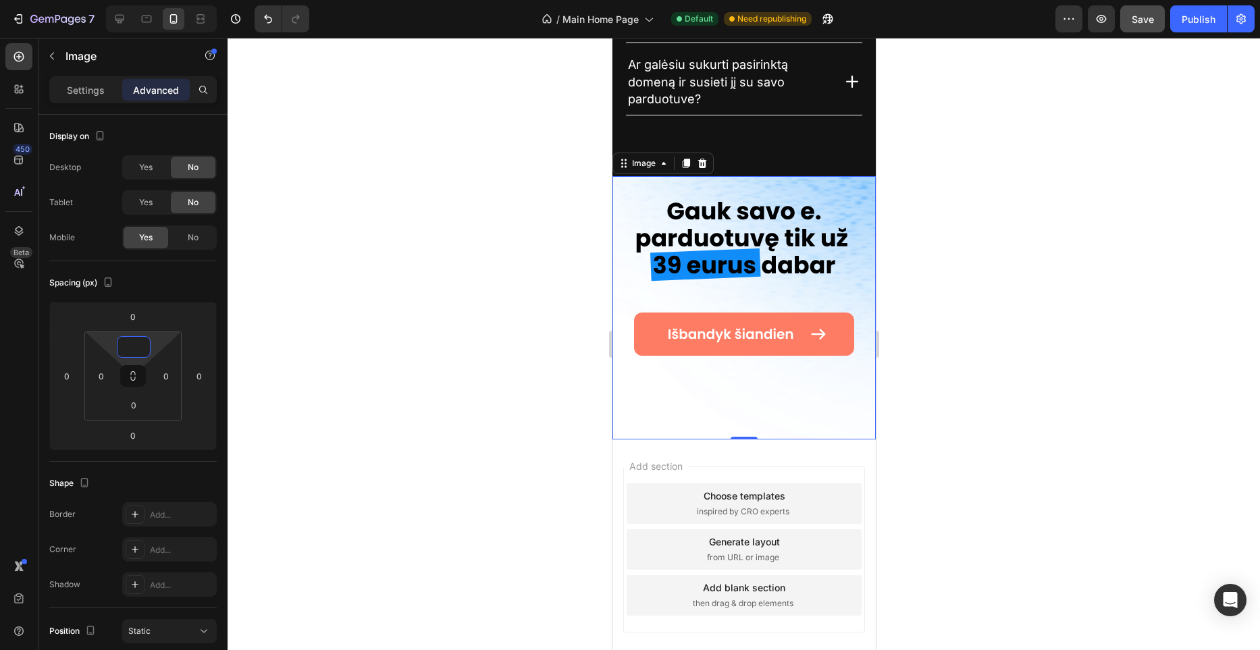
scroll to position [4143, 0]
click at [910, 230] on div at bounding box center [744, 344] width 1033 height 613
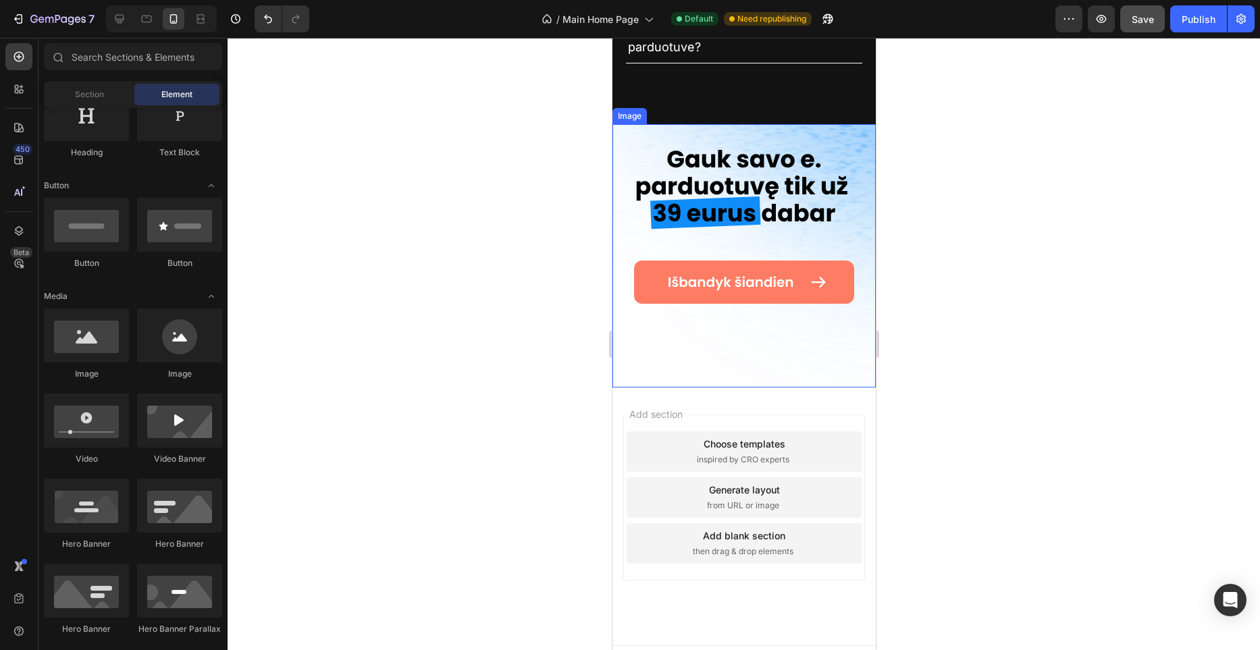
scroll to position [4185, 0]
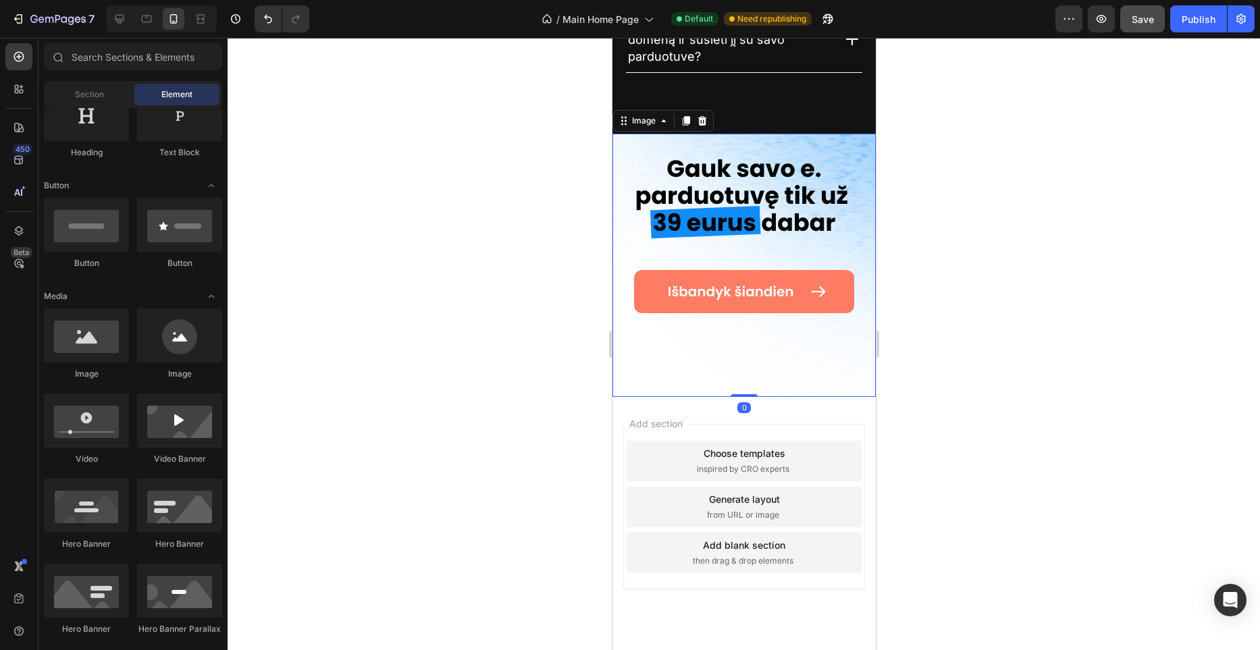
click at [773, 210] on img at bounding box center [743, 265] width 263 height 263
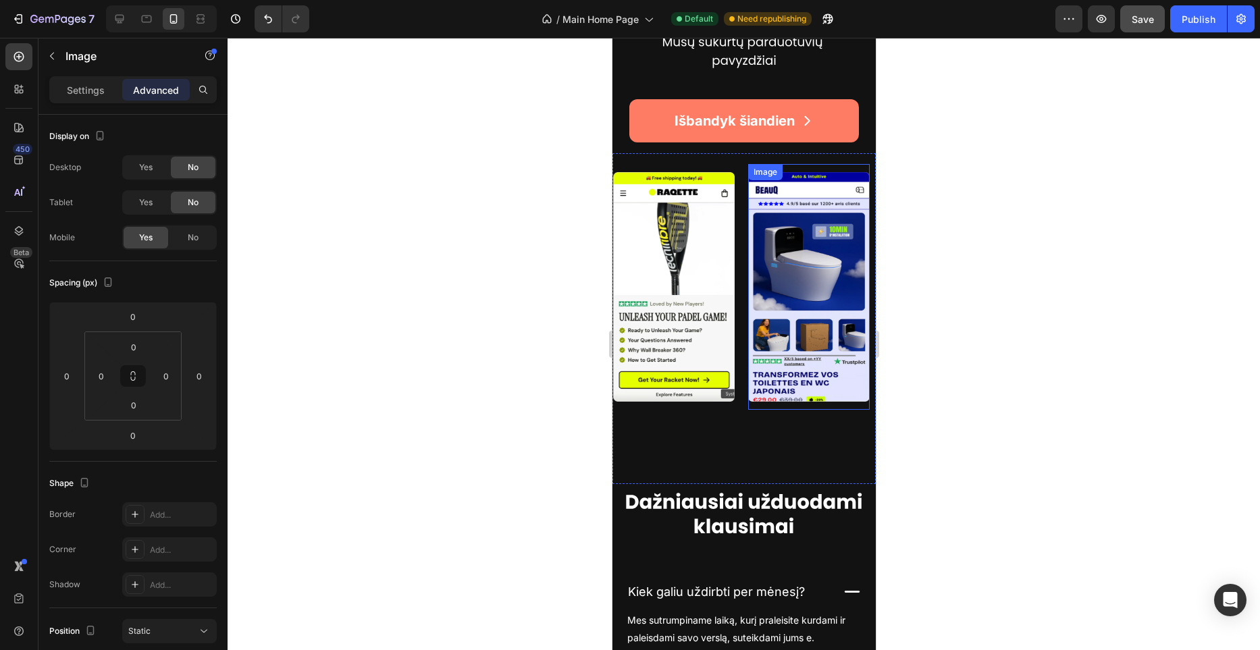
scroll to position [2985, 0]
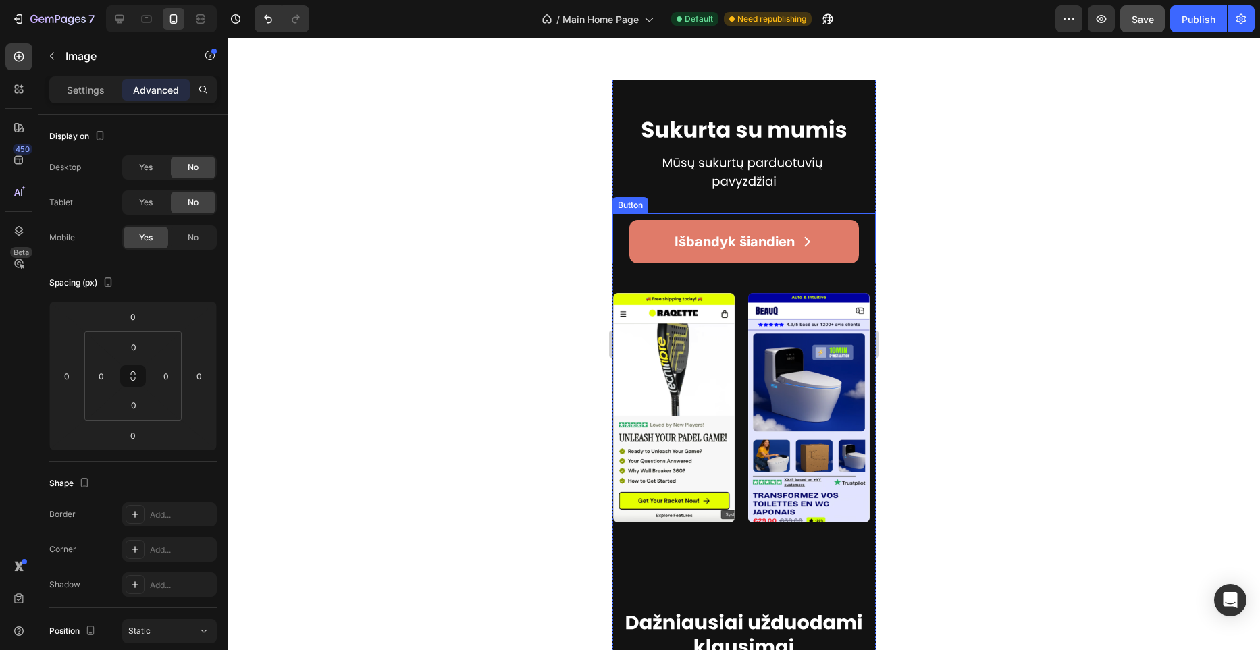
click at [834, 263] on link "Išbandyk šiandien" at bounding box center [744, 241] width 230 height 43
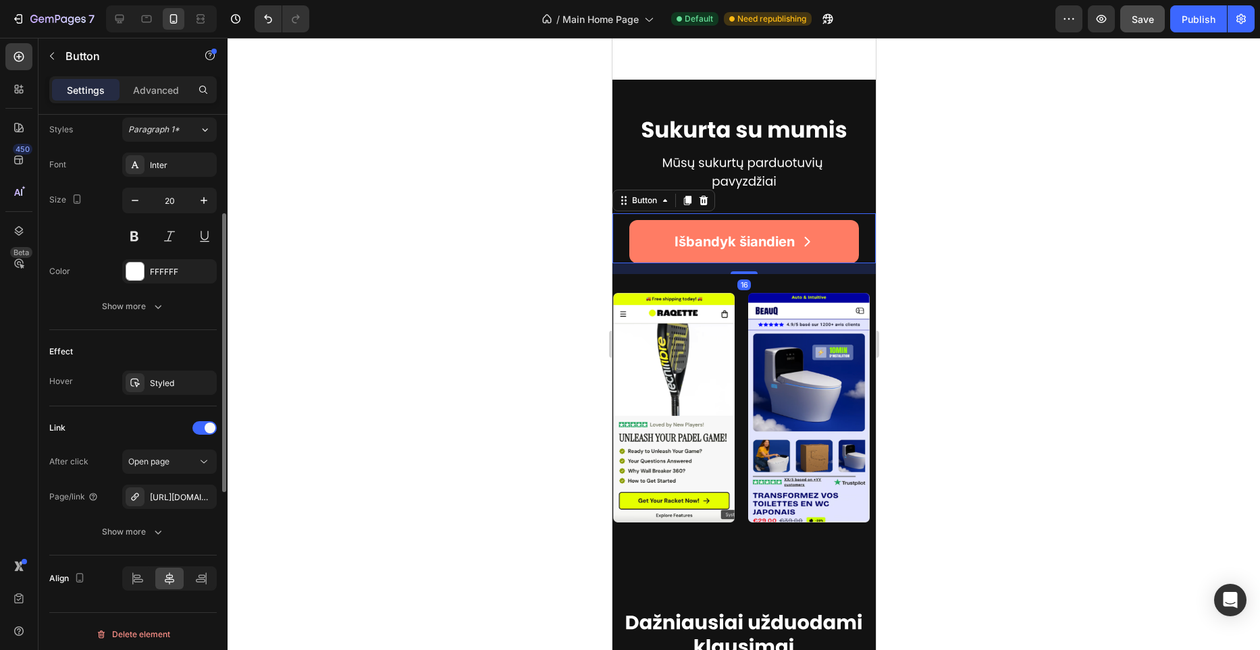
scroll to position [607, 0]
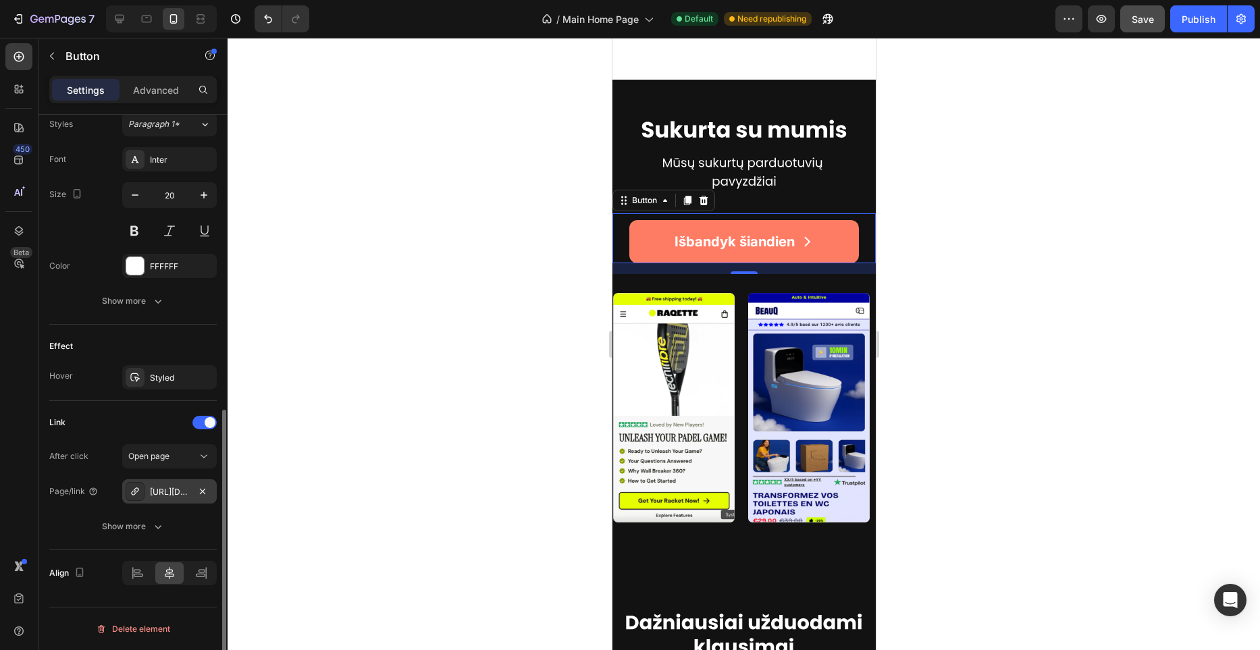
click at [180, 488] on div "[URL][DOMAIN_NAME]" at bounding box center [169, 492] width 39 height 12
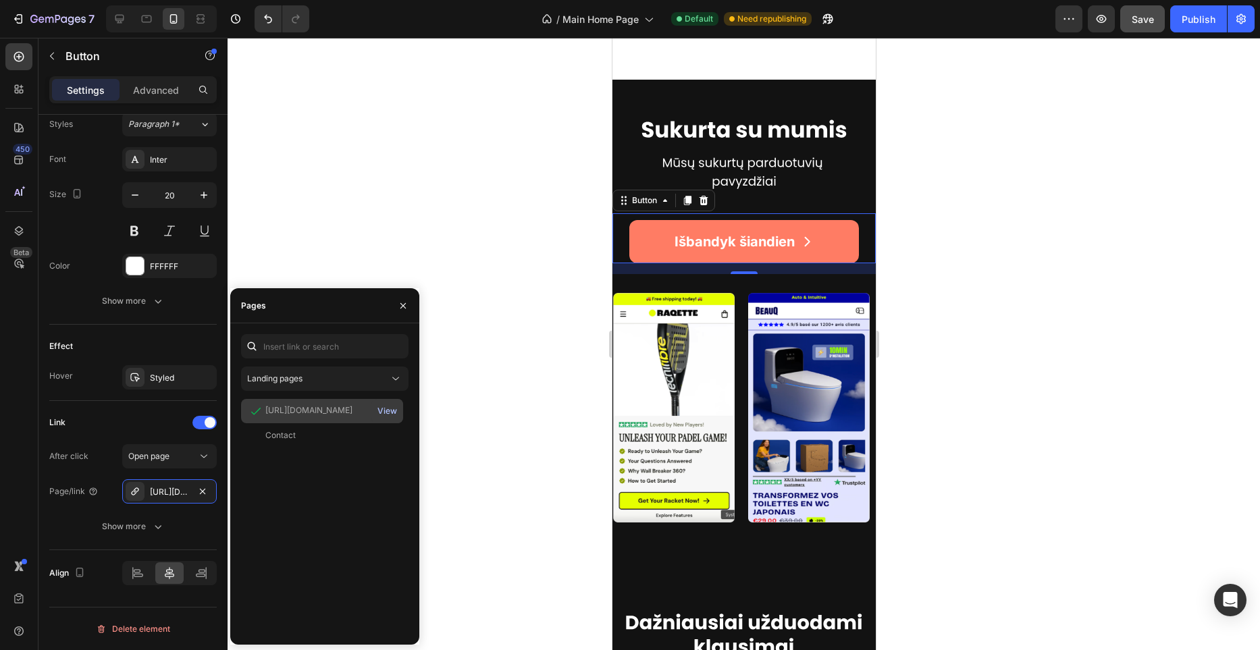
click at [384, 408] on div "View" at bounding box center [388, 411] width 20 height 12
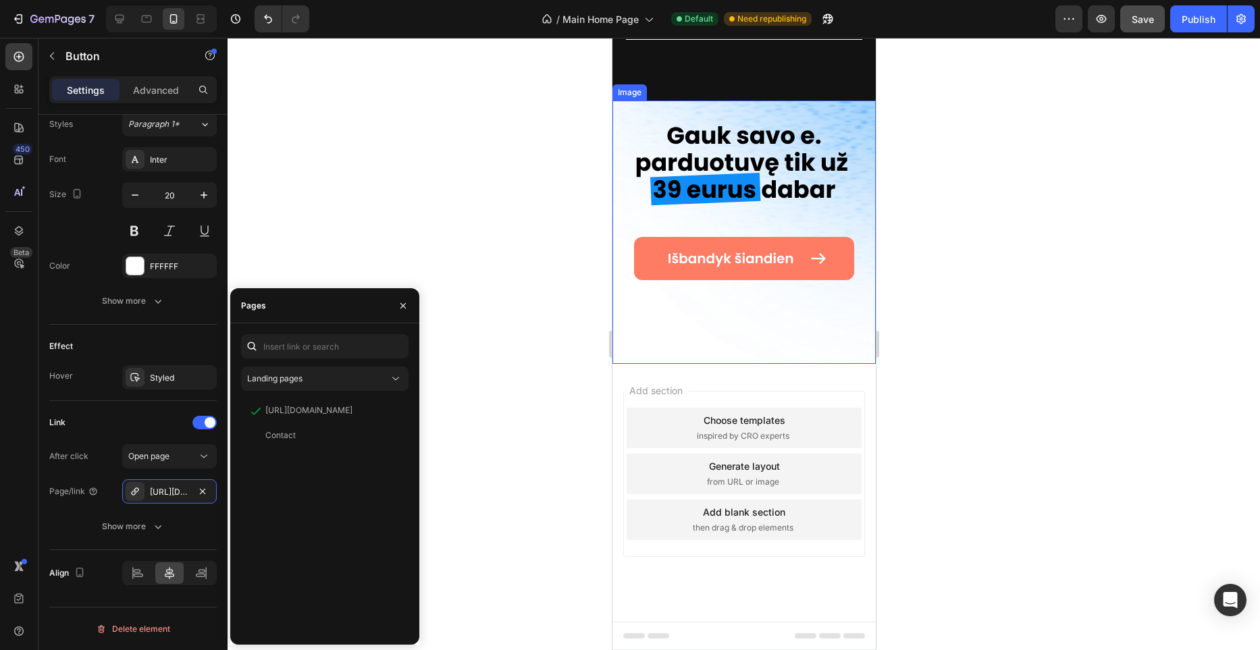
click at [764, 318] on img at bounding box center [743, 232] width 263 height 263
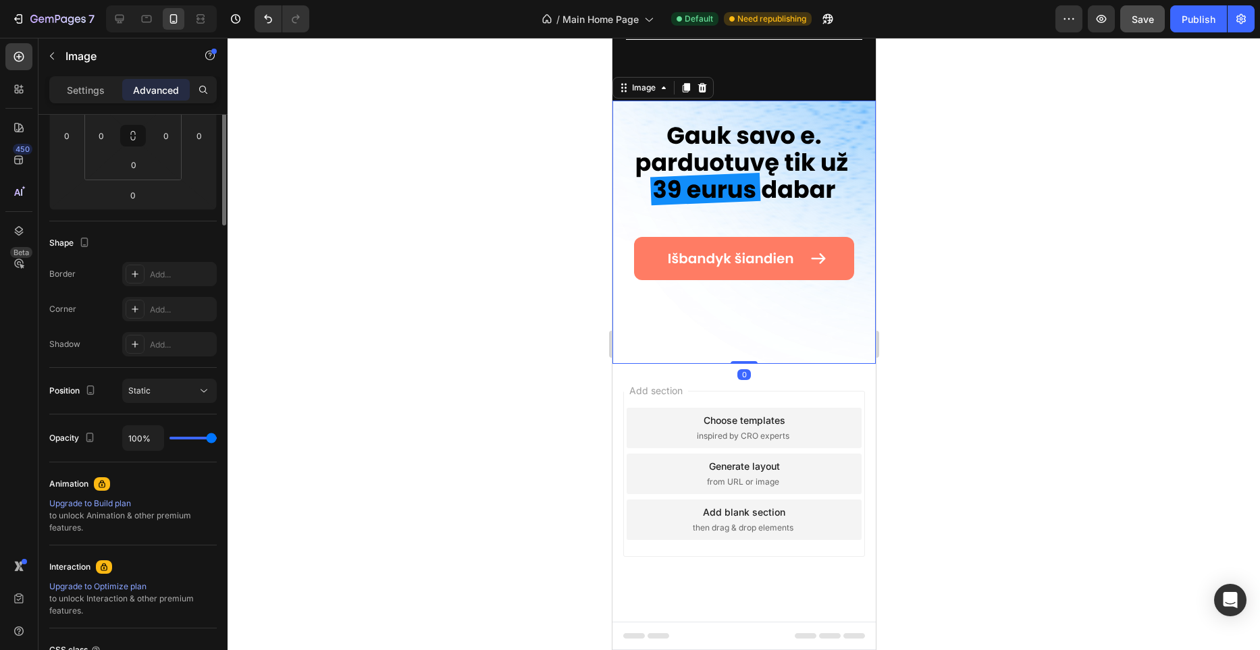
scroll to position [363, 0]
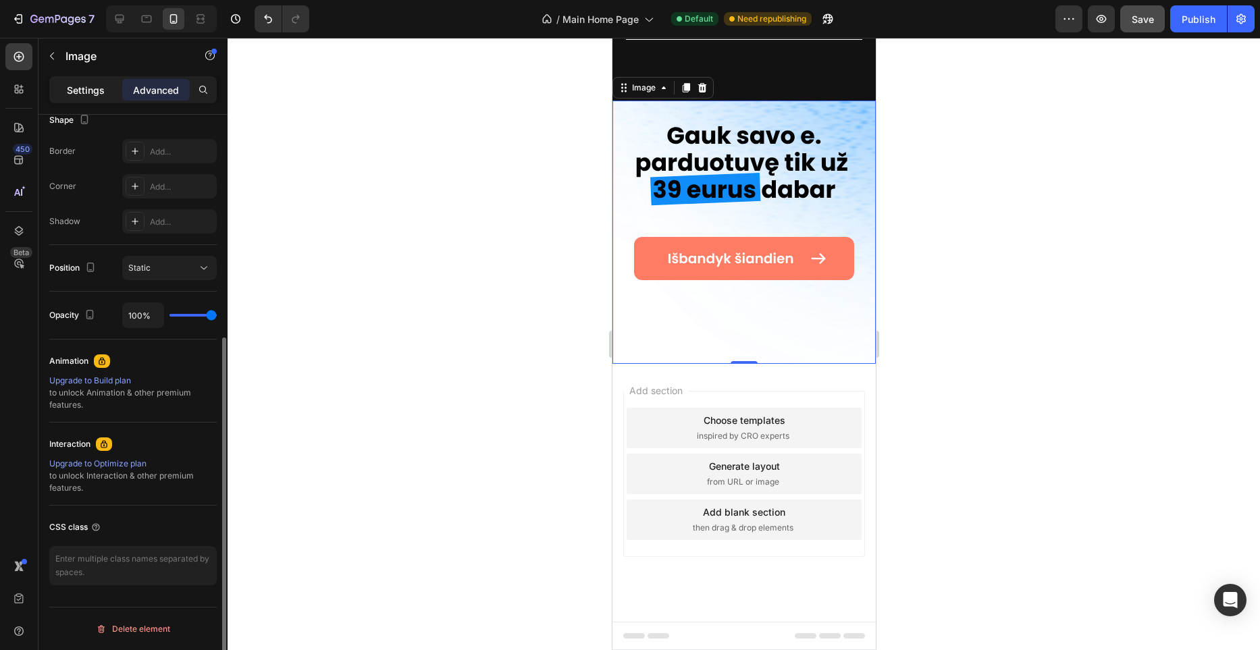
click at [91, 97] on div "Settings" at bounding box center [86, 90] width 68 height 22
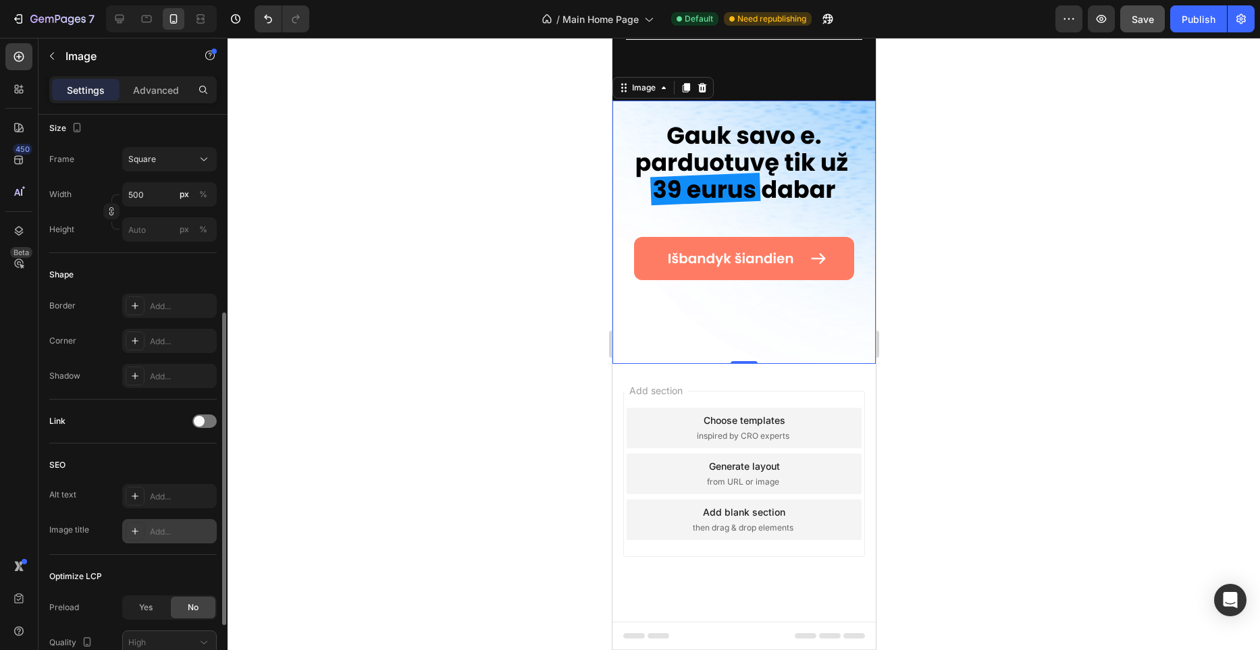
scroll to position [480, 0]
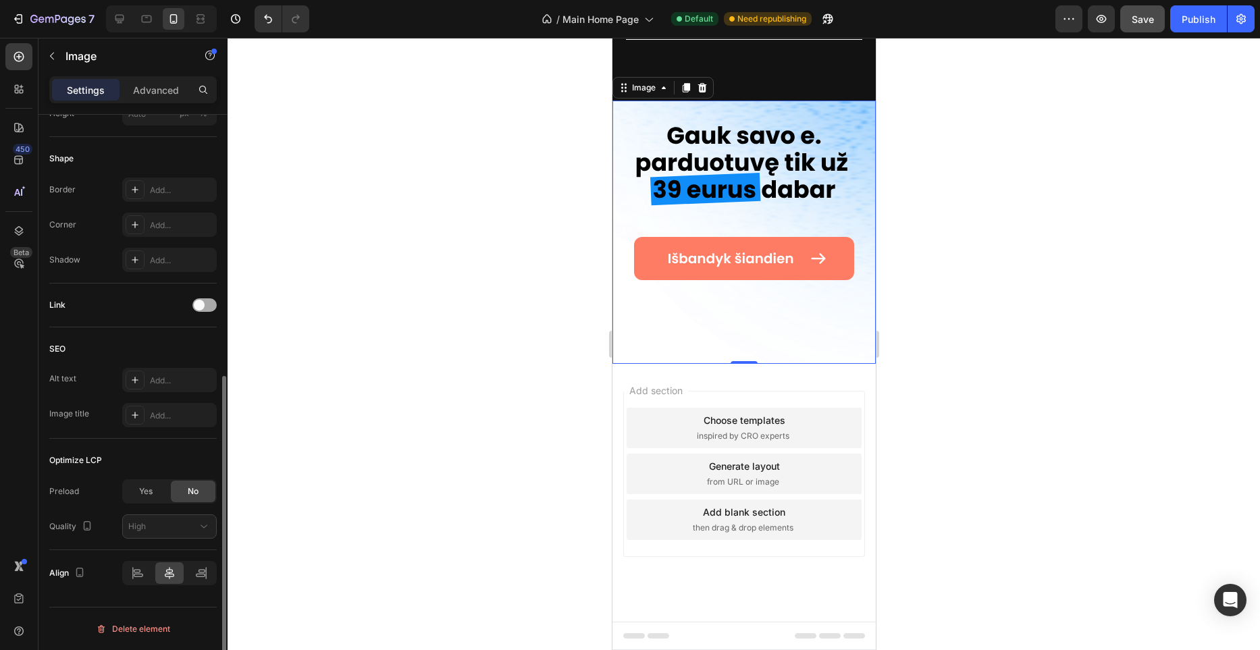
click at [207, 308] on div at bounding box center [204, 306] width 24 height 14
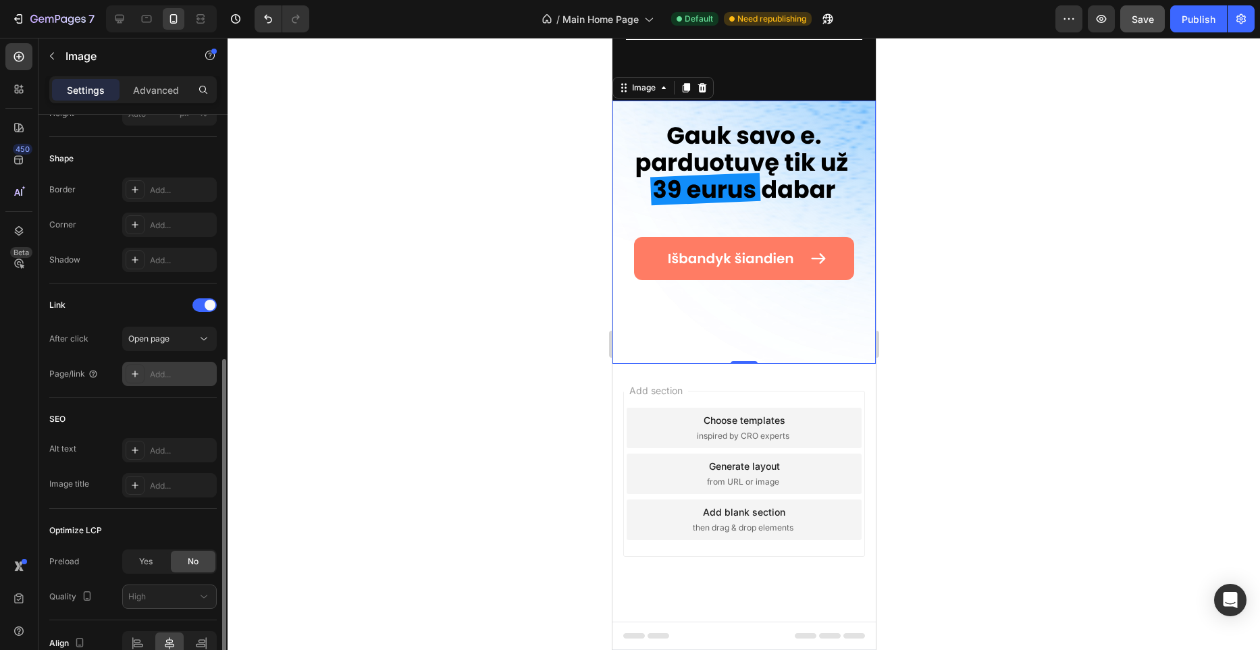
click at [175, 374] on div "Add..." at bounding box center [181, 375] width 63 height 12
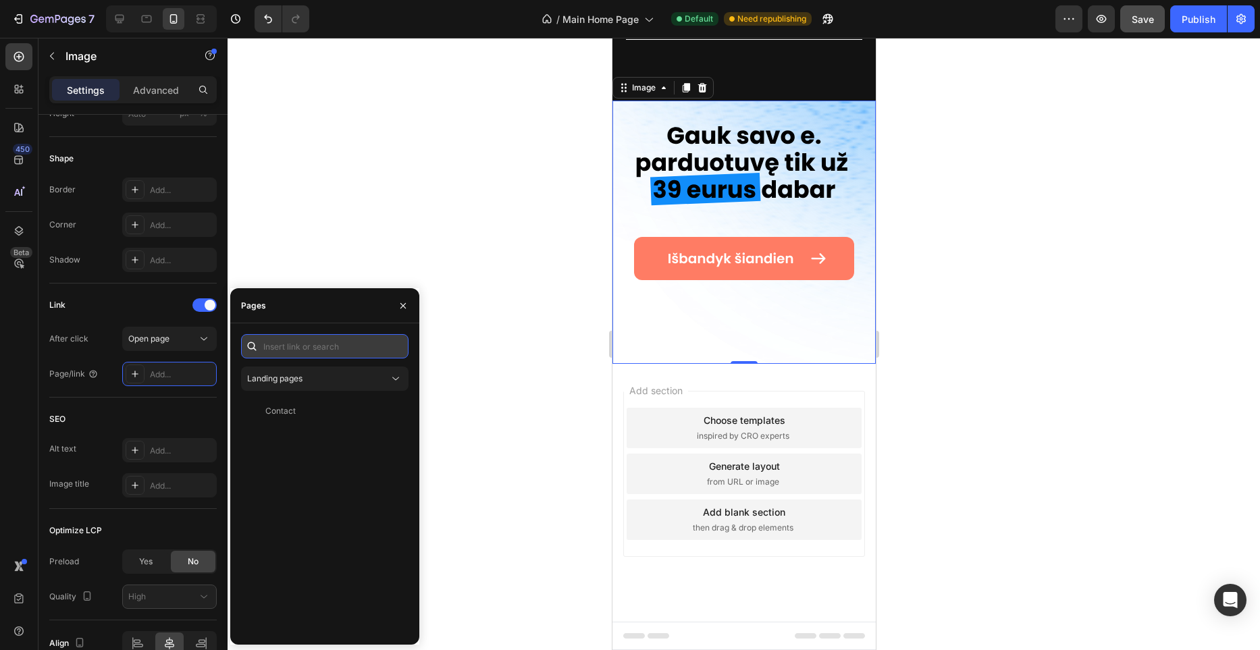
click at [278, 351] on input "text" at bounding box center [325, 346] width 168 height 24
paste input "https://startuolioefektas.perspectivefunnel.com"
type input "https://startuolioefektas.perspectivefunnel.com"
click at [327, 378] on div "https://startuolioefektas.perspectivefunnel.com" at bounding box center [308, 379] width 87 height 12
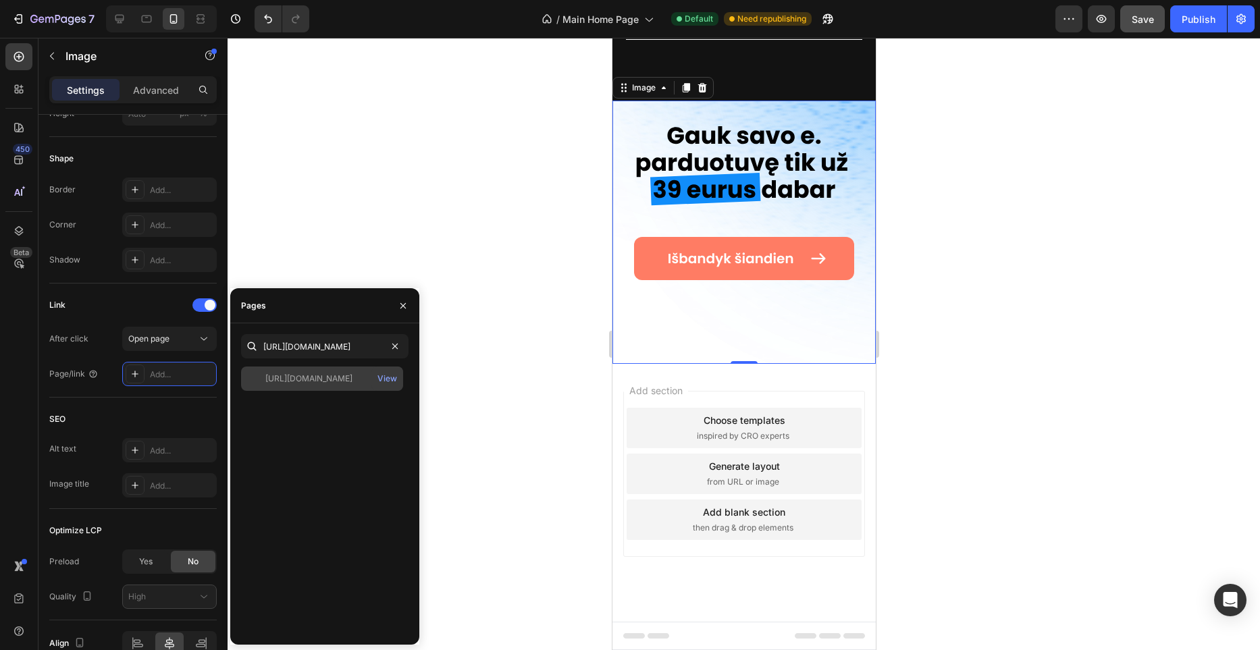
scroll to position [0, 0]
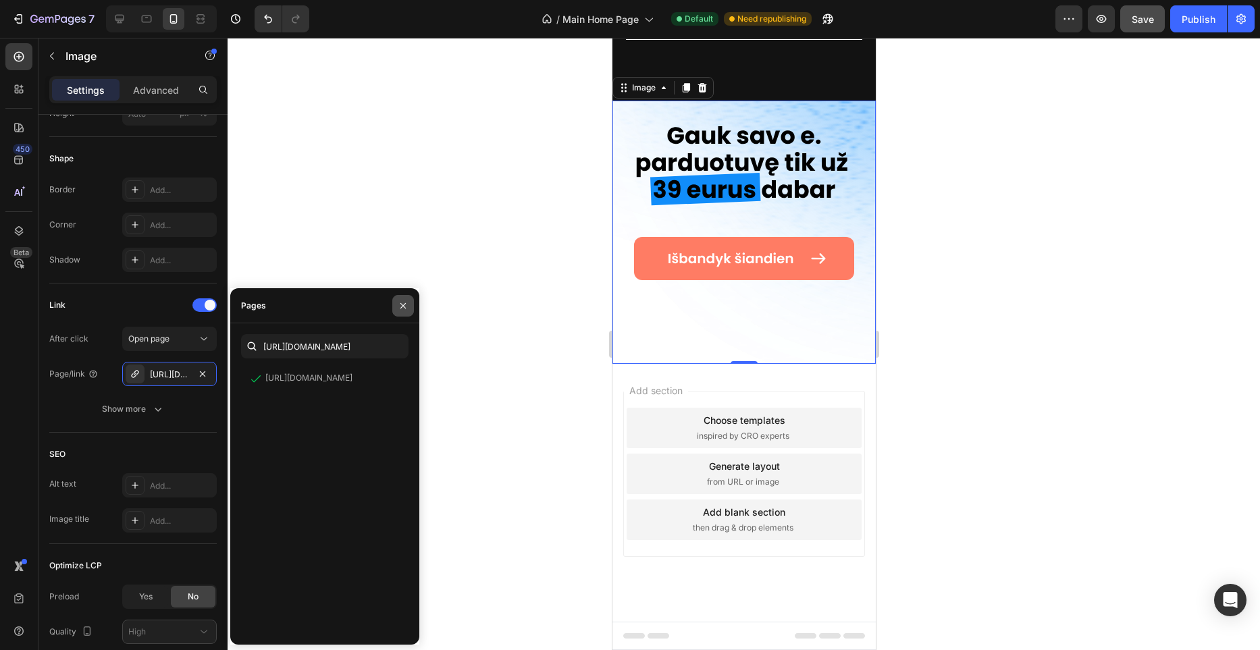
click at [399, 303] on icon "button" at bounding box center [403, 306] width 11 height 11
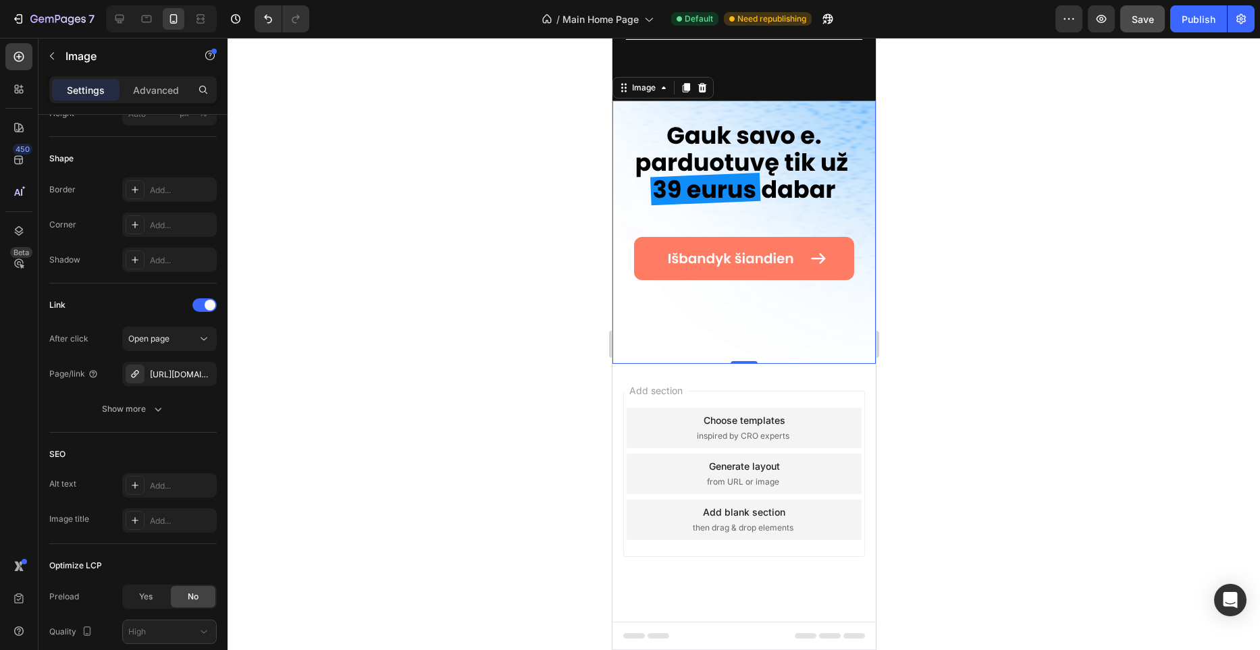
click at [489, 288] on div at bounding box center [744, 344] width 1033 height 613
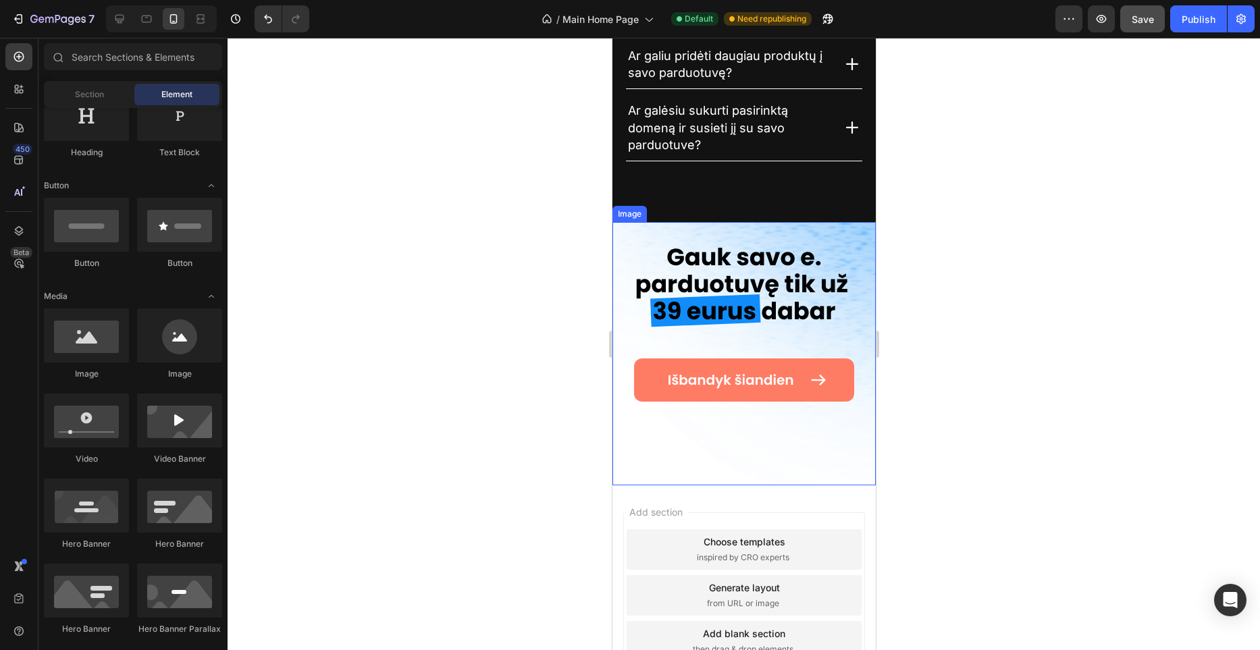
scroll to position [4061, 0]
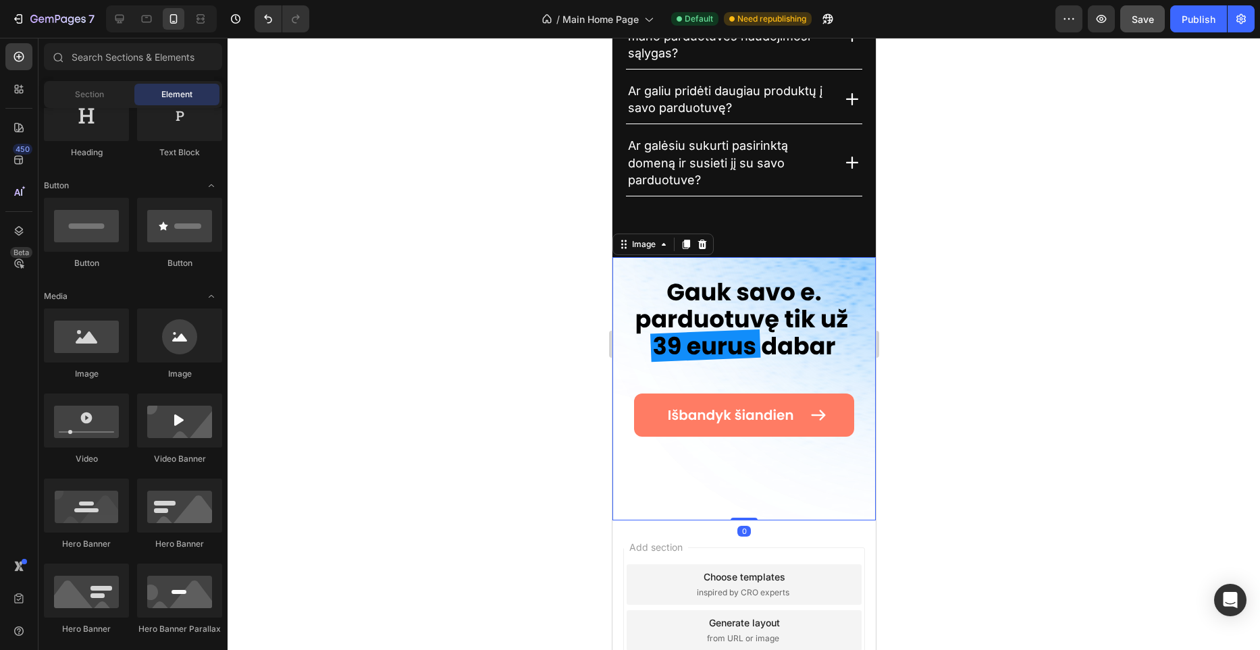
click at [853, 274] on img at bounding box center [743, 388] width 263 height 263
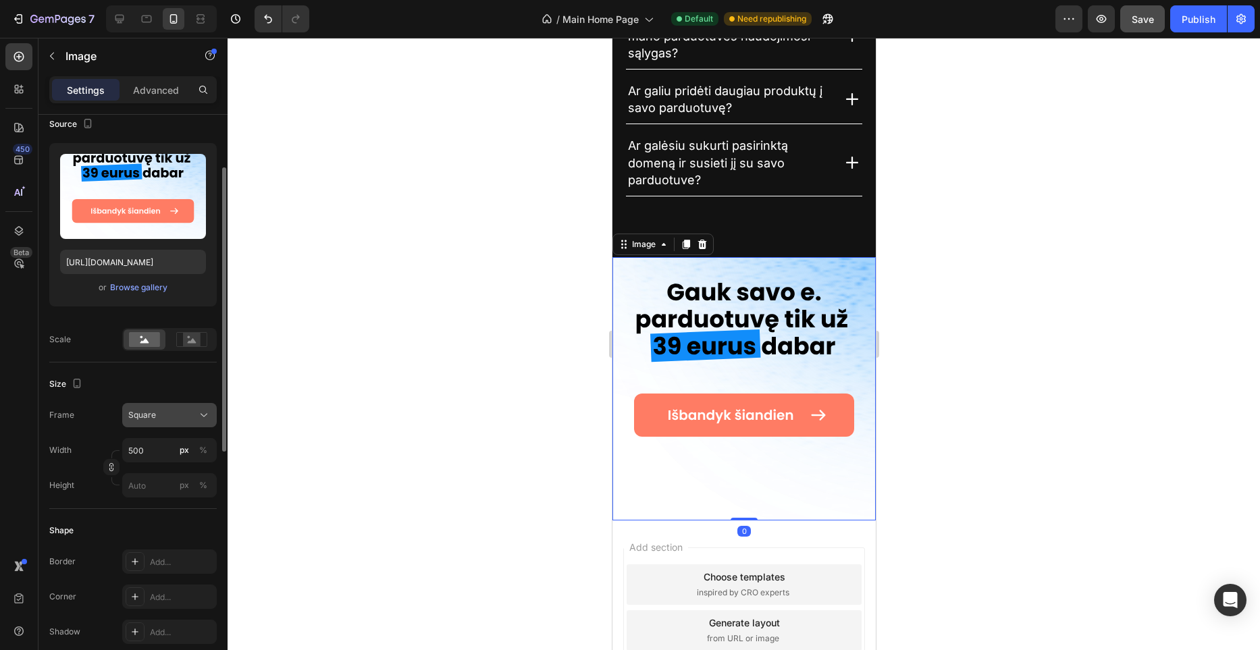
click at [174, 405] on button "Square" at bounding box center [169, 415] width 95 height 24
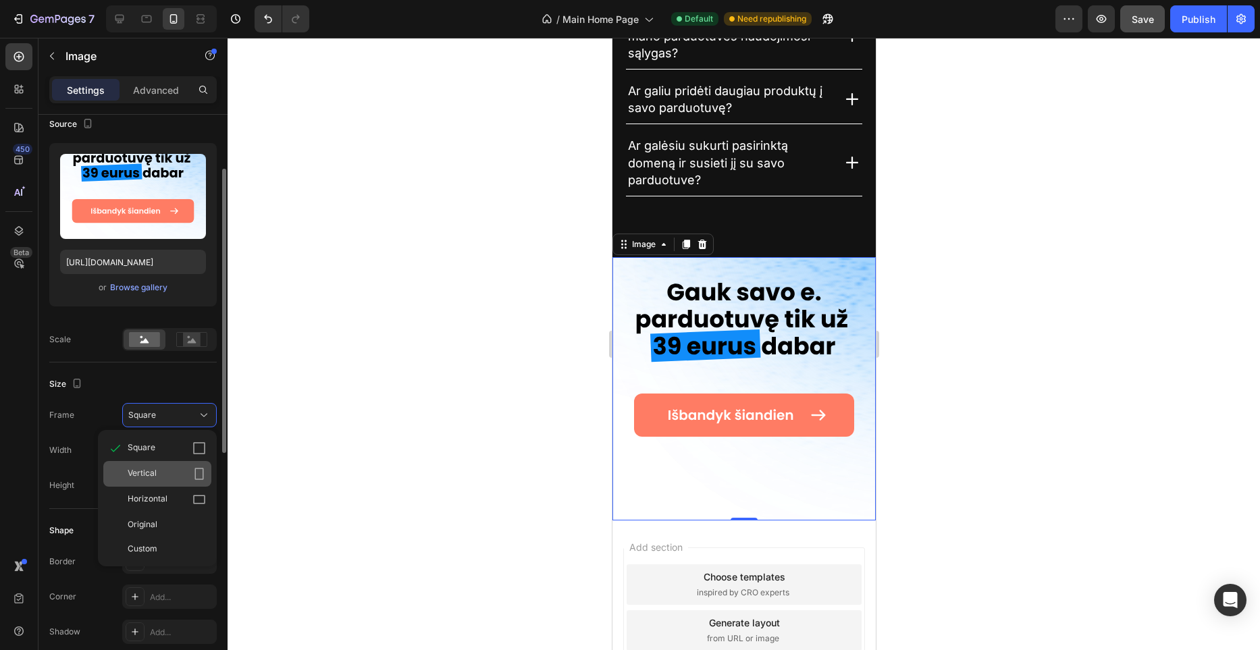
scroll to position [108, 0]
click at [176, 473] on div "Vertical" at bounding box center [167, 474] width 78 height 14
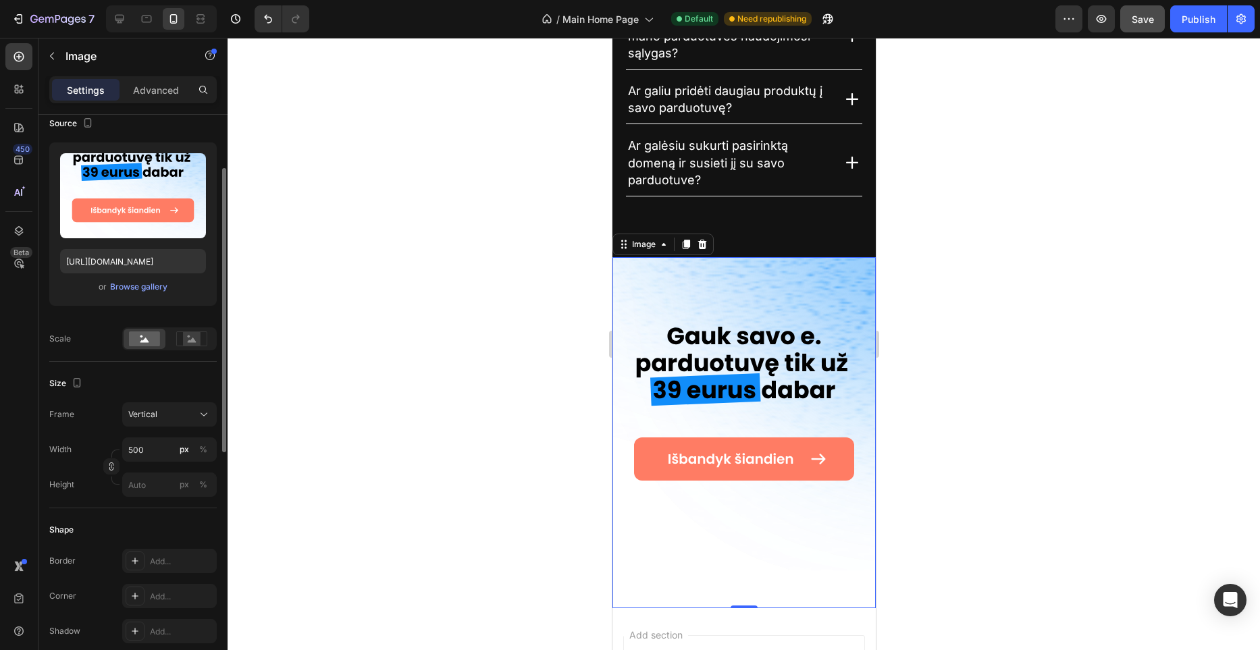
click at [494, 279] on div at bounding box center [744, 344] width 1033 height 613
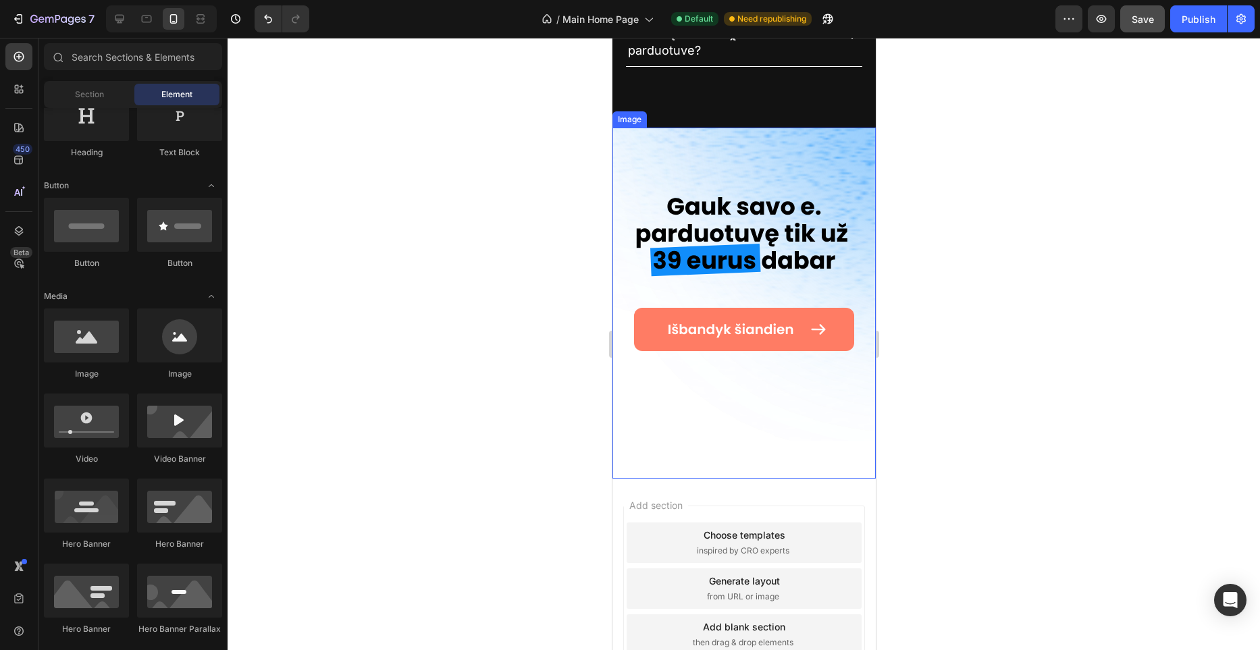
scroll to position [4202, 0]
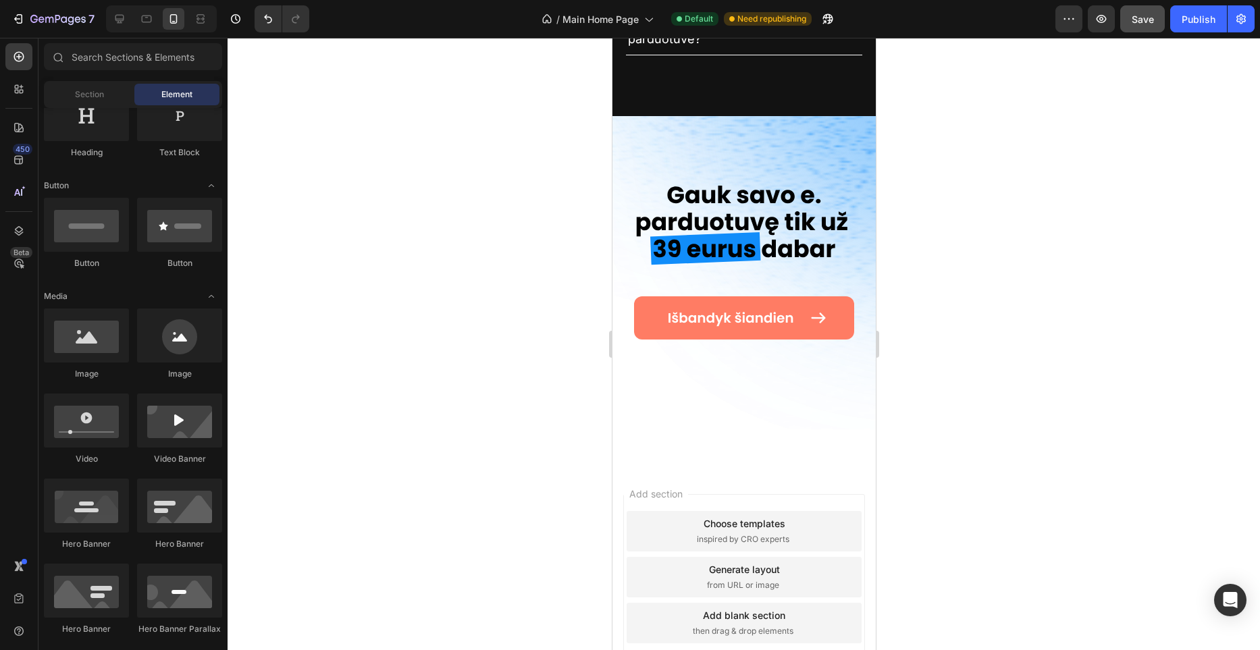
click at [916, 255] on div at bounding box center [744, 344] width 1033 height 613
click at [792, 178] on img at bounding box center [743, 291] width 263 height 351
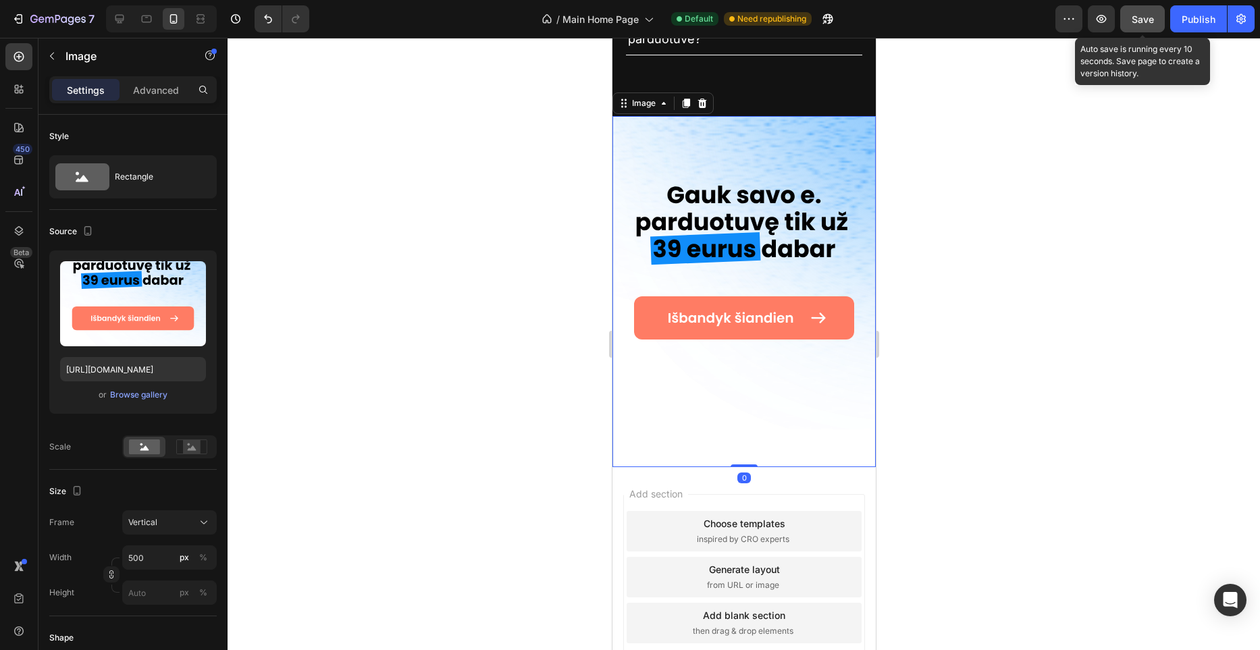
click at [1151, 24] on span "Save" at bounding box center [1143, 19] width 22 height 11
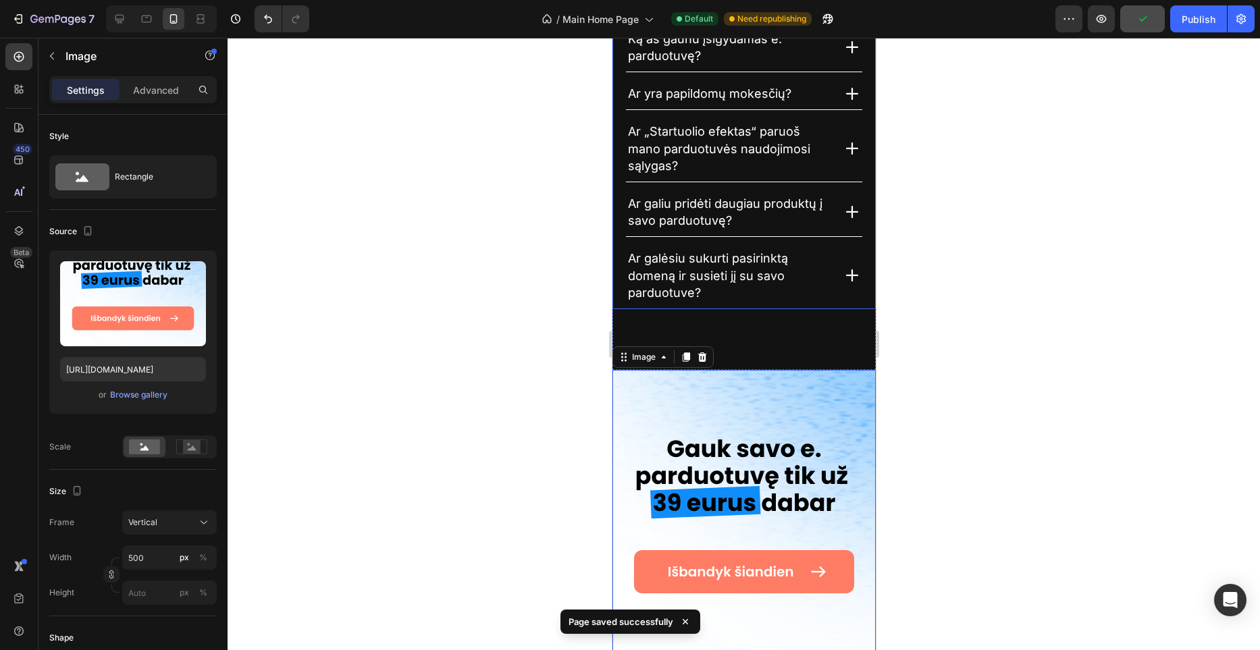
scroll to position [3945, 0]
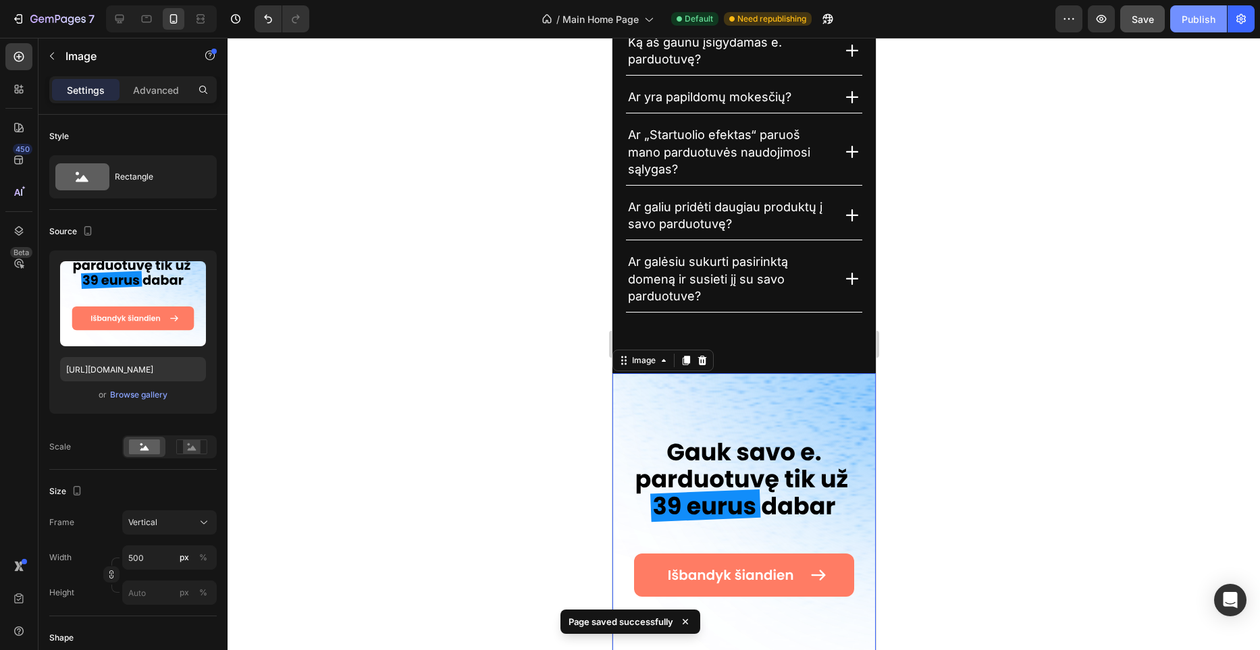
click at [1206, 23] on div "Publish" at bounding box center [1199, 19] width 34 height 14
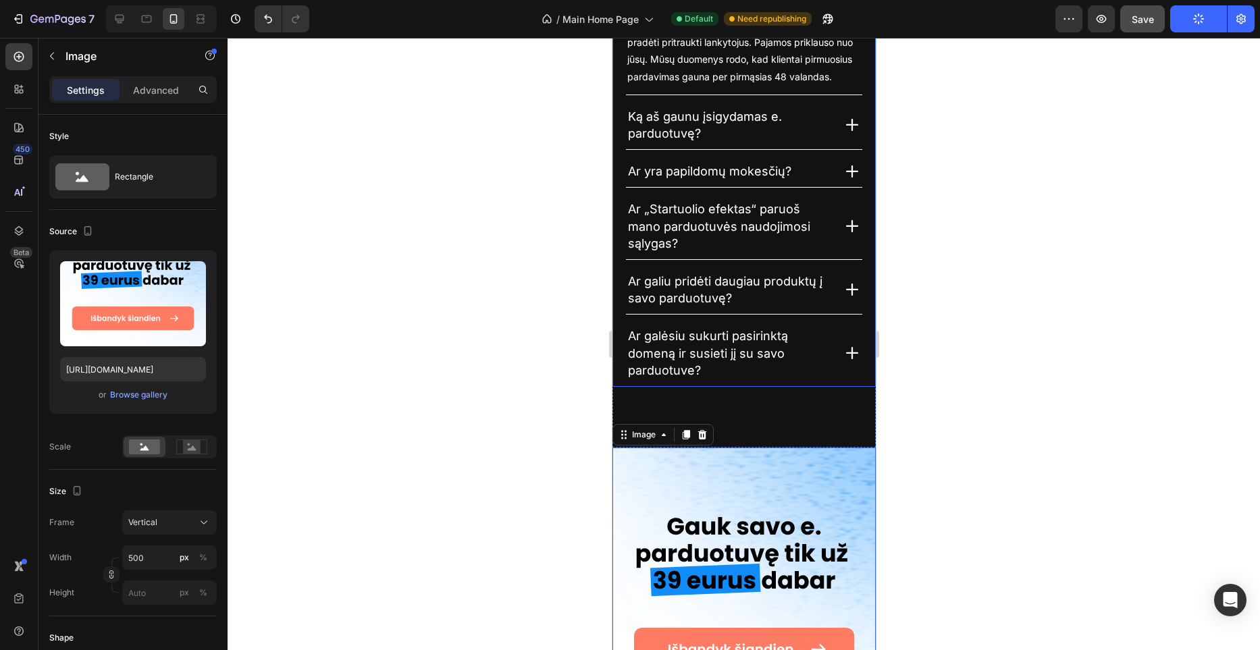
scroll to position [3868, 0]
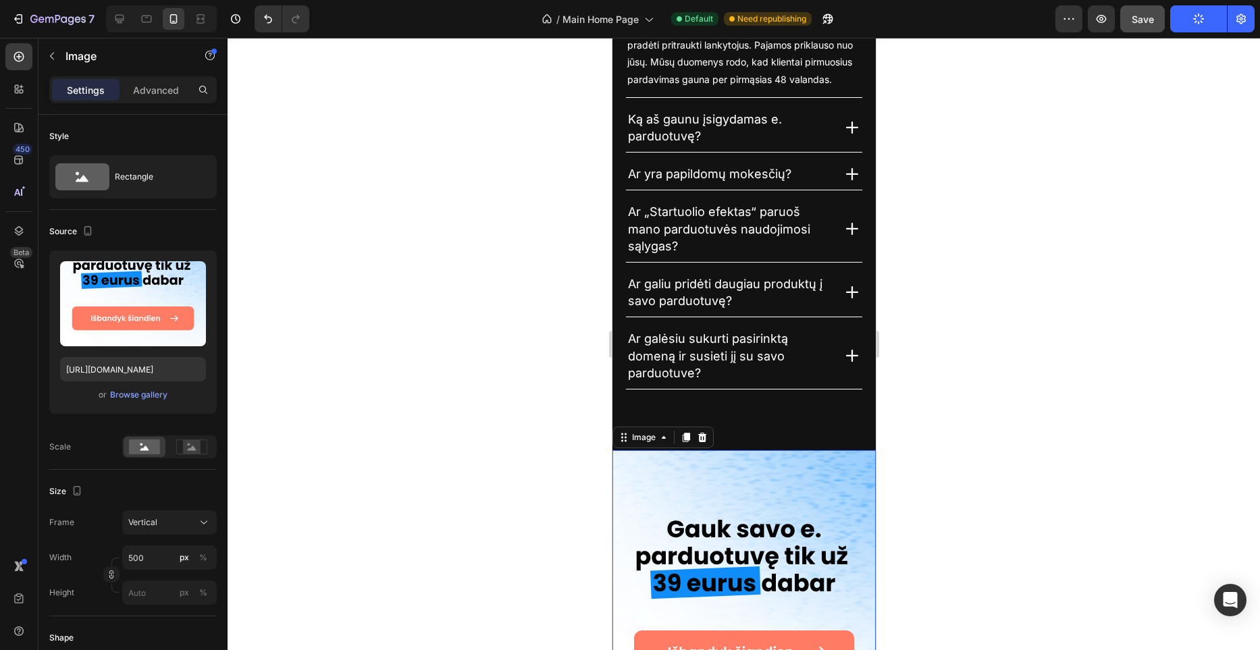
click at [538, 306] on div at bounding box center [744, 344] width 1033 height 613
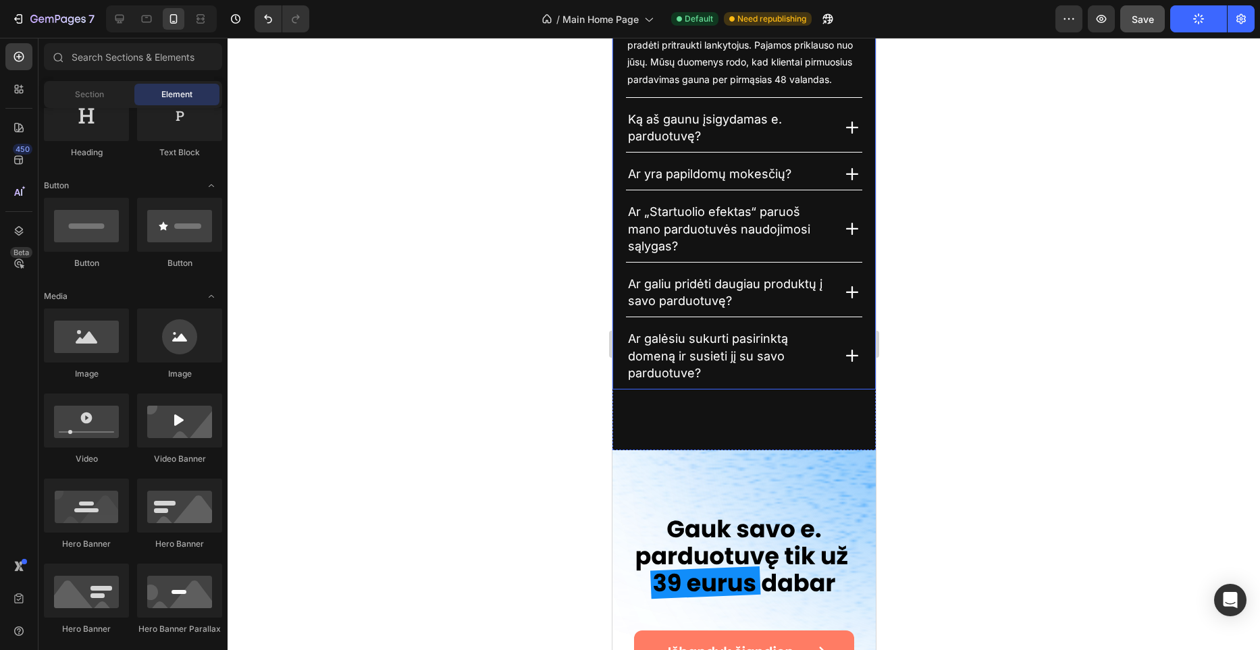
click at [537, 307] on div at bounding box center [744, 344] width 1033 height 613
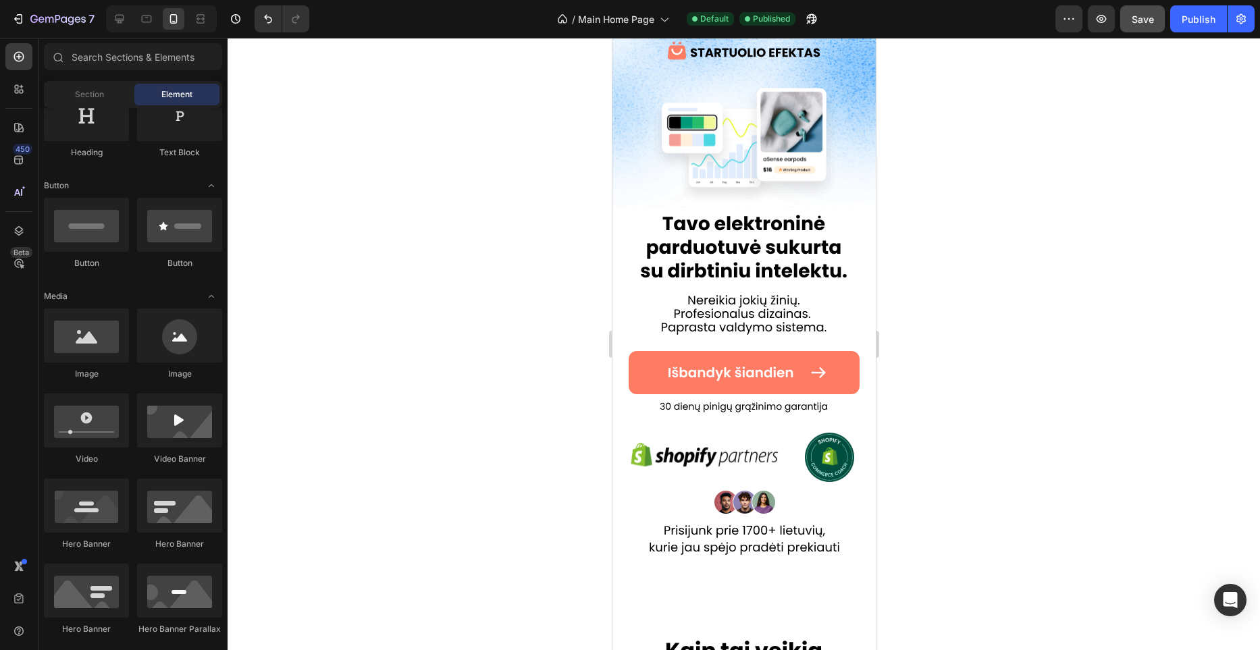
scroll to position [0, 0]
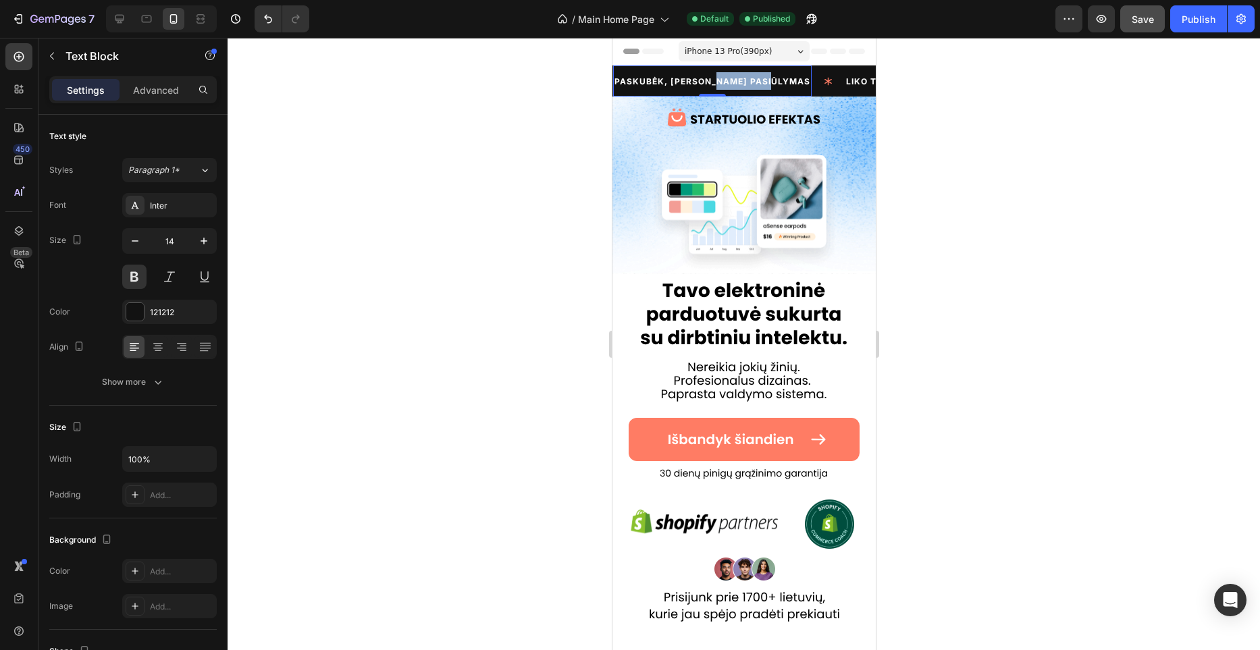
click at [717, 82] on span "PASKUBĖK, [PERSON_NAME] PASIŪLYMAS" at bounding box center [712, 81] width 196 height 10
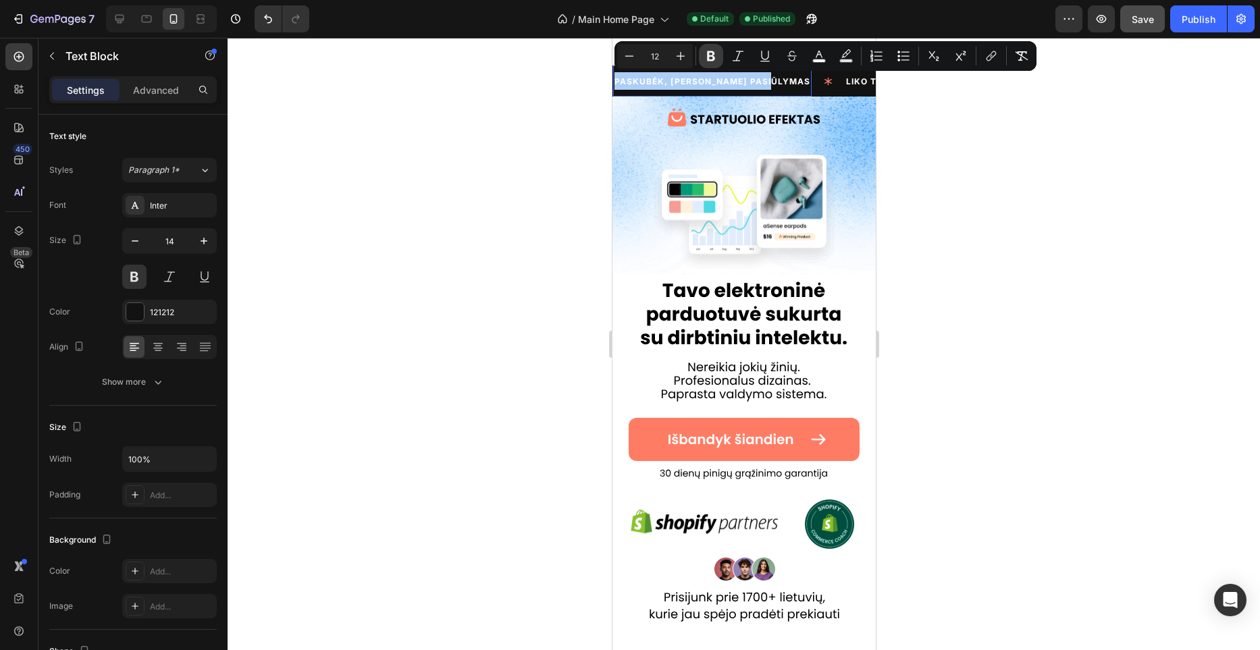
click at [704, 56] on icon "Editor contextual toolbar" at bounding box center [711, 56] width 14 height 14
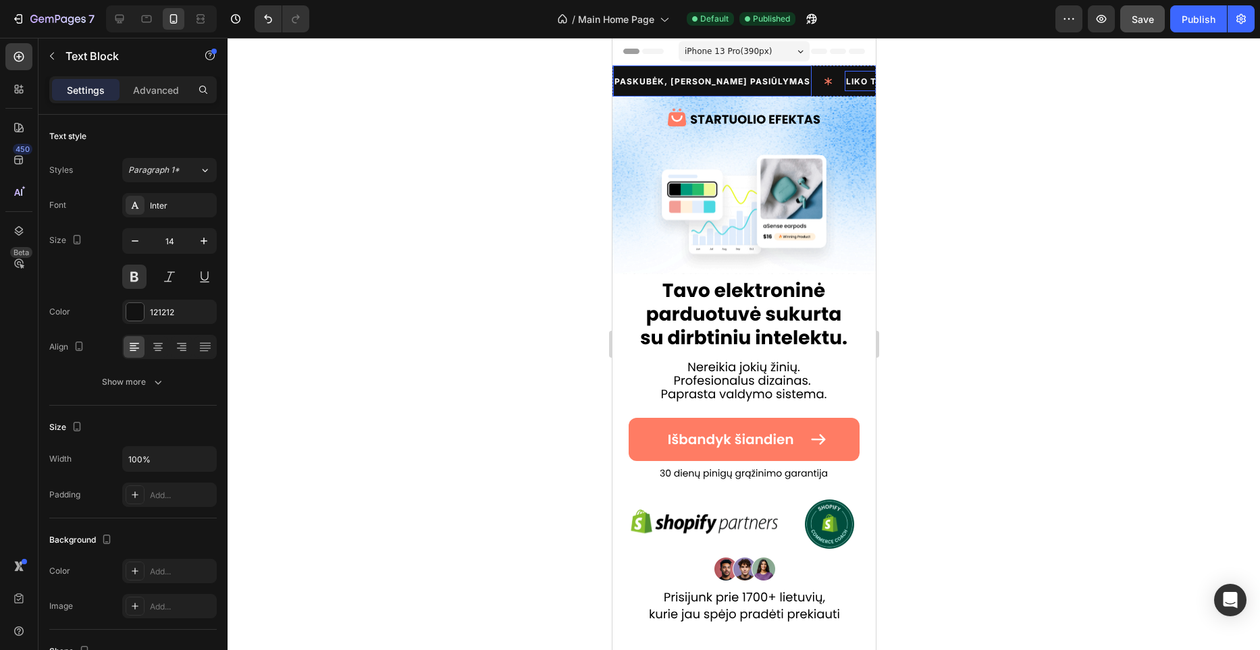
click at [846, 84] on span "LIKO TIK 9 PARDUOTUVĖS" at bounding box center [906, 81] width 121 height 10
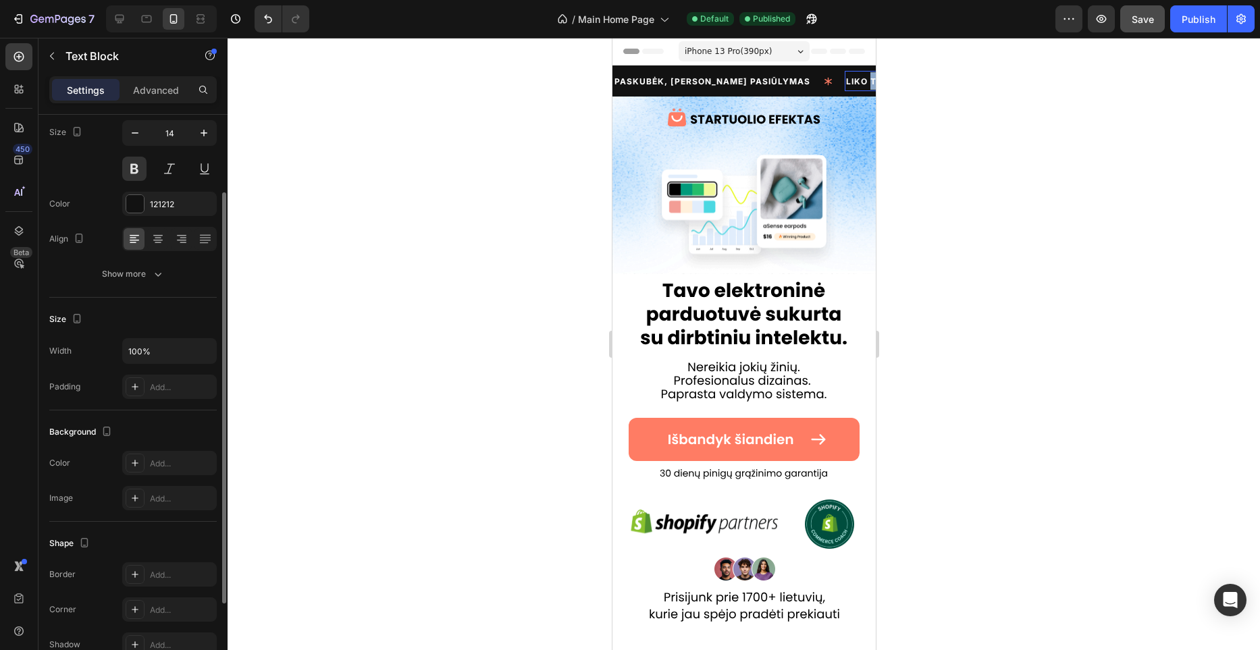
click at [846, 84] on span "LIKO TIK 9 PARDUOTUVĖS" at bounding box center [906, 81] width 121 height 10
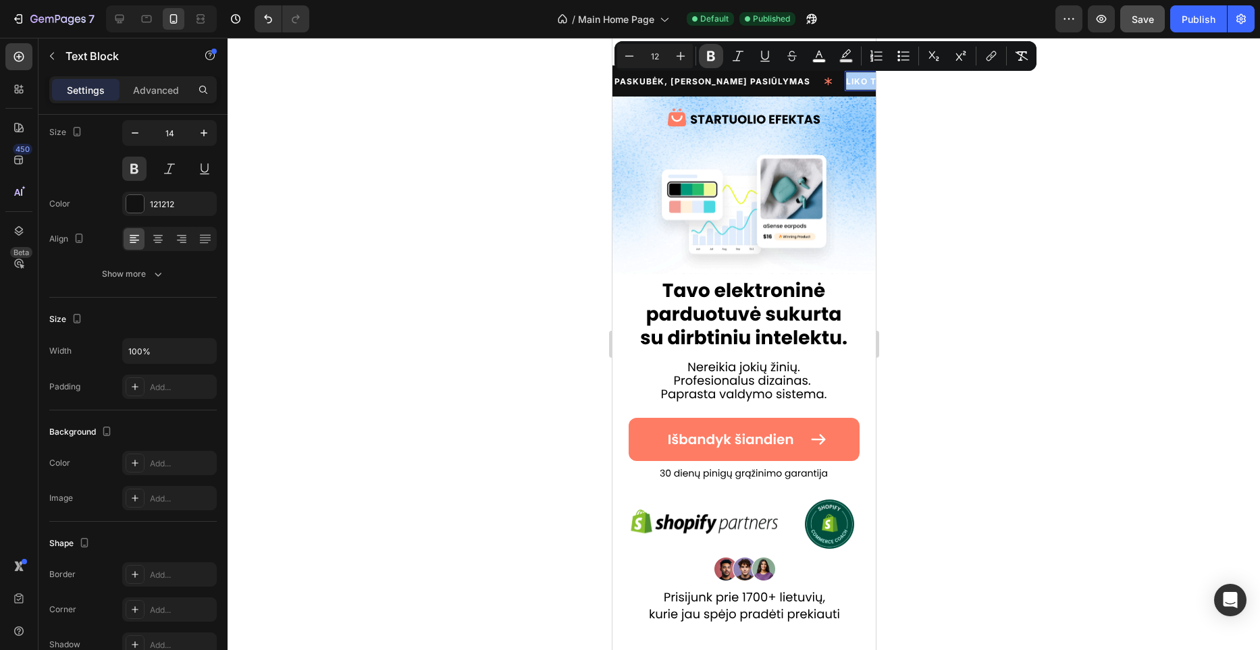
click at [719, 57] on button "Bold" at bounding box center [711, 56] width 24 height 24
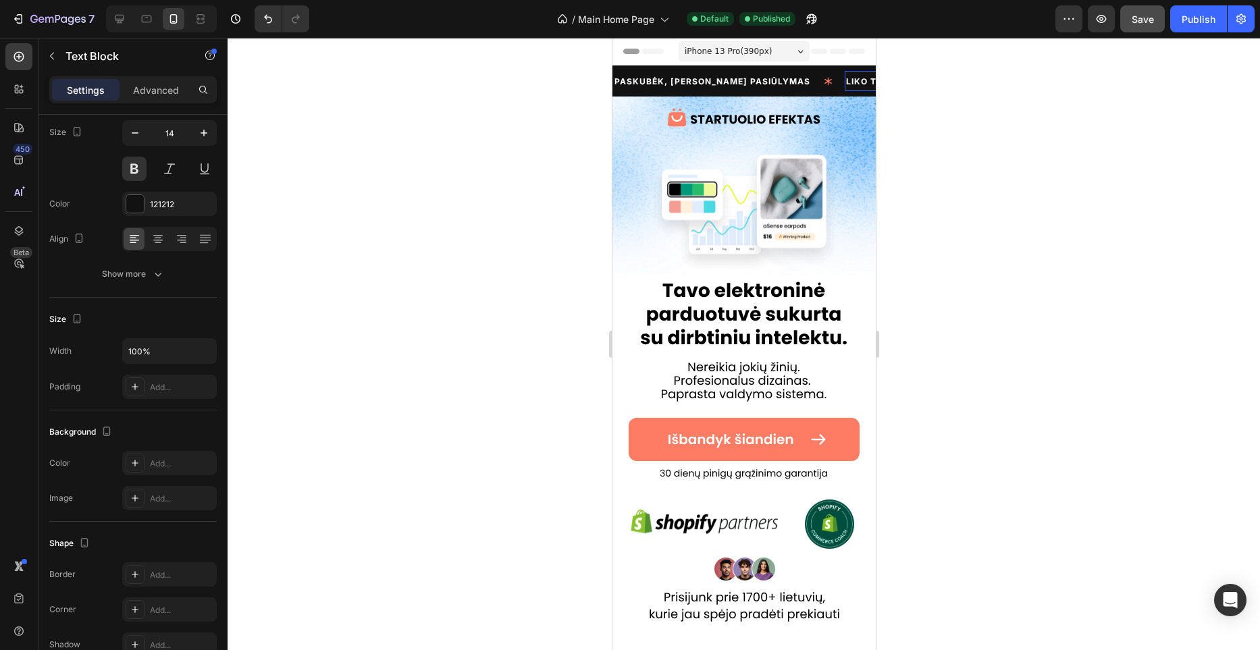
click at [475, 179] on div at bounding box center [744, 344] width 1033 height 613
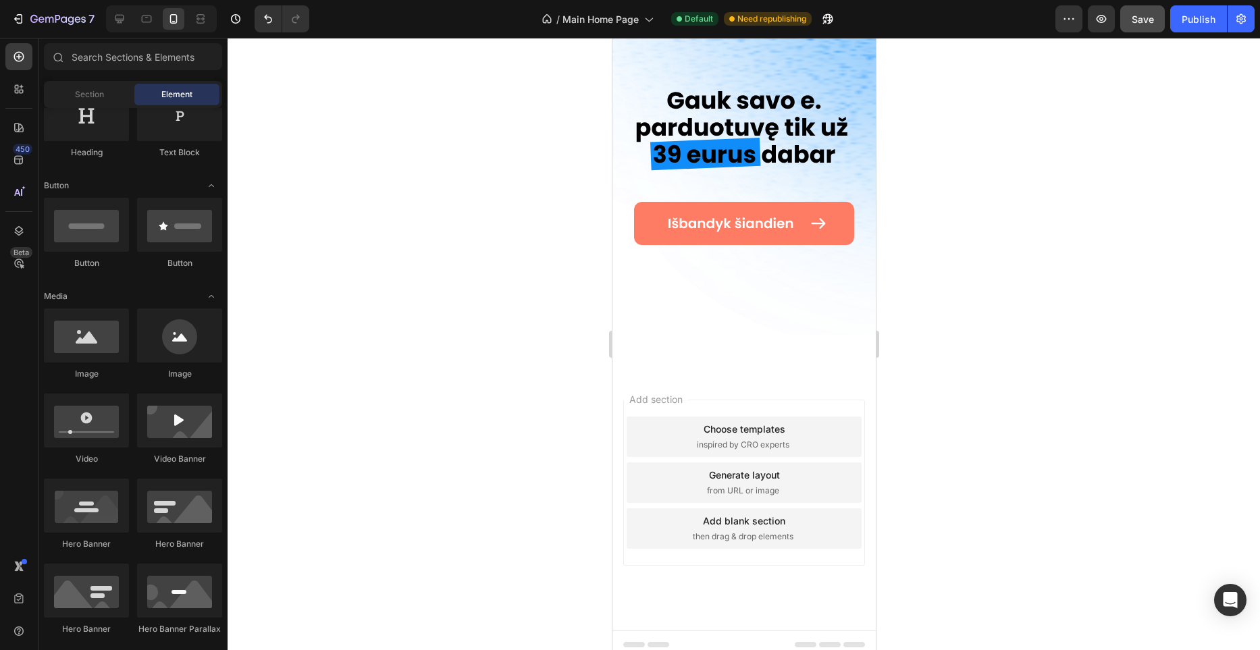
scroll to position [4306, 0]
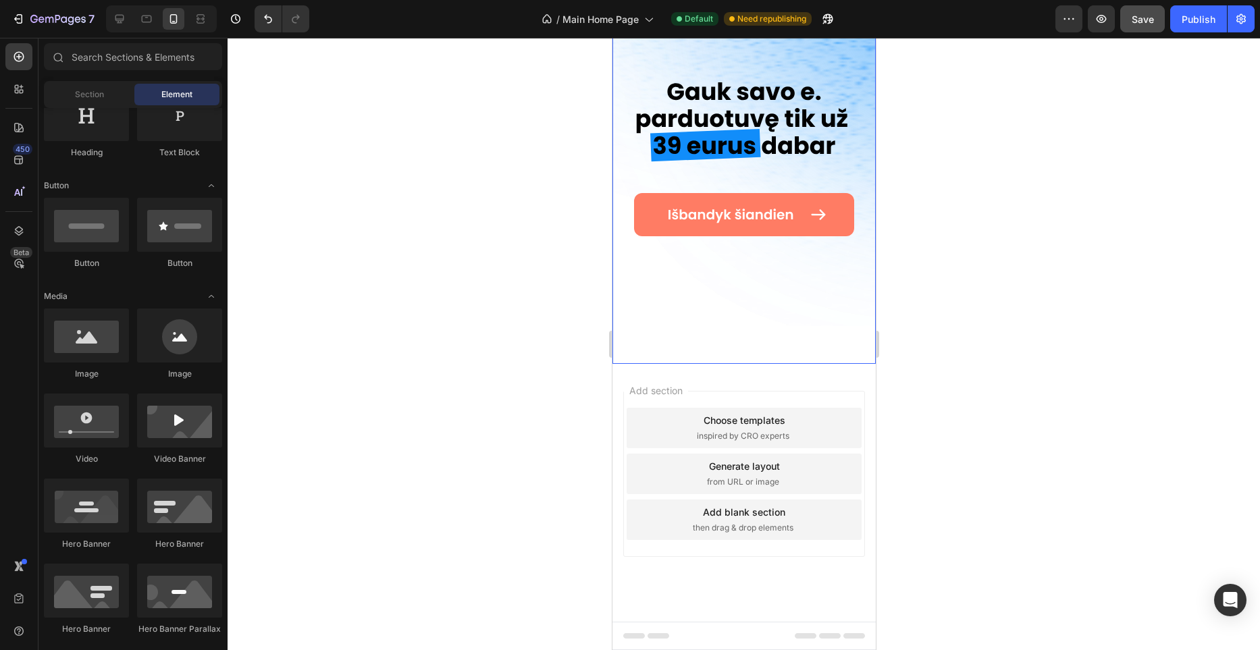
click at [737, 244] on img at bounding box center [743, 188] width 263 height 351
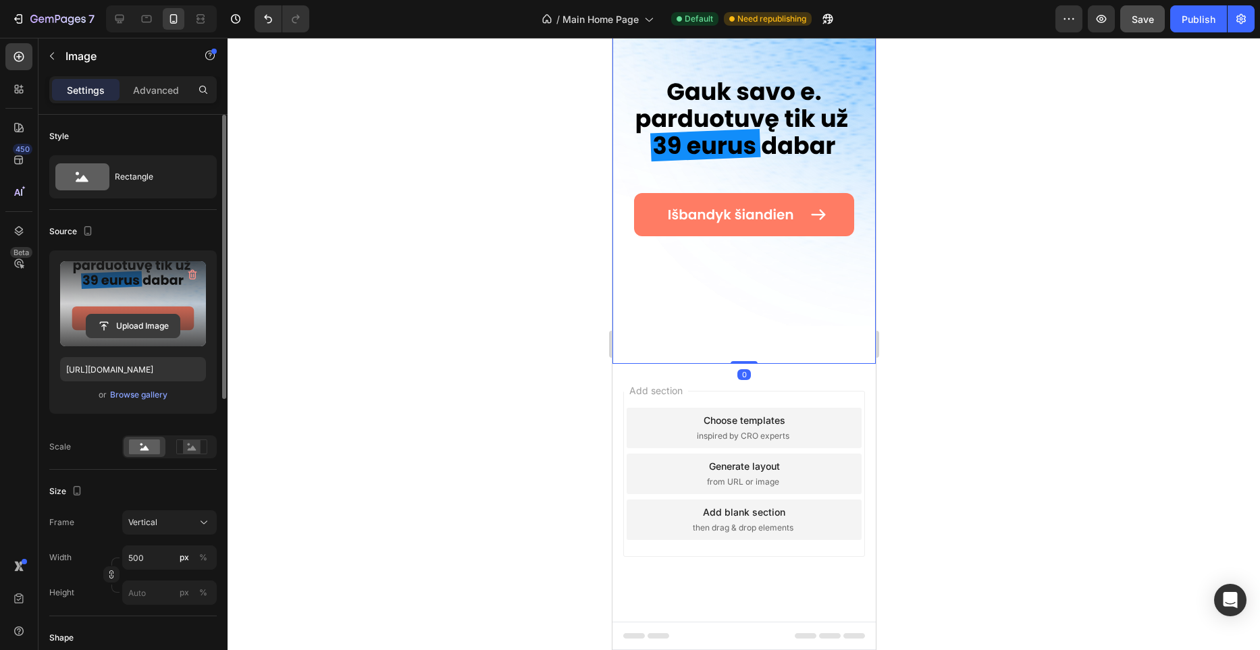
click at [146, 324] on input "file" at bounding box center [132, 326] width 93 height 23
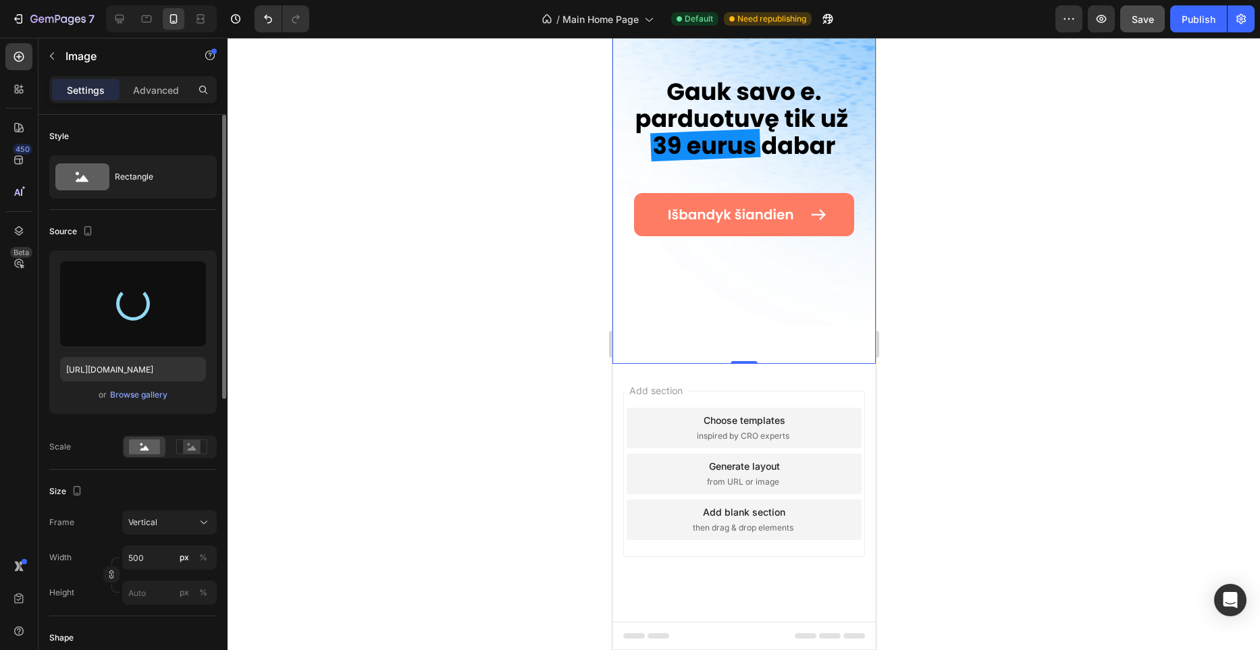
type input "https://files.gempages.net/gempages_581465094467093422-ad8c4395-5354-4c2c-8c6a-…"
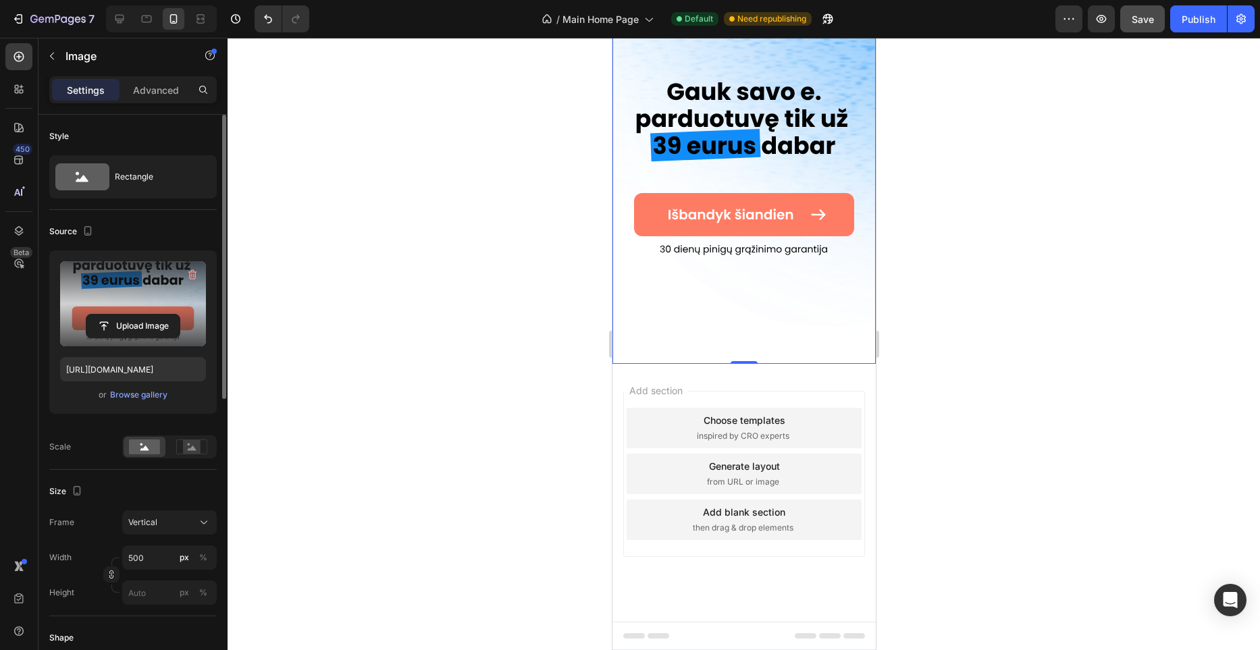
click at [515, 294] on div at bounding box center [744, 344] width 1033 height 613
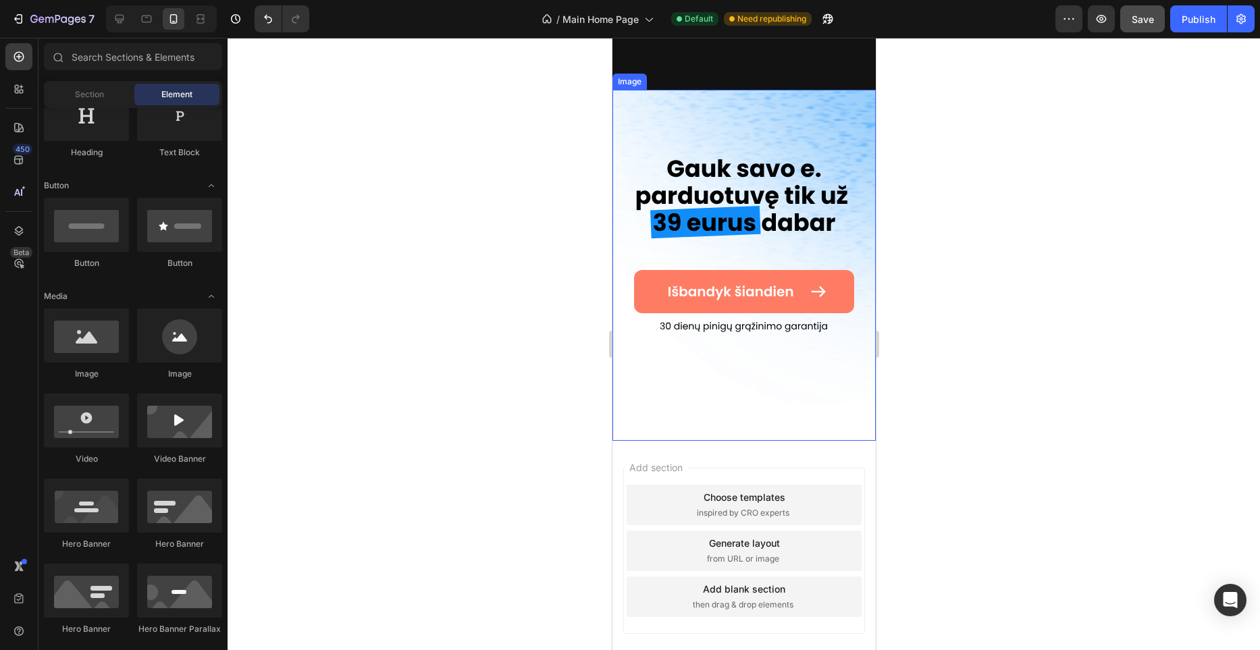
scroll to position [4240, 0]
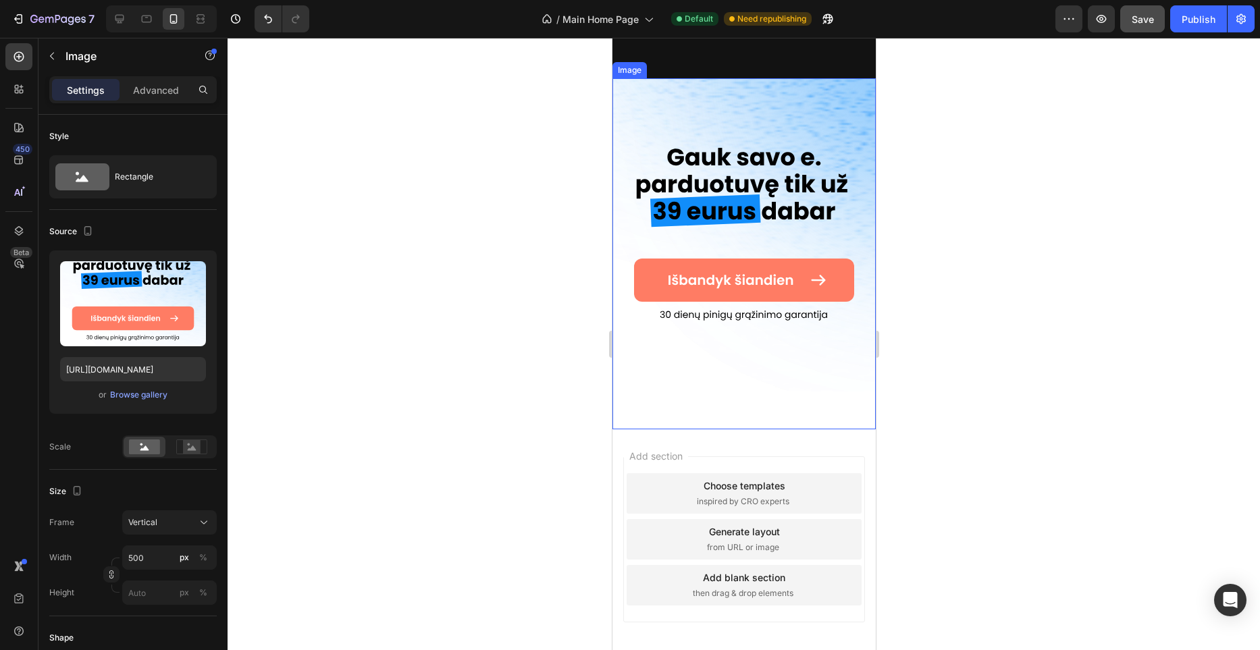
click at [812, 199] on img at bounding box center [743, 253] width 263 height 351
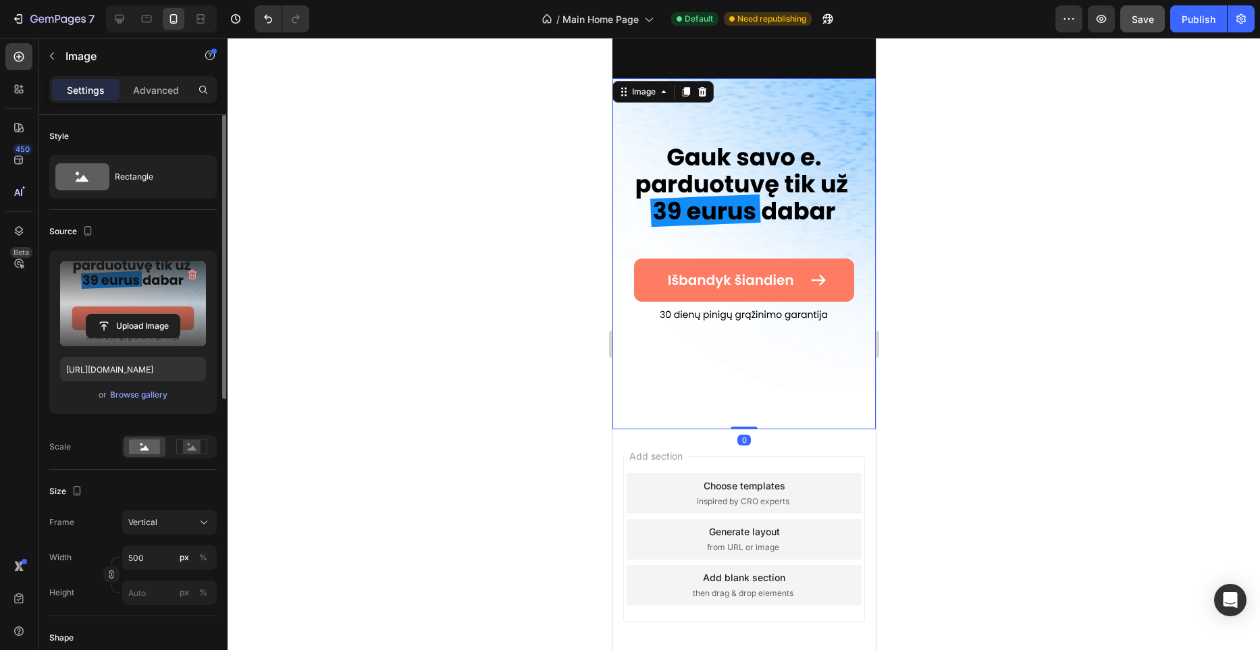
click at [144, 307] on label at bounding box center [133, 303] width 146 height 85
click at [144, 315] on input "file" at bounding box center [132, 326] width 93 height 23
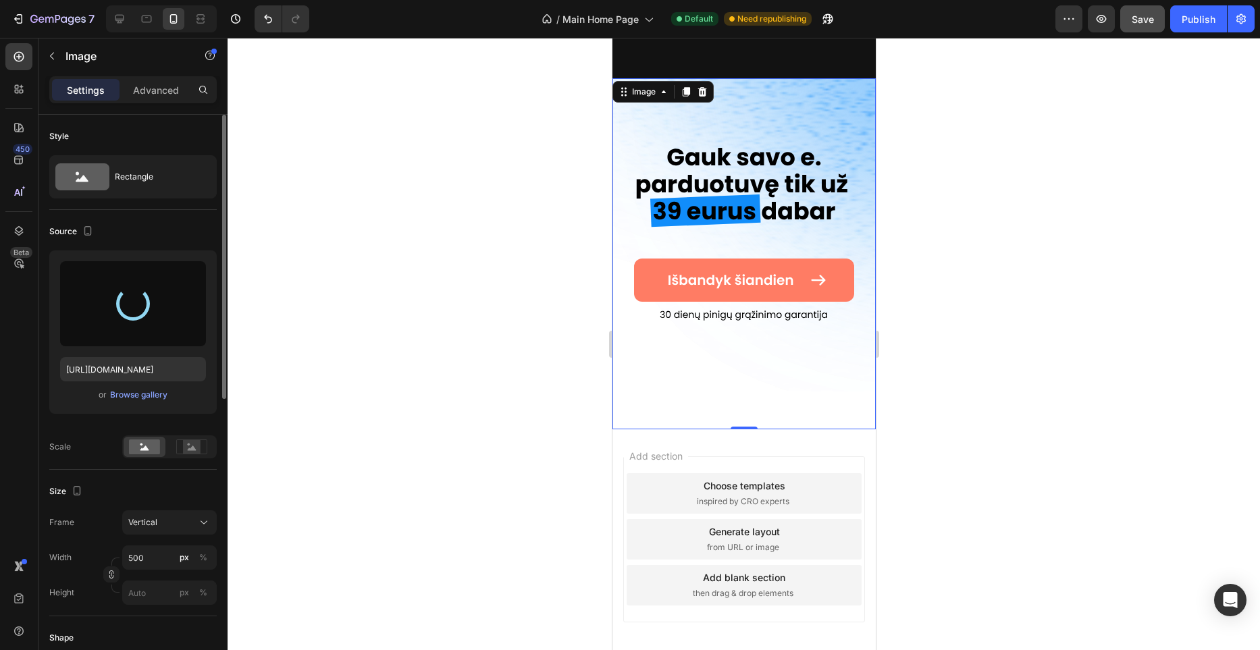
type input "https://files.gempages.net/gempages_581465094467093422-cf4da8b5-9018-4149-b4dc-…"
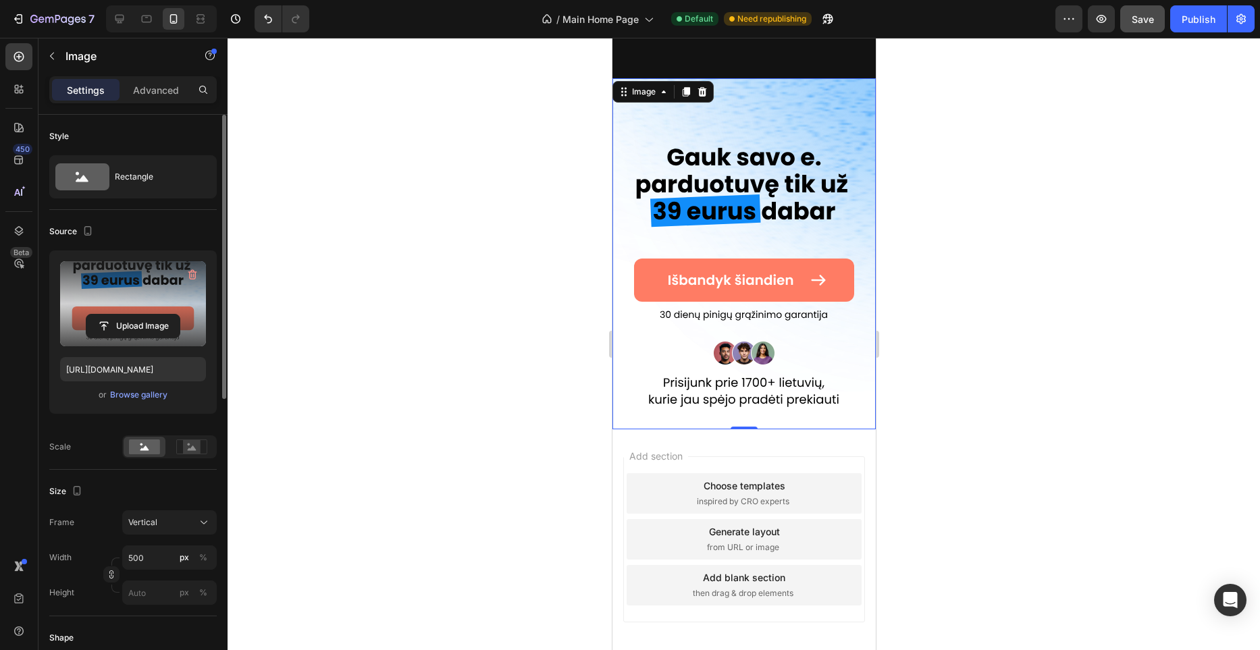
click at [850, 206] on img at bounding box center [743, 253] width 263 height 351
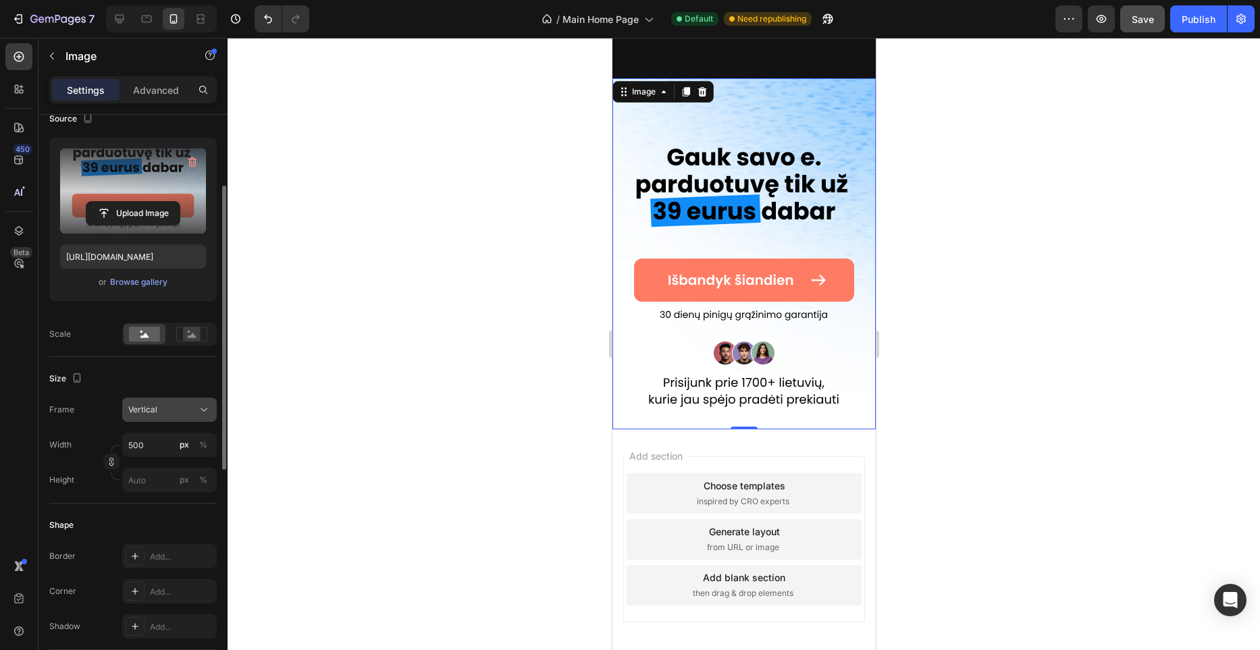
scroll to position [124, 0]
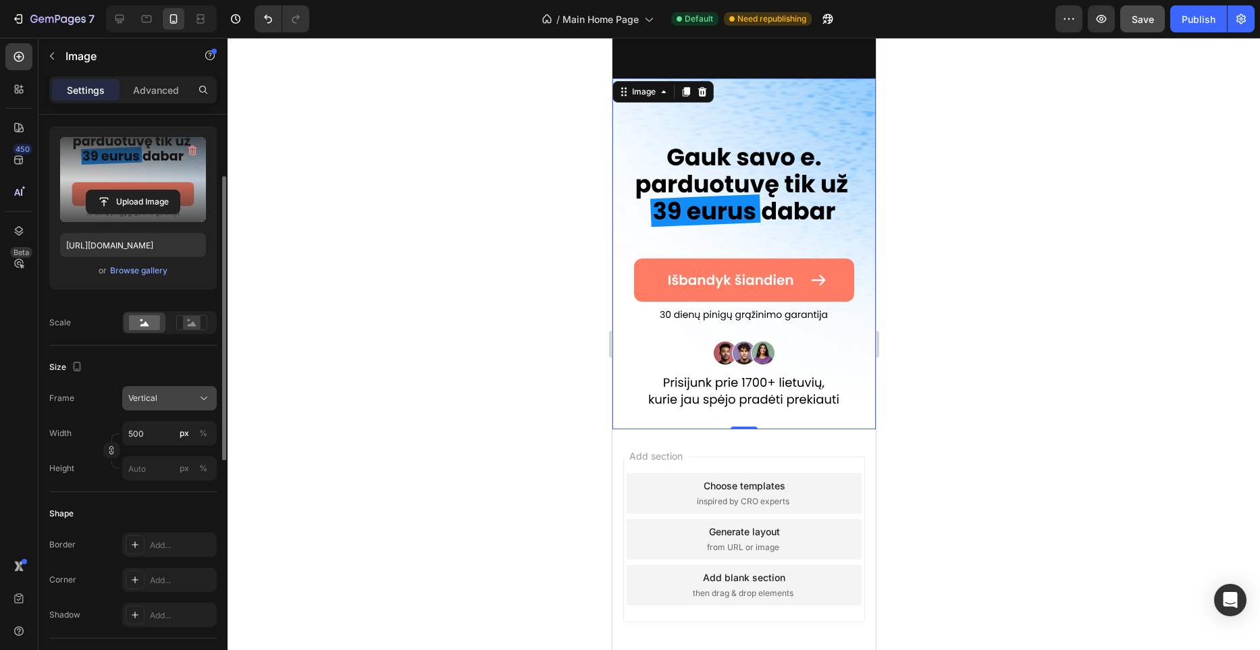
click at [176, 392] on div "Vertical" at bounding box center [161, 398] width 66 height 12
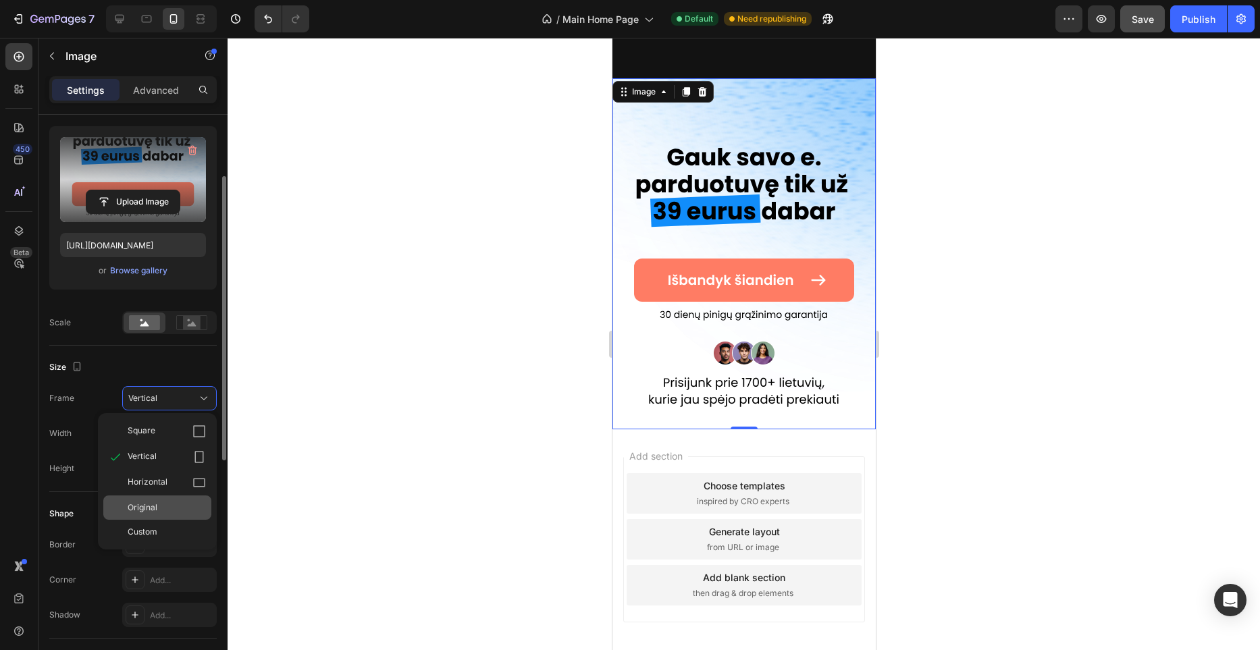
click at [175, 504] on div "Original" at bounding box center [167, 508] width 78 height 12
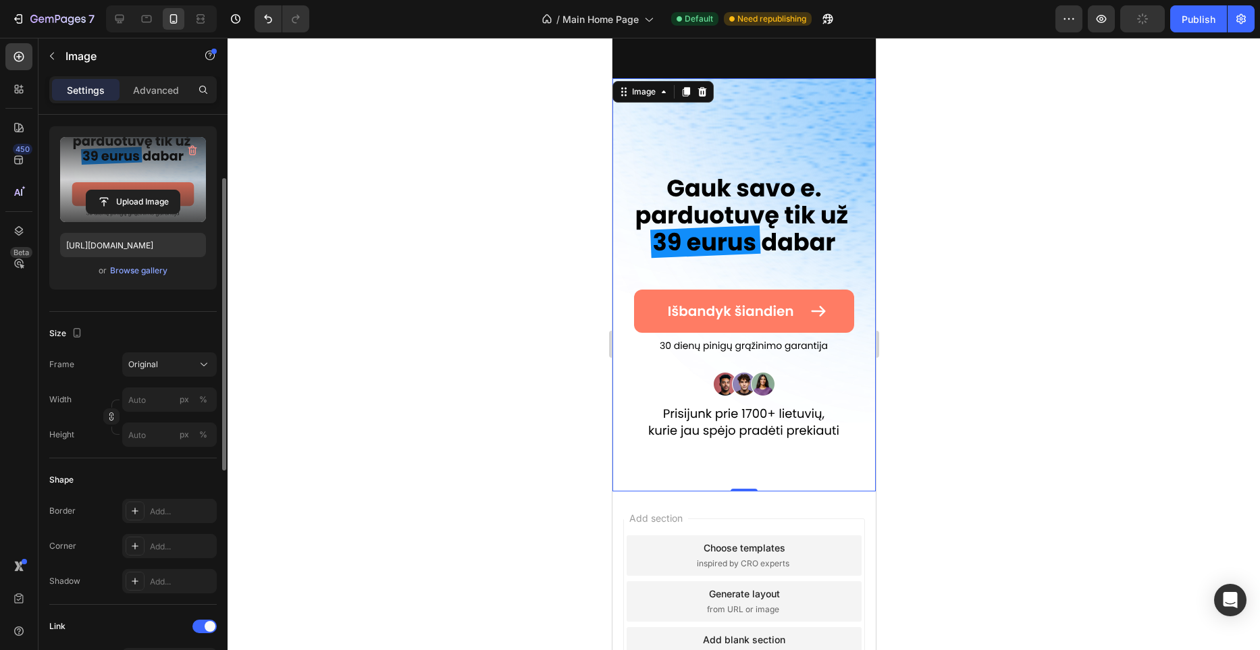
click at [478, 417] on div at bounding box center [744, 344] width 1033 height 613
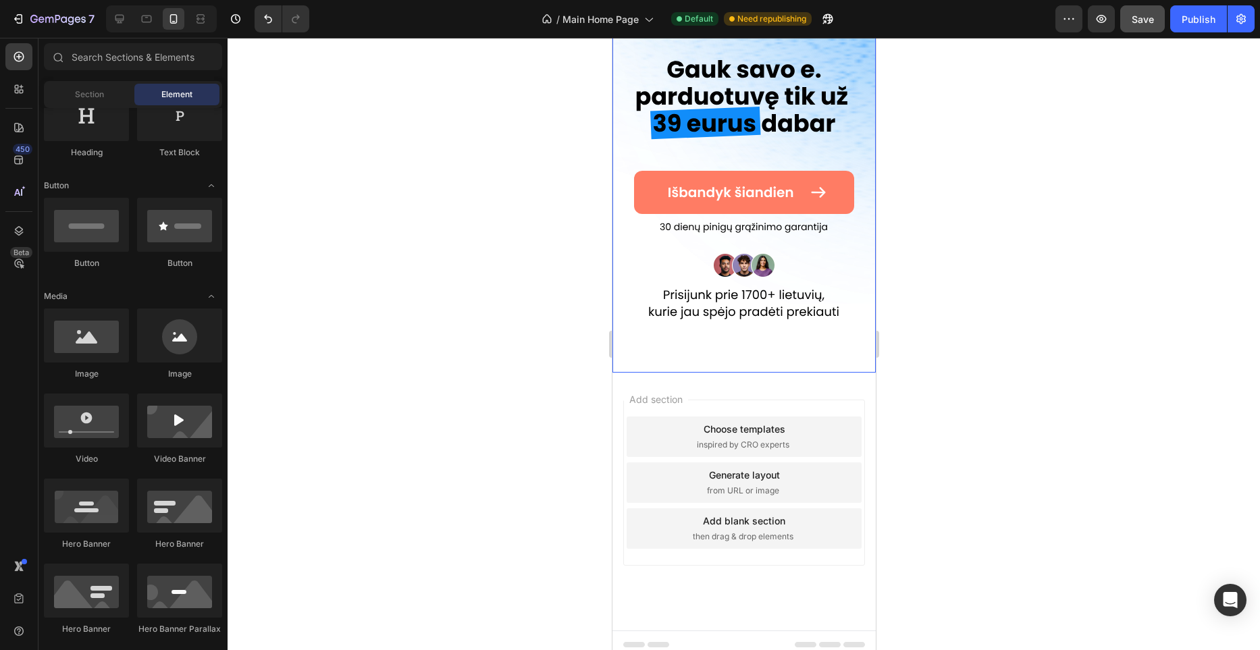
scroll to position [4209, 0]
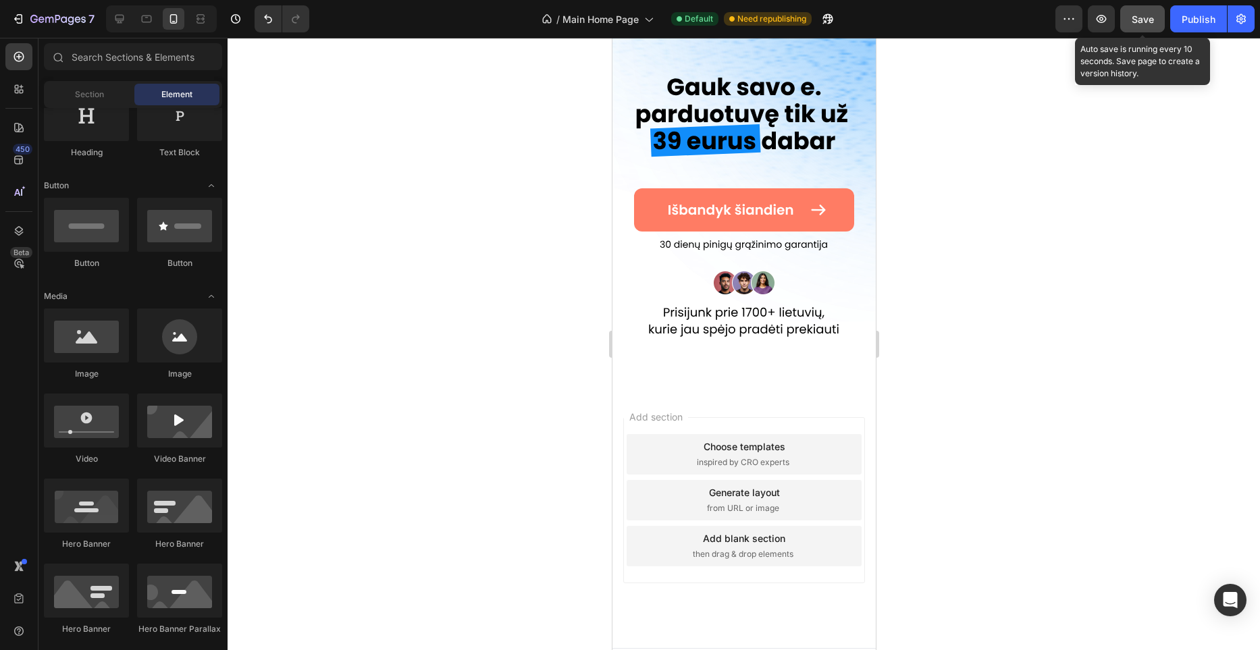
click at [1138, 28] on button "Save" at bounding box center [1143, 18] width 45 height 27
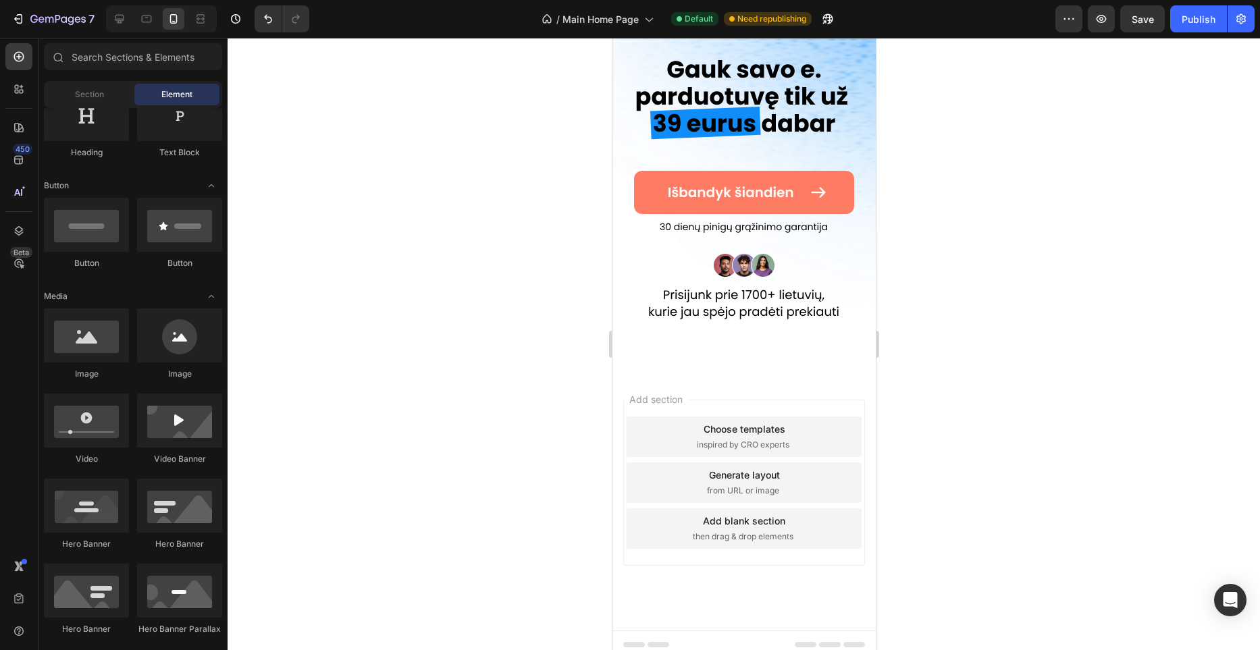
scroll to position [4368, 0]
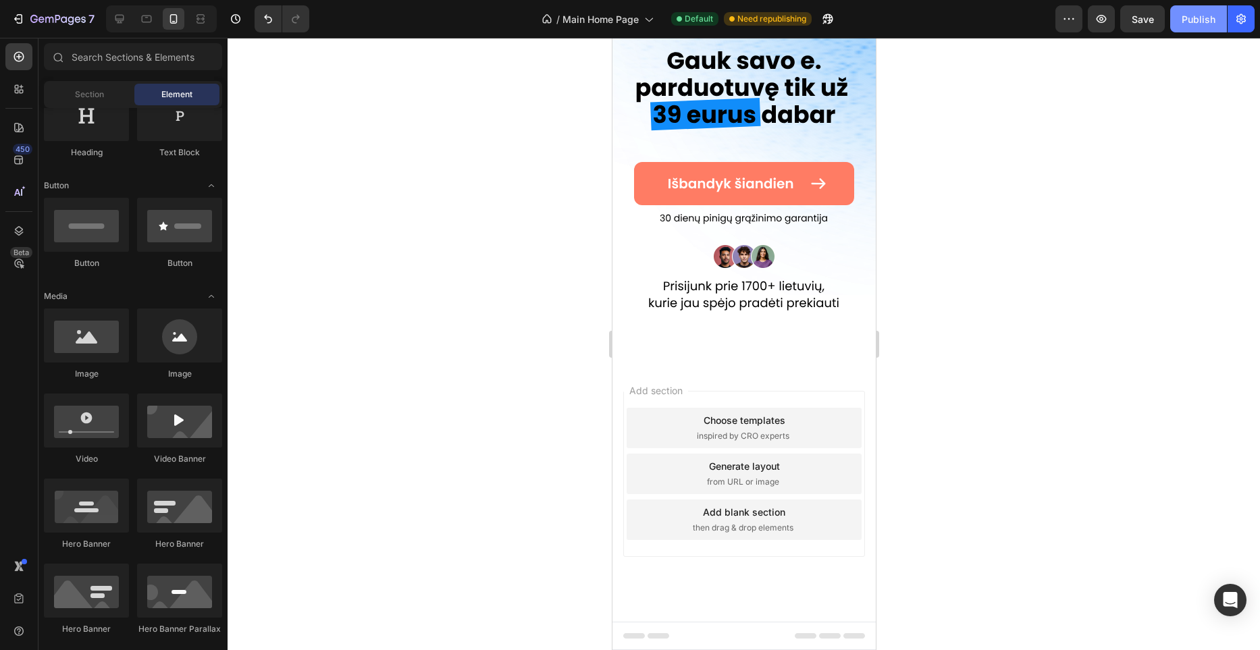
click at [1205, 13] on div "Publish" at bounding box center [1199, 19] width 34 height 14
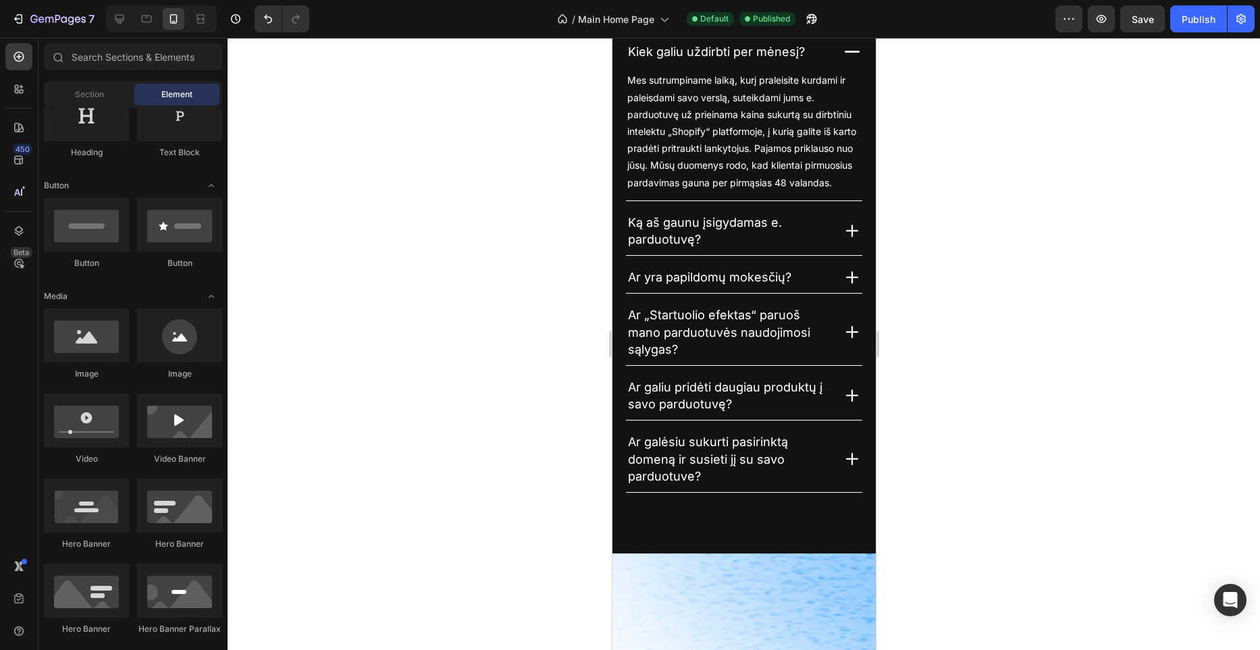
scroll to position [3736, 0]
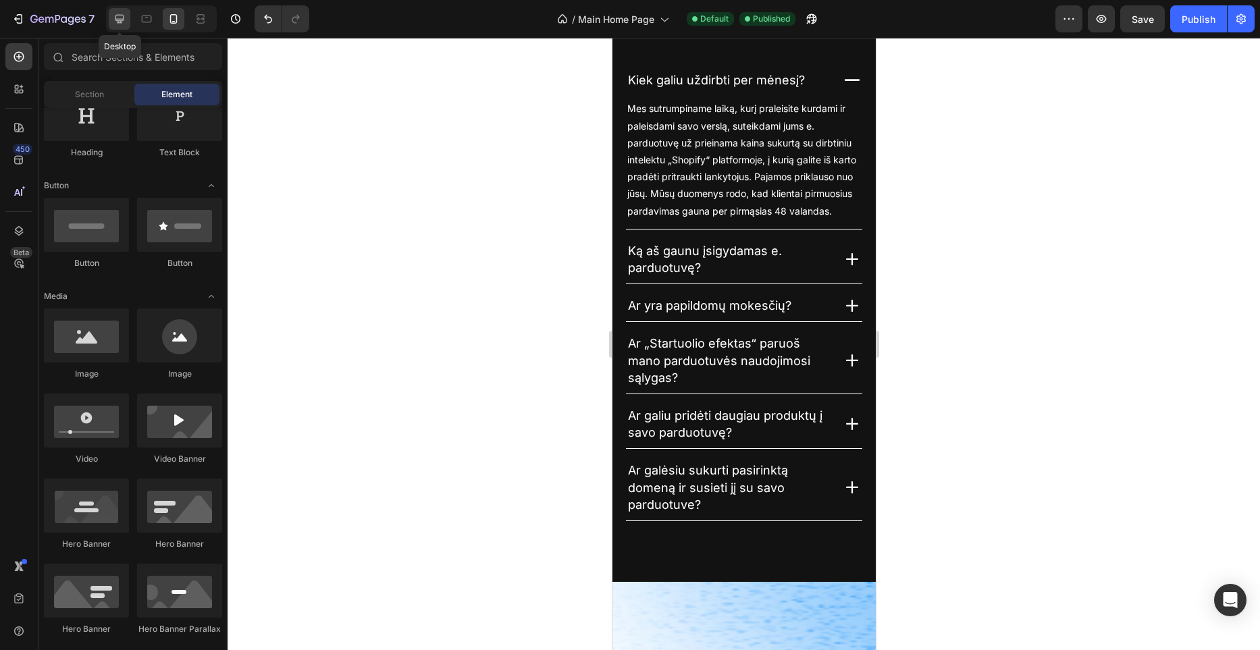
click at [124, 22] on icon at bounding box center [120, 19] width 14 height 14
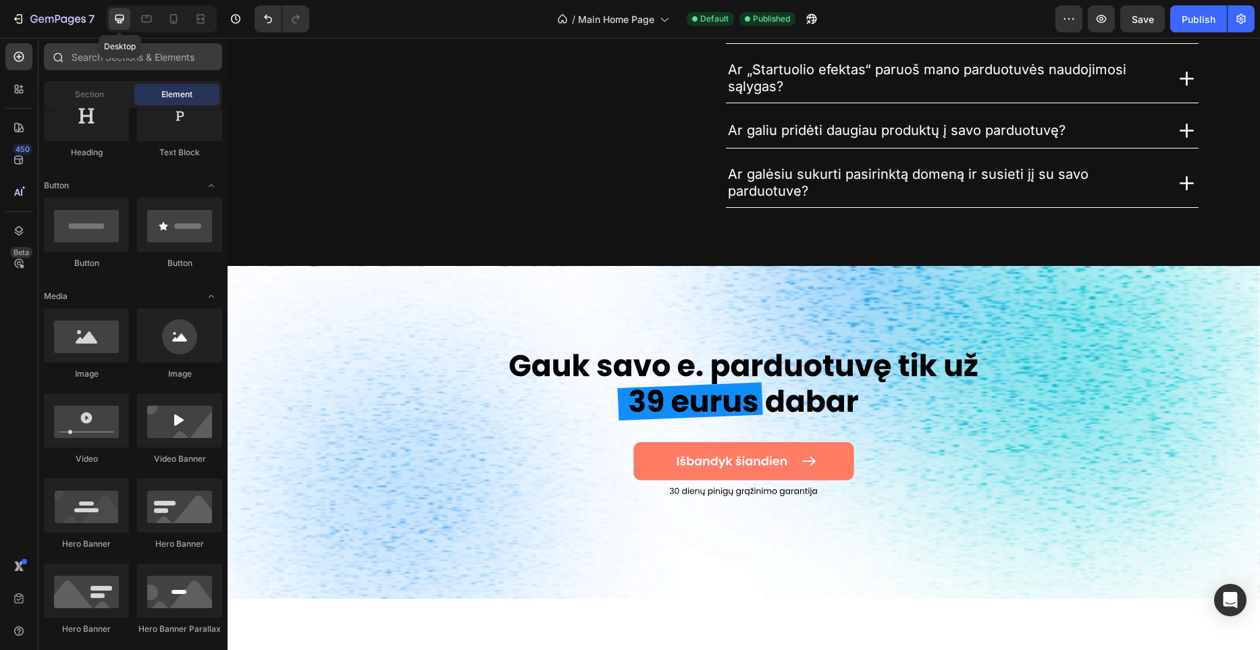
scroll to position [3853, 0]
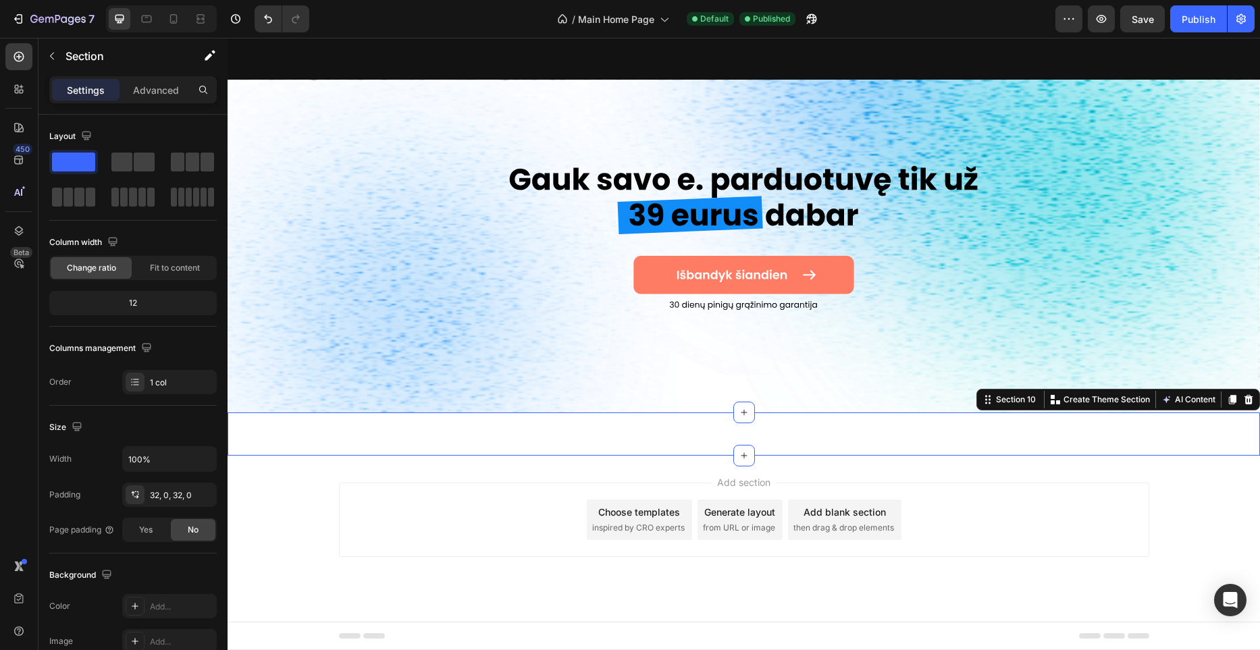
click at [898, 445] on div "Image Image Išbandyk šiandien Button Row Section 10 You can create reusable sec…" at bounding box center [744, 434] width 1033 height 43
click at [179, 14] on icon at bounding box center [174, 19] width 14 height 14
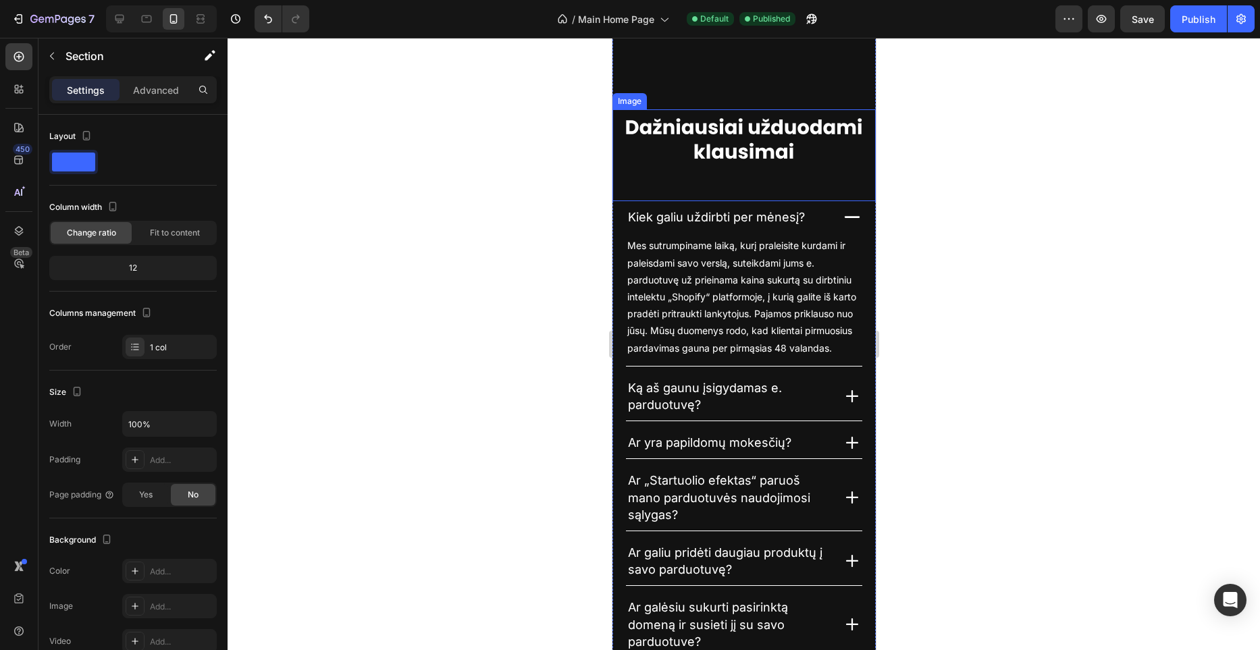
scroll to position [3242, 0]
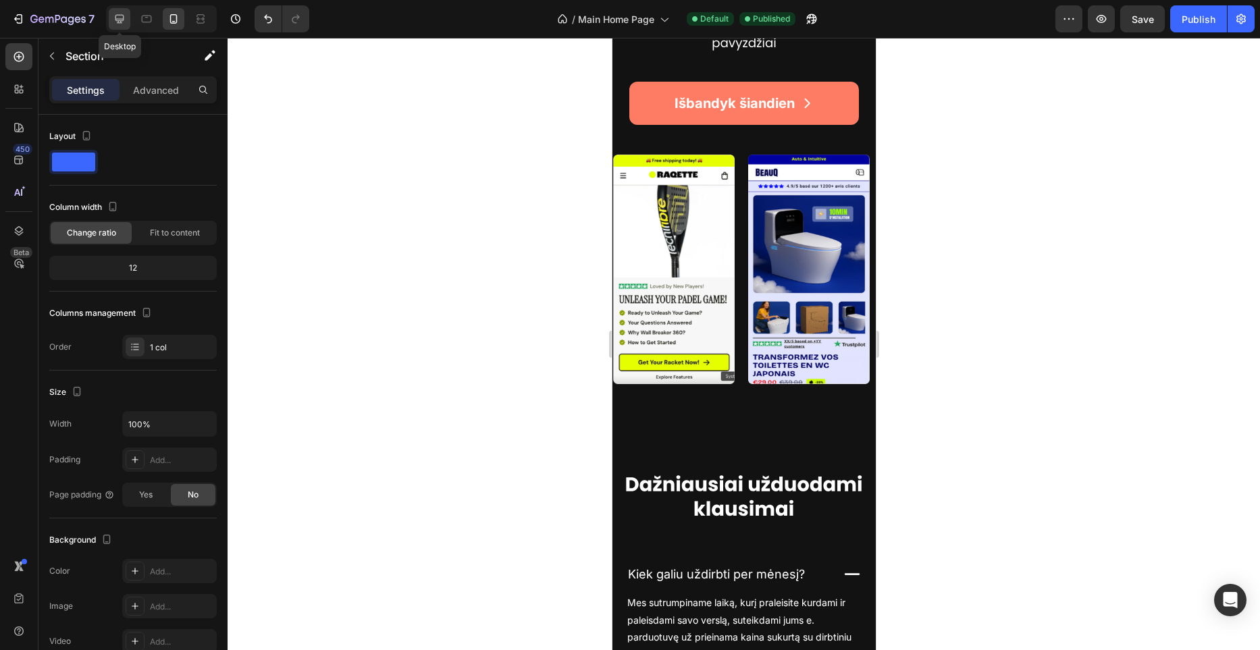
click at [121, 24] on icon at bounding box center [120, 19] width 14 height 14
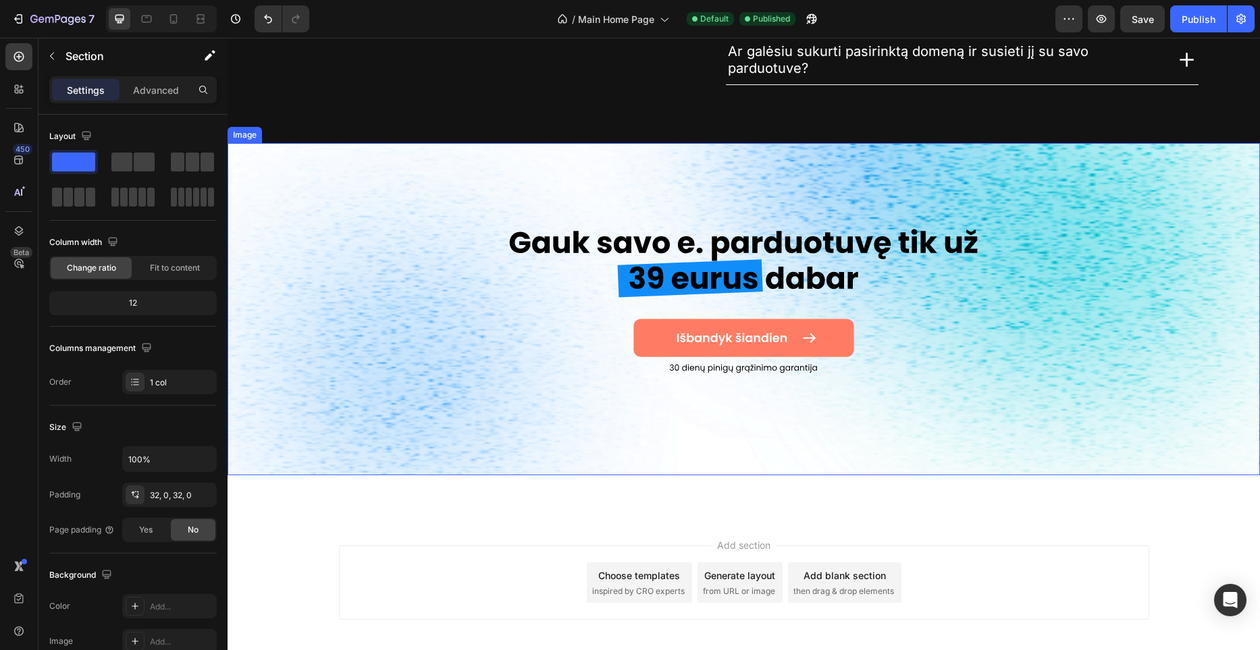
scroll to position [3539, 0]
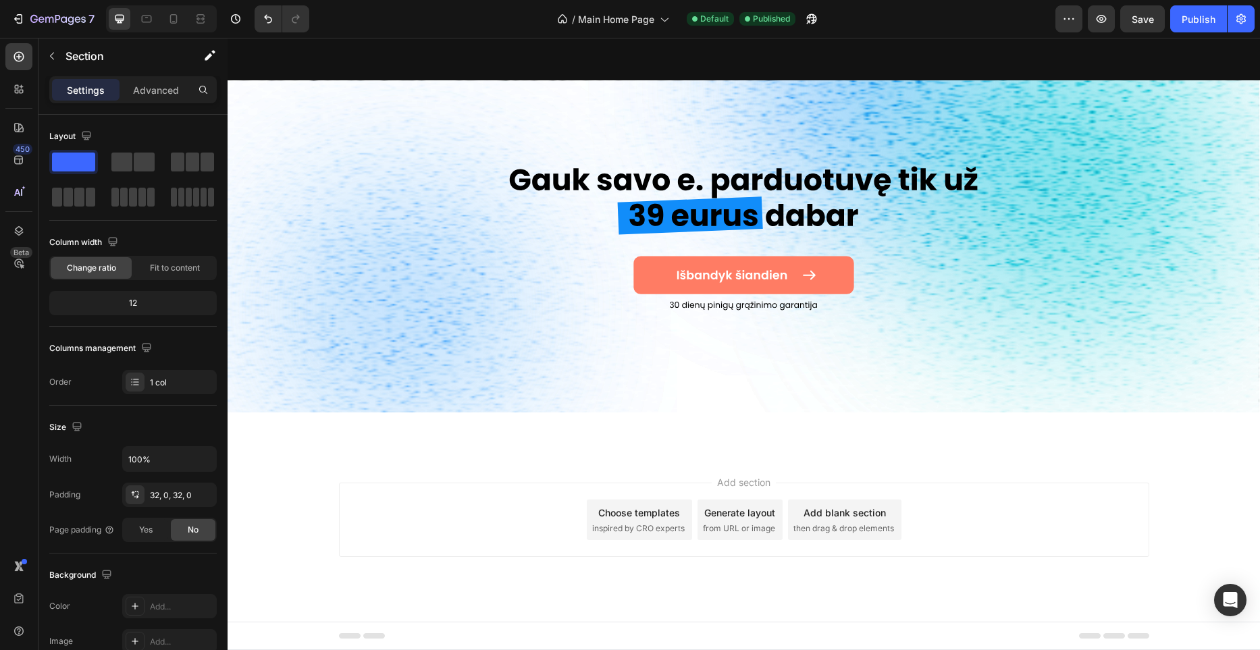
drag, startPoint x: 692, startPoint y: 434, endPoint x: 665, endPoint y: 457, distance: 34.9
click at [692, 434] on div "Image Image Išbandyk šiandien Button Row Section 10" at bounding box center [744, 434] width 1033 height 43
drag, startPoint x: 559, startPoint y: 432, endPoint x: 562, endPoint y: 387, distance: 45.4
click at [559, 432] on div "Image Image Išbandyk šiandien Button Row Section 10" at bounding box center [744, 434] width 1033 height 43
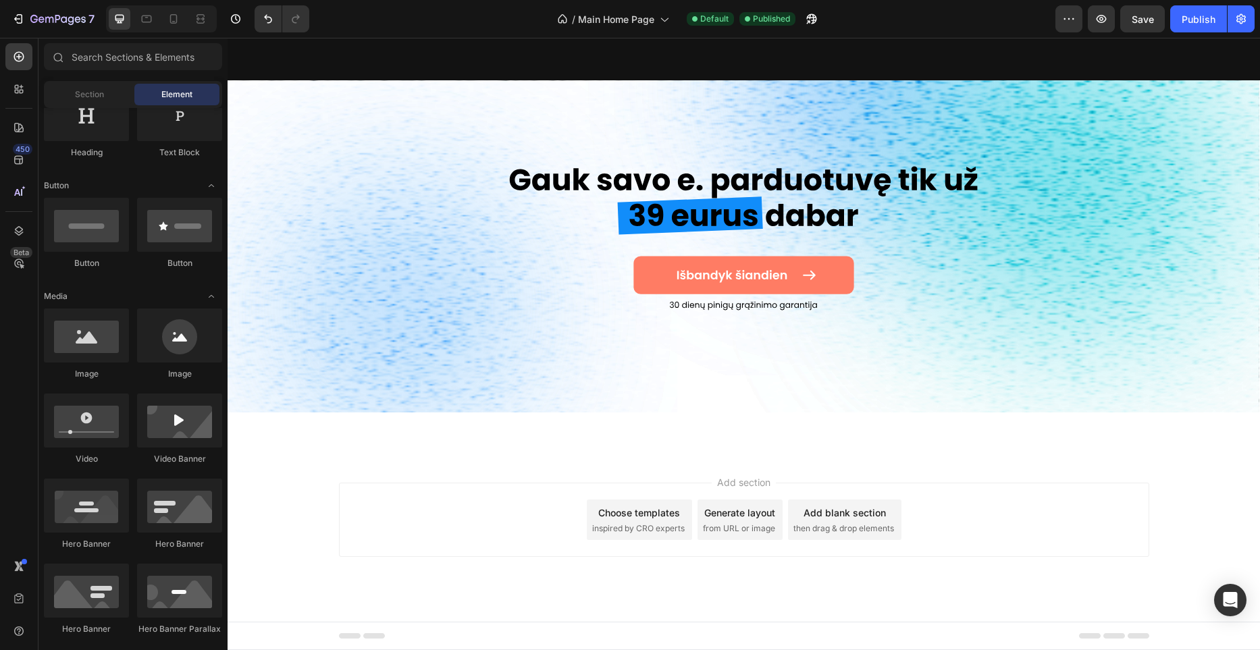
drag, startPoint x: 658, startPoint y: 472, endPoint x: 645, endPoint y: 493, distance: 24.6
click at [647, 494] on div "Add section Choose templates inspired by CRO experts Generate layout from URL o…" at bounding box center [744, 539] width 1033 height 166
click at [789, 422] on div "Image Image Išbandyk šiandien Button Row Section 10" at bounding box center [744, 434] width 1033 height 43
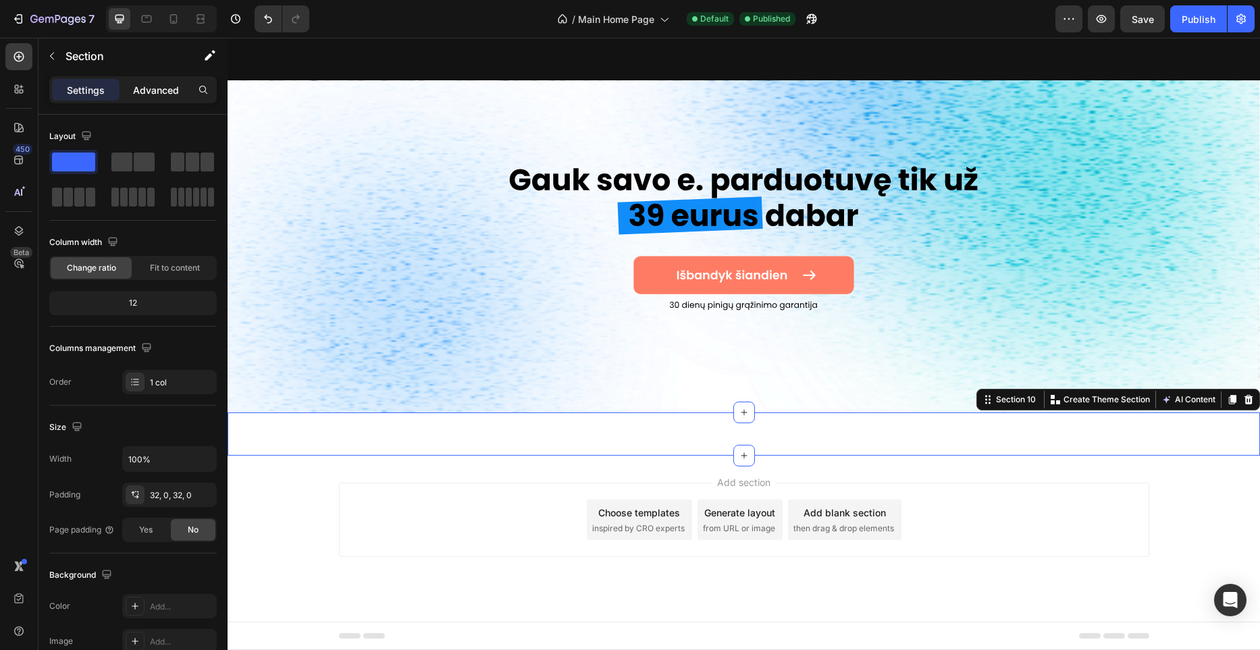
click at [162, 89] on p "Advanced" at bounding box center [156, 90] width 46 height 14
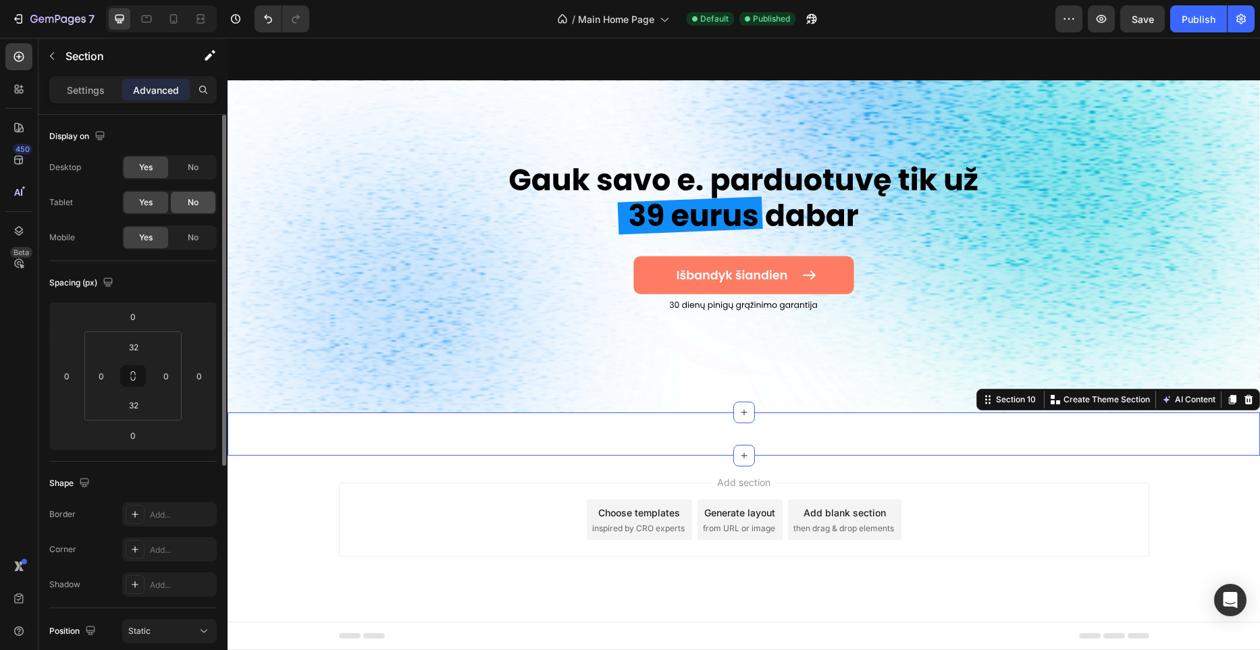
click at [188, 207] on span "No" at bounding box center [193, 203] width 11 height 12
click at [193, 167] on span "No" at bounding box center [193, 167] width 11 height 12
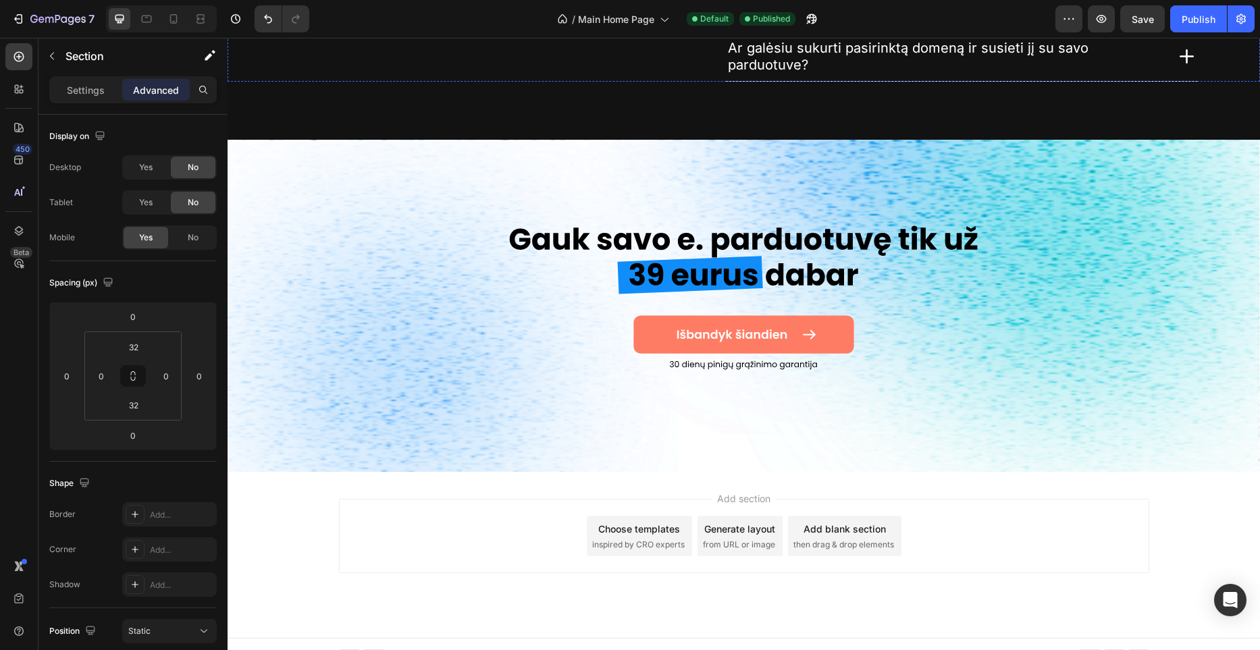
scroll to position [3495, 0]
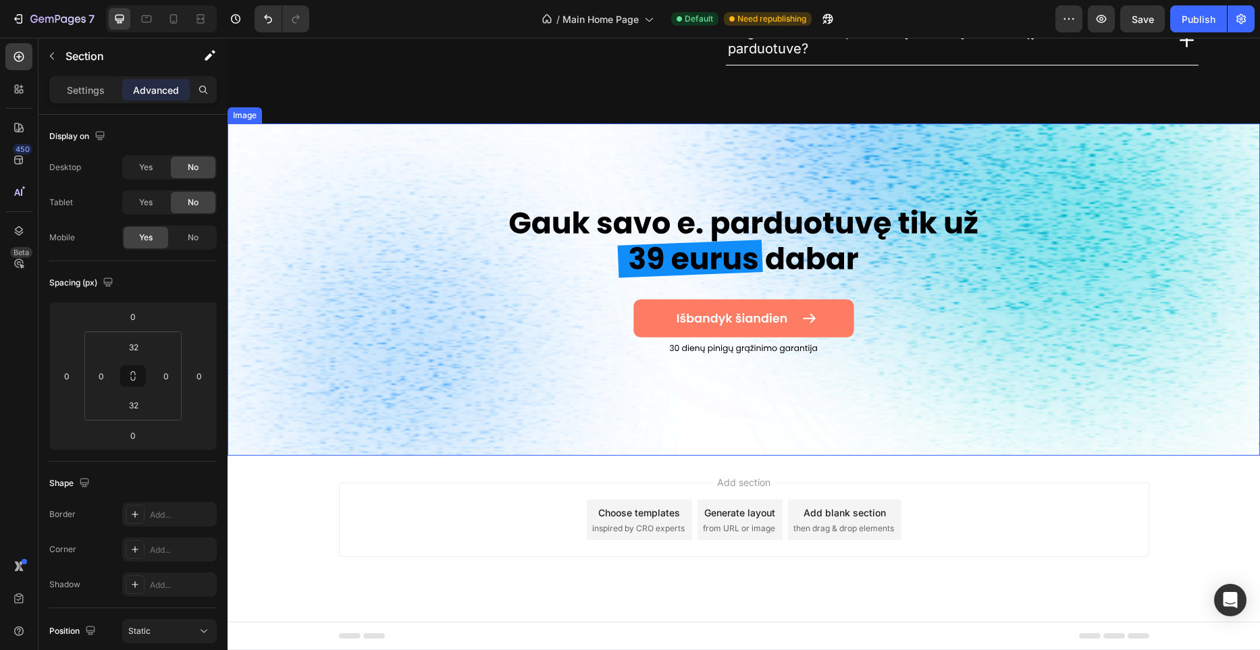
click at [627, 285] on img at bounding box center [744, 290] width 1033 height 333
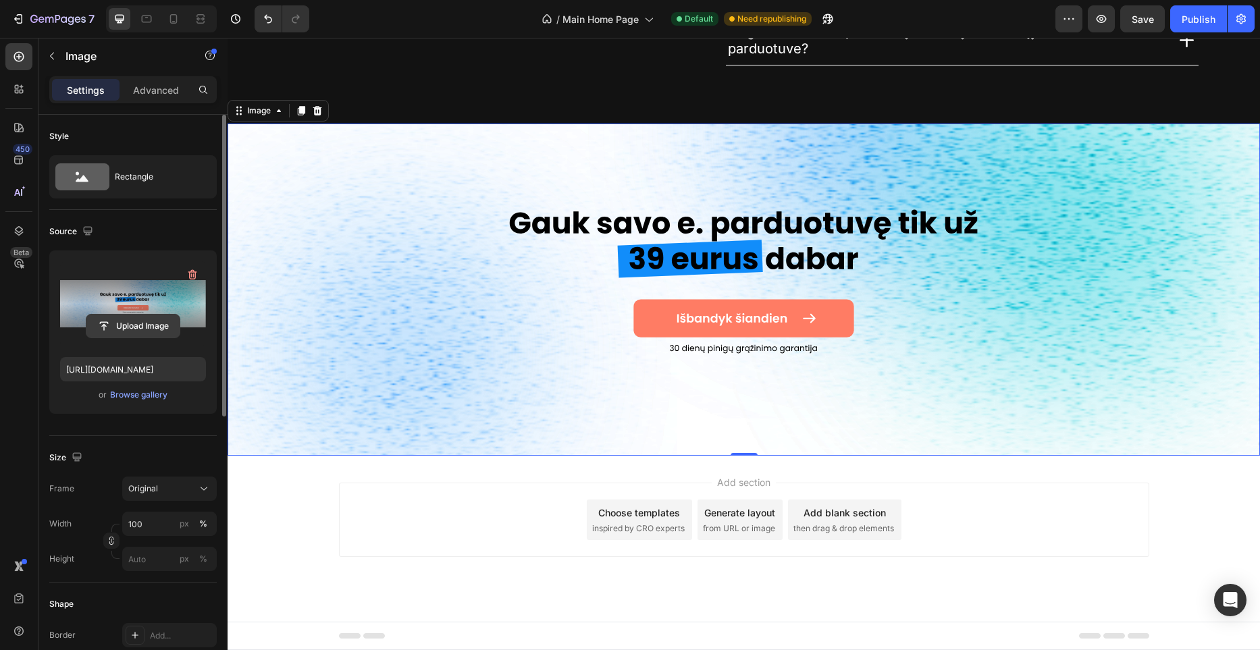
click at [138, 328] on input "file" at bounding box center [132, 326] width 93 height 23
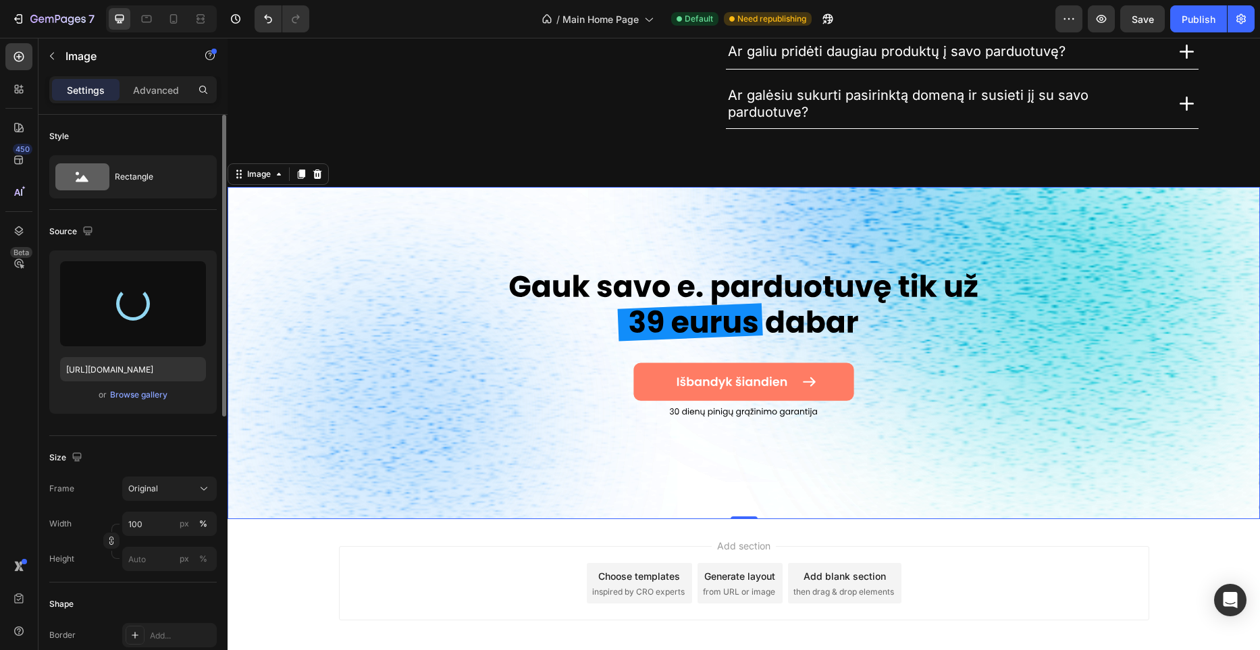
scroll to position [3430, 0]
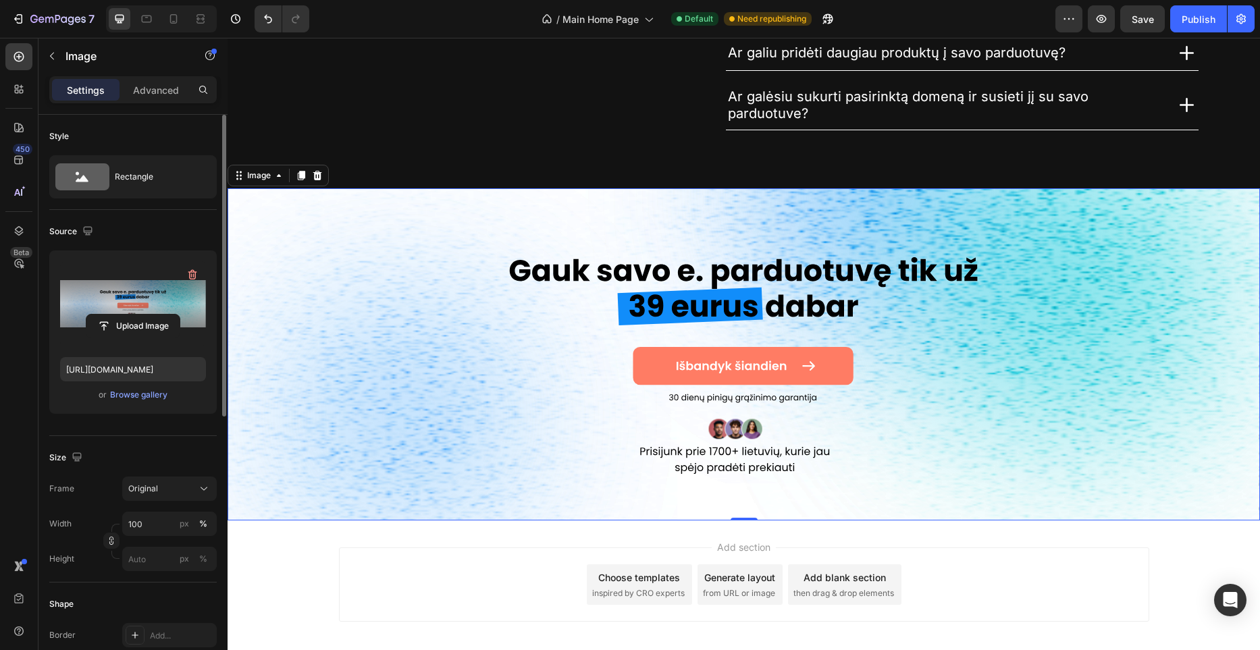
click at [1037, 480] on img at bounding box center [744, 354] width 1033 height 333
click at [635, 309] on img at bounding box center [744, 354] width 1033 height 333
click at [153, 320] on input "file" at bounding box center [132, 326] width 93 height 23
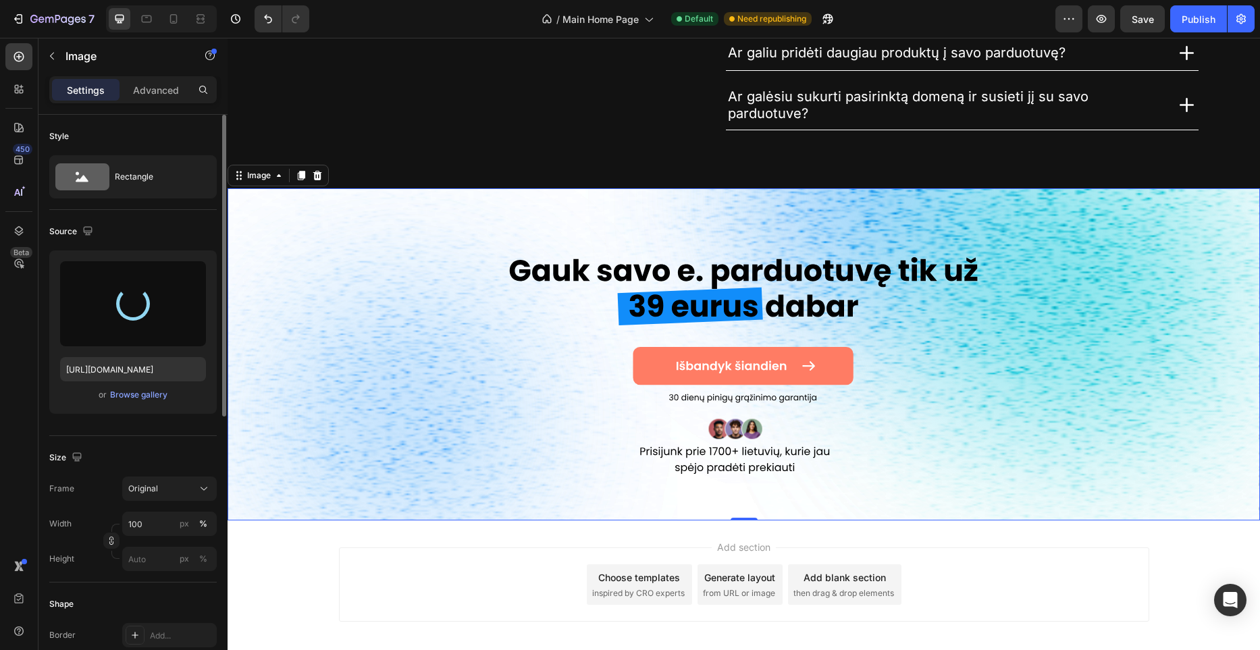
type input "https://files.gempages.net/gempages_581465094467093422-102ef301-c7b3-4e27-91a8-…"
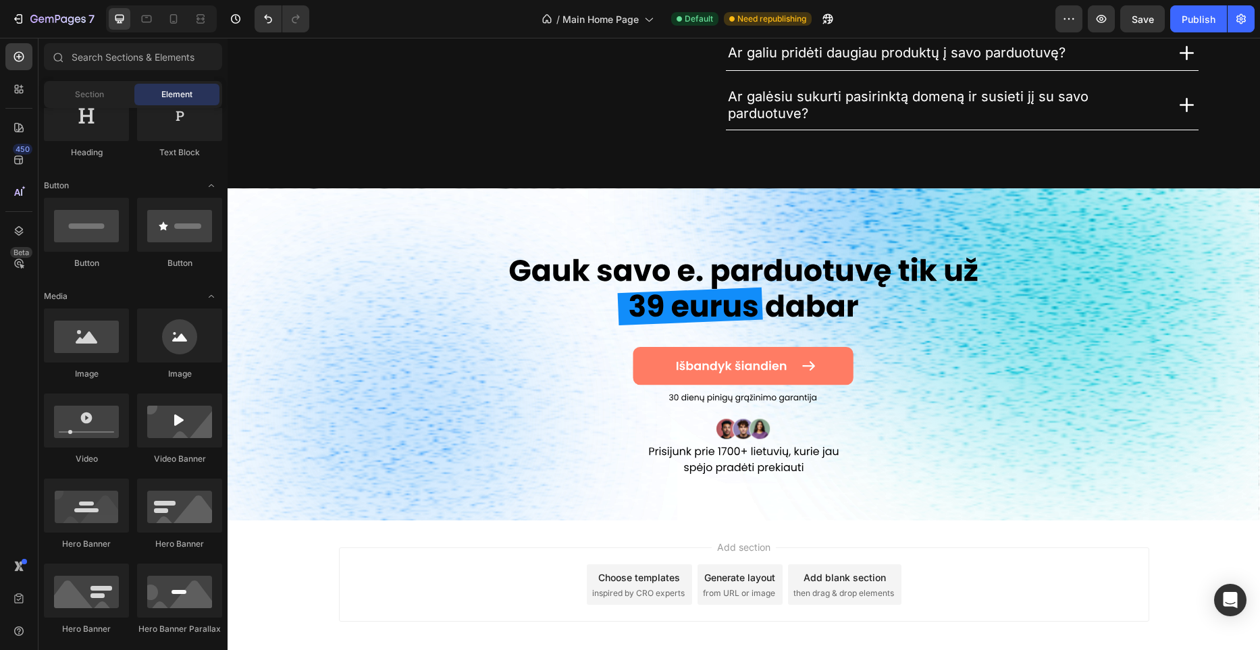
click at [773, 538] on div "Add section Choose templates inspired by CRO experts Generate layout from URL o…" at bounding box center [744, 604] width 1033 height 166
click at [1193, 22] on div "Publish" at bounding box center [1199, 19] width 34 height 14
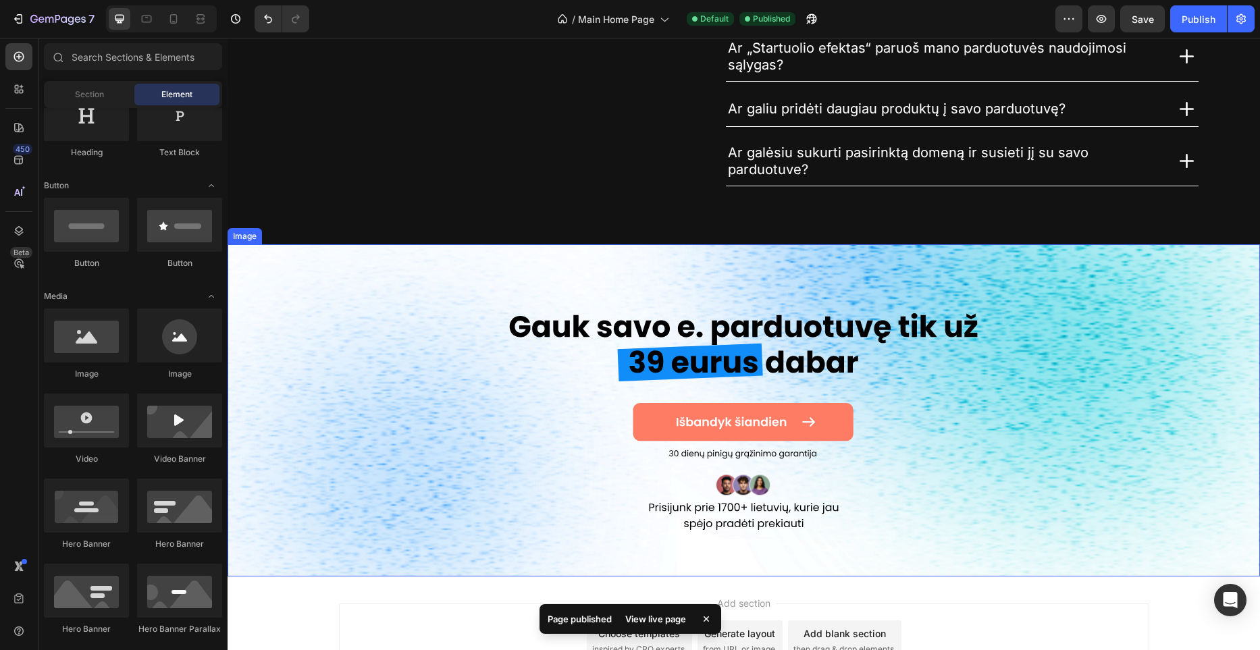
scroll to position [3372, 0]
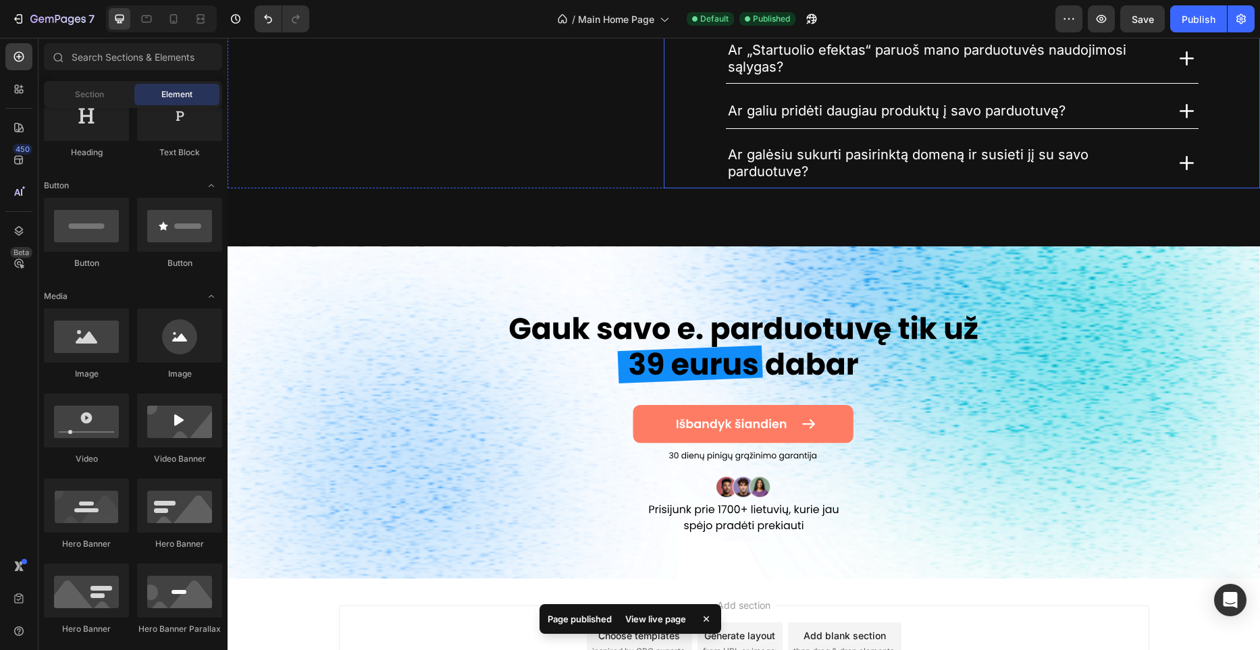
click at [1177, 154] on icon at bounding box center [1187, 163] width 24 height 24
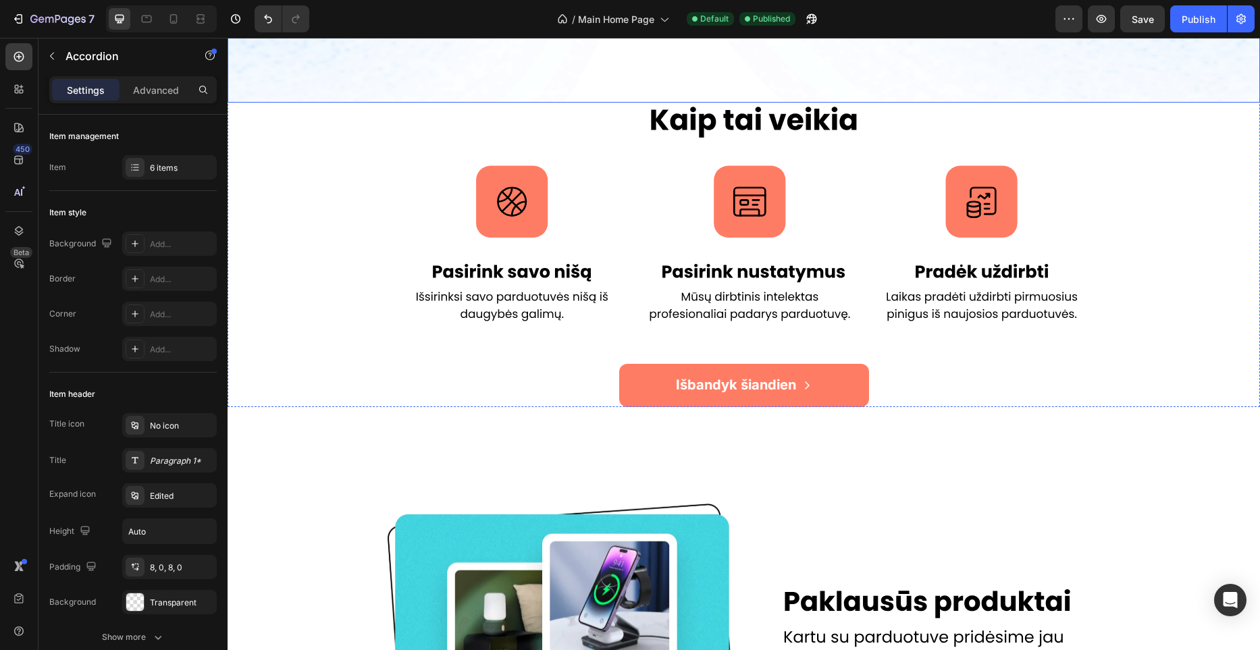
scroll to position [0, 0]
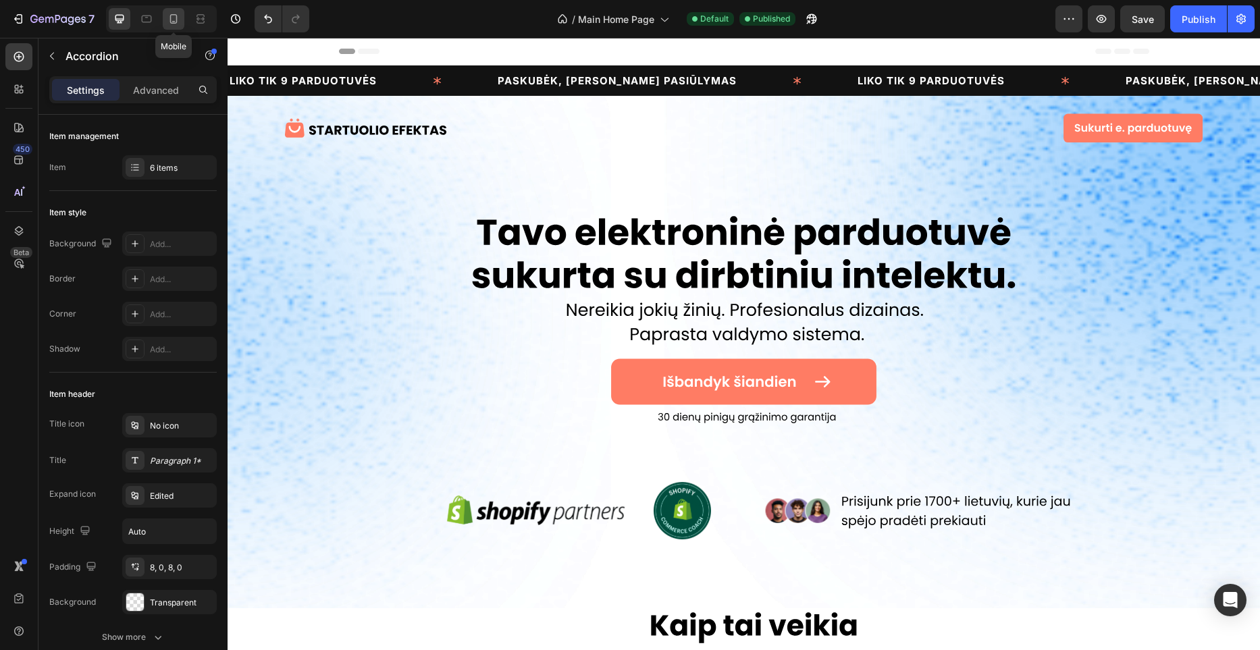
click at [173, 20] on icon at bounding box center [174, 19] width 14 height 14
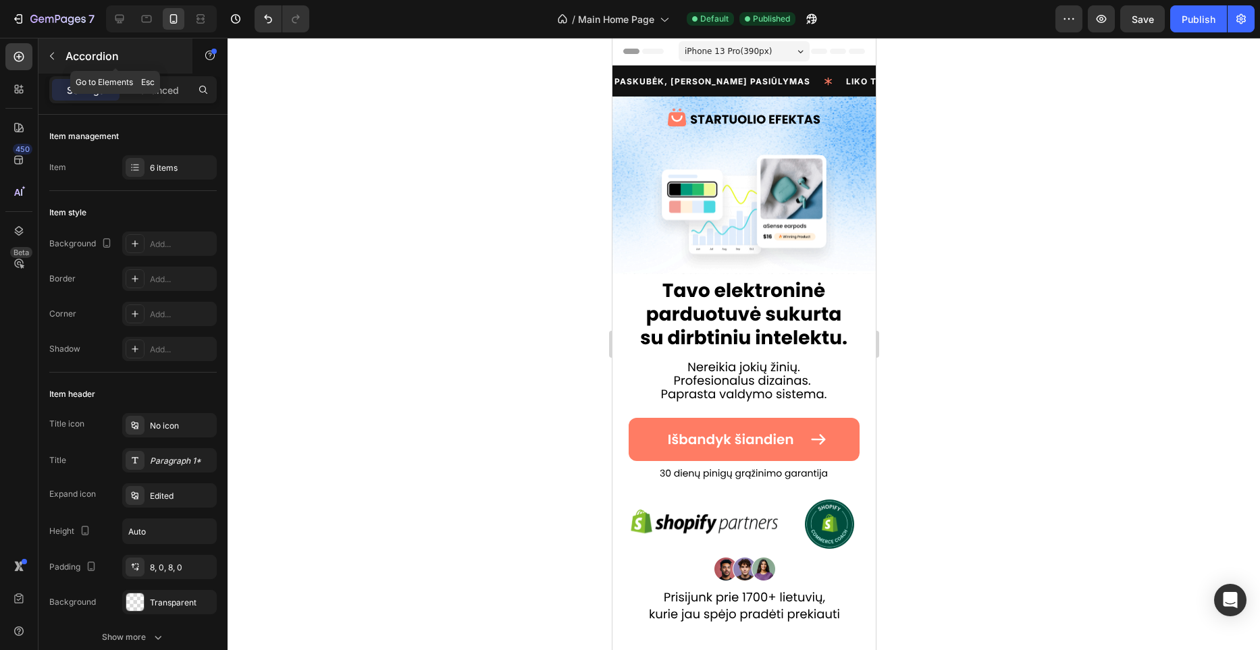
click at [57, 62] on button "button" at bounding box center [52, 56] width 22 height 22
